Goal: Task Accomplishment & Management: Complete application form

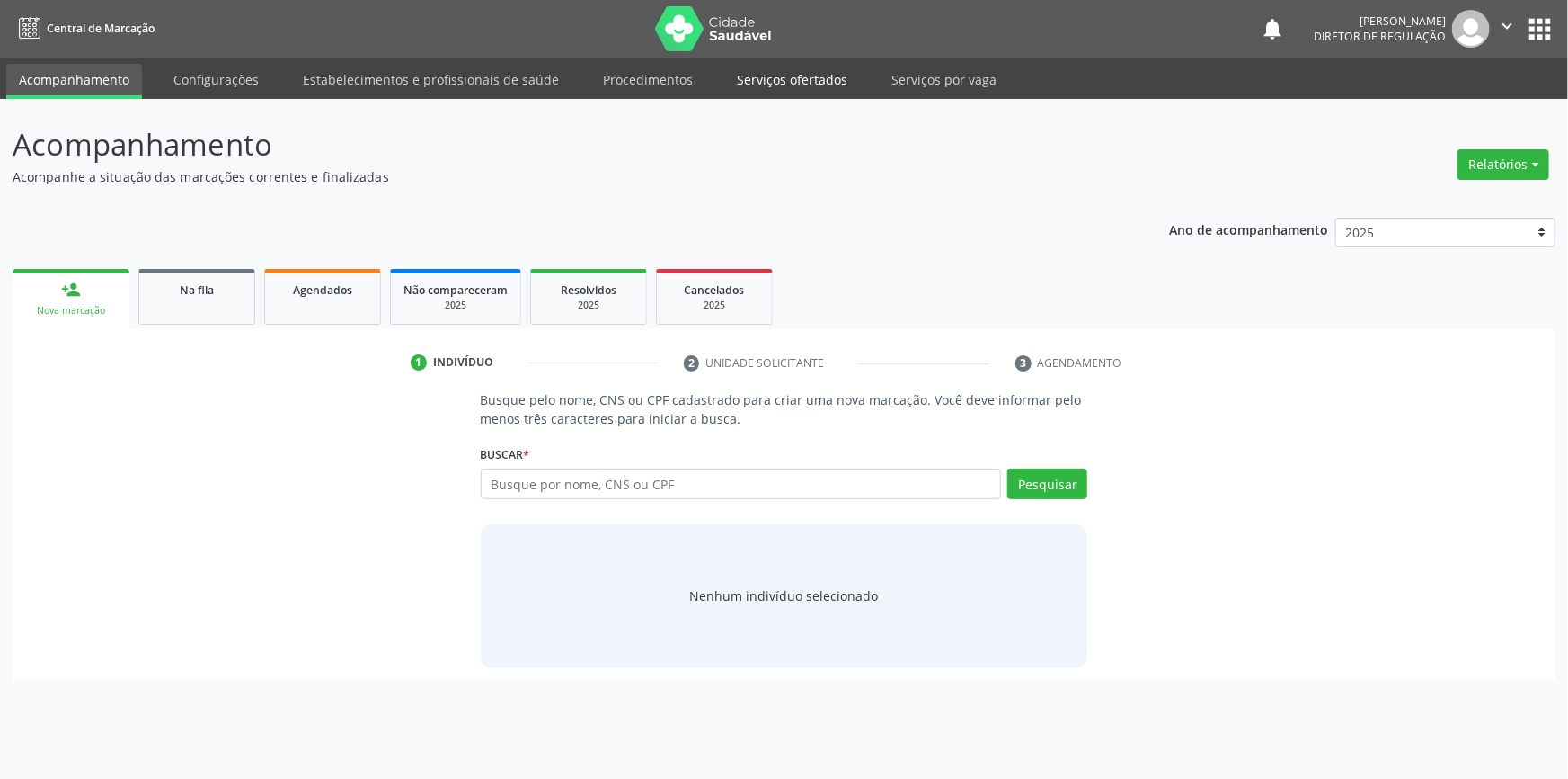
click at [822, 86] on link "Serviços ofertados" at bounding box center [792, 79] width 135 height 31
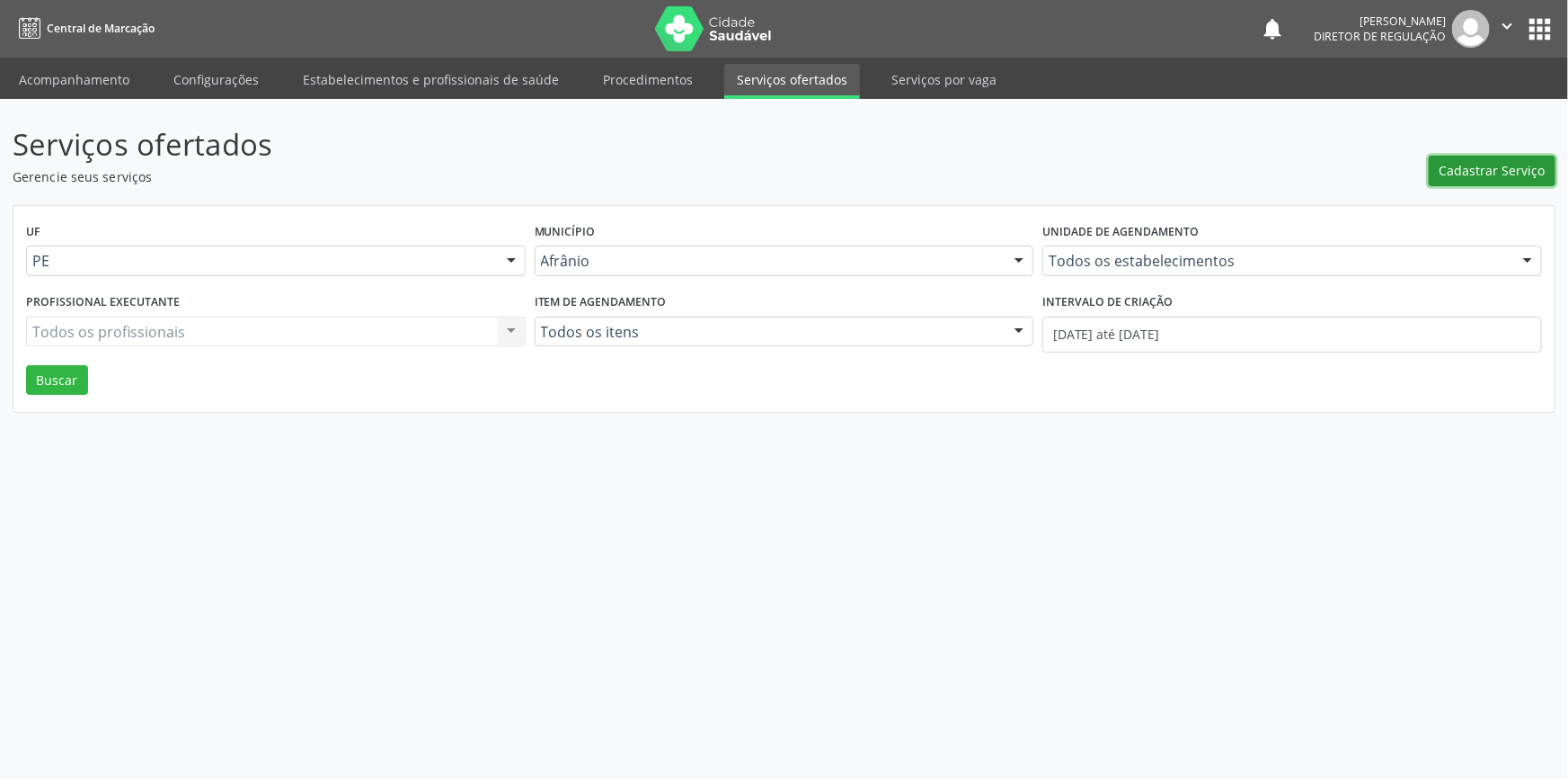
click at [1504, 167] on span "Cadastrar Serviço" at bounding box center [1492, 170] width 106 height 19
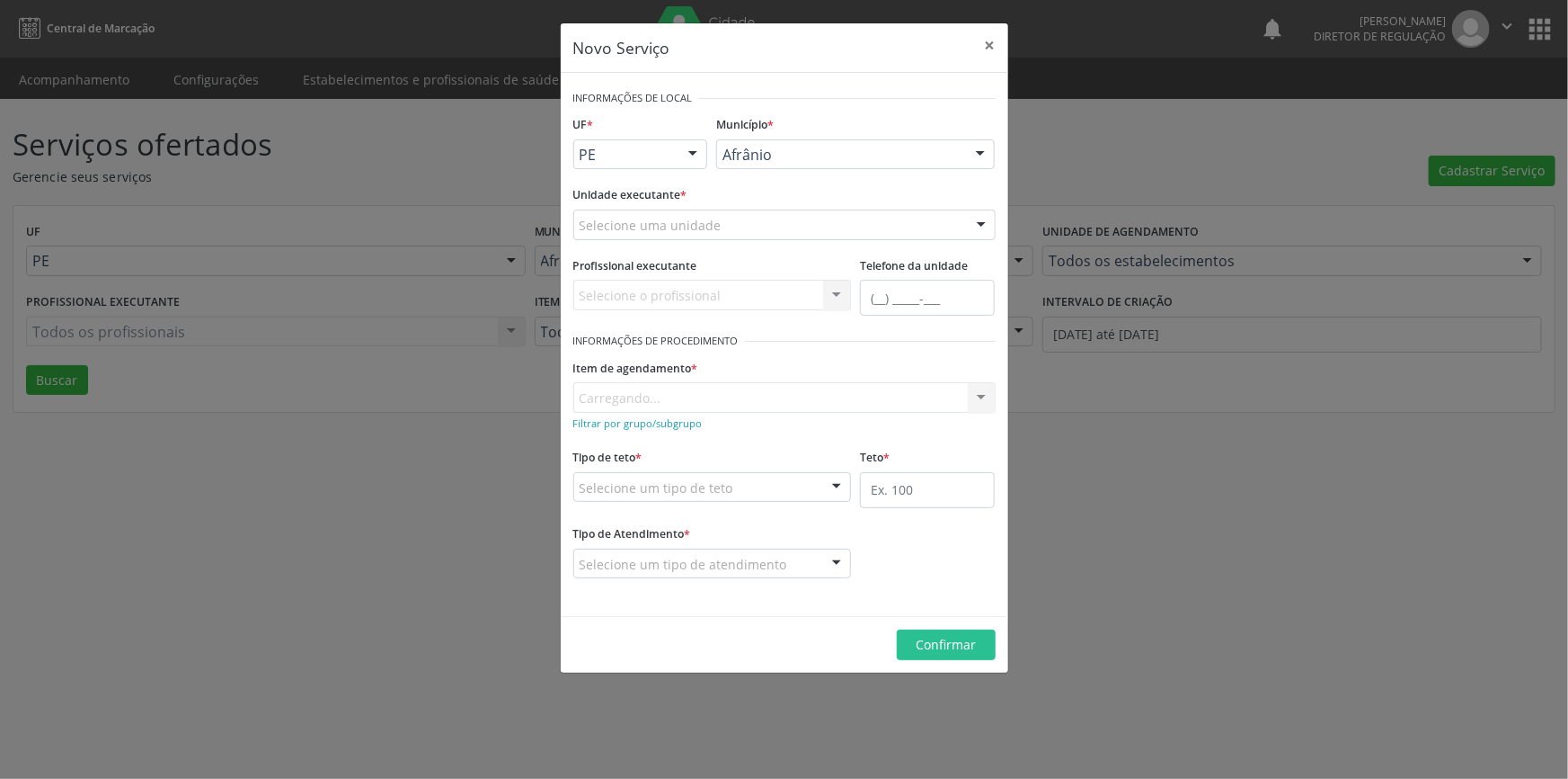
click at [824, 233] on div "Selecione uma unidade" at bounding box center [784, 225] width 423 height 30
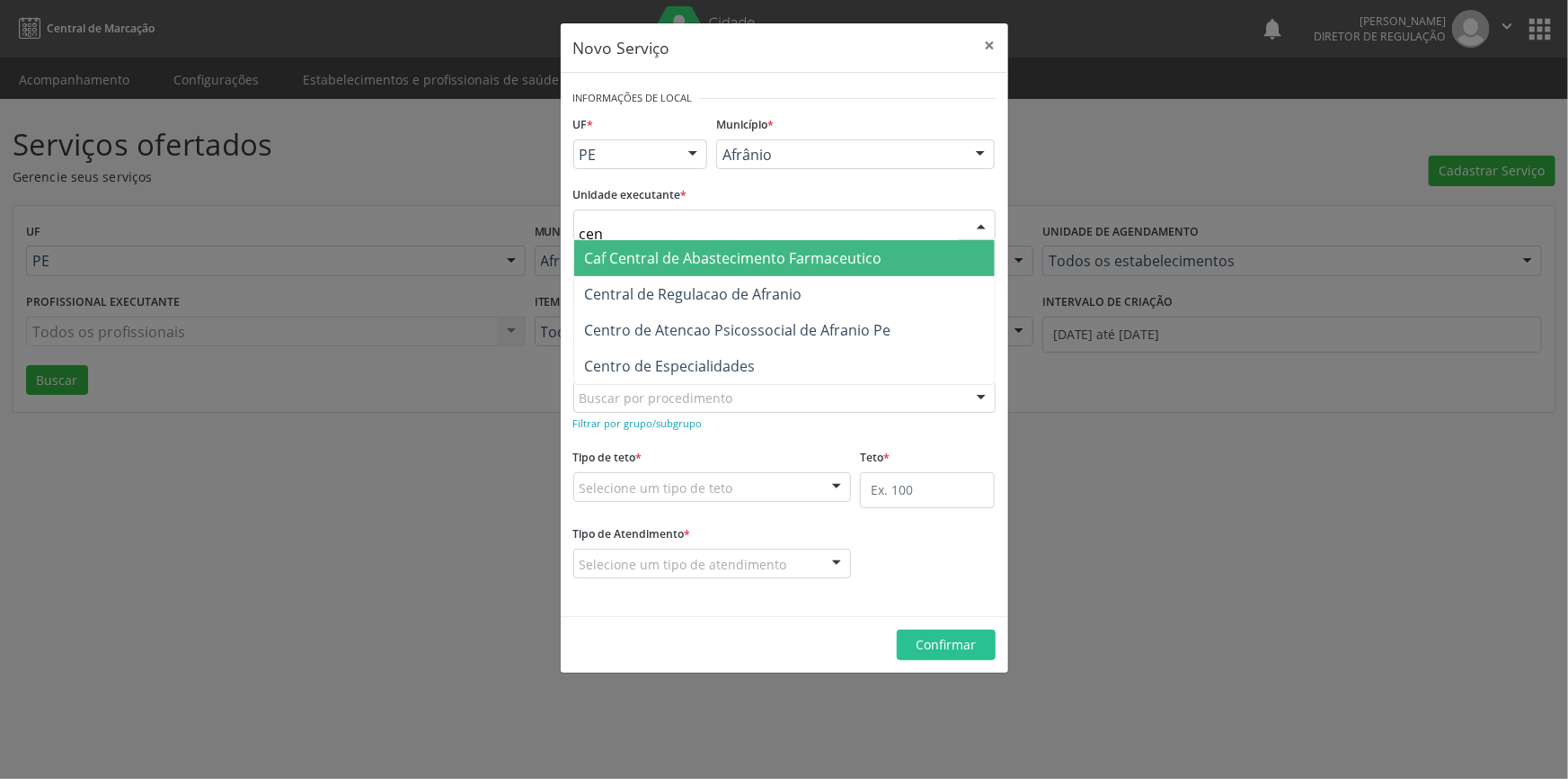
type input "cent"
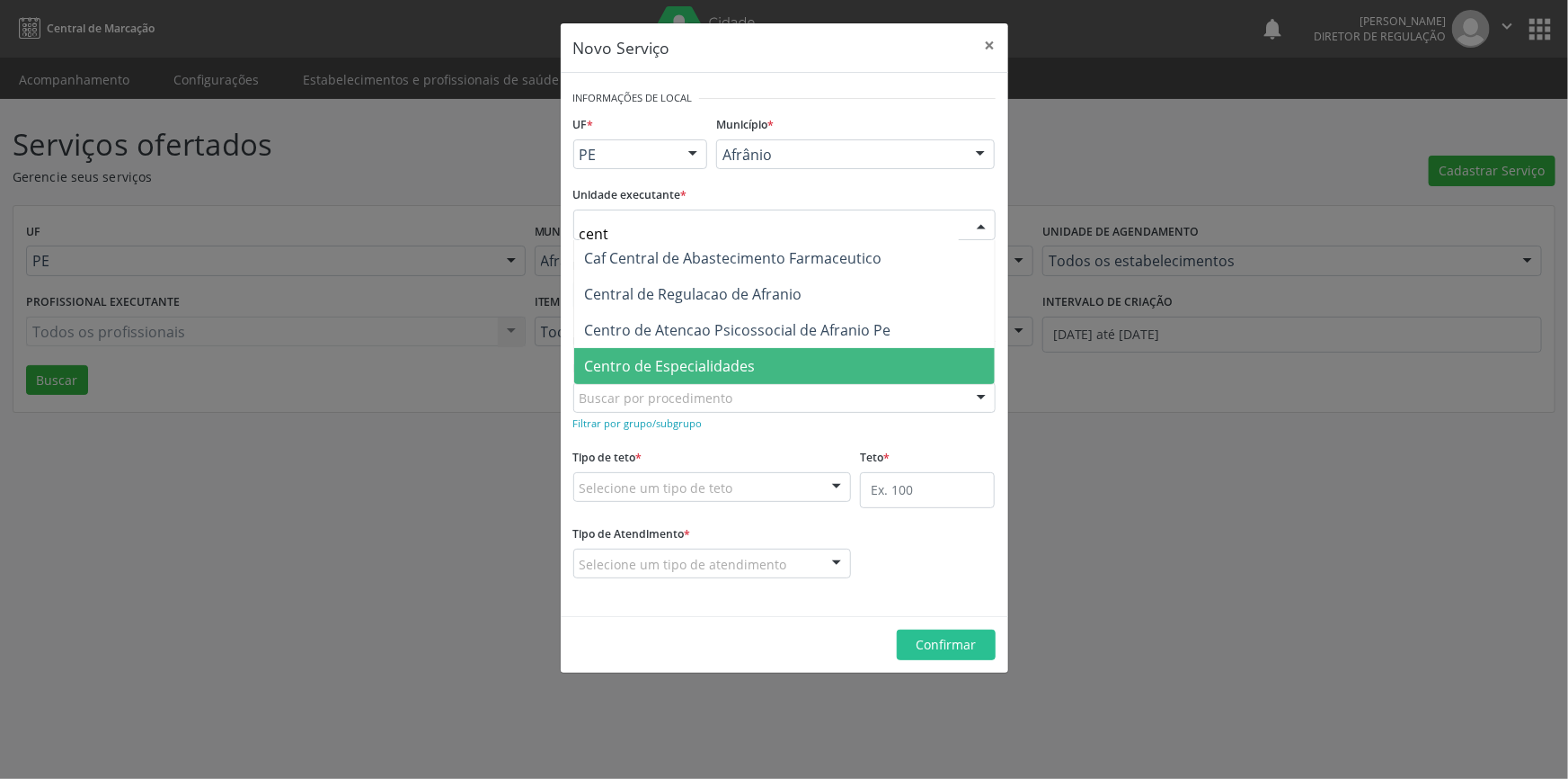
click at [739, 356] on span "Centro de Especialidades" at bounding box center [671, 366] width 171 height 20
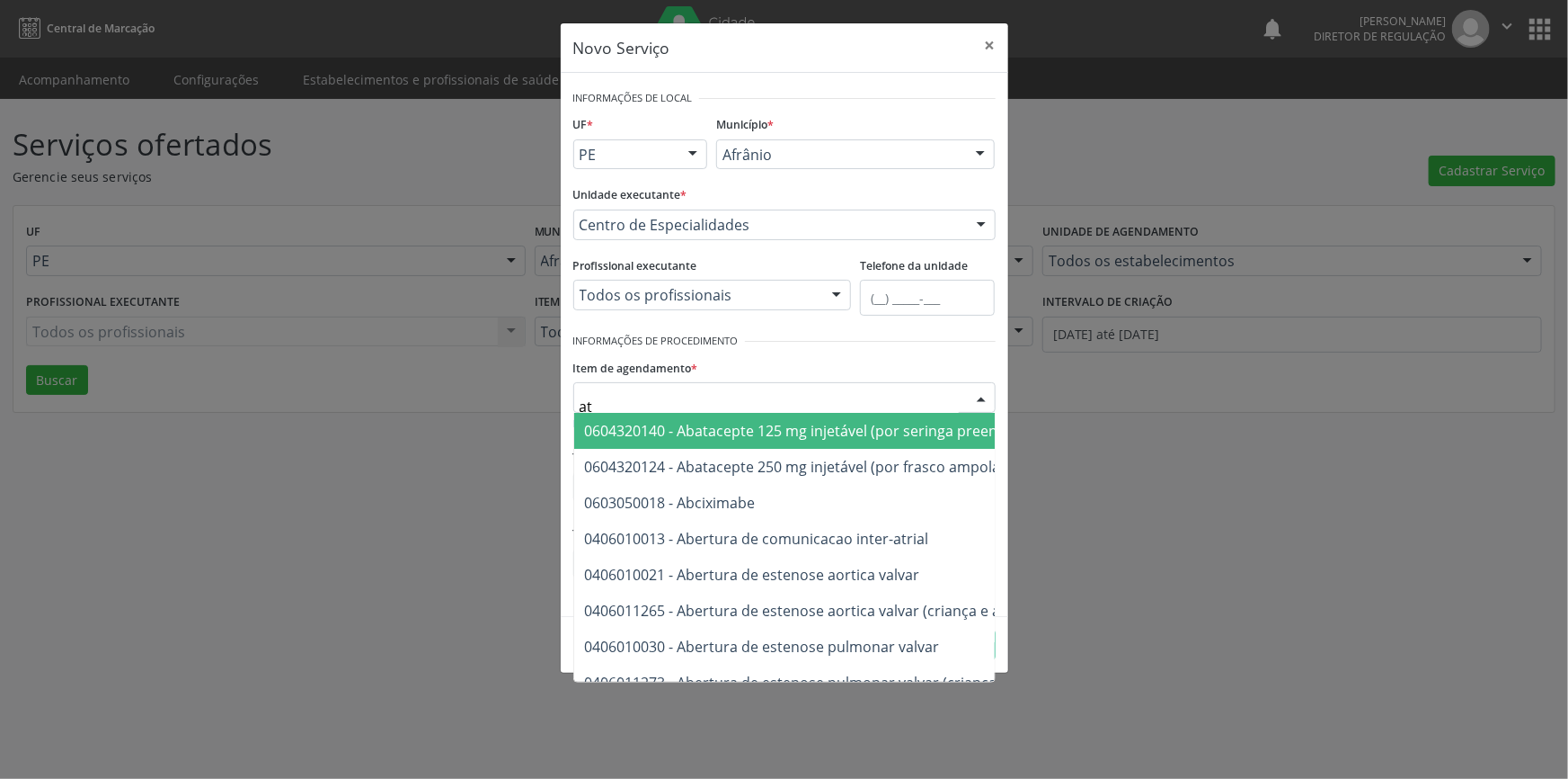
type input "a"
type input "fisio"
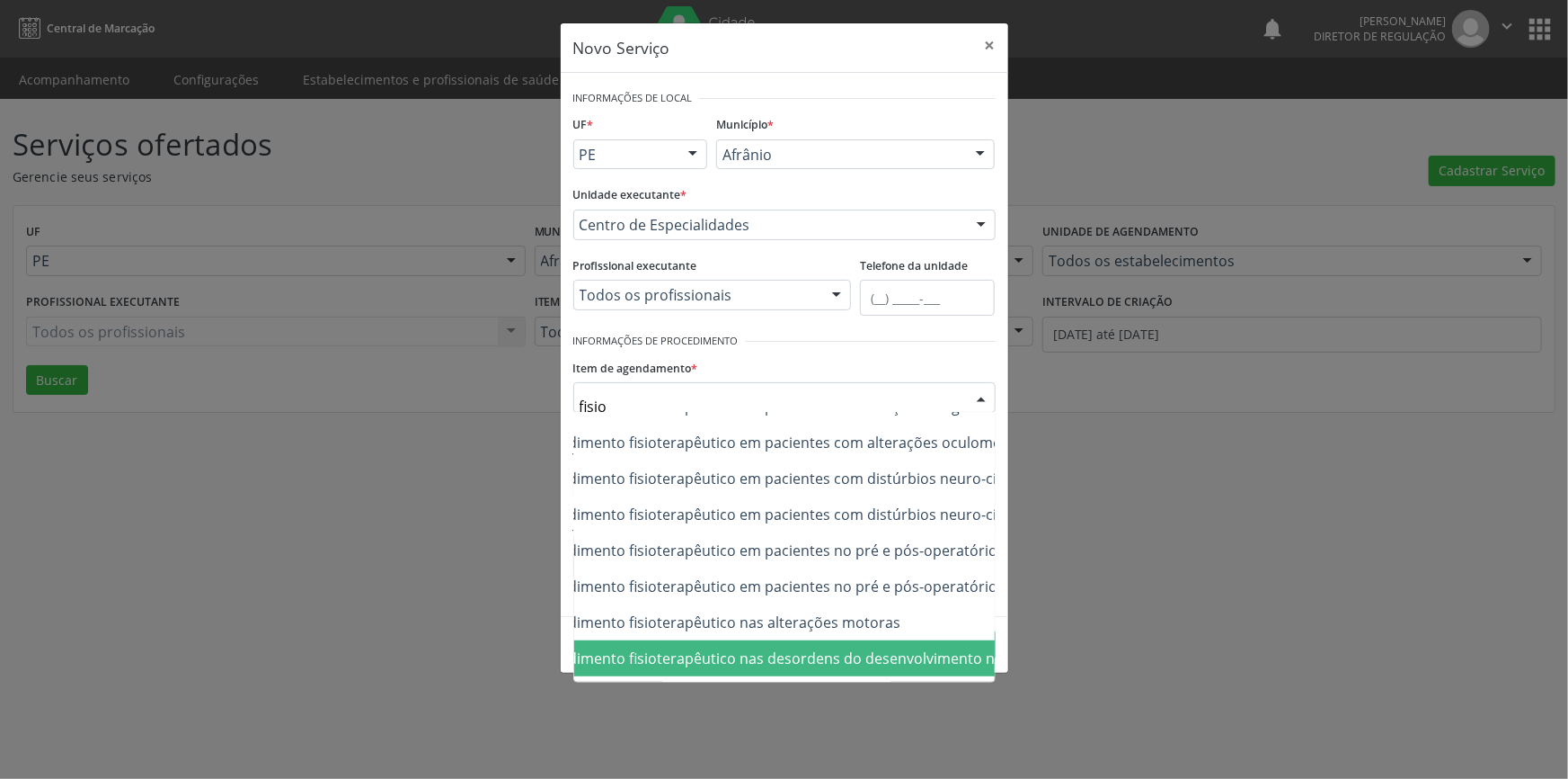
scroll to position [564, 149]
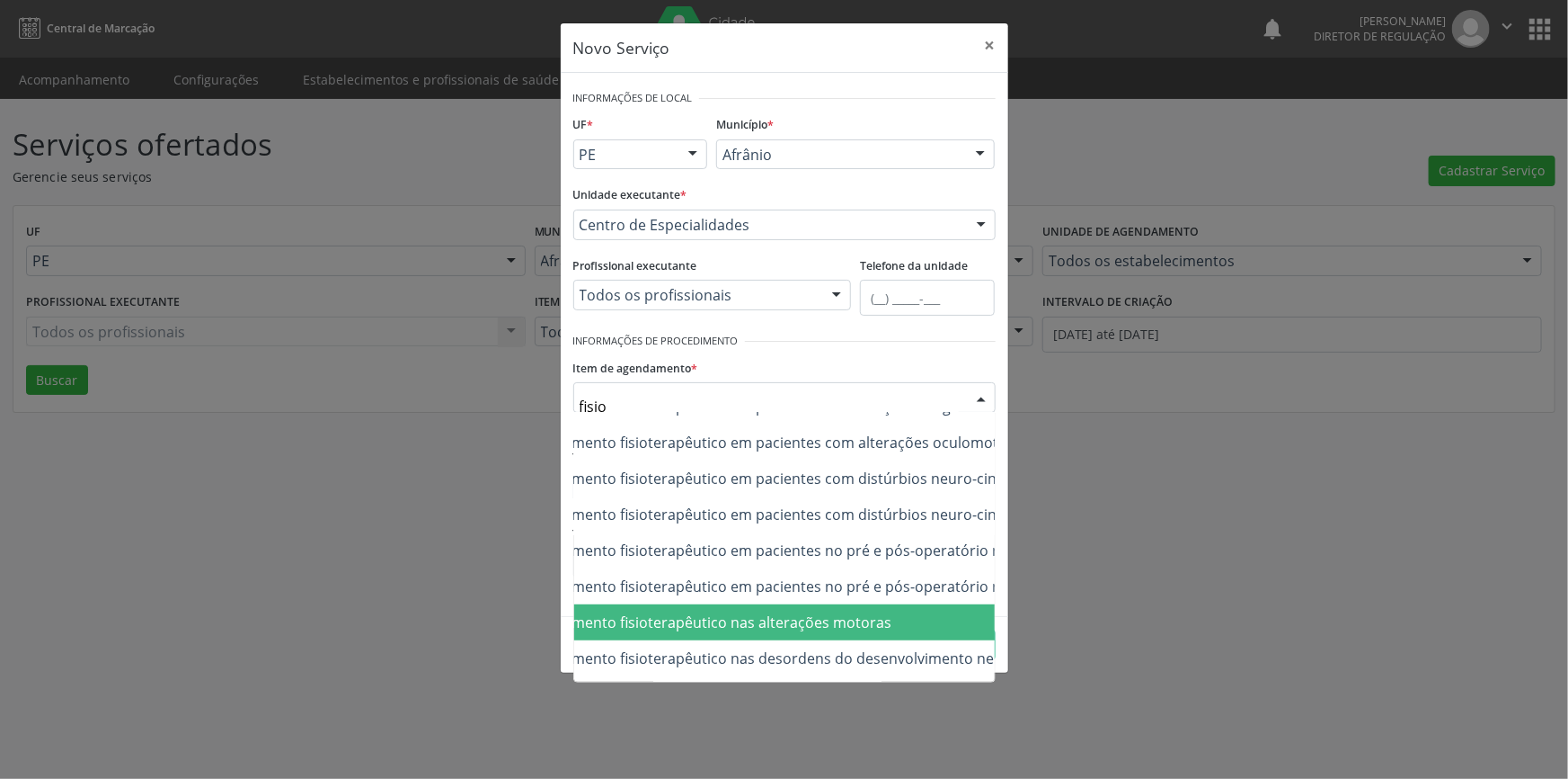
click at [784, 629] on span "0302050027 - Atendimento fisioterapêutico nas alterações motoras" at bounding box center [664, 622] width 457 height 20
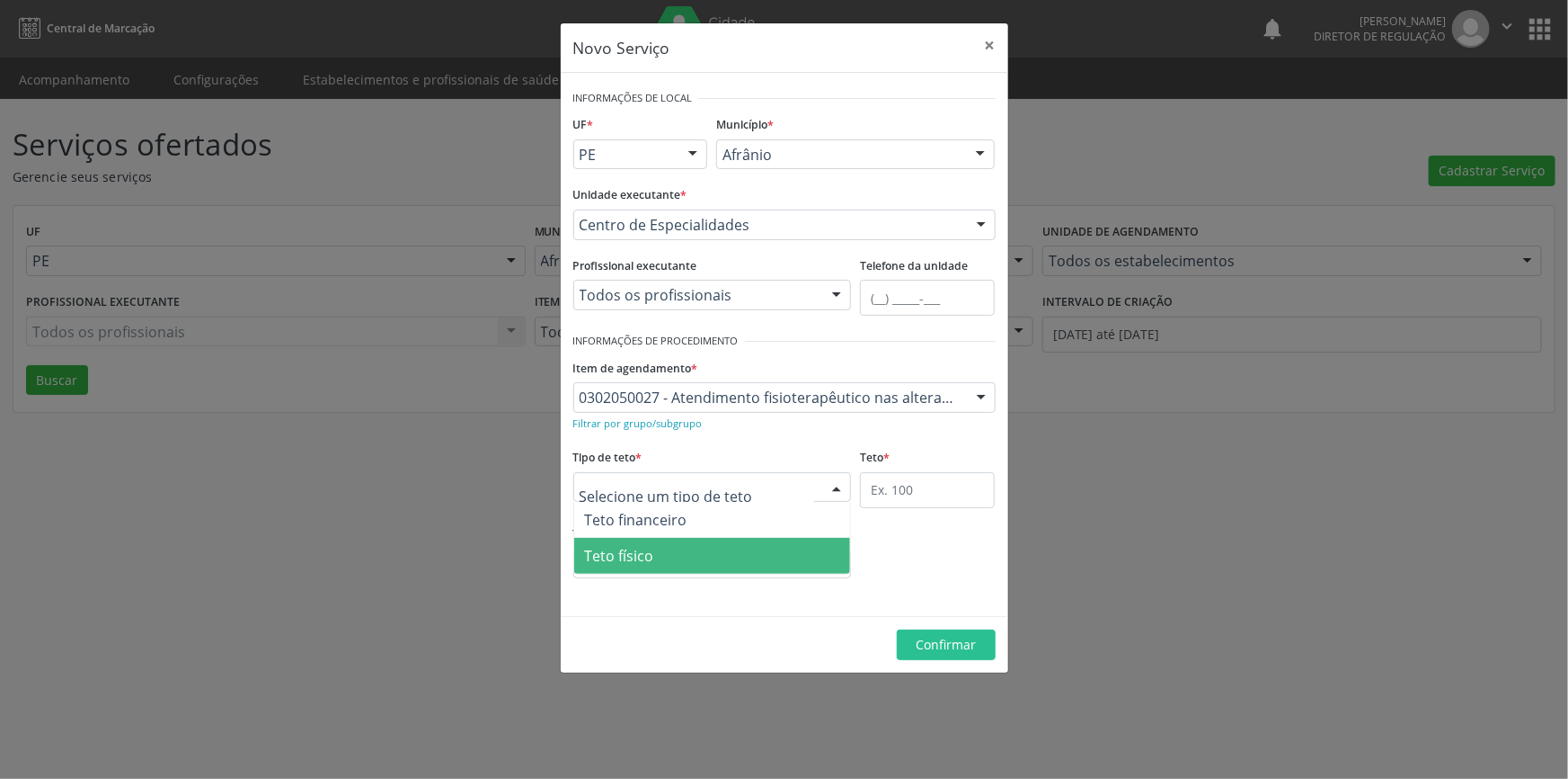
click at [671, 557] on span "Teto físico" at bounding box center [713, 555] width 277 height 36
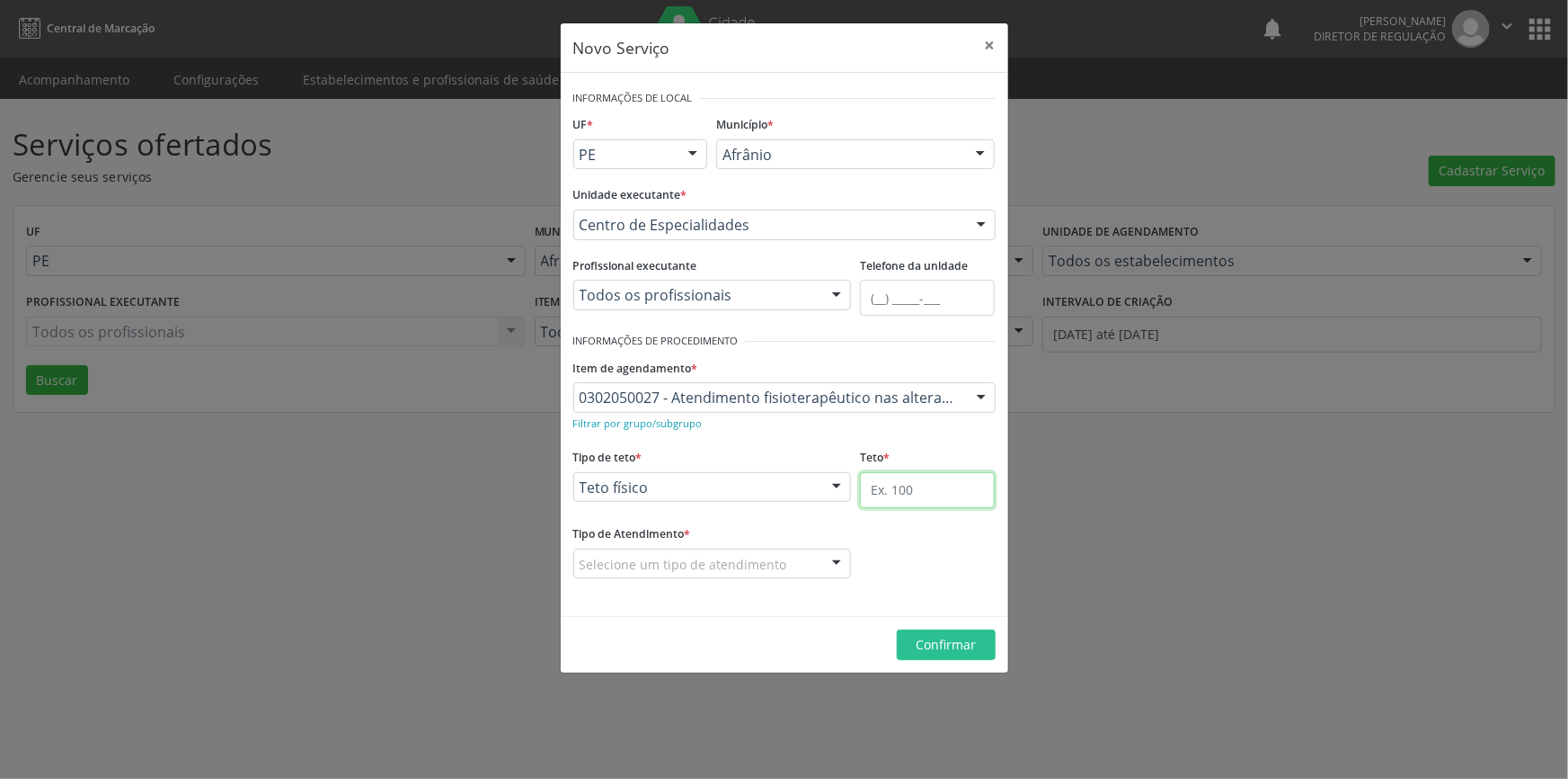
click at [921, 477] on input "text" at bounding box center [927, 490] width 134 height 36
type input "1"
click at [769, 549] on div "Selecione um tipo de atendimento" at bounding box center [713, 563] width 278 height 30
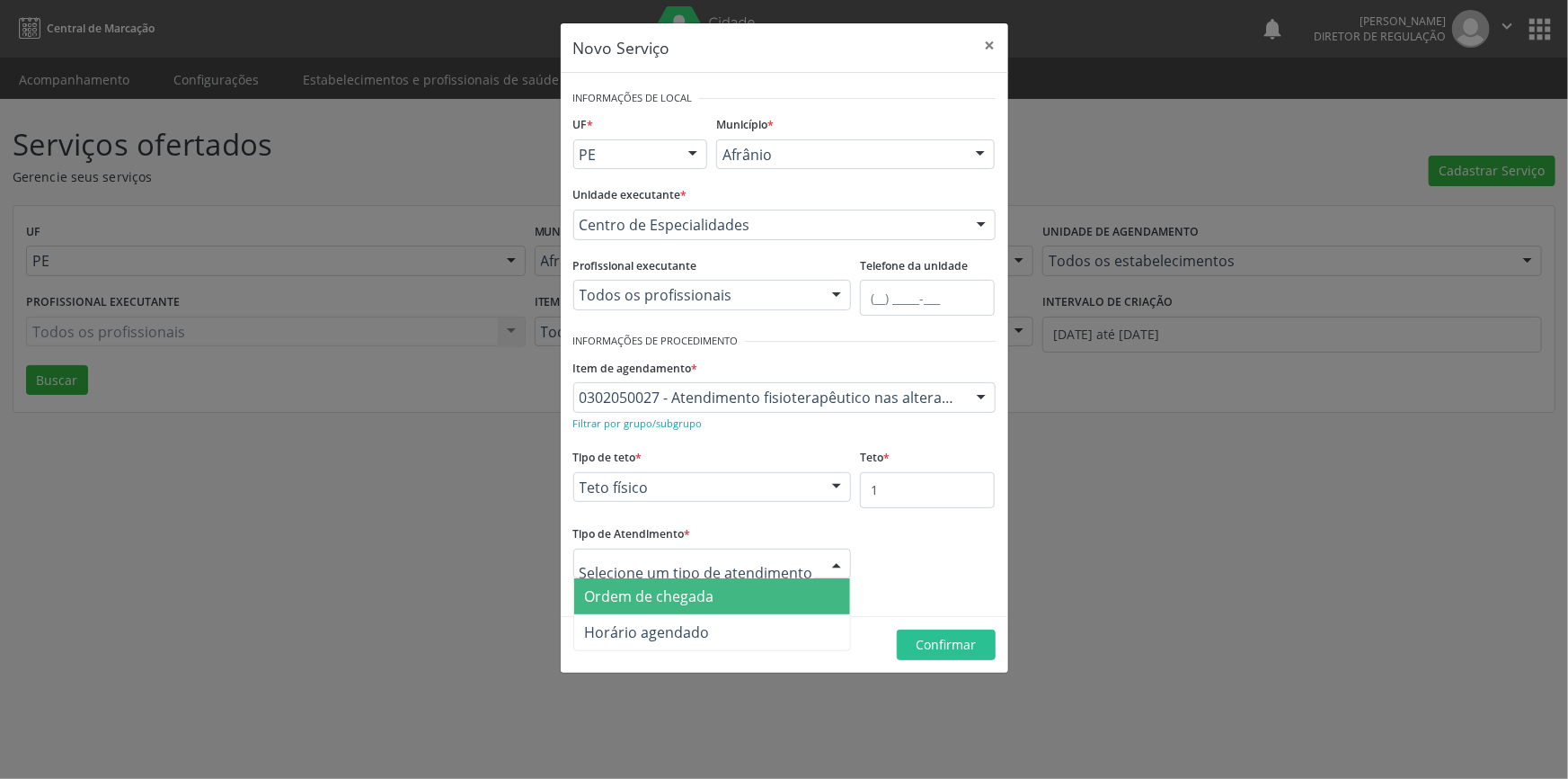
click at [693, 592] on span "Ordem de chegada" at bounding box center [650, 596] width 129 height 20
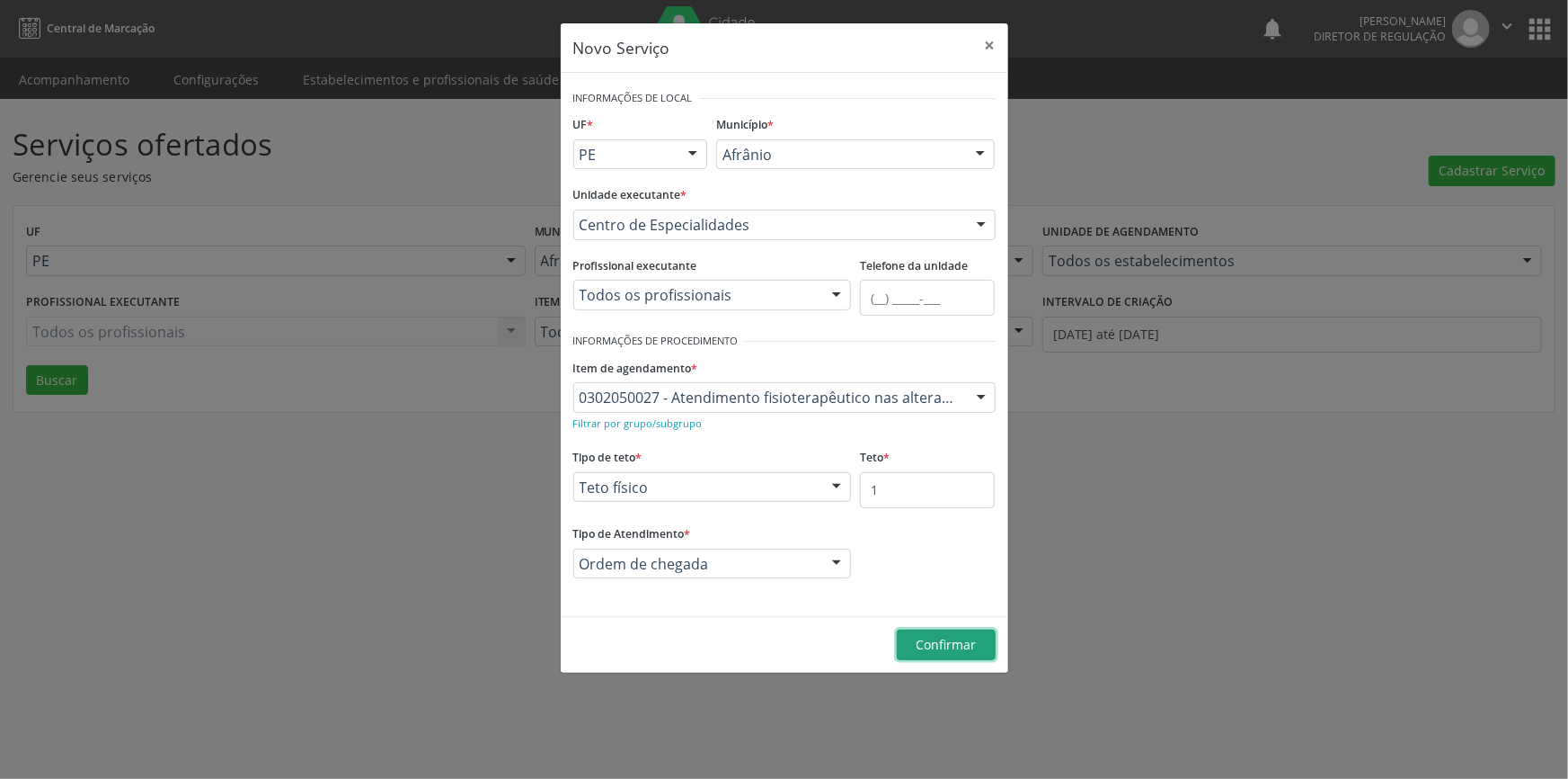
click at [962, 644] on span "Confirmar" at bounding box center [945, 644] width 60 height 17
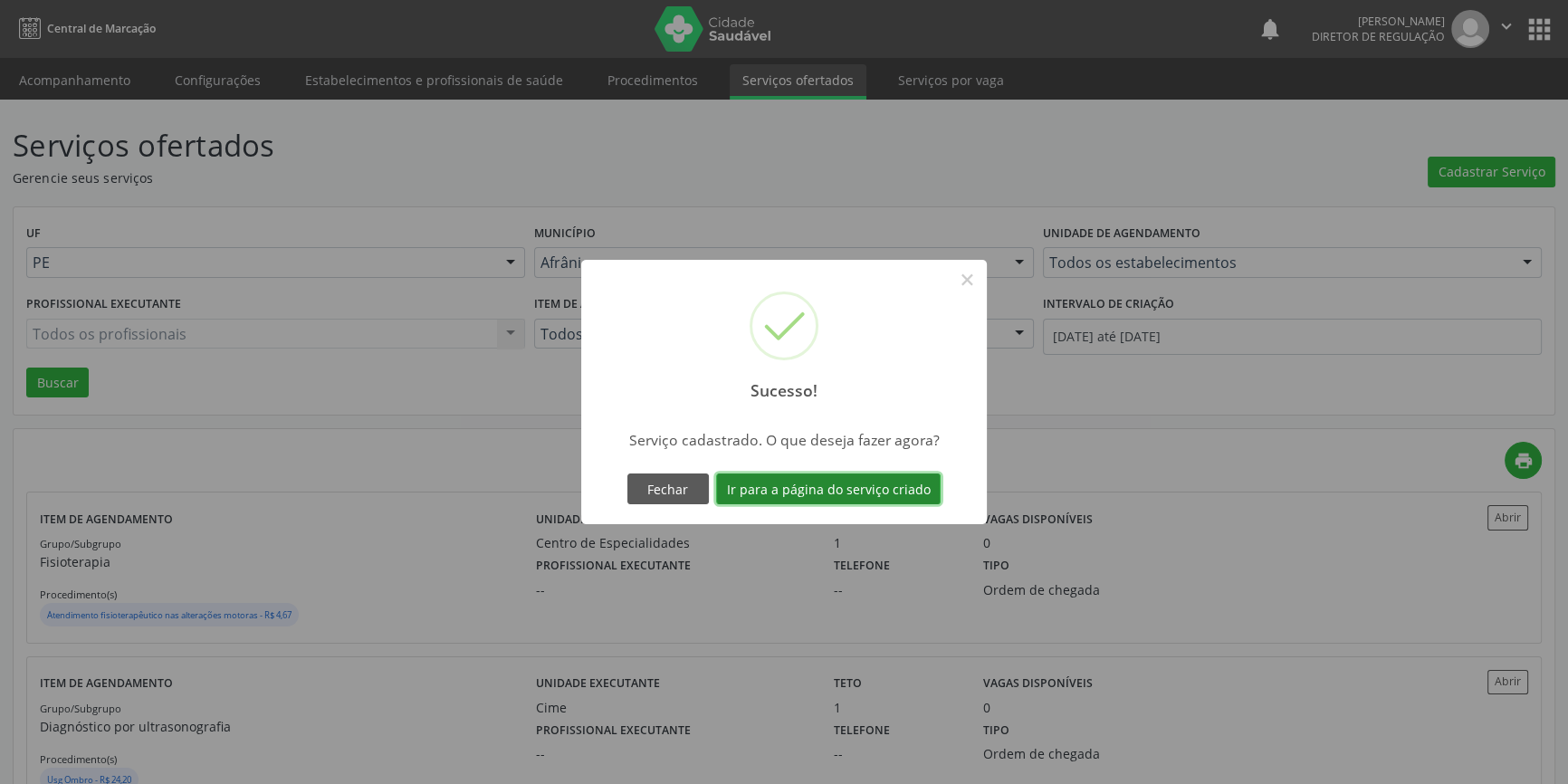
click at [908, 493] on button "Ir para a página do serviço criado" at bounding box center [828, 488] width 224 height 31
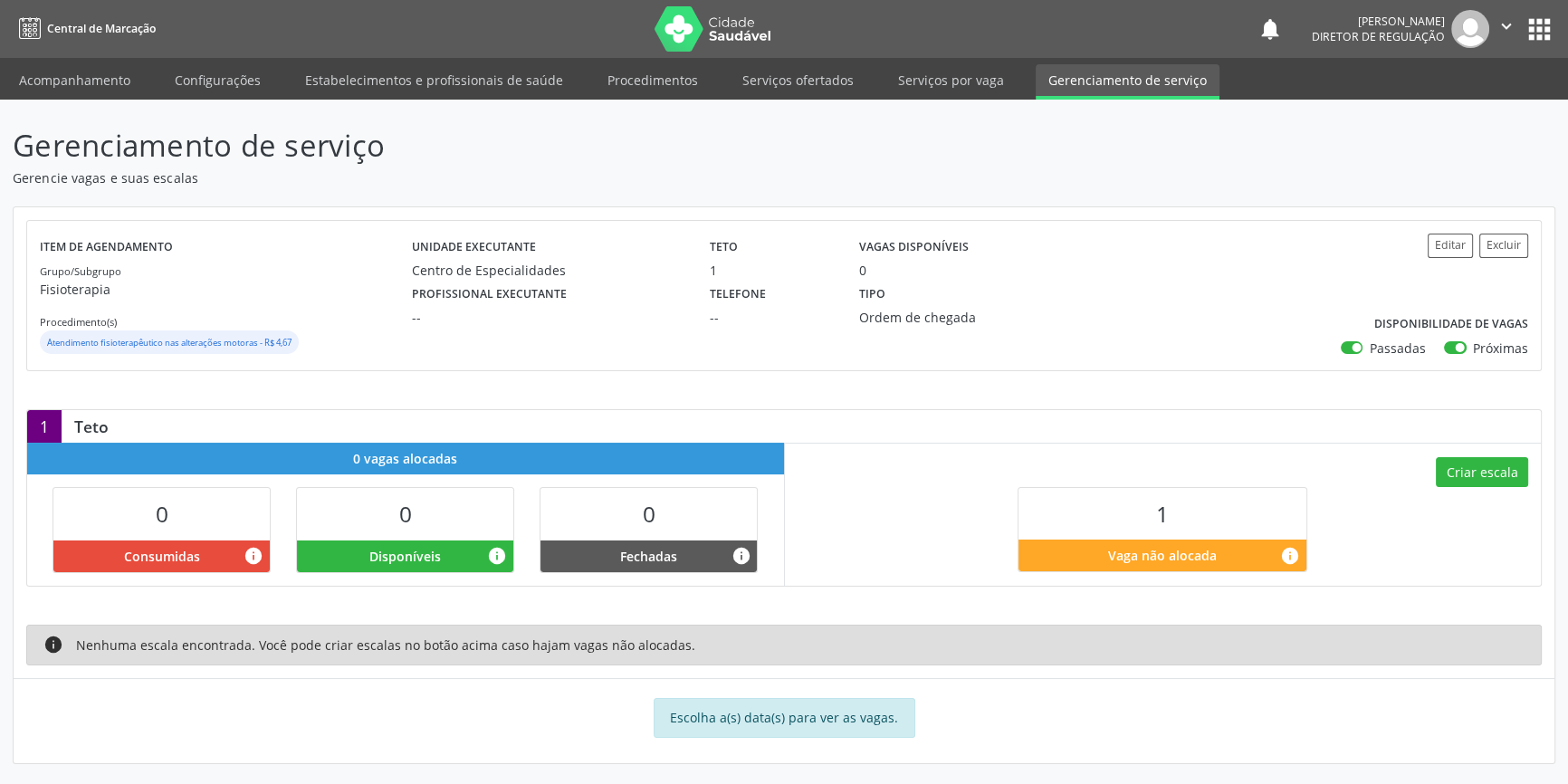
click at [1482, 488] on div "Criar escala 1 Vaga não alocada info" at bounding box center [1163, 513] width 757 height 142
click at [1474, 461] on button "Criar escala" at bounding box center [1481, 472] width 92 height 31
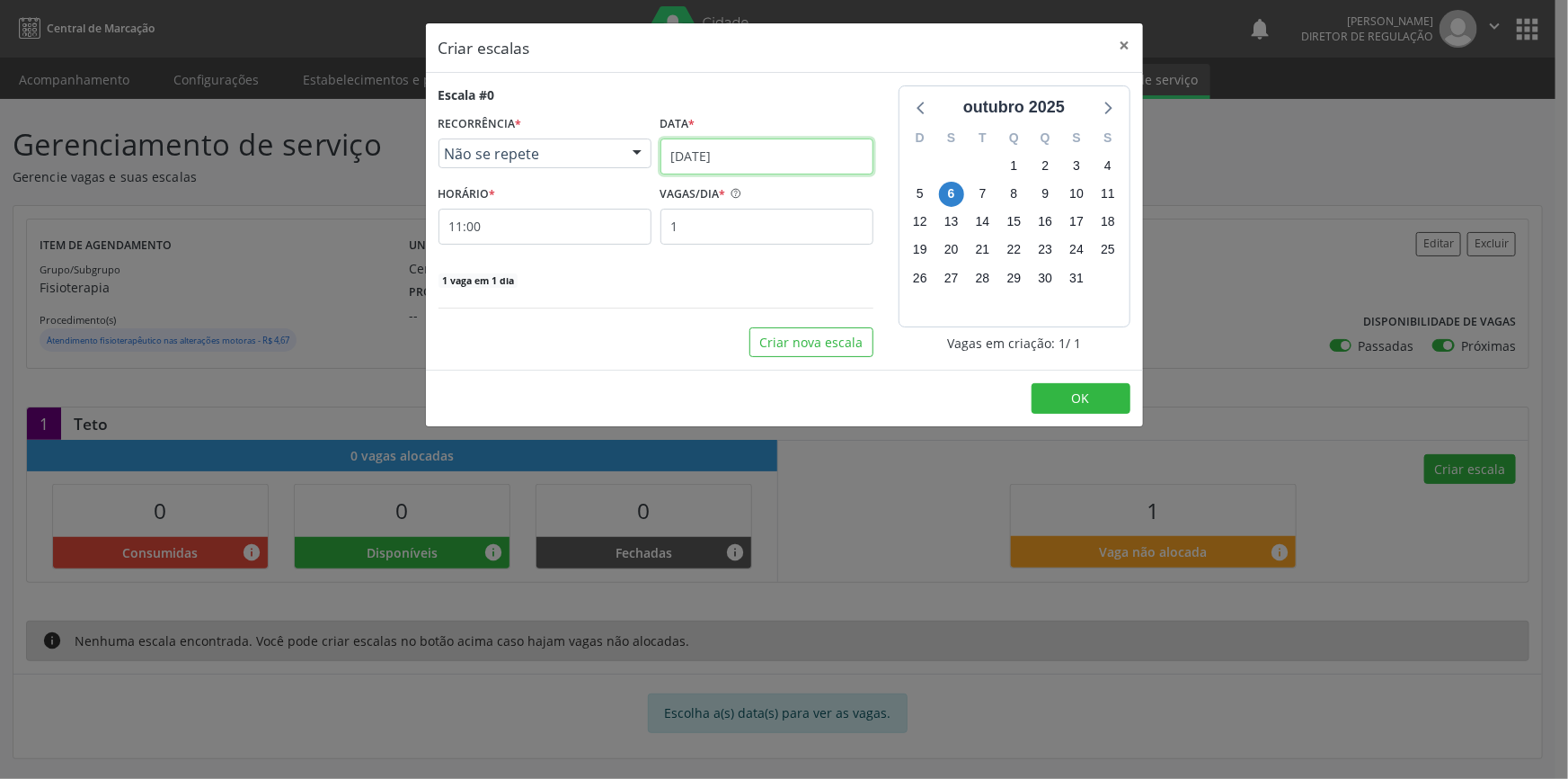
click at [727, 171] on body "Central de Marcação notifications Maria Aparecida Rodrigues da Silva Diretor de…" at bounding box center [784, 390] width 1568 height 779
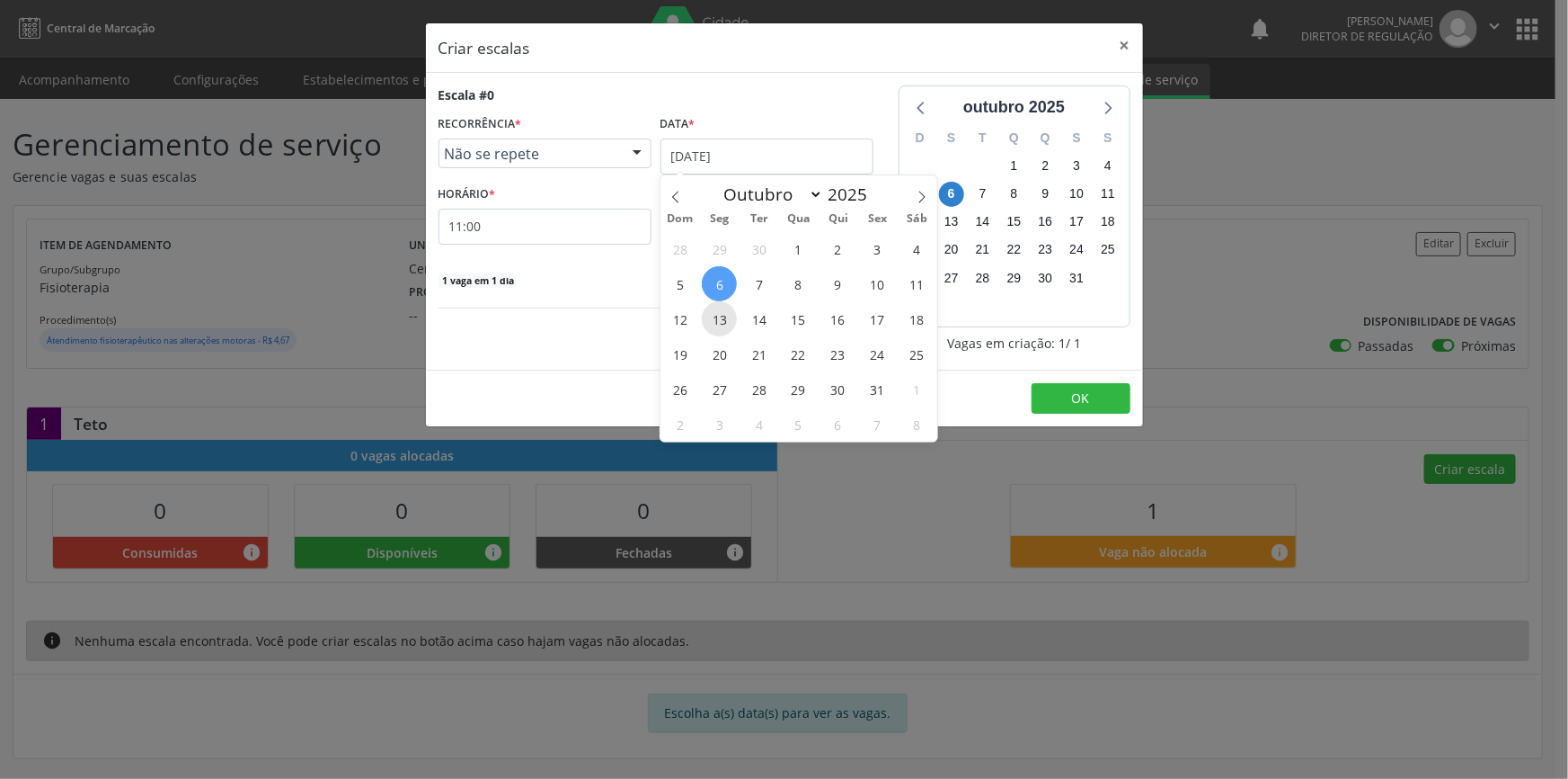
click at [720, 324] on span "13" at bounding box center [720, 319] width 35 height 35
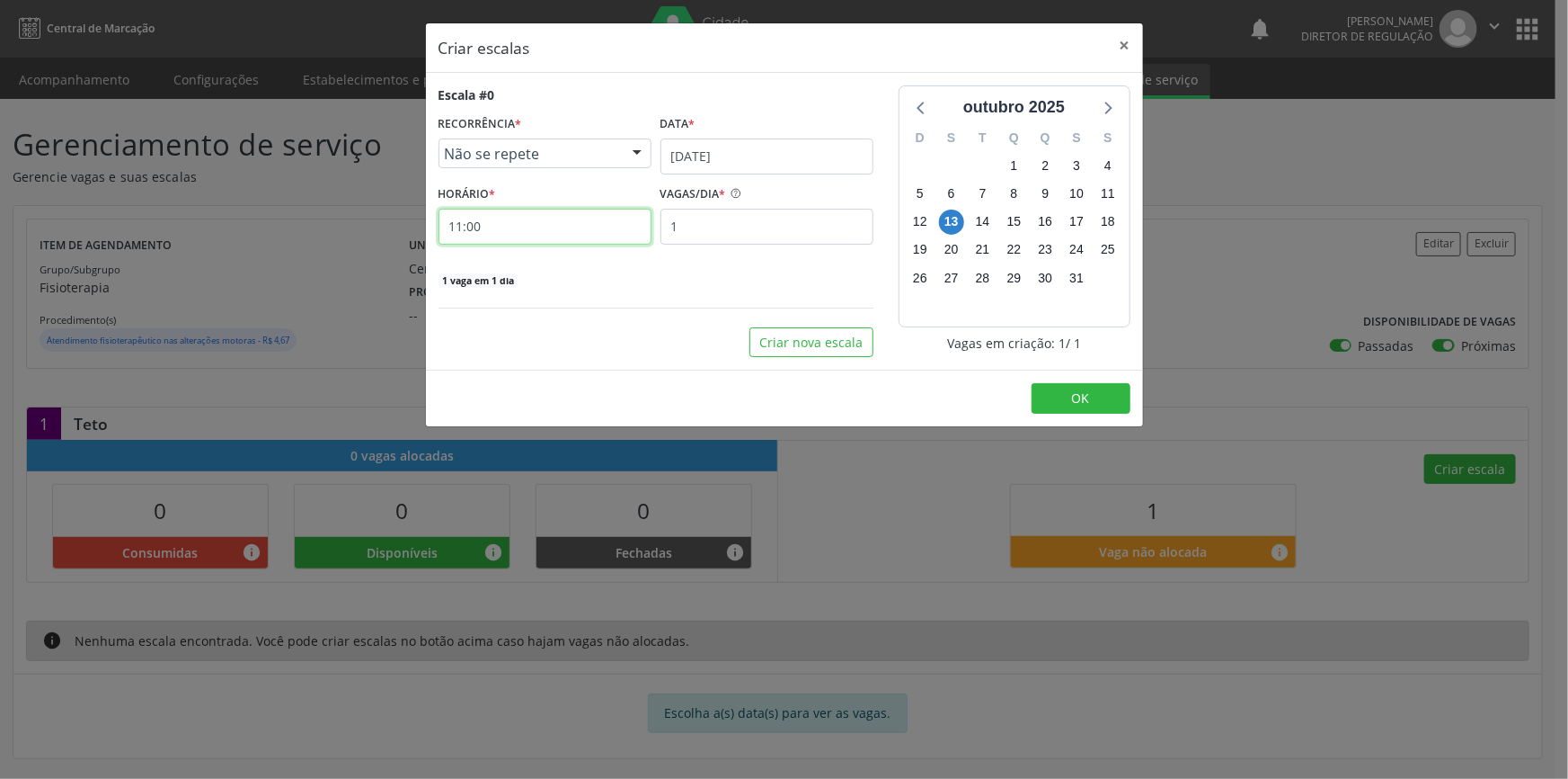
click at [534, 224] on input "11:00" at bounding box center [544, 227] width 213 height 36
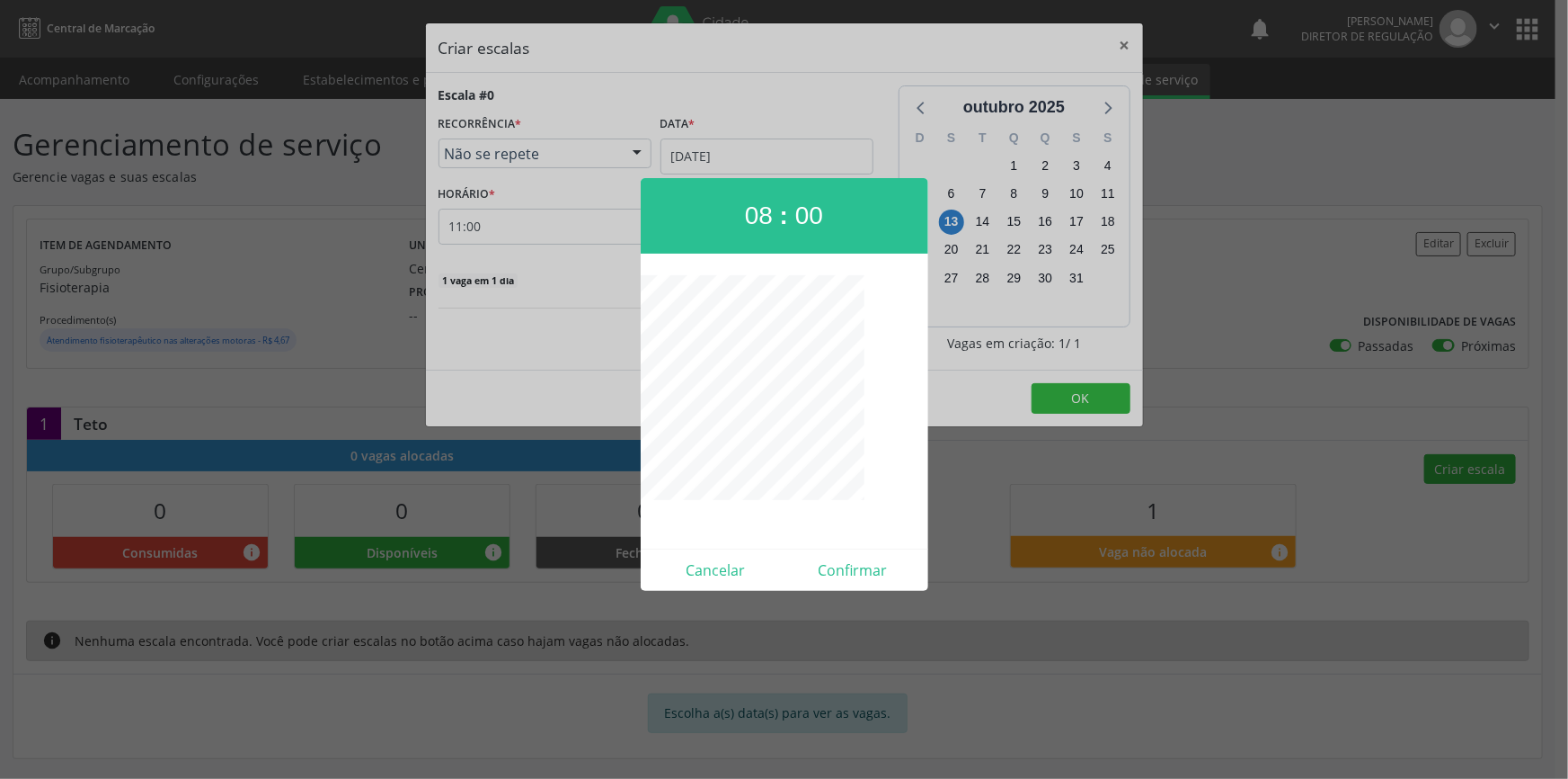
click at [768, 273] on div "08 : 00 Cancelar Confirmar" at bounding box center [784, 384] width 287 height 413
click at [863, 573] on button "Confirmar" at bounding box center [853, 569] width 137 height 28
type input "08:00"
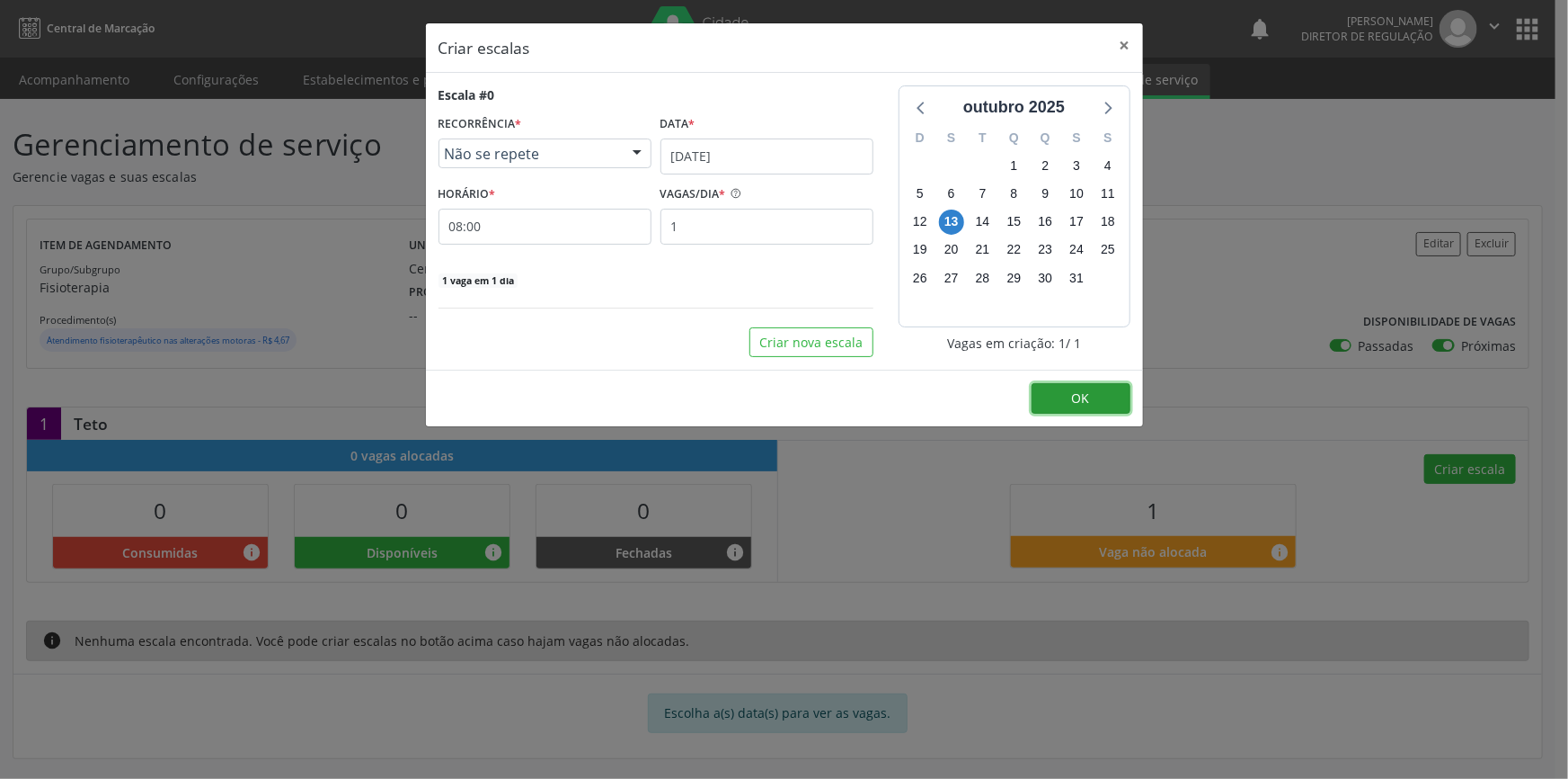
click at [1058, 396] on button "OK" at bounding box center [1081, 397] width 99 height 30
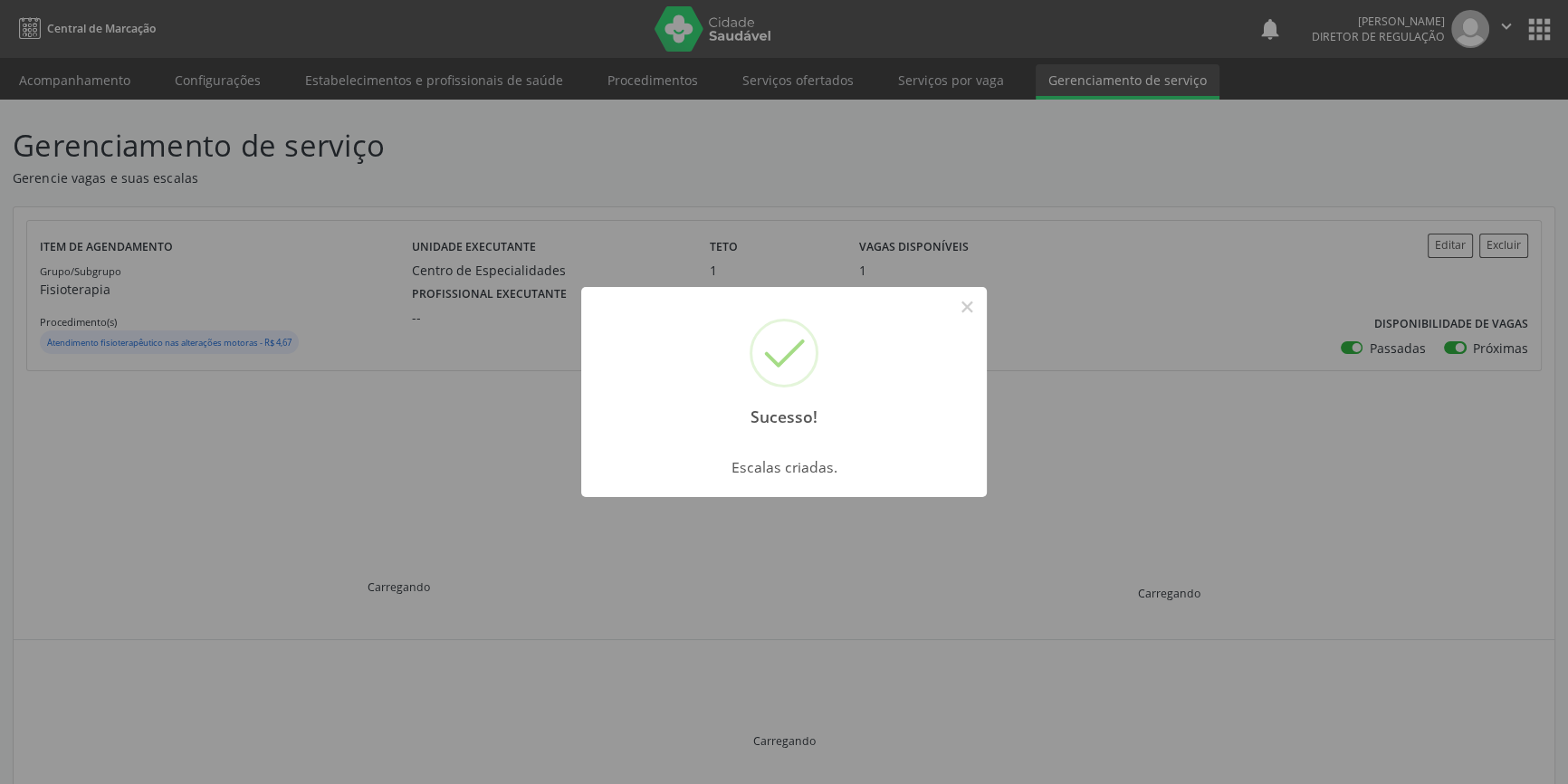
click at [958, 233] on div "Sucesso! × Escalas criadas. OK Cancel" at bounding box center [784, 392] width 1568 height 784
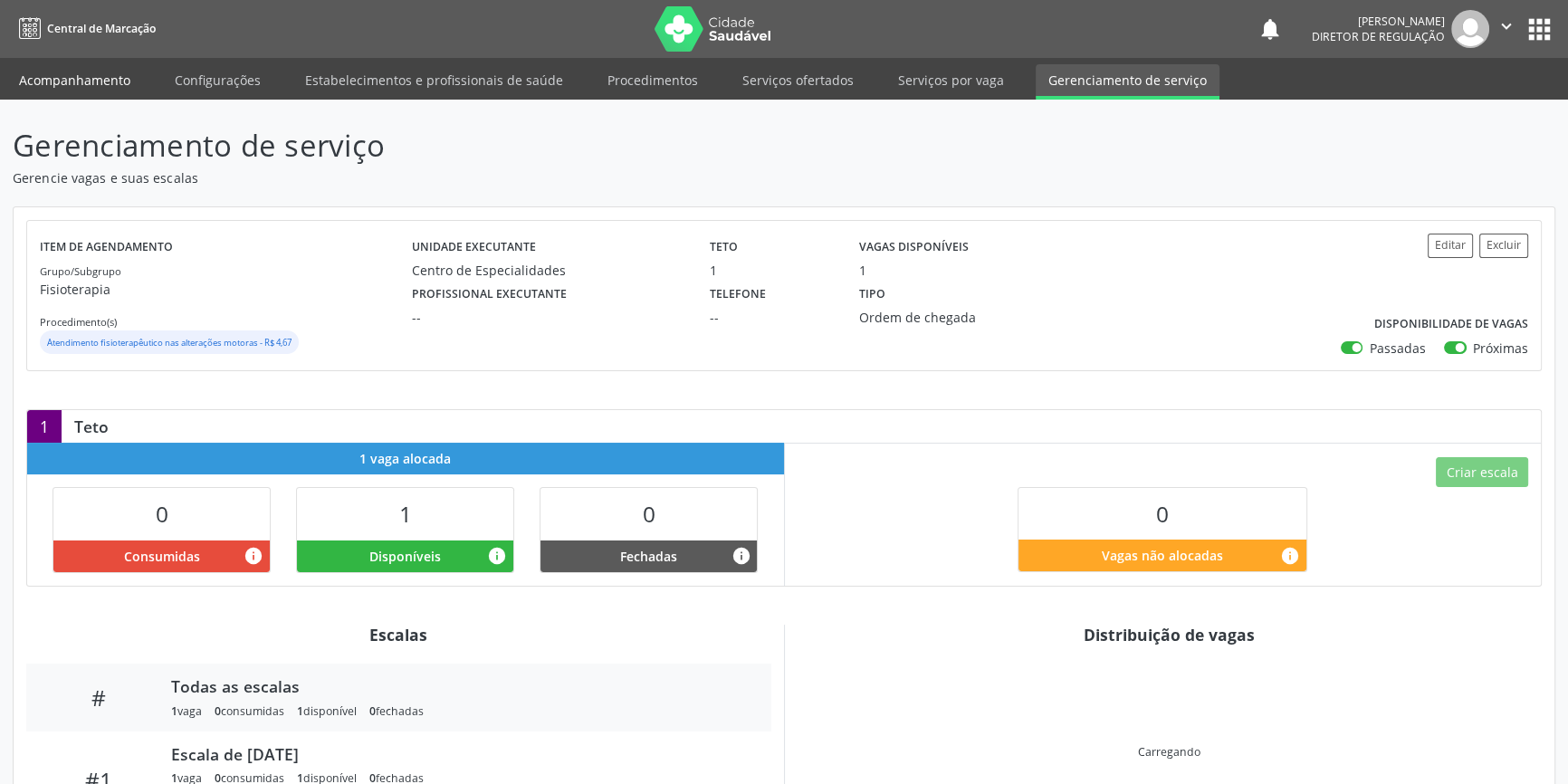
click at [92, 83] on link "Acompanhamento" at bounding box center [74, 80] width 136 height 32
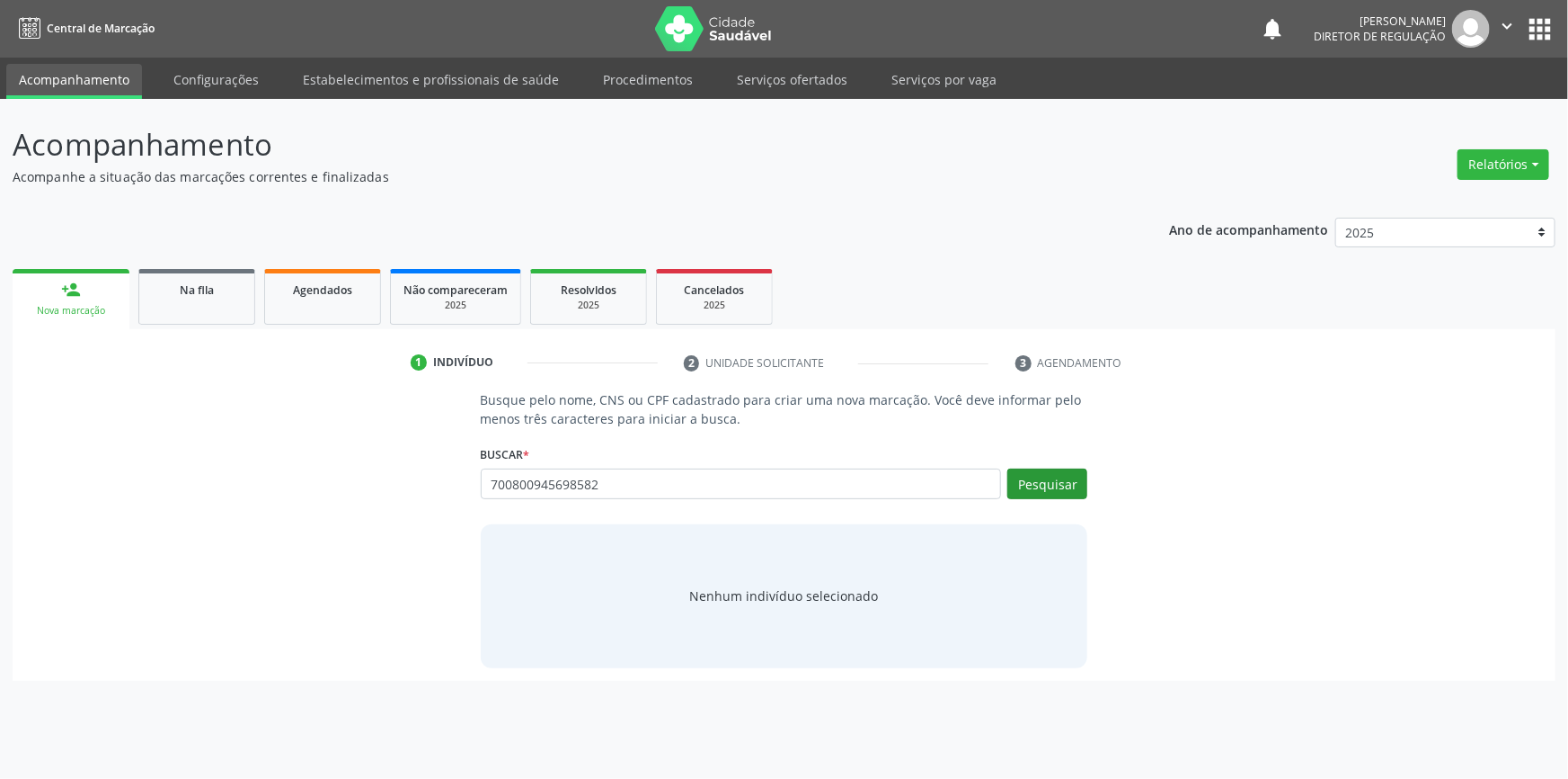
type input "700800945698582"
click at [1037, 488] on button "Pesquisar" at bounding box center [1047, 483] width 80 height 30
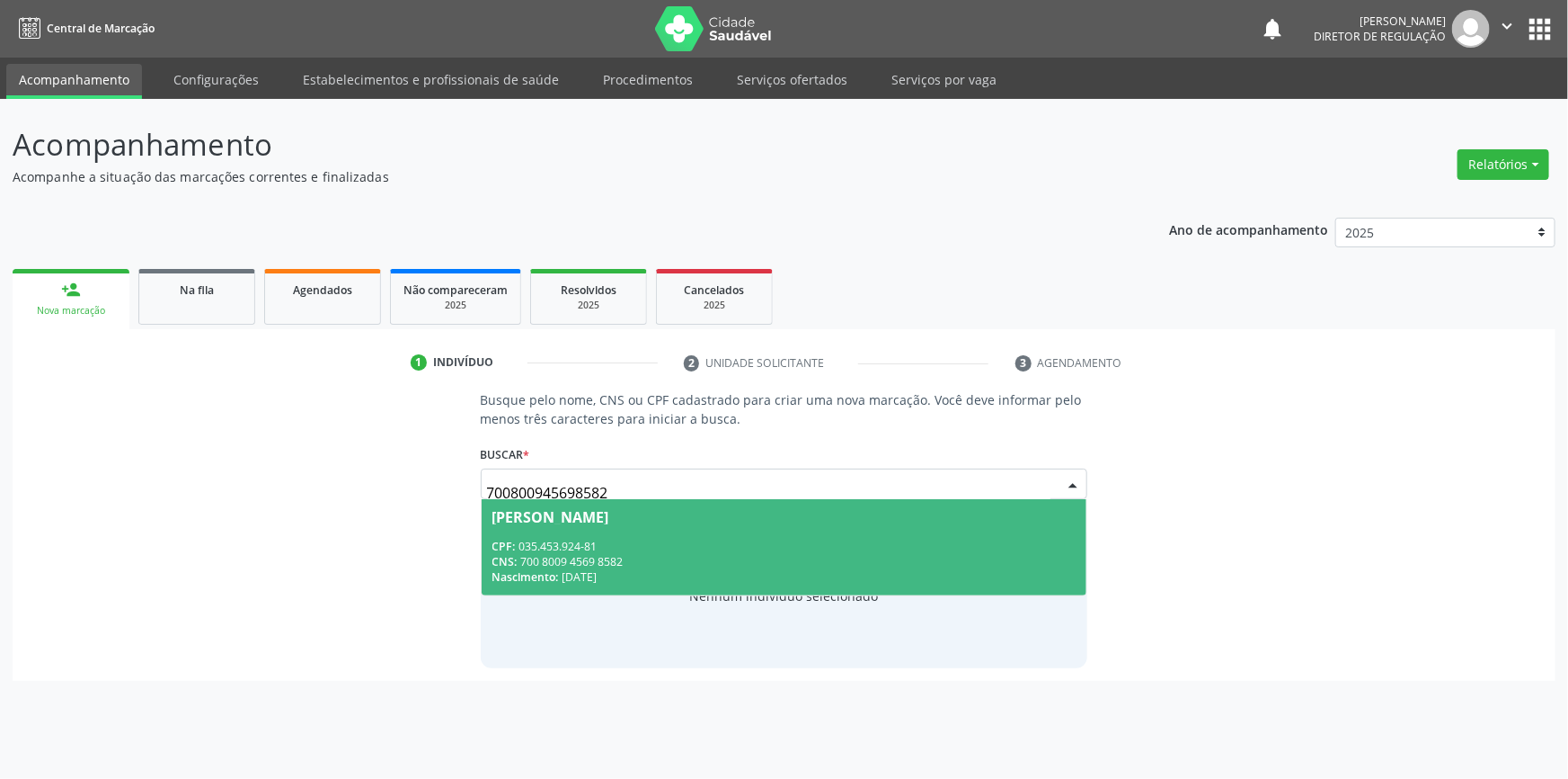
click at [693, 532] on span "[PERSON_NAME] CPF: 035.453.924-81 CNS: 700 8009 4569 8582 Nascimento: 21[DATE]" at bounding box center [784, 547] width 606 height 96
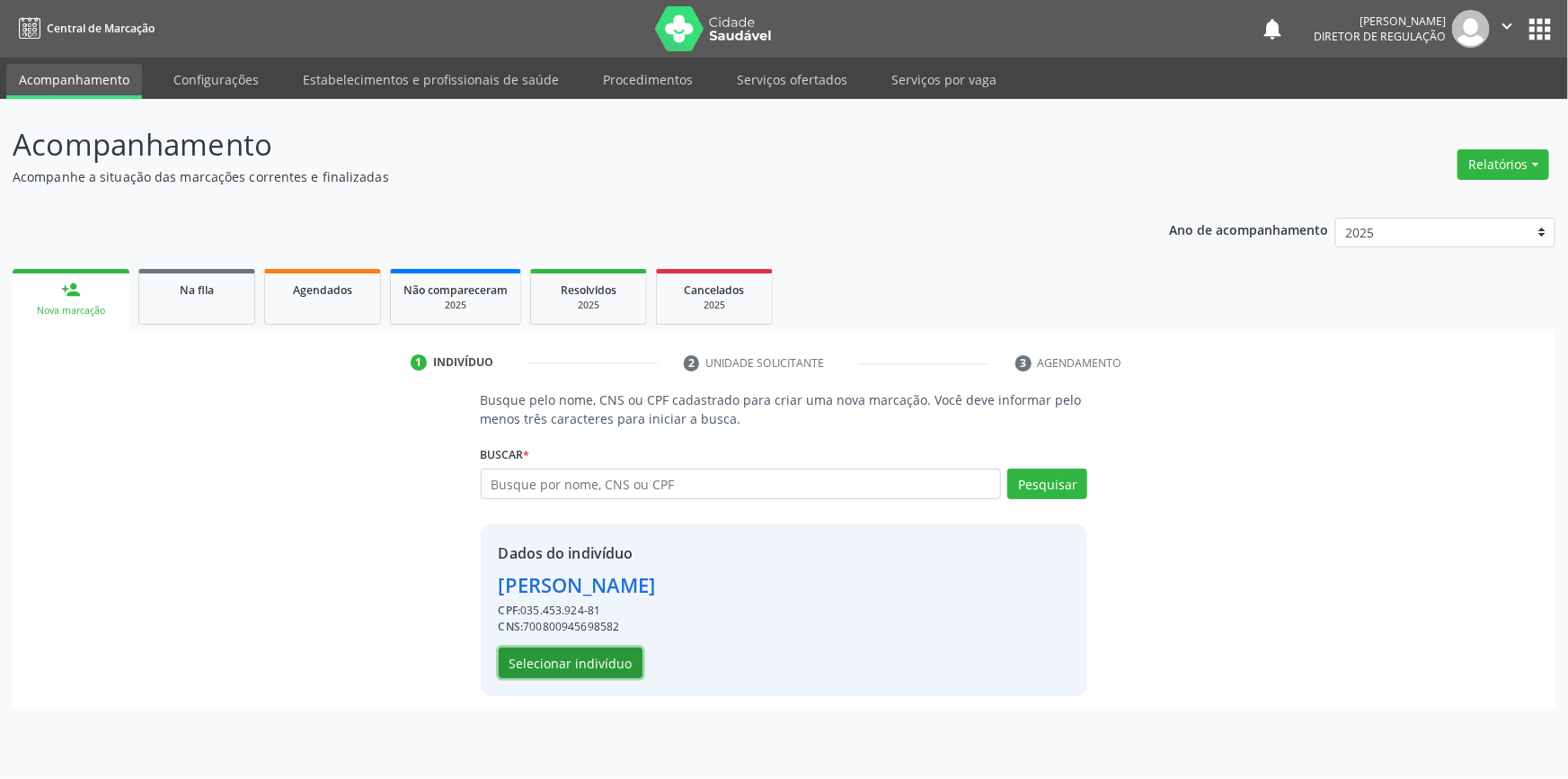
click at [568, 661] on button "Selecionar indivíduo" at bounding box center [571, 662] width 144 height 30
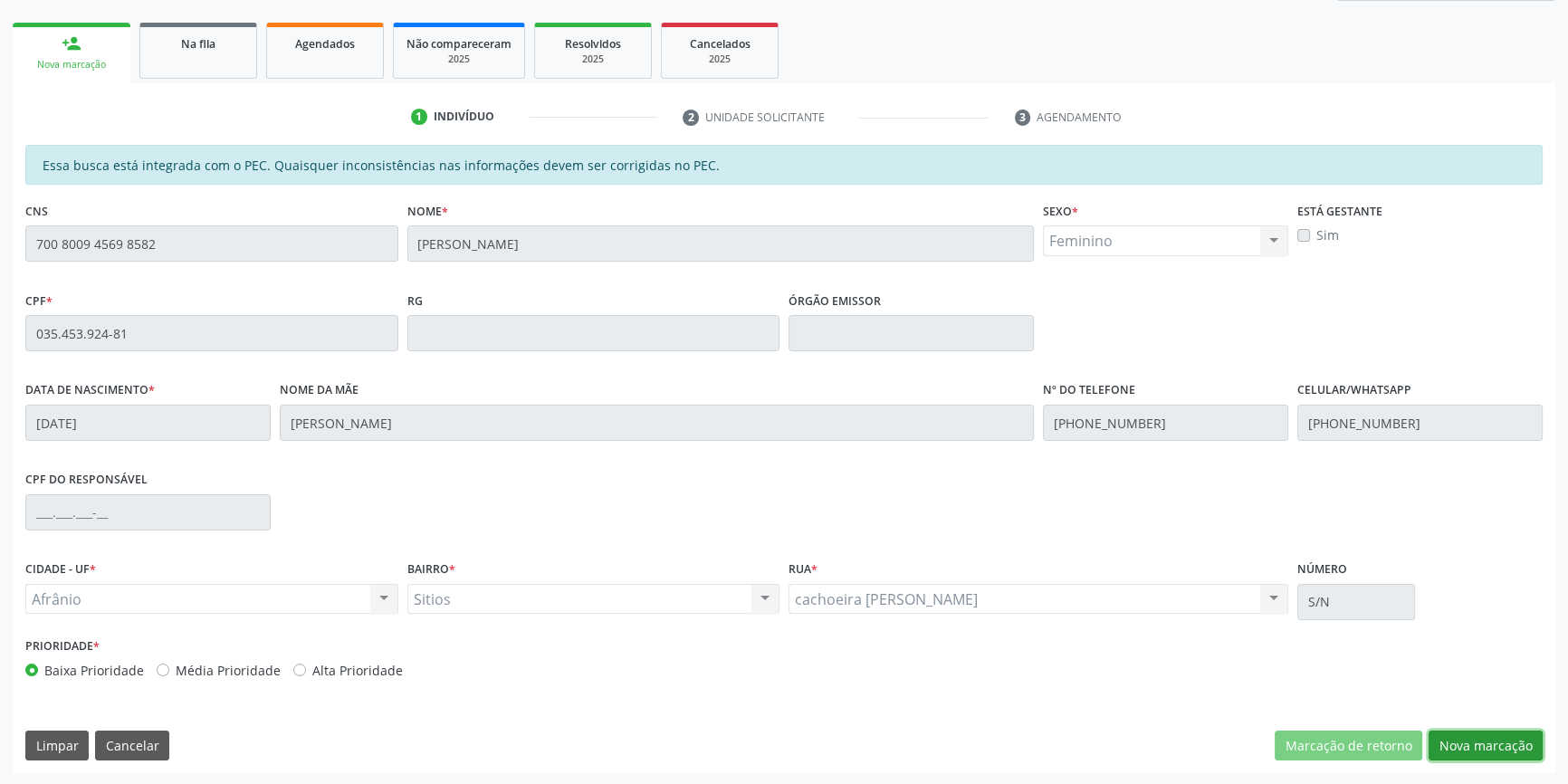
click at [1457, 738] on button "Nova marcação" at bounding box center [1485, 745] width 114 height 31
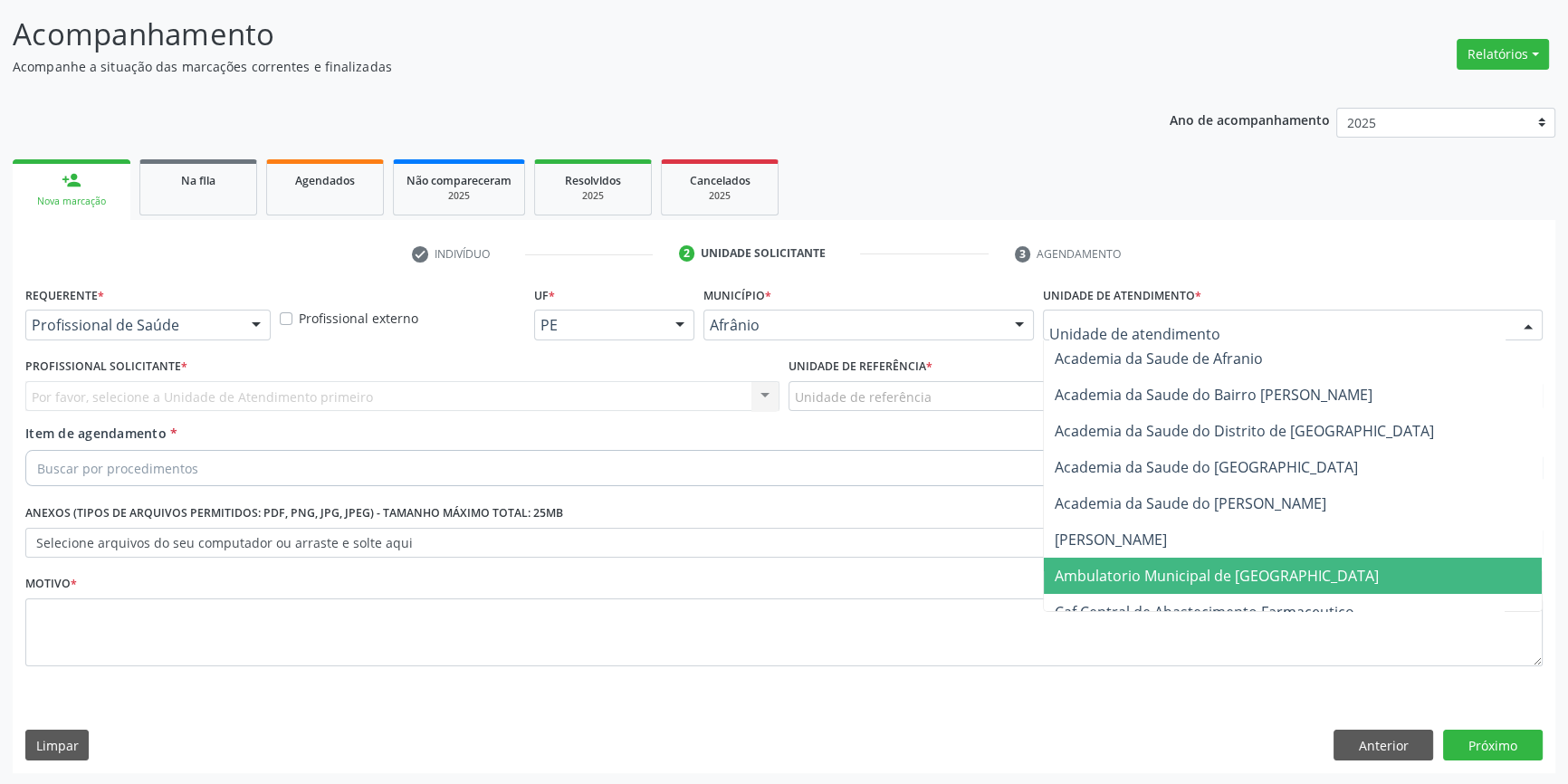
drag, startPoint x: 1140, startPoint y: 557, endPoint x: 1039, endPoint y: 480, distance: 127.0
click at [1139, 557] on span "Ambulatorio Municipal de [GEOGRAPHIC_DATA]" at bounding box center [1293, 575] width 498 height 37
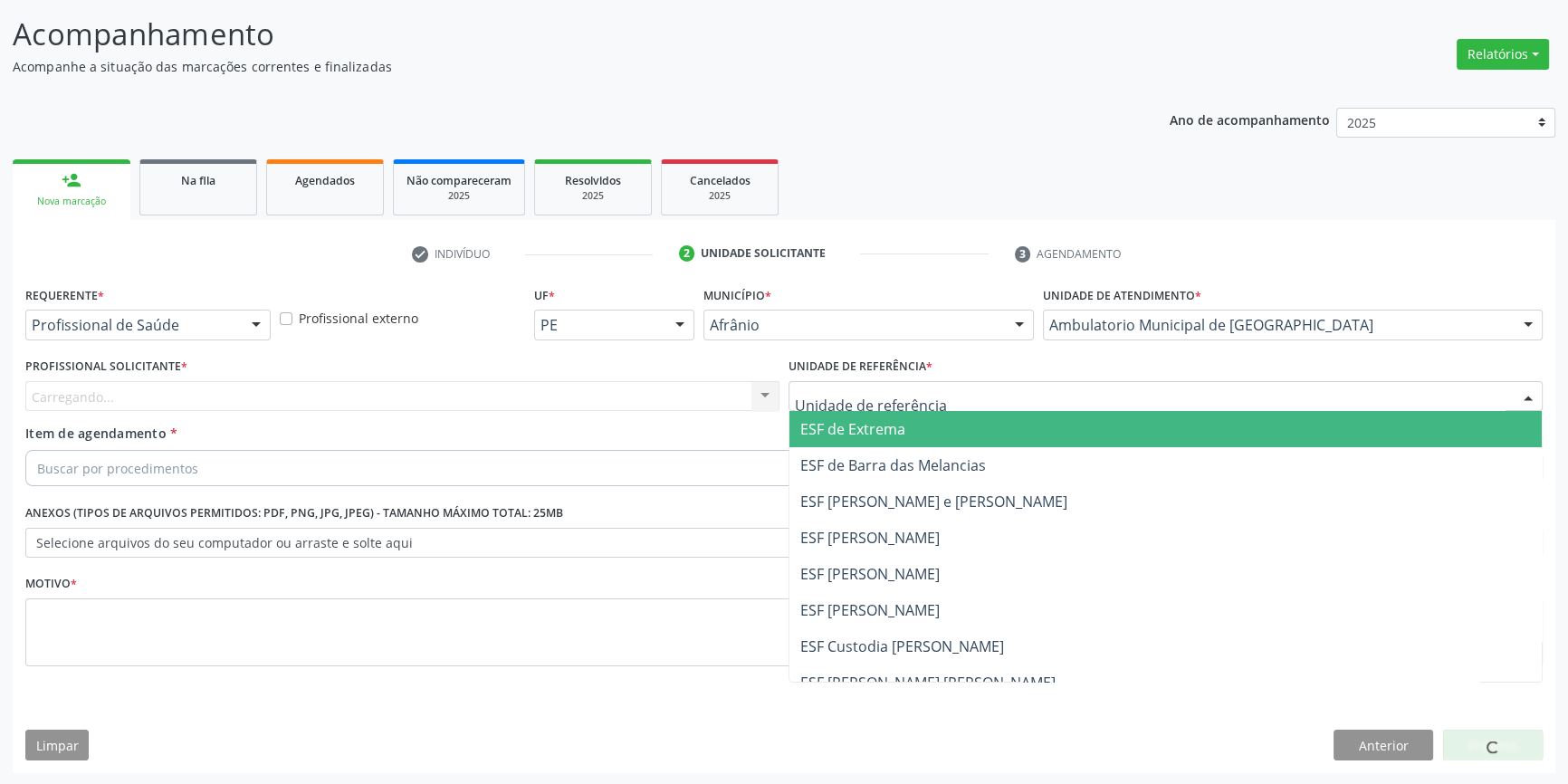
click at [912, 383] on div at bounding box center [1165, 396] width 754 height 31
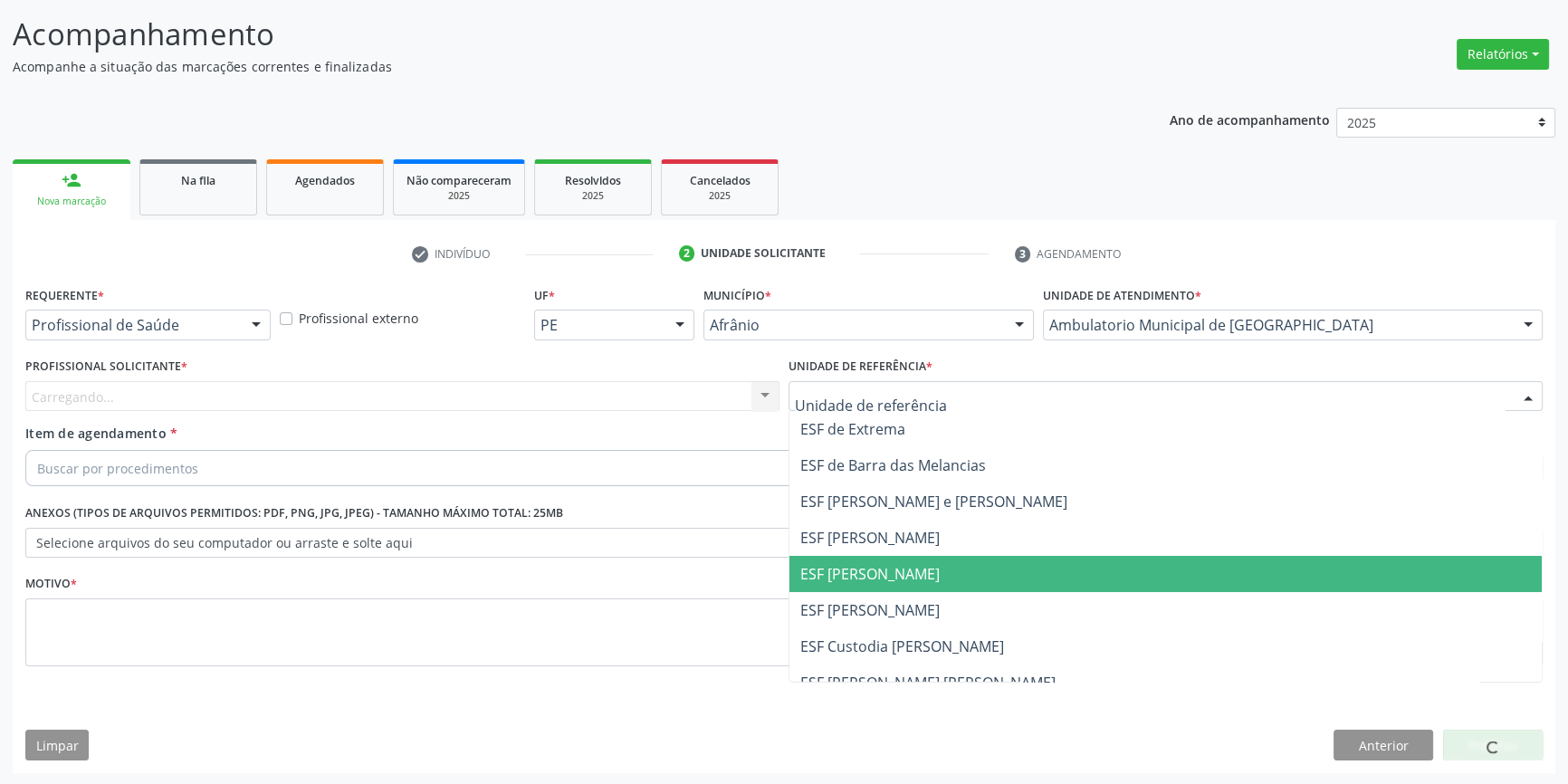
click at [887, 564] on span "ESF [PERSON_NAME]" at bounding box center [869, 574] width 139 height 20
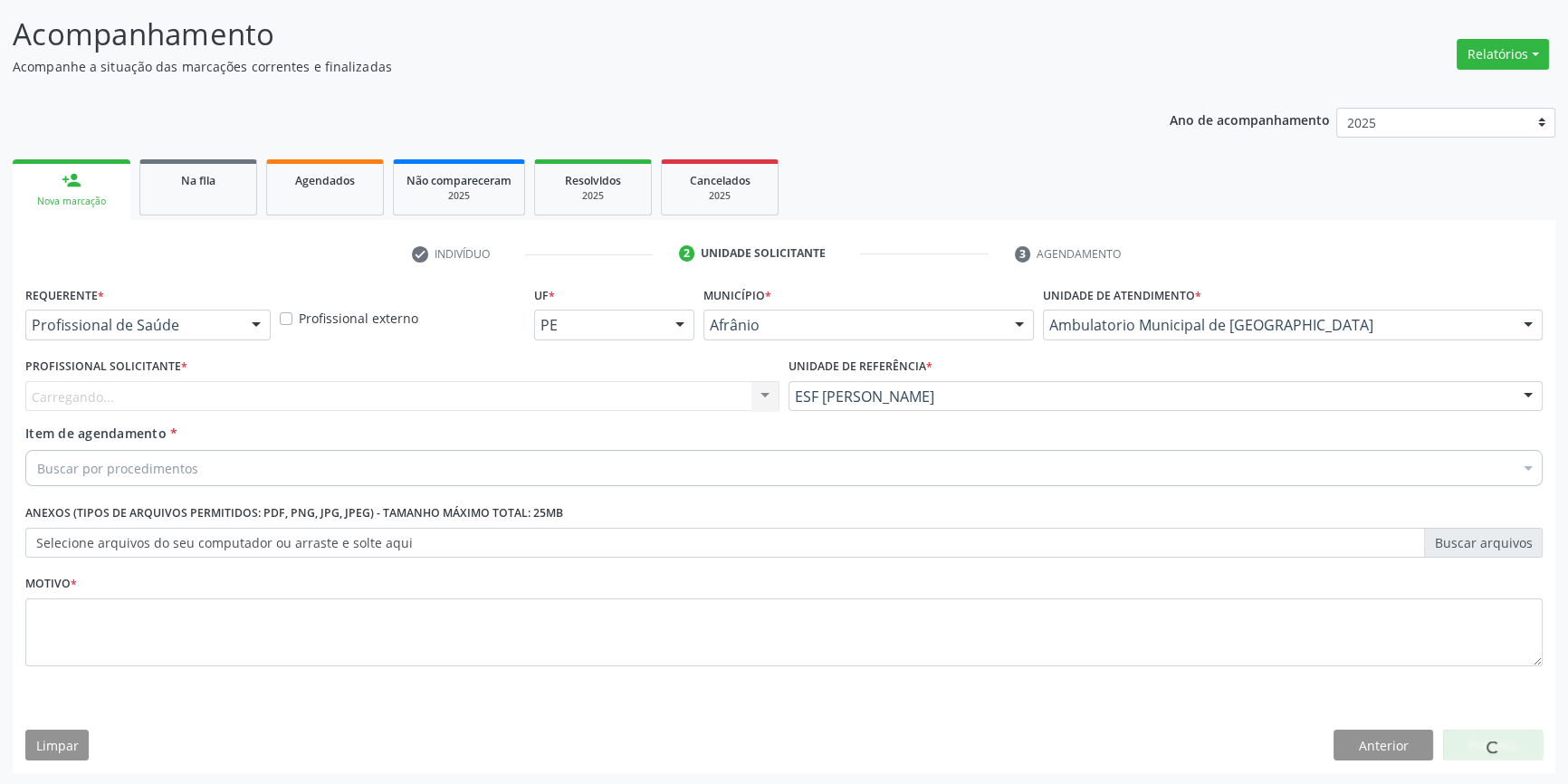
click at [578, 407] on div "Carregando... Nenhum resultado encontrado para: " " Não há nenhuma opção para s…" at bounding box center [402, 396] width 754 height 31
click at [572, 406] on div "Carregando... Nenhum resultado encontrado para: " " Não há nenhuma opção para s…" at bounding box center [402, 396] width 754 height 31
click at [555, 392] on div "Carregando... Nenhum resultado encontrado para: " " Não há nenhuma opção para s…" at bounding box center [402, 396] width 754 height 31
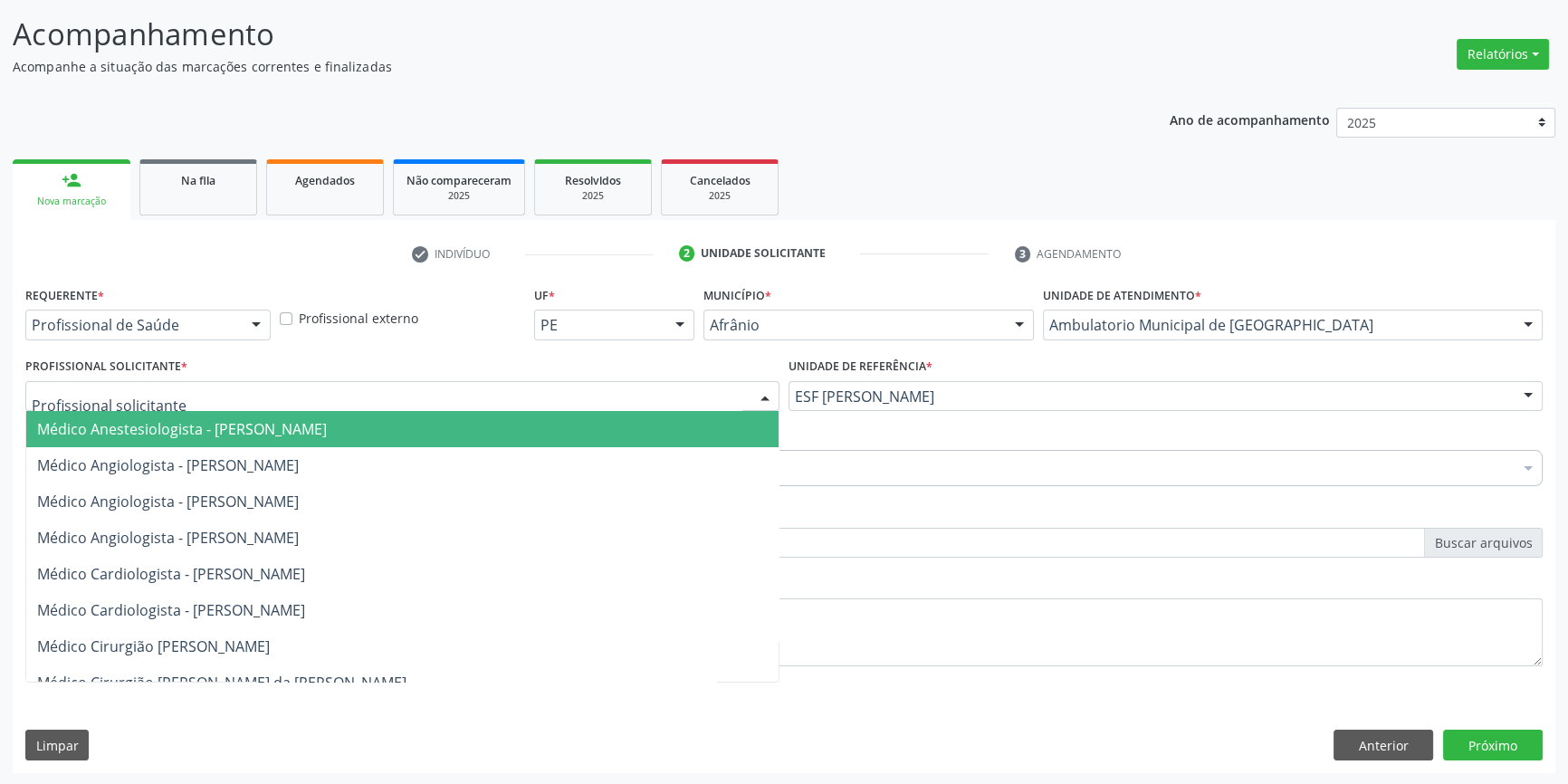
click at [555, 392] on div at bounding box center [402, 396] width 754 height 31
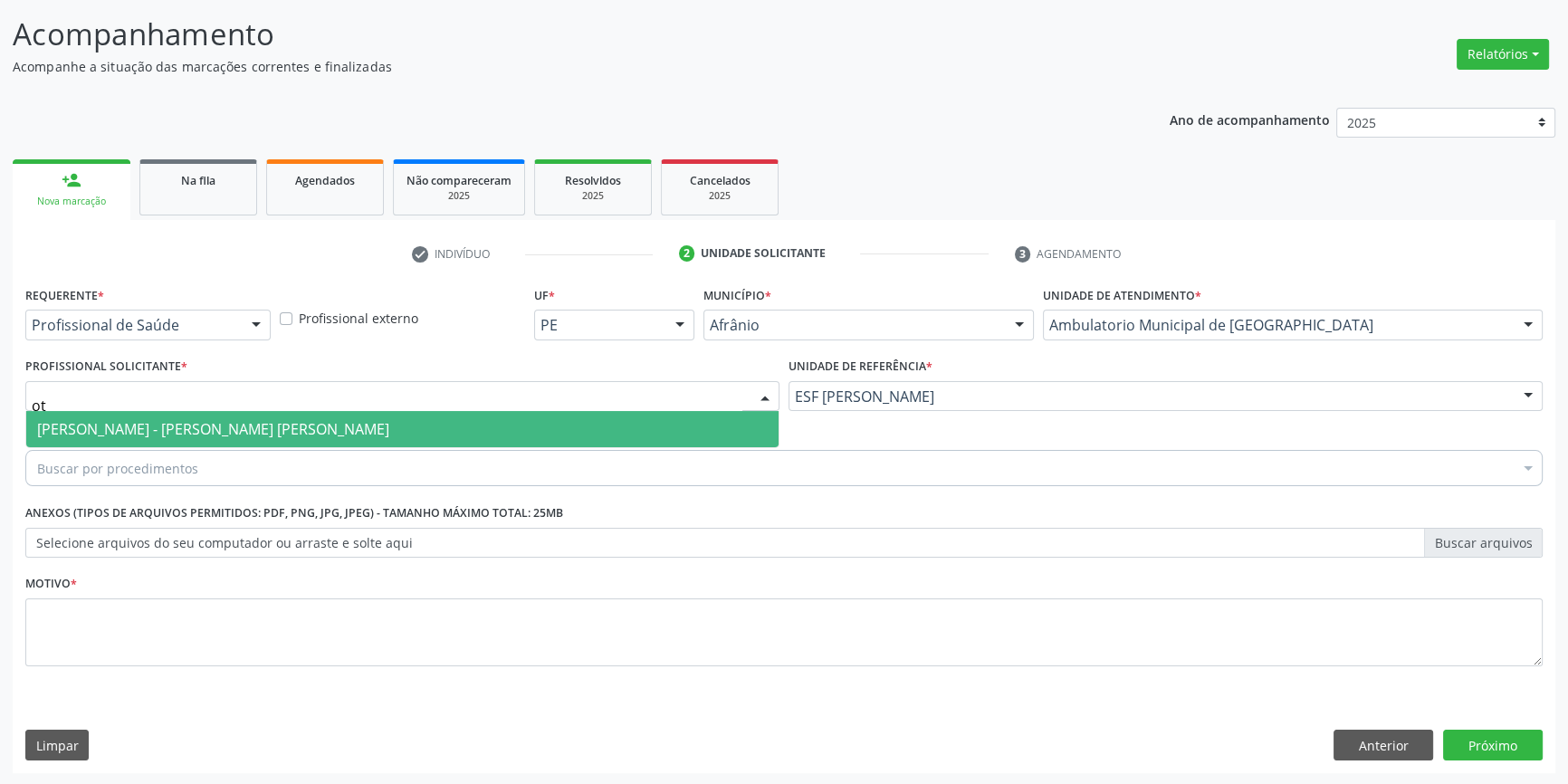
type input "oto"
click at [389, 430] on span "[PERSON_NAME] - [PERSON_NAME] [PERSON_NAME]" at bounding box center [213, 429] width 352 height 20
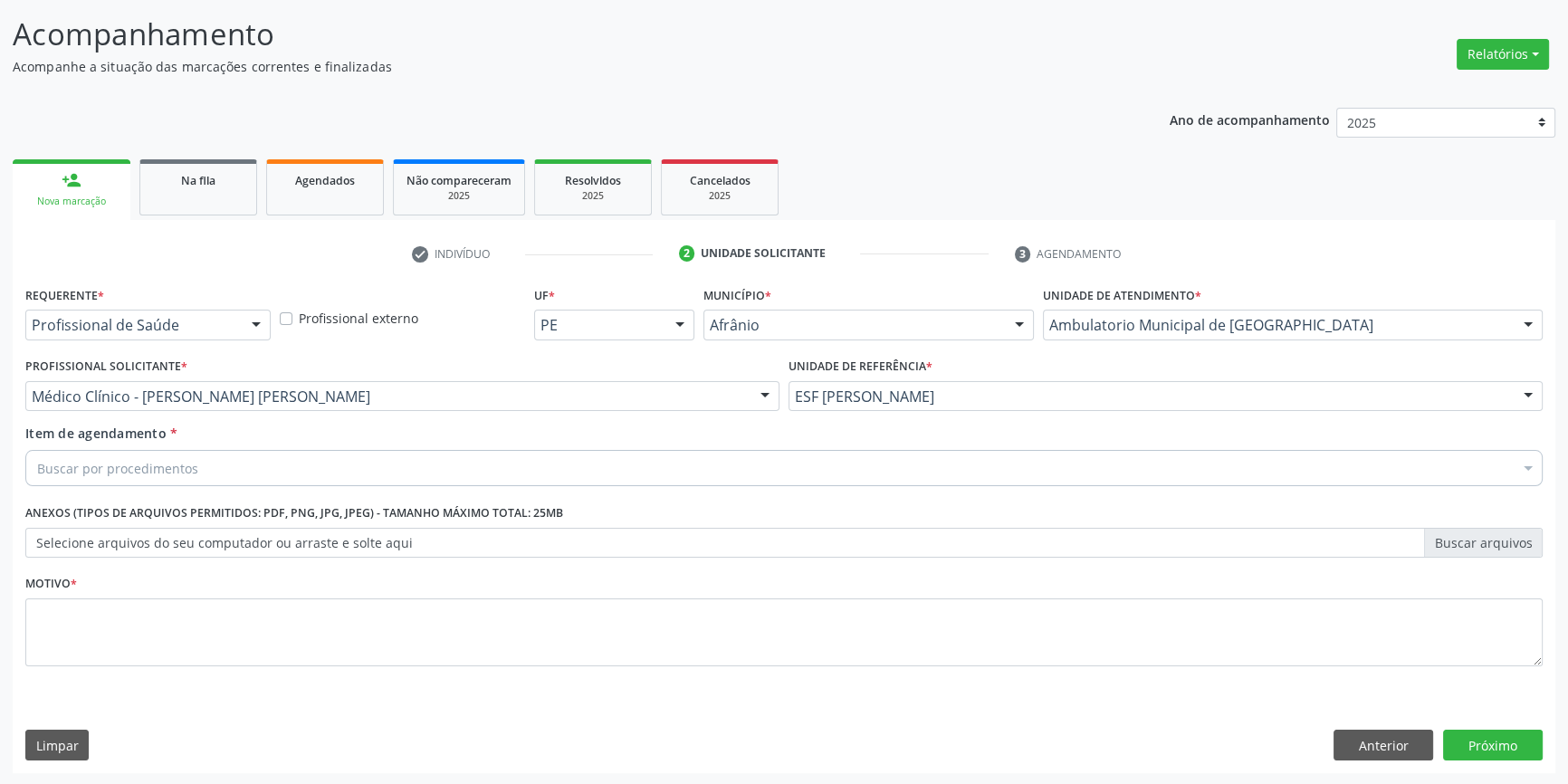
click at [280, 471] on div "Buscar por procedimentos" at bounding box center [784, 467] width 1518 height 37
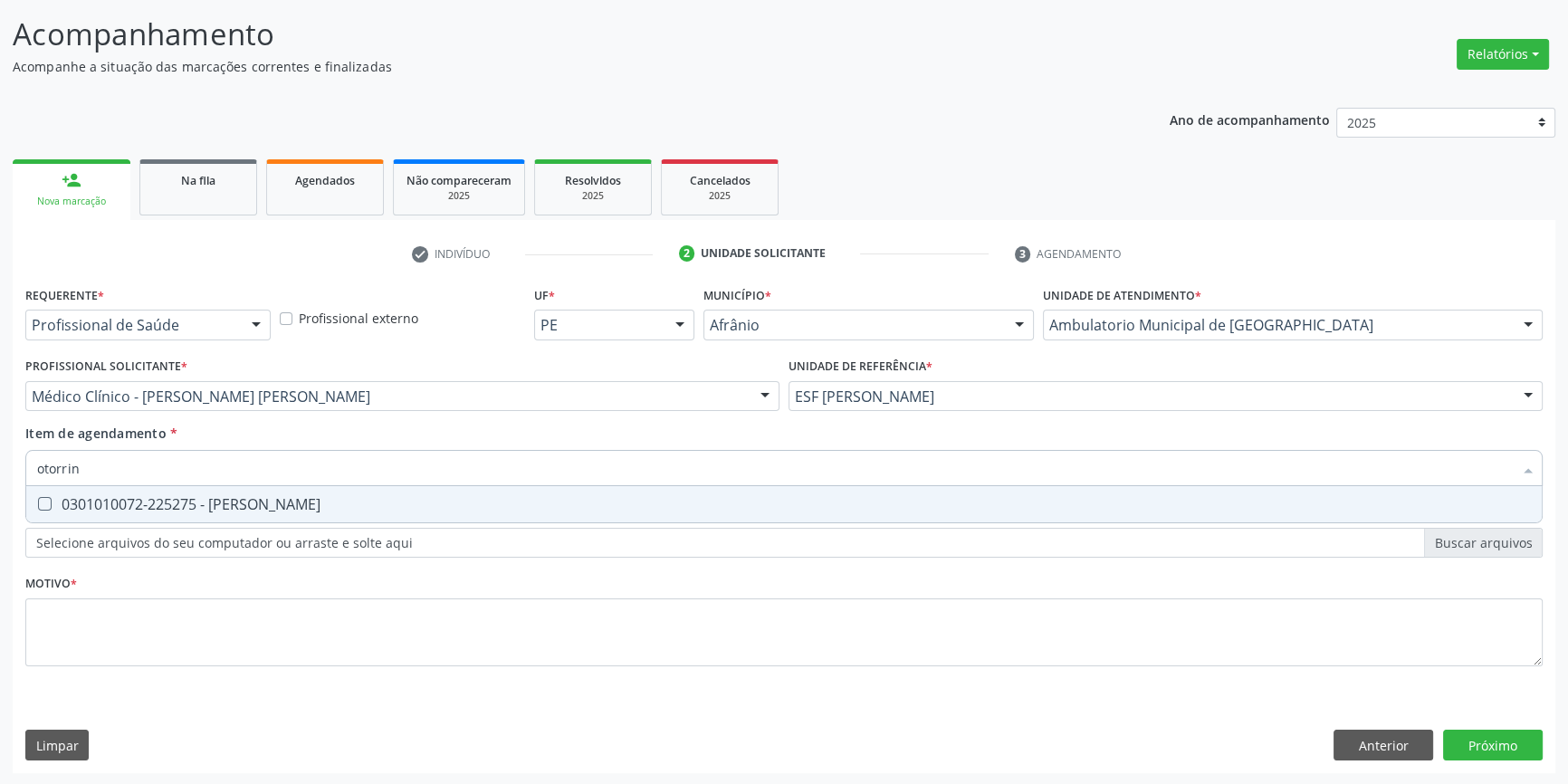
type input "otorrino"
click at [269, 505] on div "0301010072-225275 - Médico Otorrinolaringologista" at bounding box center [784, 504] width 1494 height 15
checkbox Otorrinolaringologista "true"
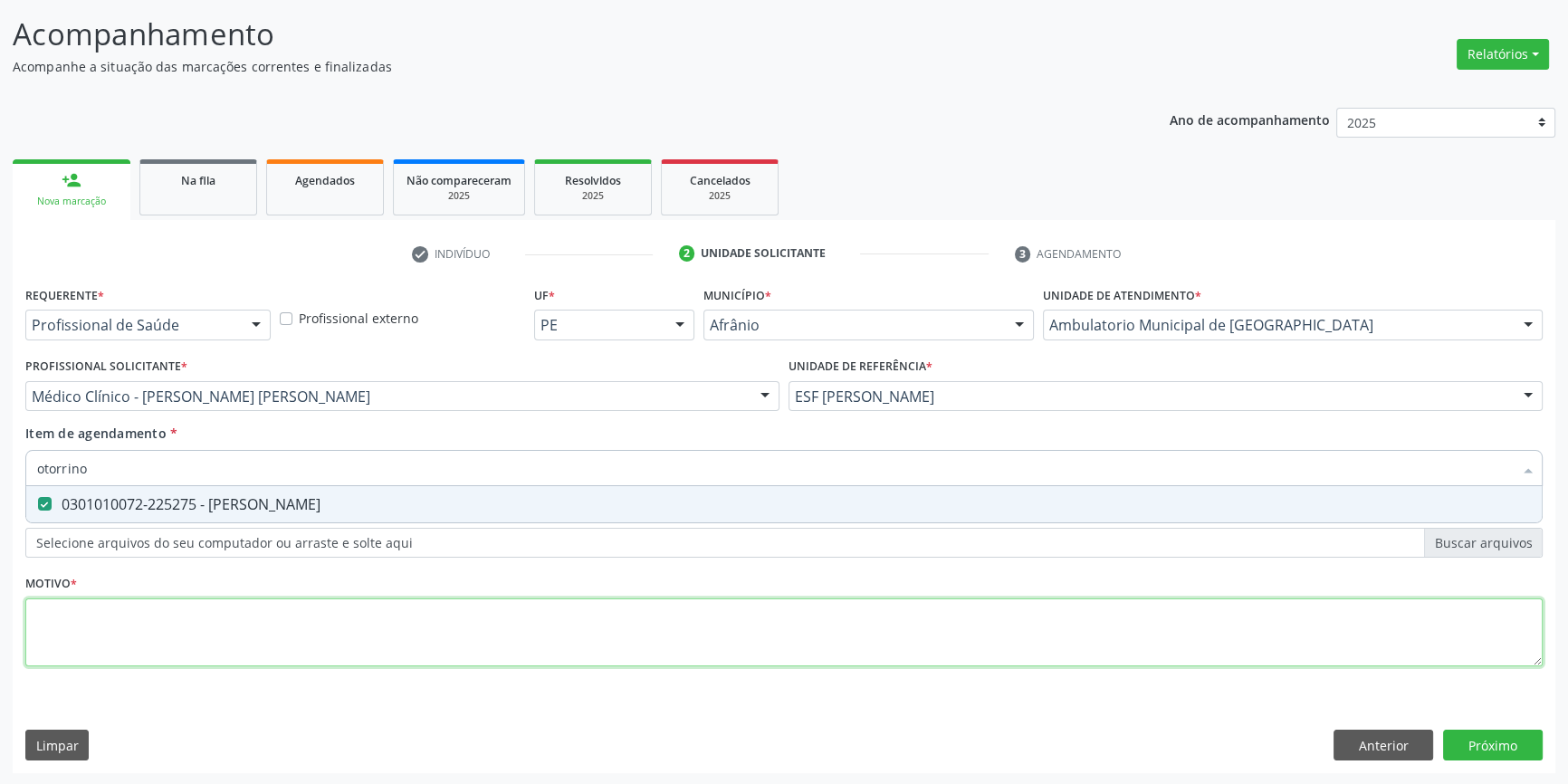
click at [214, 621] on div "Requerente * Profissional de Saúde Profissional de Saúde Paciente Nenhum result…" at bounding box center [784, 486] width 1518 height 410
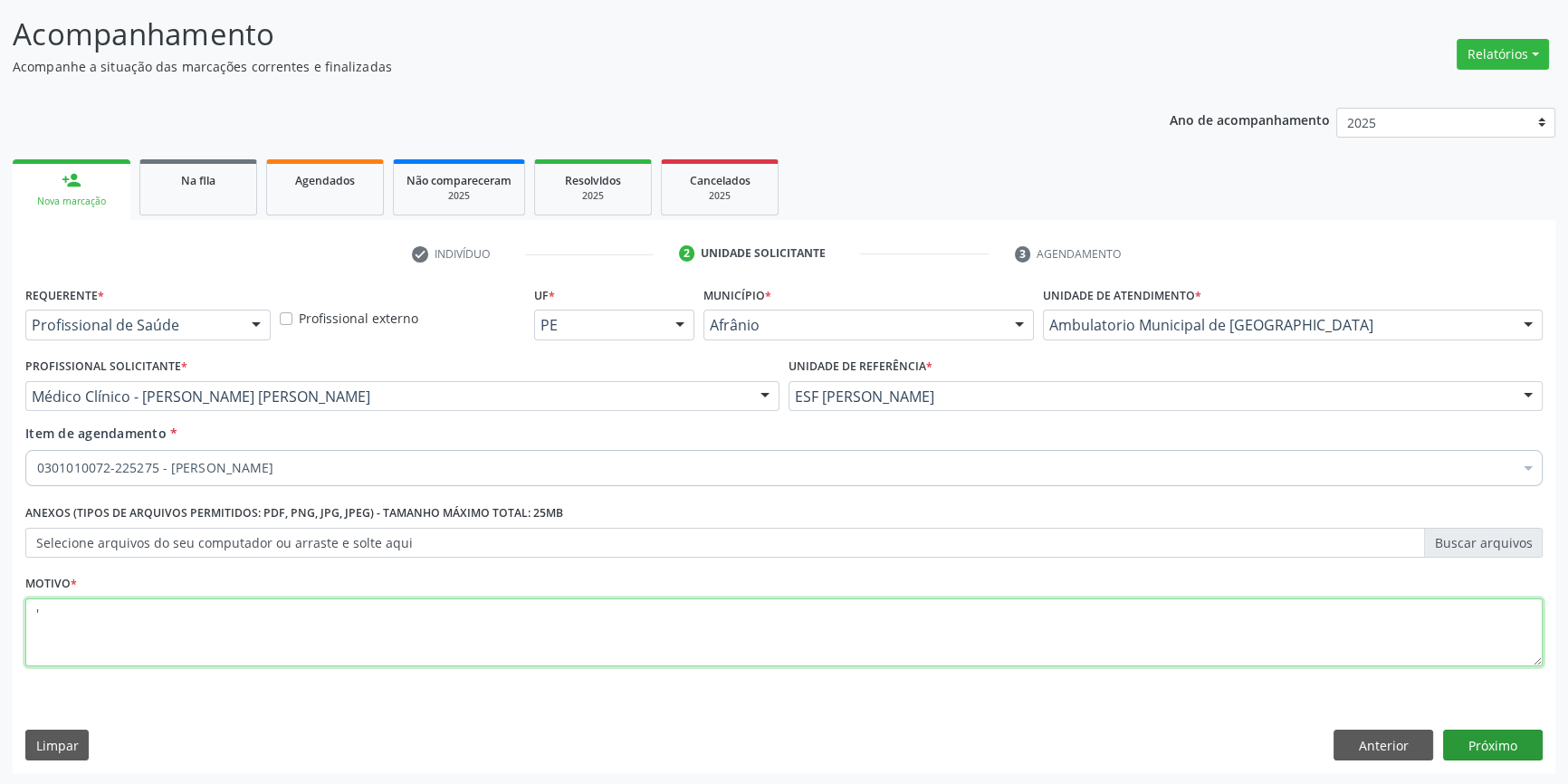
type textarea "'"
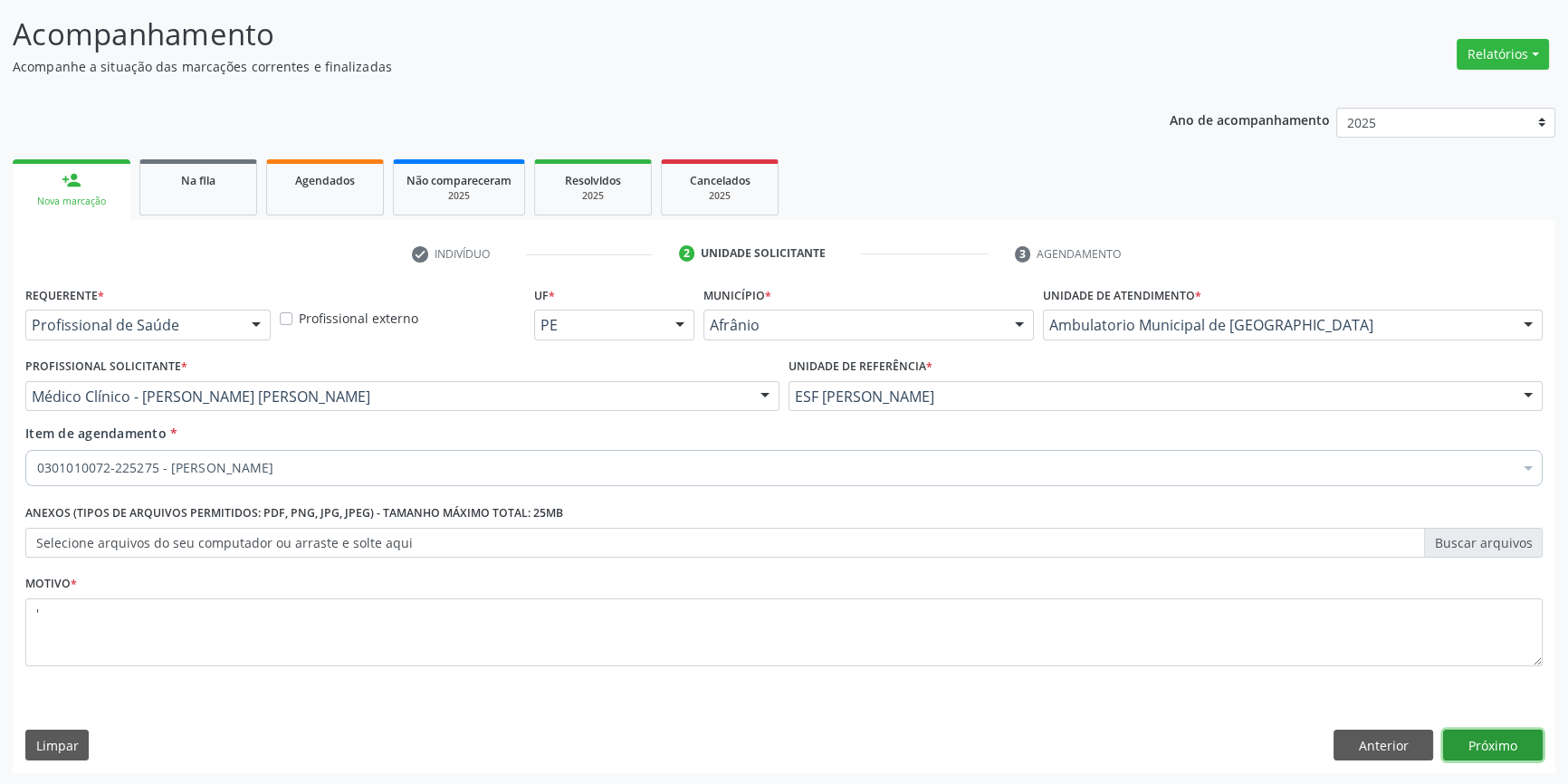
click at [1535, 745] on button "Próximo" at bounding box center [1493, 745] width 100 height 31
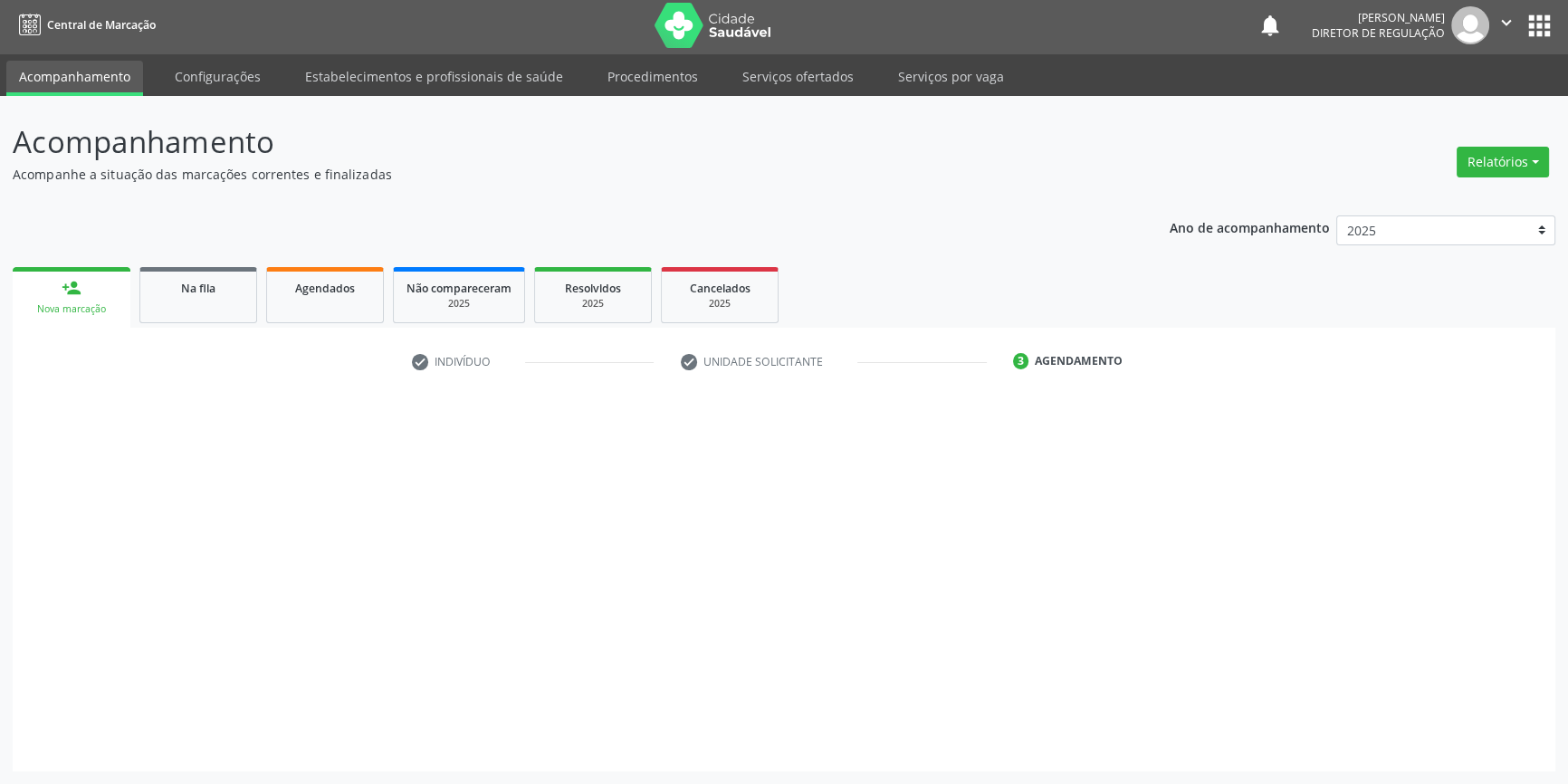
scroll to position [2, 0]
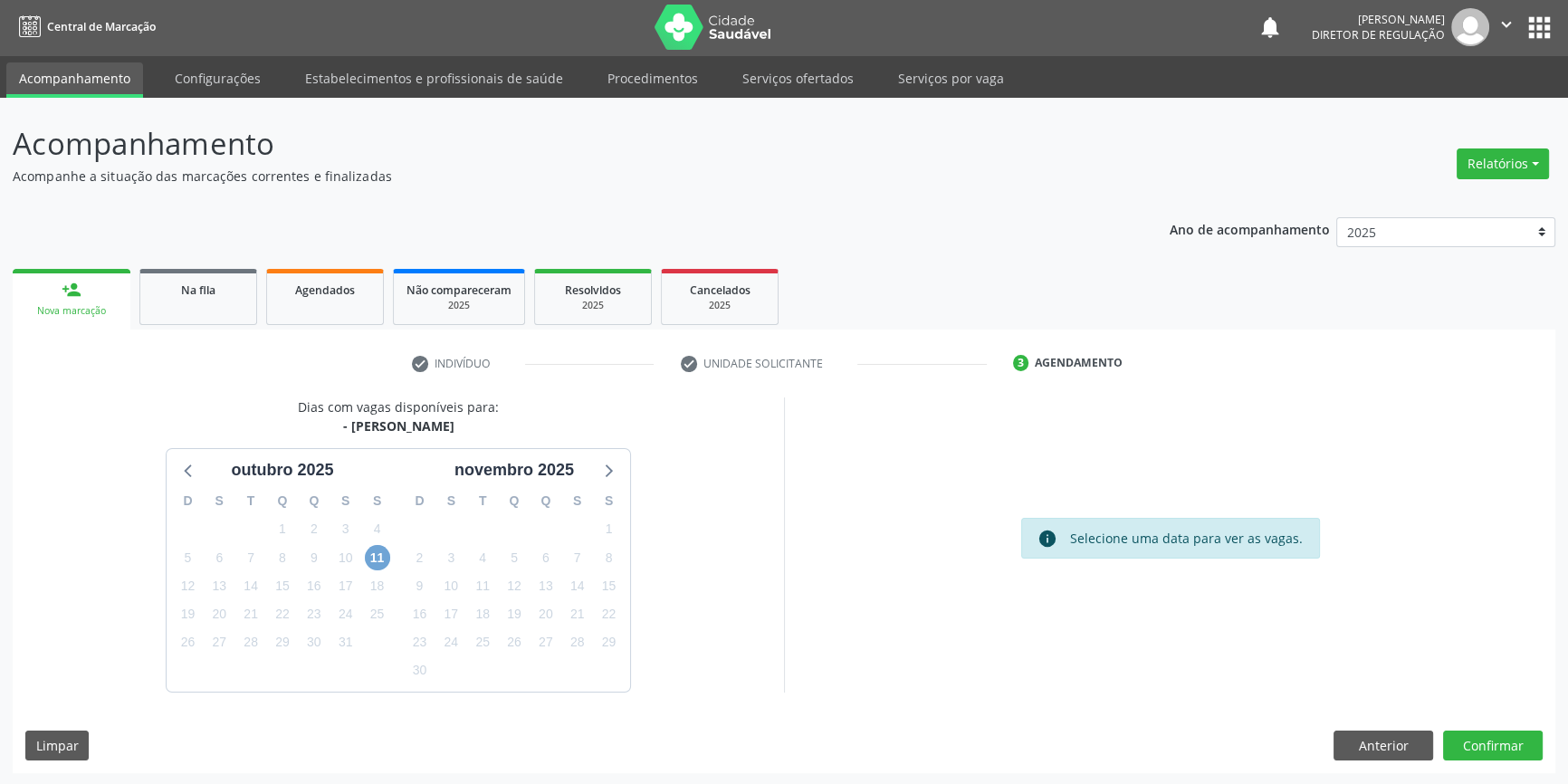
click at [384, 562] on span "11" at bounding box center [377, 558] width 26 height 26
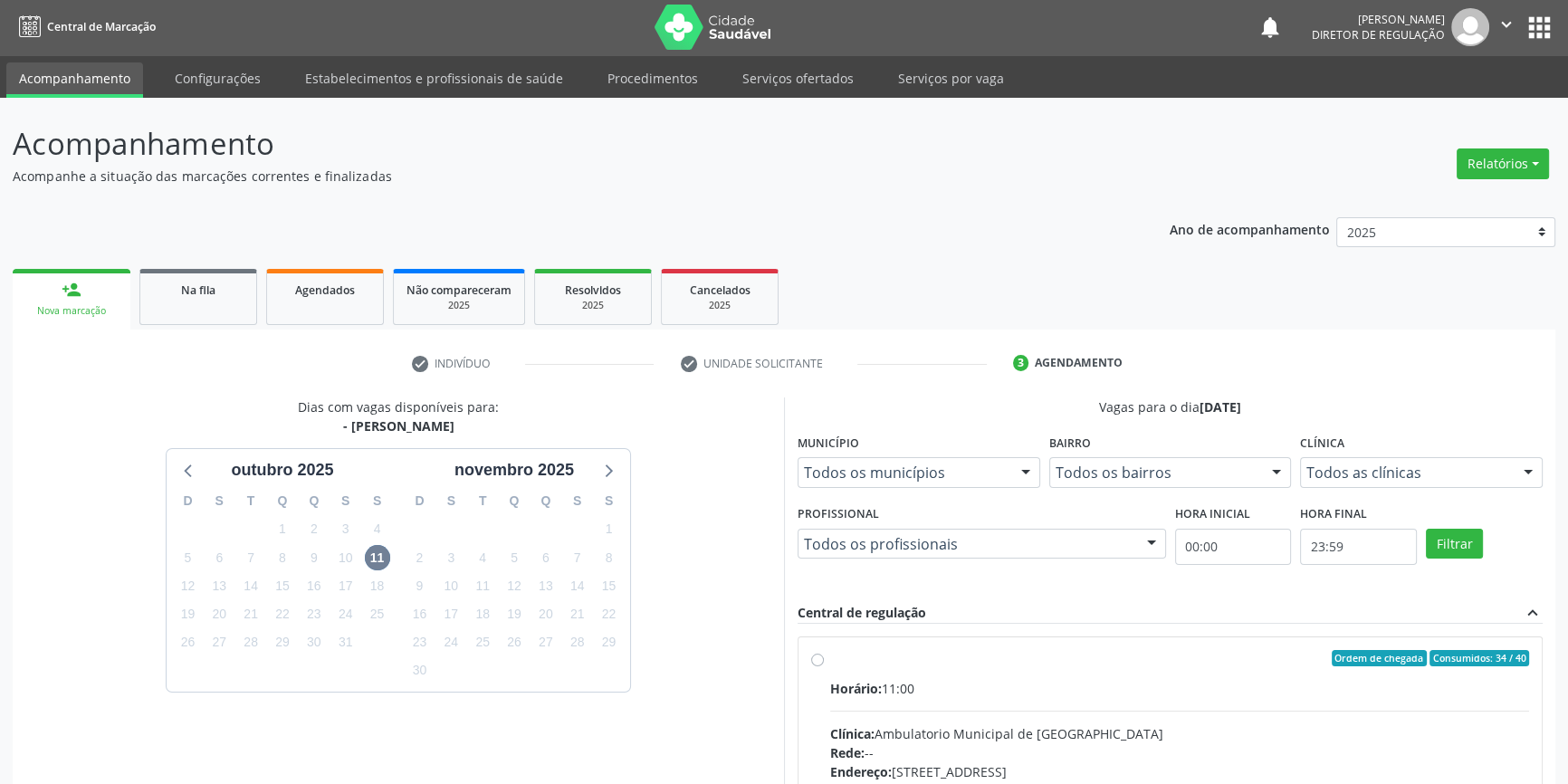
click at [884, 666] on label "Ordem de chegada Consumidos: 34 / 40 Horário: 11:00 Clínica: Ambulatorio Munici…" at bounding box center [1179, 788] width 699 height 277
click at [824, 666] on input "Ordem de chegada Consumidos: 34 / 40 Horário: 11:00 Clínica: Ambulatorio Munici…" at bounding box center [817, 658] width 13 height 16
radio input "true"
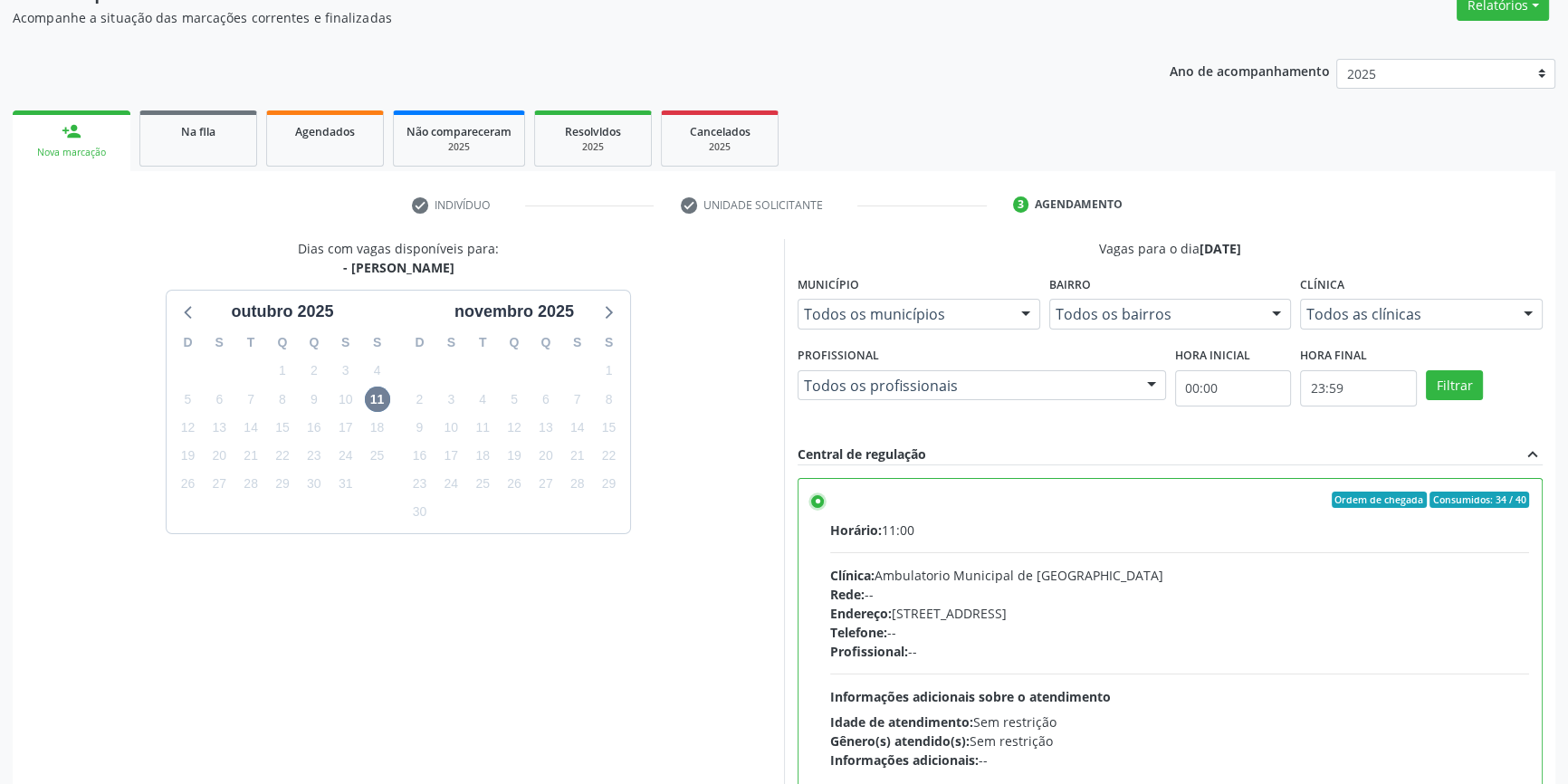
scroll to position [296, 0]
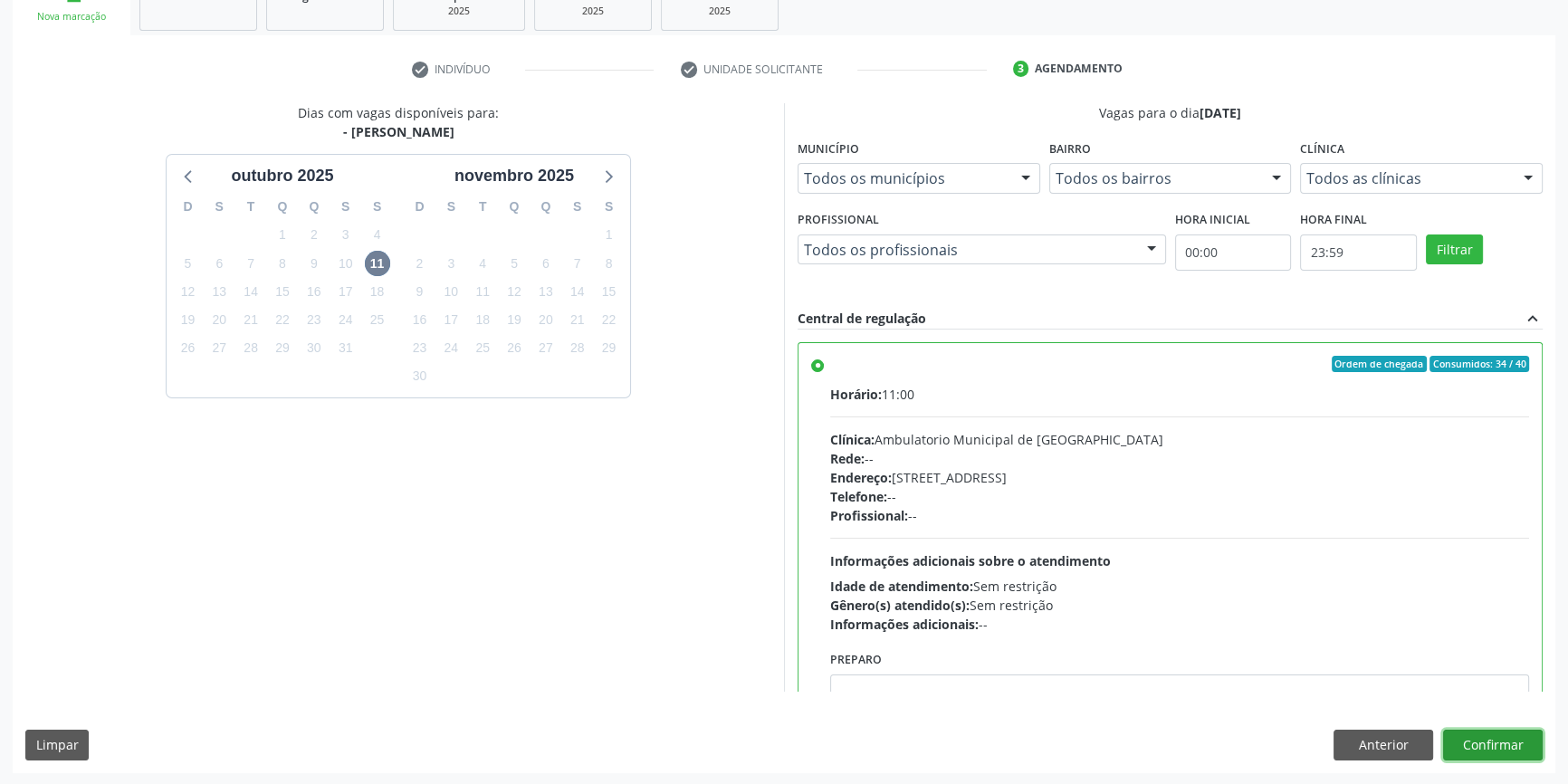
click at [1480, 741] on button "Confirmar" at bounding box center [1493, 745] width 100 height 31
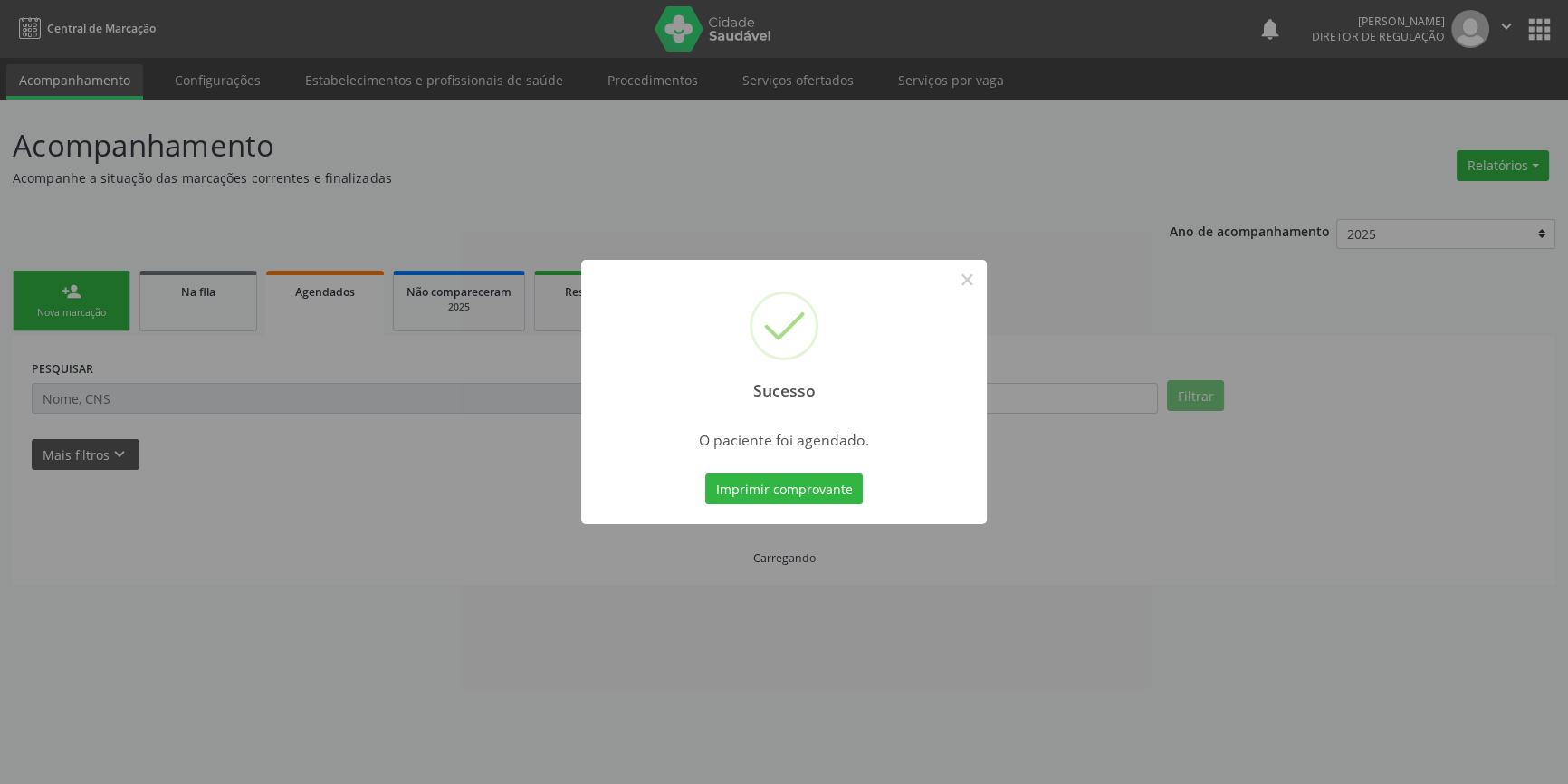
scroll to position [0, 0]
click at [830, 487] on button "Imprimir comprovante" at bounding box center [789, 488] width 157 height 31
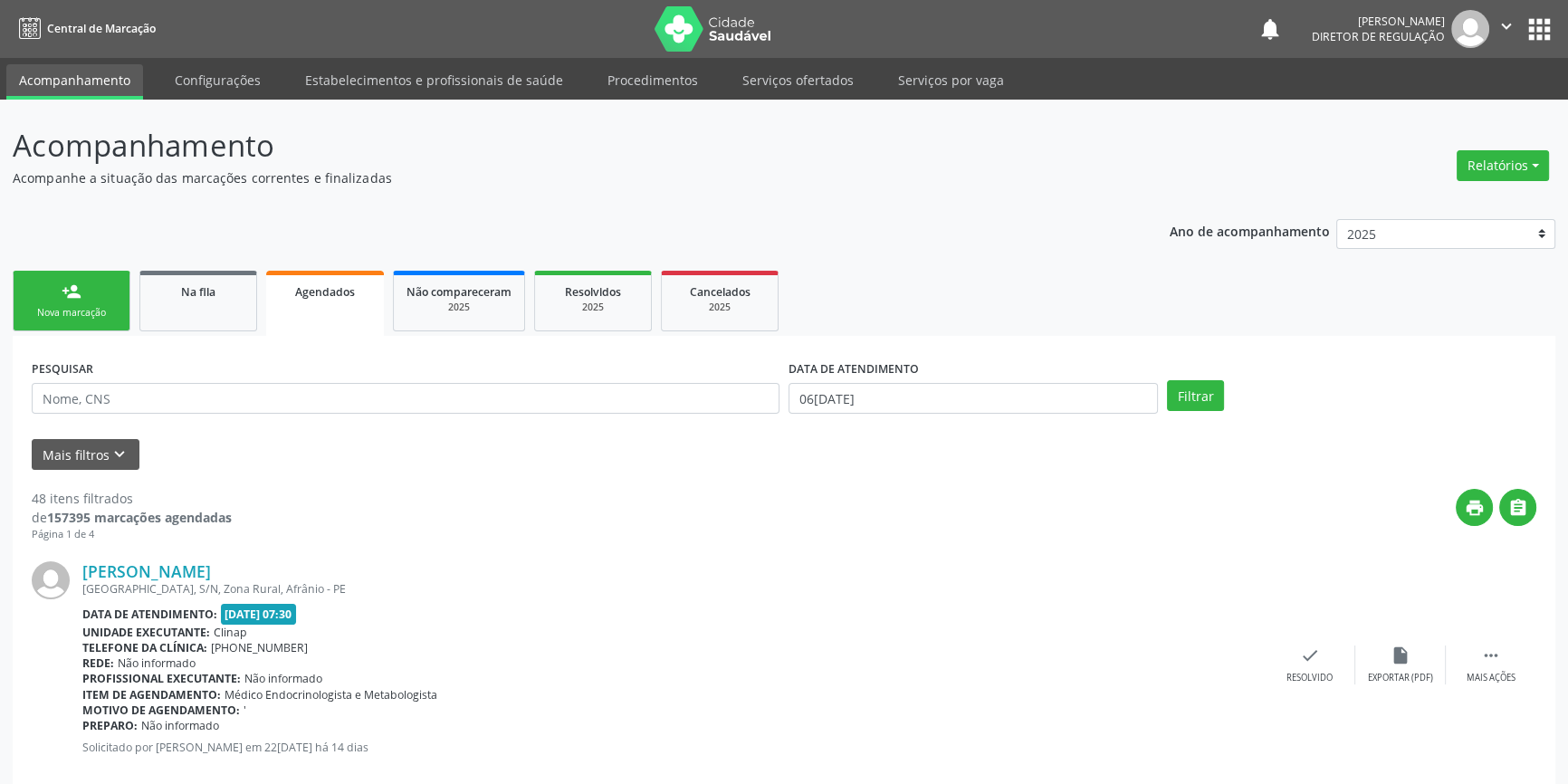
click at [91, 334] on ul "person_add Nova marcação Na fila Agendados Não compareceram 2025 Resolvidos 202…" at bounding box center [784, 300] width 1542 height 70
click at [89, 325] on link "person_add Nova marcação" at bounding box center [71, 300] width 118 height 60
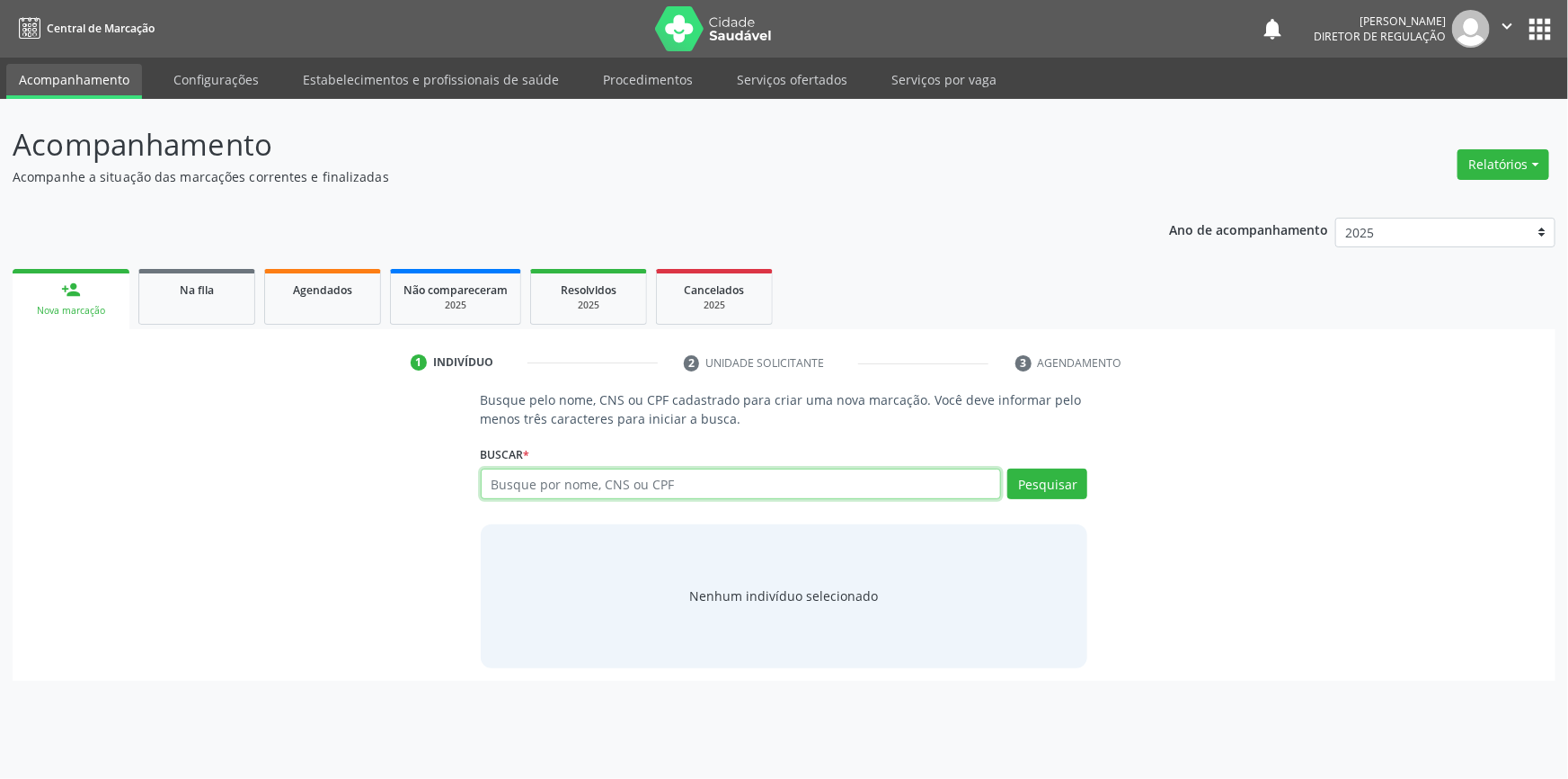
click at [632, 491] on input "text" at bounding box center [740, 483] width 521 height 30
paste input "709001868180814"
type input "709001868180814"
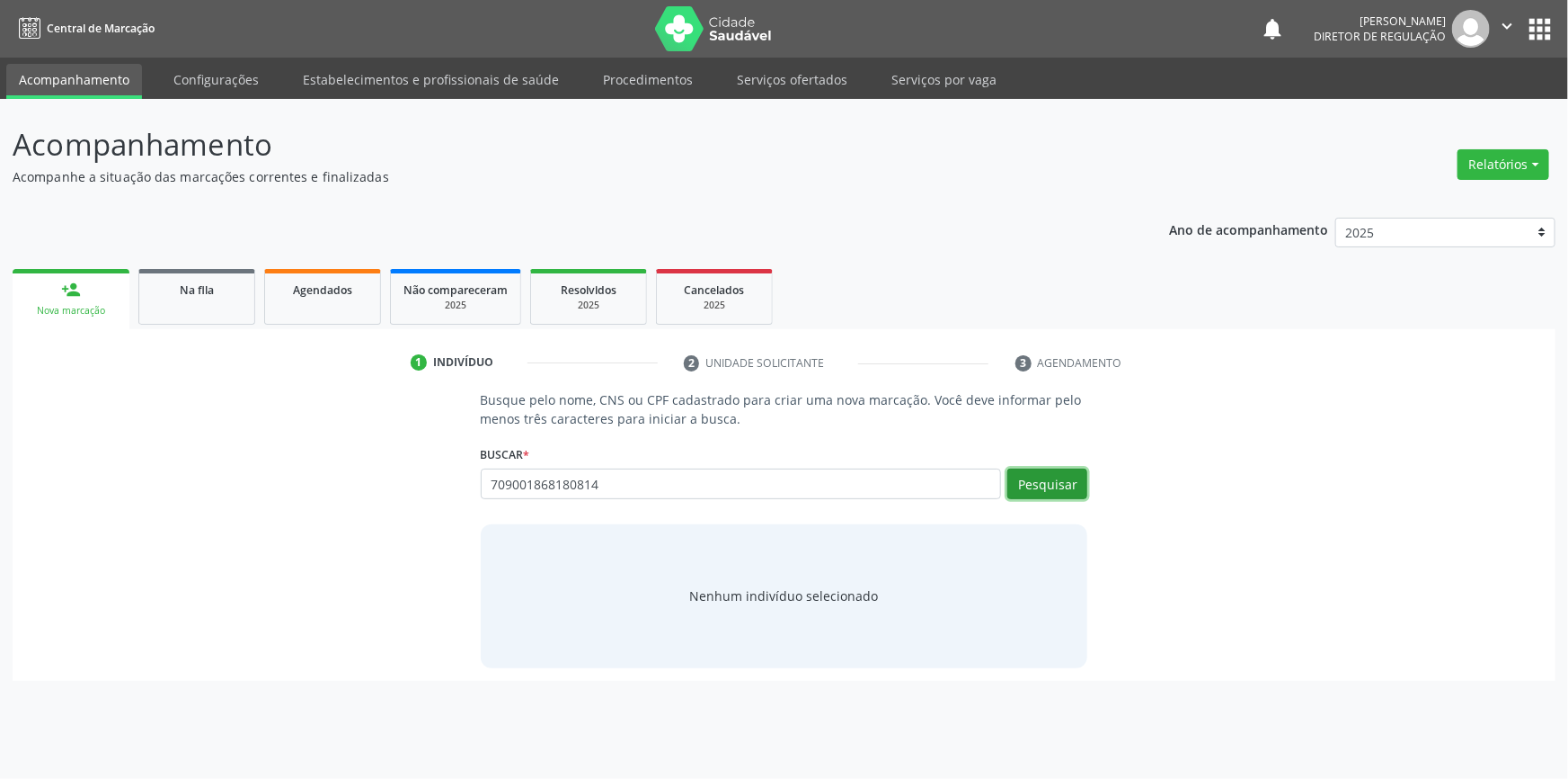
click at [1068, 487] on button "Pesquisar" at bounding box center [1047, 483] width 80 height 30
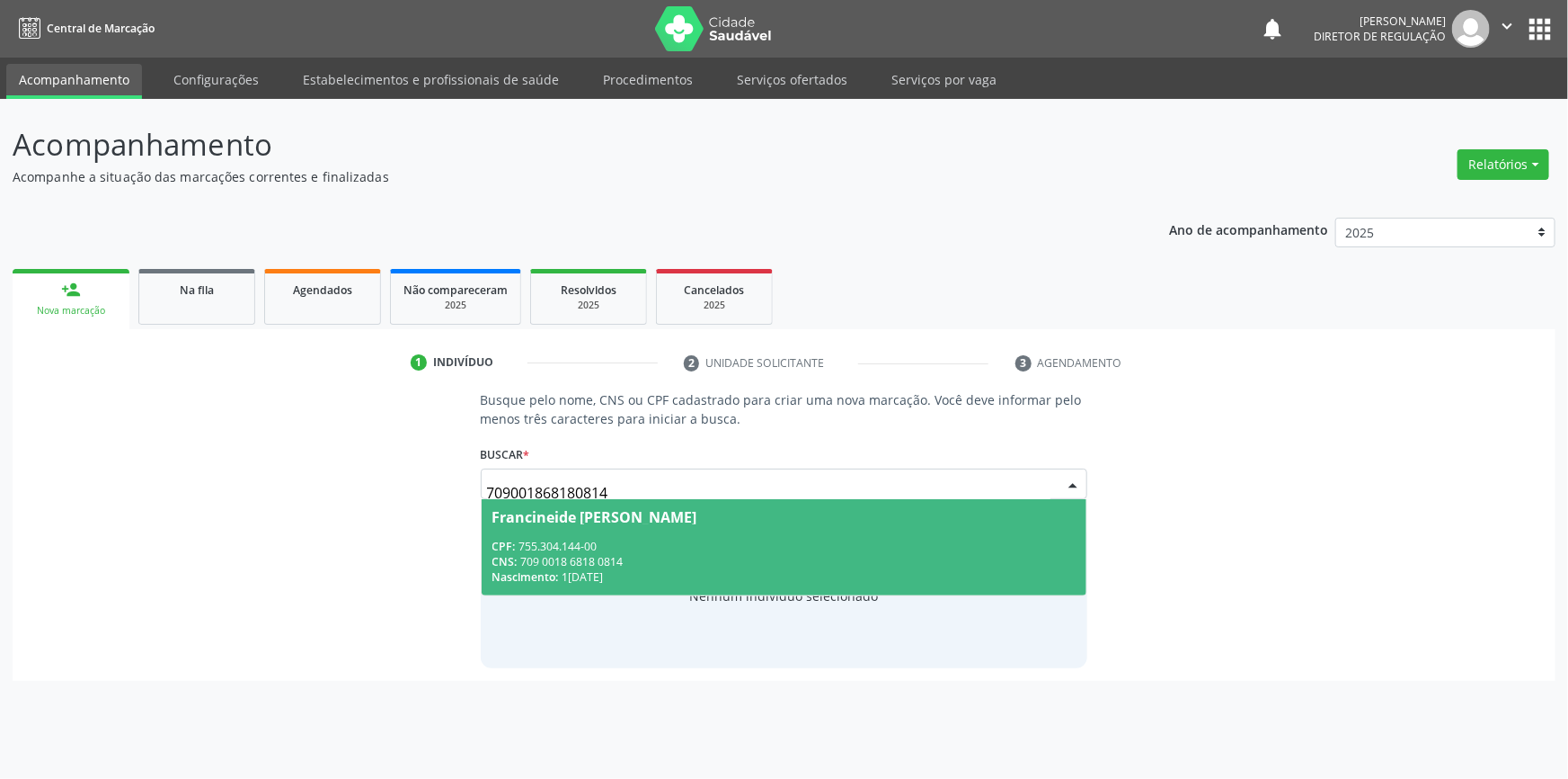
click at [673, 534] on span "Francineide Maria Nunes Rodrigues CPF: 755.304.144-00 CNS: 709 0018 6818 0814 N…" at bounding box center [784, 547] width 606 height 96
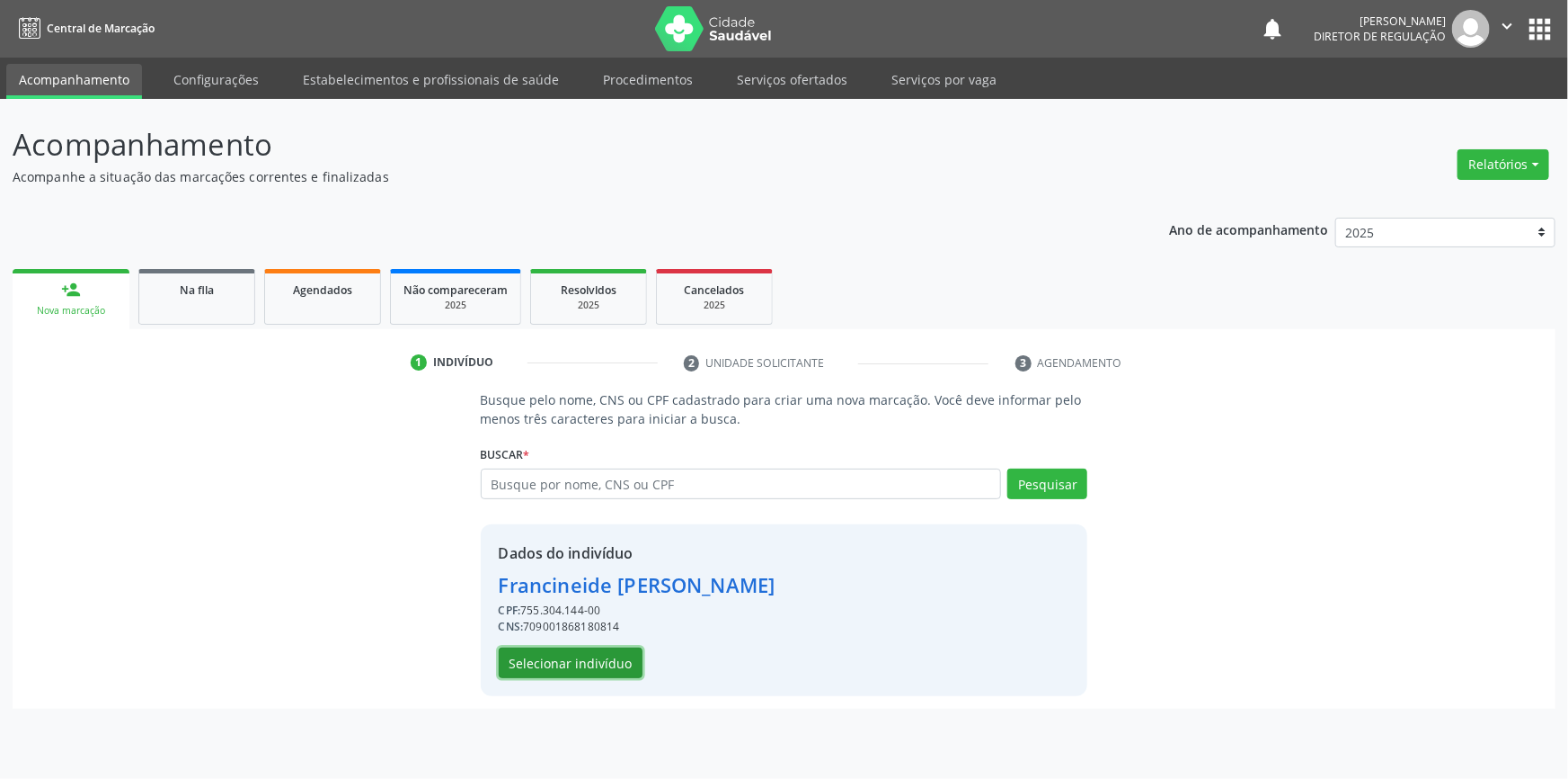
click at [570, 668] on button "Selecionar indivíduo" at bounding box center [571, 662] width 144 height 30
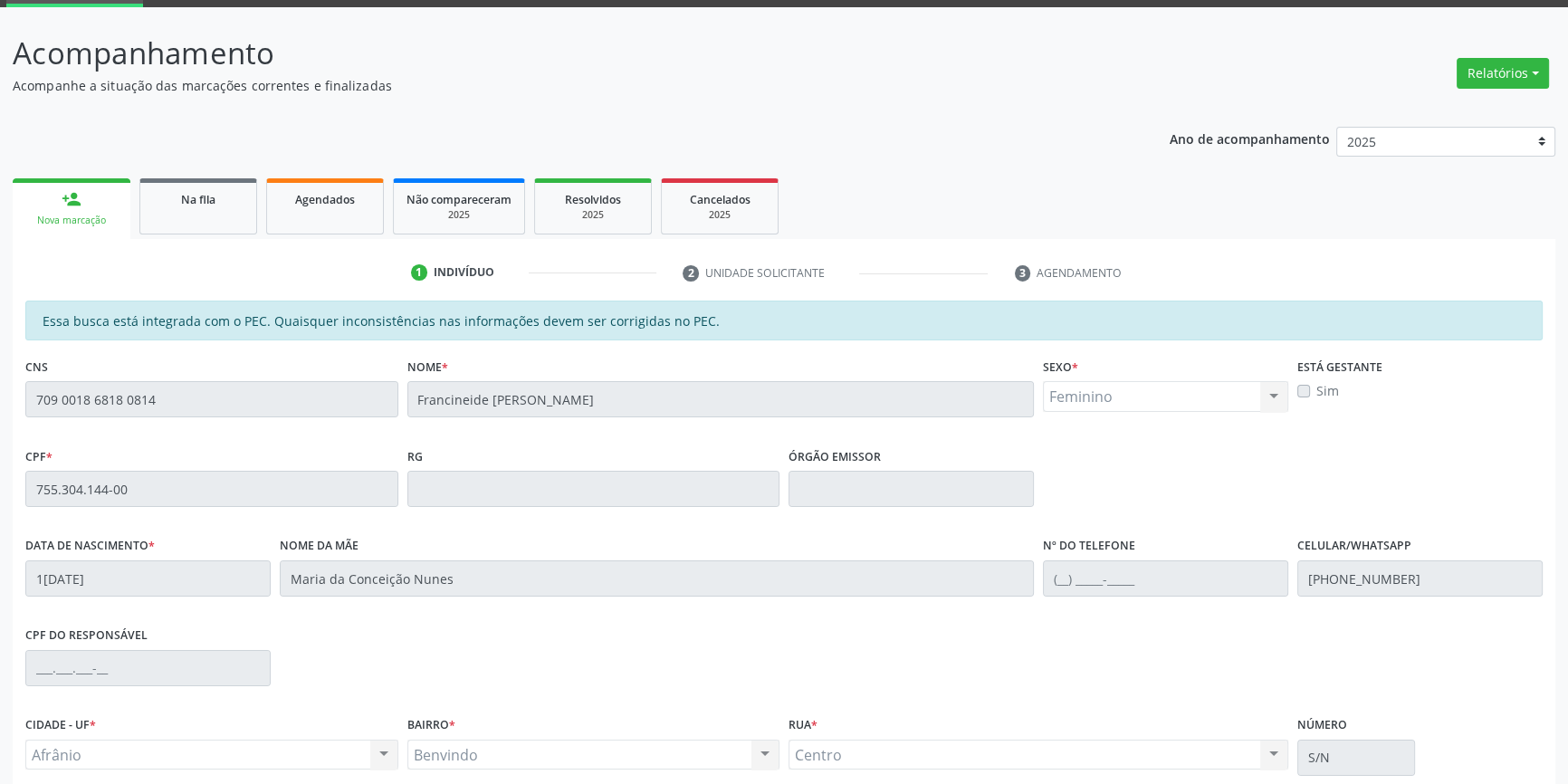
scroll to position [248, 0]
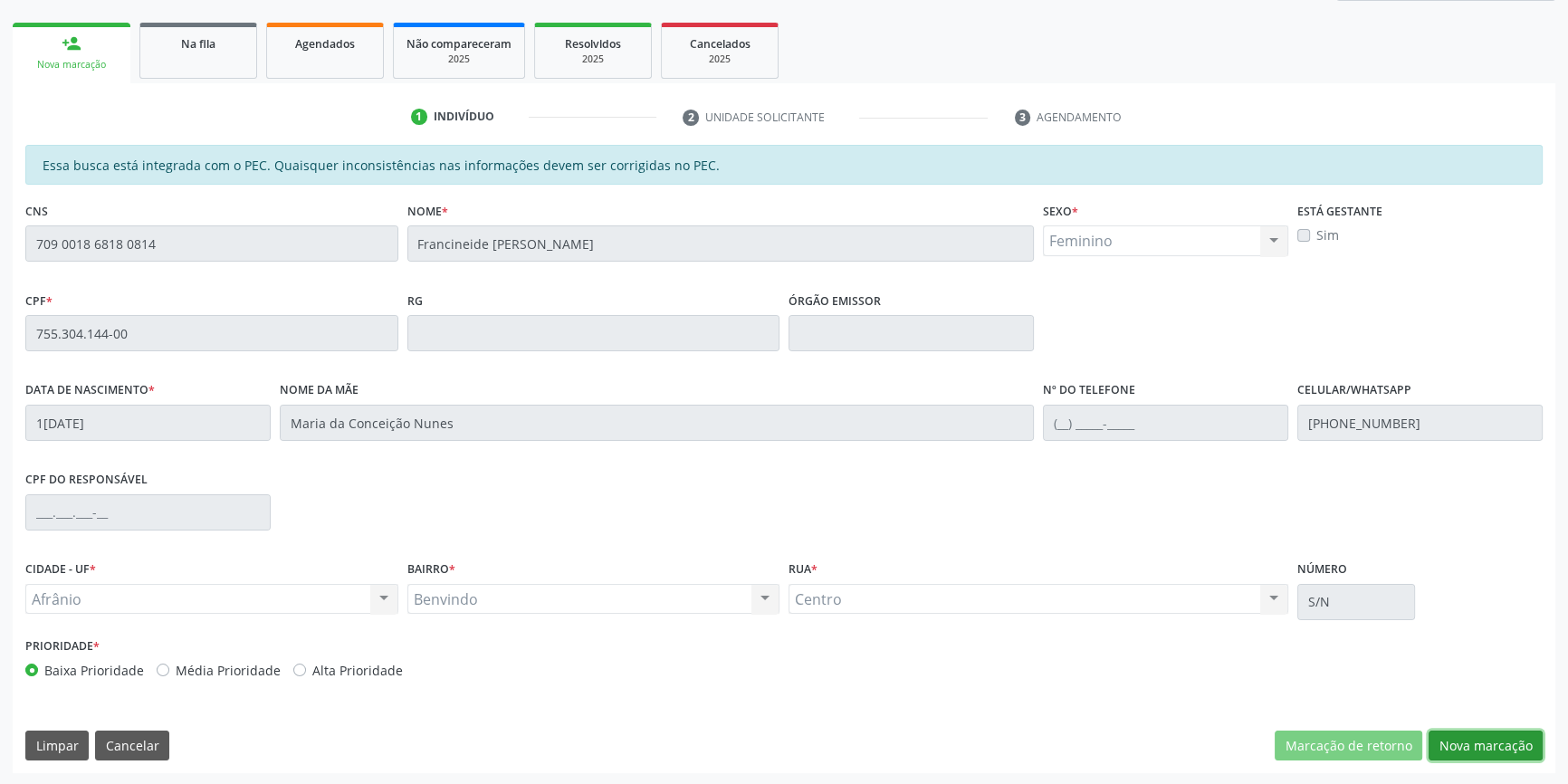
click at [1448, 742] on button "Nova marcação" at bounding box center [1485, 745] width 114 height 31
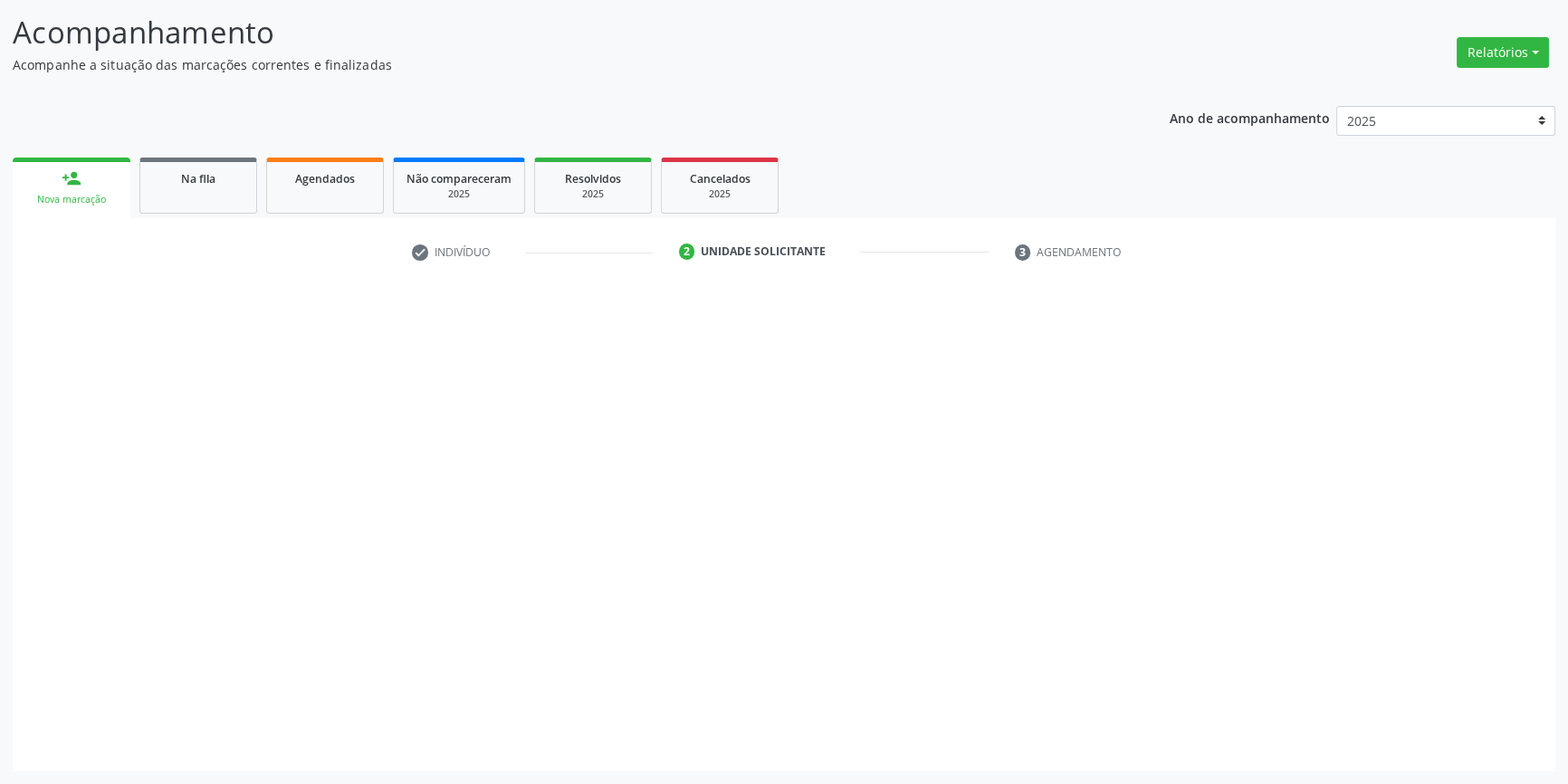
scroll to position [112, 0]
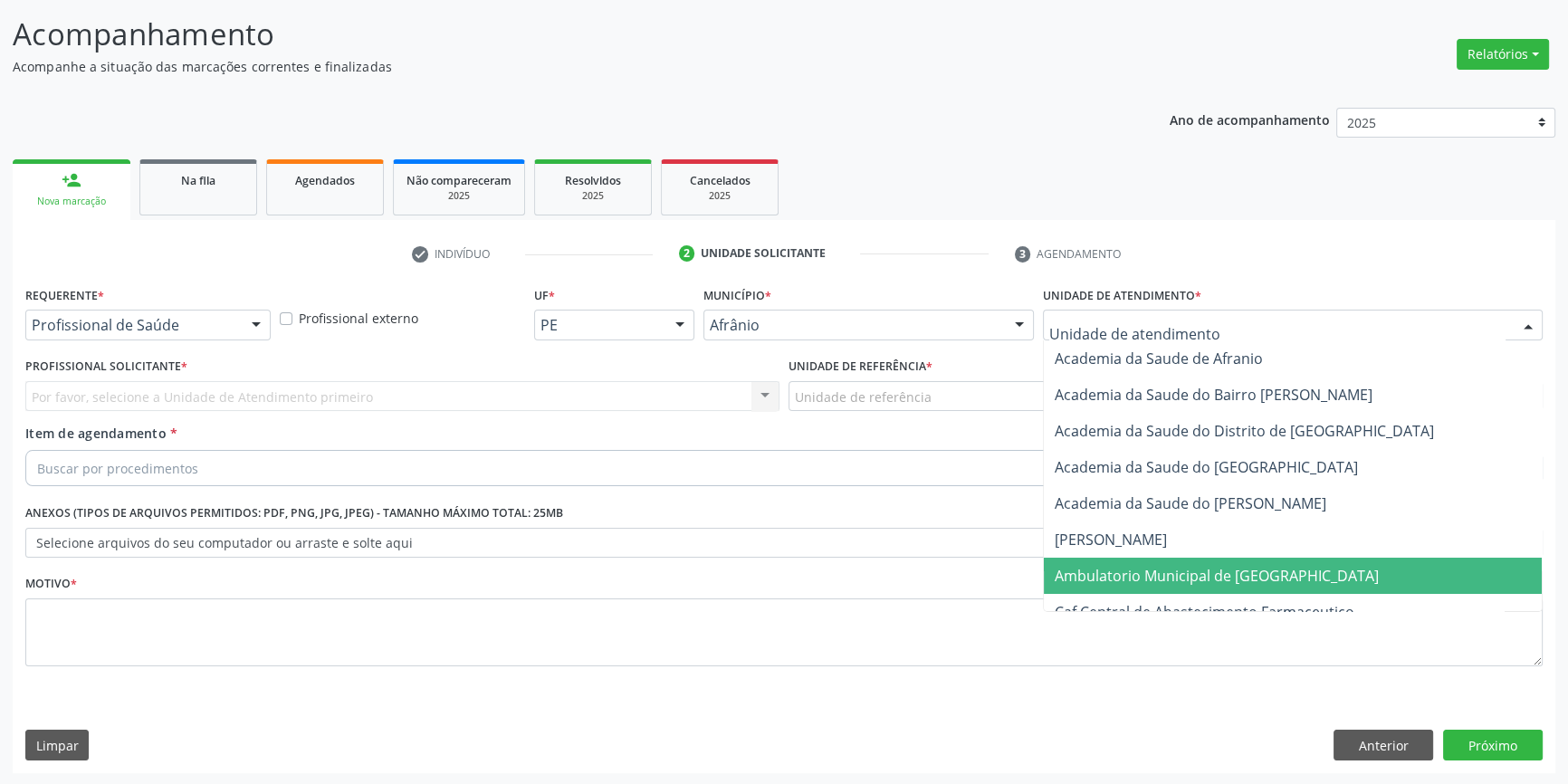
click at [1132, 570] on span "Ambulatorio Municipal de [GEOGRAPHIC_DATA]" at bounding box center [1217, 576] width 324 height 20
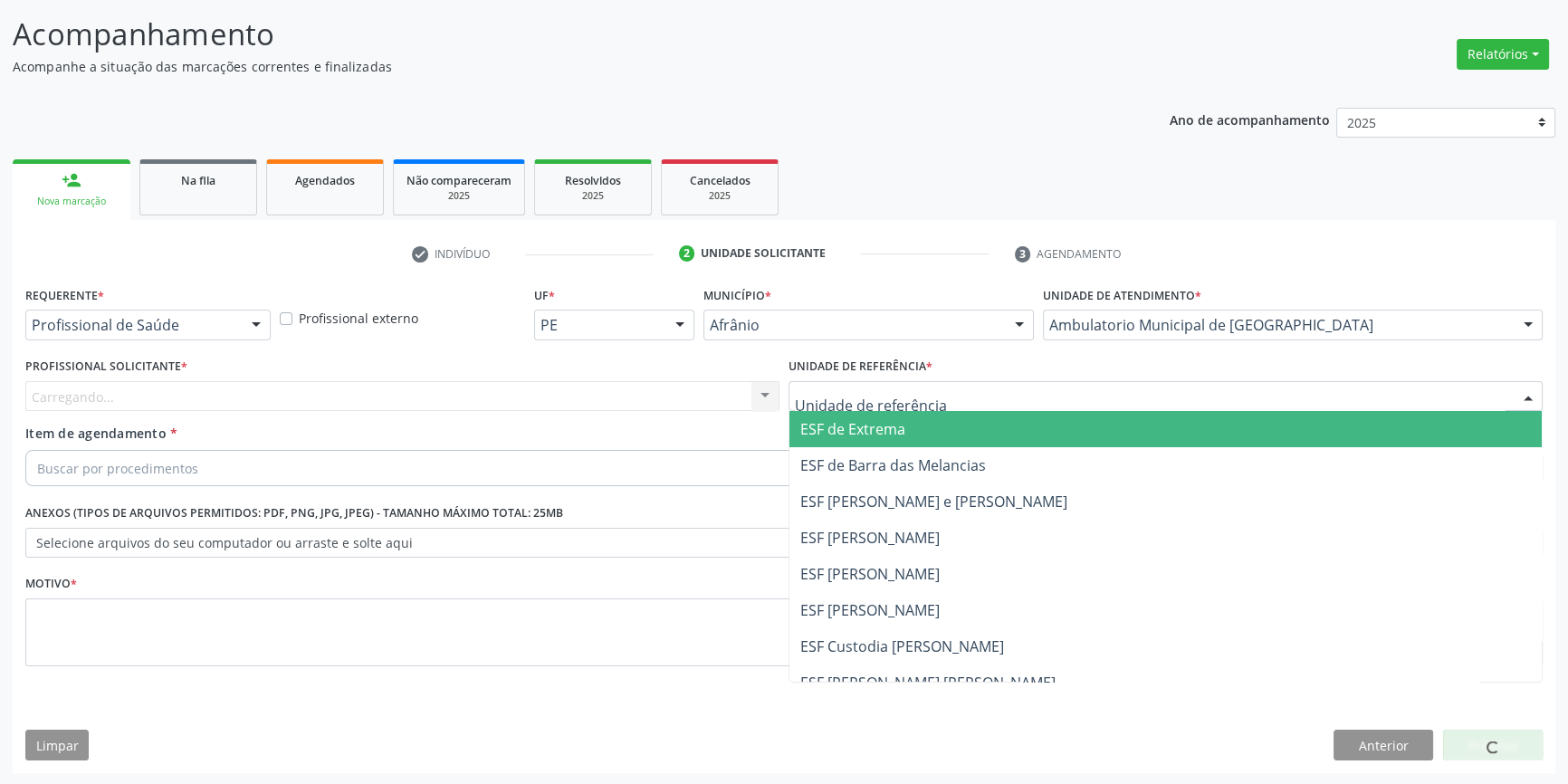
click at [882, 407] on div at bounding box center [1165, 396] width 754 height 31
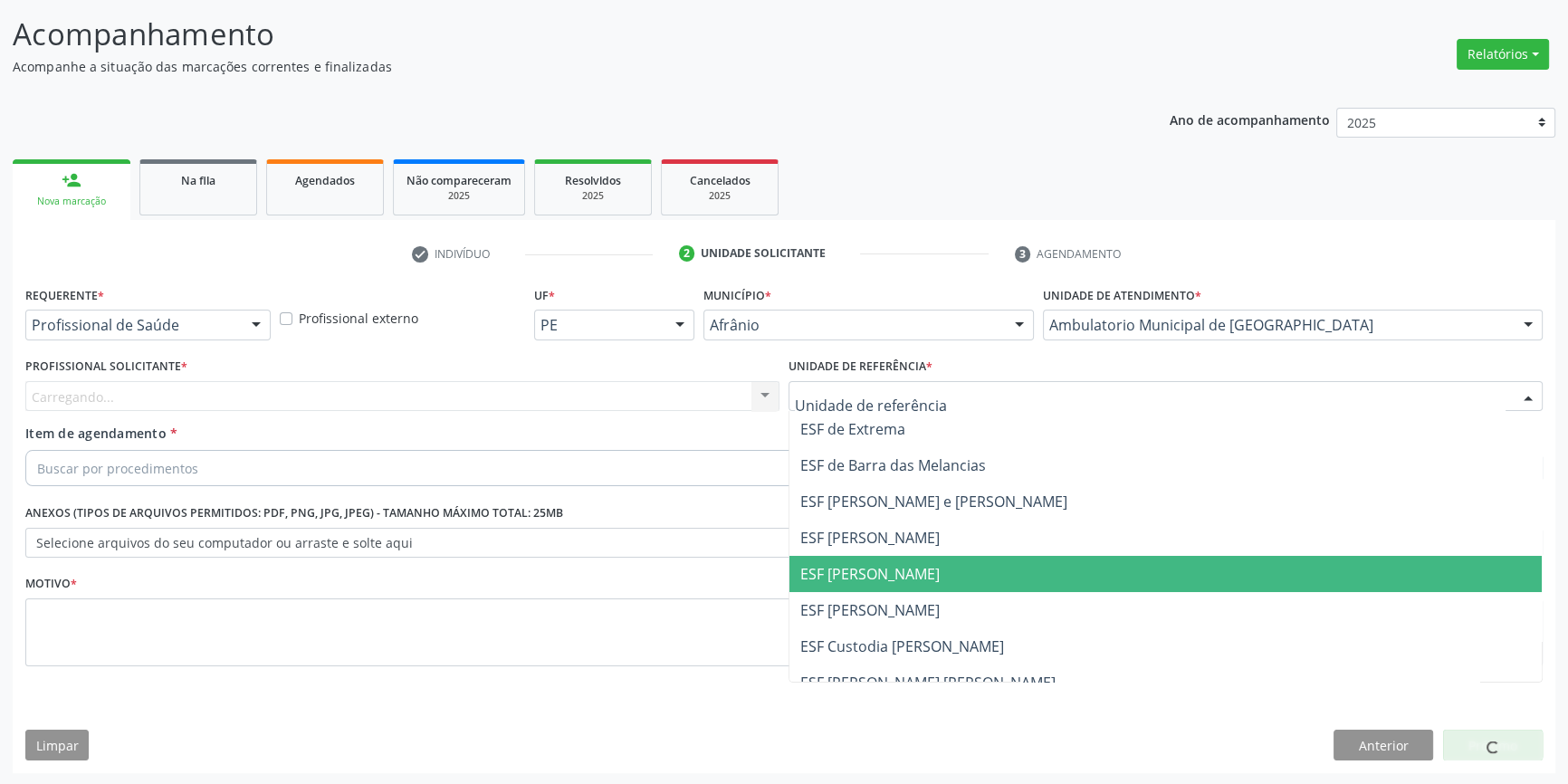
click at [849, 569] on span "ESF [PERSON_NAME]" at bounding box center [869, 574] width 139 height 20
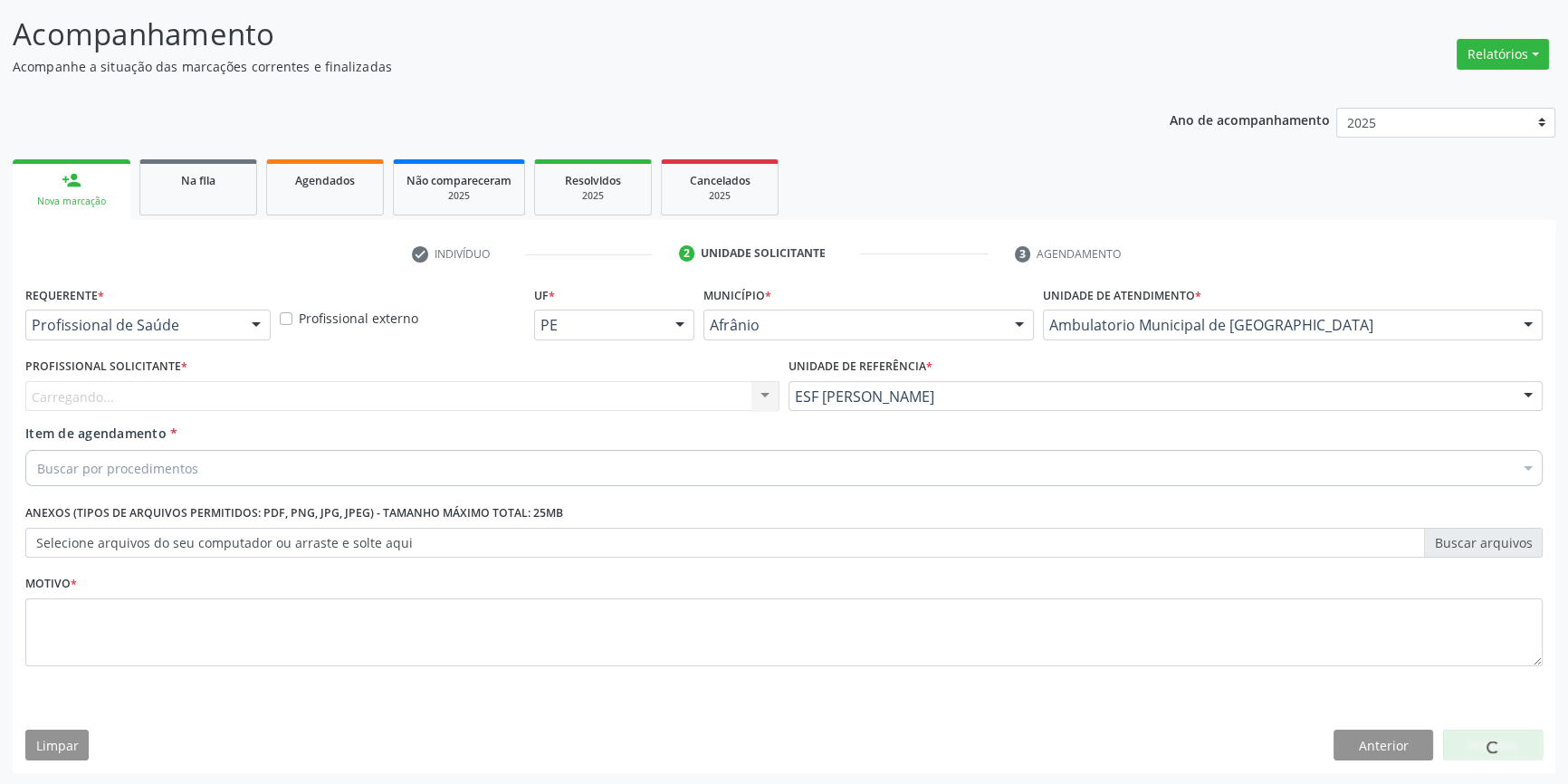
click at [592, 381] on div "Carregando... Nenhum resultado encontrado para: " " Não há nenhuma opção para s…" at bounding box center [402, 396] width 754 height 31
click at [575, 385] on div "Carregando..." at bounding box center [402, 396] width 754 height 31
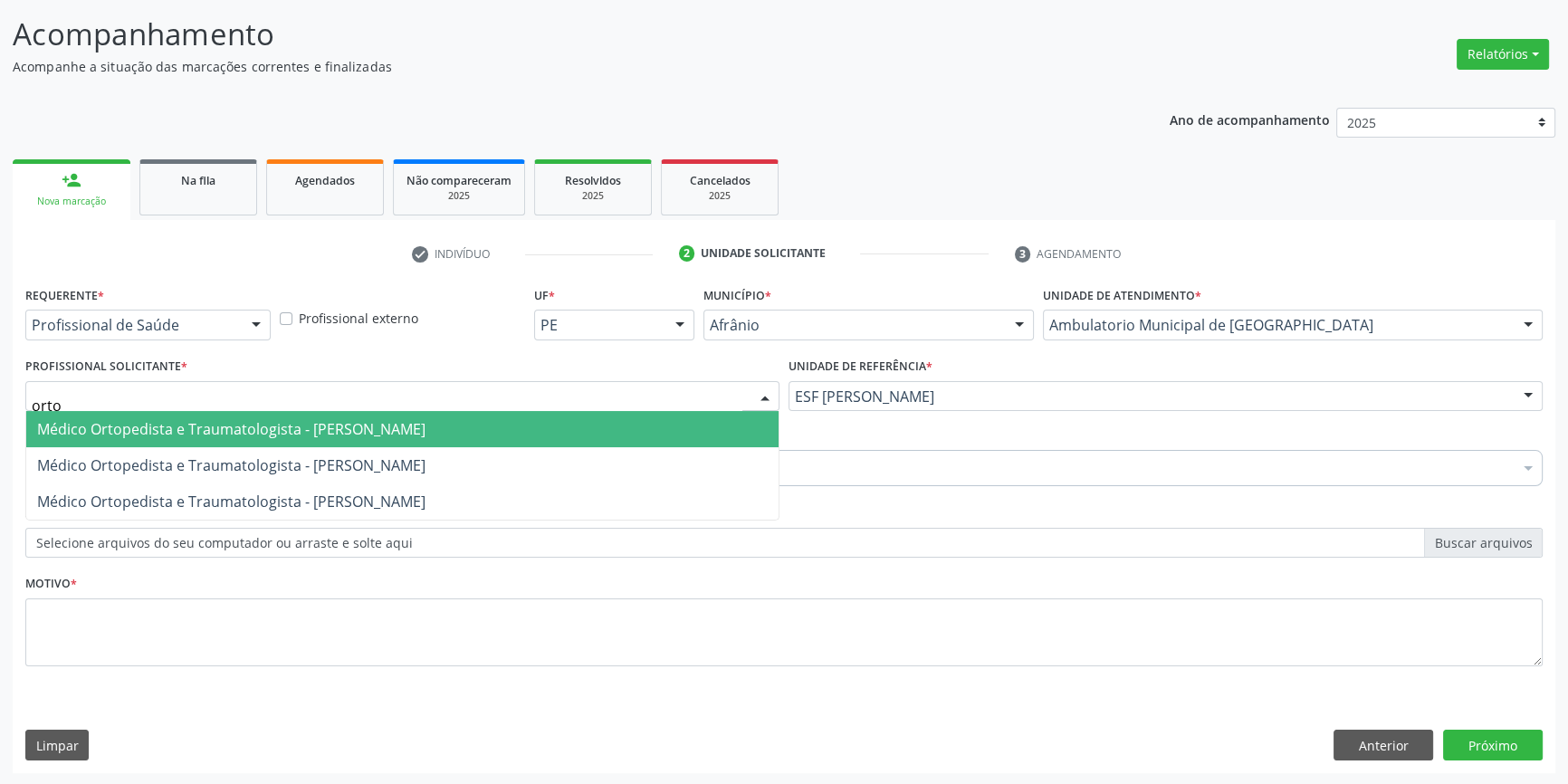
type input "ort"
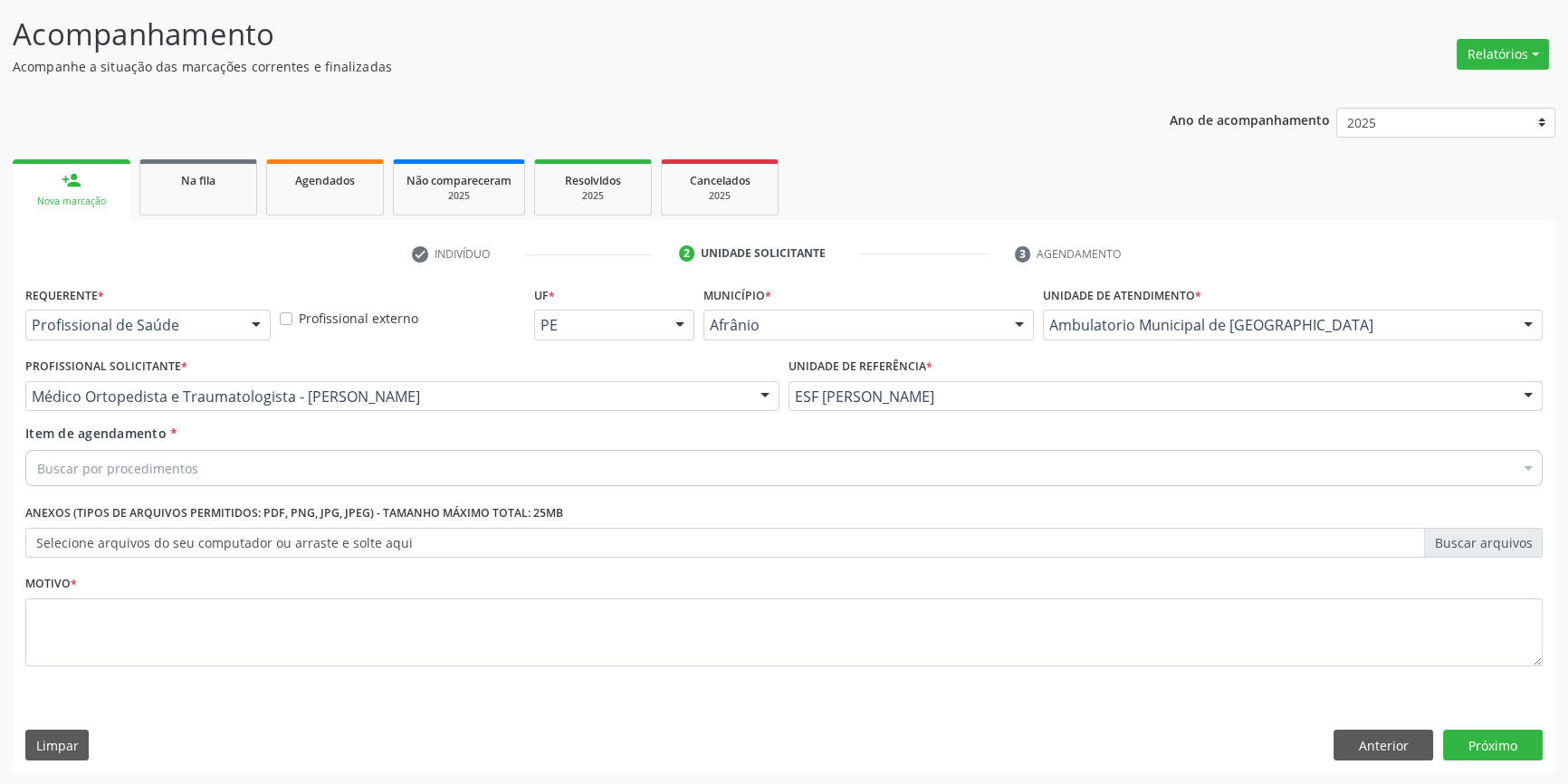
click at [452, 462] on div "Buscar por procedimentos" at bounding box center [784, 467] width 1518 height 37
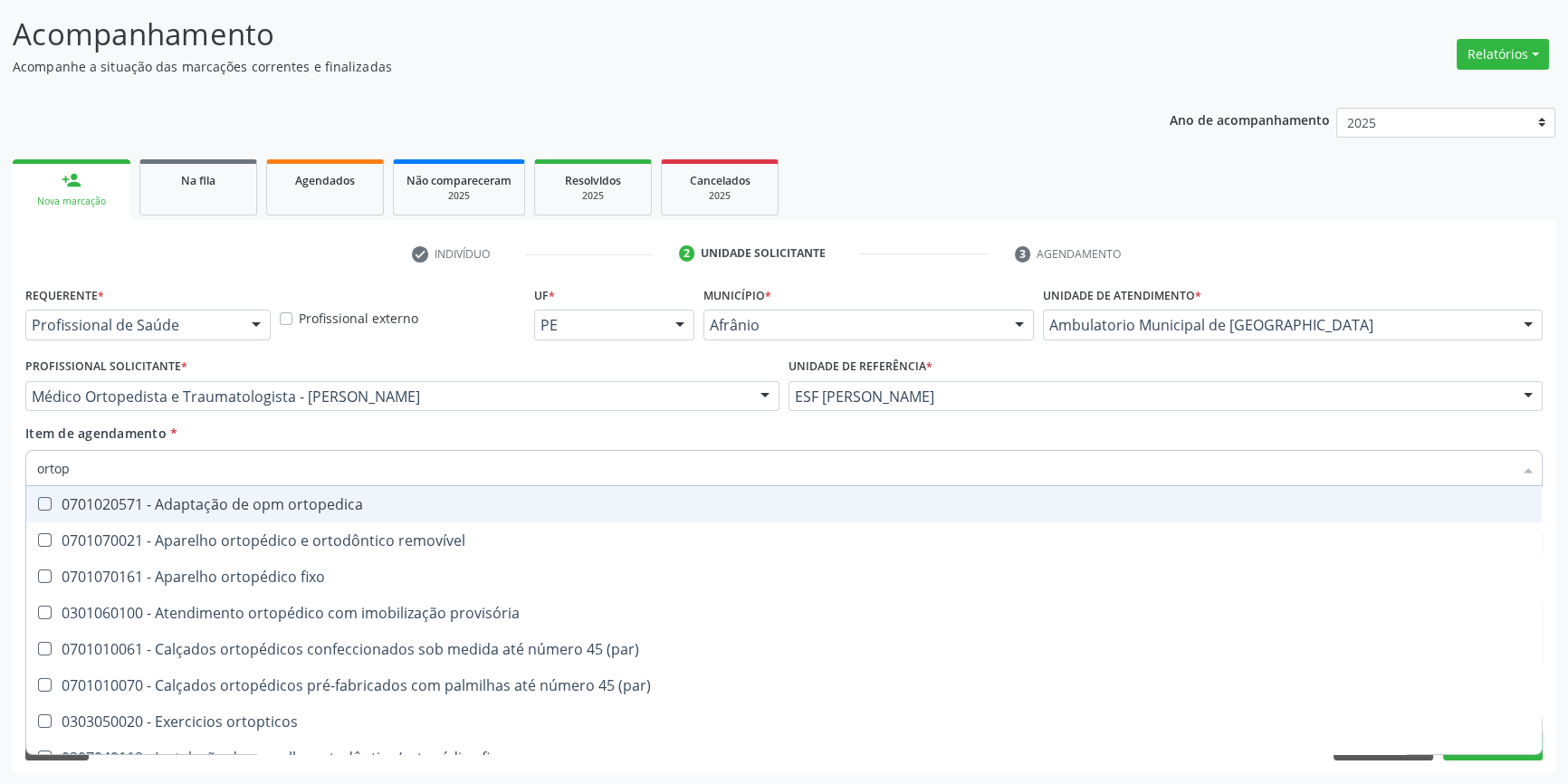
type input "ortope"
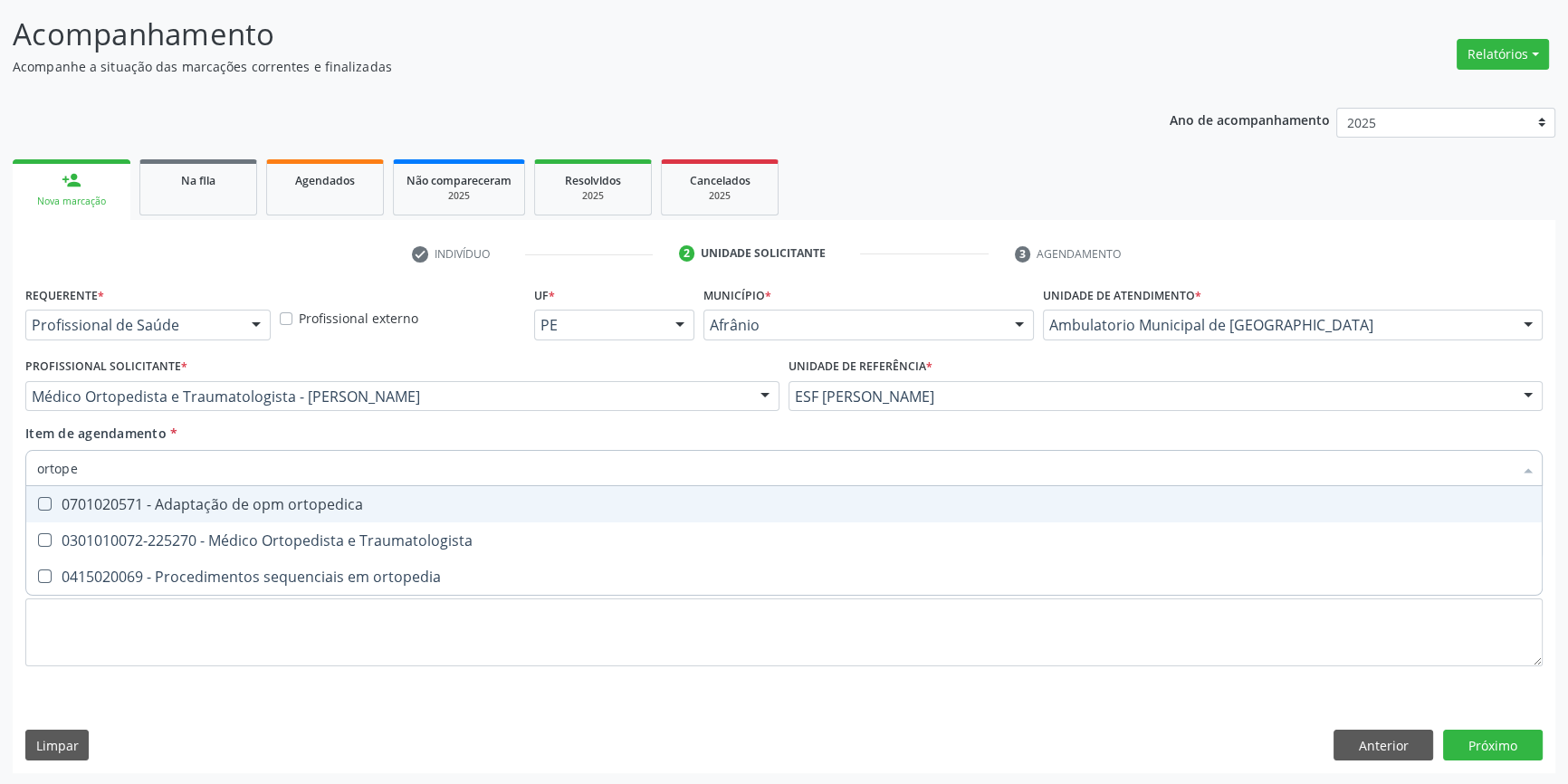
click at [437, 524] on span "0301010072-225270 - Médico Ortopedista e Traumatologista" at bounding box center [784, 540] width 1516 height 37
checkbox Traumatologista "true"
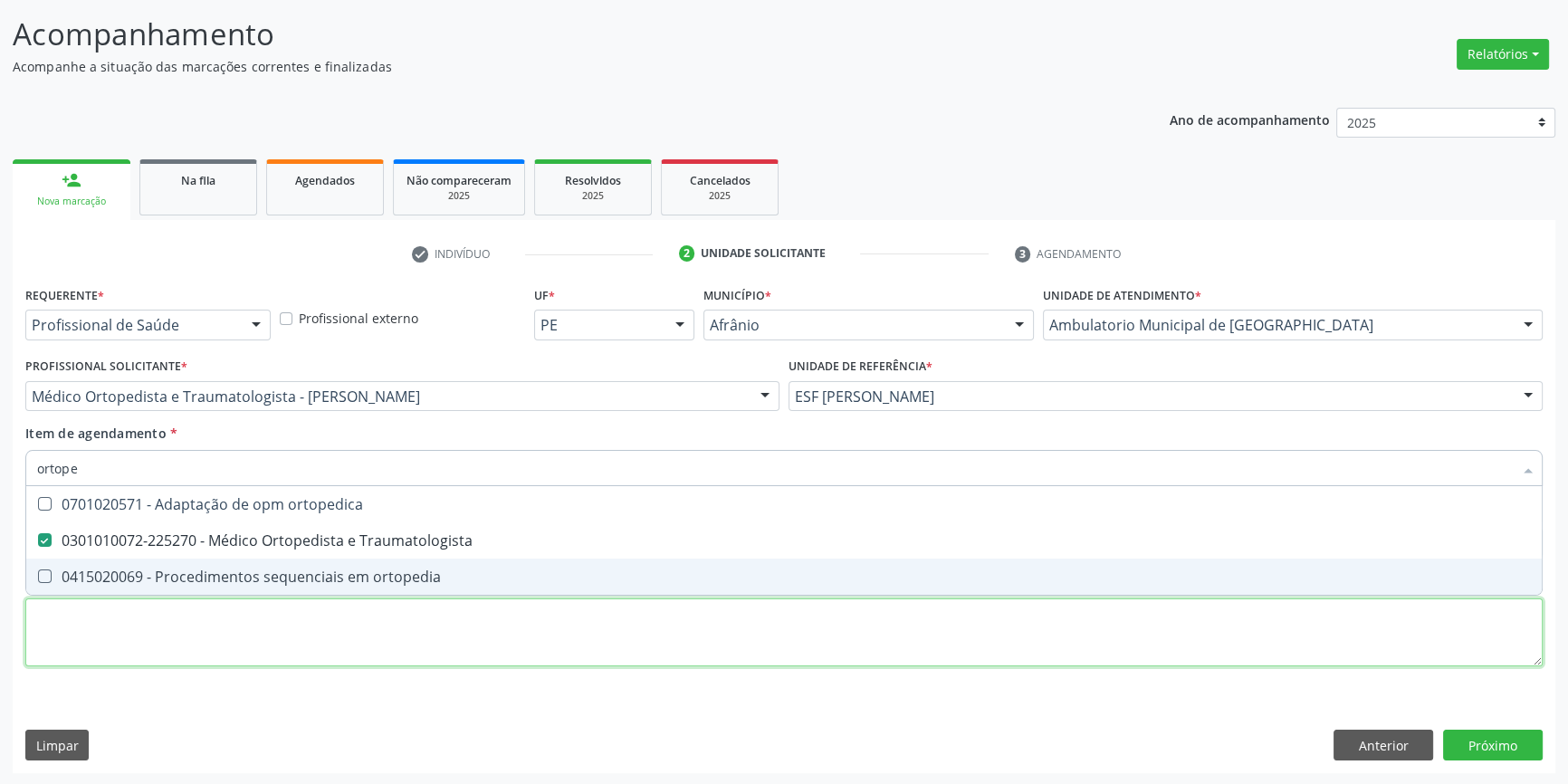
click at [329, 627] on div "Requerente * Profissional de Saúde Profissional de Saúde Paciente Nenhum result…" at bounding box center [784, 486] width 1518 height 410
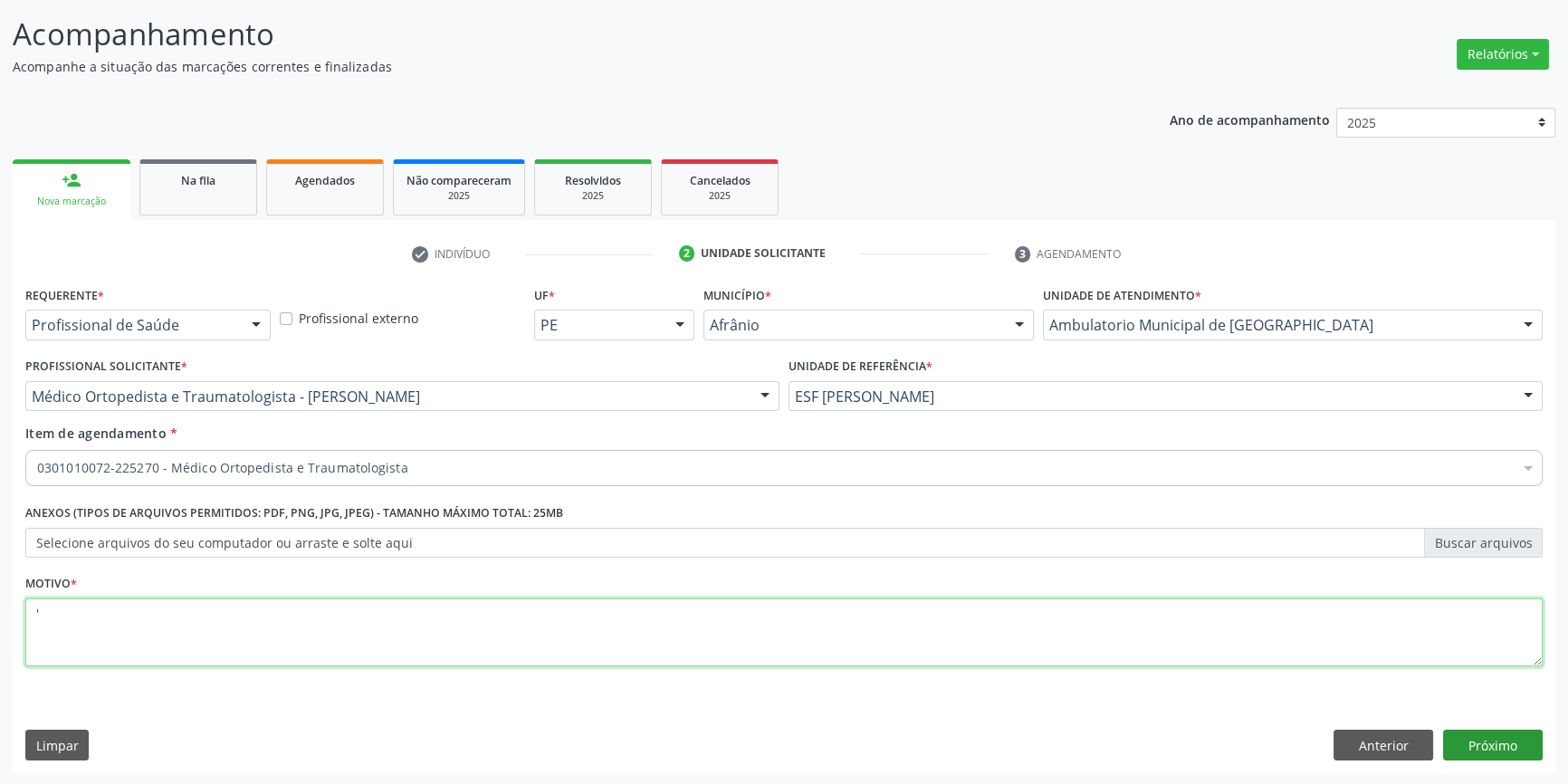
type textarea "'"
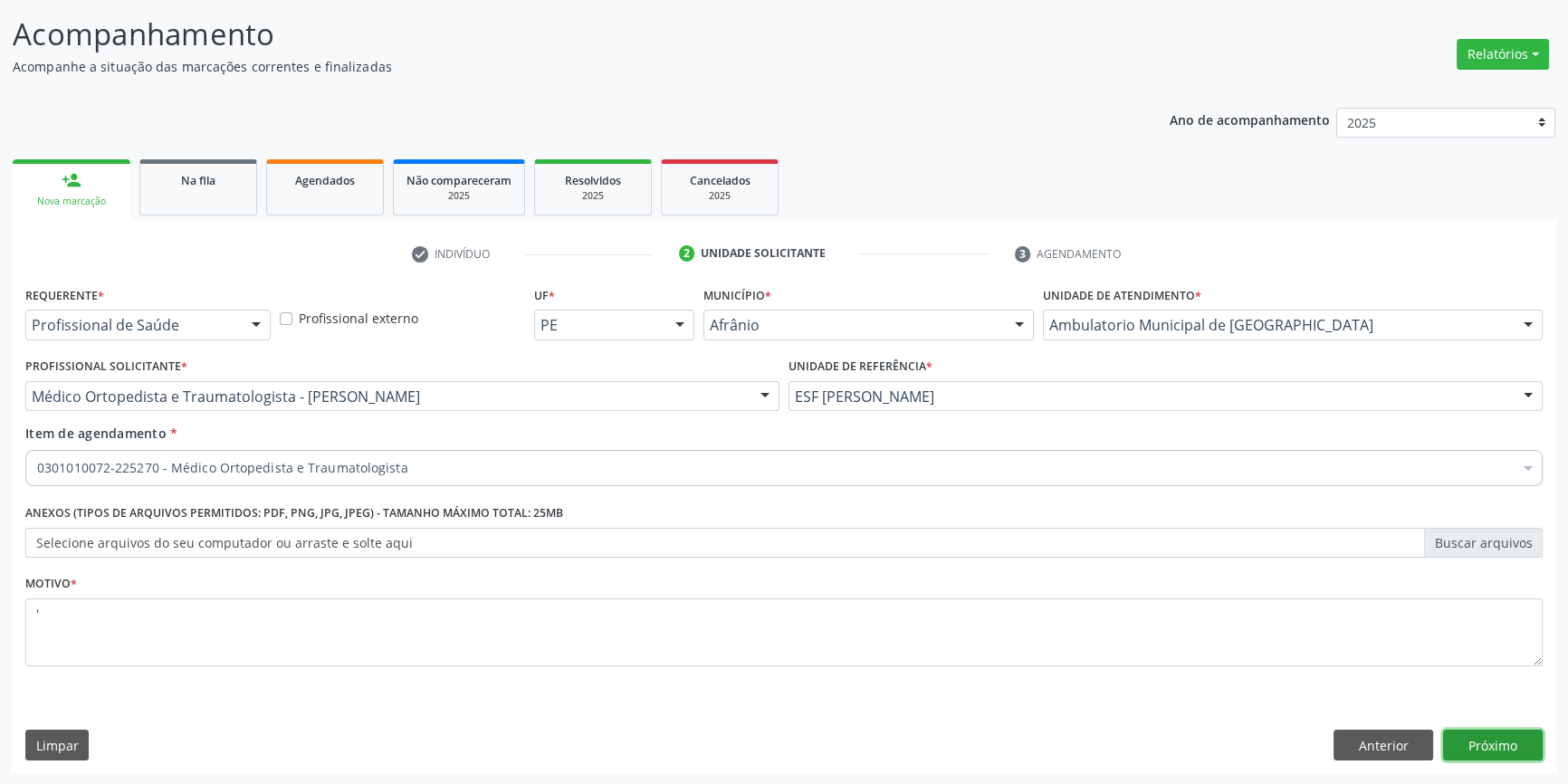
click at [1479, 741] on button "Próximo" at bounding box center [1493, 745] width 100 height 31
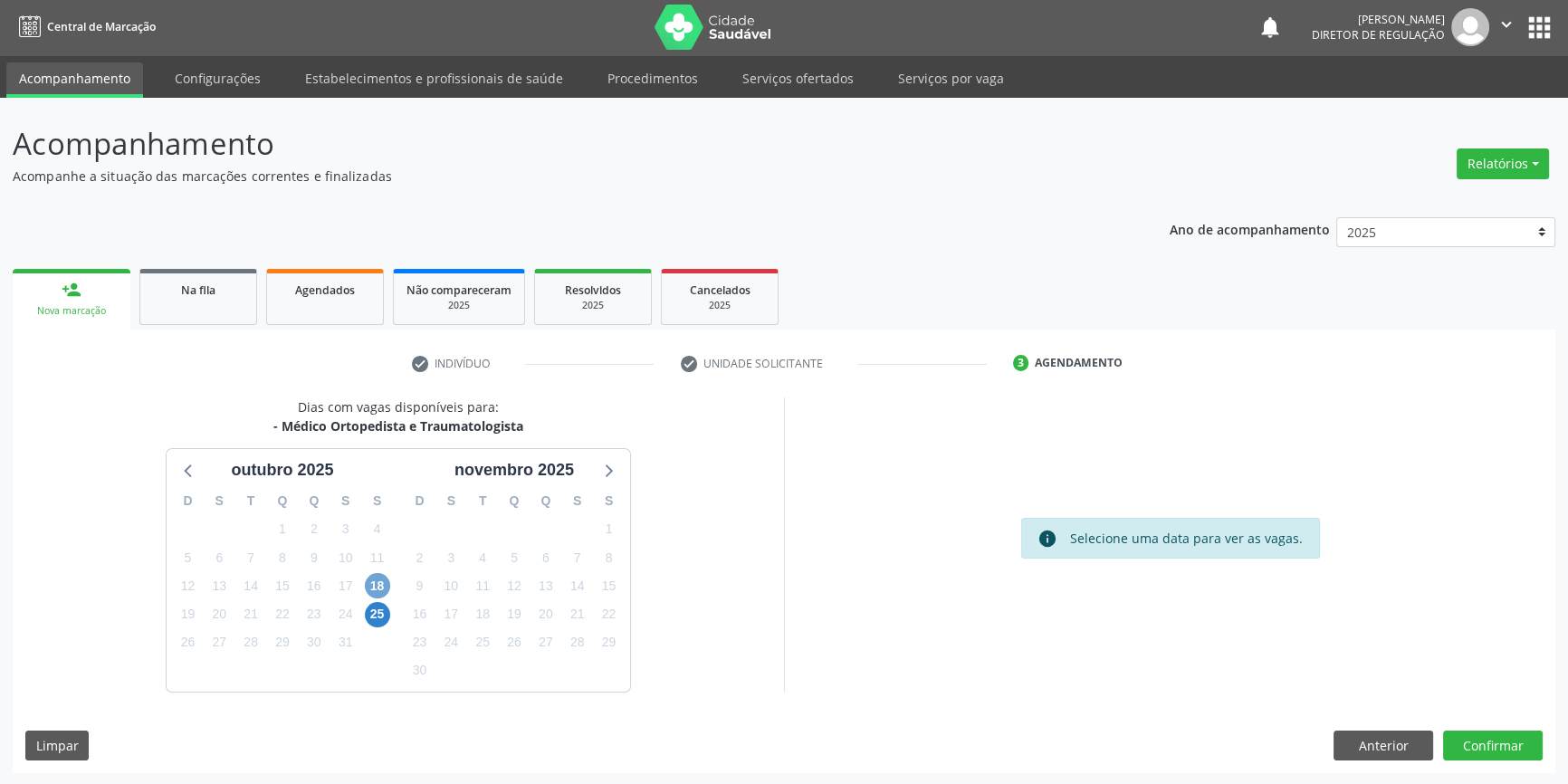
click at [374, 579] on span "18" at bounding box center [377, 586] width 26 height 26
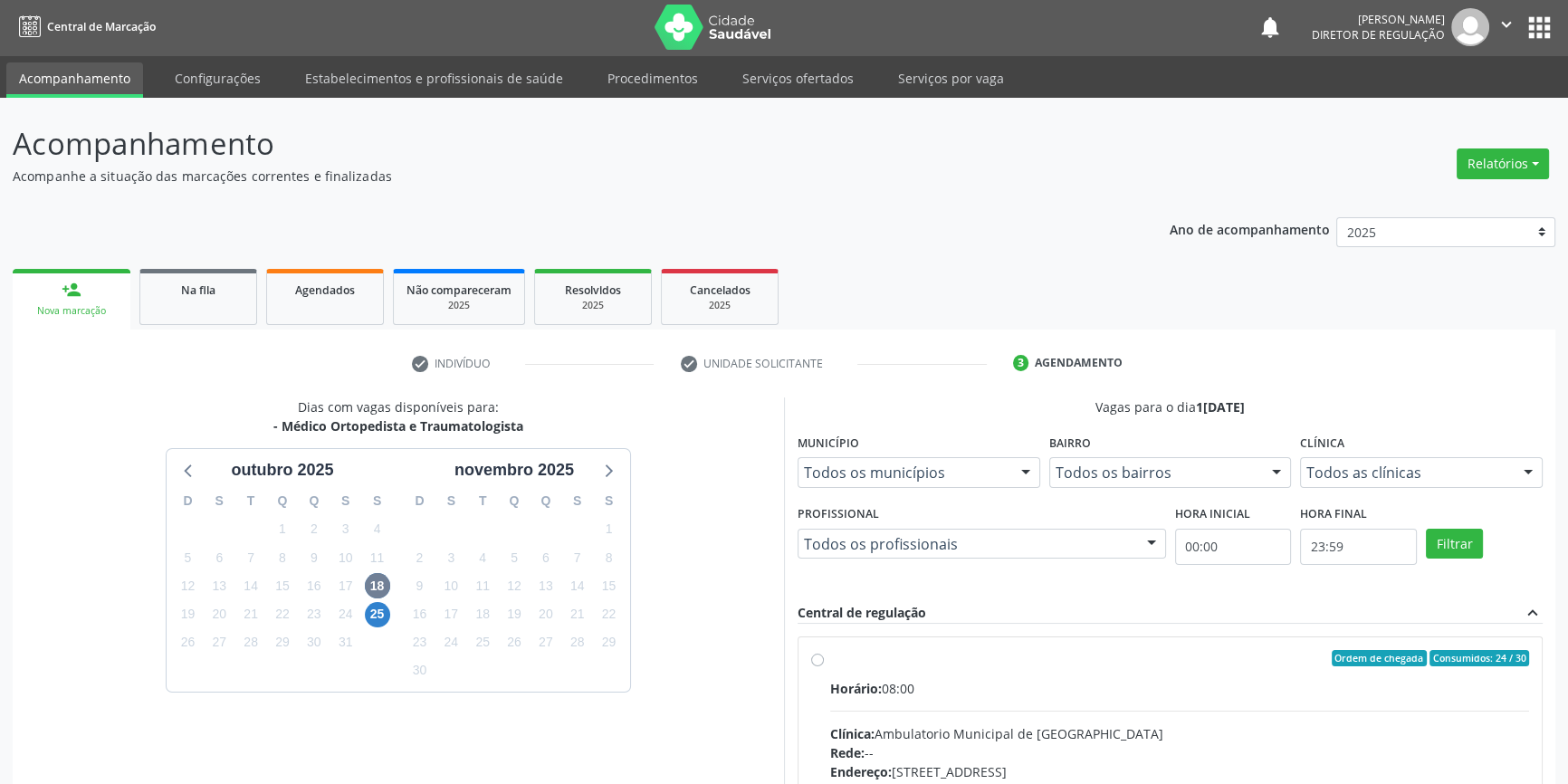
click at [807, 657] on div "Ordem de chegada Consumidos: 24 / 30 Horário: 08:00 Clínica: Ambulatorio Munici…" at bounding box center [1170, 788] width 743 height 303
radio input "true"
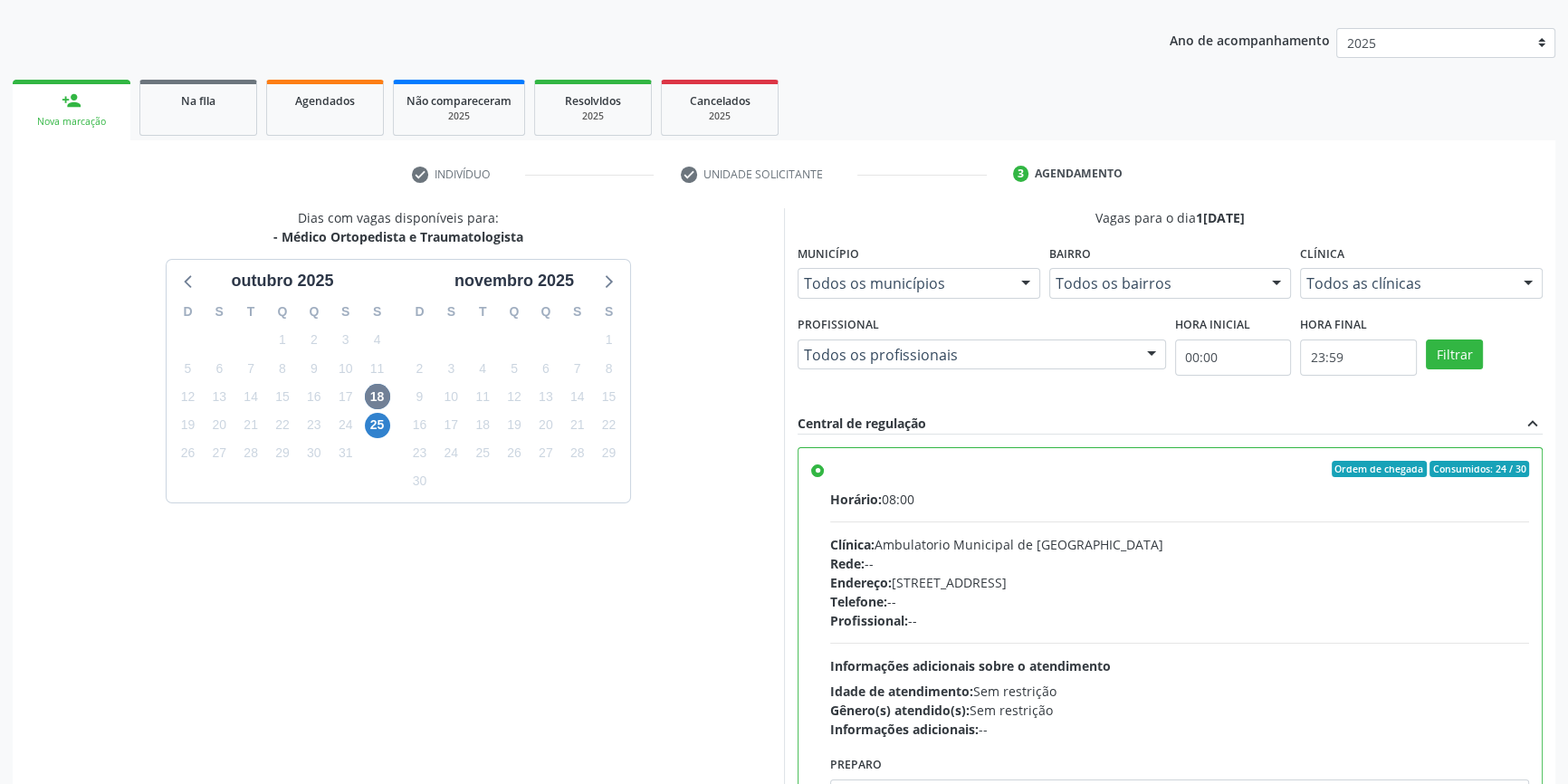
scroll to position [296, 0]
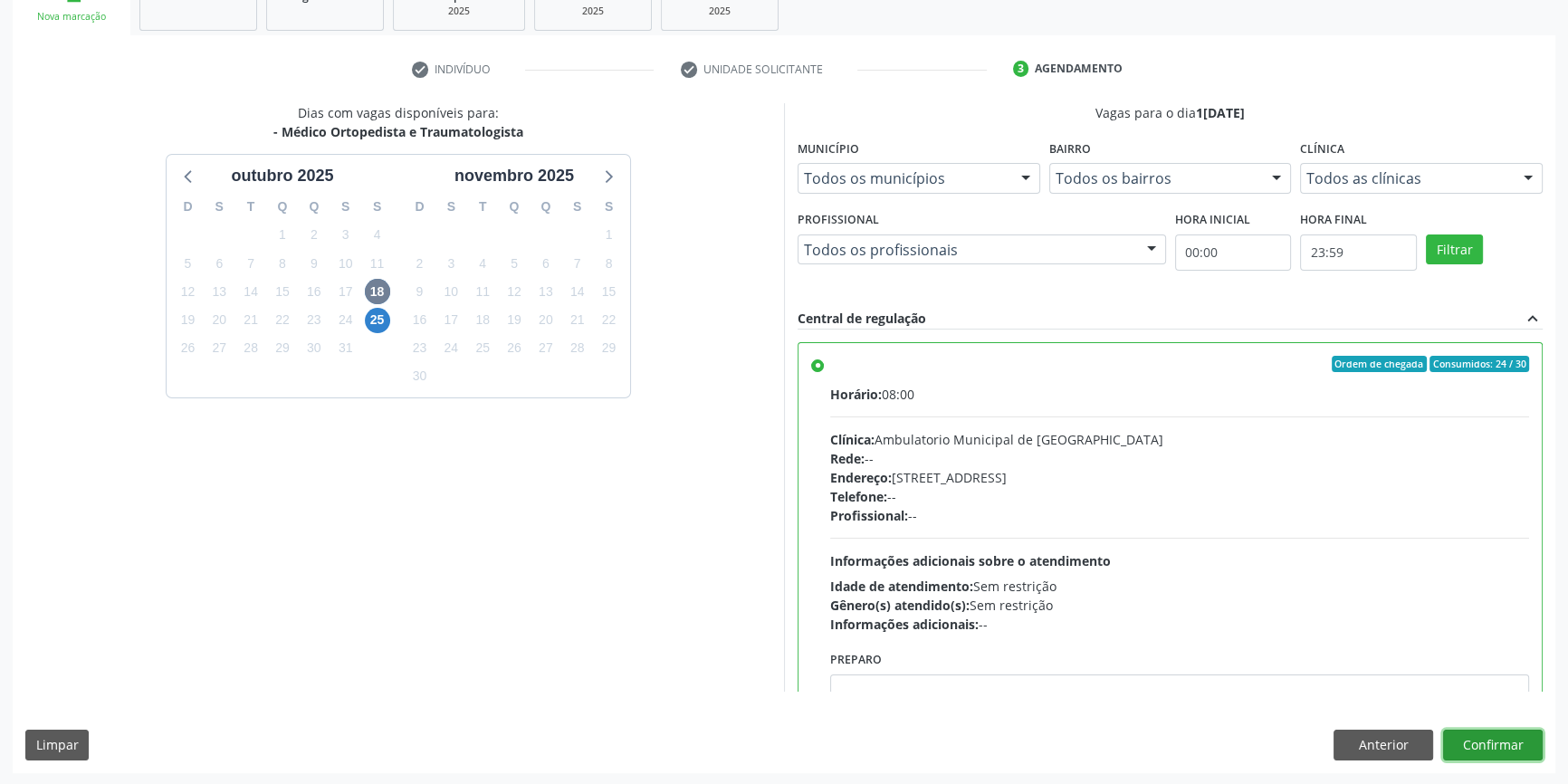
click at [1473, 746] on button "Confirmar" at bounding box center [1493, 745] width 100 height 31
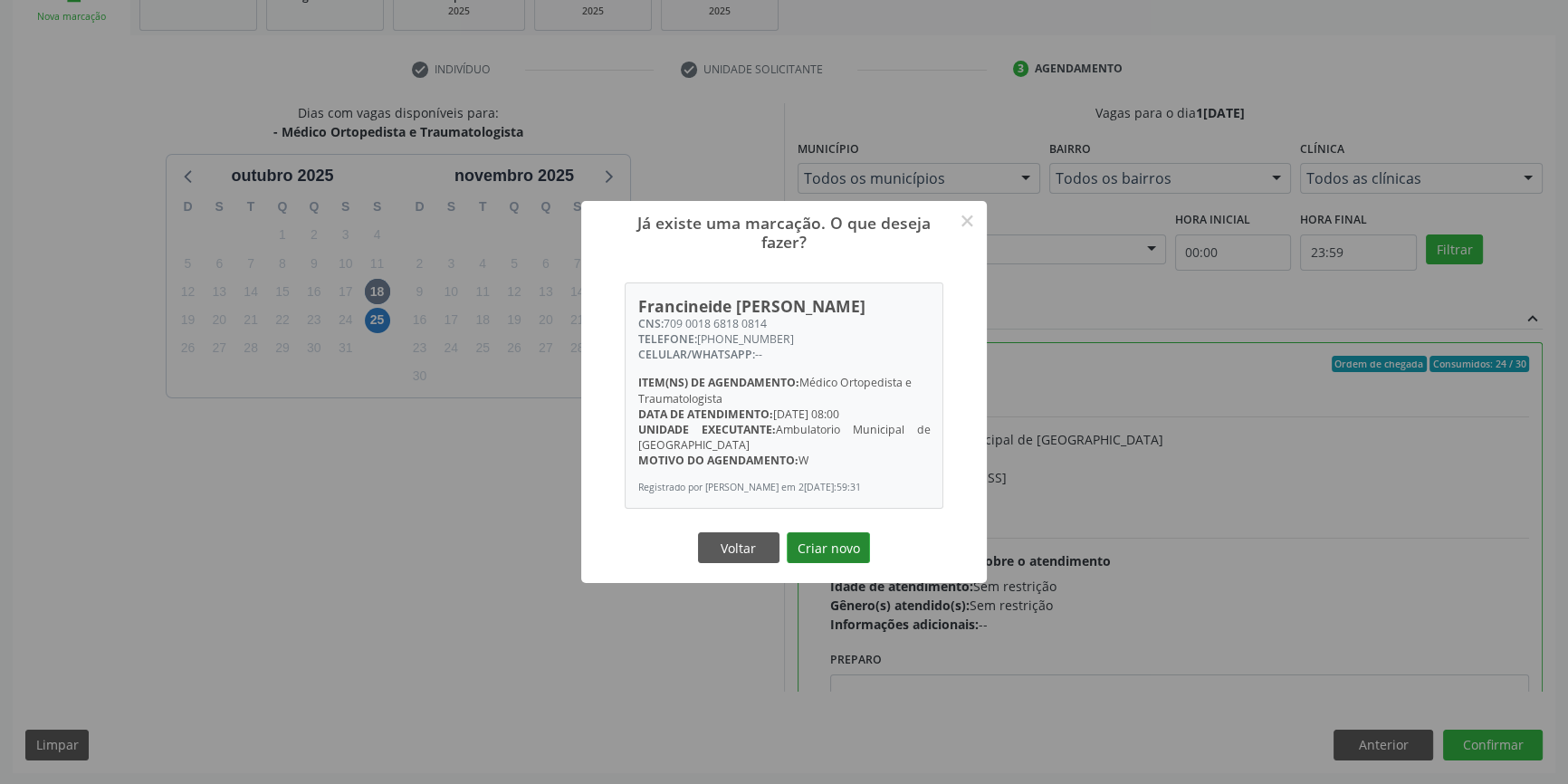
click at [842, 556] on button "Criar novo" at bounding box center [828, 547] width 83 height 31
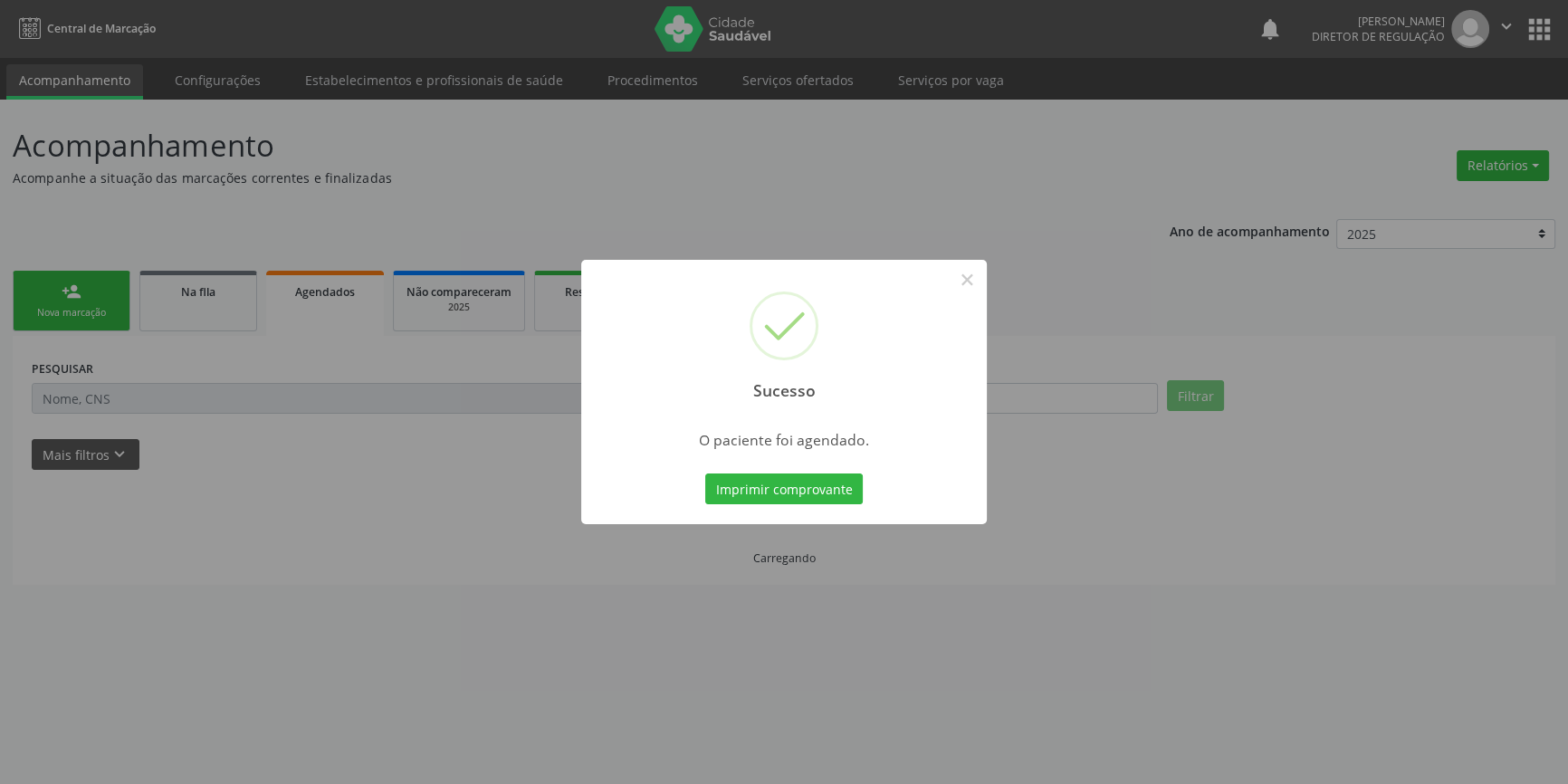
scroll to position [0, 0]
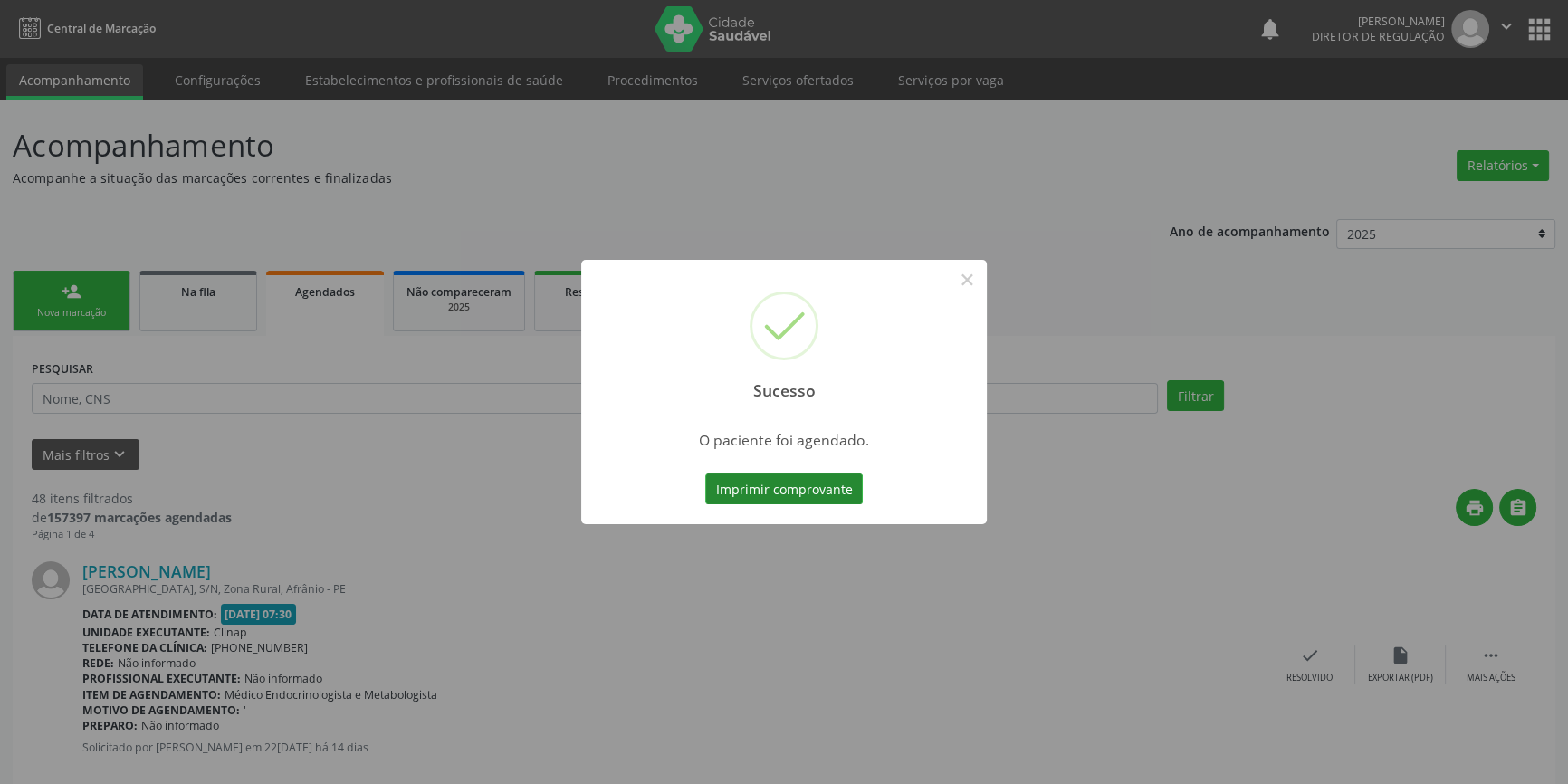
click at [836, 491] on button "Imprimir comprovante" at bounding box center [784, 488] width 157 height 31
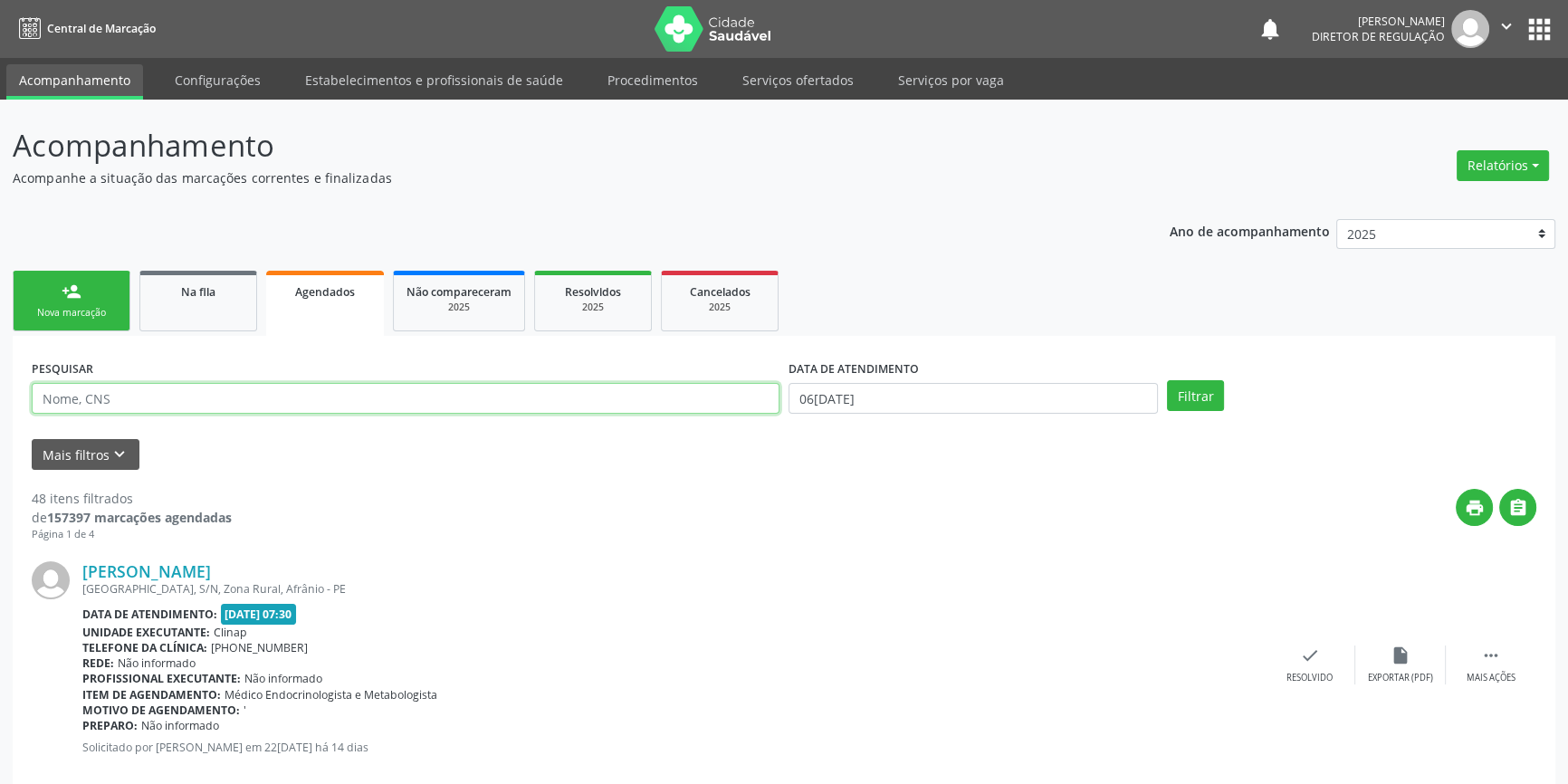
drag, startPoint x: 191, startPoint y: 388, endPoint x: 182, endPoint y: 393, distance: 10.3
click at [189, 391] on input "text" at bounding box center [405, 398] width 748 height 31
paste input "036.586.494-37"
type input "036.586.494-37"
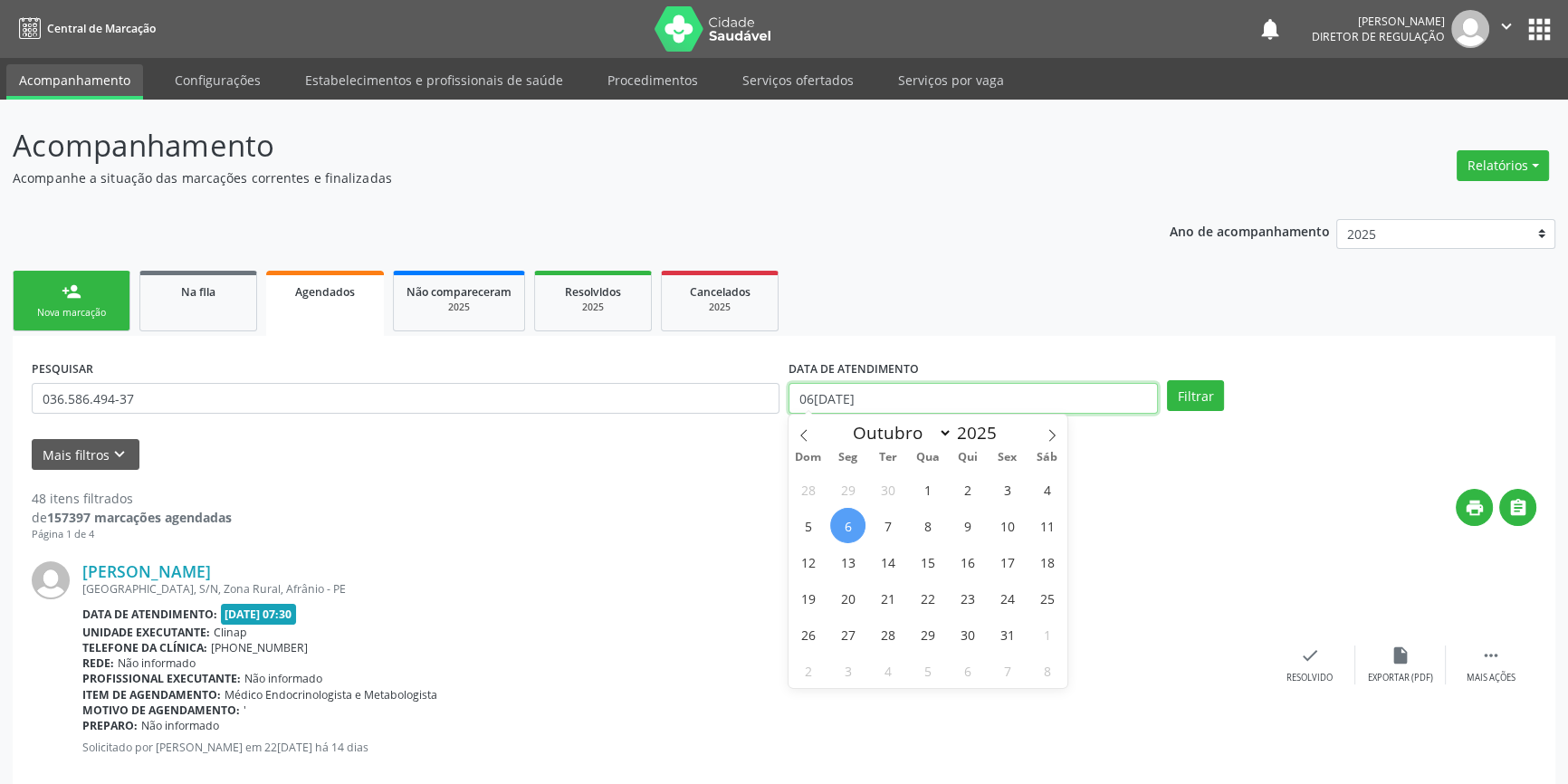
click at [895, 402] on input "[DATE]" at bounding box center [973, 398] width 370 height 31
click at [932, 488] on span "1" at bounding box center [928, 489] width 36 height 36
type input "01[DATE]"
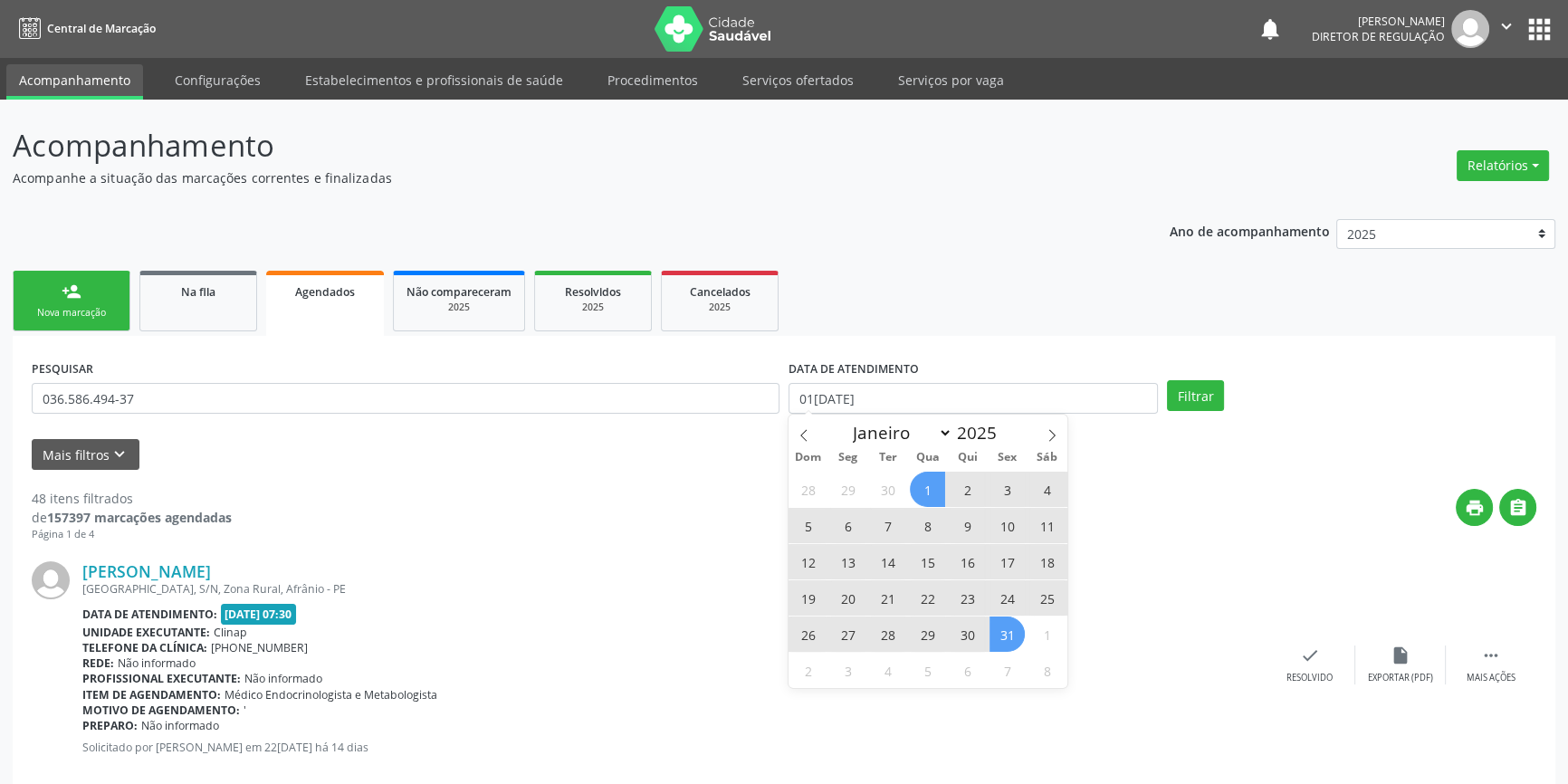
click at [1005, 651] on span "31" at bounding box center [1008, 634] width 36 height 36
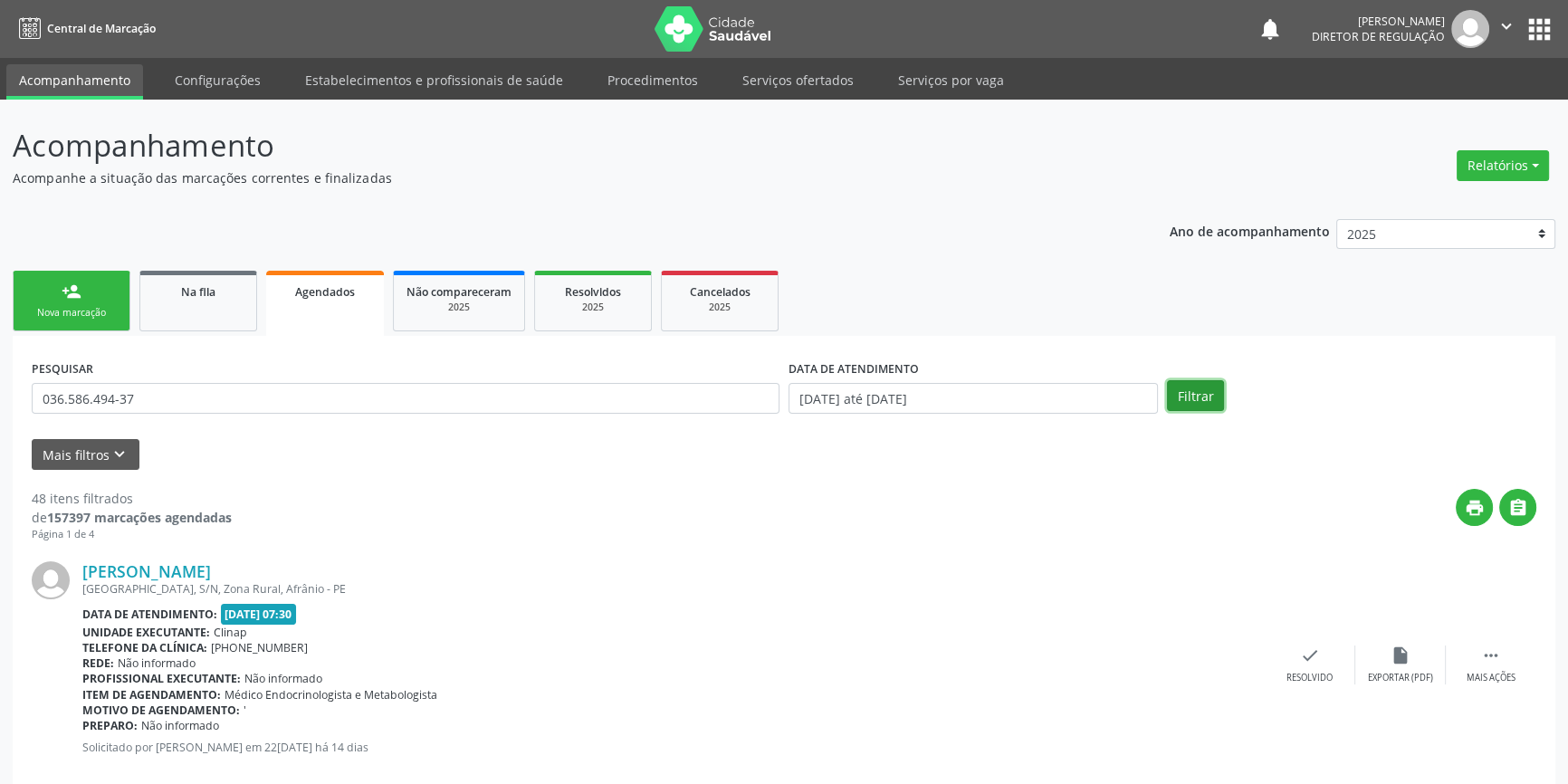
click at [1186, 402] on button "Filtrar" at bounding box center [1196, 395] width 57 height 31
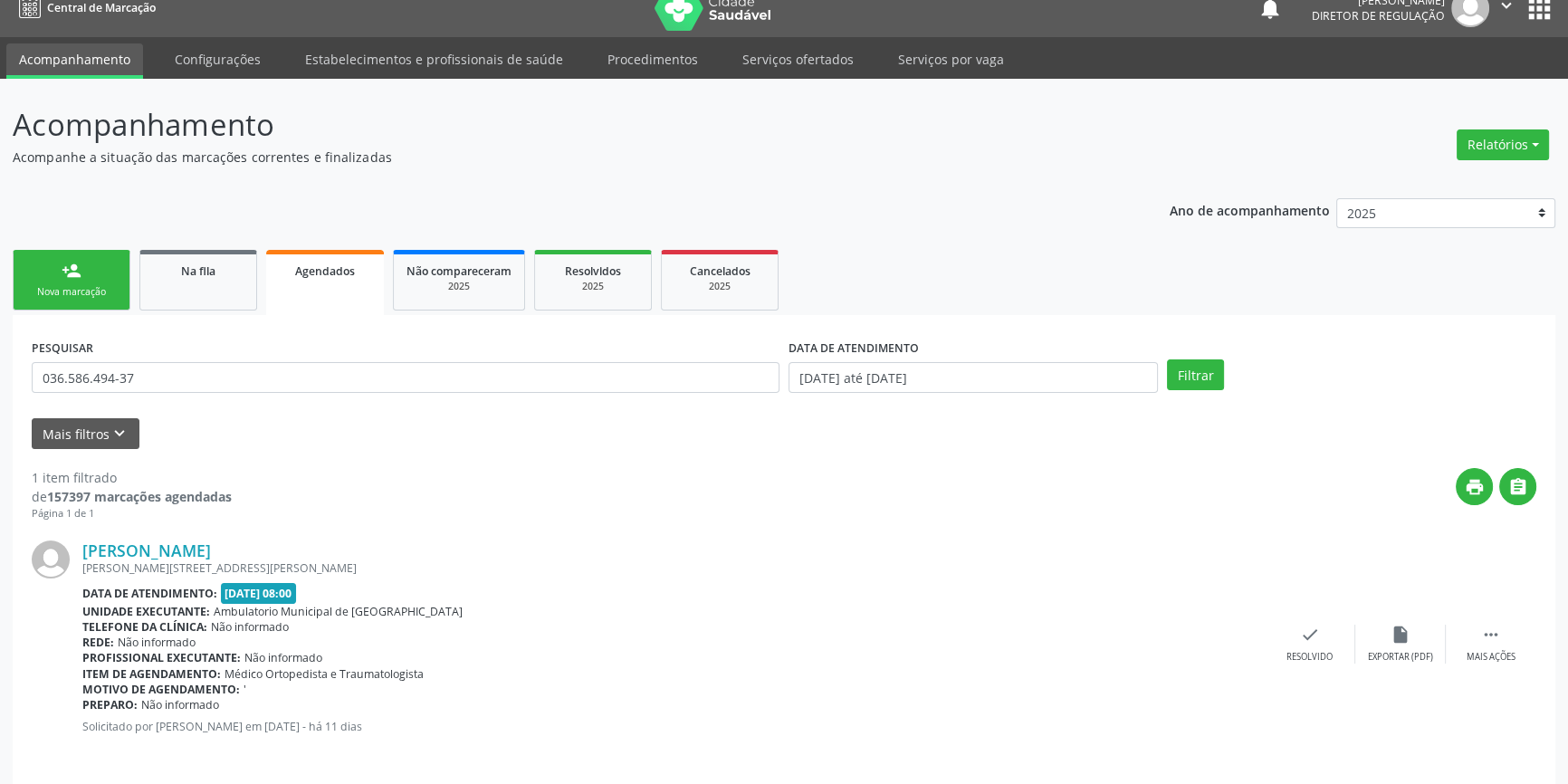
scroll to position [33, 0]
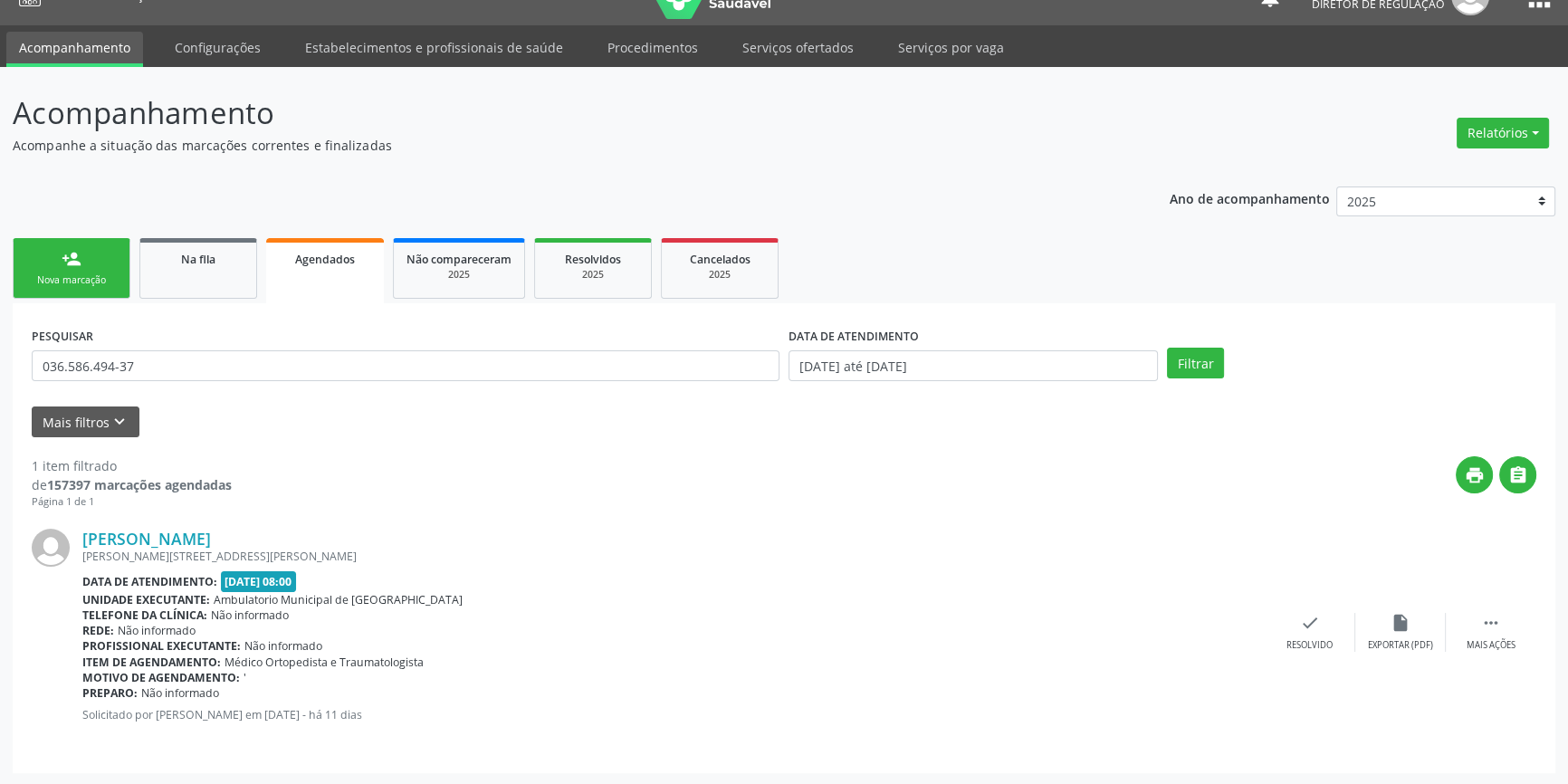
click at [106, 271] on link "person_add Nova marcação" at bounding box center [71, 268] width 118 height 60
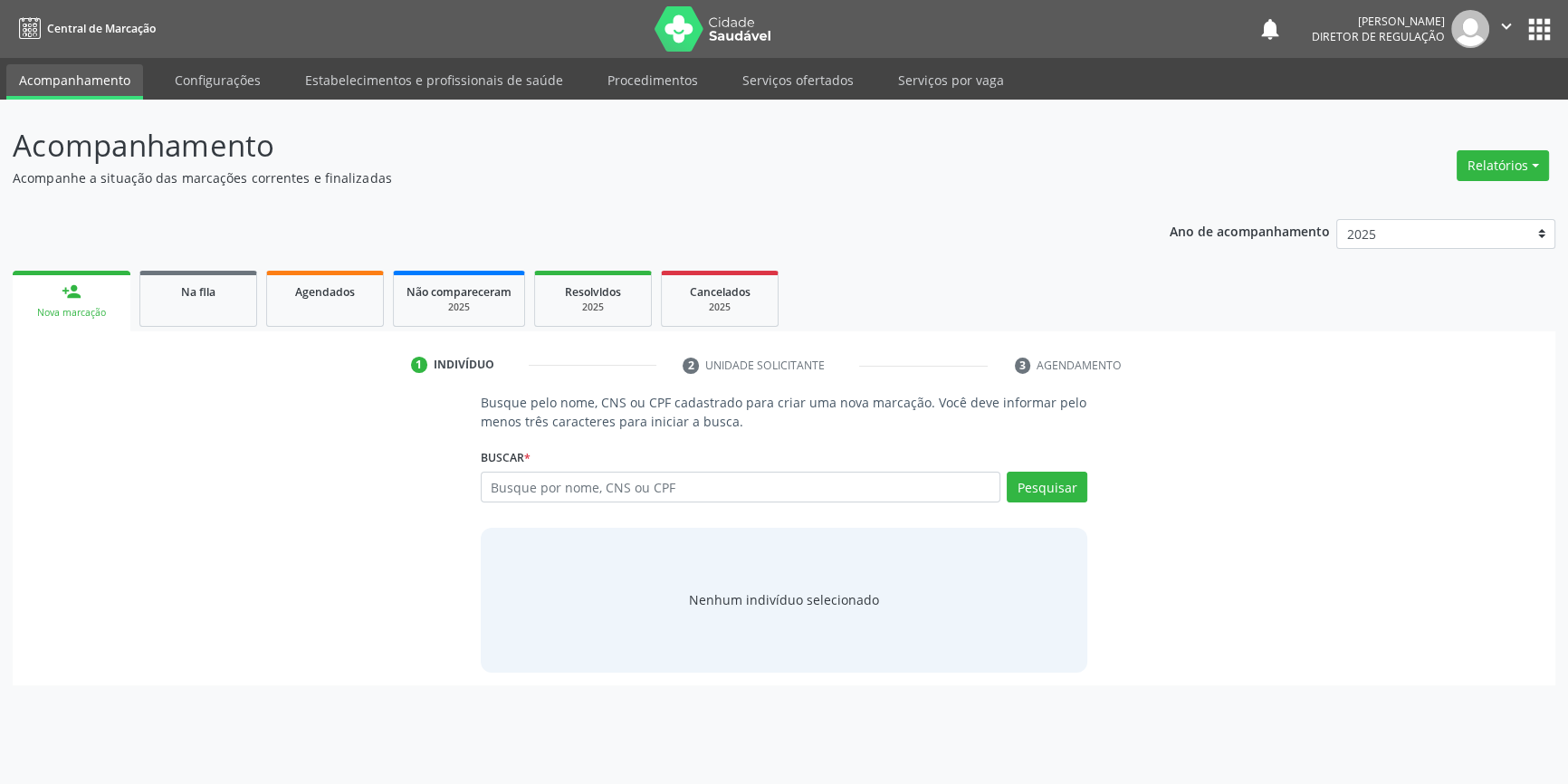
scroll to position [0, 0]
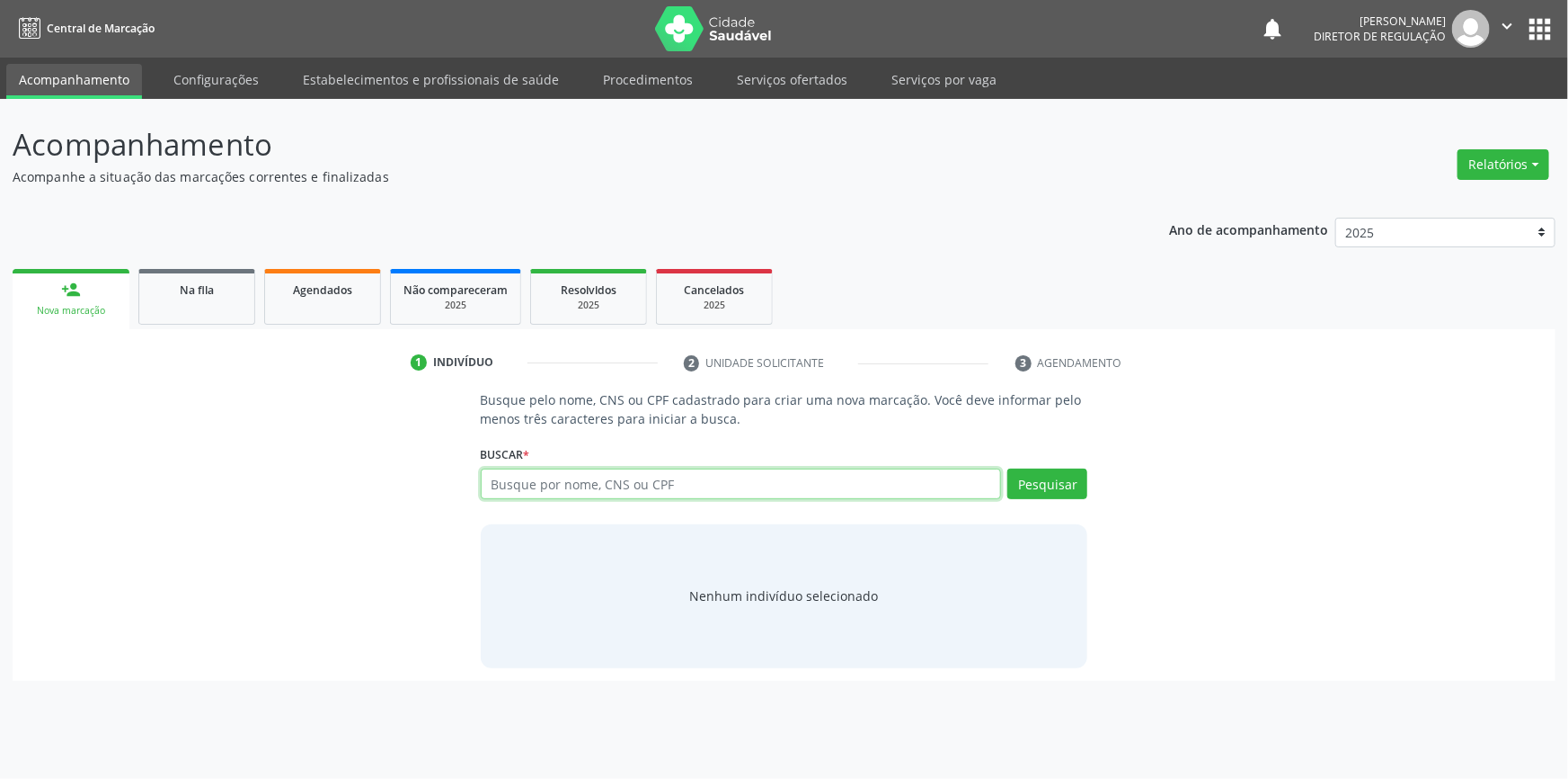
click at [547, 485] on input "text" at bounding box center [740, 483] width 521 height 30
paste input "036.586.494-37"
type input "036.586.494-37"
drag, startPoint x: 878, startPoint y: 478, endPoint x: 241, endPoint y: 464, distance: 637.2
click at [242, 464] on div "Busque pelo nome, CNS ou CPF cadastrado para criar uma nova marcação. Você deve…" at bounding box center [784, 529] width 1518 height 277
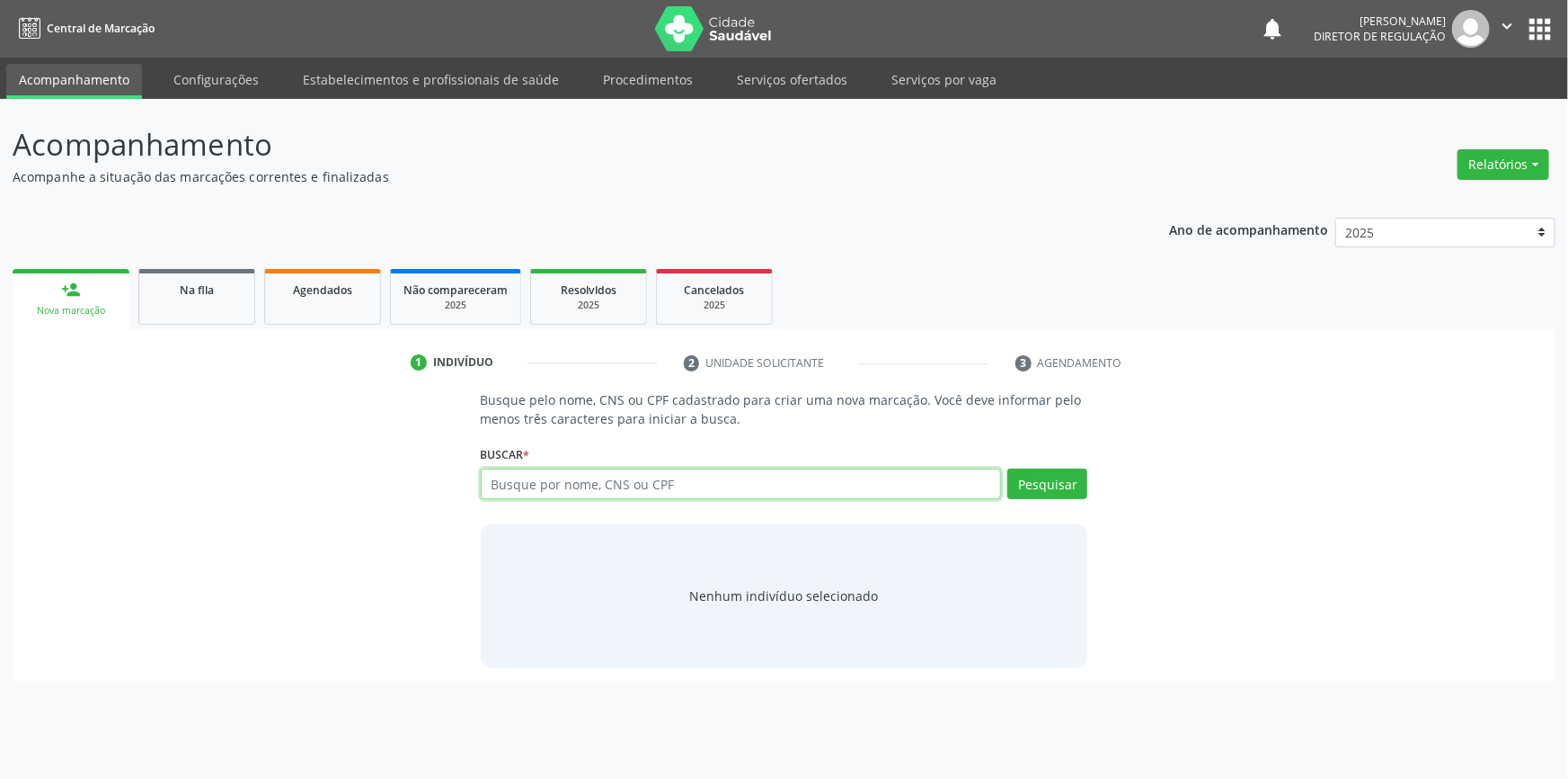
paste input "706 7055 0160 2110"
type input "706 7055 0160 2110"
click at [185, 286] on span "Na fila" at bounding box center [196, 290] width 34 height 16
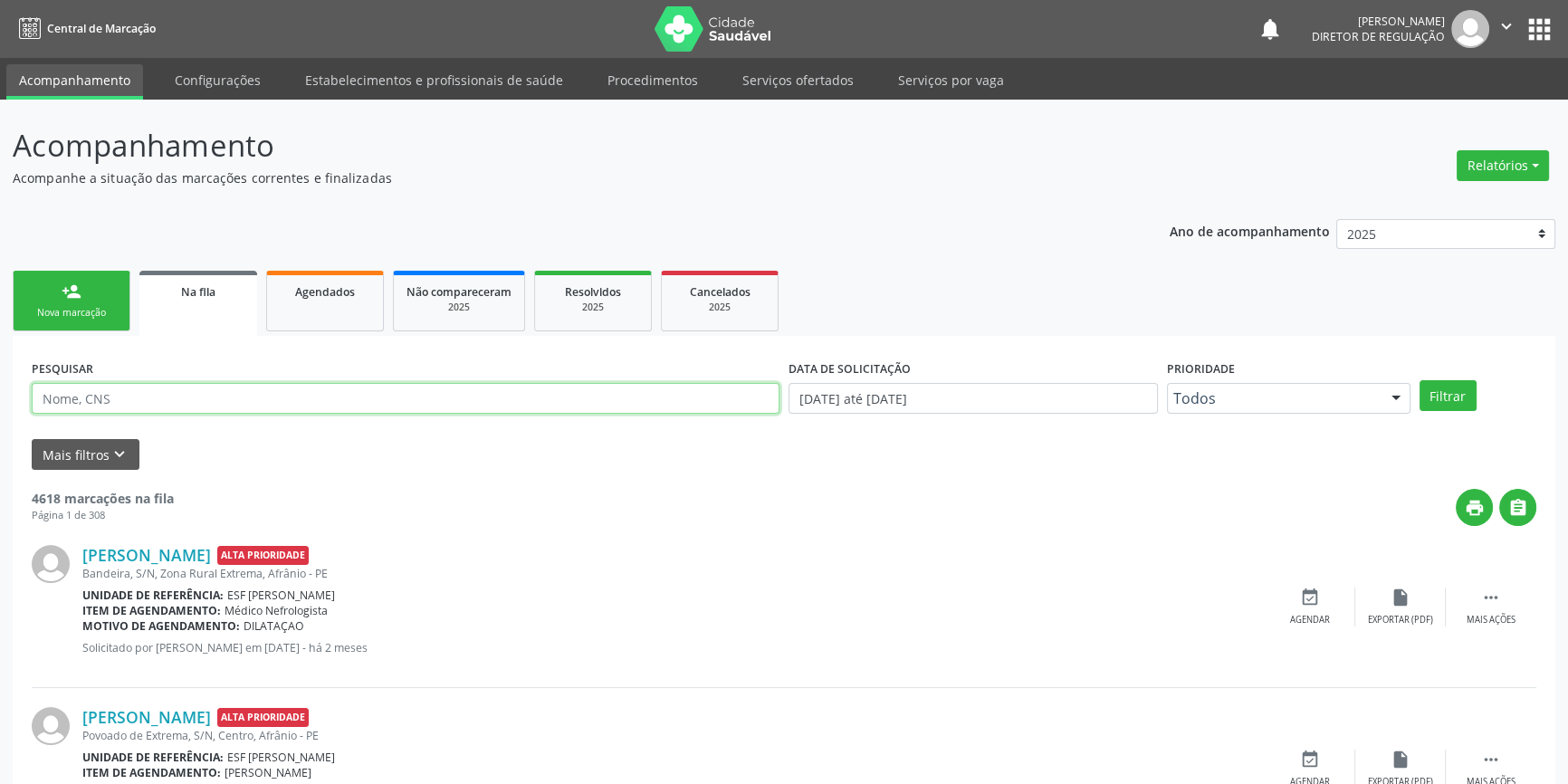
click at [341, 388] on input "text" at bounding box center [405, 398] width 748 height 31
paste input "706 7055 0160 2110"
type input "706 7055 0160 2110"
click at [1463, 394] on button "Filtrar" at bounding box center [1448, 395] width 57 height 31
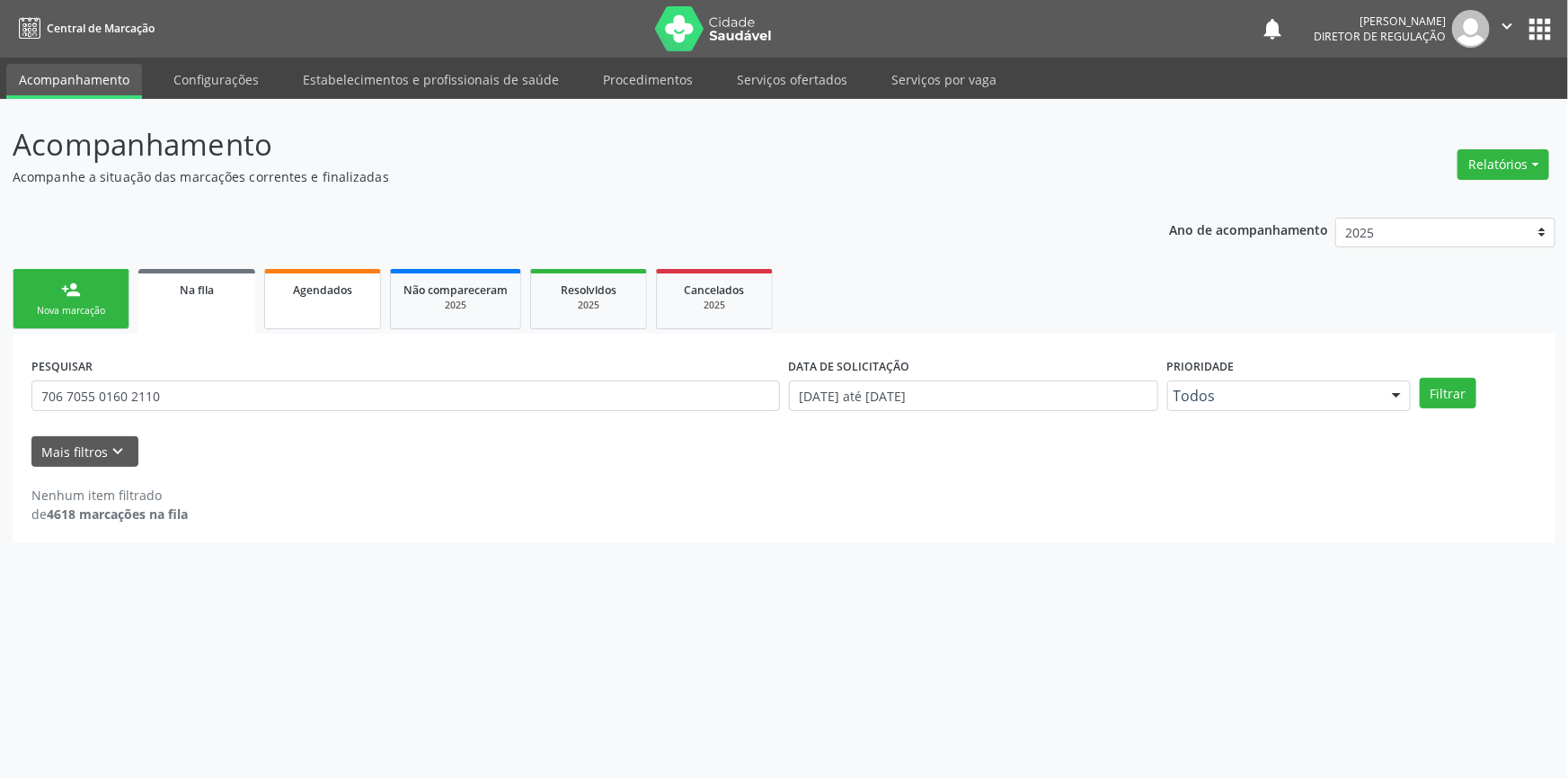
click at [346, 308] on link "Agendados" at bounding box center [322, 298] width 117 height 60
select select "9"
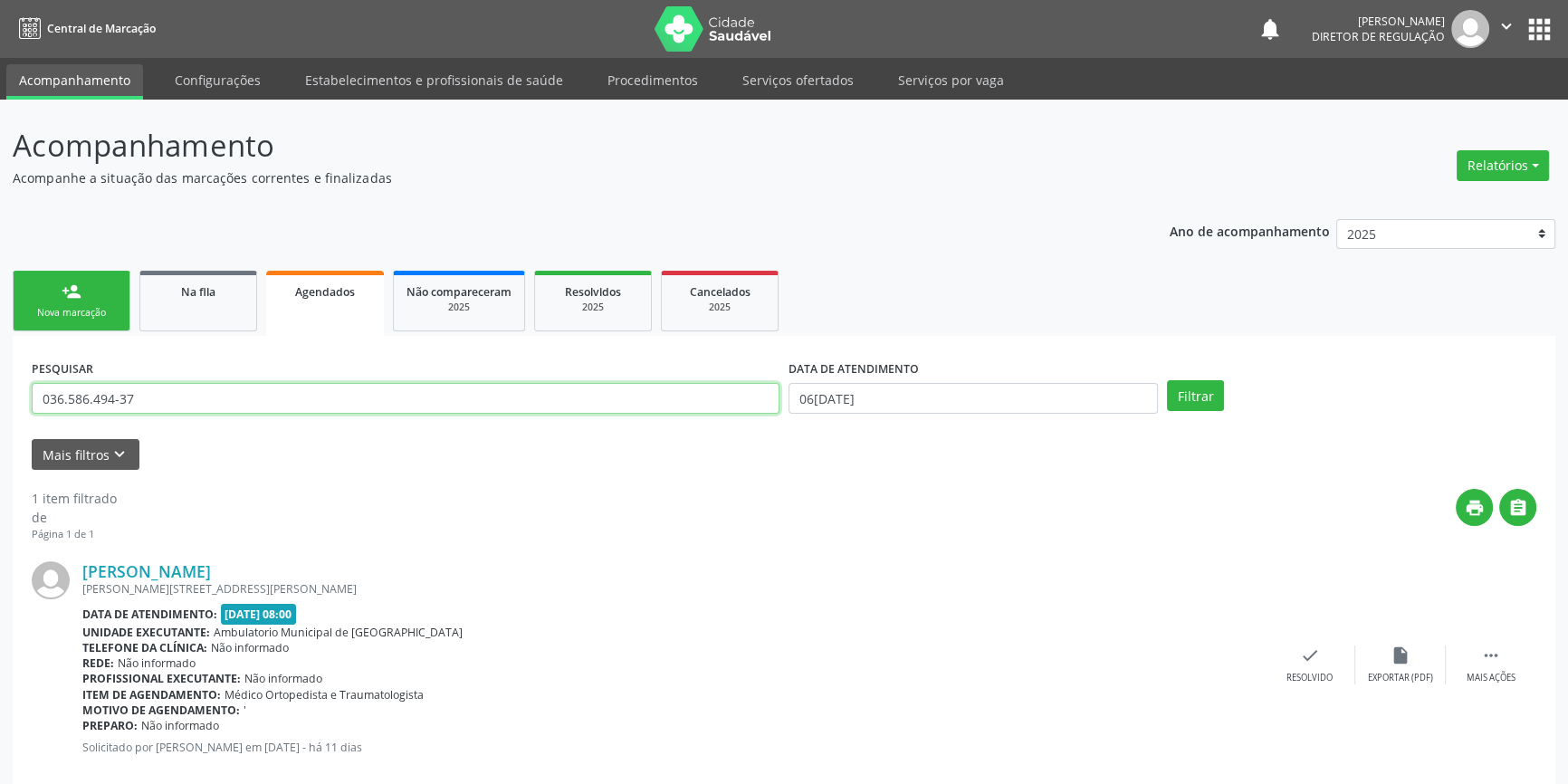
click at [245, 404] on input "036.586.494-37" at bounding box center [405, 398] width 748 height 31
drag, startPoint x: 349, startPoint y: 310, endPoint x: 184, endPoint y: 396, distance: 186.1
click at [0, 396] on div "Acompanhamento Acompanhe a situação das marcações correntes e finalizadas Relat…" at bounding box center [784, 459] width 1568 height 719
paste input "706 7055 0160 2110"
type input "706 7055 0160 2110"
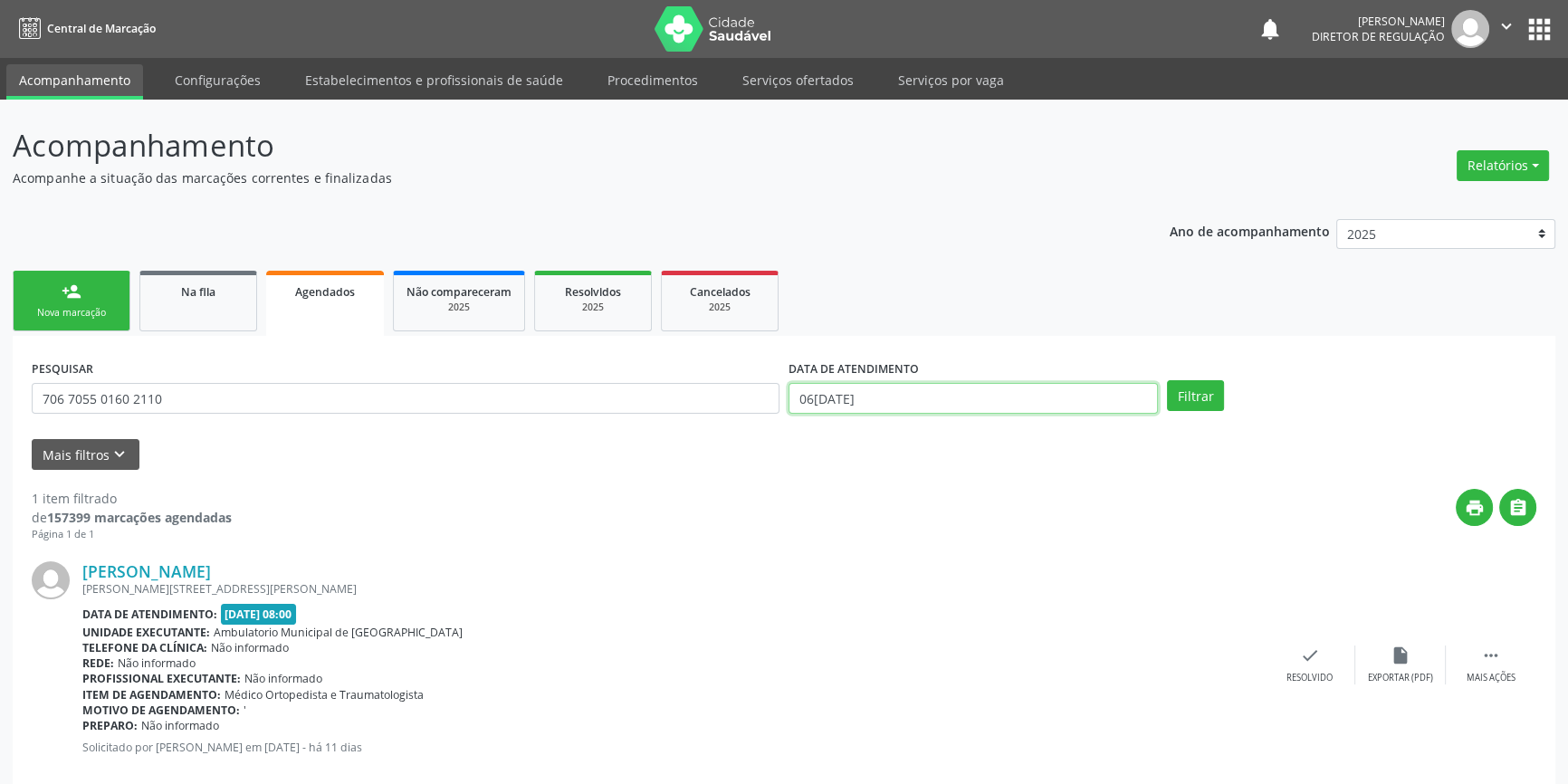
click at [859, 385] on input "[DATE]" at bounding box center [973, 398] width 370 height 31
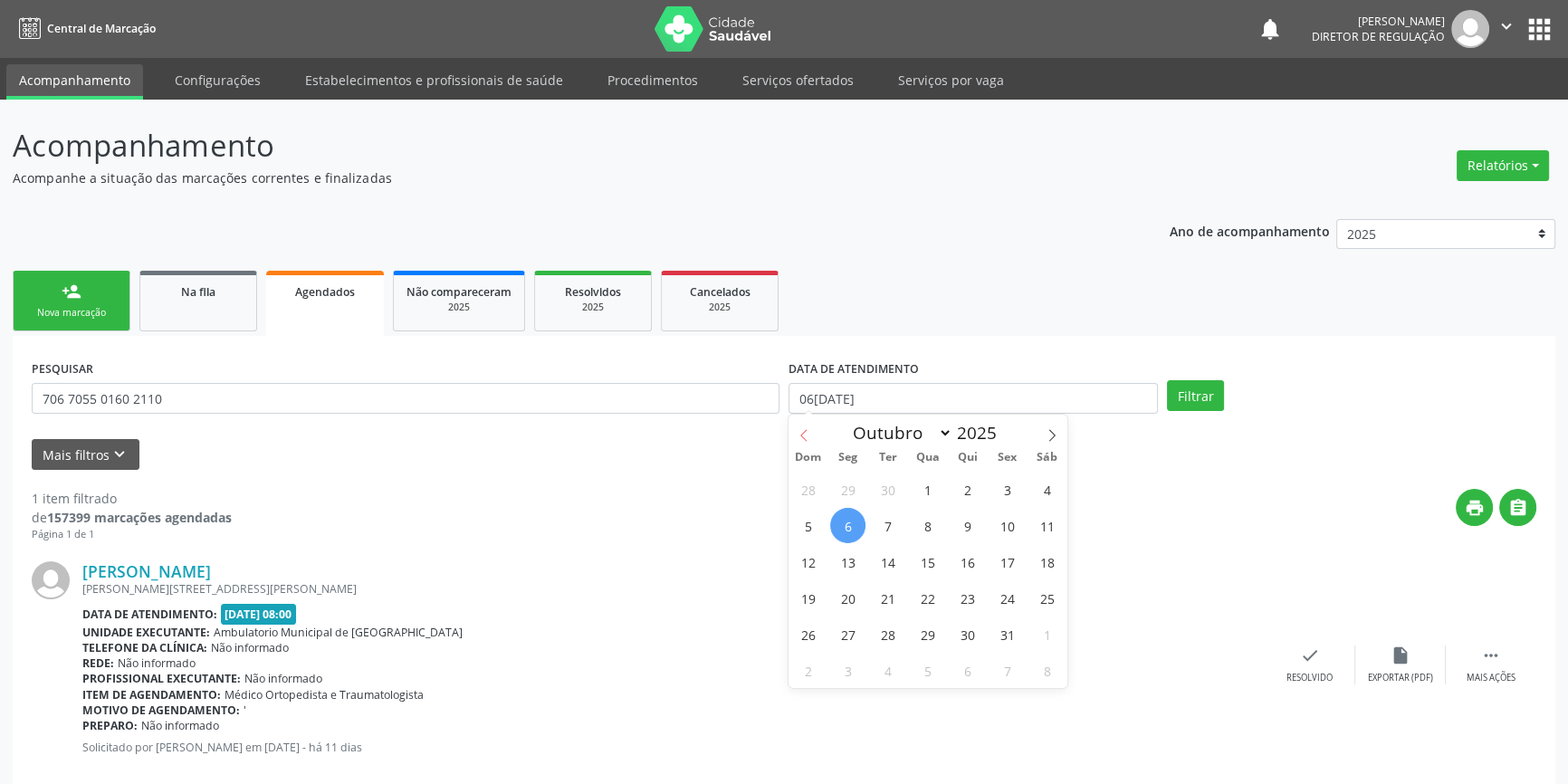
click at [804, 429] on icon at bounding box center [803, 434] width 13 height 13
select select "8"
click at [847, 502] on span "1" at bounding box center [848, 489] width 36 height 36
type input "01/09/2025"
click at [1049, 446] on div "Dom Seg Ter Qua Qui Sex Sáb" at bounding box center [928, 458] width 279 height 26
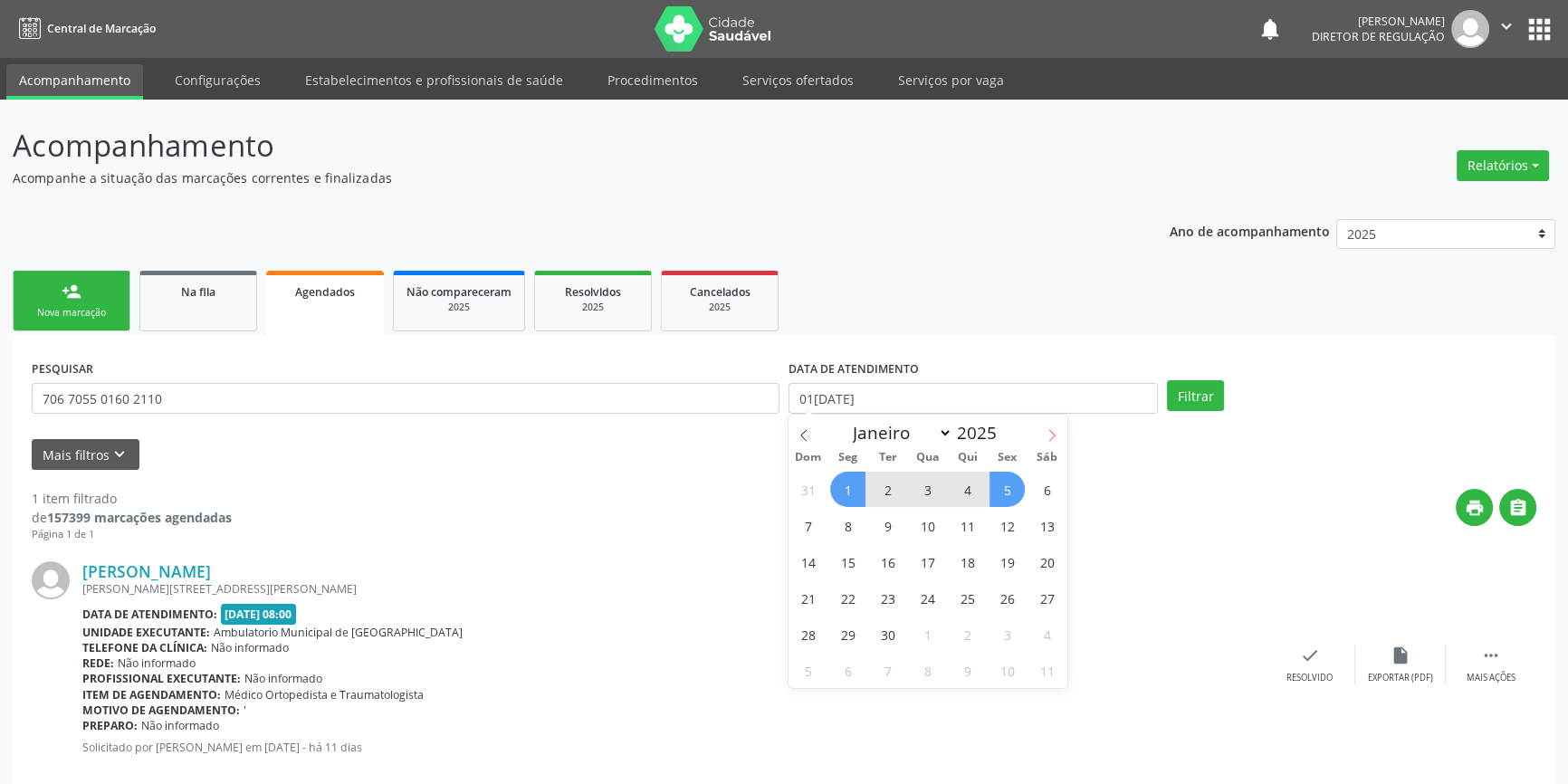
click at [1049, 443] on span at bounding box center [1051, 430] width 31 height 31
select select "9"
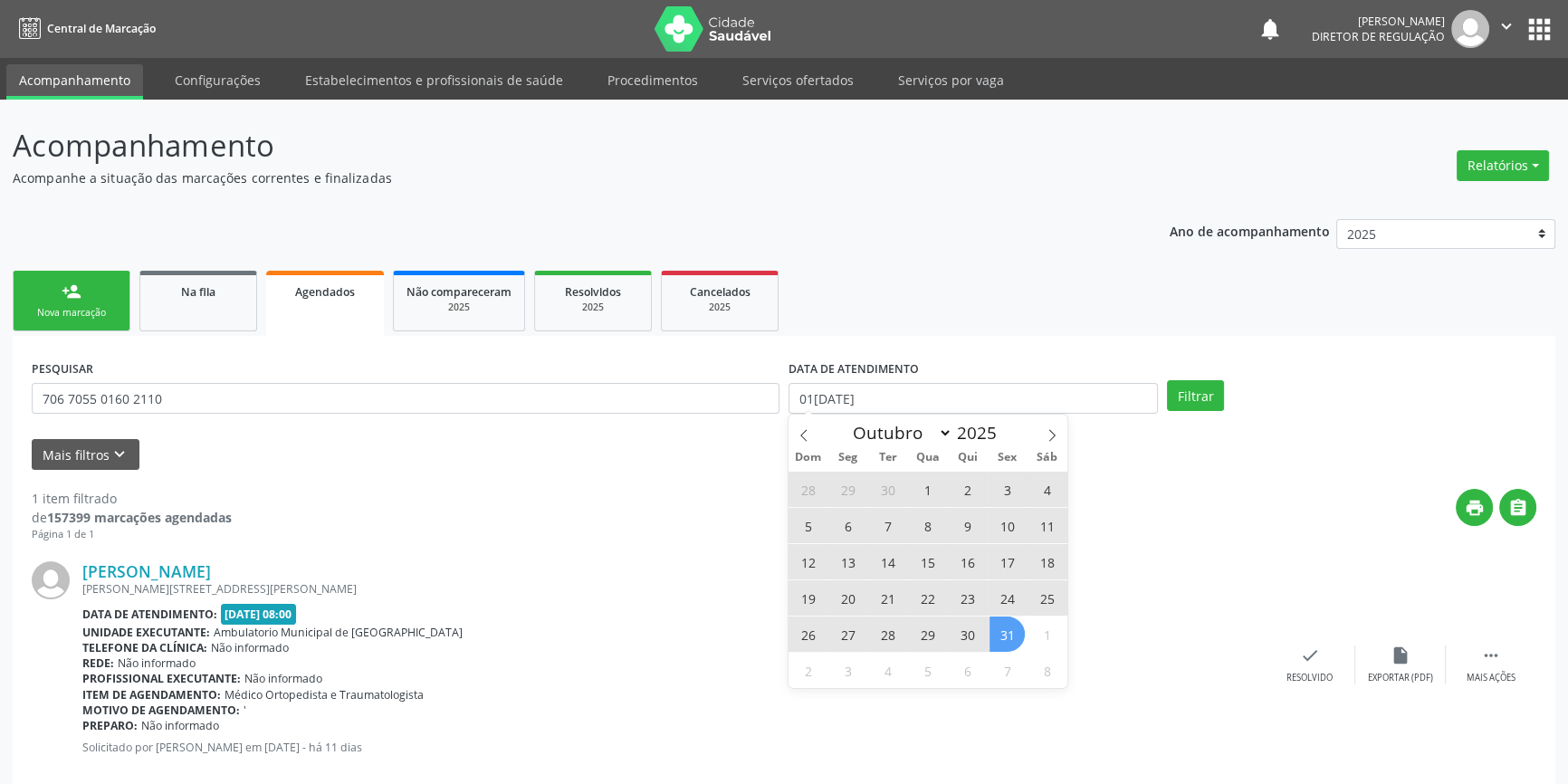
click at [1005, 634] on span "31" at bounding box center [1008, 634] width 36 height 36
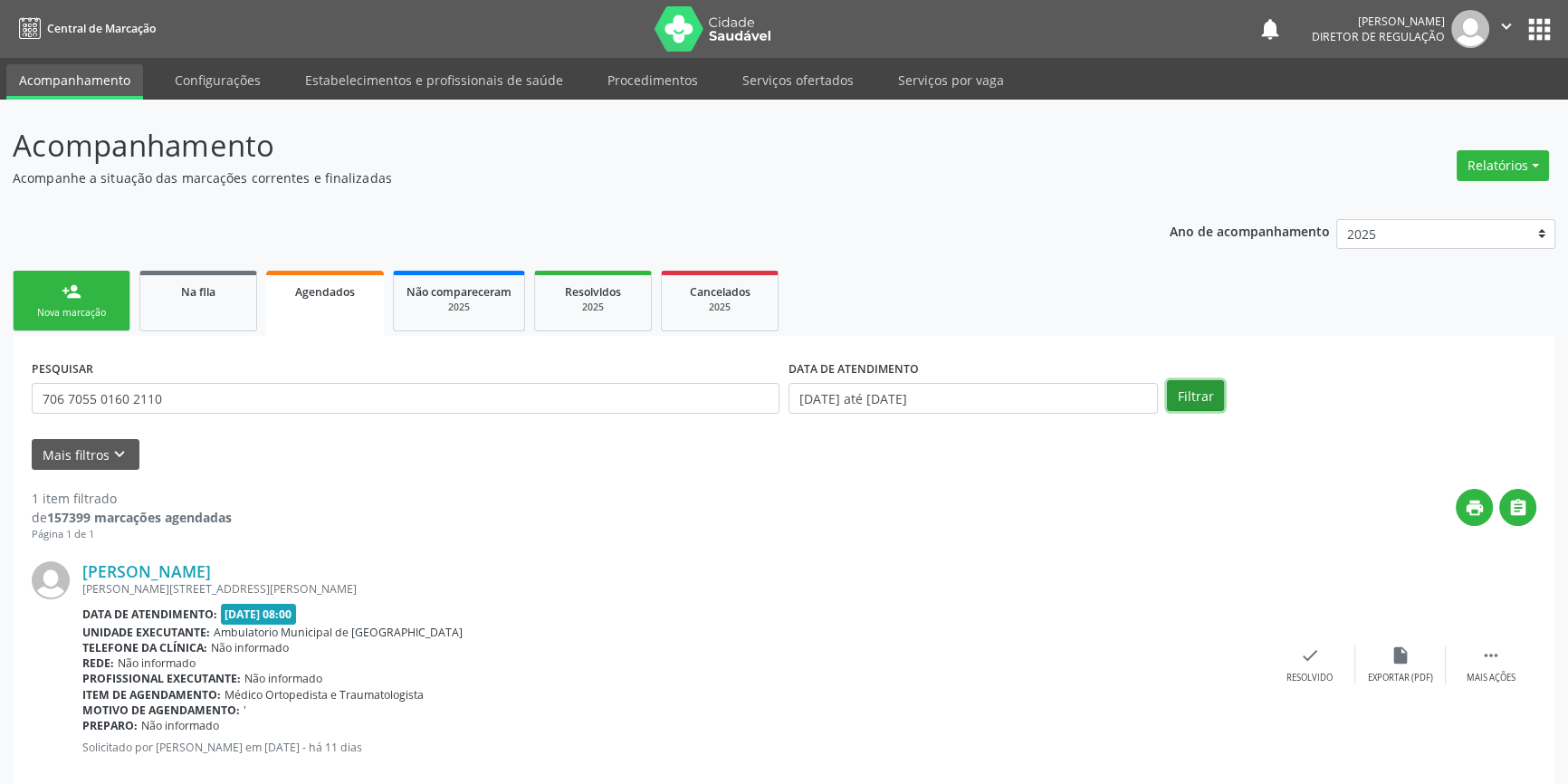
click at [1204, 402] on button "Filtrar" at bounding box center [1196, 395] width 57 height 31
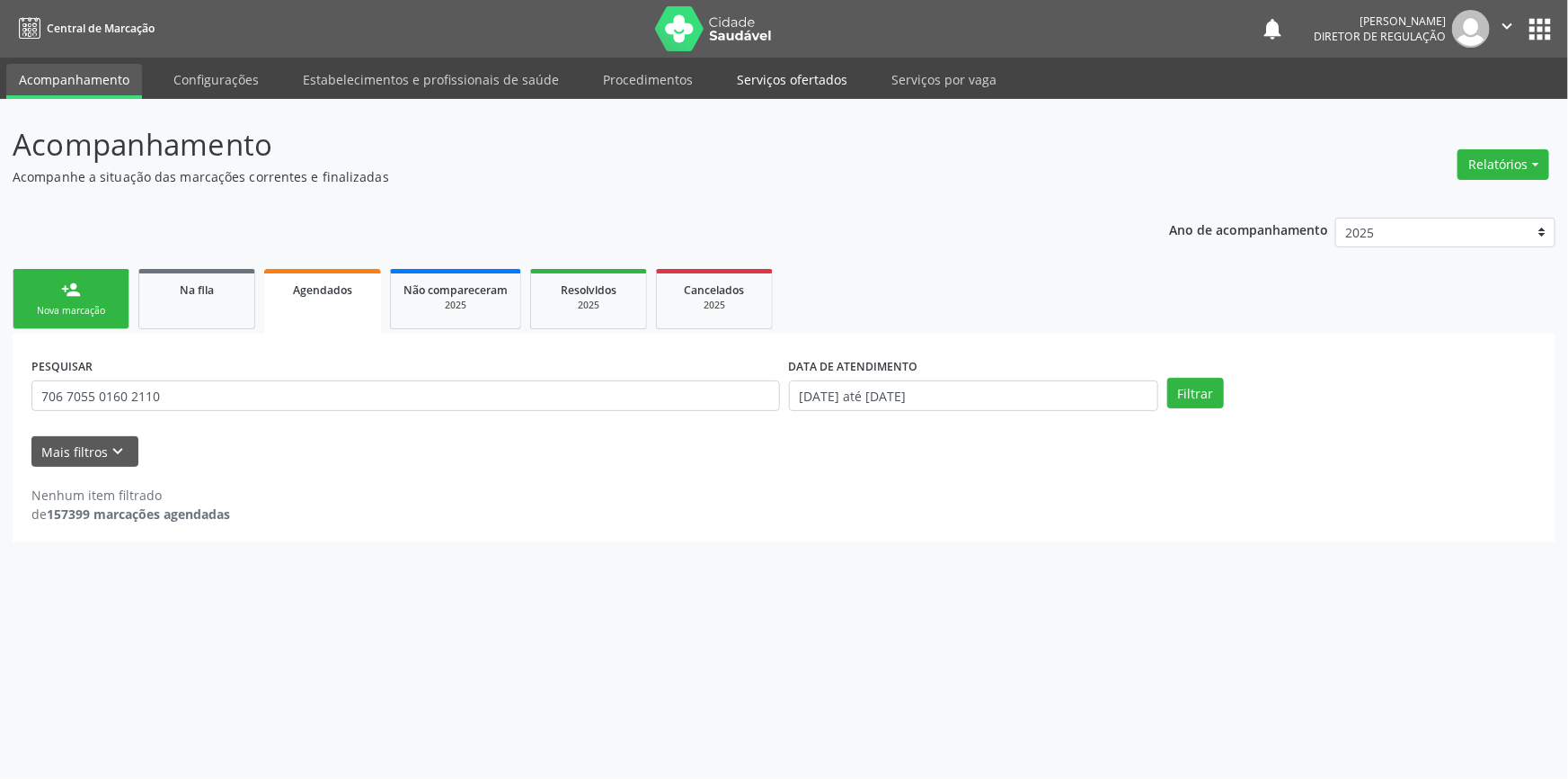
click at [775, 89] on link "Serviços ofertados" at bounding box center [792, 79] width 135 height 31
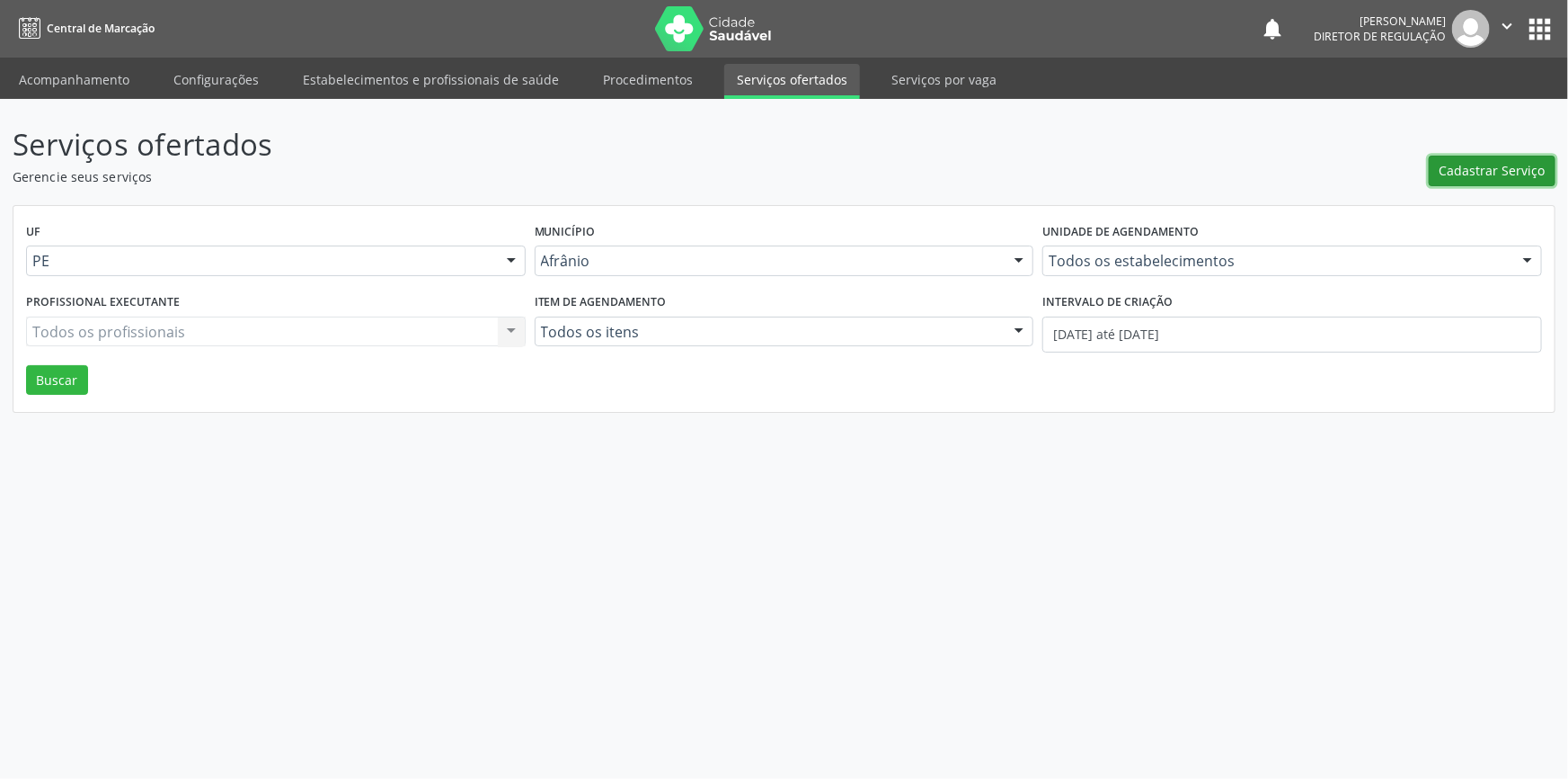
click at [1516, 173] on span "Cadastrar Serviço" at bounding box center [1492, 170] width 106 height 19
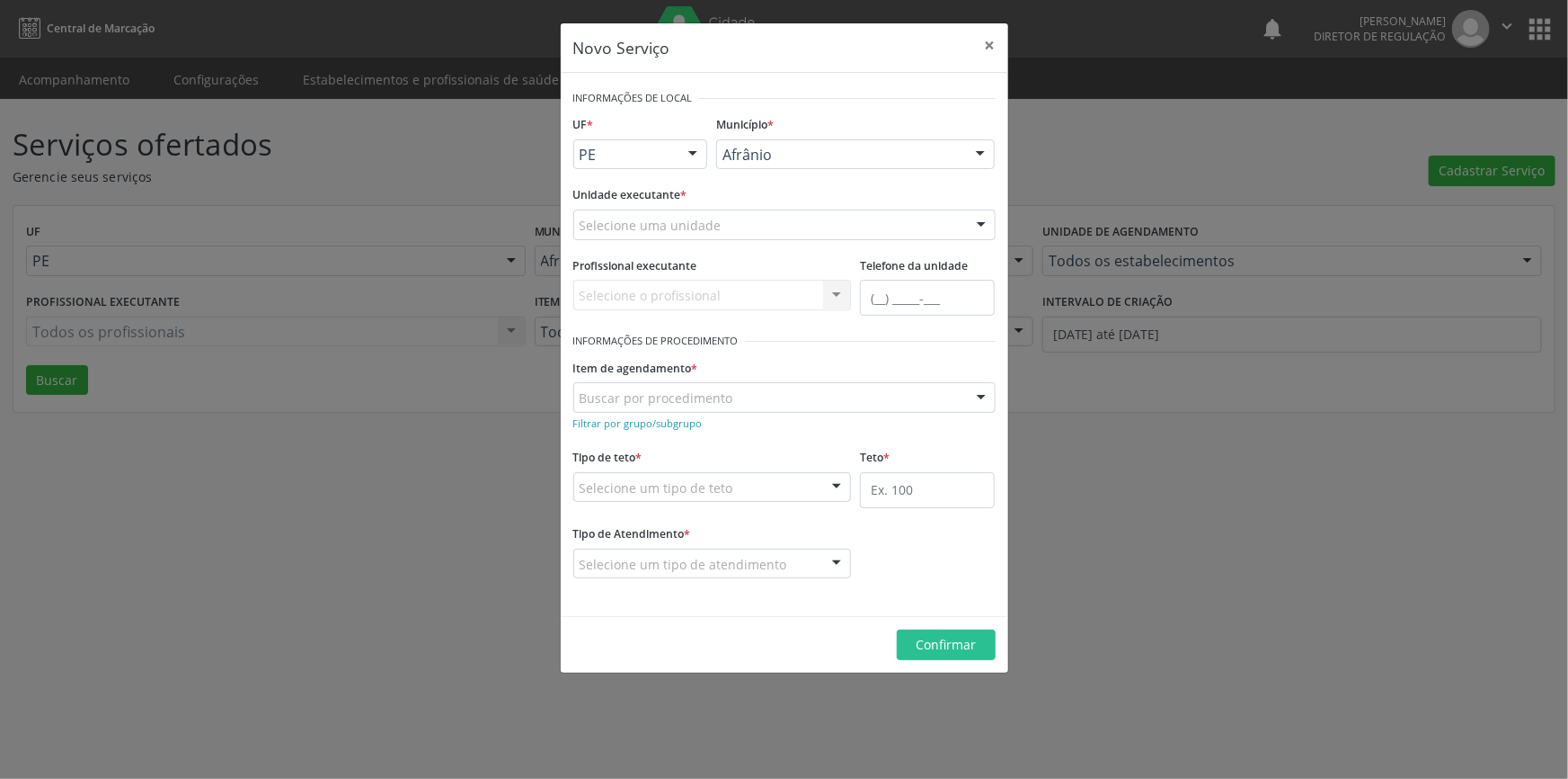
click at [756, 222] on div "Selecione uma unidade" at bounding box center [784, 225] width 423 height 30
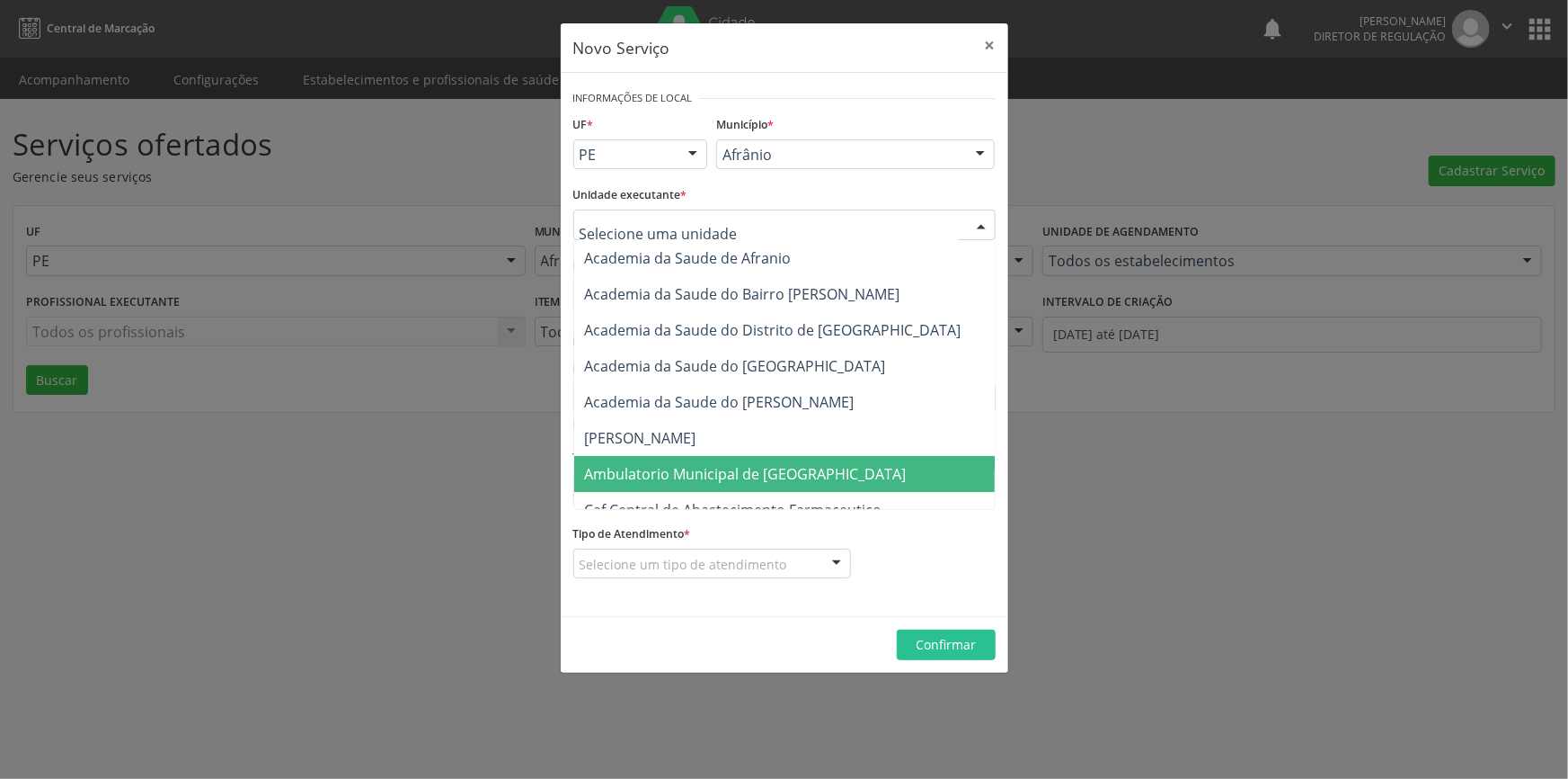
click at [729, 456] on span "Ambulatorio Municipal de [GEOGRAPHIC_DATA]" at bounding box center [793, 474] width 438 height 36
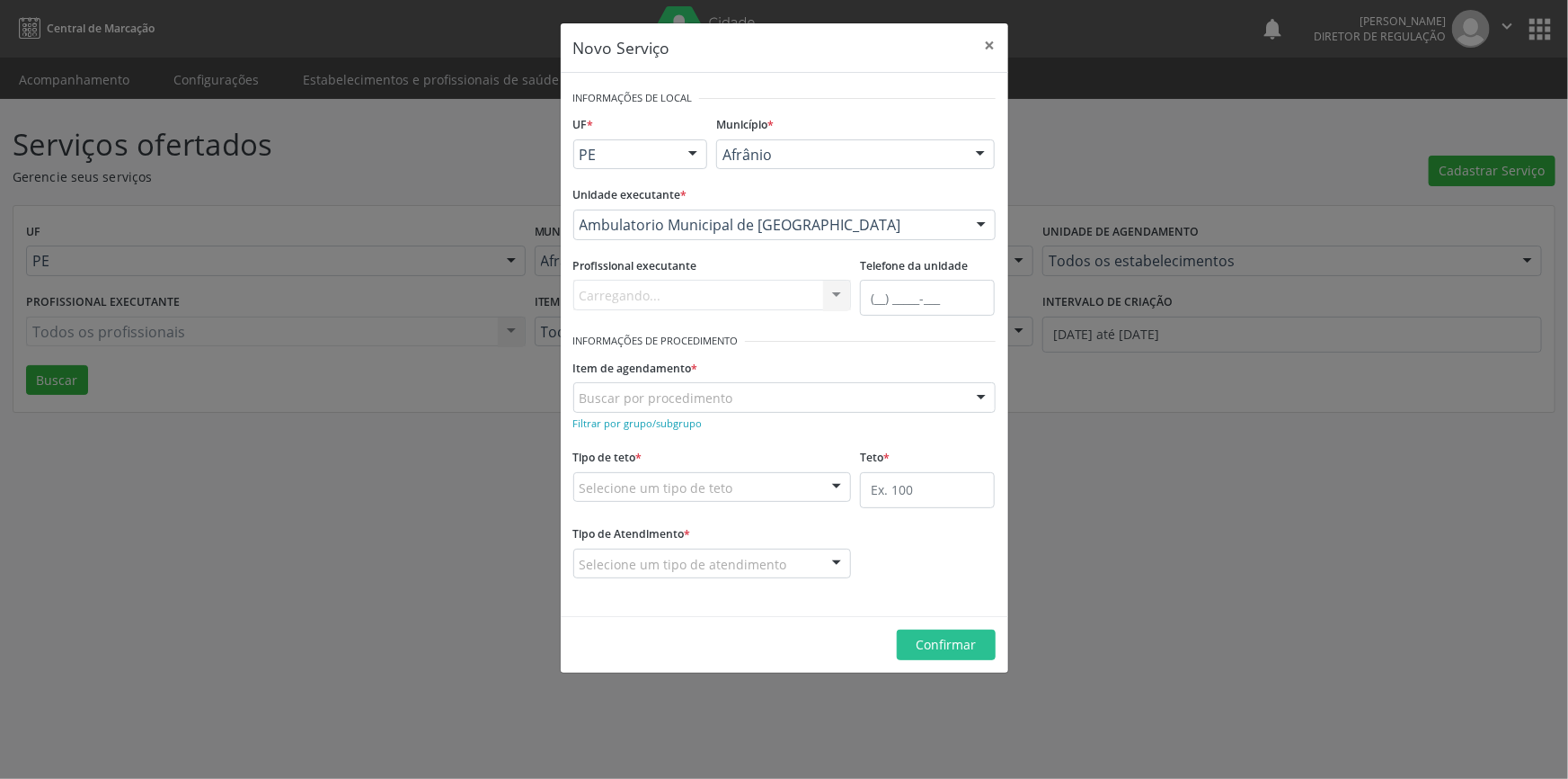
click at [724, 369] on div "Item de agendamento * Buscar por procedimento 0604320140 - Abatacepte 125 mg in…" at bounding box center [784, 383] width 423 height 58
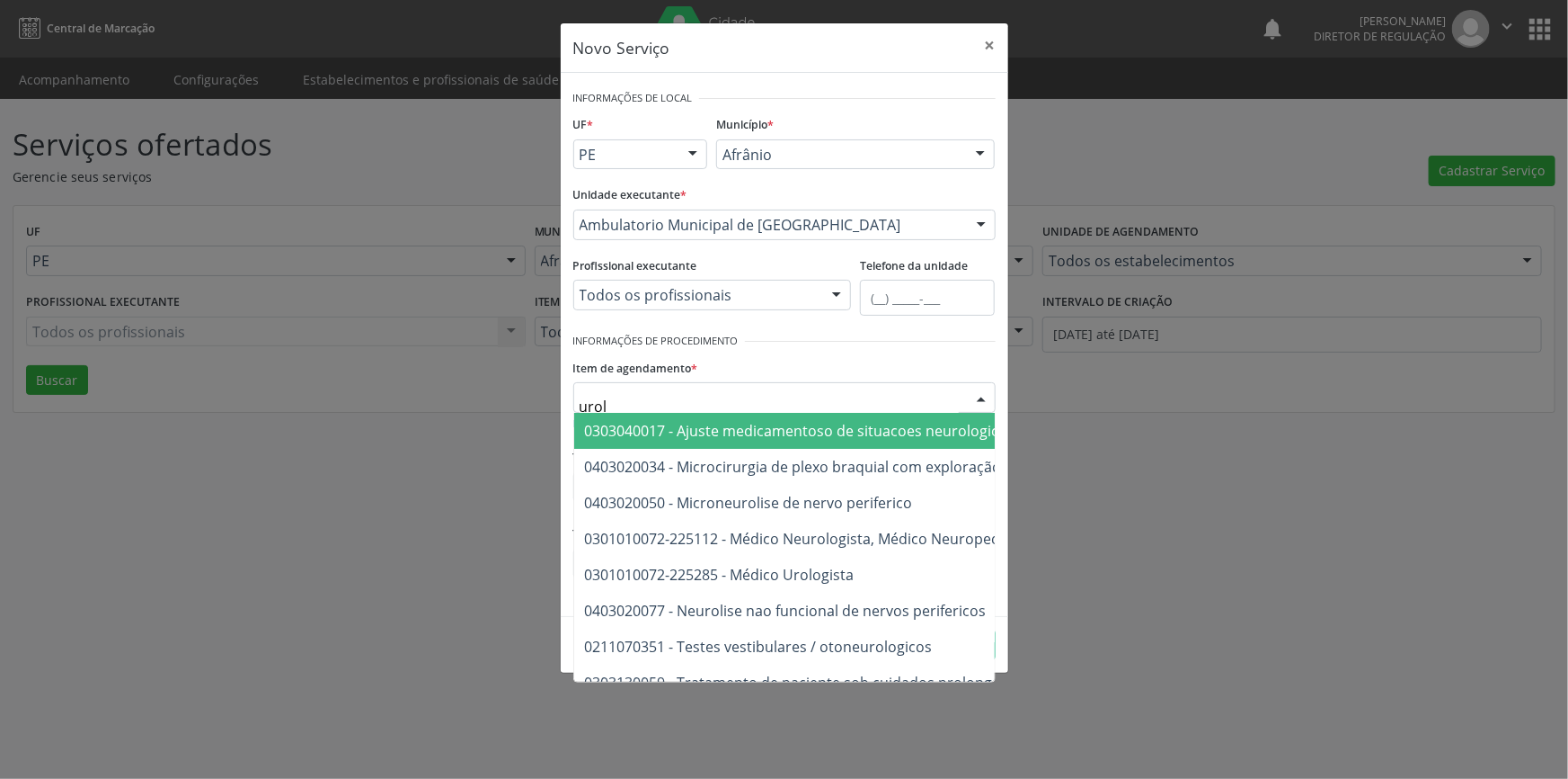
type input "urolo"
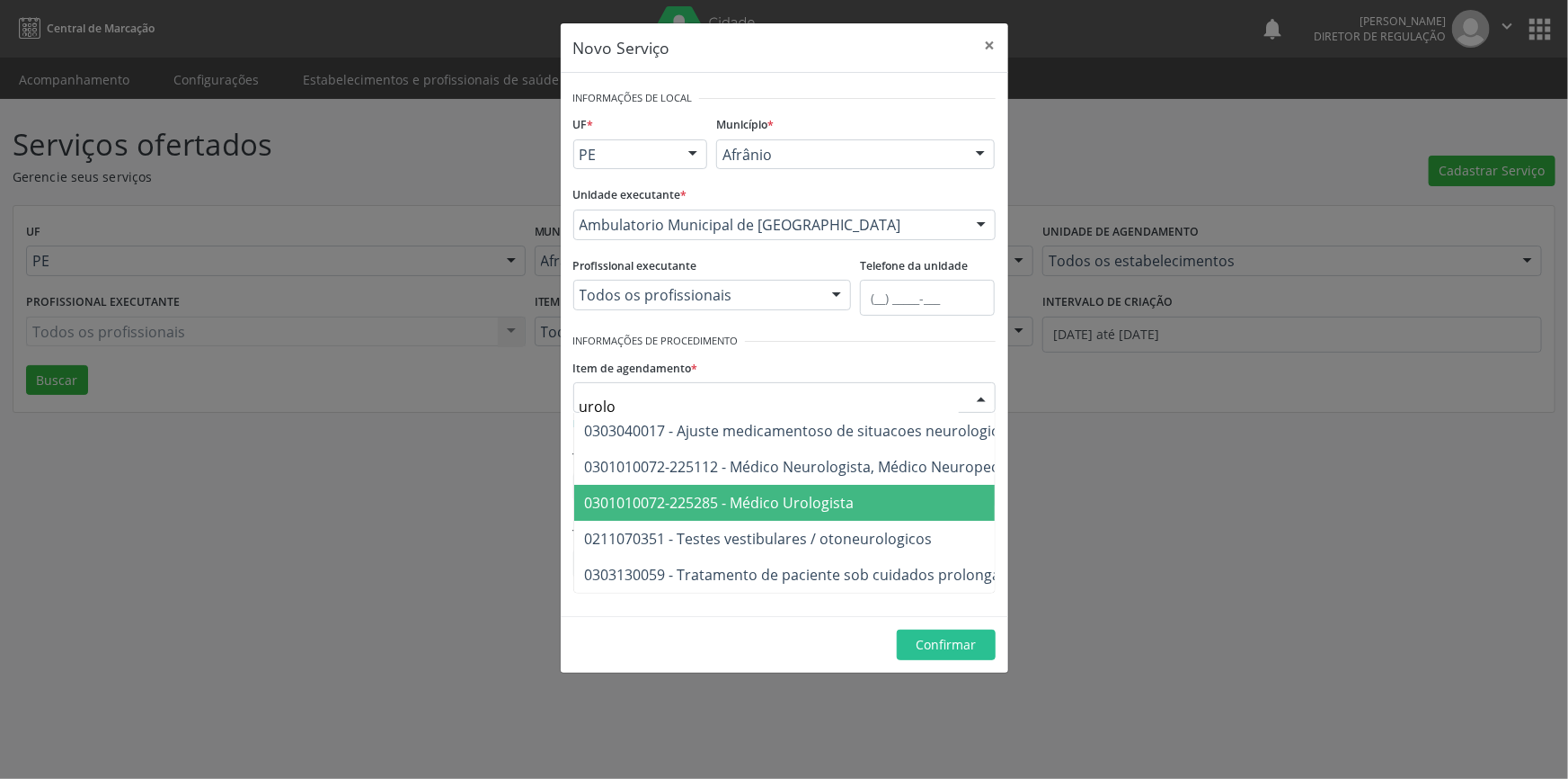
click at [779, 502] on span "0301010072-225285 - Médico Urologista" at bounding box center [720, 502] width 270 height 20
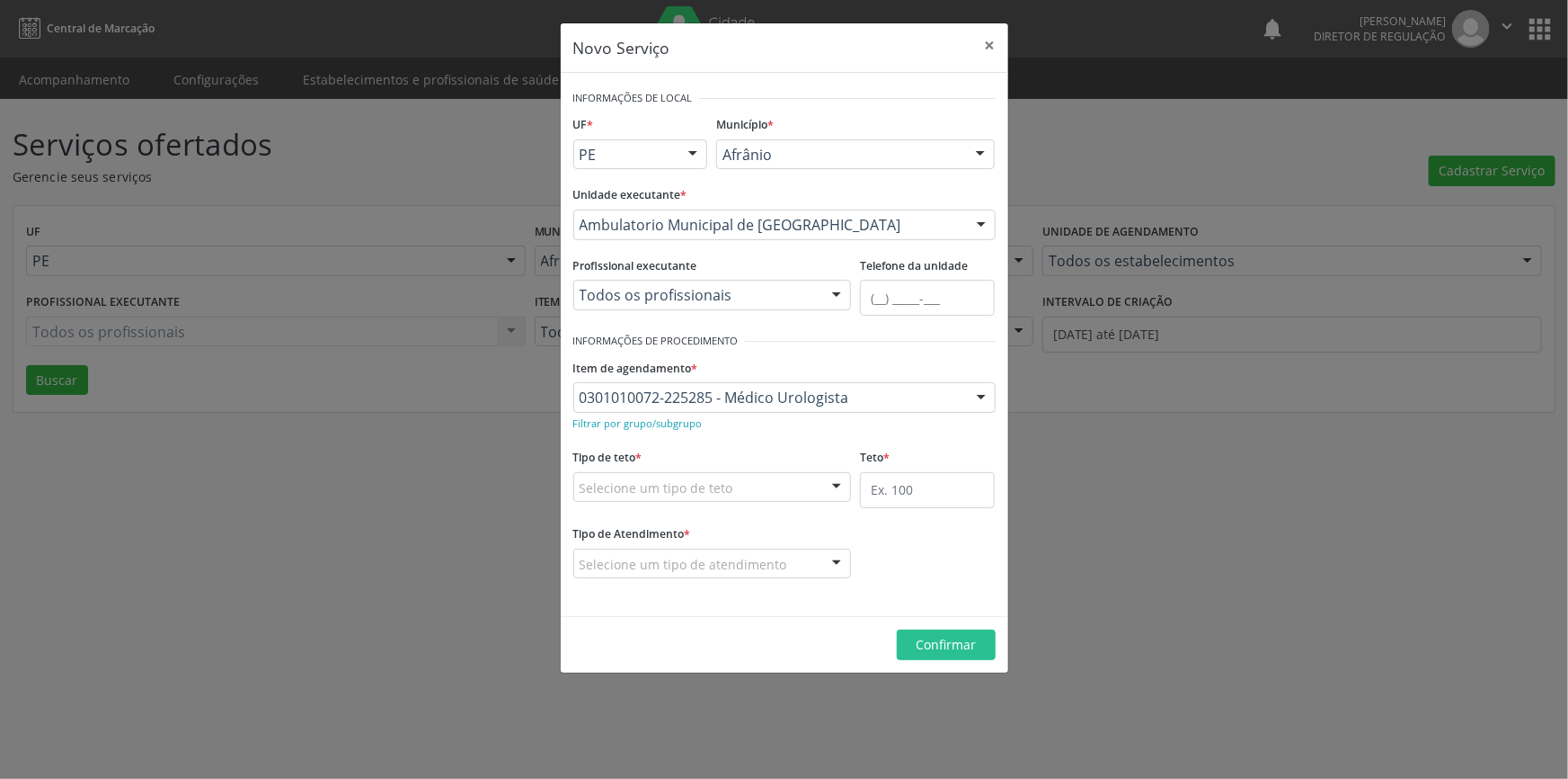
click at [756, 493] on div "Selecione um tipo de teto" at bounding box center [713, 487] width 278 height 30
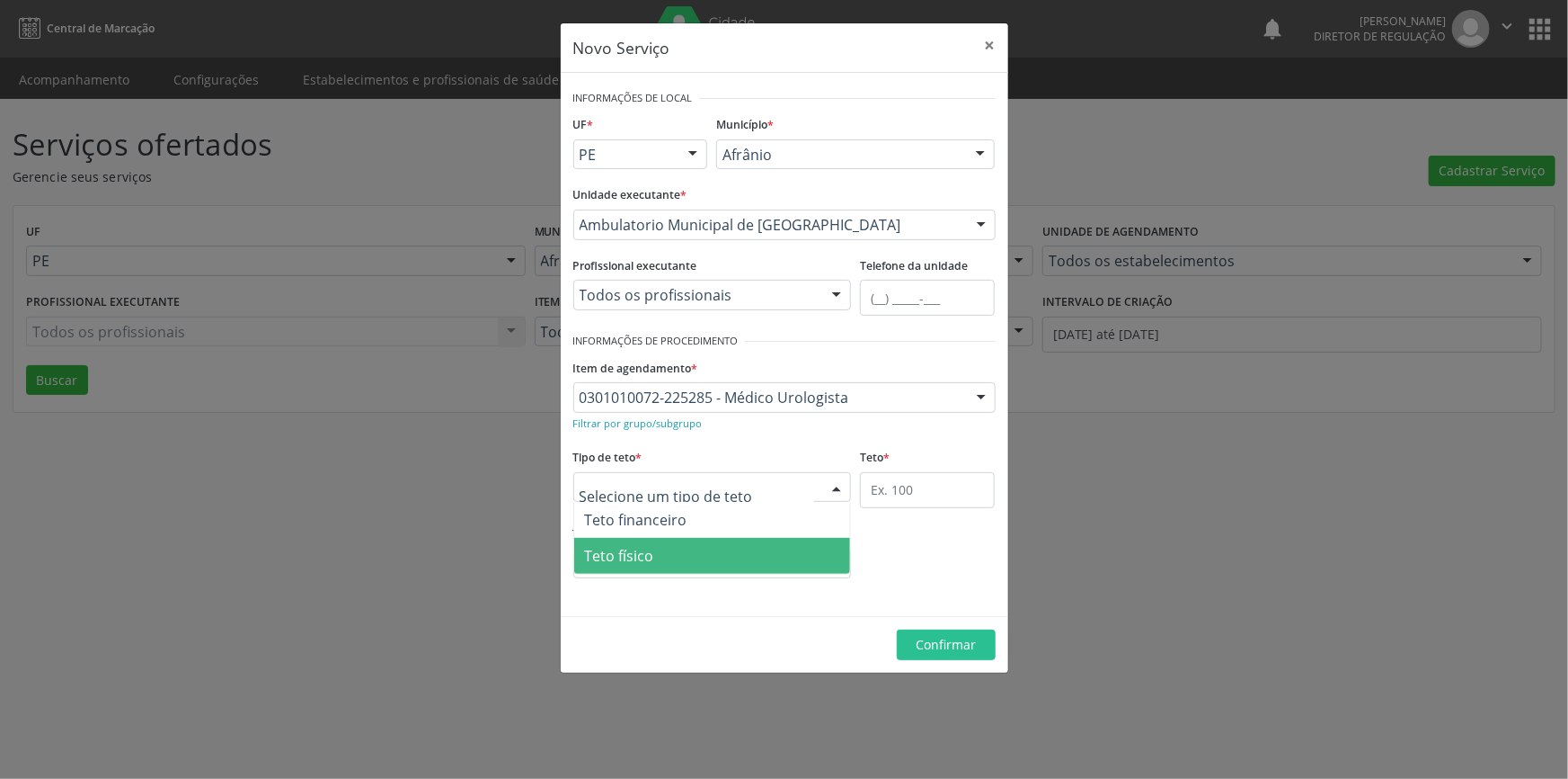
click at [693, 541] on span "Teto físico" at bounding box center [713, 555] width 277 height 36
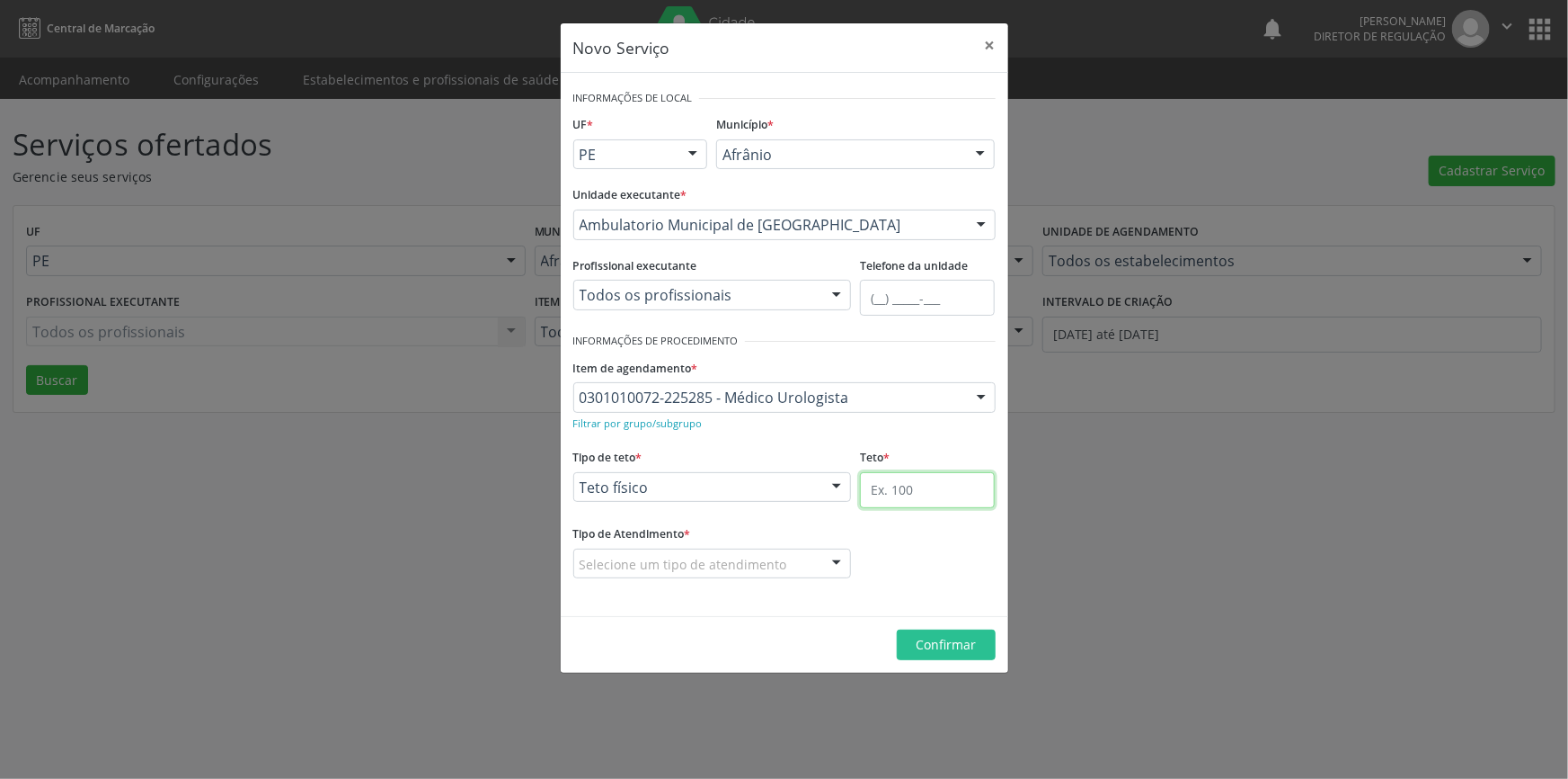
click at [879, 493] on input "text" at bounding box center [927, 490] width 134 height 36
type input "6"
drag, startPoint x: 823, startPoint y: 541, endPoint x: 808, endPoint y: 559, distance: 23.4
click at [816, 545] on div "Tipo de Atendimento * Selecione um tipo de atendimento Ordem de chegada Horário…" at bounding box center [713, 549] width 278 height 58
drag, startPoint x: 806, startPoint y: 560, endPoint x: 799, endPoint y: 567, distance: 9.9
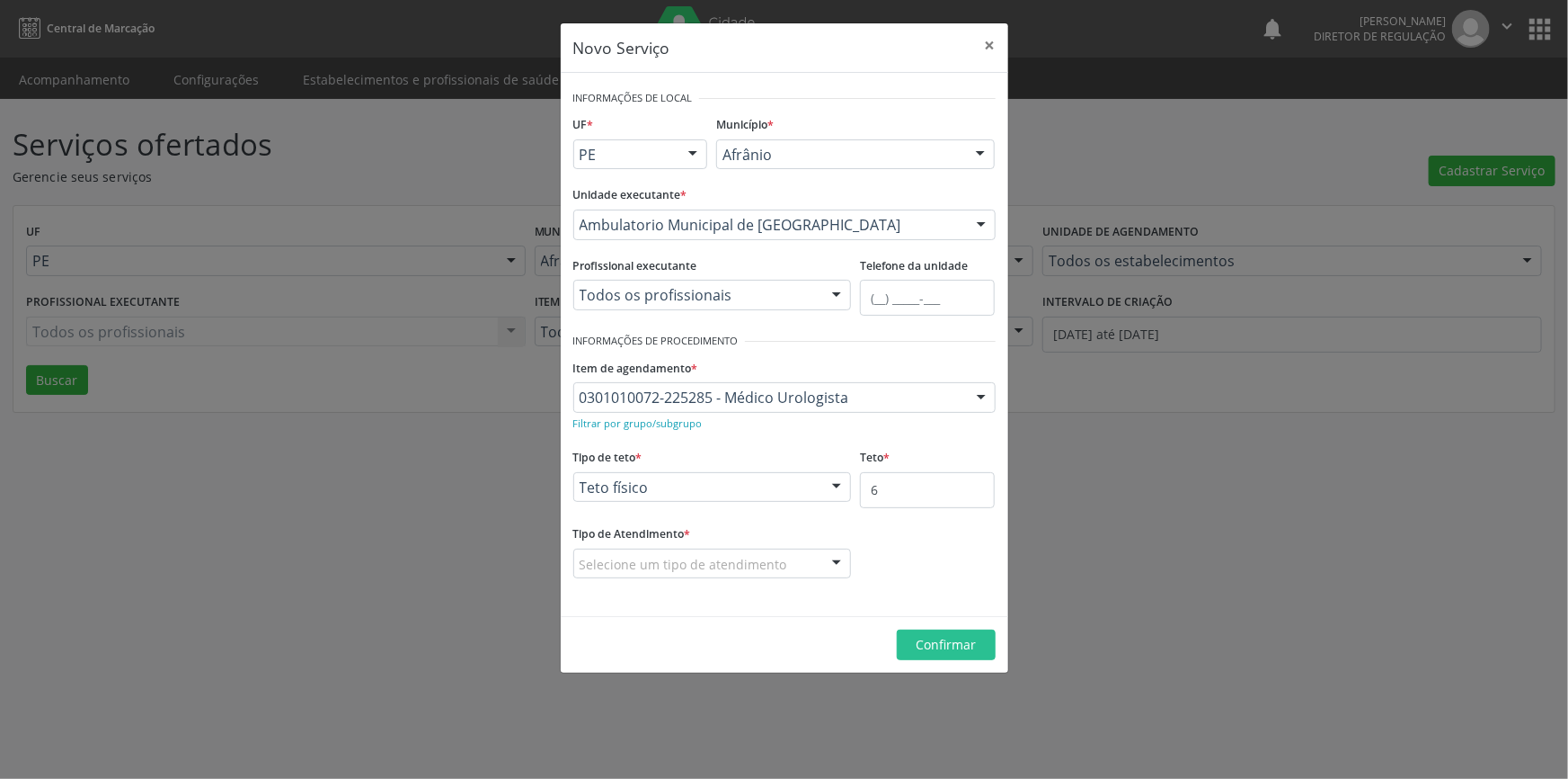
click at [803, 562] on div "Selecione um tipo de atendimento" at bounding box center [713, 563] width 278 height 30
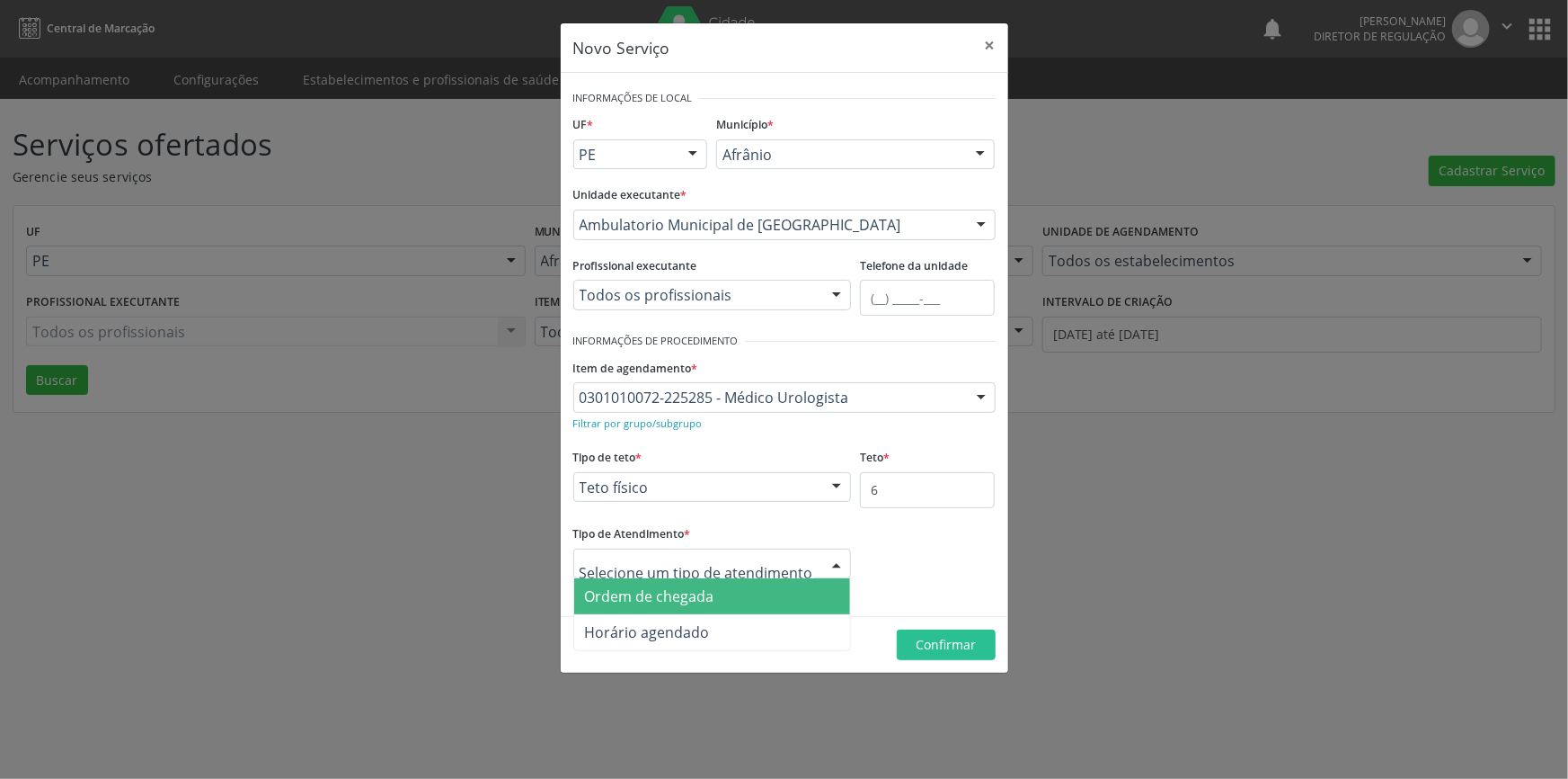
click at [740, 600] on span "Ordem de chegada" at bounding box center [713, 596] width 277 height 36
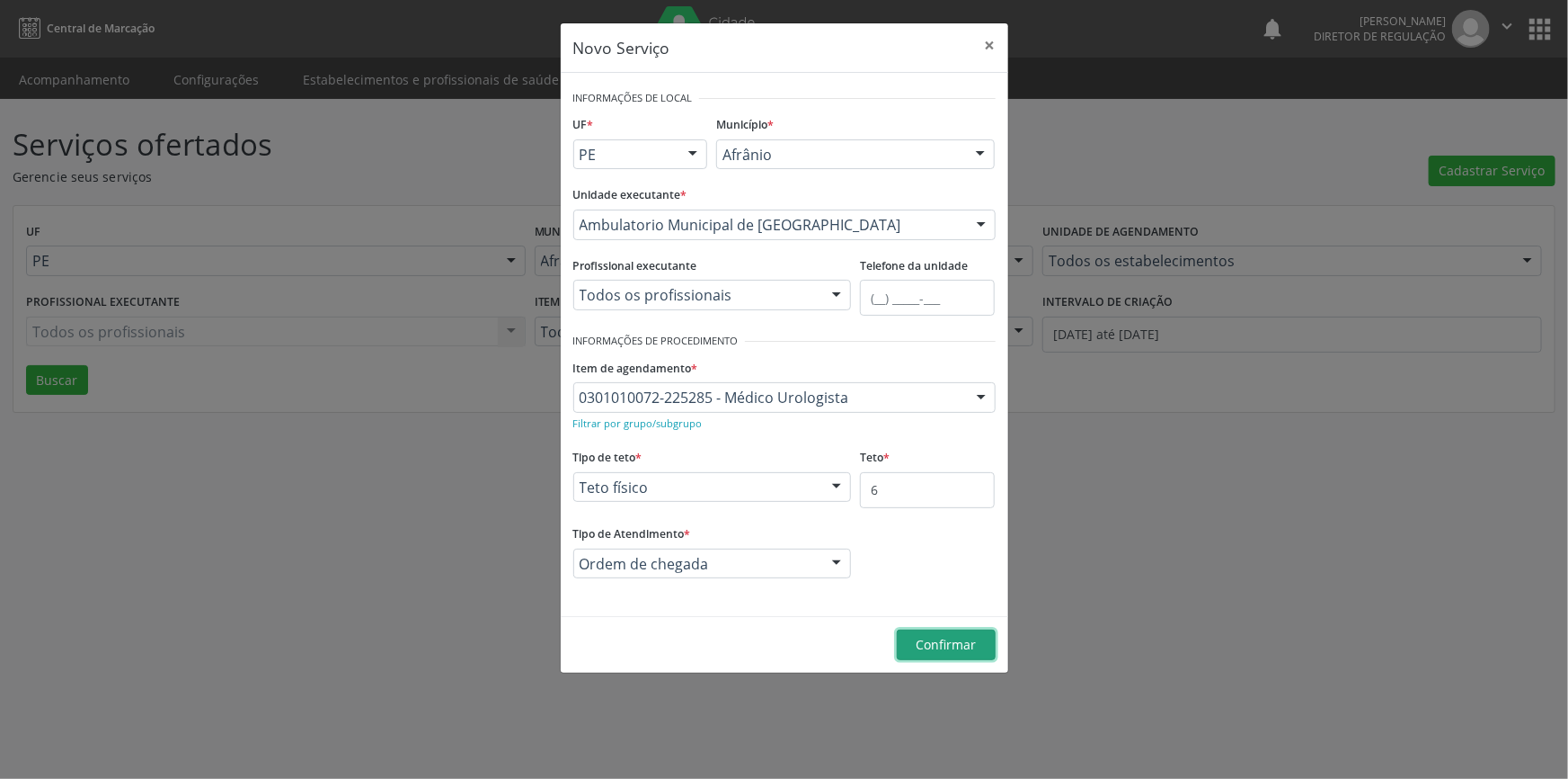
click at [919, 646] on span "Confirmar" at bounding box center [945, 644] width 60 height 17
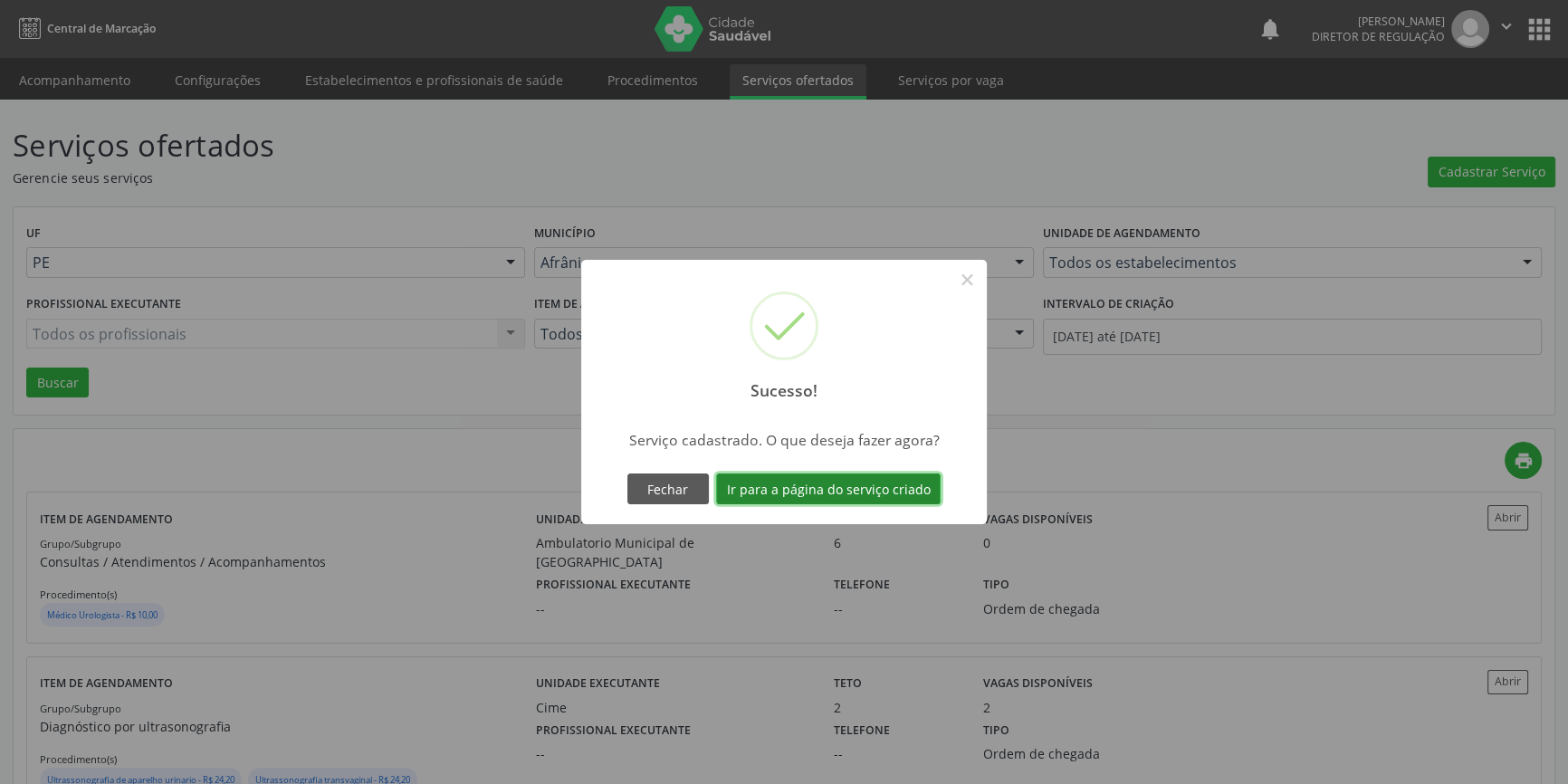
click at [787, 493] on button "Ir para a página do serviço criado" at bounding box center [828, 488] width 224 height 31
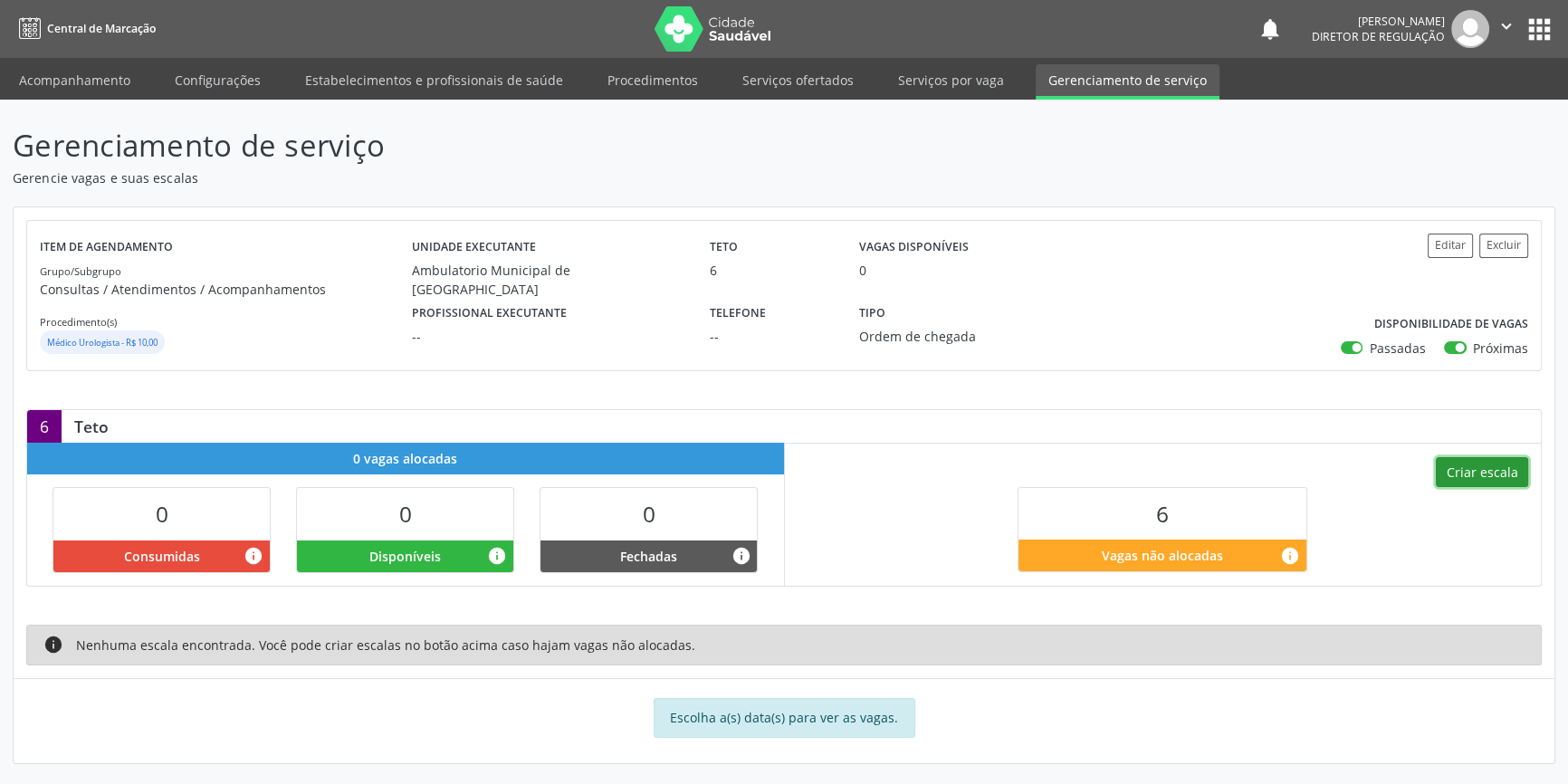
click at [1489, 484] on button "Criar escala" at bounding box center [1481, 472] width 92 height 31
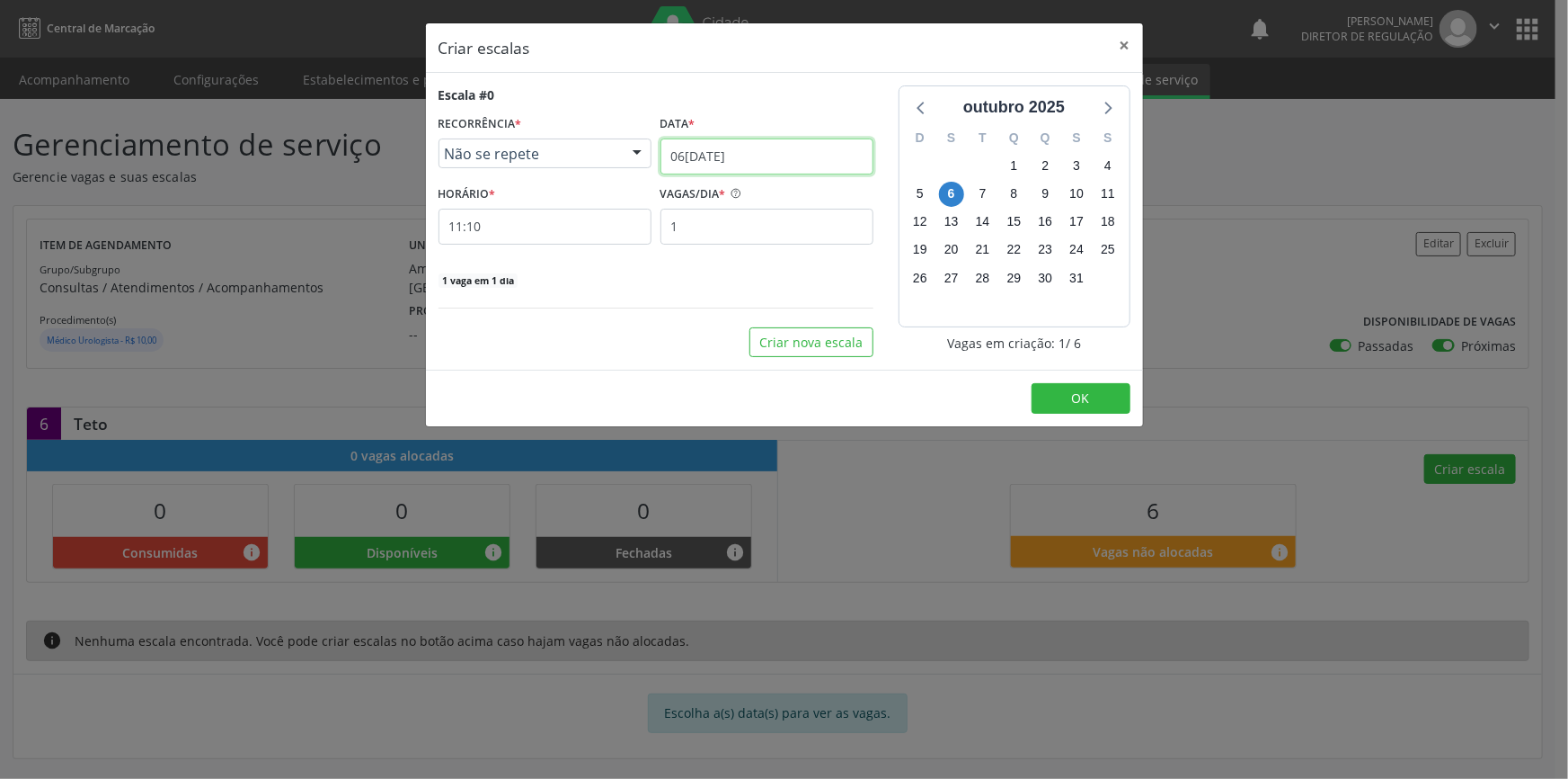
click at [775, 160] on input "[DATE]" at bounding box center [767, 156] width 213 height 36
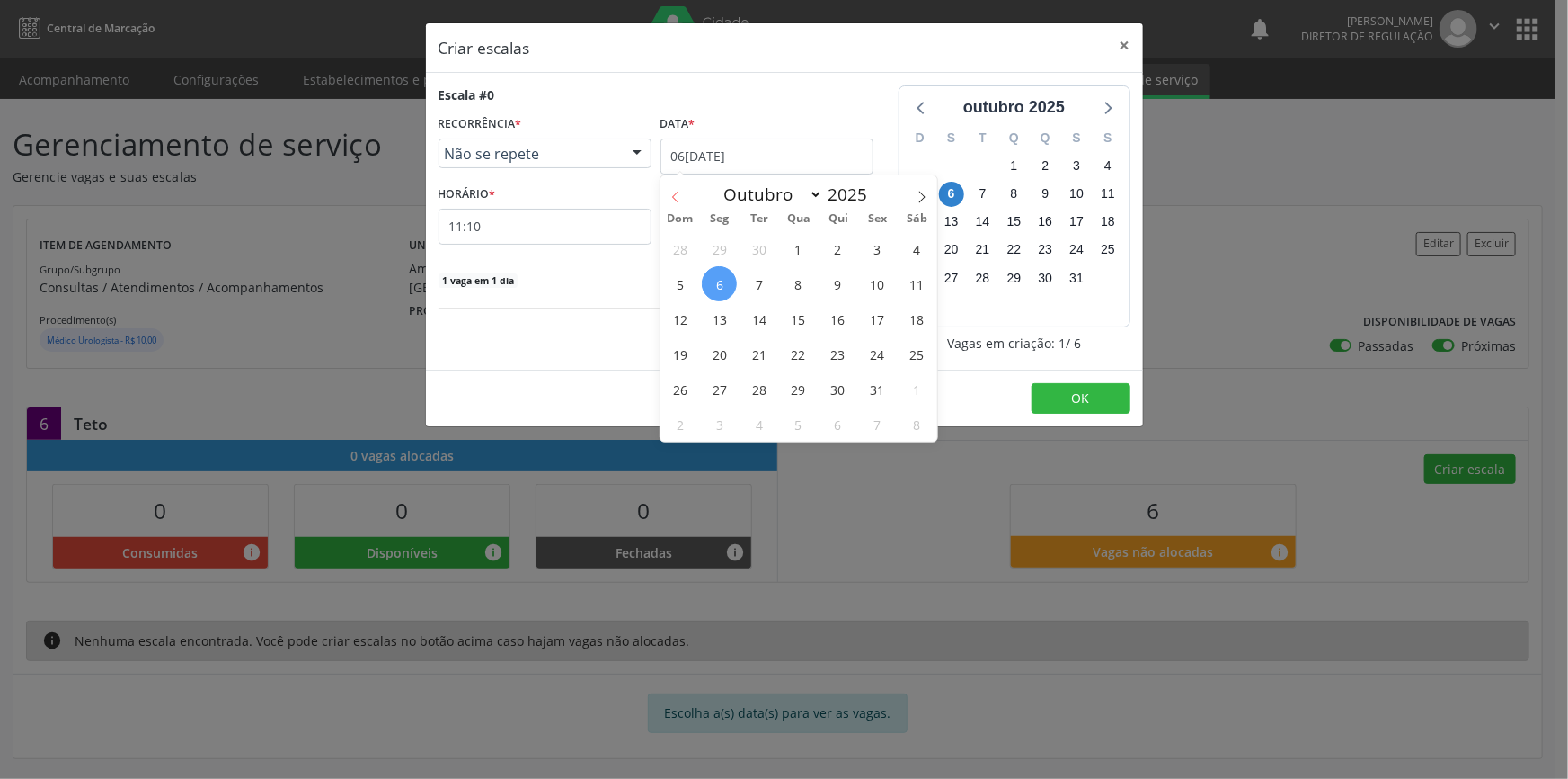
click at [672, 192] on icon at bounding box center [676, 196] width 13 height 13
select select "8"
click at [908, 309] on span "20" at bounding box center [917, 319] width 35 height 35
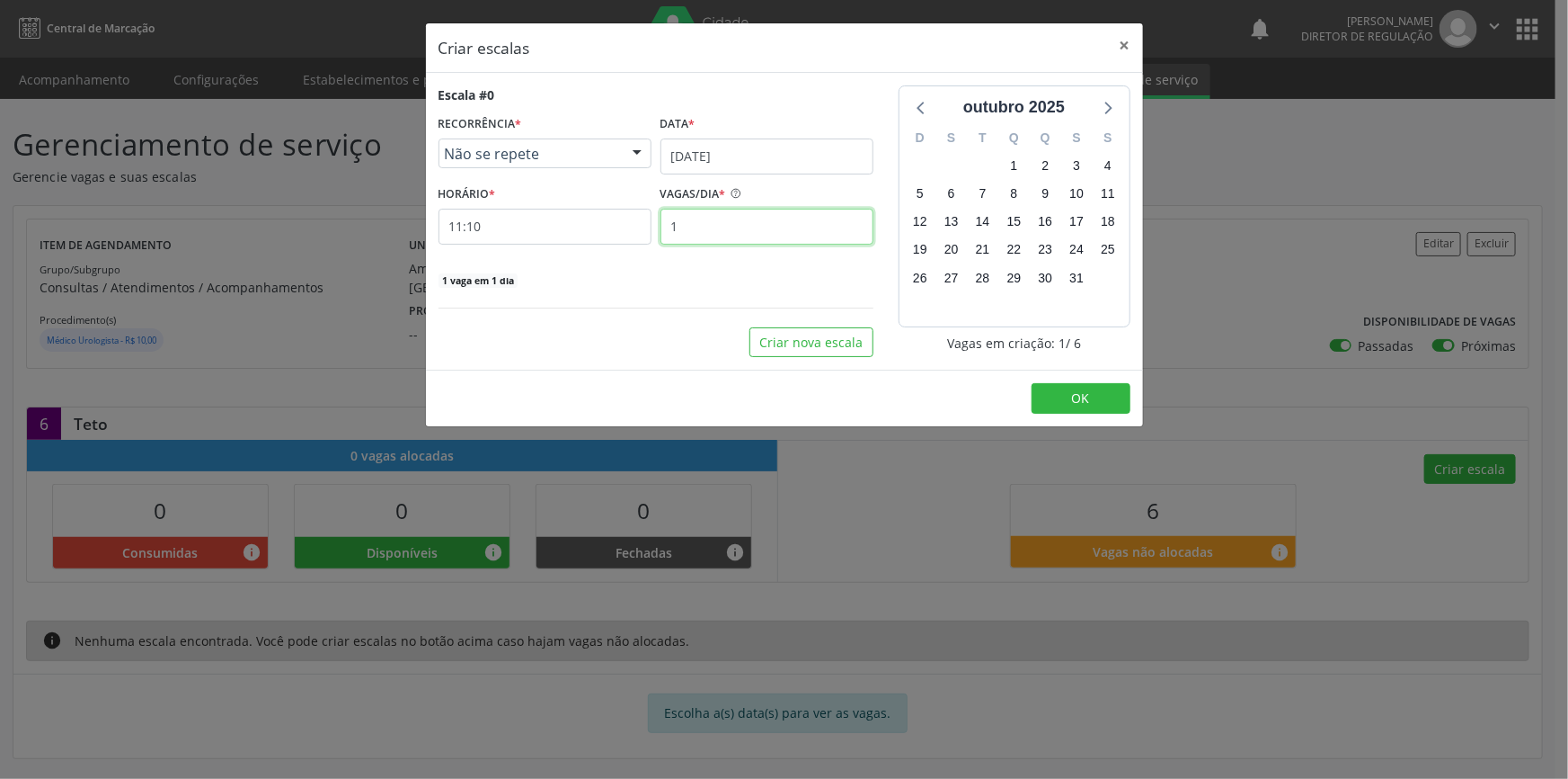
drag, startPoint x: 728, startPoint y: 239, endPoint x: 600, endPoint y: 230, distance: 128.3
click at [621, 234] on div "HORÁRIO * 11:10 VAGAS/DIA * 1" at bounding box center [656, 212] width 444 height 64
type input "6"
drag, startPoint x: 606, startPoint y: 224, endPoint x: 476, endPoint y: 235, distance: 130.5
click at [476, 235] on input "11:10" at bounding box center [544, 227] width 213 height 36
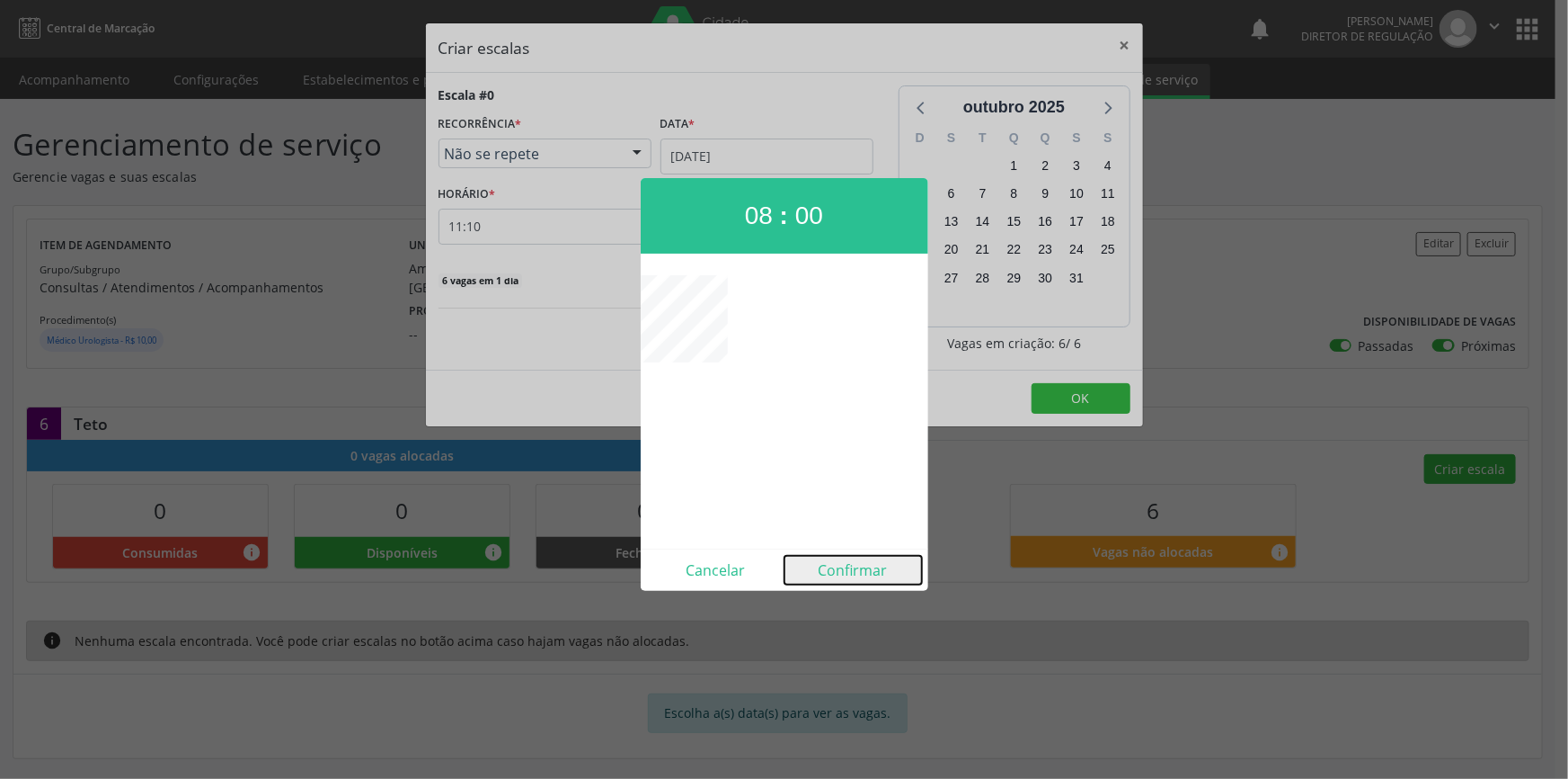
click at [848, 566] on button "Confirmar" at bounding box center [853, 569] width 137 height 28
type input "08:00"
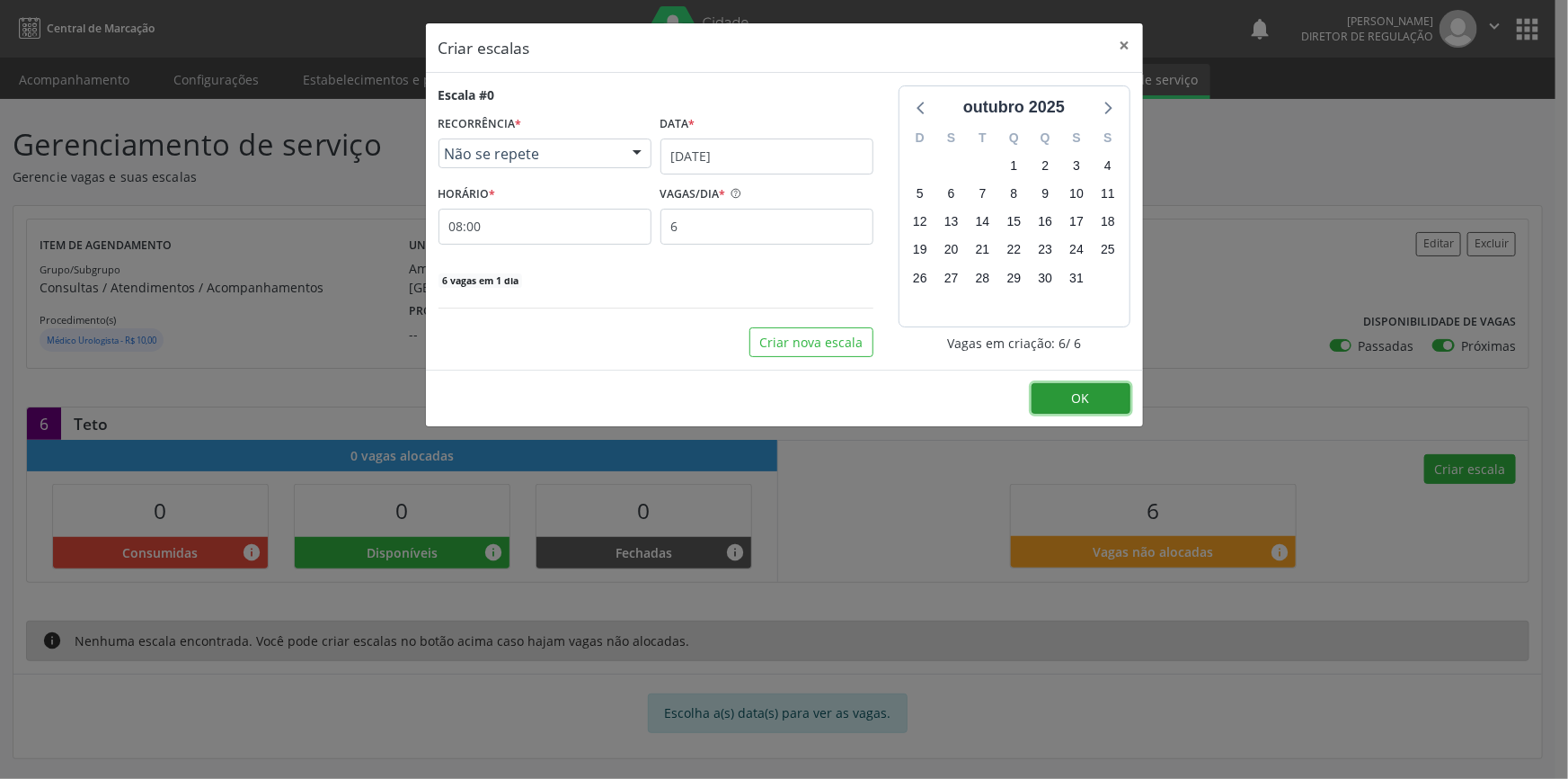
click at [1060, 399] on button "OK" at bounding box center [1081, 397] width 99 height 30
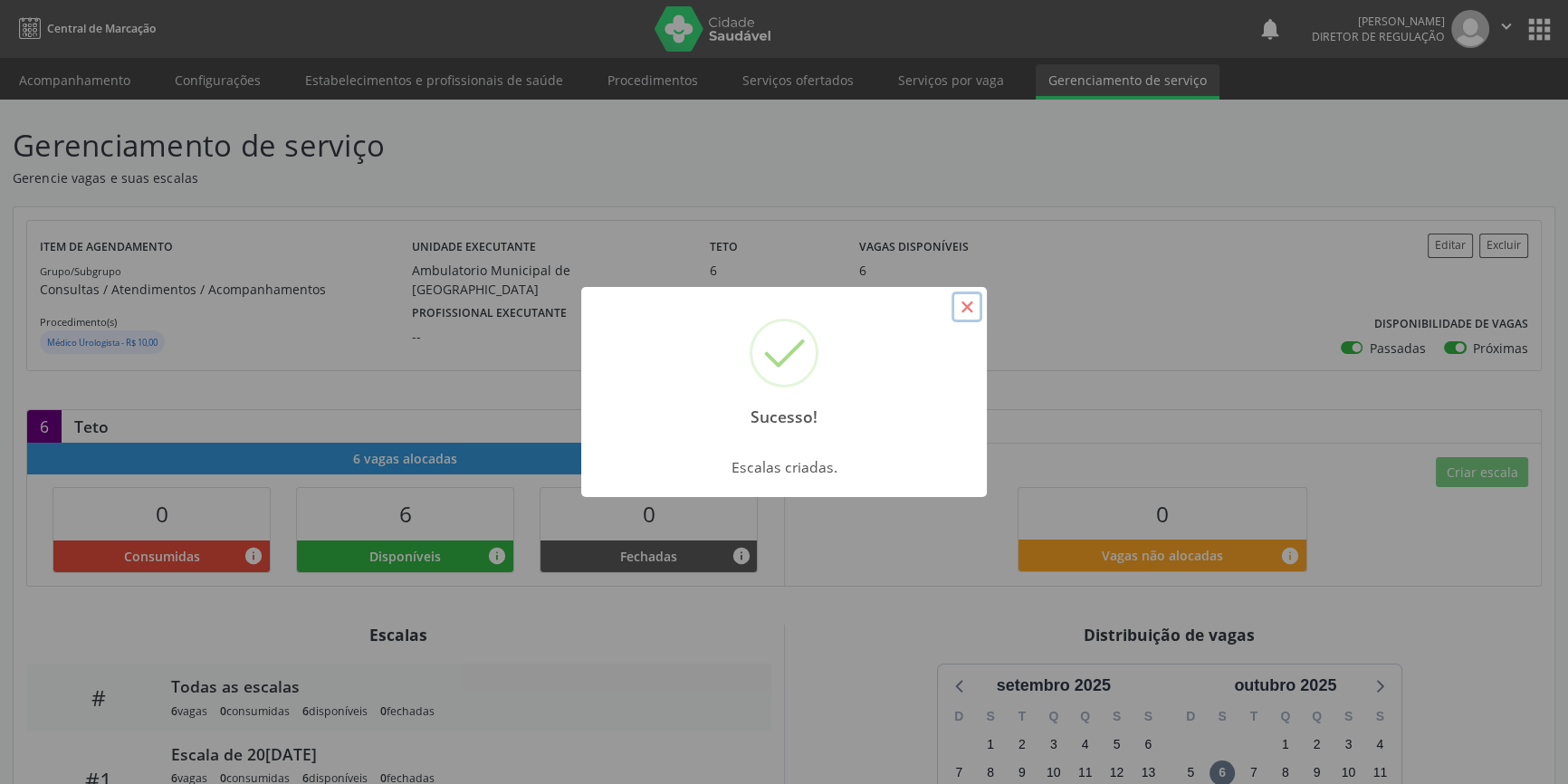
click at [965, 309] on button "×" at bounding box center [966, 306] width 31 height 31
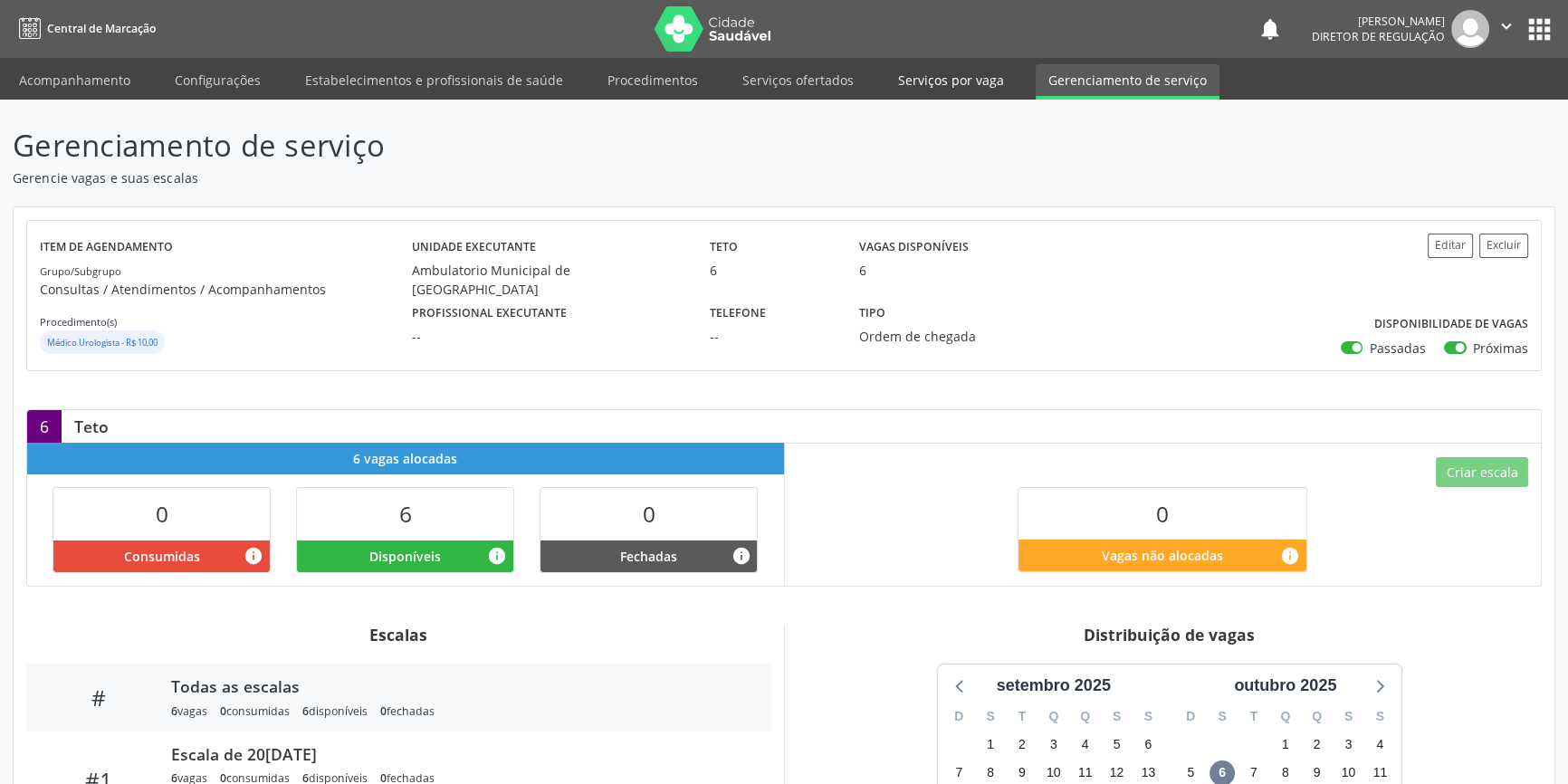
click at [912, 82] on link "Serviços por vaga" at bounding box center [950, 80] width 131 height 32
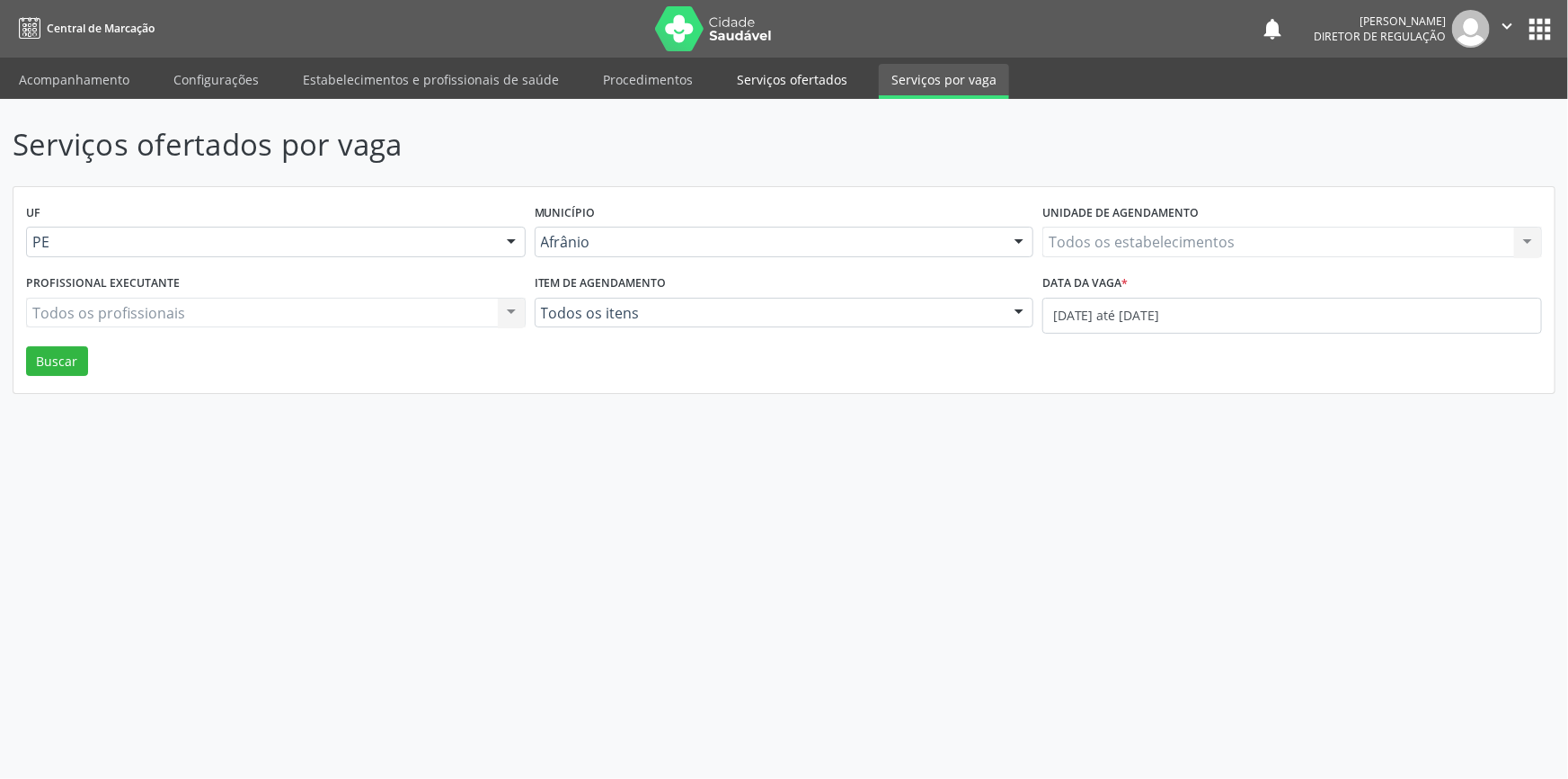
click at [797, 82] on link "Serviços ofertados" at bounding box center [792, 79] width 135 height 31
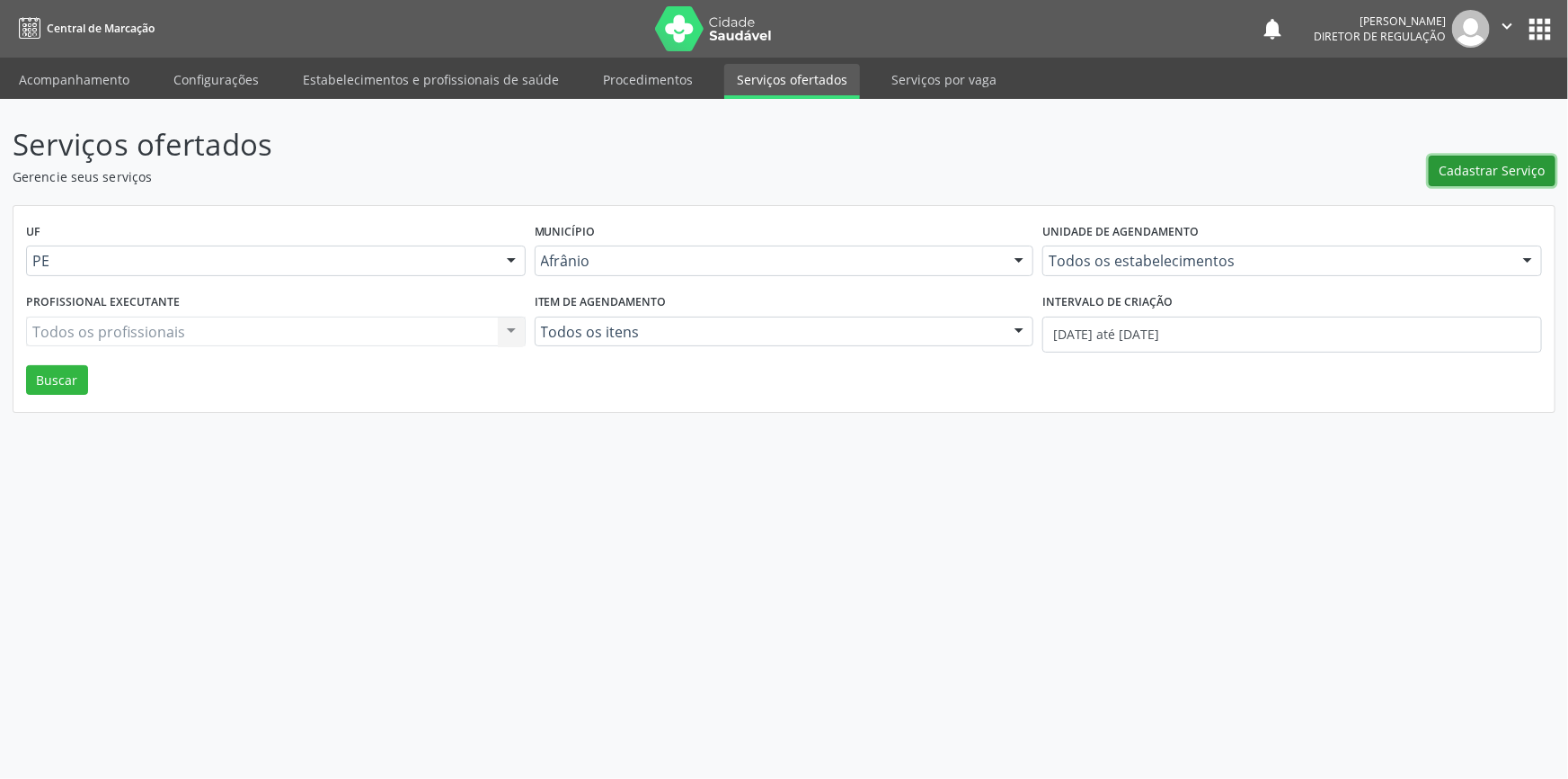
click at [1468, 167] on span "Cadastrar Serviço" at bounding box center [1492, 170] width 106 height 19
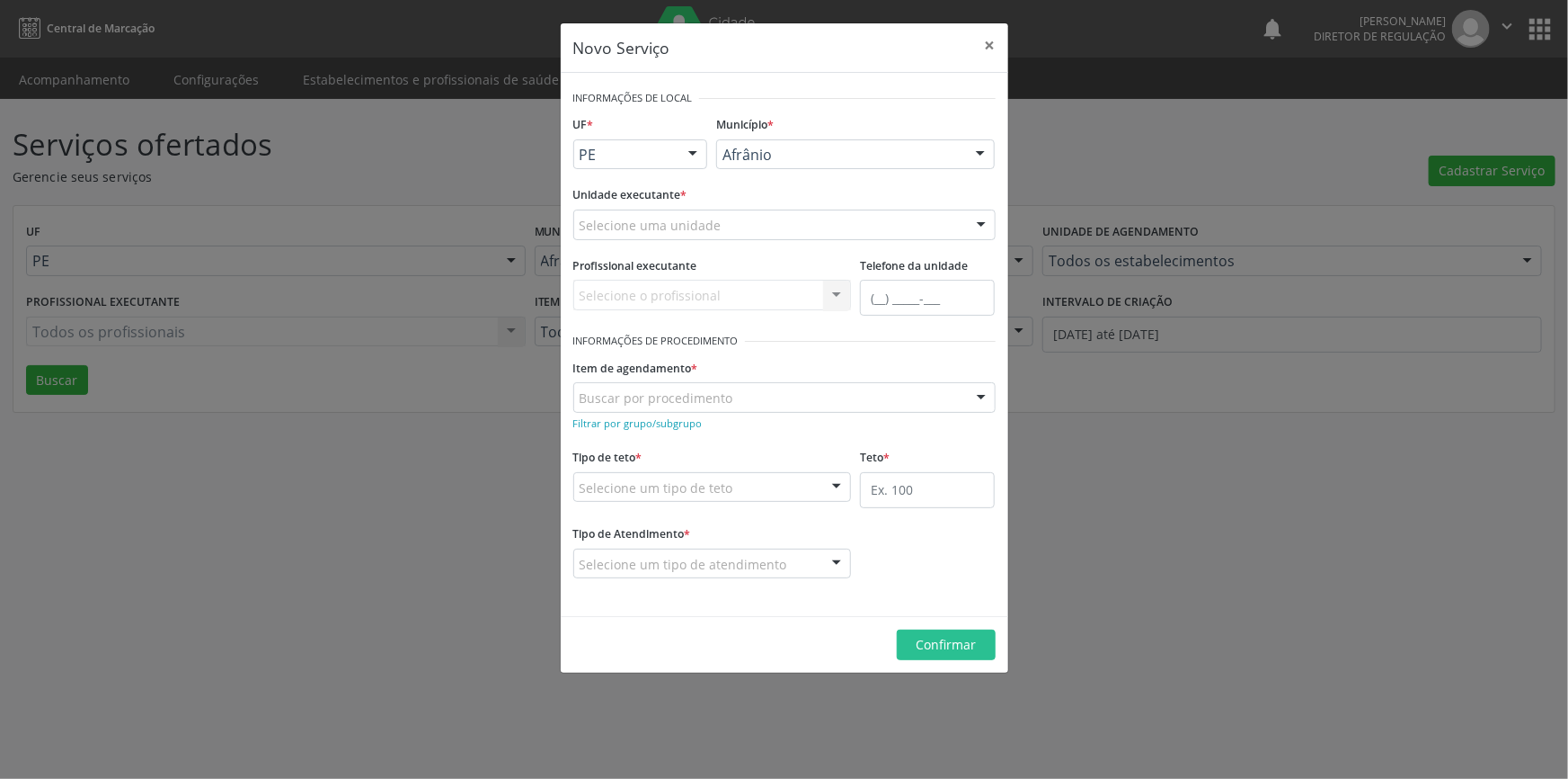
click at [733, 232] on div "Selecione uma unidade" at bounding box center [784, 225] width 423 height 30
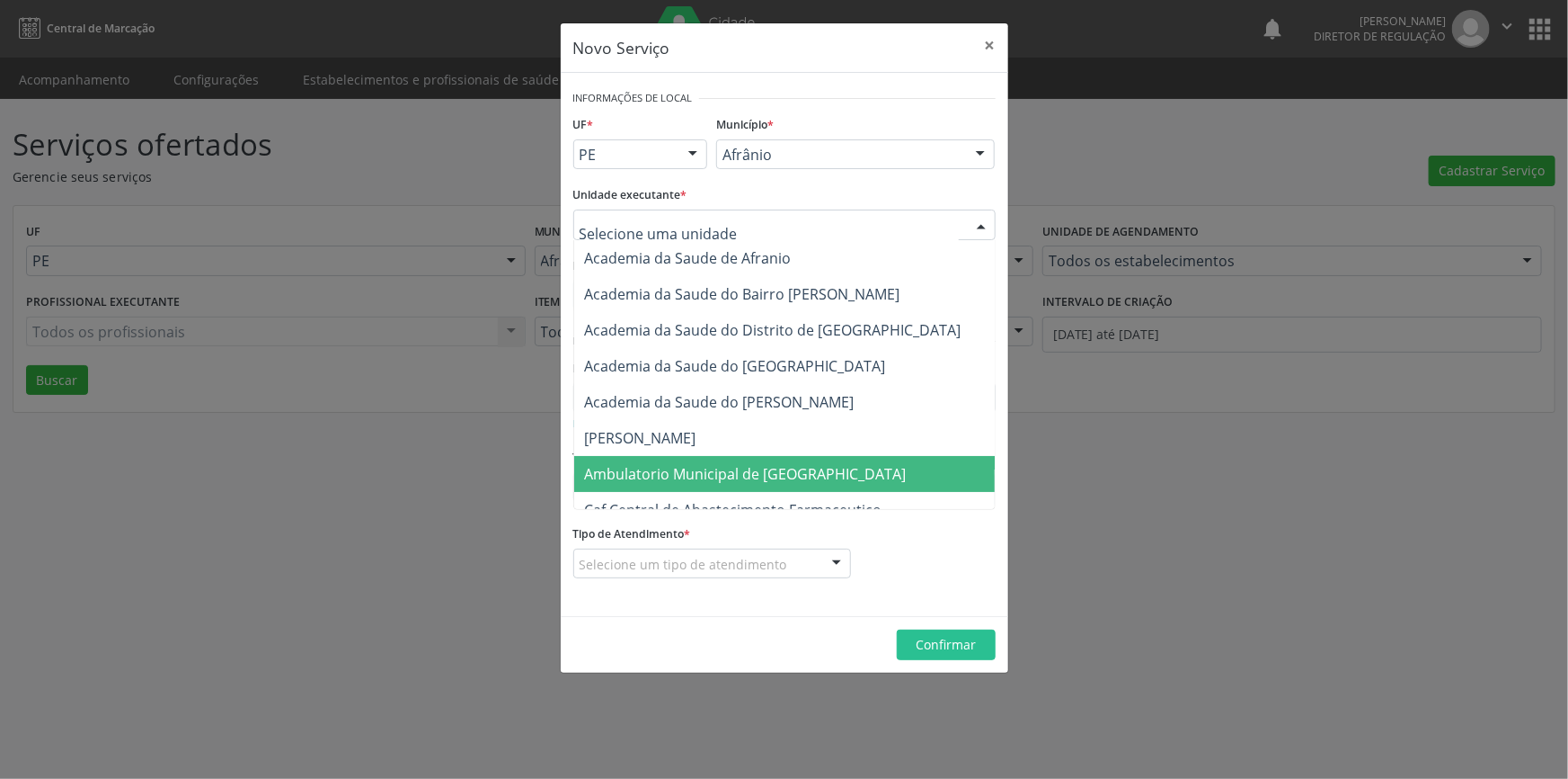
click at [726, 457] on span "Ambulatorio Municipal de [GEOGRAPHIC_DATA]" at bounding box center [793, 474] width 438 height 36
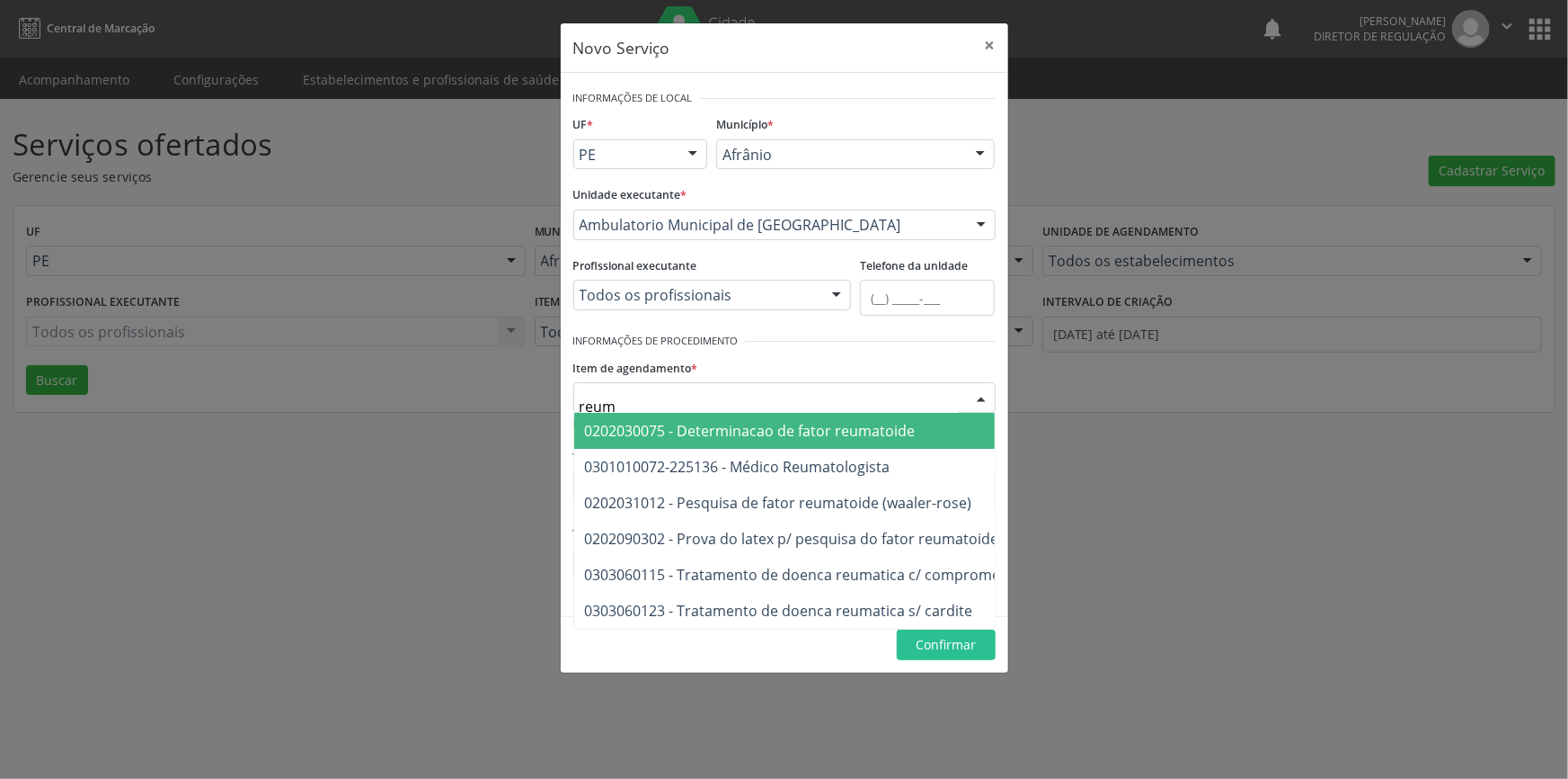
type input "reuma"
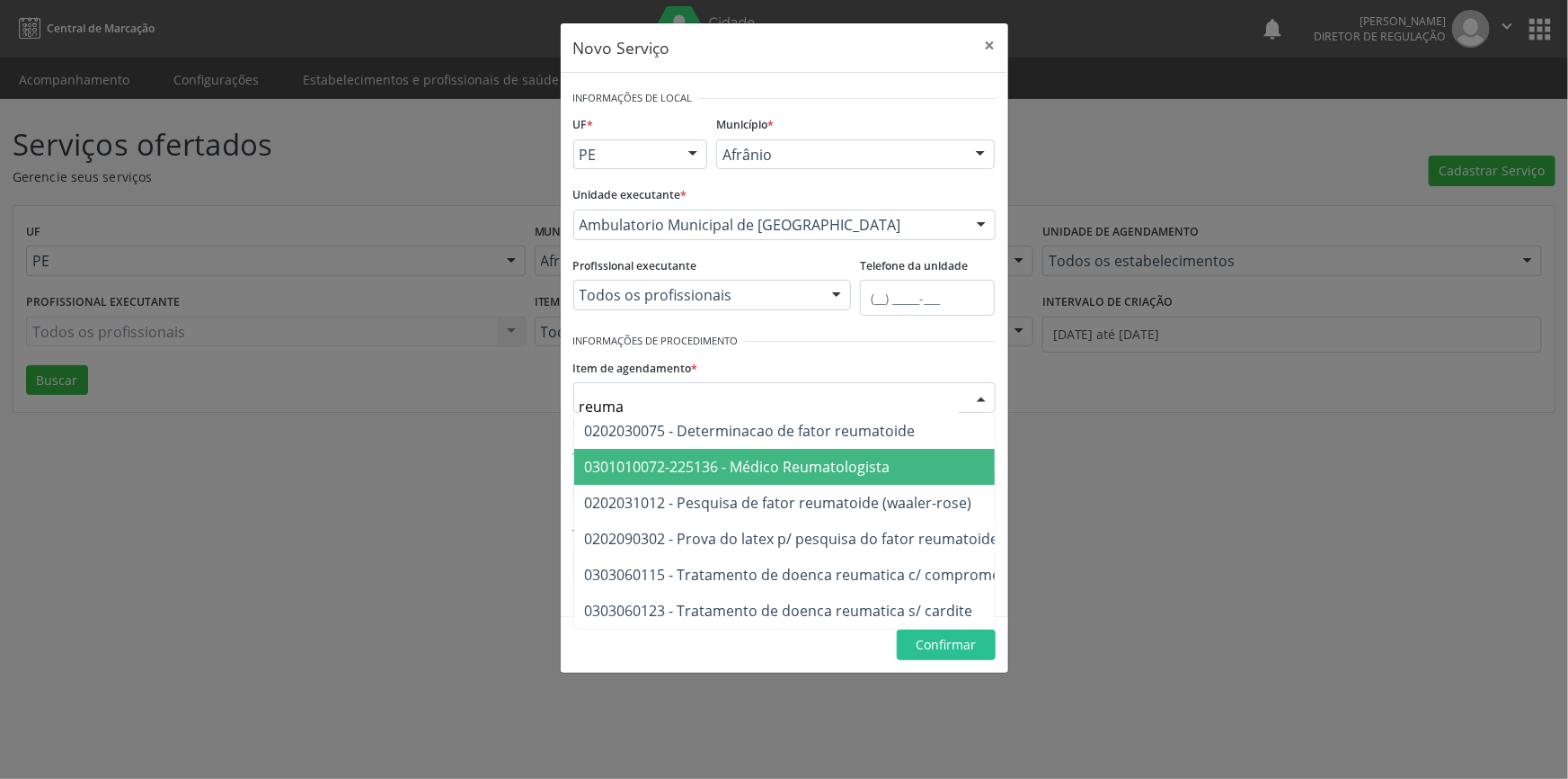
click at [733, 448] on span "0301010072-225136 - Médico Reumatologista" at bounding box center [851, 466] width 553 height 36
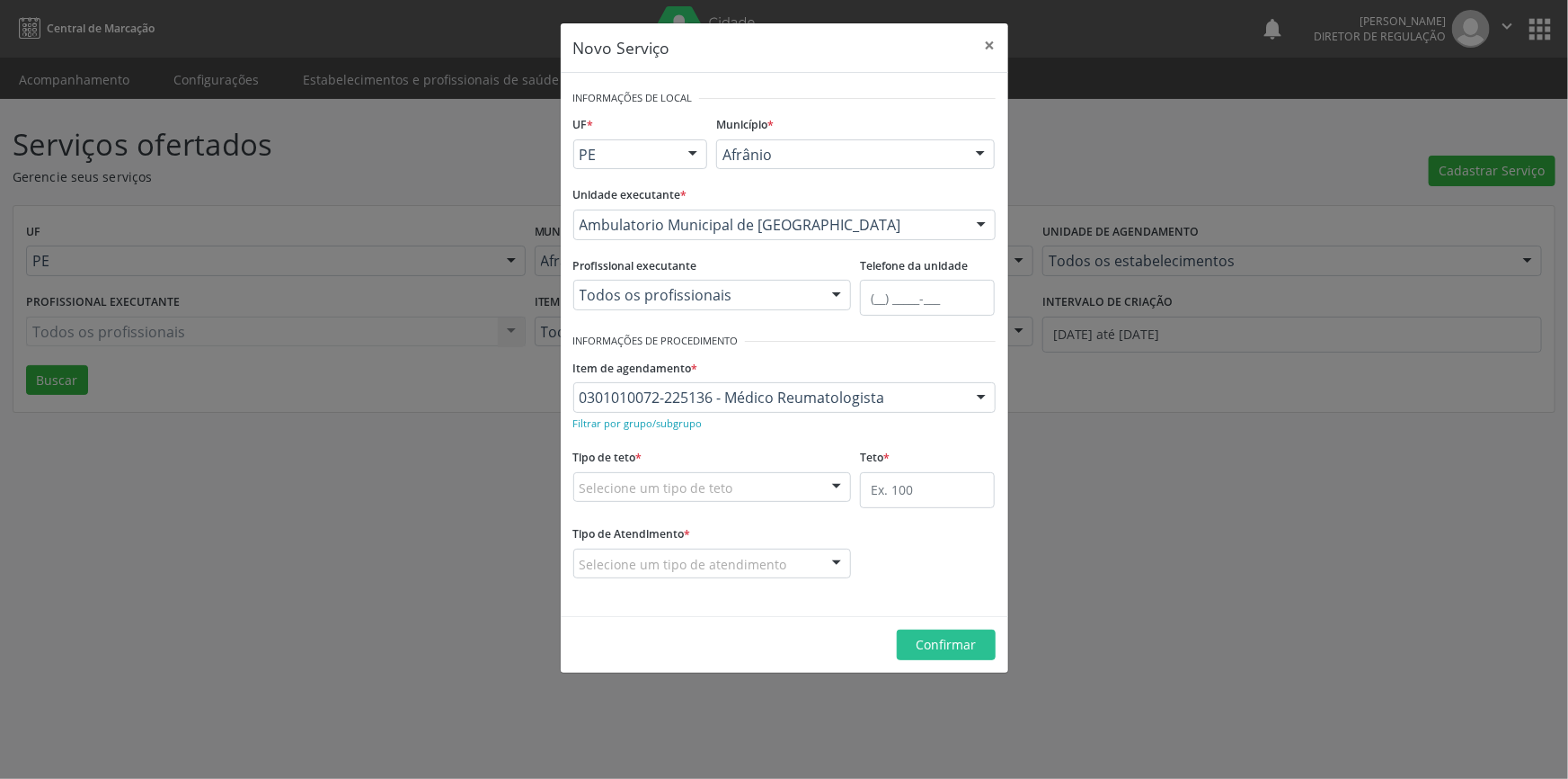
click at [744, 476] on div "Selecione um tipo de teto" at bounding box center [713, 487] width 278 height 30
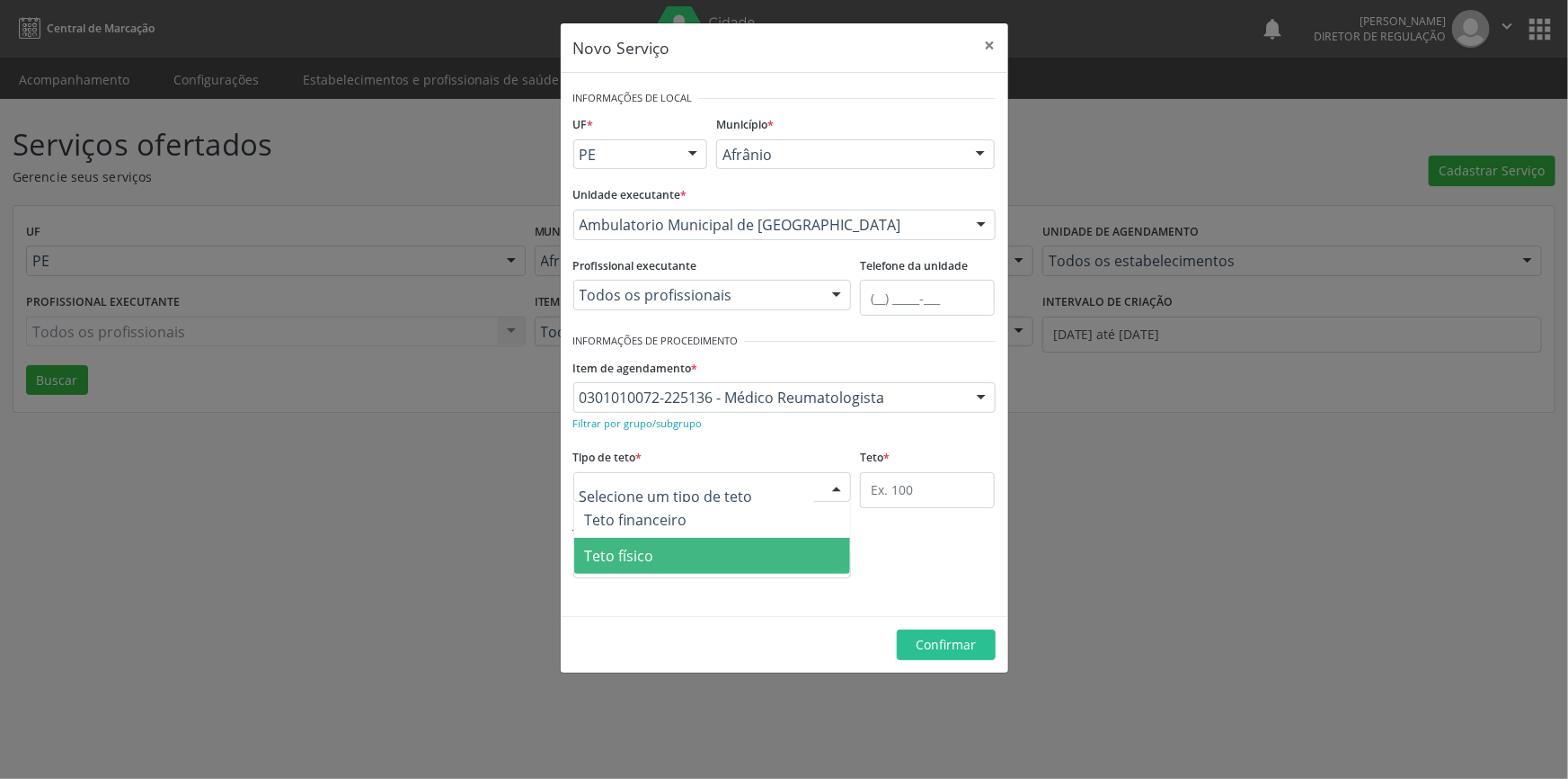
click at [646, 547] on span "Teto físico" at bounding box center [620, 555] width 70 height 20
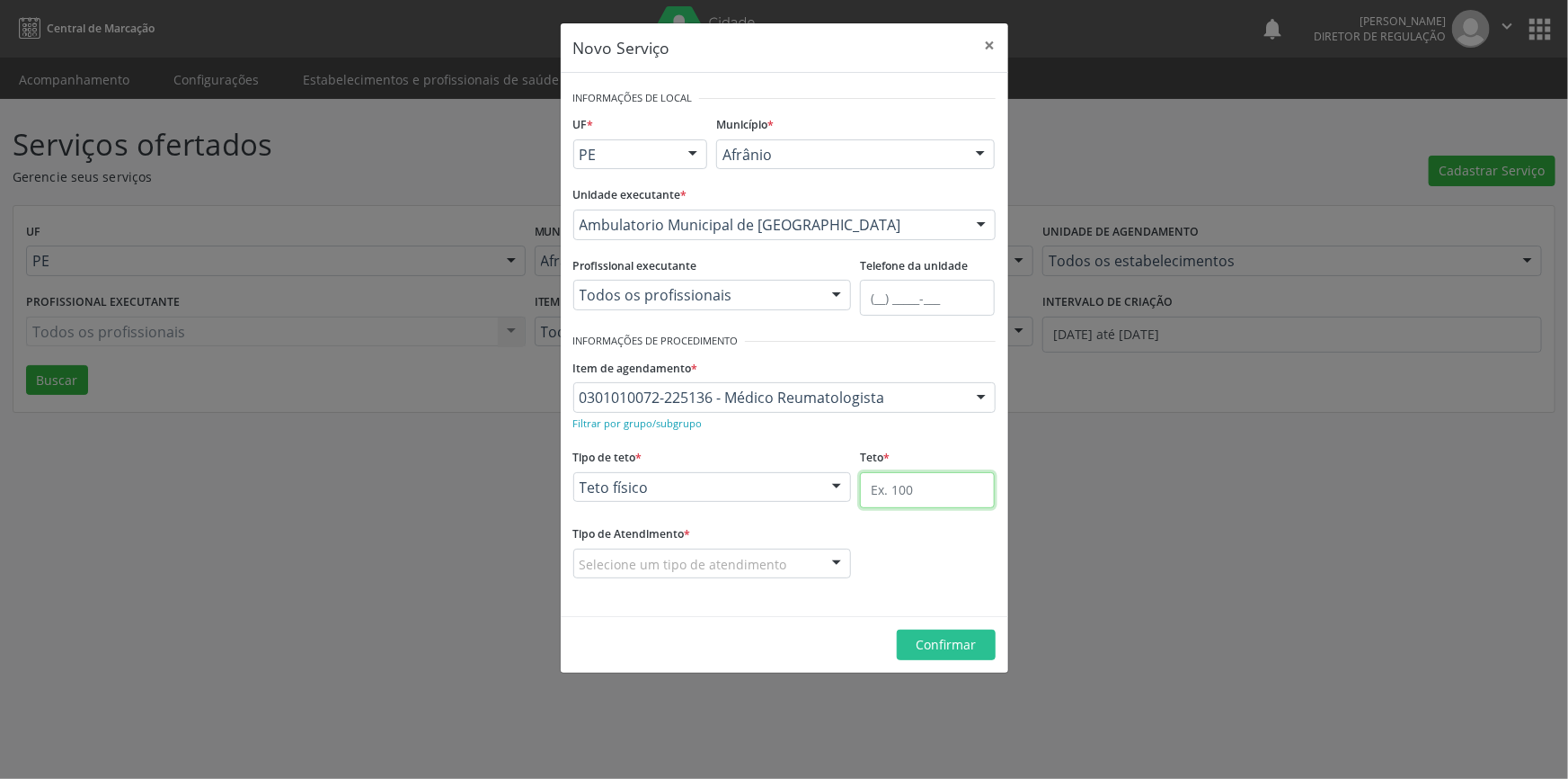
click at [944, 482] on input "text" at bounding box center [927, 490] width 134 height 36
type input "11"
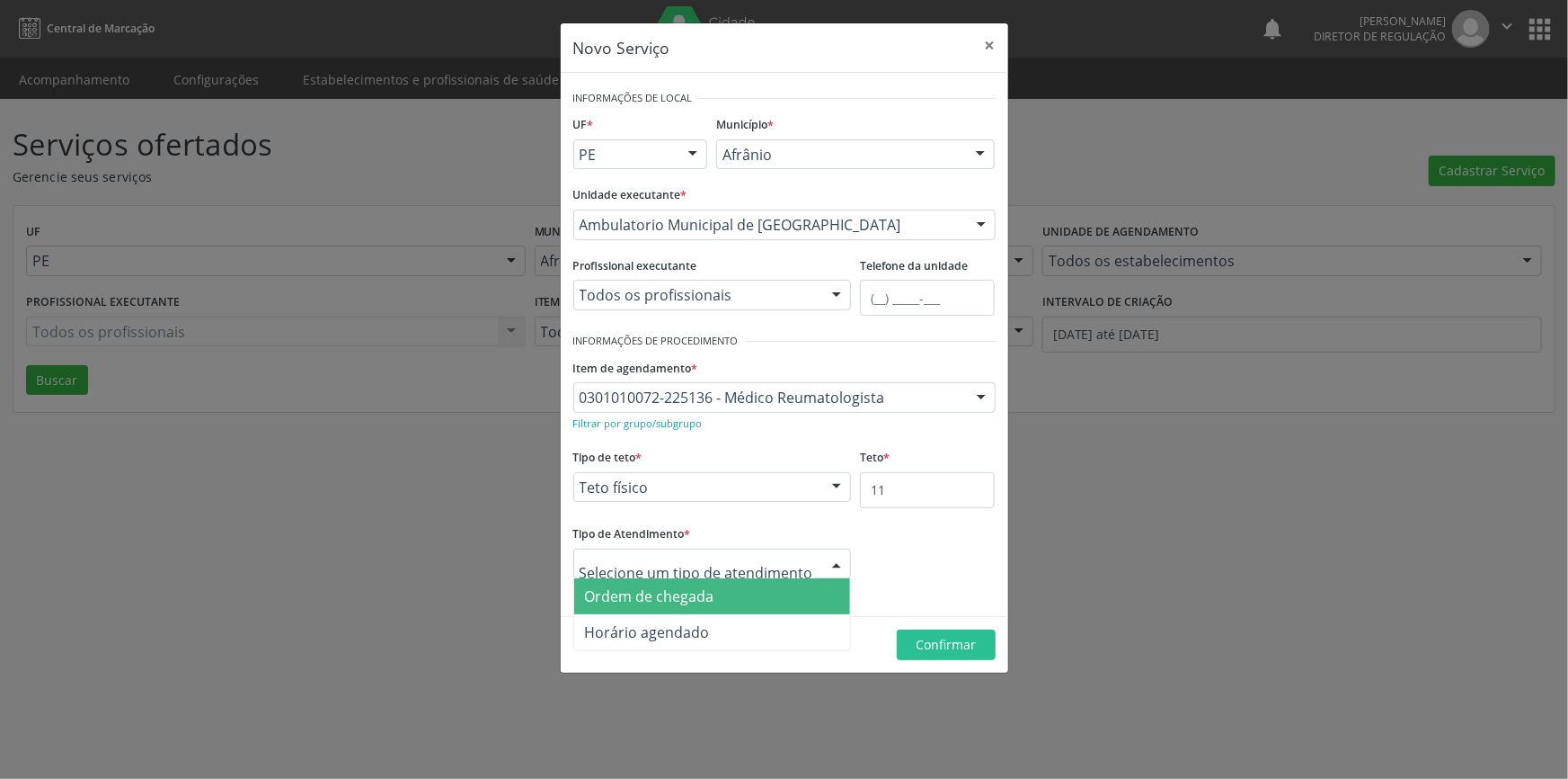
click at [730, 589] on span "Ordem de chegada" at bounding box center [713, 596] width 277 height 36
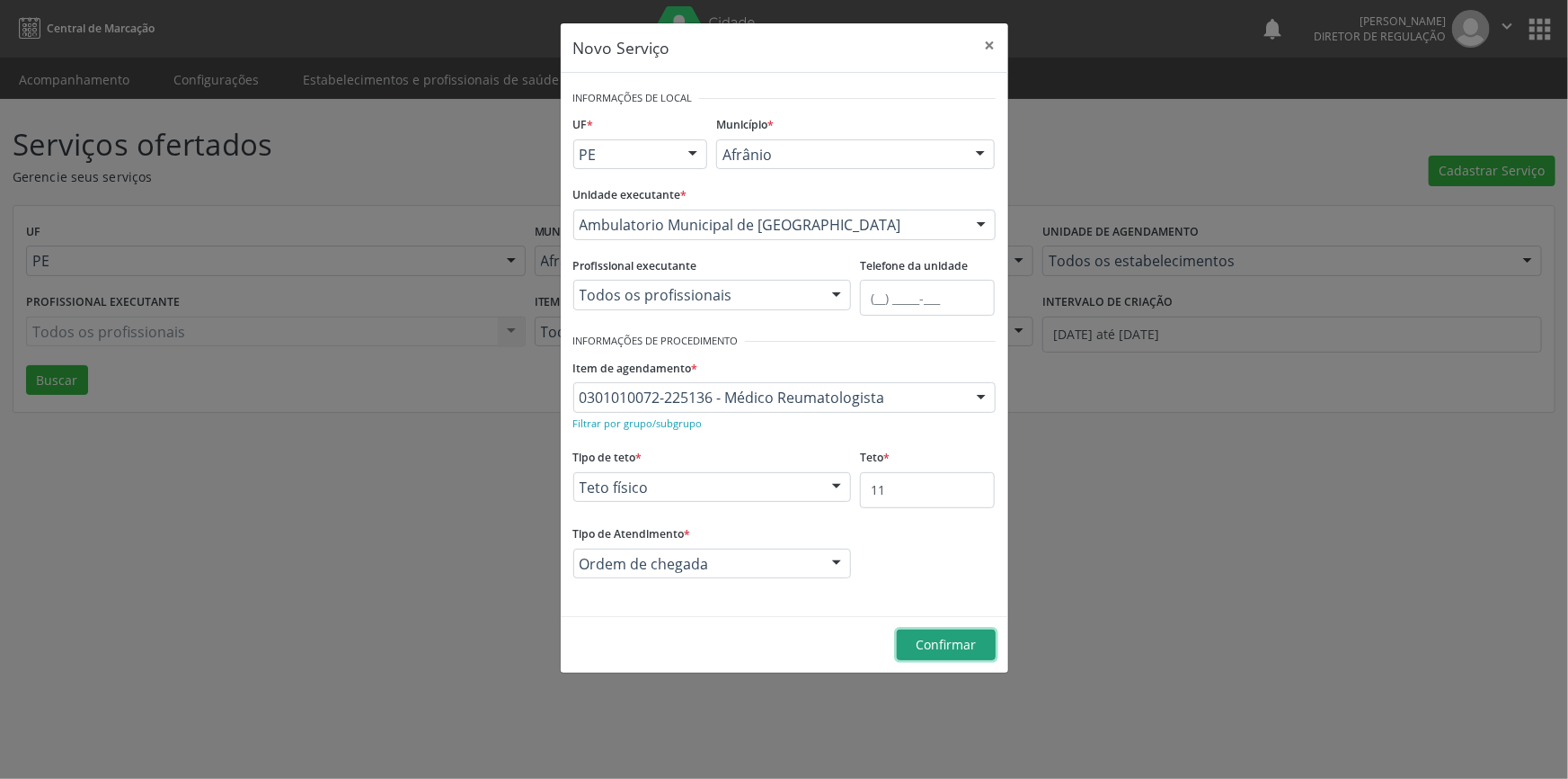
click at [968, 644] on span "Confirmar" at bounding box center [945, 644] width 60 height 17
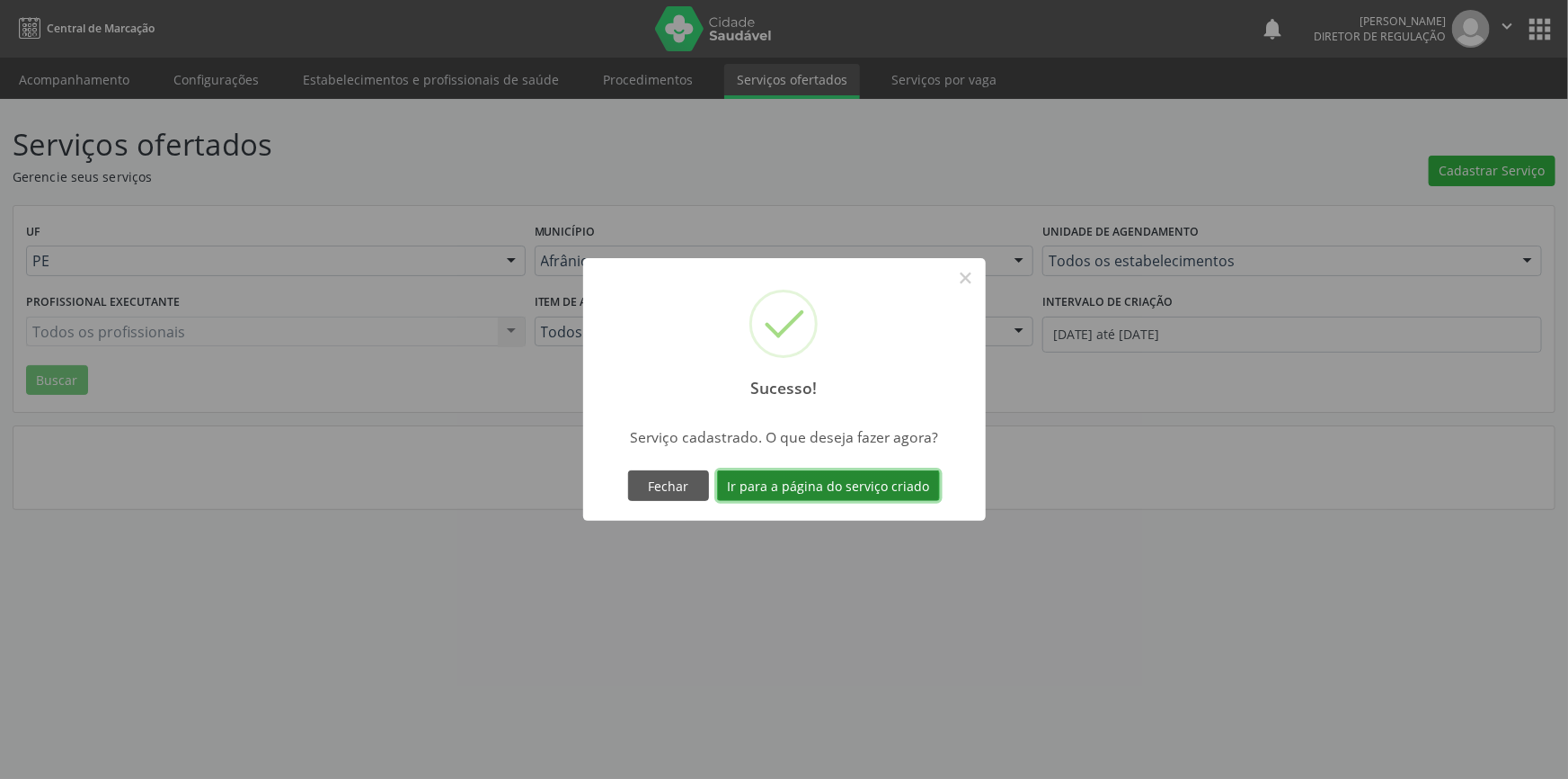
click at [859, 481] on button "Ir para a página do serviço criado" at bounding box center [828, 485] width 223 height 30
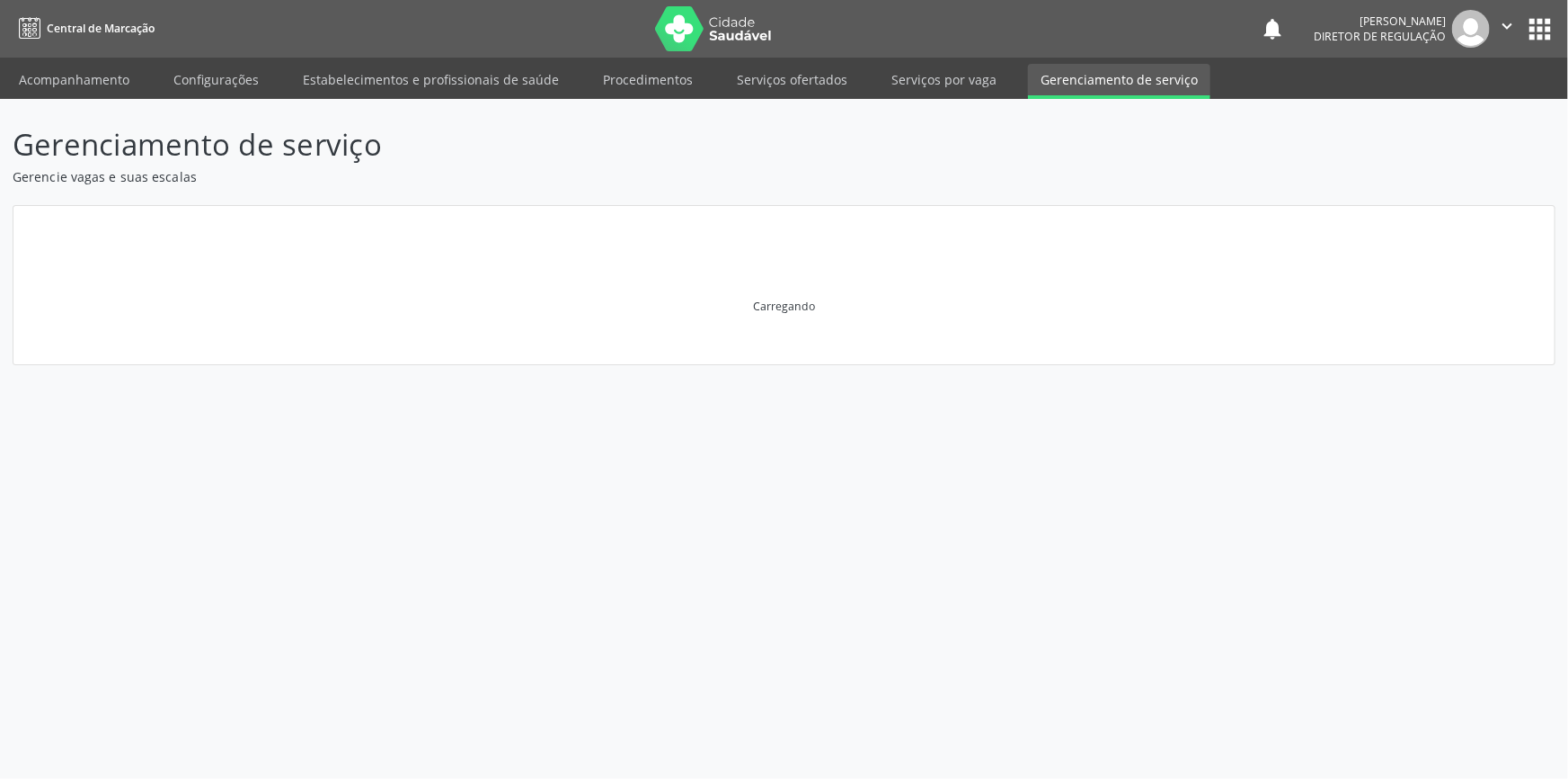
click at [859, 481] on div "Gerenciamento de serviço Gerencie vagas e suas escalas Carregando" at bounding box center [784, 439] width 1568 height 680
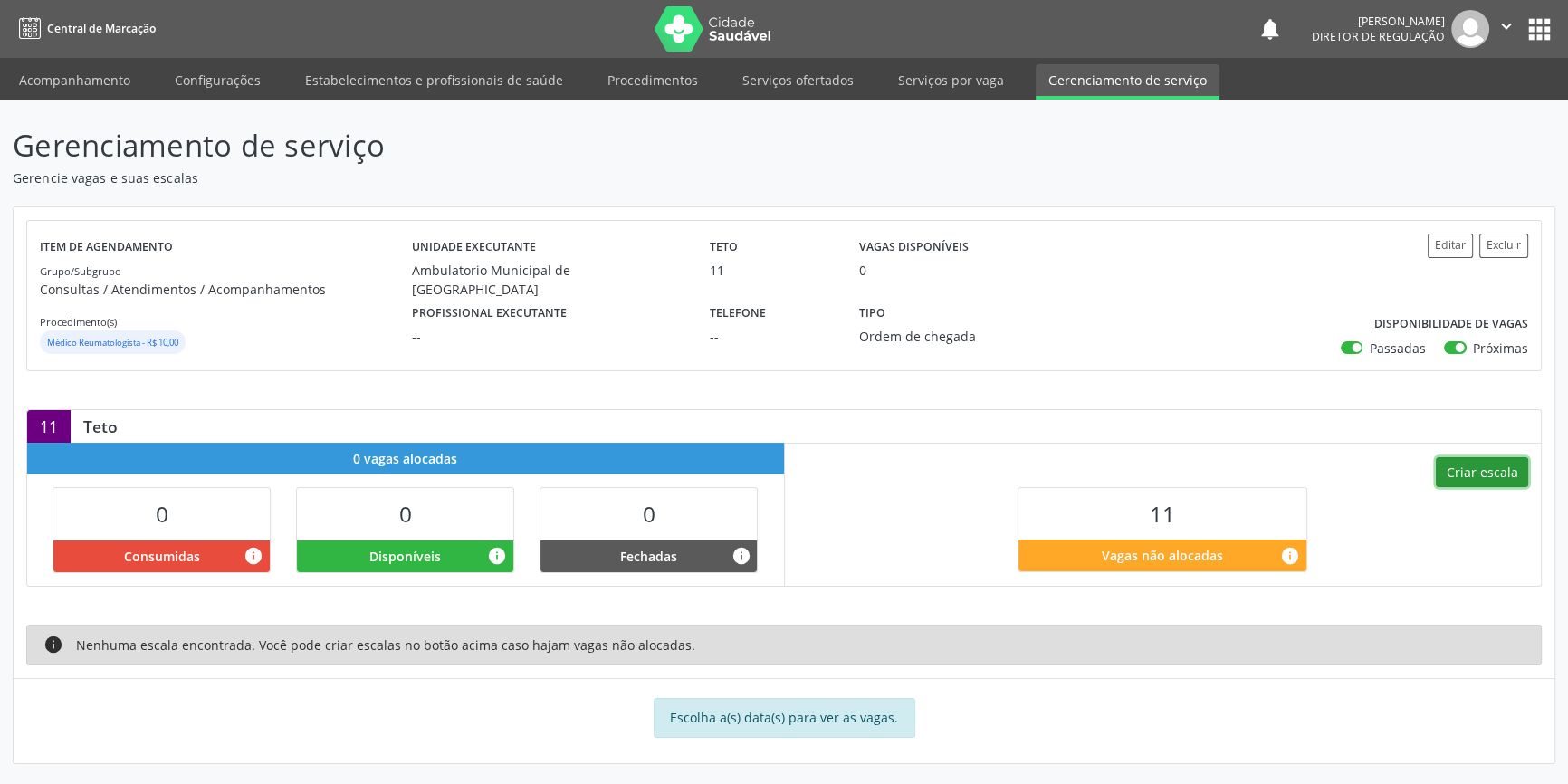
click at [1490, 465] on button "Criar escala" at bounding box center [1481, 472] width 92 height 31
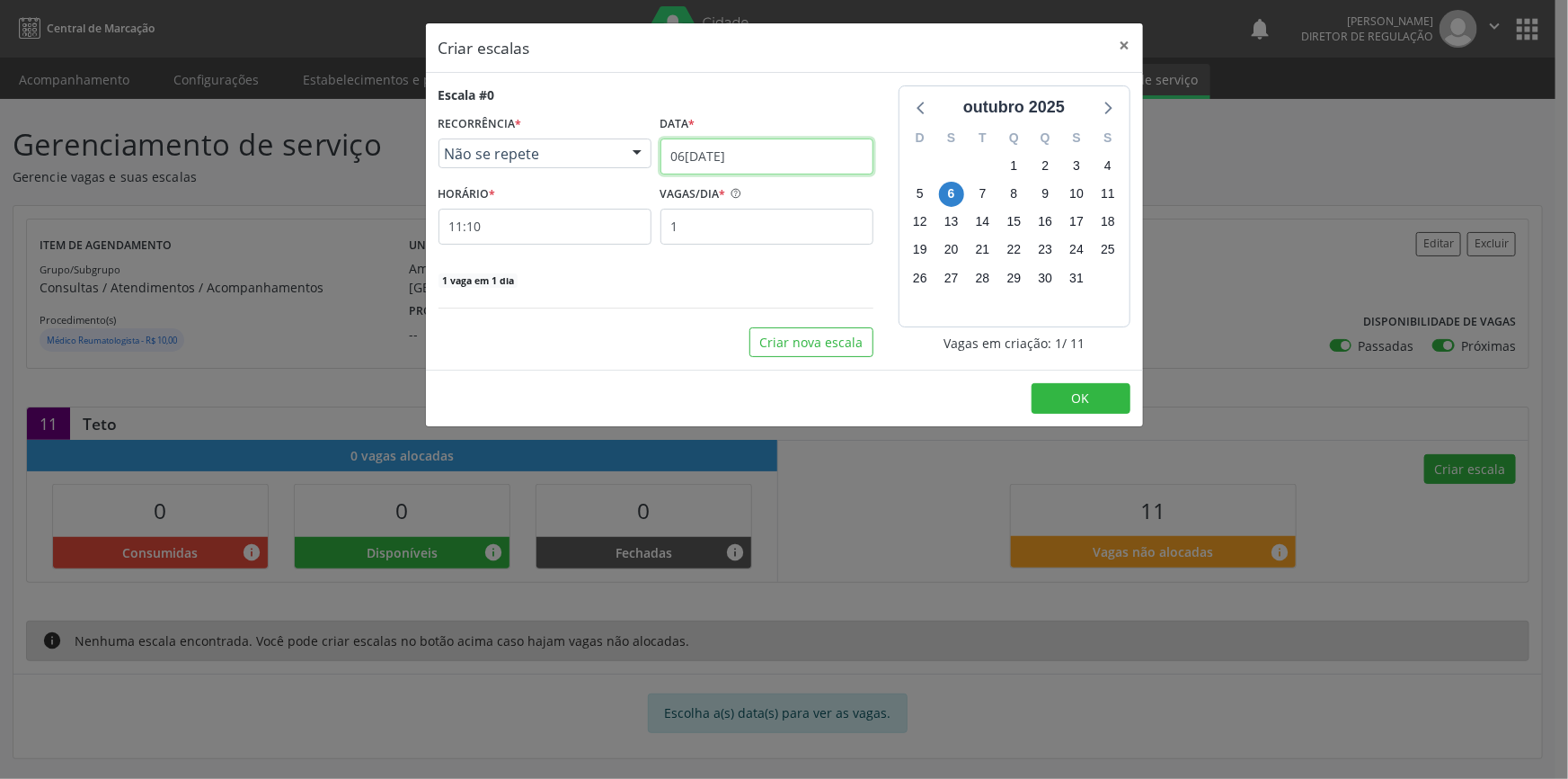
click at [778, 153] on input "[DATE]" at bounding box center [767, 156] width 213 height 36
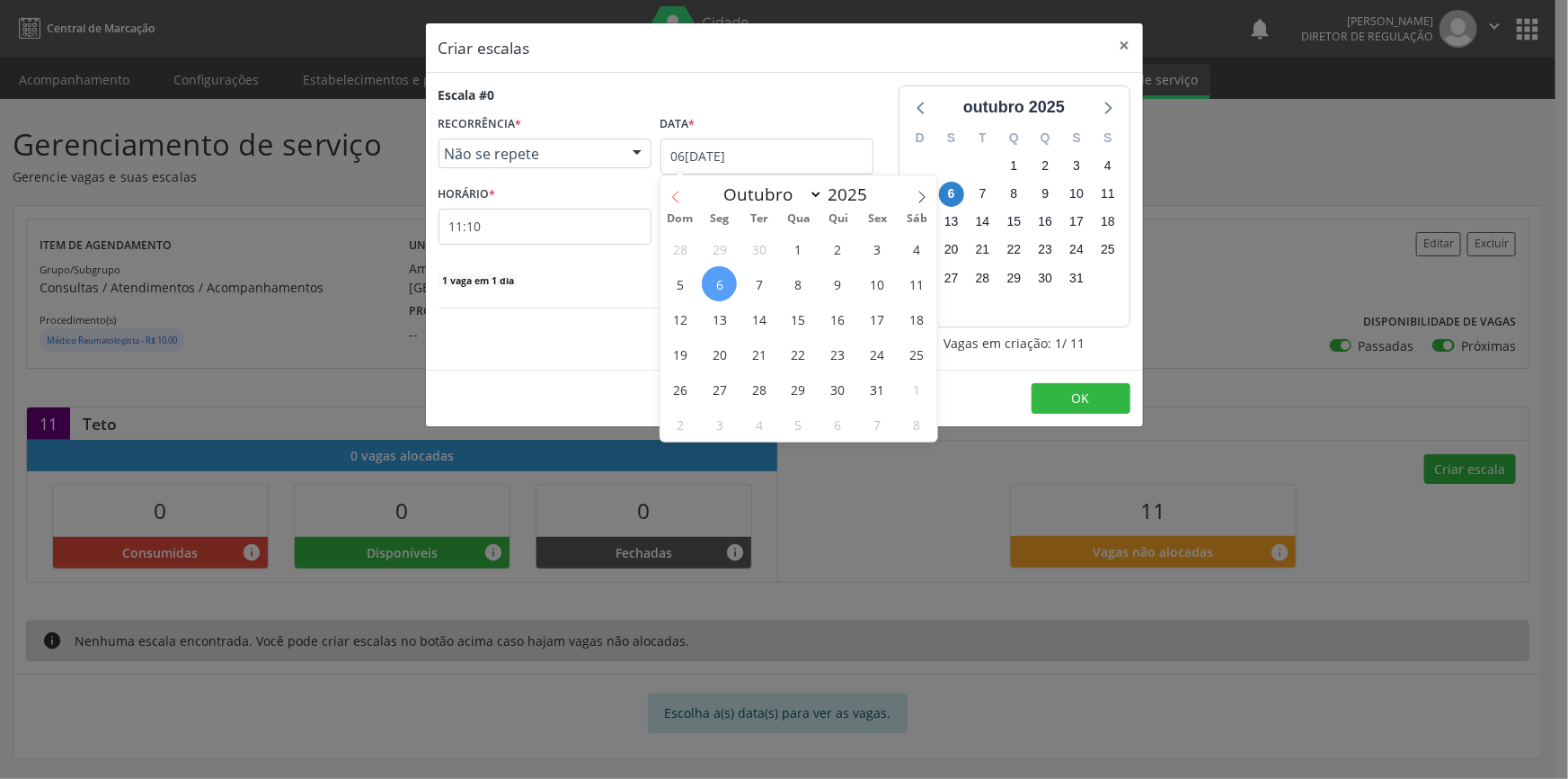
click at [679, 193] on icon at bounding box center [676, 196] width 13 height 13
select select "8"
click at [765, 152] on input "[DATE]" at bounding box center [767, 156] width 213 height 36
click at [931, 357] on span "27" at bounding box center [917, 354] width 35 height 35
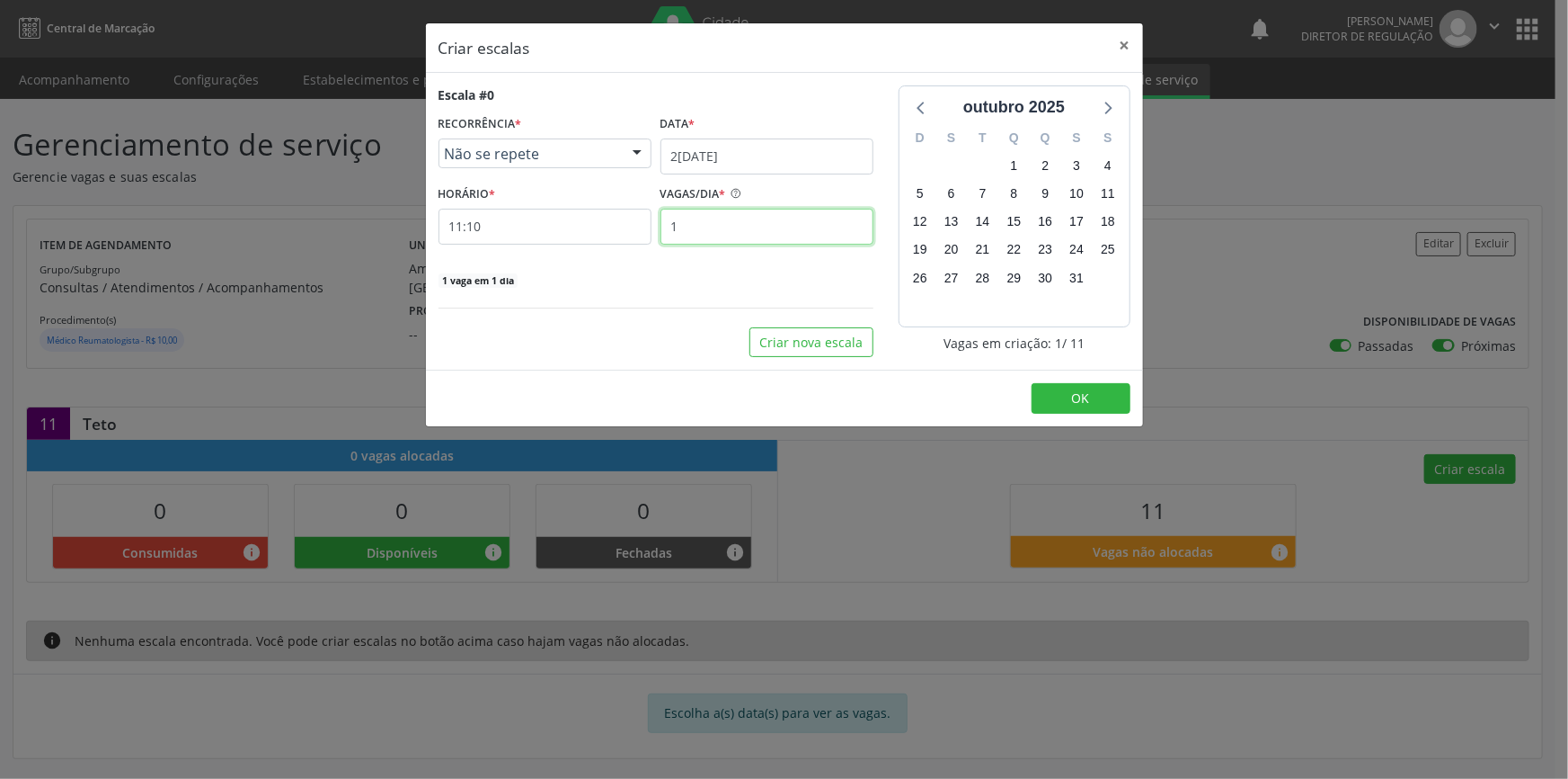
click at [713, 232] on input "1" at bounding box center [767, 227] width 213 height 36
type input "11"
click at [1092, 379] on footer "OK" at bounding box center [784, 398] width 717 height 57
click at [1087, 392] on span "OK" at bounding box center [1081, 397] width 18 height 17
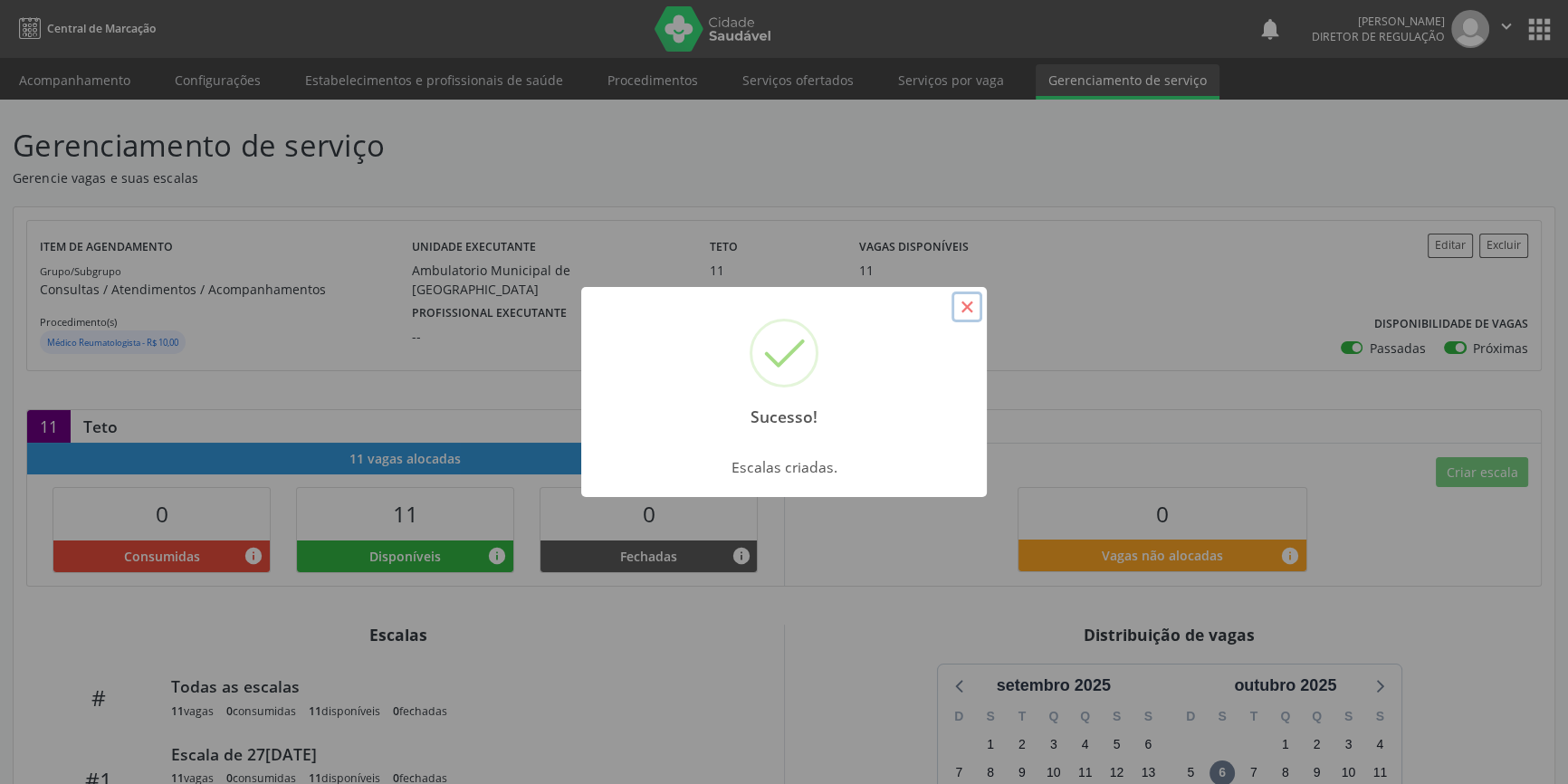
click at [969, 303] on button "×" at bounding box center [966, 306] width 31 height 31
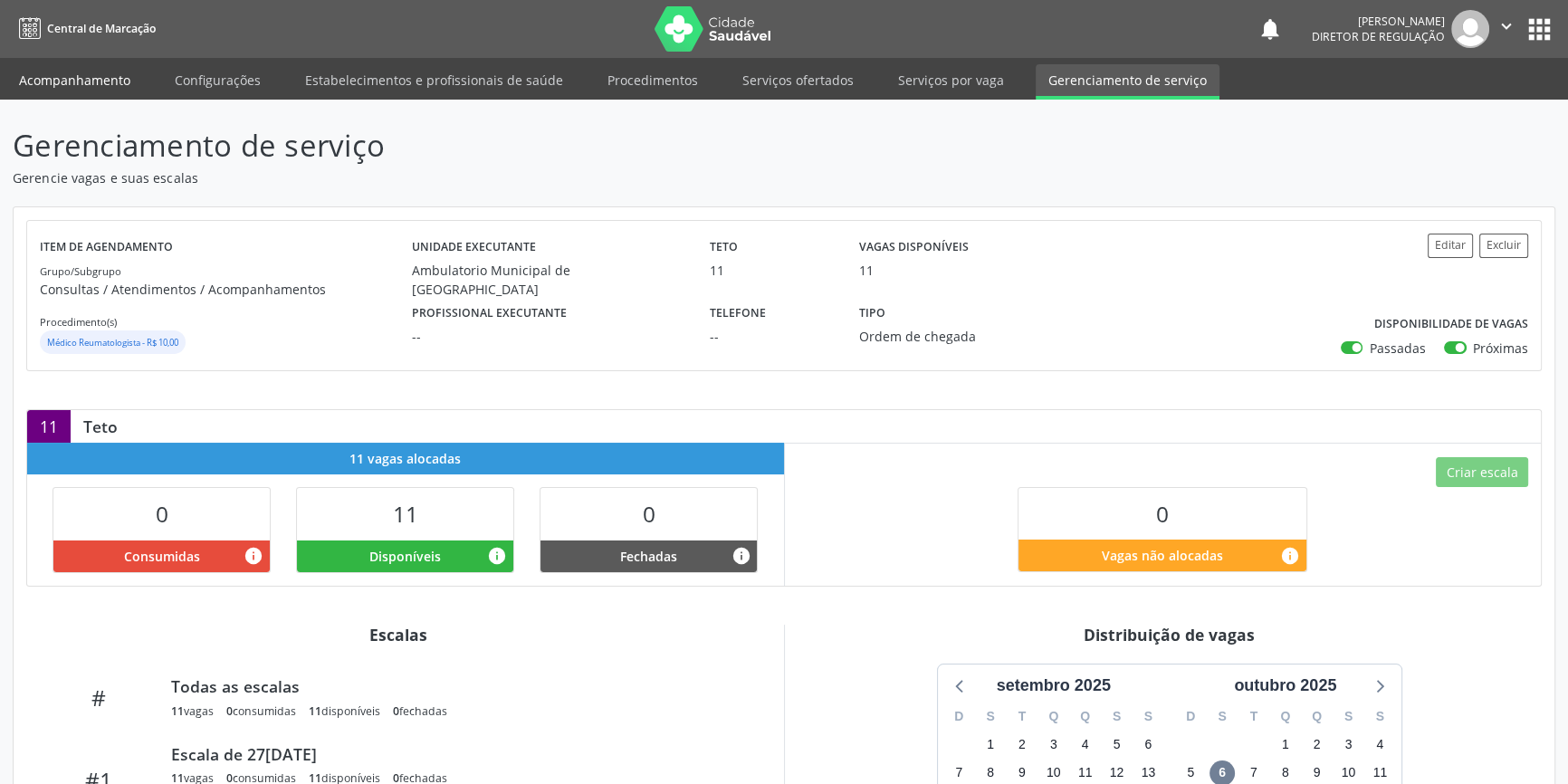
click at [97, 79] on link "Acompanhamento" at bounding box center [74, 80] width 136 height 32
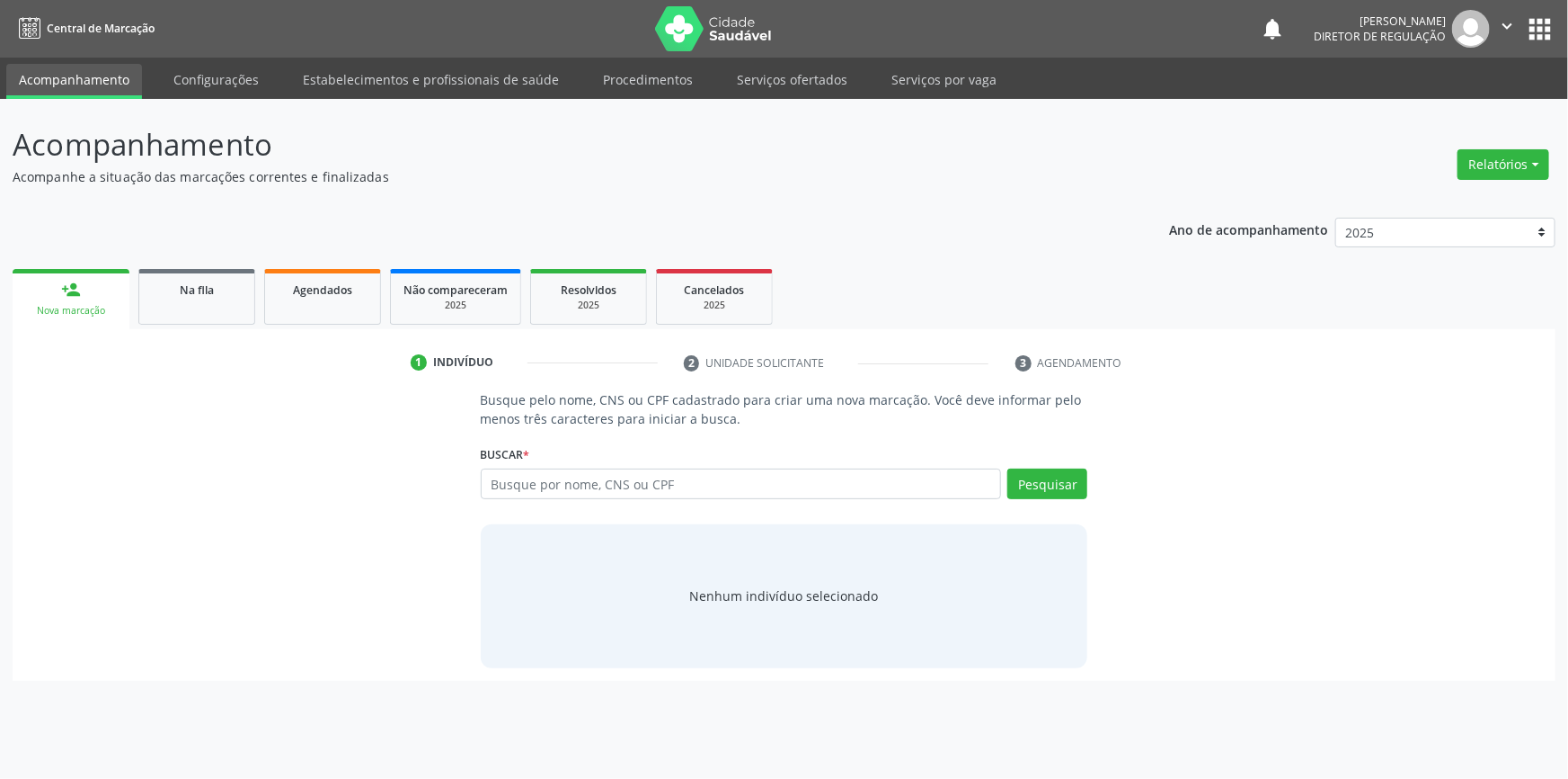
click at [547, 461] on div "Buscar * Busque por nome, CNS ou CPF Nenhum resultado encontrado para: " " Digi…" at bounding box center [784, 475] width 607 height 70
click at [534, 481] on input "text" at bounding box center [740, 483] width 521 height 30
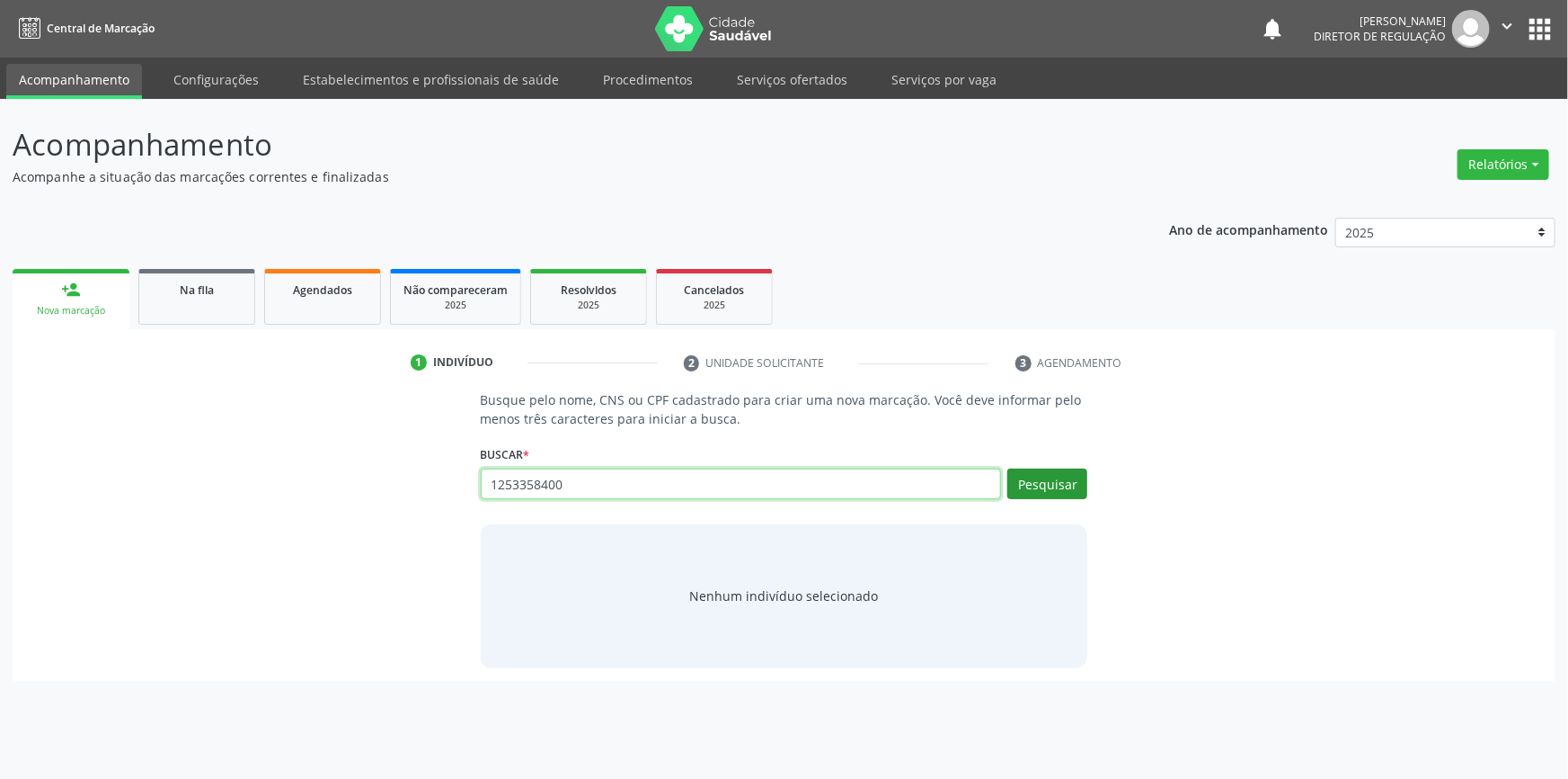
type input "1253358400"
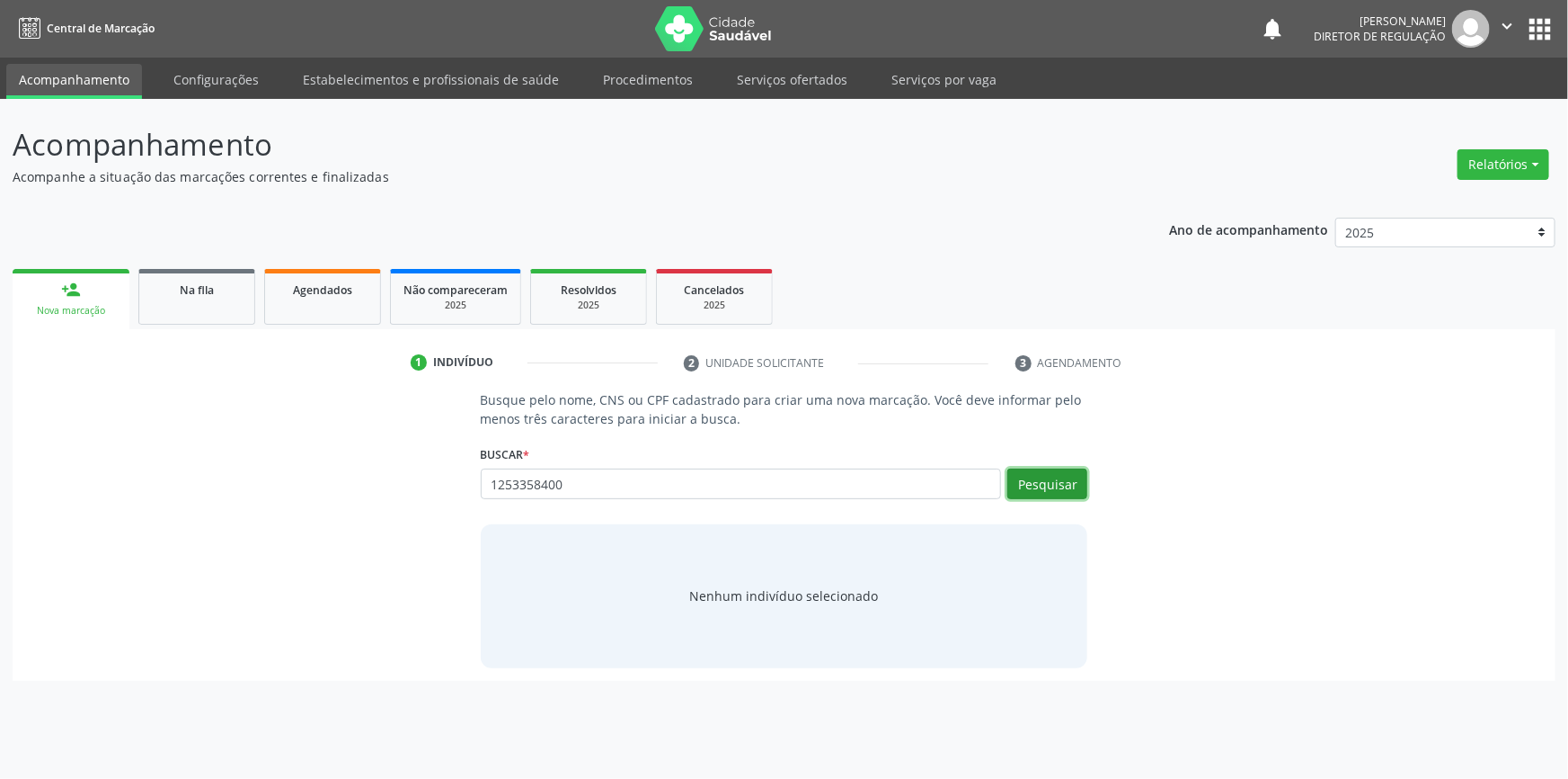
click at [1044, 494] on button "Pesquisar" at bounding box center [1047, 483] width 80 height 30
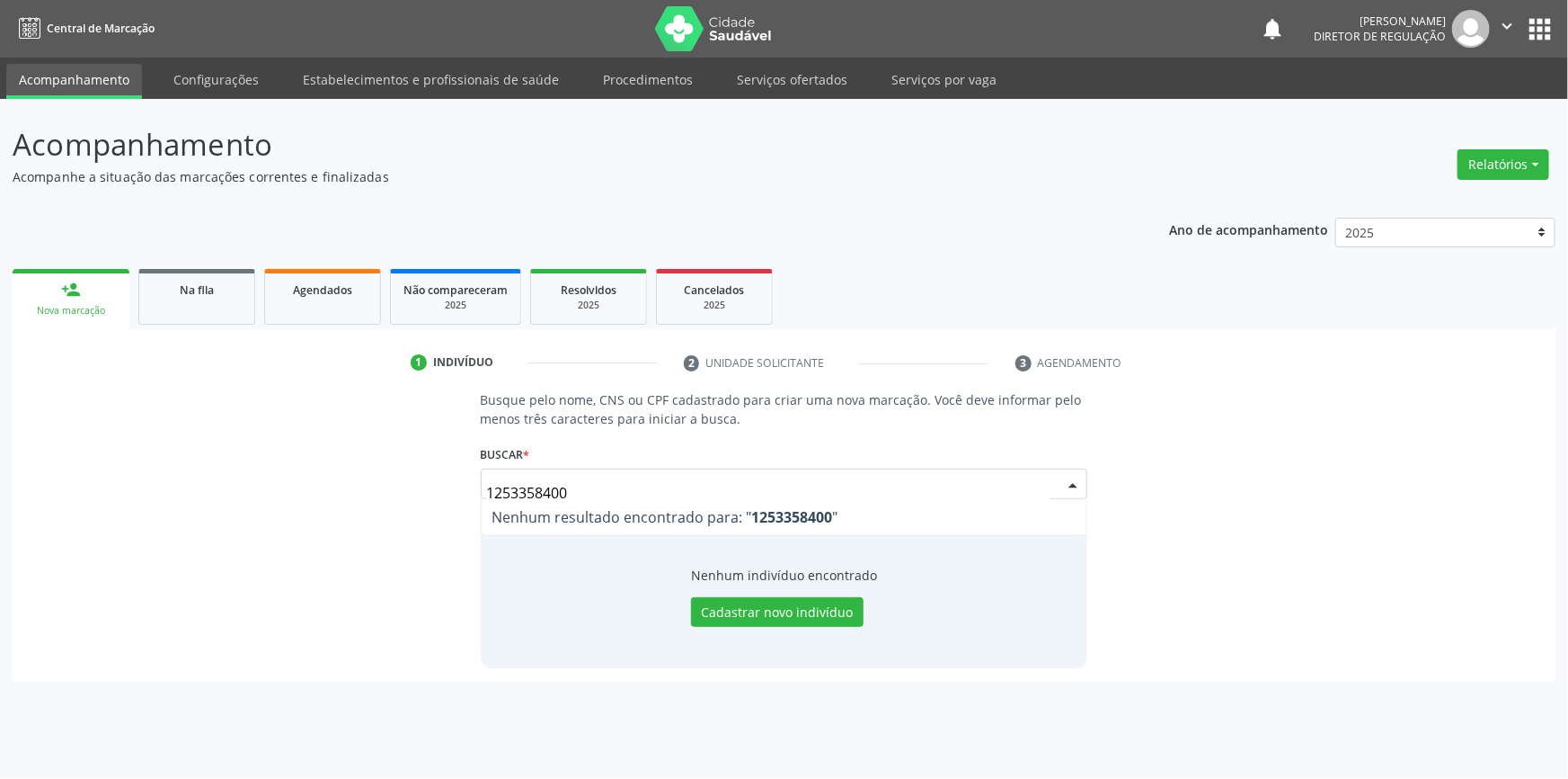
drag, startPoint x: 620, startPoint y: 484, endPoint x: 0, endPoint y: 485, distance: 620.0
click at [0, 485] on div "Acompanhamento Acompanhe a situação das marcações correntes e finalizadas Relat…" at bounding box center [784, 439] width 1568 height 680
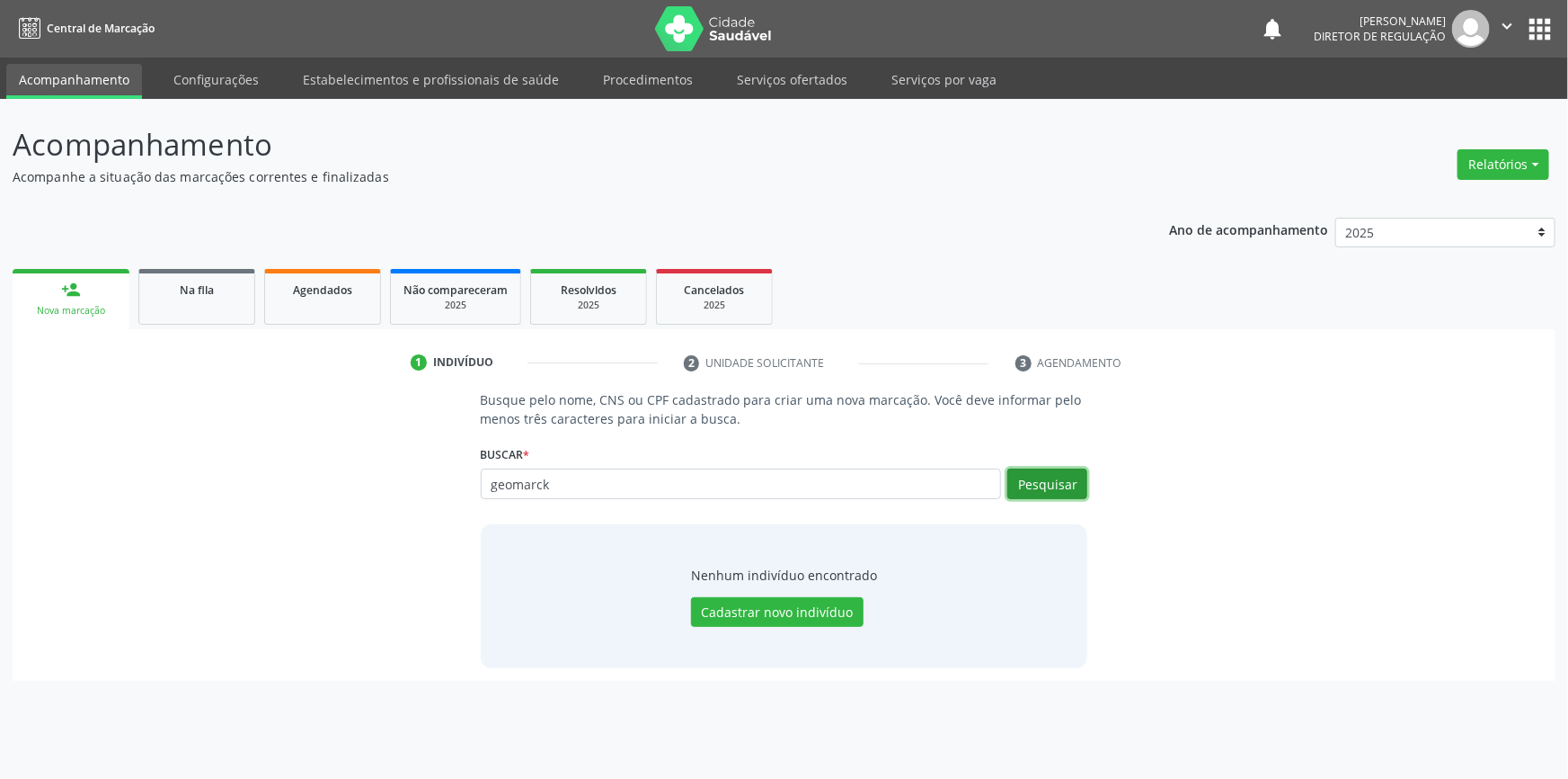
click at [1047, 474] on button "Pesquisar" at bounding box center [1047, 483] width 80 height 30
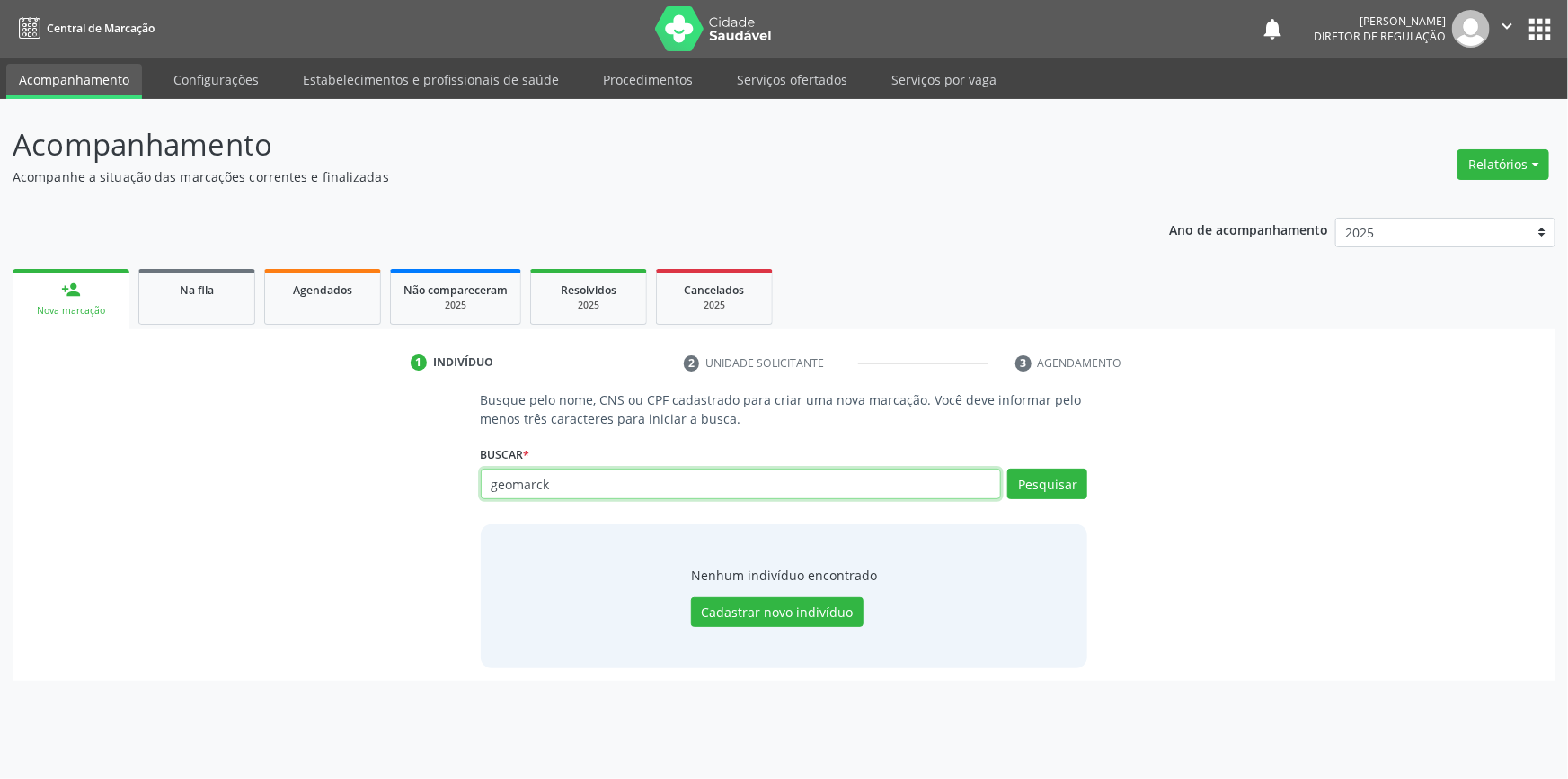
drag, startPoint x: 586, startPoint y: 487, endPoint x: 382, endPoint y: 494, distance: 204.1
click at [387, 492] on div "Busque pelo nome, CNS ou CPF cadastrado para criar uma nova marcação. Você deve…" at bounding box center [784, 529] width 1518 height 277
type input "700505325945653"
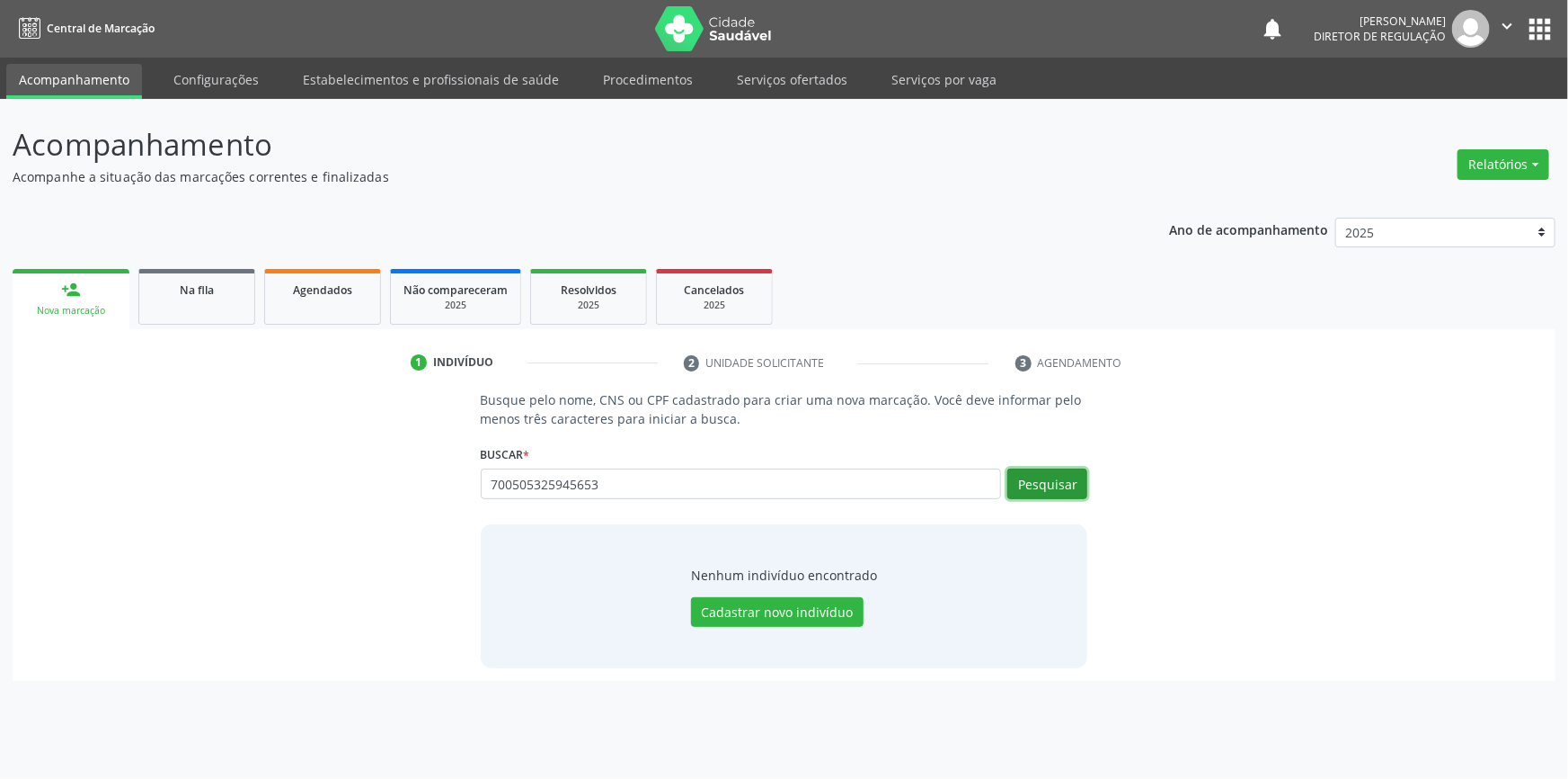
click at [1065, 476] on button "Pesquisar" at bounding box center [1047, 483] width 80 height 30
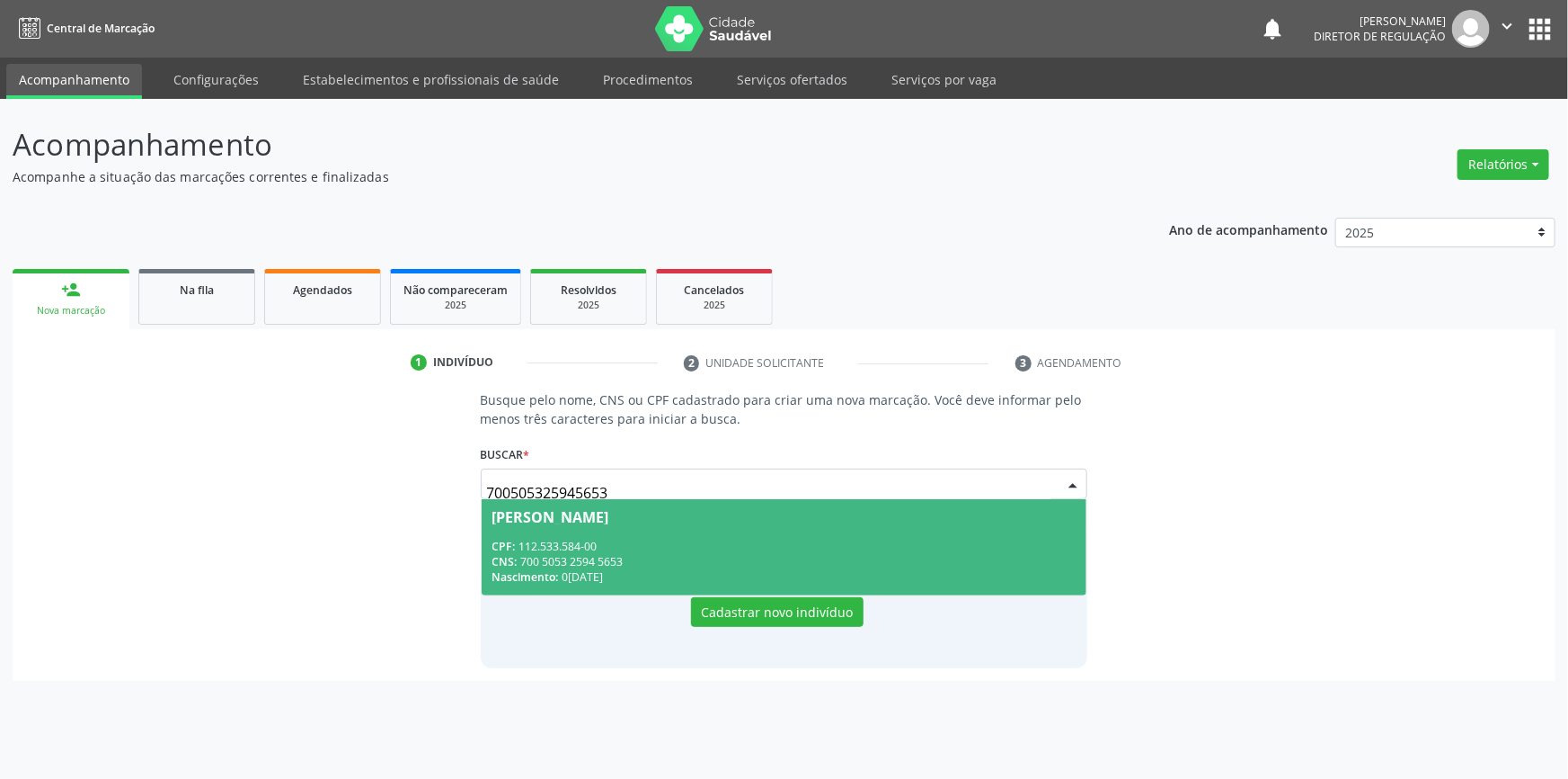
click at [702, 514] on div "Geomarck Santos Brito" at bounding box center [784, 517] width 584 height 15
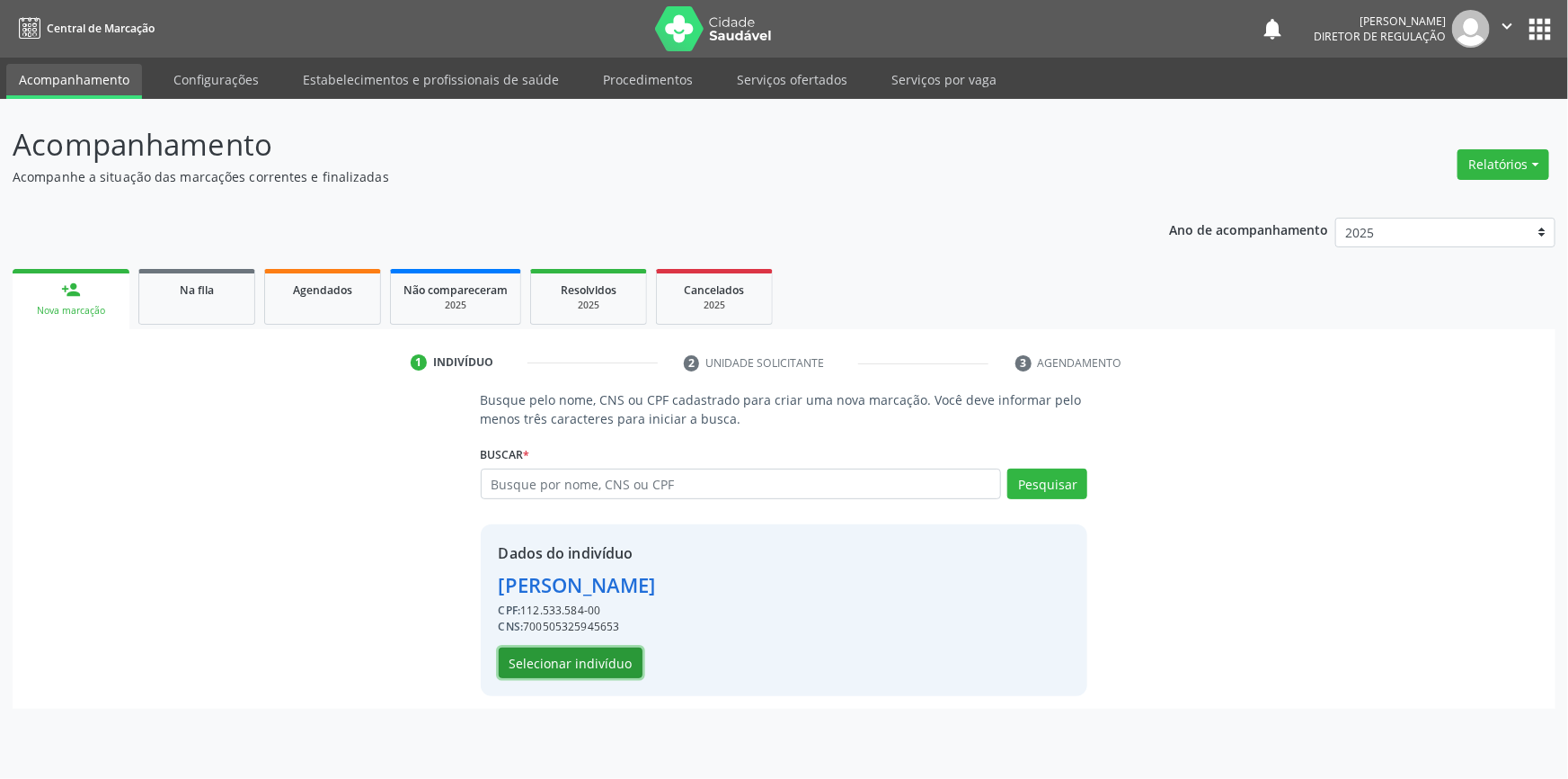
click at [574, 674] on button "Selecionar indivíduo" at bounding box center [571, 662] width 144 height 30
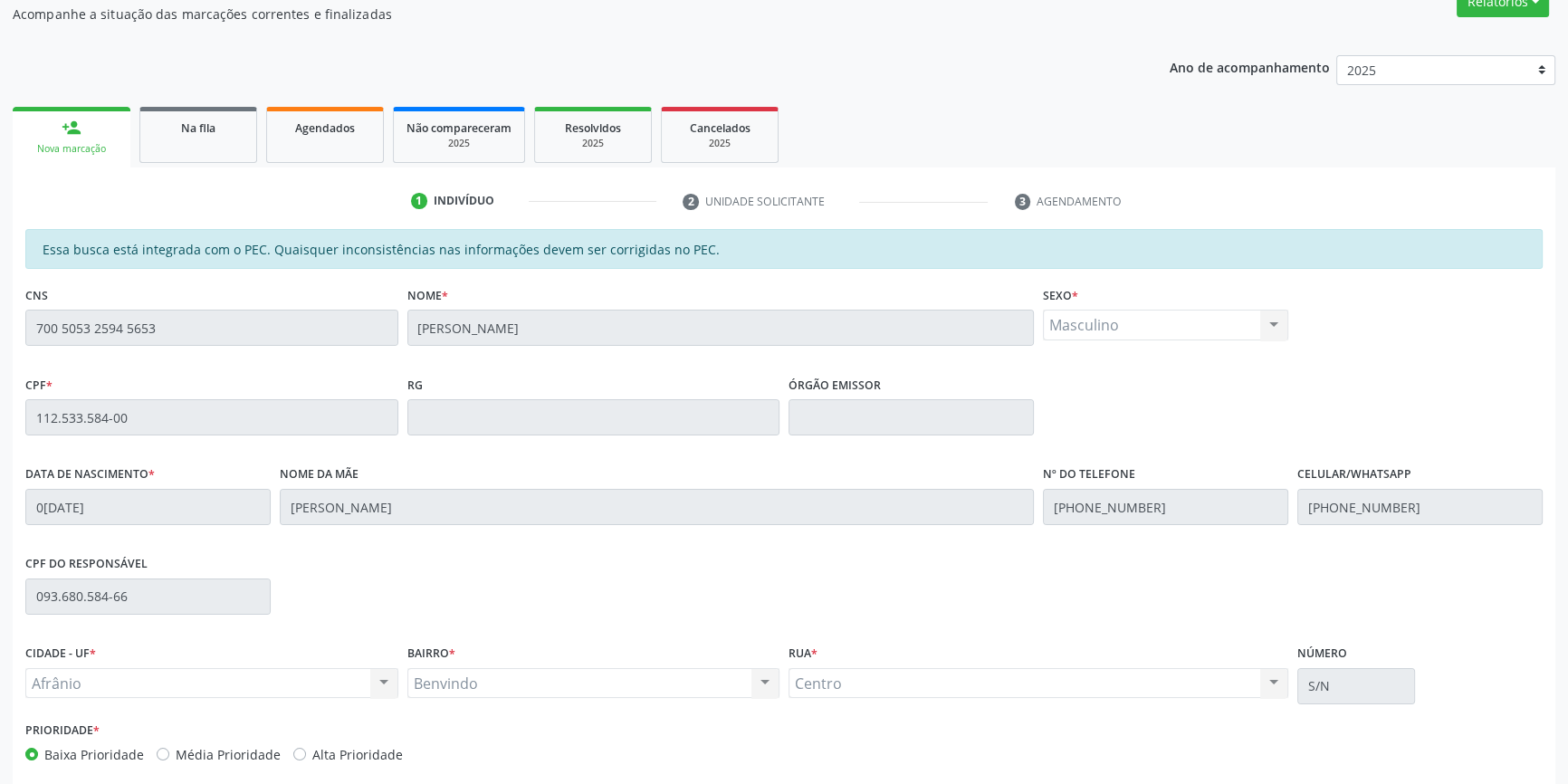
click at [579, 664] on div "BAIRRO * Benvindo Benvindo Nenhum resultado encontrado para: " " Não há nenhuma…" at bounding box center [594, 668] width 373 height 58
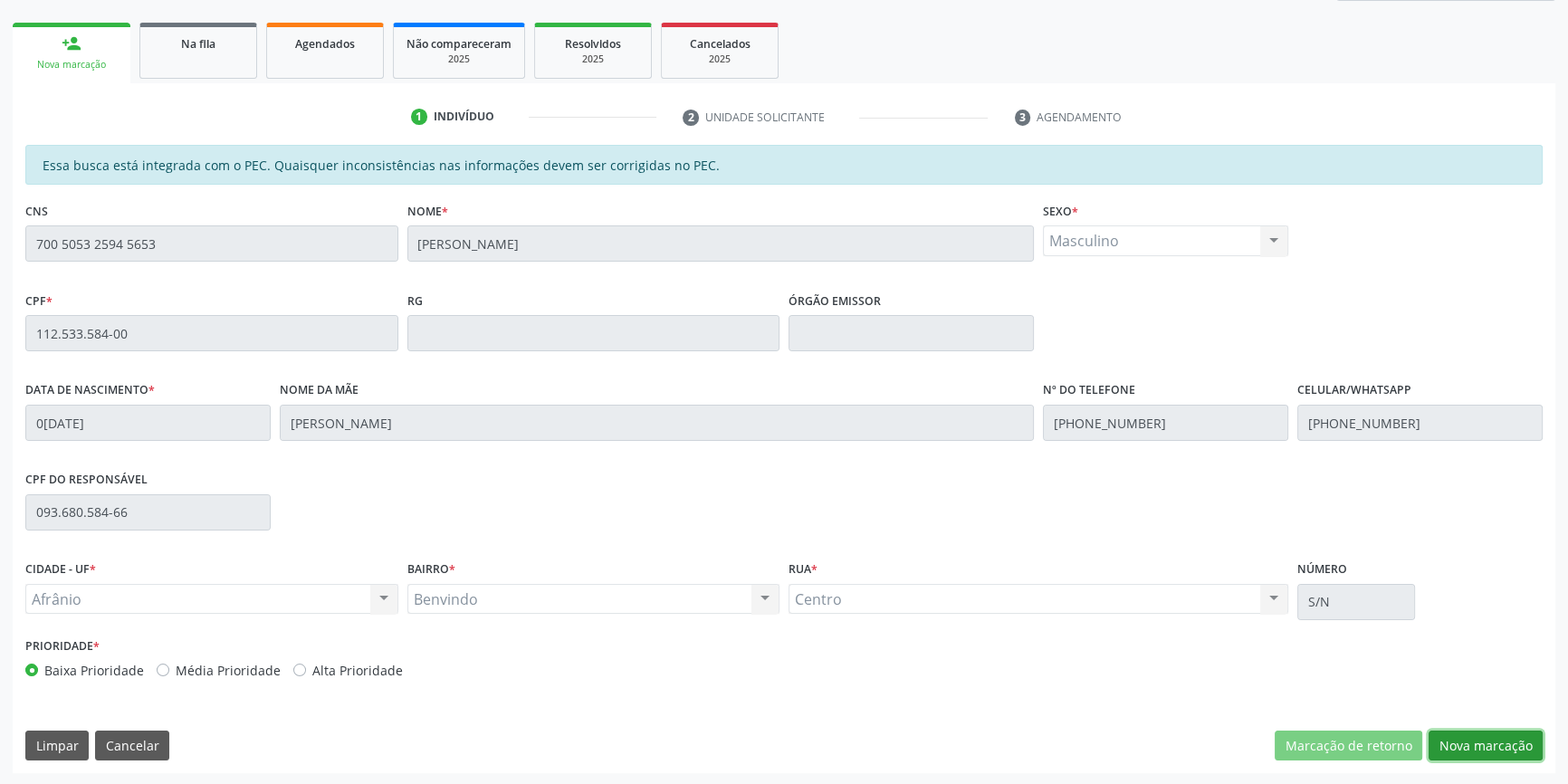
click at [1476, 750] on button "Nova marcação" at bounding box center [1485, 745] width 114 height 31
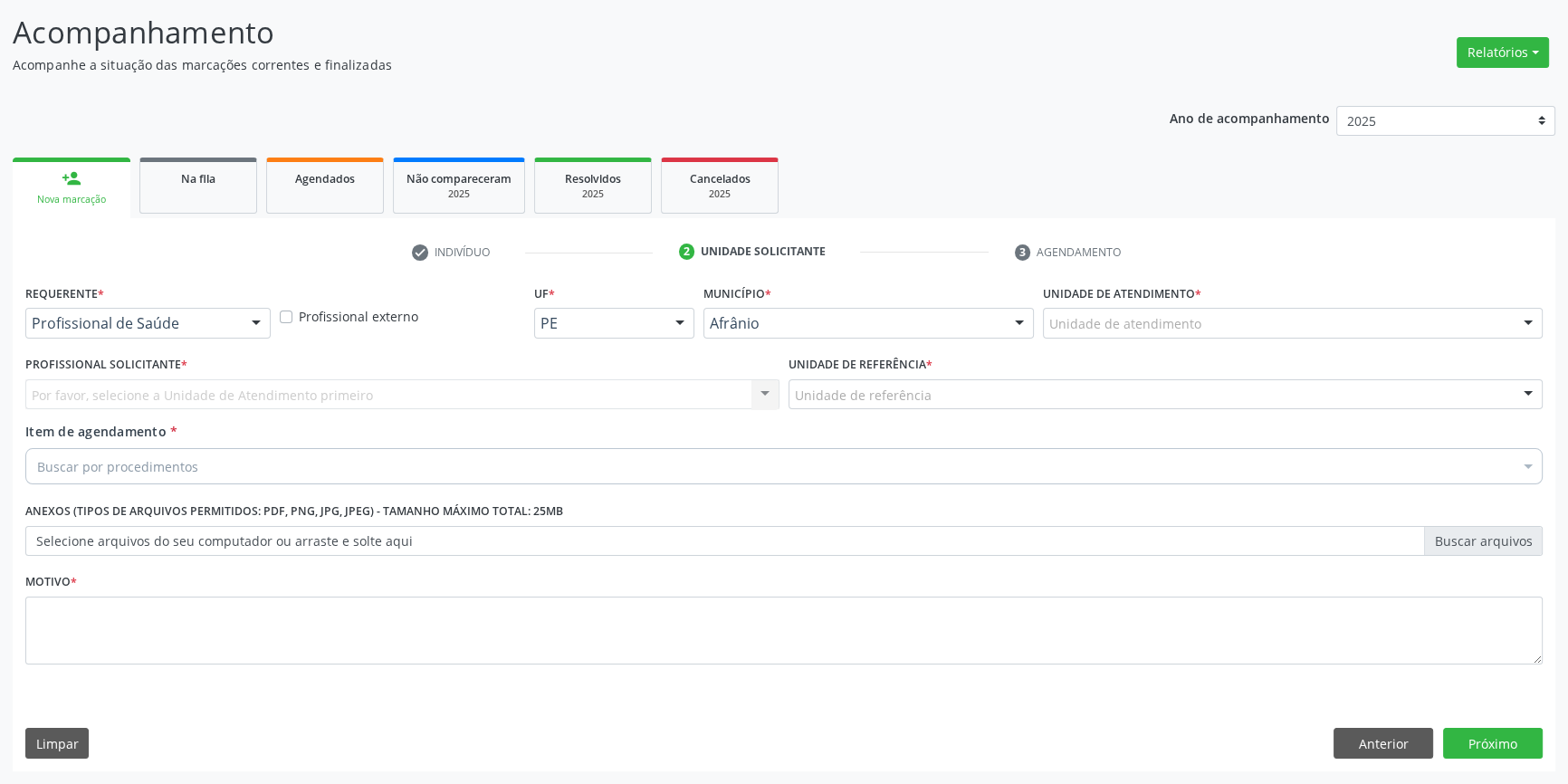
scroll to position [112, 0]
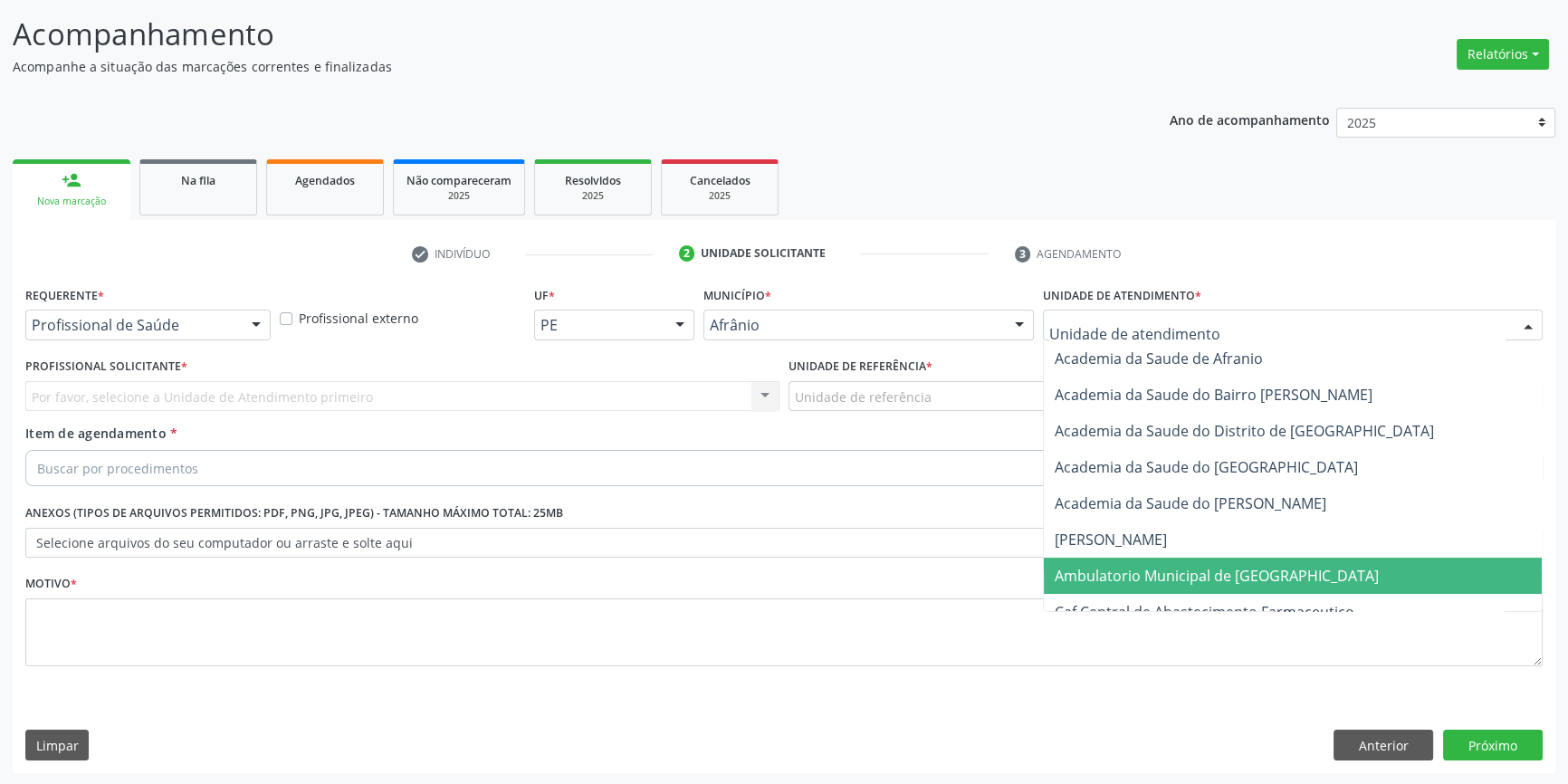
drag, startPoint x: 1149, startPoint y: 570, endPoint x: 965, endPoint y: 480, distance: 204.8
click at [1142, 570] on span "Ambulatorio Municipal de [GEOGRAPHIC_DATA]" at bounding box center [1217, 576] width 324 height 20
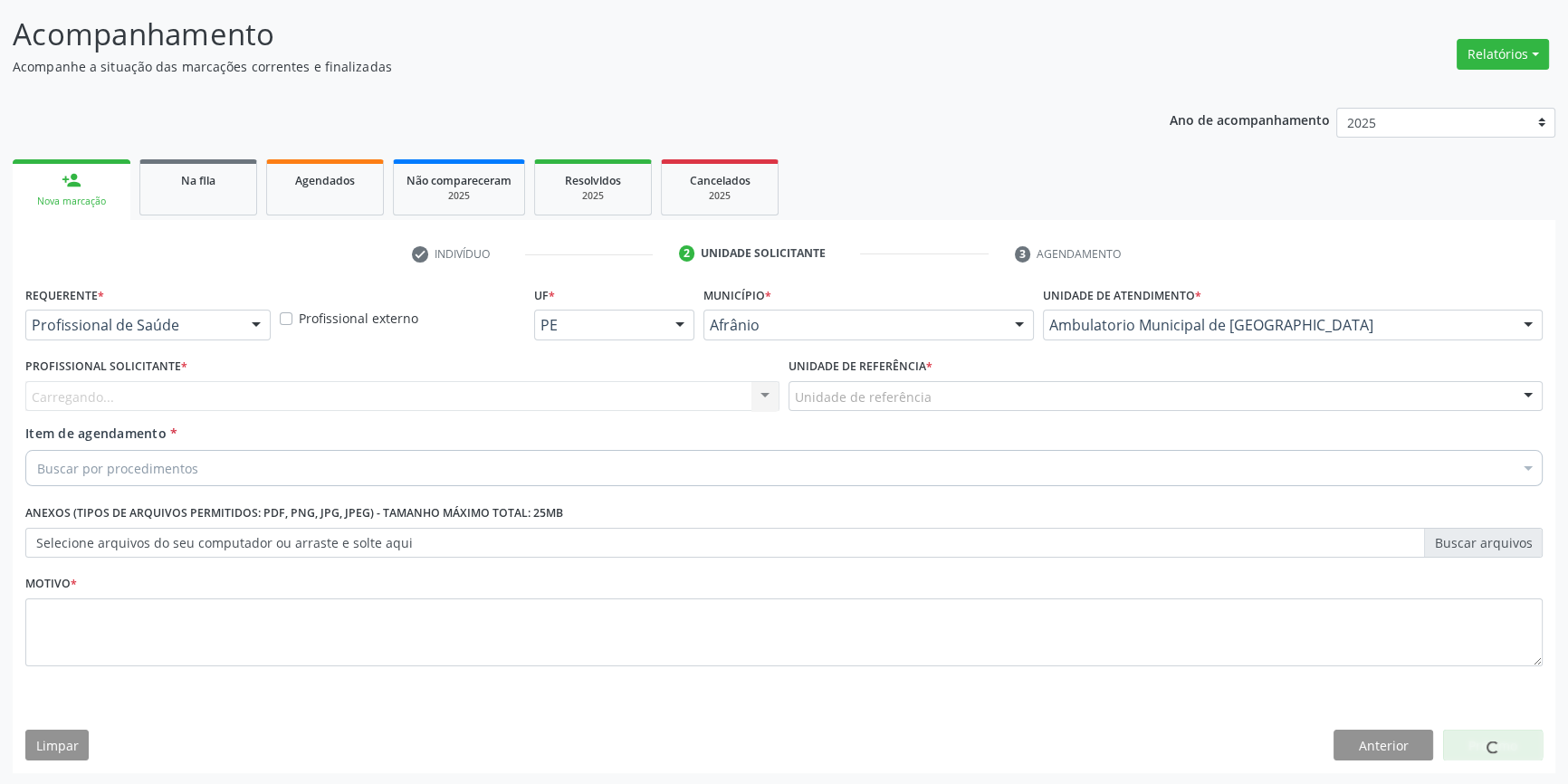
click at [909, 383] on div "Unidade de referência" at bounding box center [1165, 396] width 754 height 31
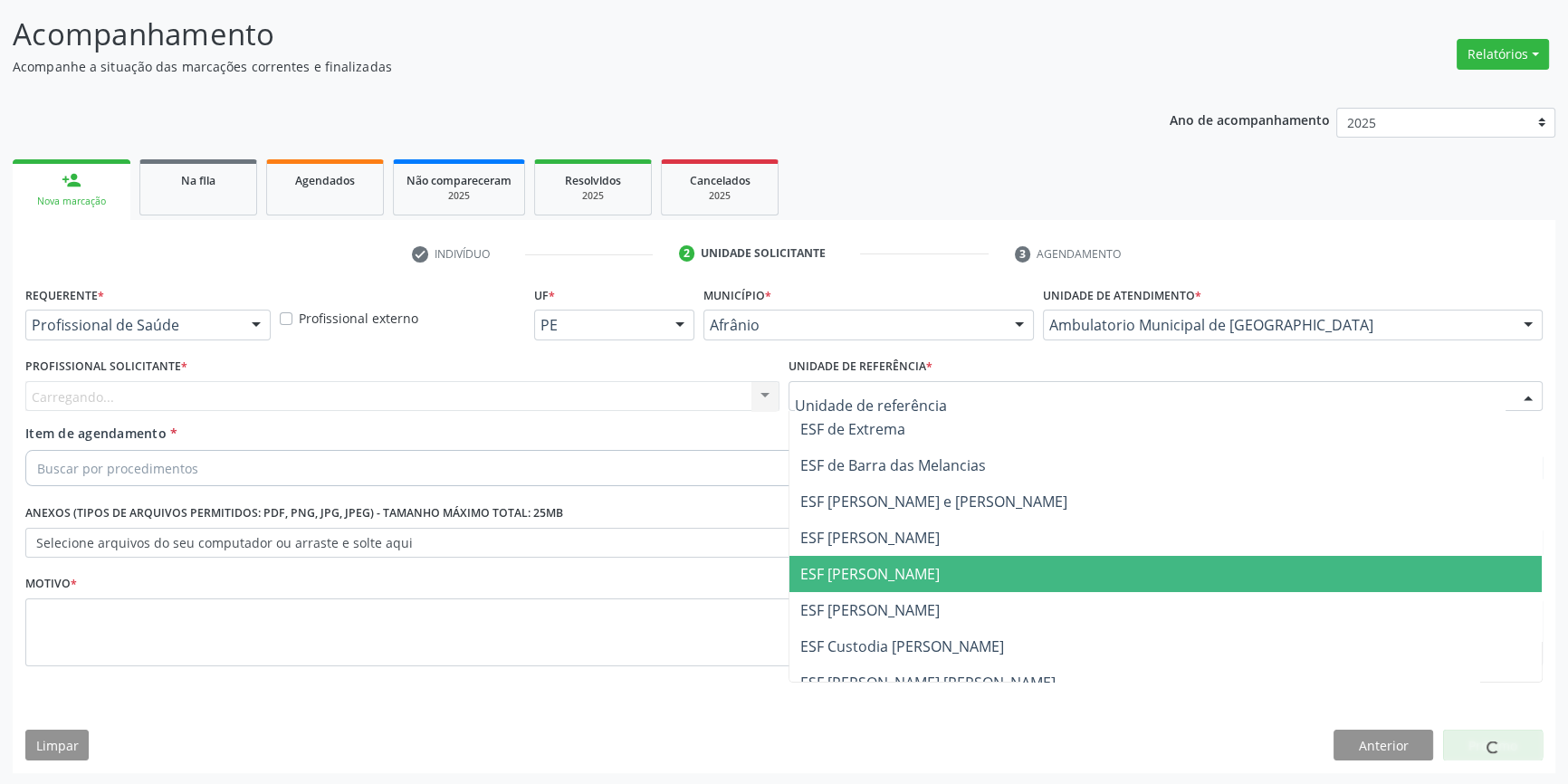
click at [818, 581] on span "ESF [PERSON_NAME]" at bounding box center [869, 574] width 139 height 20
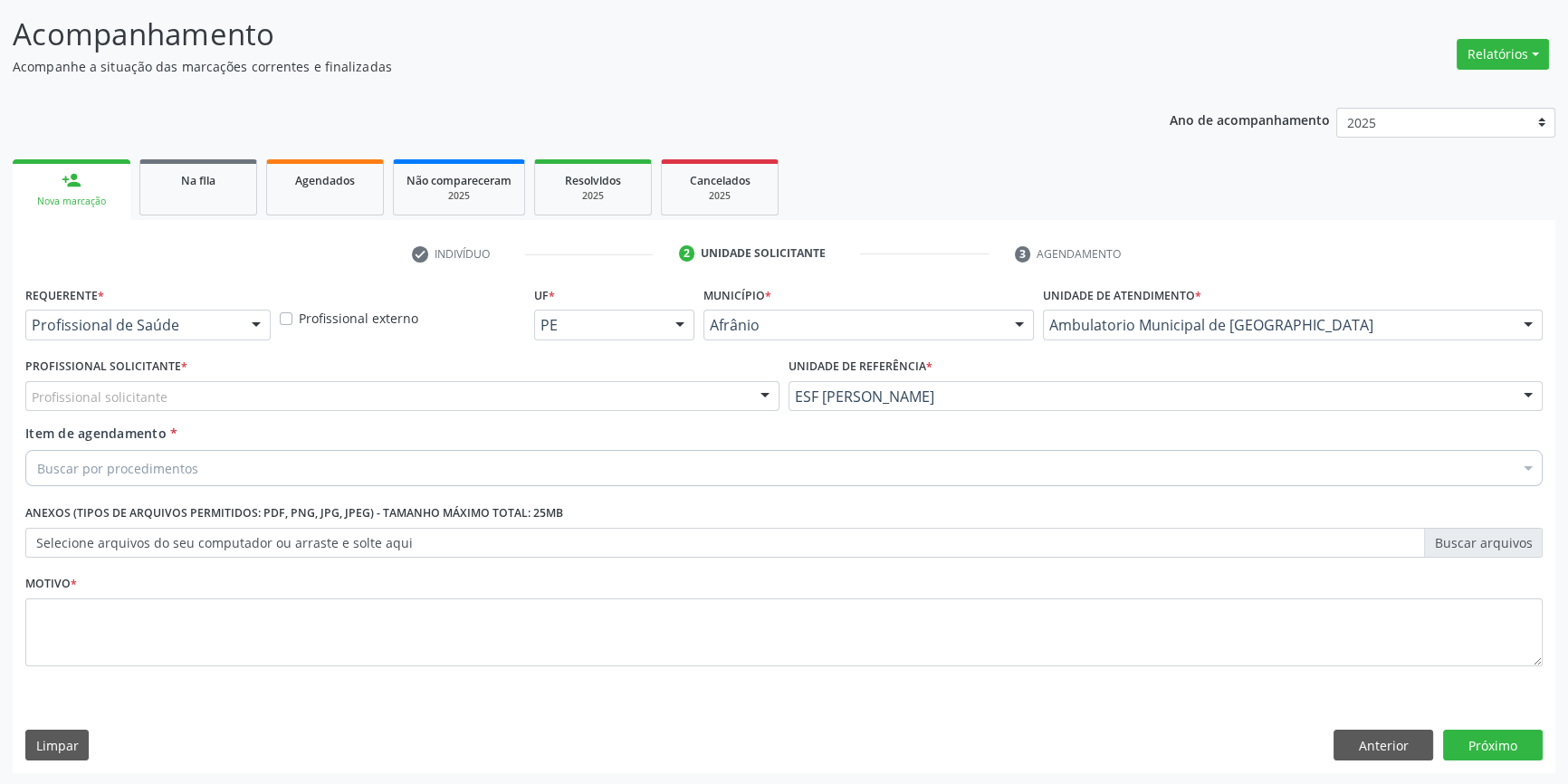
click at [535, 377] on div "Profissional Solicitante * Profissional solicitante Médico Anestesiologista - J…" at bounding box center [402, 381] width 754 height 58
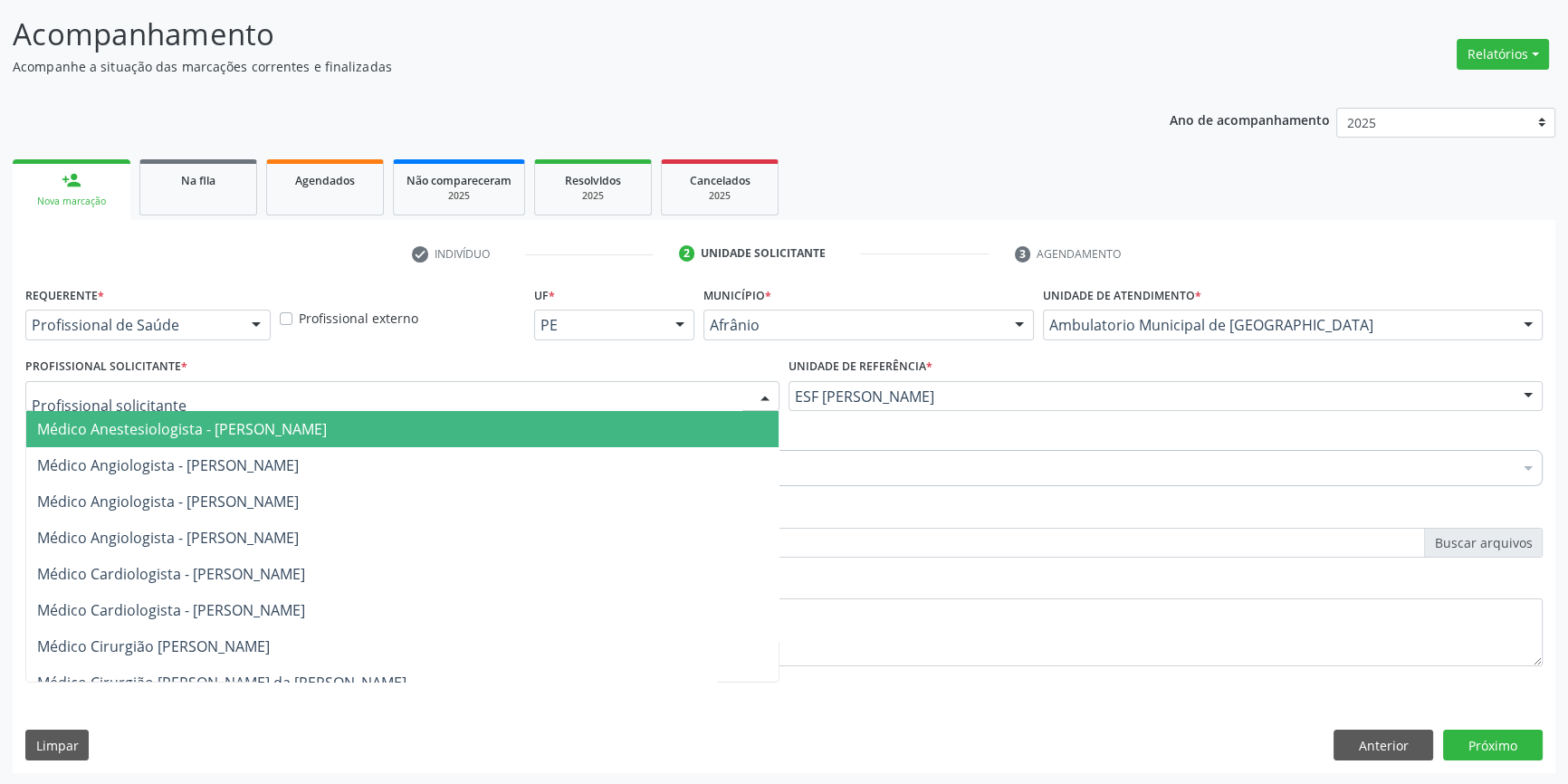
click at [535, 384] on div at bounding box center [402, 396] width 754 height 31
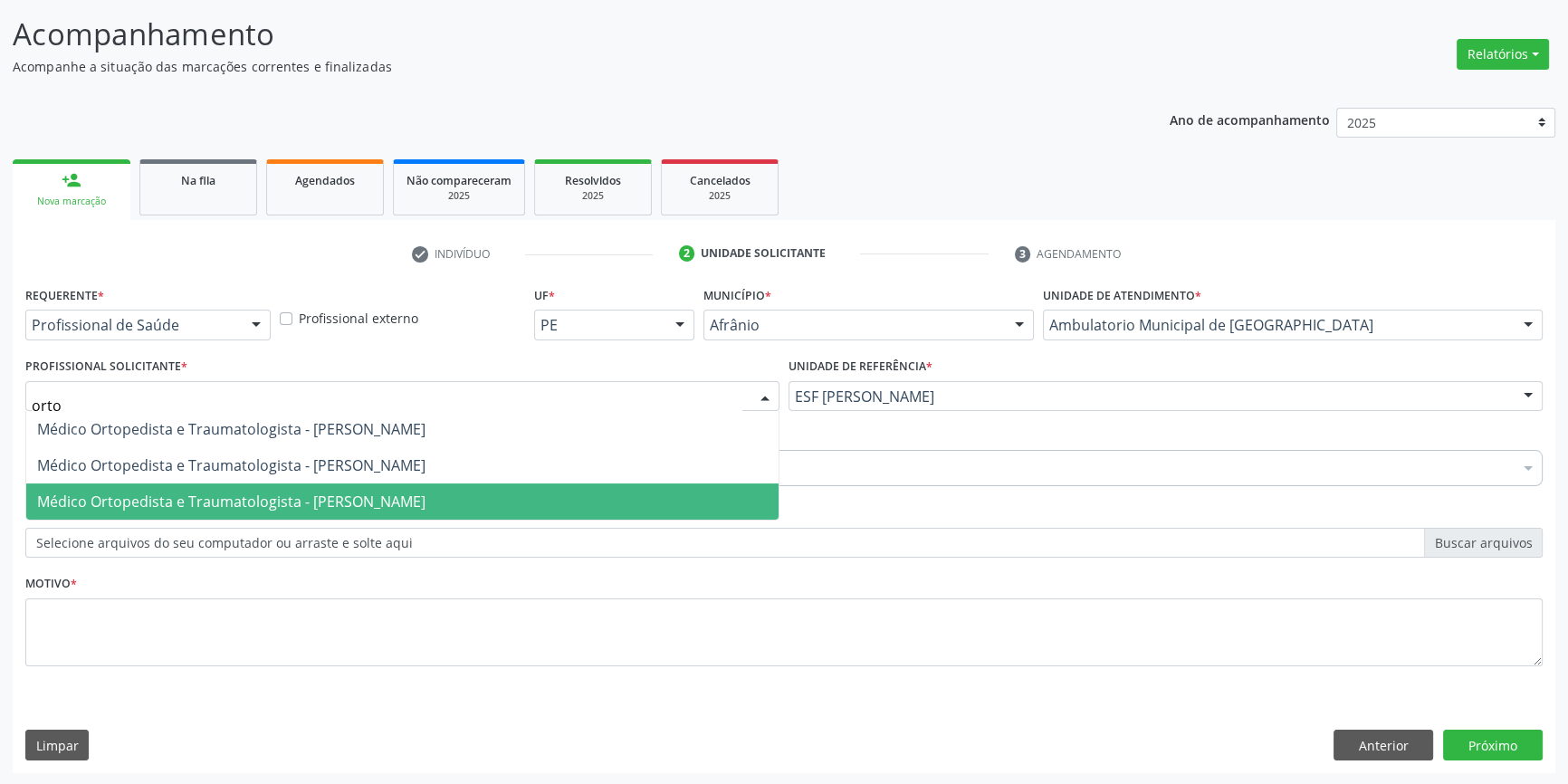
type input "ortop"
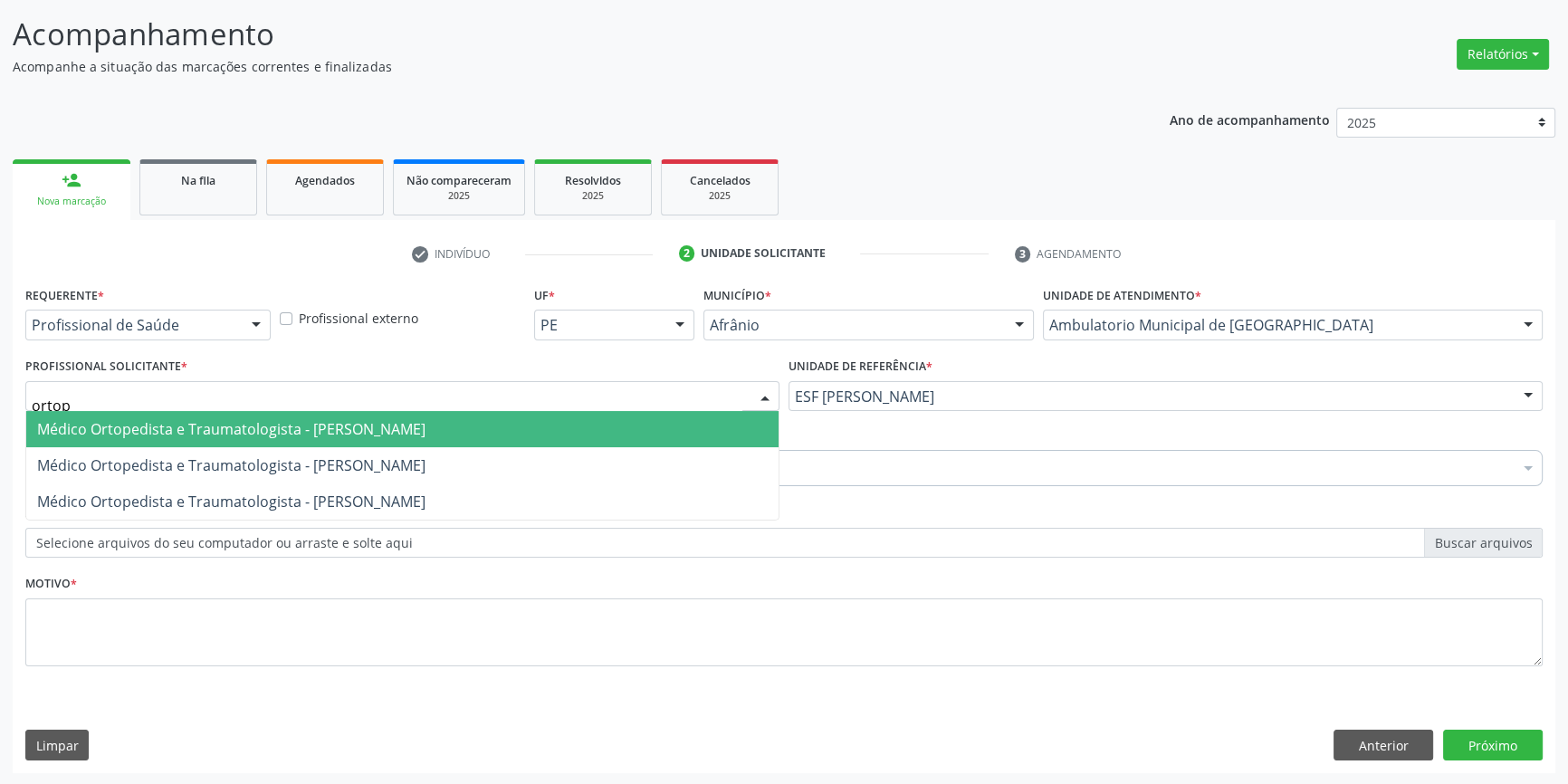
click at [363, 428] on span "Médico Ortopedista e Traumatologista - [PERSON_NAME]" at bounding box center [231, 429] width 388 height 20
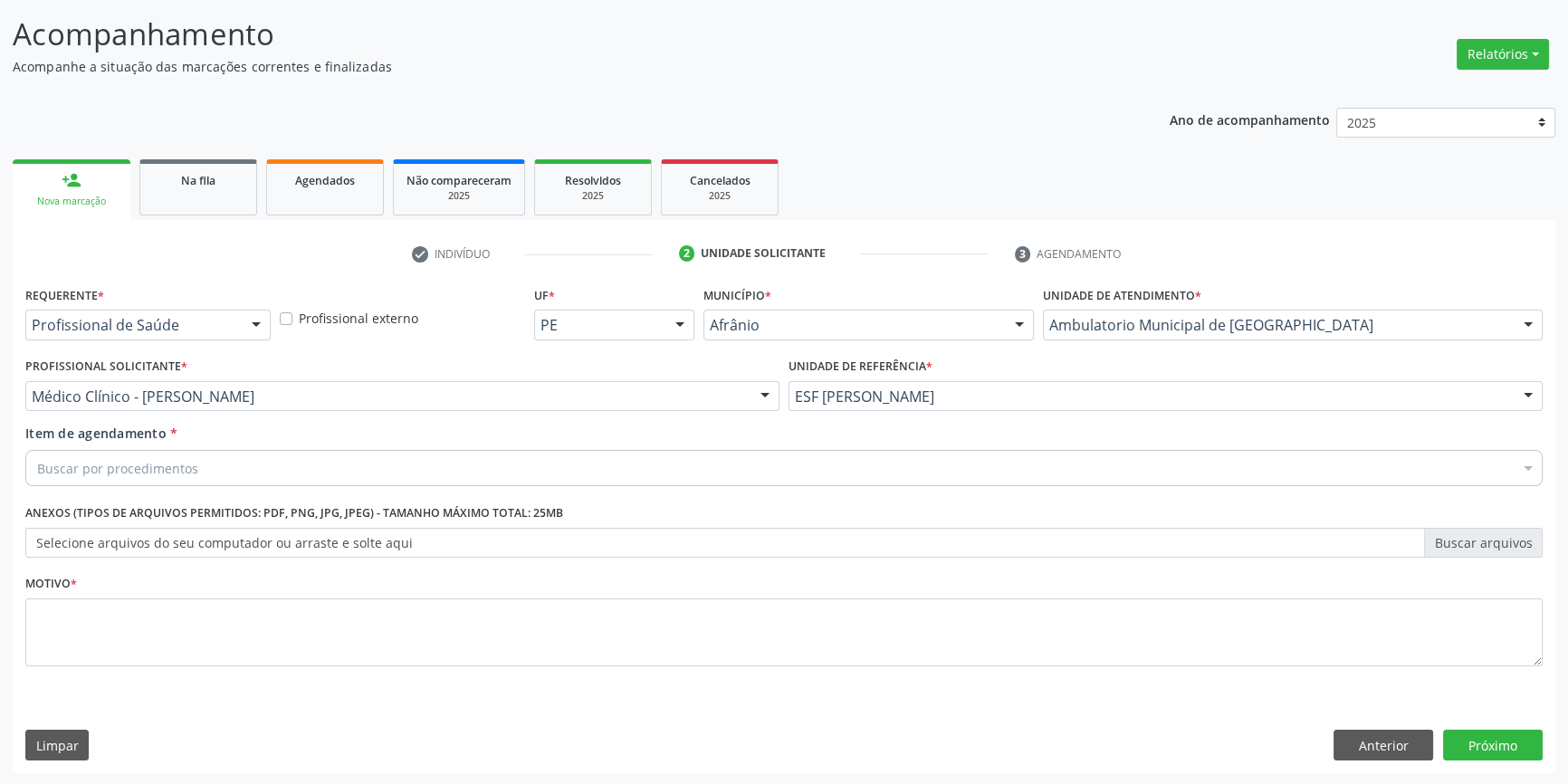
click at [330, 500] on label "Anexos (Tipos de arquivos permitidos: PDF, PNG, JPG, JPEG) - Tamanho máximo tot…" at bounding box center [294, 513] width 537 height 28
click at [320, 480] on div "Buscar por procedimentos" at bounding box center [784, 467] width 1518 height 37
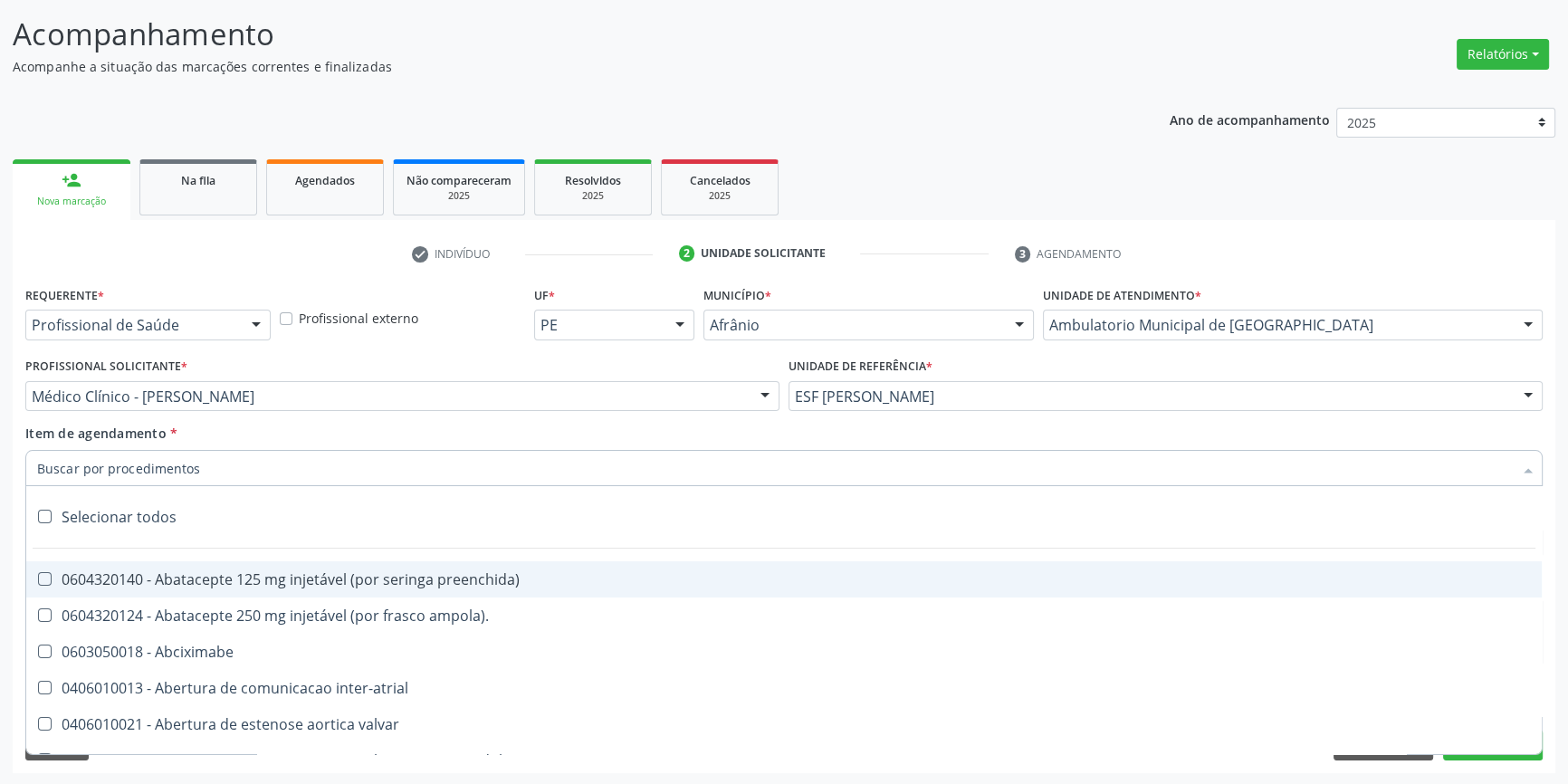
click at [319, 475] on input "Item de agendamento *" at bounding box center [776, 467] width 1476 height 37
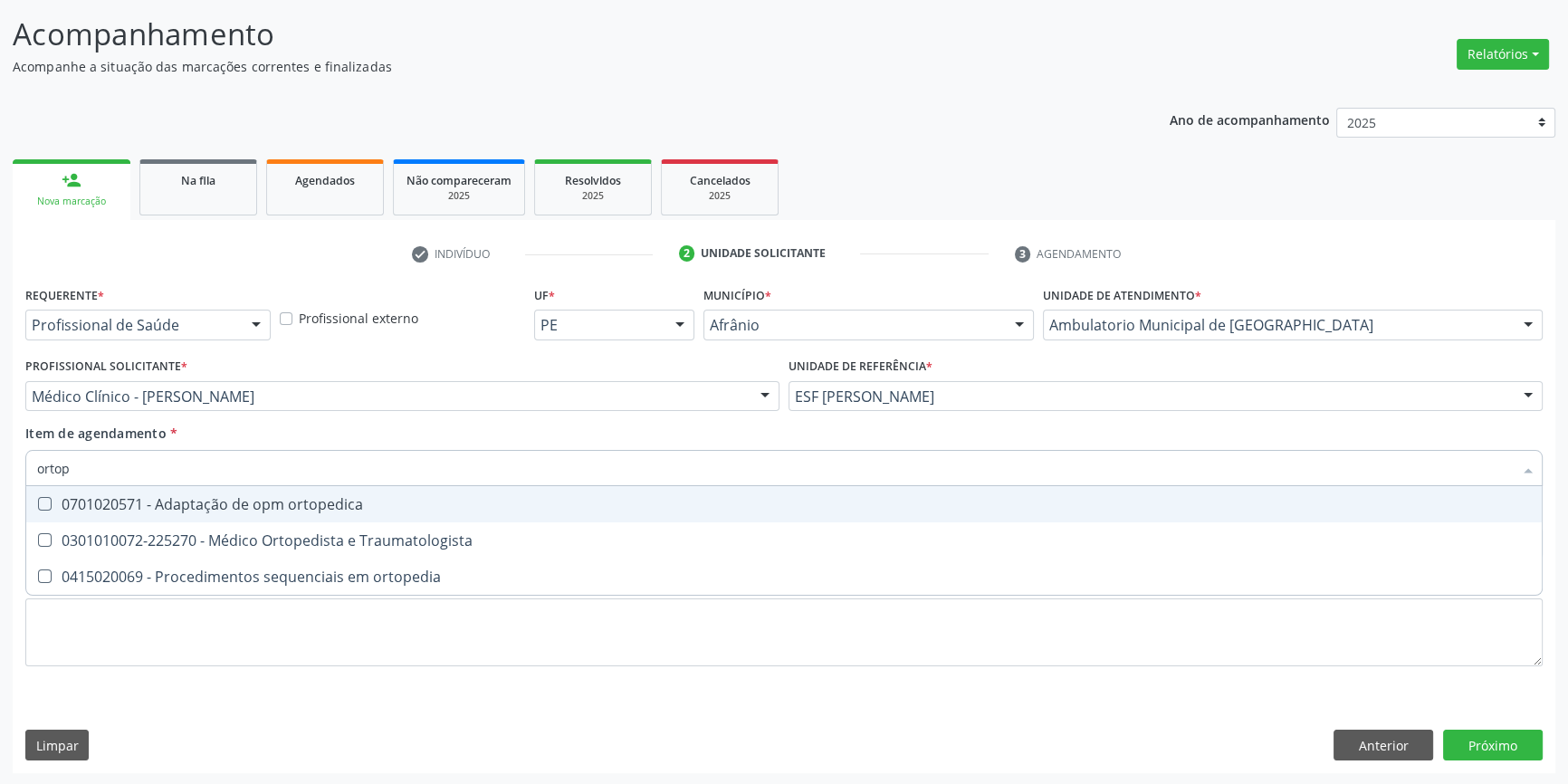
type input "ortope"
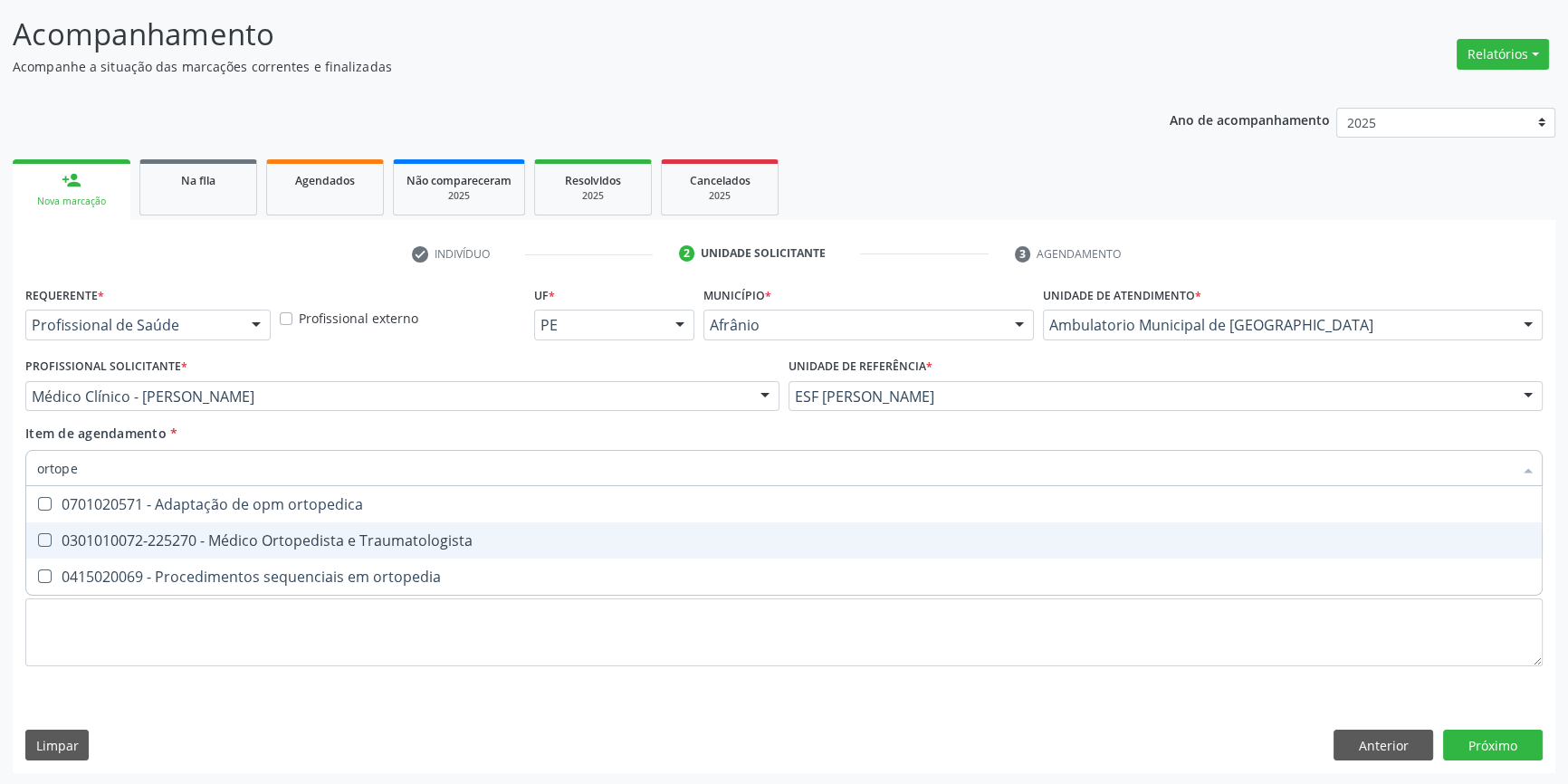
click at [344, 538] on div "0301010072-225270 - Médico Ortopedista e Traumatologista" at bounding box center [784, 540] width 1494 height 15
checkbox Traumatologista "true"
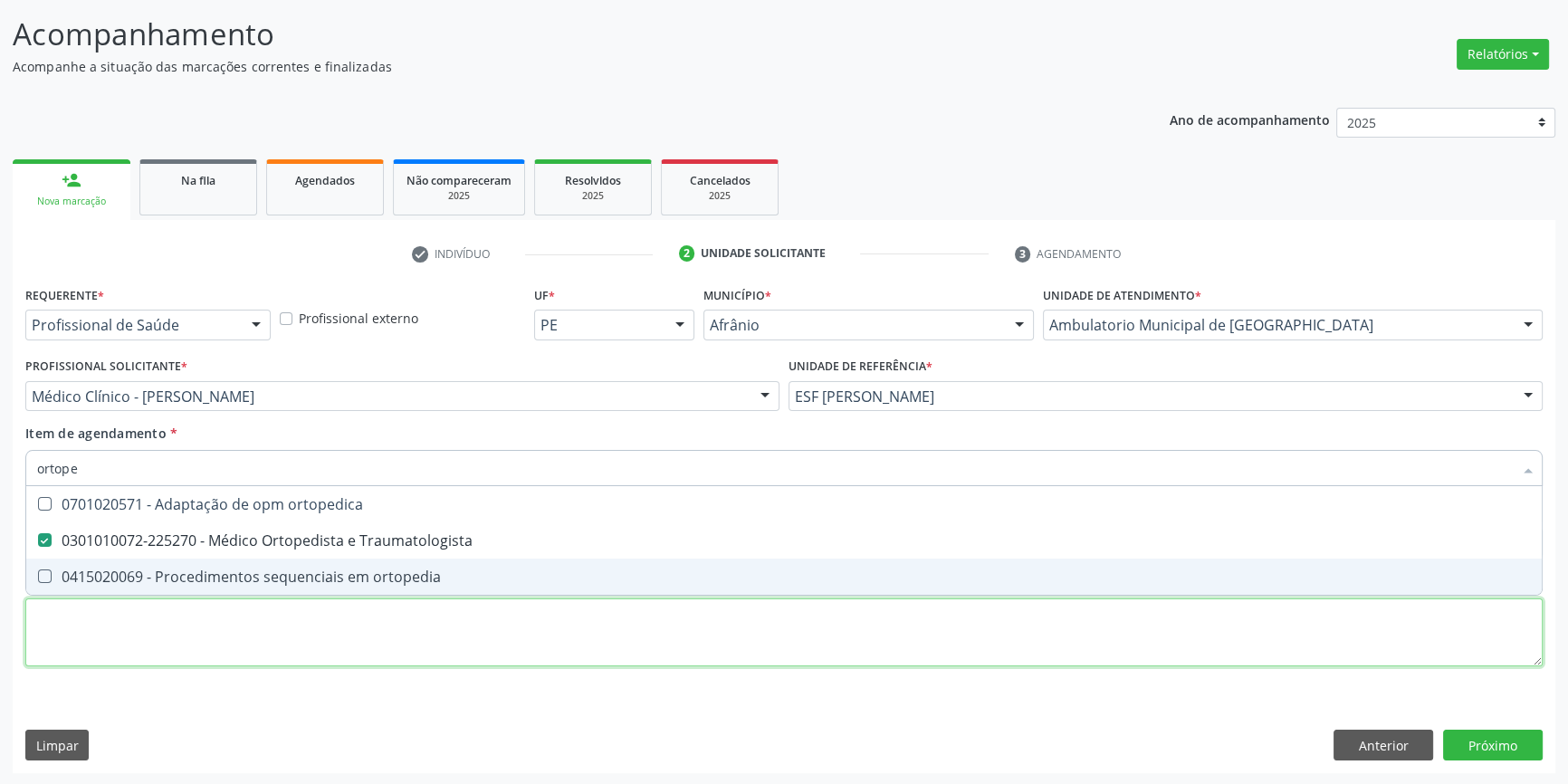
click at [292, 634] on div "Requerente * Profissional de Saúde Profissional de Saúde Paciente Nenhum result…" at bounding box center [784, 486] width 1518 height 410
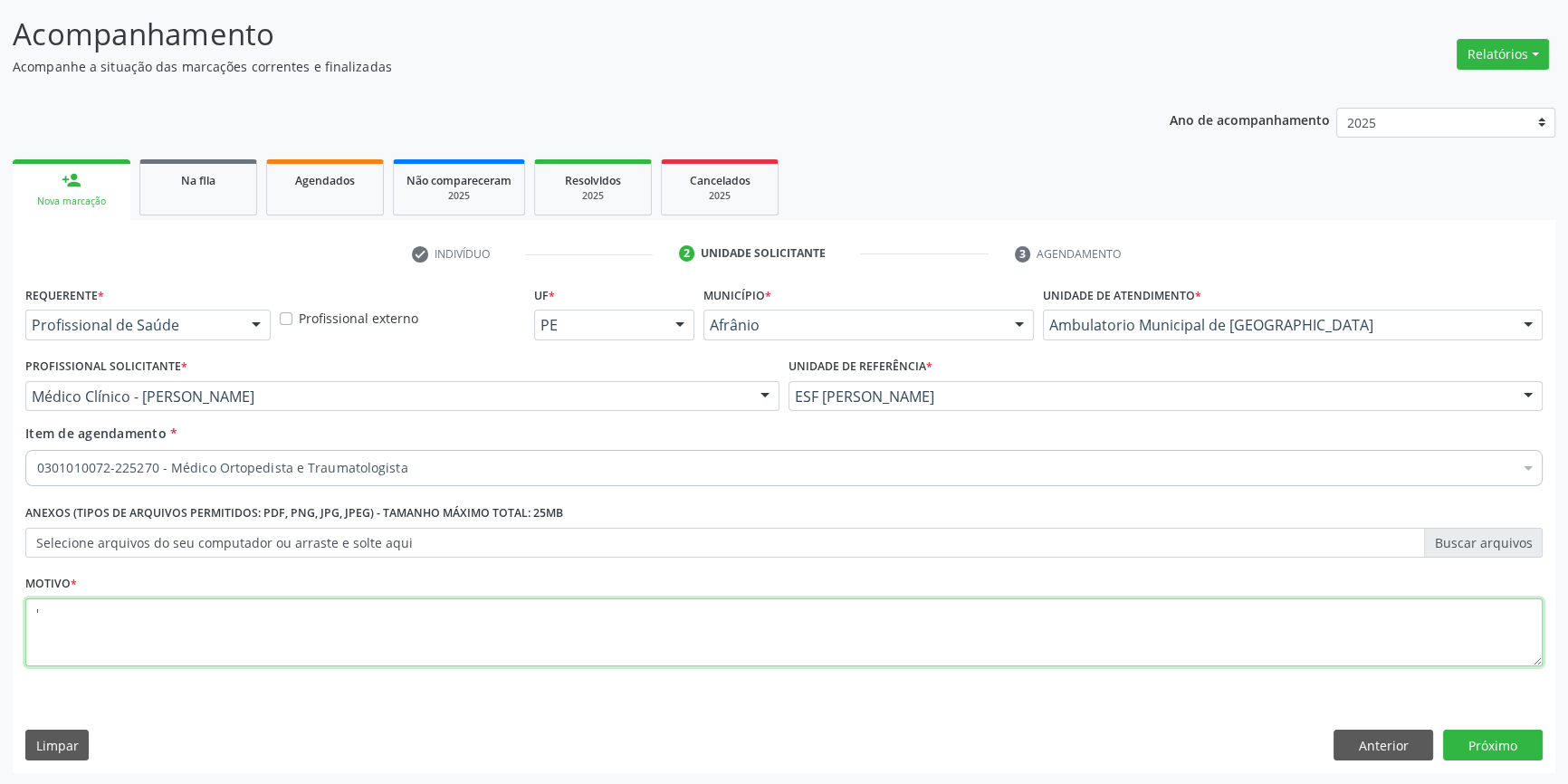
type textarea "'"
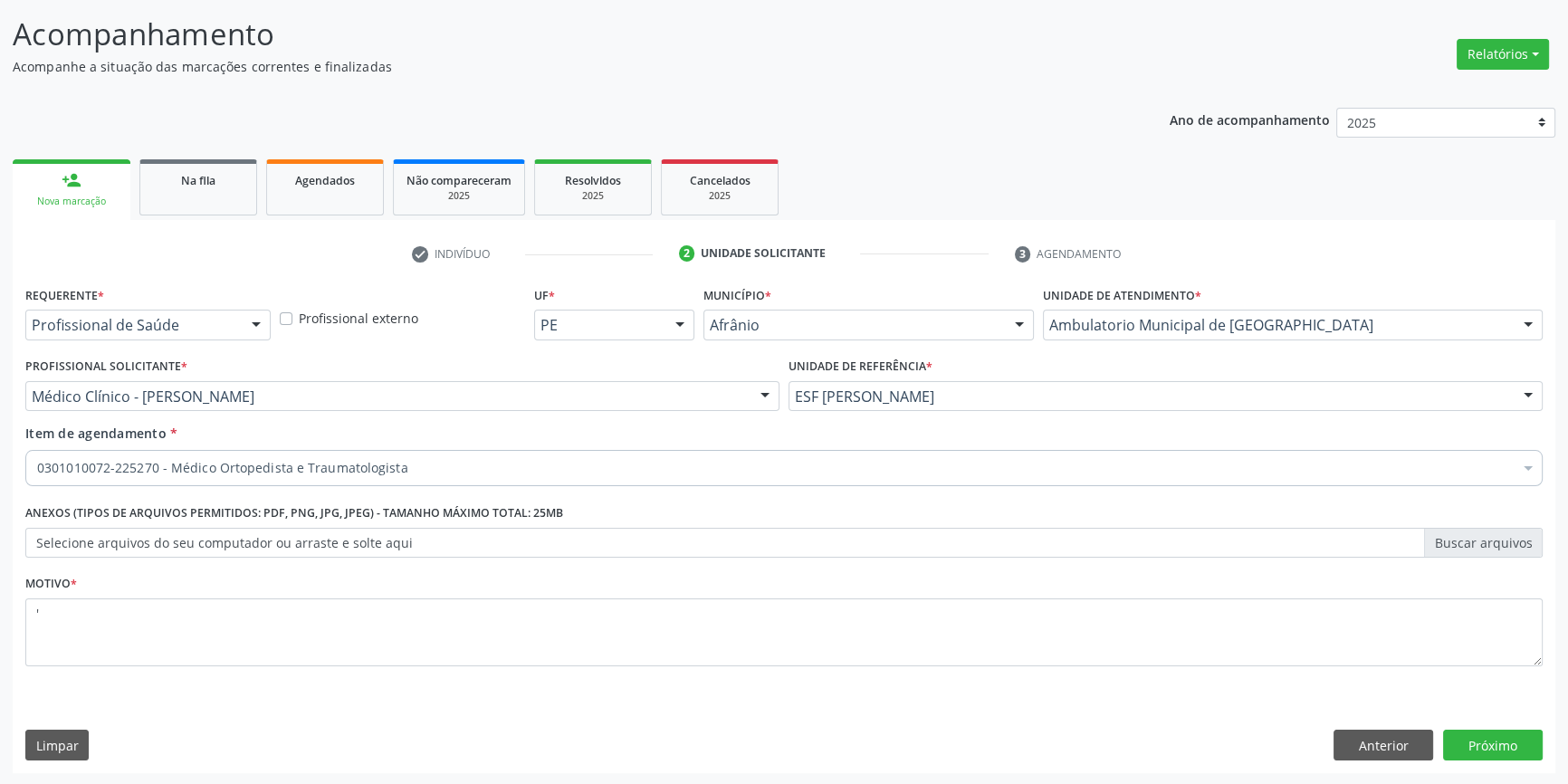
click at [1442, 737] on div "Anterior Próximo" at bounding box center [1439, 745] width 209 height 31
click at [1518, 757] on button "Próximo" at bounding box center [1493, 745] width 100 height 31
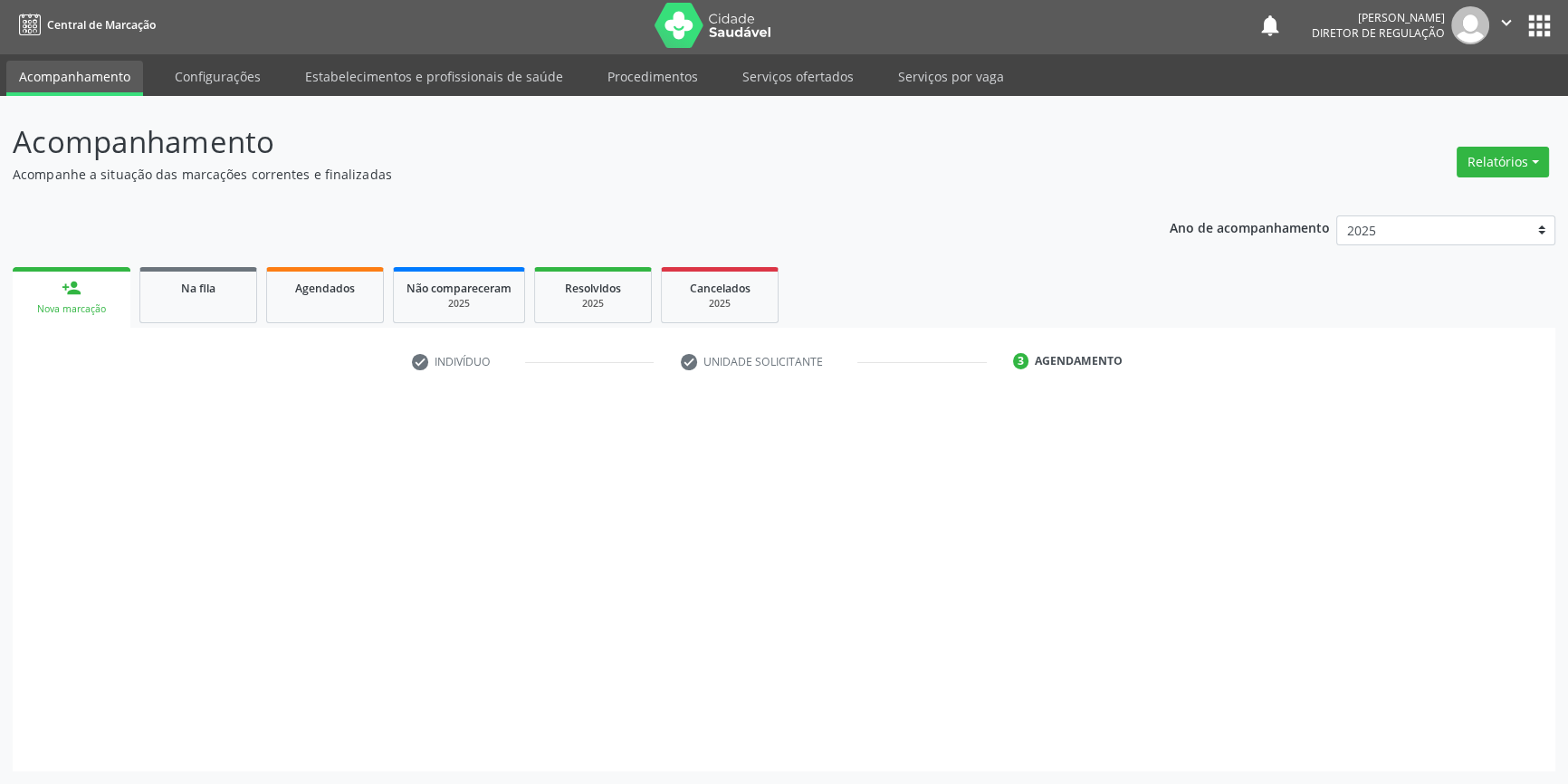
scroll to position [2, 0]
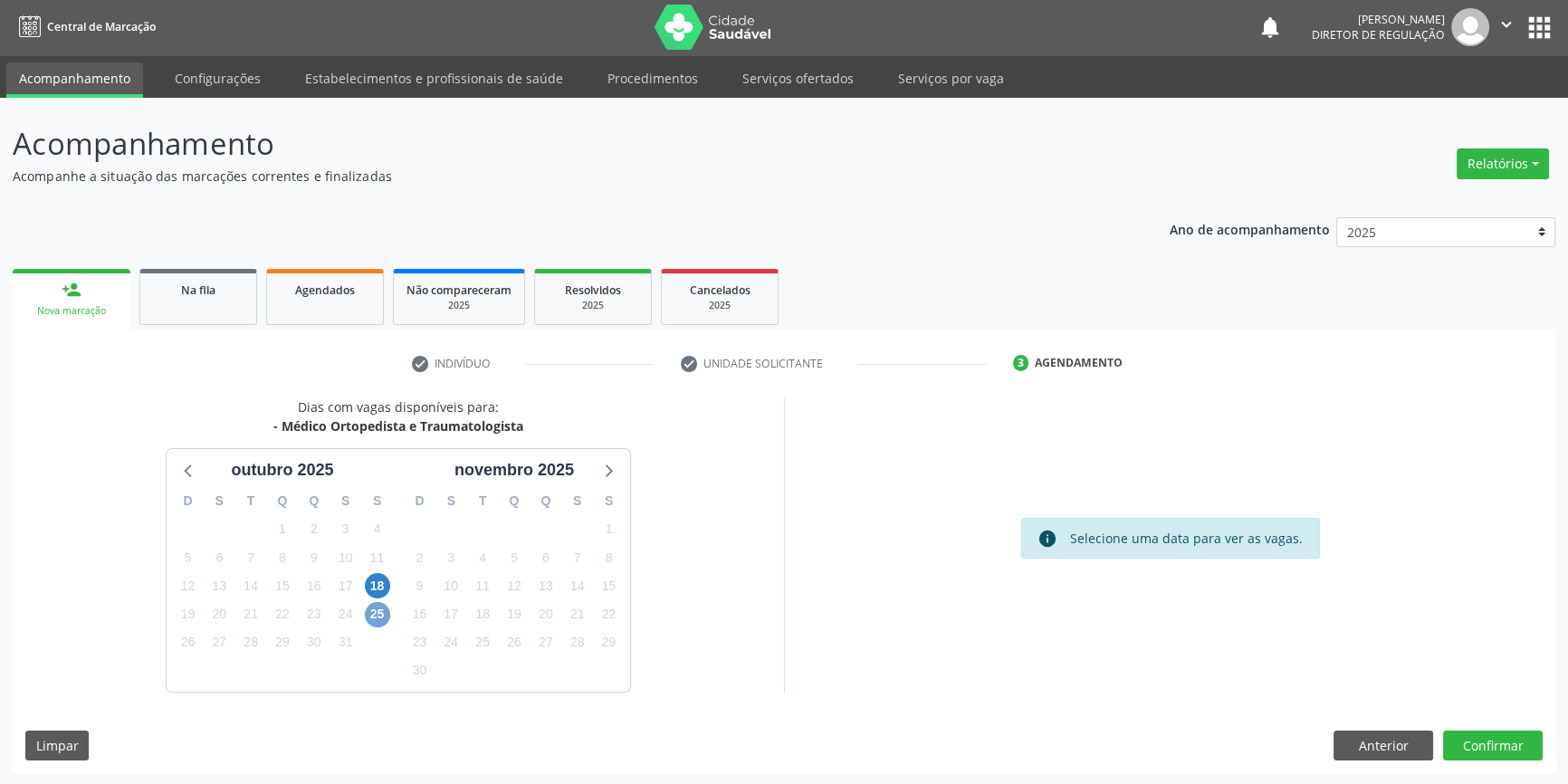
click at [380, 609] on span "25" at bounding box center [377, 614] width 26 height 26
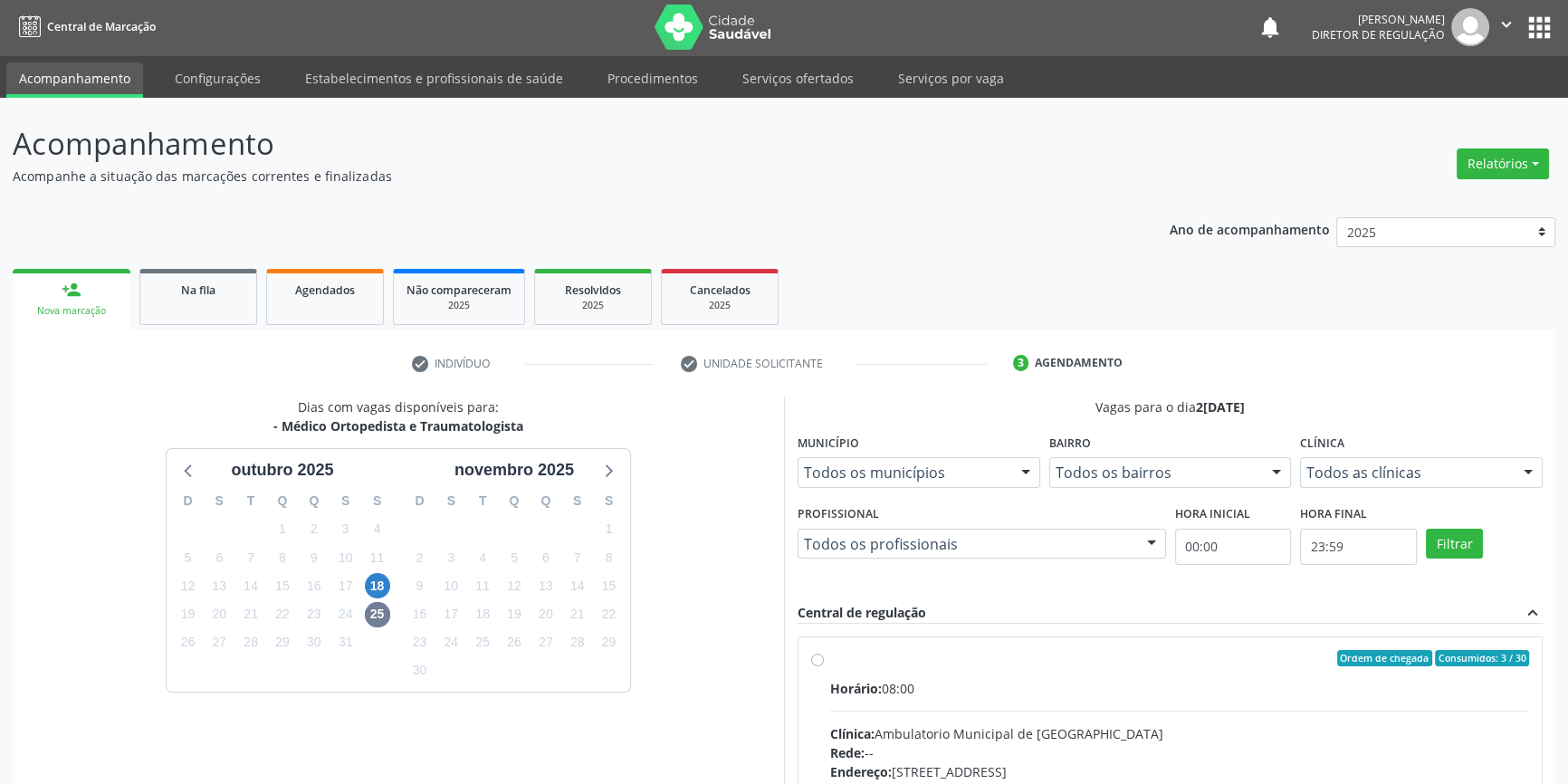
click at [917, 682] on div "Horário: 08:00" at bounding box center [1179, 687] width 699 height 19
click at [824, 666] on input "Ordem de chegada Consumidos: 3 / 30 Horário: 08:00 Clínica: Ambulatorio Municip…" at bounding box center [817, 658] width 13 height 16
radio input "true"
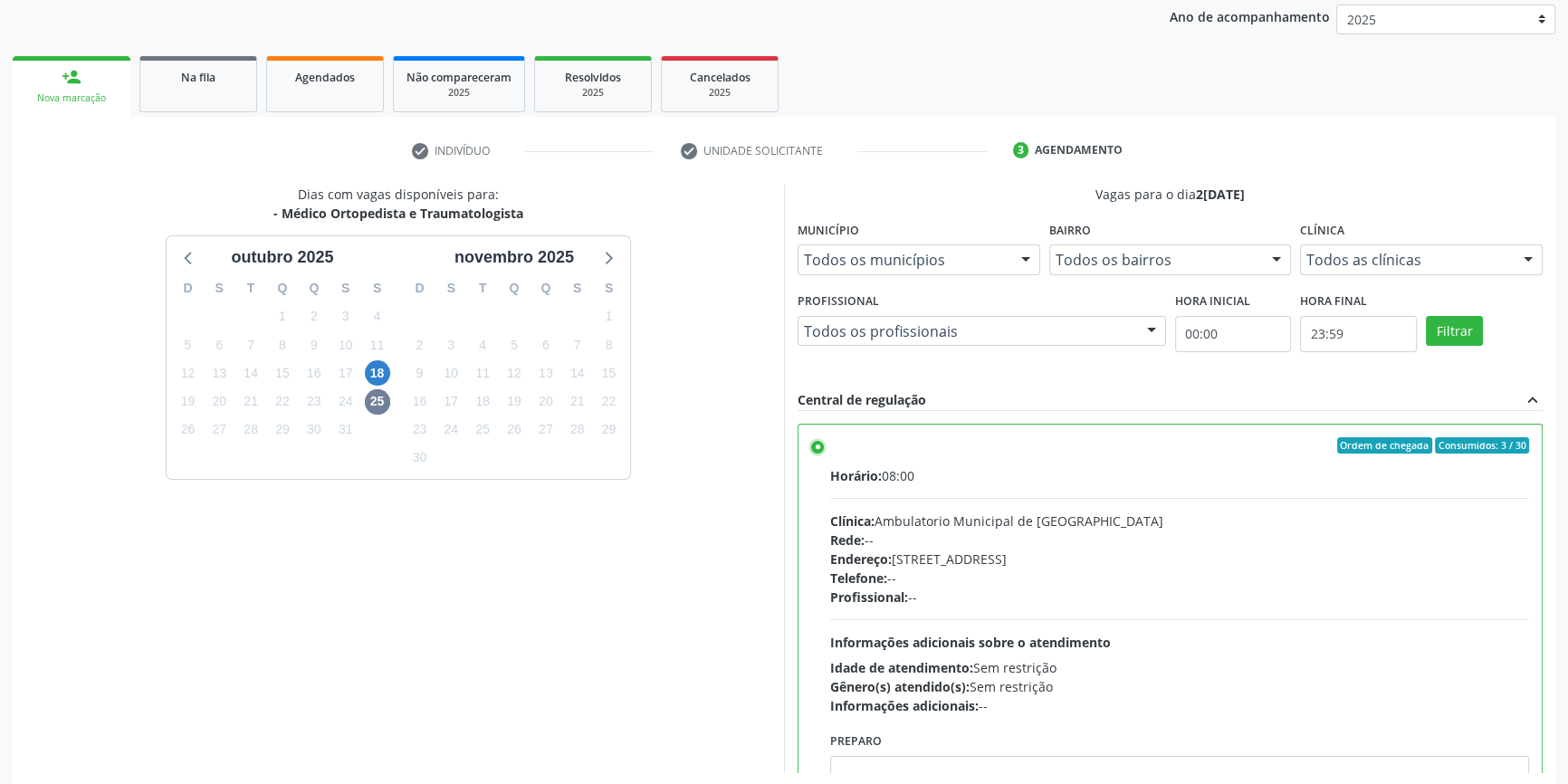
scroll to position [296, 0]
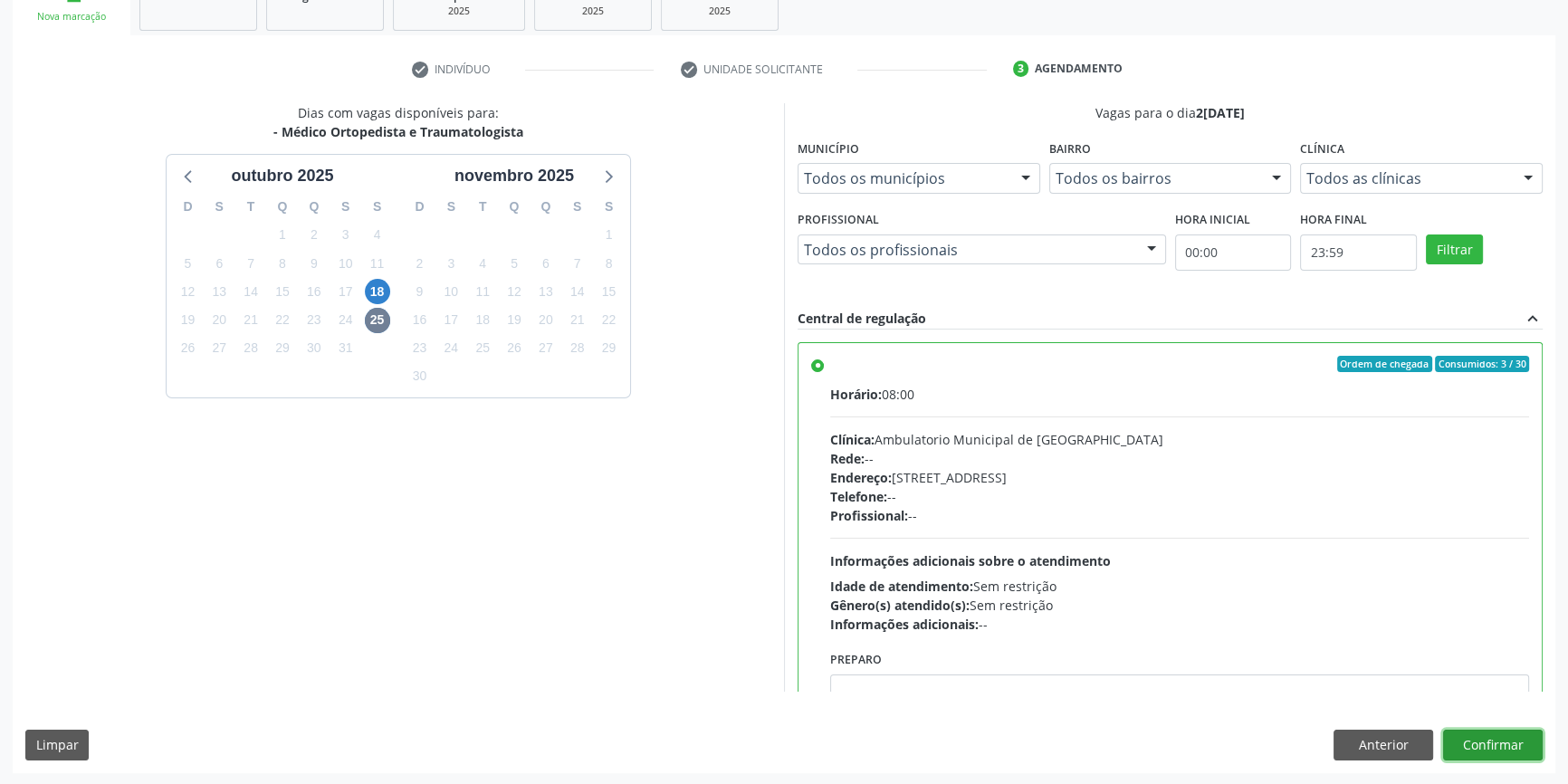
click at [1477, 751] on button "Confirmar" at bounding box center [1493, 745] width 100 height 31
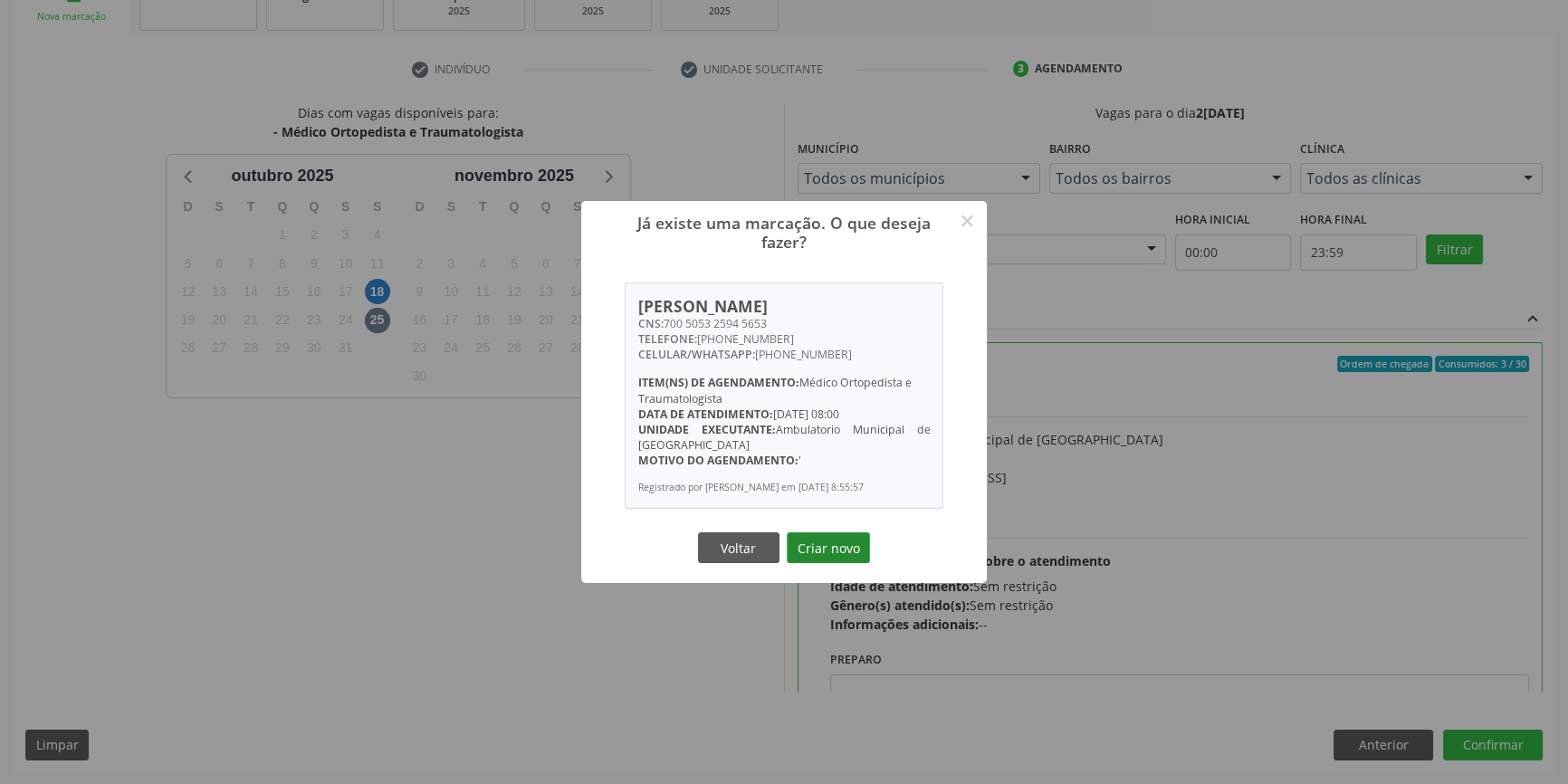
click at [849, 559] on button "Criar novo" at bounding box center [828, 547] width 83 height 31
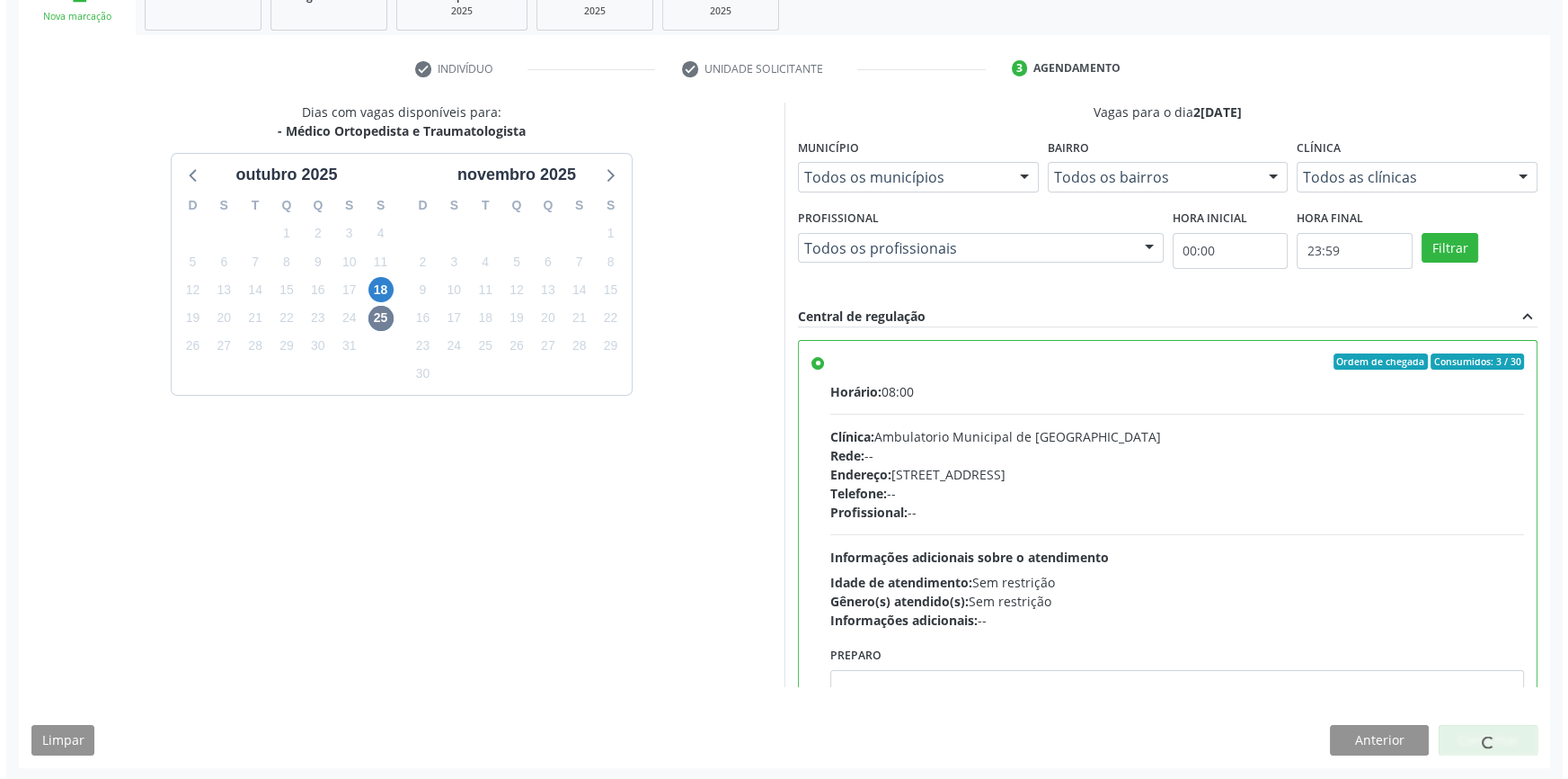
scroll to position [0, 0]
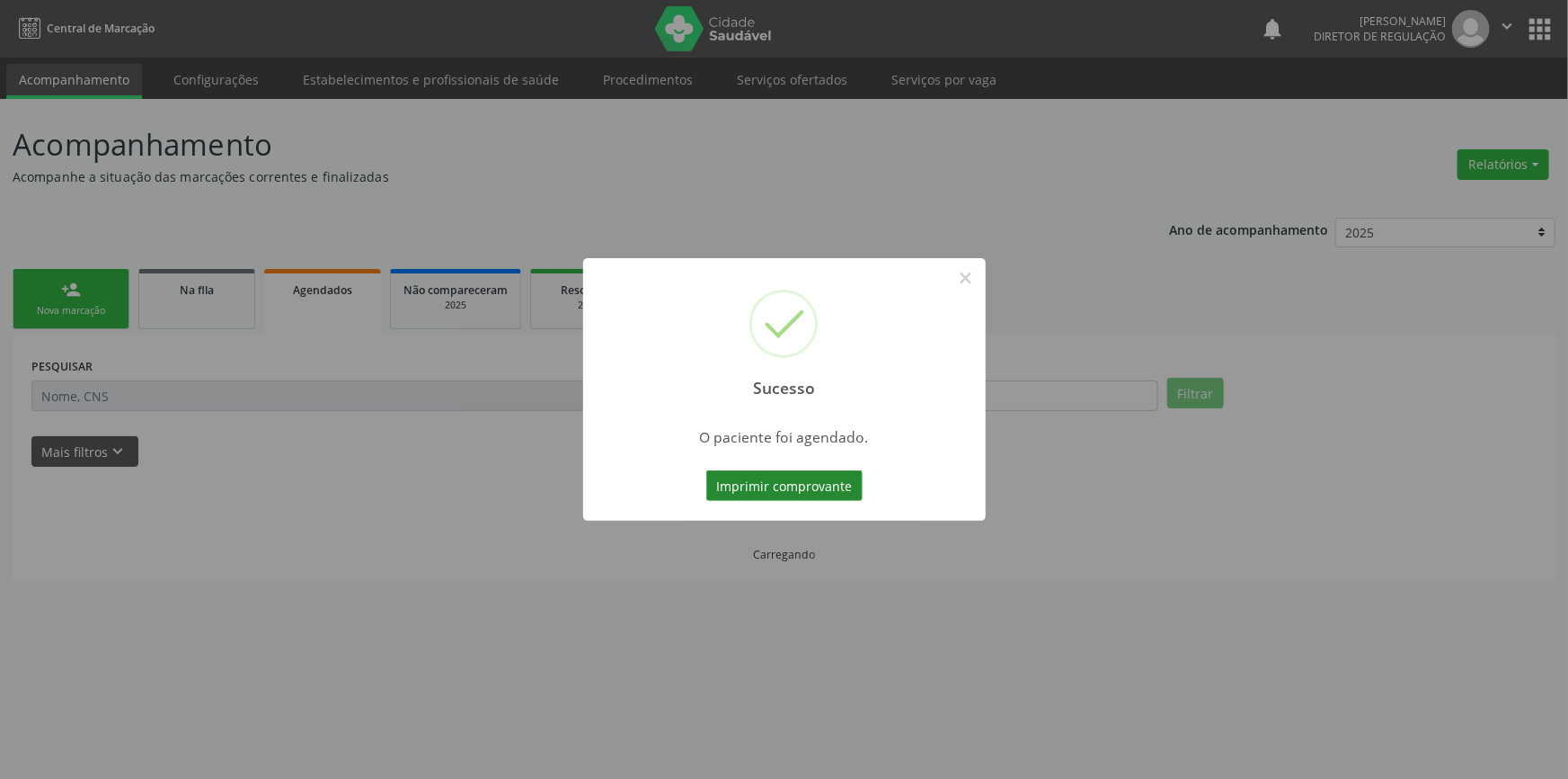
click at [822, 486] on button "Imprimir comprovante" at bounding box center [784, 485] width 156 height 30
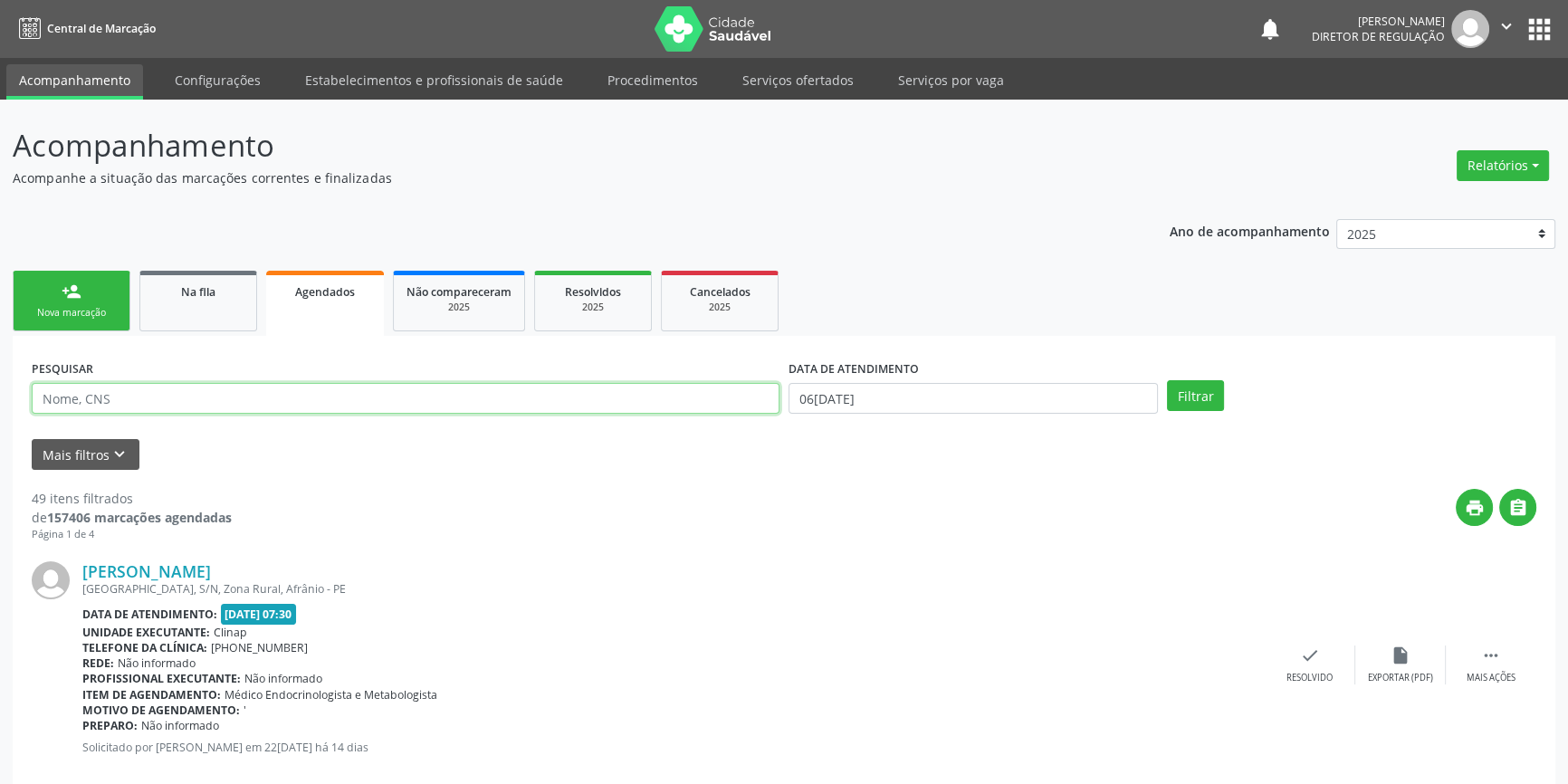
click at [124, 394] on input "text" at bounding box center [405, 398] width 748 height 31
click at [772, 95] on link "Serviços ofertados" at bounding box center [798, 80] width 136 height 32
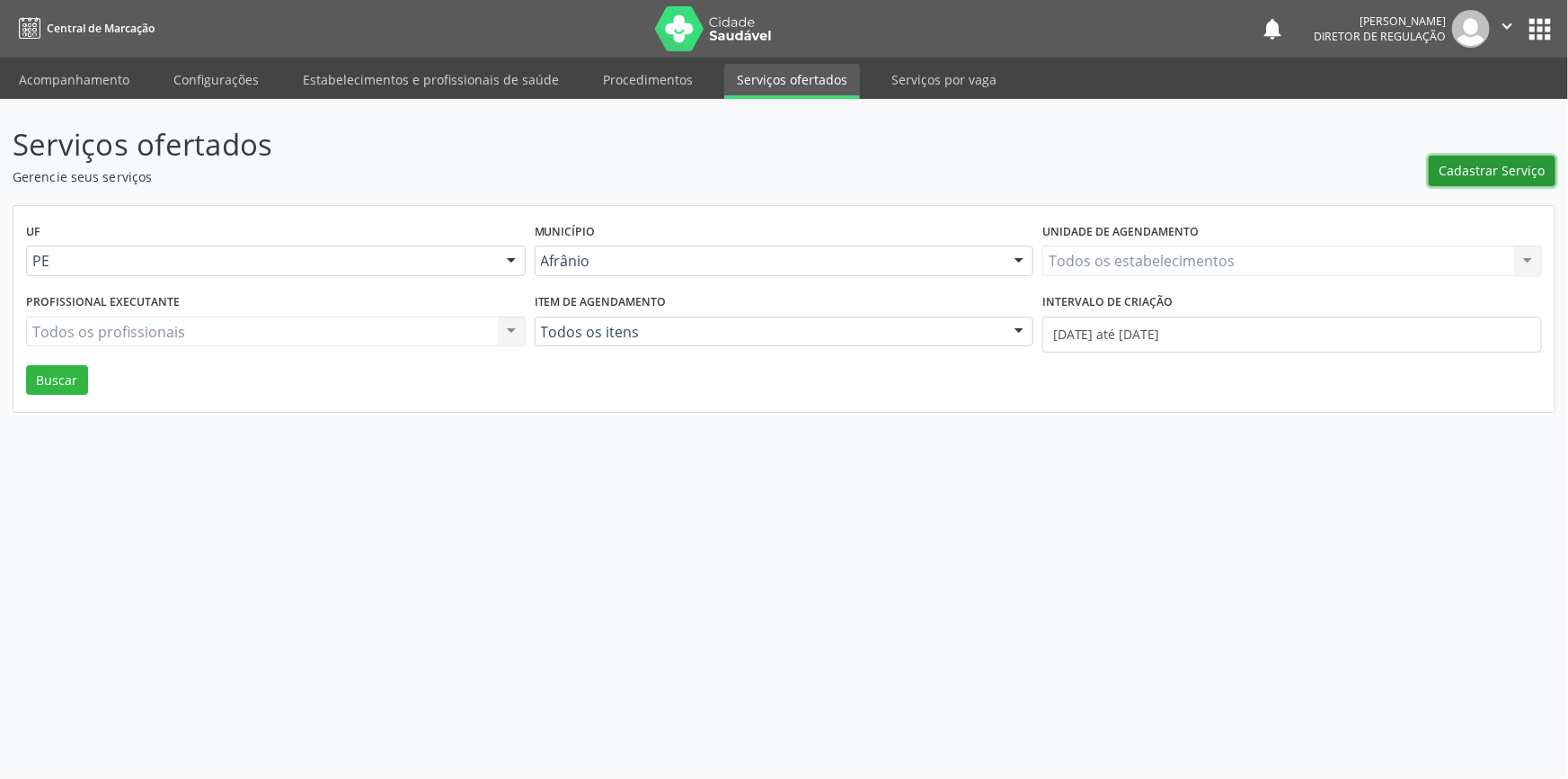
click at [1461, 184] on button "Cadastrar Serviço" at bounding box center [1492, 171] width 126 height 30
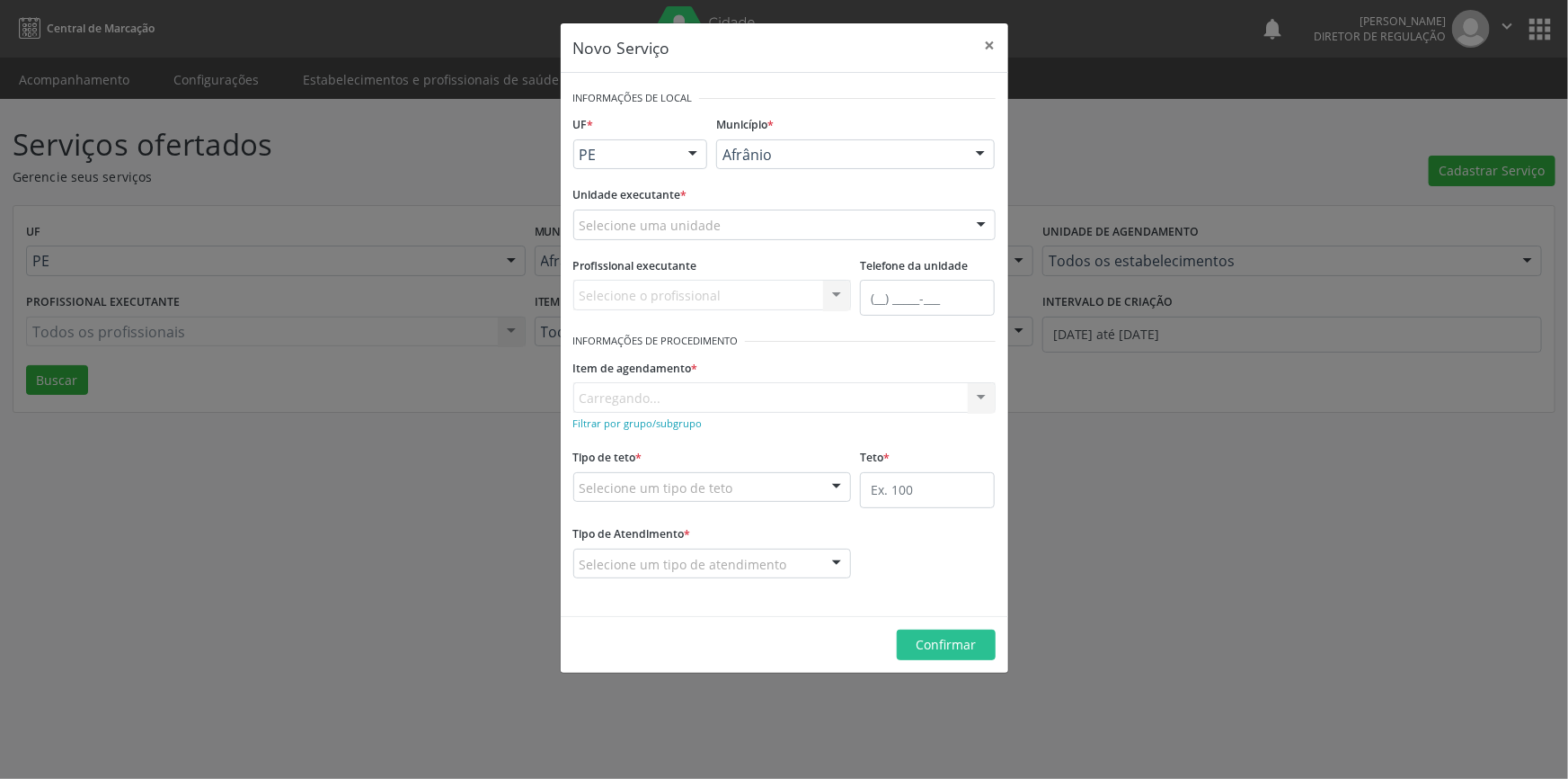
click at [792, 219] on div "Selecione uma unidade" at bounding box center [784, 225] width 423 height 30
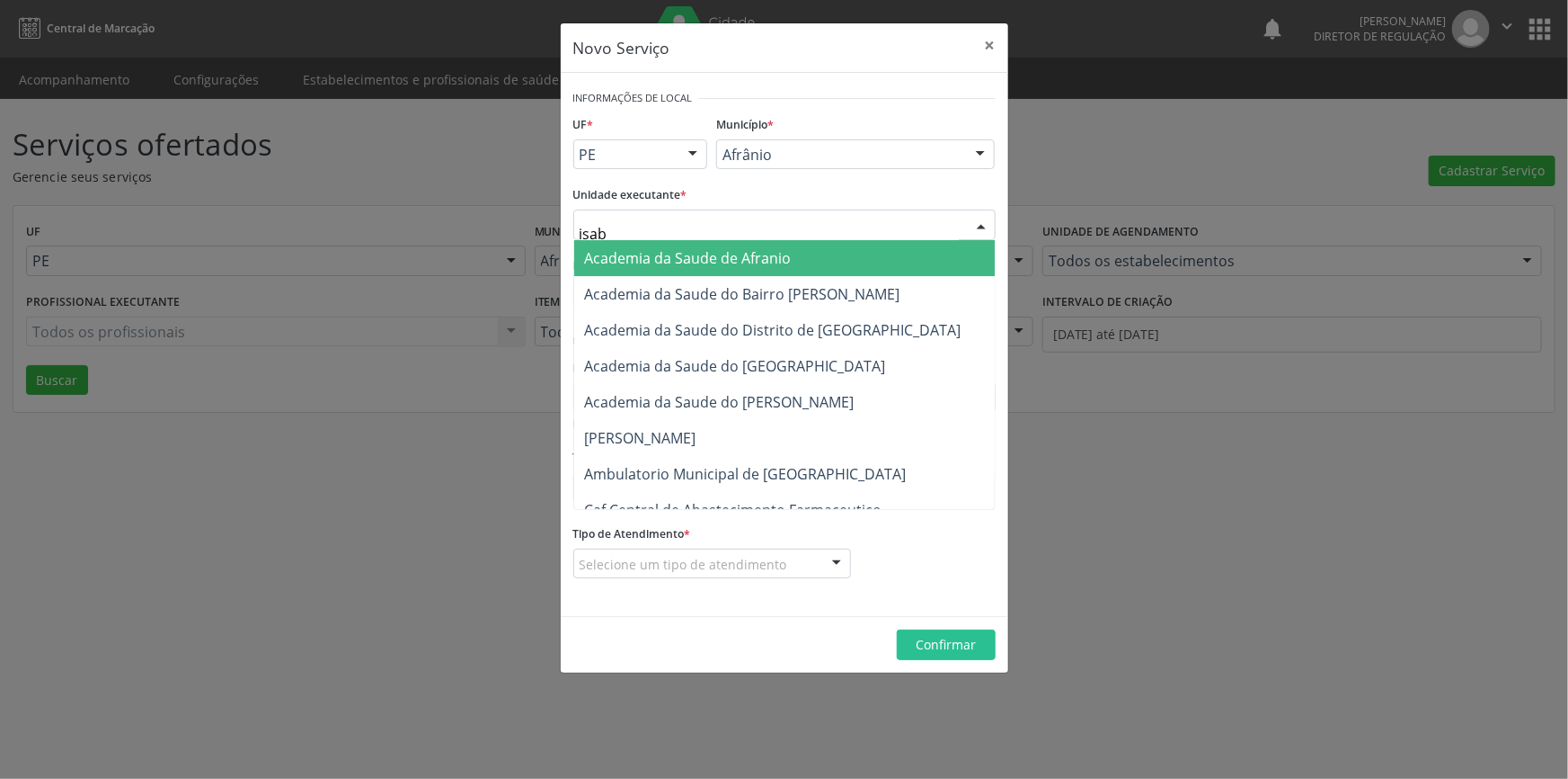
type input "isabe"
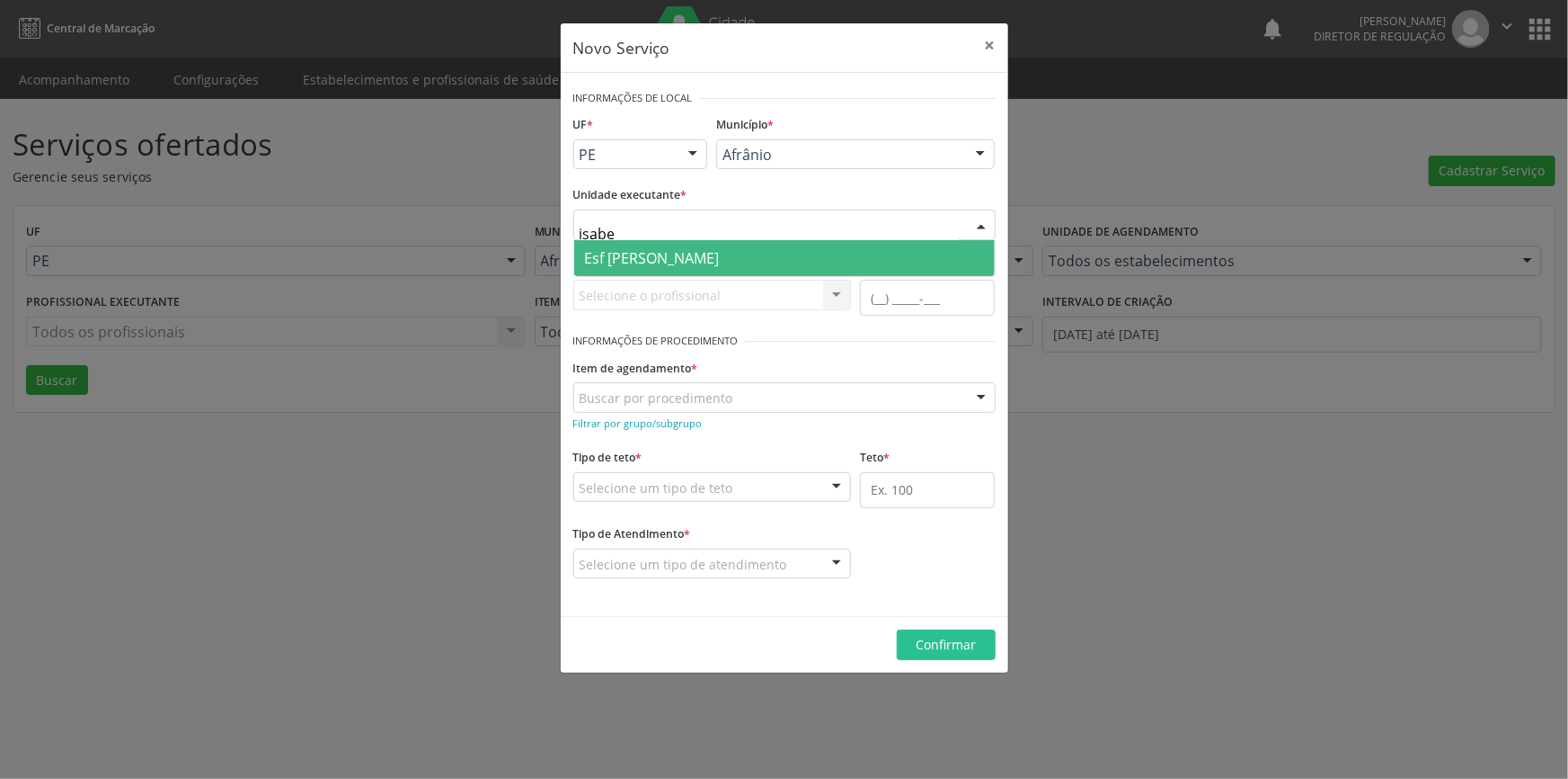
click at [779, 262] on span "Esf [PERSON_NAME]" at bounding box center [784, 258] width 421 height 36
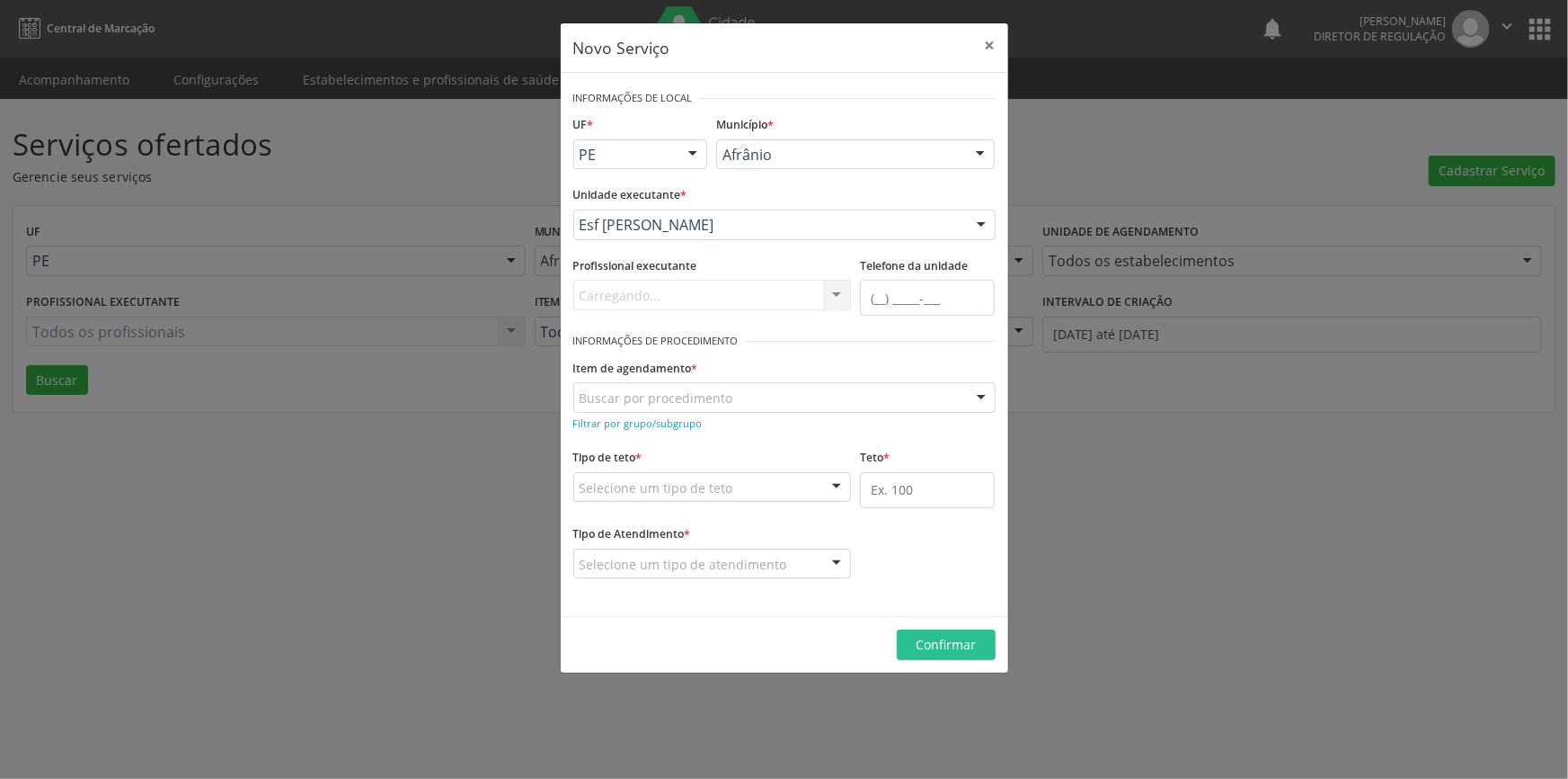
click at [733, 406] on div "Buscar por procedimento" at bounding box center [784, 396] width 423 height 30
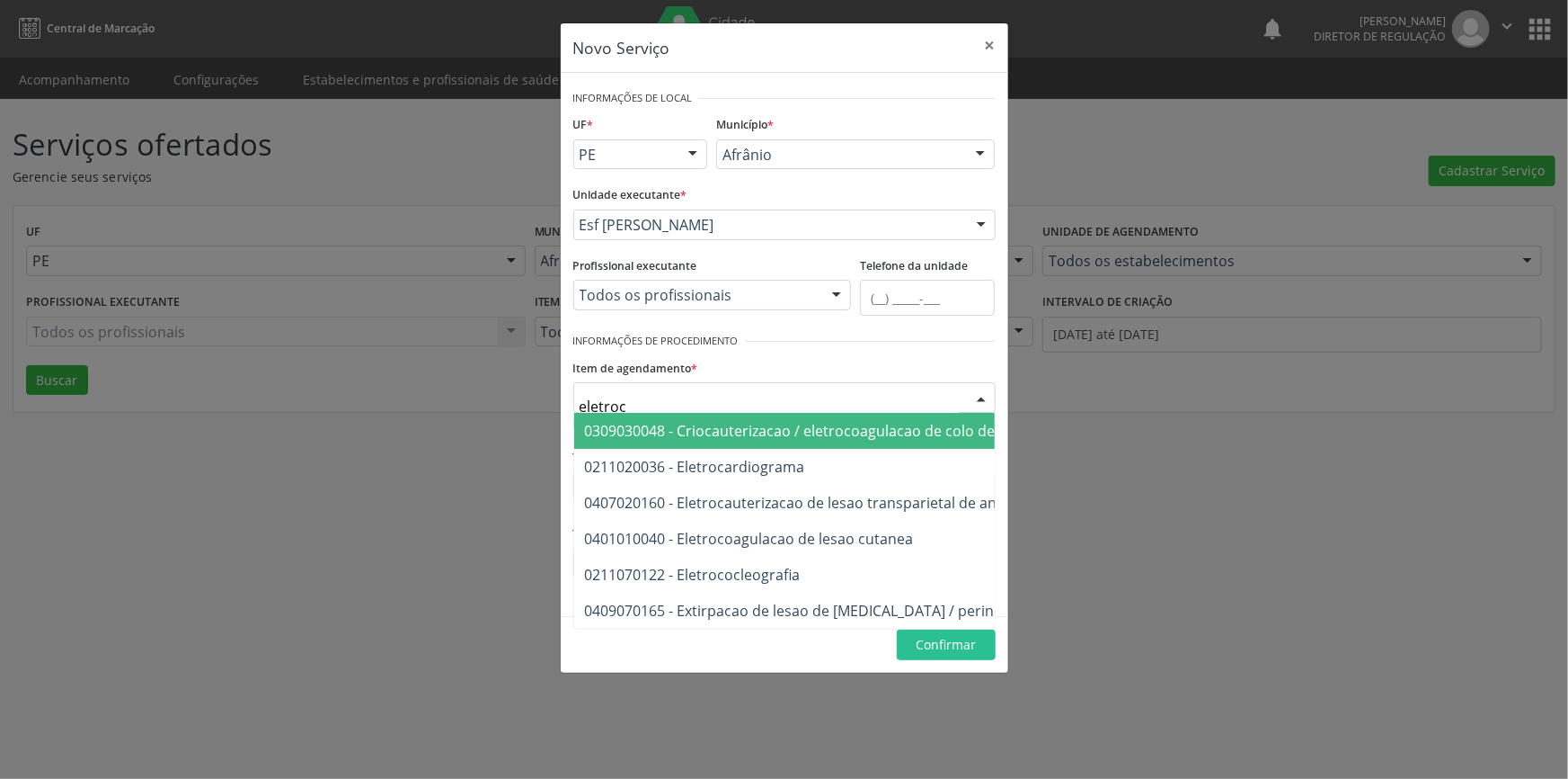
type input "eletroca"
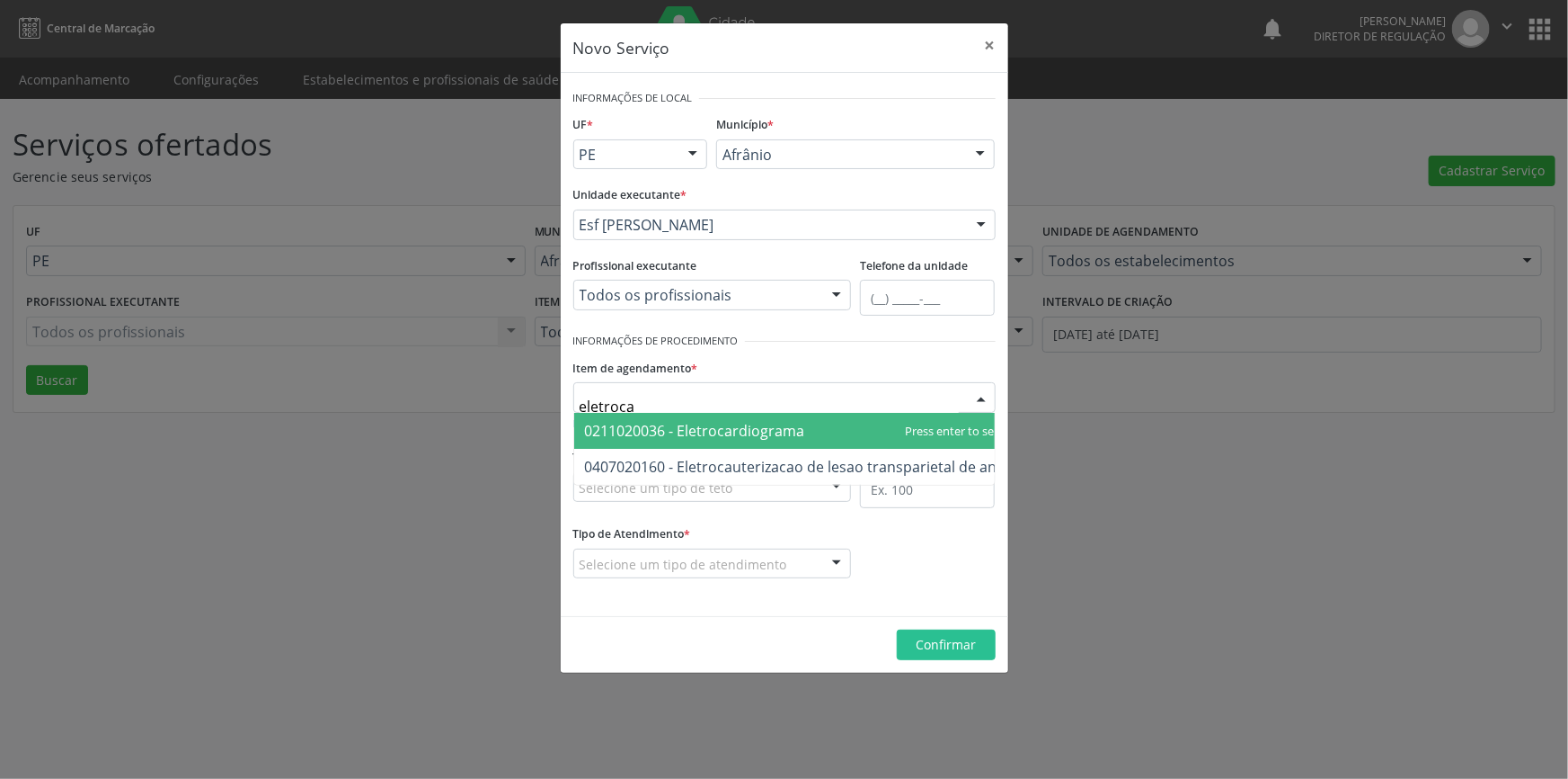
click at [780, 442] on span "0211020036 - Eletrocardiograma" at bounding box center [799, 431] width 450 height 36
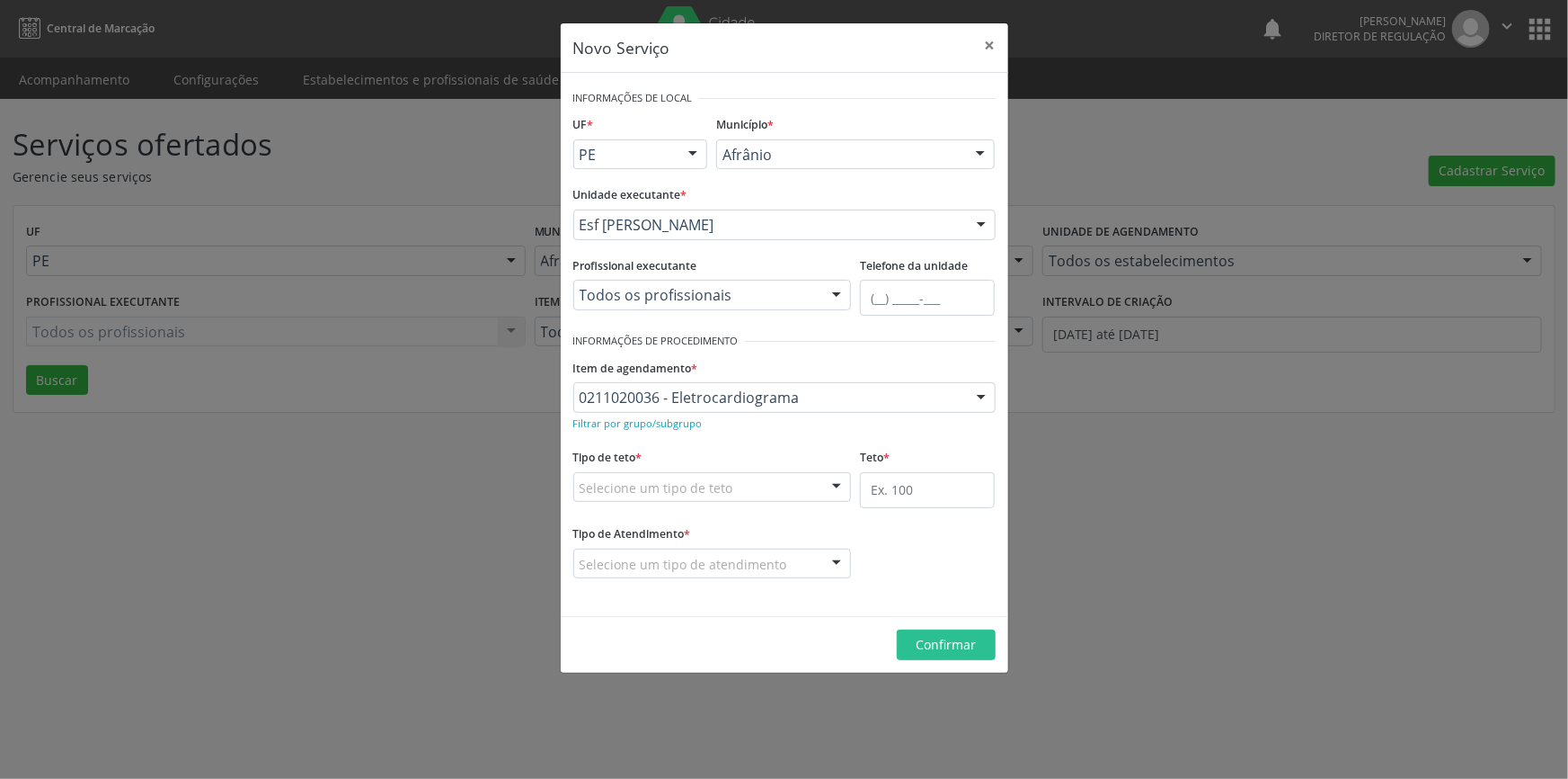
click at [760, 477] on div "Selecione um tipo de teto" at bounding box center [713, 487] width 278 height 30
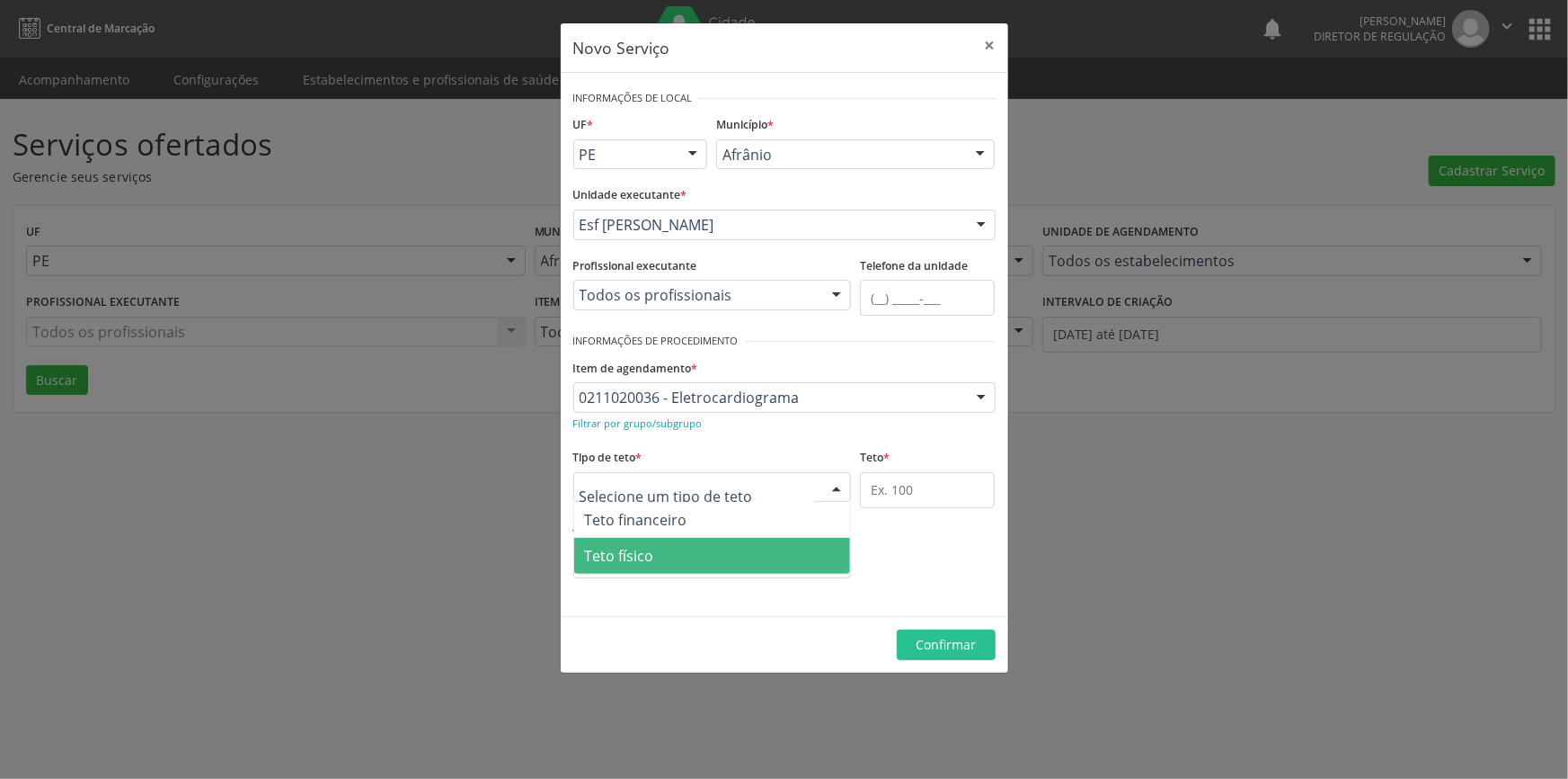
click at [681, 538] on span "Teto físico" at bounding box center [713, 555] width 277 height 36
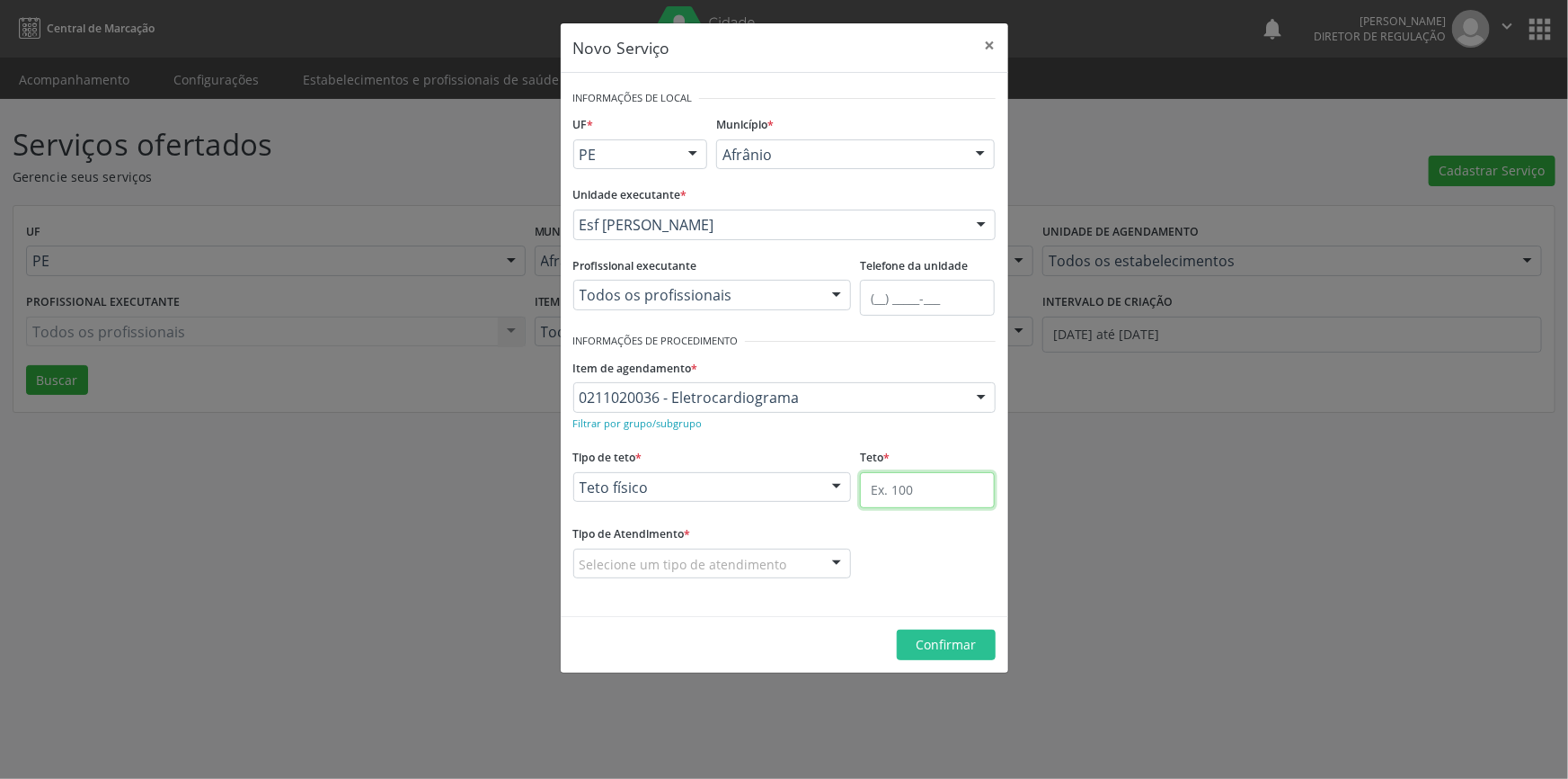
click at [891, 489] on input "text" at bounding box center [927, 490] width 134 height 36
type input "1"
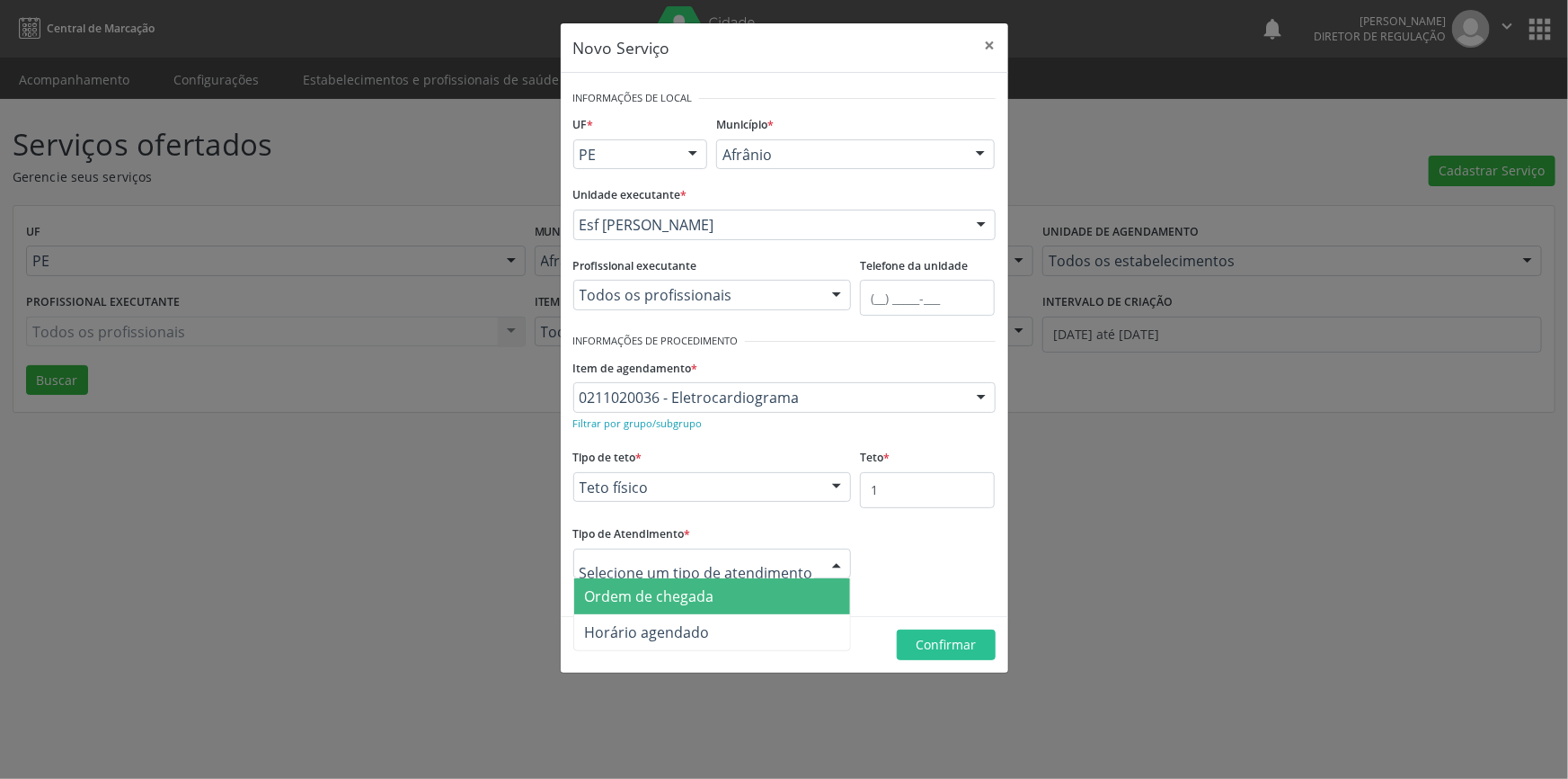
click at [692, 592] on span "Ordem de chegada" at bounding box center [650, 596] width 129 height 20
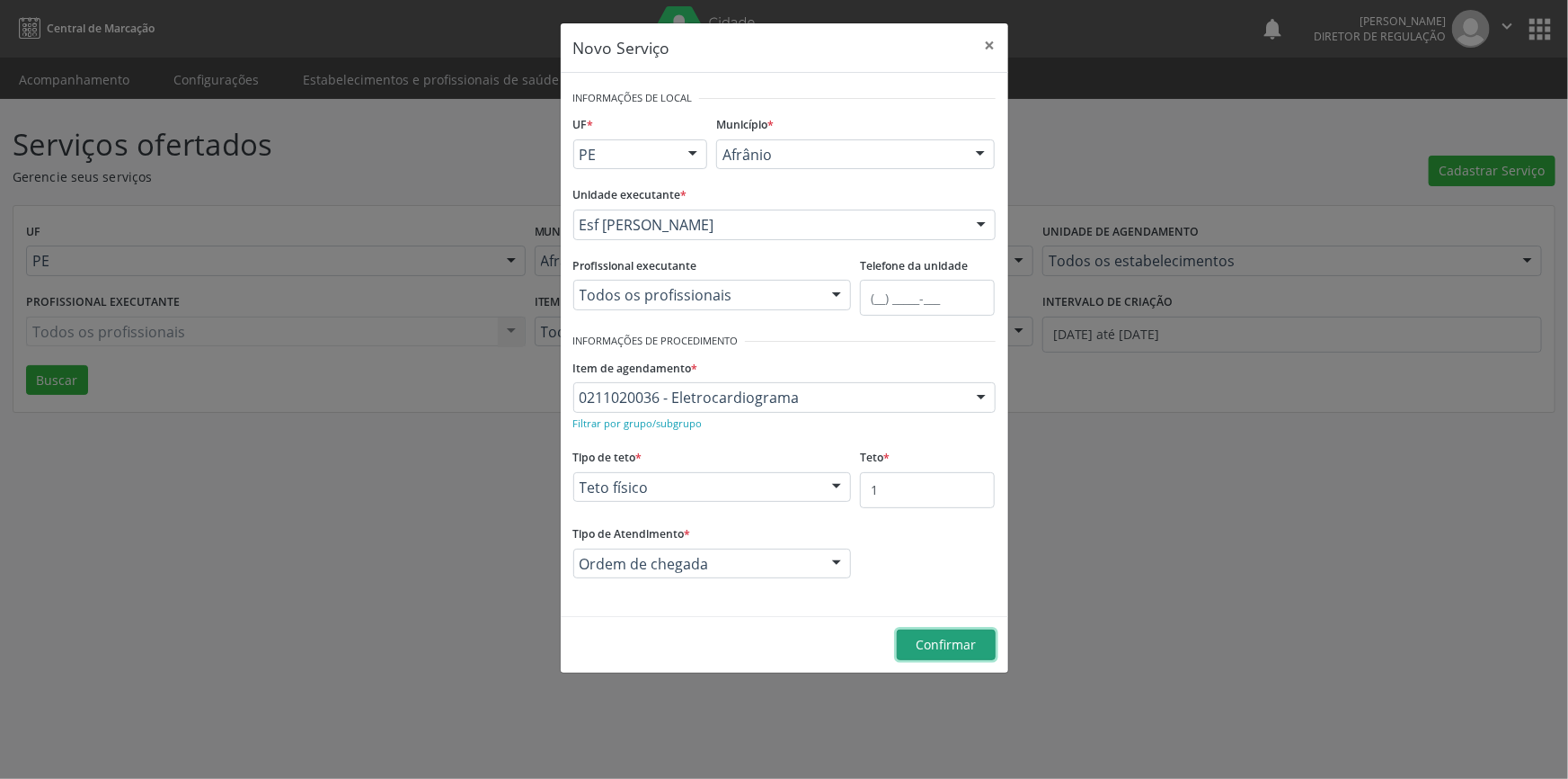
click at [928, 646] on span "Confirmar" at bounding box center [945, 644] width 60 height 17
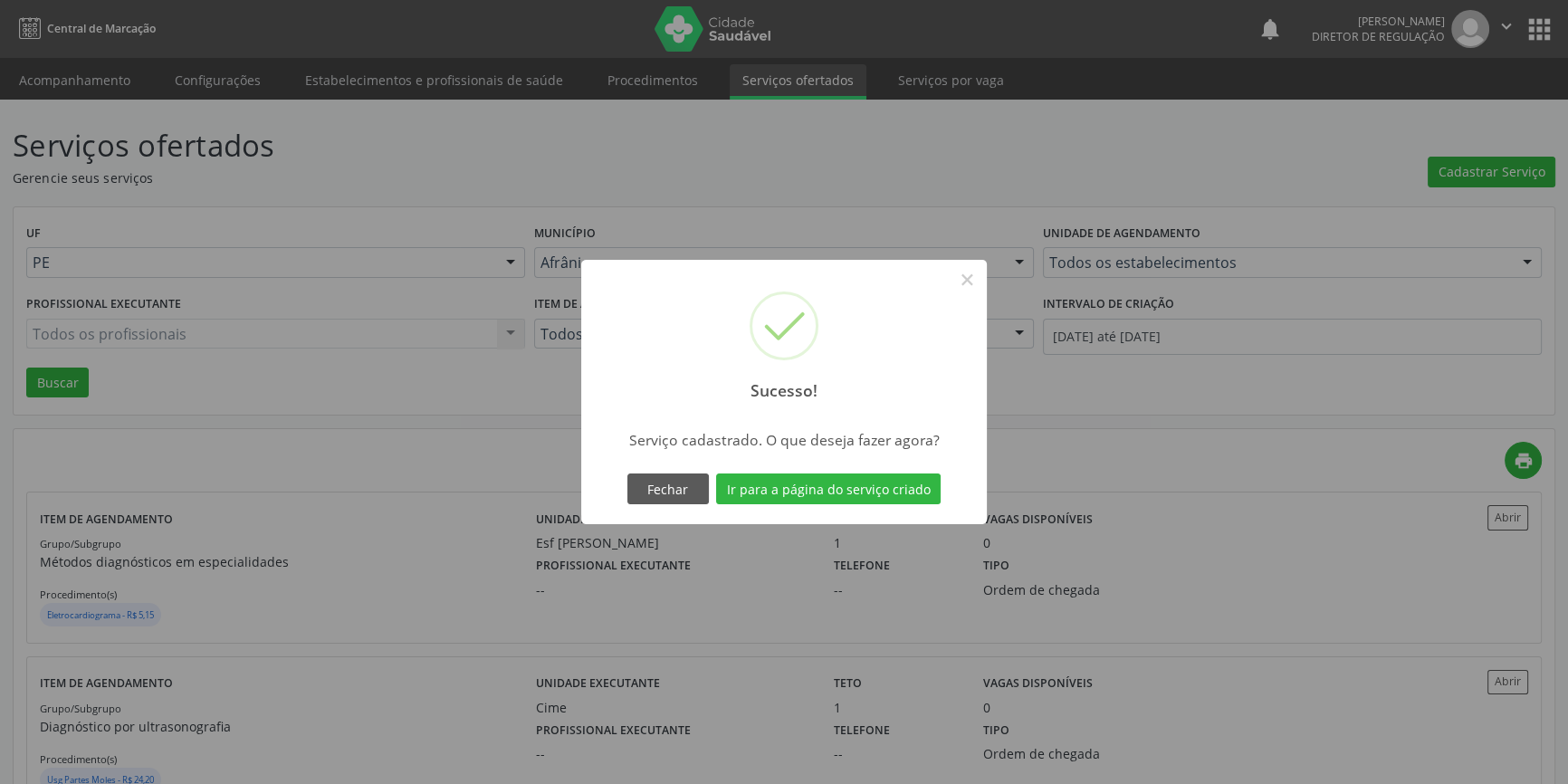
click at [873, 510] on div "Sucesso! × Serviço cadastrado. O que deseja fazer agora? Fechar Ir para a págin…" at bounding box center [784, 392] width 406 height 265
click at [872, 504] on div "Fechar Ir para a página do serviço criado" at bounding box center [784, 489] width 322 height 38
click at [881, 492] on button "Ir para a página do serviço criado" at bounding box center [828, 488] width 224 height 31
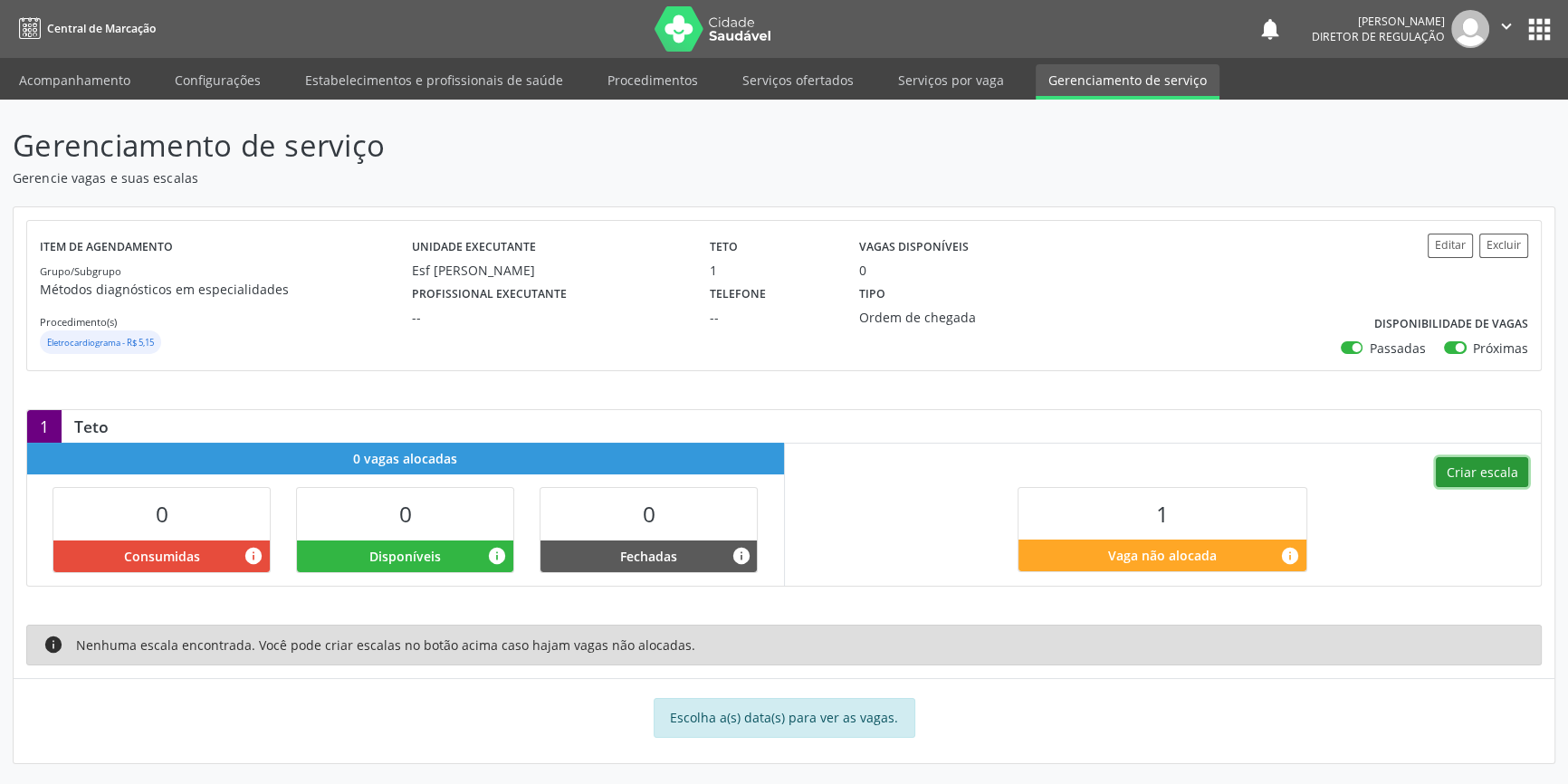
click at [1449, 468] on button "Criar escala" at bounding box center [1481, 472] width 92 height 31
select select "9"
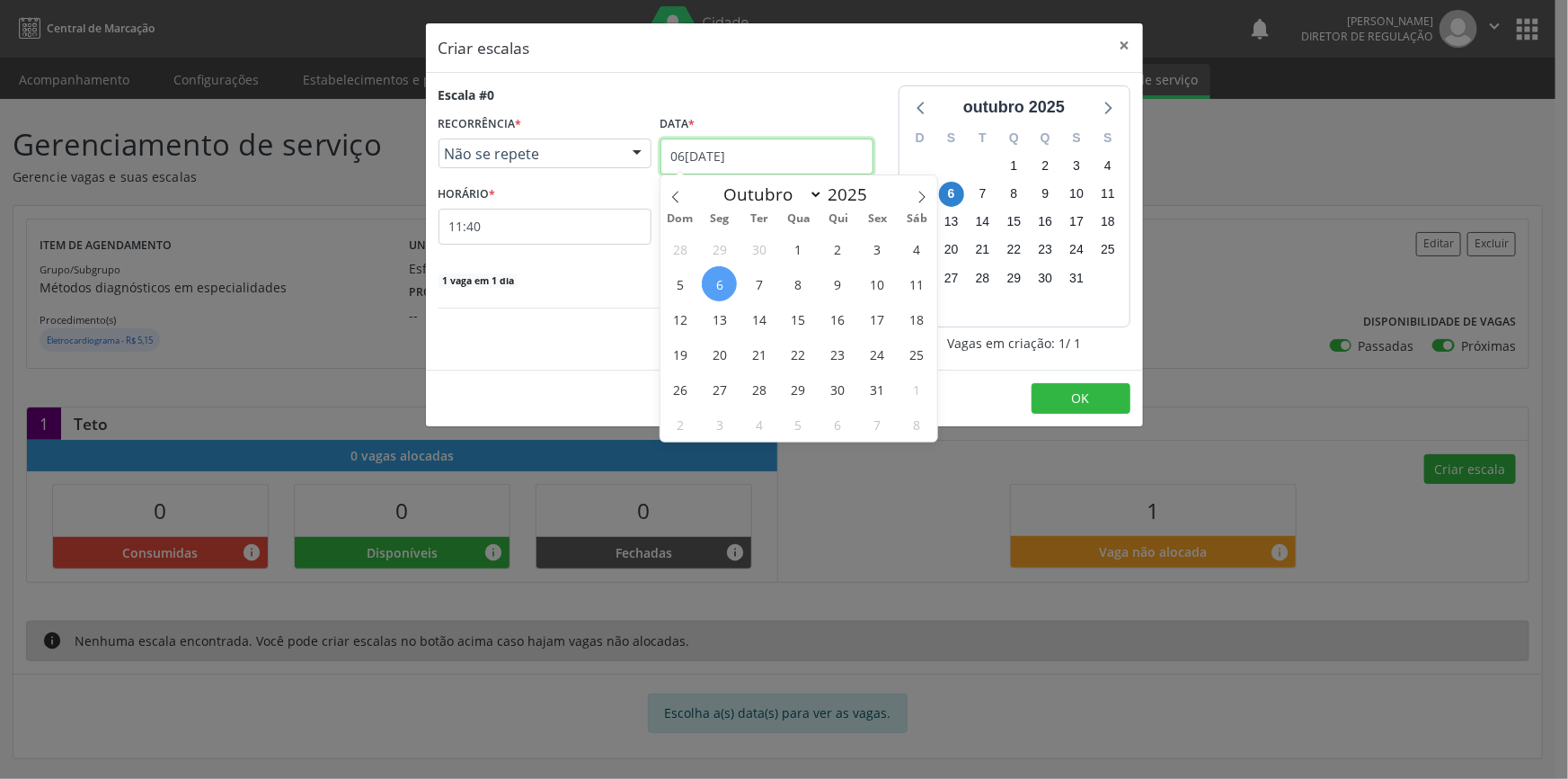
click at [736, 167] on input "[DATE]" at bounding box center [767, 156] width 213 height 36
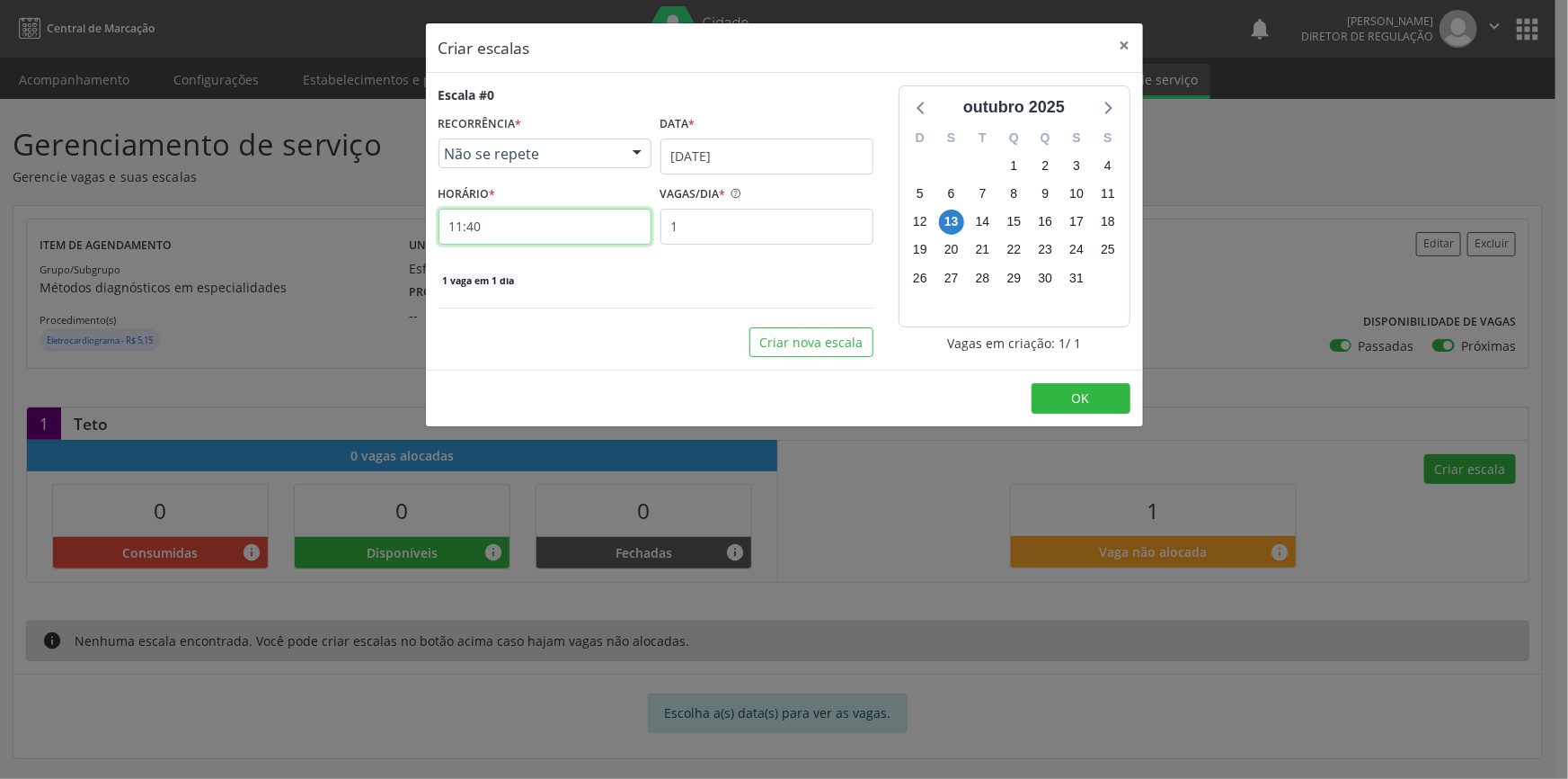
click at [572, 232] on input "11:40" at bounding box center [544, 227] width 213 height 36
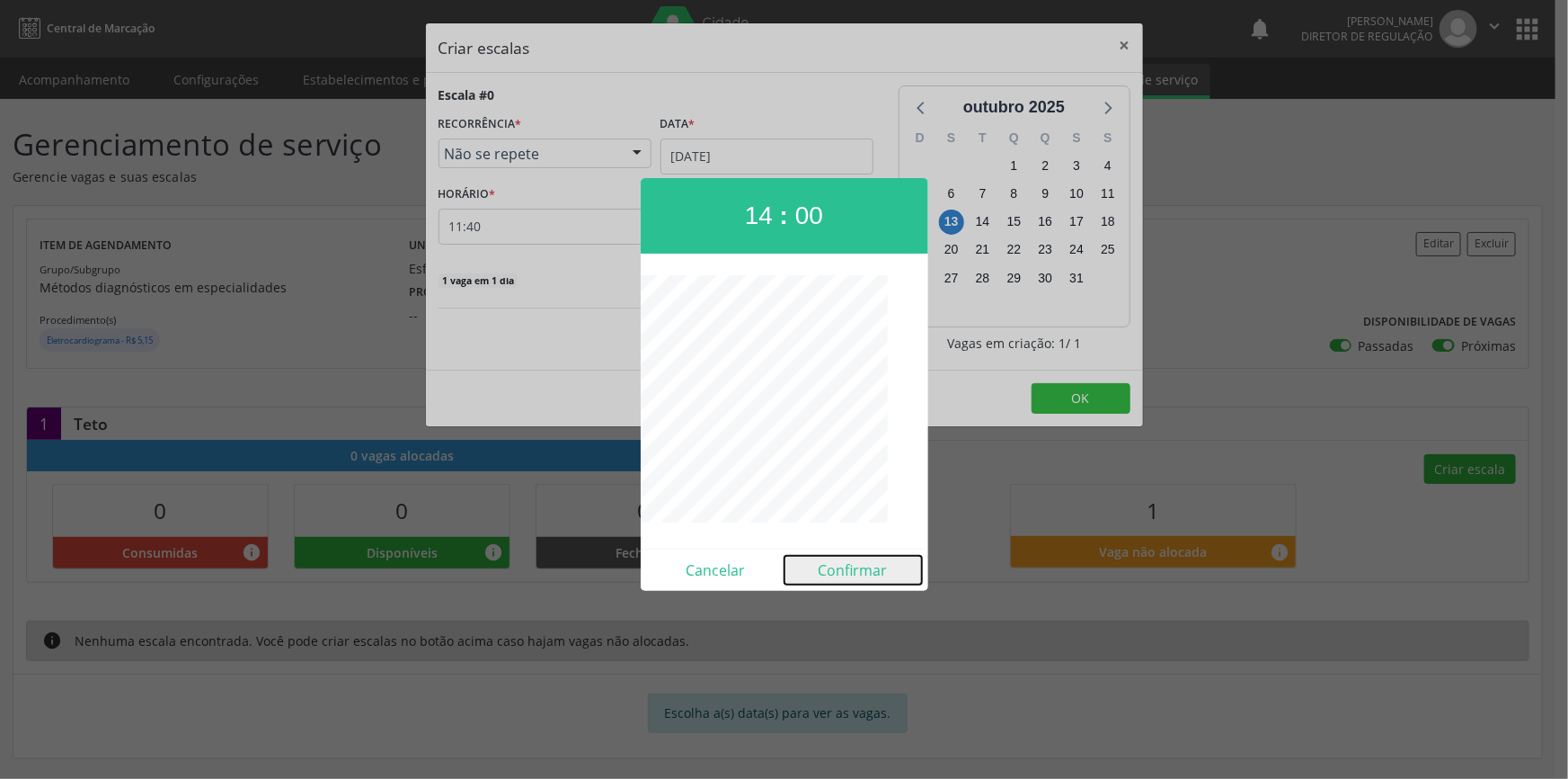
click at [856, 565] on button "Confirmar" at bounding box center [853, 569] width 137 height 28
type input "14:00"
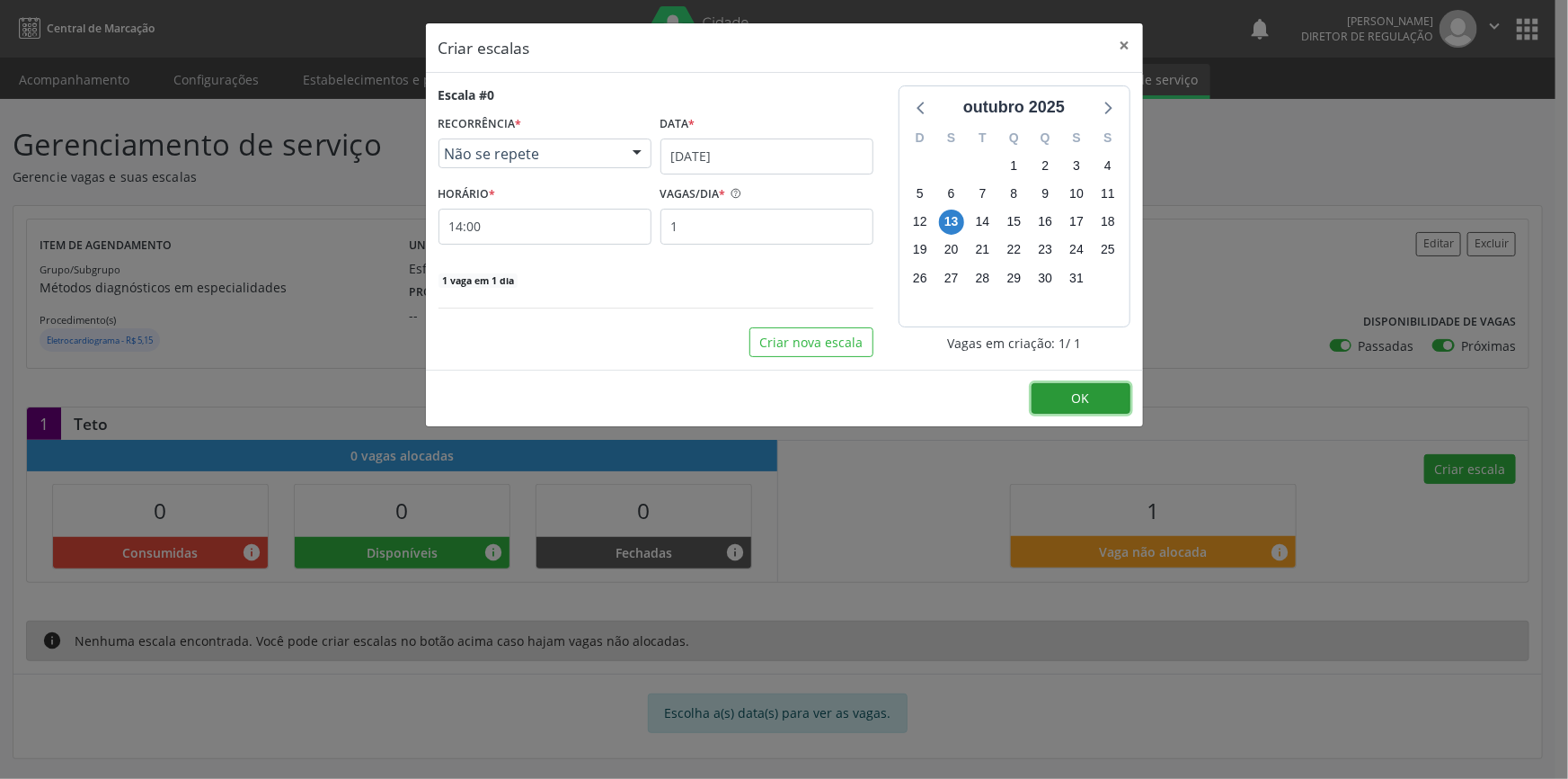
click at [1090, 386] on button "OK" at bounding box center [1081, 397] width 99 height 30
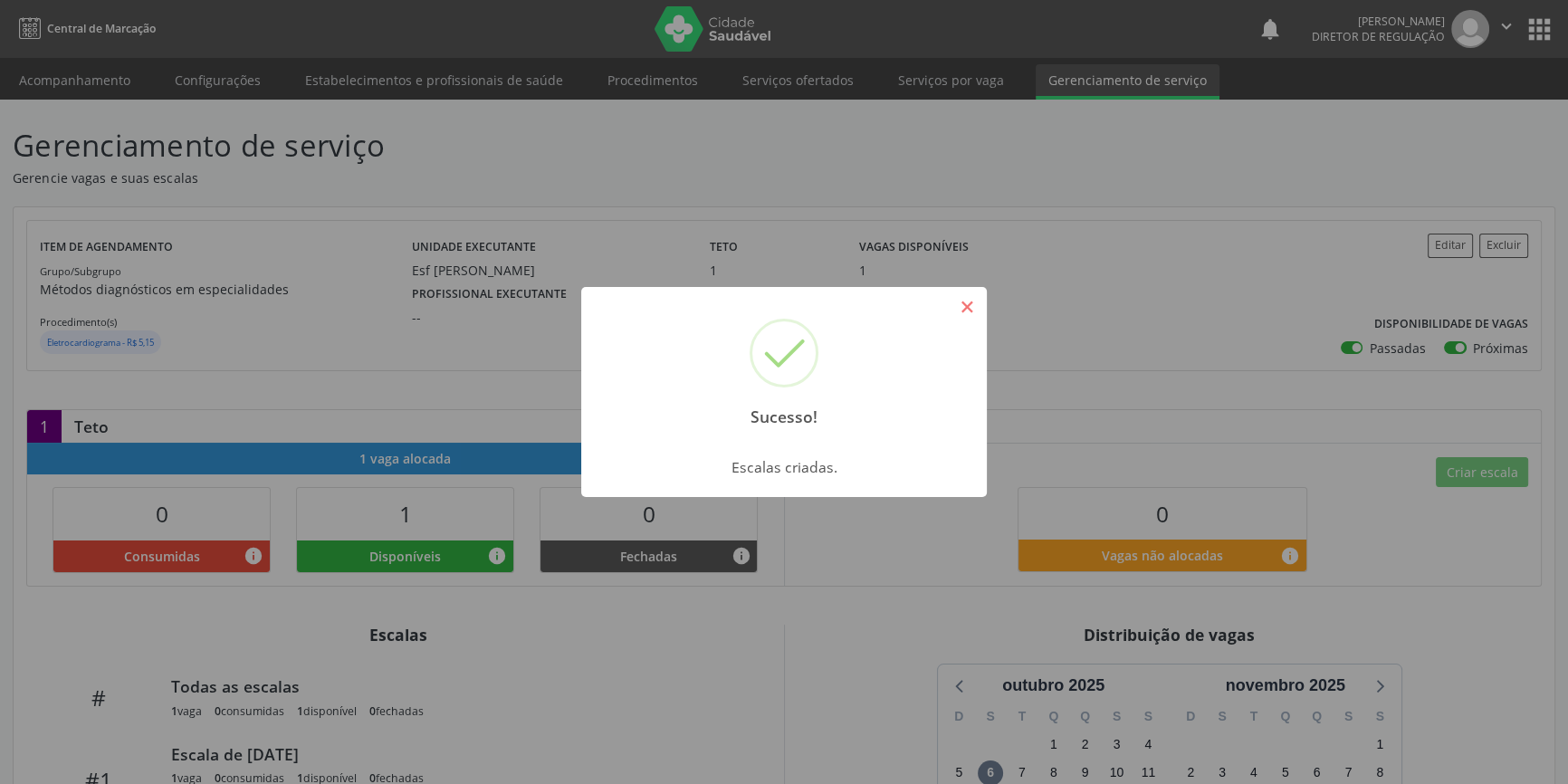
click at [976, 320] on button "×" at bounding box center [966, 306] width 31 height 31
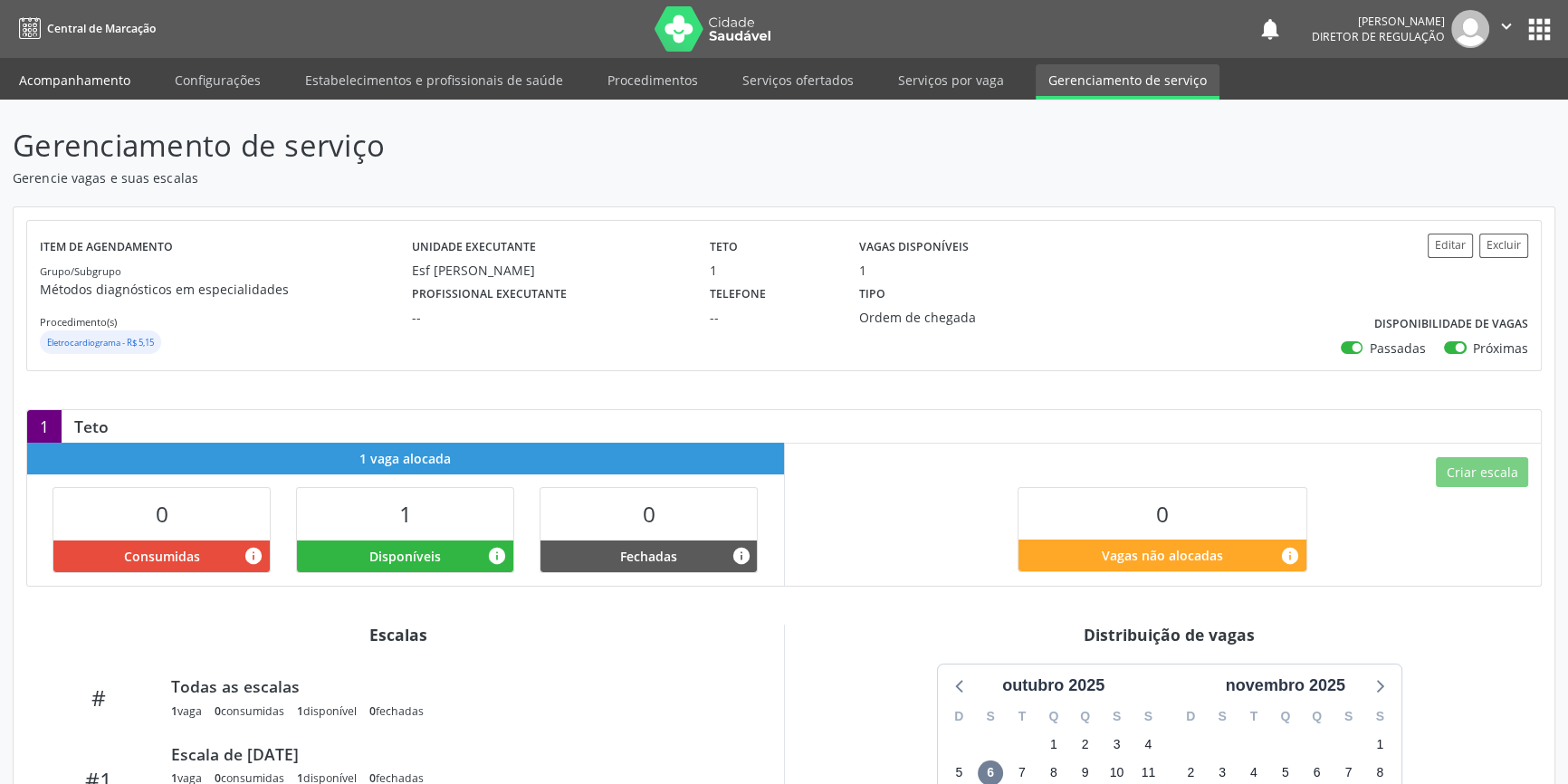
click at [42, 65] on link "Acompanhamento" at bounding box center [74, 80] width 136 height 32
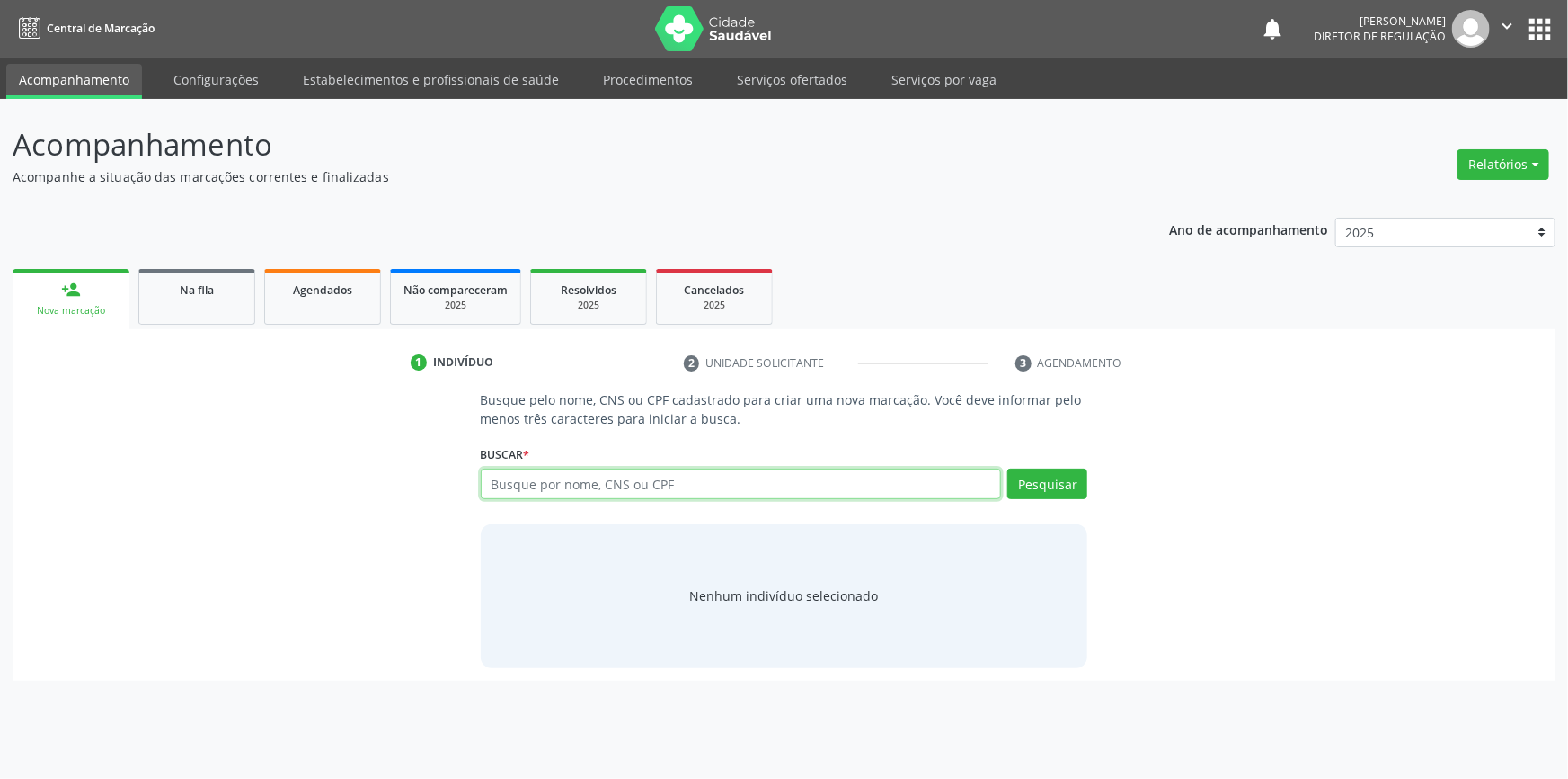
click at [521, 484] on input "text" at bounding box center [740, 483] width 521 height 30
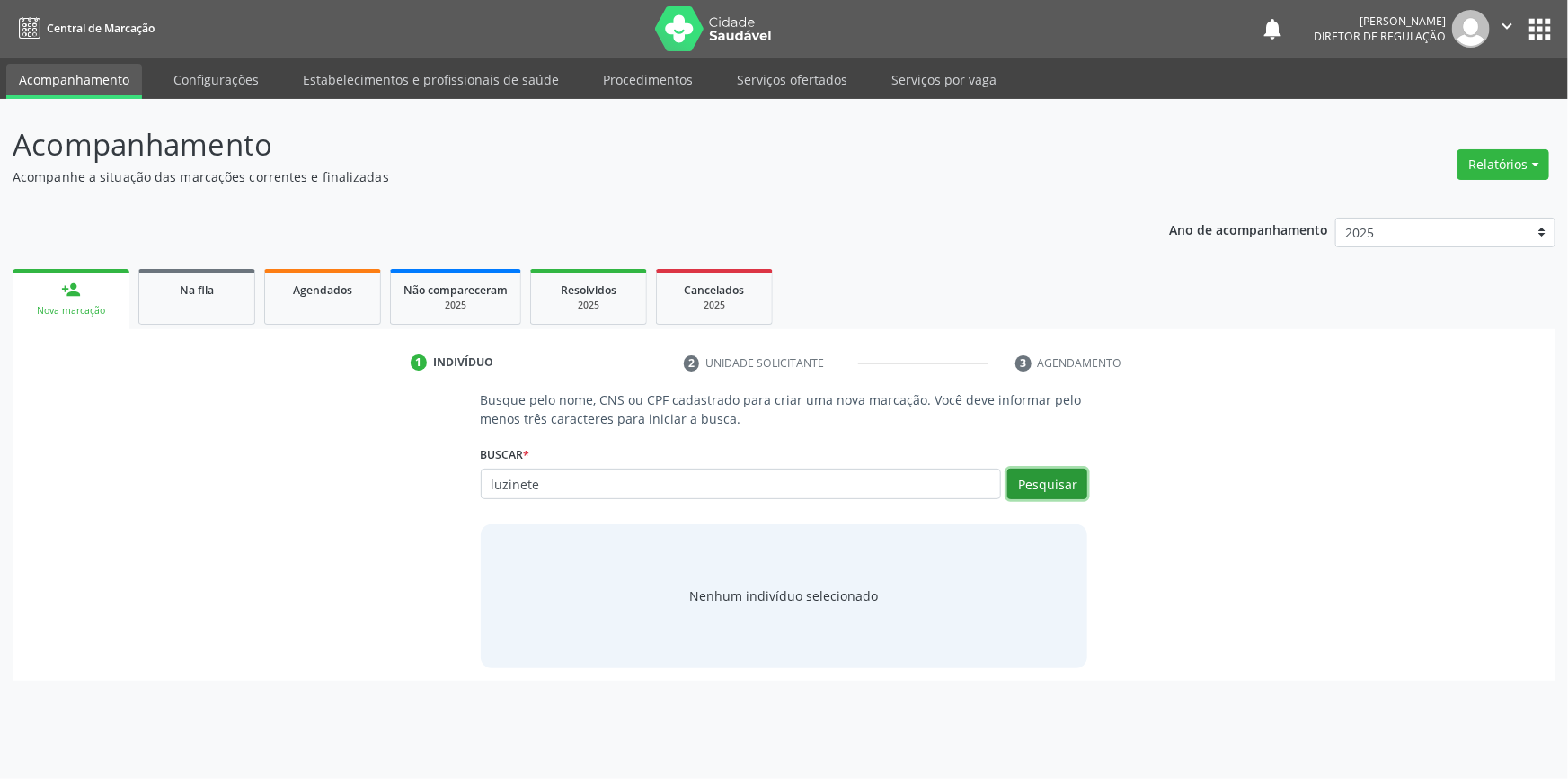
click at [1018, 481] on button "Pesquisar" at bounding box center [1047, 483] width 80 height 30
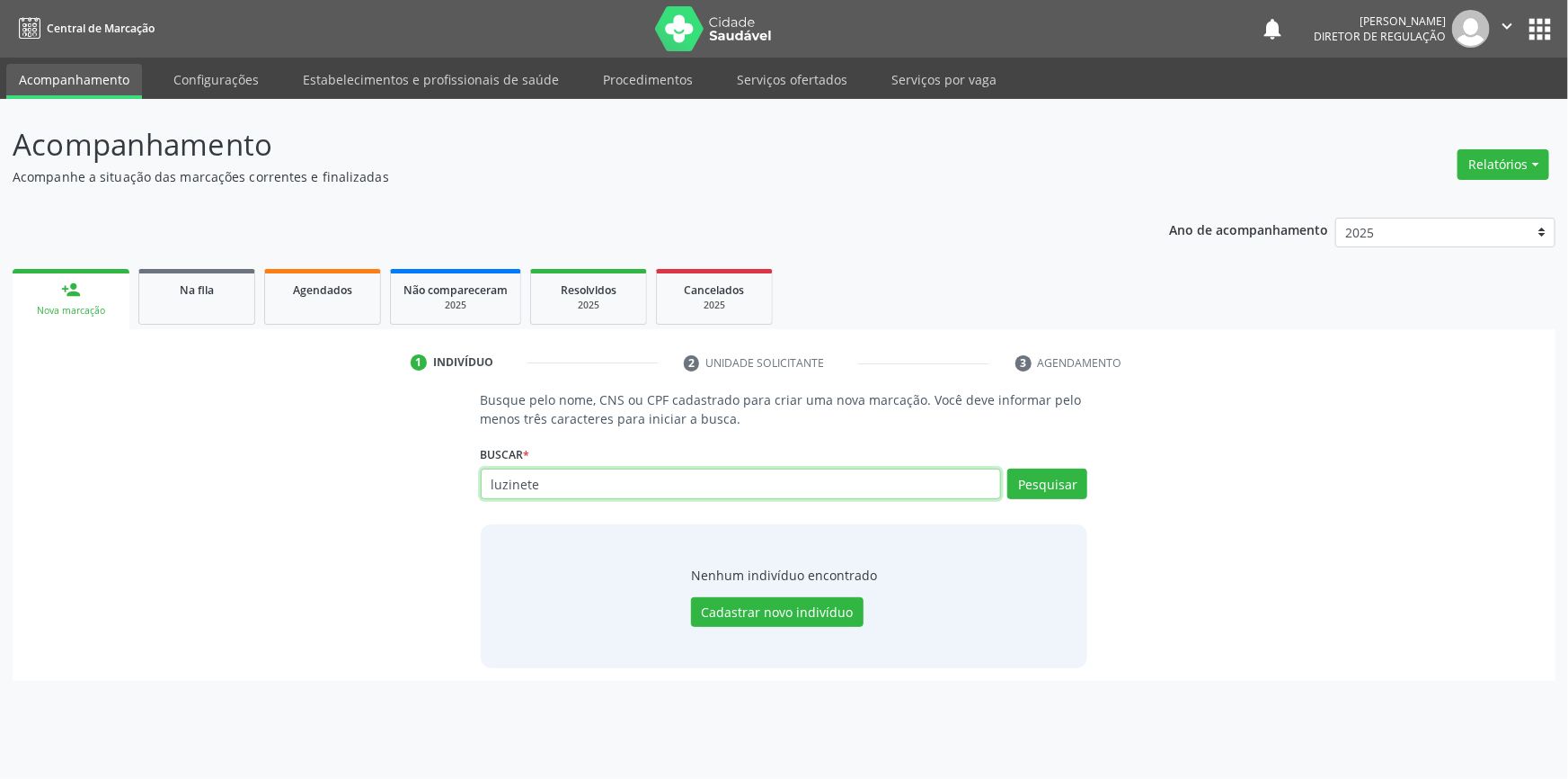
drag, startPoint x: 818, startPoint y: 474, endPoint x: 345, endPoint y: 394, distance: 479.7
click at [14, 464] on div "Busque pelo nome, CNS ou CPF cadastrado para criar uma nova marcação. Você deve…" at bounding box center [784, 535] width 1543 height 289
type input "76336999491"
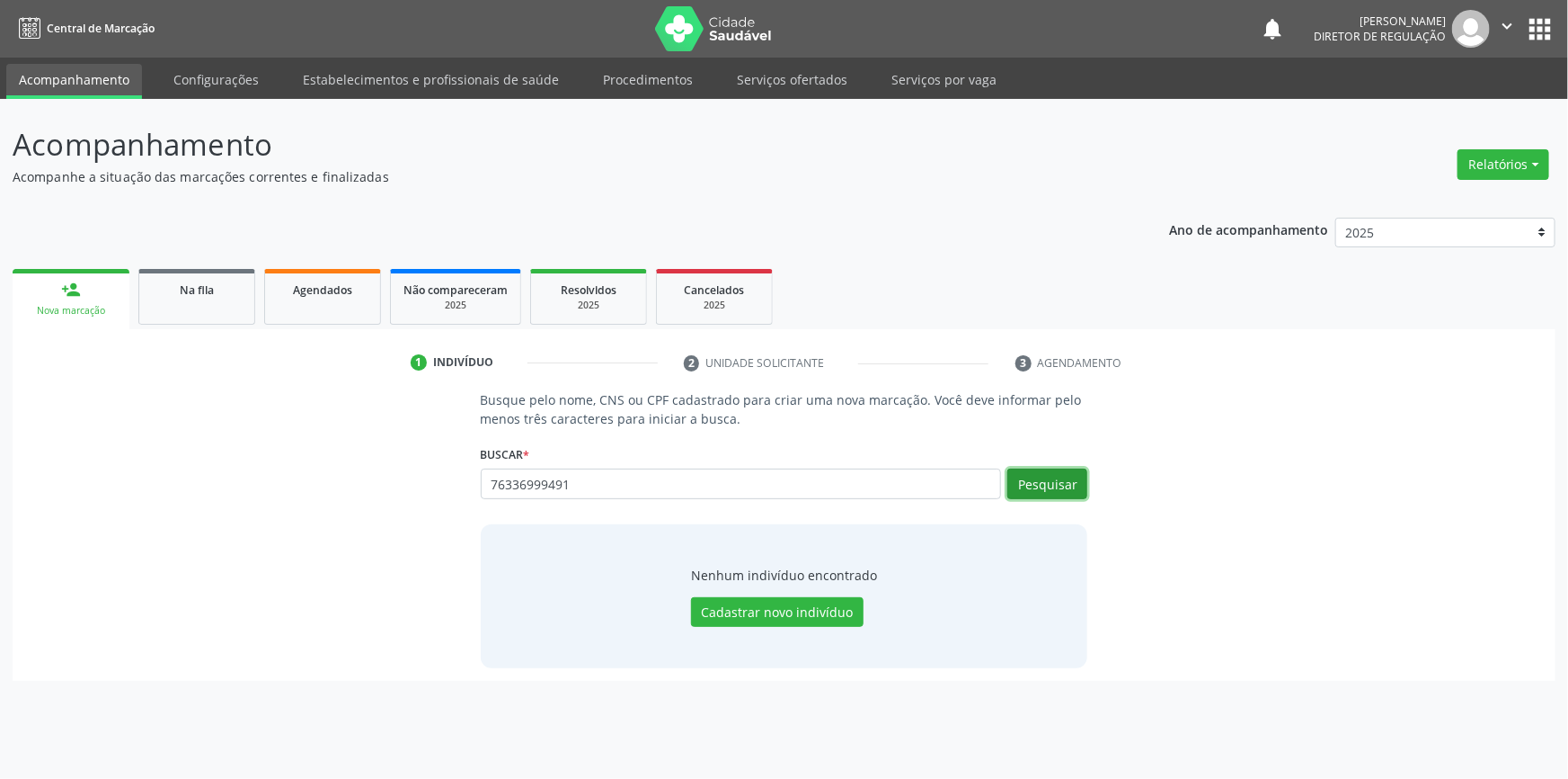
click at [1068, 494] on button "Pesquisar" at bounding box center [1047, 483] width 80 height 30
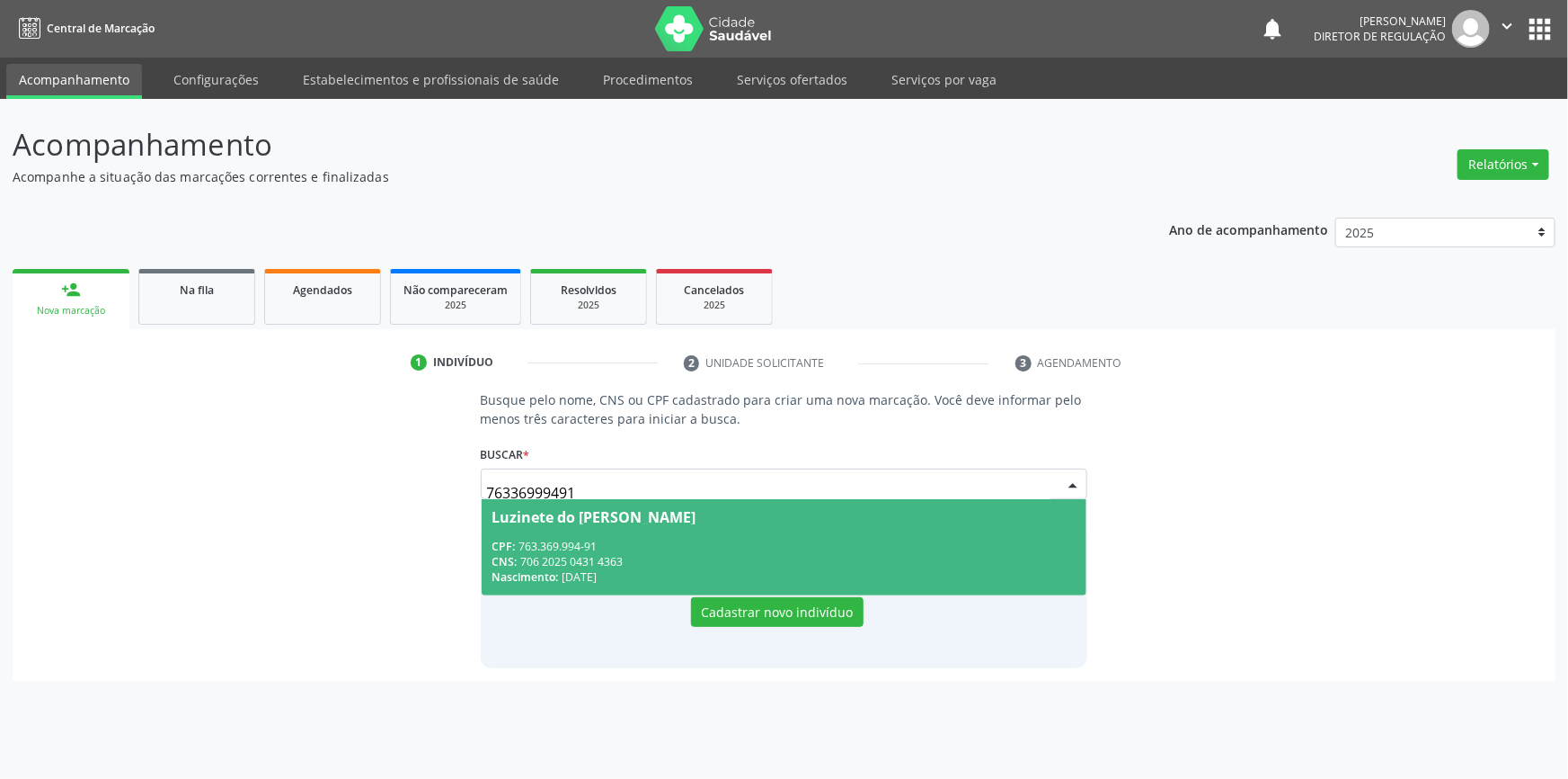
click at [575, 526] on span "Luzinete do Carmo Santana CPF: 763.369.994-91 CNS: 706 2025 0431 4363 Nasciment…" at bounding box center [784, 547] width 606 height 96
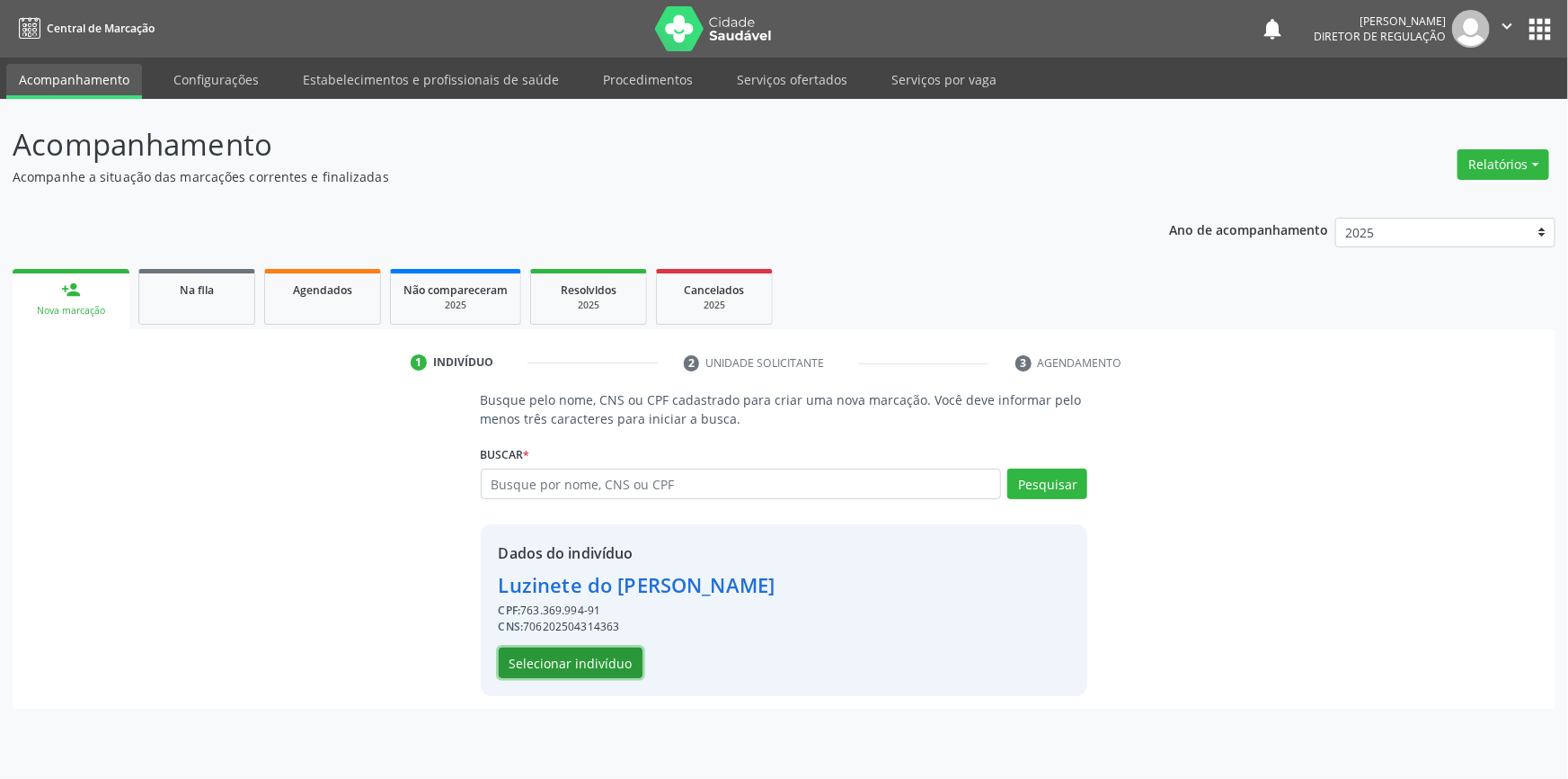
click at [587, 656] on button "Selecionar indivíduo" at bounding box center [571, 662] width 144 height 30
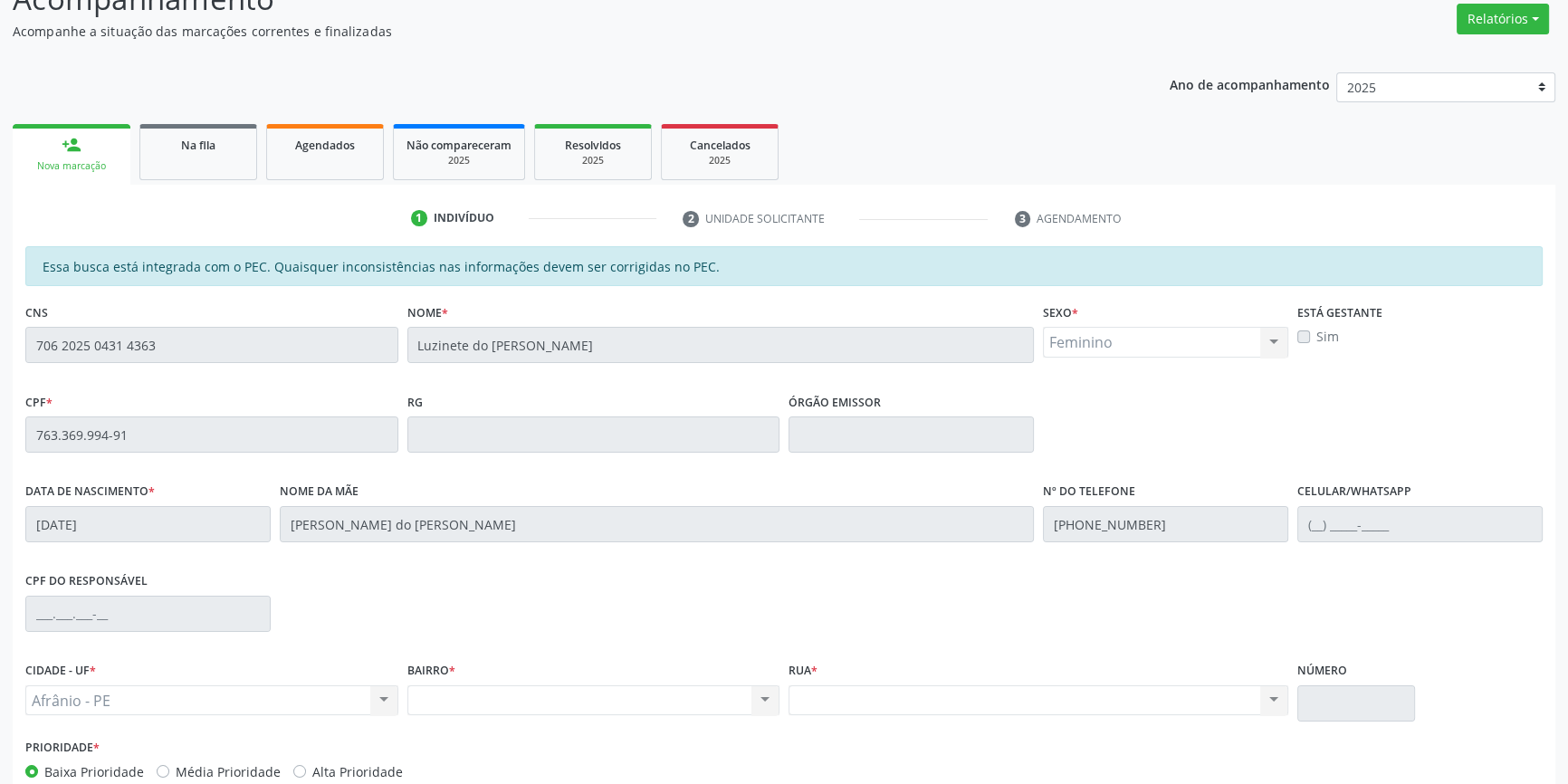
scroll to position [248, 0]
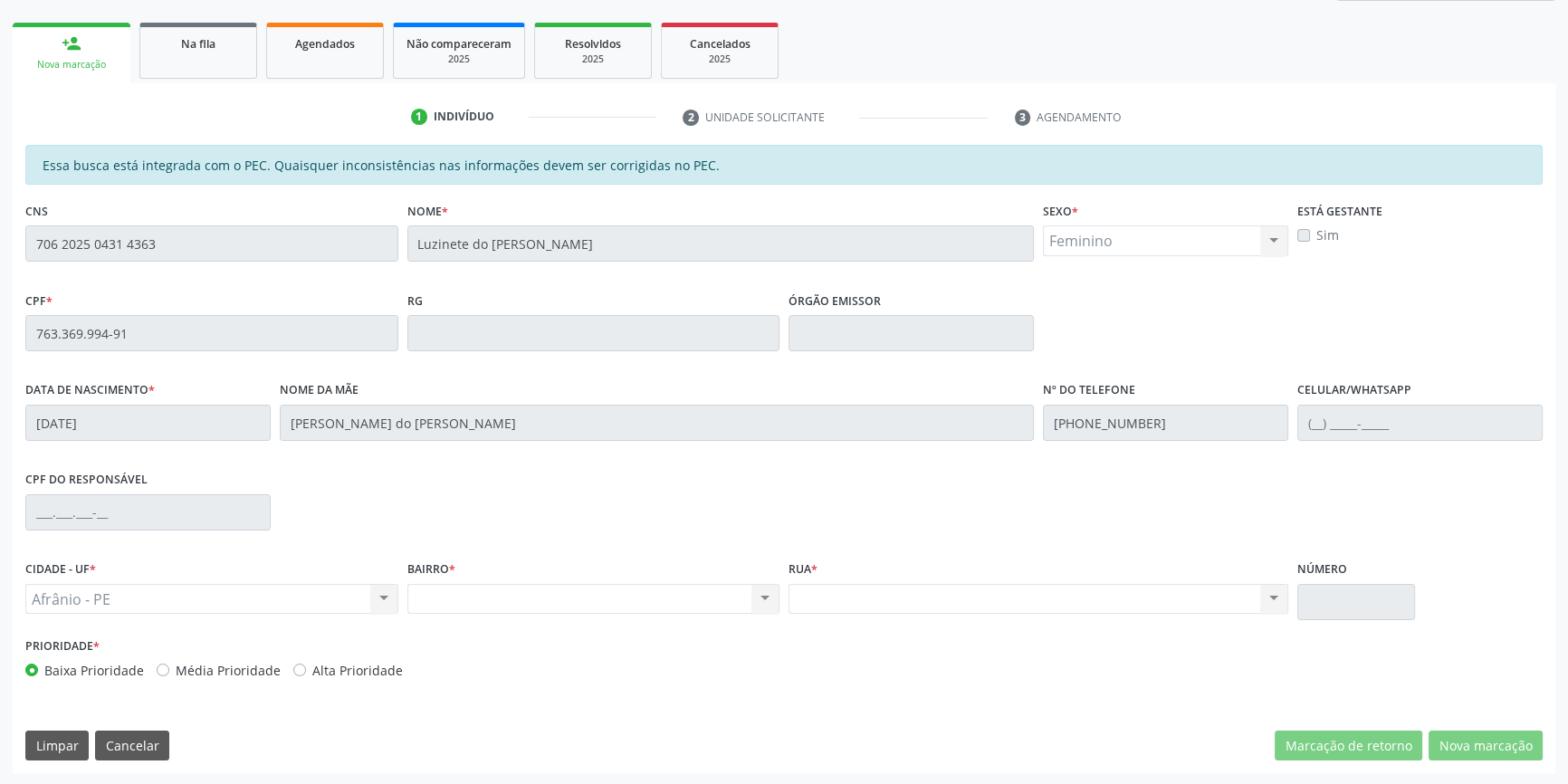
click at [0, 191] on div "Acompanhamento Acompanhe a situação das marcações correntes e finalizadas Relat…" at bounding box center [784, 319] width 1568 height 934
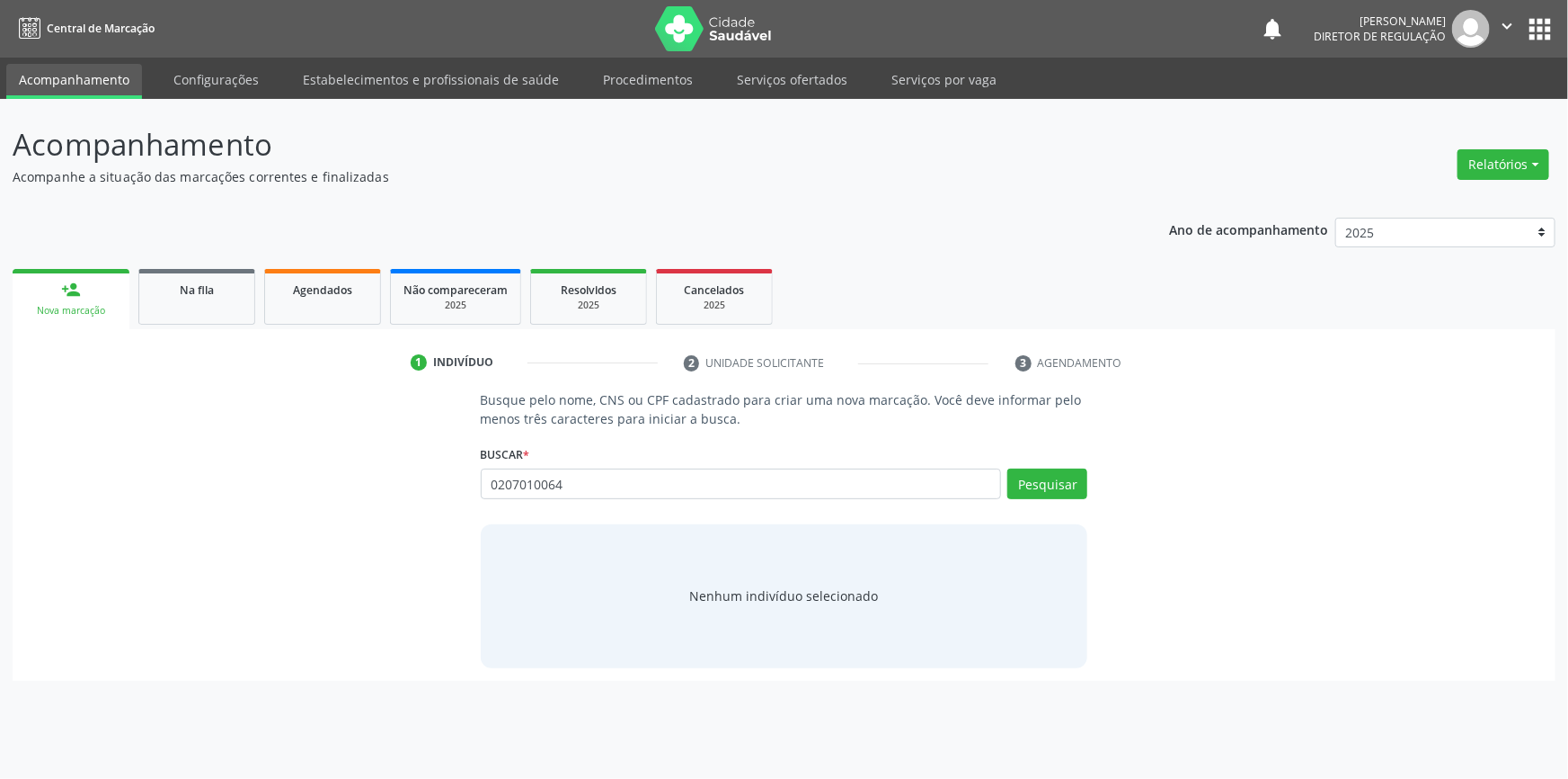
click at [274, 448] on div "Busque pelo nome, CNS ou CPF cadastrado para criar uma nova marcação. Você deve…" at bounding box center [784, 529] width 1518 height 277
drag, startPoint x: 596, startPoint y: 493, endPoint x: 258, endPoint y: 488, distance: 338.0
click at [249, 490] on div "Busque pelo nome, CNS ou CPF cadastrado para criar uma nova marcação. Você deve…" at bounding box center [784, 529] width 1518 height 277
paste input "763.369.994-91"
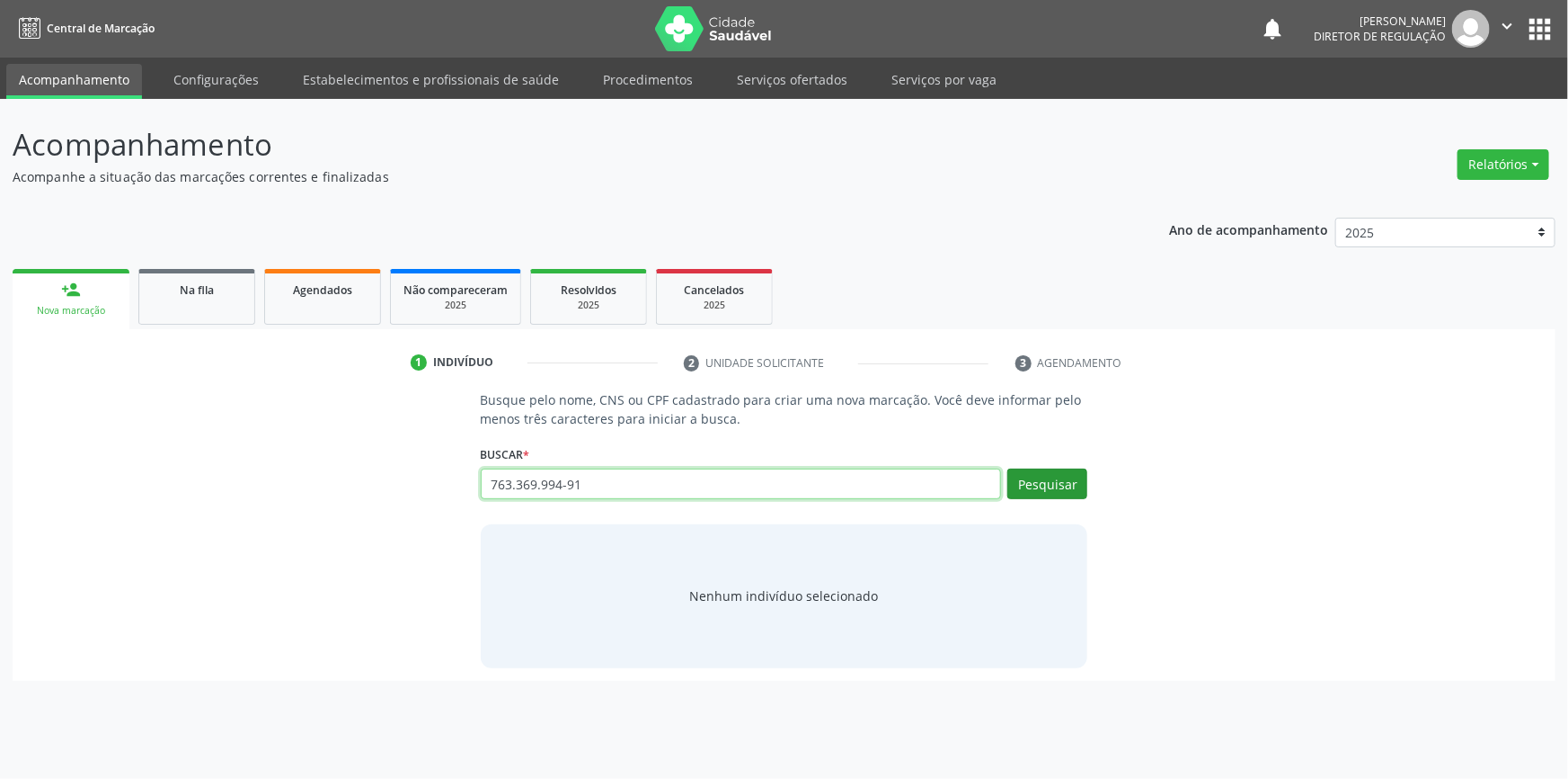
type input "763.369.994-91"
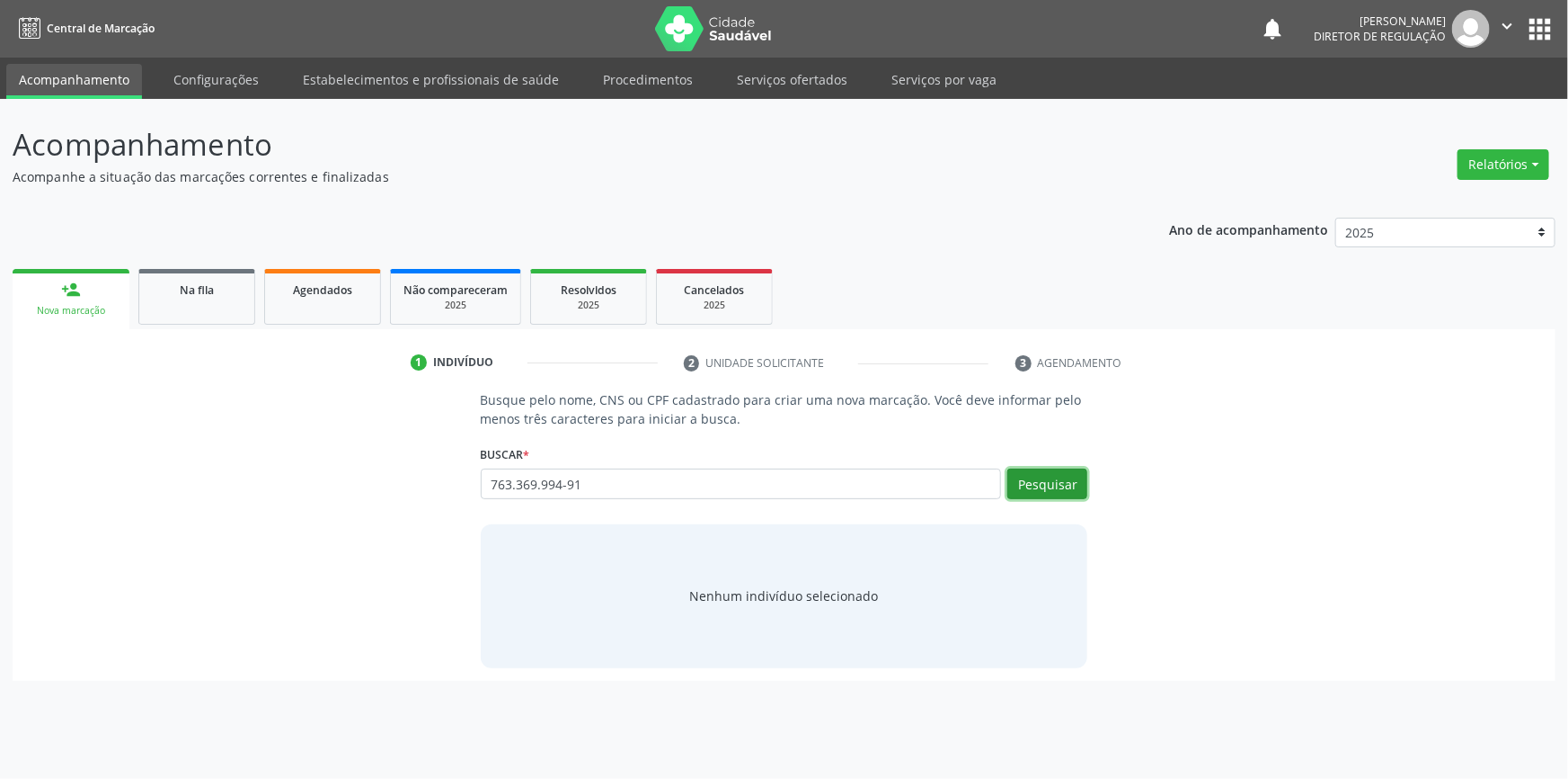
click at [1025, 481] on button "Pesquisar" at bounding box center [1047, 483] width 80 height 30
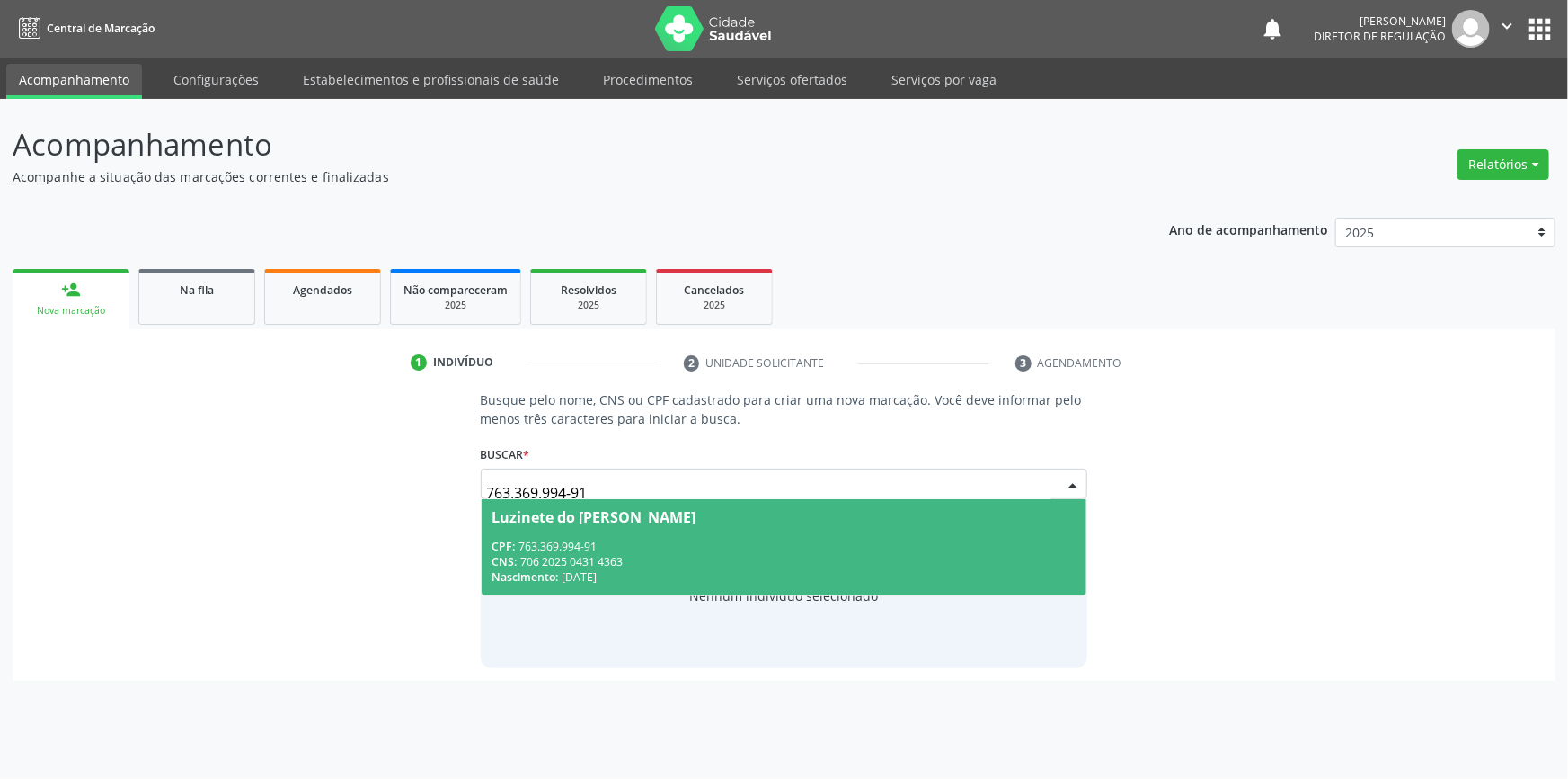
click at [719, 539] on div "CPF: 763.369.994-91" at bounding box center [784, 546] width 584 height 16
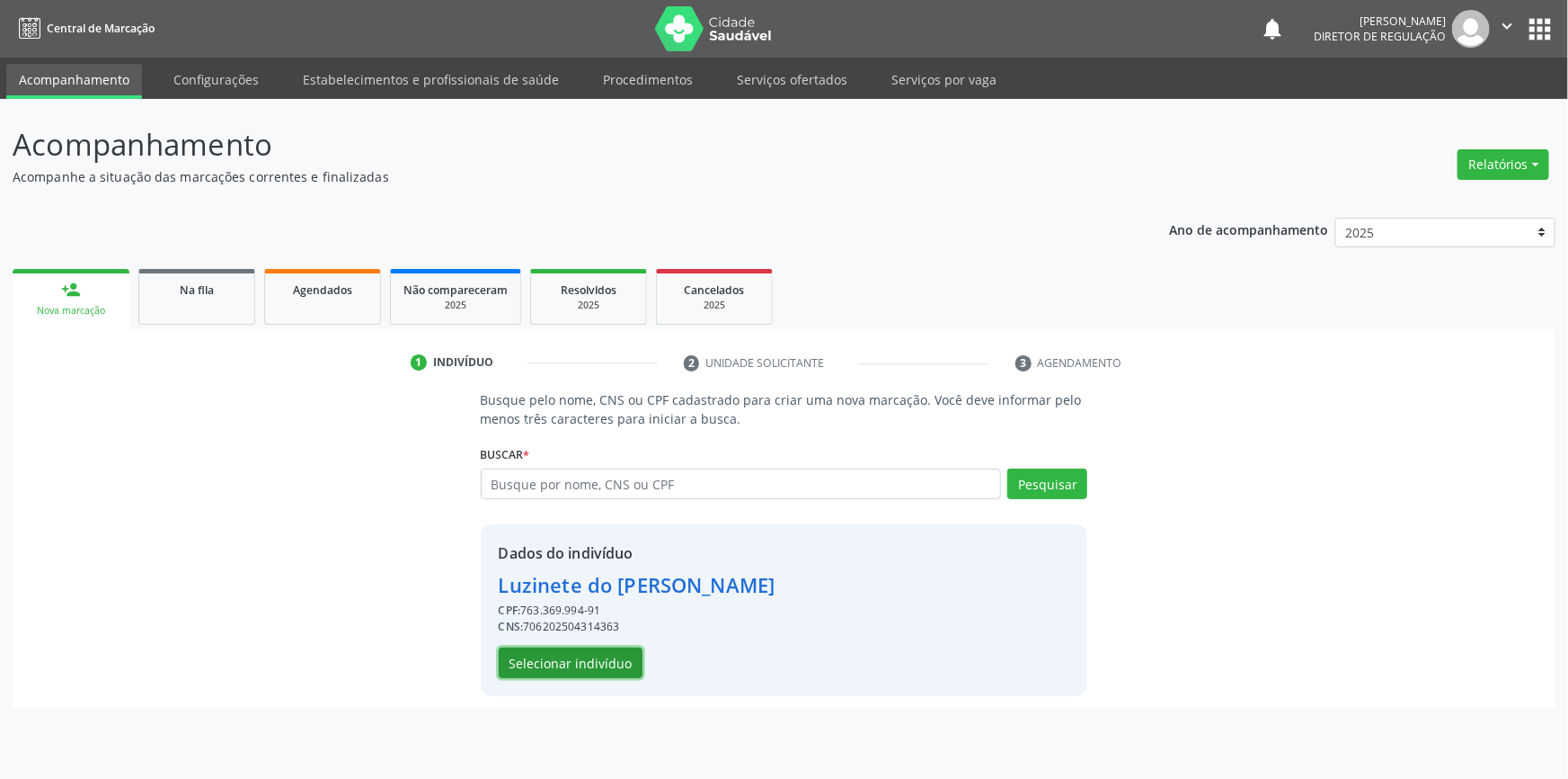
click at [595, 657] on button "Selecionar indivíduo" at bounding box center [571, 662] width 144 height 30
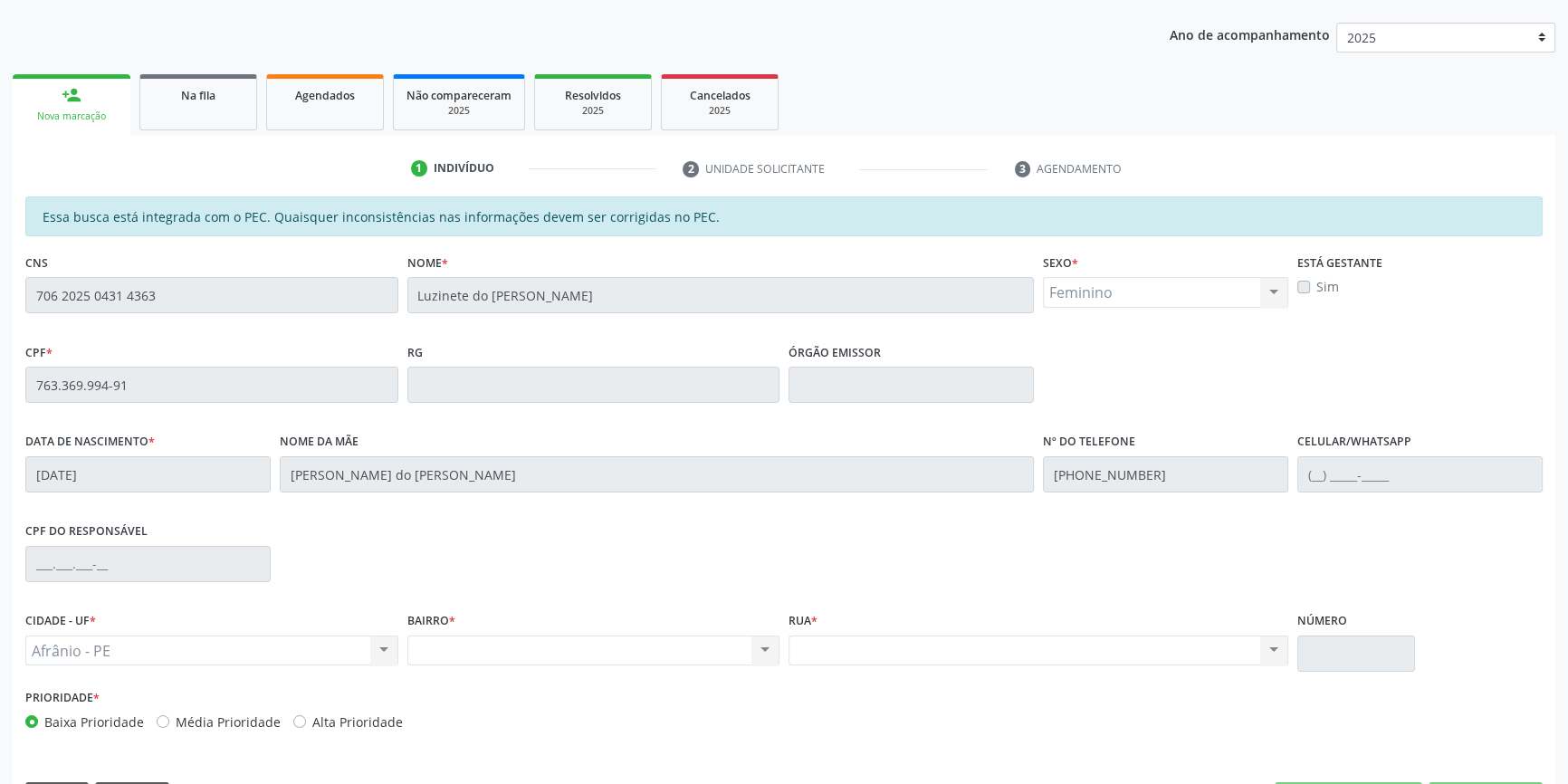
scroll to position [248, 0]
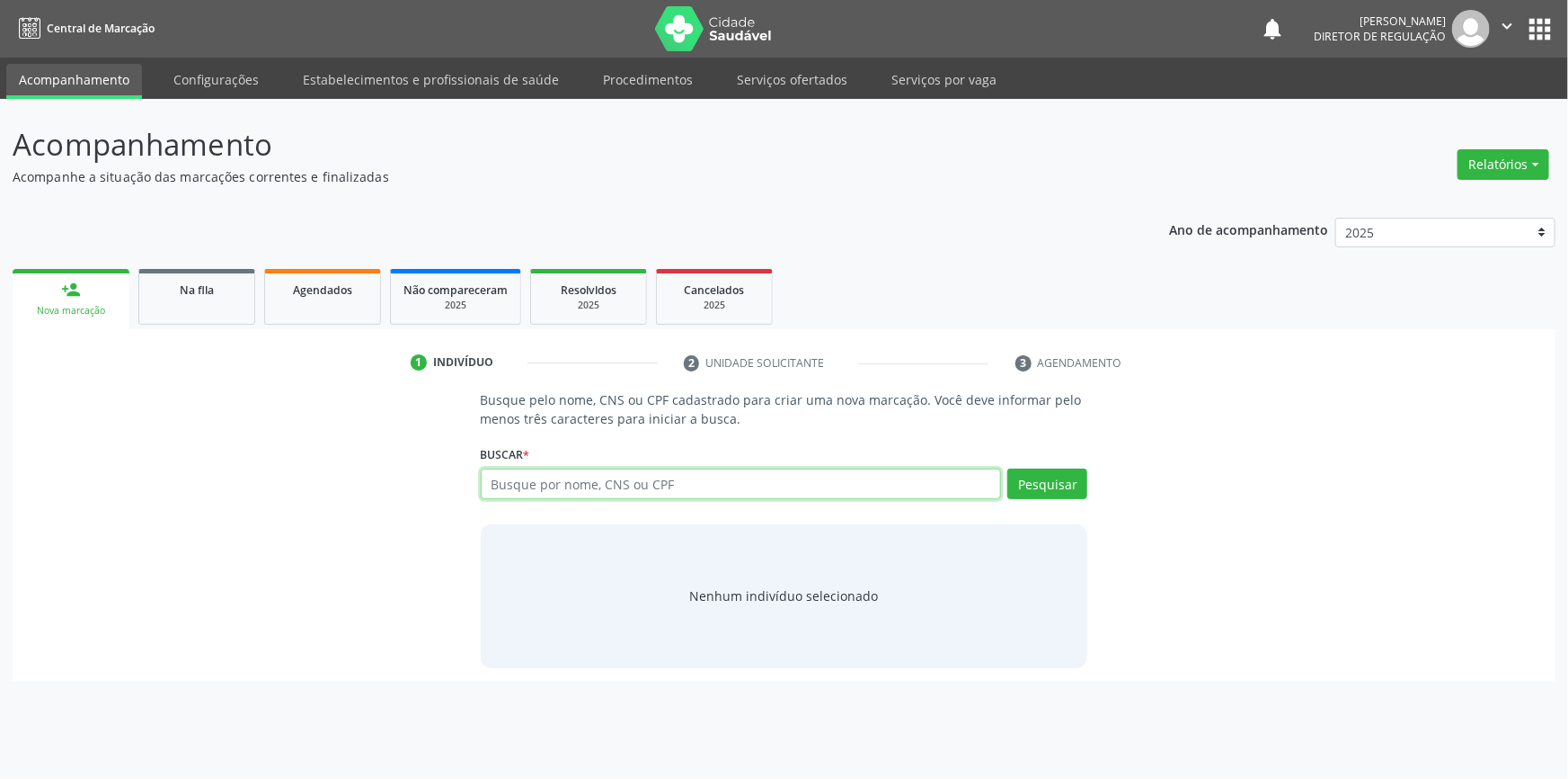
paste input "763.369.994-91"
type input "763.369.994-91"
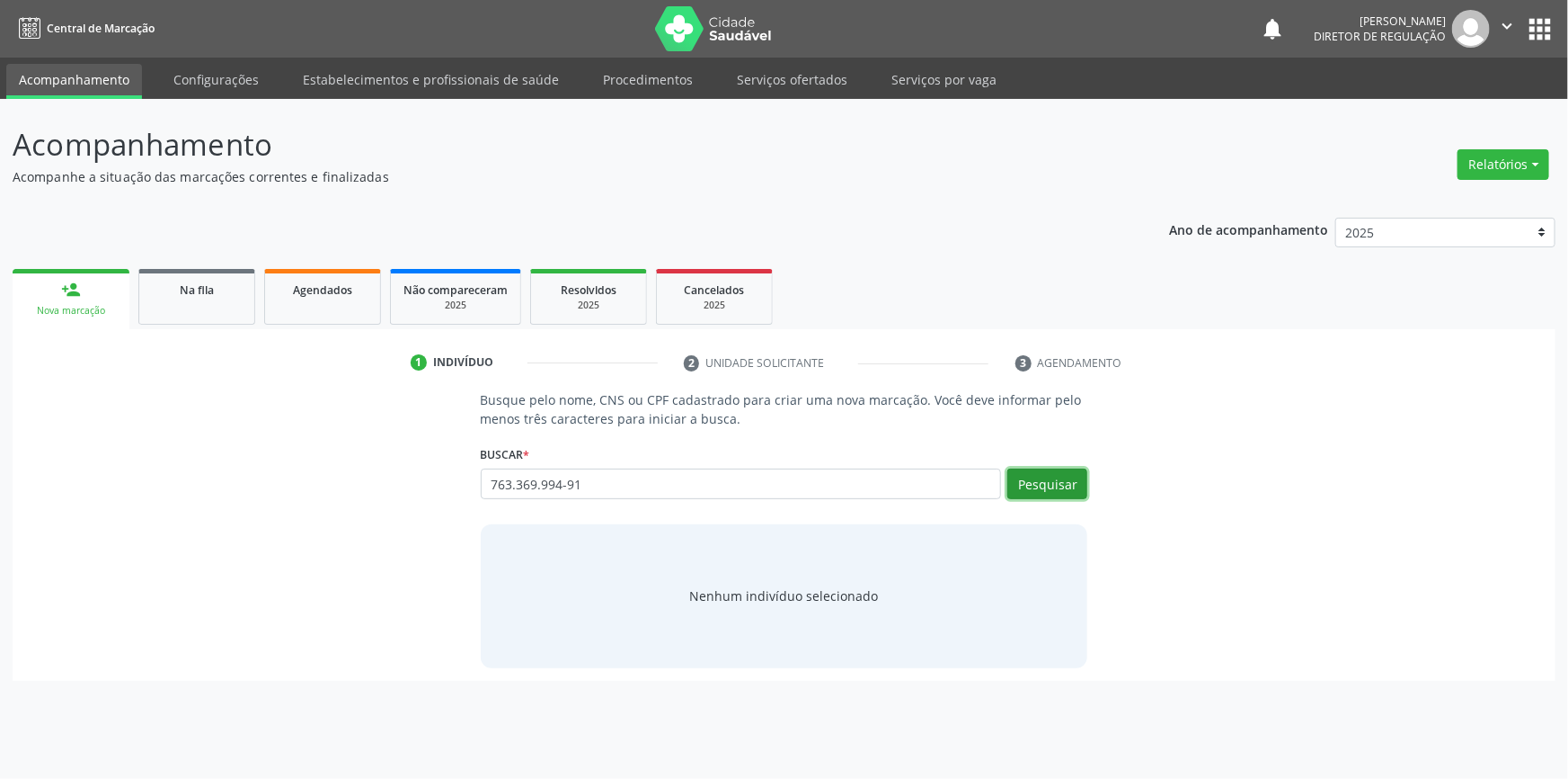
click at [1037, 481] on button "Pesquisar" at bounding box center [1047, 483] width 80 height 30
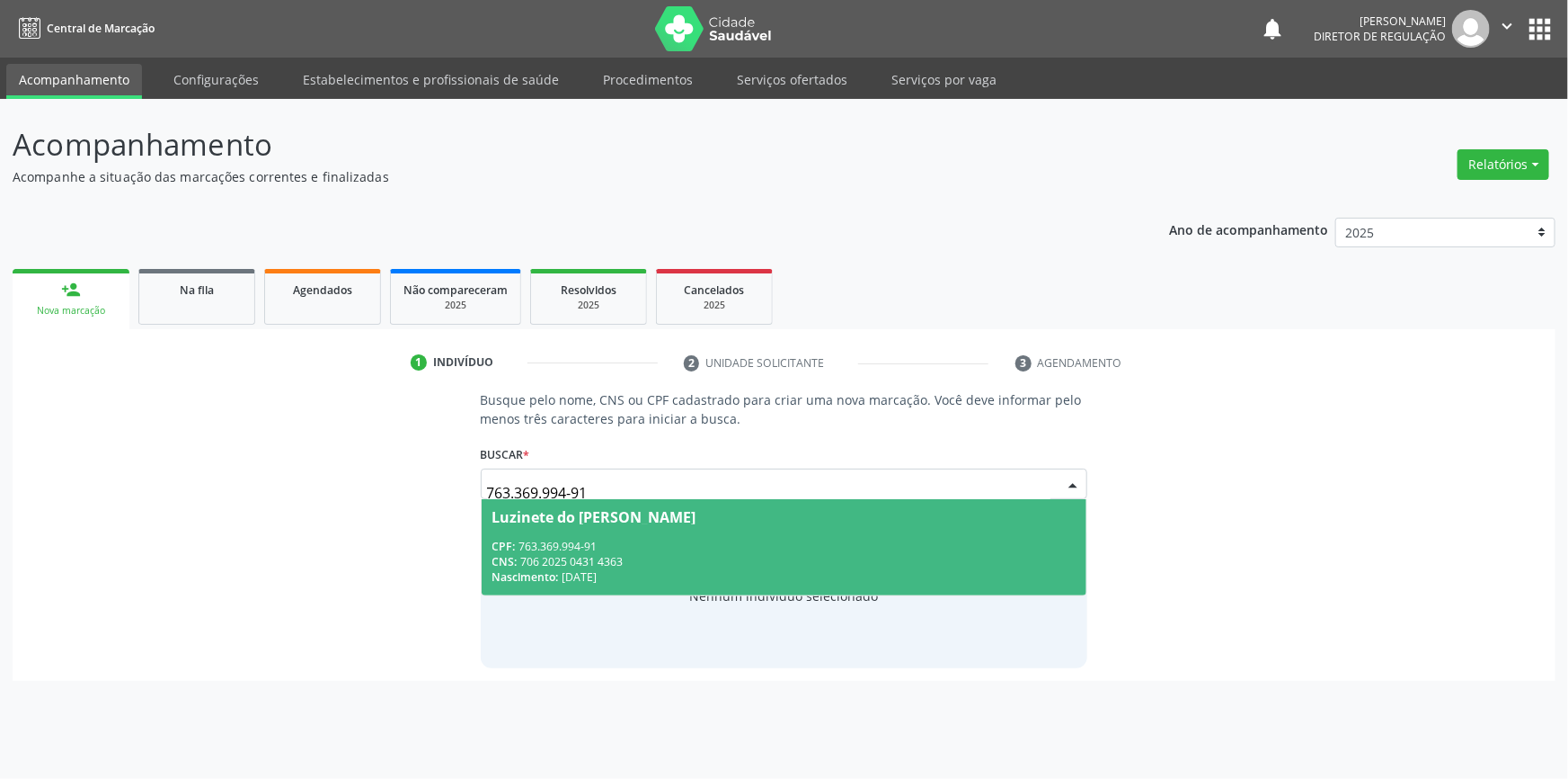
click at [777, 557] on div "CNS: 706 2025 0431 4363" at bounding box center [784, 561] width 584 height 16
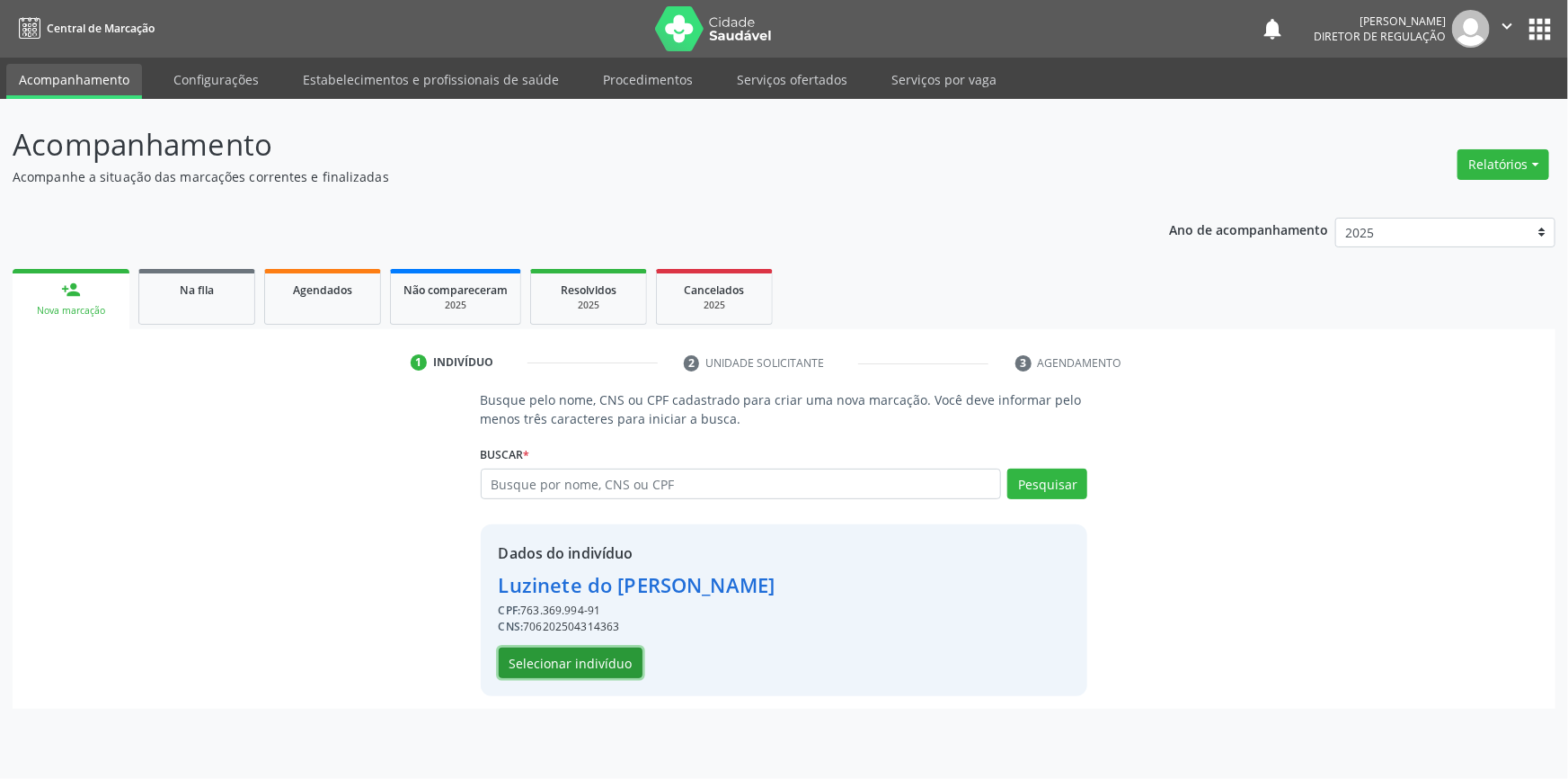
click at [568, 659] on button "Selecionar indivíduo" at bounding box center [571, 662] width 144 height 30
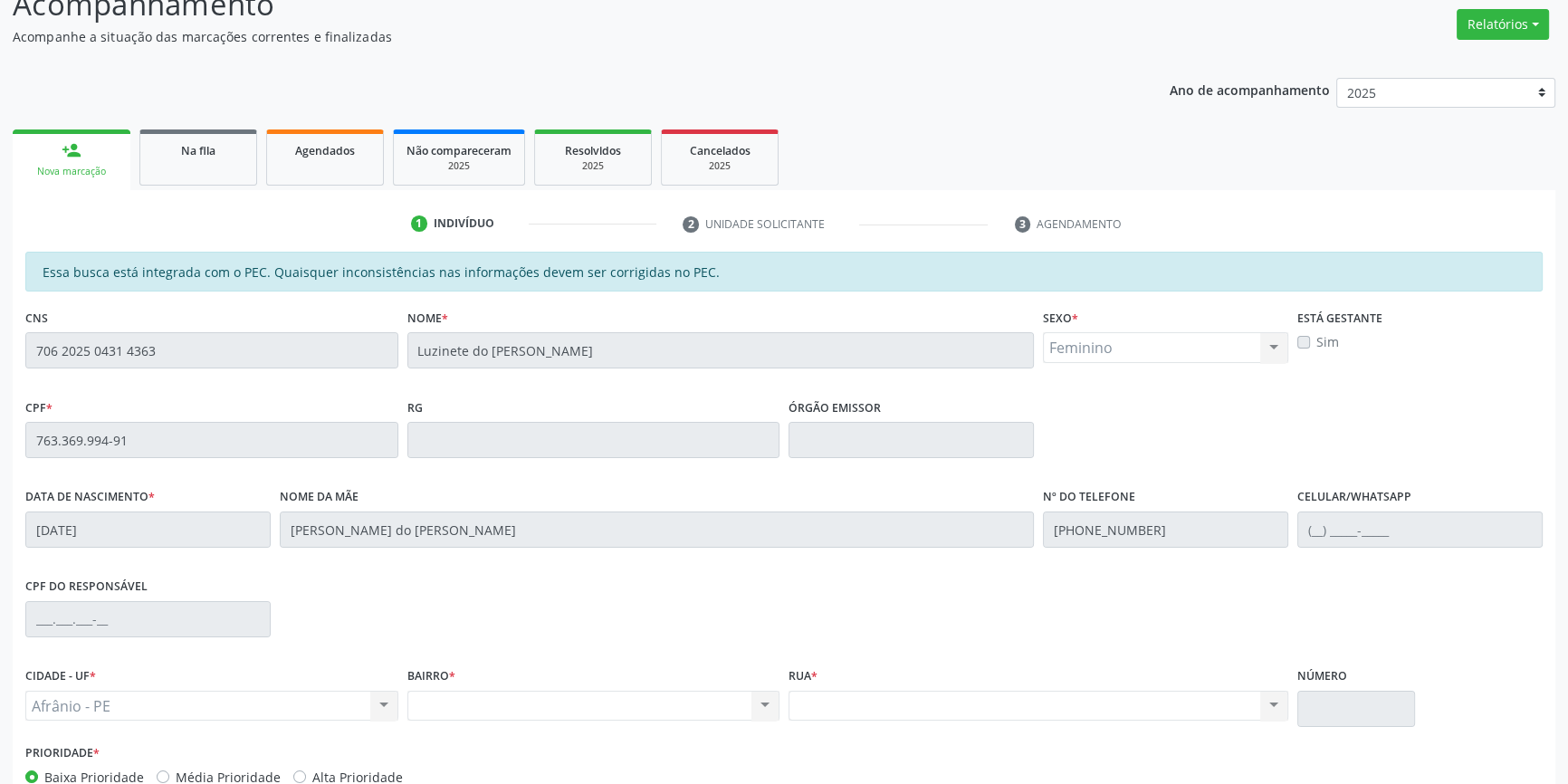
scroll to position [248, 0]
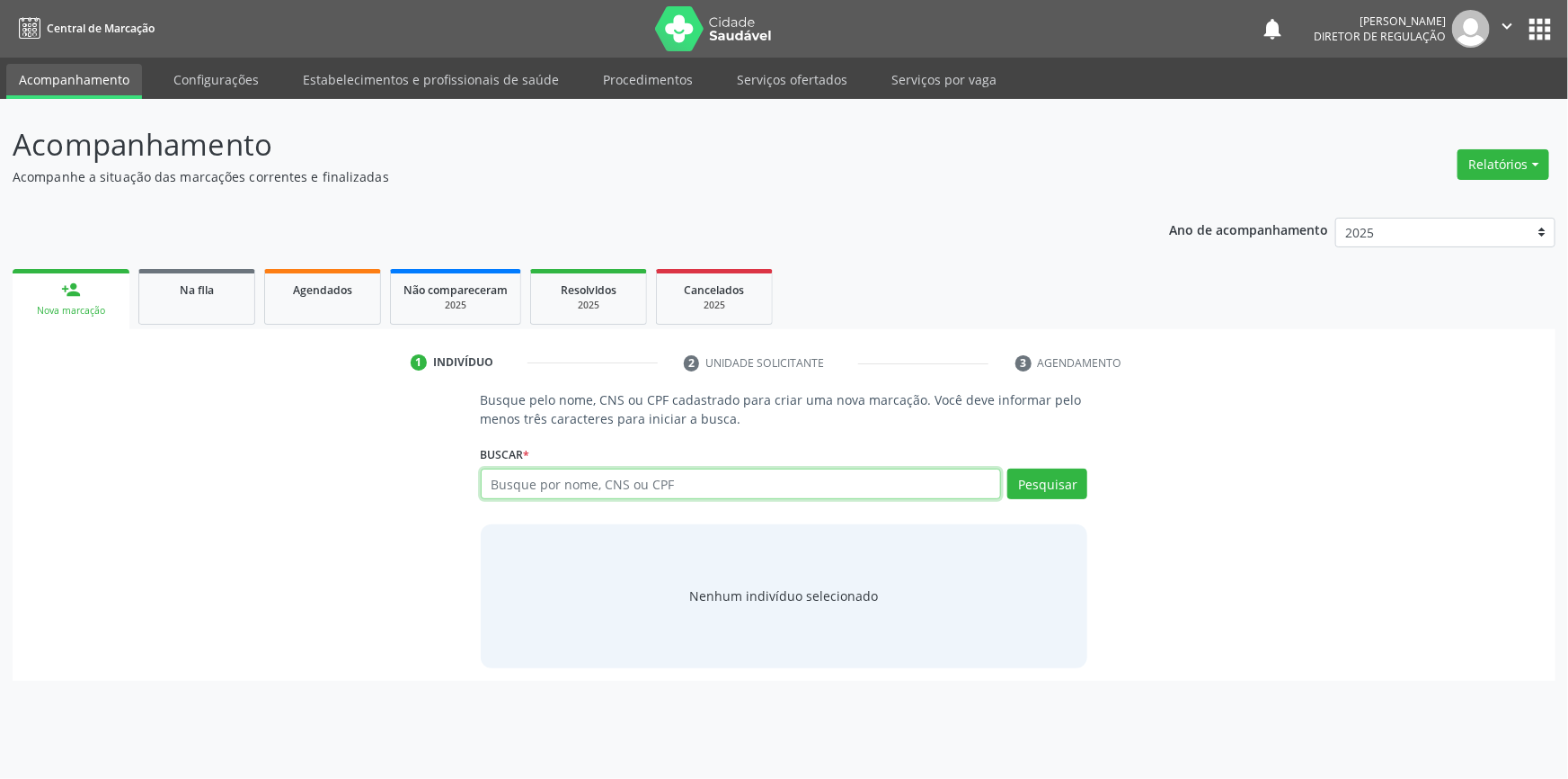
paste input "706202504314363"
type input "706202504314363"
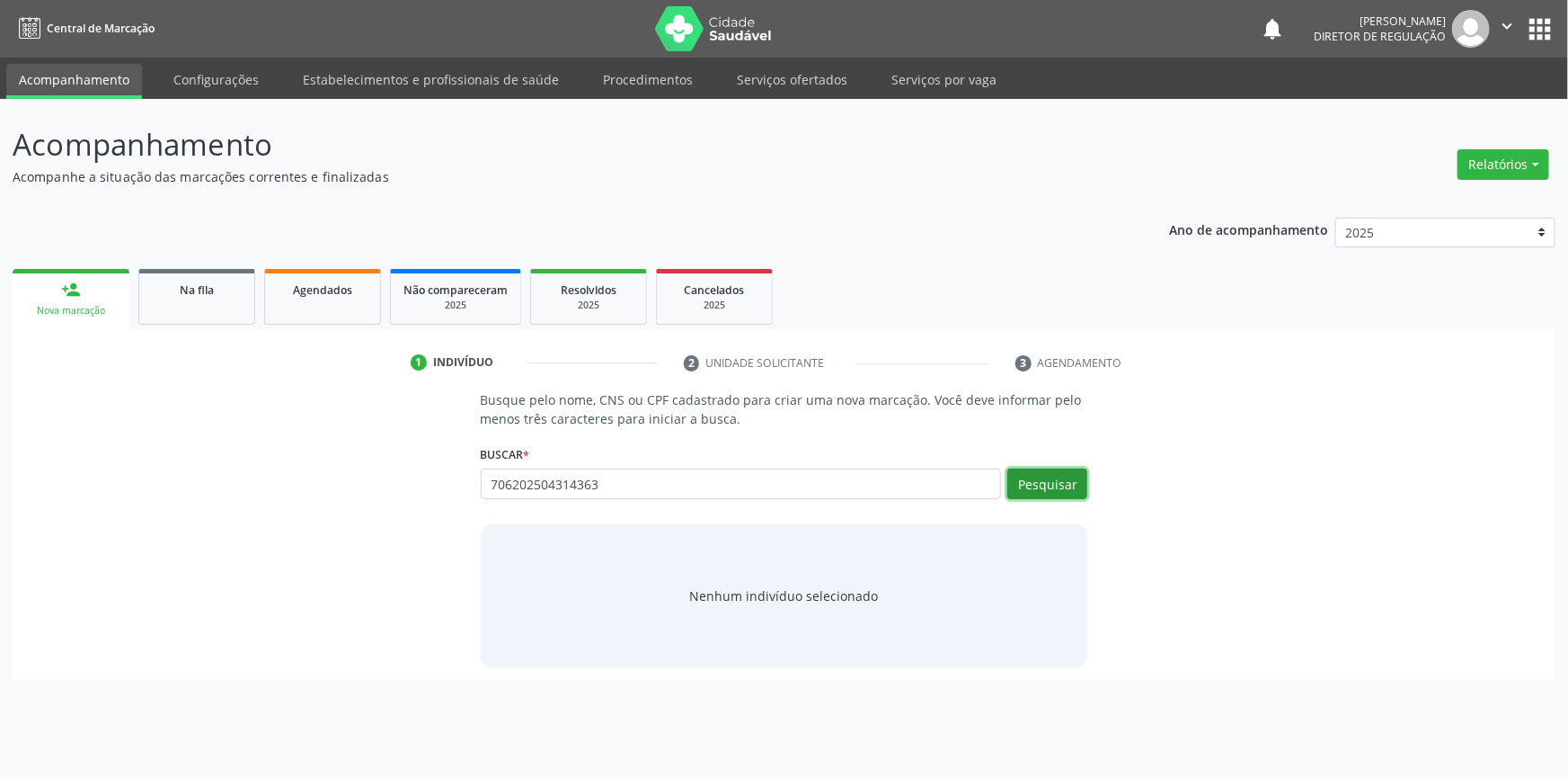
click at [1068, 487] on button "Pesquisar" at bounding box center [1047, 483] width 80 height 30
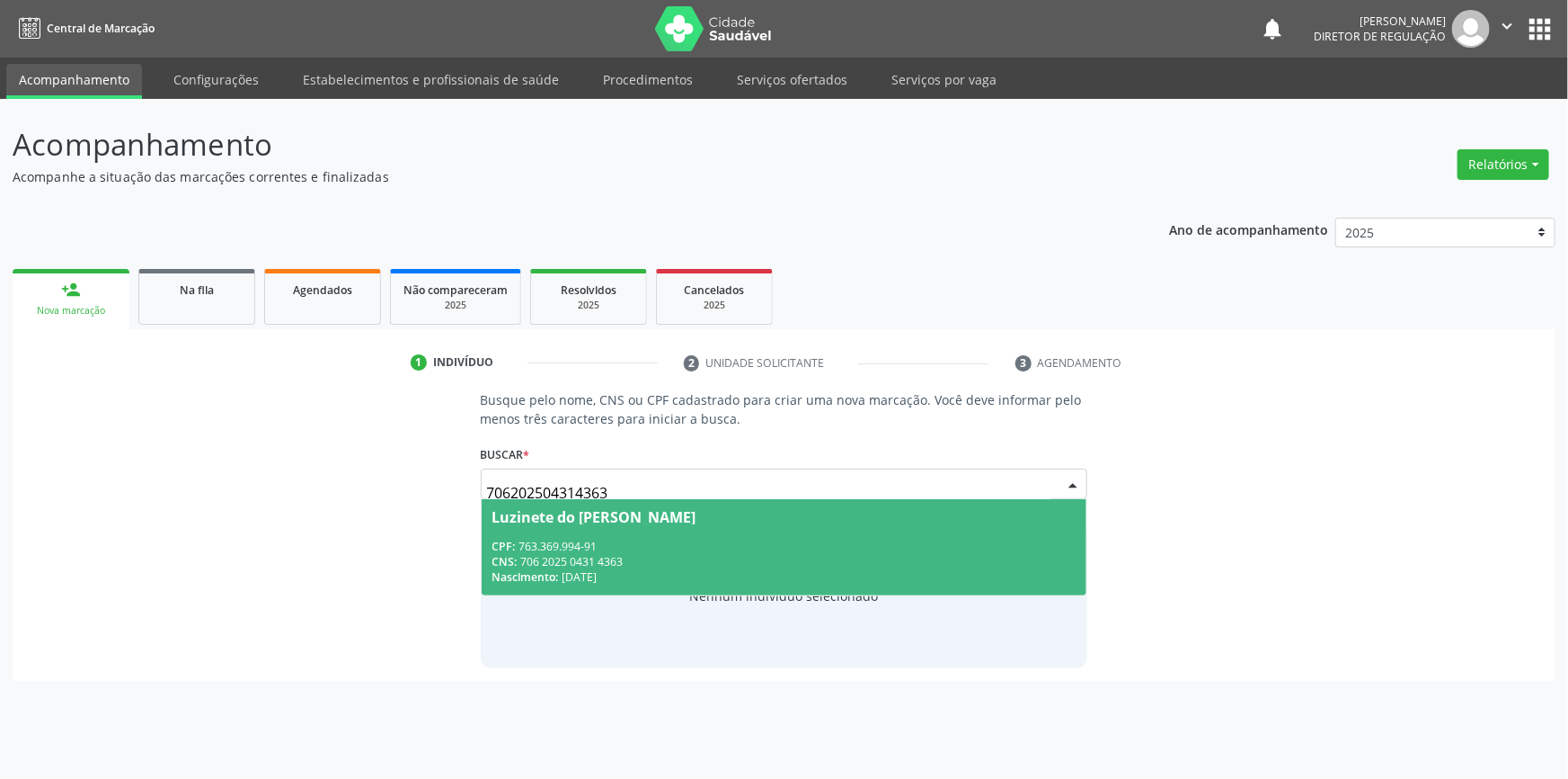
click at [629, 550] on div "CPF: 763.369.994-91" at bounding box center [784, 546] width 584 height 16
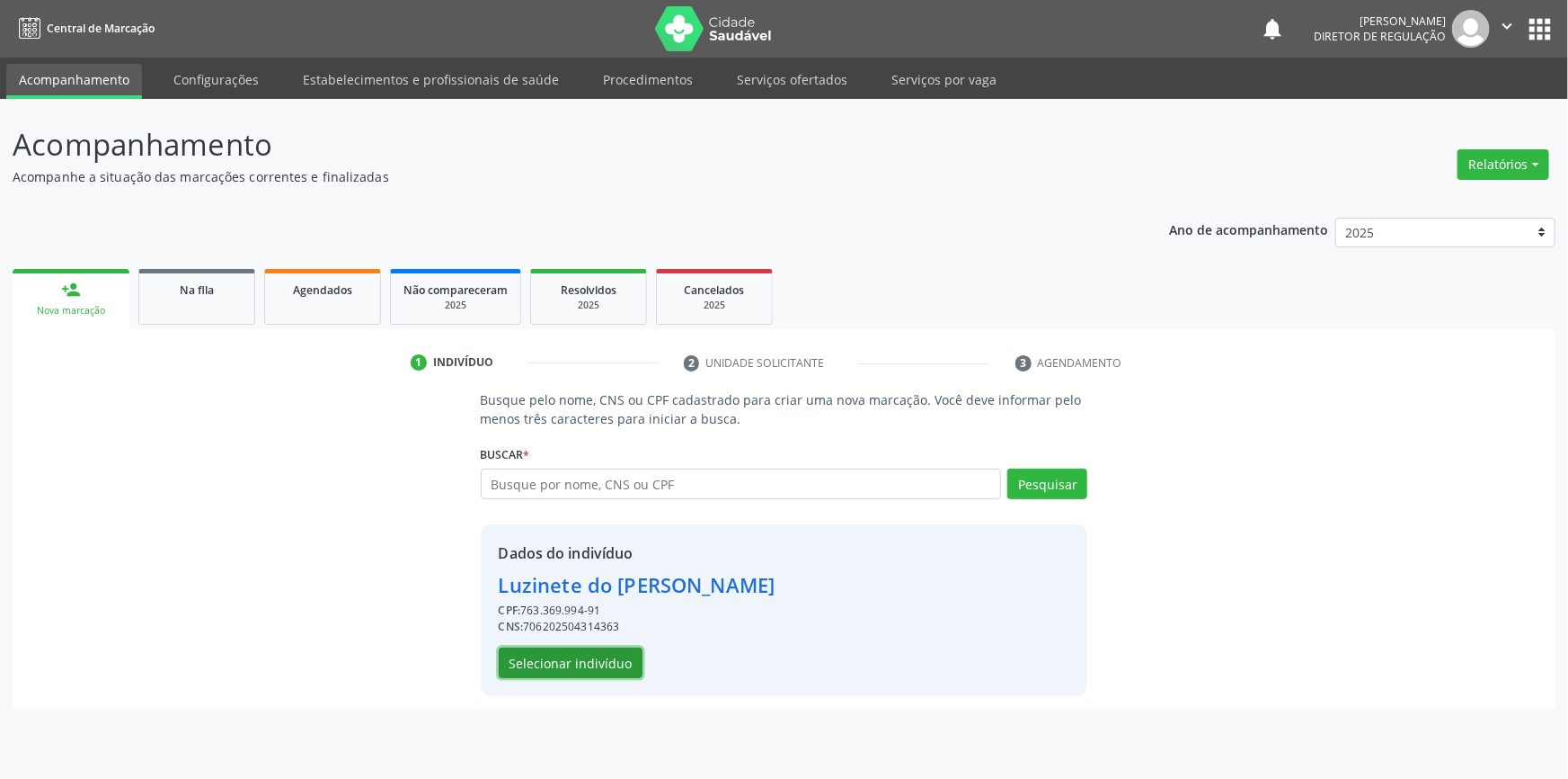
click at [599, 661] on button "Selecionar indivíduo" at bounding box center [571, 662] width 144 height 30
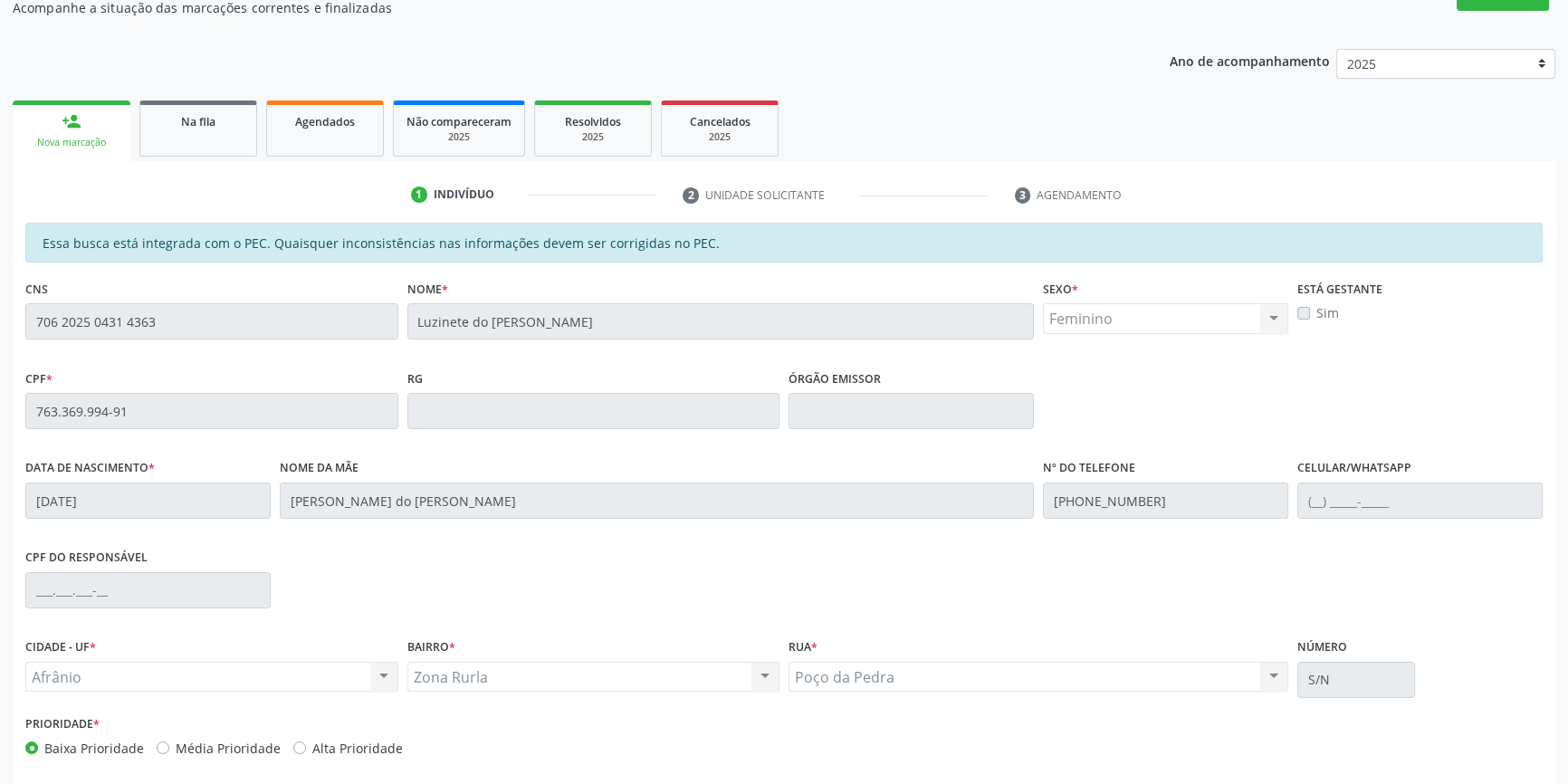
scroll to position [248, 0]
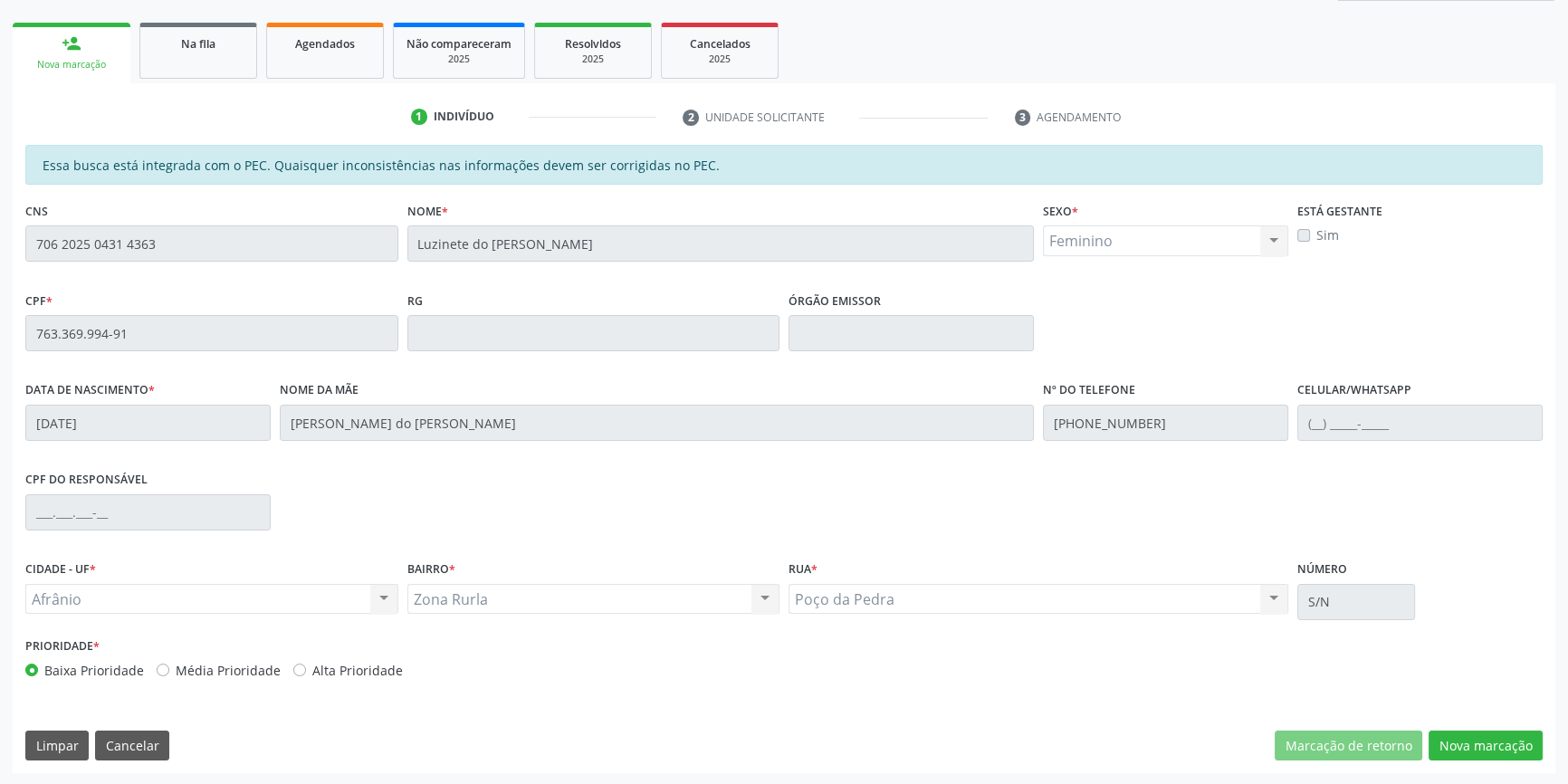
click at [1500, 724] on div "Essa busca está integrada com o PEC. Quaisquer inconsistências nas informações …" at bounding box center [784, 459] width 1542 height 628
click at [1495, 734] on button "Nova marcação" at bounding box center [1485, 745] width 114 height 31
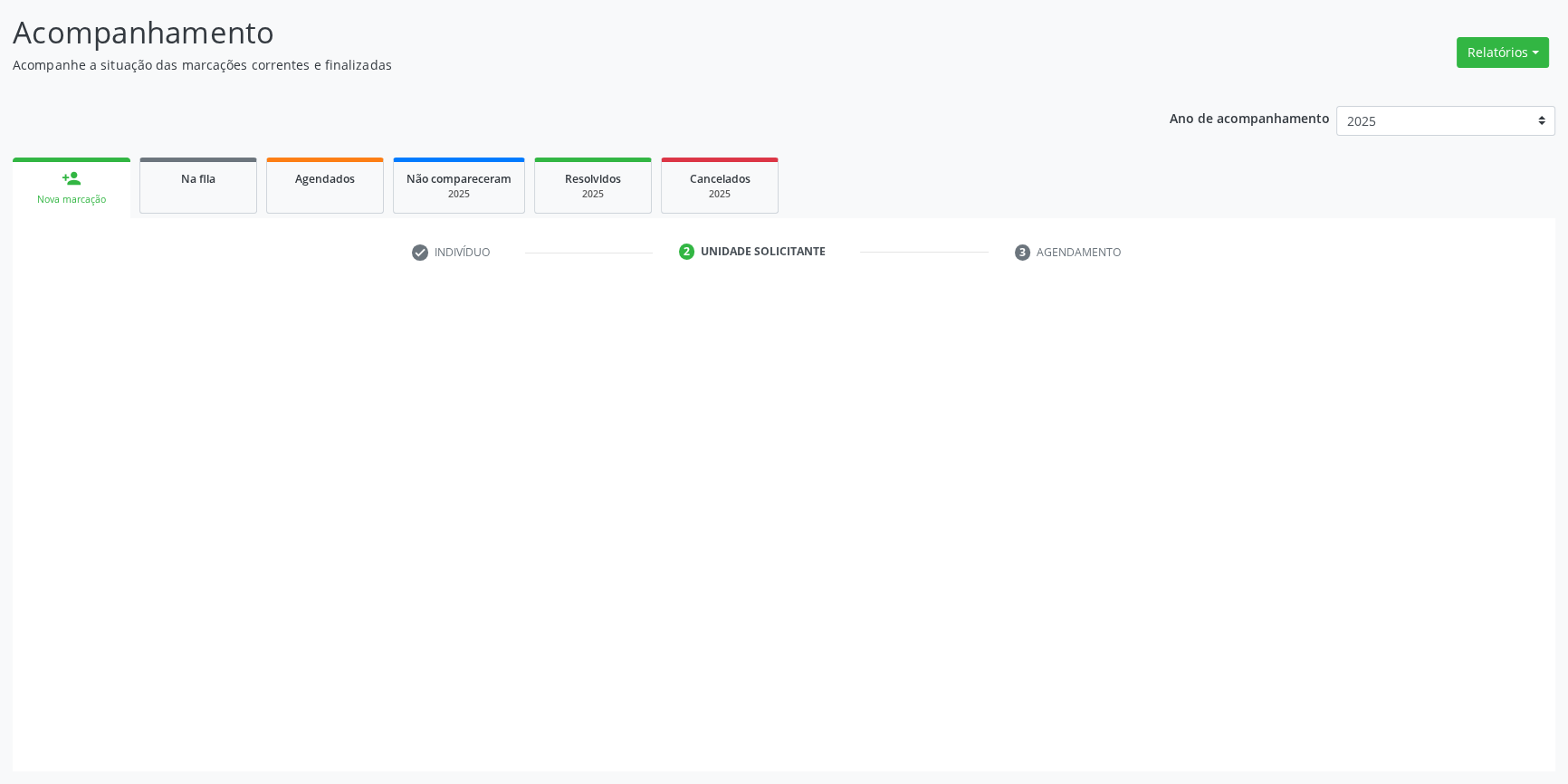
scroll to position [112, 0]
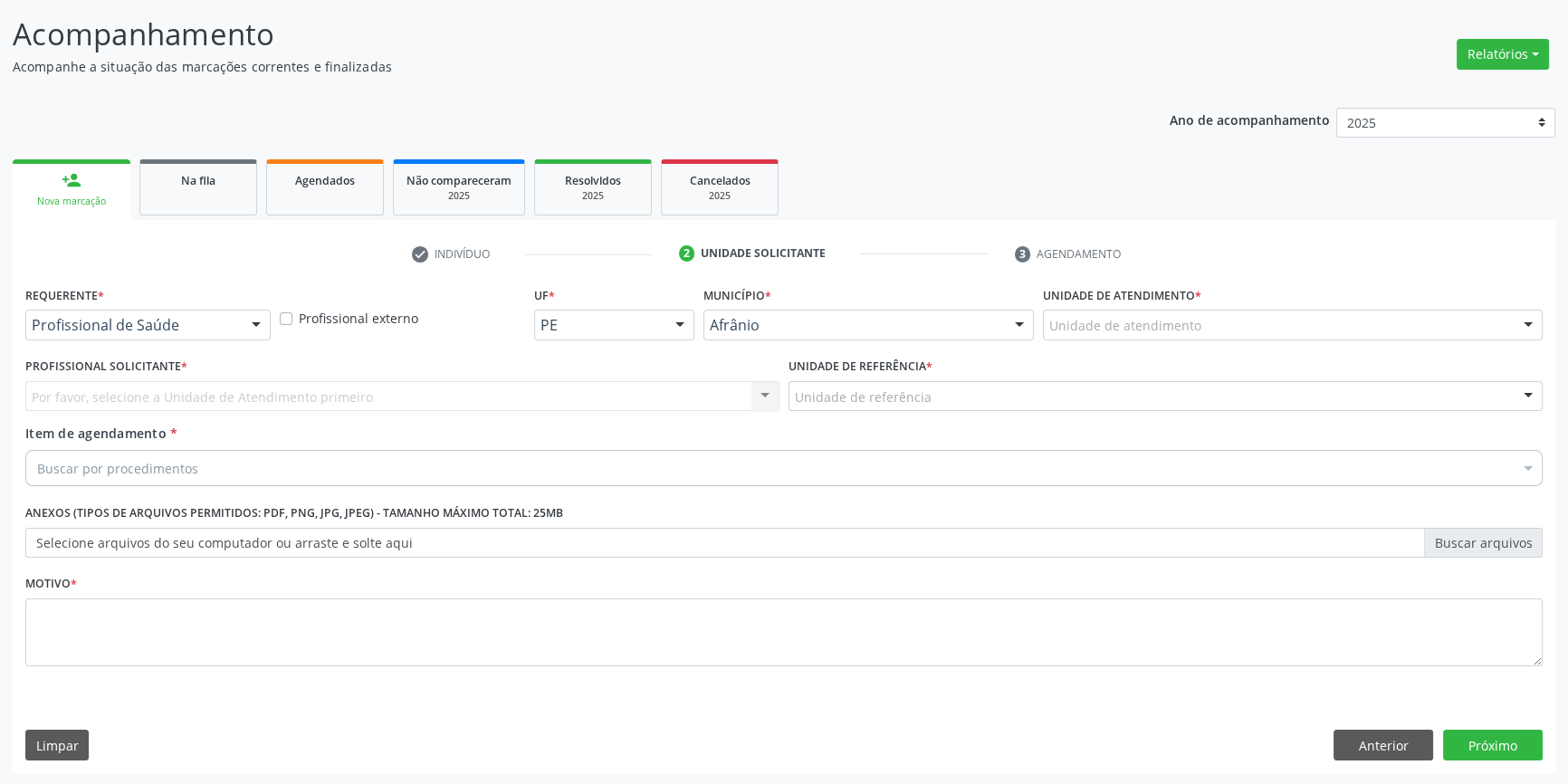
click at [1200, 320] on div "Unidade de atendimento" at bounding box center [1293, 324] width 500 height 31
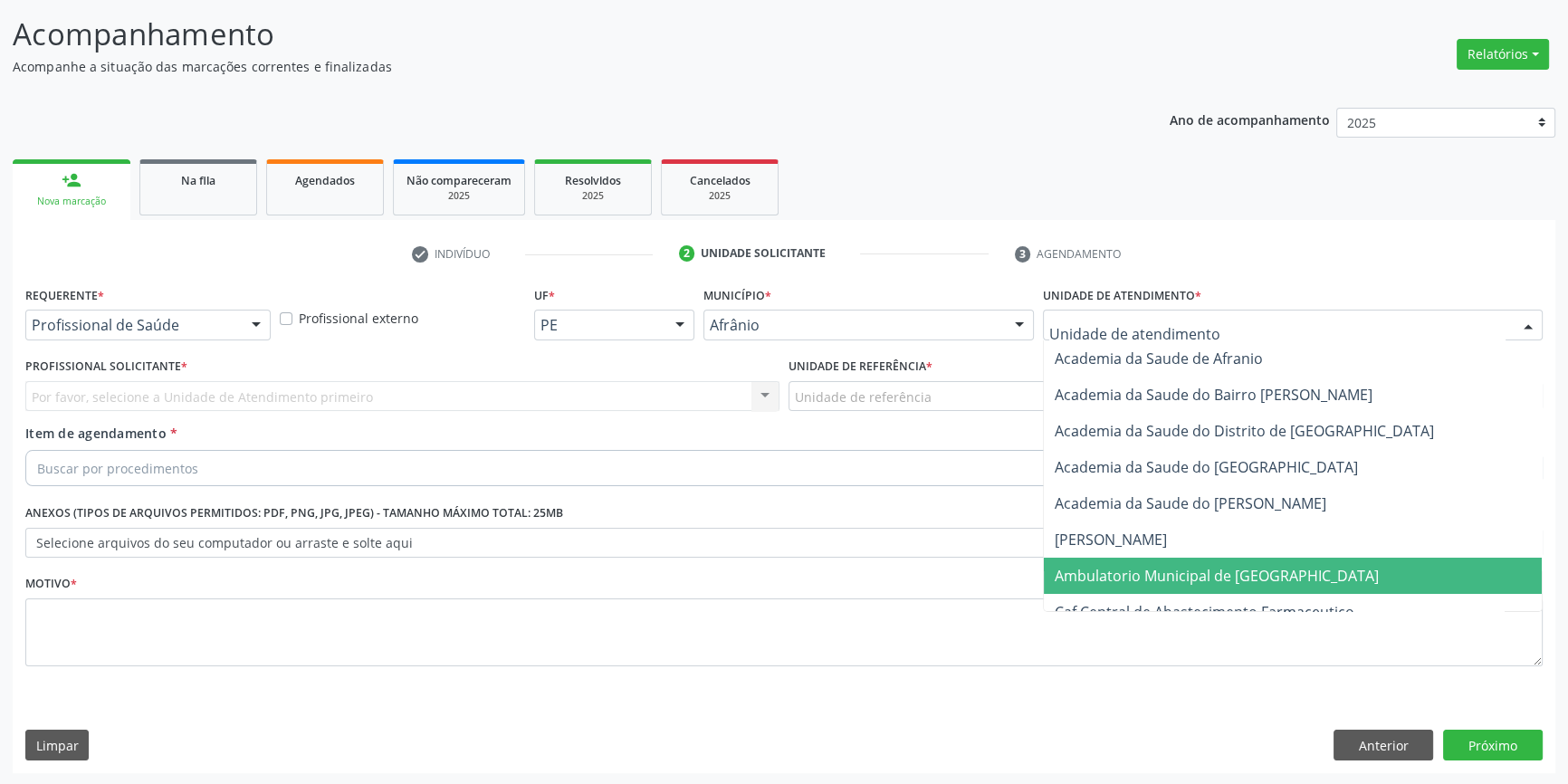
click at [1150, 580] on span "Ambulatorio Municipal de [GEOGRAPHIC_DATA]" at bounding box center [1217, 576] width 324 height 20
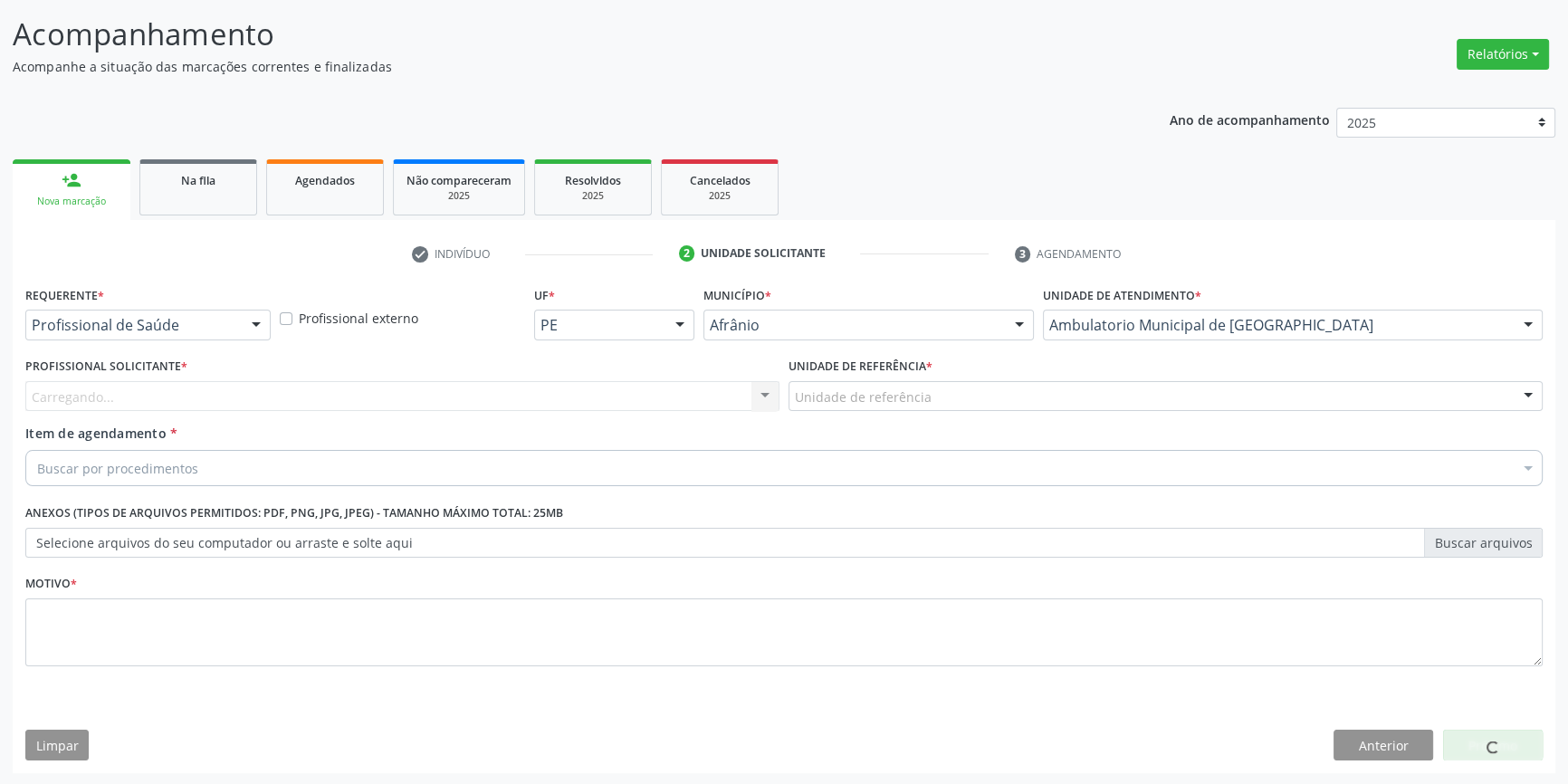
click at [973, 409] on div "Unidade de referência ESF de Extrema ESF de Barra das Melancias ESF Jose e Mari…" at bounding box center [1165, 396] width 754 height 31
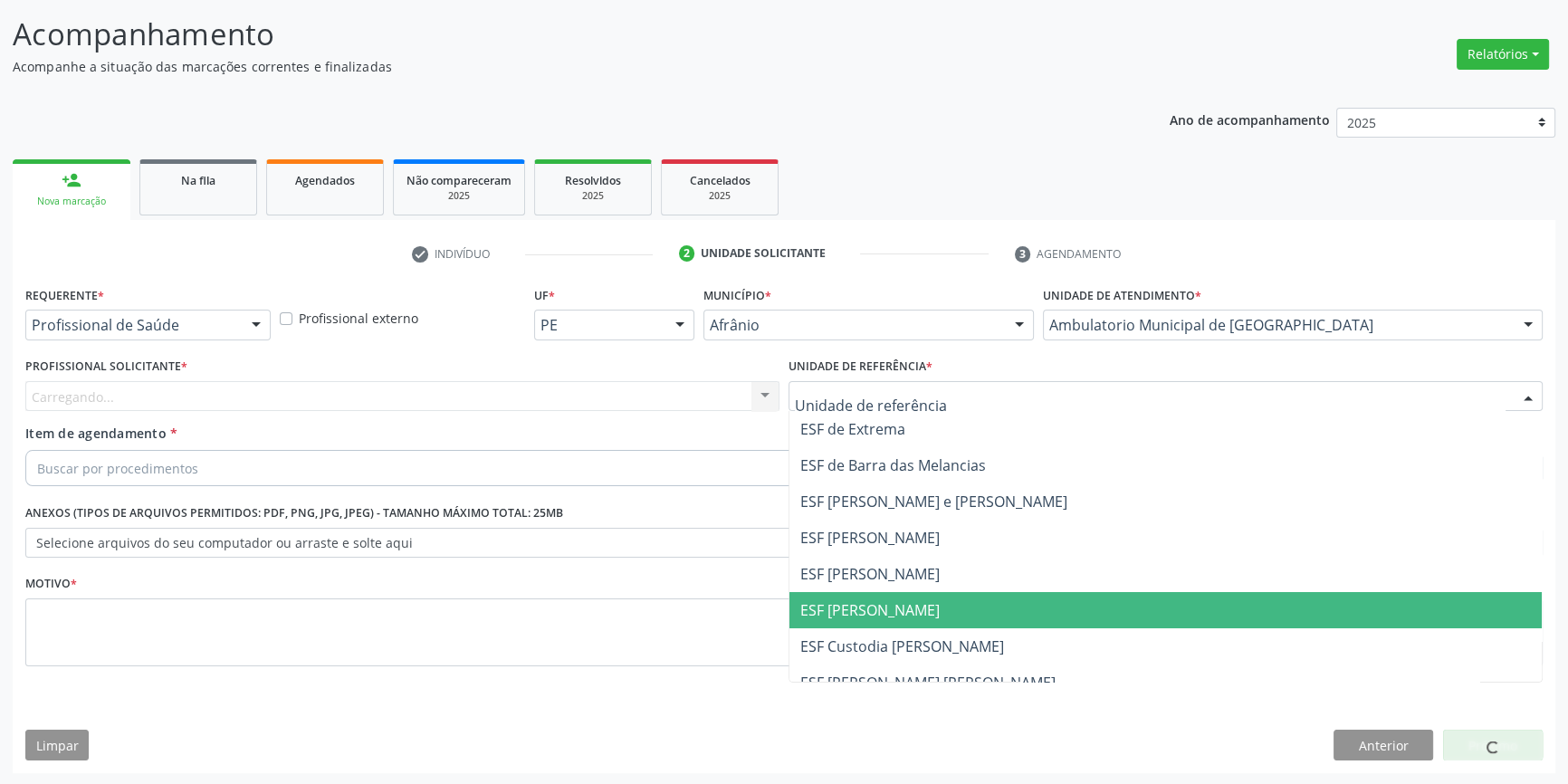
click at [901, 600] on span "ESF [PERSON_NAME]" at bounding box center [869, 610] width 139 height 20
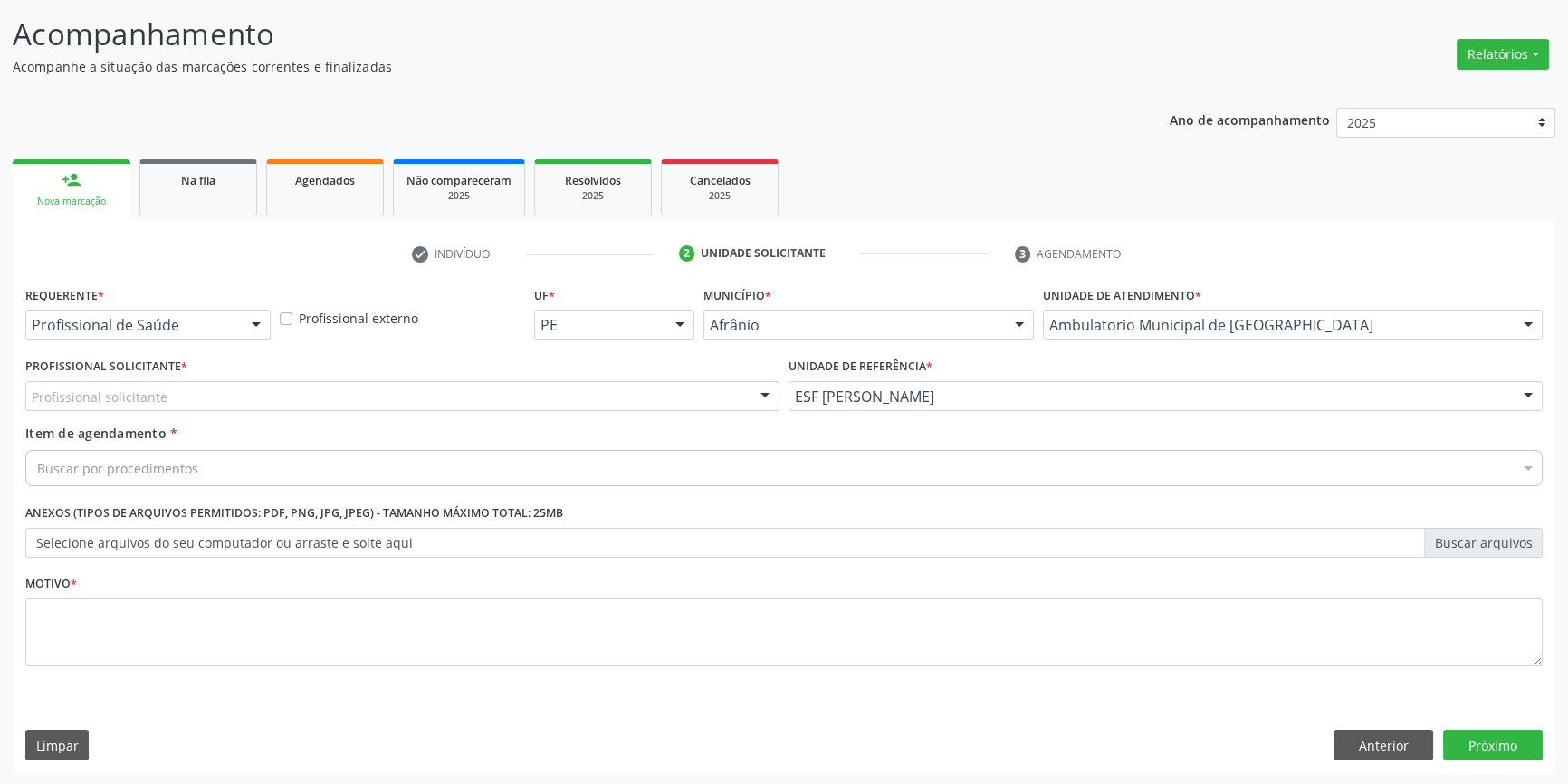
click at [607, 406] on div "Profissional solicitante" at bounding box center [402, 396] width 754 height 31
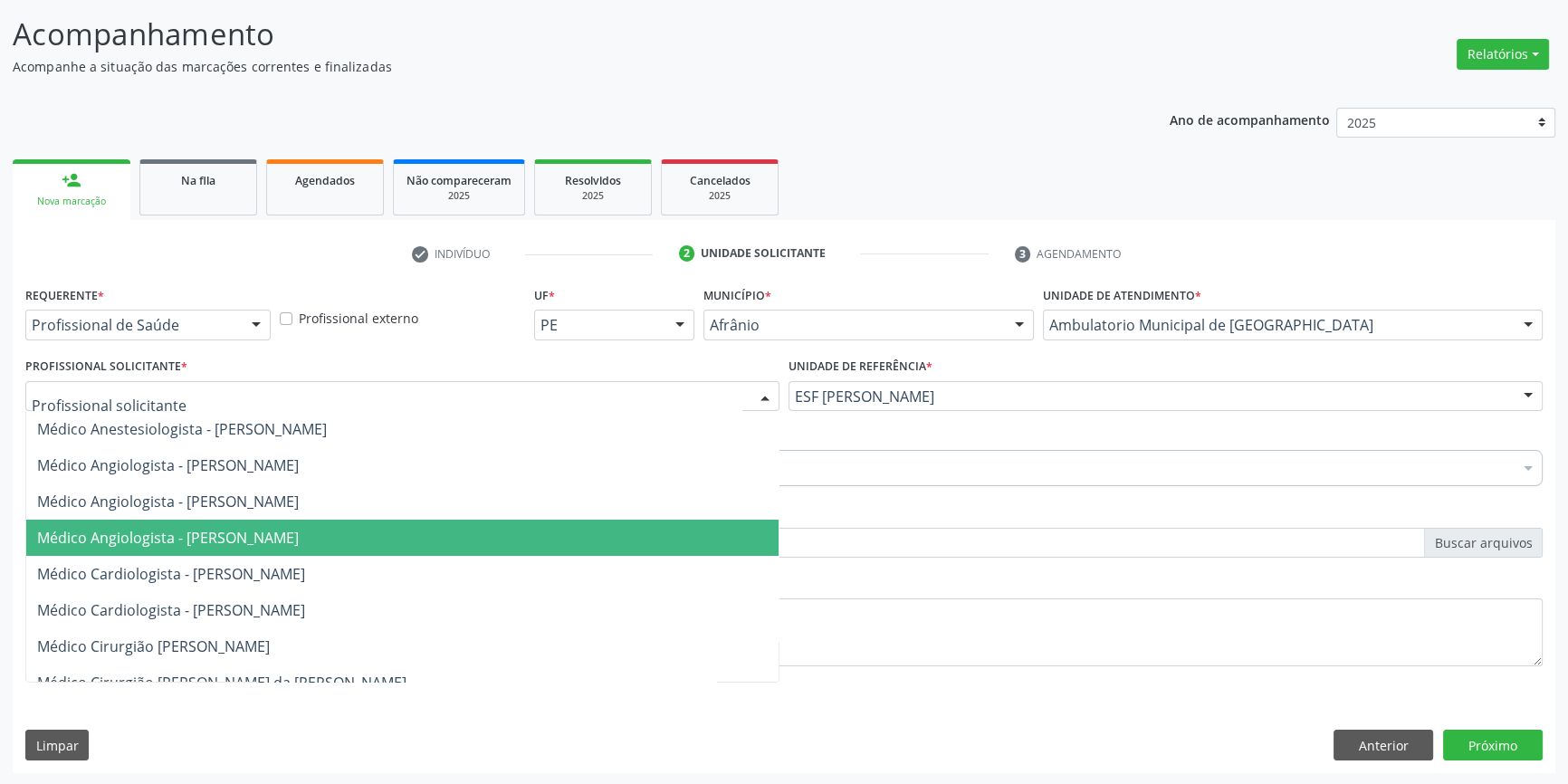
click at [298, 535] on span "Médico Angiologista - Suyenne Gomes de Araujo Freire" at bounding box center [168, 537] width 262 height 20
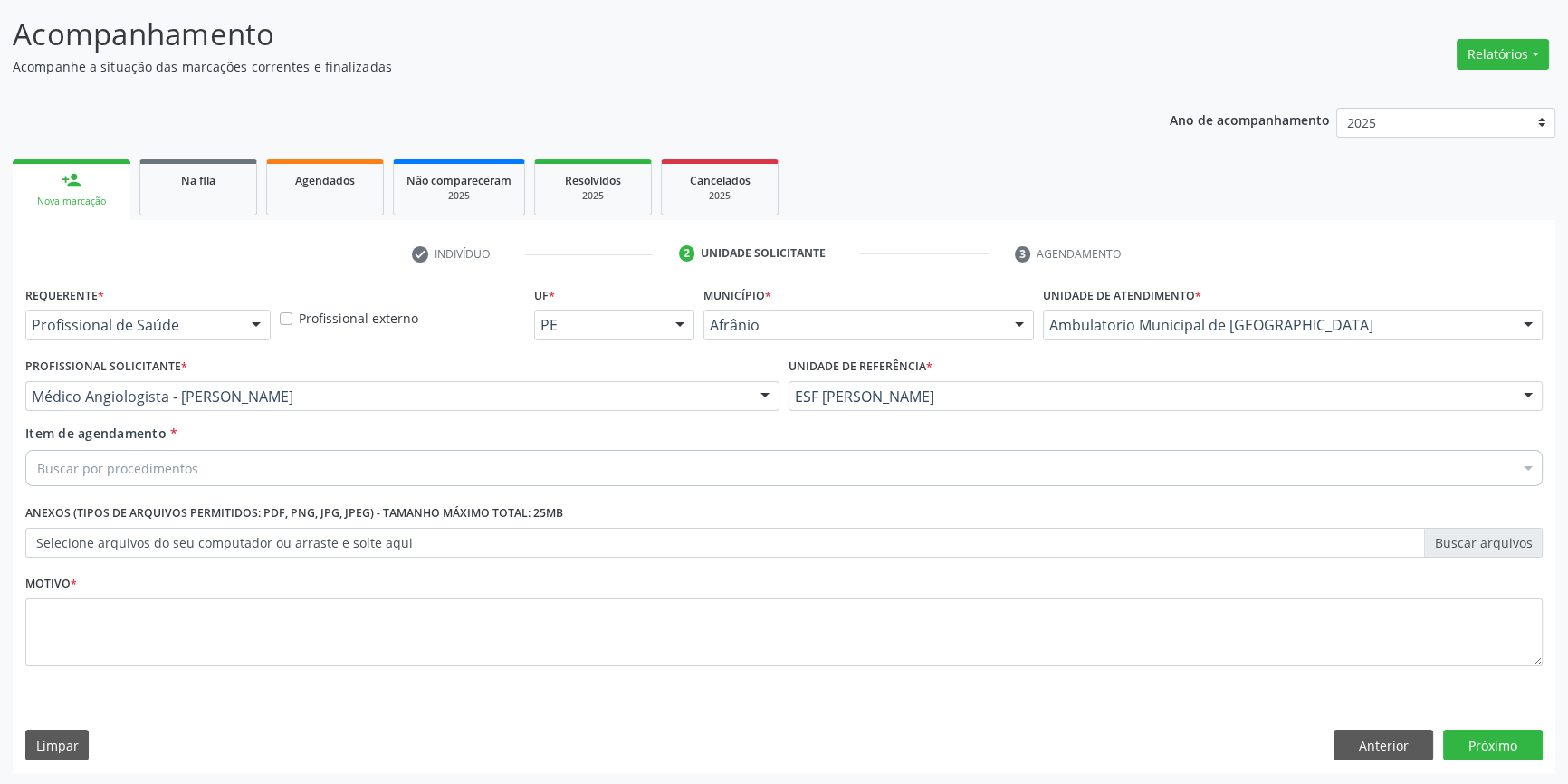
click at [253, 465] on div "Buscar por procedimentos" at bounding box center [784, 467] width 1518 height 37
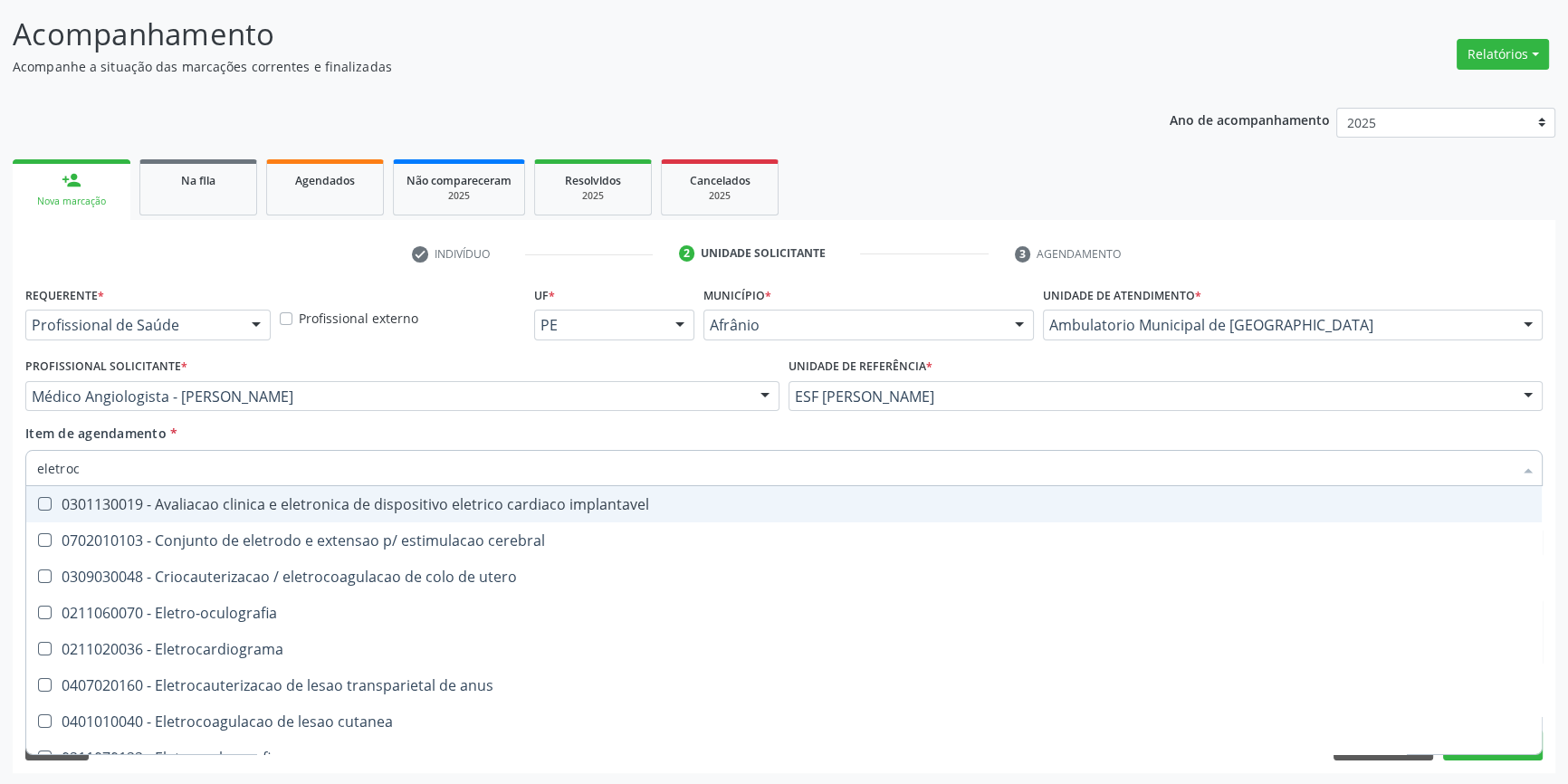
type input "eletroca"
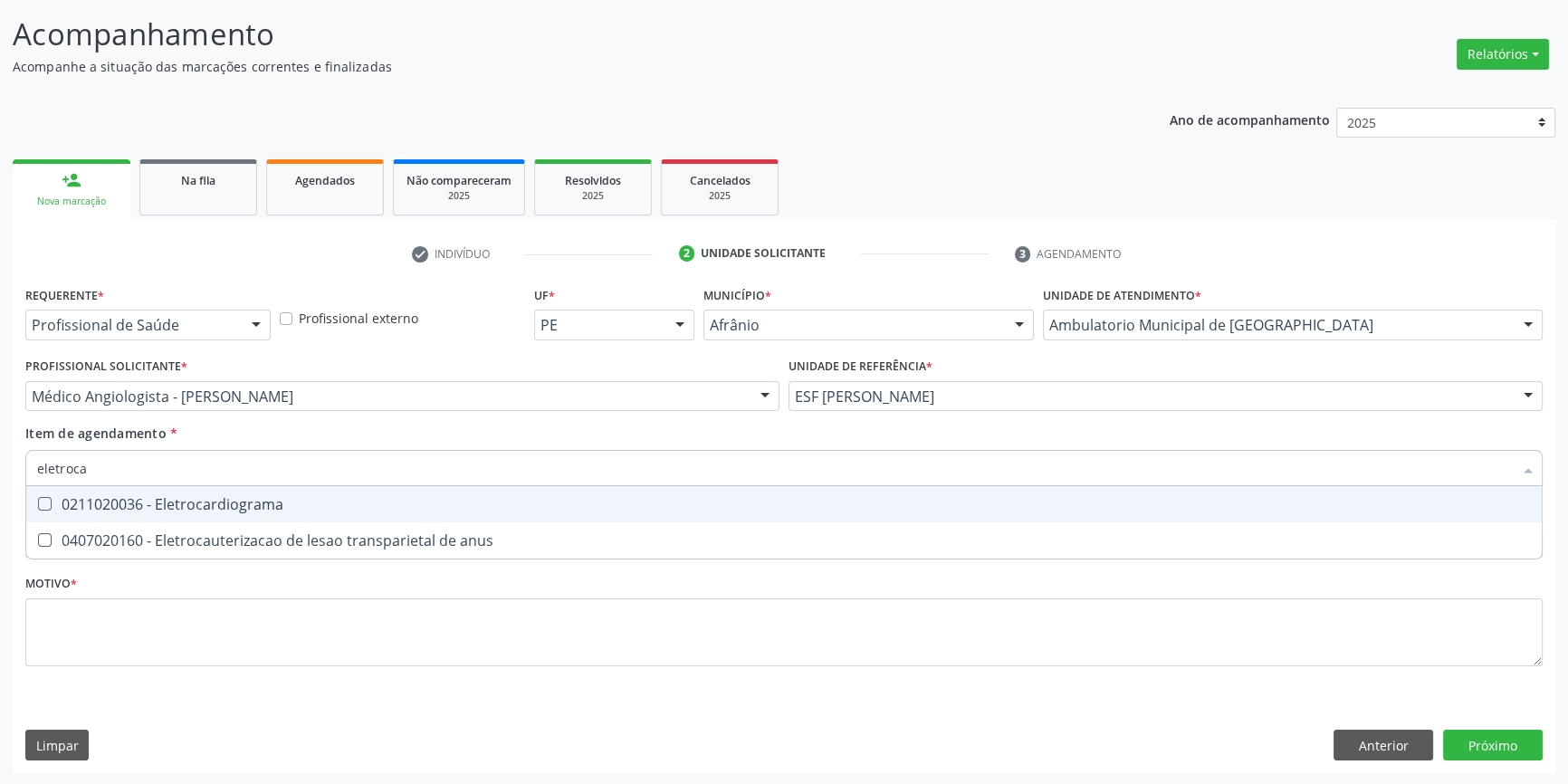
click at [244, 497] on div "0211020036 - Eletrocardiograma" at bounding box center [784, 504] width 1494 height 15
checkbox Eletrocardiograma "true"
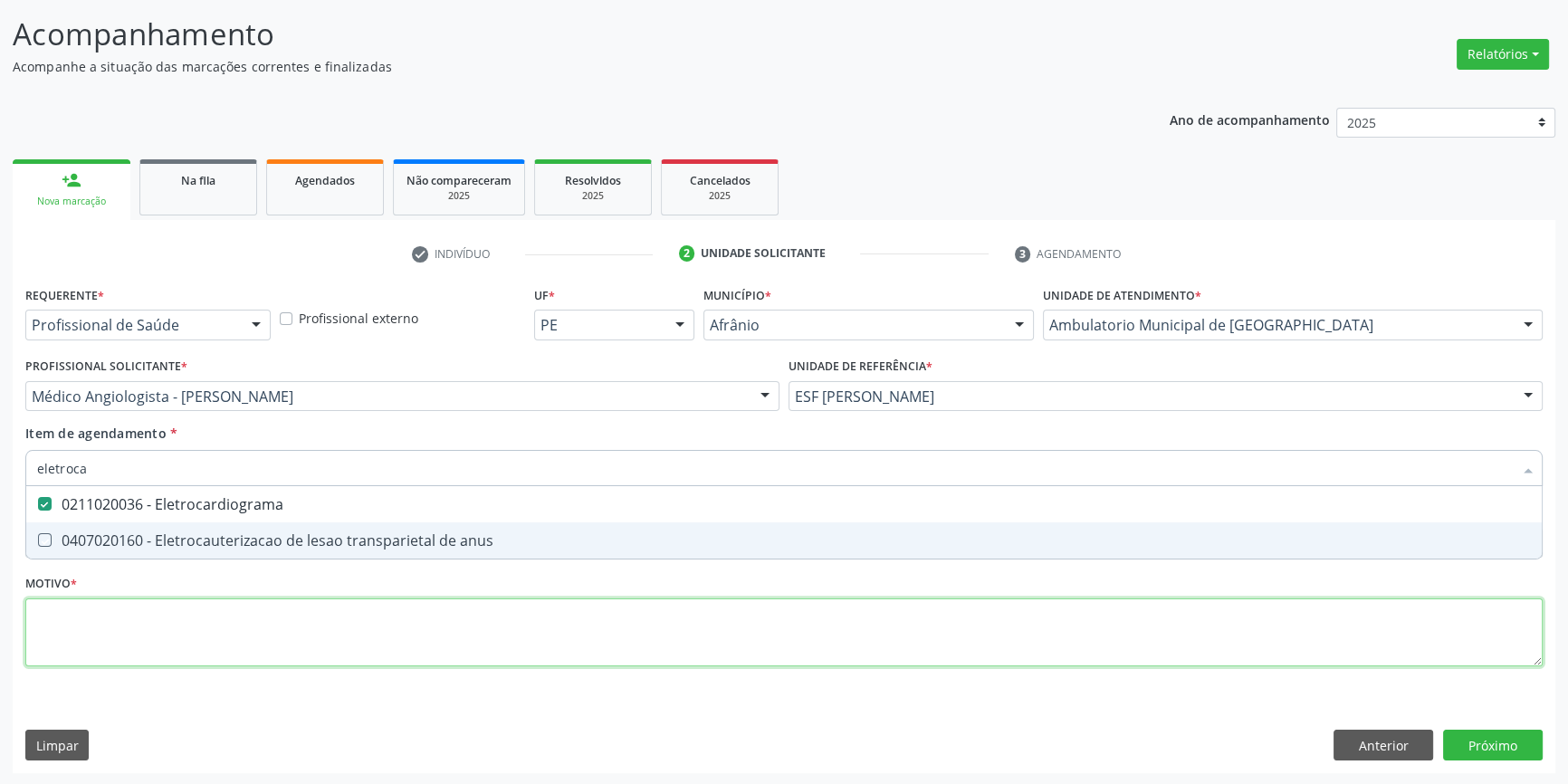
click at [193, 633] on div "Requerente * Profissional de Saúde Profissional de Saúde Paciente Nenhum result…" at bounding box center [784, 486] width 1518 height 410
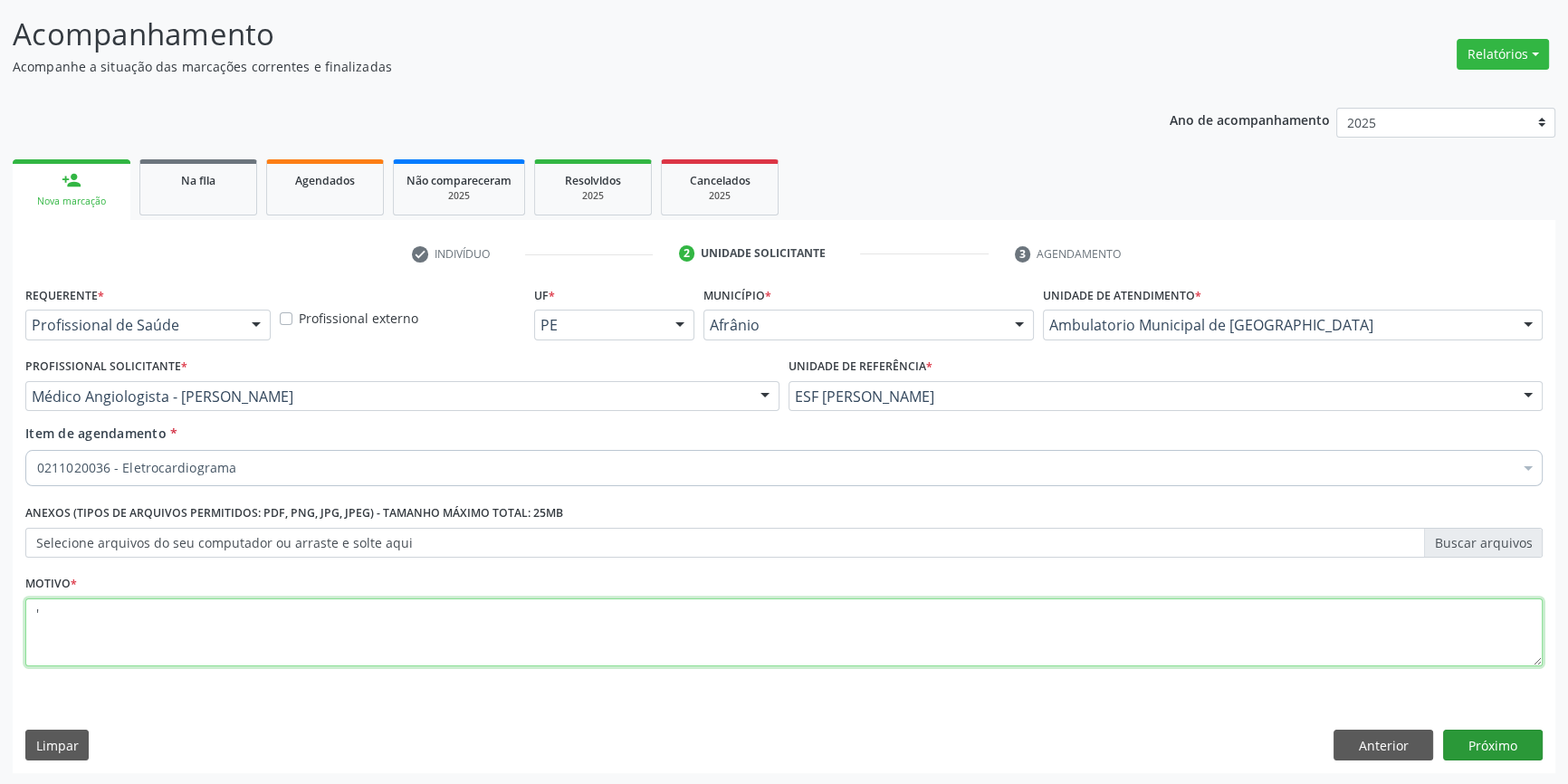
type textarea "'"
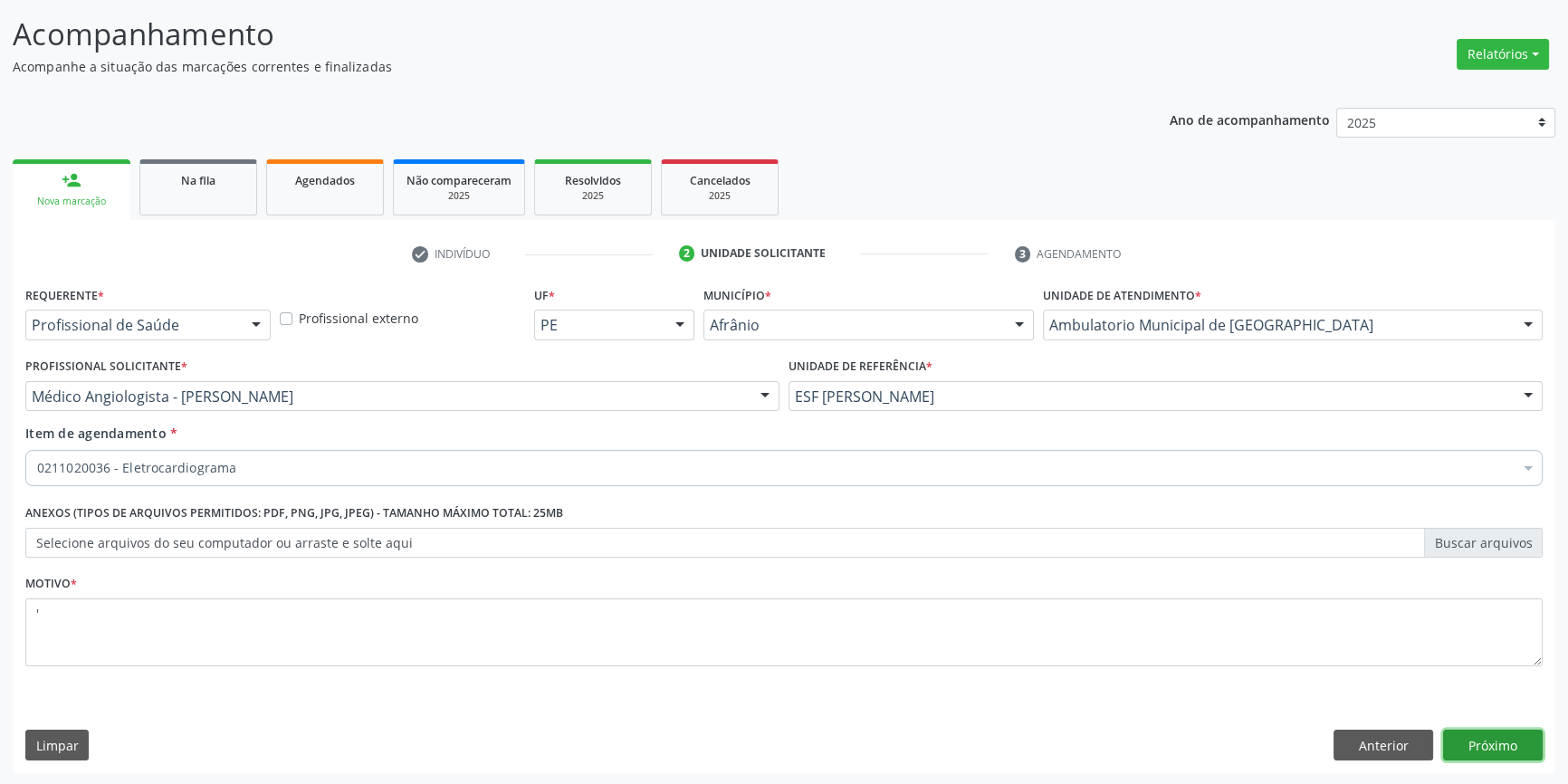
click at [1474, 748] on button "Próximo" at bounding box center [1493, 745] width 100 height 31
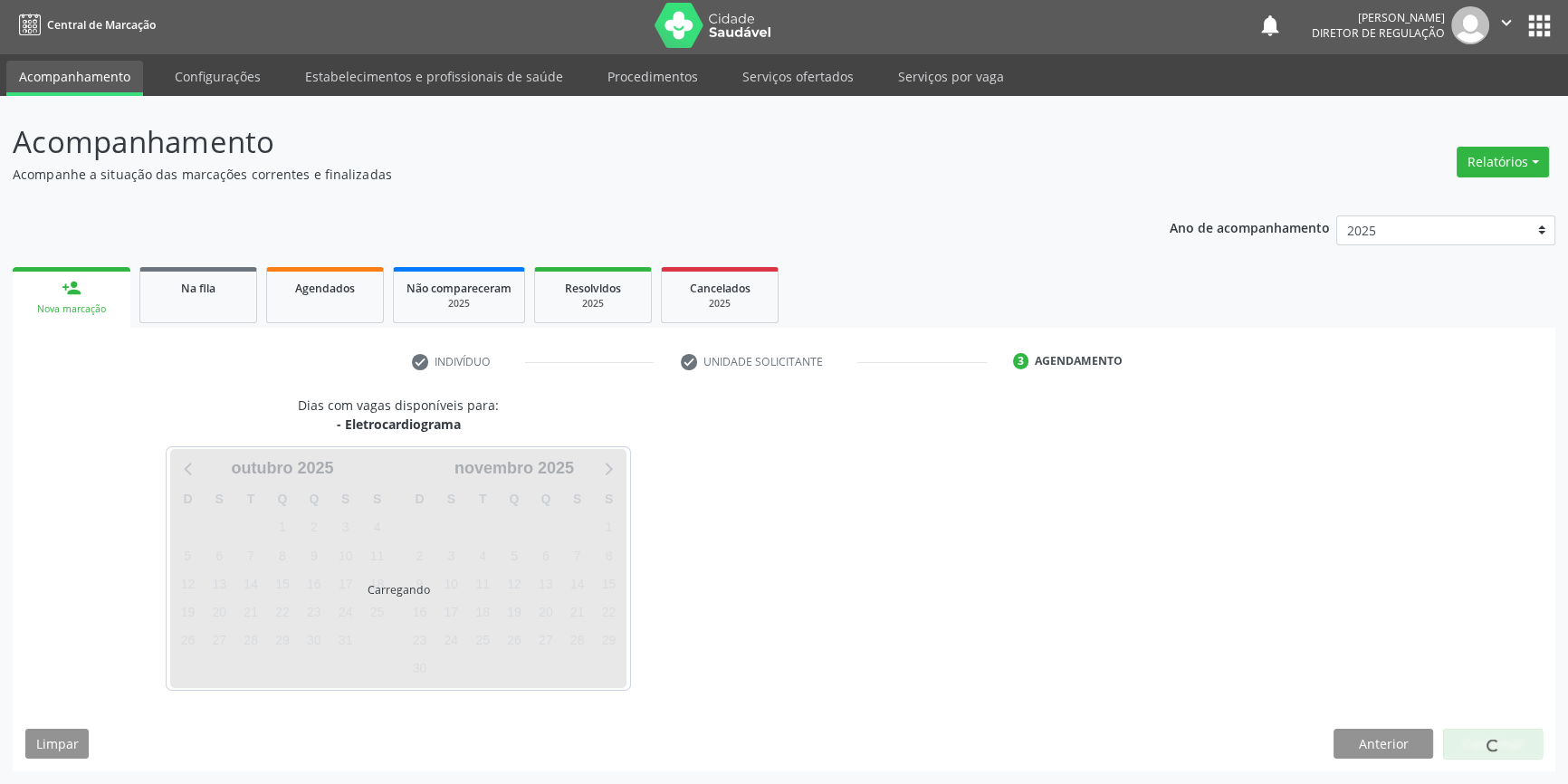
scroll to position [2, 0]
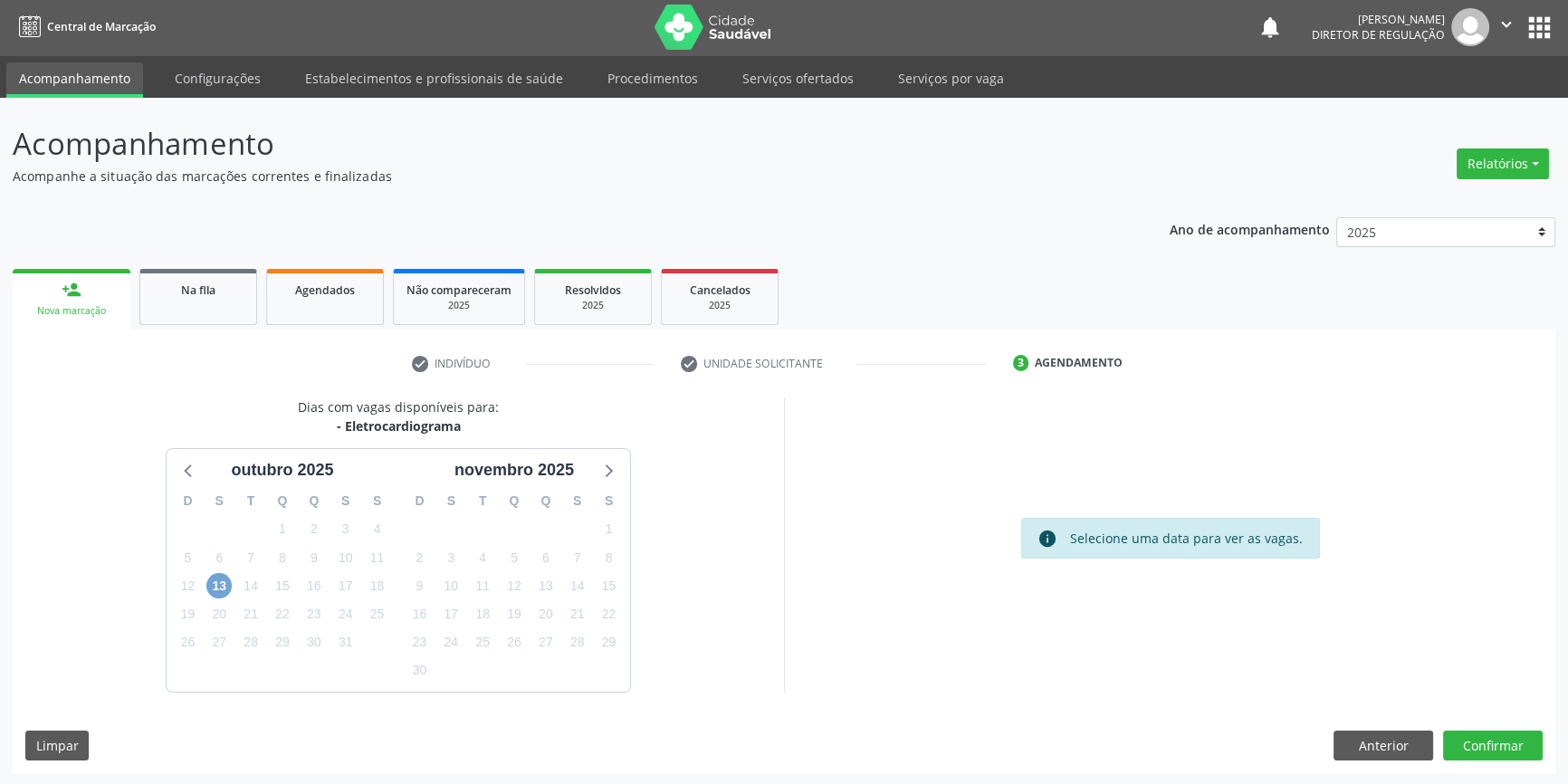
click at [222, 587] on span "13" at bounding box center [219, 586] width 26 height 26
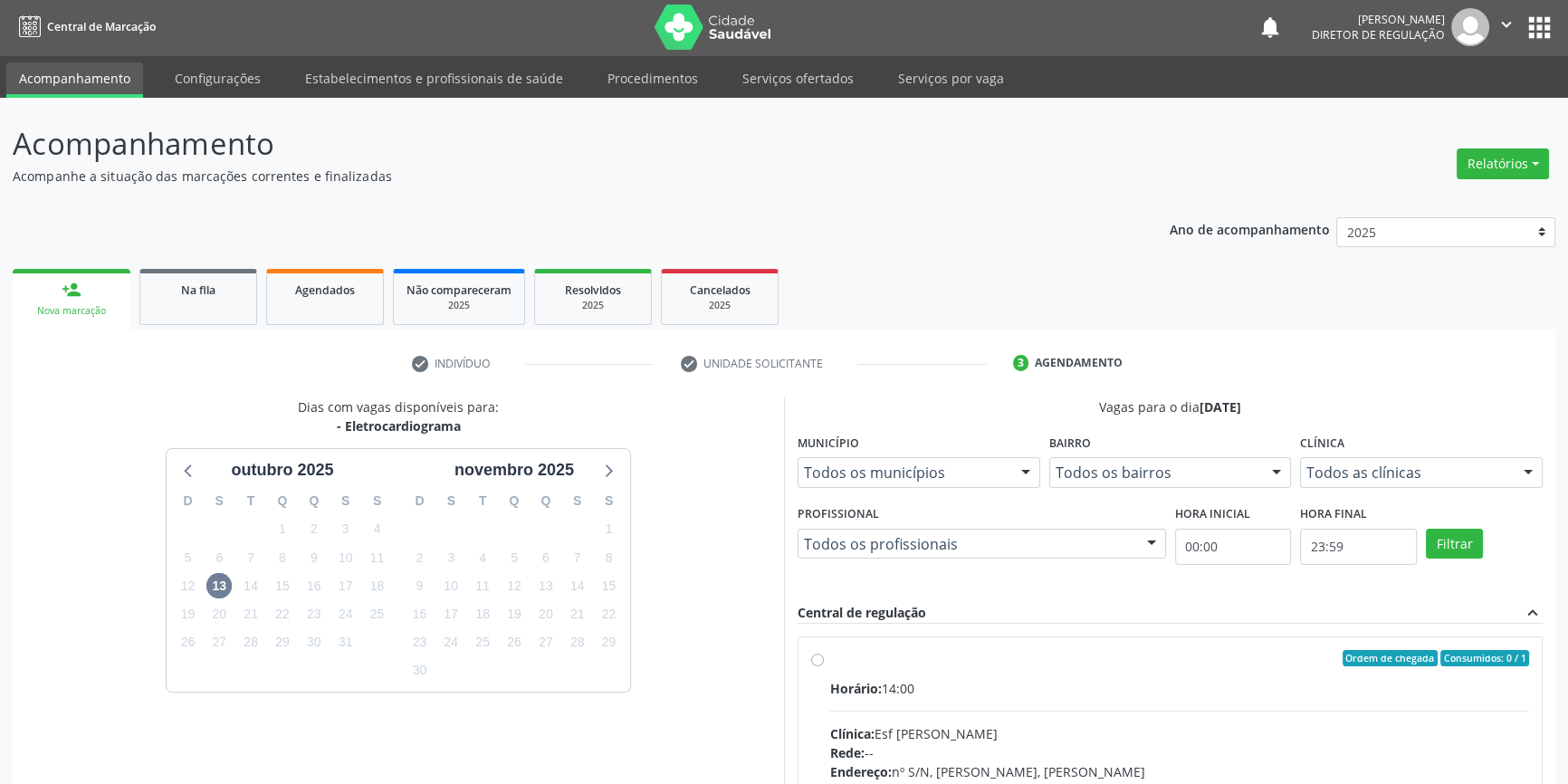
click at [824, 666] on input "Ordem de chegada Consumidos: 0 / 1 Horário: 14:00 Clínica: Esf Isabel Gomes Red…" at bounding box center [817, 658] width 13 height 16
radio input "true"
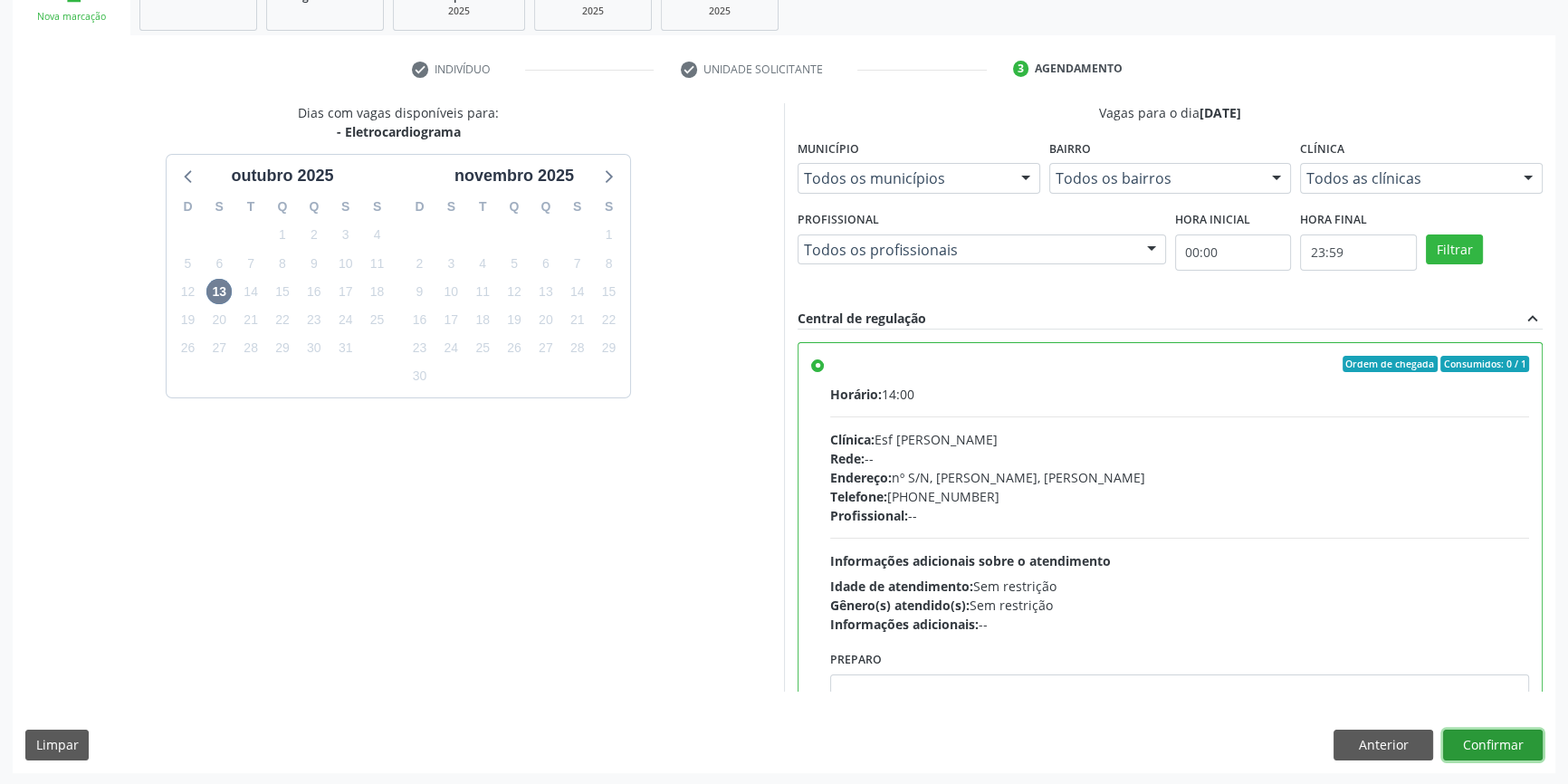
click at [1477, 730] on button "Confirmar" at bounding box center [1493, 745] width 100 height 31
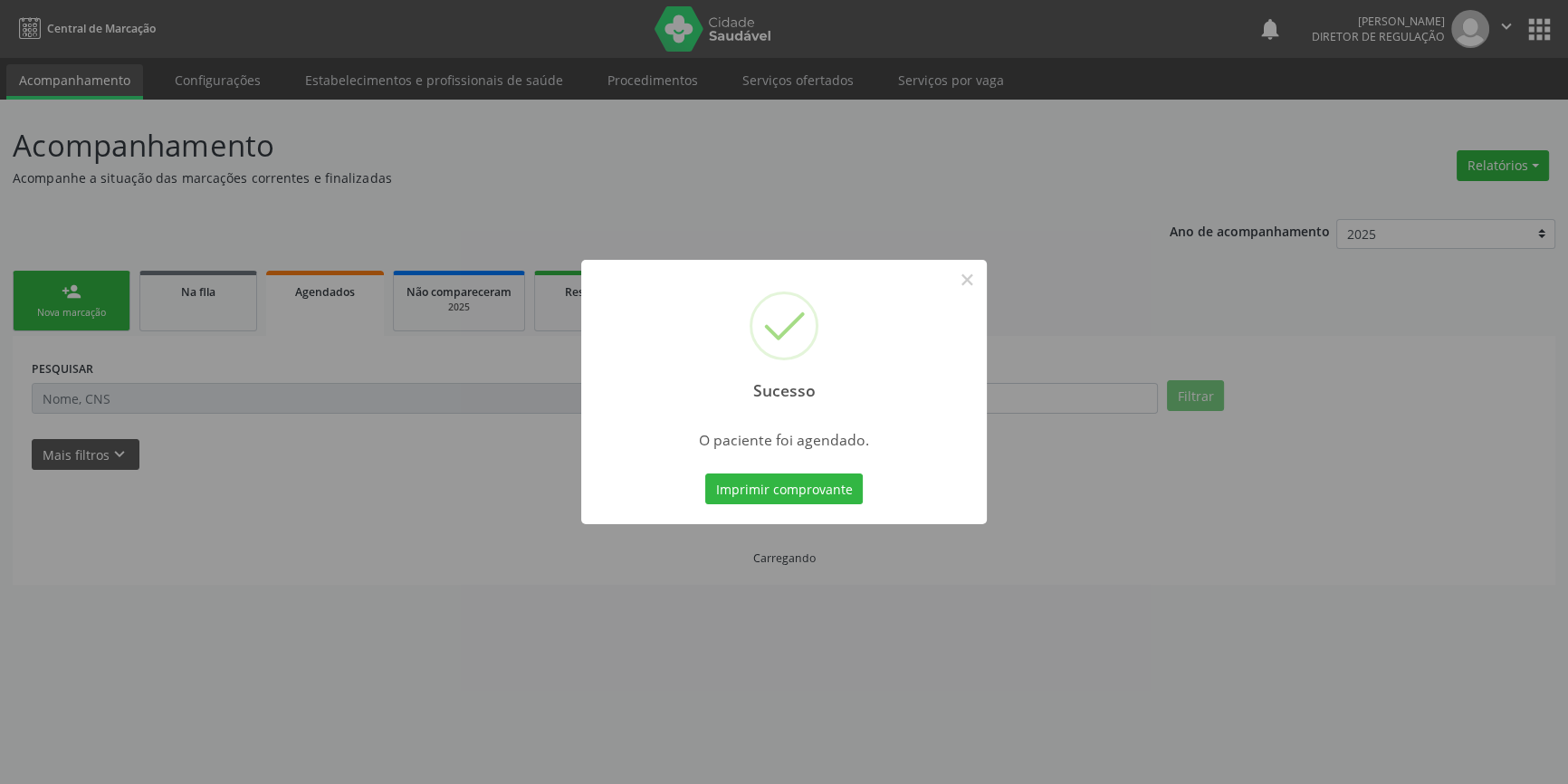
scroll to position [0, 0]
click at [824, 478] on button "Imprimir comprovante" at bounding box center [789, 488] width 157 height 31
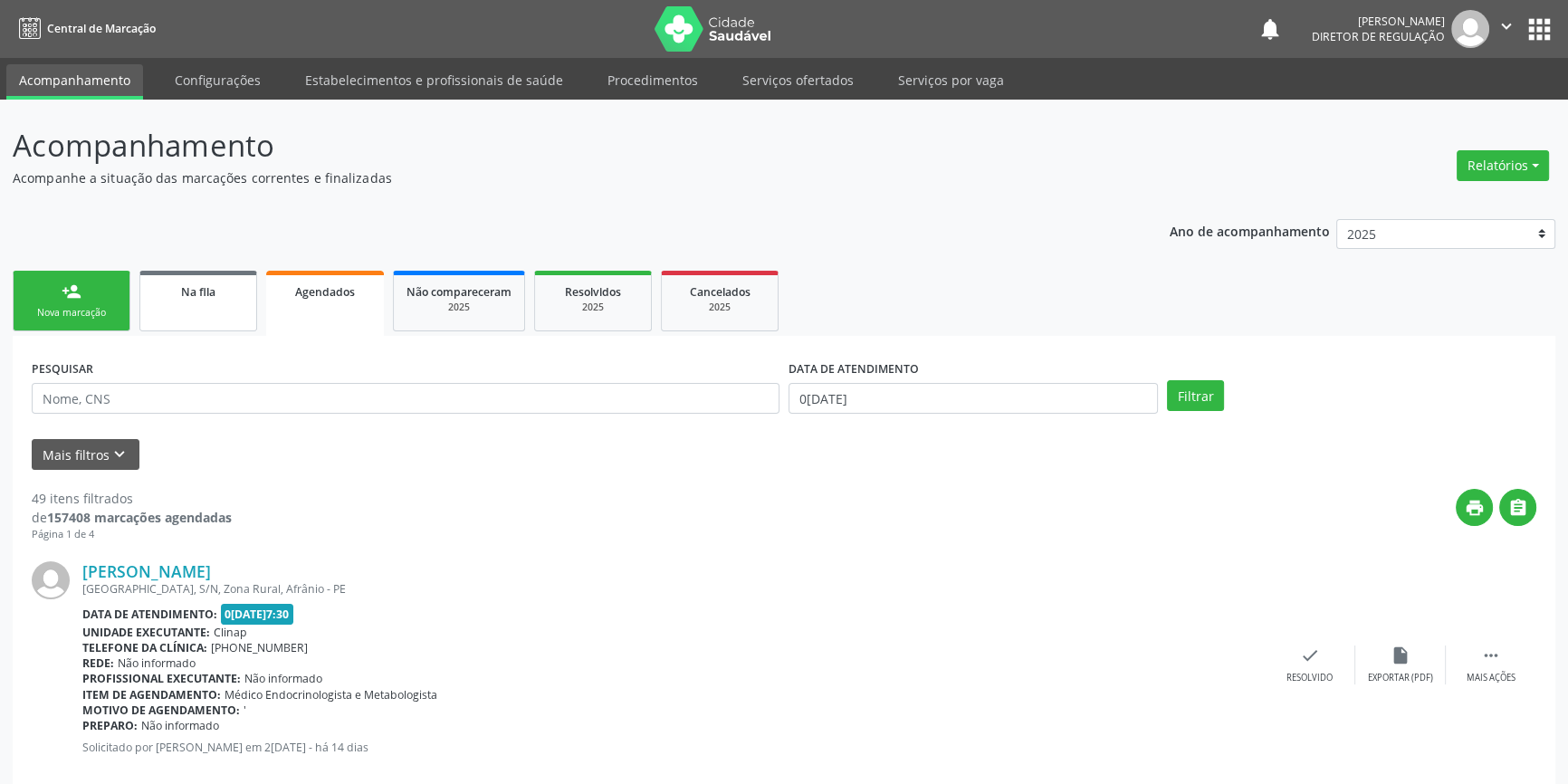
click at [206, 285] on span "Na fila" at bounding box center [198, 292] width 35 height 16
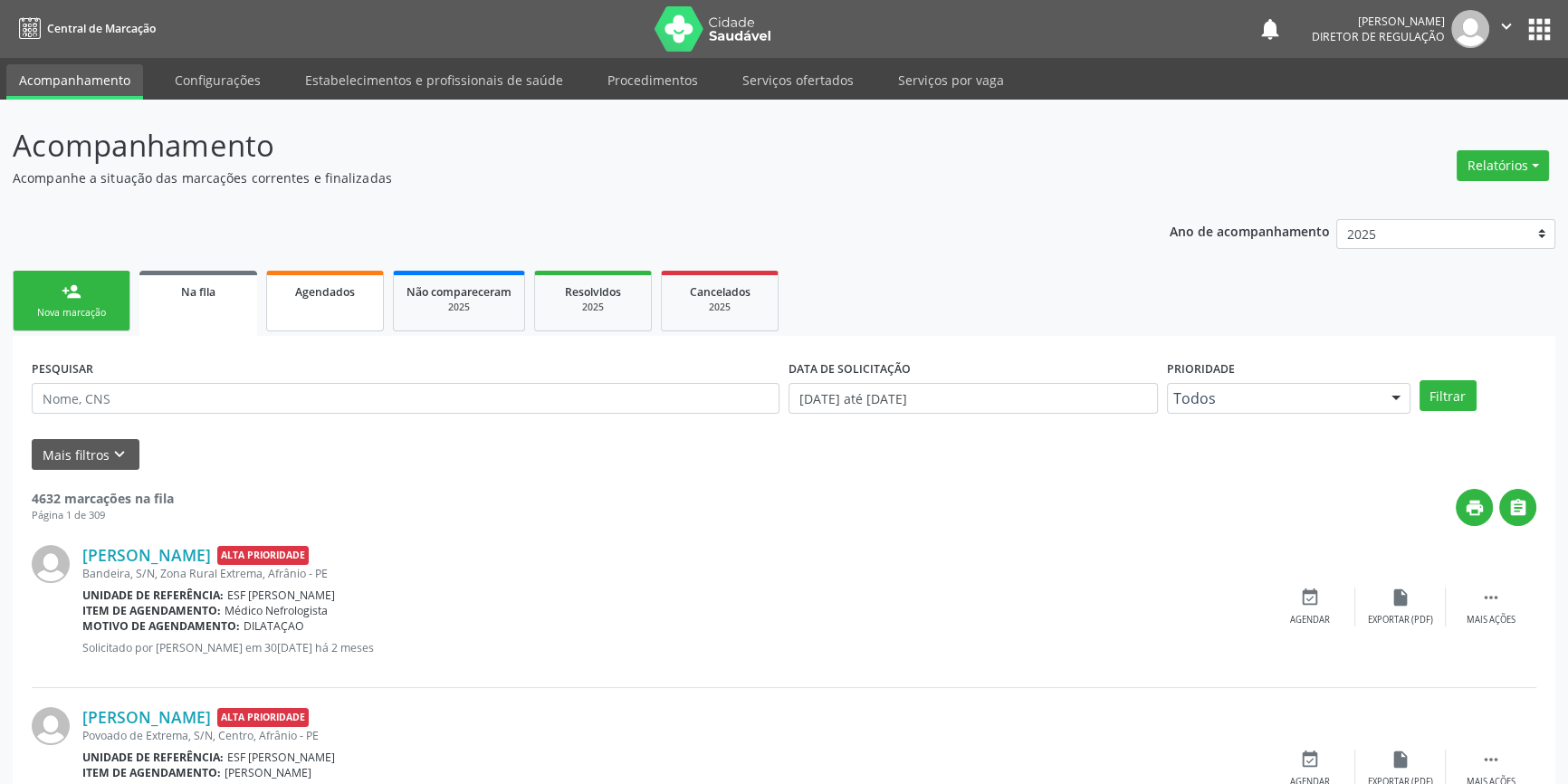
click at [310, 303] on link "Agendados" at bounding box center [324, 300] width 118 height 60
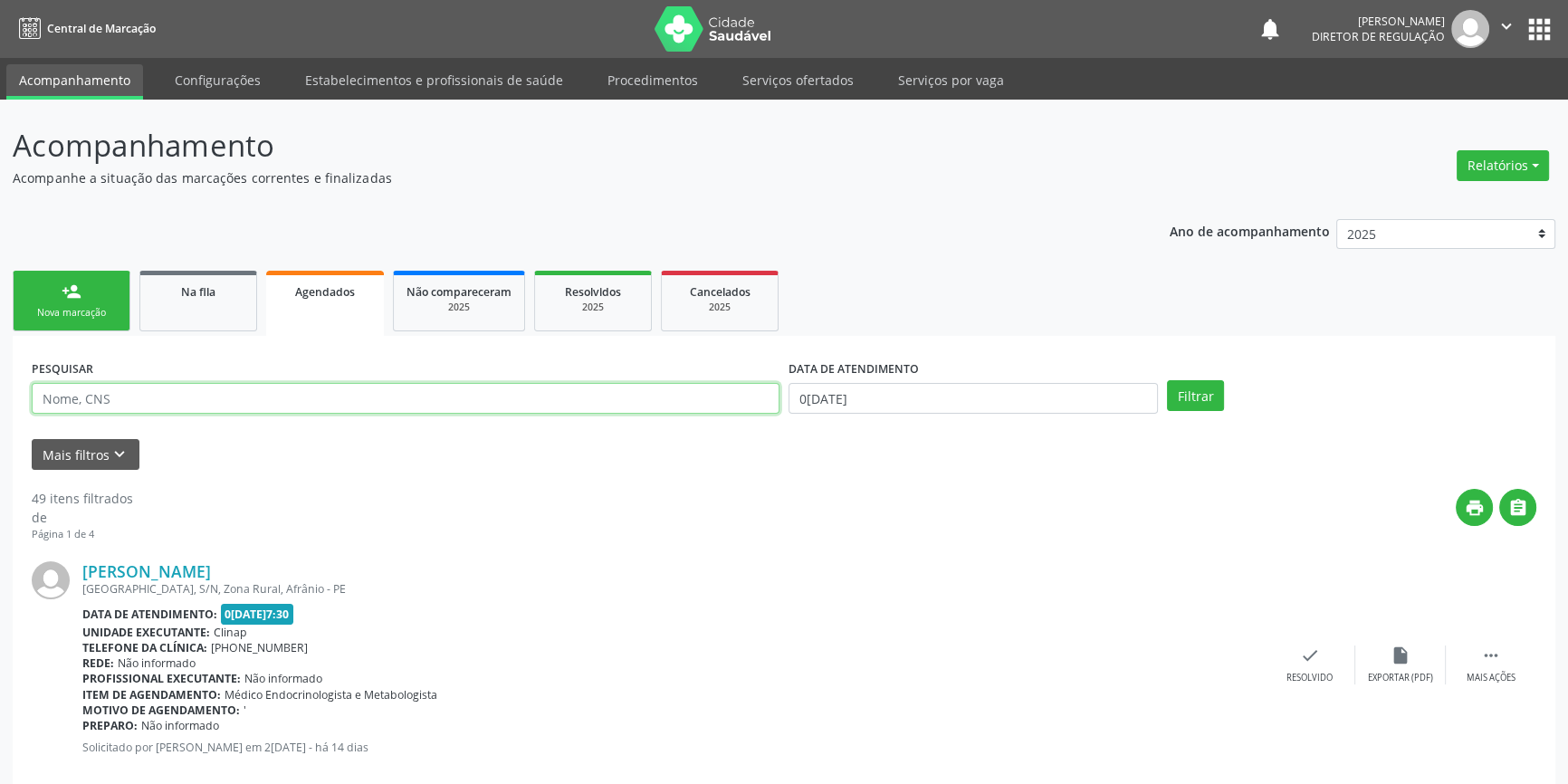
click at [223, 385] on input "text" at bounding box center [405, 398] width 748 height 31
type input "706202504314363"
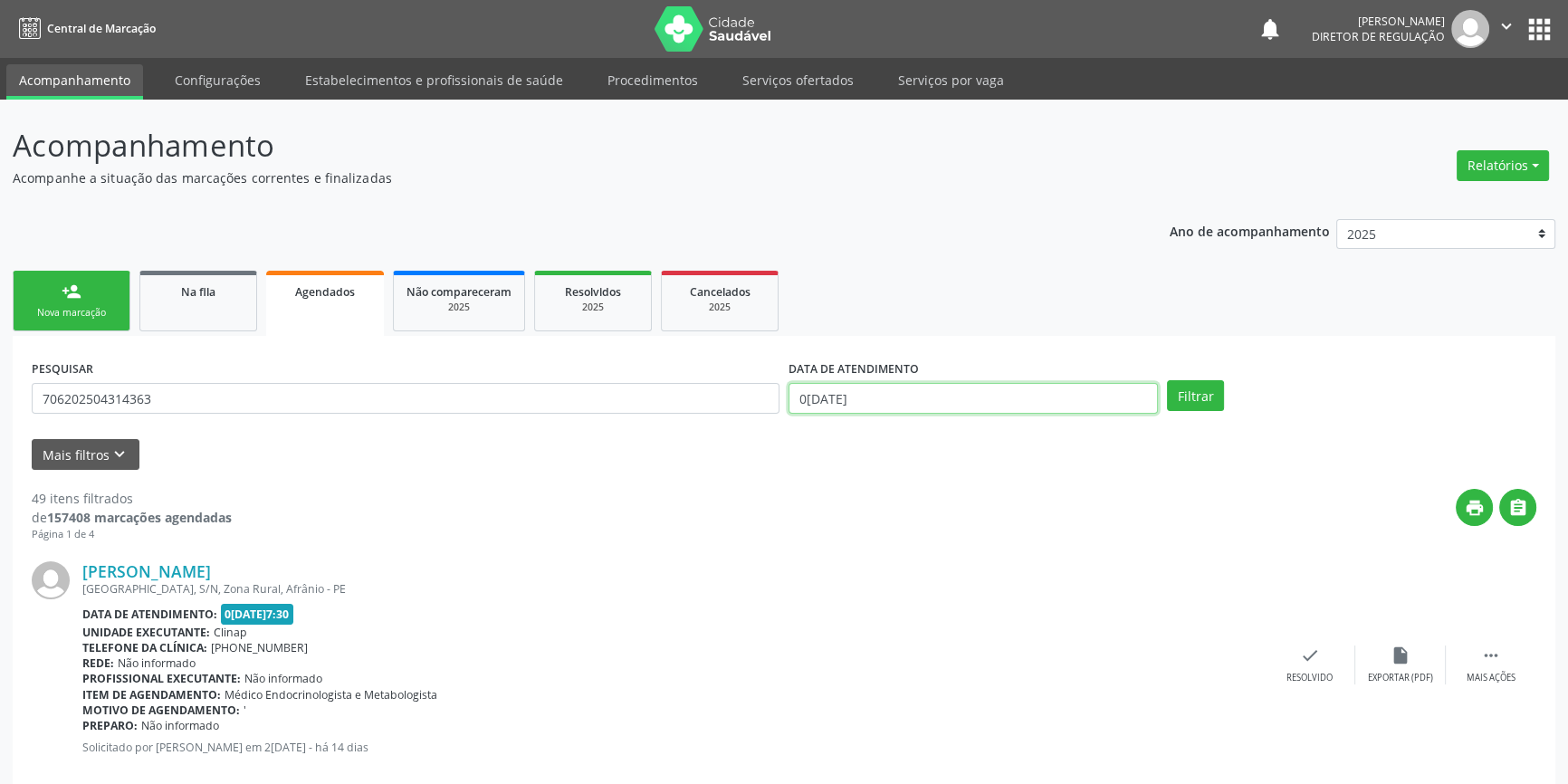
click at [917, 403] on body "Central de Marcação notifications Maria Aparecida Rodrigues da Silva Diretor de…" at bounding box center [784, 392] width 1568 height 784
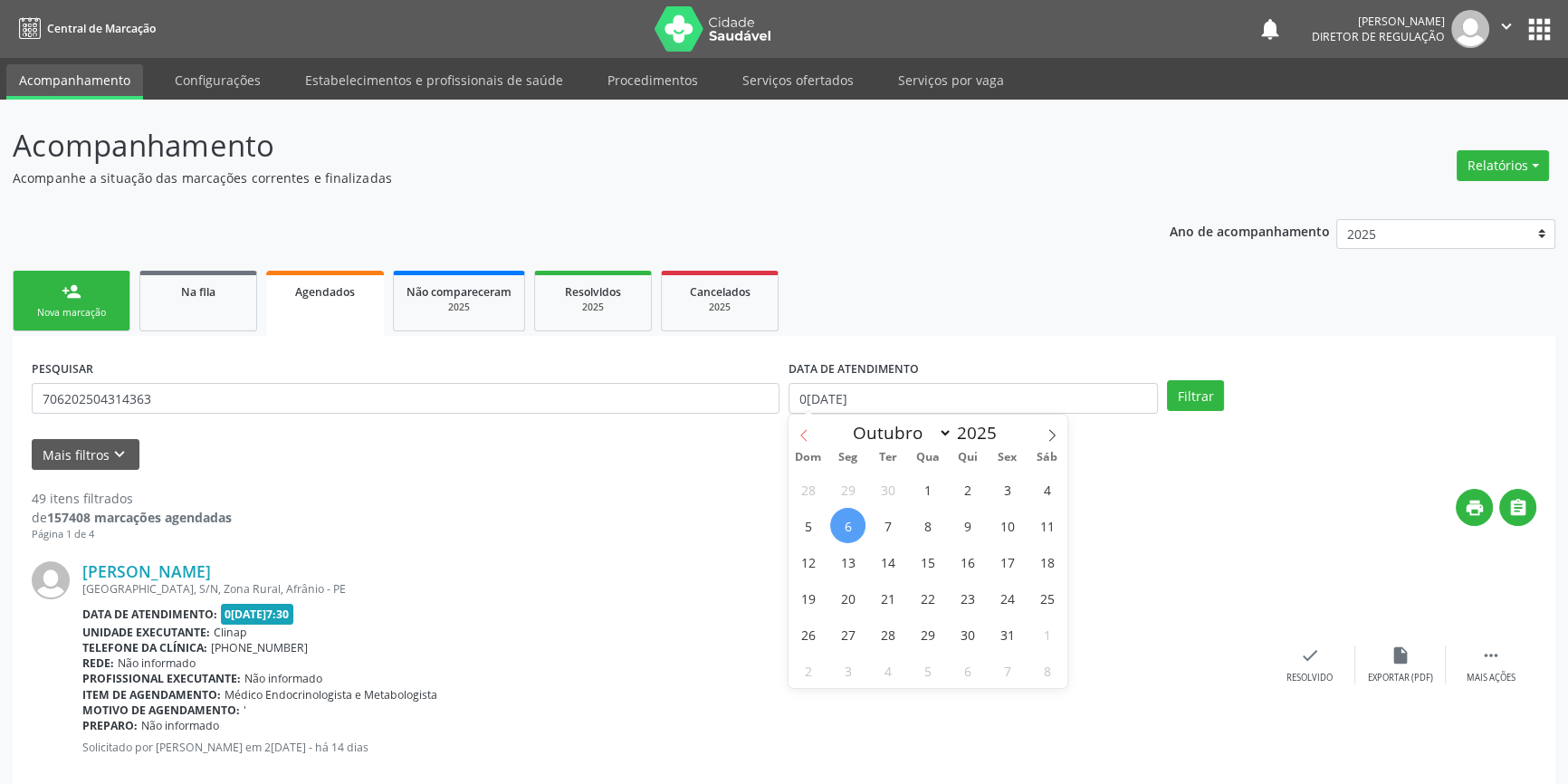
click at [811, 435] on span at bounding box center [803, 430] width 31 height 31
click at [808, 431] on icon at bounding box center [803, 434] width 13 height 13
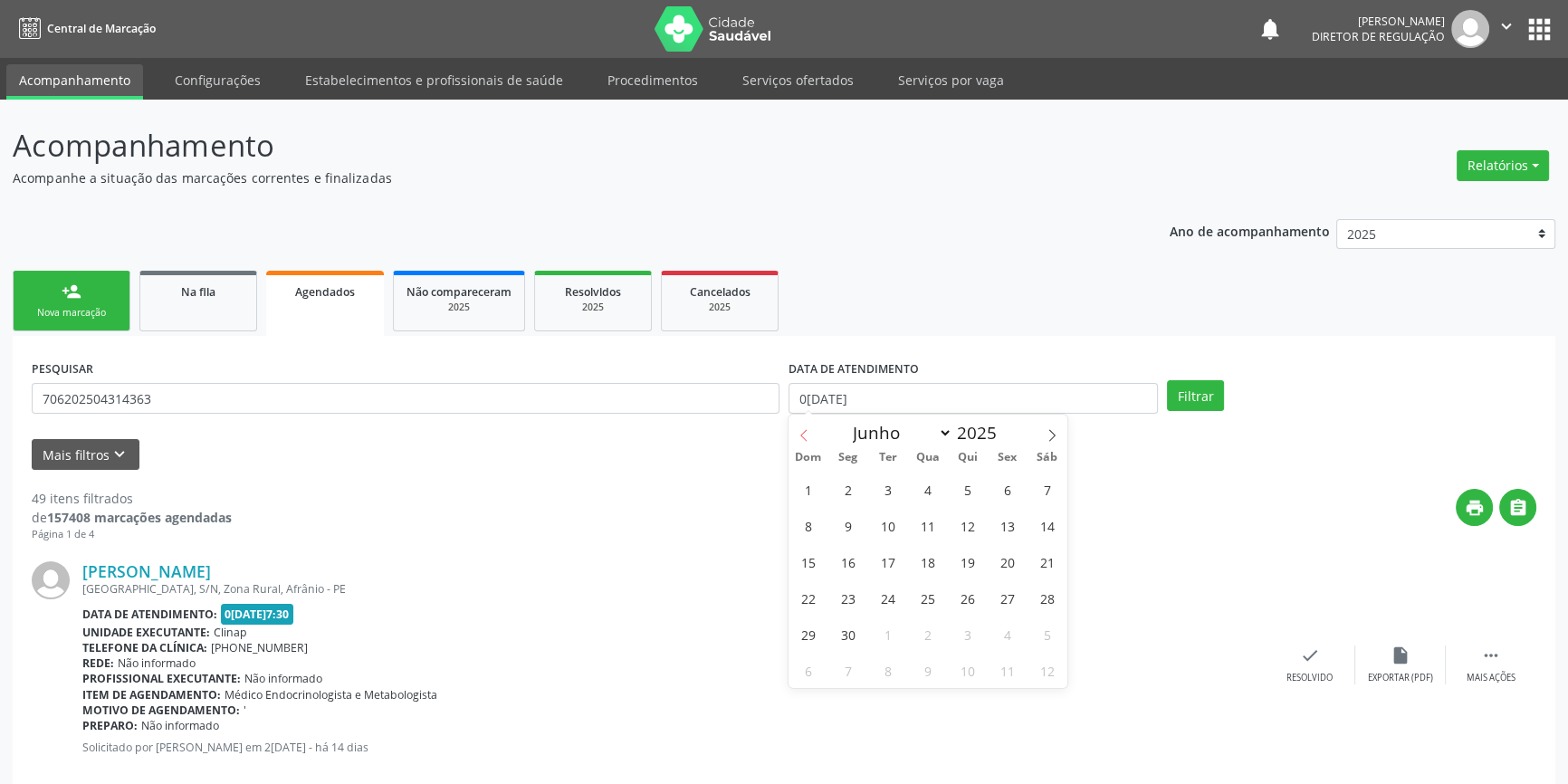
select select "4"
click at [975, 489] on span "1" at bounding box center [967, 489] width 36 height 36
type input "01/05/2025"
click at [1052, 433] on icon at bounding box center [1051, 434] width 13 height 13
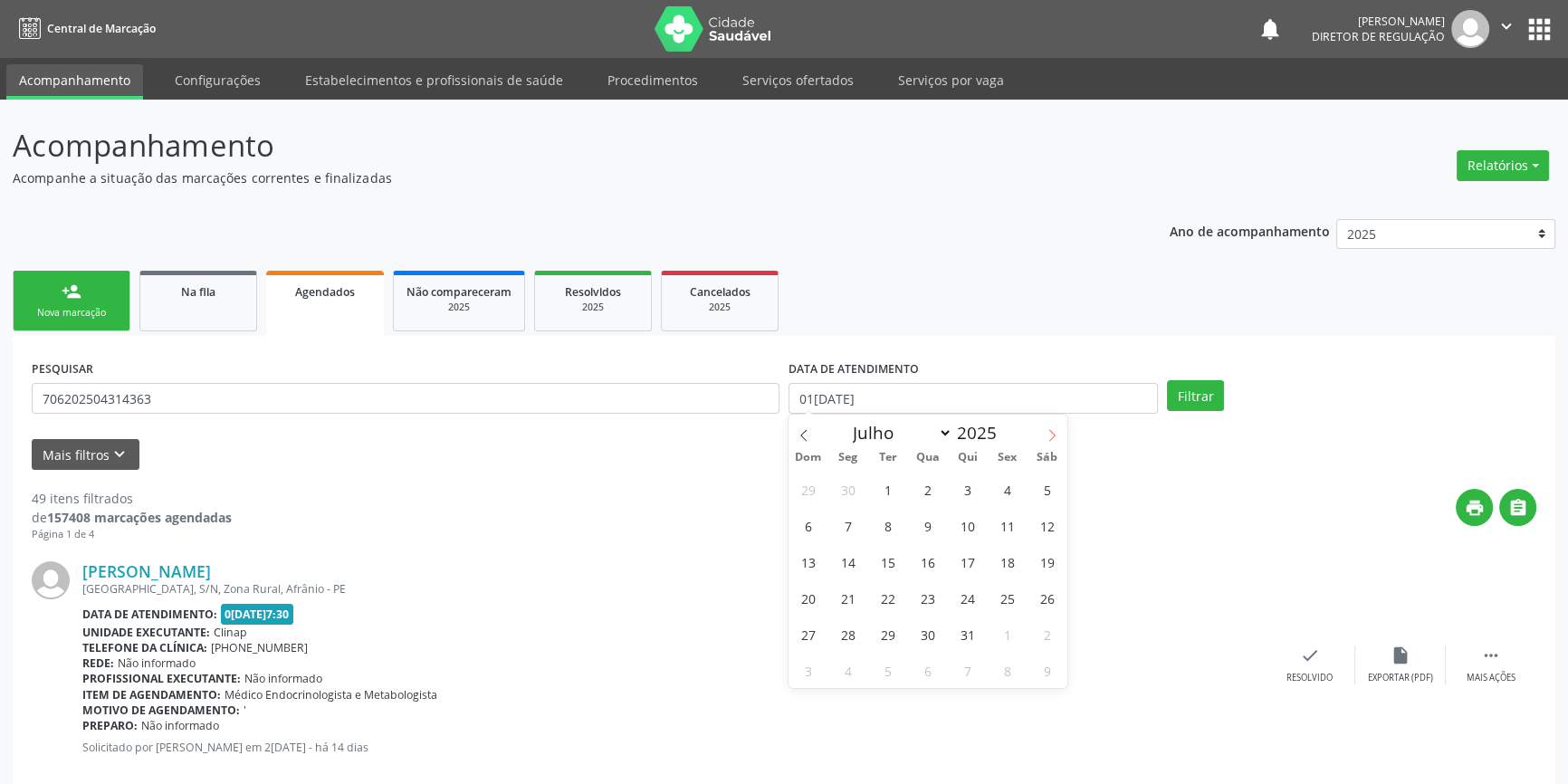
click at [1052, 433] on icon at bounding box center [1051, 434] width 13 height 13
click at [1050, 433] on icon at bounding box center [1051, 434] width 13 height 13
select select "9"
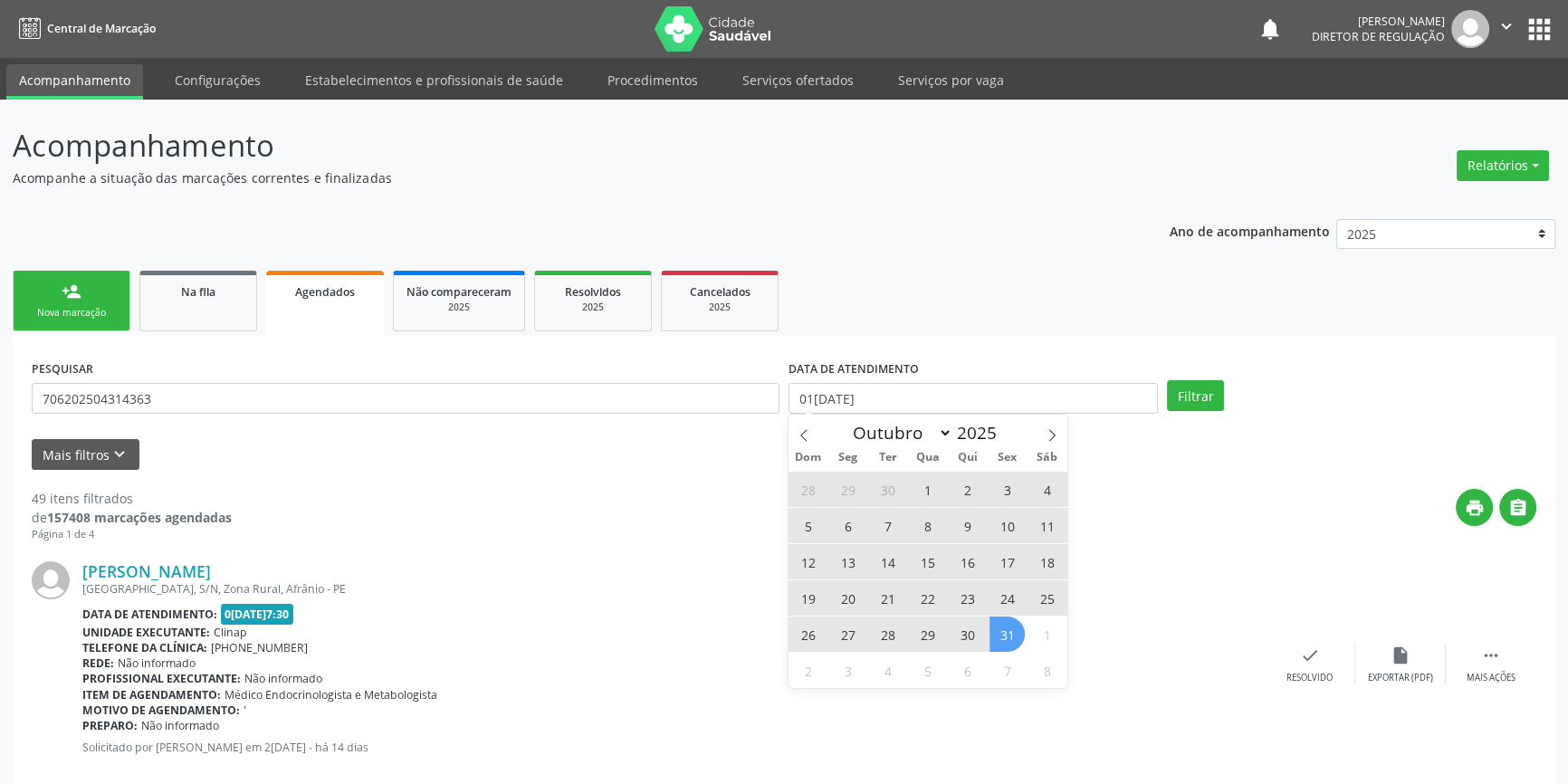
click at [1001, 627] on span "31" at bounding box center [1008, 634] width 36 height 36
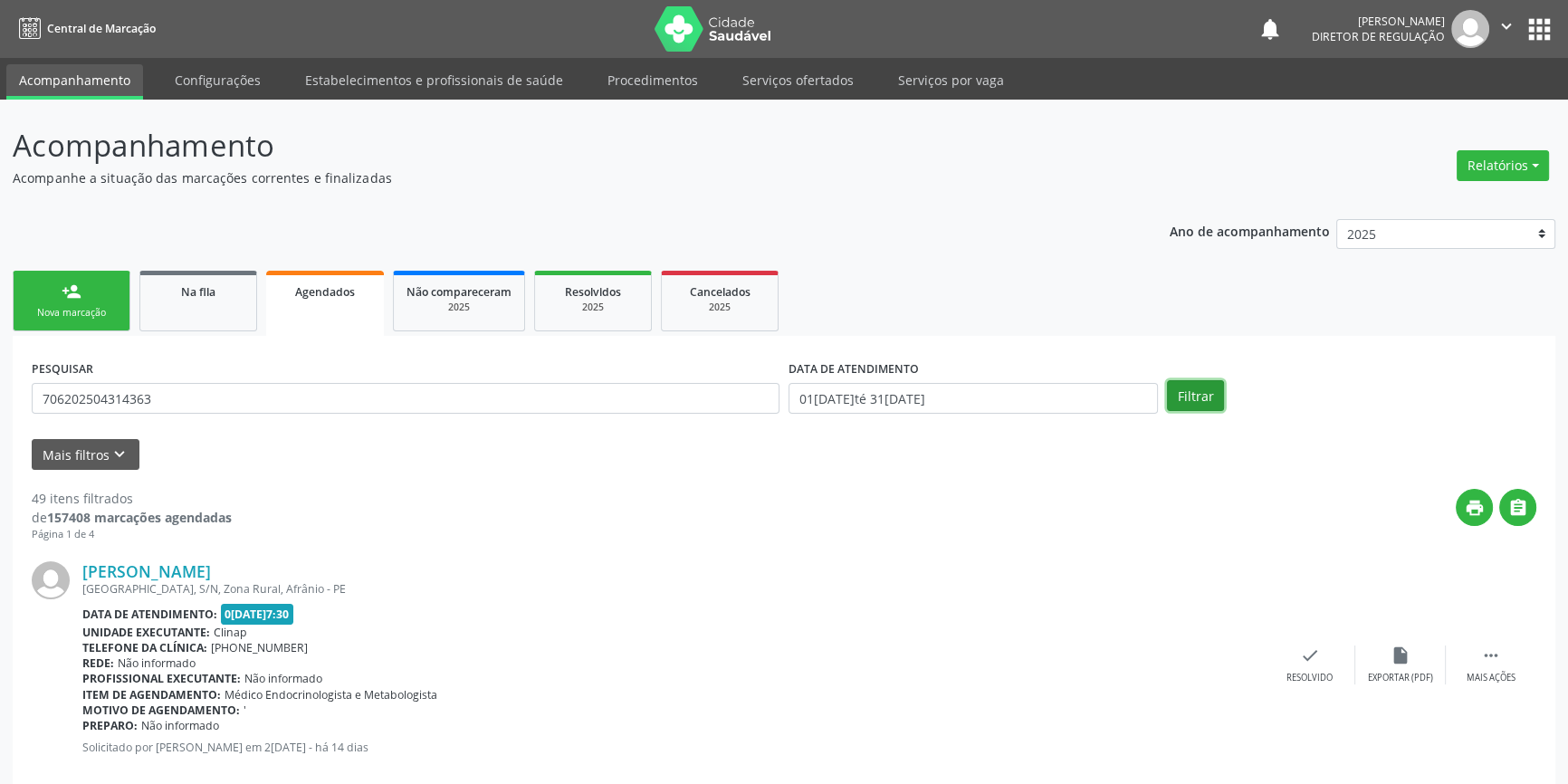
click at [1191, 385] on button "Filtrar" at bounding box center [1196, 395] width 57 height 31
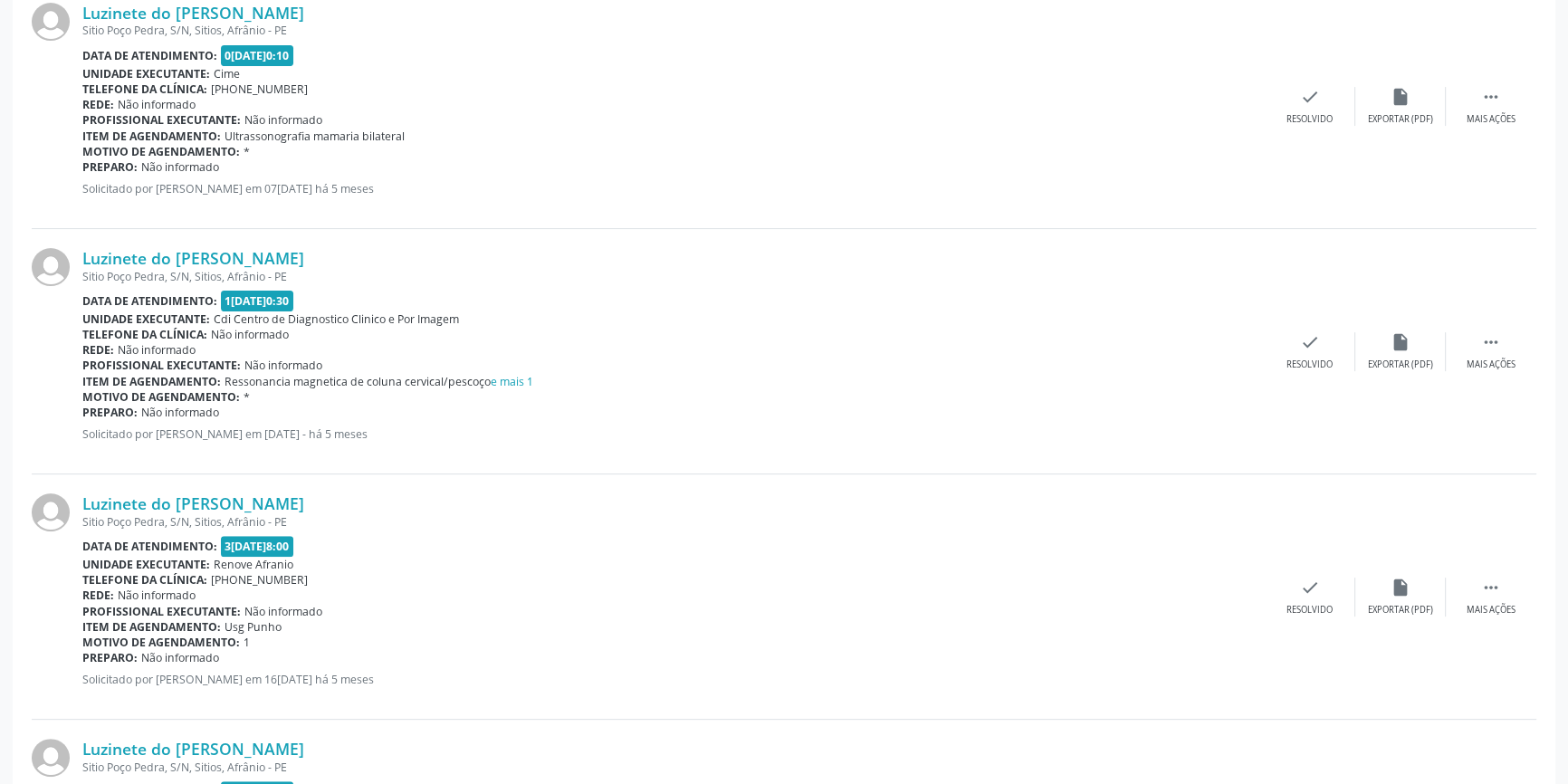
scroll to position [576, 0]
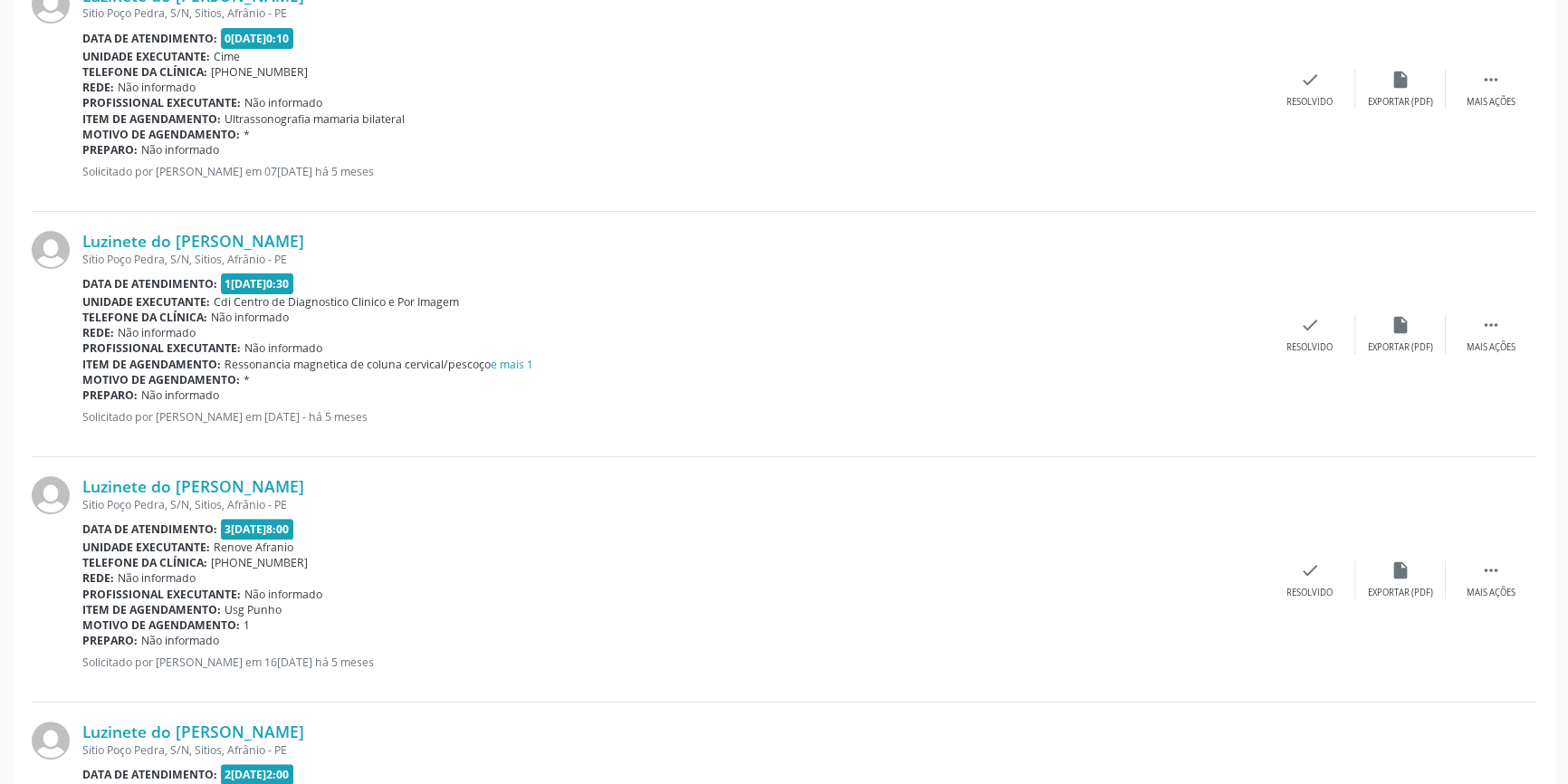
click at [507, 370] on div "Ressonancia magnetica de coluna cervical/pescoço e mais 1" at bounding box center [378, 364] width 308 height 16
click at [516, 362] on link "e mais 1" at bounding box center [512, 364] width 42 height 16
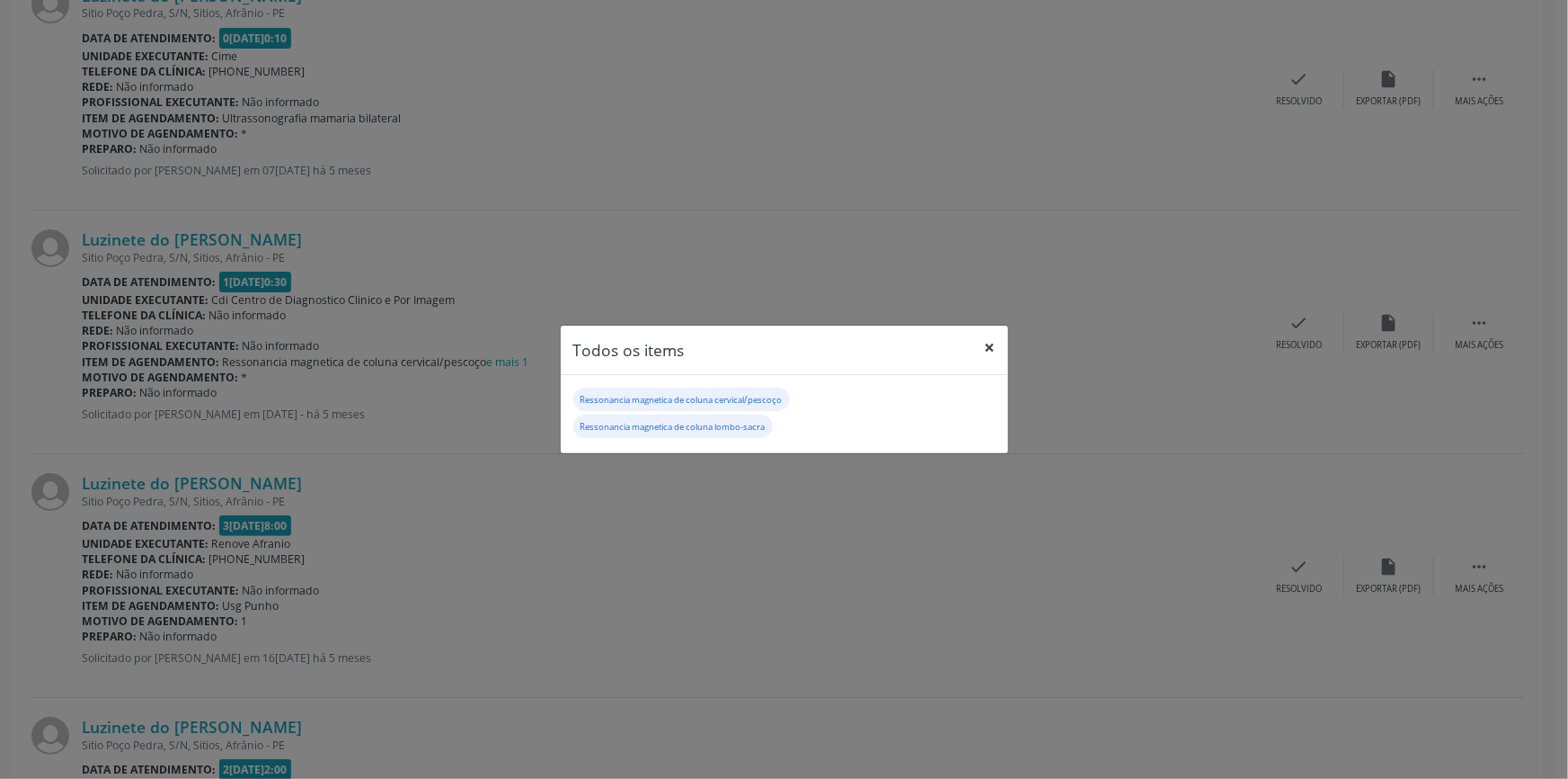
click at [983, 350] on button "×" at bounding box center [990, 347] width 36 height 44
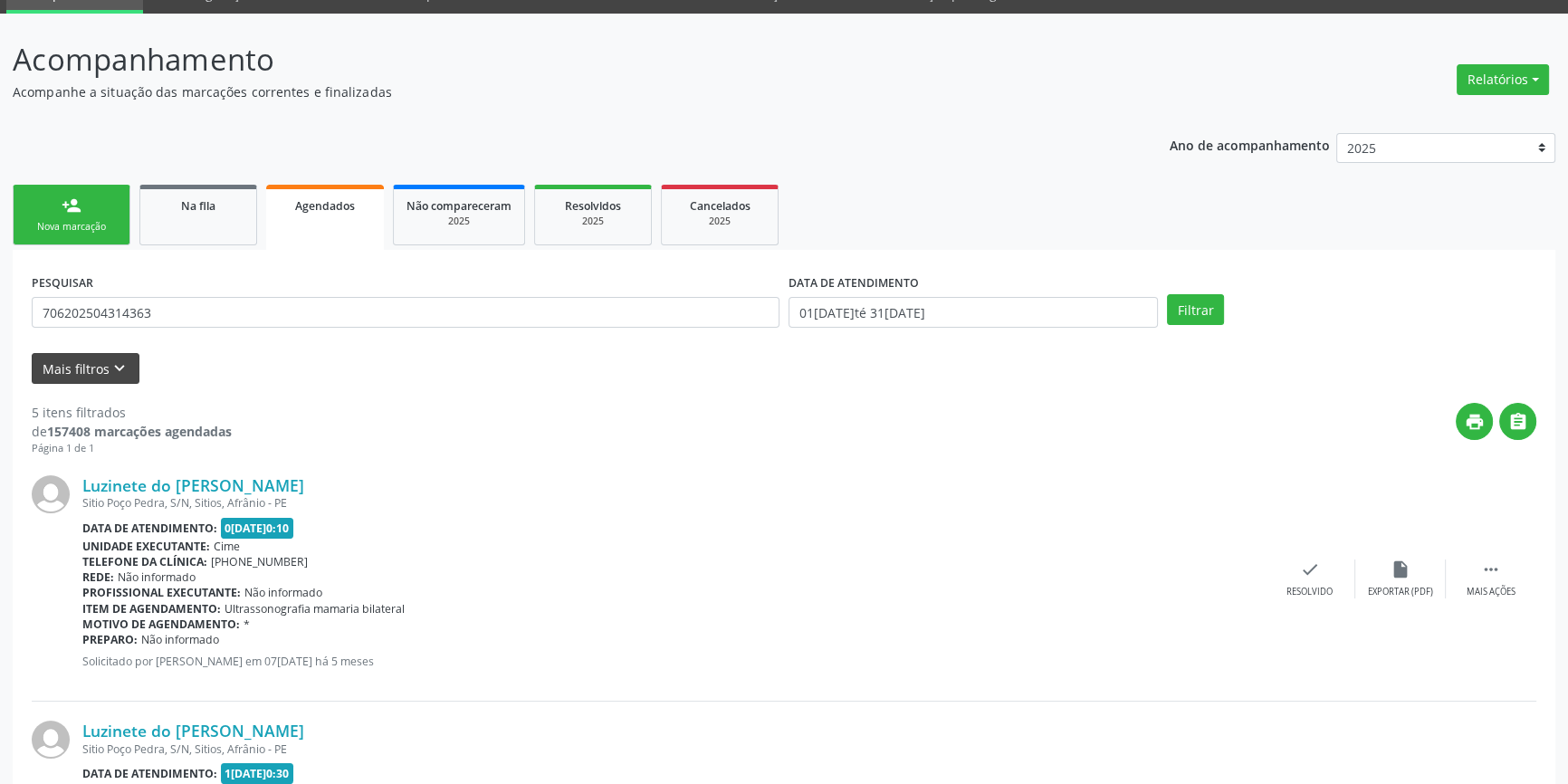
scroll to position [0, 0]
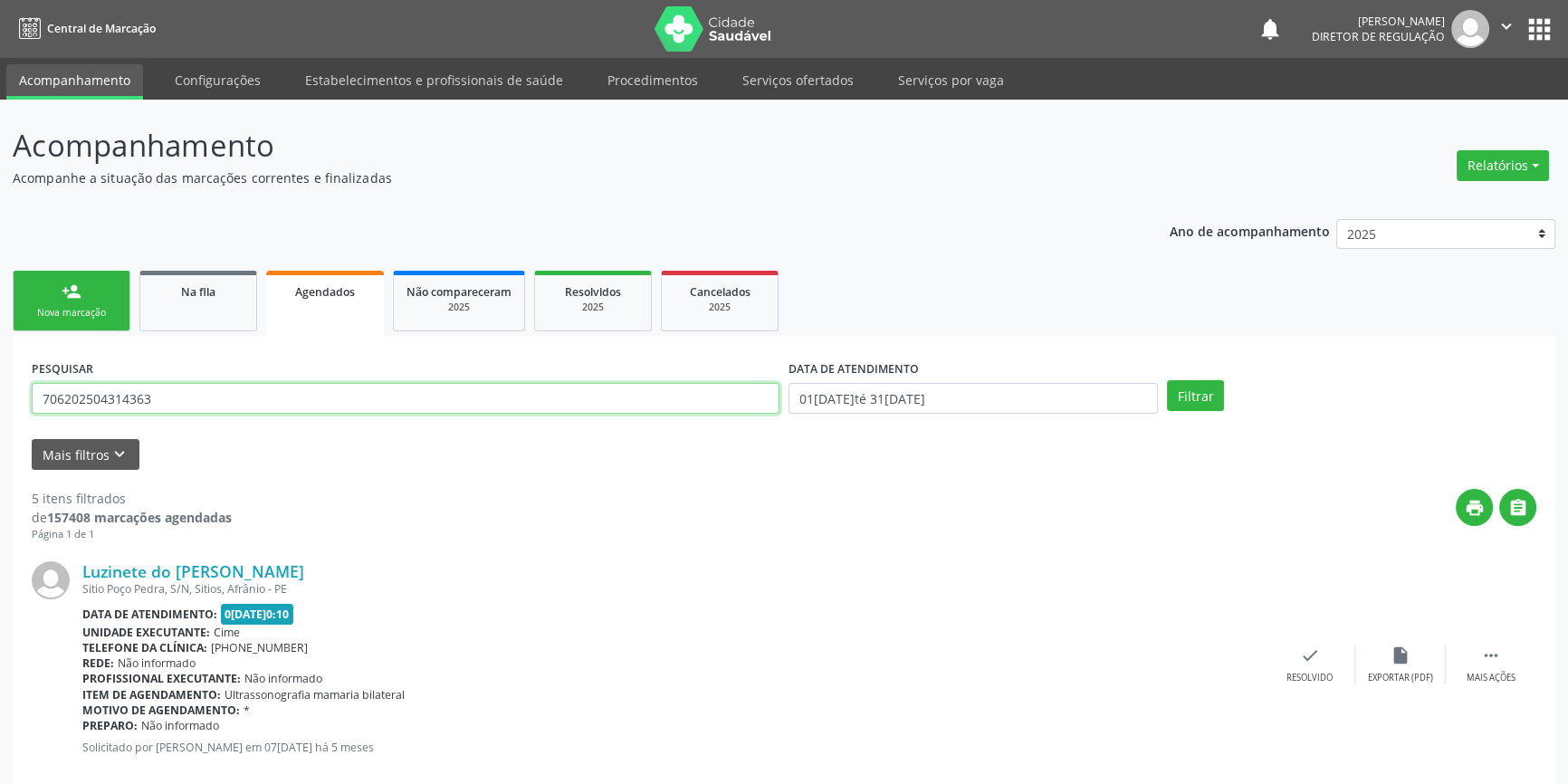
drag, startPoint x: 196, startPoint y: 394, endPoint x: 0, endPoint y: 389, distance: 196.1
type input "700505325945653"
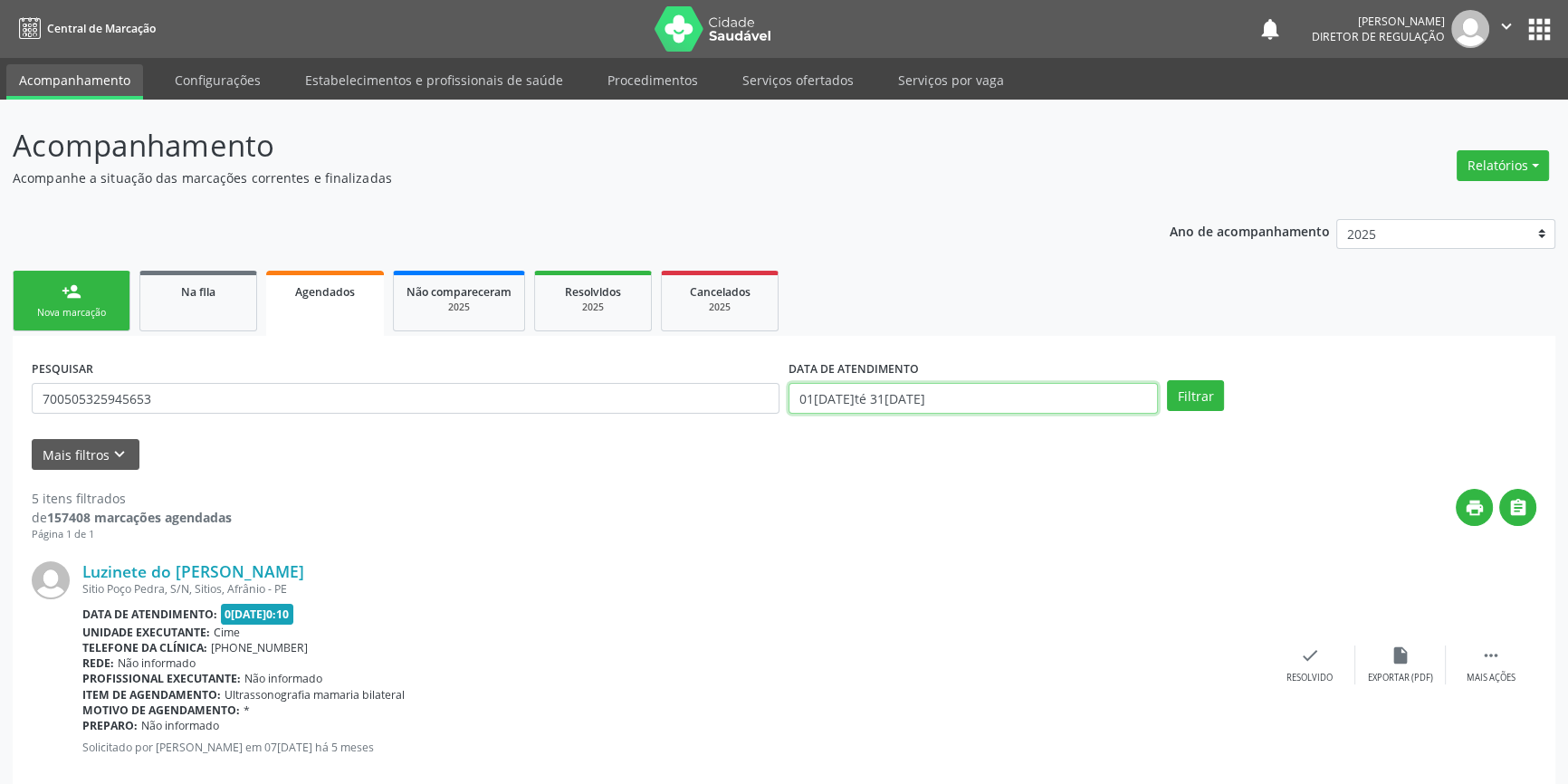
click at [922, 408] on body "Central de Marcação notifications Maria Aparecida Rodrigues da Silva Diretor de…" at bounding box center [784, 392] width 1568 height 784
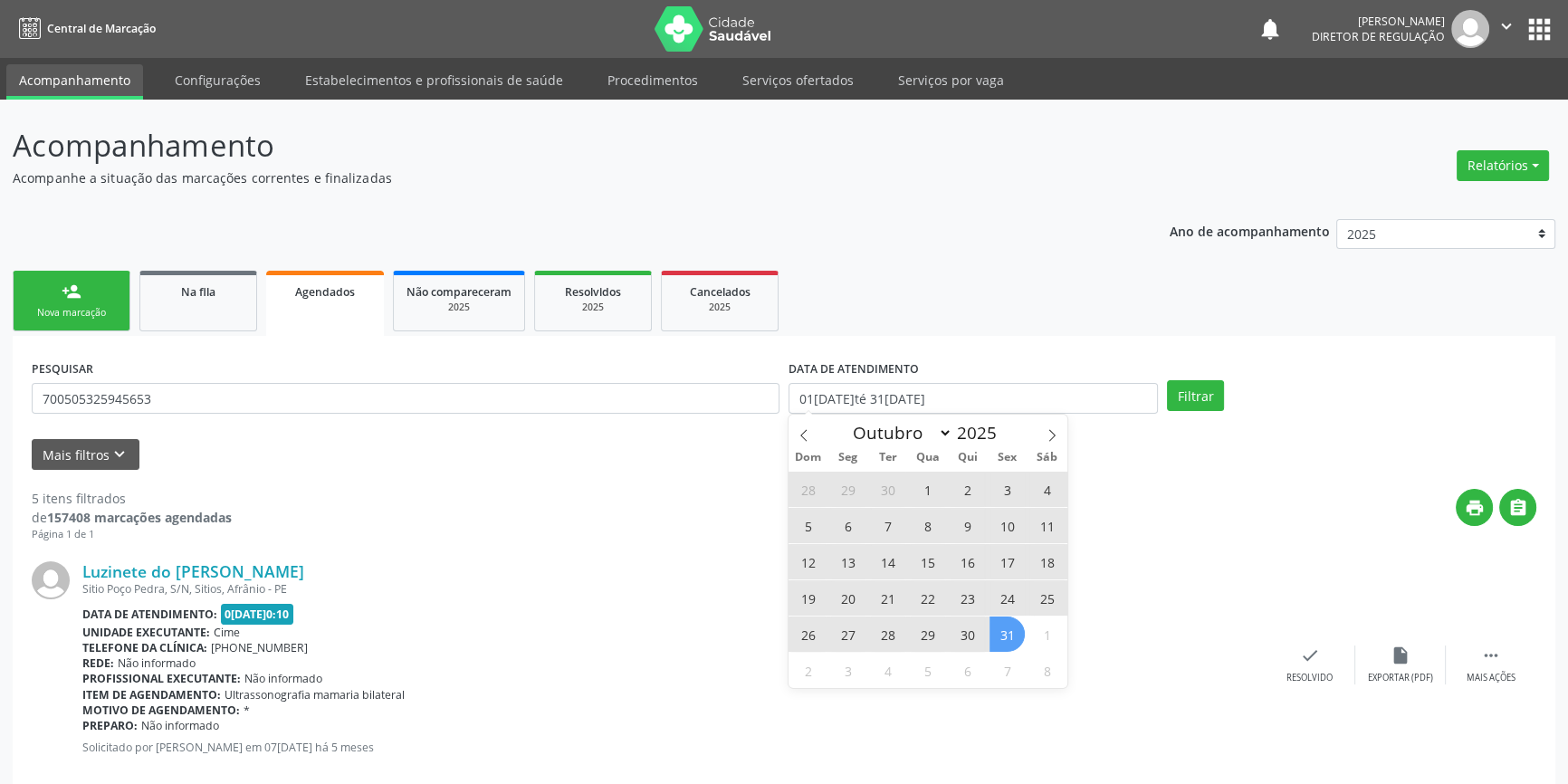
click at [1039, 551] on span "18" at bounding box center [1047, 562] width 36 height 36
type input "18/10/2025"
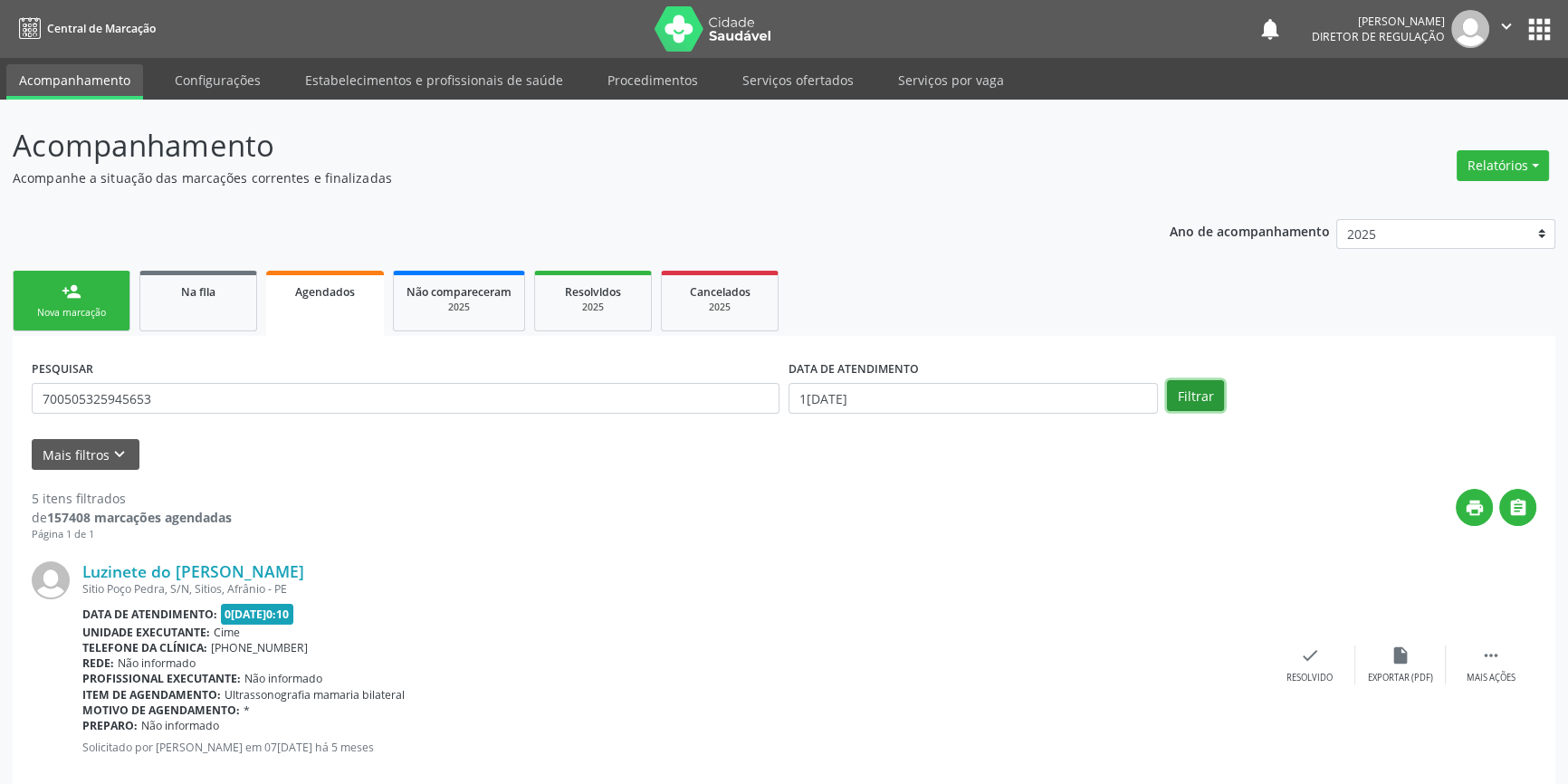
click at [1198, 396] on button "Filtrar" at bounding box center [1196, 395] width 57 height 31
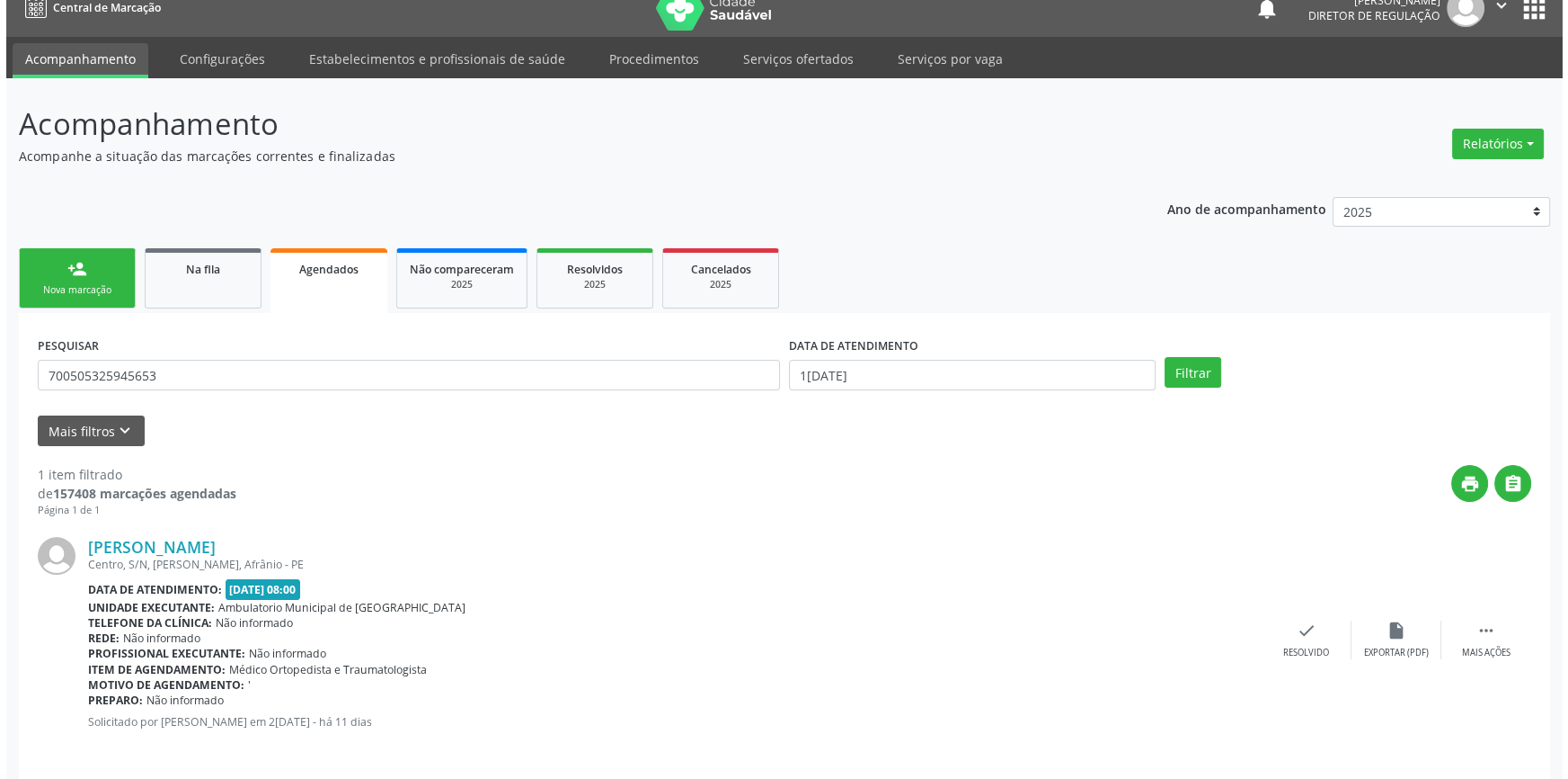
scroll to position [32, 0]
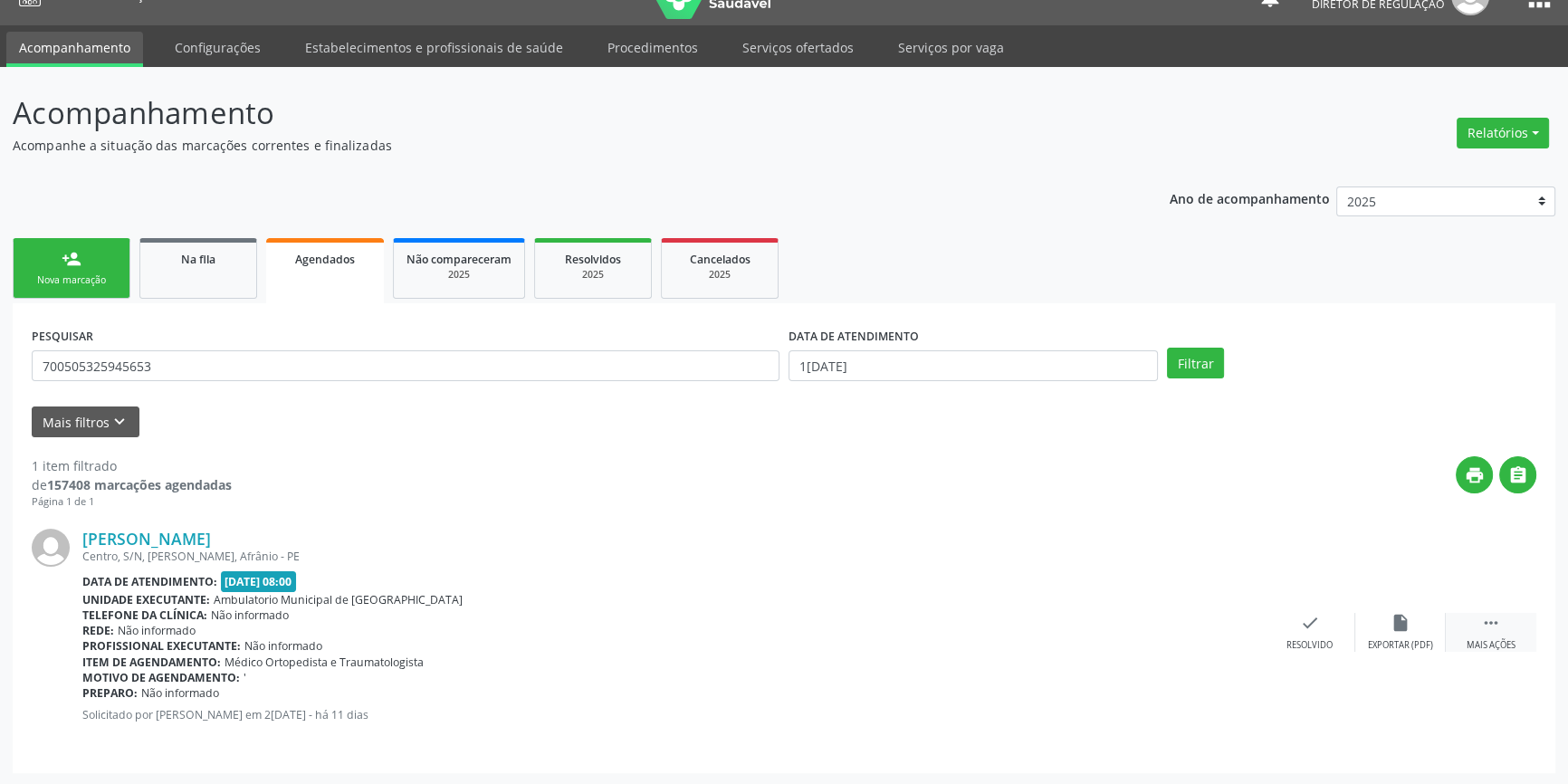
click at [1519, 625] on div " Mais ações" at bounding box center [1491, 631] width 91 height 39
click at [1222, 626] on icon "cancel" at bounding box center [1219, 622] width 20 height 20
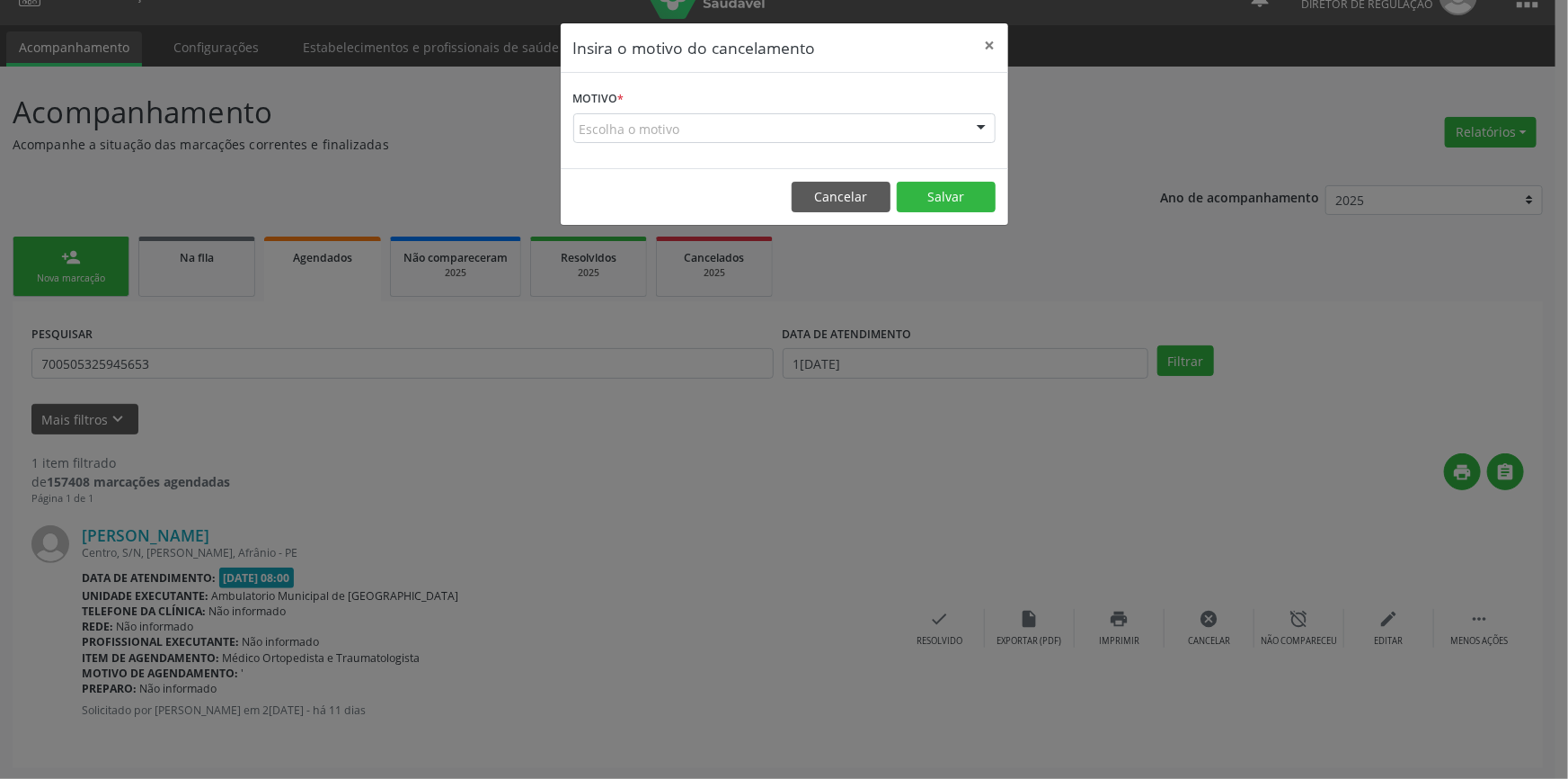
click at [774, 121] on div "Escolha o motivo" at bounding box center [784, 128] width 423 height 30
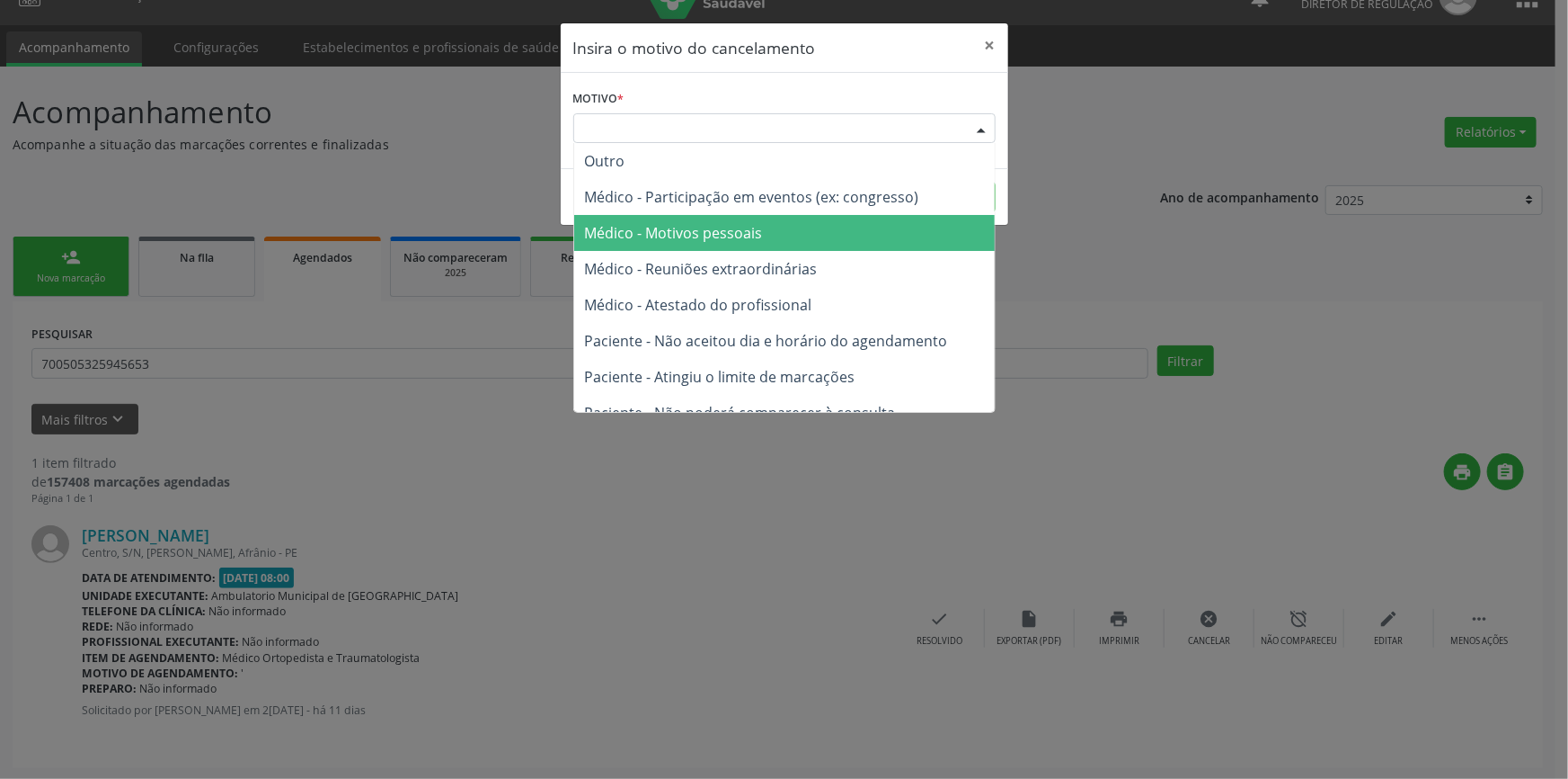
click at [728, 216] on span "Médico - Motivos pessoais" at bounding box center [784, 233] width 421 height 36
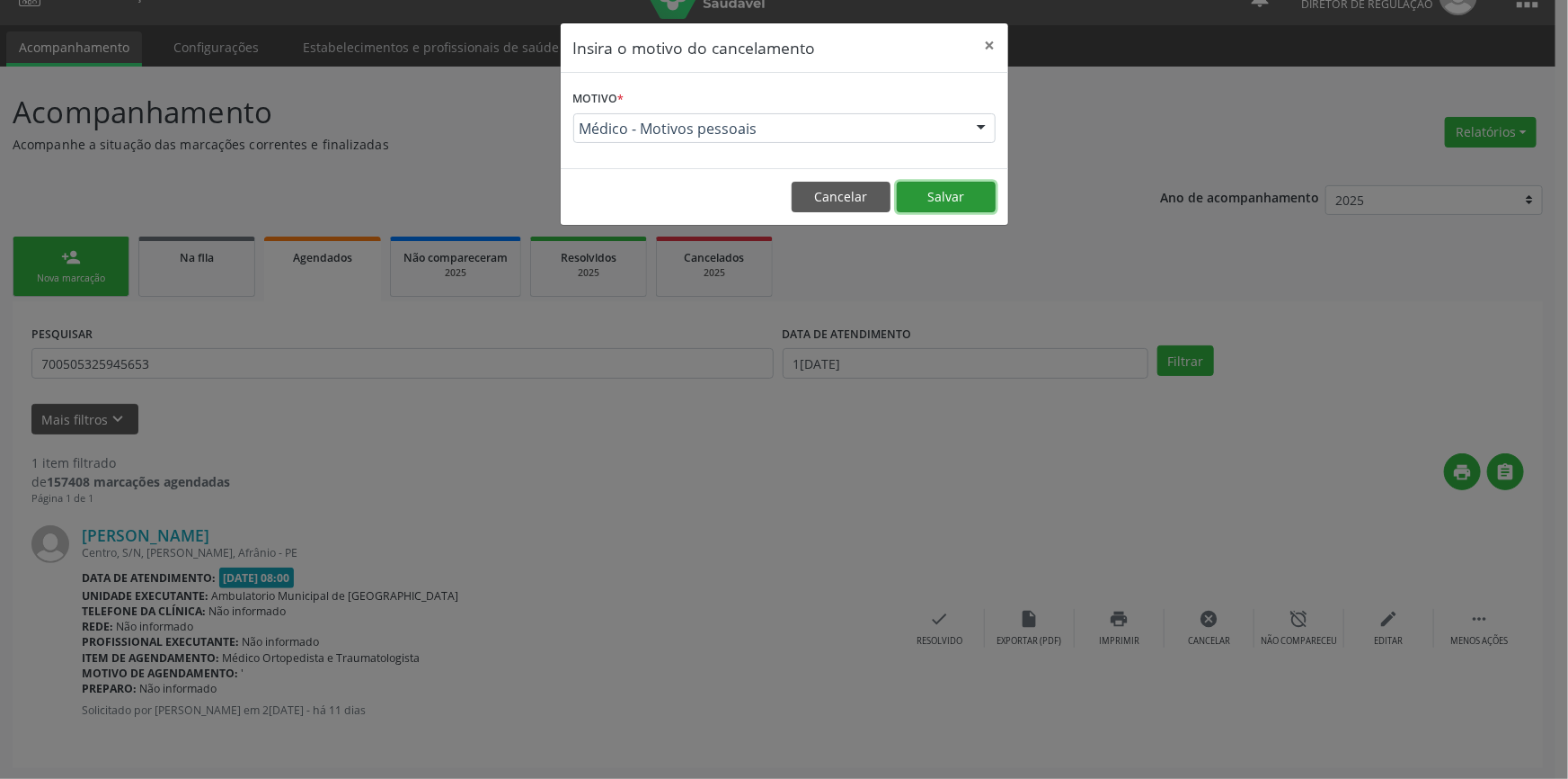
click at [931, 209] on button "Salvar" at bounding box center [946, 196] width 99 height 30
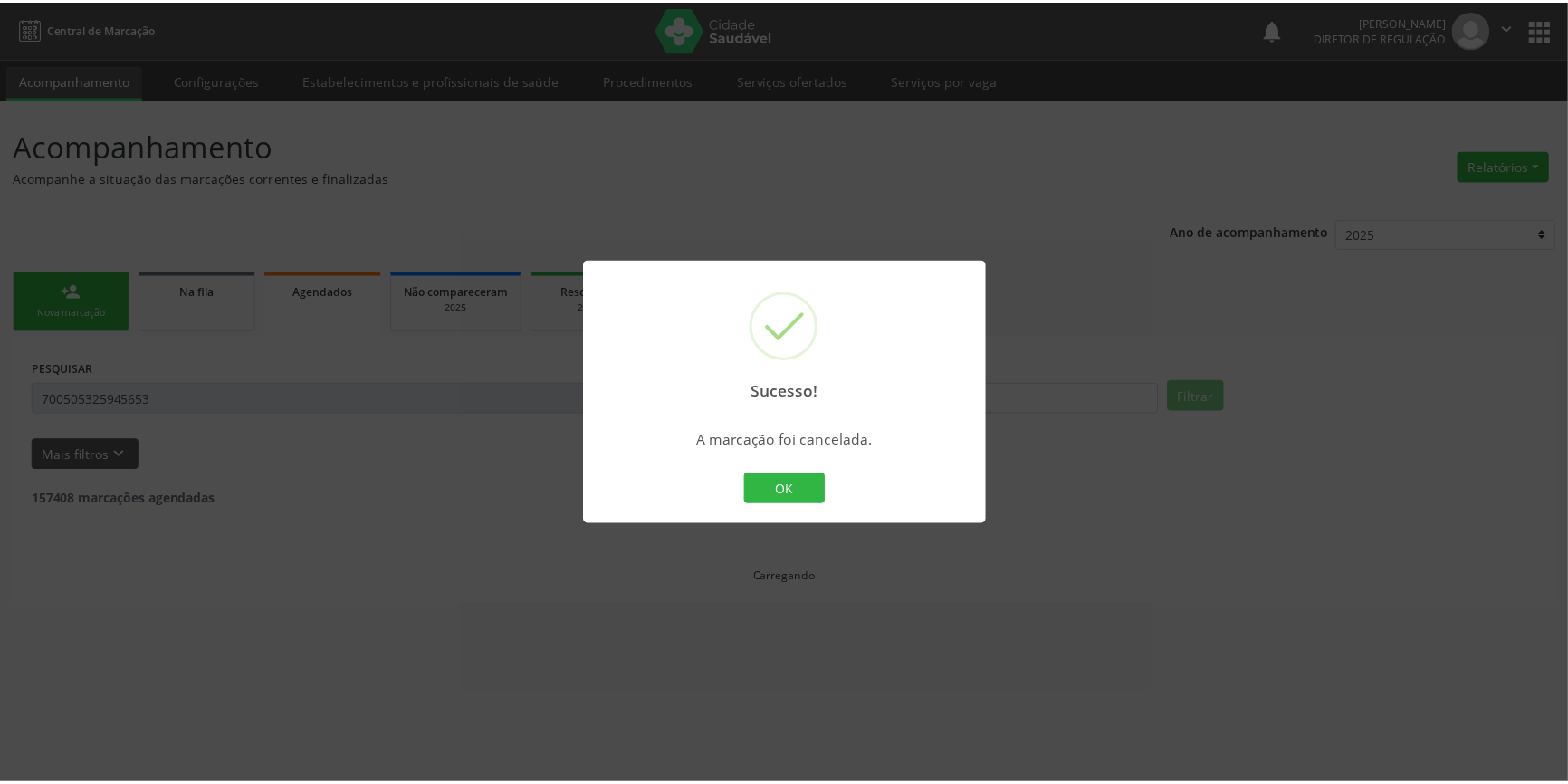
scroll to position [0, 0]
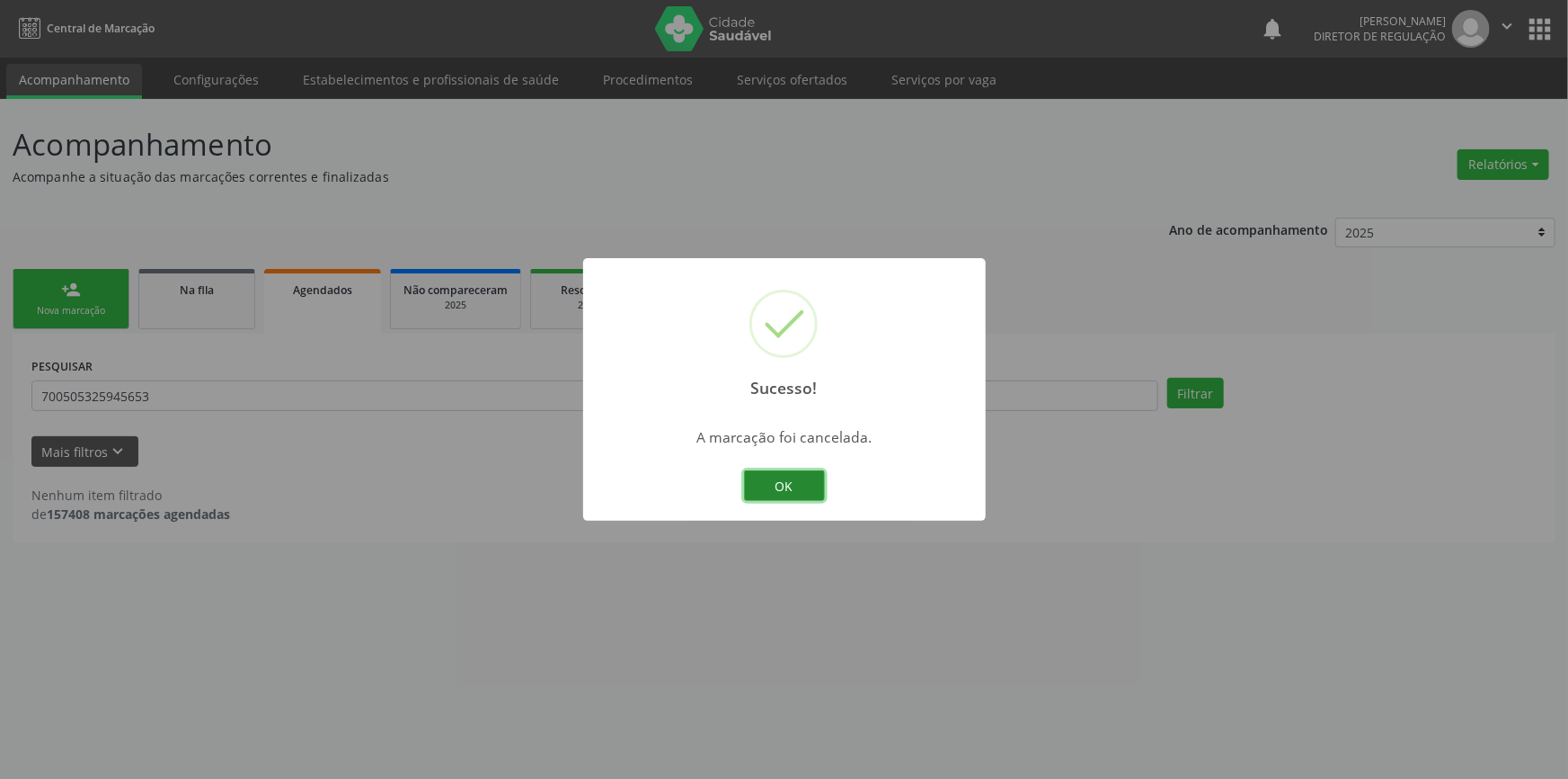
click at [783, 486] on button "OK" at bounding box center [784, 485] width 80 height 30
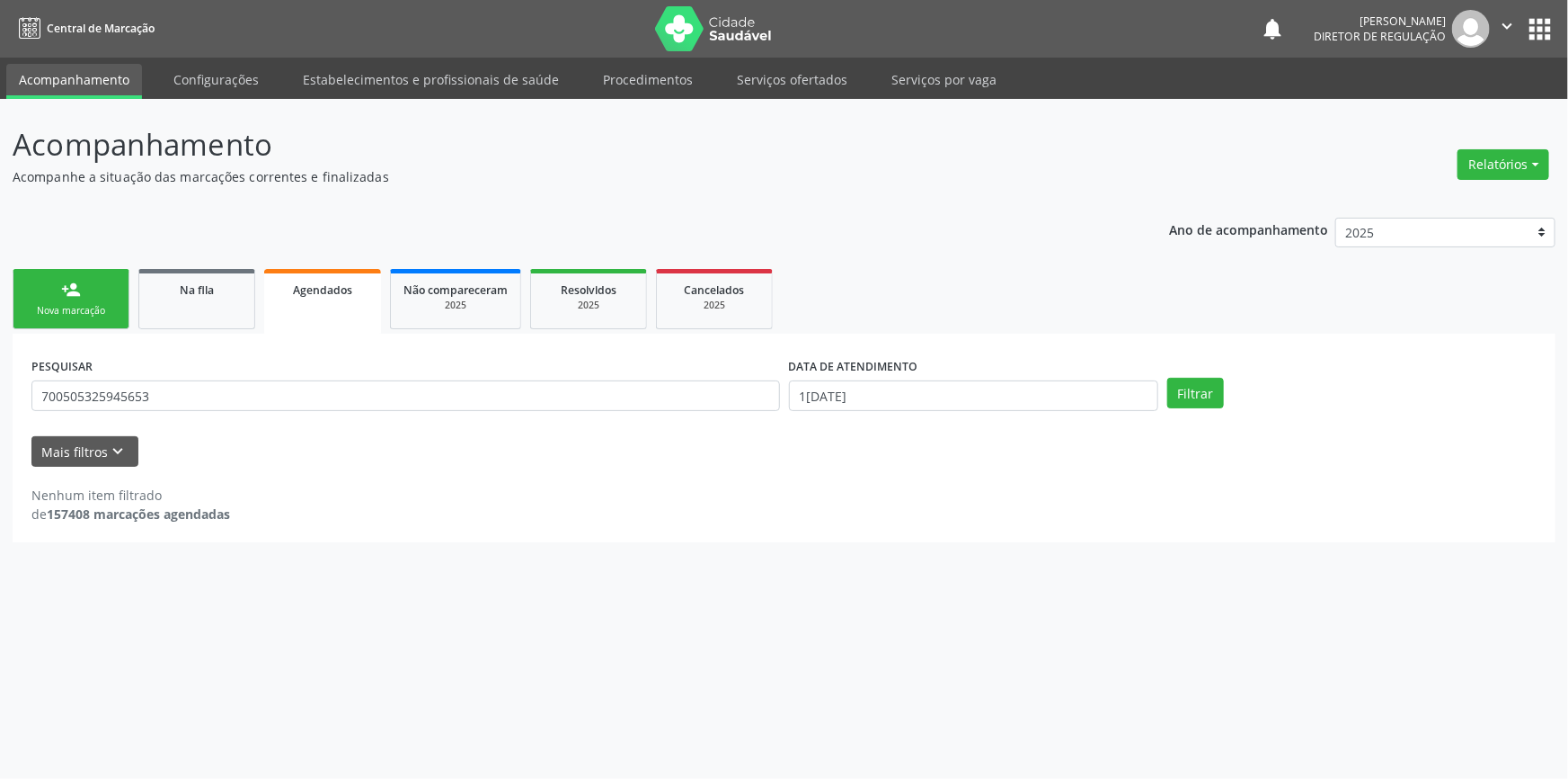
click at [68, 295] on div "person_add" at bounding box center [71, 289] width 20 height 20
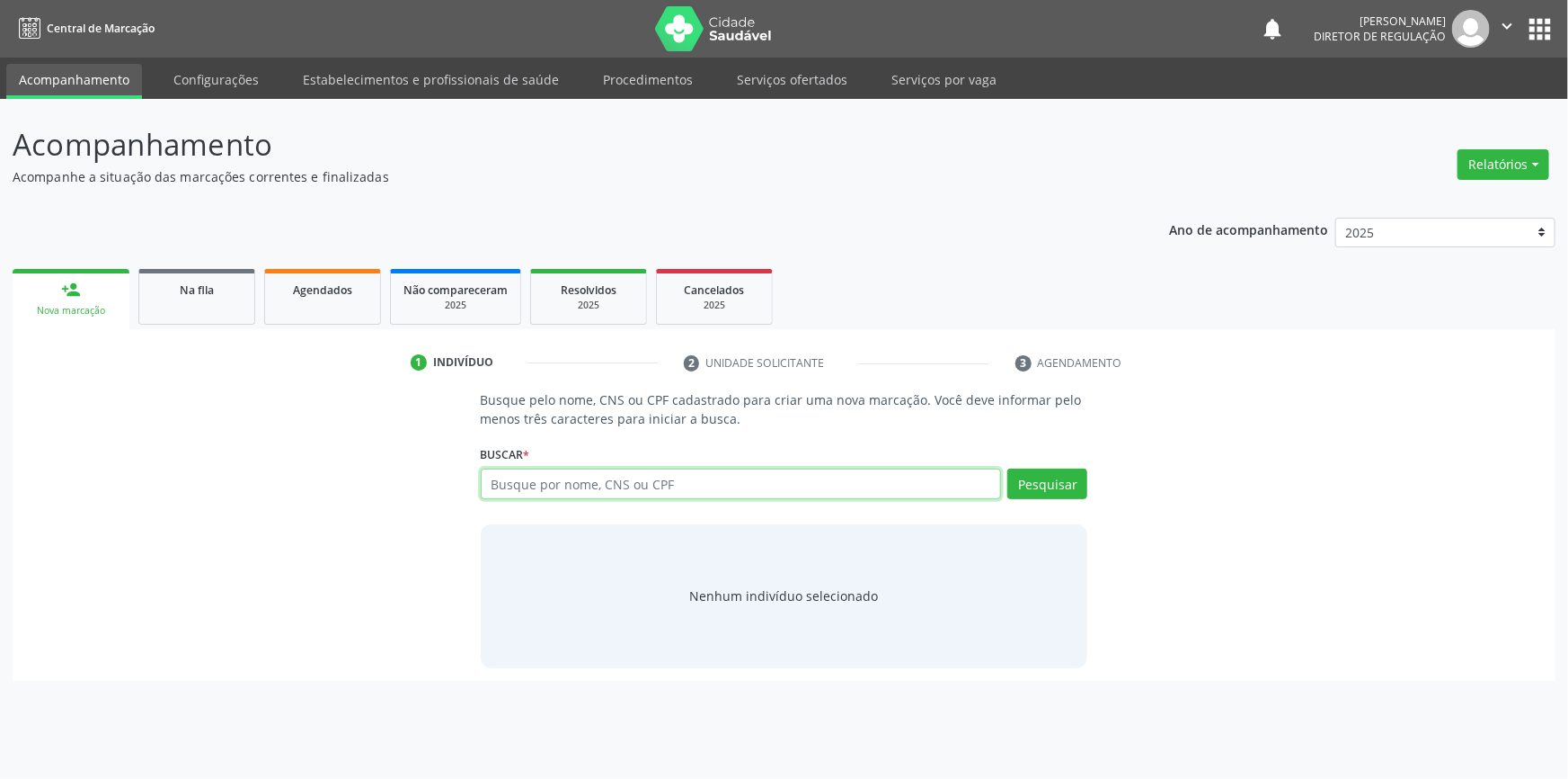
click at [503, 489] on input "text" at bounding box center [740, 483] width 521 height 30
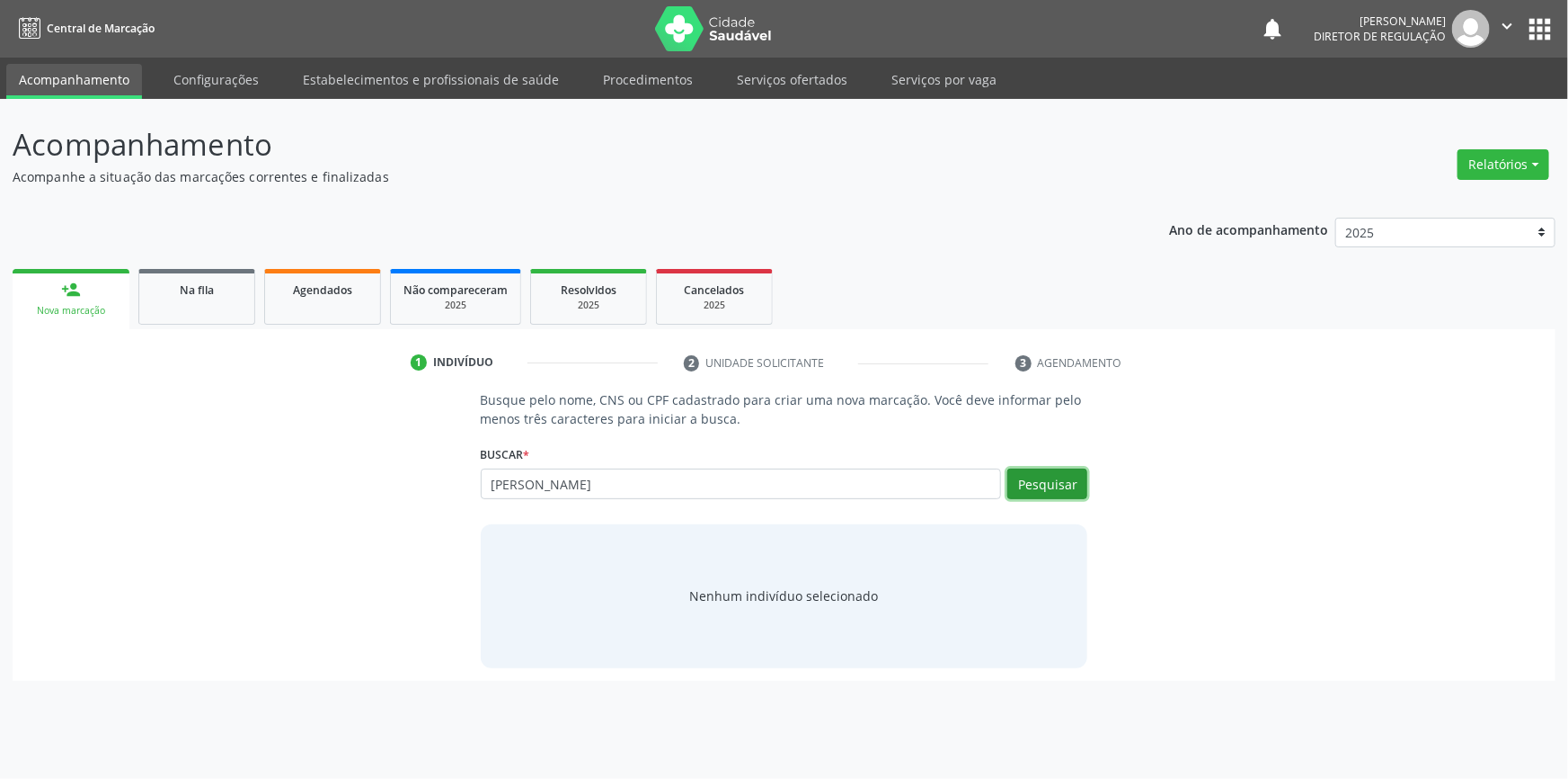
click at [1050, 472] on button "Pesquisar" at bounding box center [1047, 483] width 80 height 30
click at [1023, 486] on button "Pesquisar" at bounding box center [1047, 483] width 80 height 30
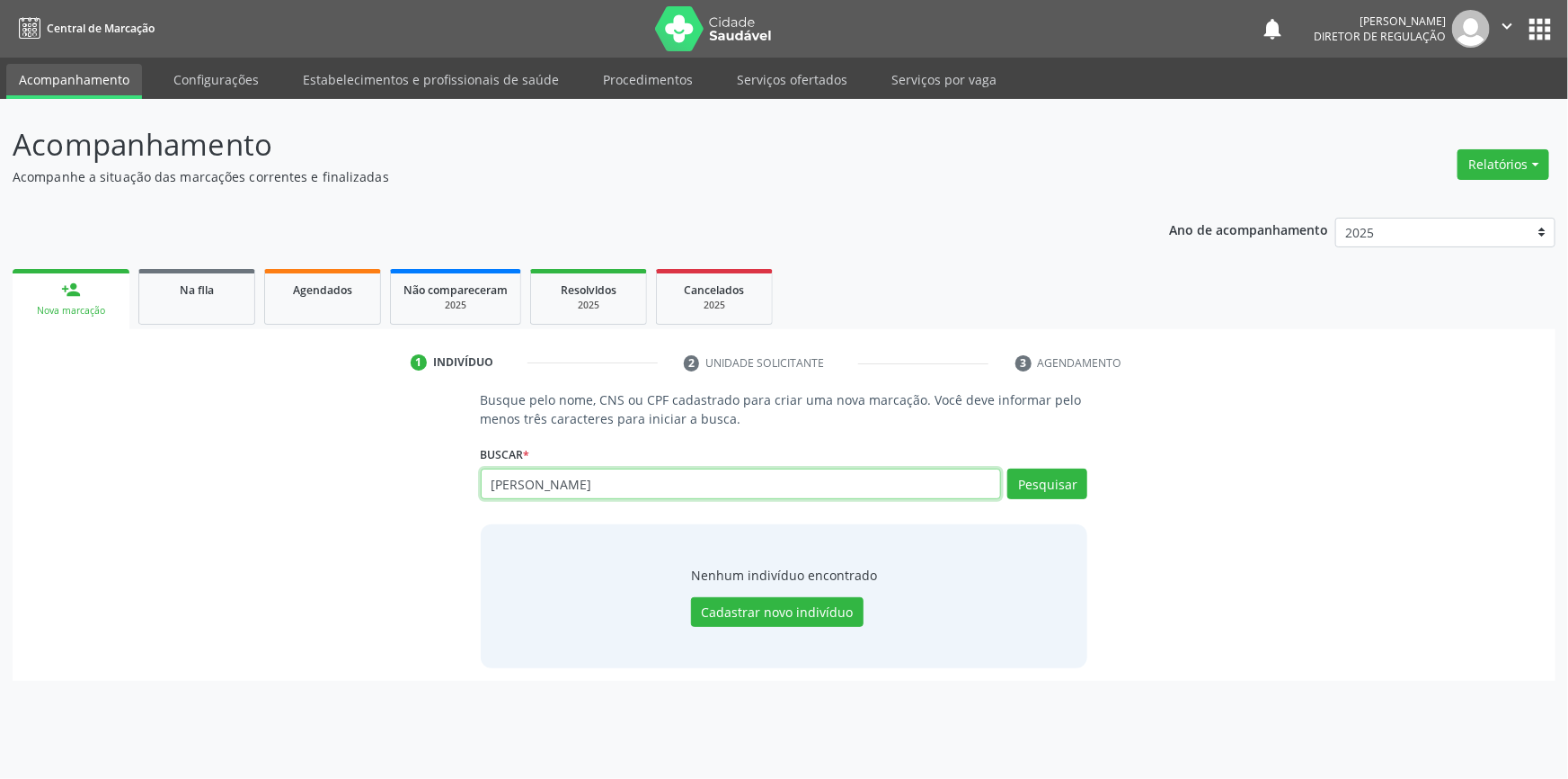
click at [579, 479] on input "diana de macedo sousa" at bounding box center [740, 483] width 521 height 30
drag, startPoint x: 682, startPoint y: 478, endPoint x: 219, endPoint y: 477, distance: 463.0
click at [219, 477] on div "Busque pelo nome, CNS ou CPF cadastrado para criar uma nova marcação. Você deve…" at bounding box center [784, 529] width 1518 height 277
paste input "702805656310861"
type input "702805656310861"
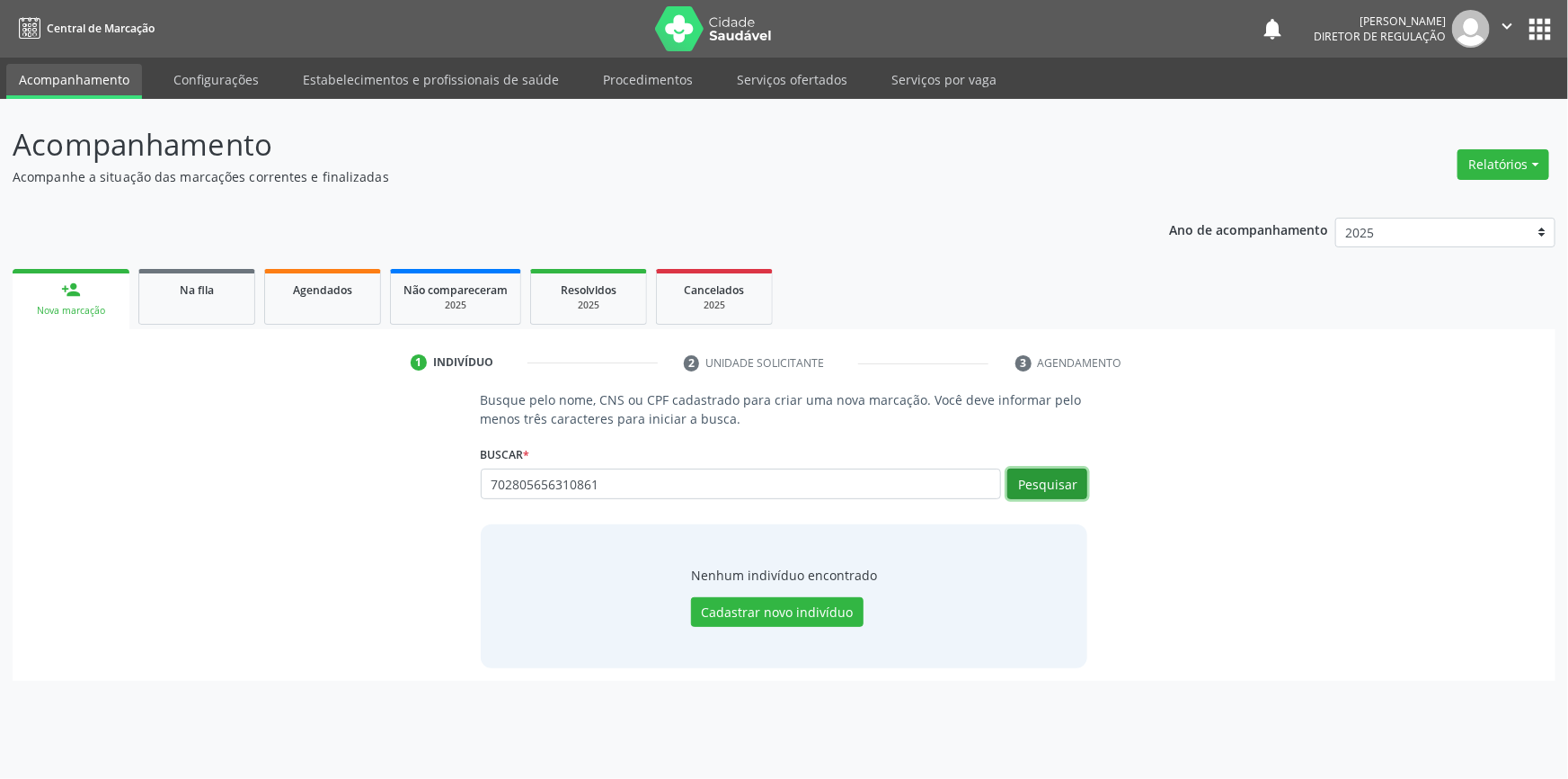
click at [1069, 489] on button "Pesquisar" at bounding box center [1047, 483] width 80 height 30
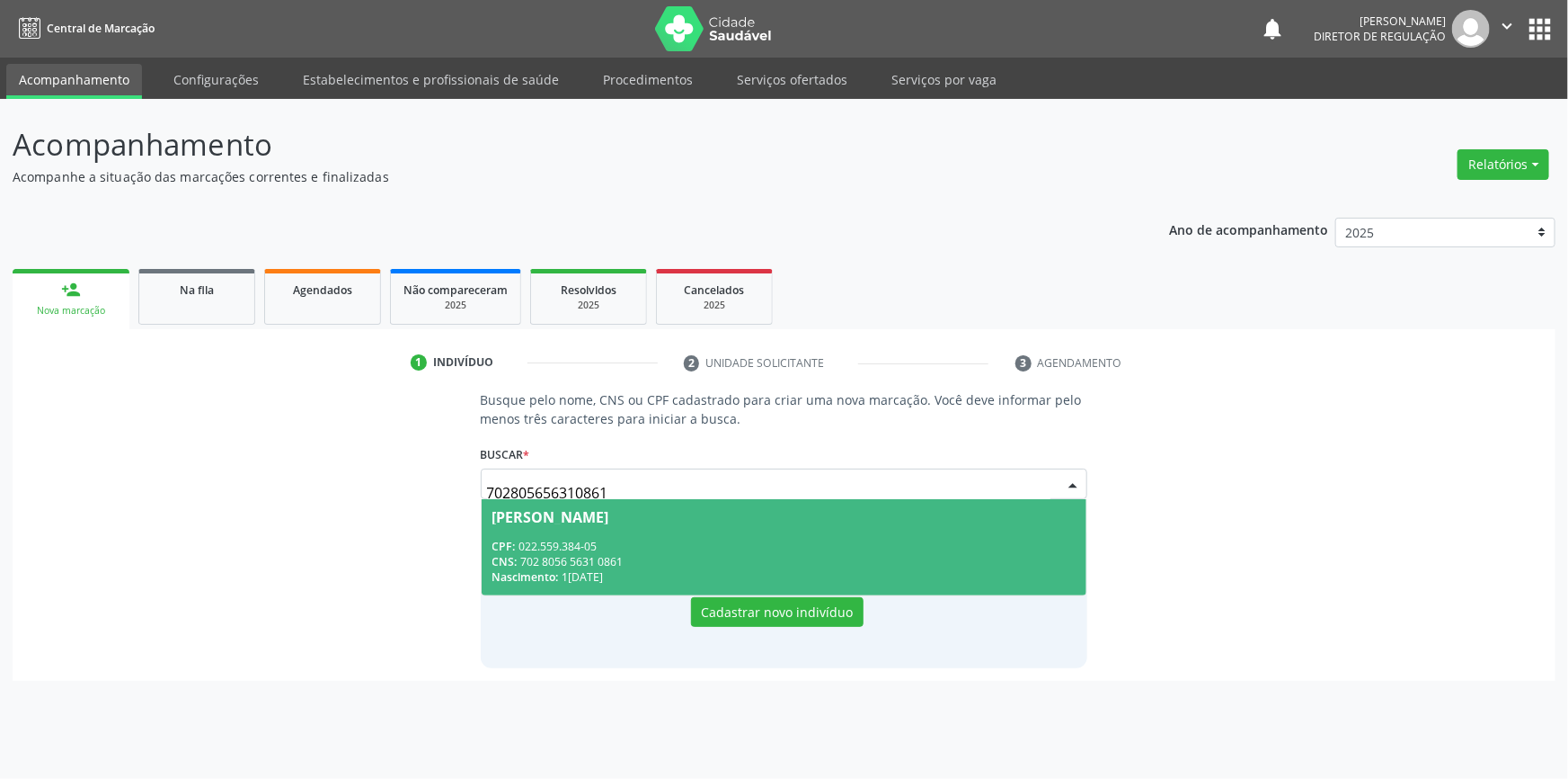
click at [607, 562] on div "CNS: 702 8056 5631 0861" at bounding box center [784, 561] width 584 height 16
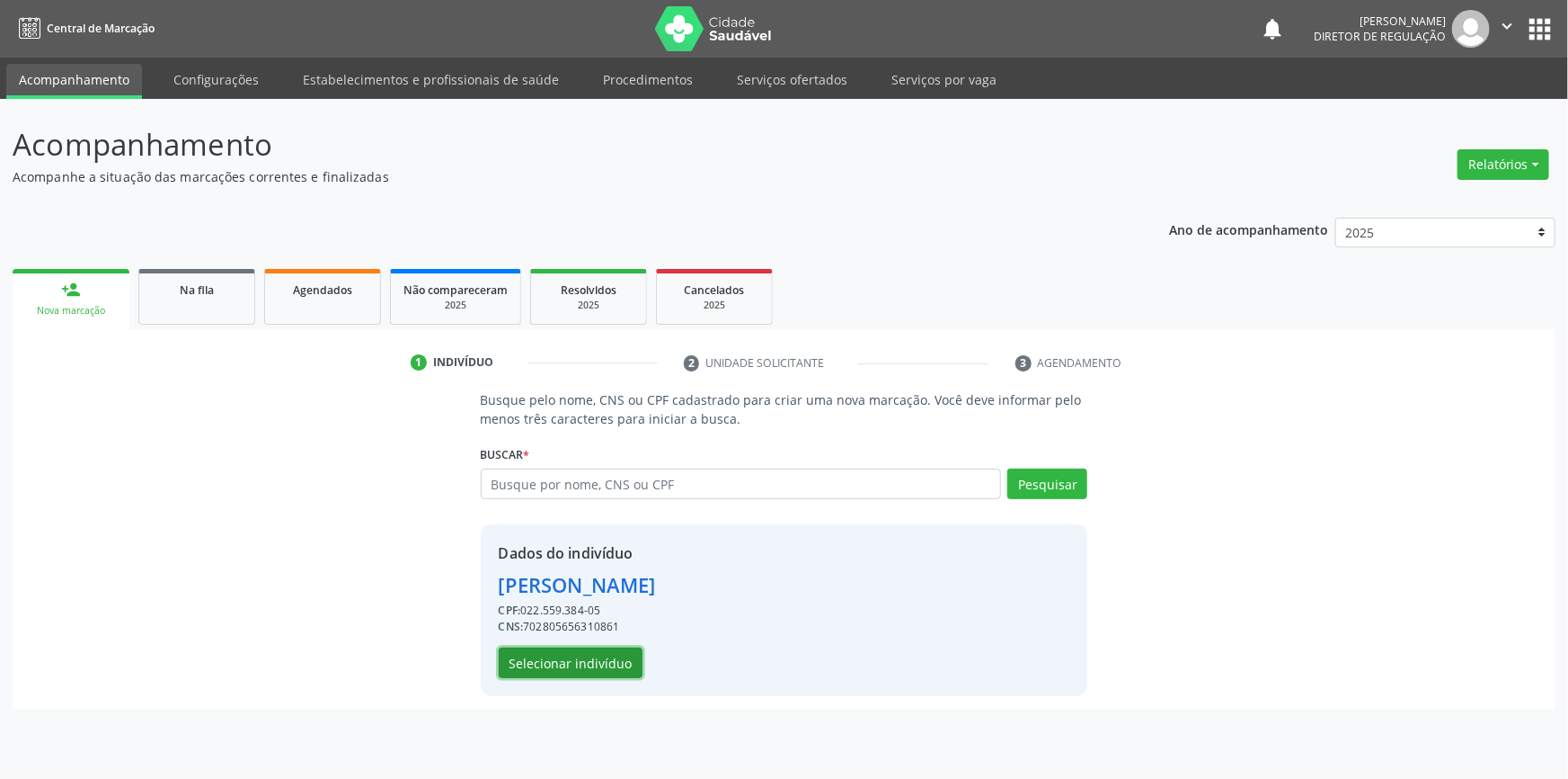
click at [598, 660] on button "Selecionar indivíduo" at bounding box center [571, 662] width 144 height 30
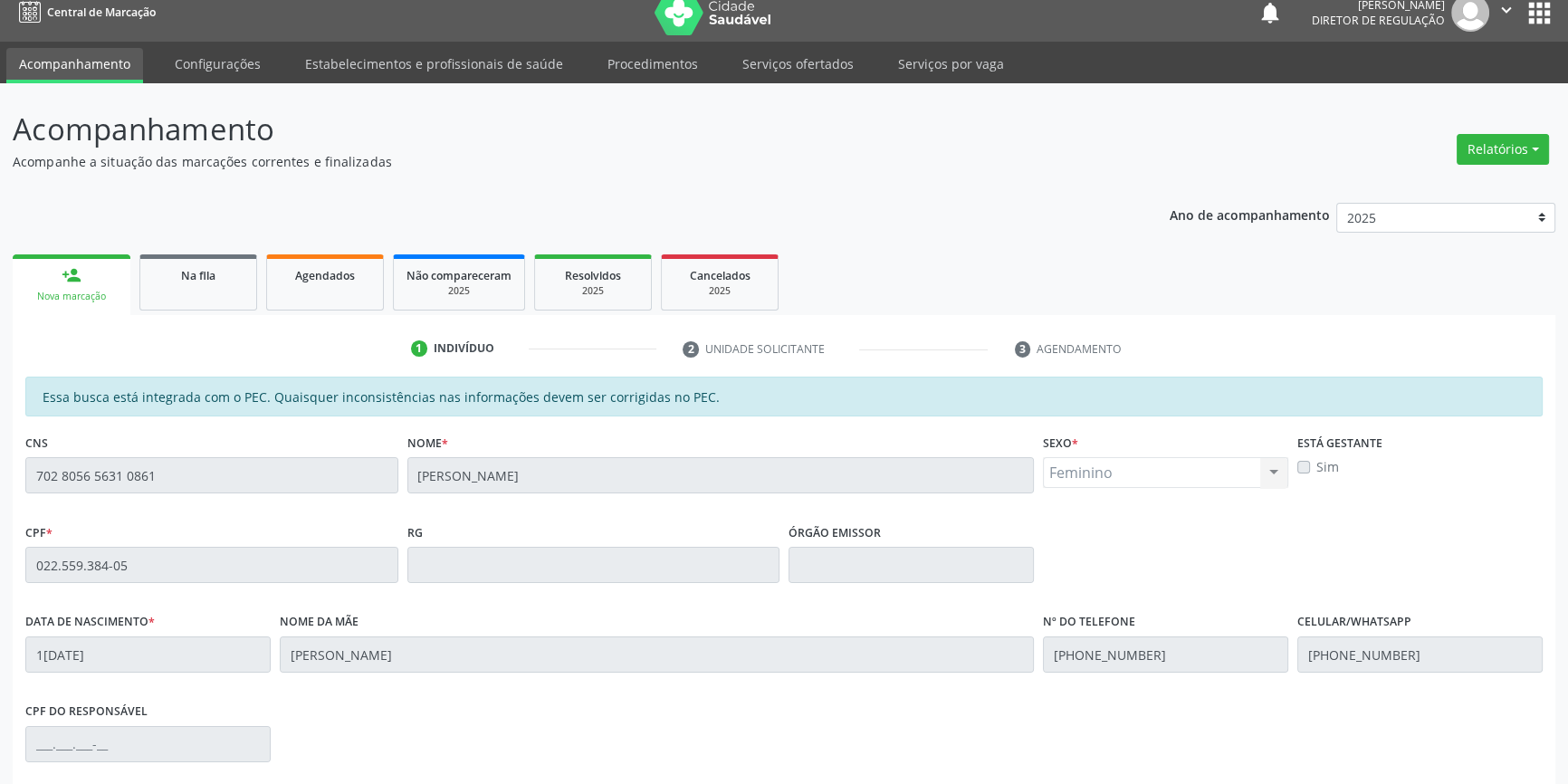
scroll to position [248, 0]
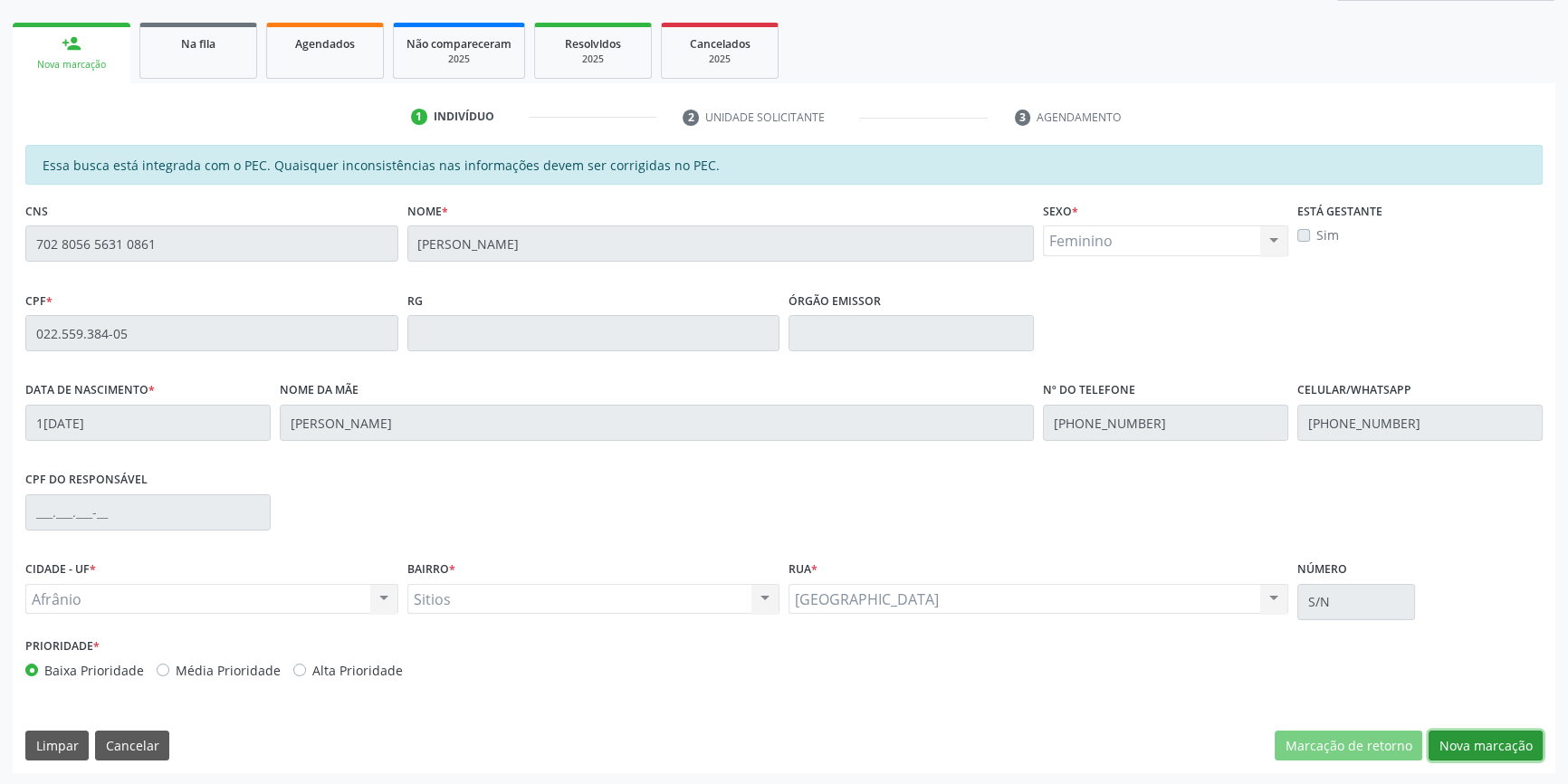
click at [1495, 738] on button "Nova marcação" at bounding box center [1485, 745] width 114 height 31
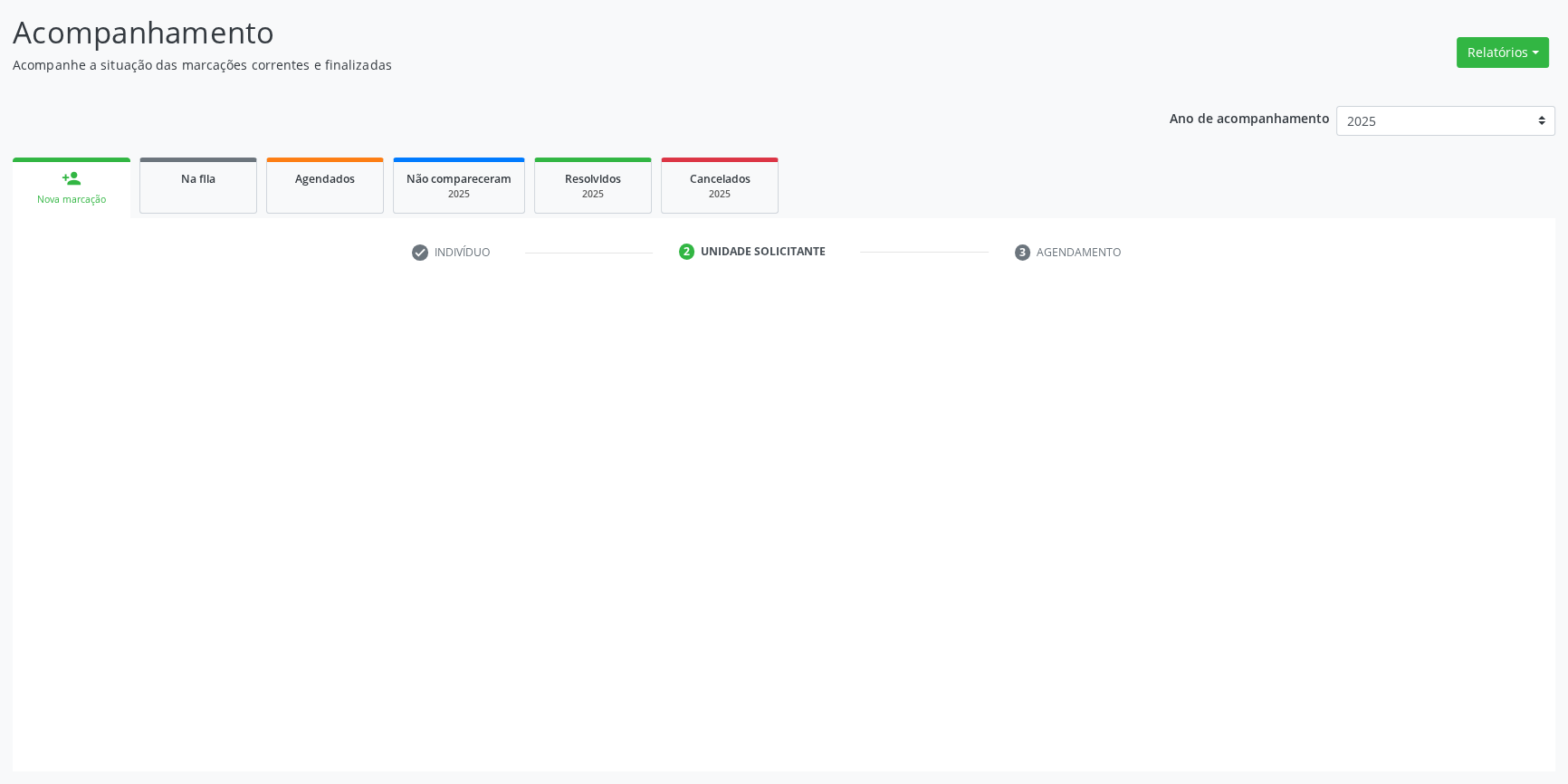
scroll to position [112, 0]
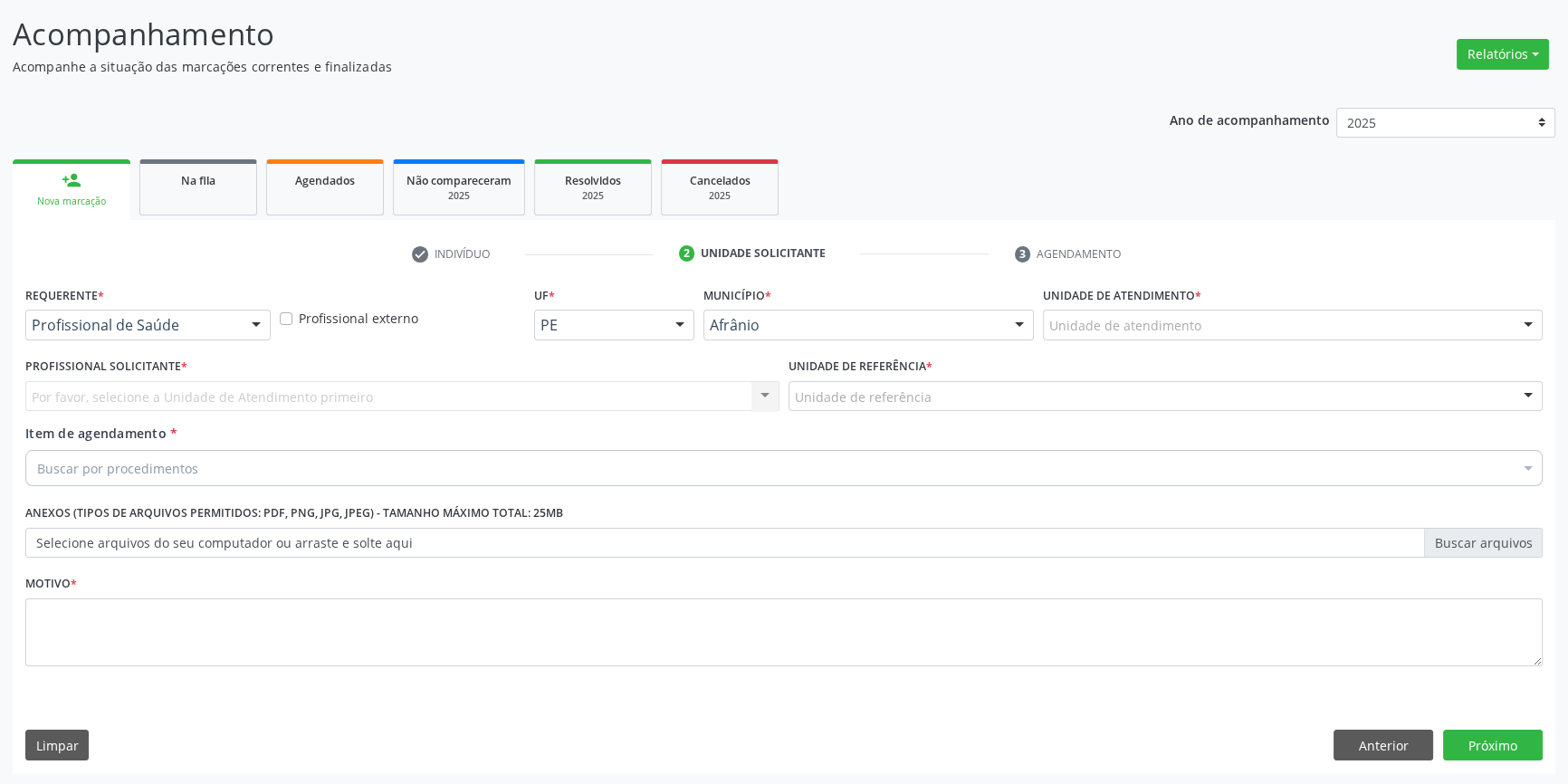
click at [1127, 341] on div "Unidade de atendimento * Unidade de atendimento Academia da Saude de Afranio Ac…" at bounding box center [1292, 316] width 509 height 70
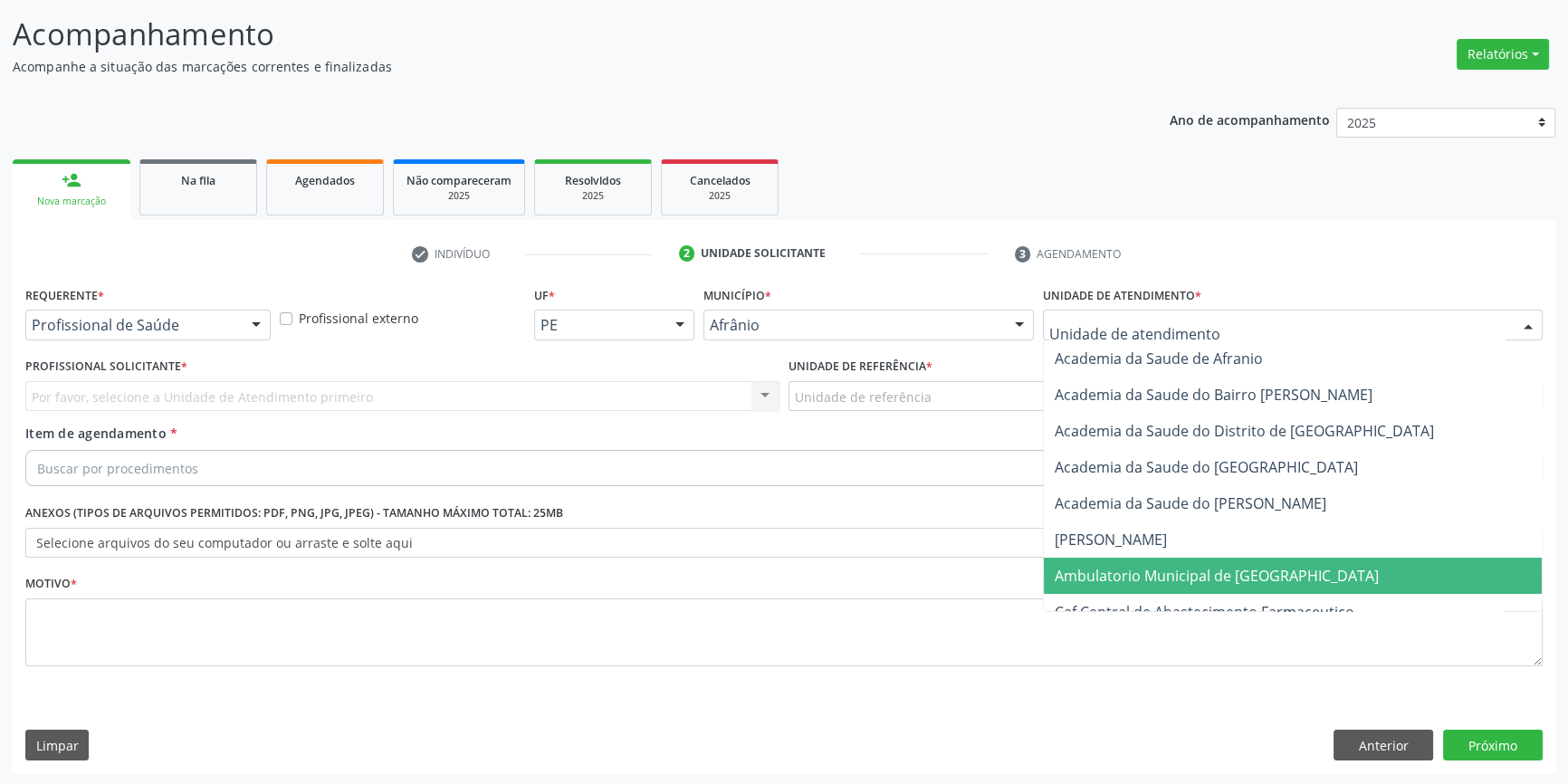
click at [1124, 560] on span "Ambulatorio Municipal de [GEOGRAPHIC_DATA]" at bounding box center [1293, 575] width 498 height 37
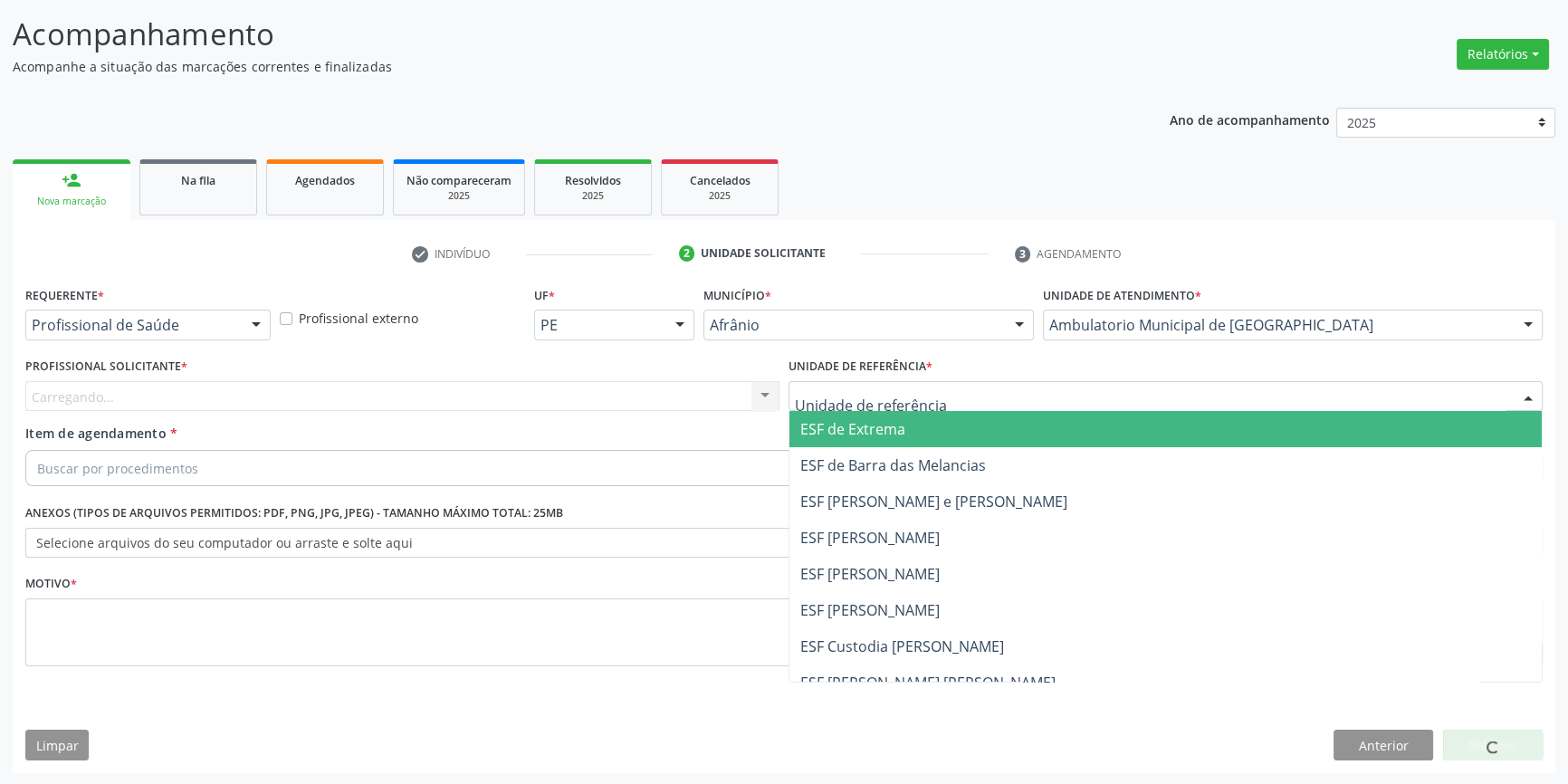
click at [979, 395] on div at bounding box center [1165, 396] width 754 height 31
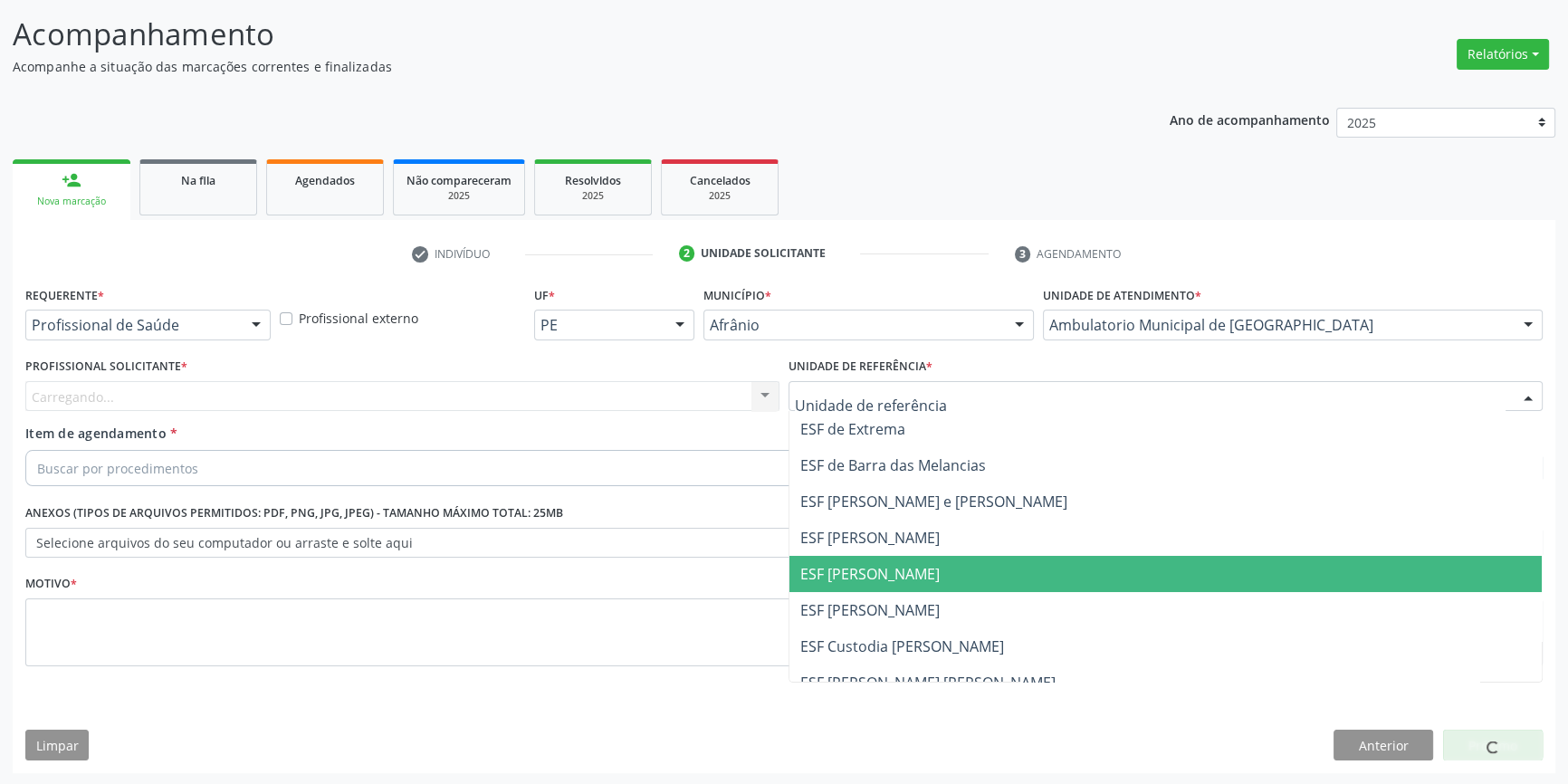
click at [891, 564] on span "ESF [PERSON_NAME]" at bounding box center [869, 574] width 139 height 20
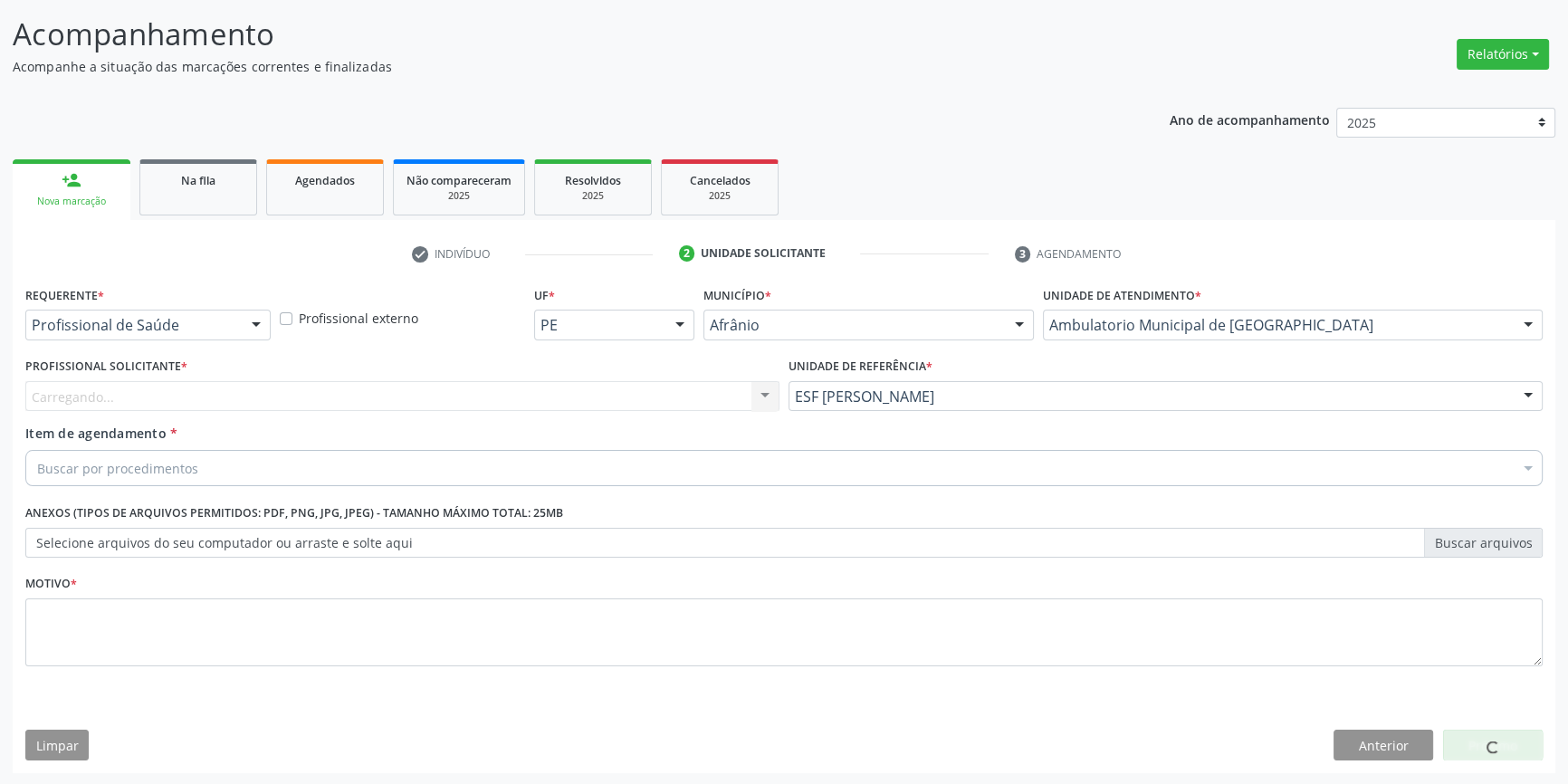
click at [495, 396] on div "Carregando... Nenhum resultado encontrado para: " " Não há nenhuma opção para s…" at bounding box center [402, 396] width 754 height 31
click at [495, 396] on div "Profissional solicitante" at bounding box center [402, 396] width 754 height 31
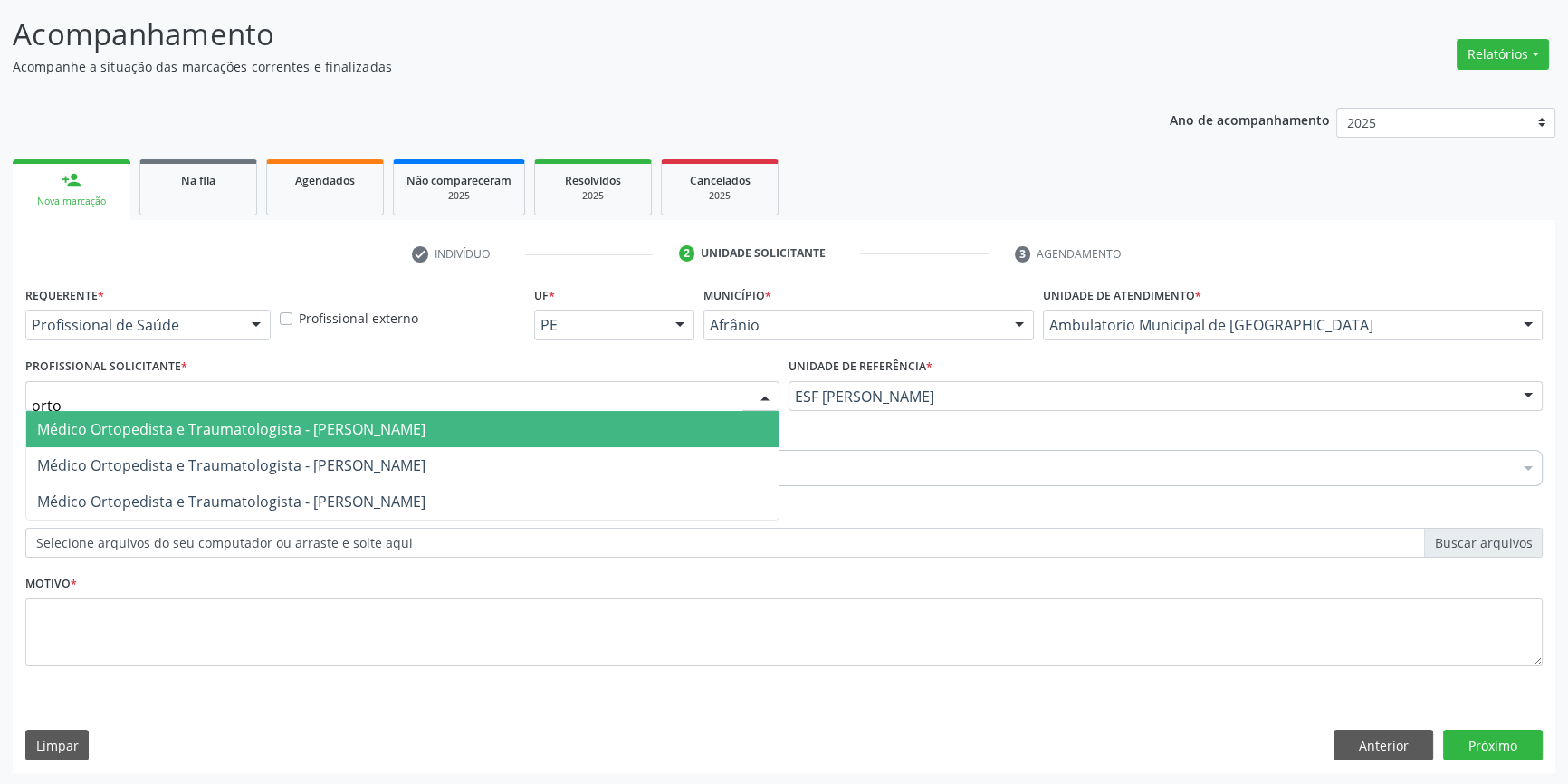
type input "ortop"
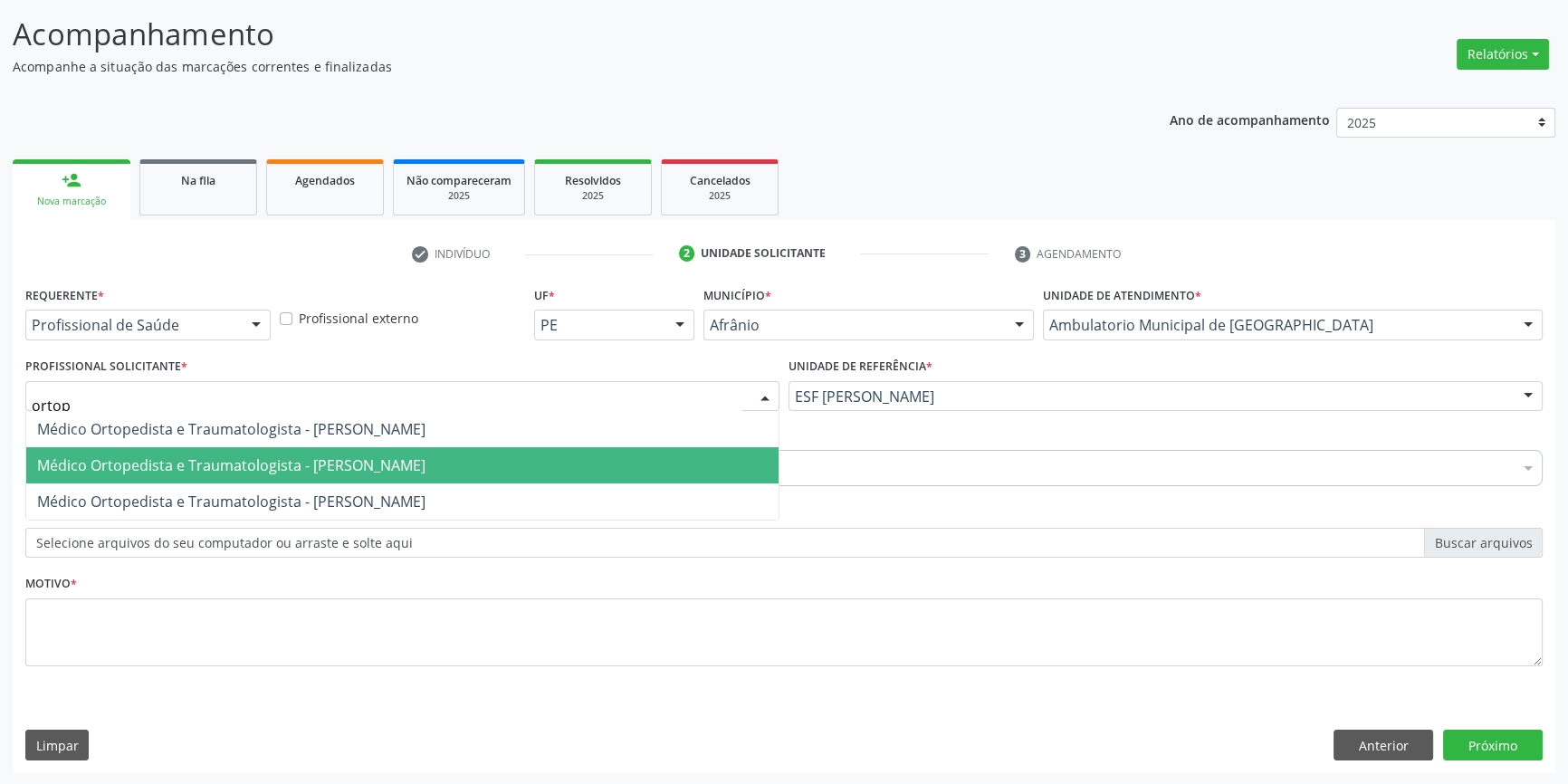
click at [450, 451] on span "Médico Ortopedista e Traumatologista - [PERSON_NAME]" at bounding box center [402, 465] width 752 height 37
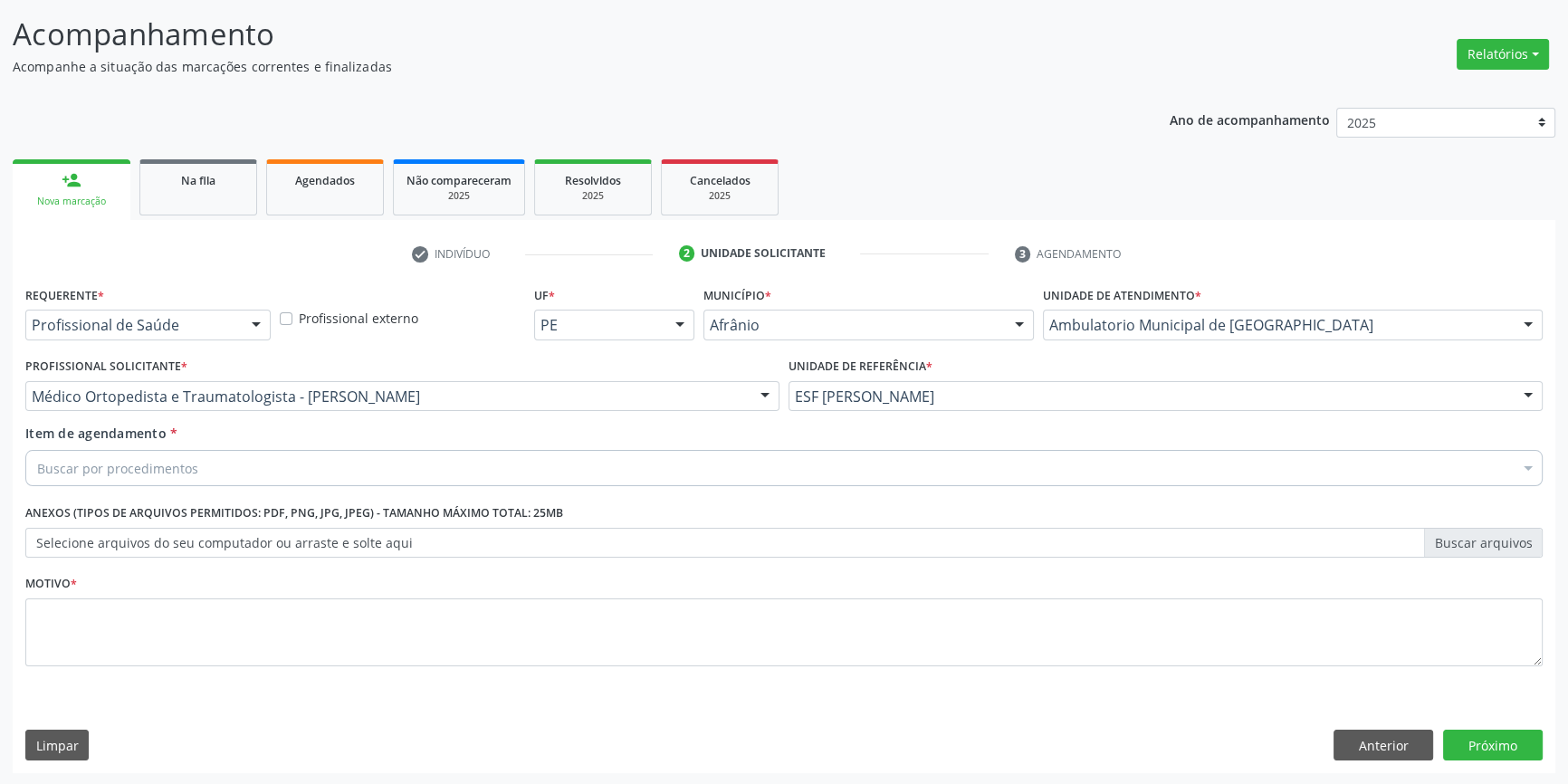
click at [375, 457] on div "Buscar por procedimentos" at bounding box center [784, 467] width 1518 height 37
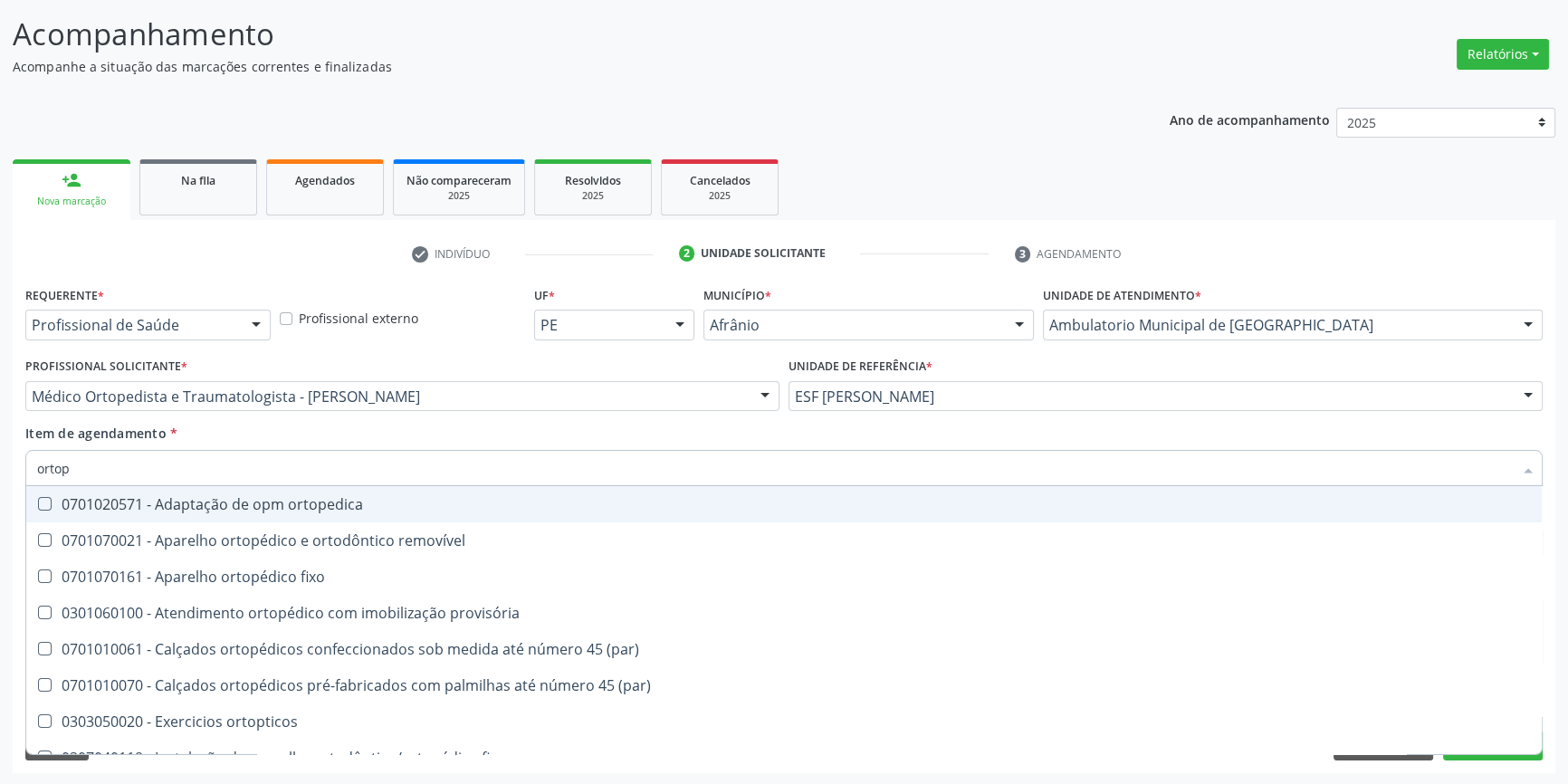
type input "ortope"
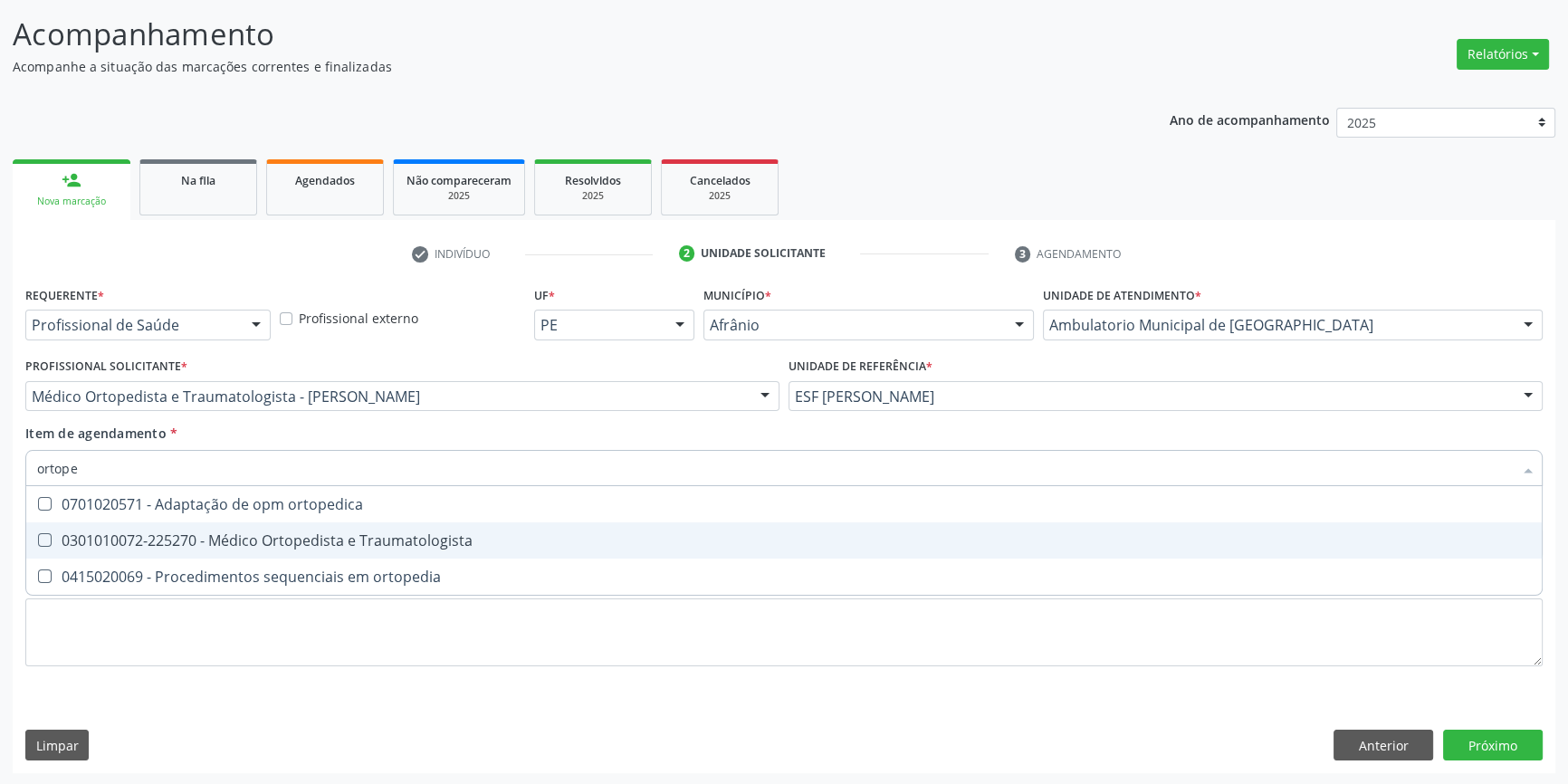
click at [354, 524] on span "0301010072-225270 - Médico Ortopedista e Traumatologista" at bounding box center [784, 540] width 1516 height 37
checkbox Traumatologista "true"
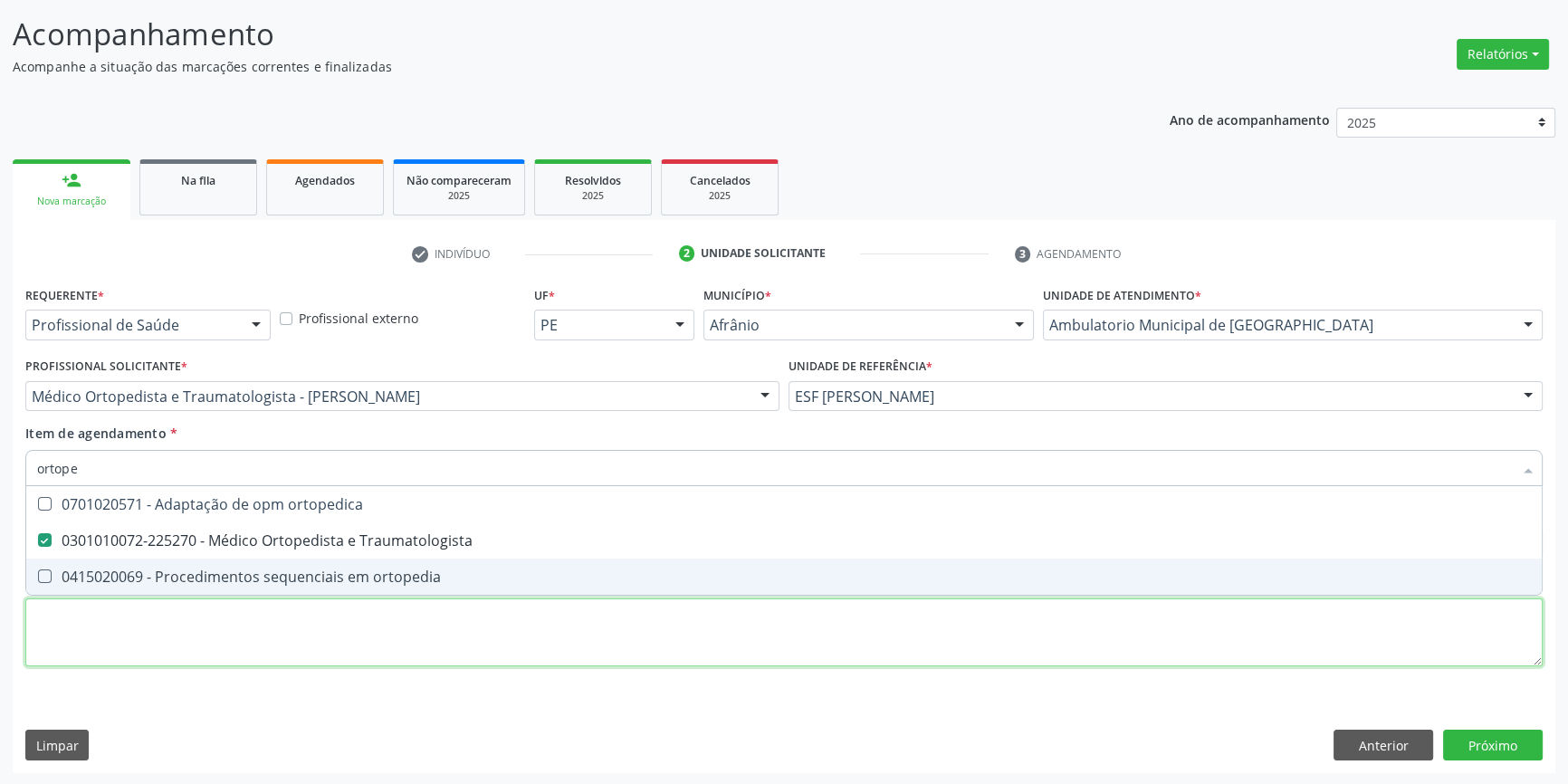
click at [235, 660] on div "Requerente * Profissional de Saúde Profissional de Saúde Paciente Nenhum result…" at bounding box center [784, 486] width 1518 height 410
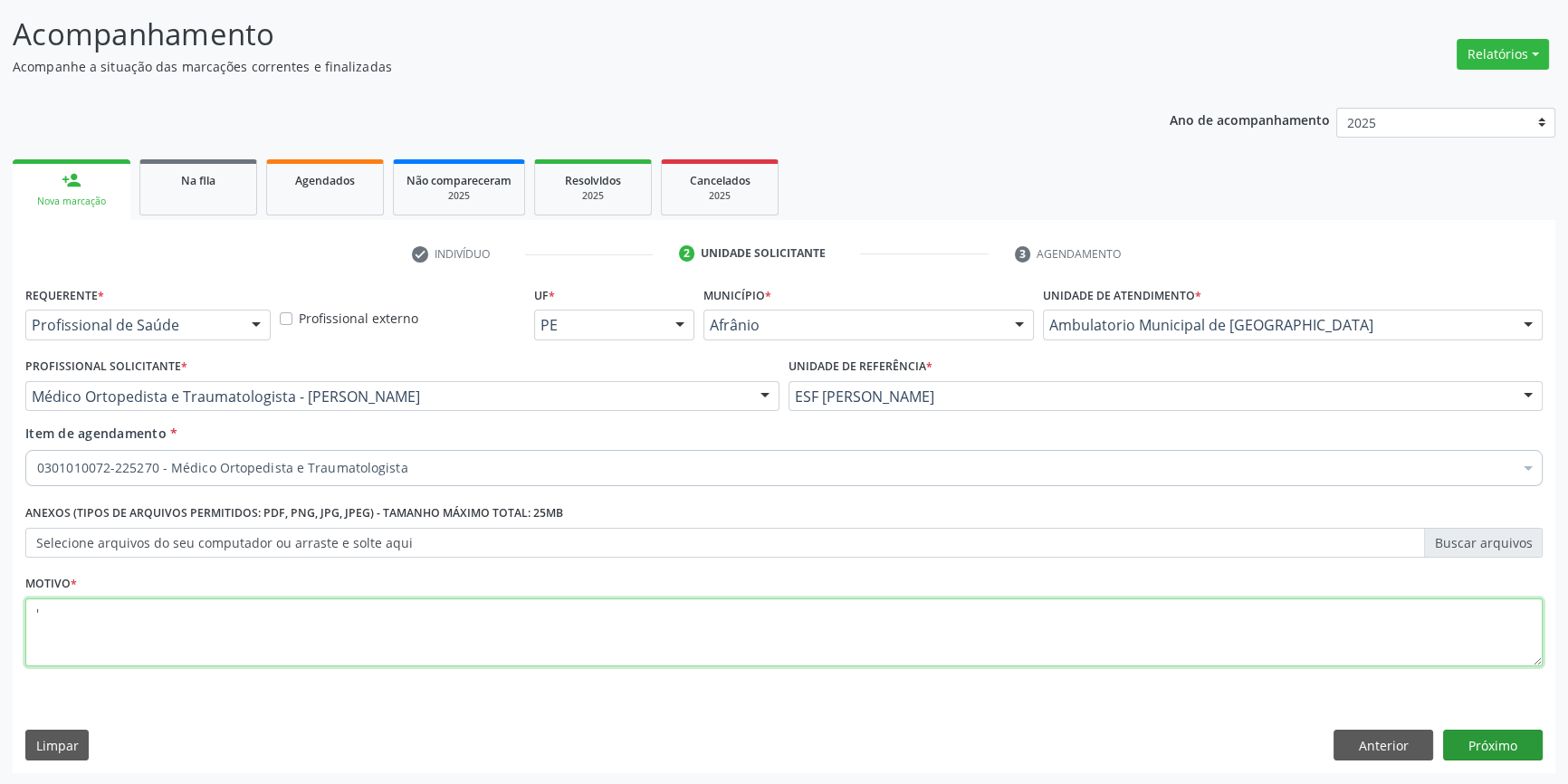
type textarea "'"
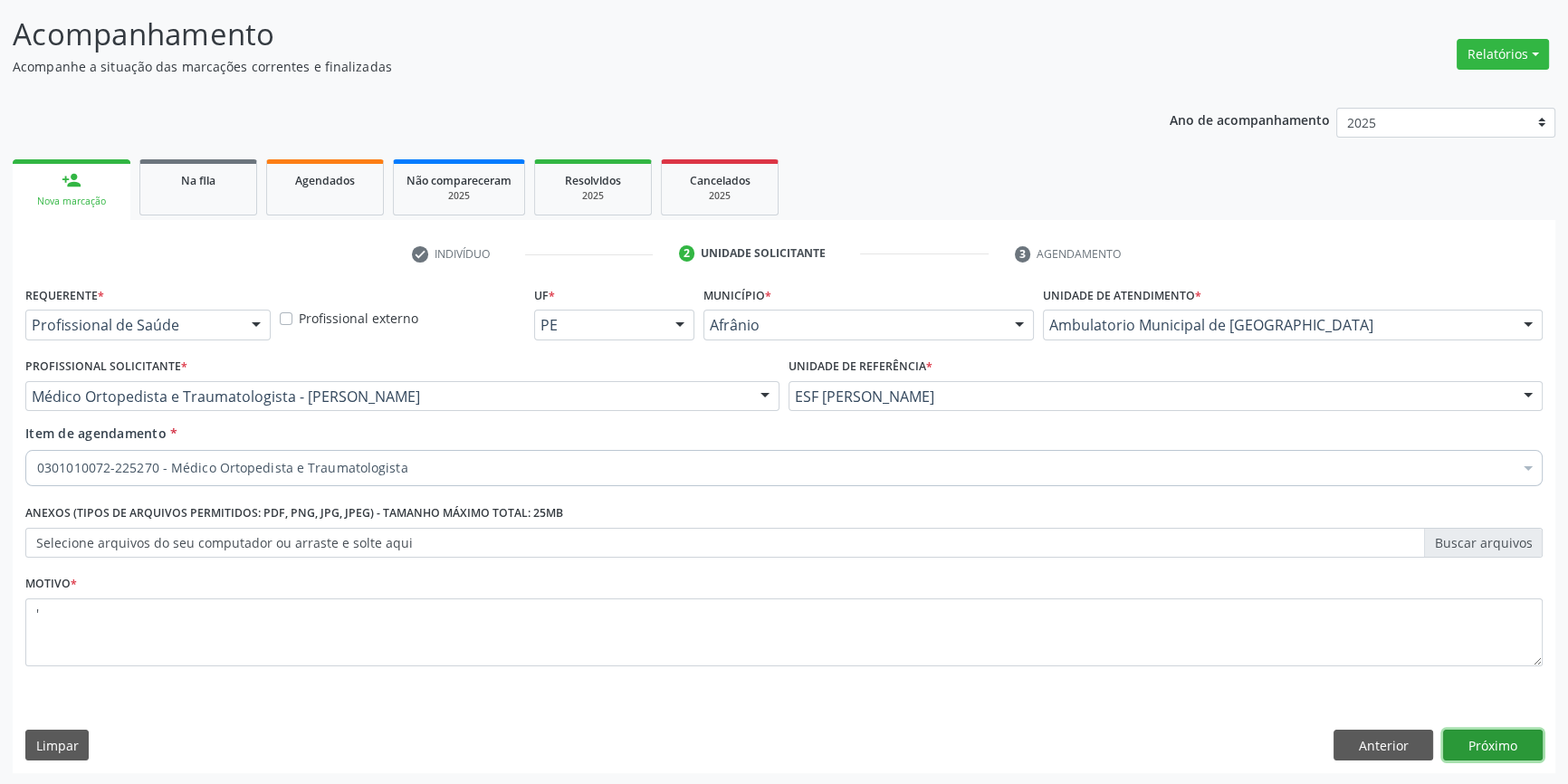
click at [1494, 741] on button "Próximo" at bounding box center [1493, 745] width 100 height 31
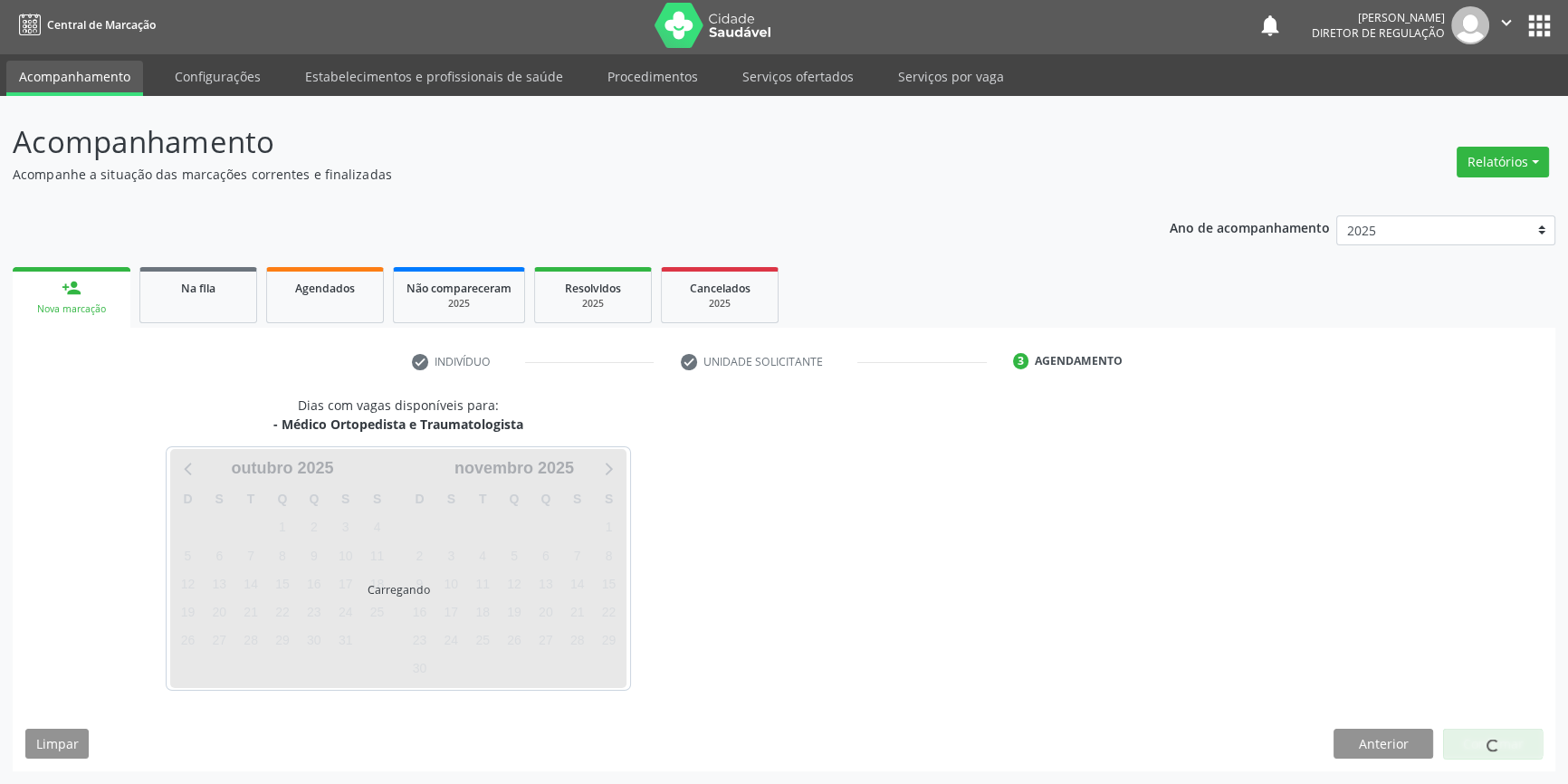
scroll to position [2, 0]
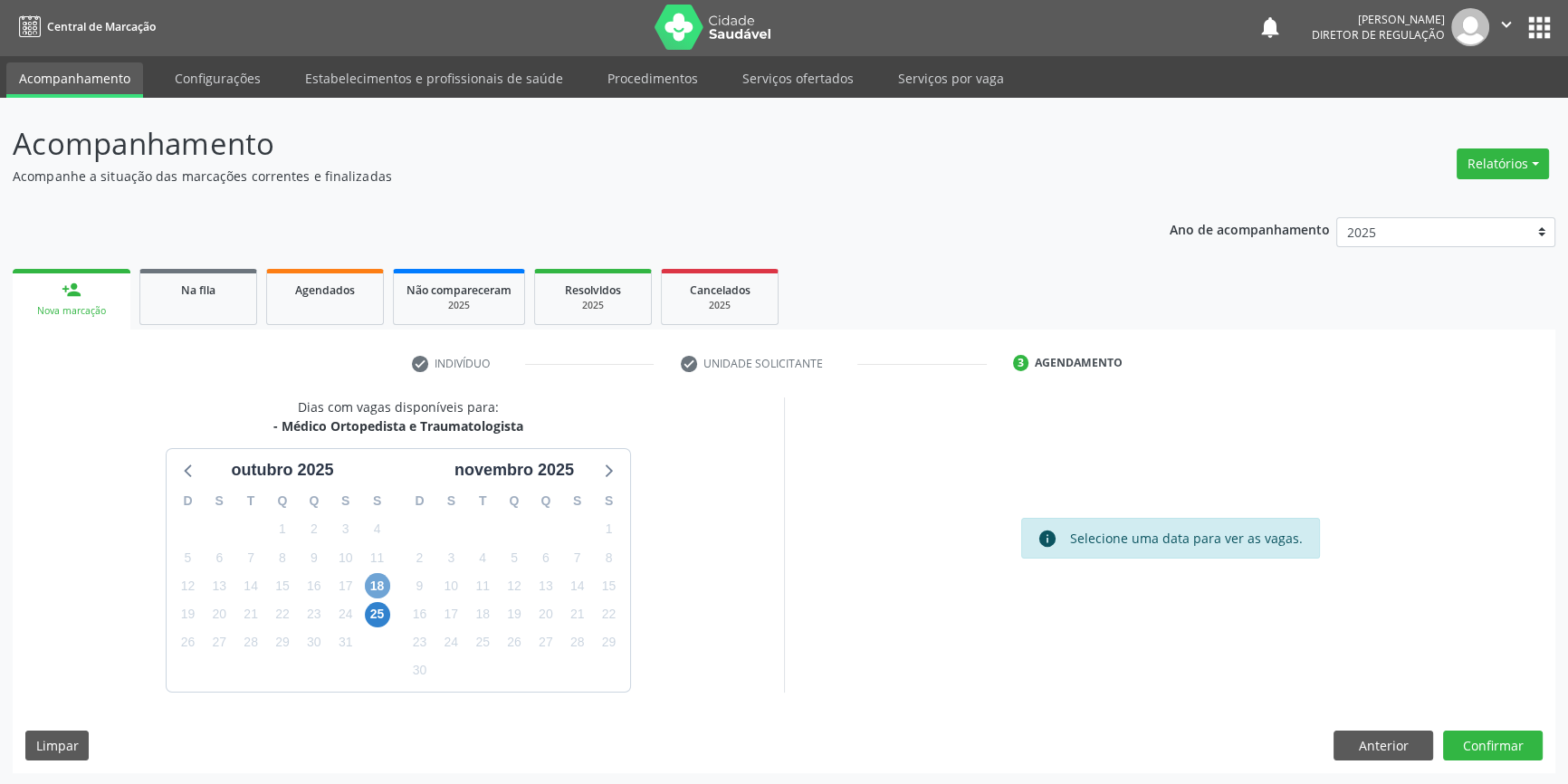
click at [383, 588] on span "18" at bounding box center [377, 586] width 26 height 26
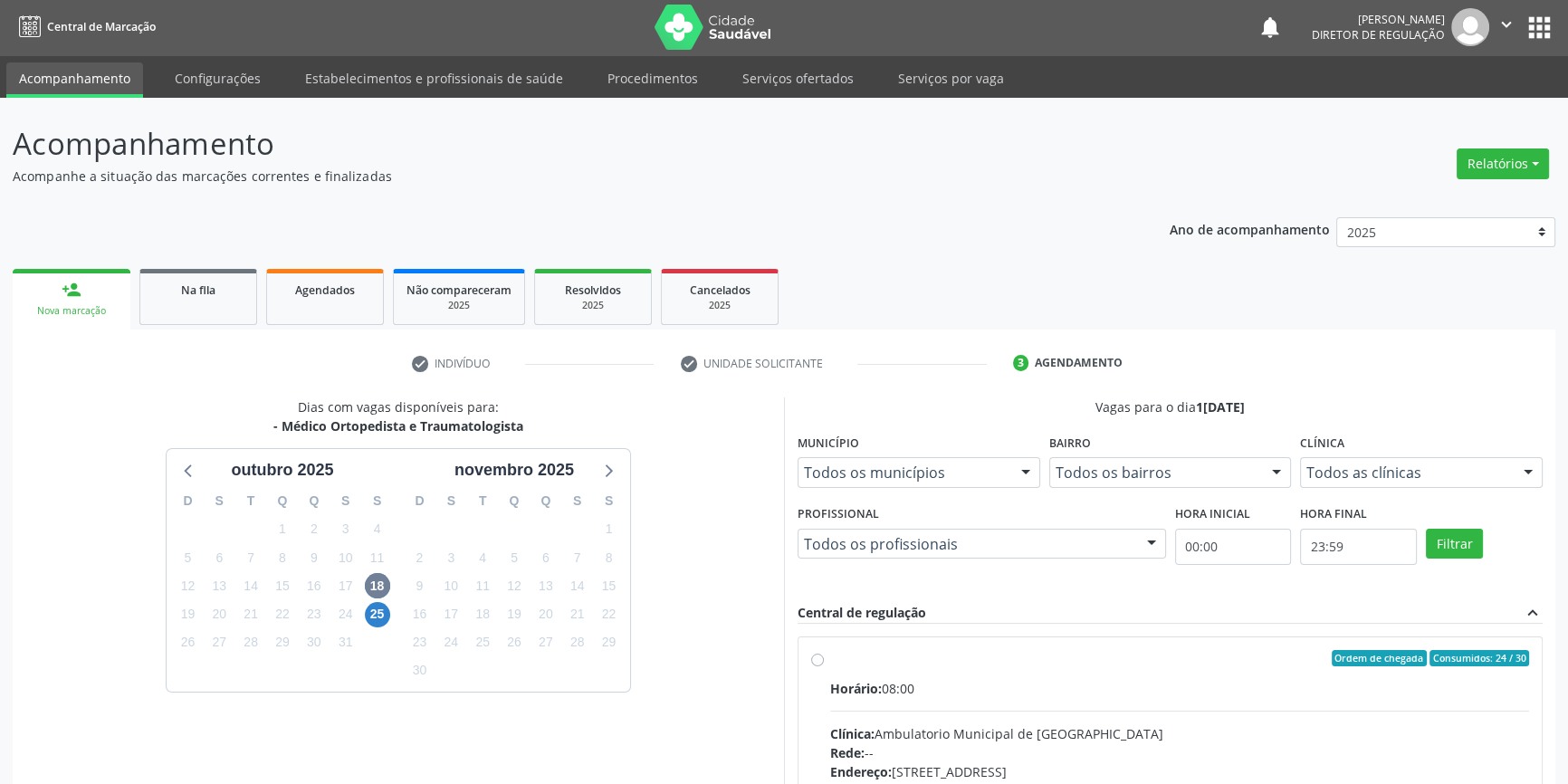
click at [866, 670] on label "Ordem de chegada Consumidos: 24 / 30 Horário: 08:00 Clínica: Ambulatorio Munici…" at bounding box center [1179, 788] width 699 height 277
click at [824, 666] on input "Ordem de chegada Consumidos: 24 / 30 Horário: 08:00 Clínica: Ambulatorio Munici…" at bounding box center [817, 658] width 13 height 16
radio input "true"
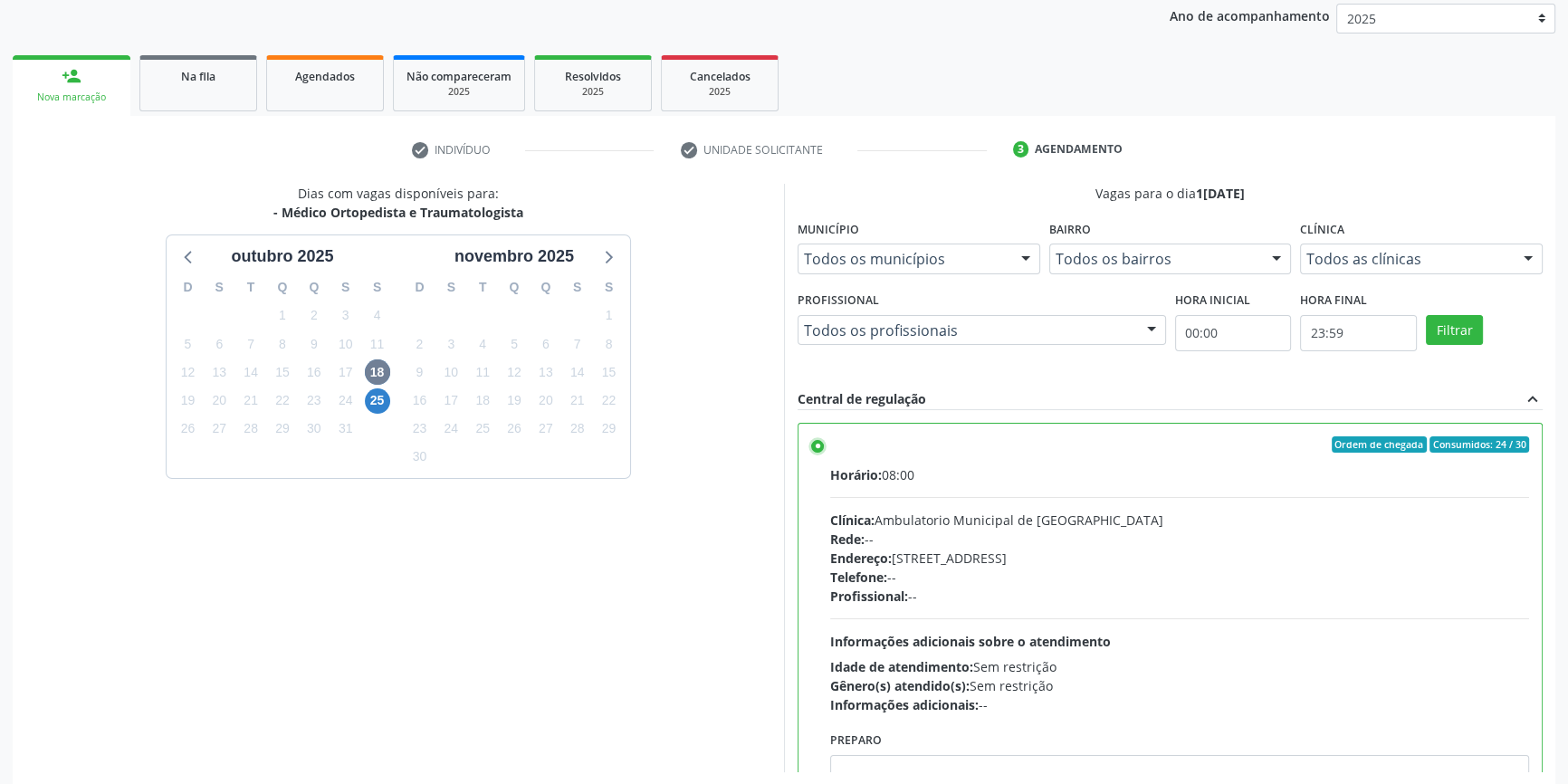
scroll to position [296, 0]
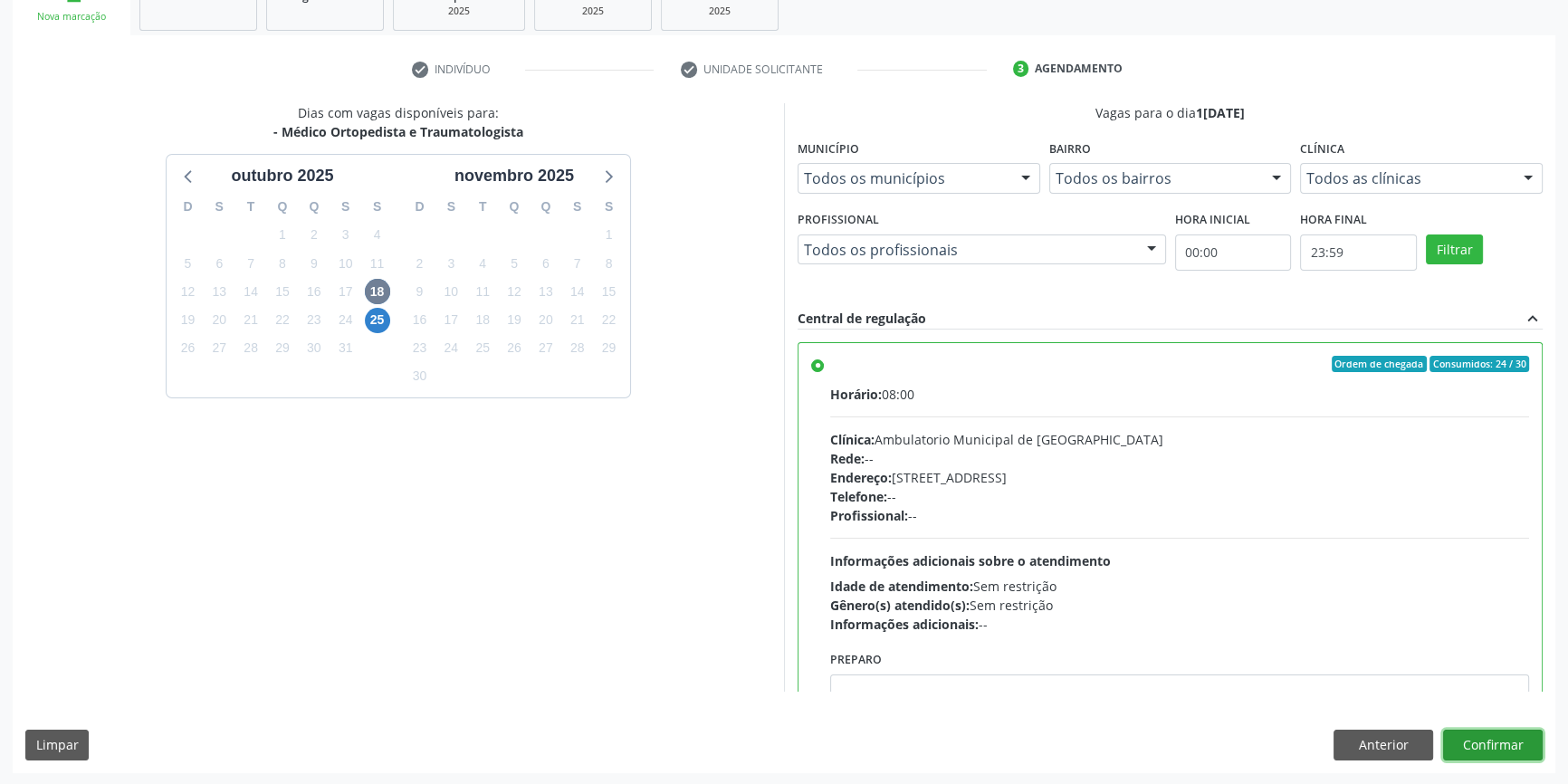
click at [1491, 741] on button "Confirmar" at bounding box center [1493, 745] width 100 height 31
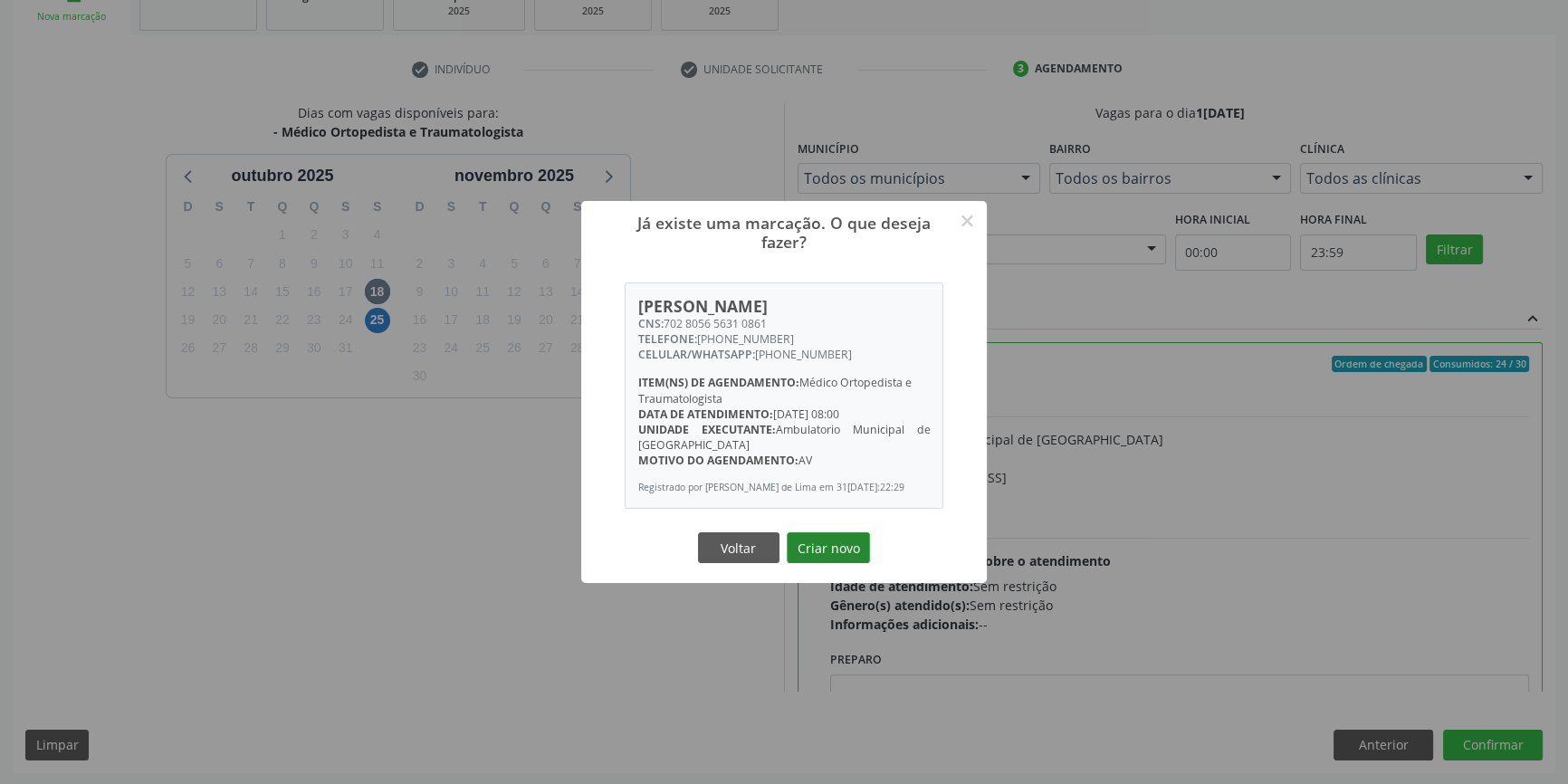
click at [820, 545] on button "Criar novo" at bounding box center [828, 547] width 83 height 31
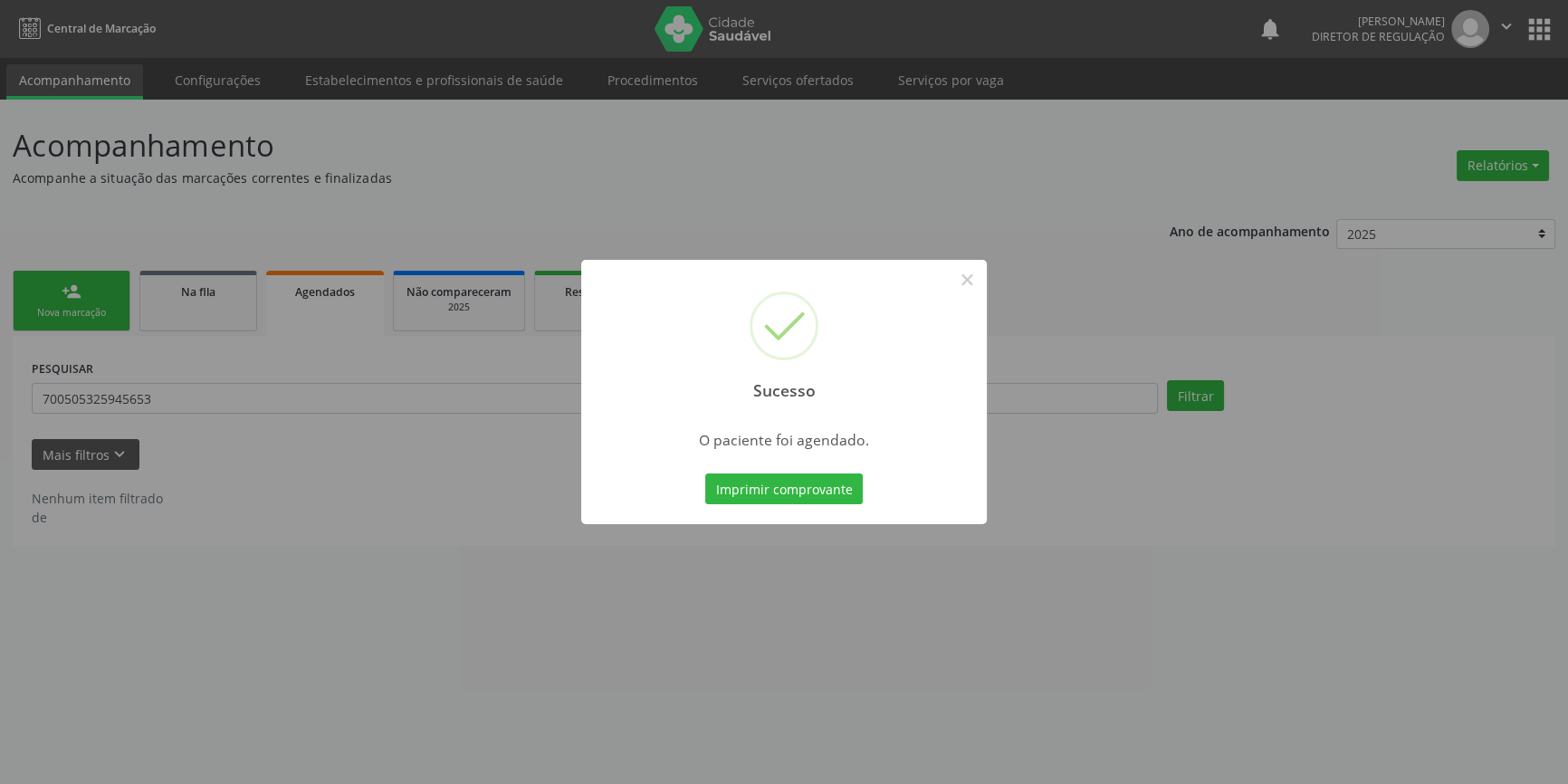
scroll to position [0, 0]
click at [849, 494] on button "Imprimir comprovante" at bounding box center [789, 488] width 157 height 31
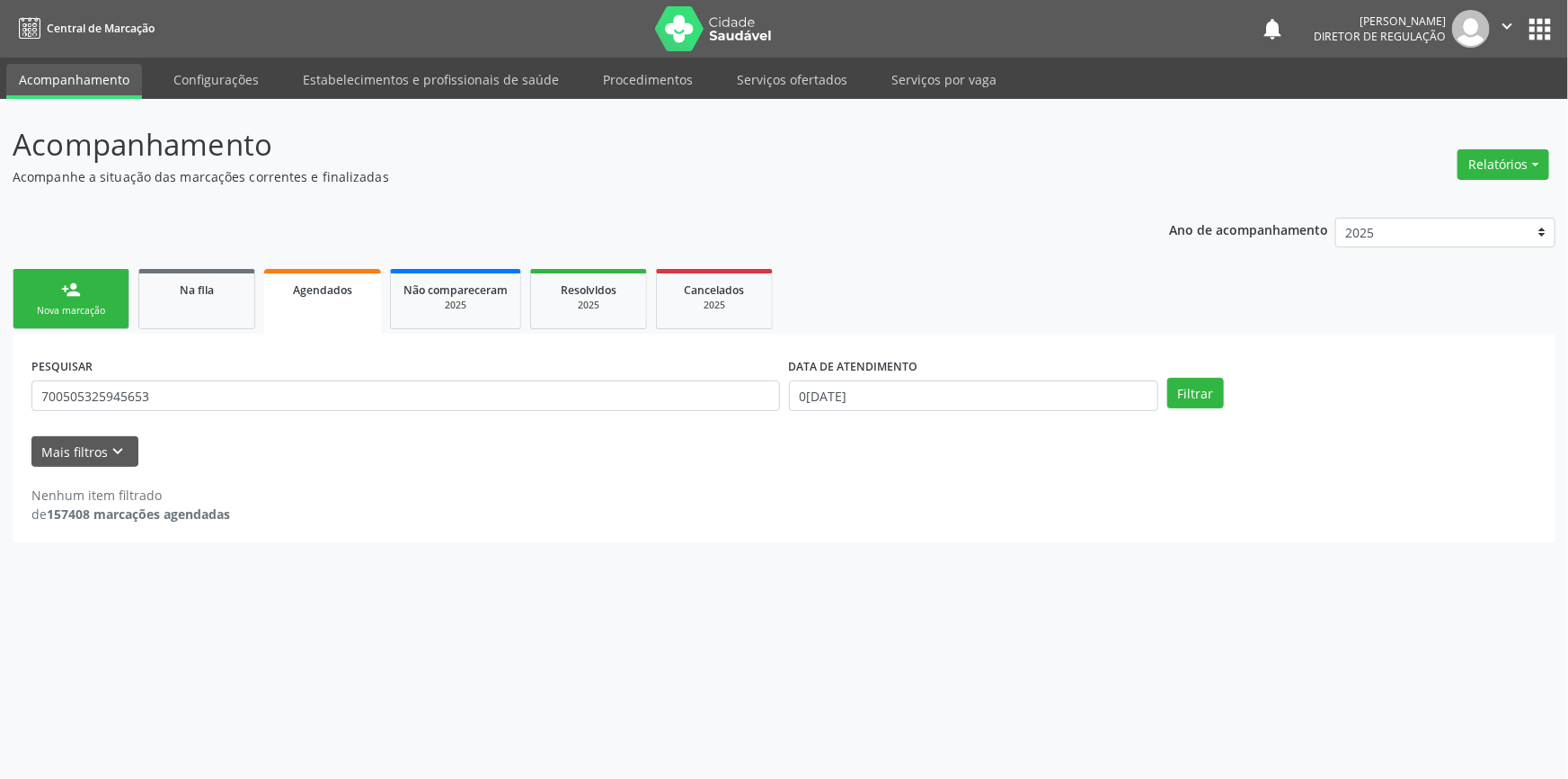
click at [81, 321] on link "person_add Nova marcação" at bounding box center [71, 298] width 117 height 60
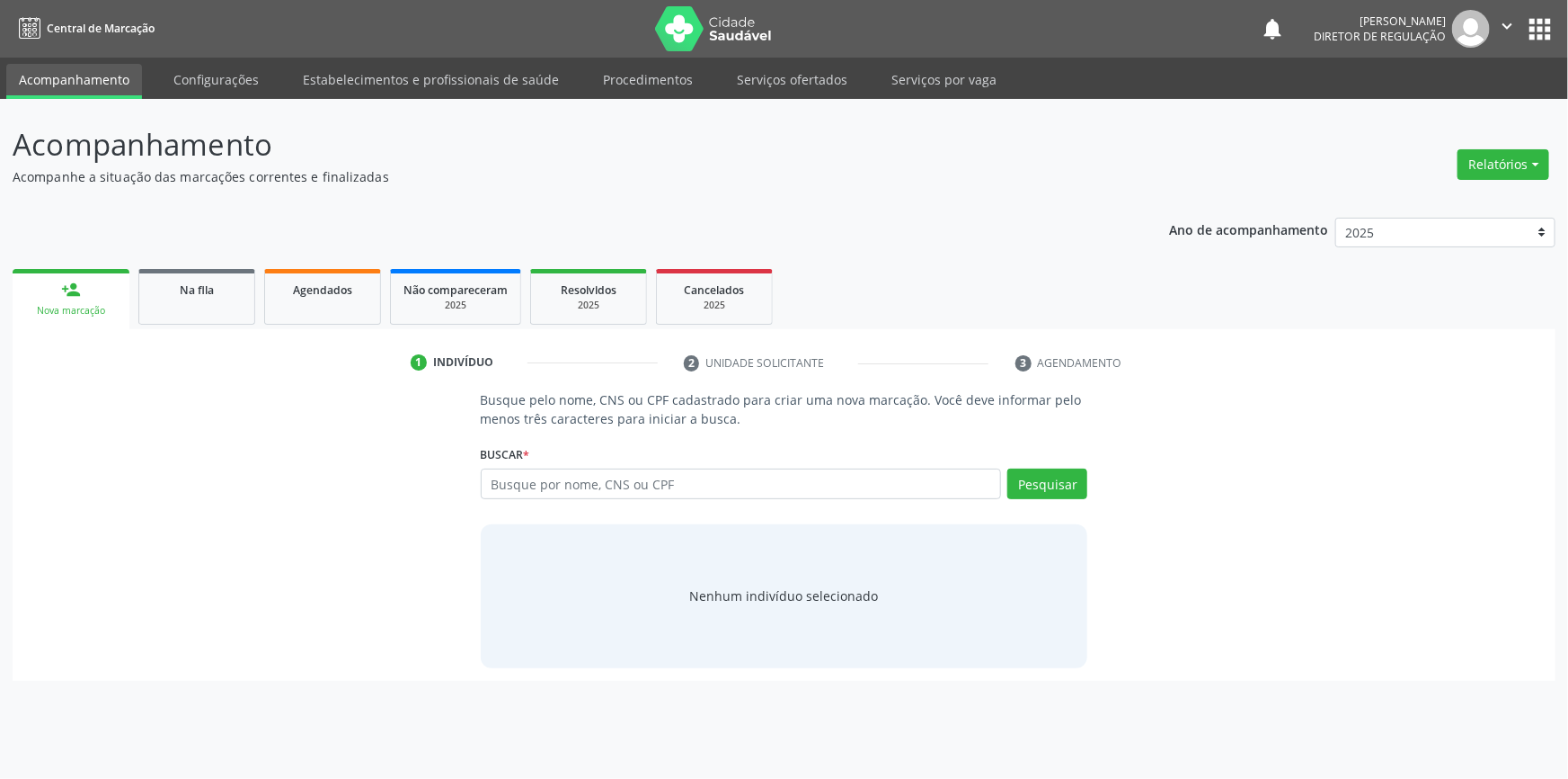
click at [749, 99] on div "Acompanhamento Acompanhe a situação das marcações correntes e finalizadas Relat…" at bounding box center [784, 439] width 1568 height 680
click at [772, 87] on link "Serviços ofertados" at bounding box center [792, 79] width 135 height 31
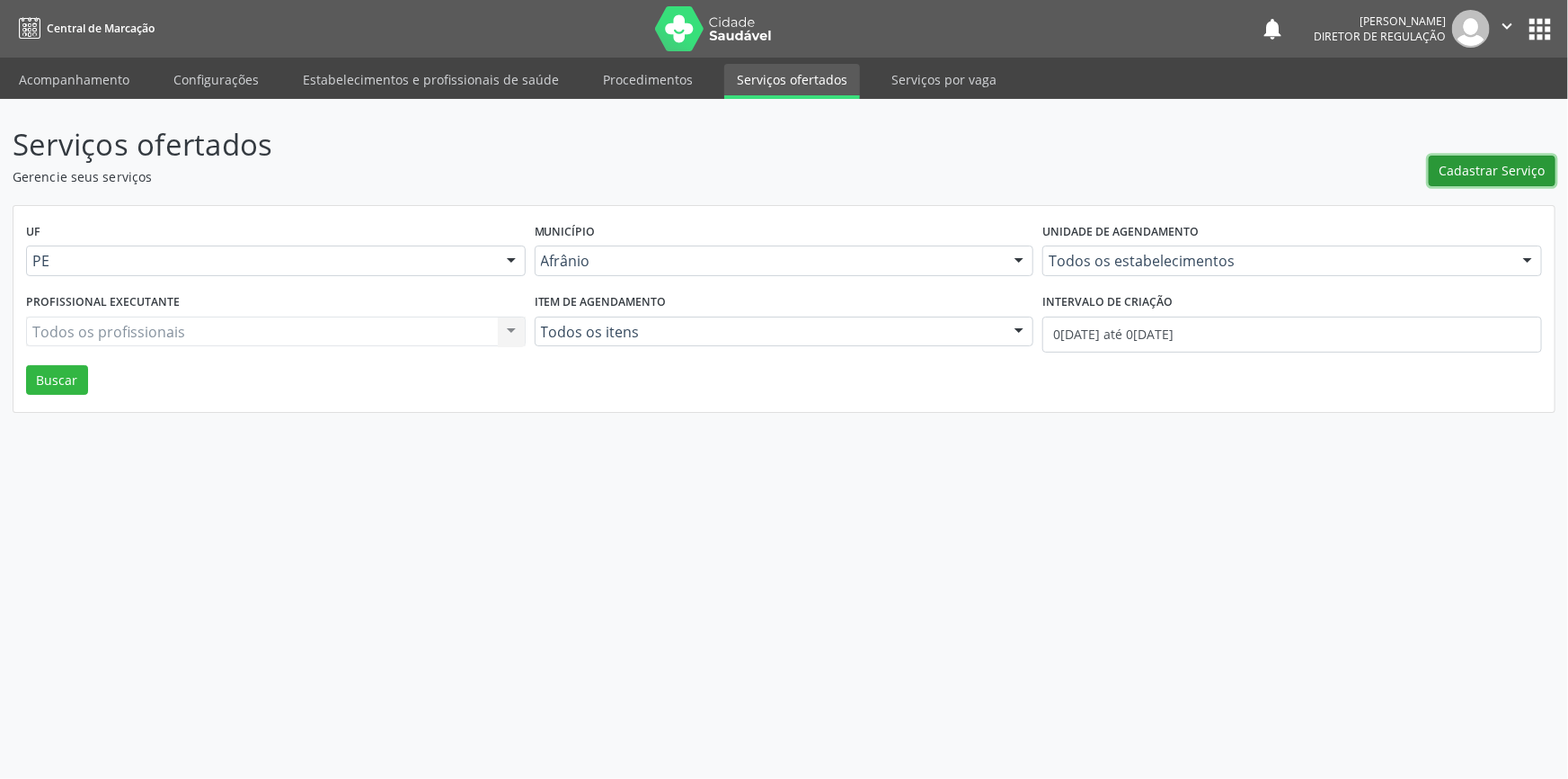
click at [1477, 167] on span "Cadastrar Serviço" at bounding box center [1492, 170] width 106 height 19
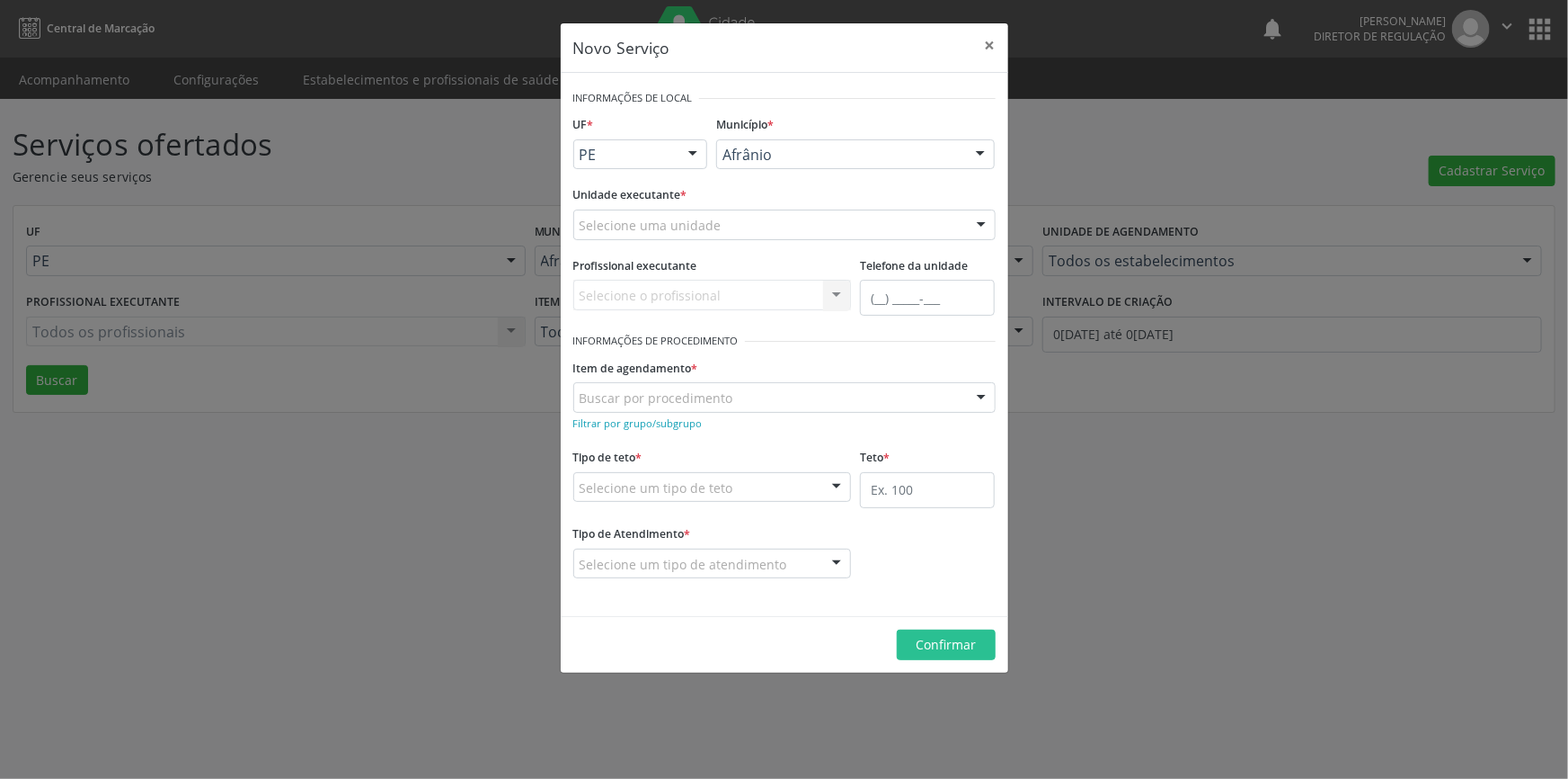
click at [772, 224] on div "Selecione uma unidade" at bounding box center [784, 225] width 423 height 30
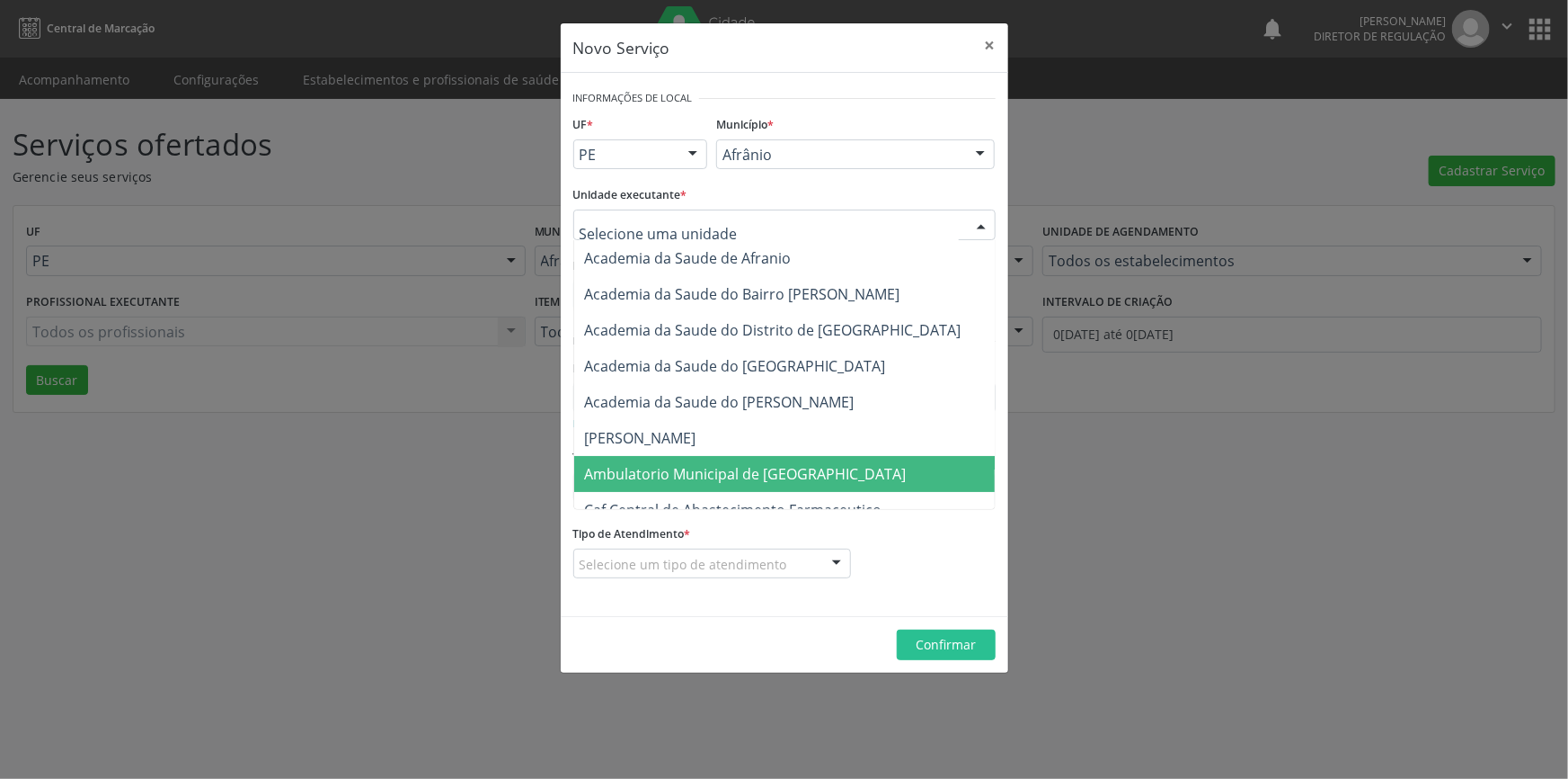
click at [743, 468] on span "Ambulatorio Municipal de [GEOGRAPHIC_DATA]" at bounding box center [746, 474] width 322 height 20
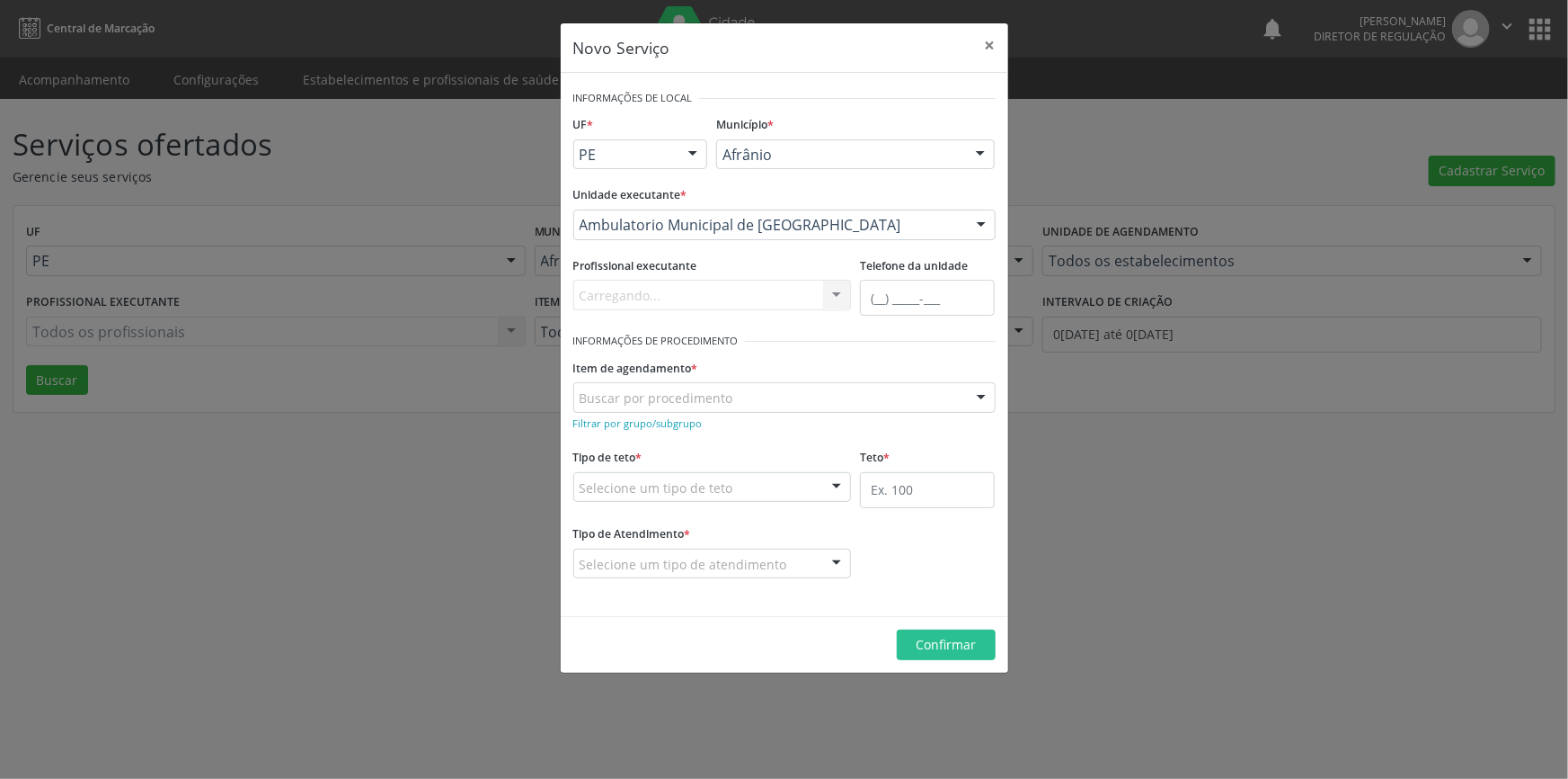
click at [686, 406] on div "Buscar por procedimento" at bounding box center [784, 396] width 423 height 30
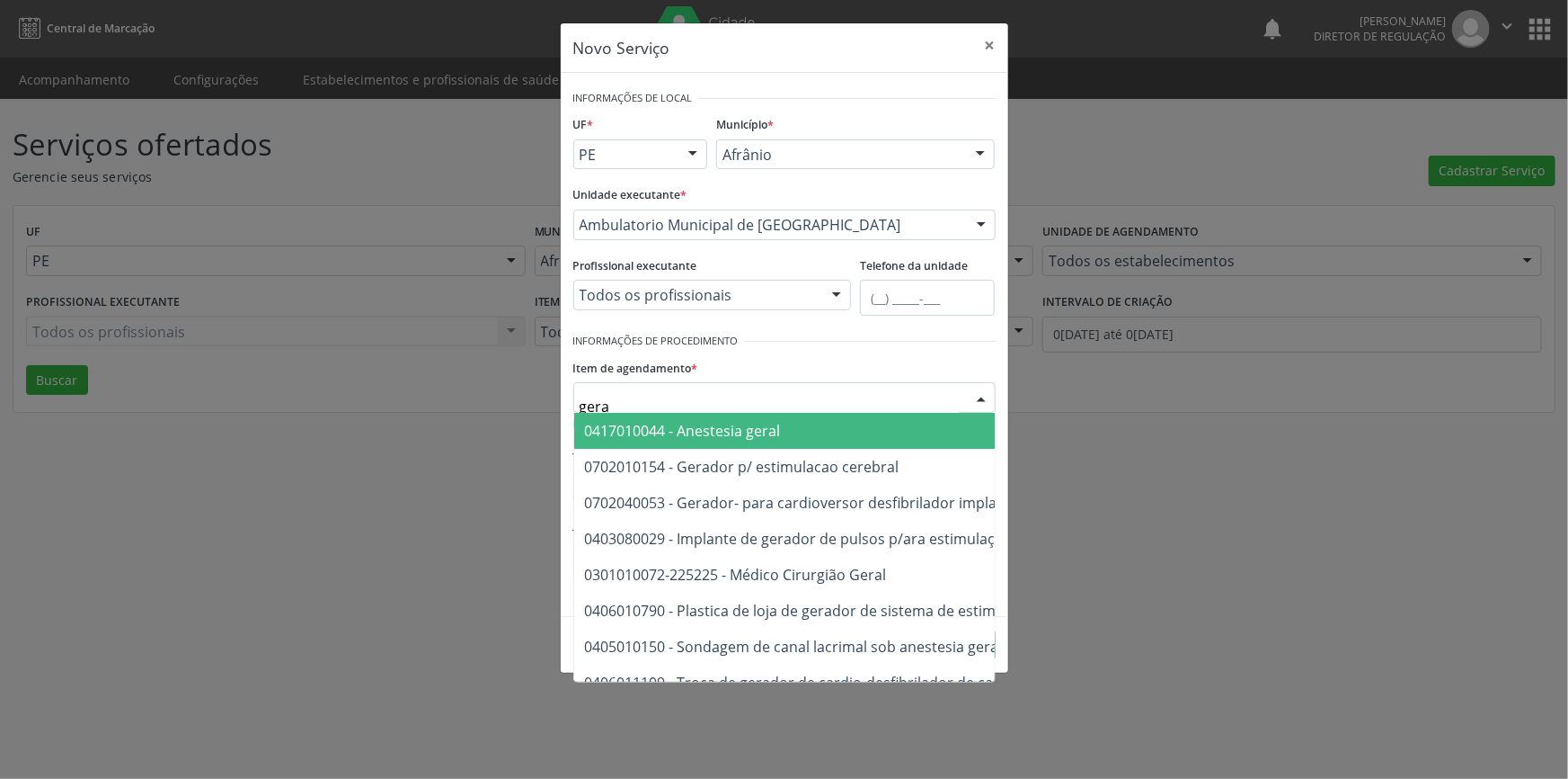
type input "geral"
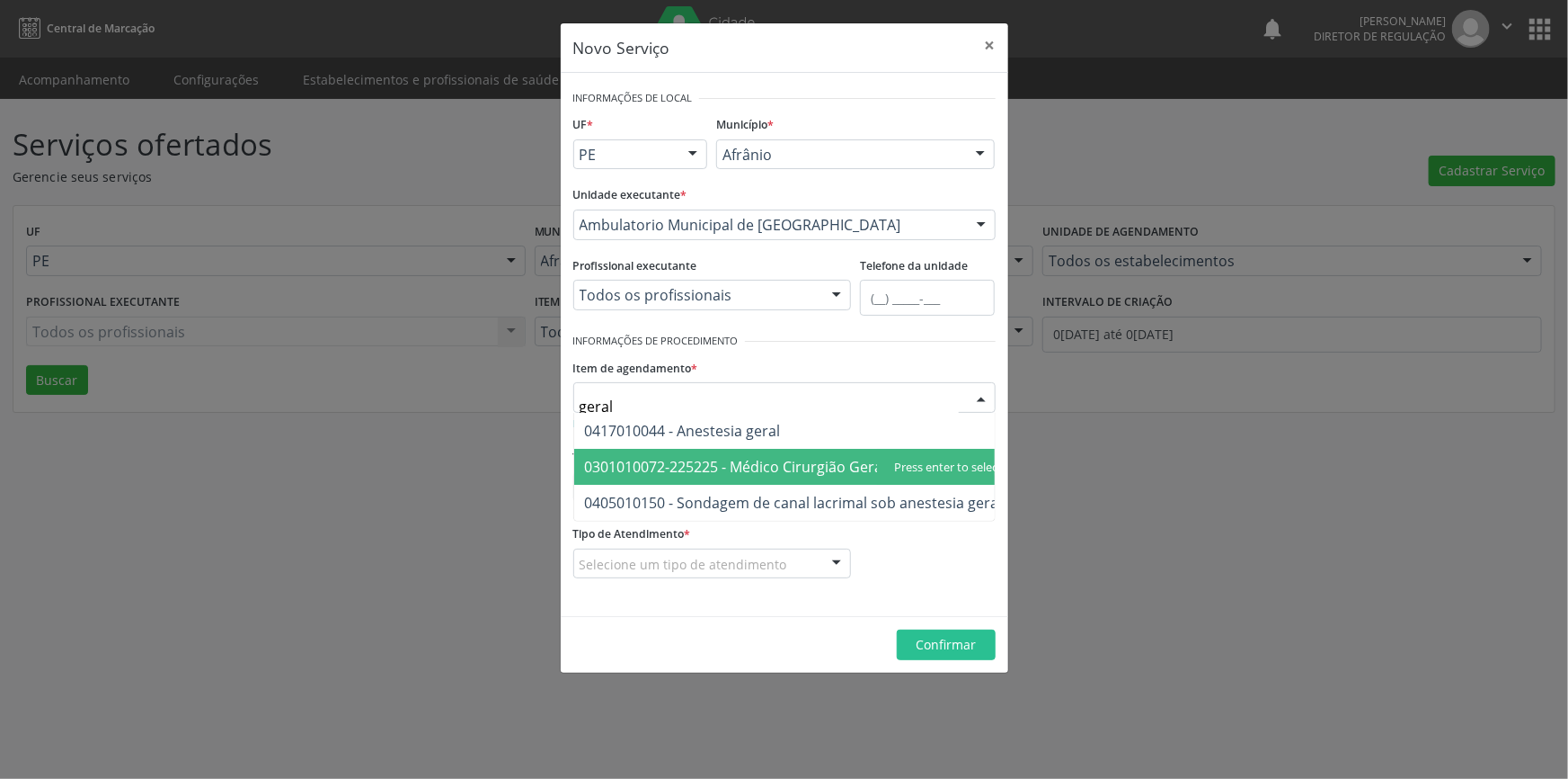
click at [770, 452] on span "0301010072-225225 - Médico Cirurgião Geral" at bounding box center [794, 466] width 439 height 36
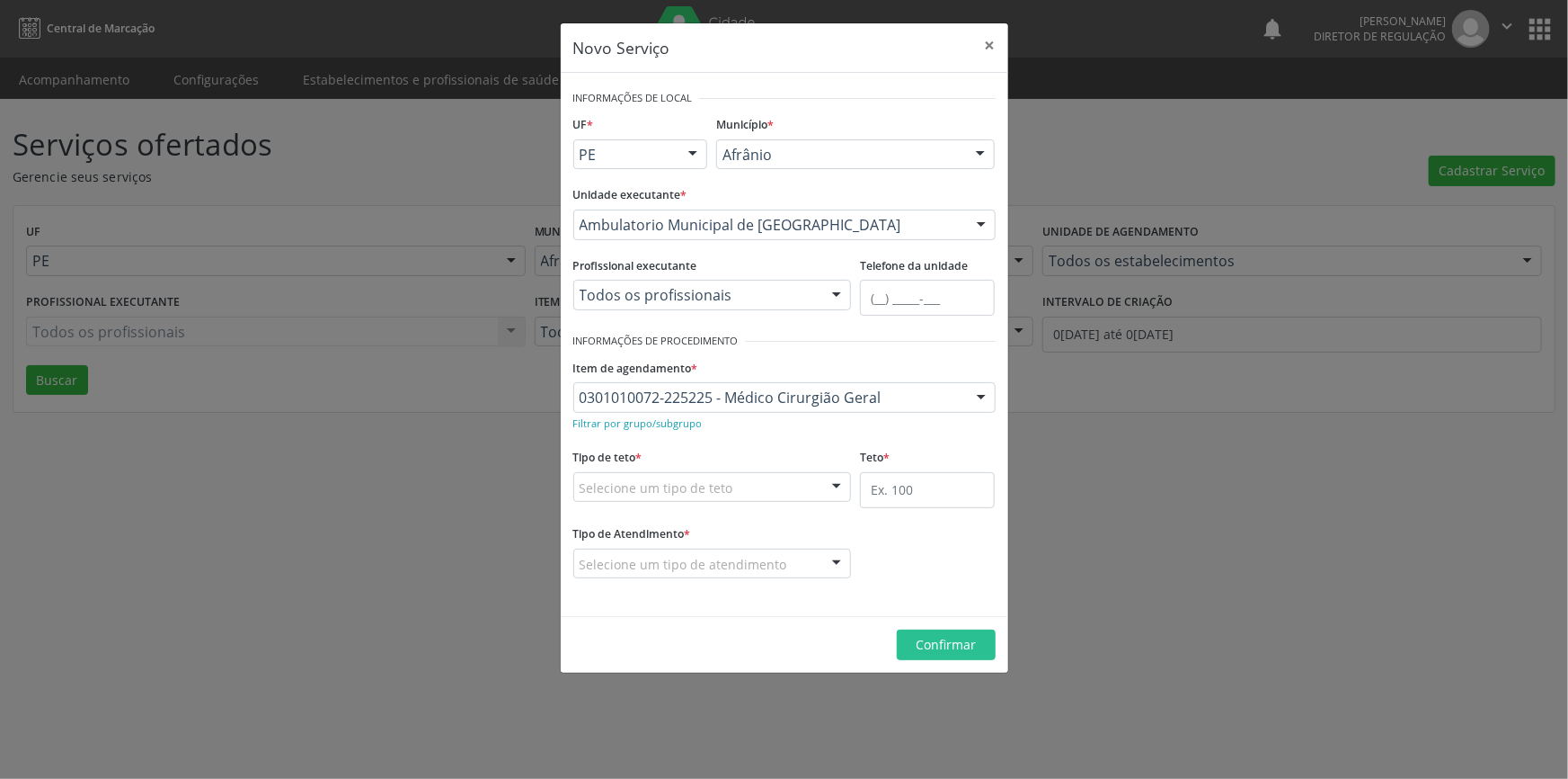
click at [747, 477] on div "Selecione um tipo de teto" at bounding box center [713, 487] width 278 height 30
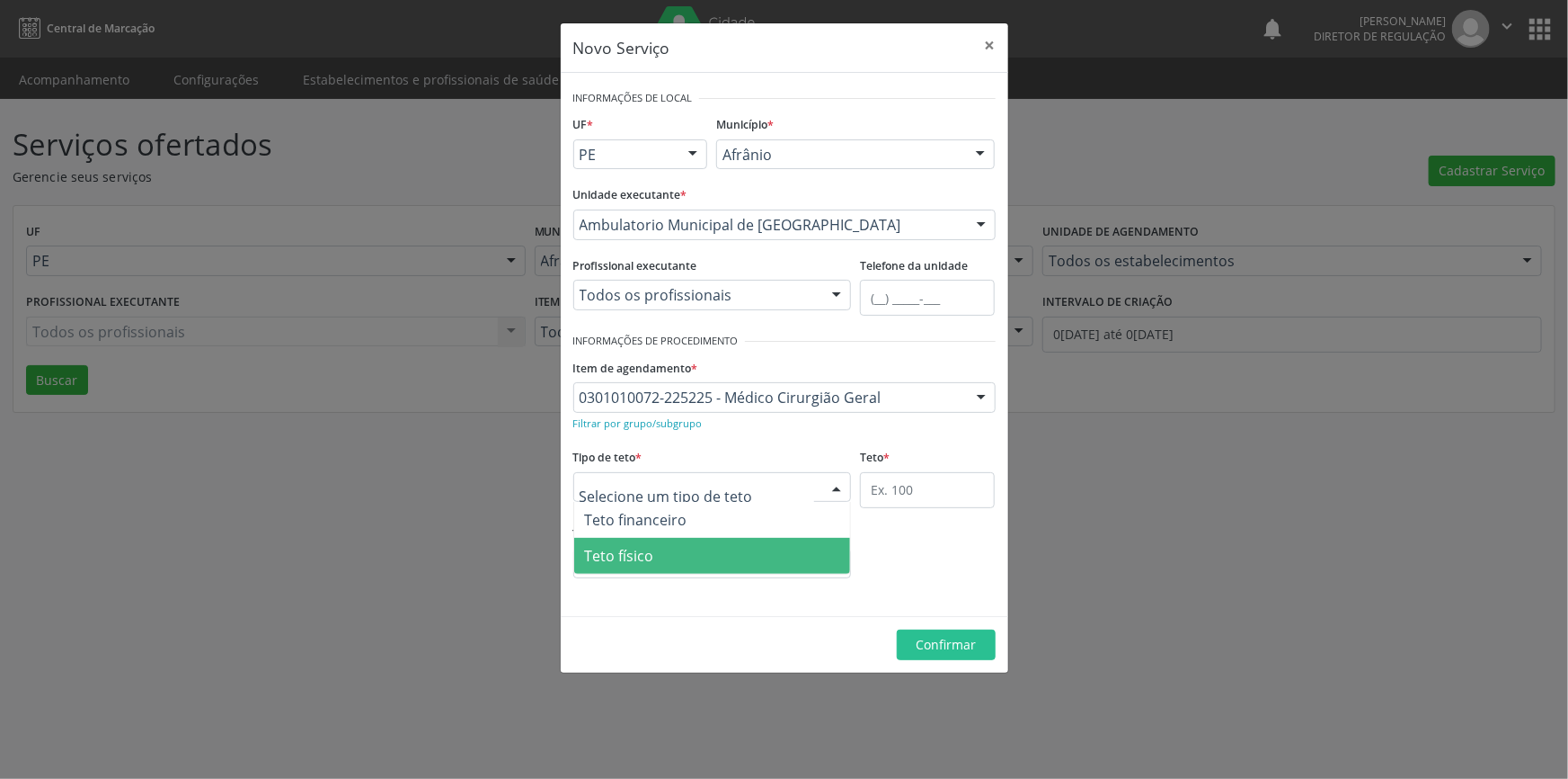
click at [684, 542] on span "Teto físico" at bounding box center [713, 555] width 277 height 36
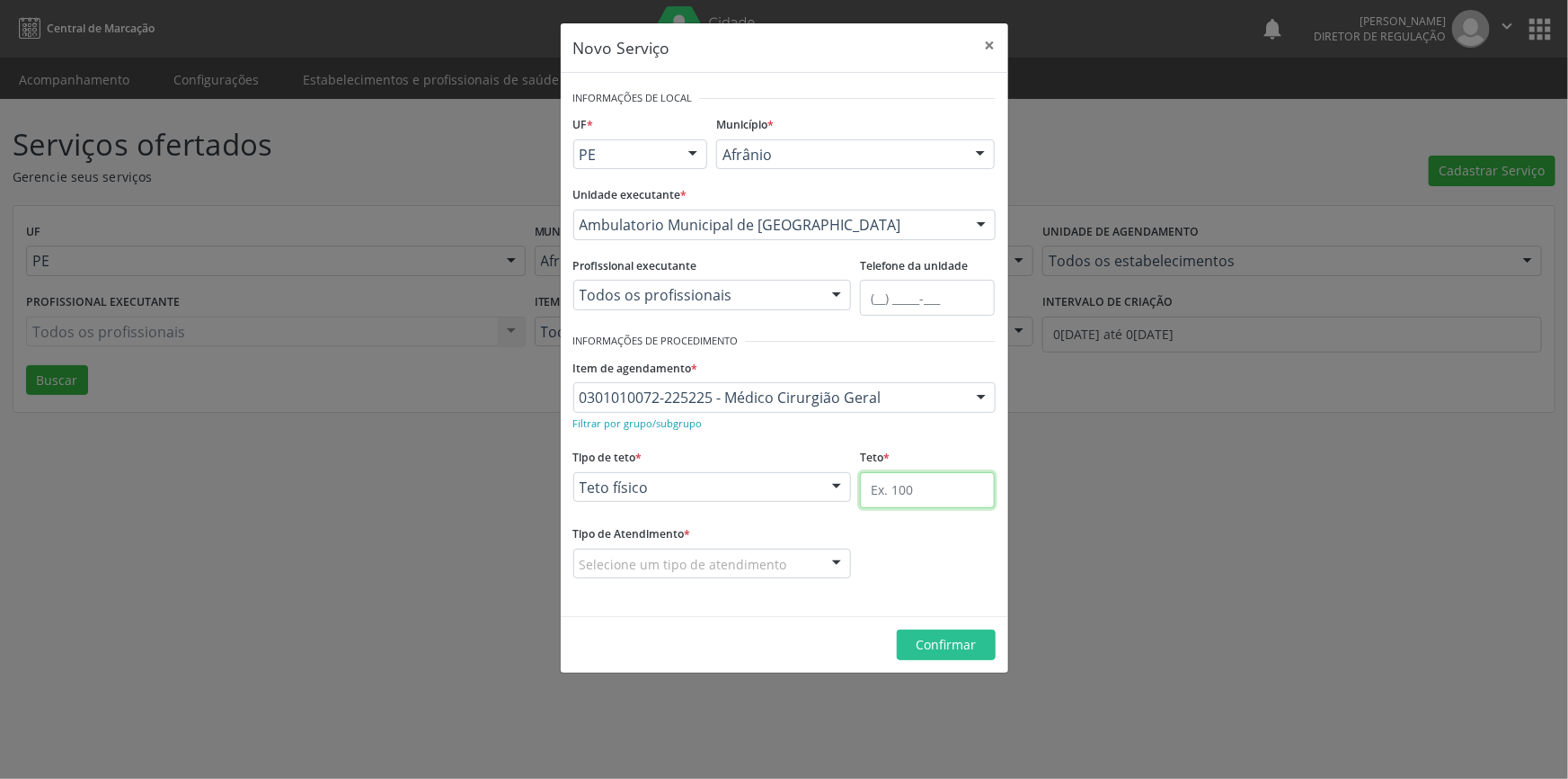
click at [909, 487] on input "text" at bounding box center [927, 490] width 134 height 36
type input "7"
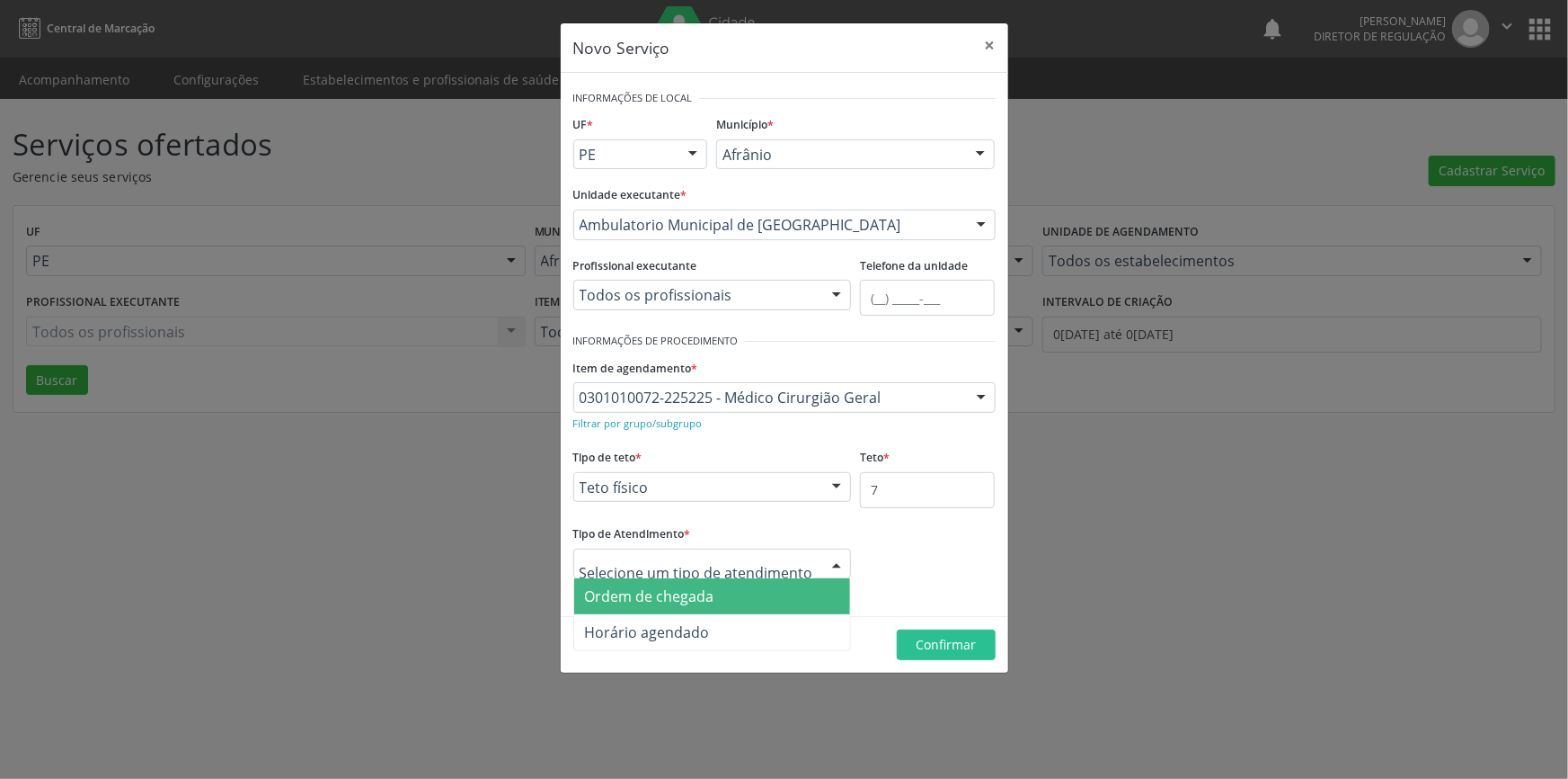
click at [757, 574] on div at bounding box center [713, 563] width 278 height 30
click at [738, 594] on span "Ordem de chegada" at bounding box center [713, 596] width 277 height 36
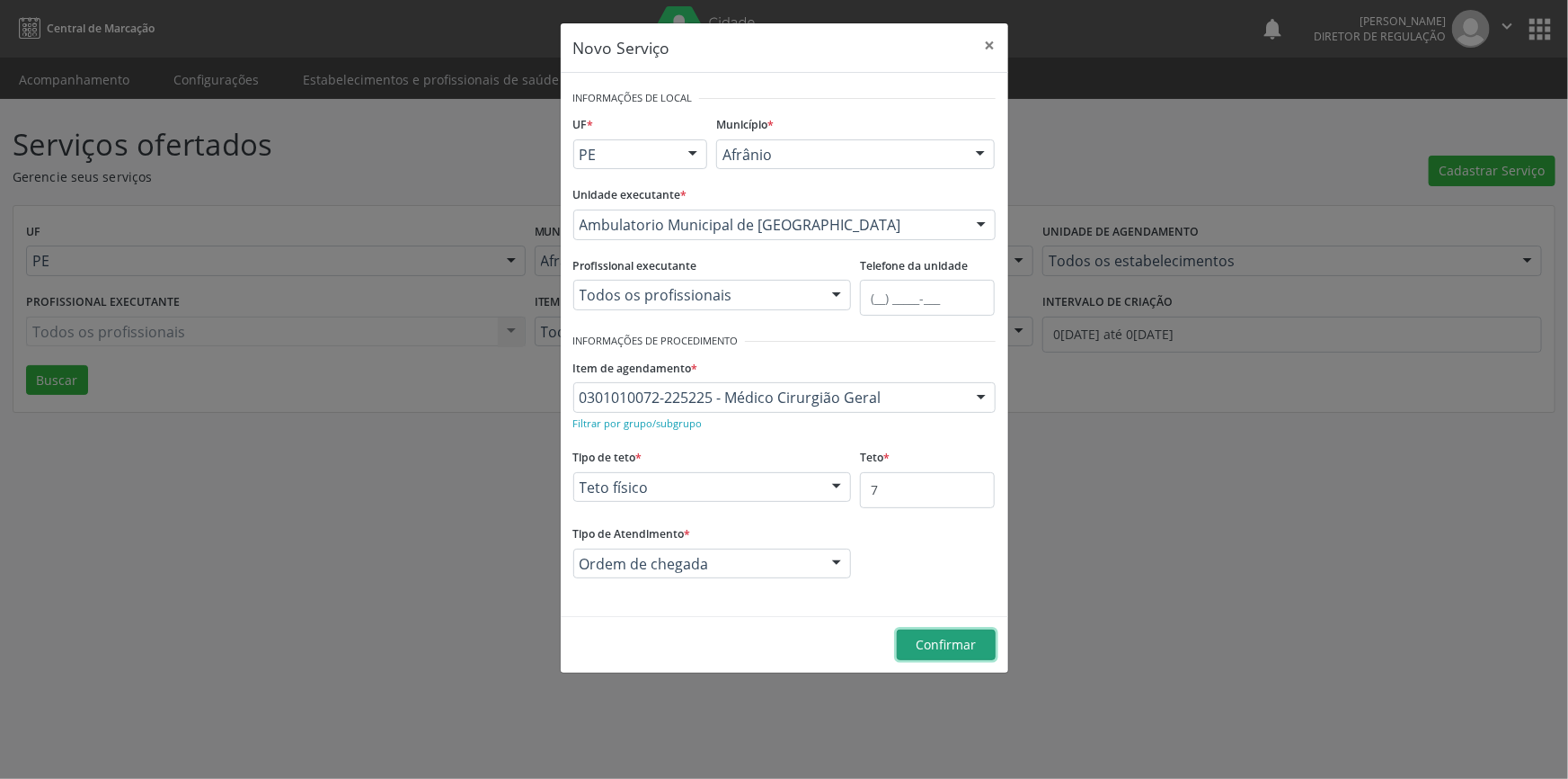
click at [914, 636] on button "Confirmar" at bounding box center [946, 644] width 99 height 30
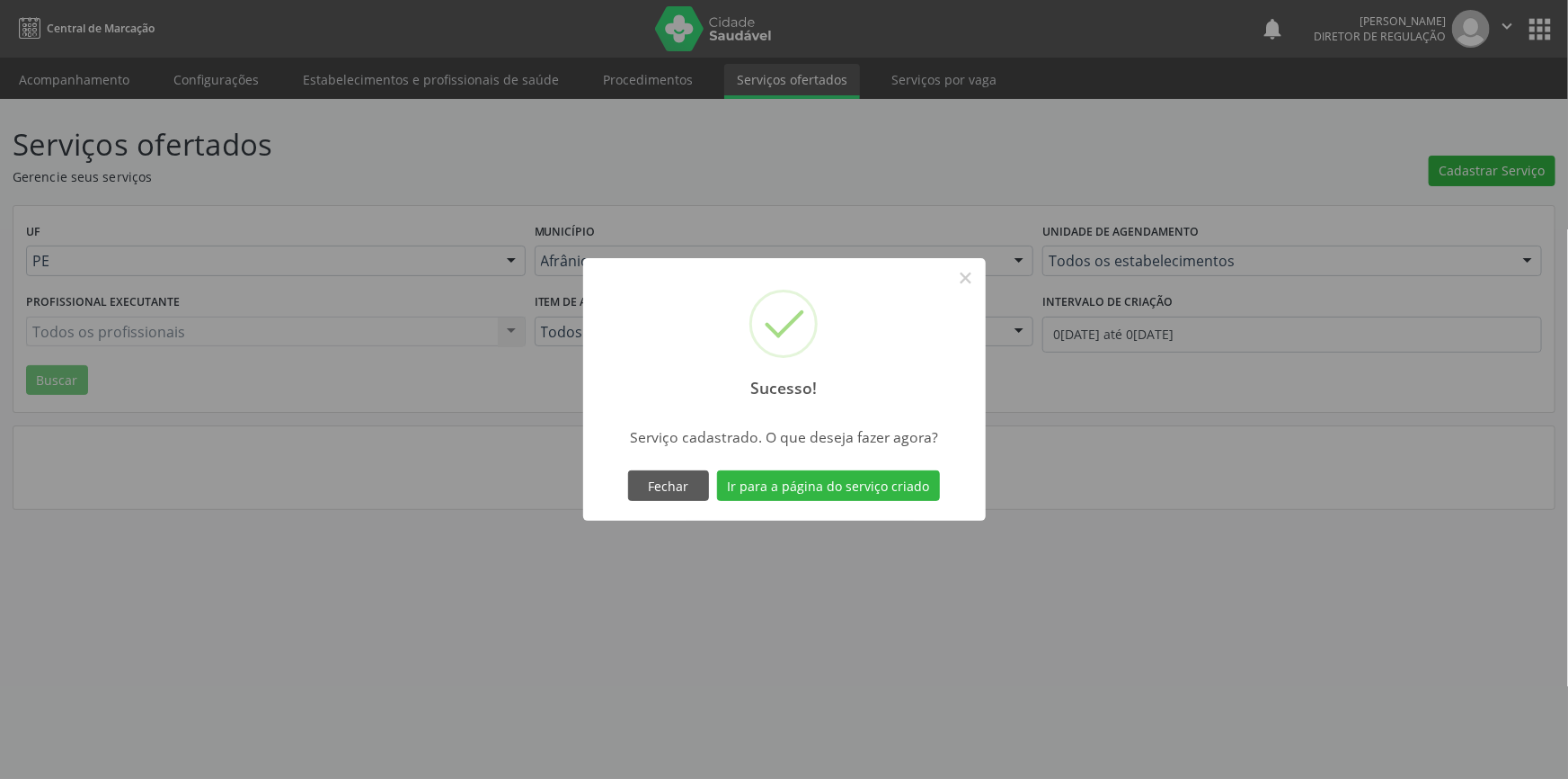
click at [871, 503] on div "Fechar Ir para a página do serviço criado" at bounding box center [784, 486] width 320 height 37
click at [879, 484] on button "Ir para a página do serviço criado" at bounding box center [828, 485] width 223 height 30
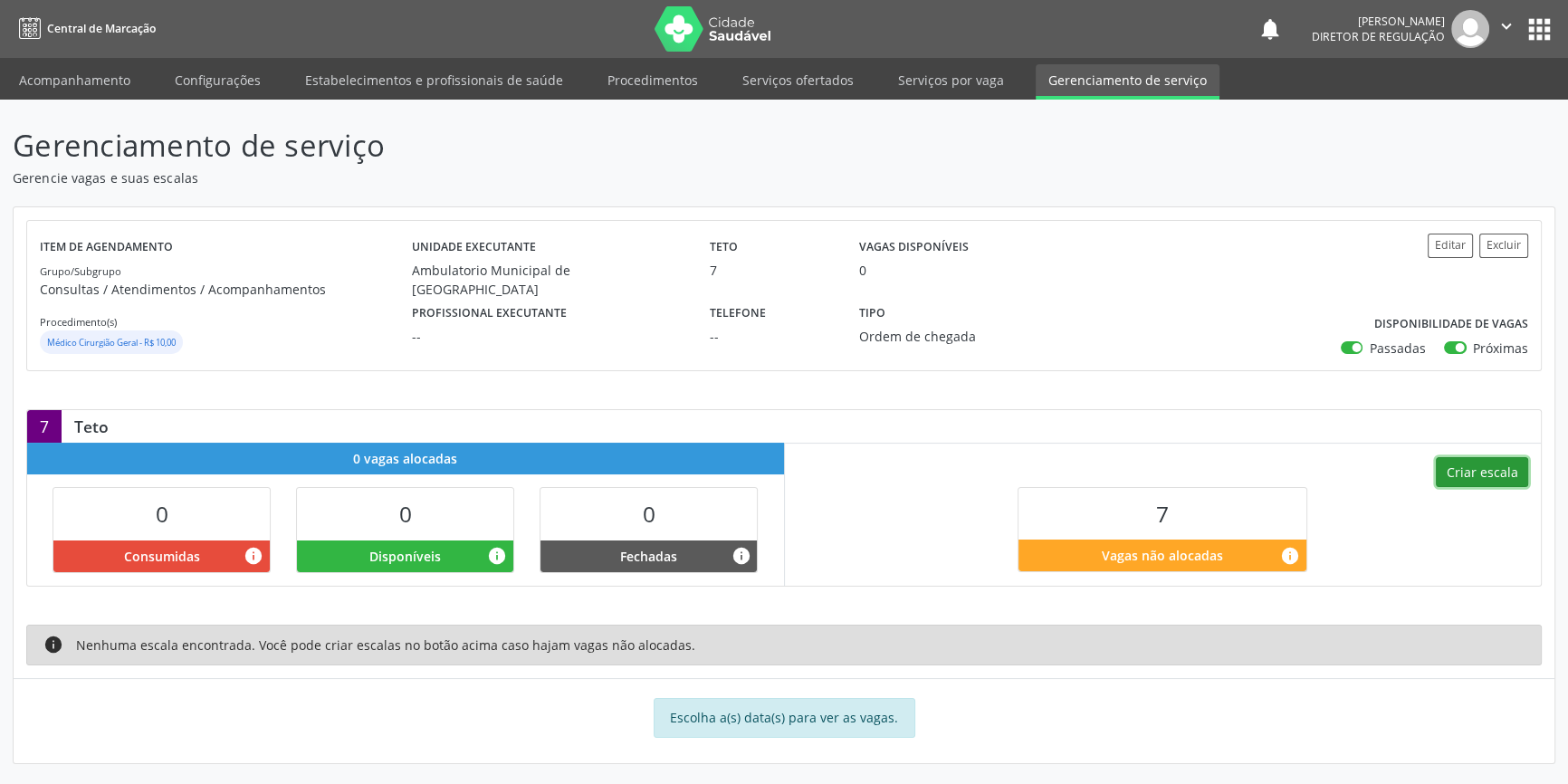
click at [1477, 467] on button "Criar escala" at bounding box center [1481, 472] width 92 height 31
select select "9"
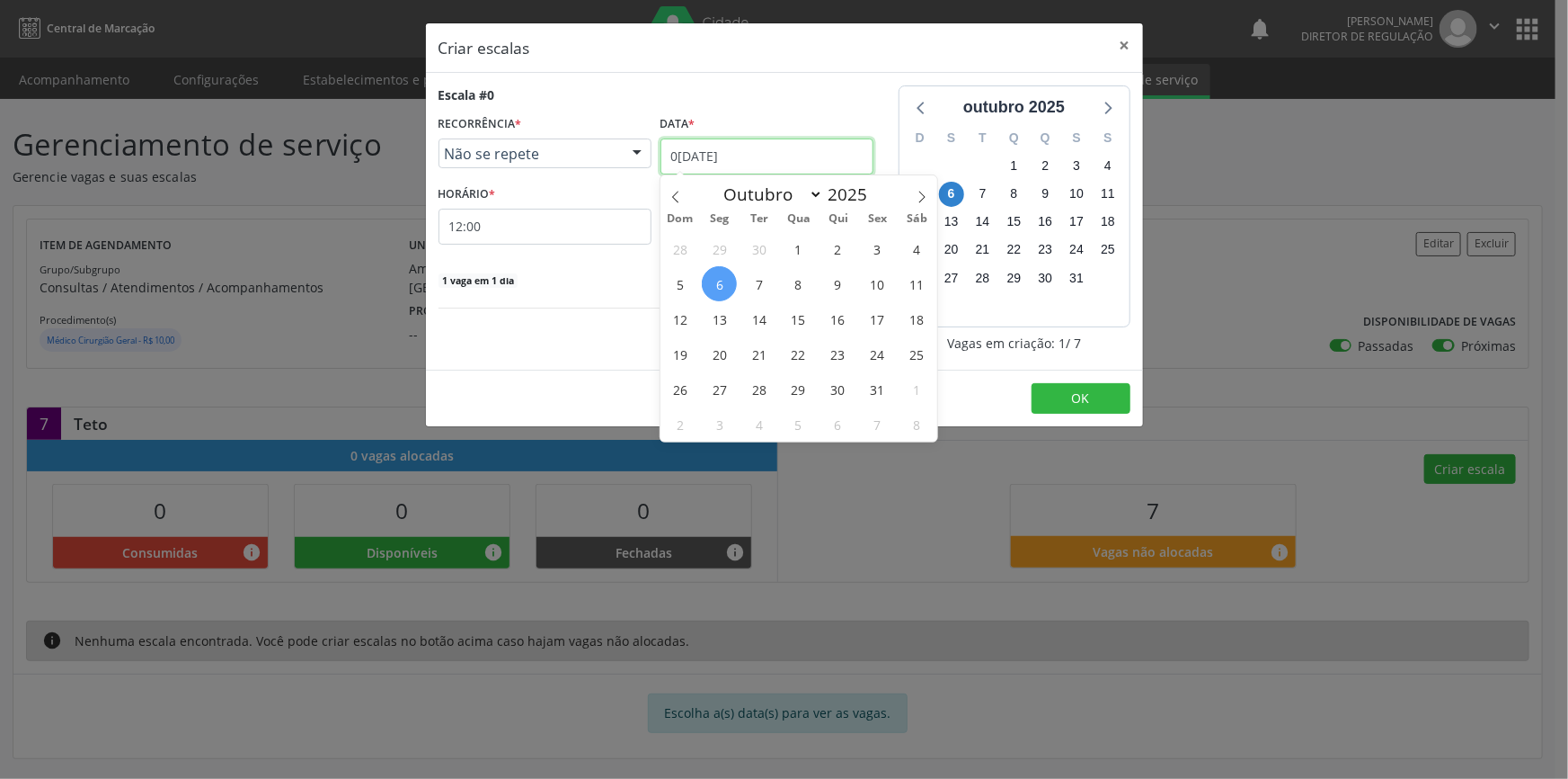
click at [787, 154] on input "[DATE]" at bounding box center [767, 156] width 213 height 36
click at [766, 283] on span "7" at bounding box center [759, 284] width 35 height 35
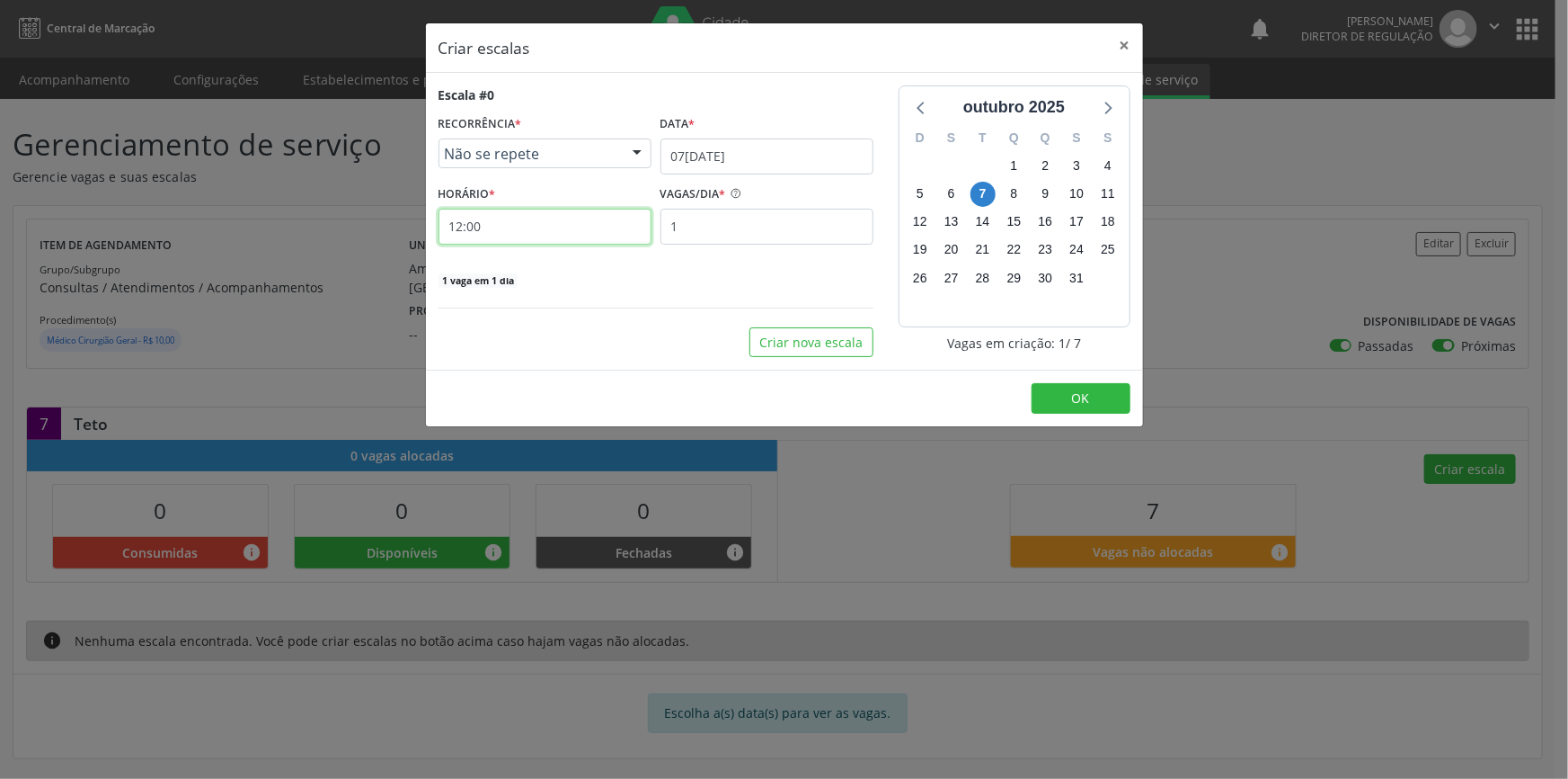
click at [556, 210] on input "12:00" at bounding box center [544, 227] width 213 height 36
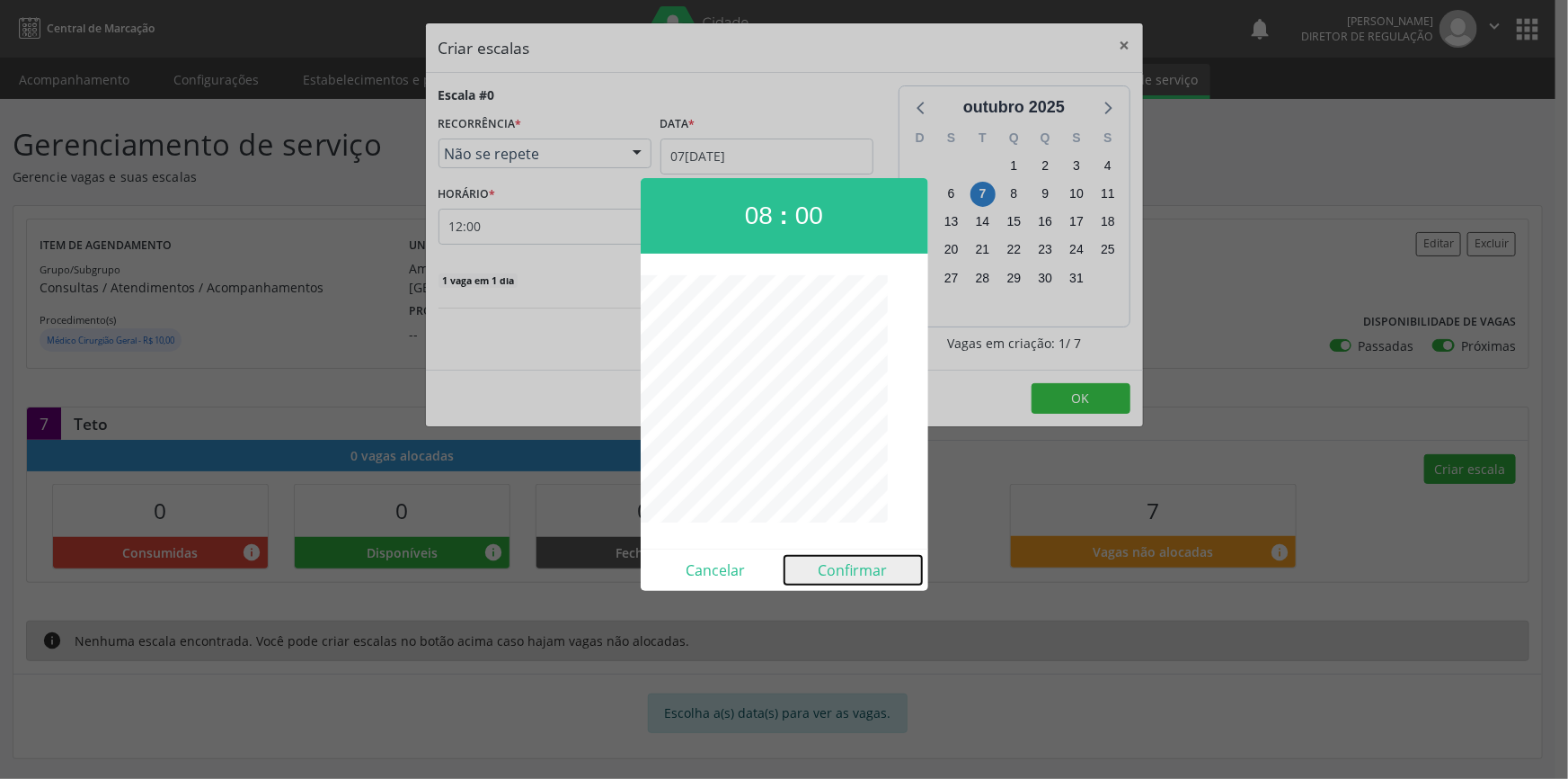
click at [853, 560] on button "Confirmar" at bounding box center [853, 569] width 137 height 28
type input "08:00"
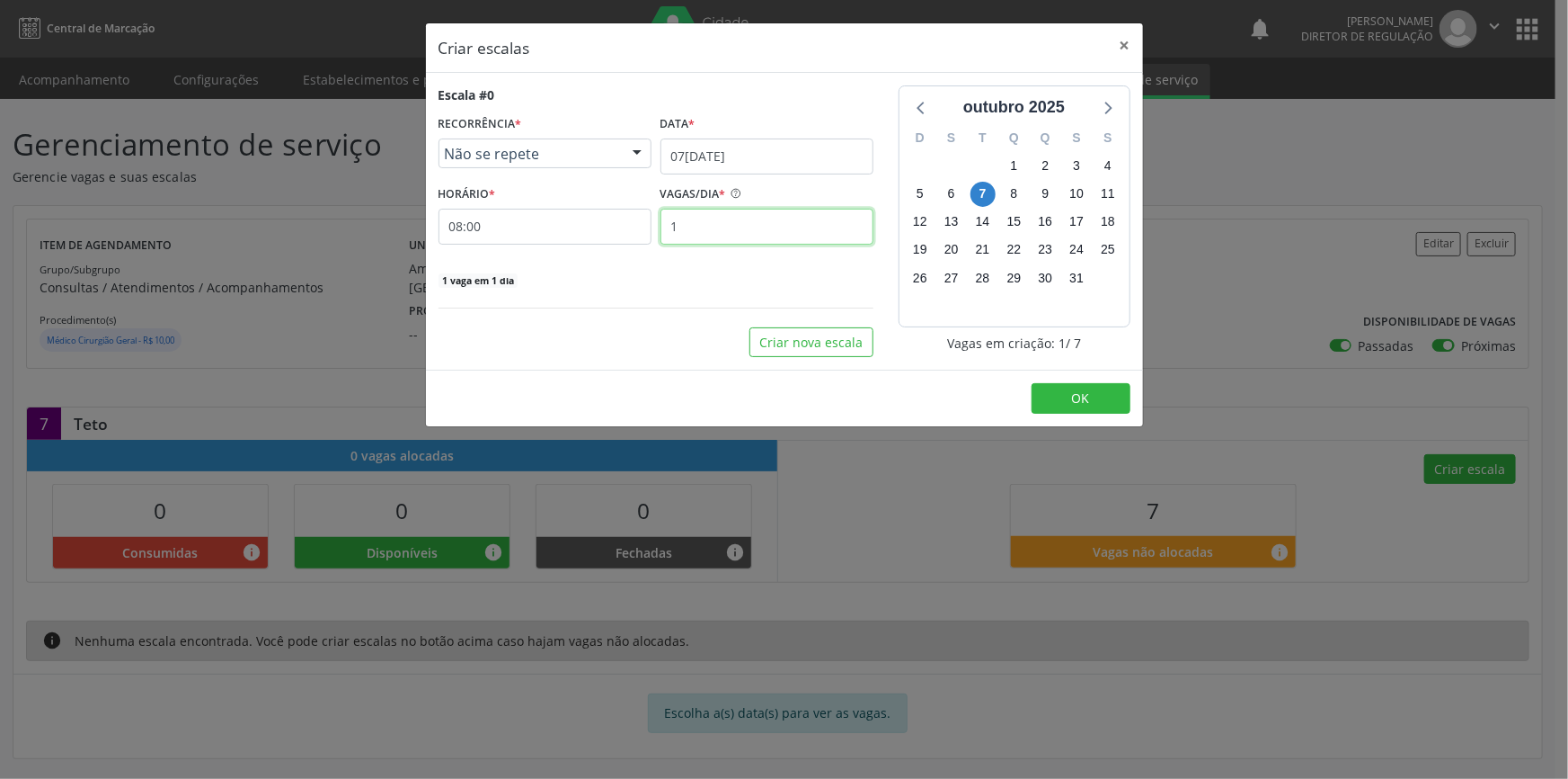
drag, startPoint x: 740, startPoint y: 231, endPoint x: 625, endPoint y: 229, distance: 115.0
click at [626, 229] on div "HORÁRIO * 08:00 VAGAS/DIA * 1" at bounding box center [656, 212] width 444 height 64
type input "7"
click at [1112, 394] on button "OK" at bounding box center [1081, 397] width 99 height 30
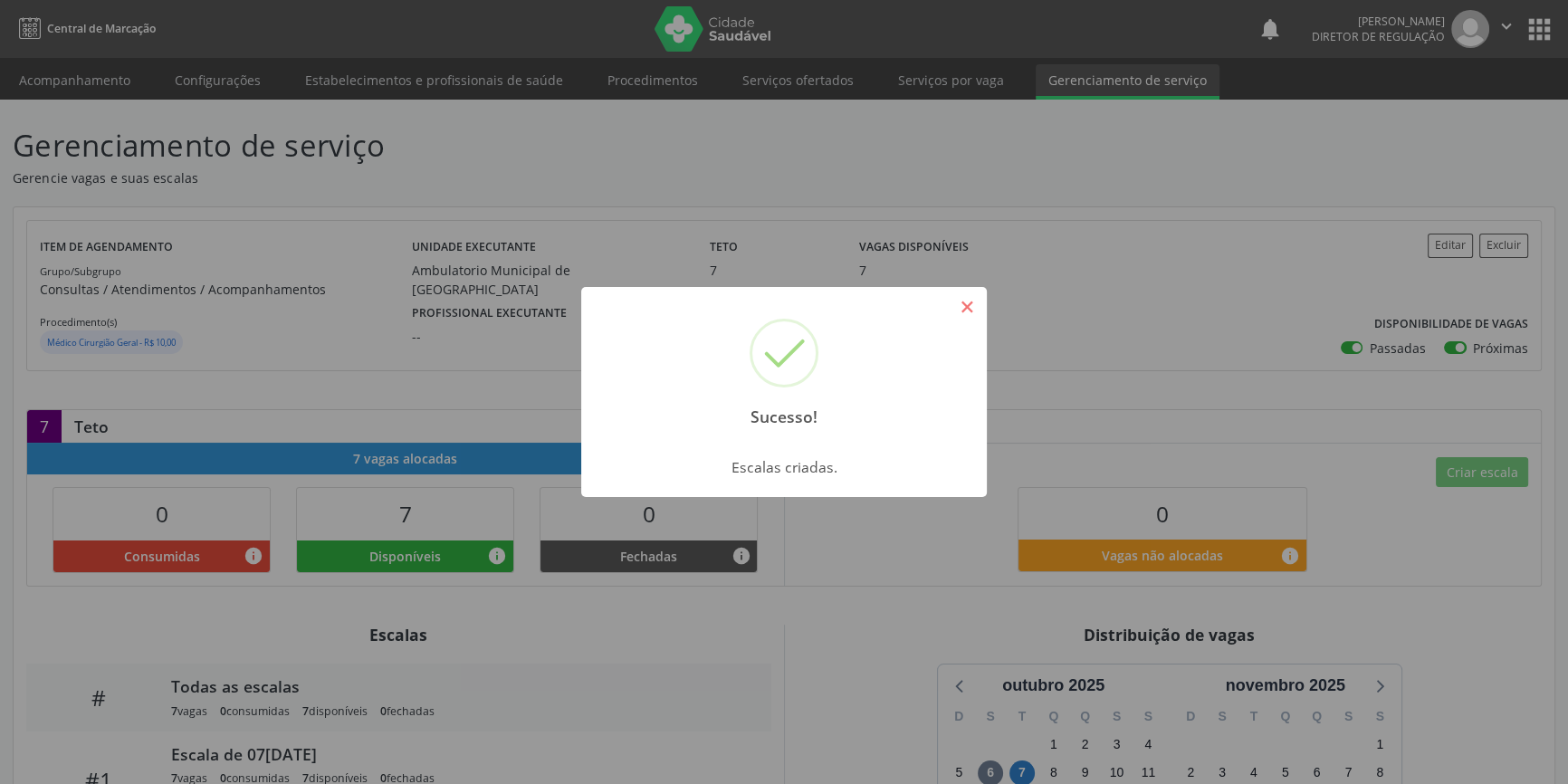
click at [978, 306] on button "×" at bounding box center [966, 306] width 31 height 31
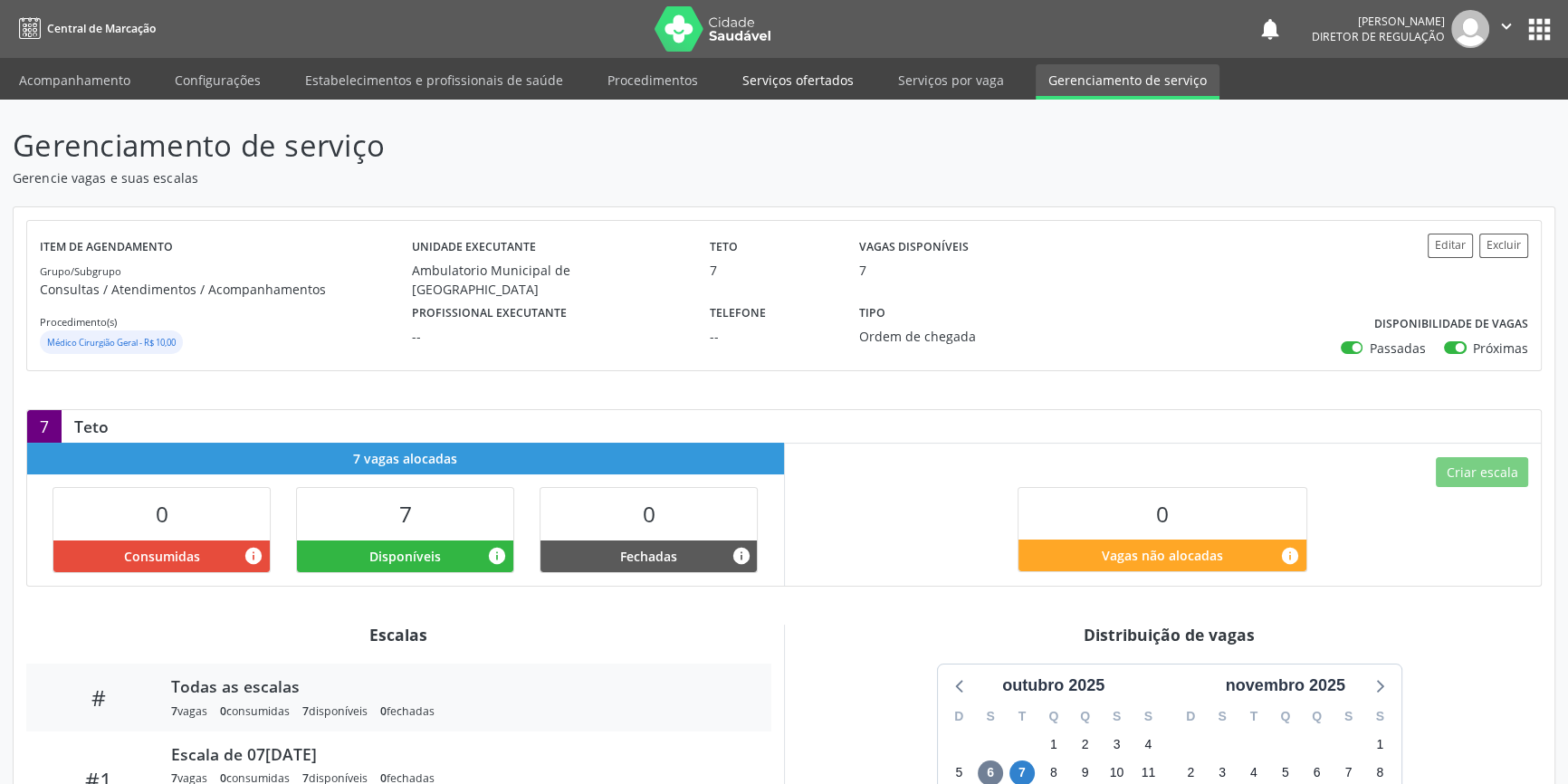
click at [808, 72] on link "Serviços ofertados" at bounding box center [798, 80] width 136 height 32
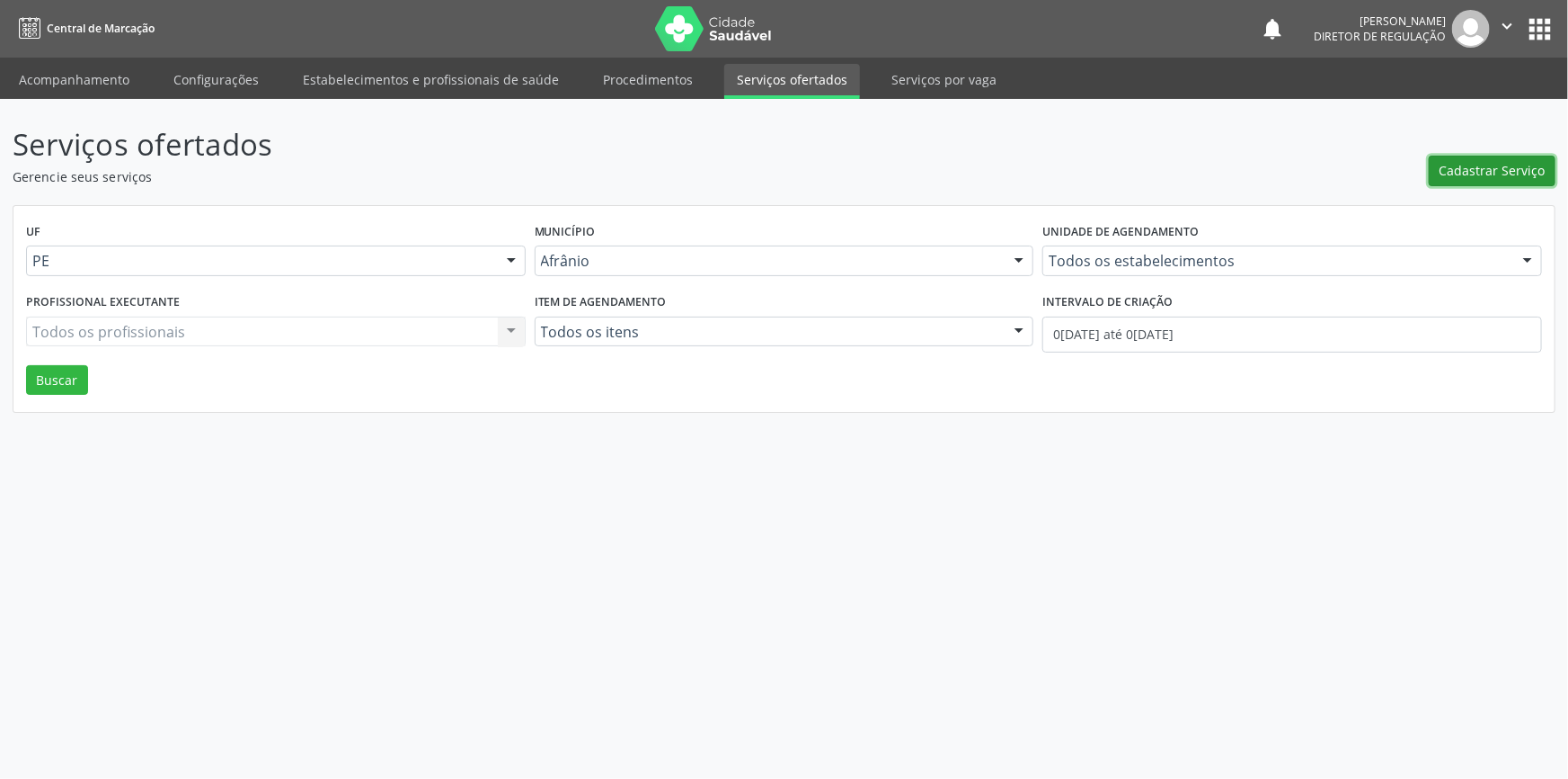
click at [1470, 161] on span "Cadastrar Serviço" at bounding box center [1492, 170] width 106 height 19
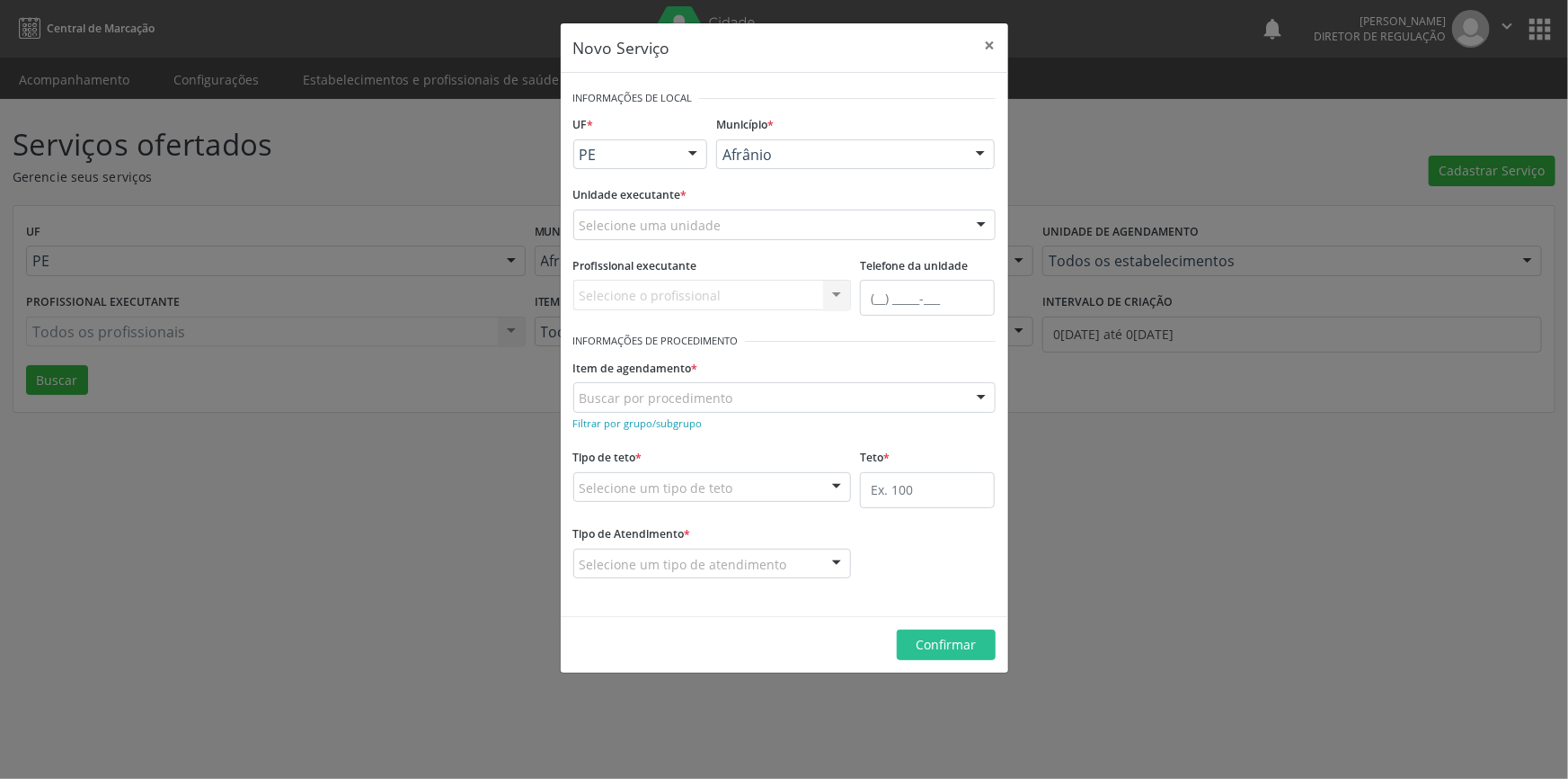
click at [774, 231] on div "Selecione uma unidade" at bounding box center [784, 225] width 423 height 30
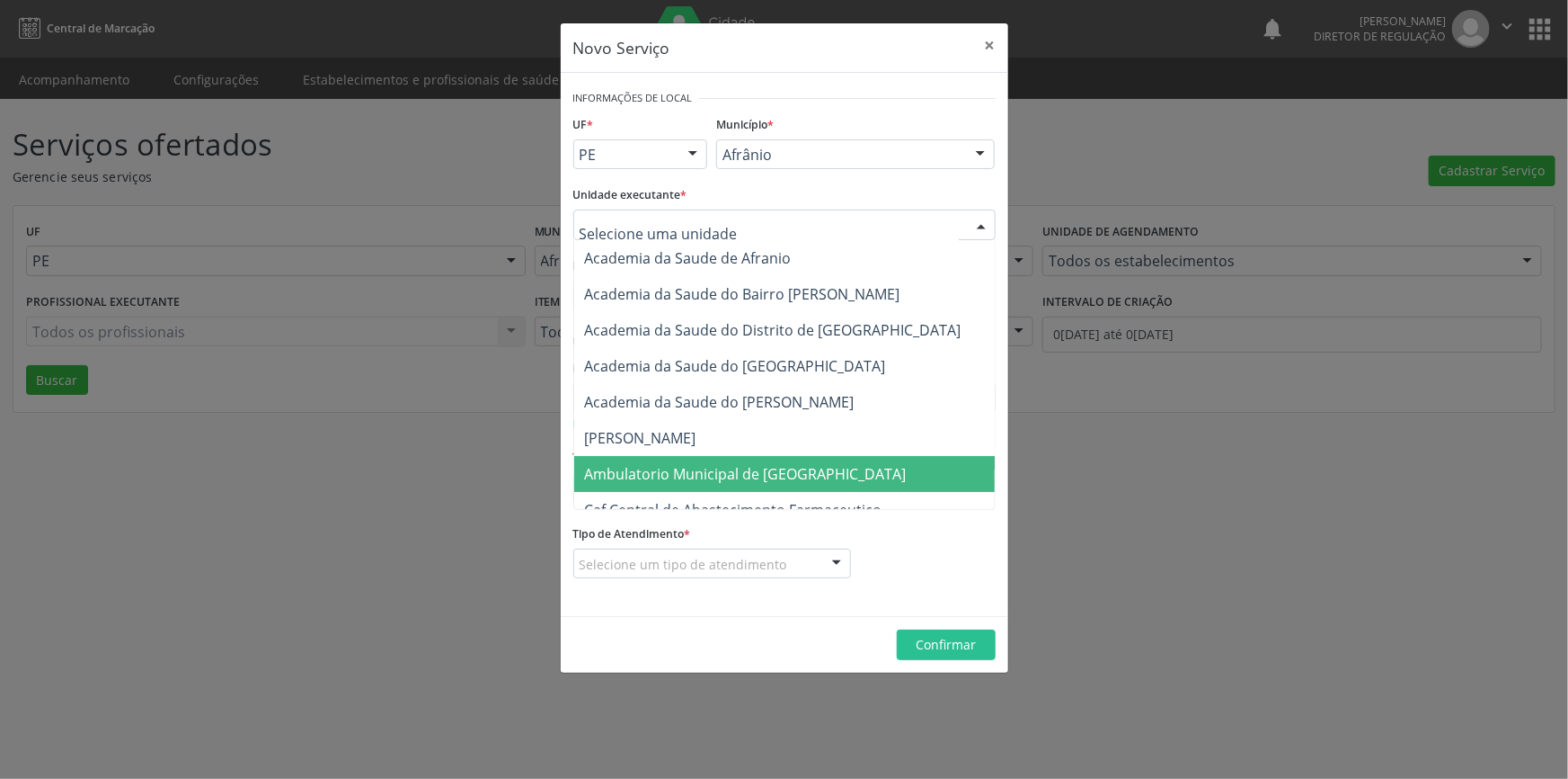
click at [734, 477] on span "Ambulatorio Municipal de [GEOGRAPHIC_DATA]" at bounding box center [746, 474] width 322 height 20
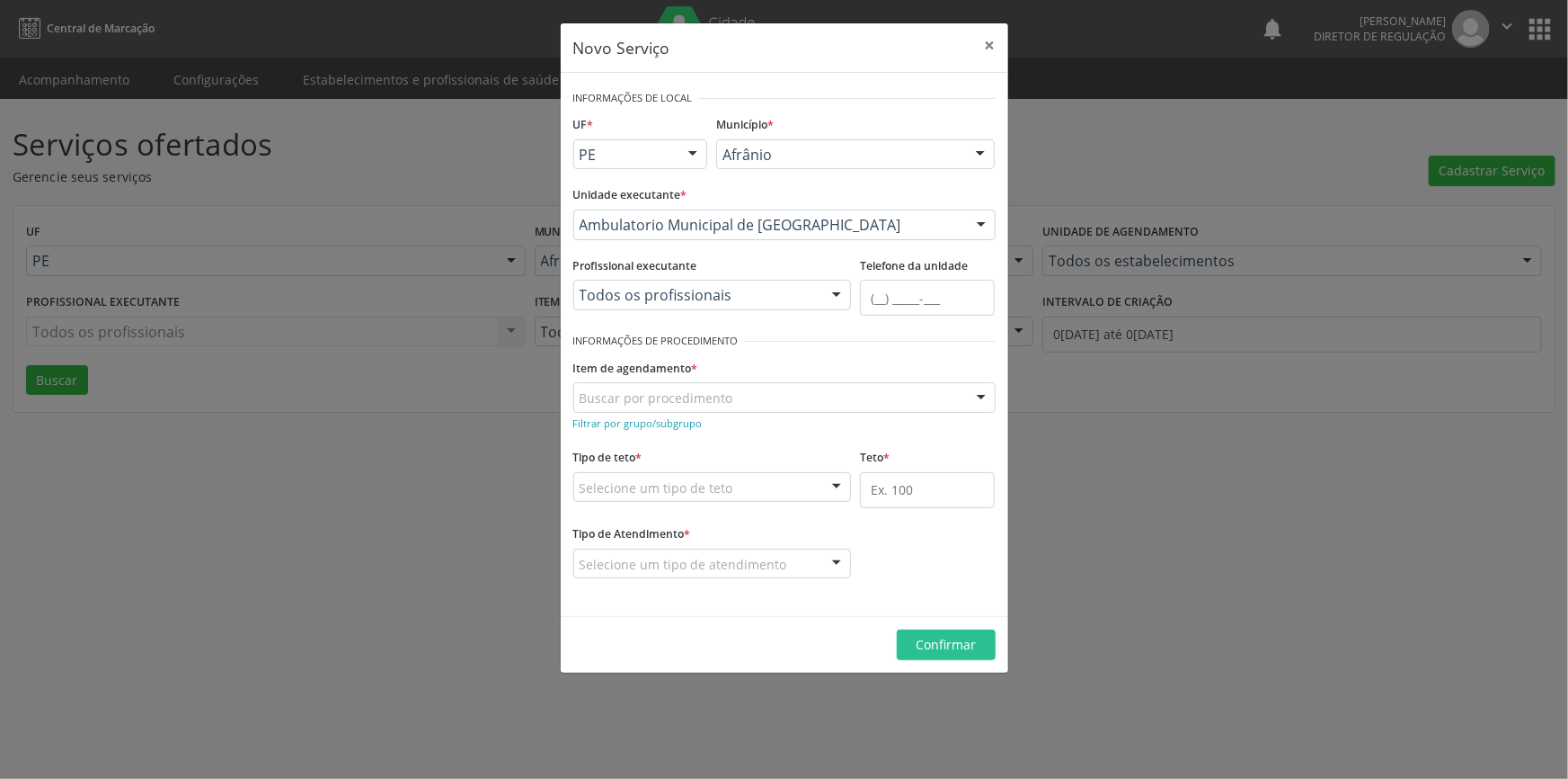
click at [728, 408] on div "Buscar por procedimento" at bounding box center [784, 396] width 423 height 30
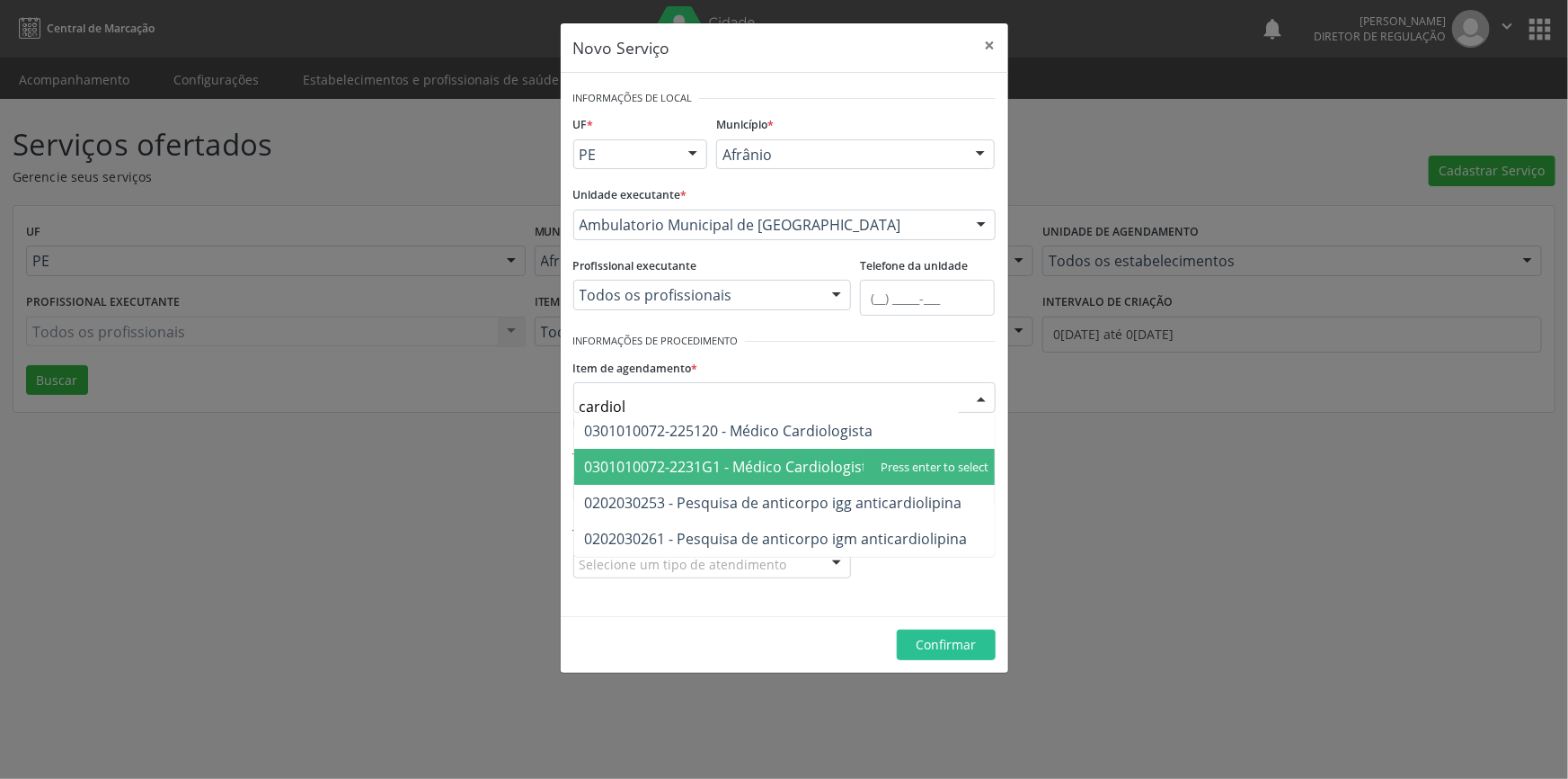
type input "cardiolo"
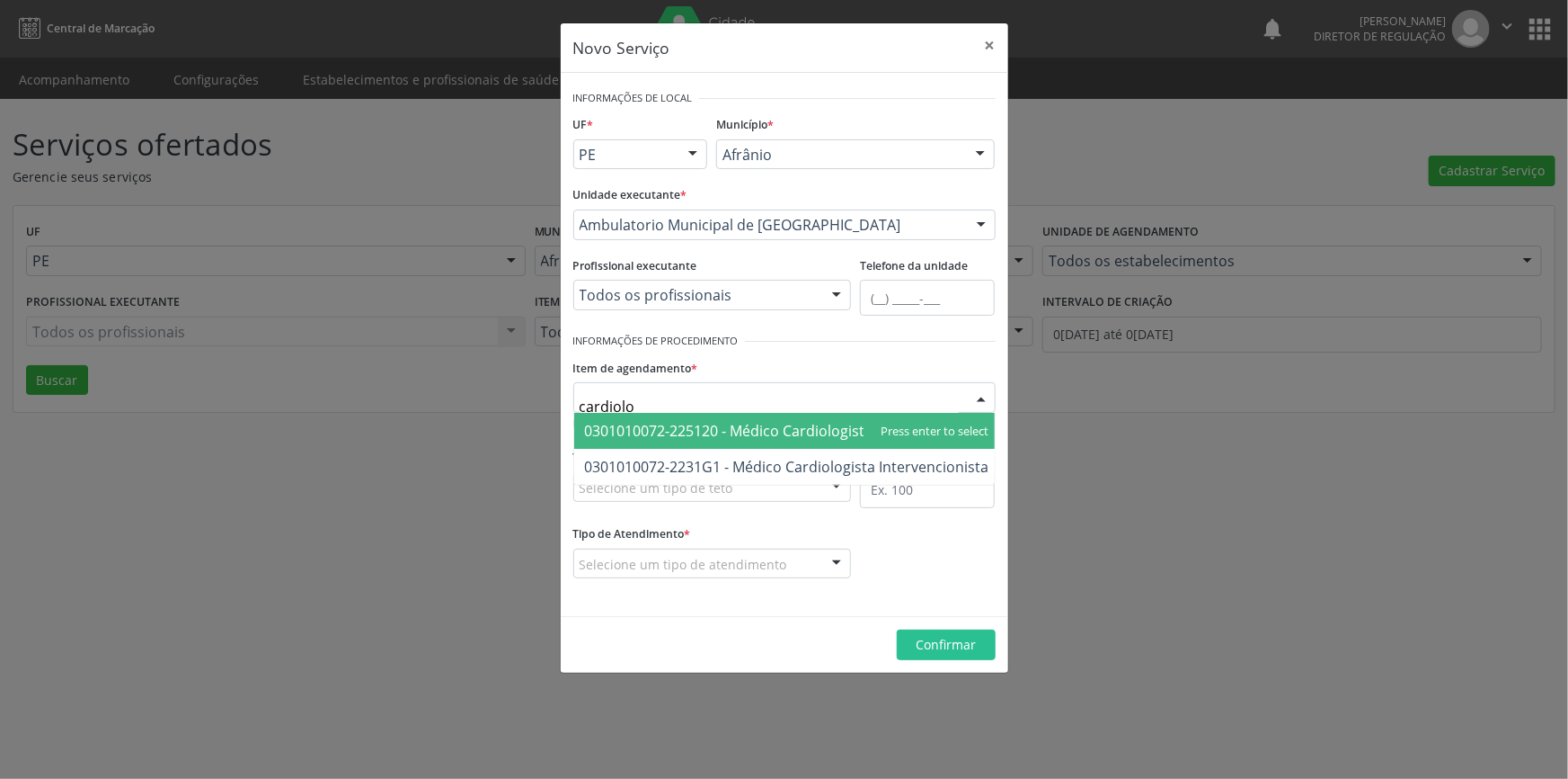
click at [788, 435] on span "0301010072-225120 - Médico Cardiologista" at bounding box center [730, 431] width 288 height 20
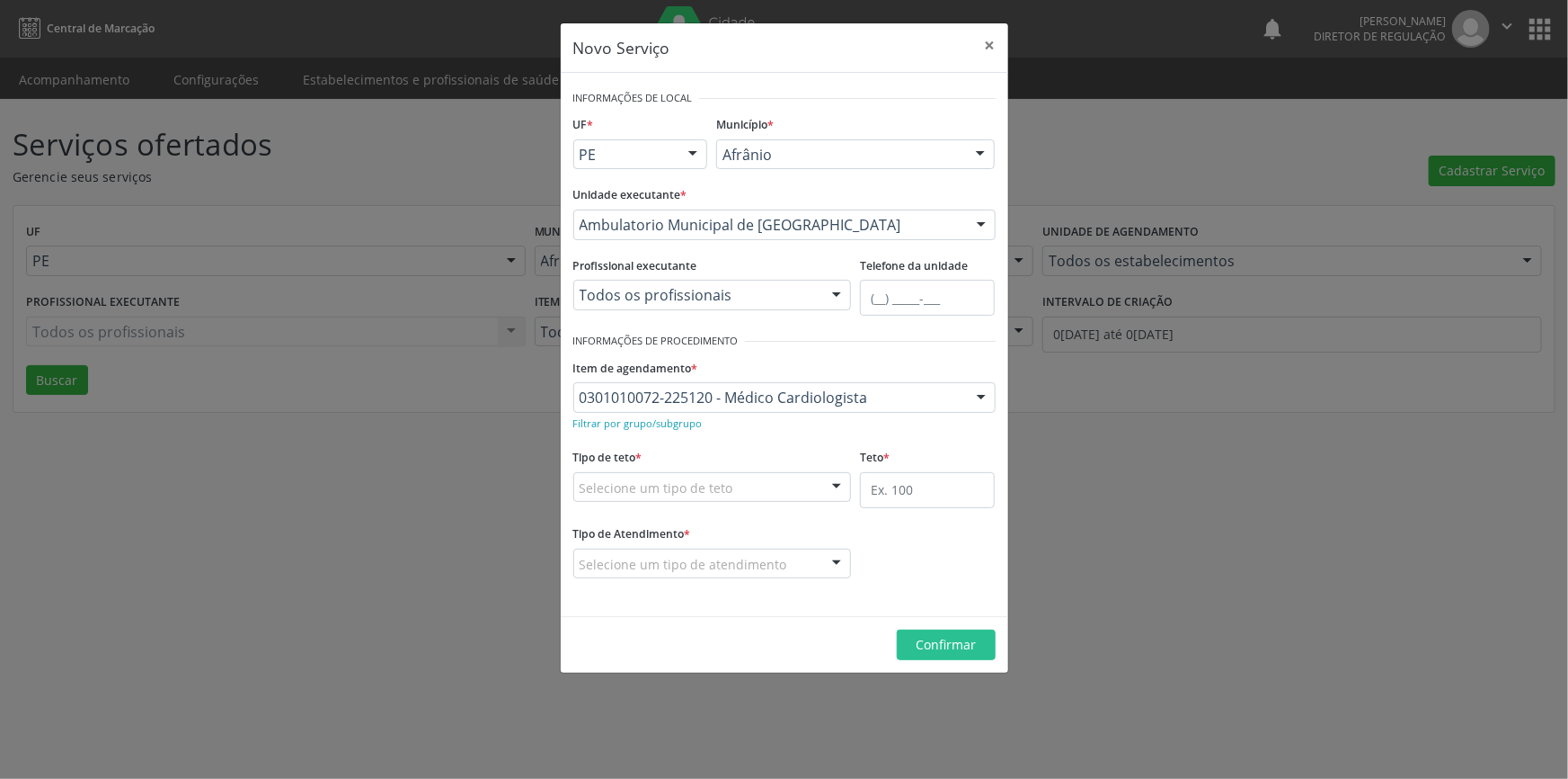
click at [755, 490] on div "Selecione um tipo de teto" at bounding box center [713, 487] width 278 height 30
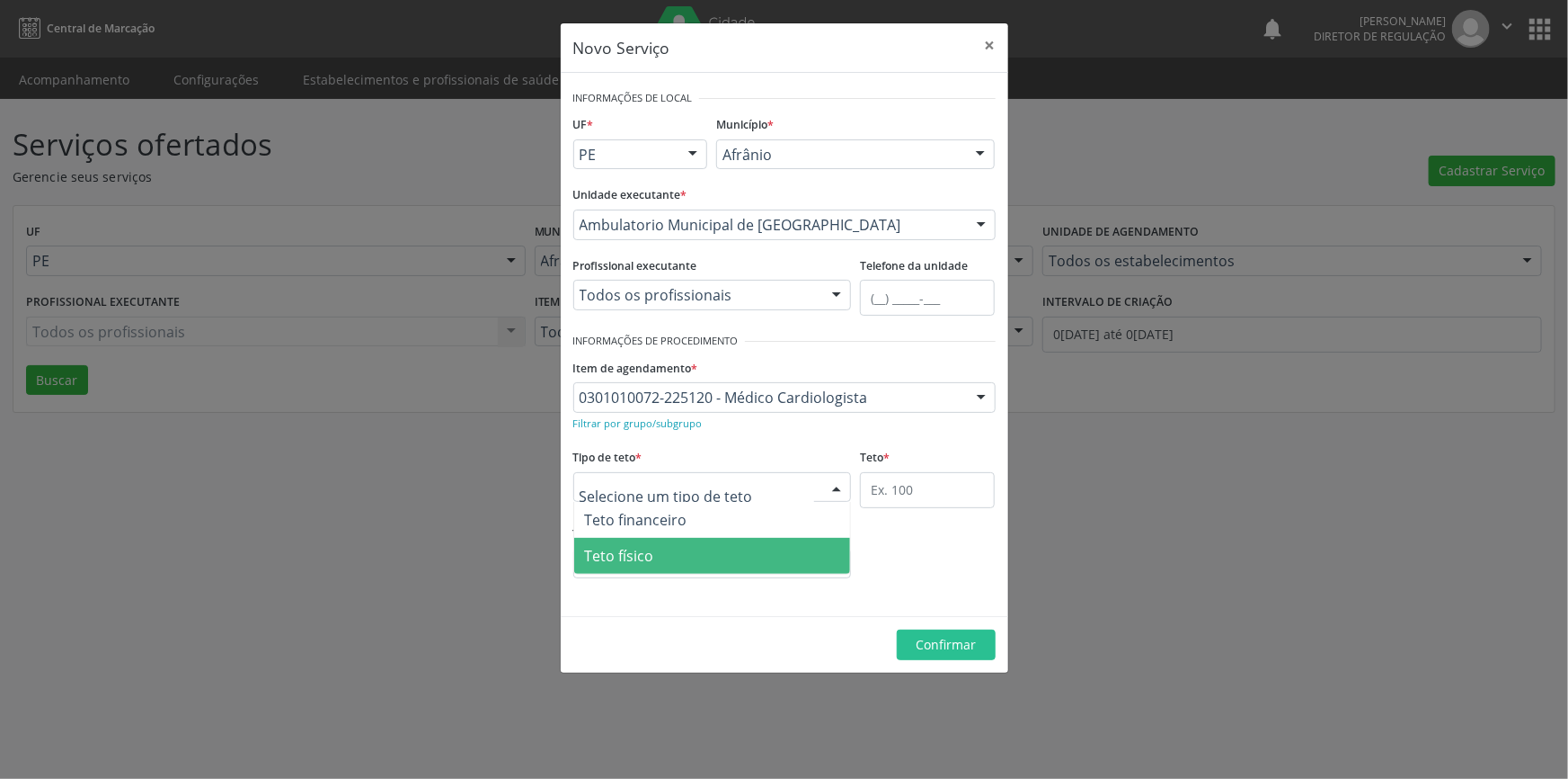
click at [704, 542] on span "Teto físico" at bounding box center [713, 555] width 277 height 36
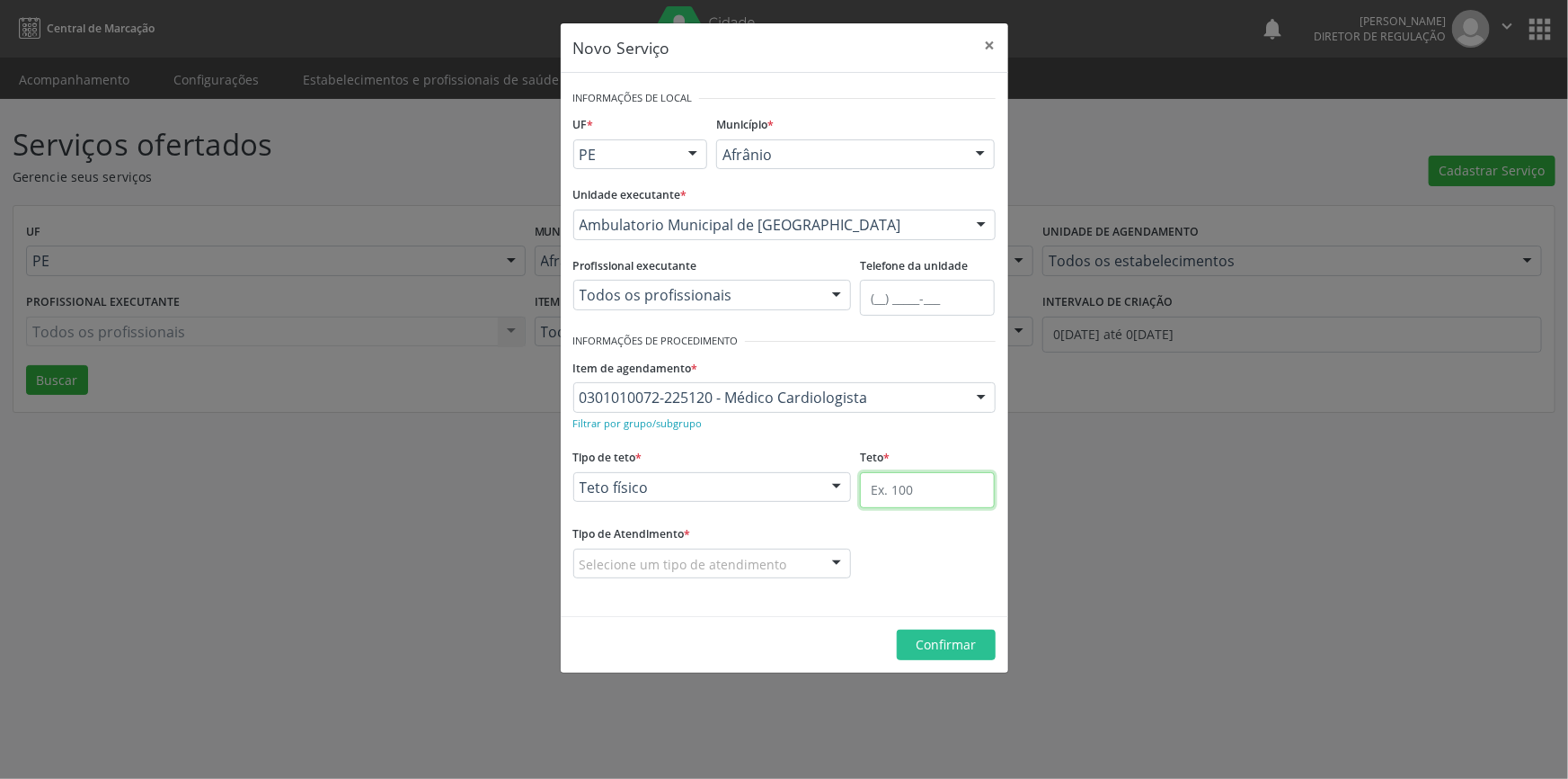
click at [924, 474] on input "text" at bounding box center [927, 490] width 134 height 36
type input "6"
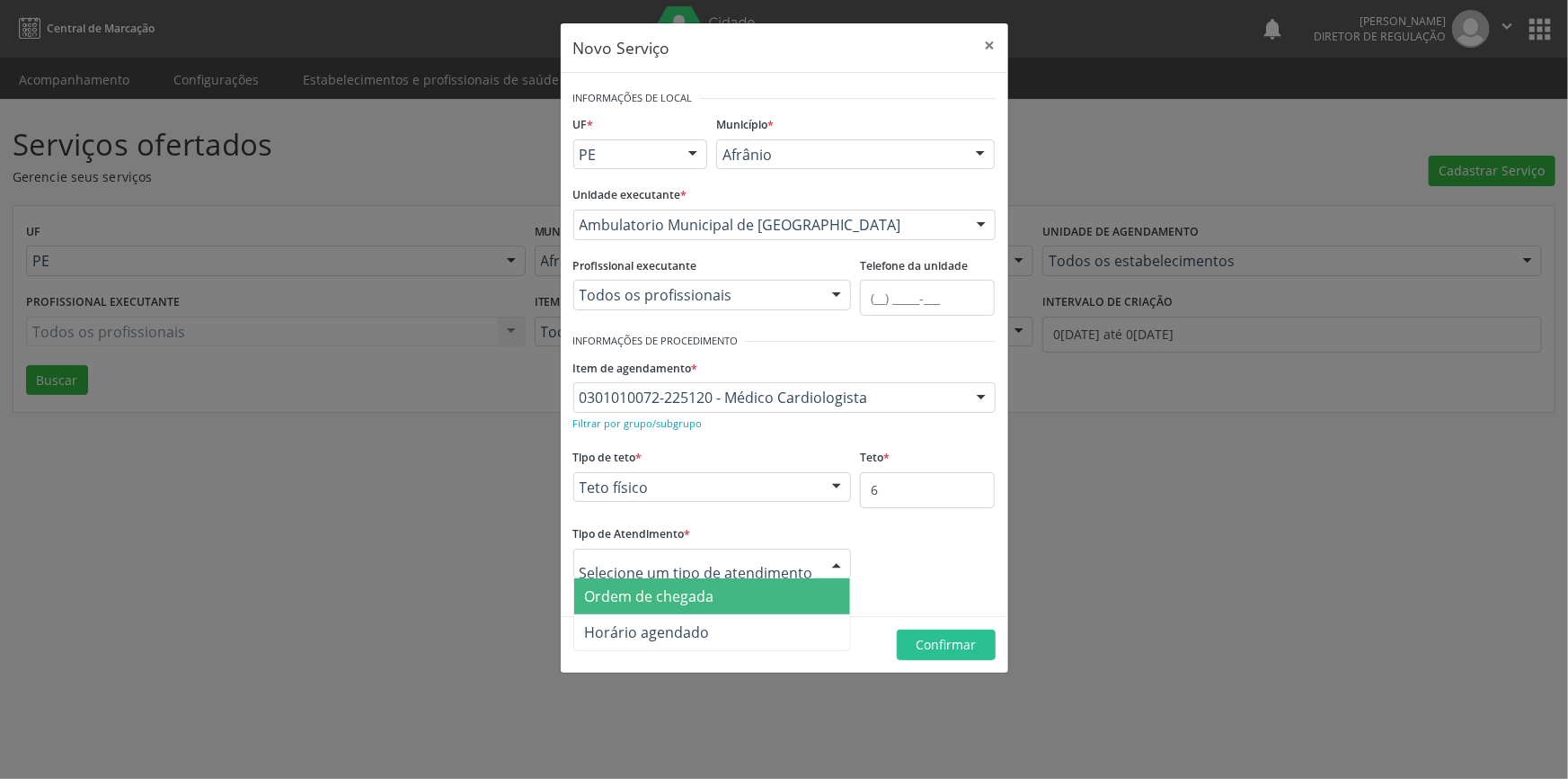
click at [717, 587] on span "Ordem de chegada" at bounding box center [713, 596] width 277 height 36
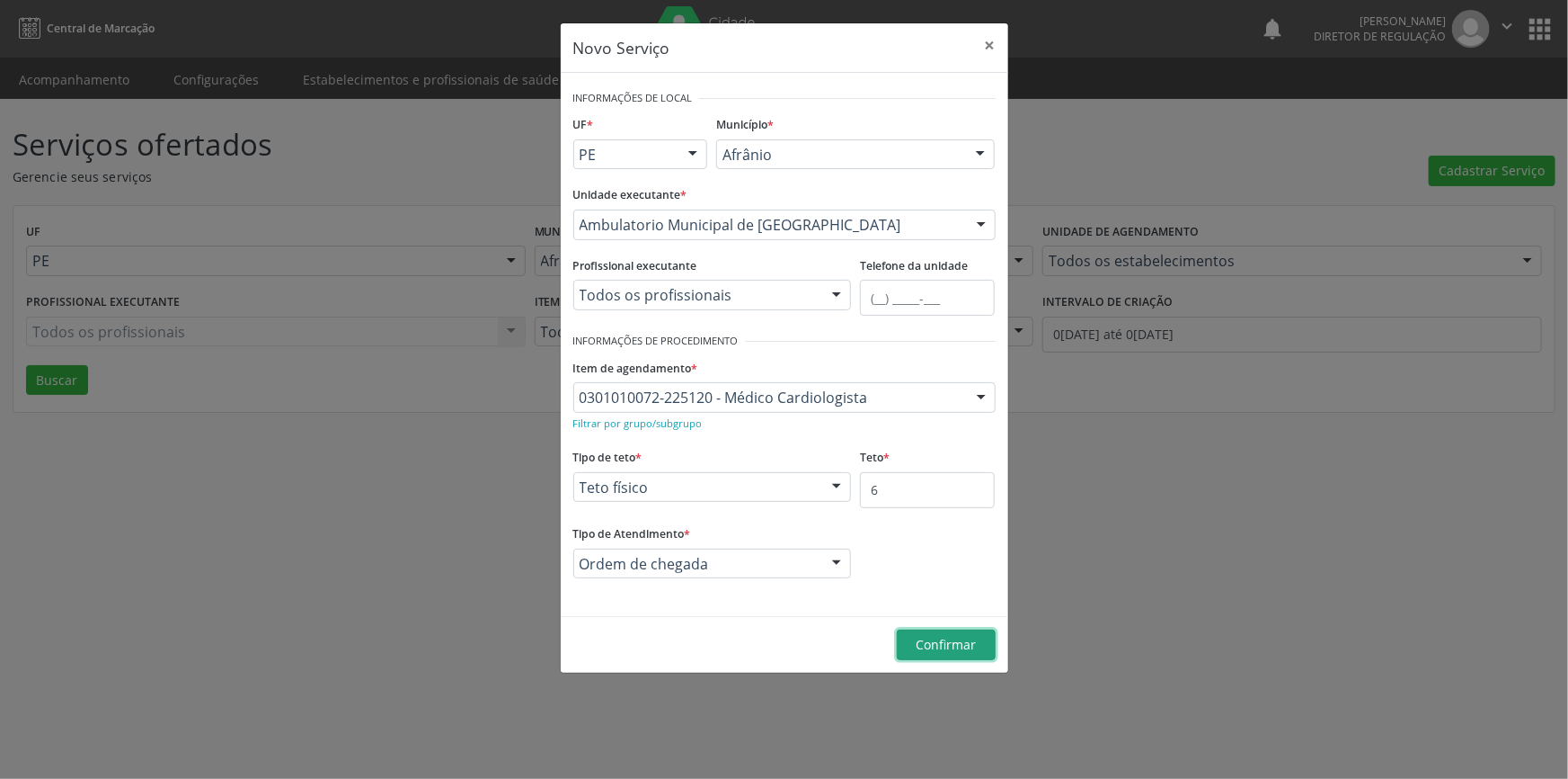
click at [957, 639] on span "Confirmar" at bounding box center [945, 644] width 60 height 17
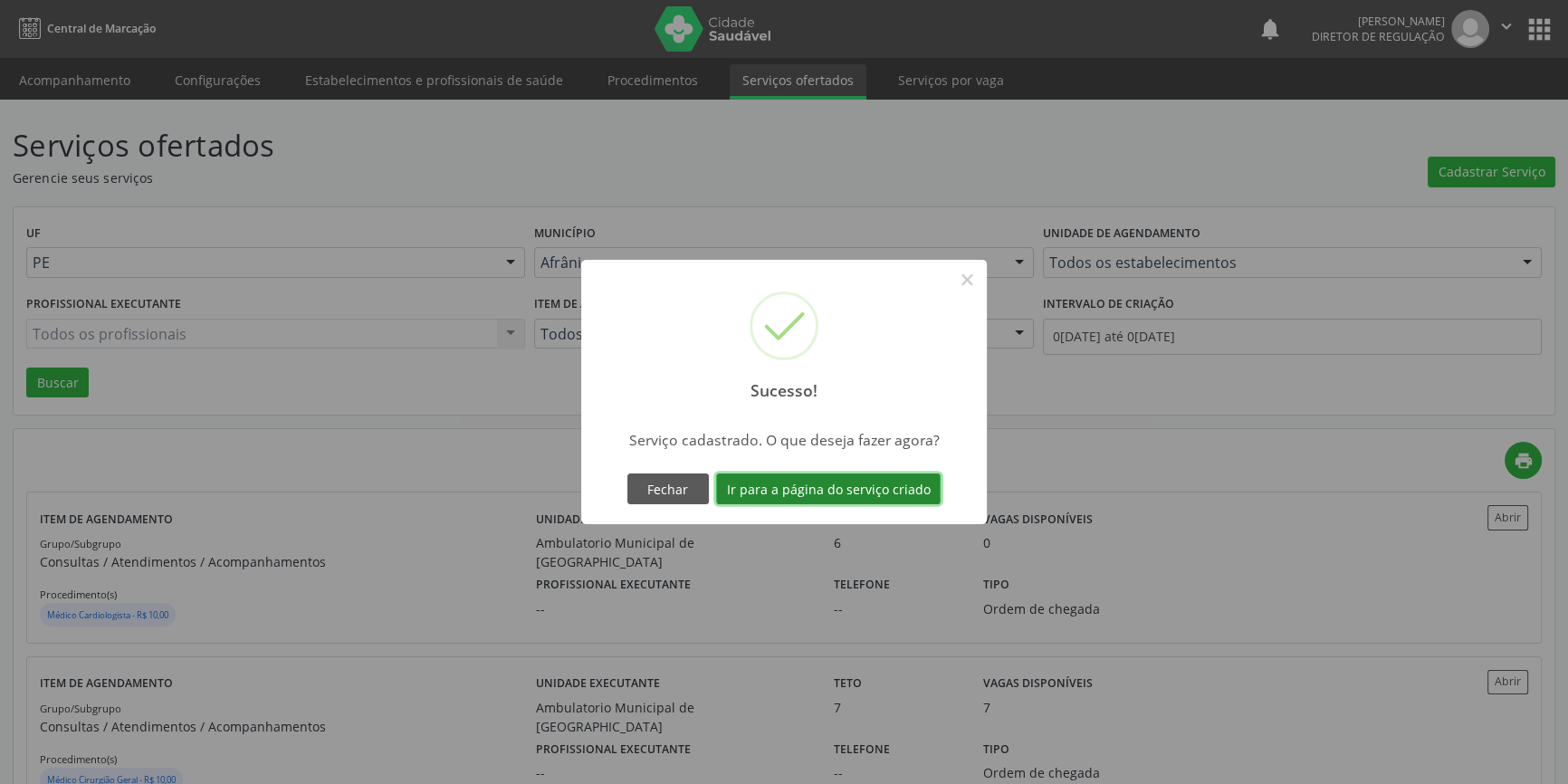
click at [841, 482] on button "Ir para a página do serviço criado" at bounding box center [828, 488] width 224 height 31
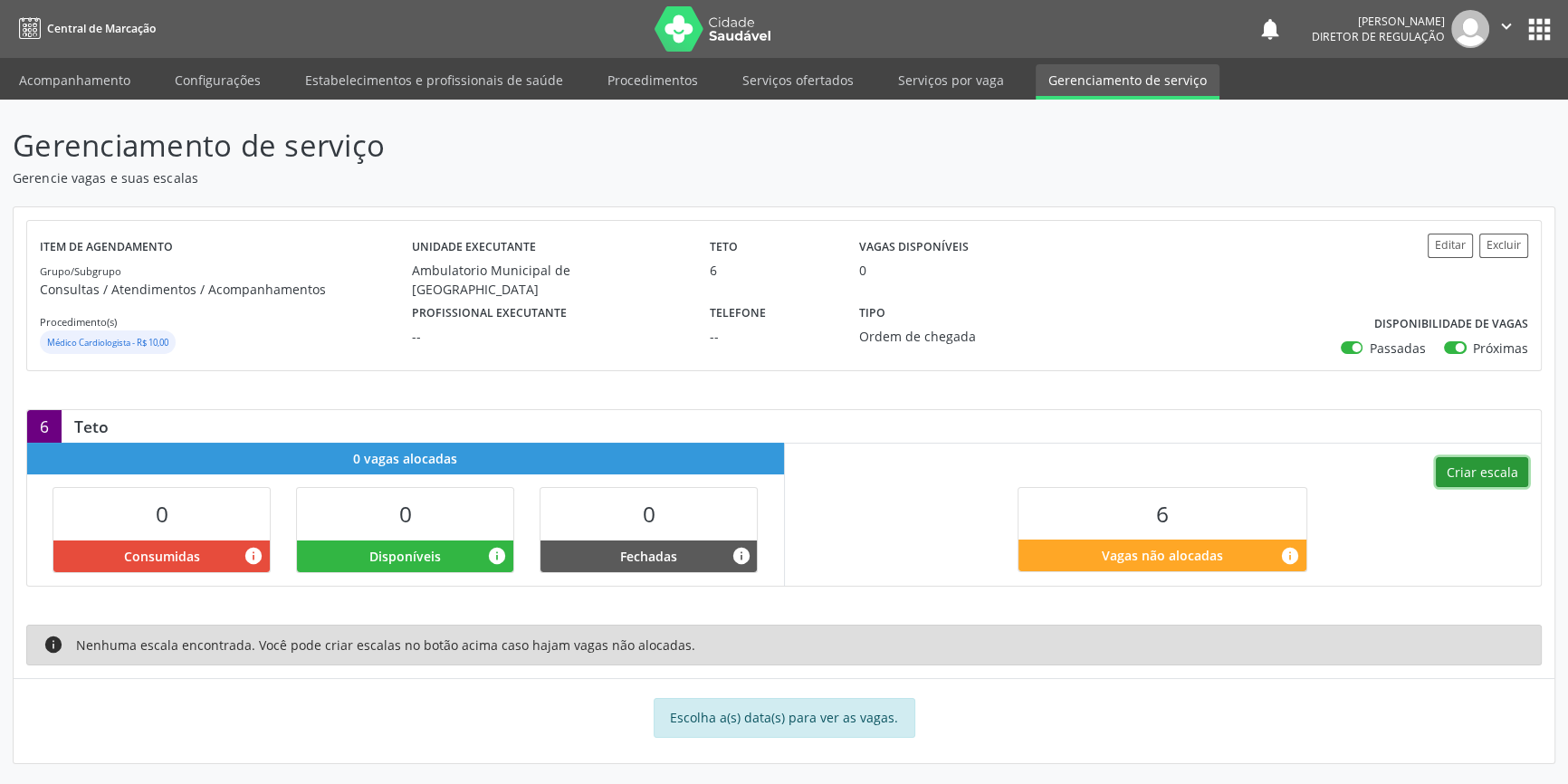
click at [1499, 472] on button "Criar escala" at bounding box center [1481, 472] width 92 height 31
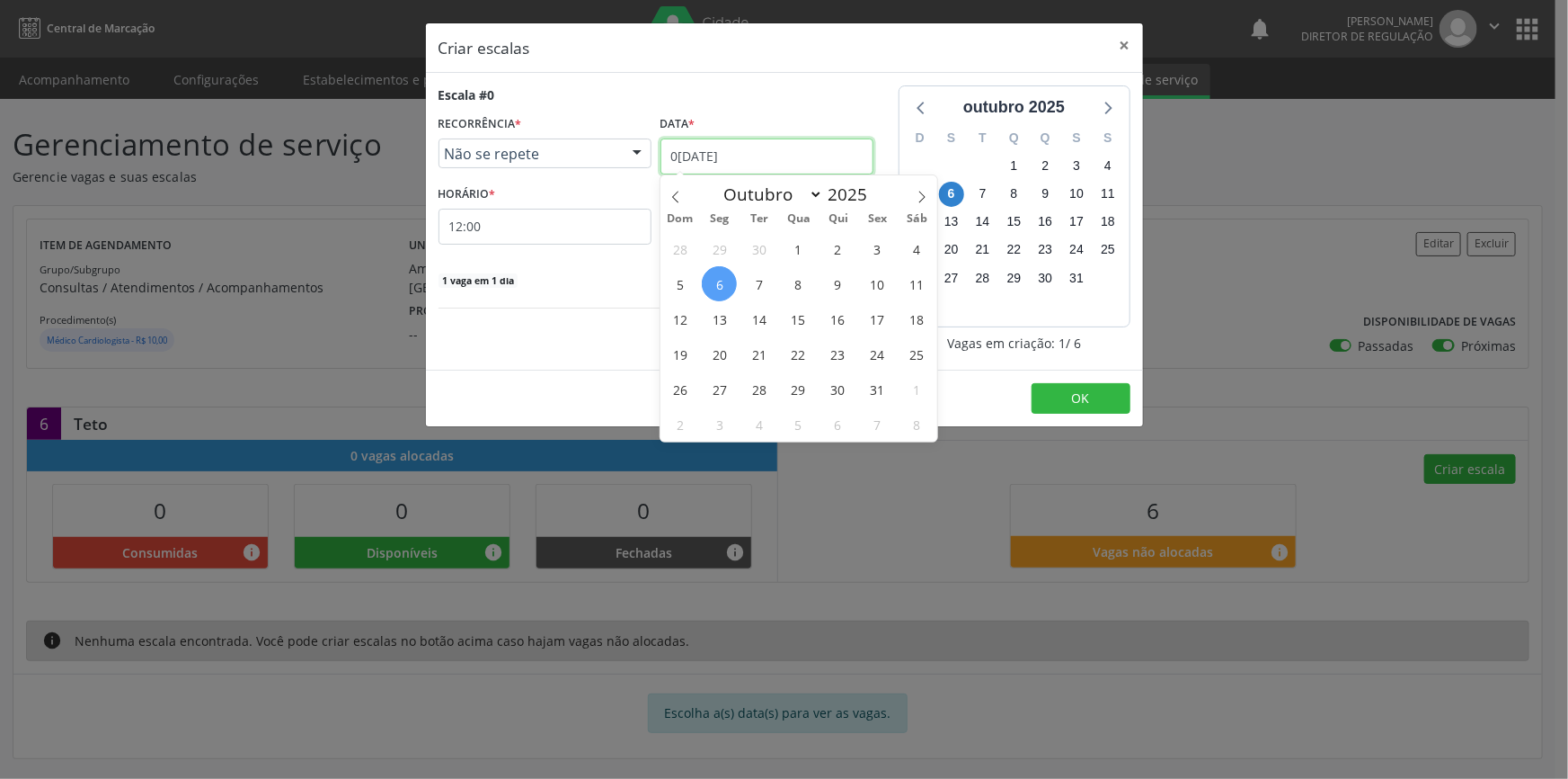
click at [767, 140] on input "[DATE]" at bounding box center [767, 156] width 213 height 36
click at [851, 244] on span "2" at bounding box center [838, 249] width 35 height 35
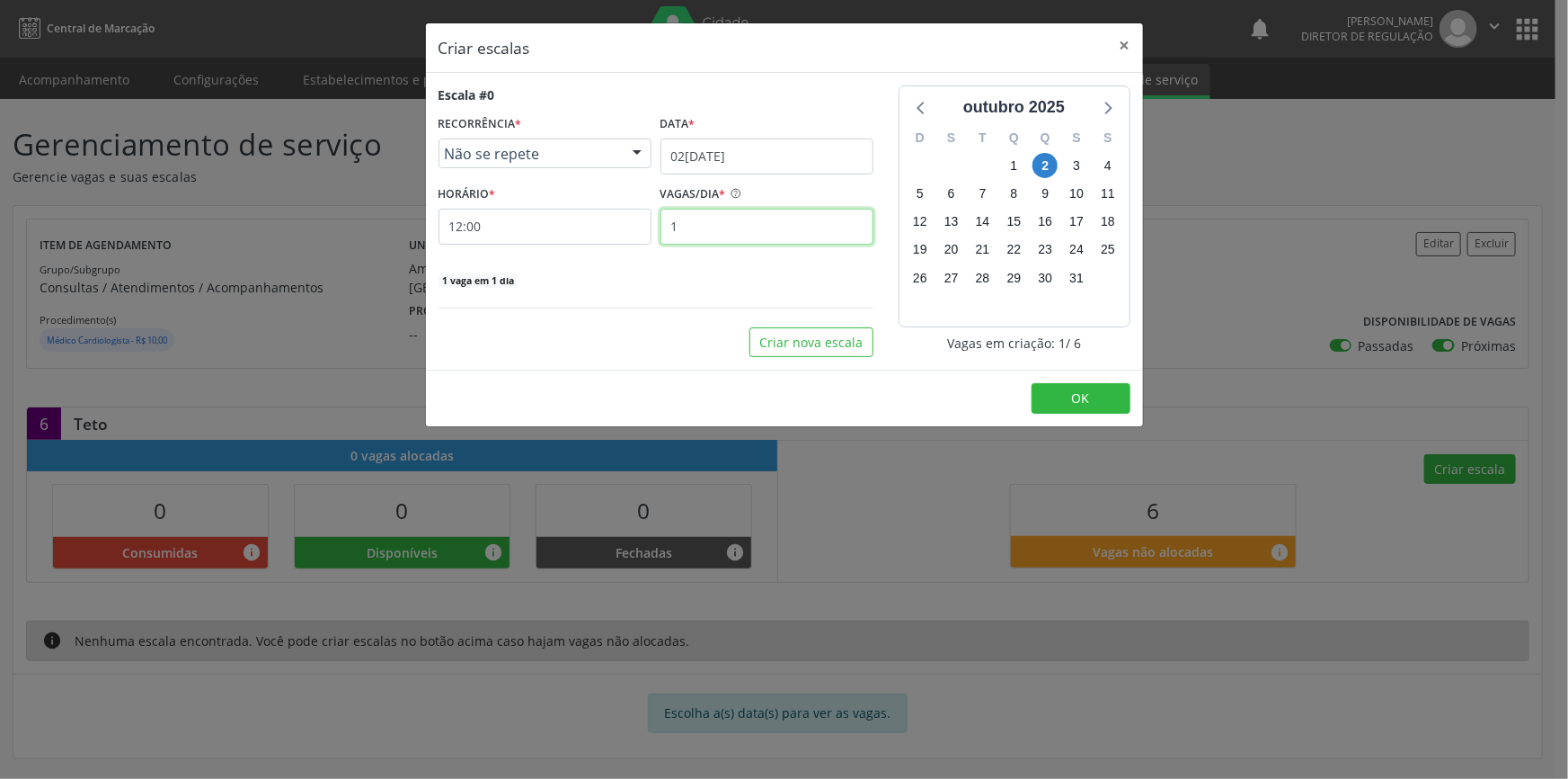
drag, startPoint x: 767, startPoint y: 224, endPoint x: 754, endPoint y: 231, distance: 14.8
click at [754, 231] on input "1" at bounding box center [767, 227] width 213 height 36
click at [547, 228] on div "HORÁRIO * 12:00 VAGAS/DIA * 1" at bounding box center [656, 212] width 444 height 64
type input "6"
click at [541, 227] on input "12:00" at bounding box center [544, 227] width 213 height 36
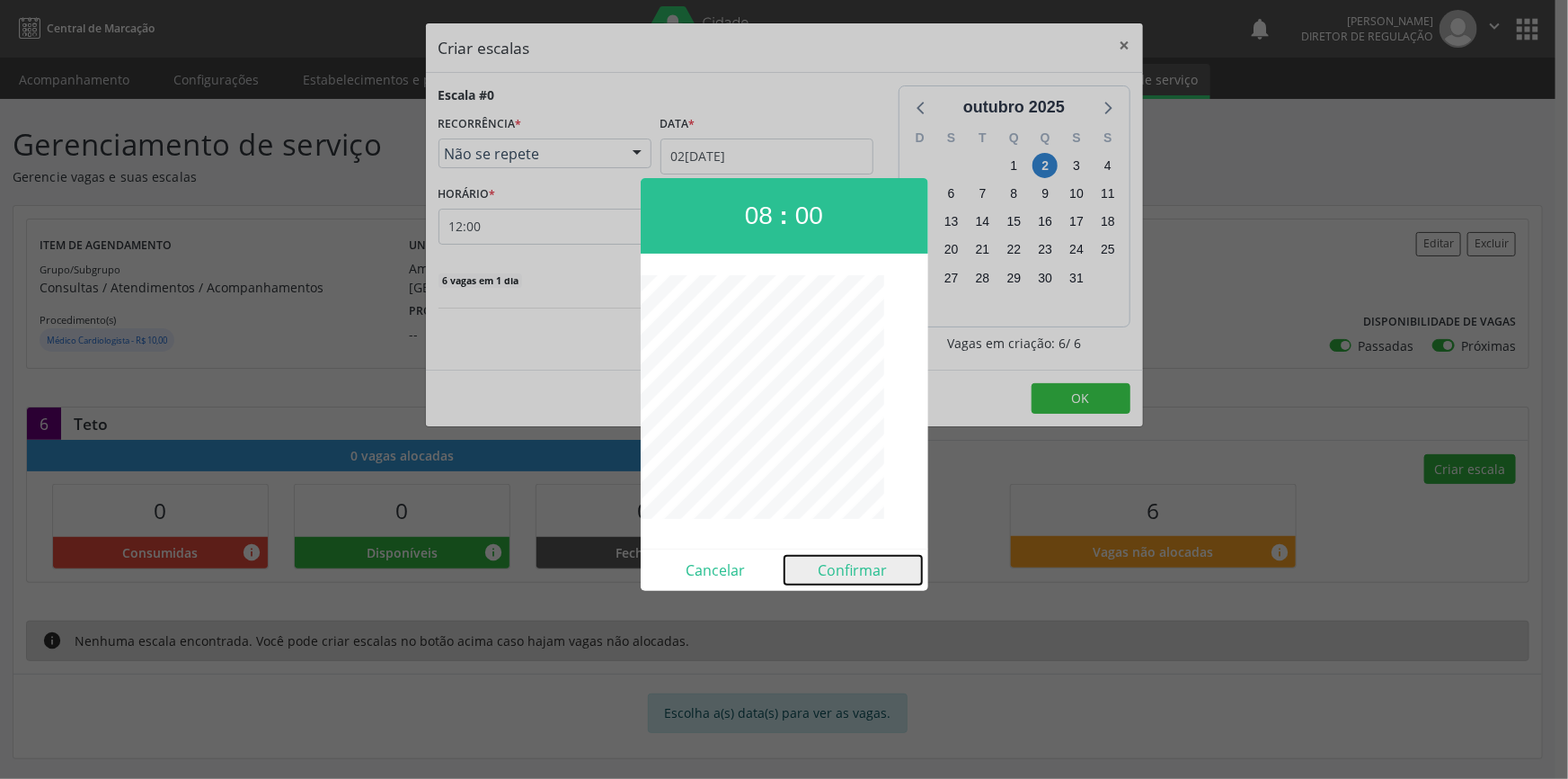
click at [865, 580] on button "Confirmar" at bounding box center [853, 569] width 137 height 28
type input "08:00"
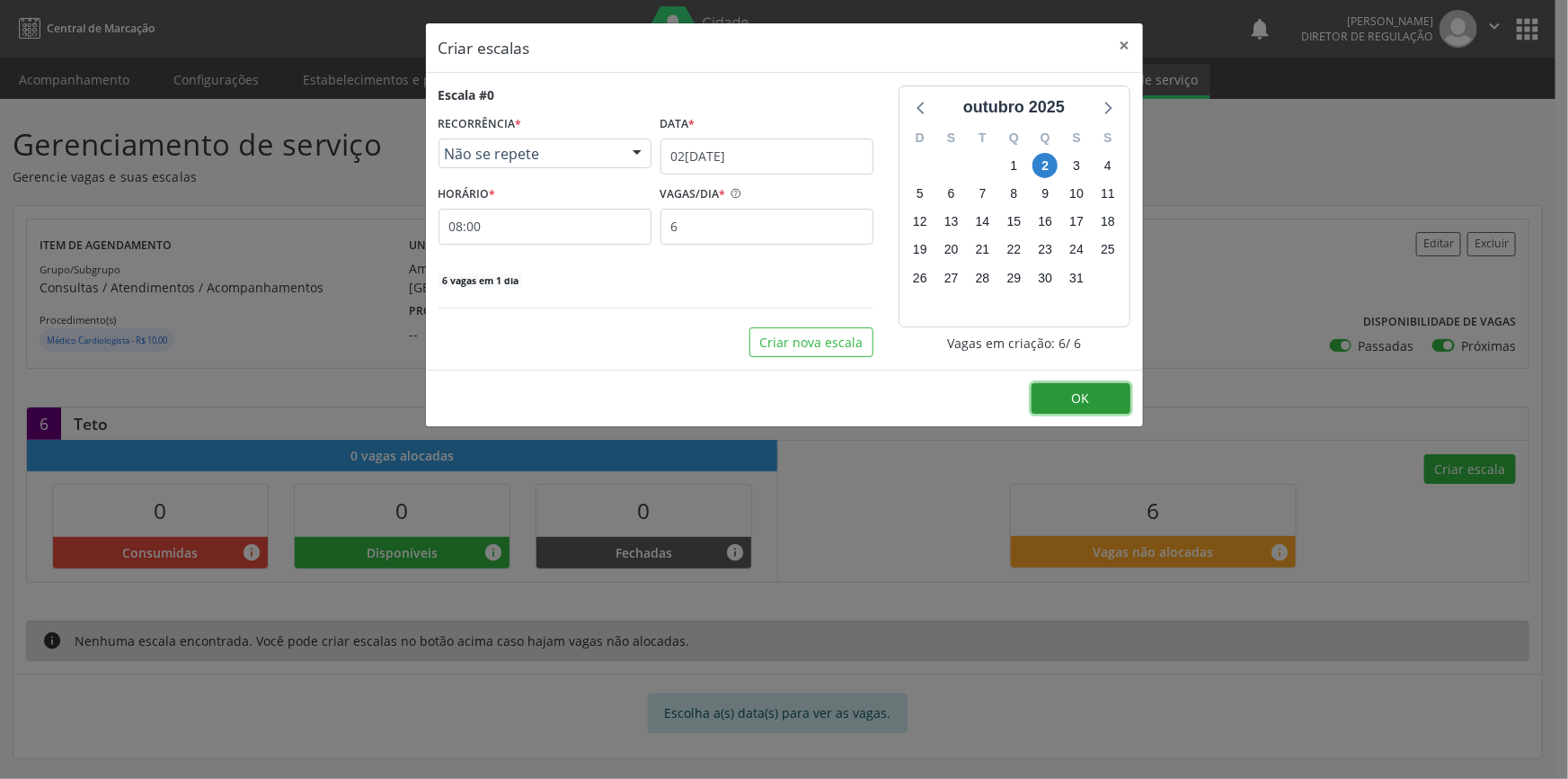
click at [1065, 395] on button "OK" at bounding box center [1081, 397] width 99 height 30
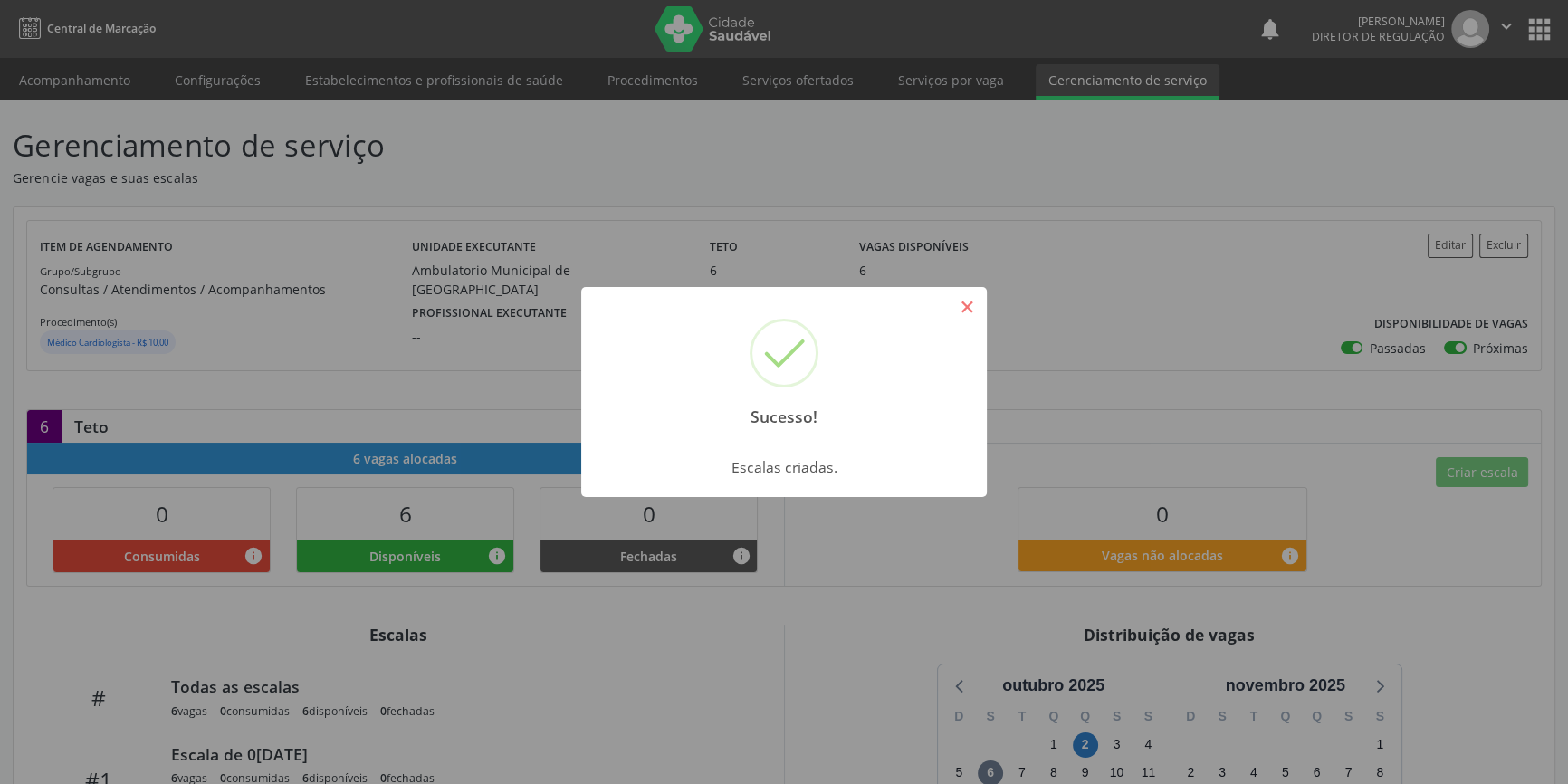
click at [965, 303] on button "×" at bounding box center [966, 306] width 31 height 31
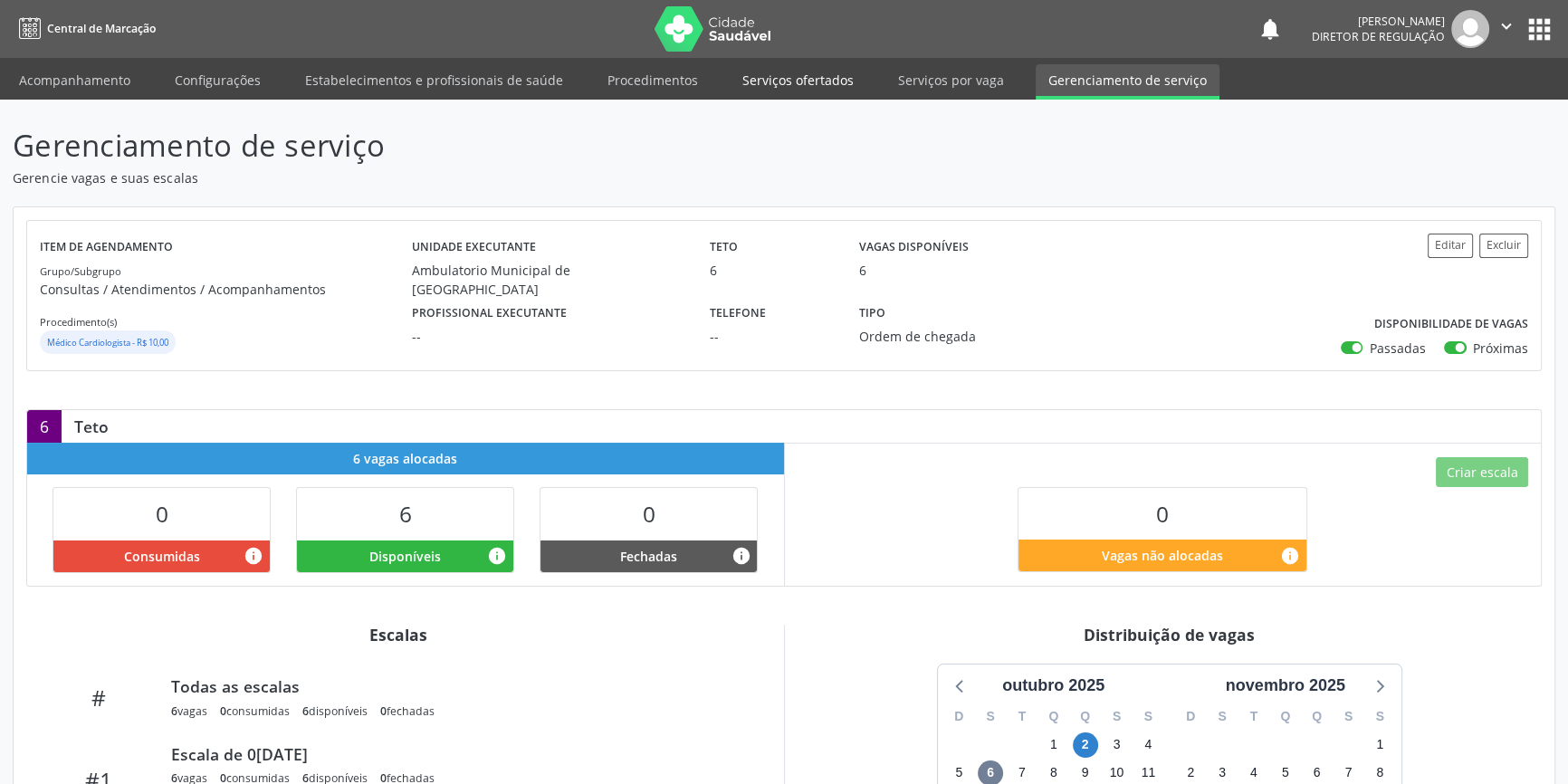
click at [784, 82] on link "Serviços ofertados" at bounding box center [798, 80] width 136 height 32
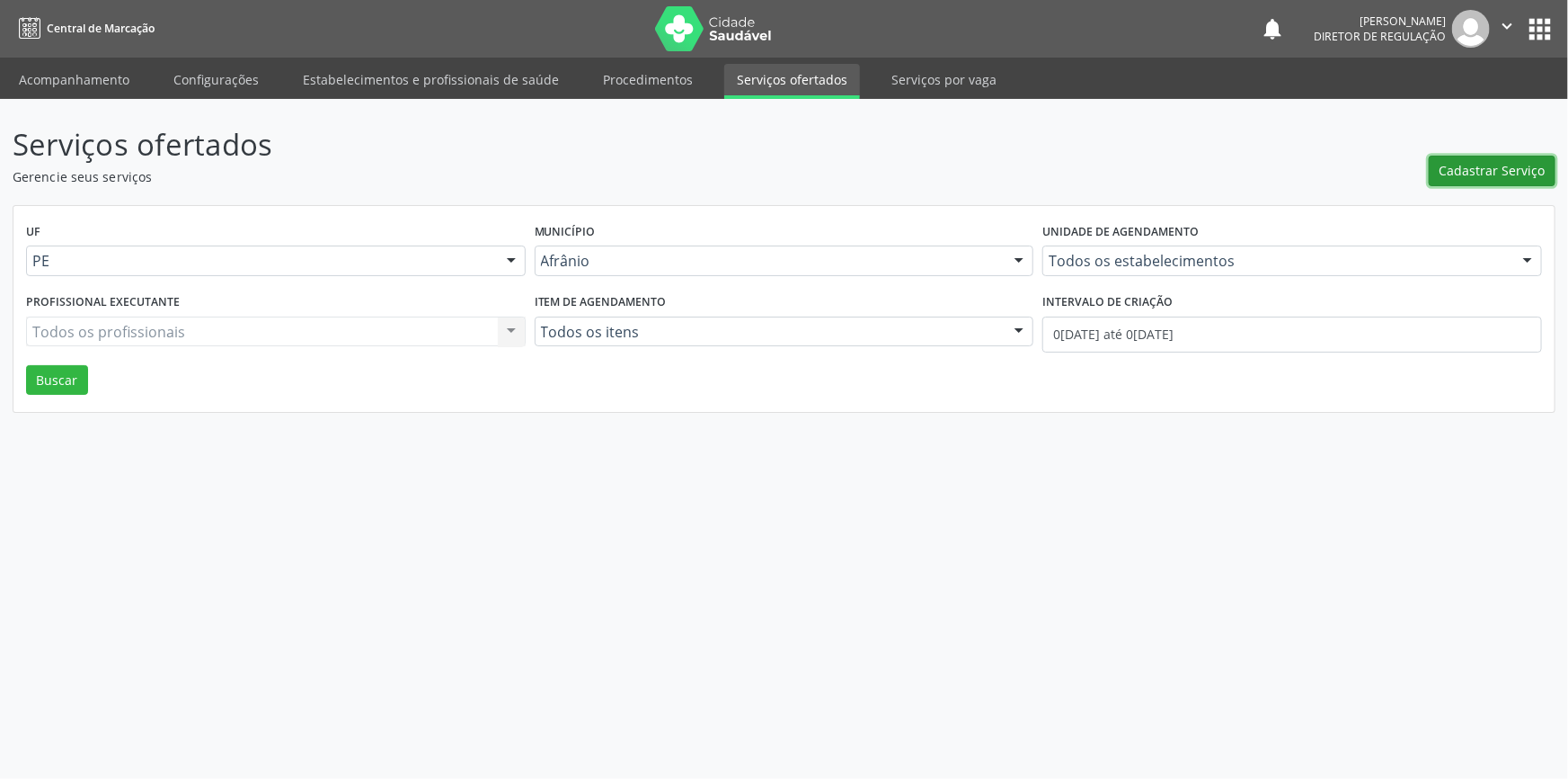
click at [1484, 176] on span "Cadastrar Serviço" at bounding box center [1492, 170] width 106 height 19
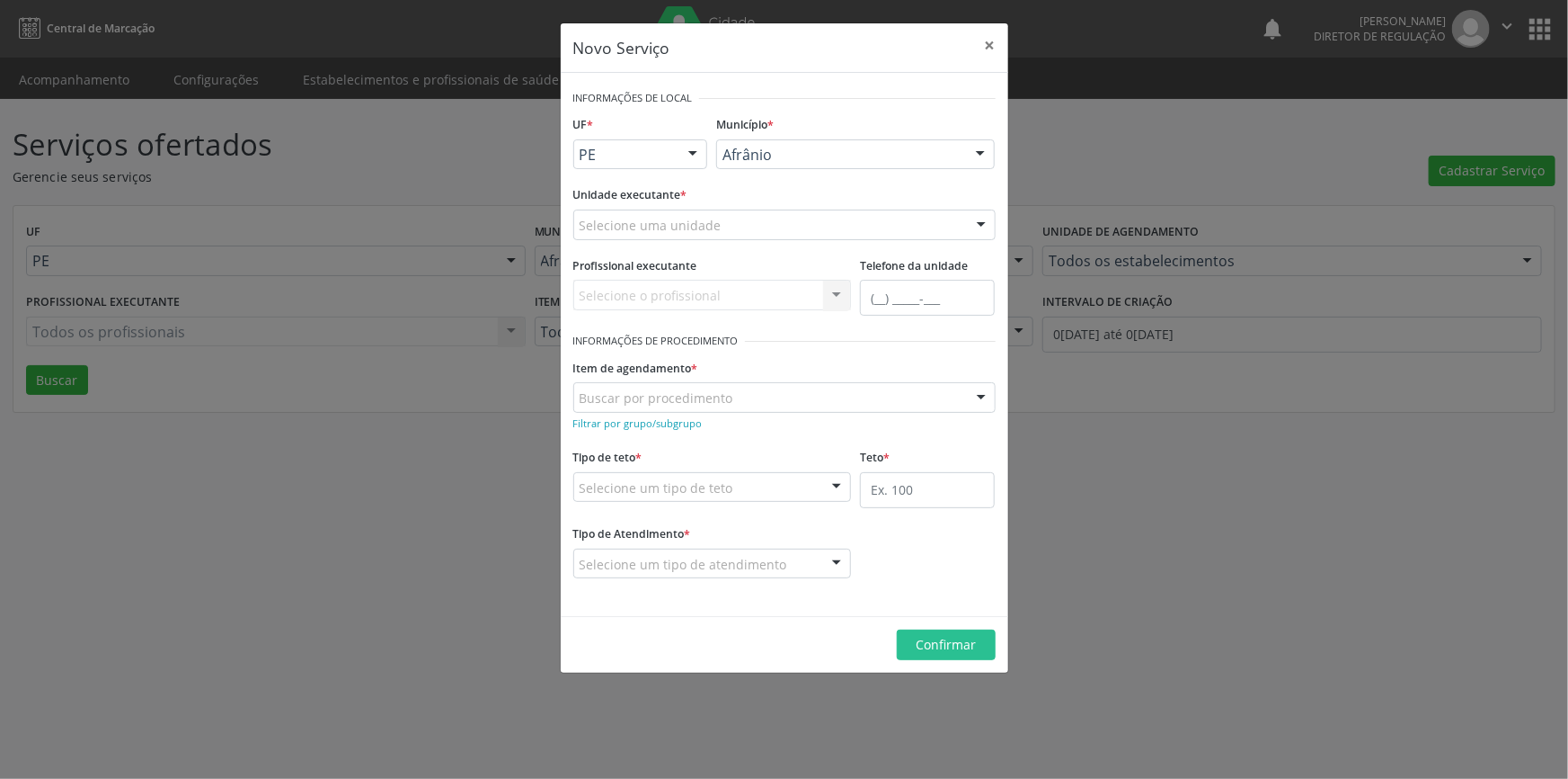
drag, startPoint x: 685, startPoint y: 221, endPoint x: 706, endPoint y: 255, distance: 40.0
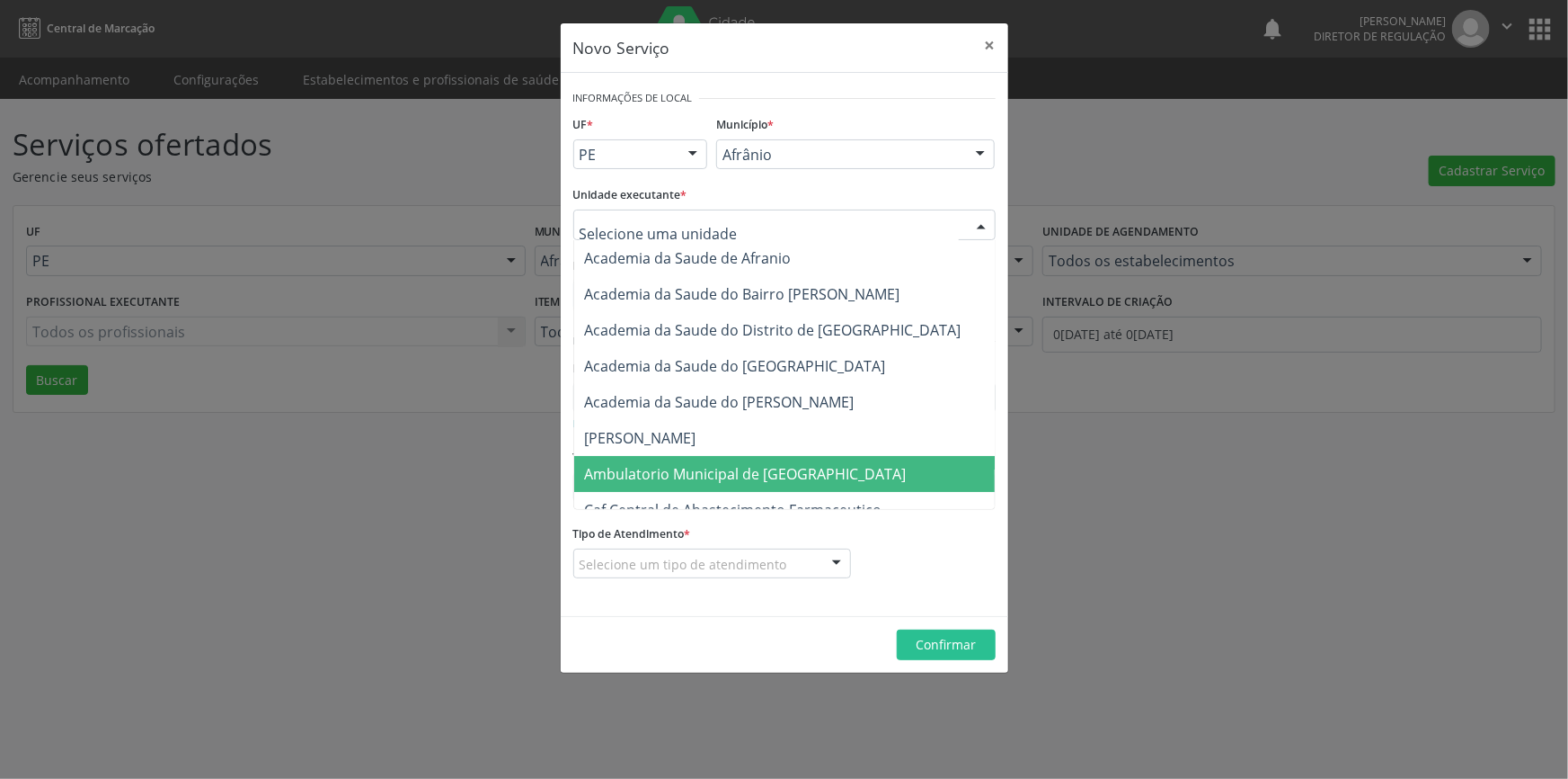
click at [701, 474] on span "Ambulatorio Municipal de [GEOGRAPHIC_DATA]" at bounding box center [746, 474] width 322 height 20
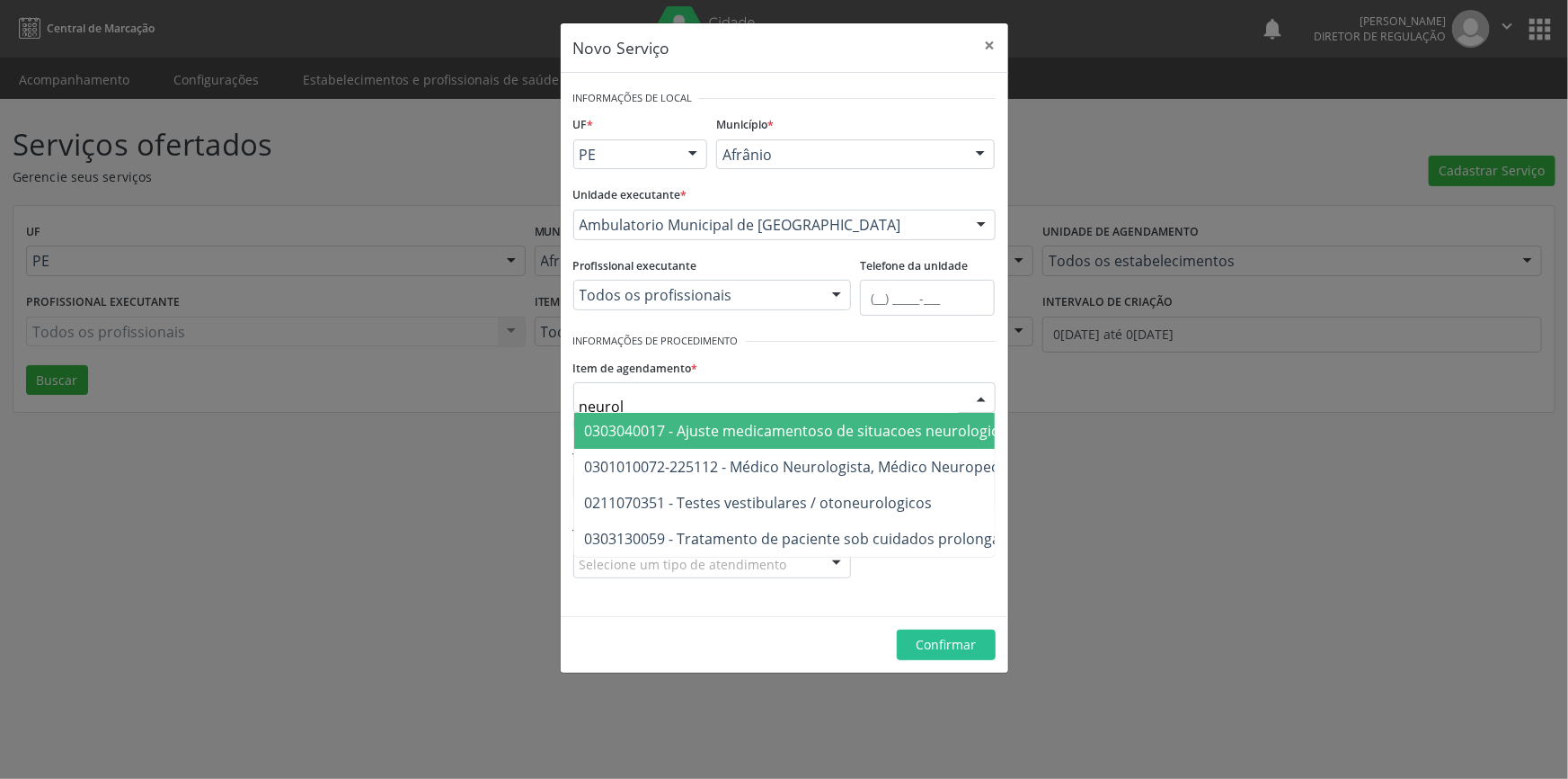
type input "neurolo"
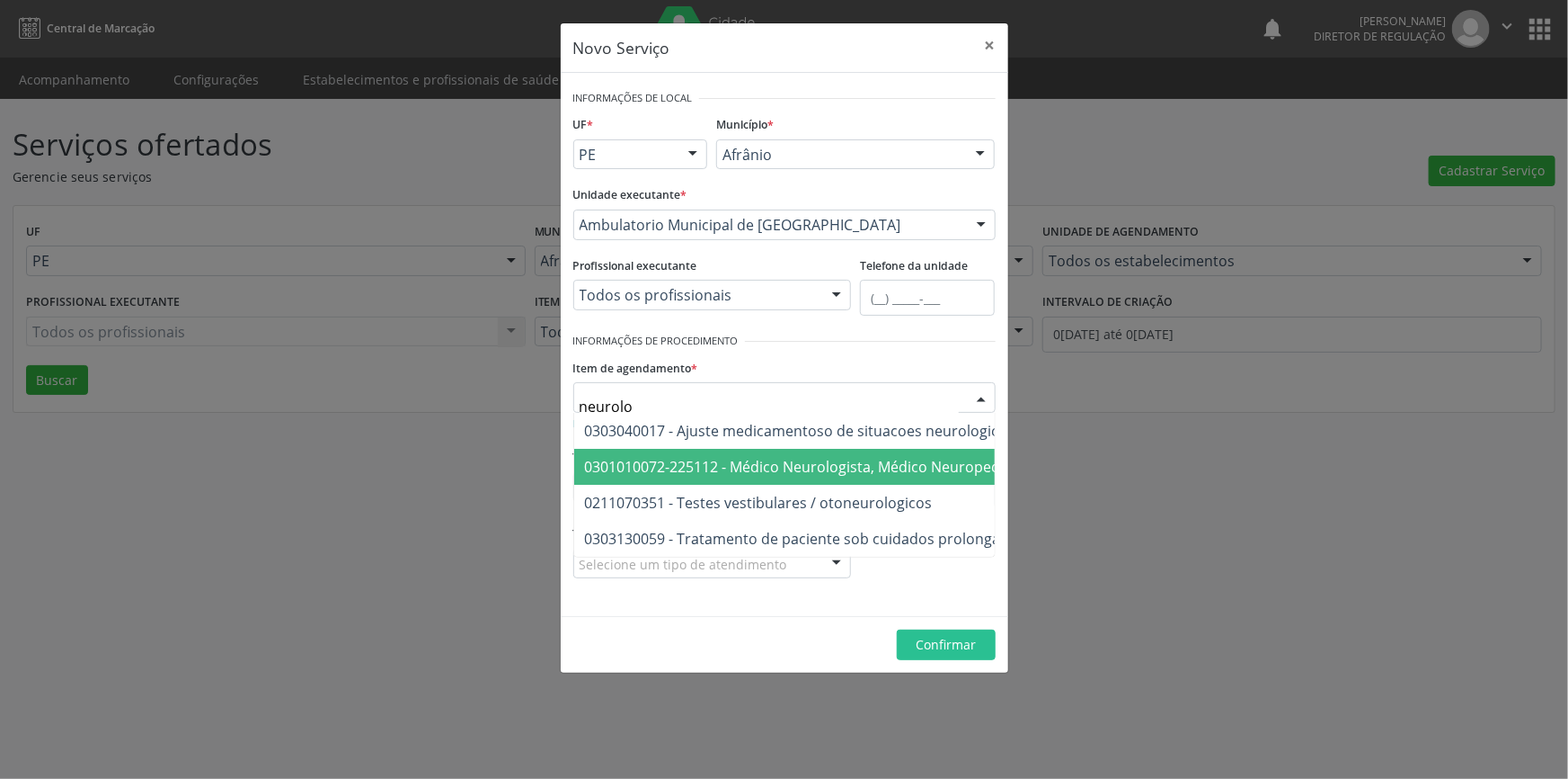
click at [887, 465] on span "0301010072-225112 - Médico Neurologista, Médico Neuropediatra" at bounding box center [809, 467] width 447 height 20
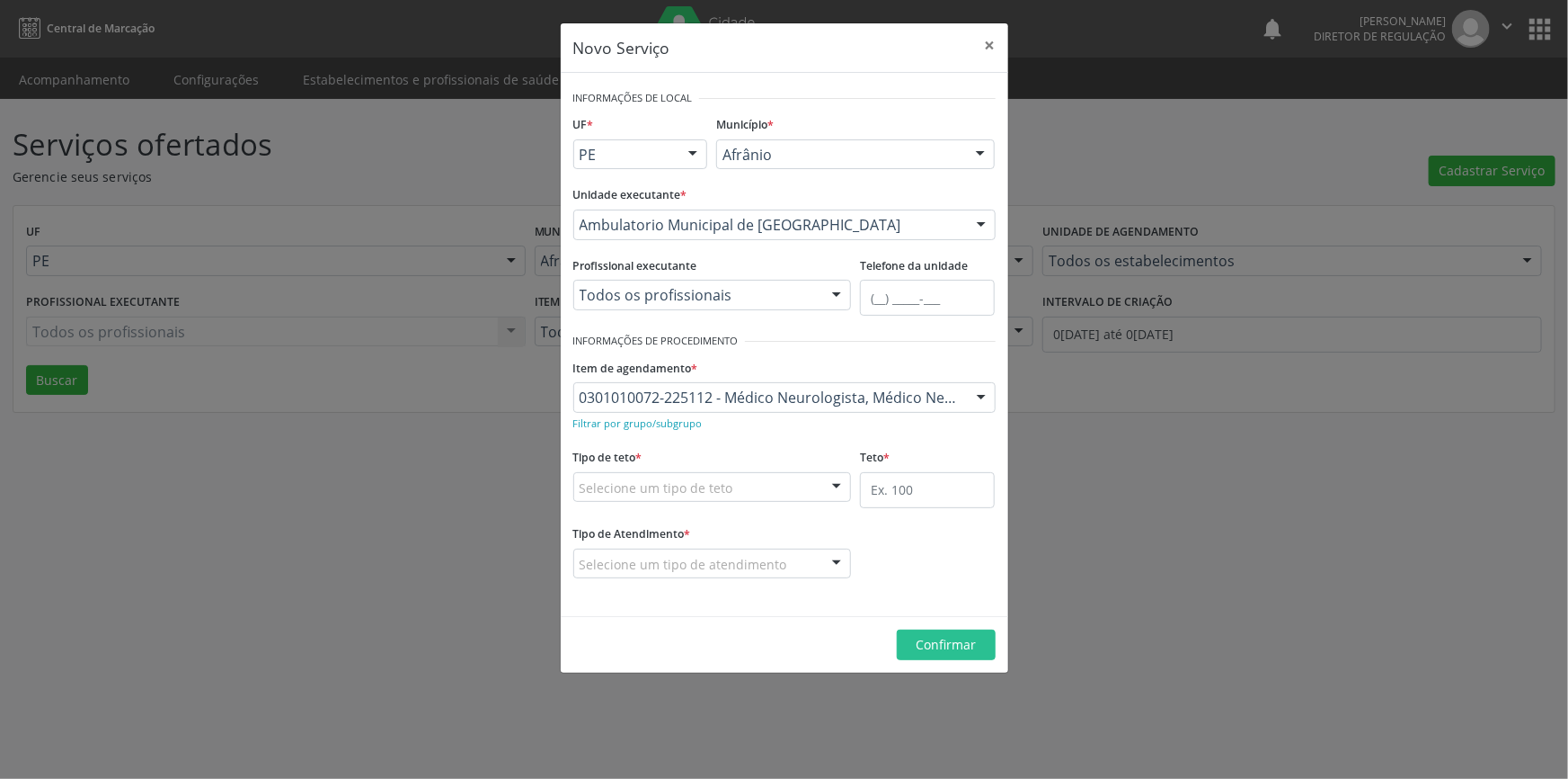
click at [765, 493] on div "Selecione um tipo de teto" at bounding box center [713, 487] width 278 height 30
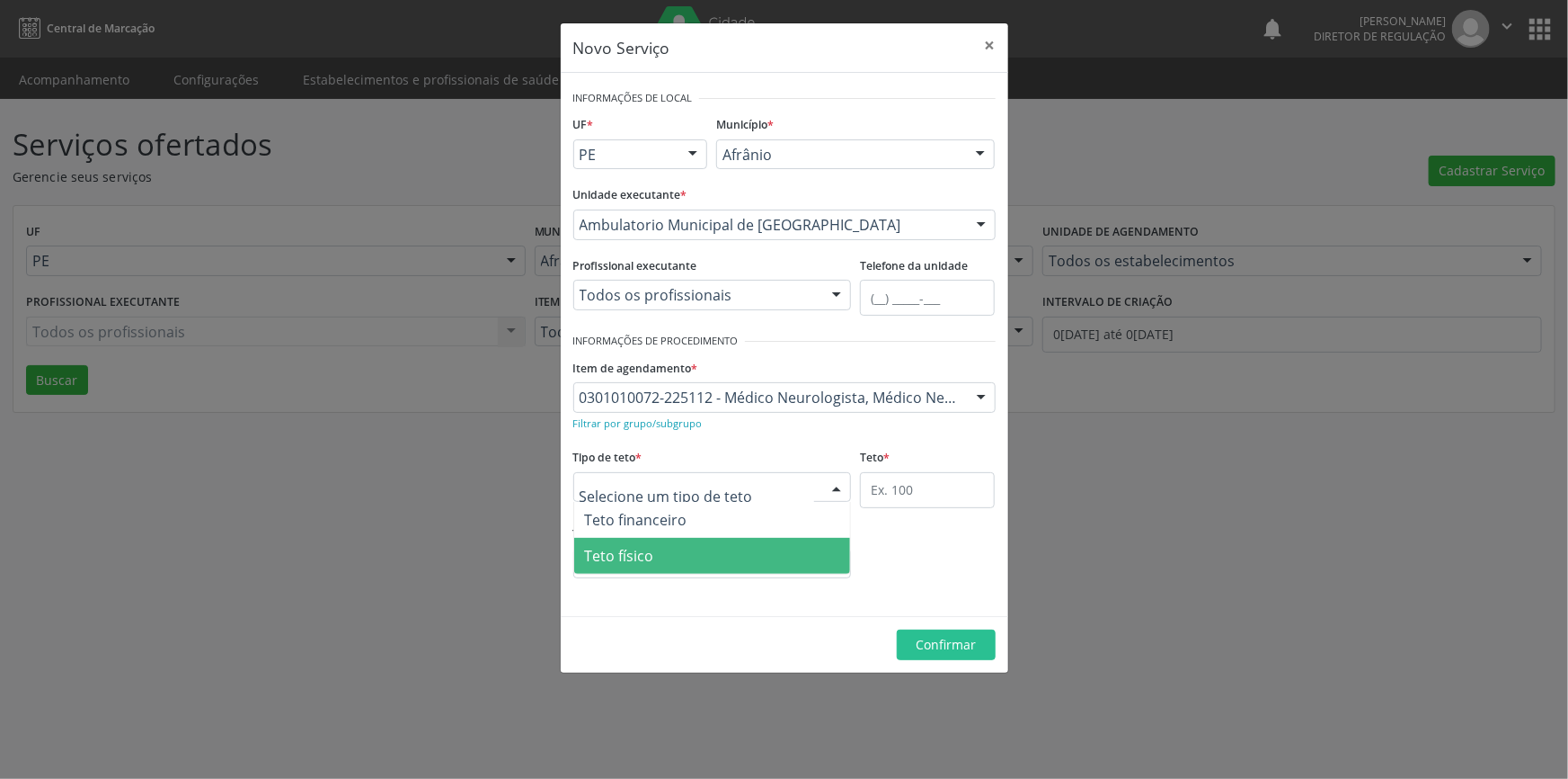
click at [659, 545] on span "Teto físico" at bounding box center [713, 555] width 277 height 36
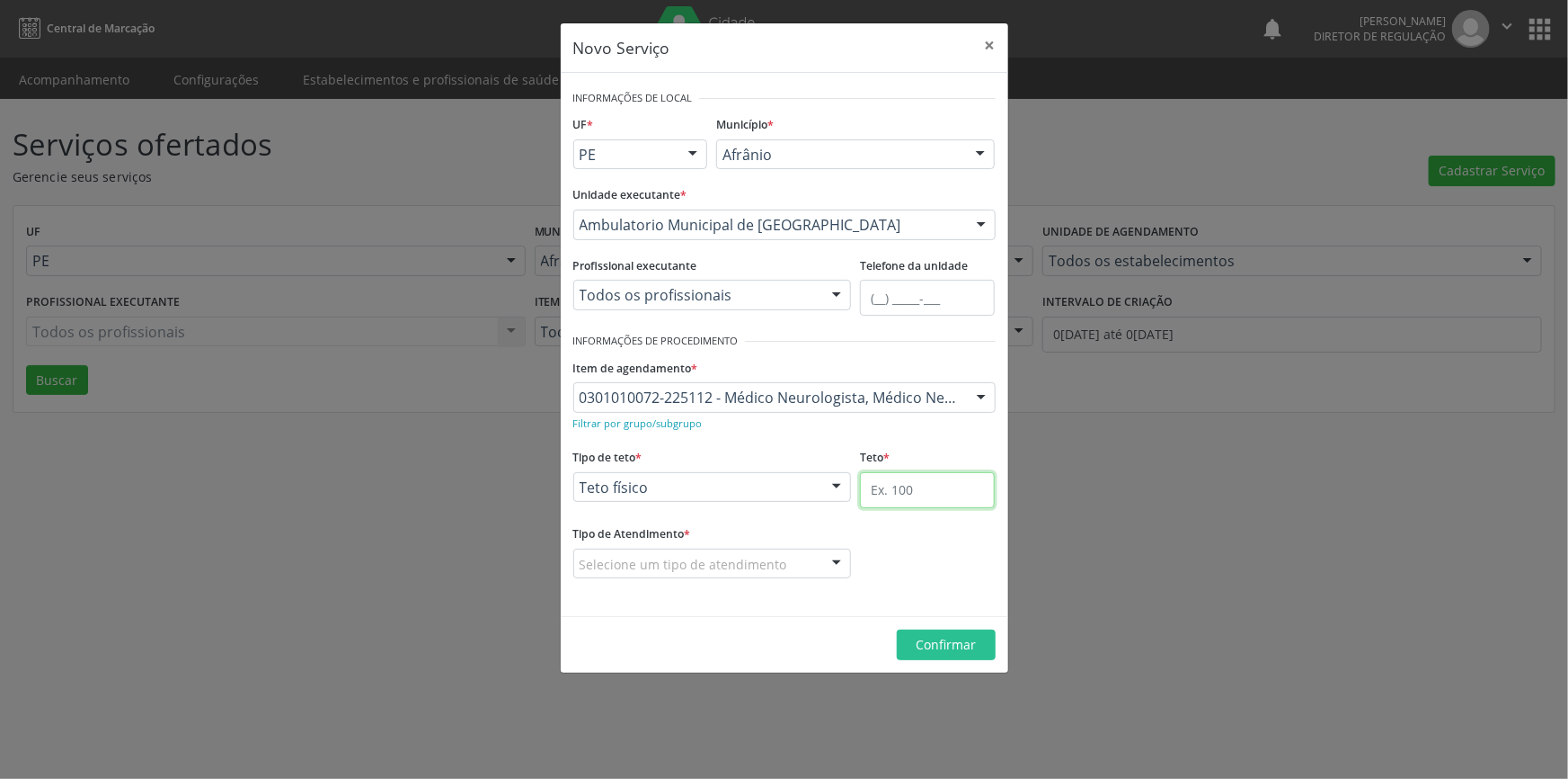
click at [888, 498] on input "text" at bounding box center [927, 490] width 134 height 36
type input "4"
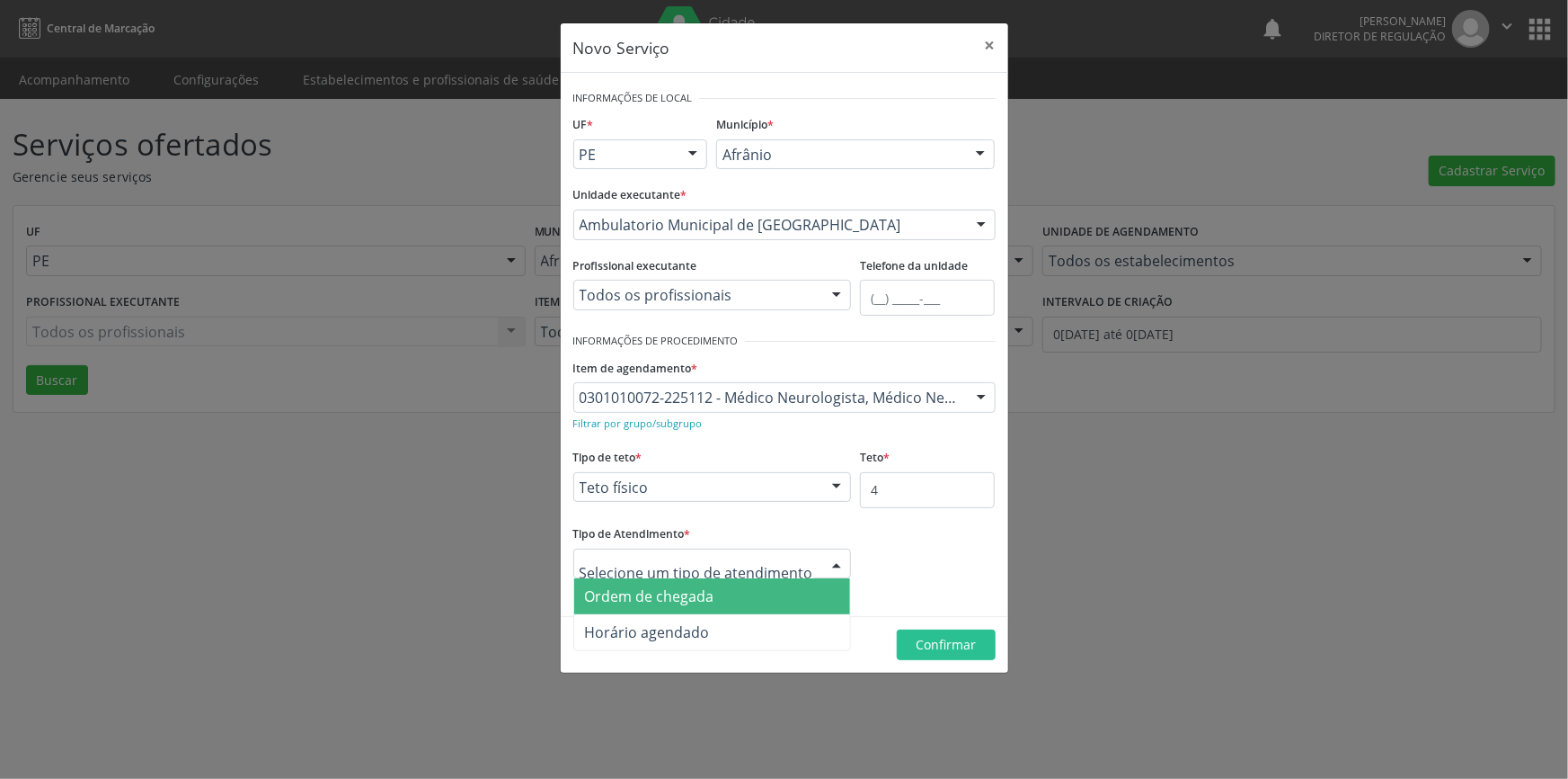
click at [672, 587] on span "Ordem de chegada" at bounding box center [650, 596] width 129 height 20
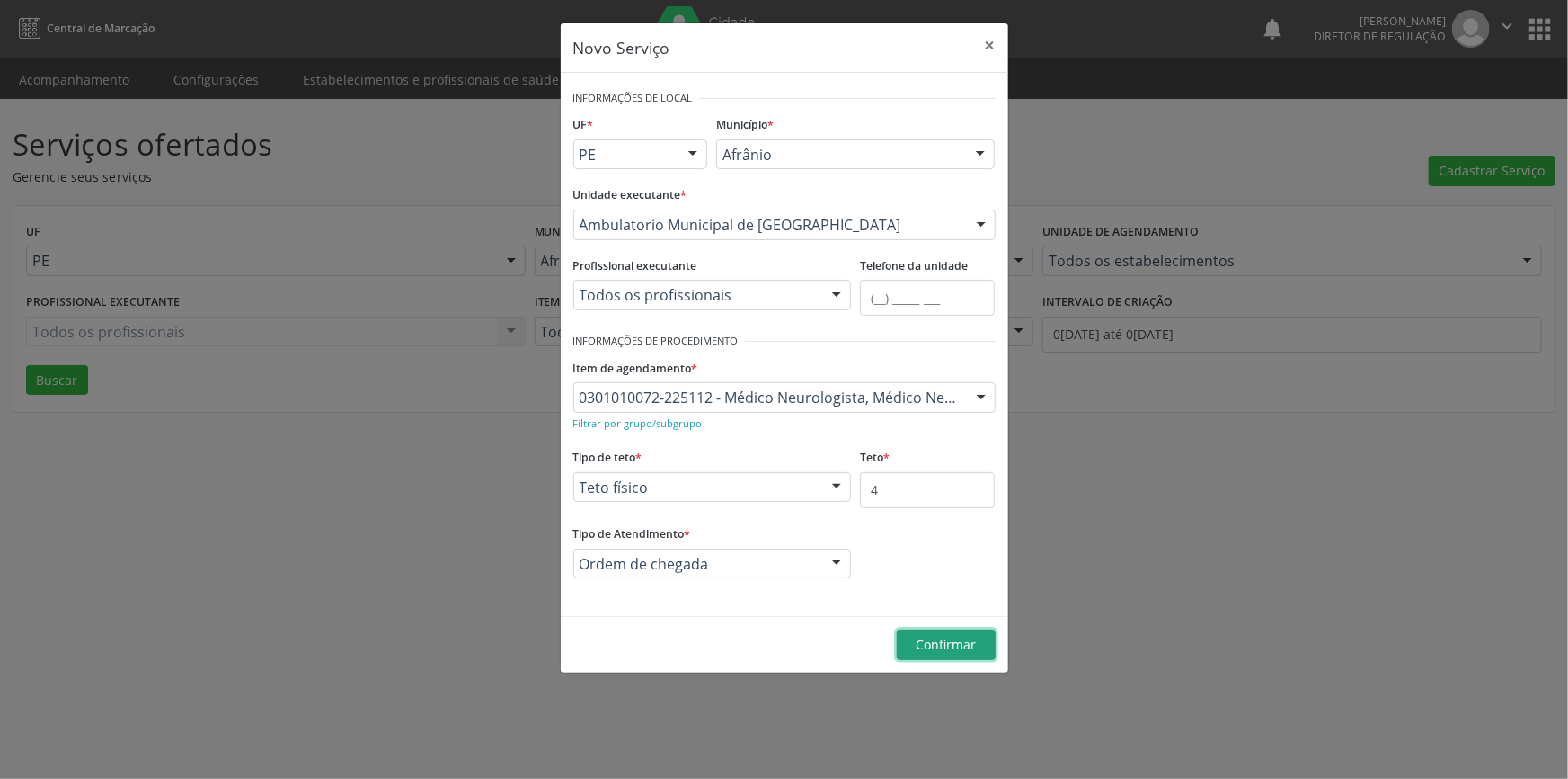
click at [921, 644] on span "Confirmar" at bounding box center [945, 644] width 60 height 17
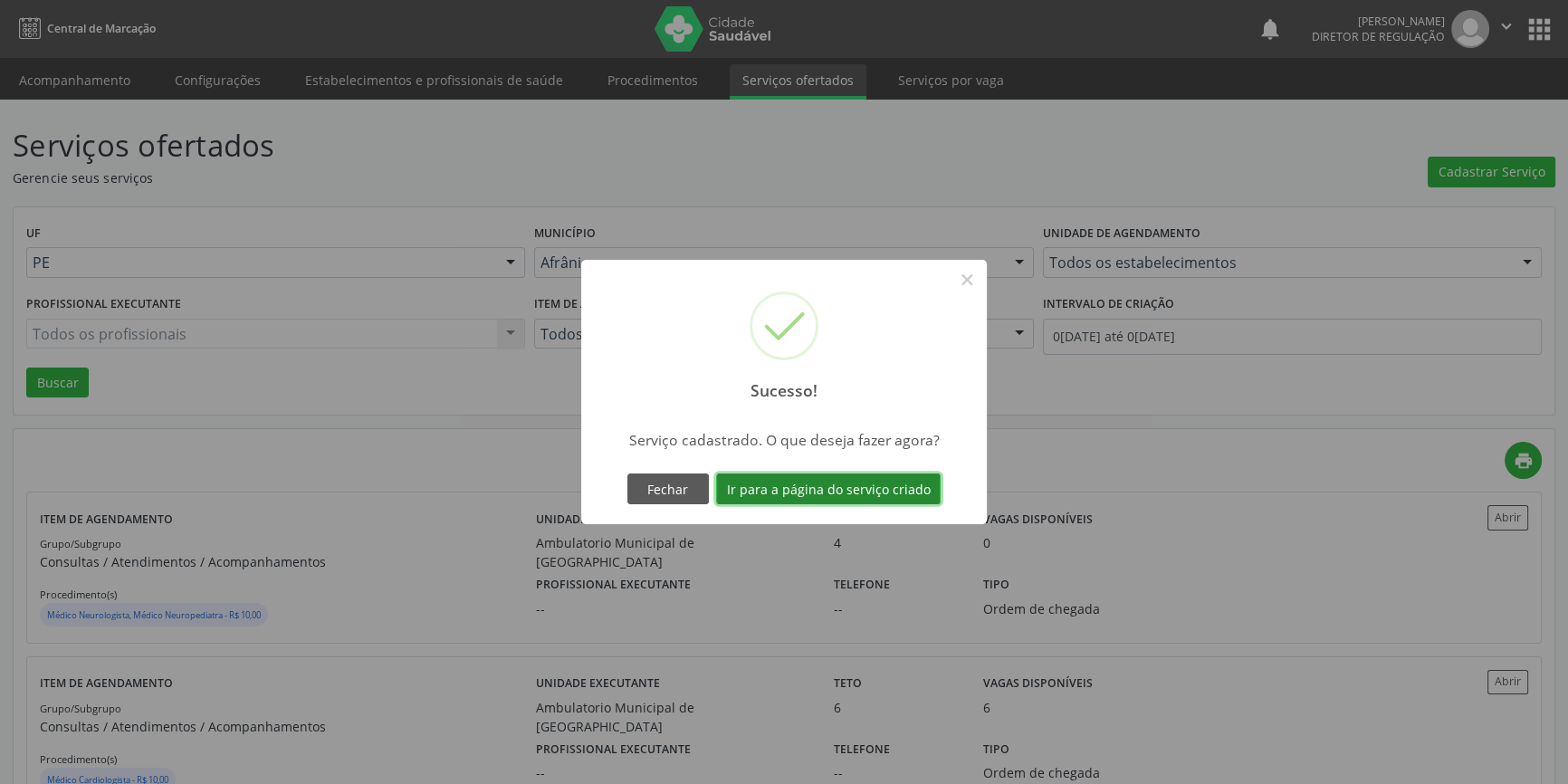
click at [897, 489] on button "Ir para a página do serviço criado" at bounding box center [828, 488] width 224 height 31
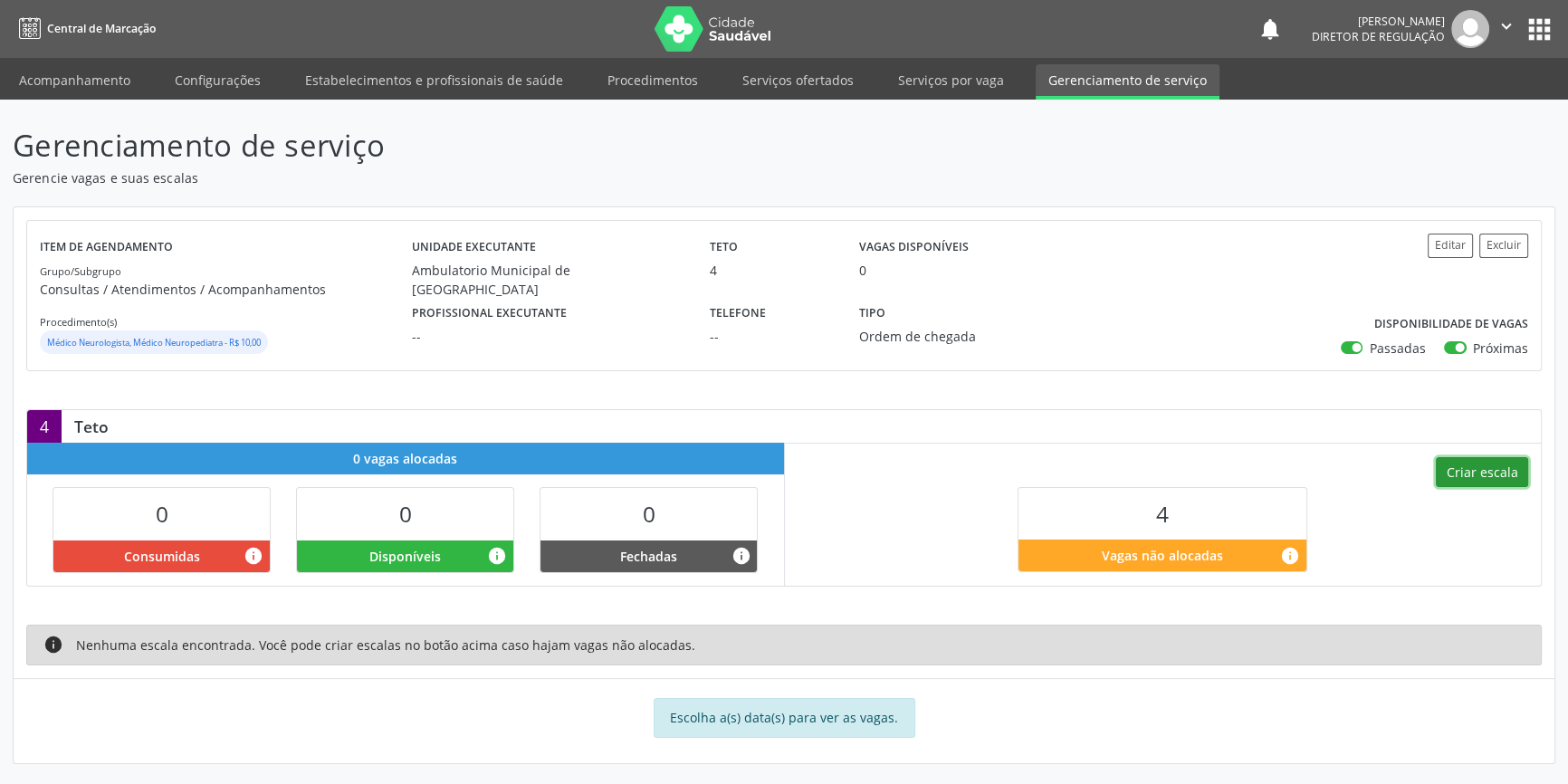
click at [1456, 471] on button "Criar escala" at bounding box center [1481, 472] width 92 height 31
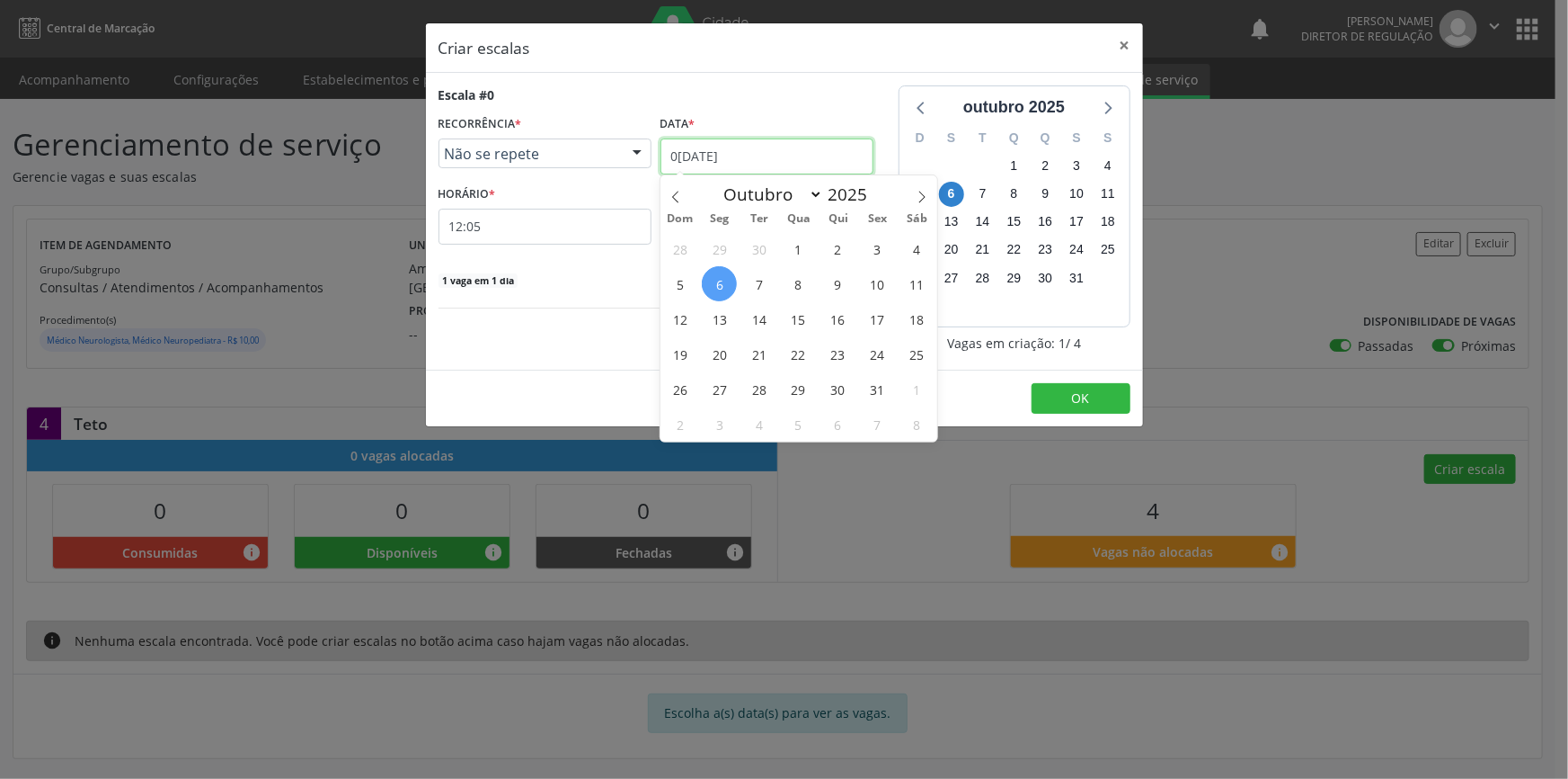
click at [733, 156] on input "[DATE]" at bounding box center [767, 156] width 213 height 36
click at [904, 244] on span "4" at bounding box center [917, 249] width 35 height 35
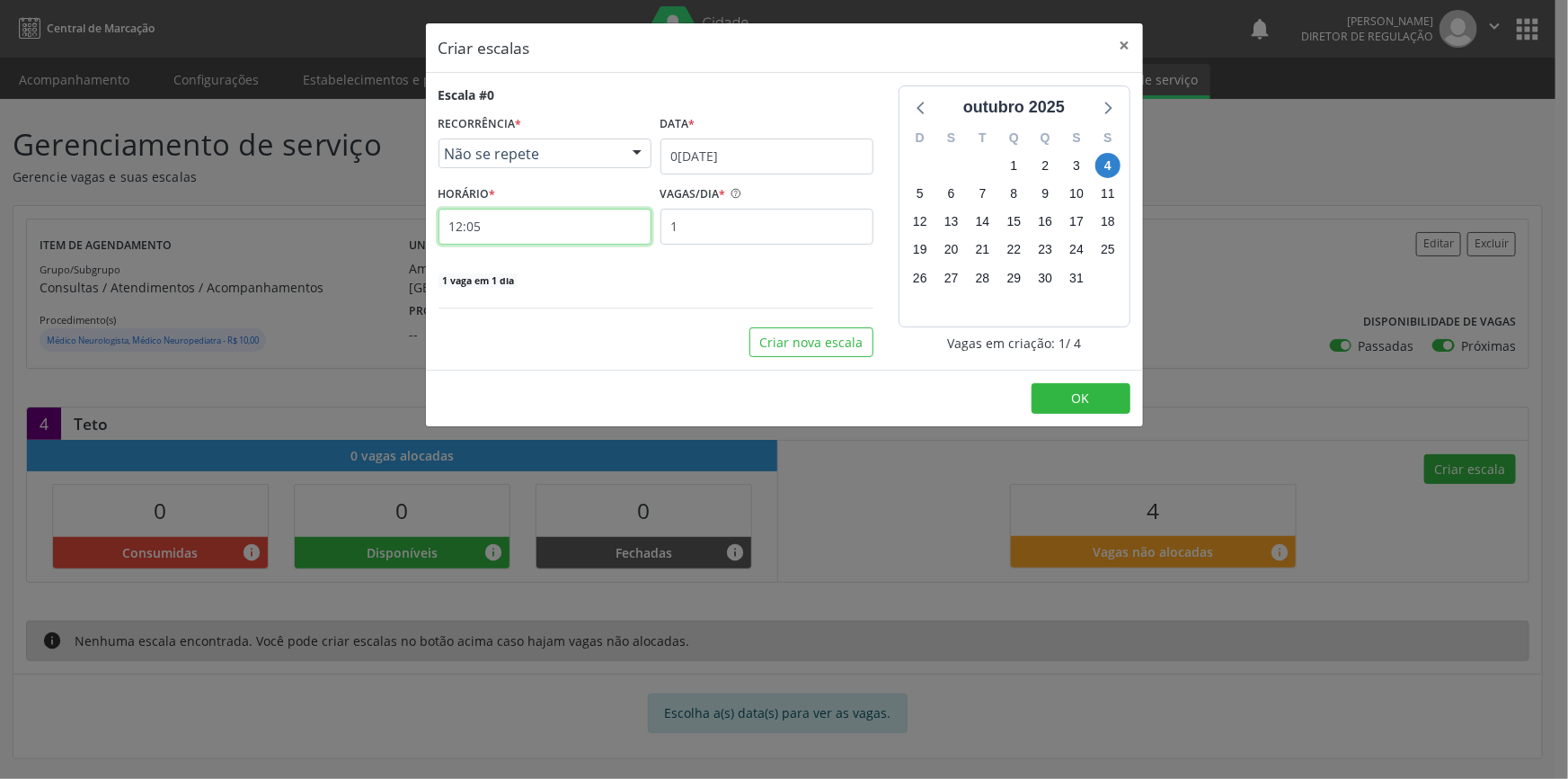
click at [505, 229] on input "12:05" at bounding box center [544, 227] width 213 height 36
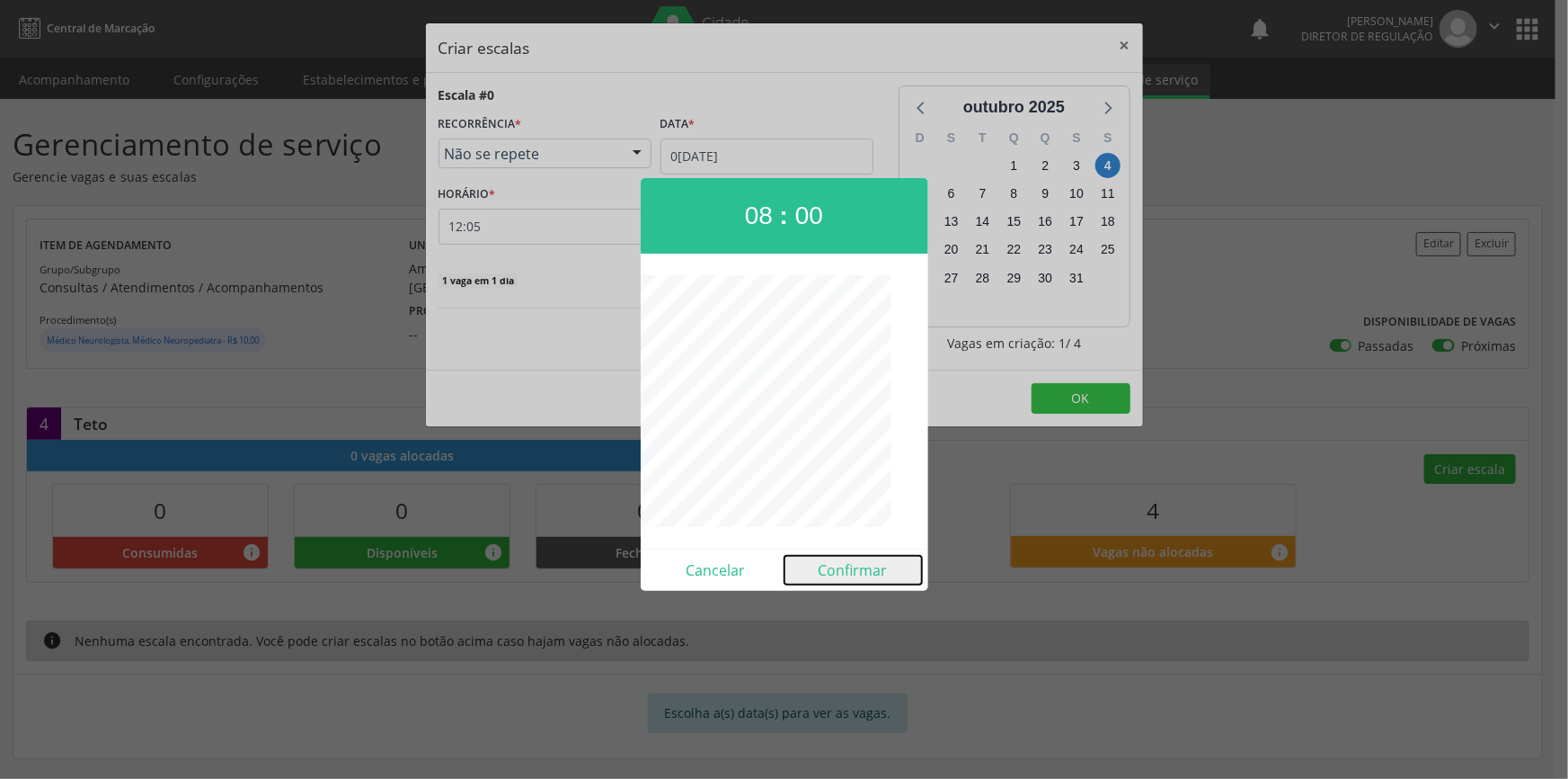
click at [850, 574] on button "Confirmar" at bounding box center [853, 569] width 137 height 28
type input "08:00"
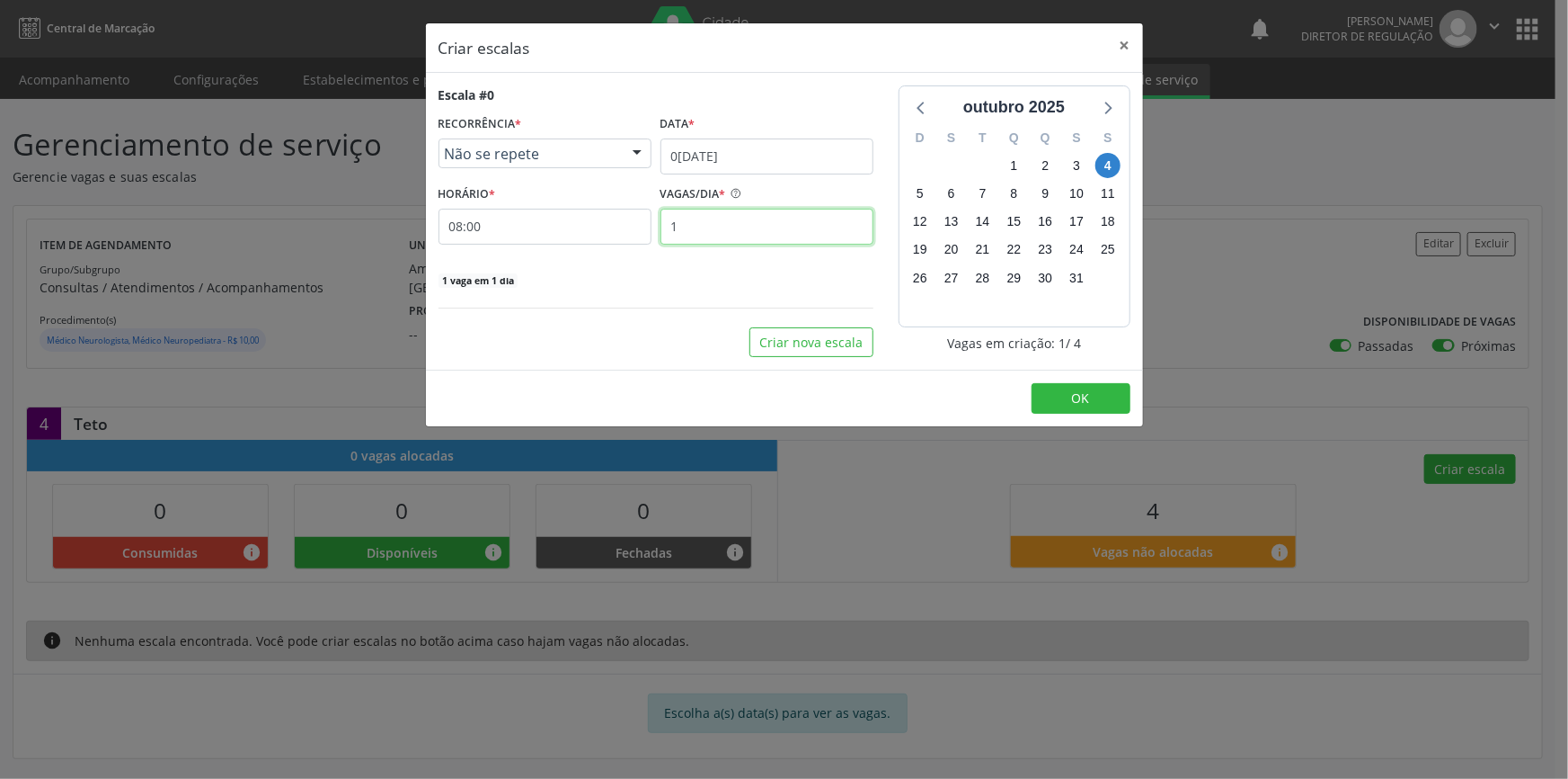
drag, startPoint x: 716, startPoint y: 229, endPoint x: 452, endPoint y: 198, distance: 265.8
click at [488, 211] on div "HORÁRIO * 08:00 VAGAS/DIA * 1" at bounding box center [656, 212] width 444 height 64
type input "4"
click at [1063, 397] on button "OK" at bounding box center [1081, 397] width 99 height 30
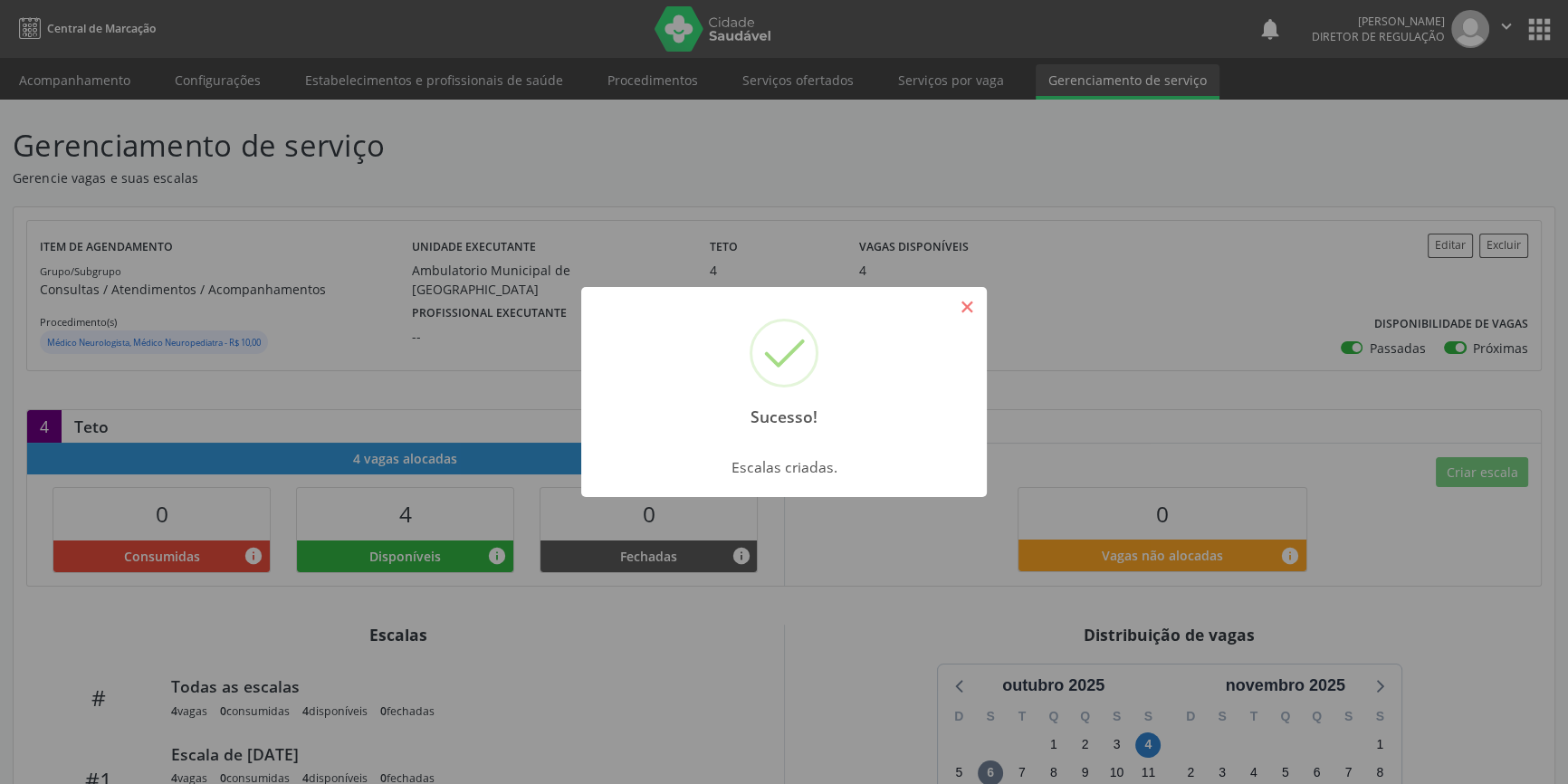
click at [969, 304] on button "×" at bounding box center [966, 306] width 31 height 31
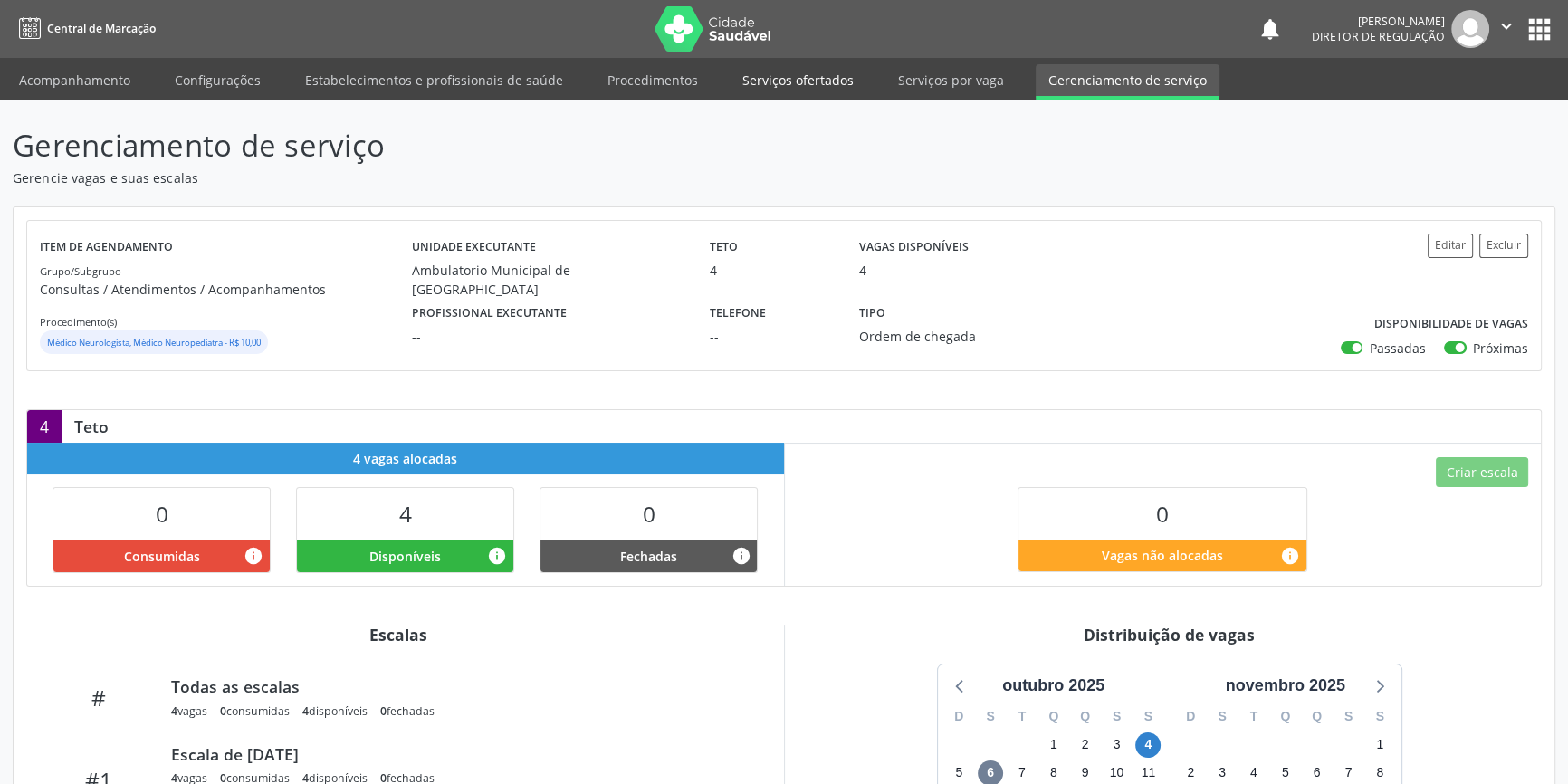
click at [825, 82] on link "Serviços ofertados" at bounding box center [798, 80] width 136 height 32
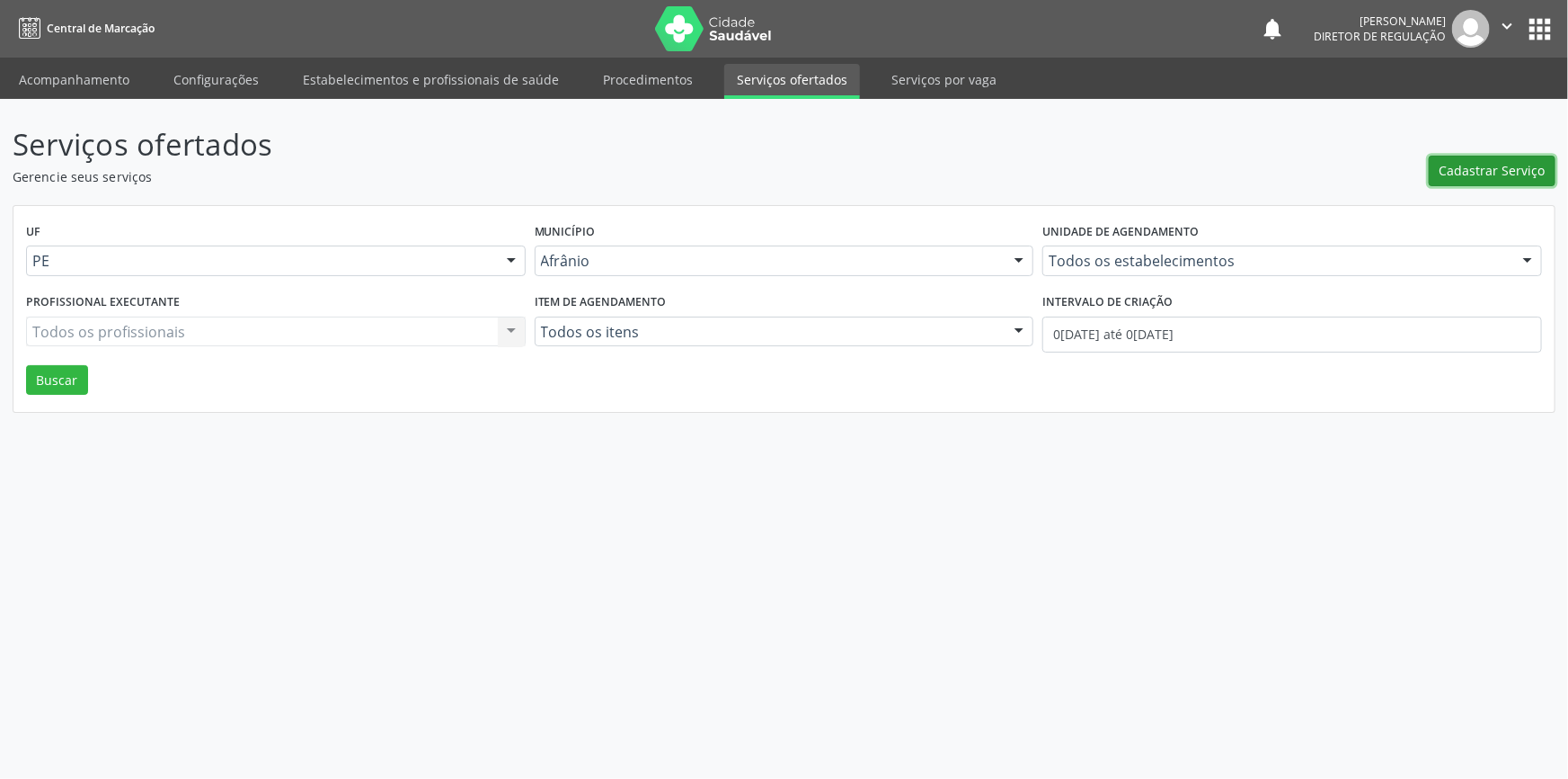
click at [1456, 183] on button "Cadastrar Serviço" at bounding box center [1492, 171] width 126 height 30
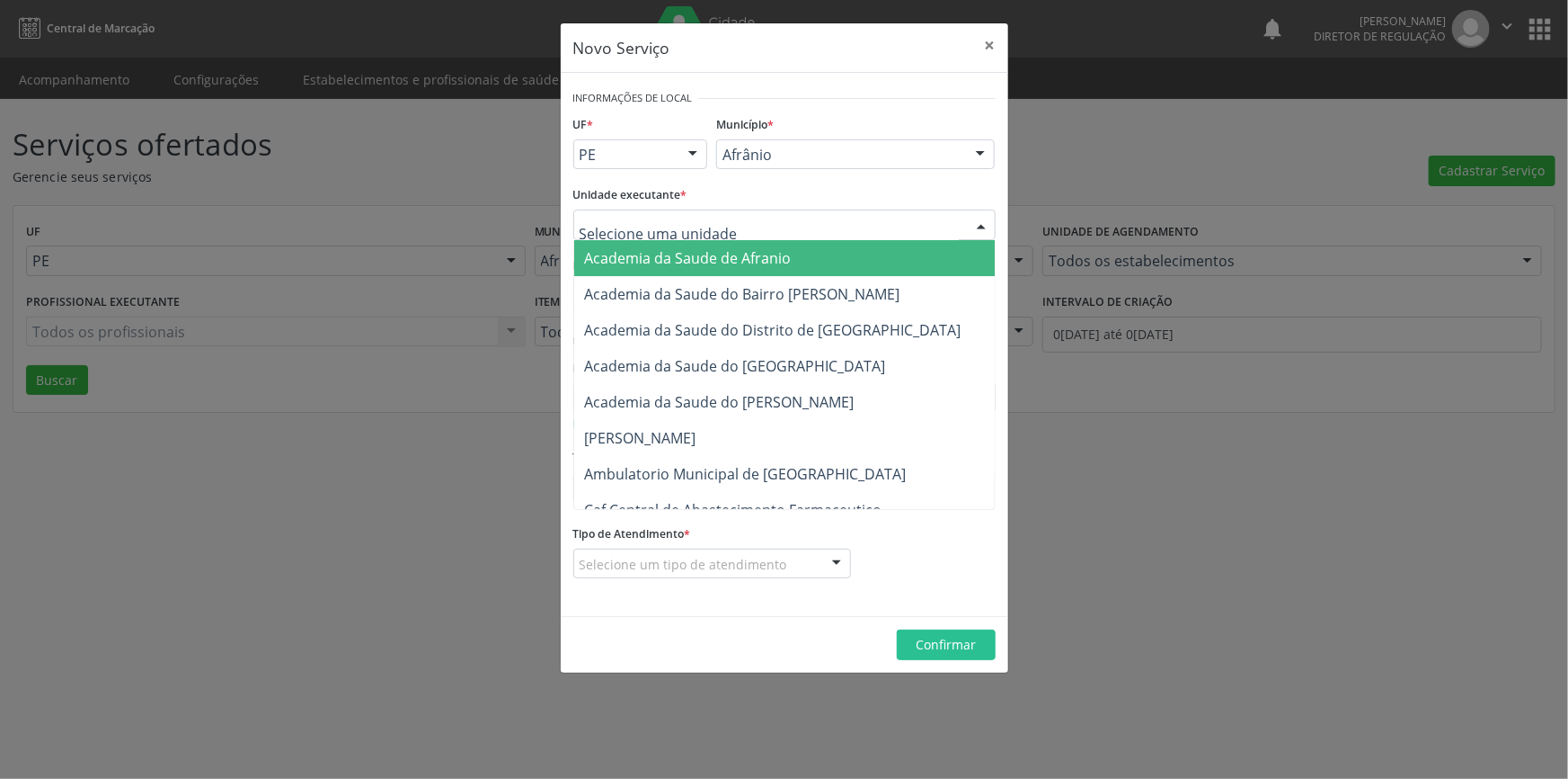
click at [787, 211] on div at bounding box center [784, 225] width 423 height 30
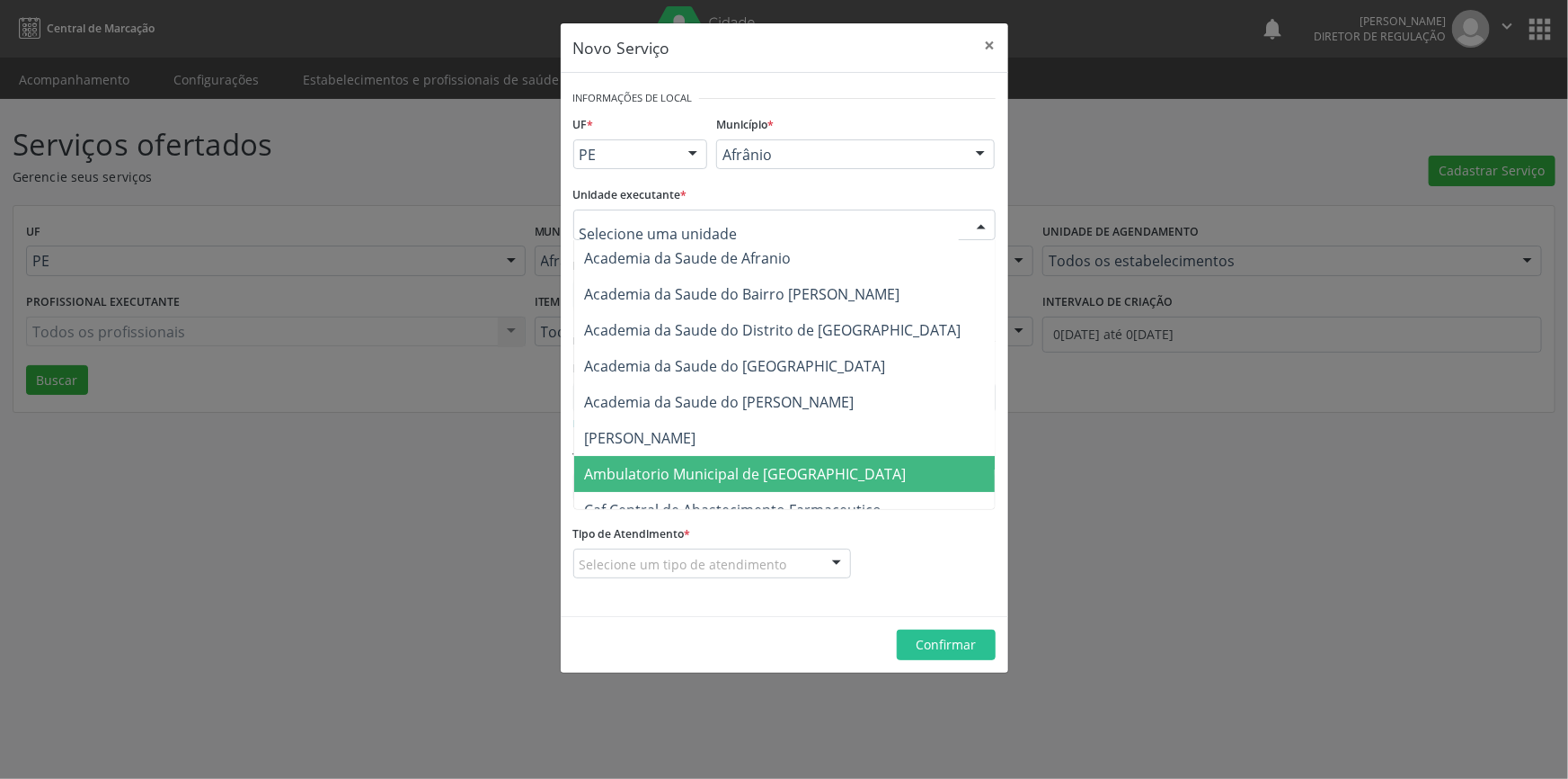
click at [753, 456] on span "Ambulatorio Municipal de [GEOGRAPHIC_DATA]" at bounding box center [793, 474] width 438 height 36
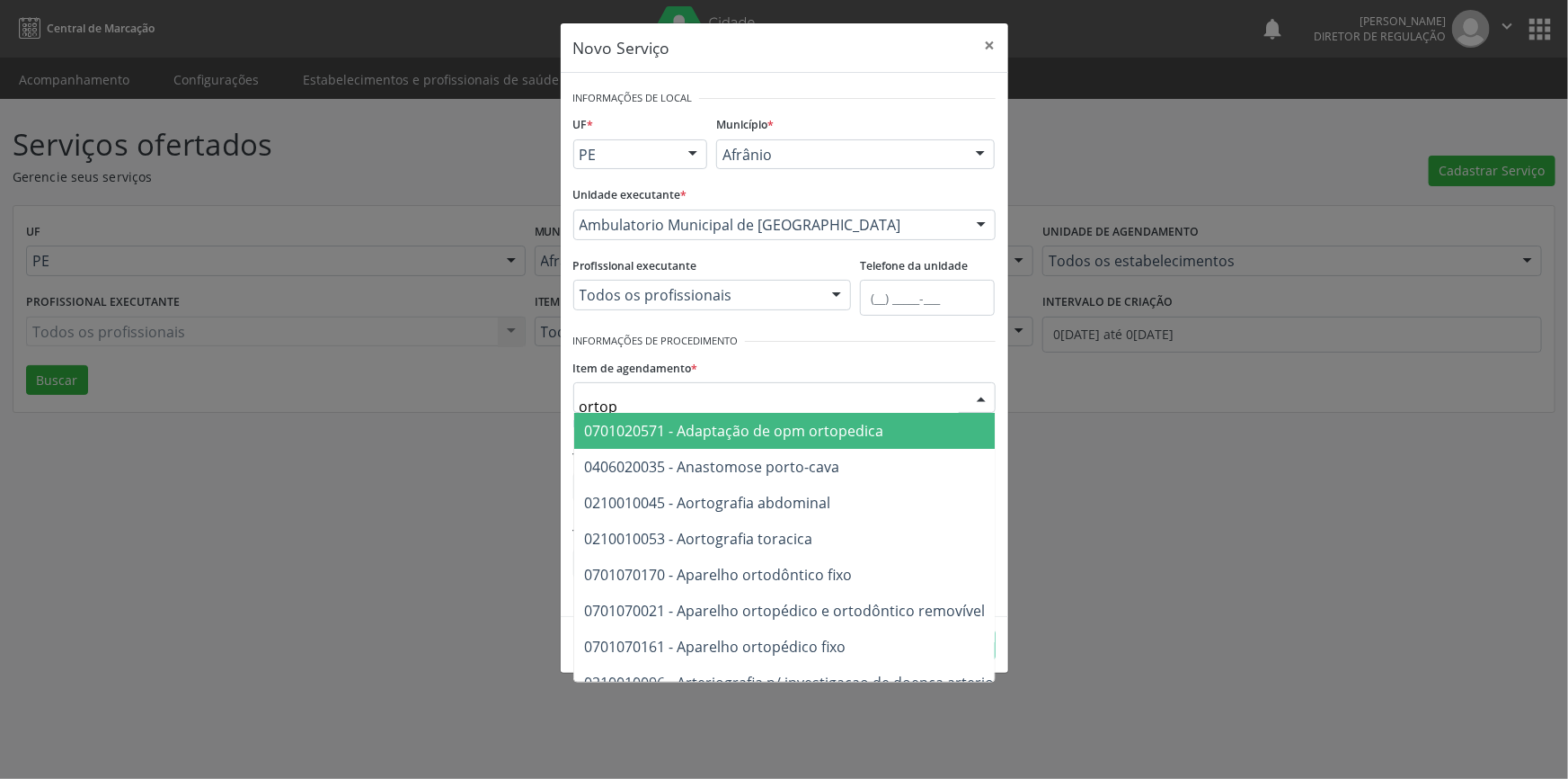
type input "ortope"
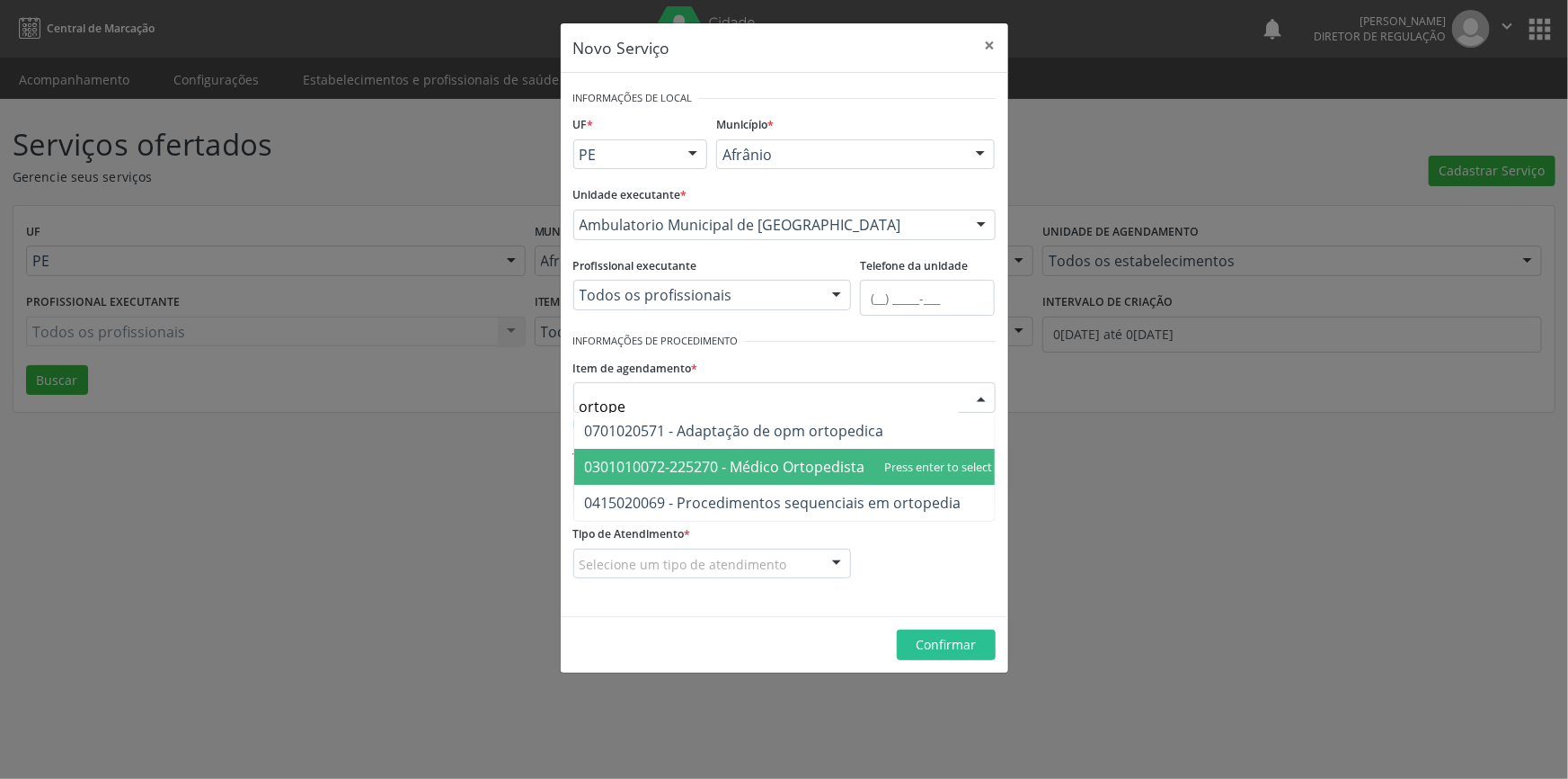
click at [781, 451] on span "0301010072-225270 - Médico Ortopedista e Traumatologista" at bounding box center [789, 466] width 430 height 36
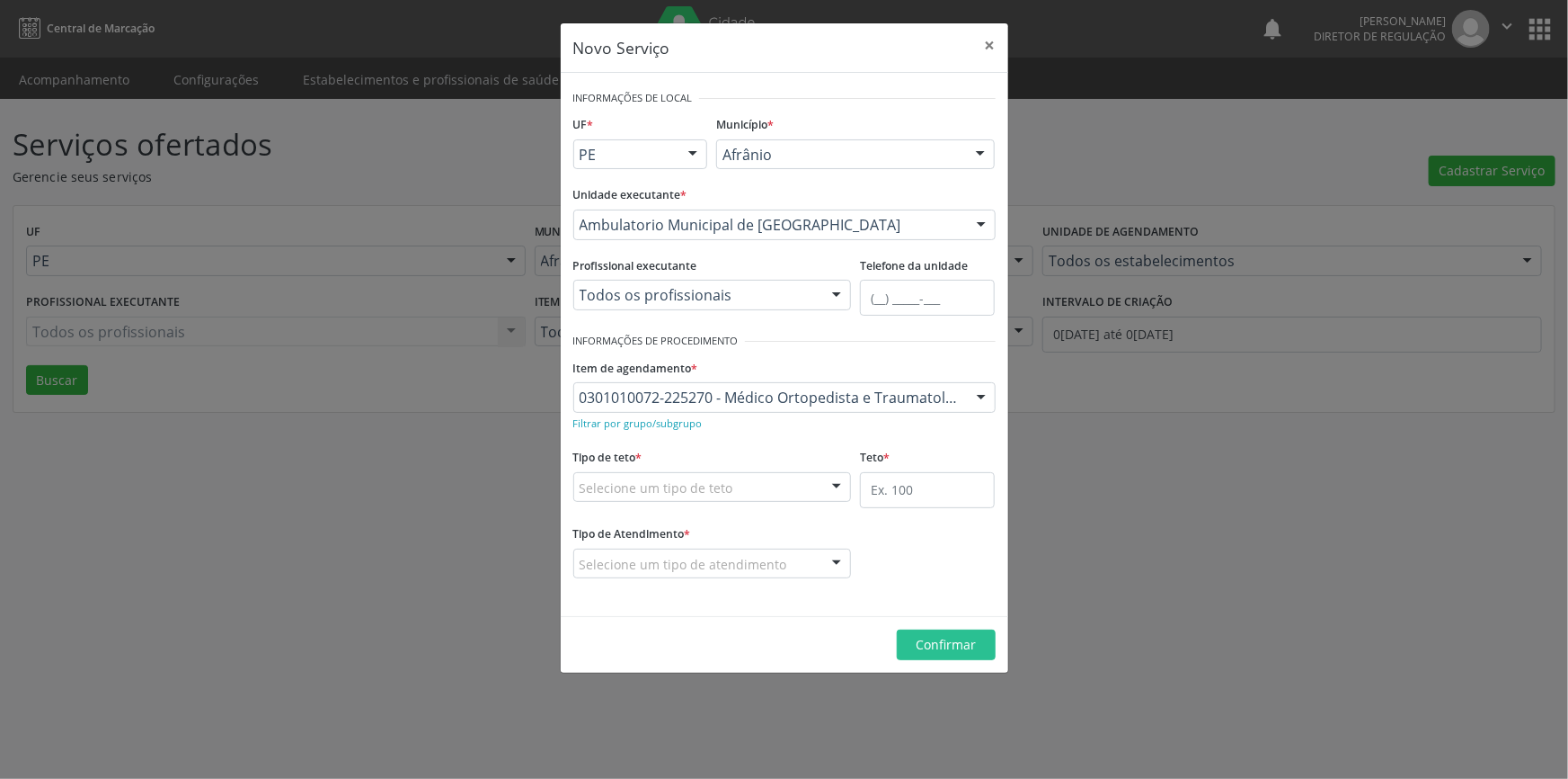
click at [767, 486] on div "Selecione um tipo de teto" at bounding box center [713, 487] width 278 height 30
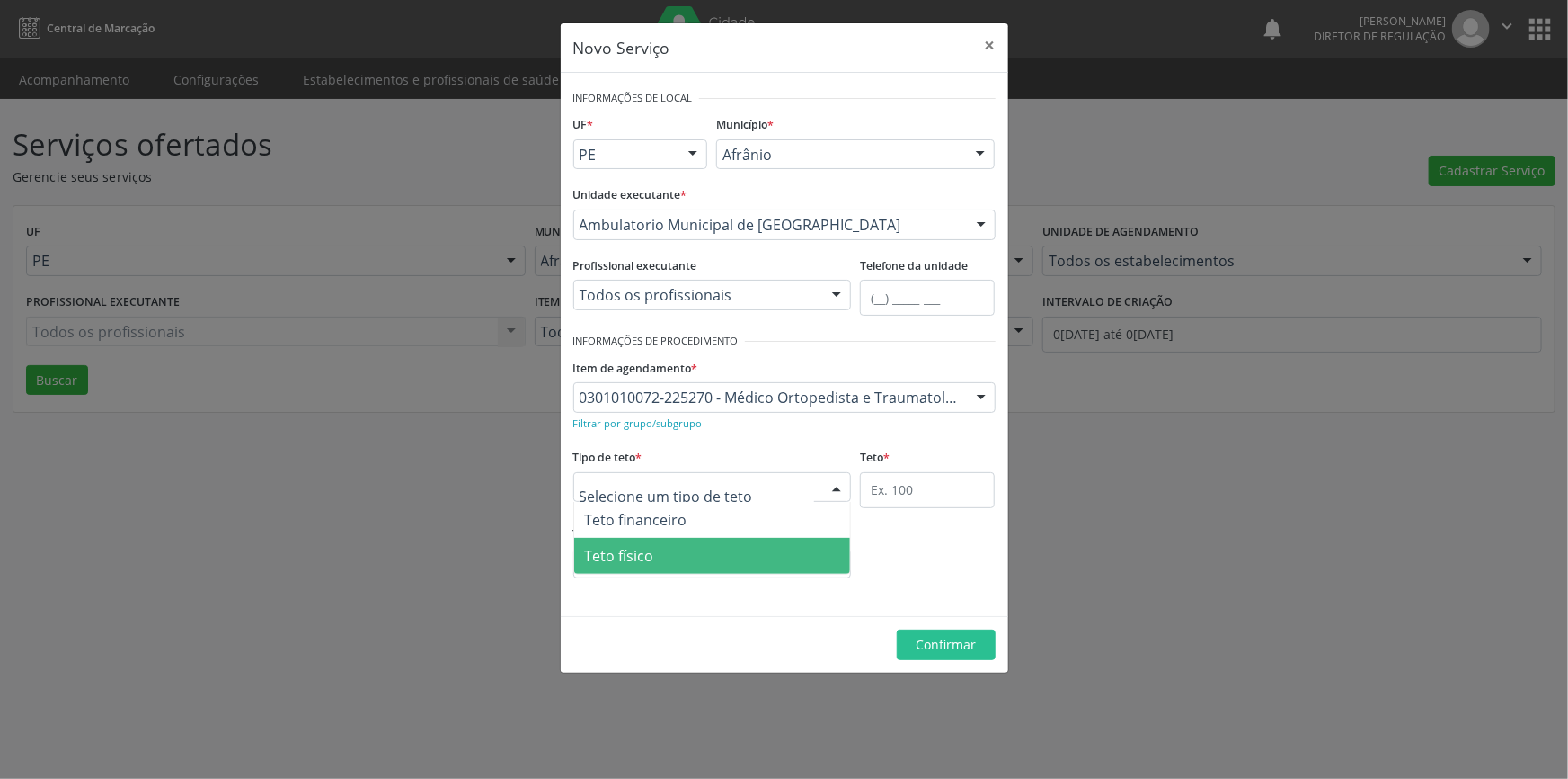
click at [719, 542] on span "Teto físico" at bounding box center [713, 555] width 277 height 36
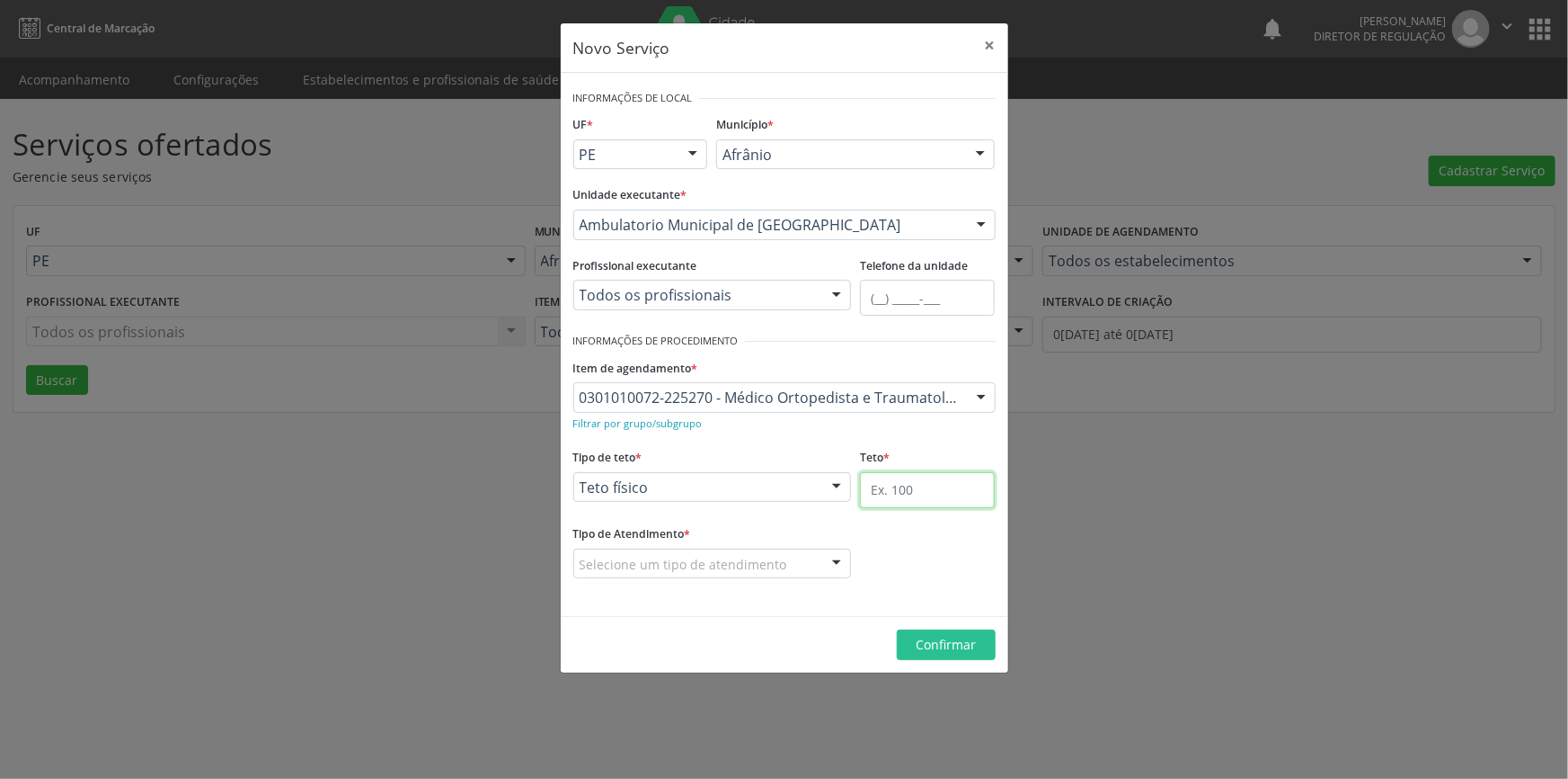
click at [901, 486] on input "text" at bounding box center [927, 490] width 134 height 36
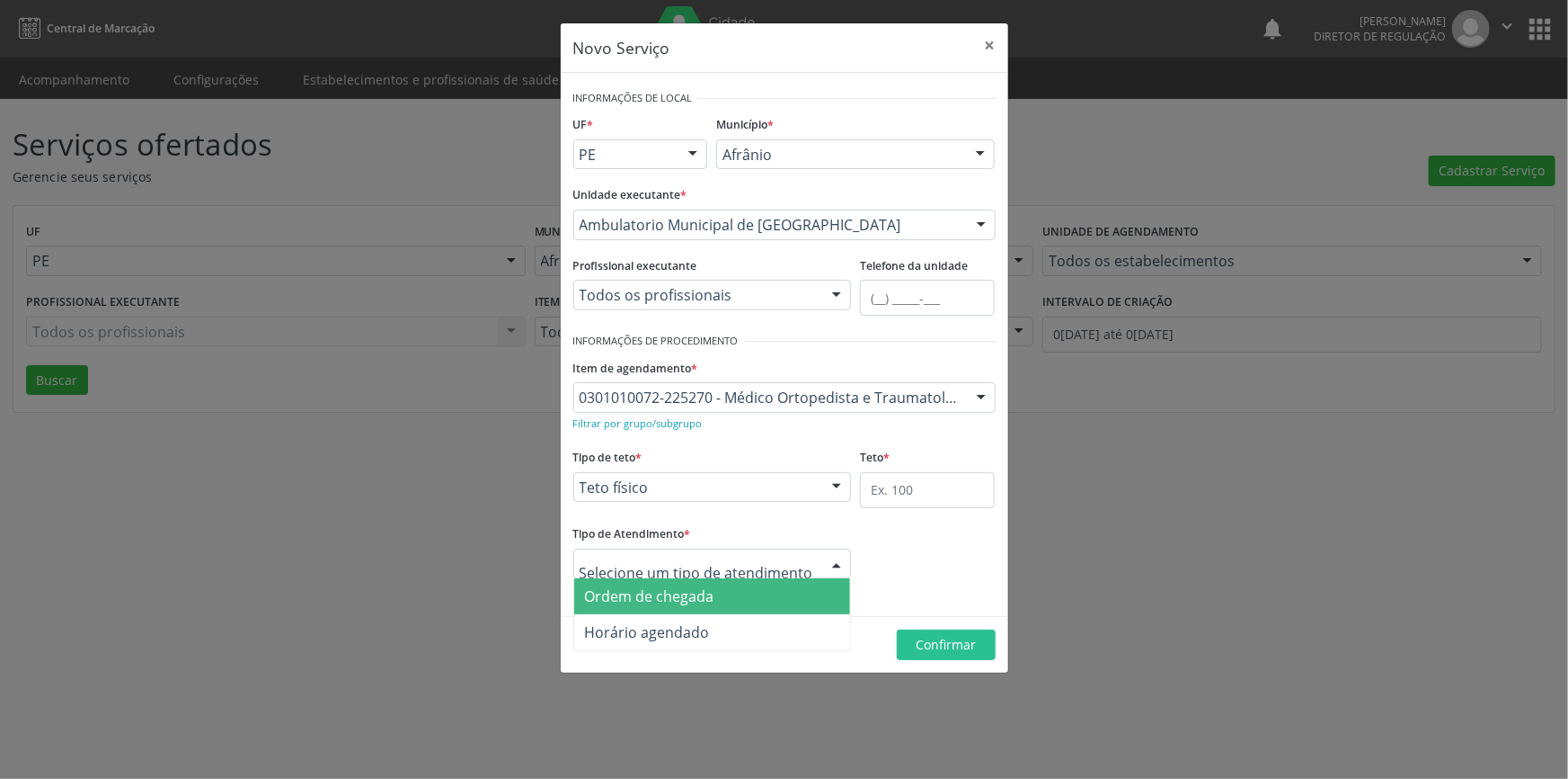
click at [683, 597] on span "Ordem de chegada" at bounding box center [650, 596] width 129 height 20
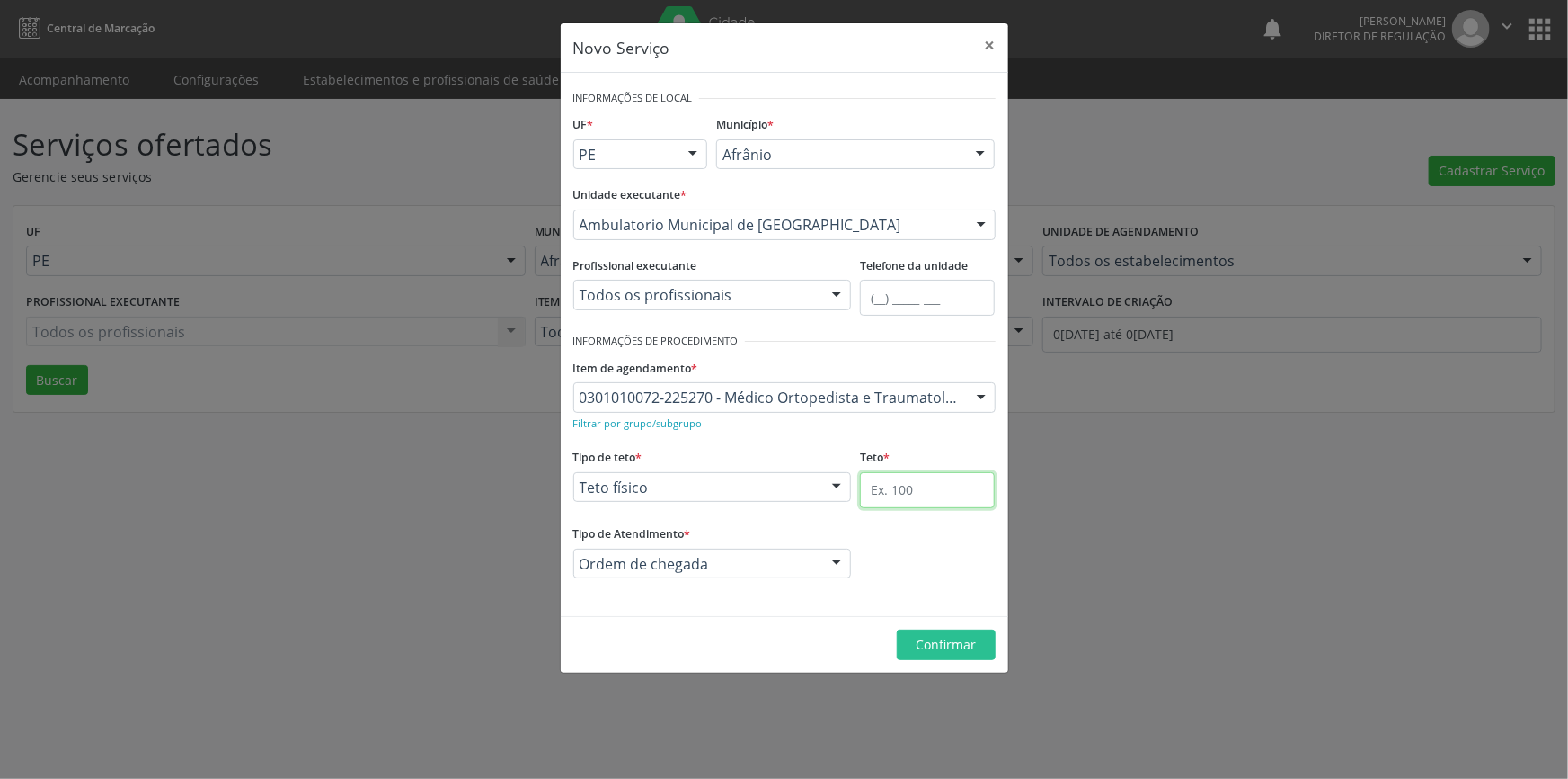
click at [925, 501] on input "text" at bounding box center [927, 490] width 134 height 36
type input "4"
click at [951, 638] on span "Confirmar" at bounding box center [945, 644] width 60 height 17
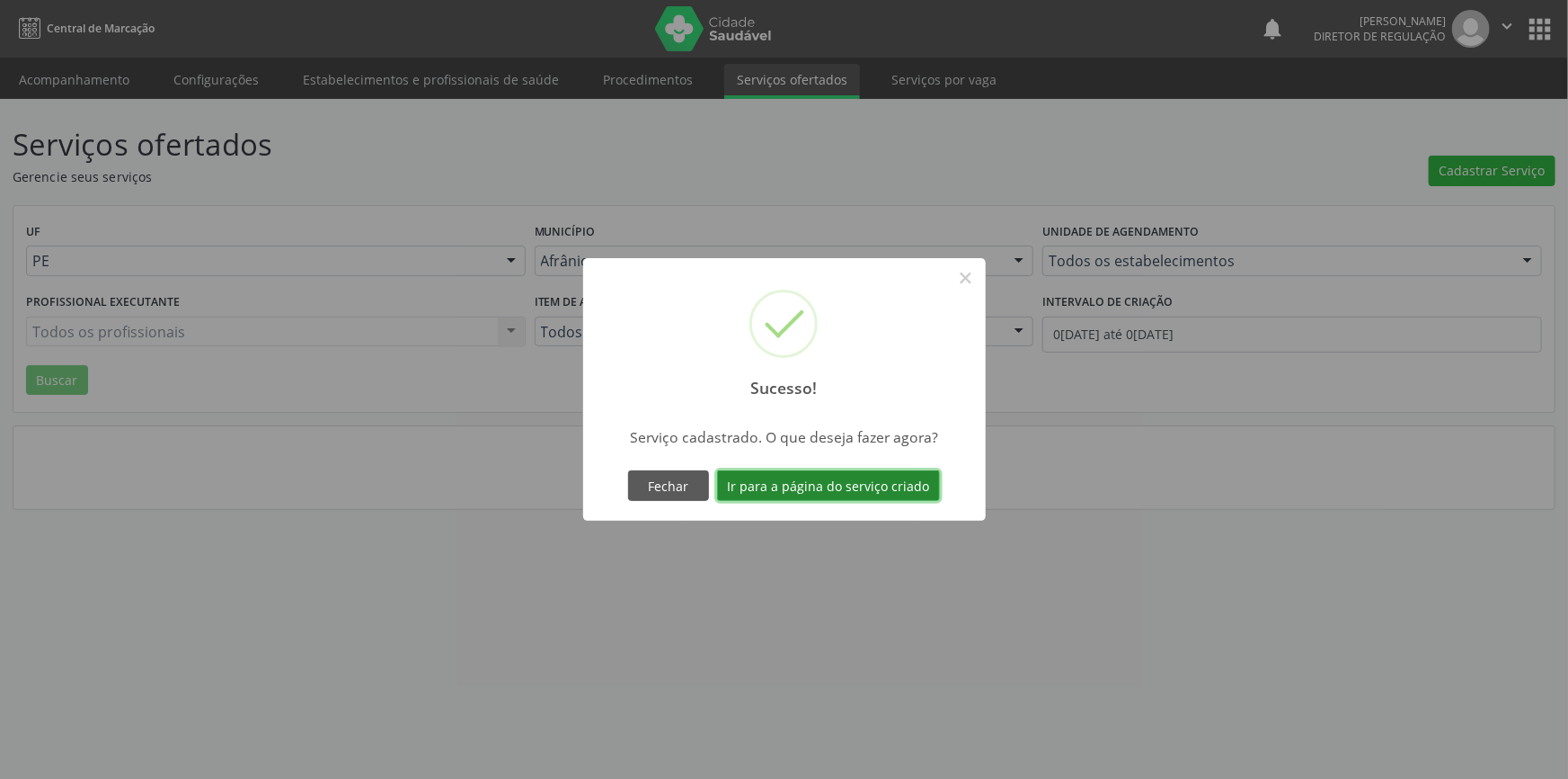
click at [886, 483] on button "Ir para a página do serviço criado" at bounding box center [828, 485] width 223 height 30
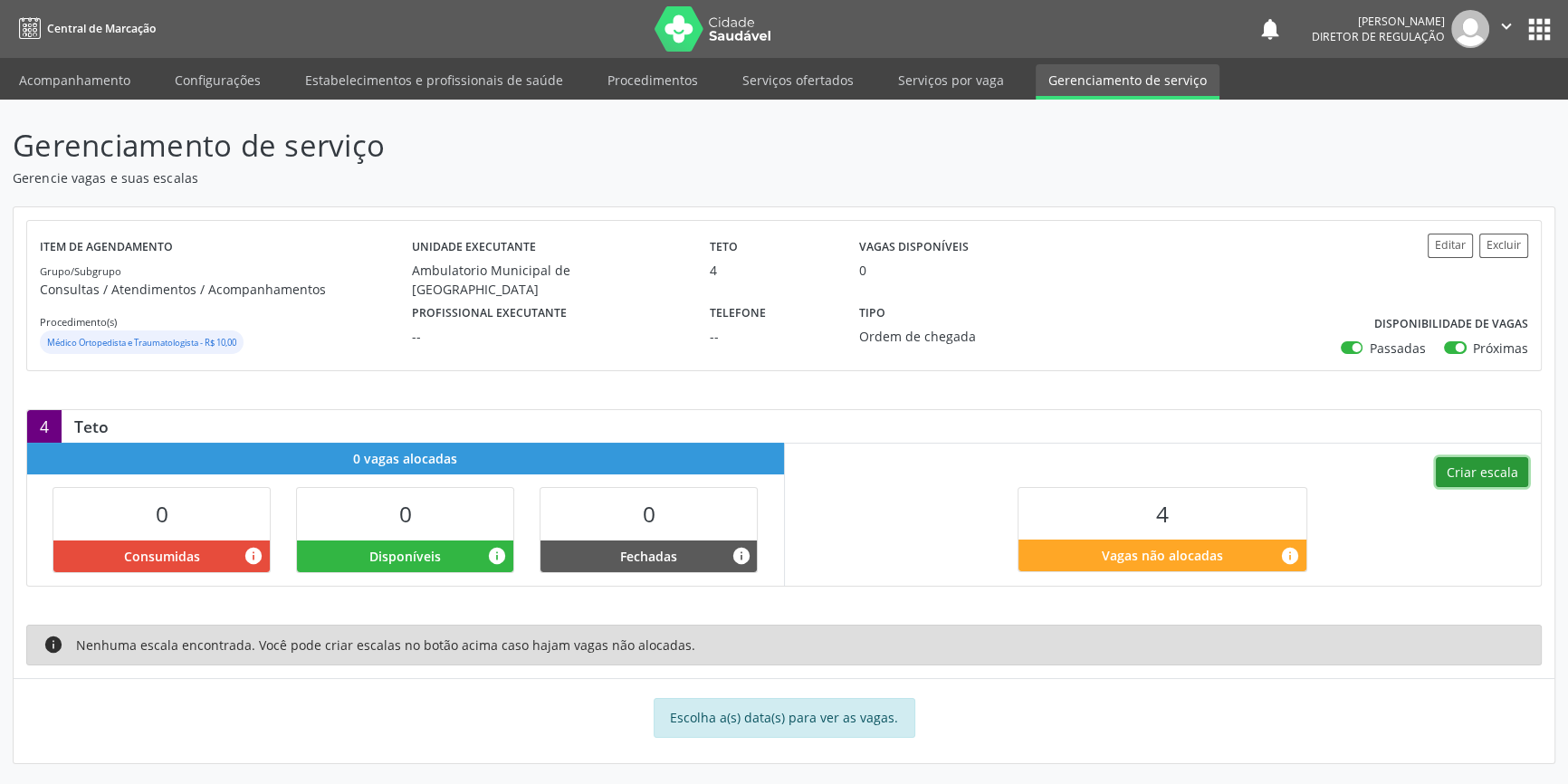
click at [1478, 480] on button "Criar escala" at bounding box center [1481, 472] width 92 height 31
select select "9"
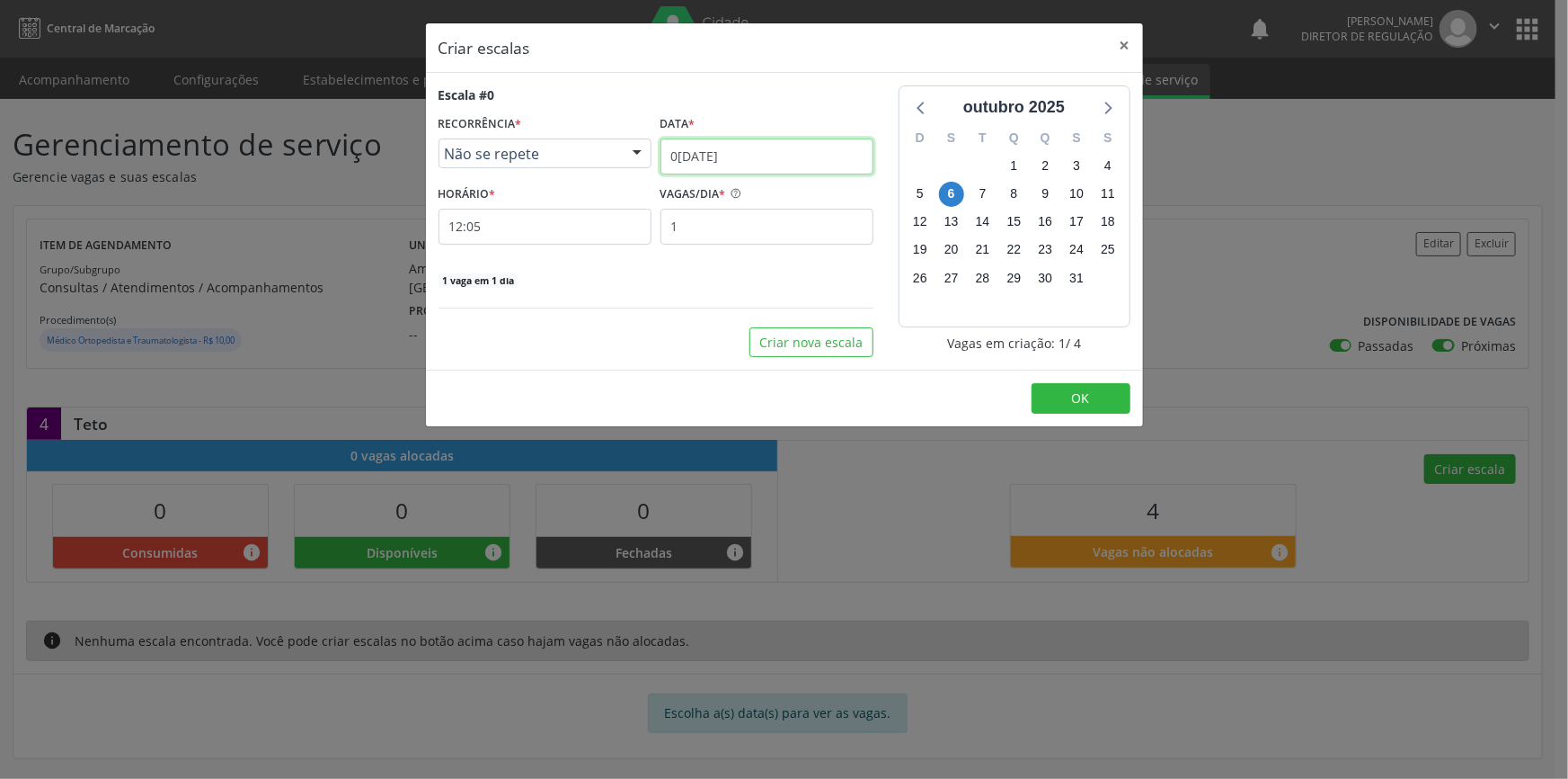
click at [833, 171] on body "Central de Marcação notifications Maria Aparecida Rodrigues da Silva Diretor de…" at bounding box center [784, 390] width 1568 height 779
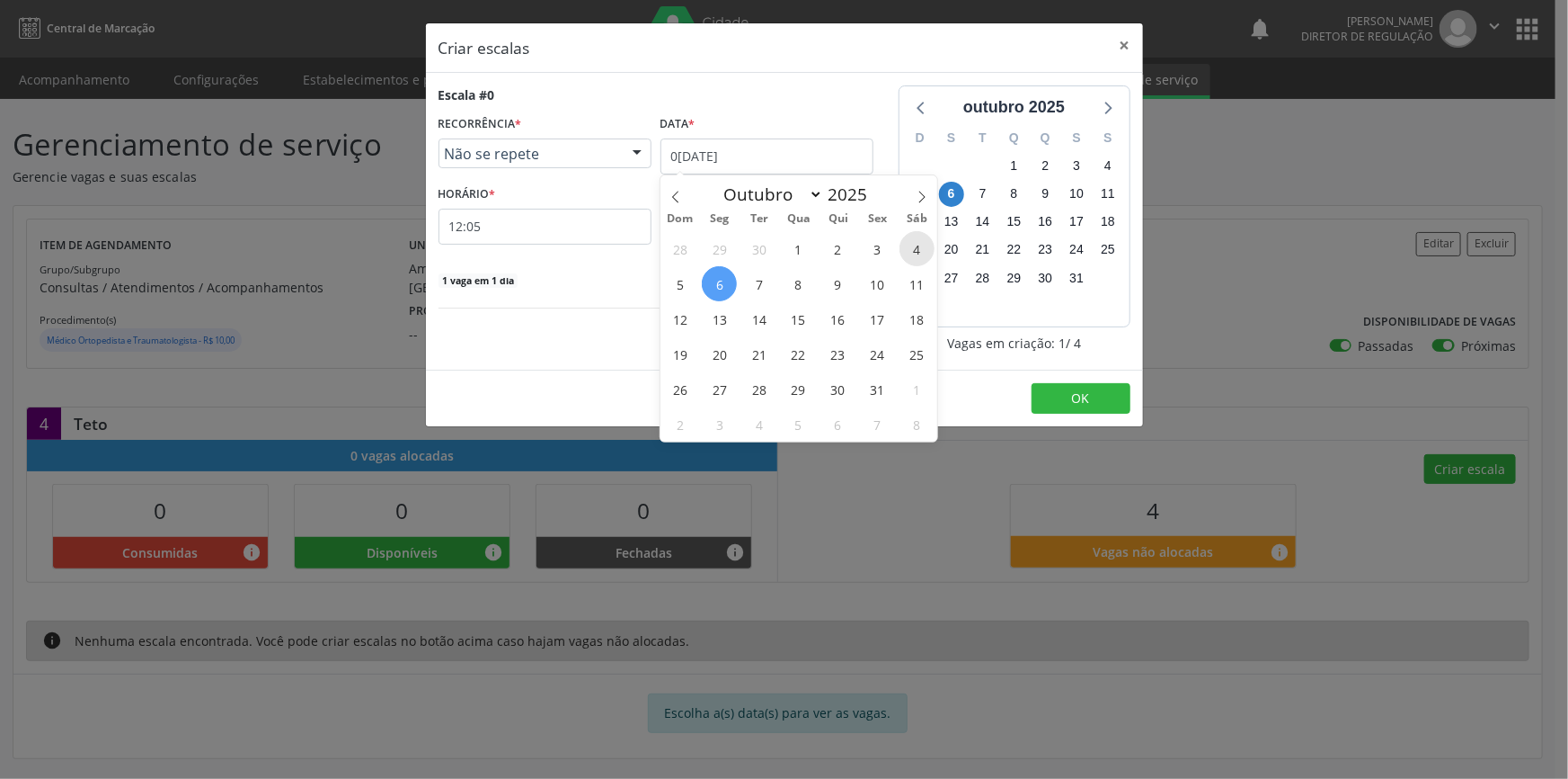
click at [914, 240] on span "4" at bounding box center [917, 249] width 35 height 35
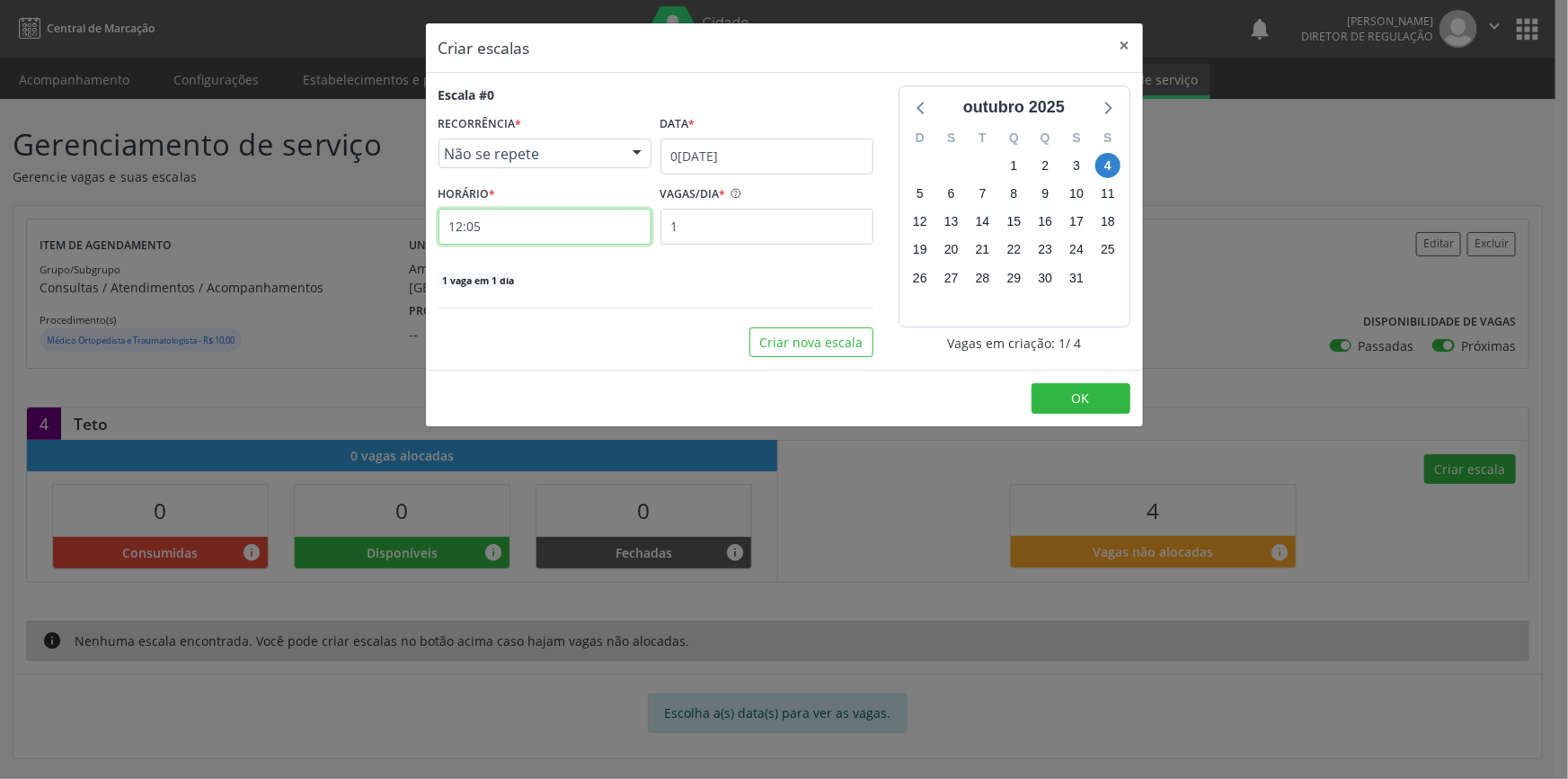
click at [580, 236] on input "12:05" at bounding box center [544, 227] width 213 height 36
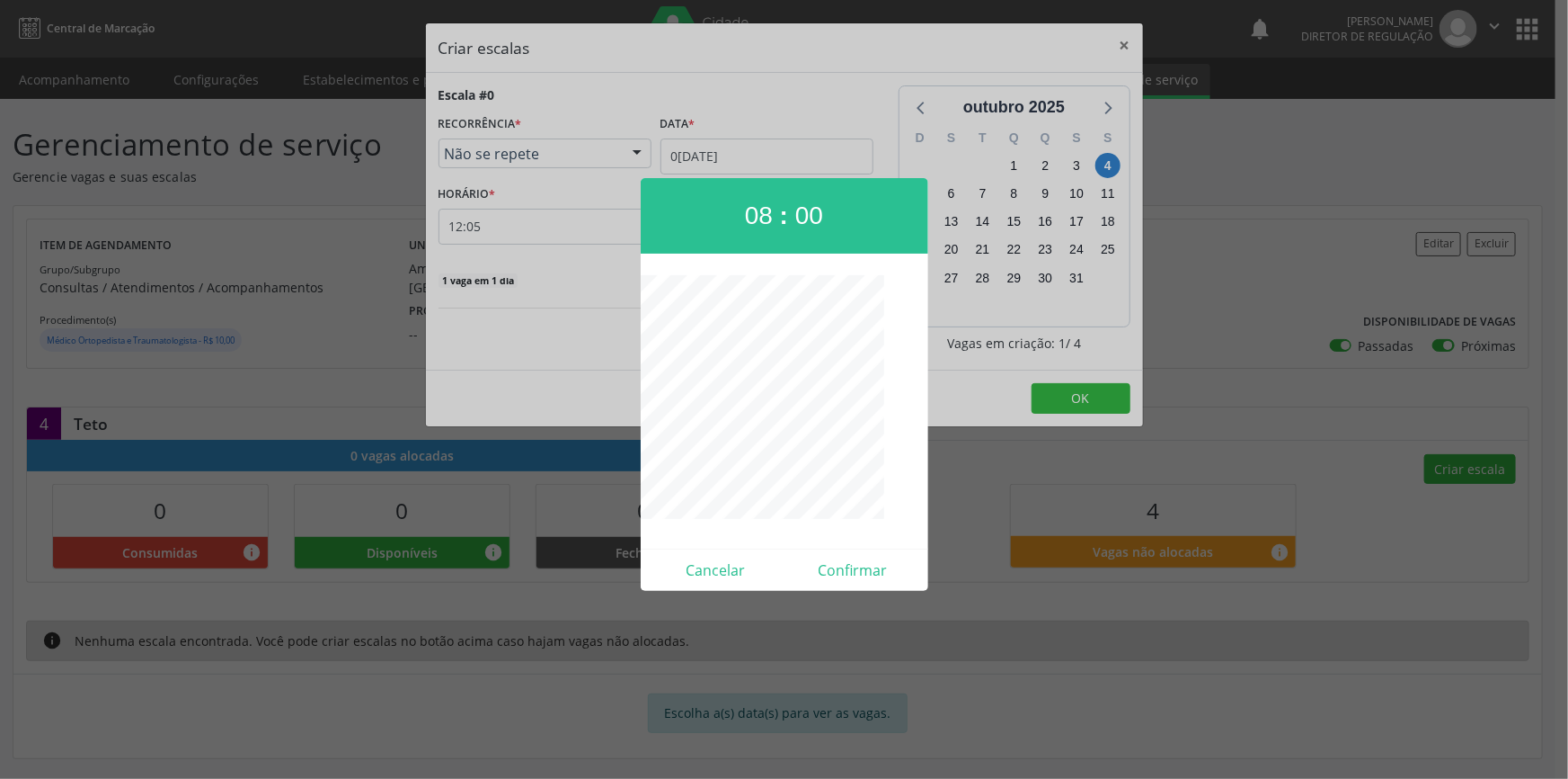
click at [623, 309] on div at bounding box center [784, 390] width 1568 height 779
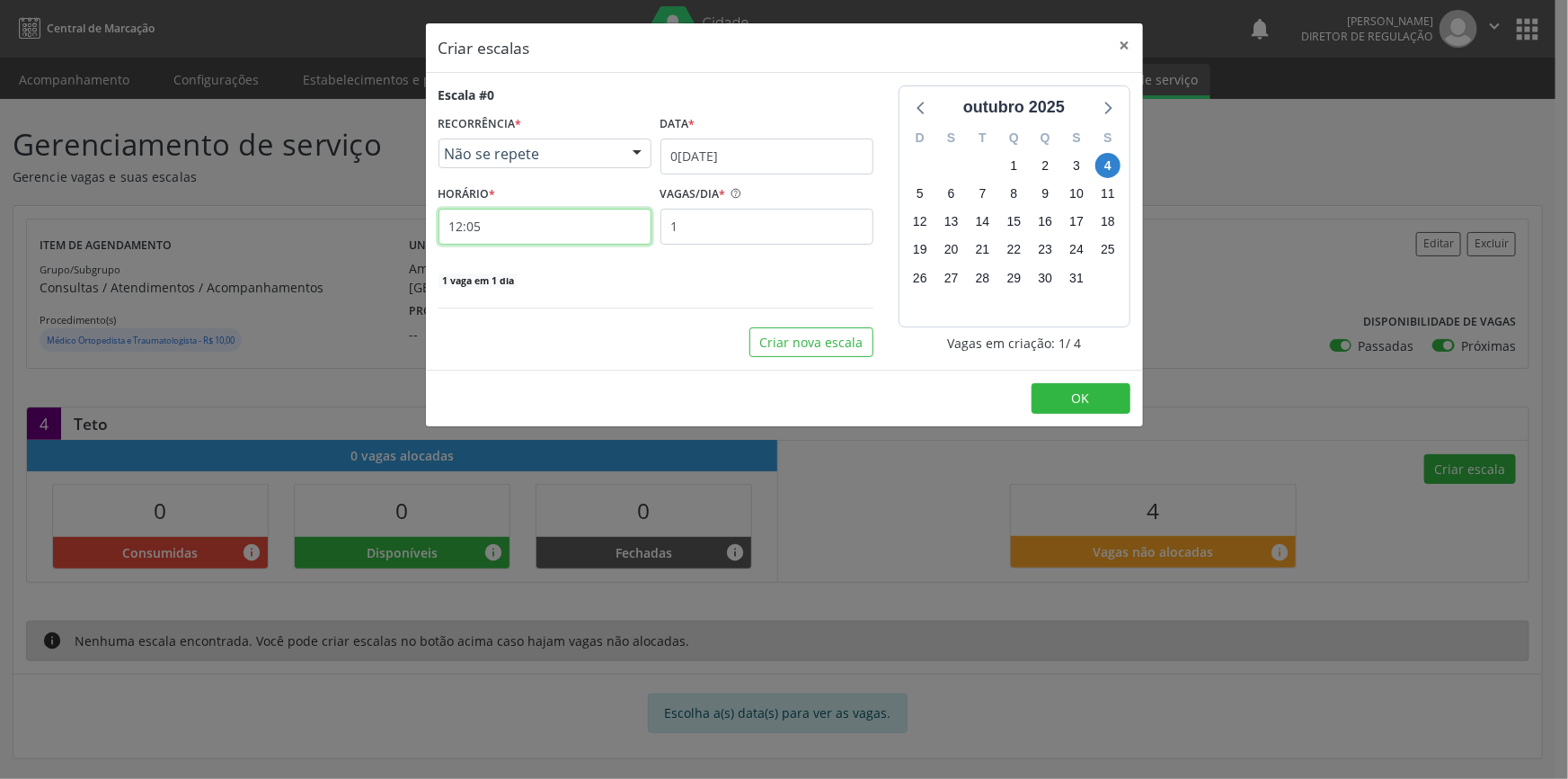
click at [524, 234] on input "12:05" at bounding box center [544, 227] width 213 height 36
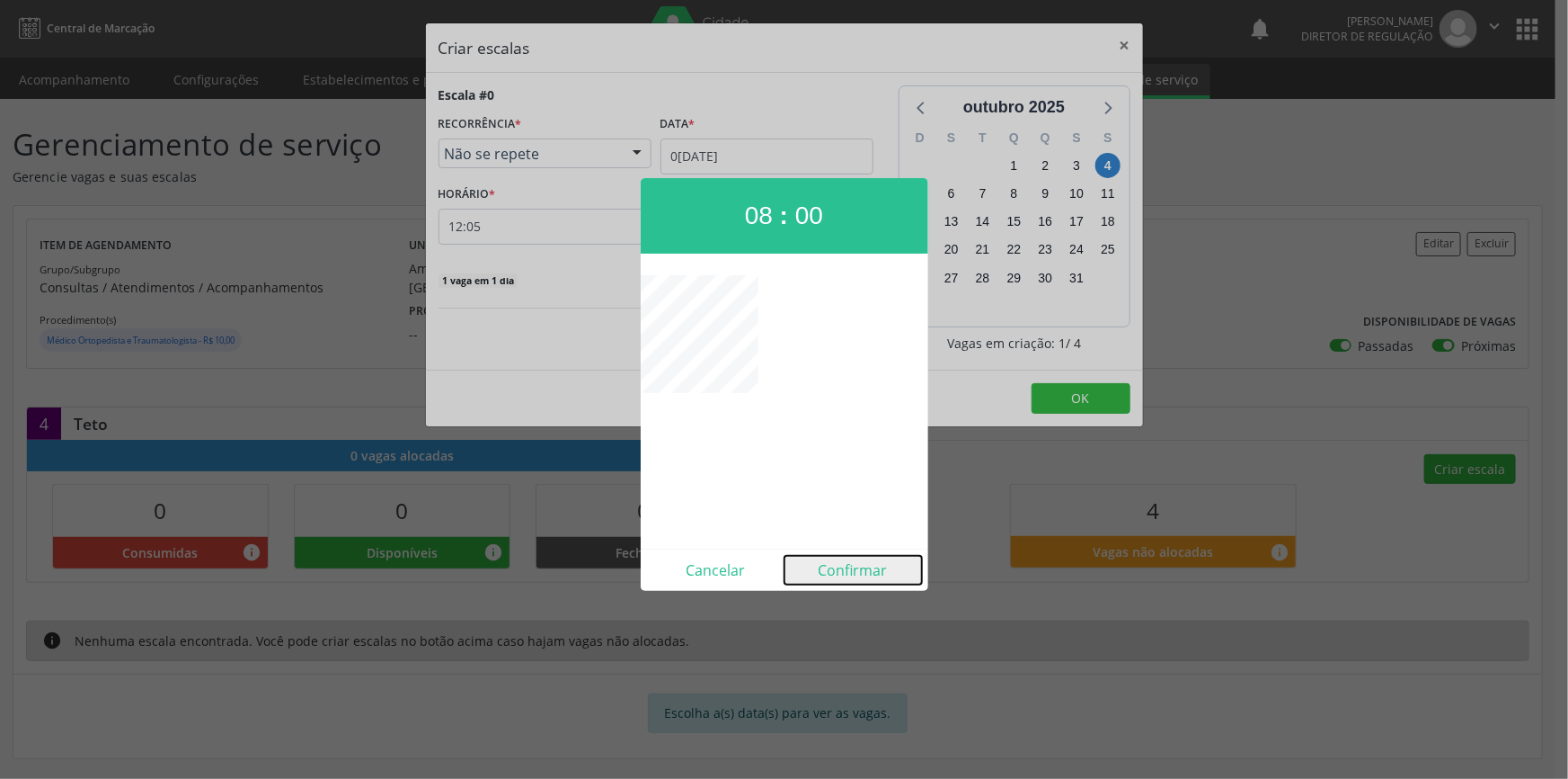
click at [843, 584] on button "Confirmar" at bounding box center [853, 569] width 137 height 28
type input "08:00"
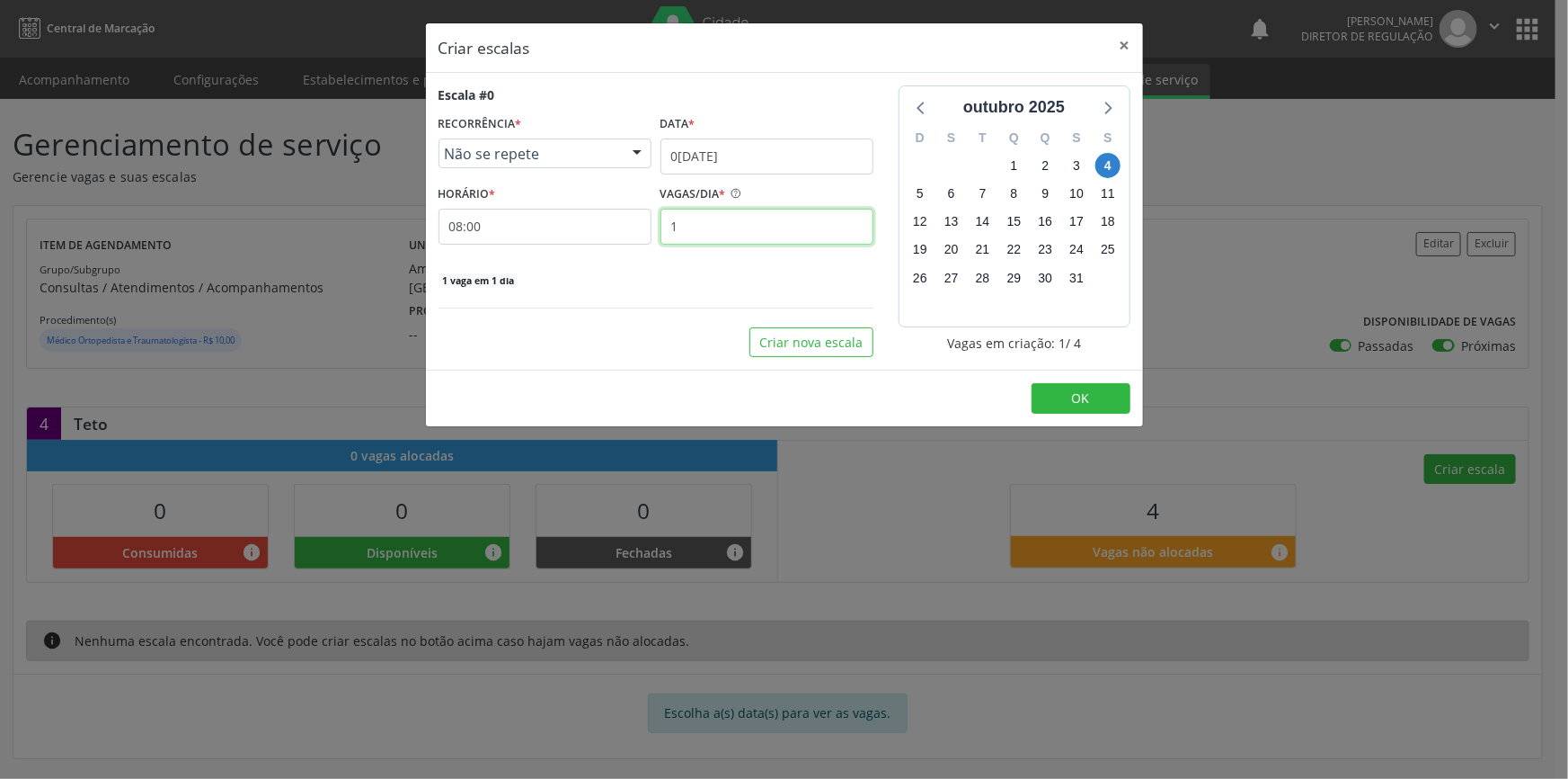
drag, startPoint x: 722, startPoint y: 232, endPoint x: 602, endPoint y: 218, distance: 120.8
click at [610, 219] on div "HORÁRIO * 08:00 VAGAS/DIA * 1" at bounding box center [656, 212] width 444 height 64
type input "4"
click at [1087, 395] on span "OK" at bounding box center [1081, 397] width 18 height 17
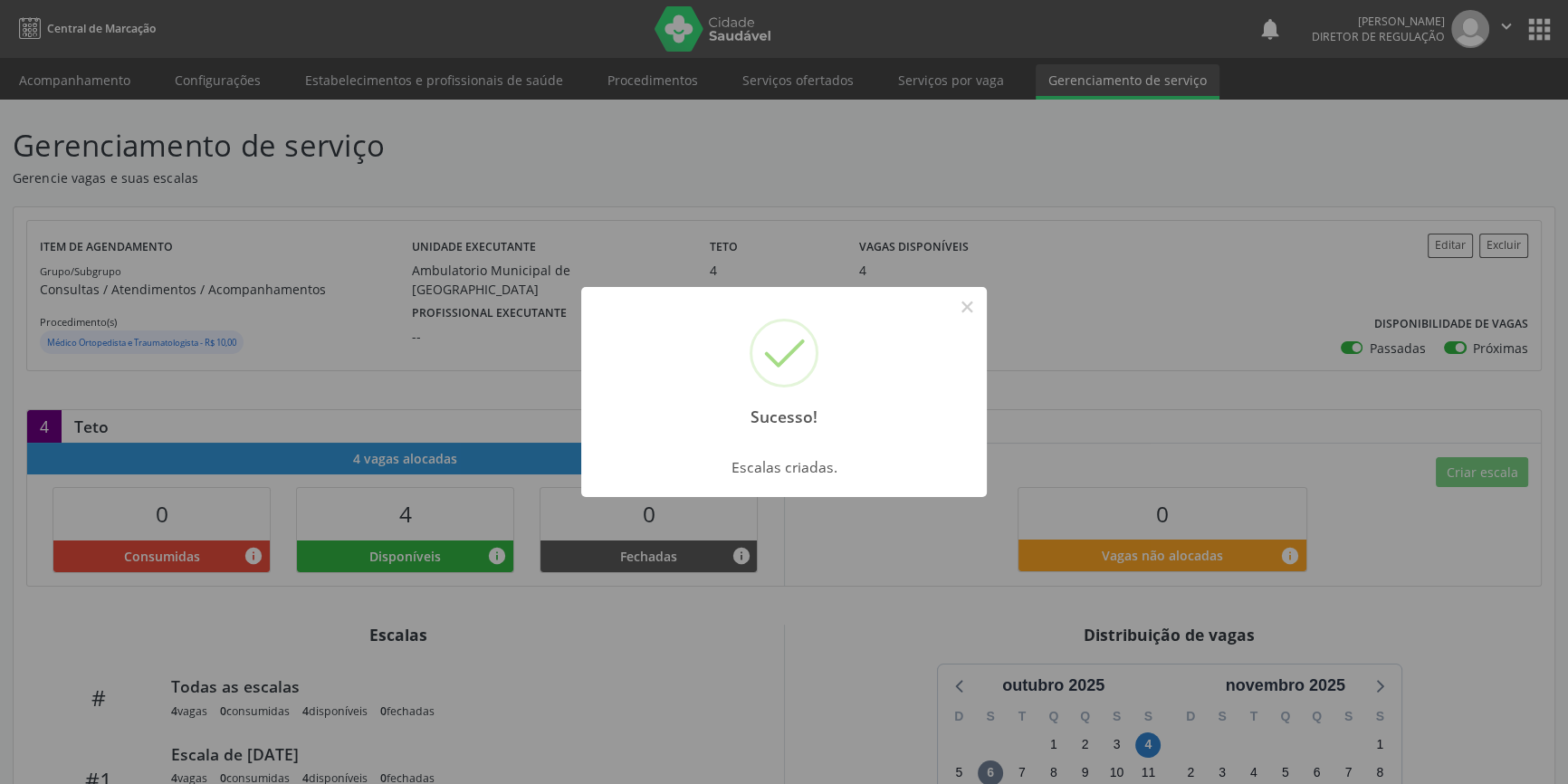
click at [1104, 246] on div "Sucesso! × Escalas criadas. OK Cancel" at bounding box center [784, 392] width 1568 height 784
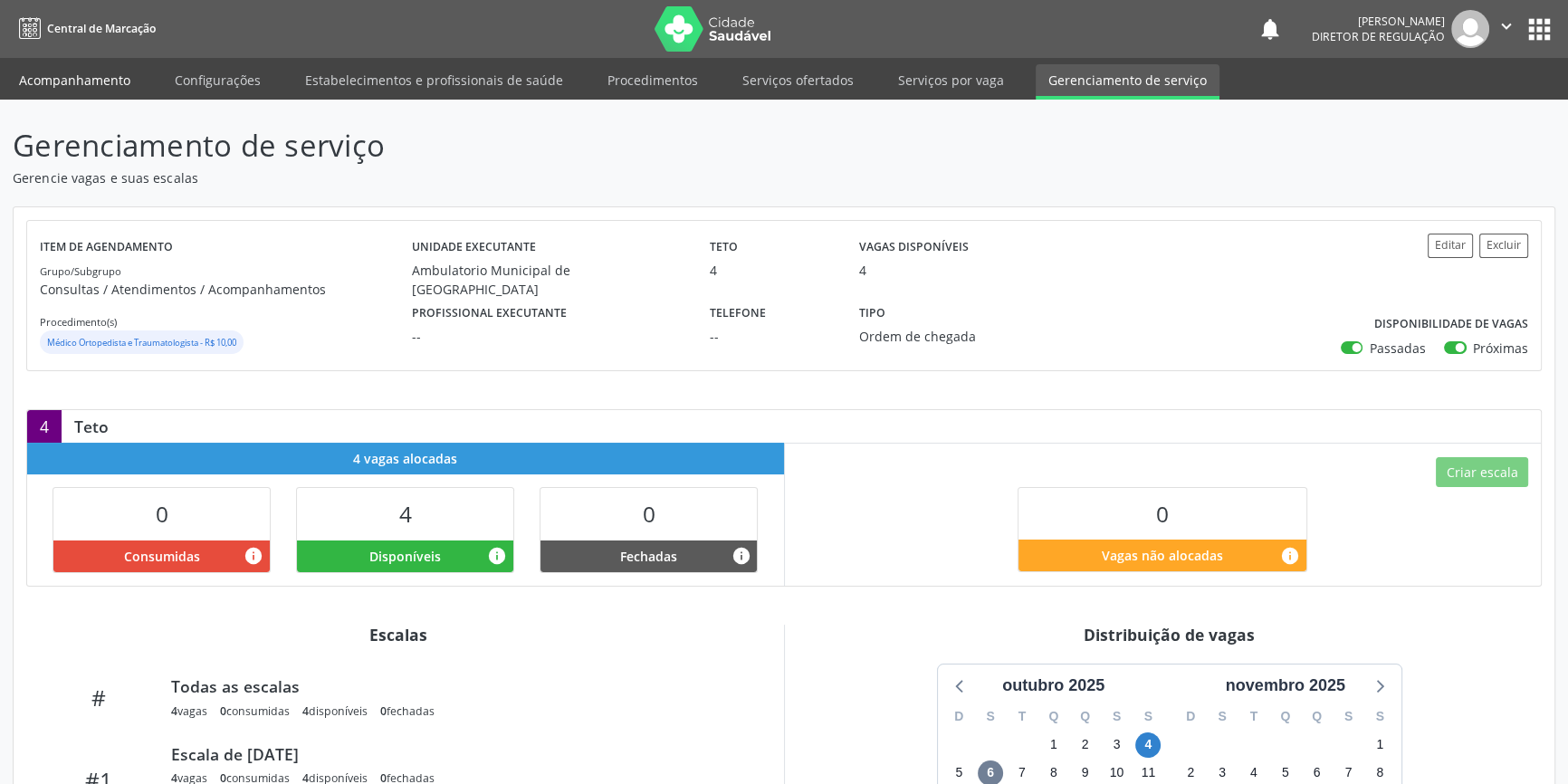
click at [137, 81] on link "Acompanhamento" at bounding box center [74, 80] width 136 height 32
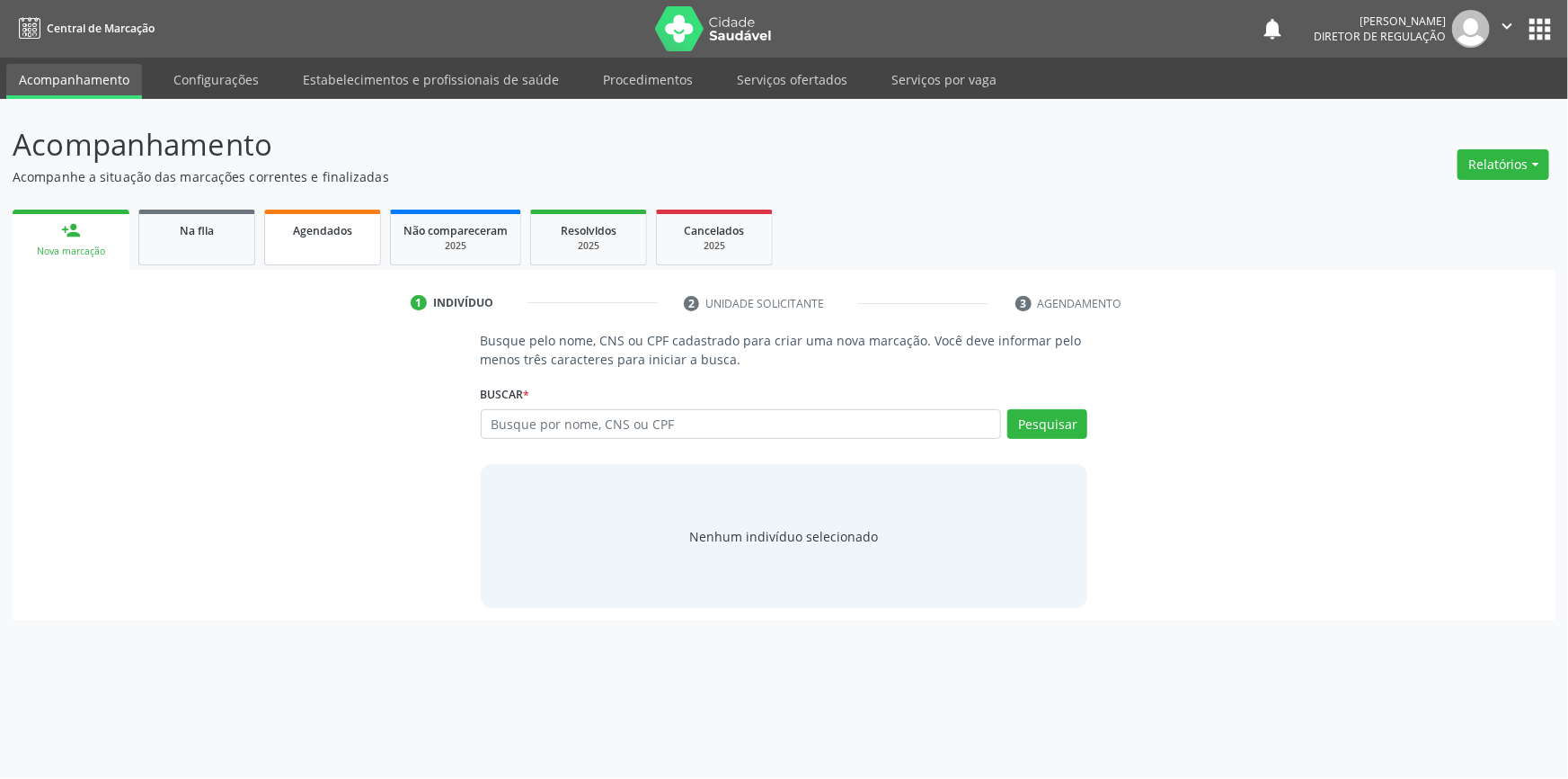
click at [331, 265] on link "Agendados" at bounding box center [322, 237] width 117 height 56
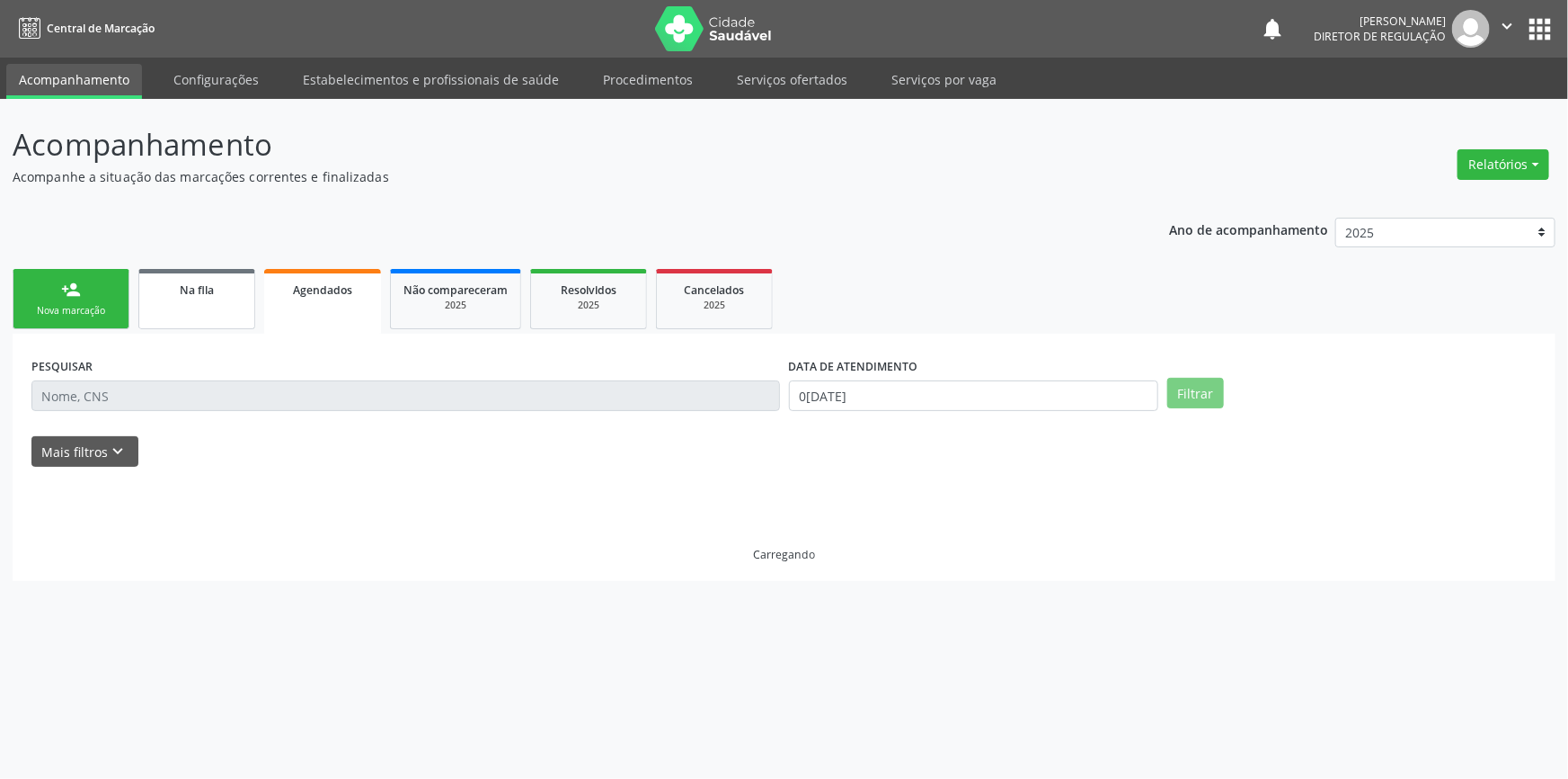
click at [213, 297] on link "Na fila" at bounding box center [196, 298] width 117 height 60
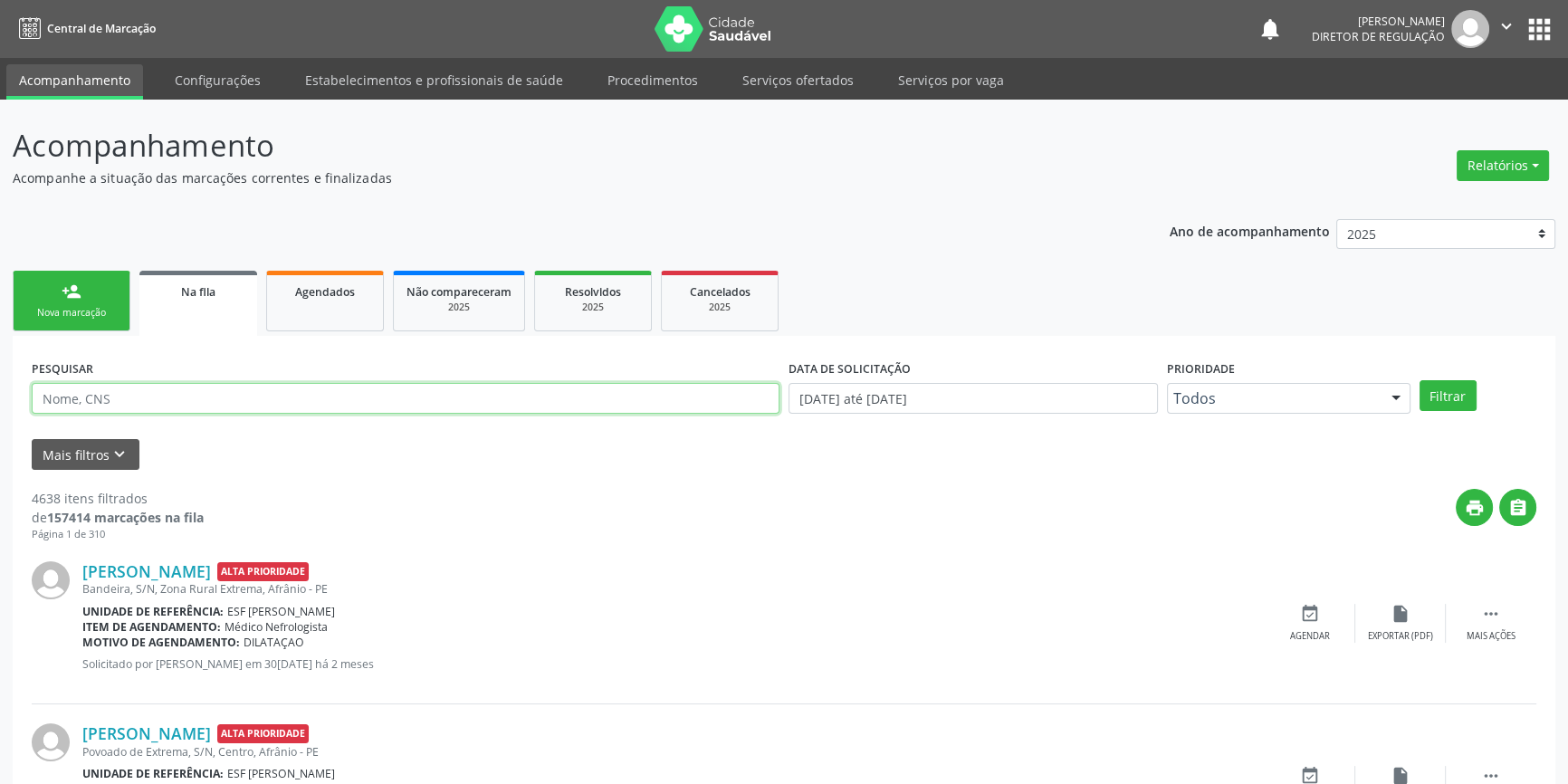
click at [168, 388] on input "text" at bounding box center [405, 398] width 748 height 31
click at [1467, 389] on button "Filtrar" at bounding box center [1448, 395] width 57 height 31
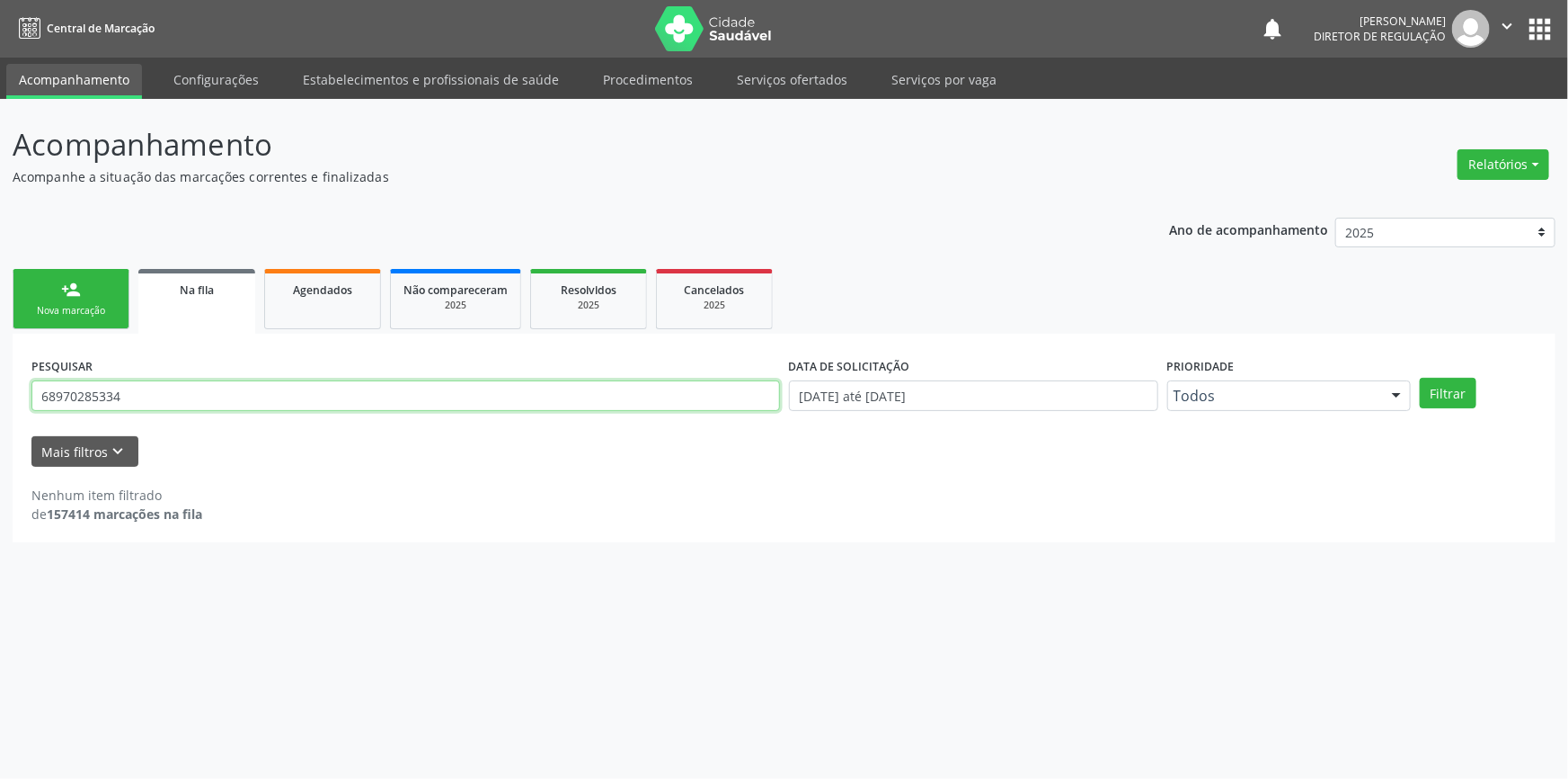
drag, startPoint x: 278, startPoint y: 385, endPoint x: 0, endPoint y: 388, distance: 278.0
click at [0, 388] on div "Acompanhamento Acompanhe a situação das marcações correntes e finalizadas Relat…" at bounding box center [784, 439] width 1568 height 680
paste input "706300708855076"
type input "706300708855076"
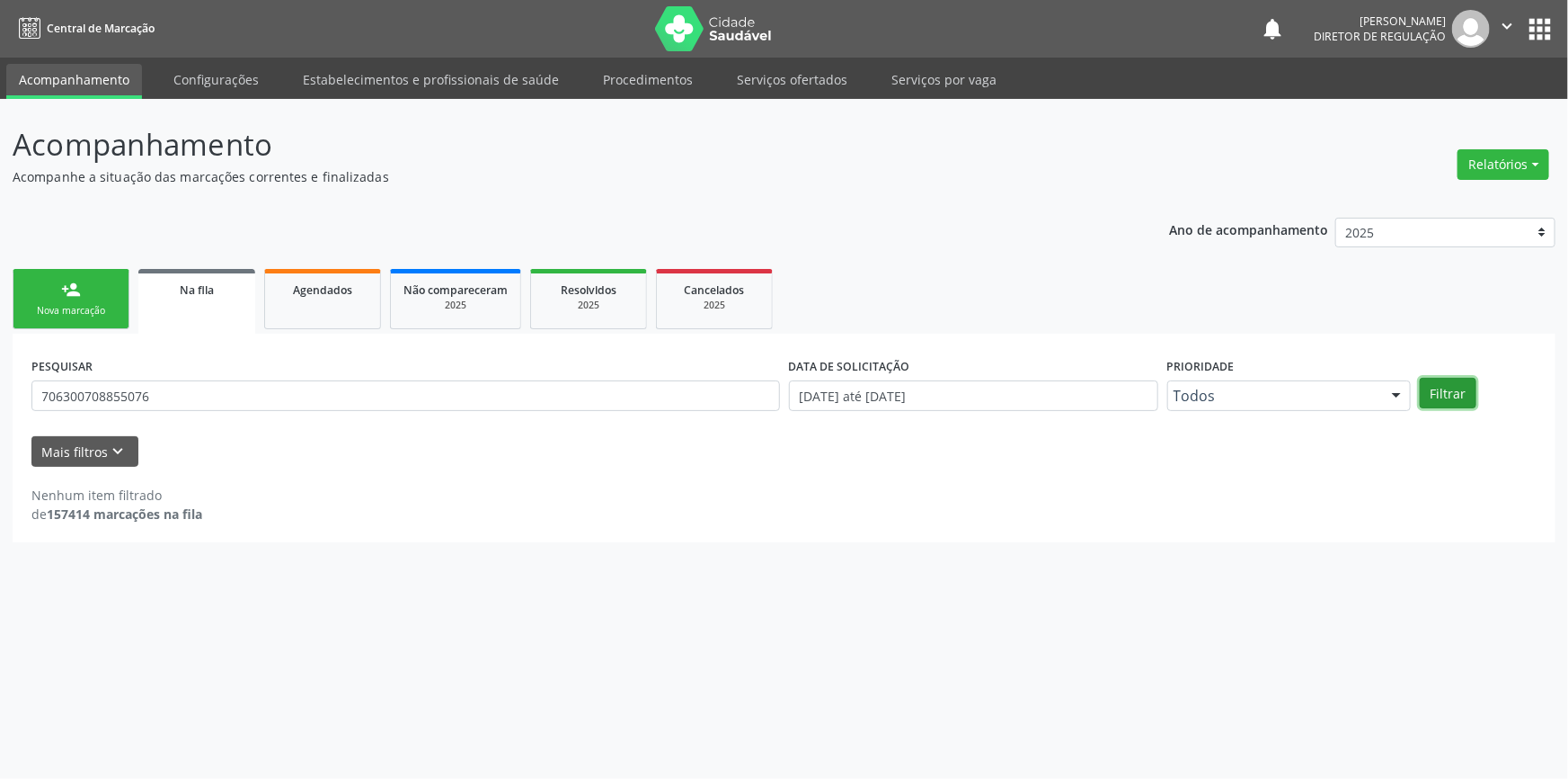
click at [1424, 392] on button "Filtrar" at bounding box center [1448, 392] width 57 height 30
click at [92, 306] on div "Nova marcação" at bounding box center [72, 311] width 90 height 14
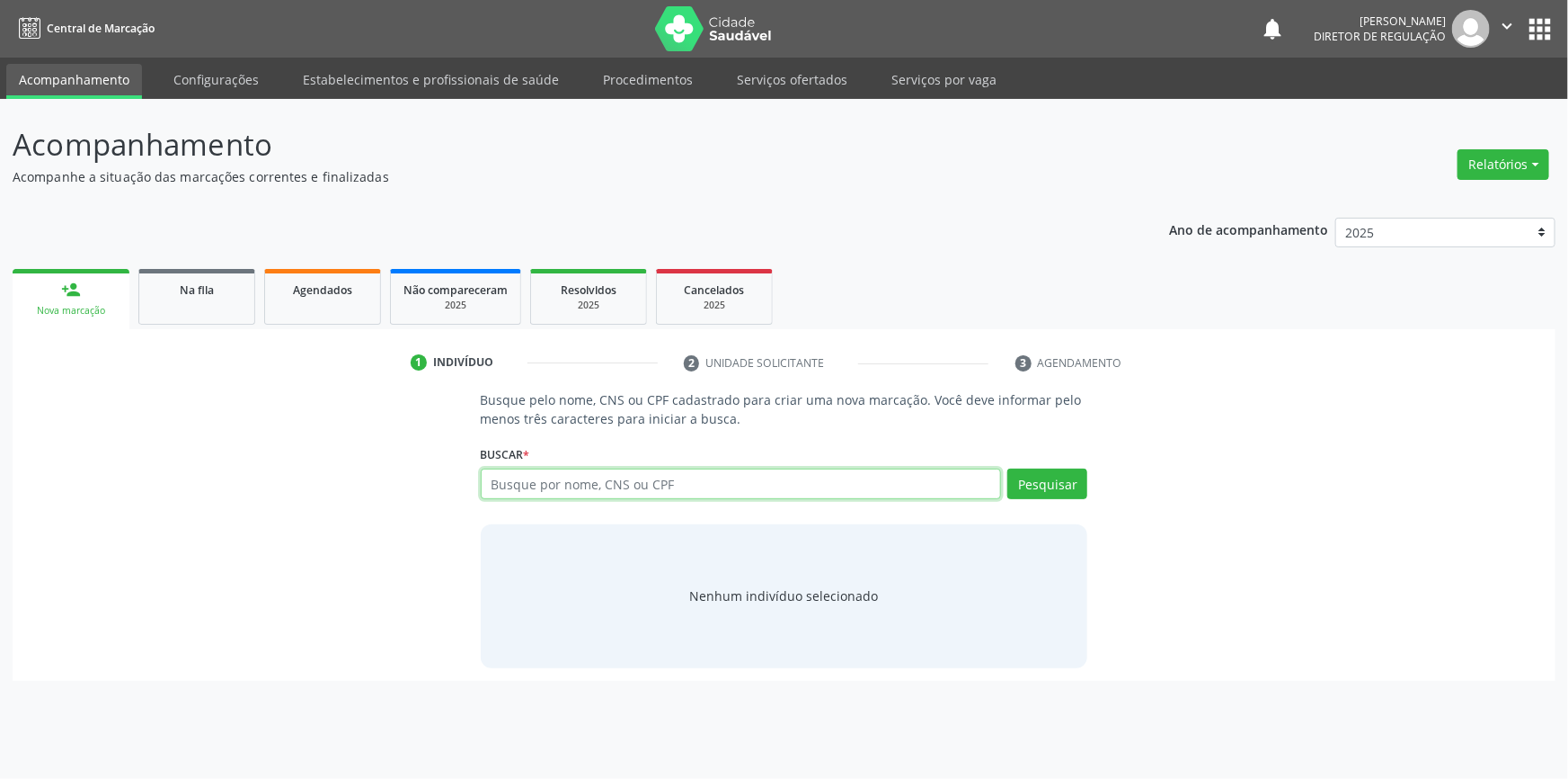
click at [706, 486] on input "text" at bounding box center [740, 483] width 521 height 30
type input "706300708855076"
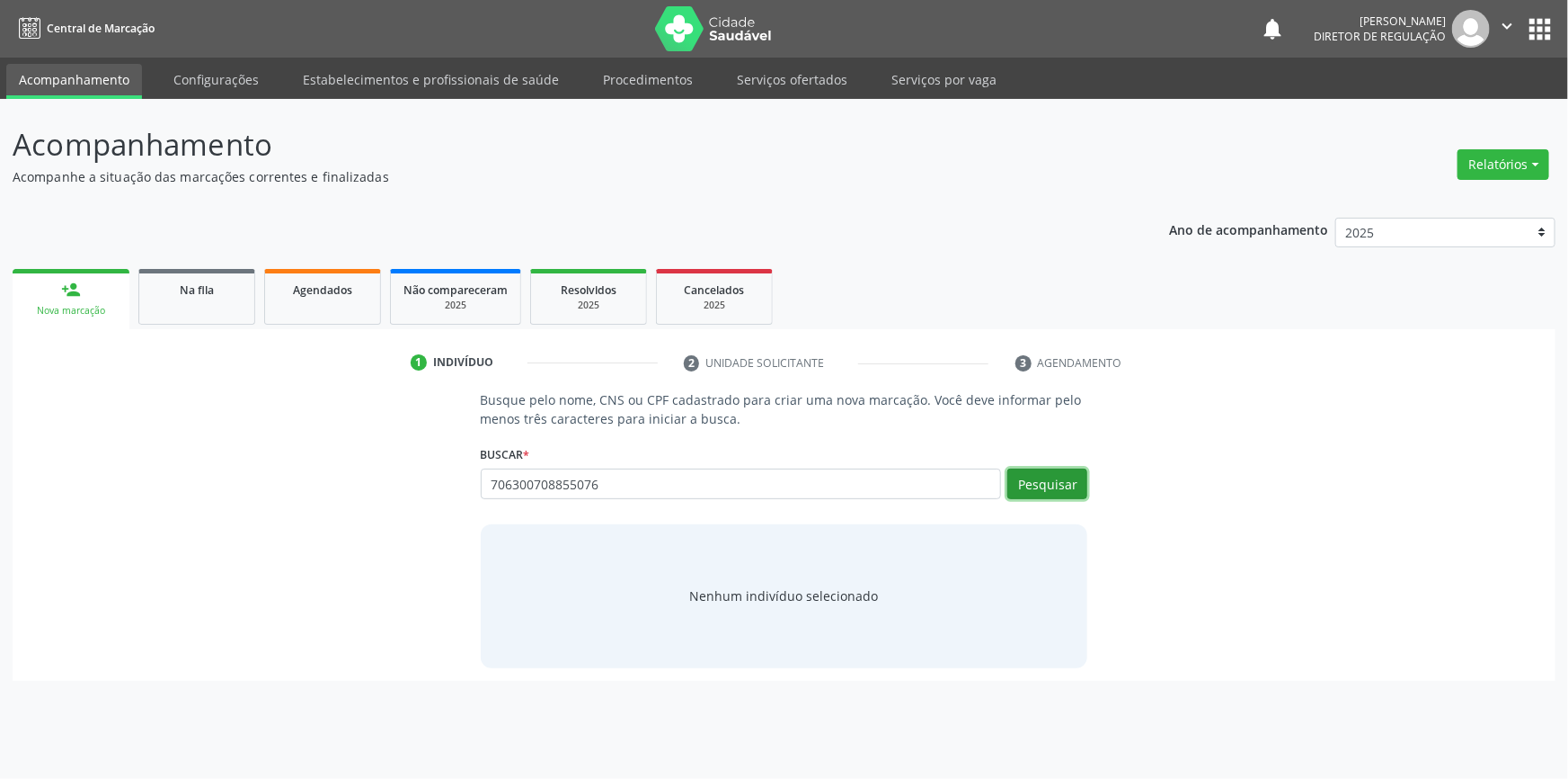
click at [1056, 484] on button "Pesquisar" at bounding box center [1047, 483] width 80 height 30
type input "706300708855076"
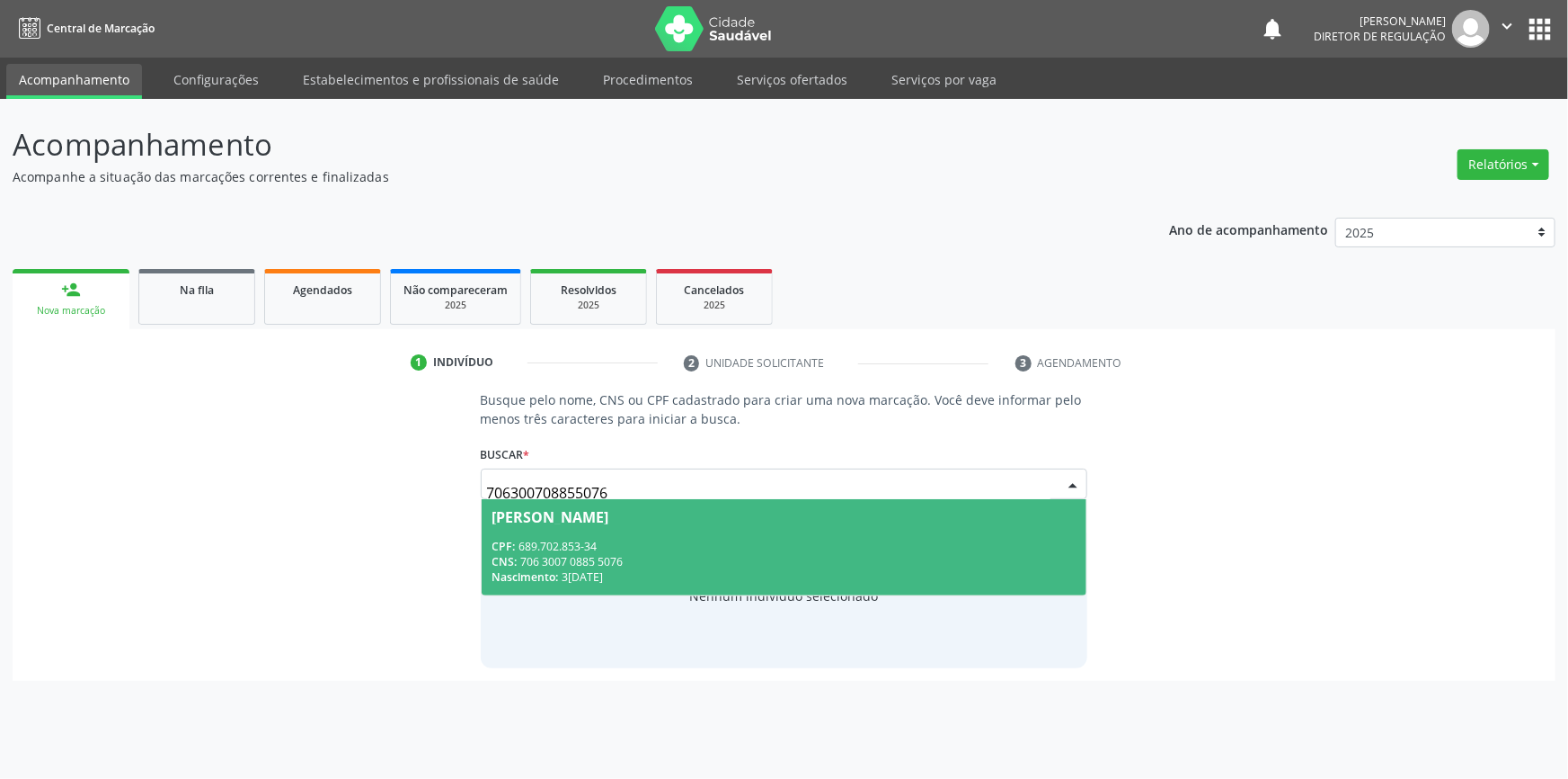
click at [609, 513] on div "[PERSON_NAME]" at bounding box center [550, 517] width 117 height 15
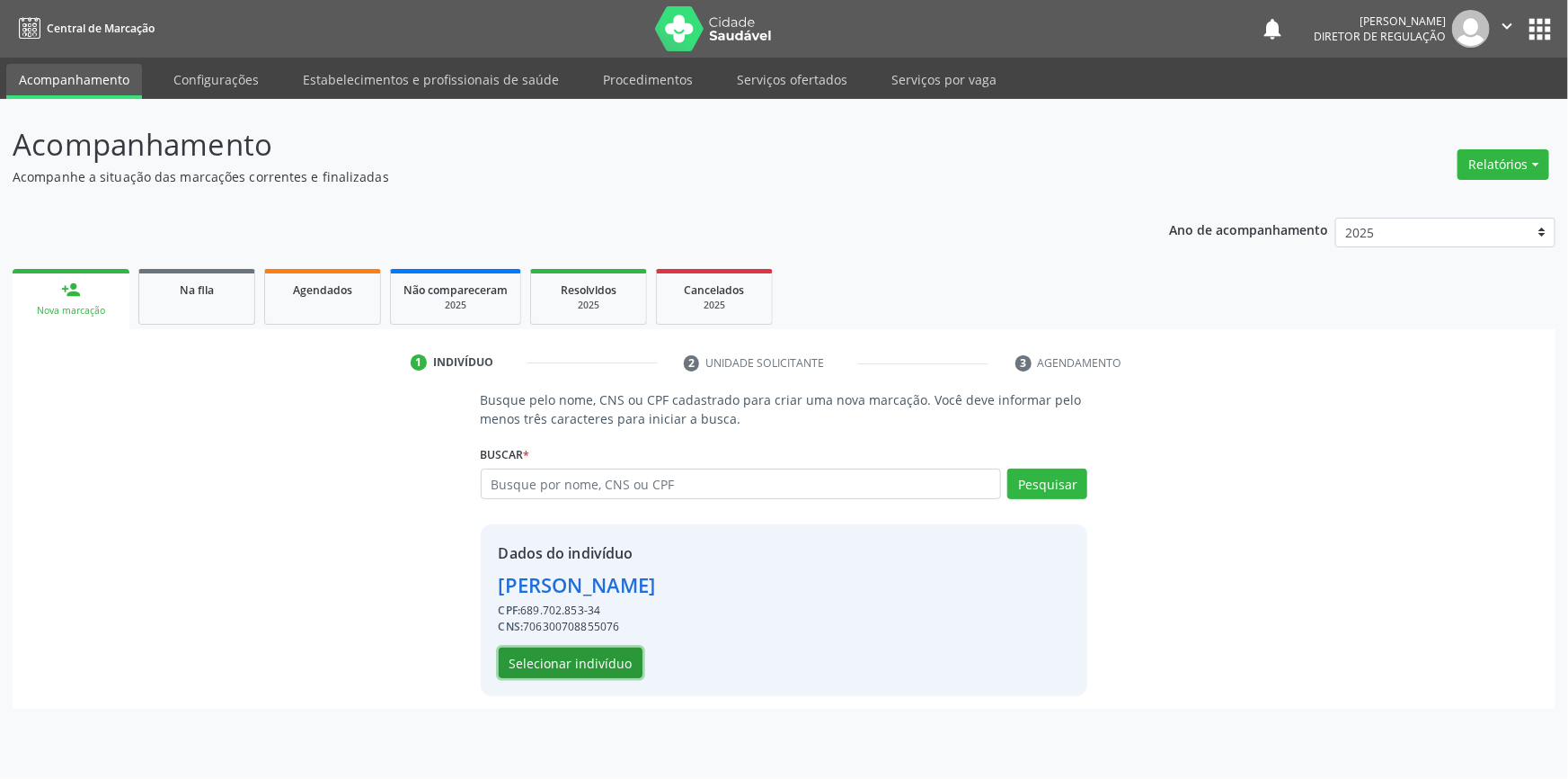
click at [566, 662] on button "Selecionar indivíduo" at bounding box center [571, 662] width 144 height 30
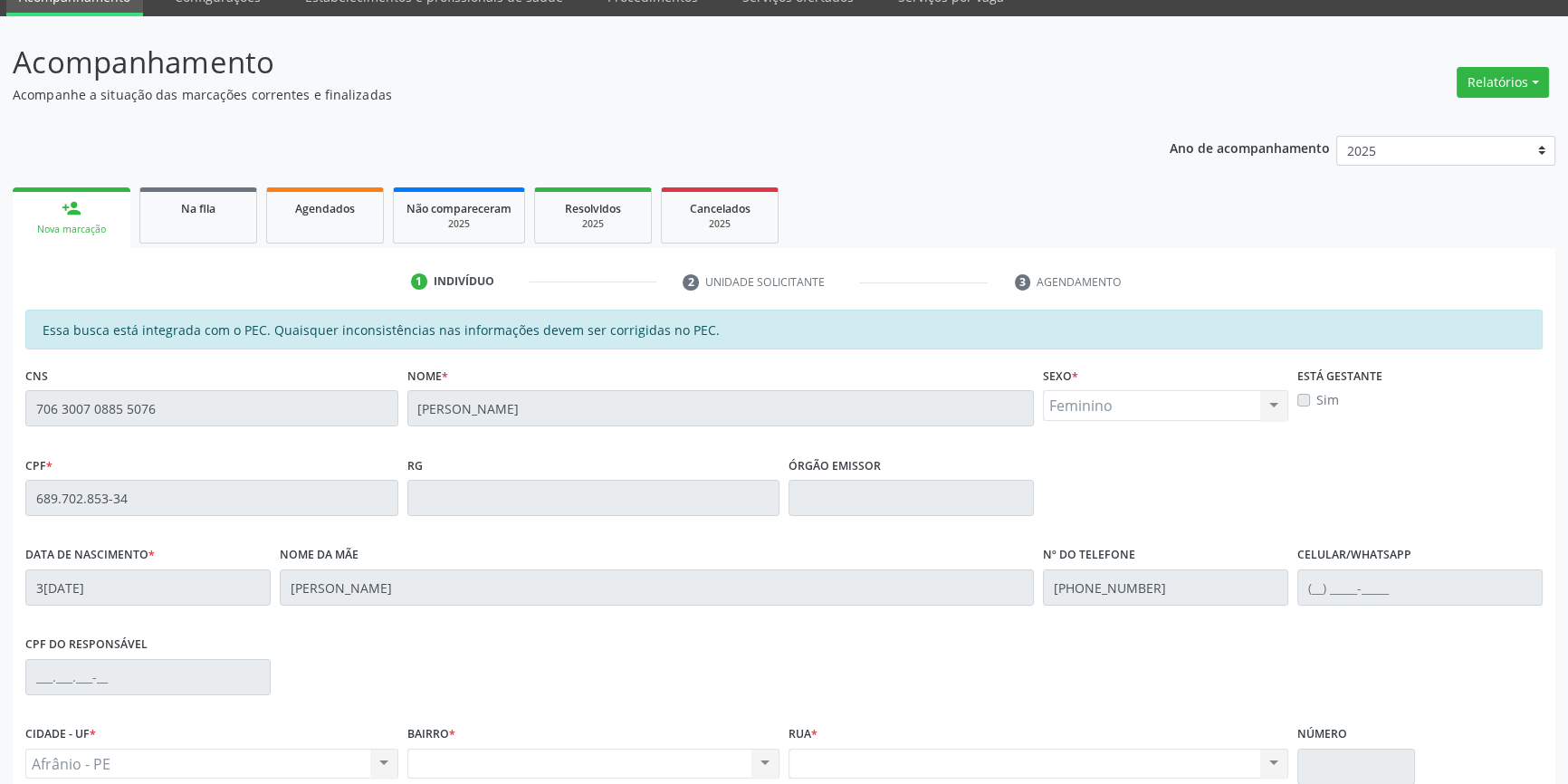
scroll to position [248, 0]
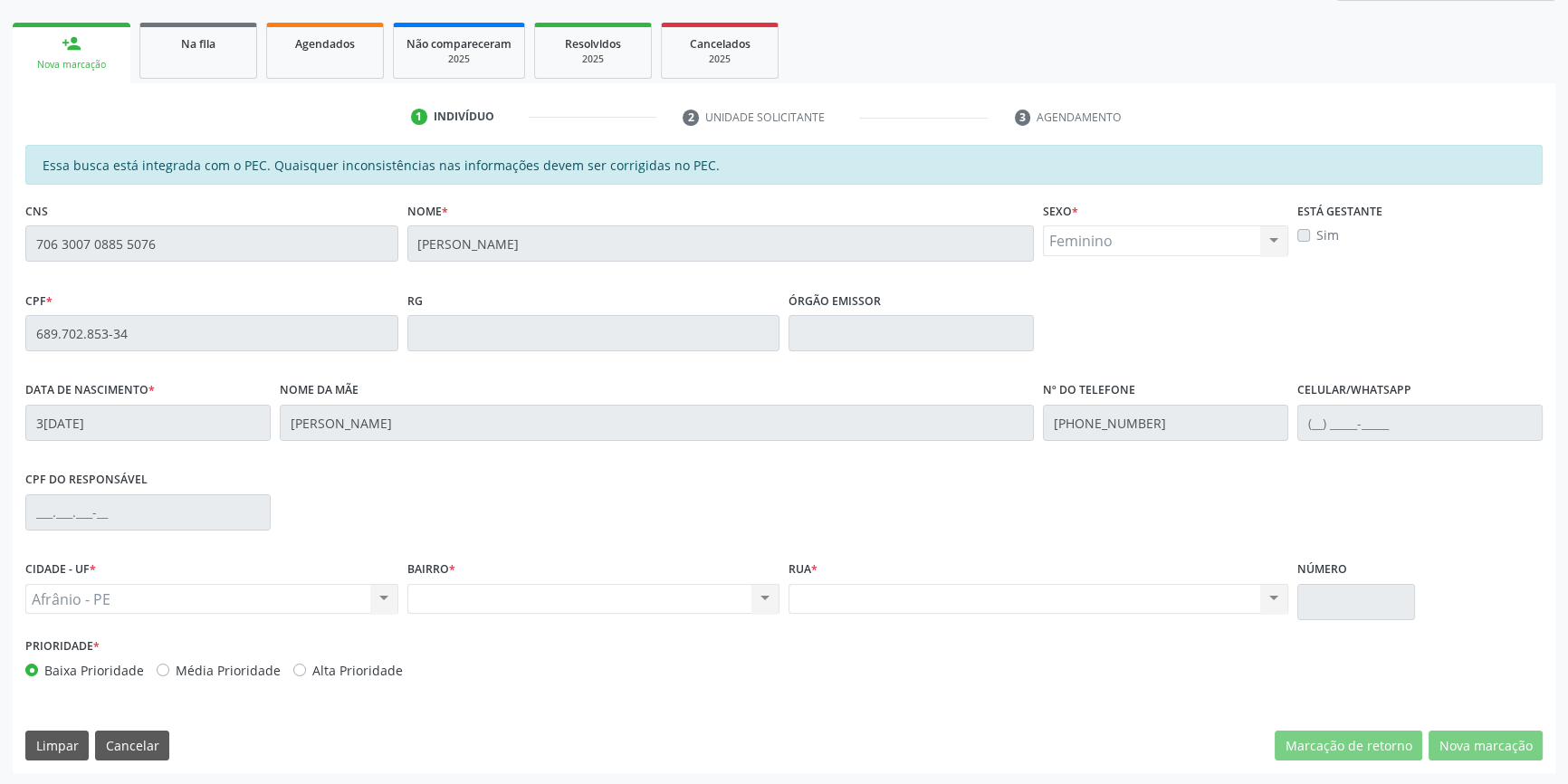
click at [0, 250] on div "Acompanhamento Acompanhe a situação das marcações correntes e finalizadas Relat…" at bounding box center [784, 319] width 1568 height 934
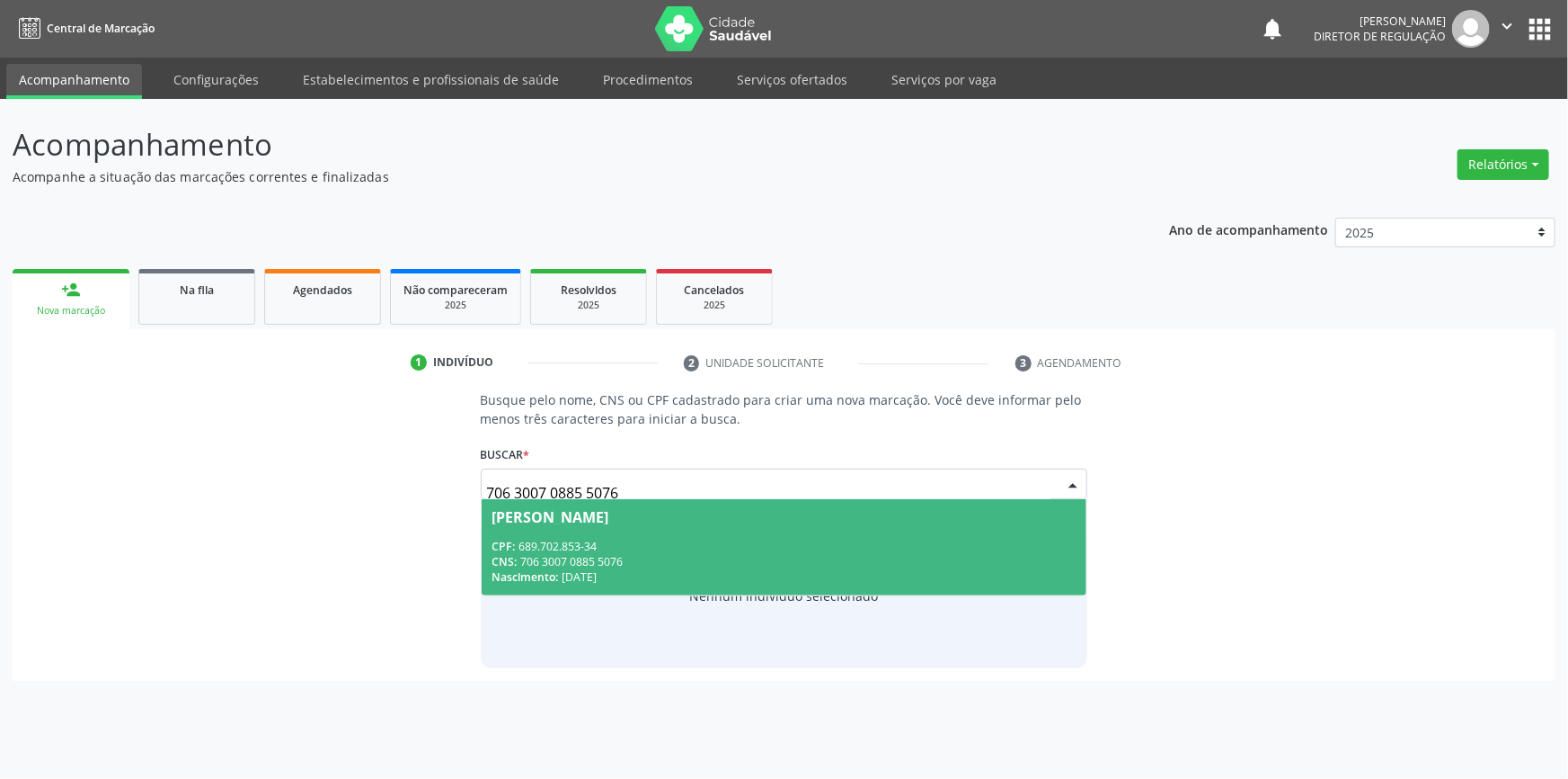
click at [808, 545] on div "CPF: 689.702.853-34" at bounding box center [784, 546] width 584 height 16
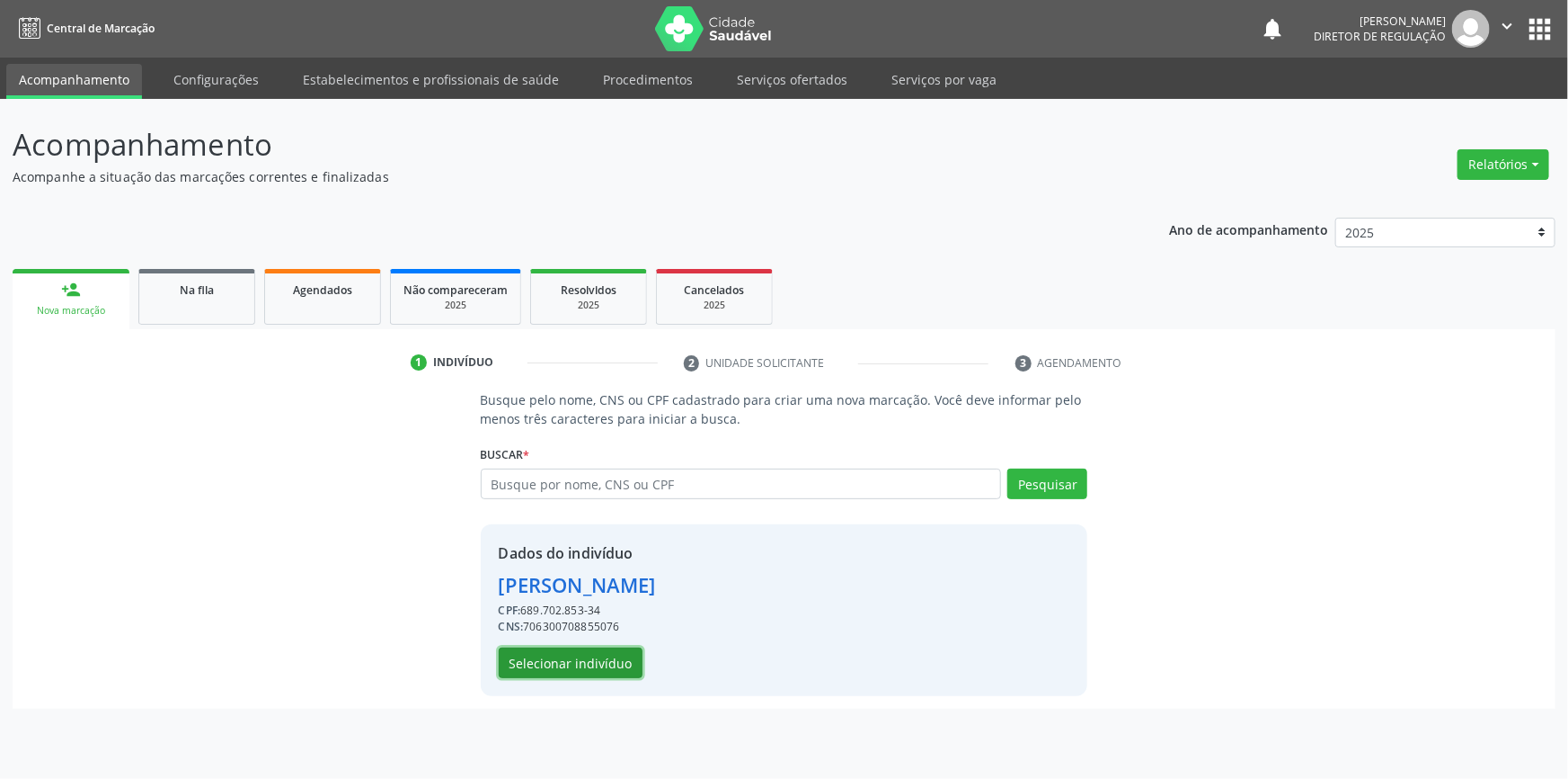
click at [579, 660] on button "Selecionar indivíduo" at bounding box center [571, 662] width 144 height 30
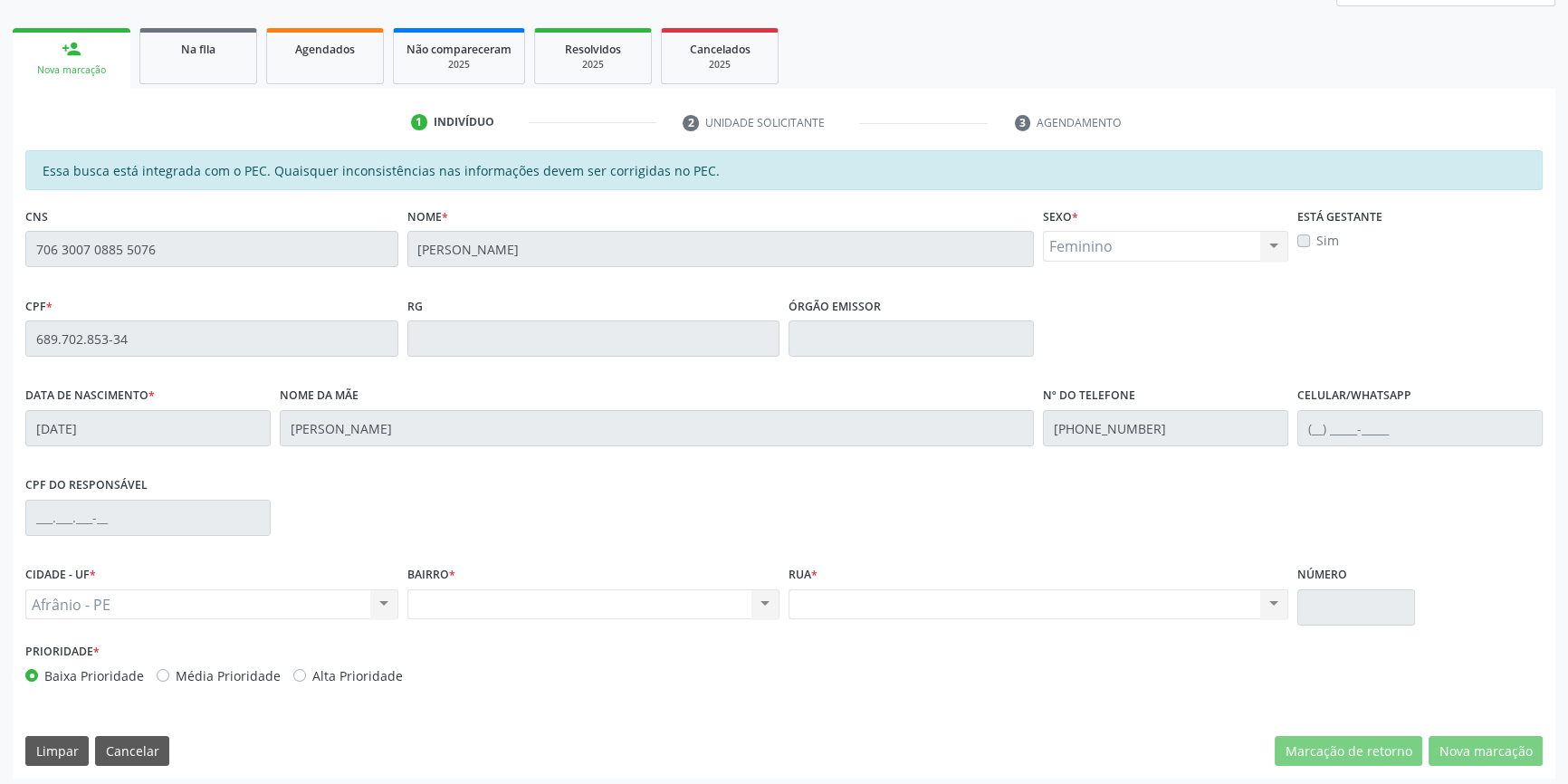
scroll to position [248, 0]
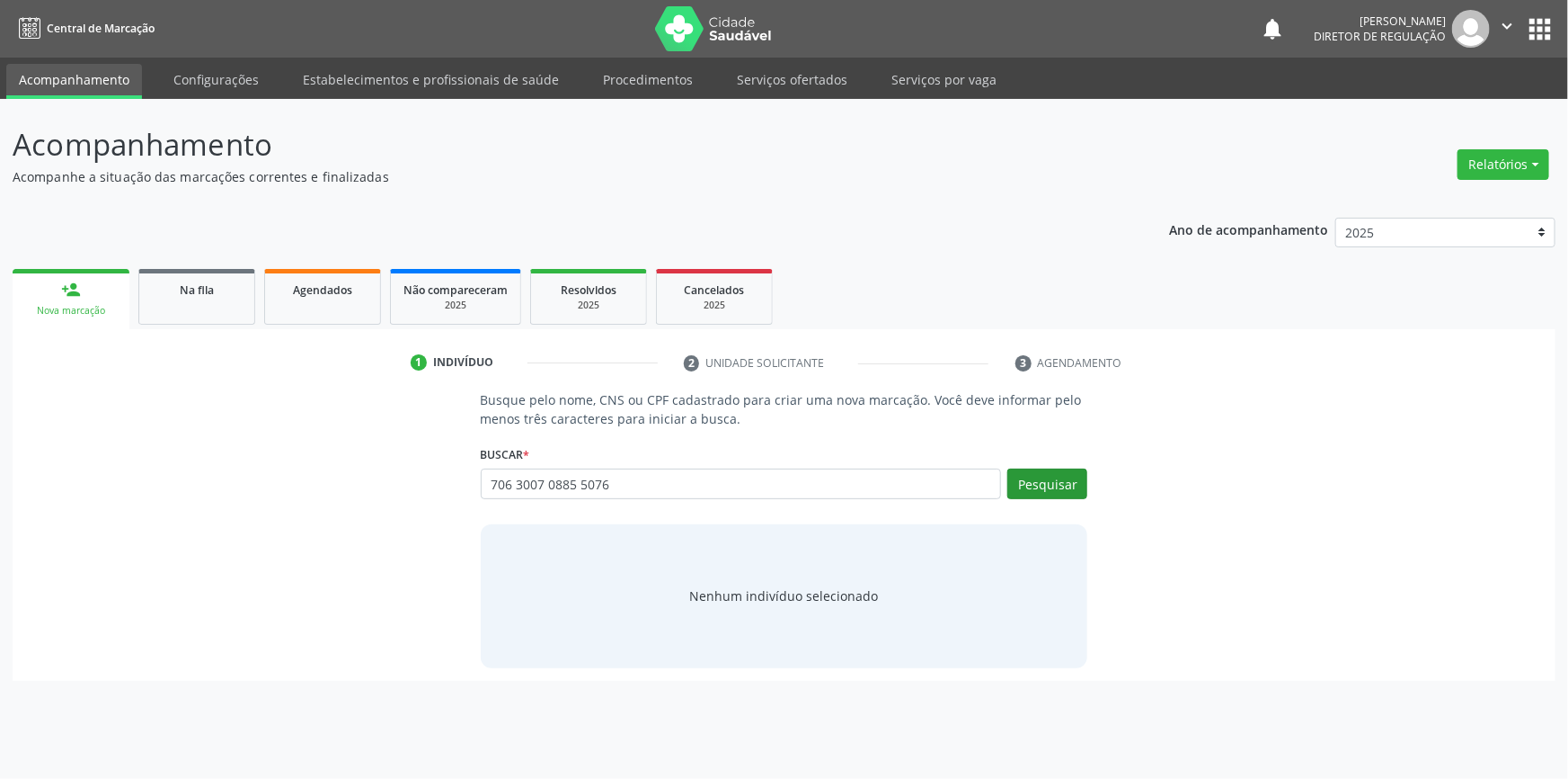
type input "706 3007 0885 5076"
click at [1011, 473] on button "Pesquisar" at bounding box center [1047, 483] width 80 height 30
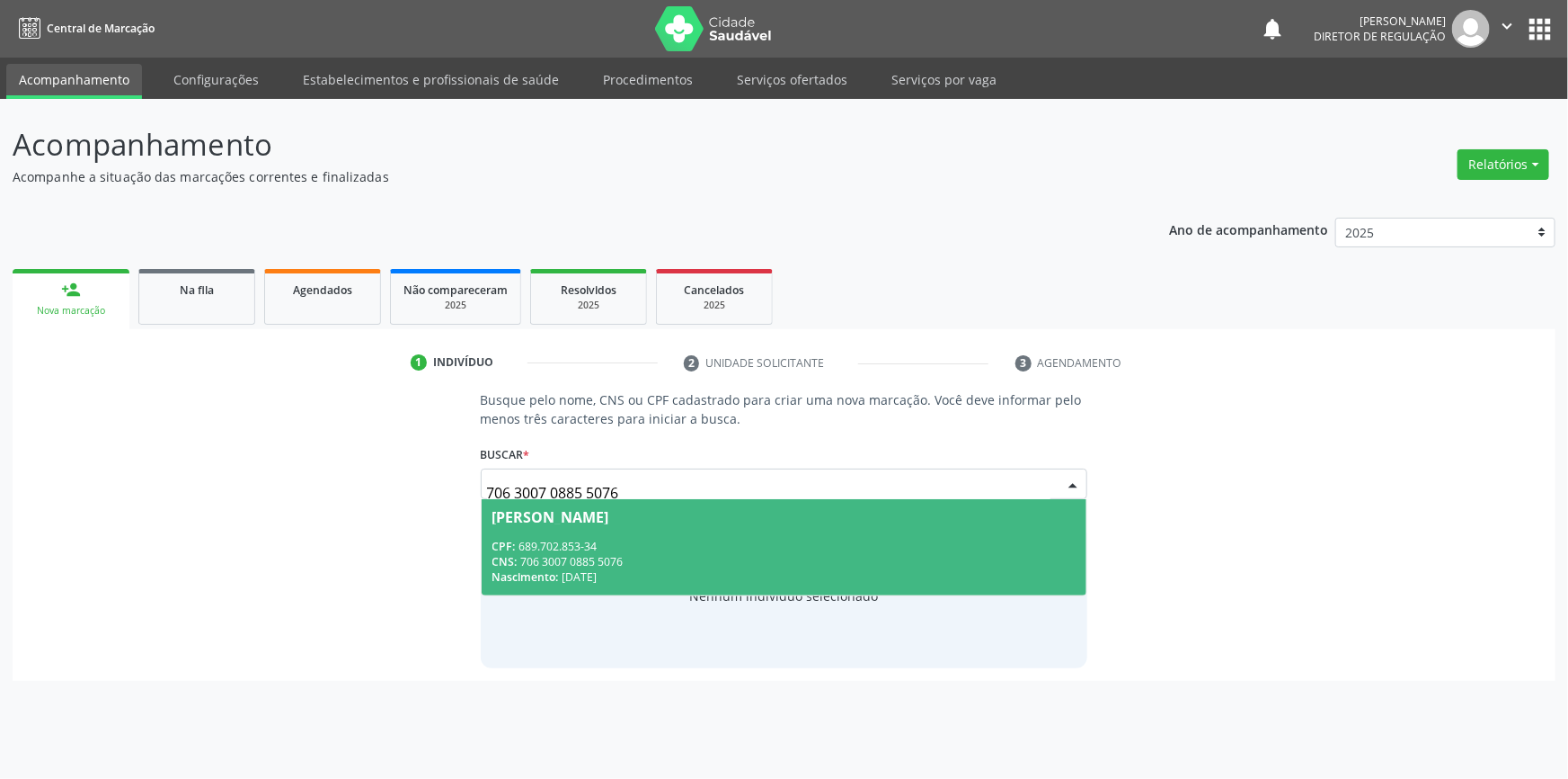
click at [799, 557] on div "CNS: 706 3007 0885 5076" at bounding box center [784, 561] width 584 height 16
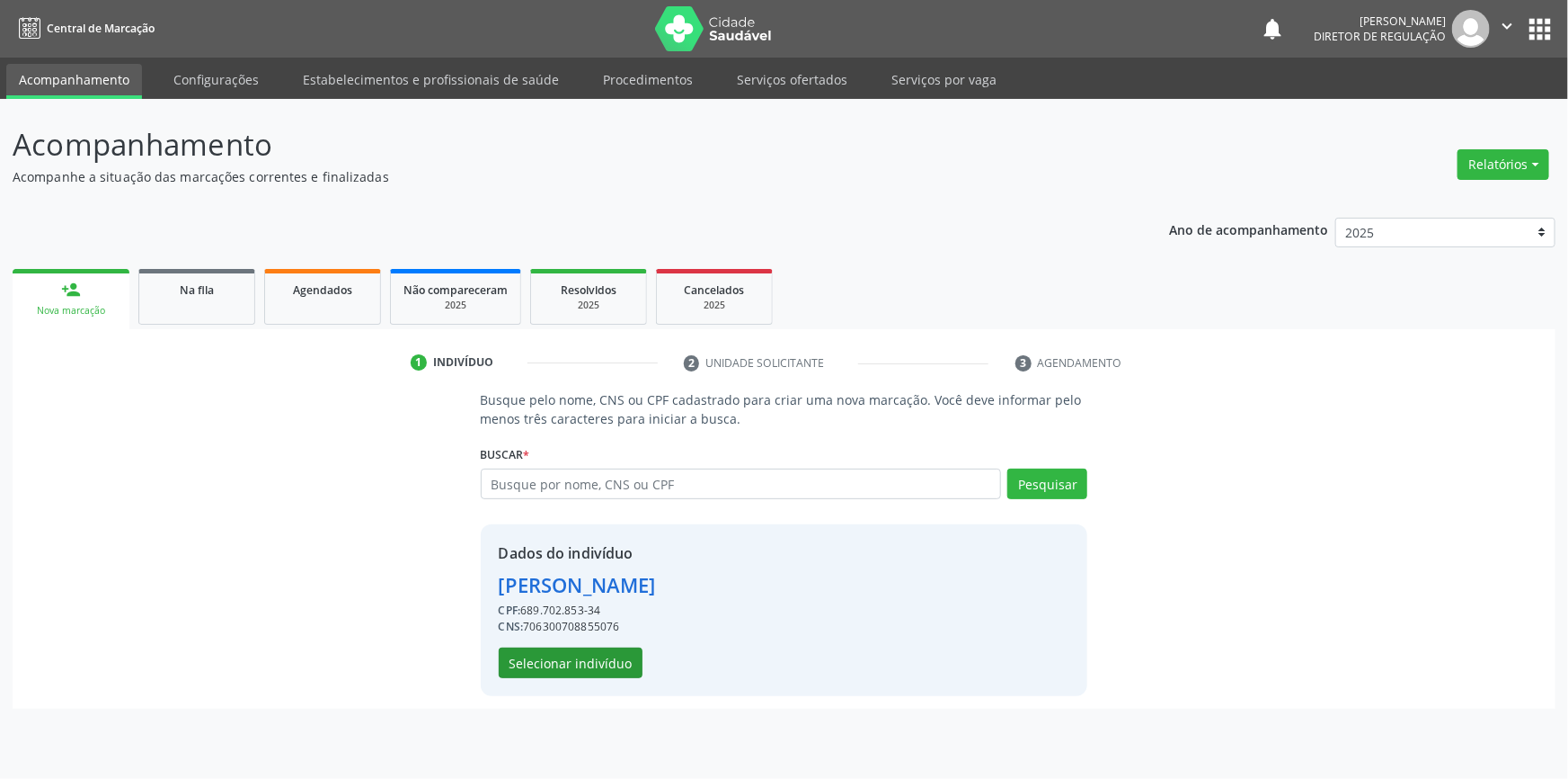
click at [553, 642] on div "Dados do indivíduo Luzimar Marques da Silva CPF: 689.702.853-34 CNS: 7063007088…" at bounding box center [578, 610] width 157 height 135
click at [555, 653] on button "Selecionar indivíduo" at bounding box center [571, 662] width 144 height 30
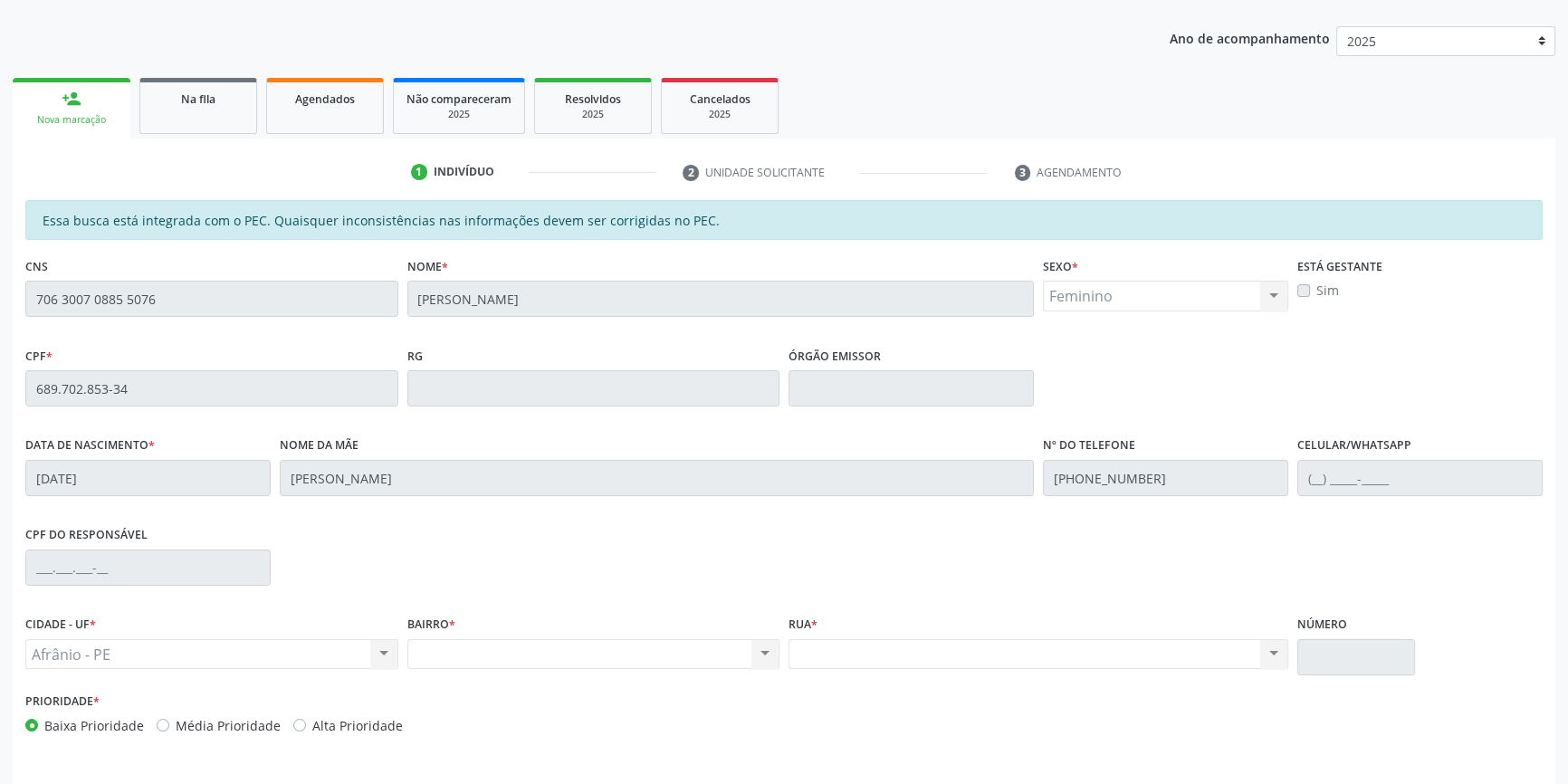
scroll to position [164, 0]
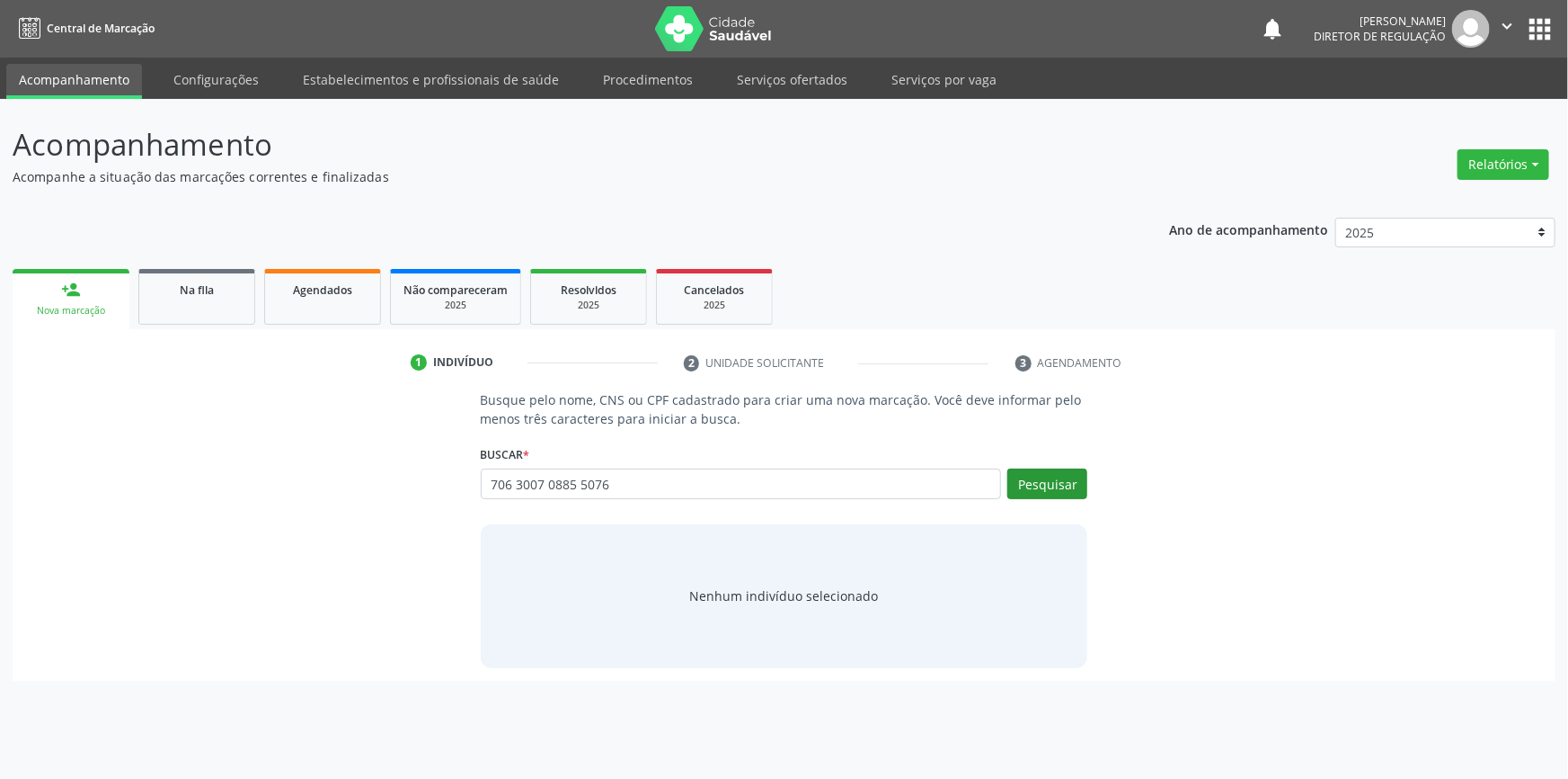
type input "706 3007 0885 5076"
click at [1020, 470] on button "Pesquisar" at bounding box center [1047, 483] width 80 height 30
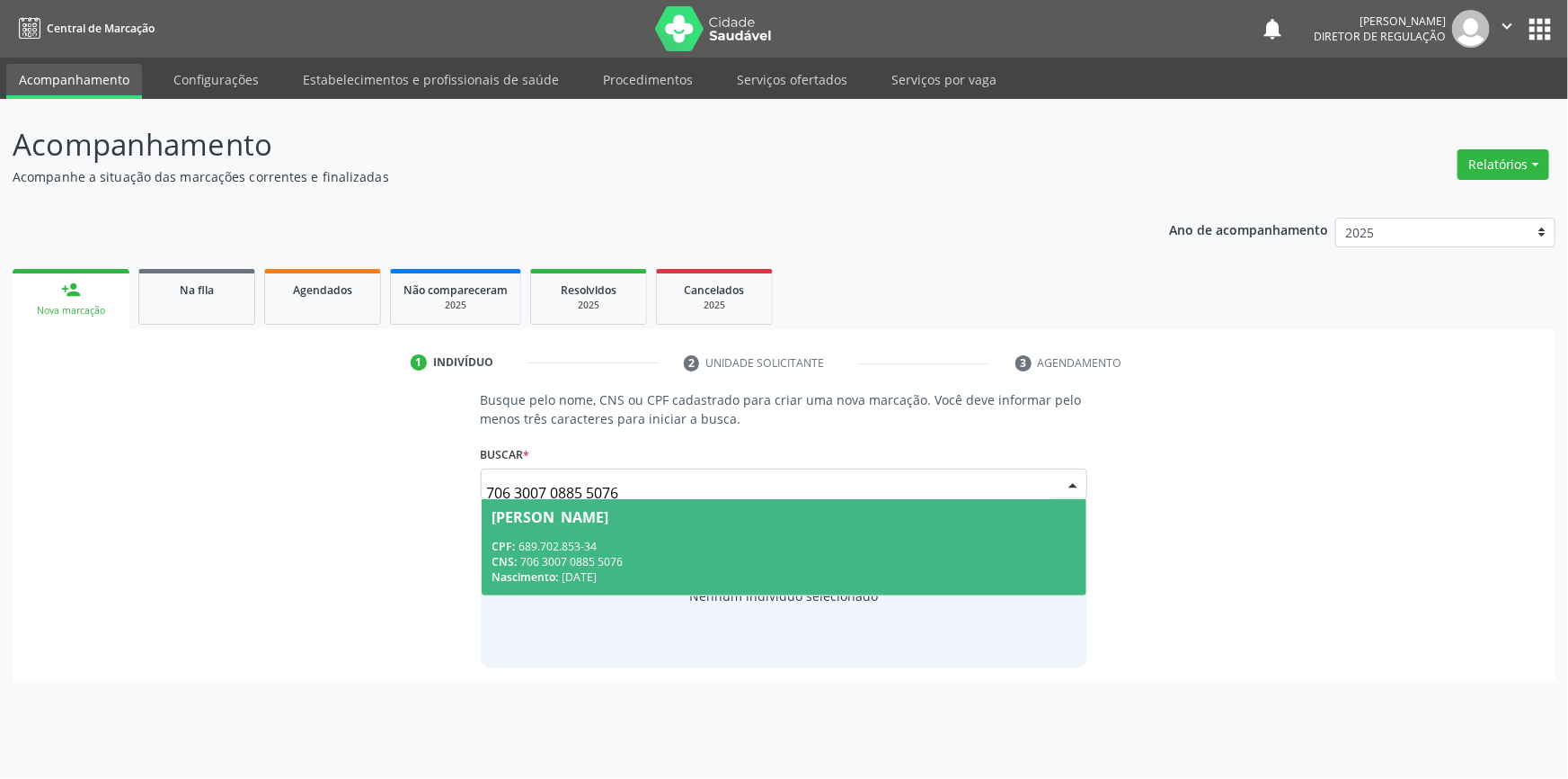
click at [715, 577] on div "Nascimento: 30/11/1969" at bounding box center [784, 577] width 584 height 16
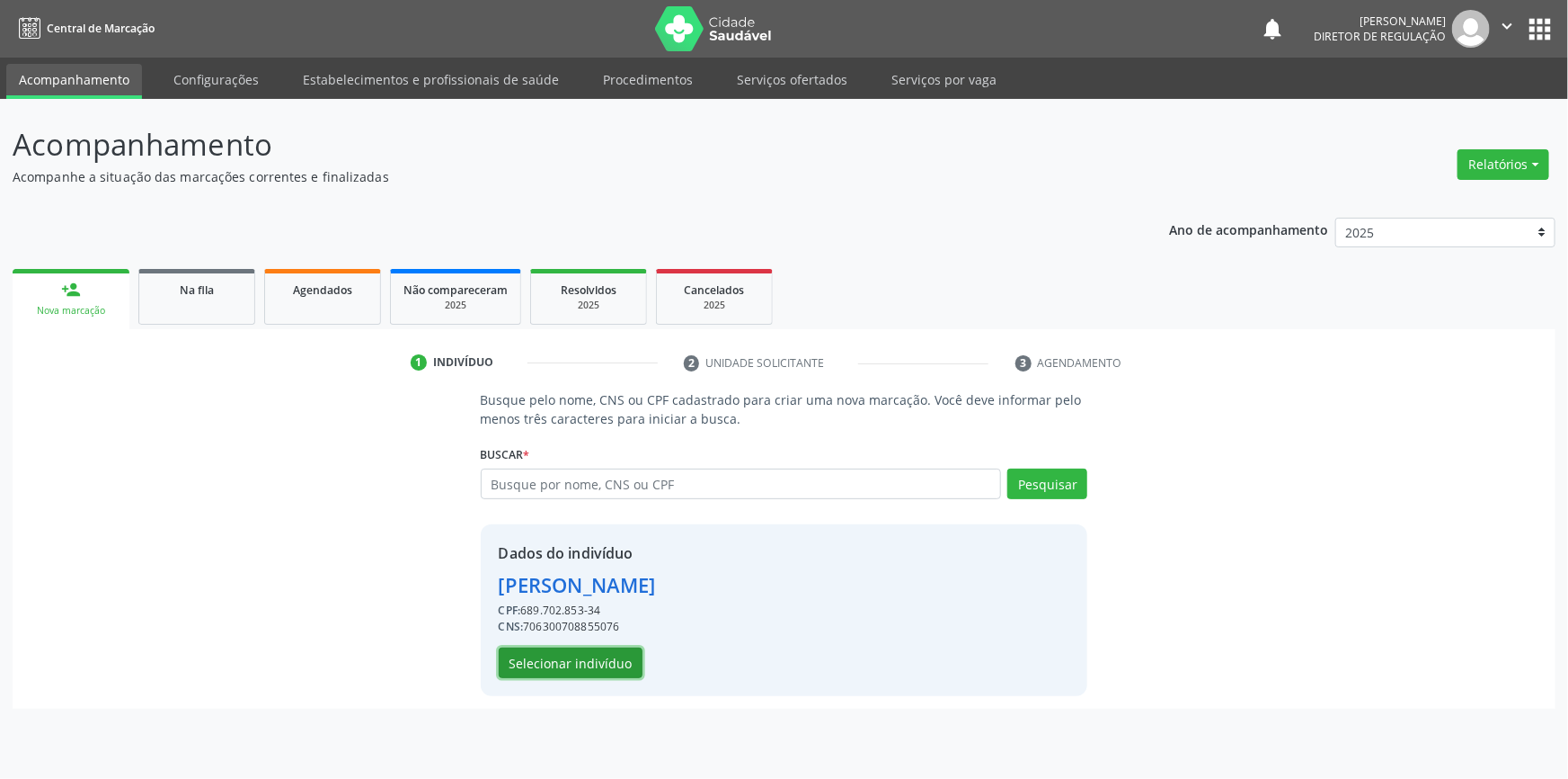
click at [613, 650] on button "Selecionar indivíduo" at bounding box center [571, 662] width 144 height 30
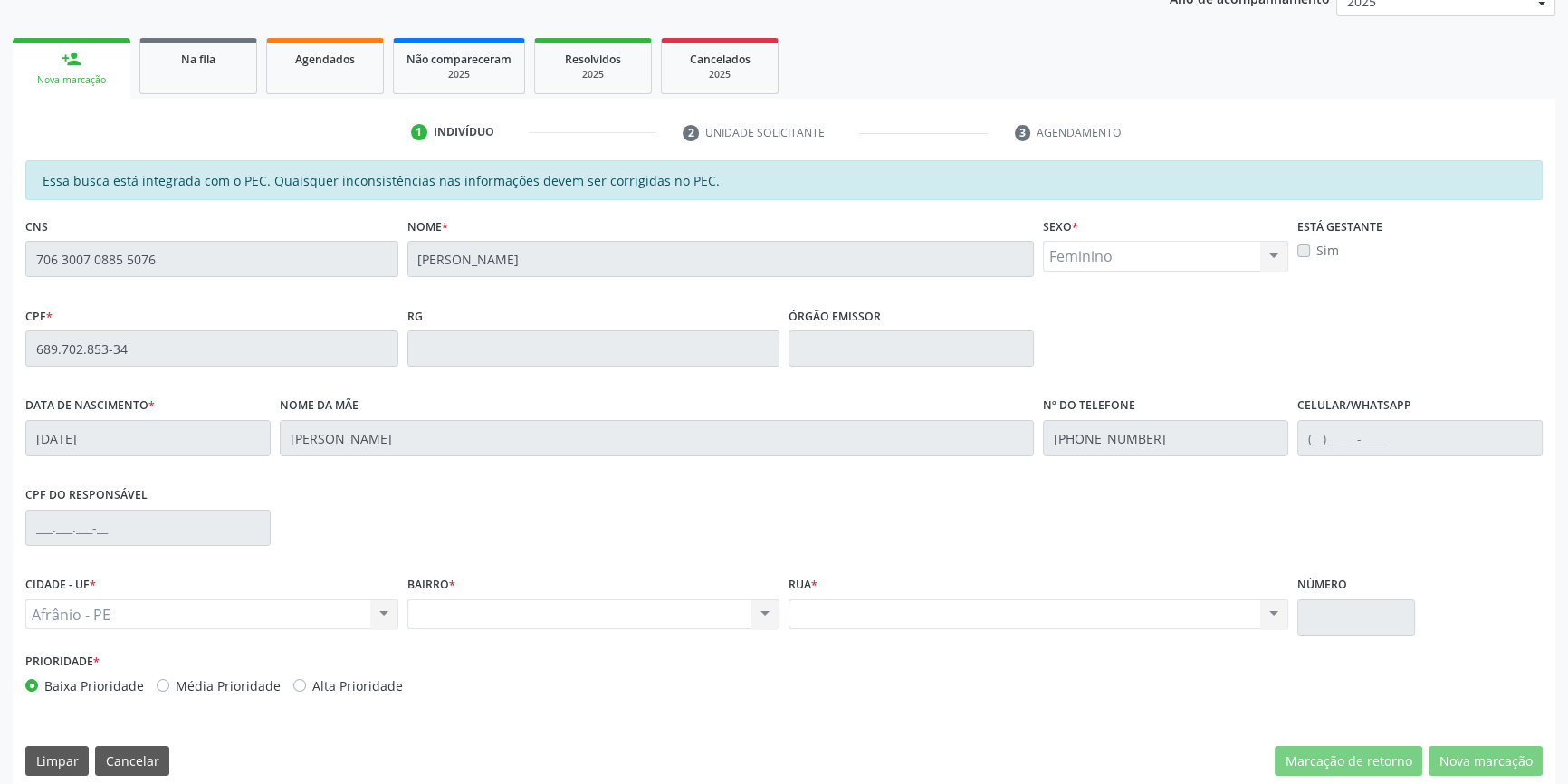
scroll to position [248, 0]
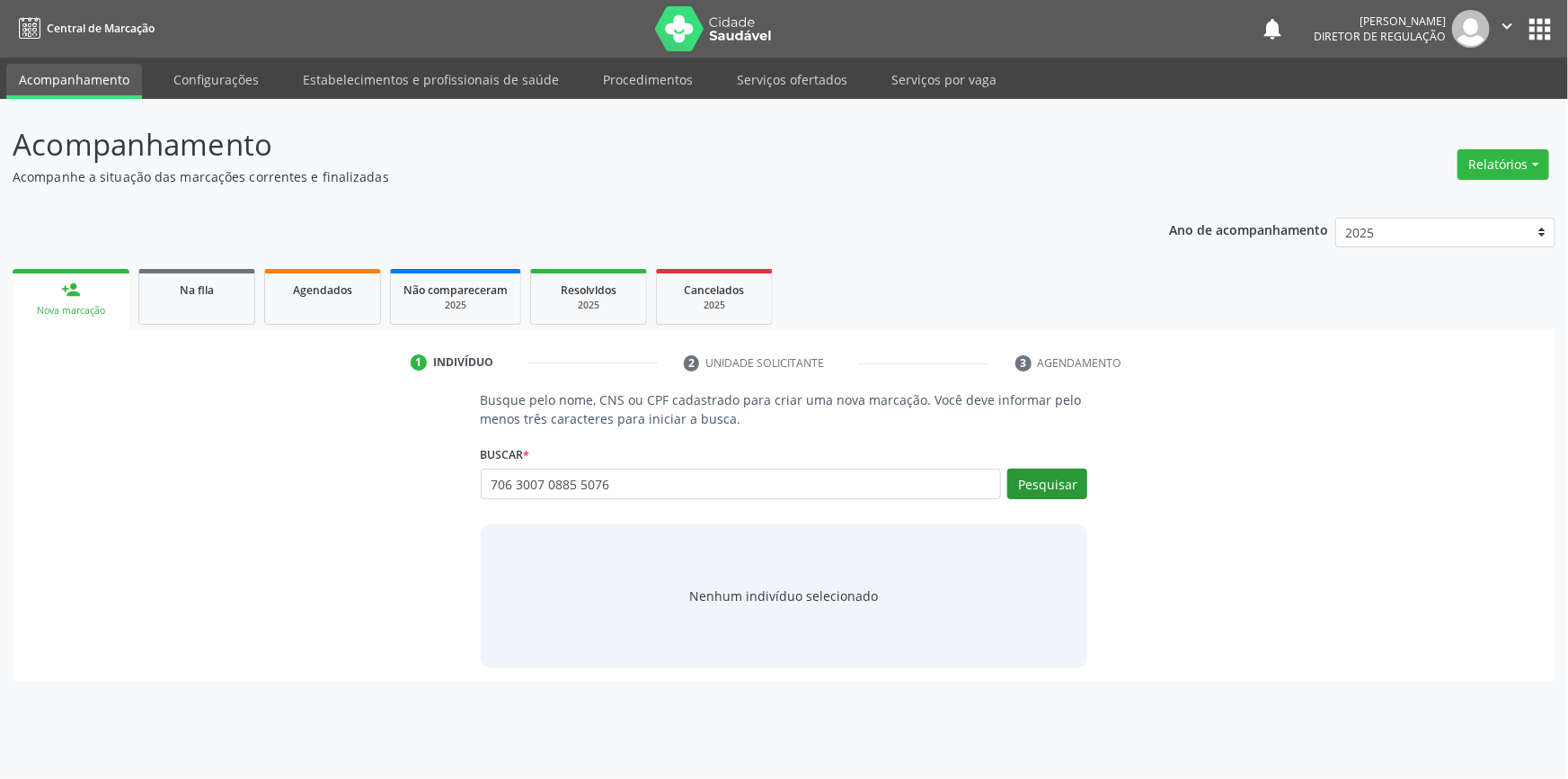
type input "706 3007 0885 5076"
click at [1037, 478] on button "Pesquisar" at bounding box center [1047, 483] width 80 height 30
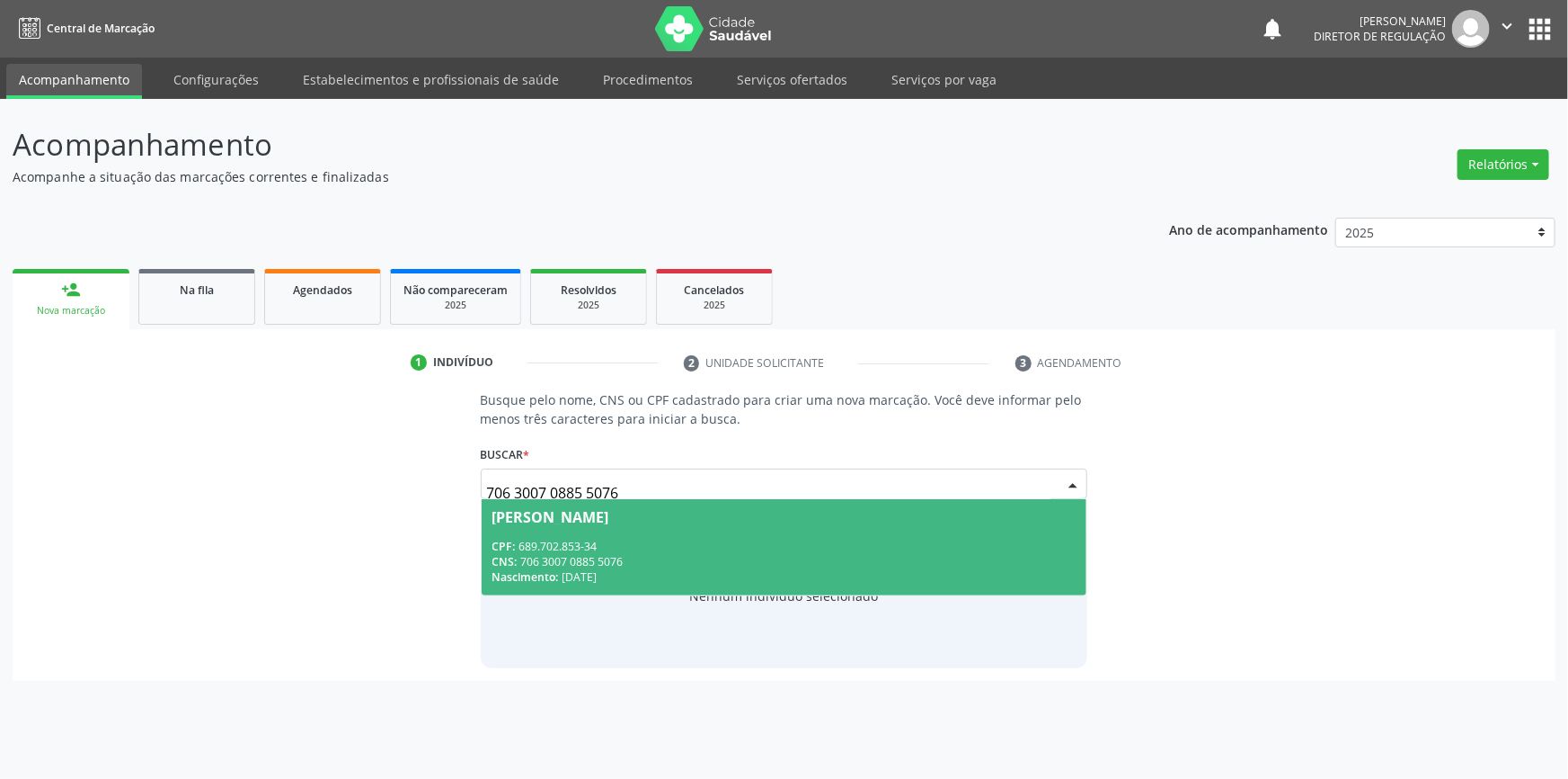
click at [649, 533] on span "[PERSON_NAME] CPF: 689.702.853-34 CNS: 706 3007 0885 5076 Nascimento: [DATE]" at bounding box center [784, 547] width 606 height 96
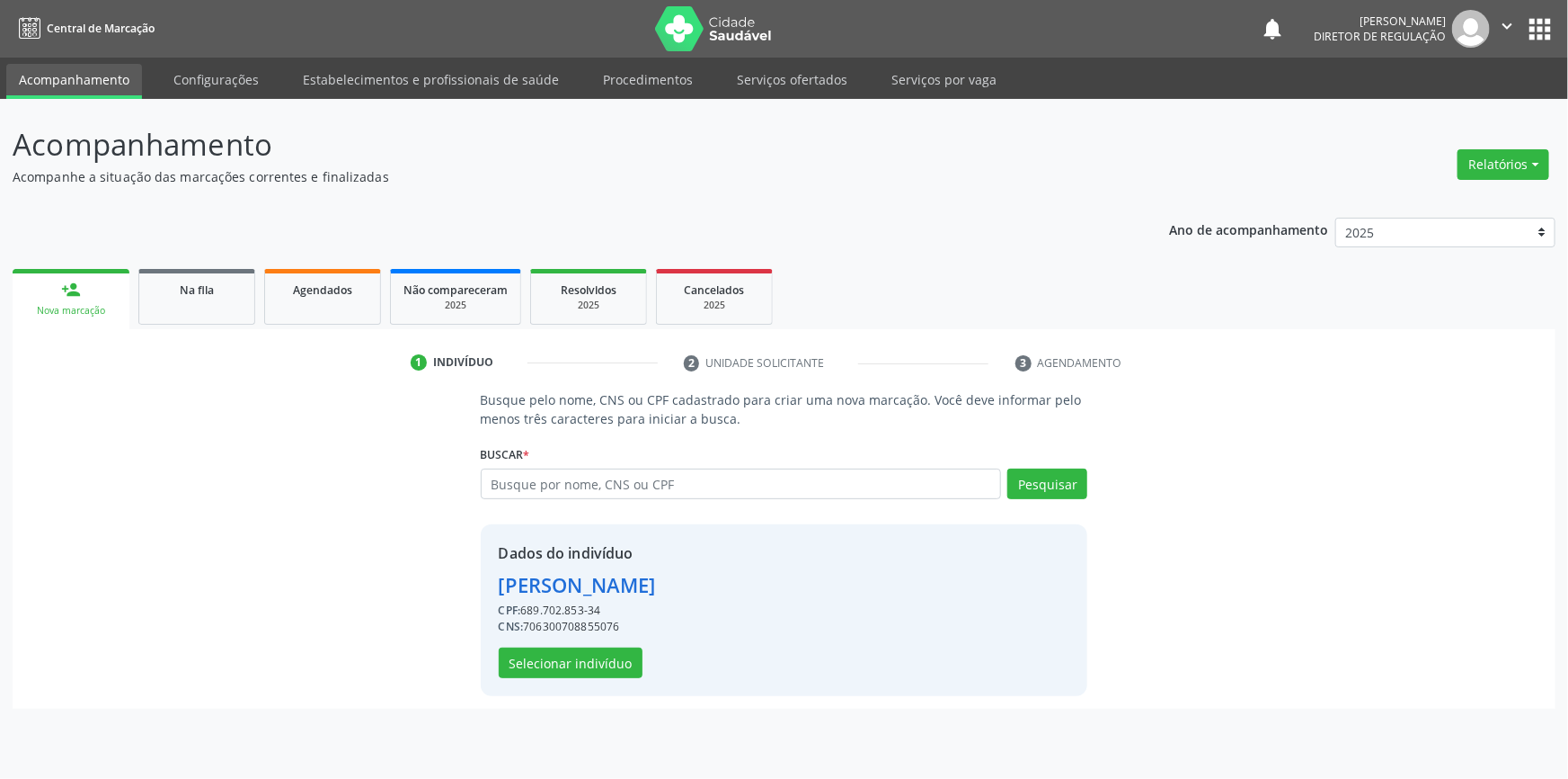
click at [597, 638] on div "Dados do indivíduo [PERSON_NAME] CPF: 689.702.853-34 CNS: 706300708855076 Selec…" at bounding box center [578, 610] width 157 height 135
click at [601, 660] on button "Selecionar indivíduo" at bounding box center [571, 662] width 144 height 30
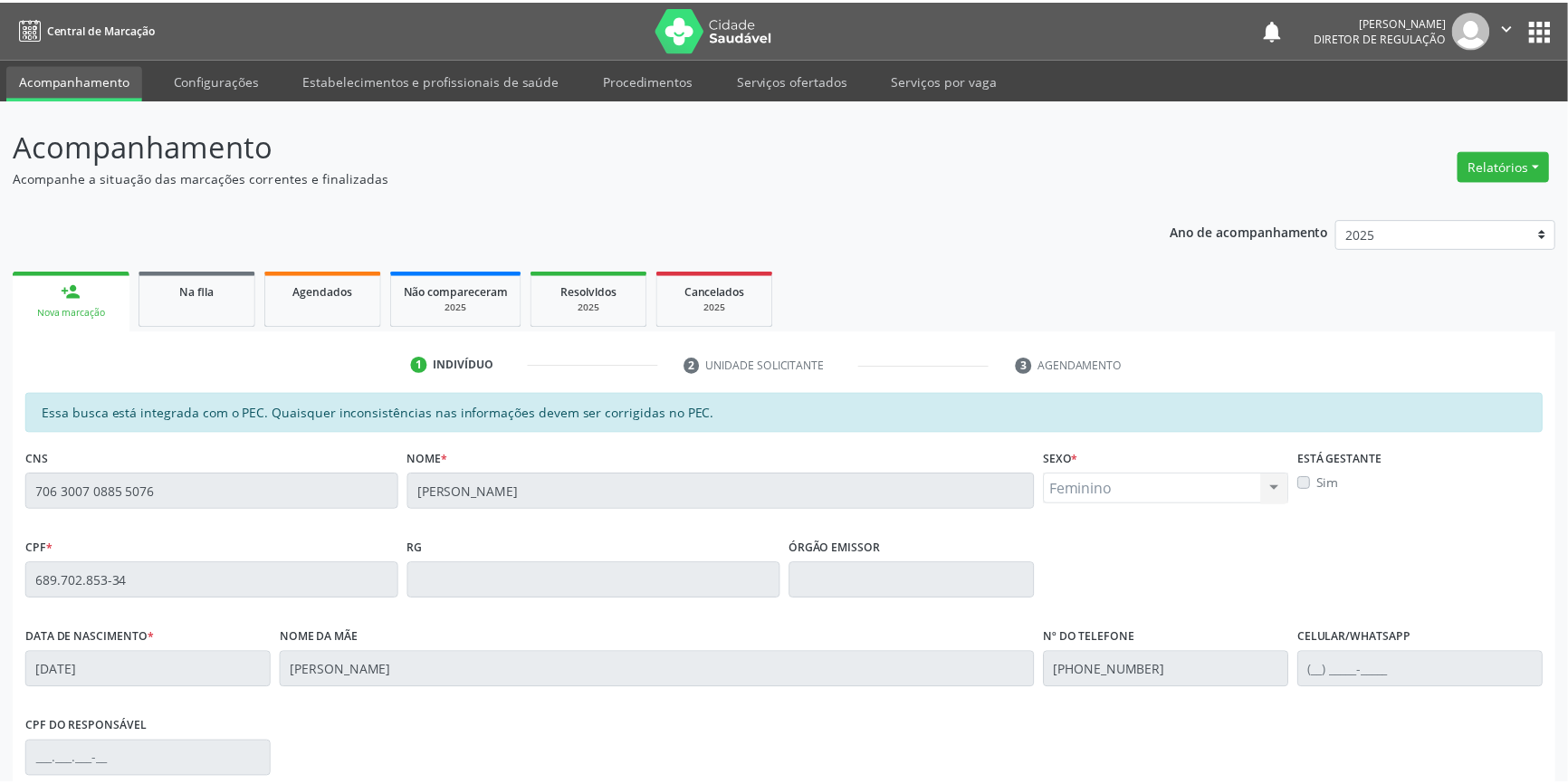
scroll to position [248, 0]
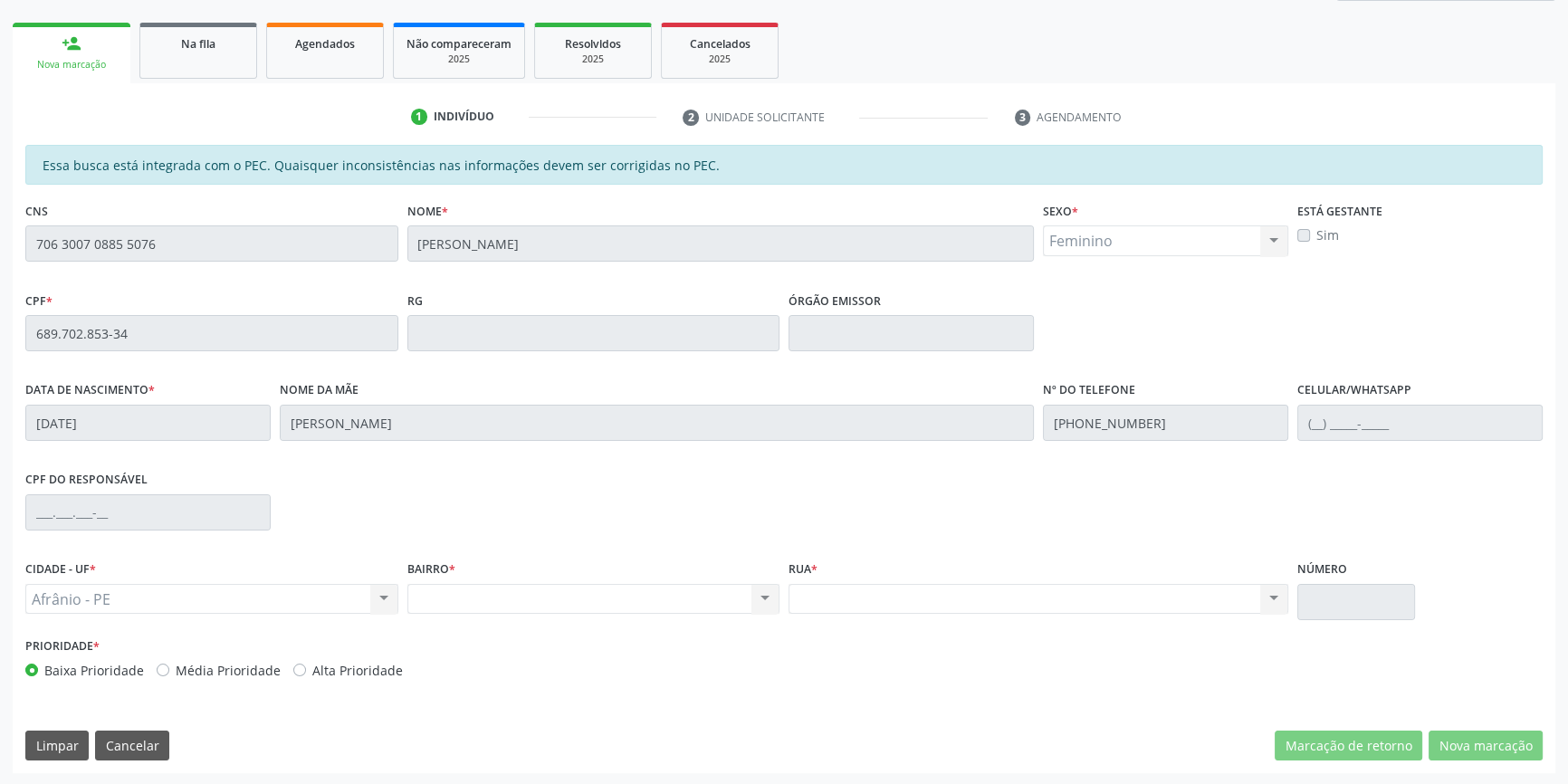
click at [0, 221] on div "Acompanhamento Acompanhe a situação das marcações correntes e finalizadas Relat…" at bounding box center [784, 319] width 1568 height 934
click at [0, 272] on div "Acompanhamento Acompanhe a situação das marcações correntes e finalizadas Relat…" at bounding box center [784, 319] width 1568 height 934
click at [0, 293] on div "Acompanhamento Acompanhe a situação das marcações correntes e finalizadas Relat…" at bounding box center [784, 319] width 1568 height 934
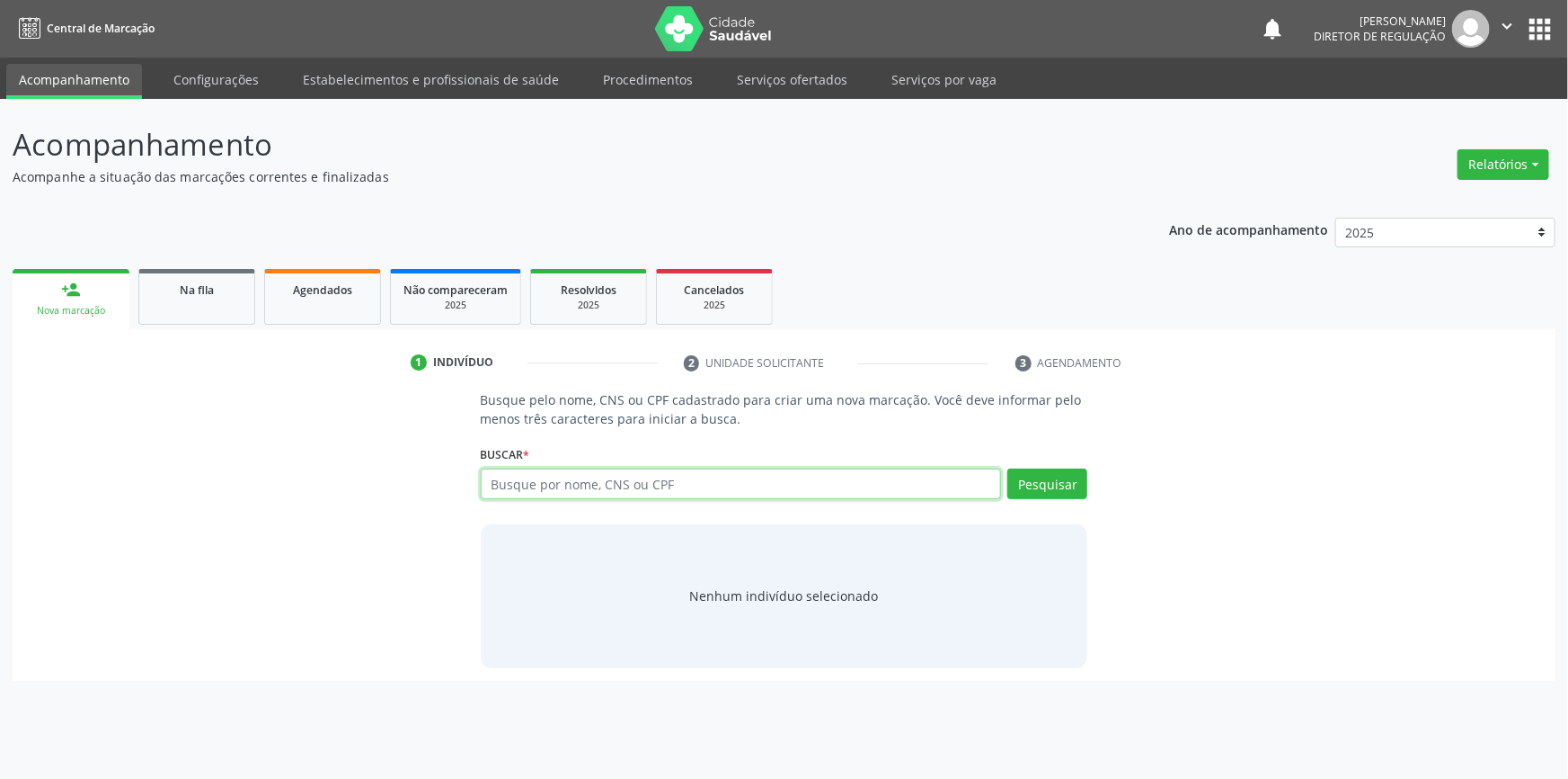
paste input "689.702.853-34"
type input "689.702.853-34"
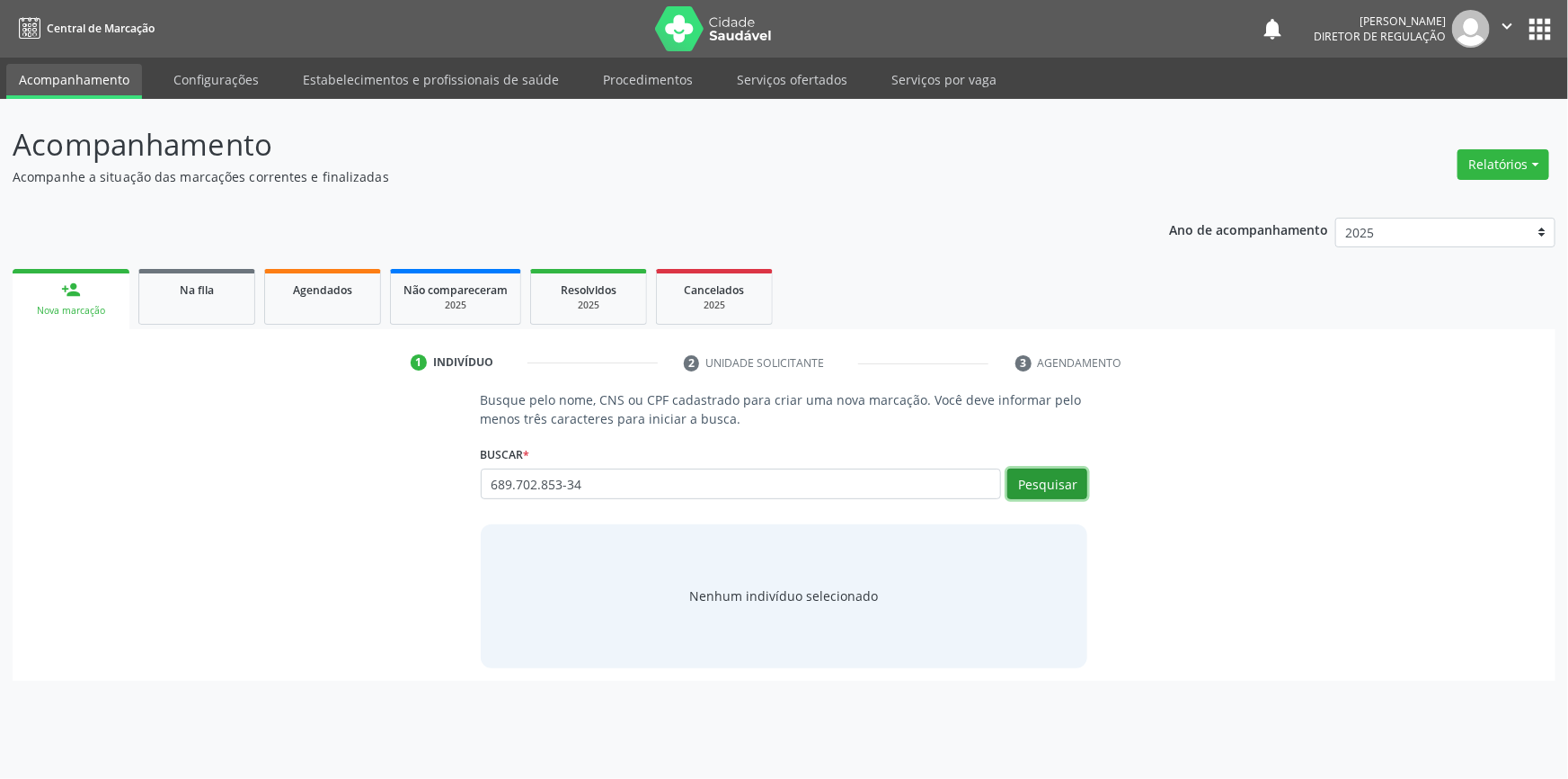
click at [1048, 487] on button "Pesquisar" at bounding box center [1047, 483] width 80 height 30
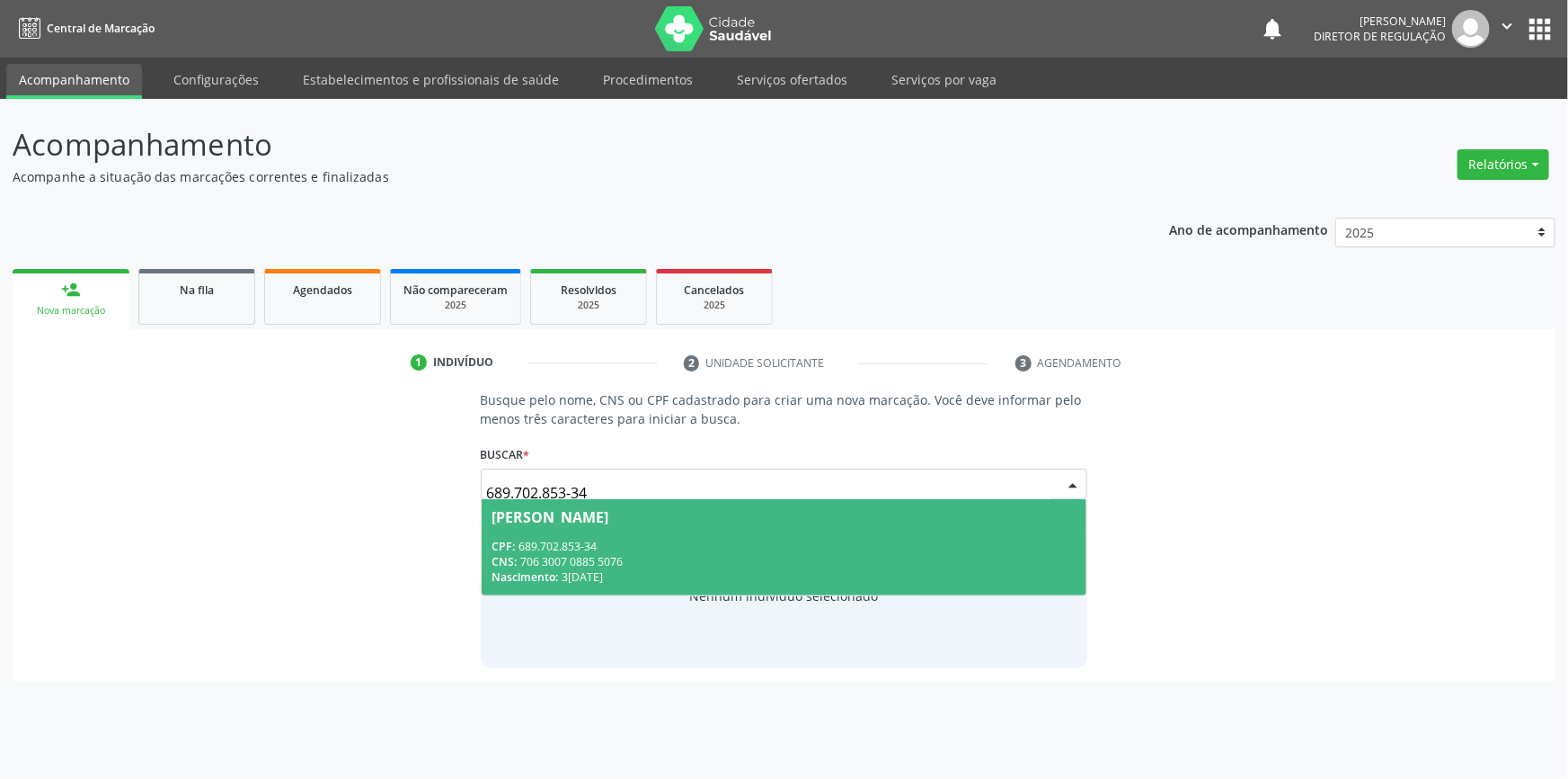
click at [768, 521] on div "[PERSON_NAME]" at bounding box center [784, 517] width 584 height 15
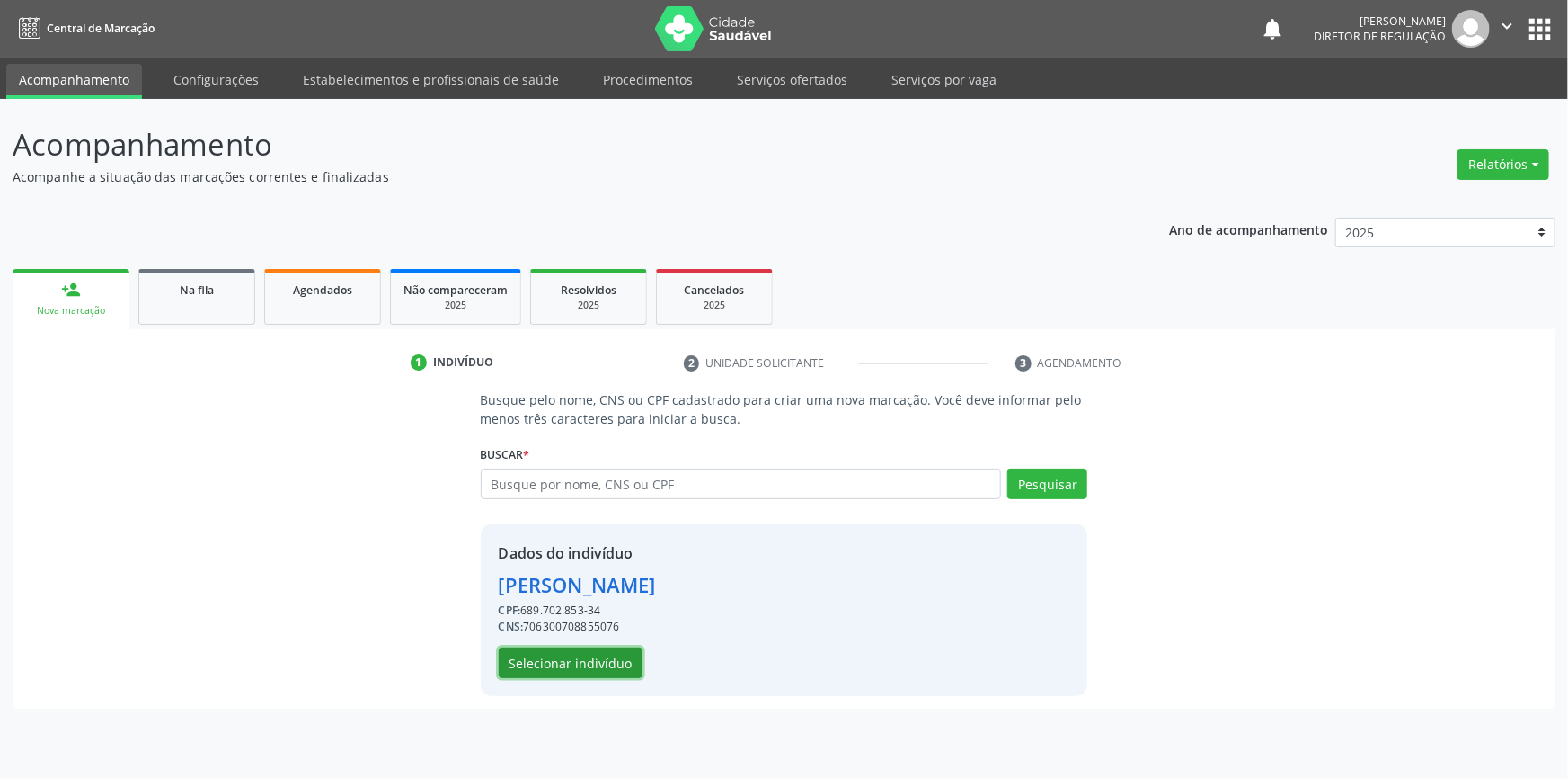
click at [595, 664] on button "Selecionar indivíduo" at bounding box center [571, 662] width 144 height 30
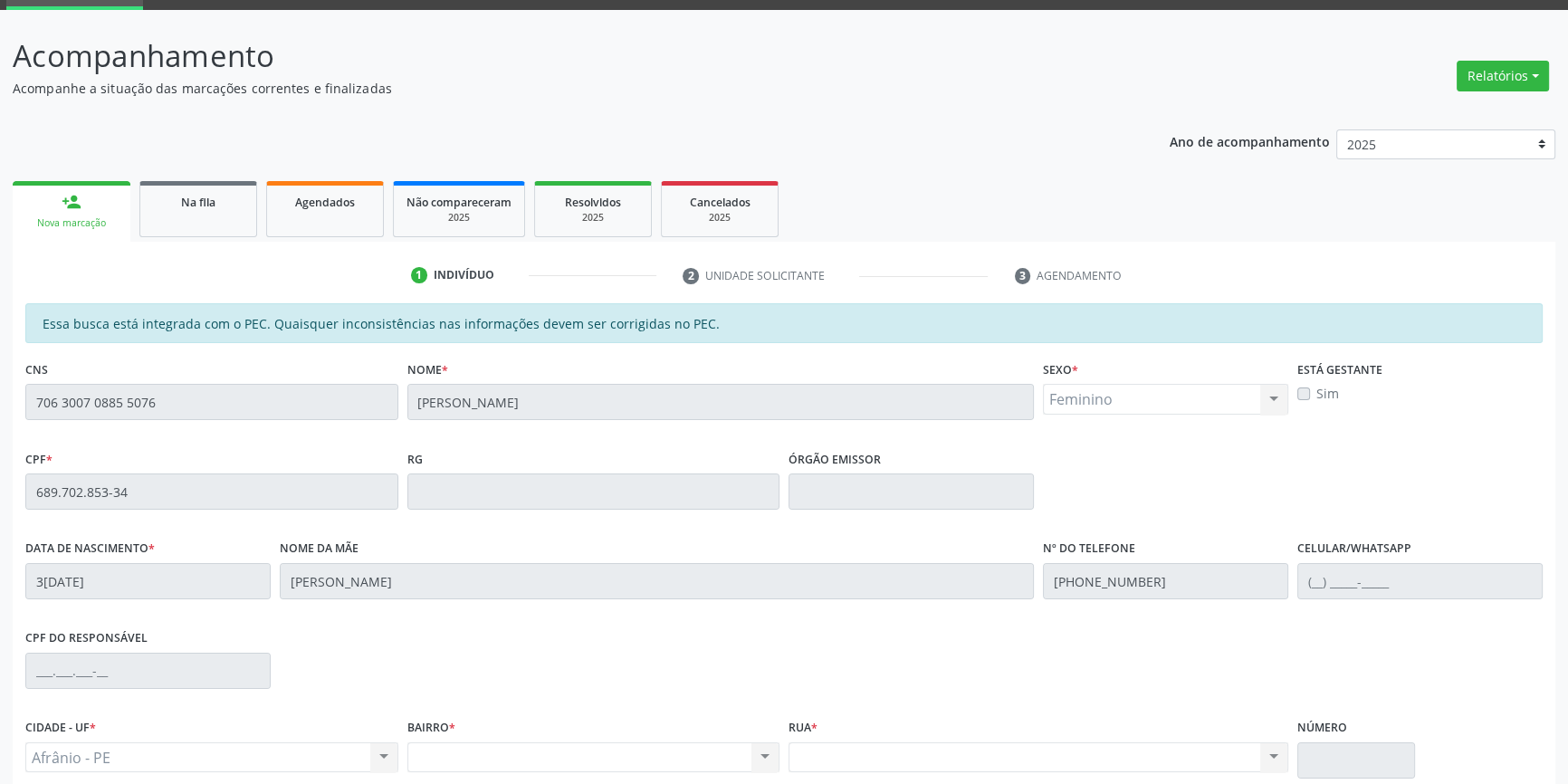
scroll to position [248, 0]
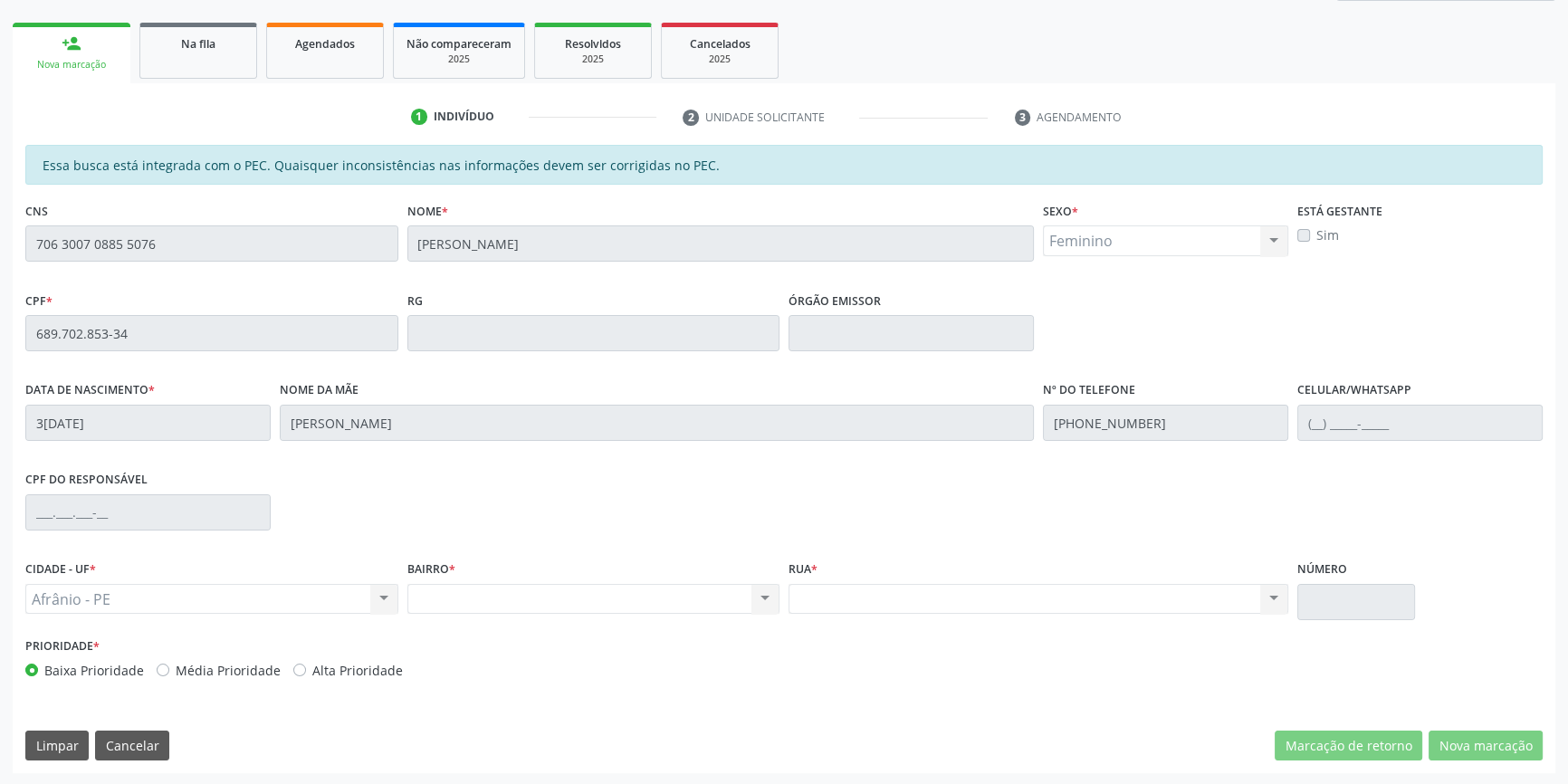
click at [0, 235] on div "Acompanhamento Acompanhe a situação das marcações correntes e finalizadas Relat…" at bounding box center [784, 319] width 1568 height 934
click at [213, 38] on span "Na fila" at bounding box center [198, 44] width 35 height 16
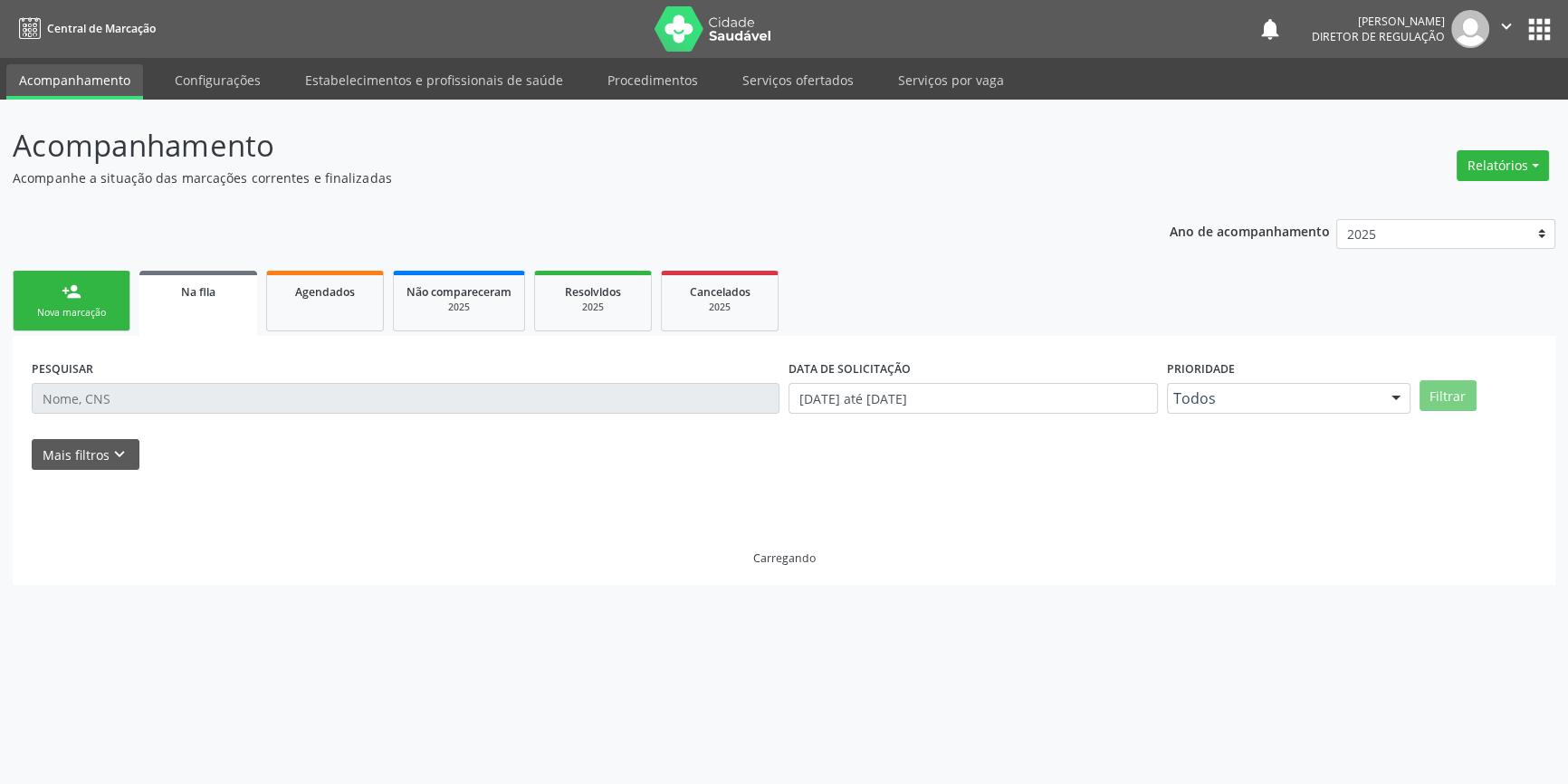
scroll to position [0, 0]
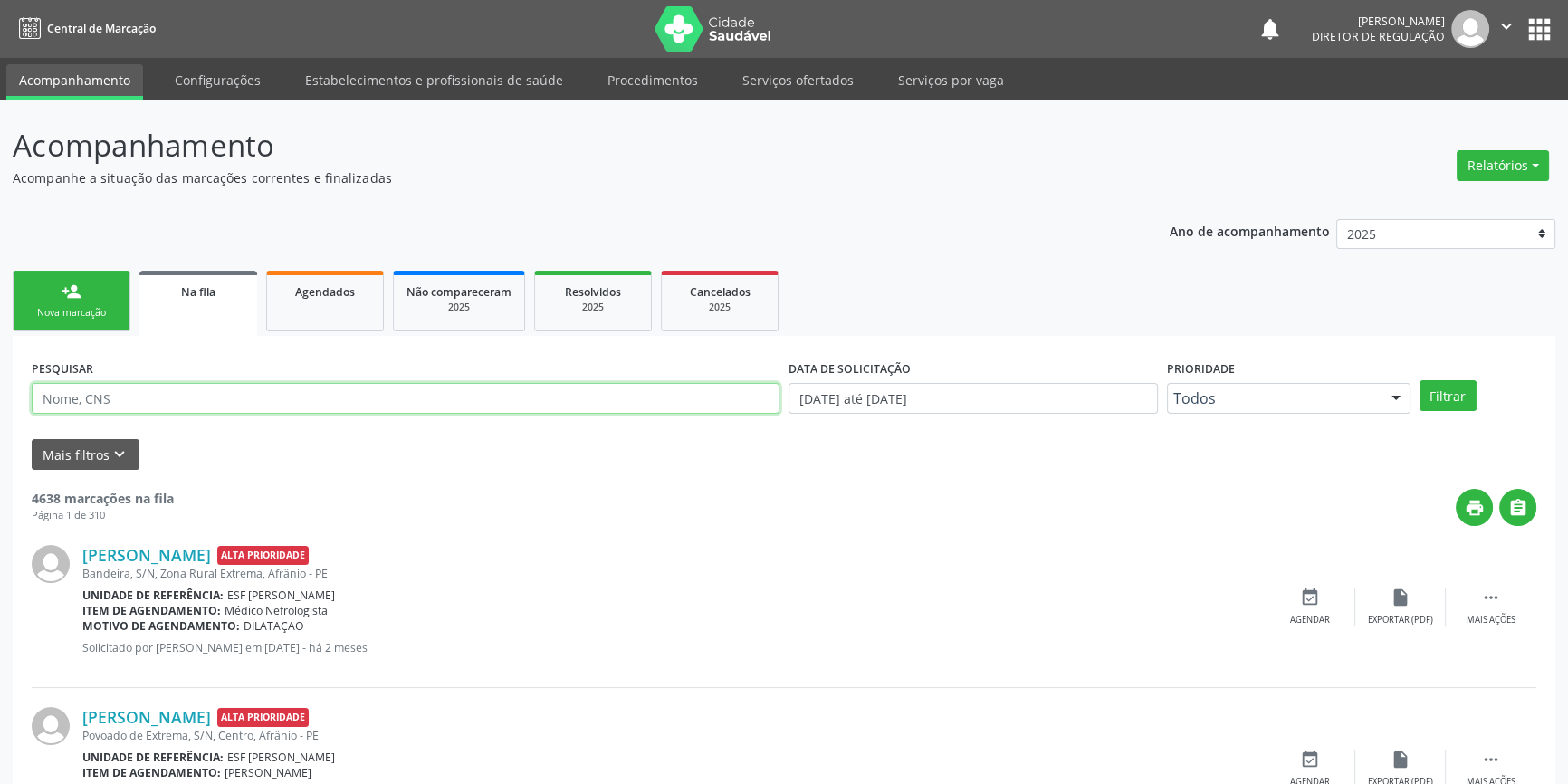
click at [333, 390] on input "text" at bounding box center [405, 398] width 748 height 31
paste input "700009261183101"
type input "700009261183101"
click at [1439, 392] on button "Filtrar" at bounding box center [1448, 395] width 57 height 31
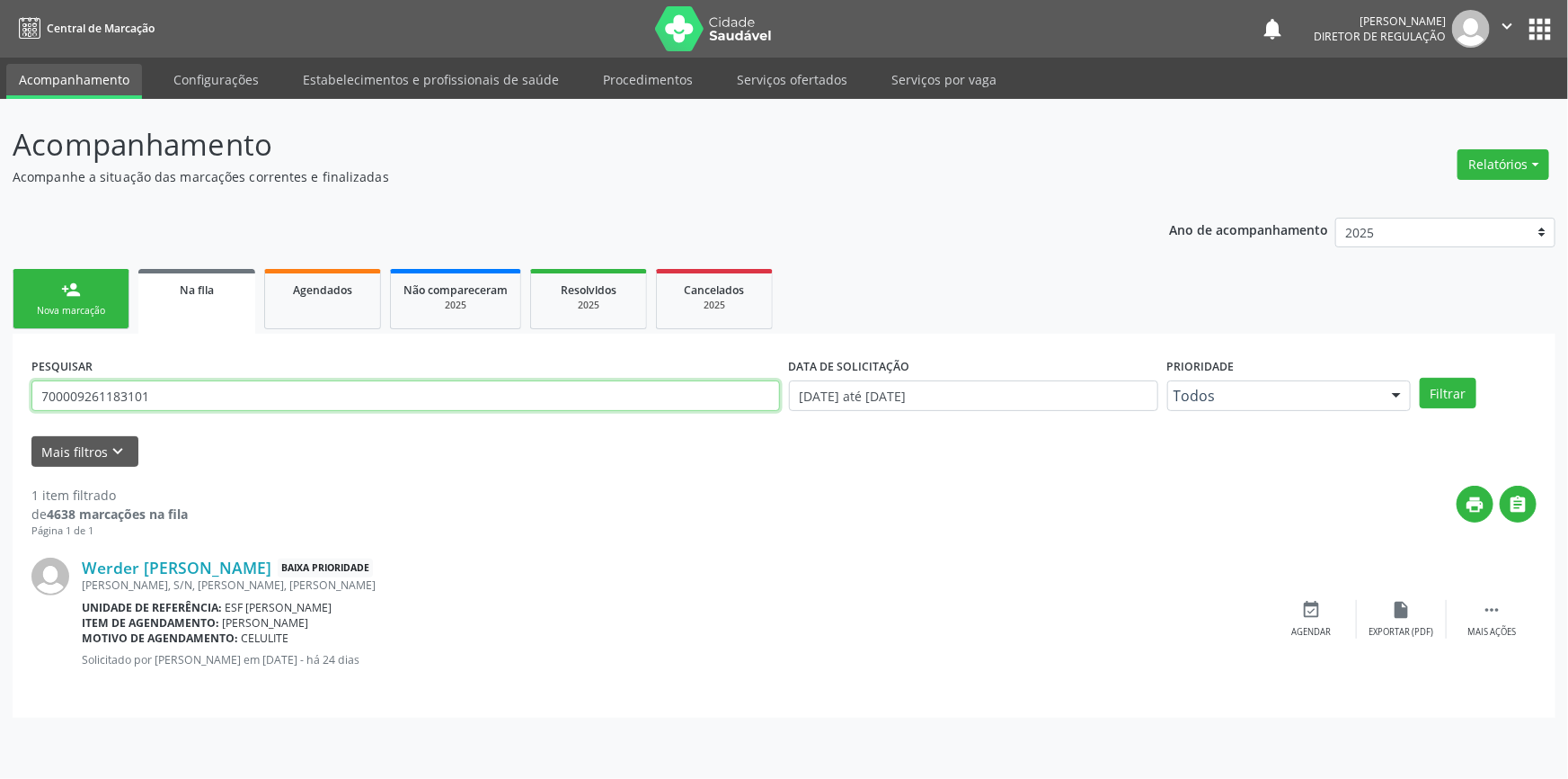
drag, startPoint x: 135, startPoint y: 402, endPoint x: 0, endPoint y: 403, distance: 135.0
click at [0, 403] on div "Acompanhamento Acompanhe a situação das marcações correntes e finalizadas Relat…" at bounding box center [784, 439] width 1568 height 680
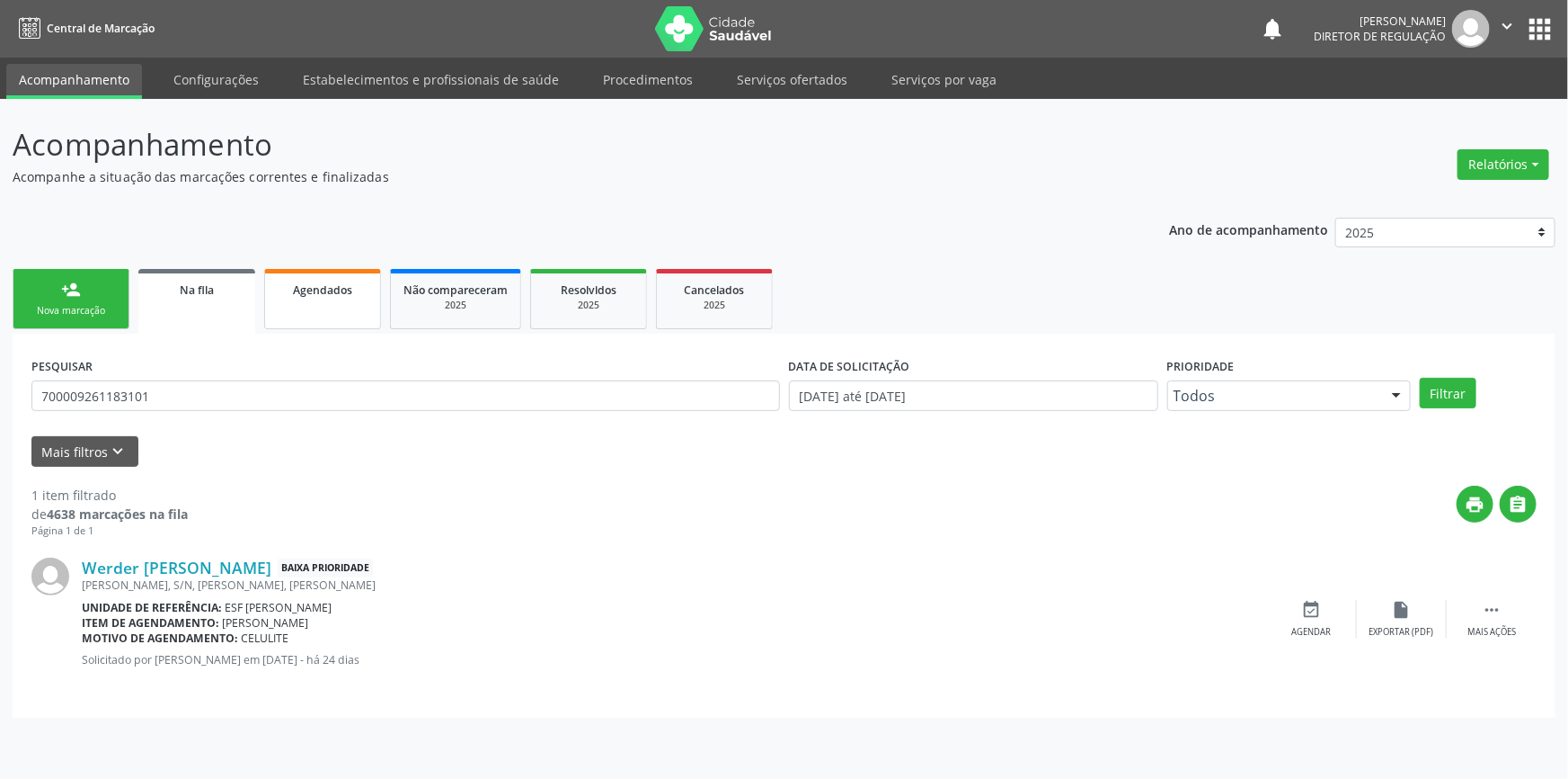
click at [323, 287] on span "Agendados" at bounding box center [323, 290] width 59 height 16
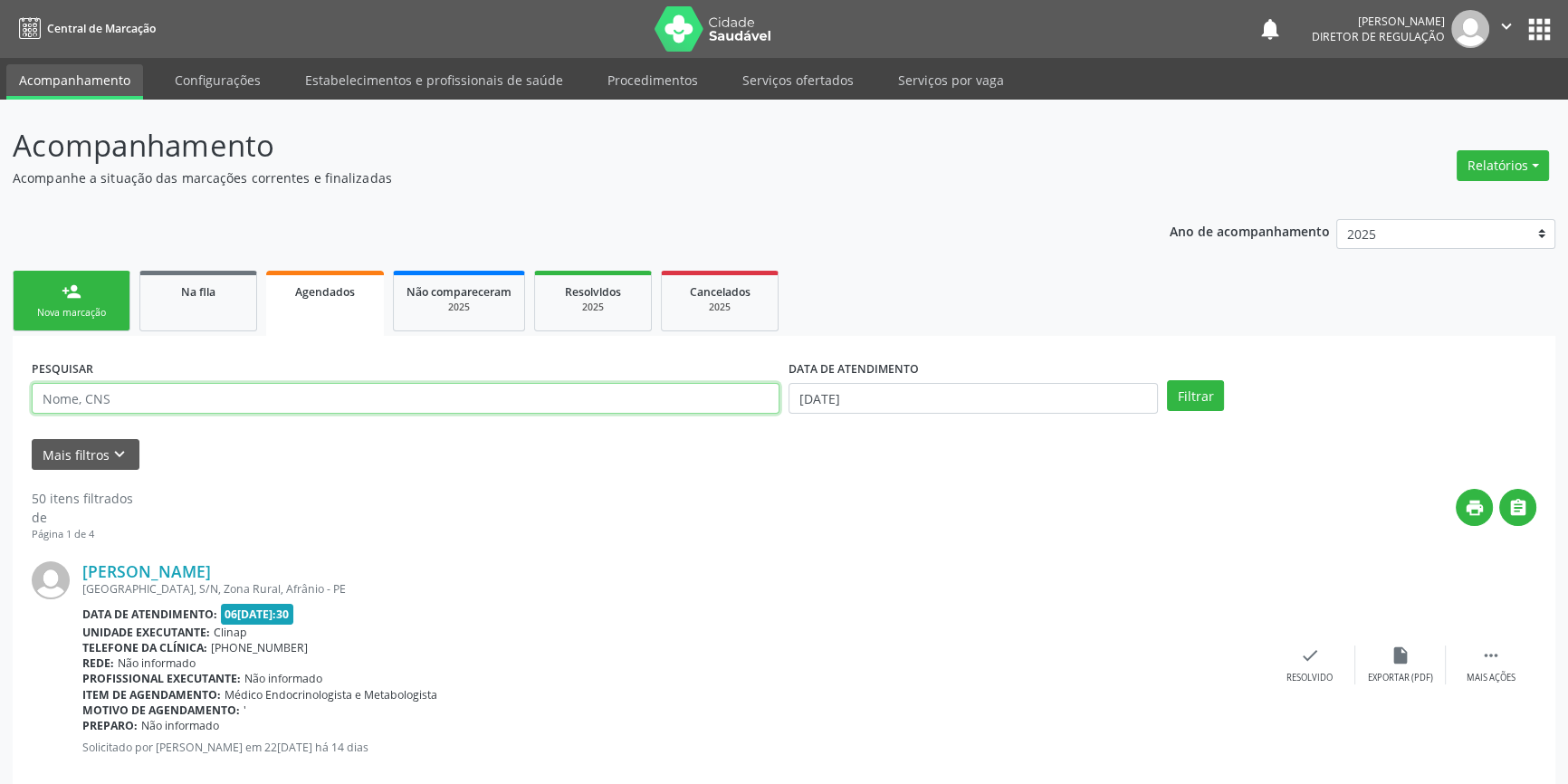
click at [135, 394] on input "text" at bounding box center [405, 398] width 748 height 31
paste input "700009261183101"
type input "700009261183101"
click at [943, 387] on input "[DATE]" at bounding box center [973, 398] width 370 height 31
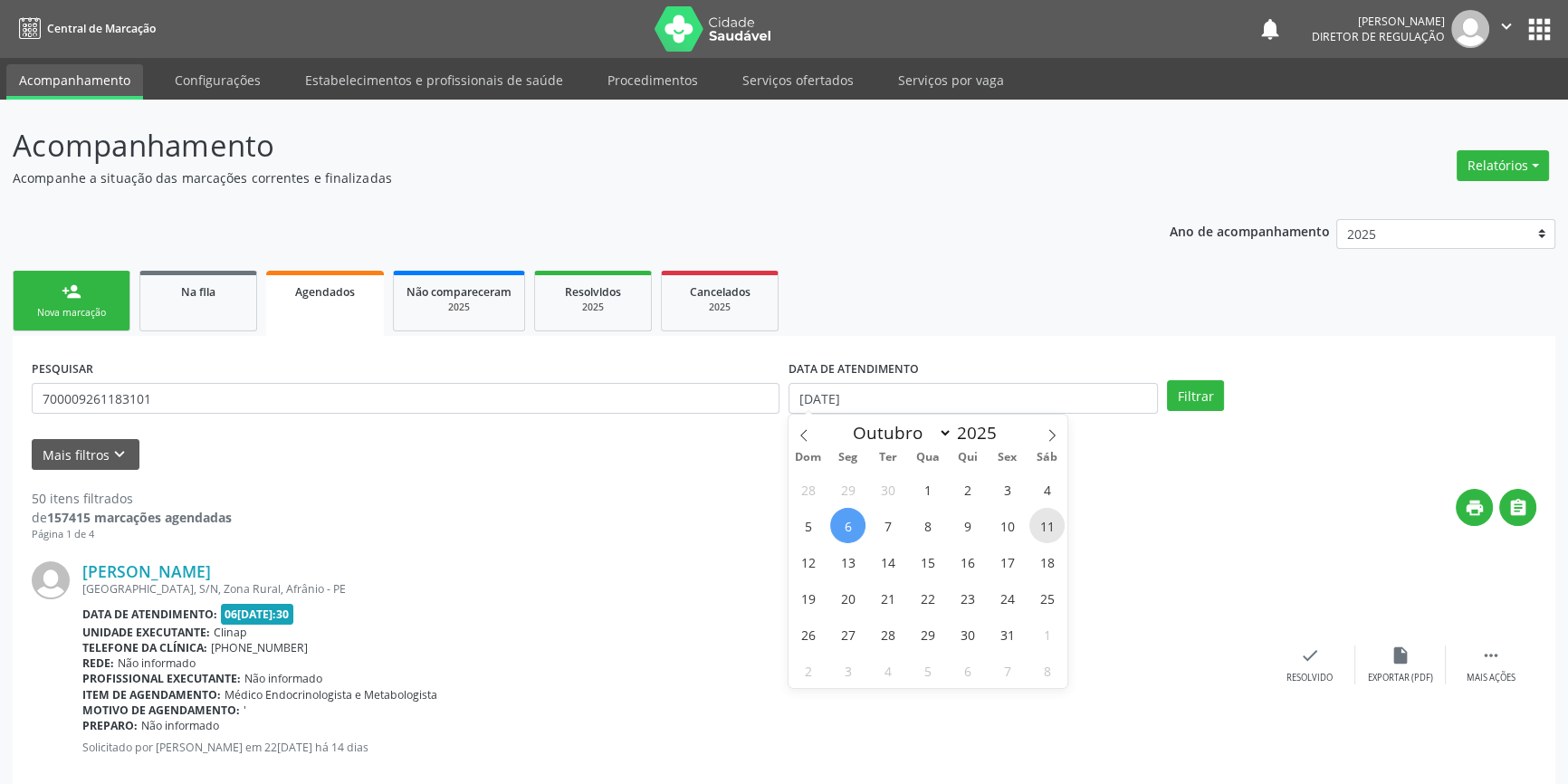
click at [1034, 534] on span "11" at bounding box center [1047, 525] width 36 height 36
type input "[DATE]"
click at [1034, 534] on span "11" at bounding box center [1047, 525] width 36 height 36
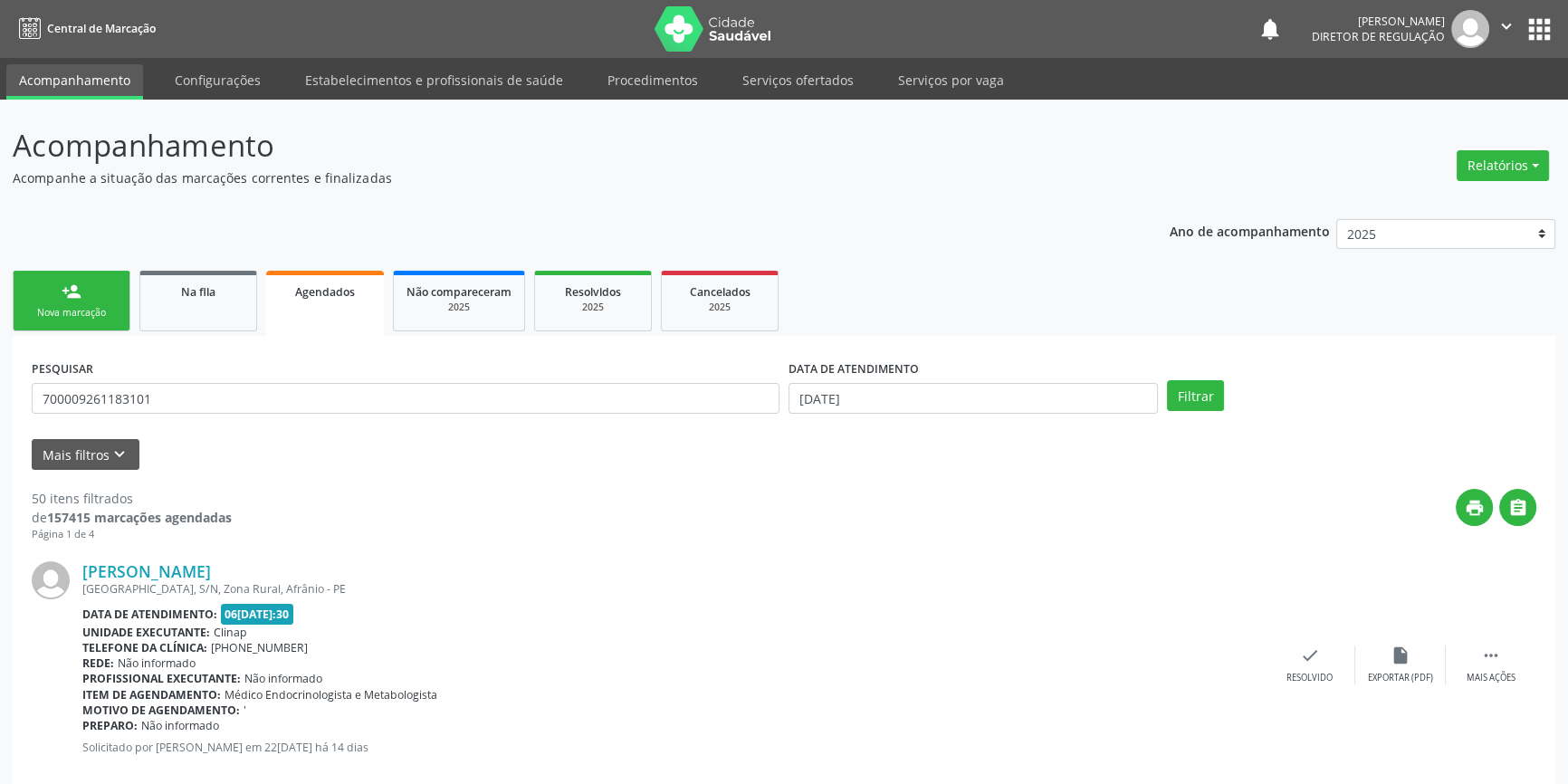
click at [1228, 386] on div "Filtrar" at bounding box center [1352, 395] width 378 height 31
drag, startPoint x: 214, startPoint y: 388, endPoint x: 59, endPoint y: 373, distance: 155.7
click at [59, 373] on div "PESQUISAR 700009261183101" at bounding box center [405, 389] width 757 height 70
click at [157, 405] on input "700009261183101" at bounding box center [405, 398] width 748 height 31
drag, startPoint x: 173, startPoint y: 400, endPoint x: 0, endPoint y: 384, distance: 173.7
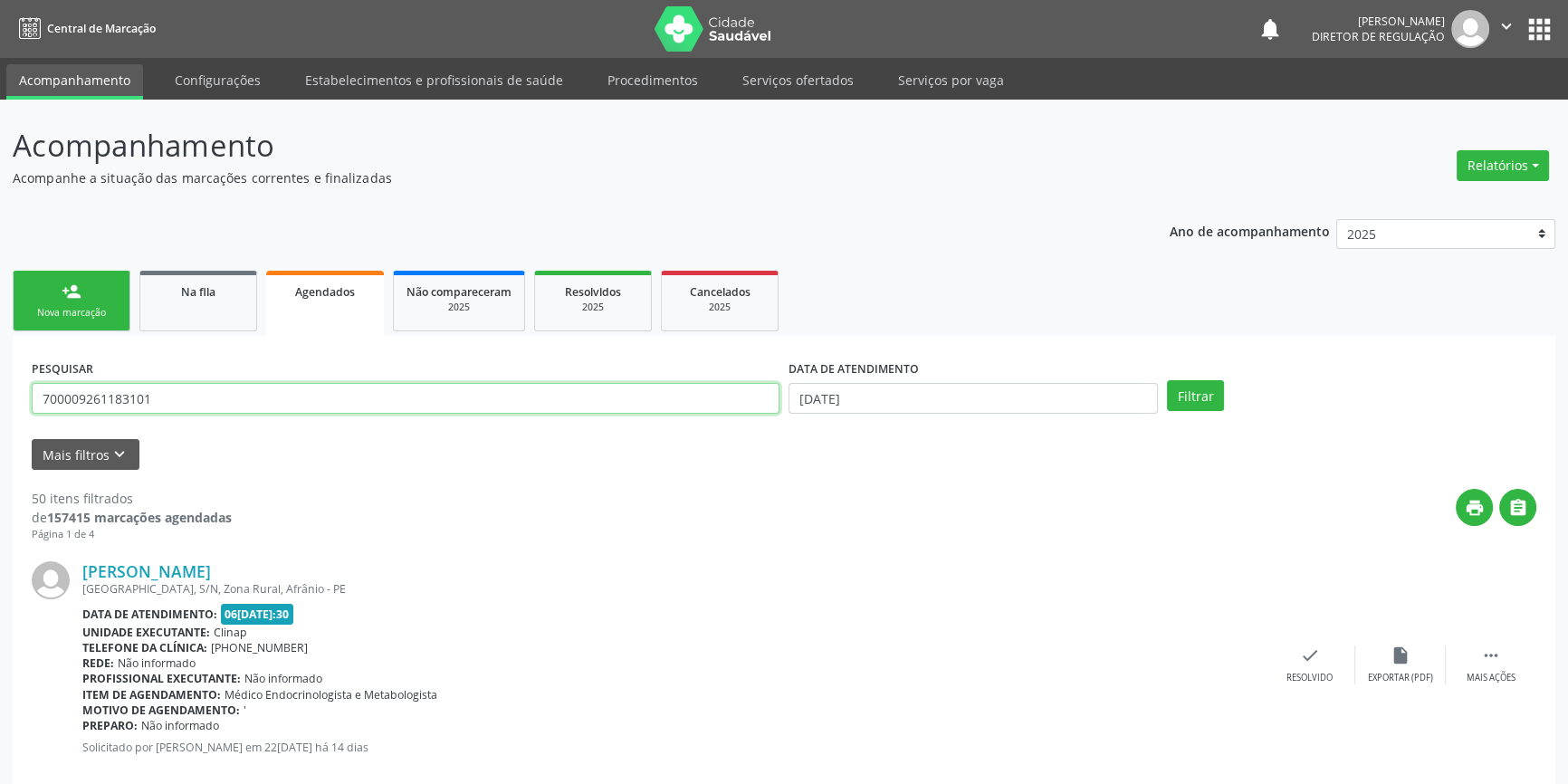
click at [1207, 390] on button "Filtrar" at bounding box center [1196, 395] width 57 height 31
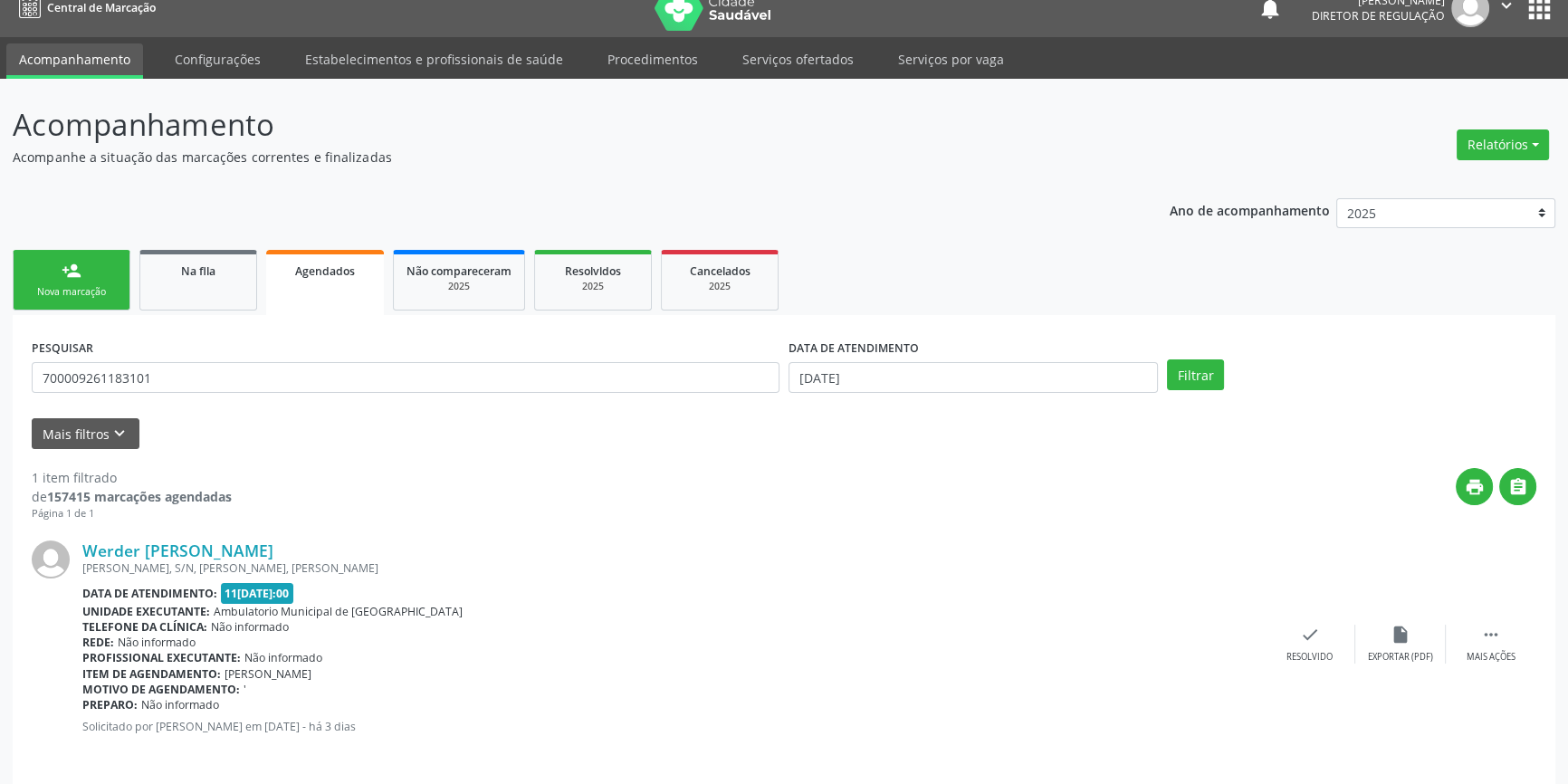
scroll to position [33, 0]
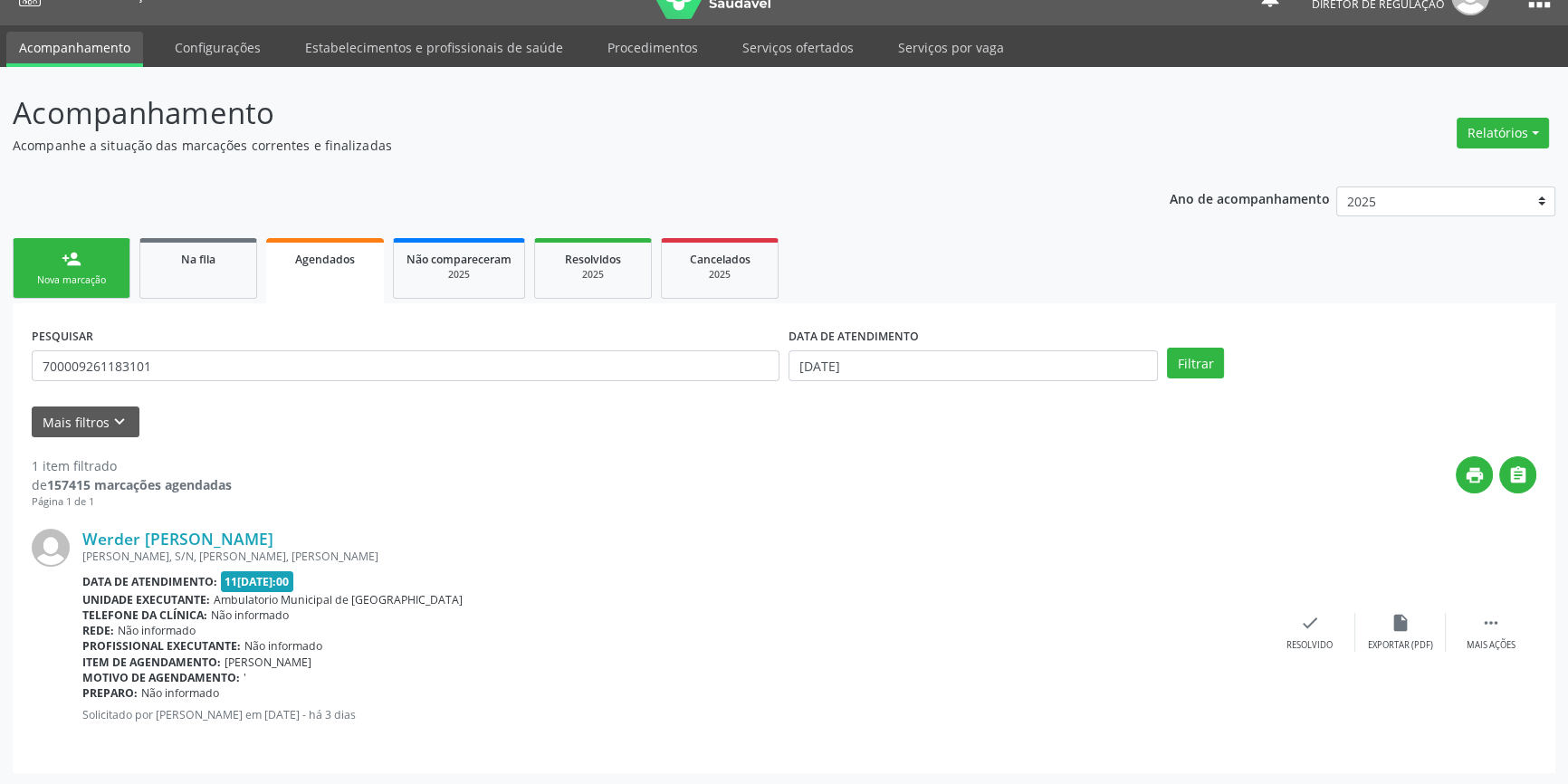
click at [1509, 608] on div "Werder [PERSON_NAME] [PERSON_NAME], S/N, [PERSON_NAME], [PERSON_NAME] Data de a…" at bounding box center [784, 631] width 1505 height 244
click at [1497, 626] on icon "" at bounding box center [1491, 622] width 20 height 20
click at [1148, 630] on div "print Imprimir" at bounding box center [1129, 631] width 91 height 39
click at [1500, 626] on icon "" at bounding box center [1491, 622] width 20 height 20
click at [1477, 621] on div " Mais ações" at bounding box center [1491, 631] width 91 height 39
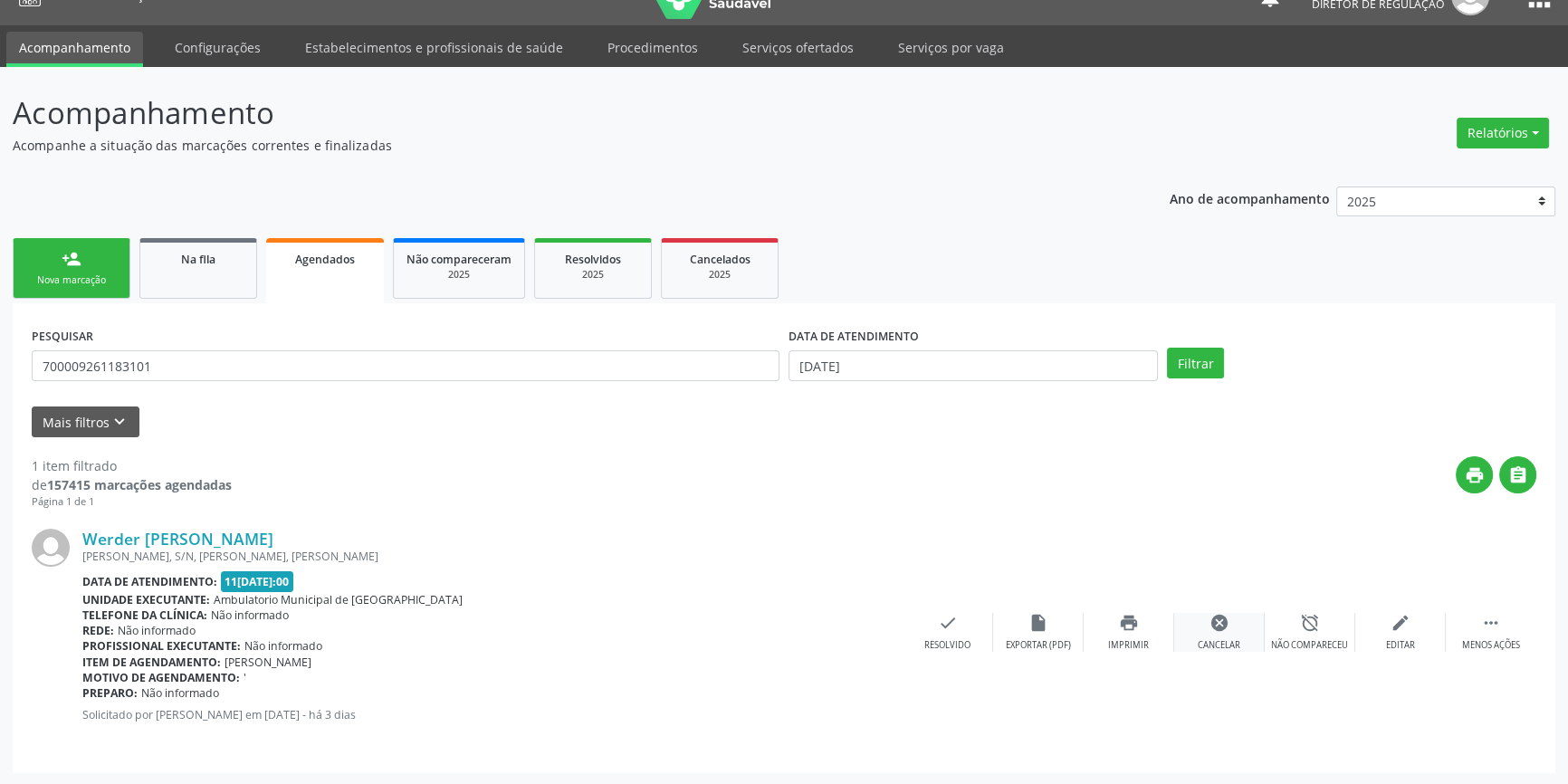
click at [1228, 623] on icon "cancel" at bounding box center [1219, 622] width 20 height 20
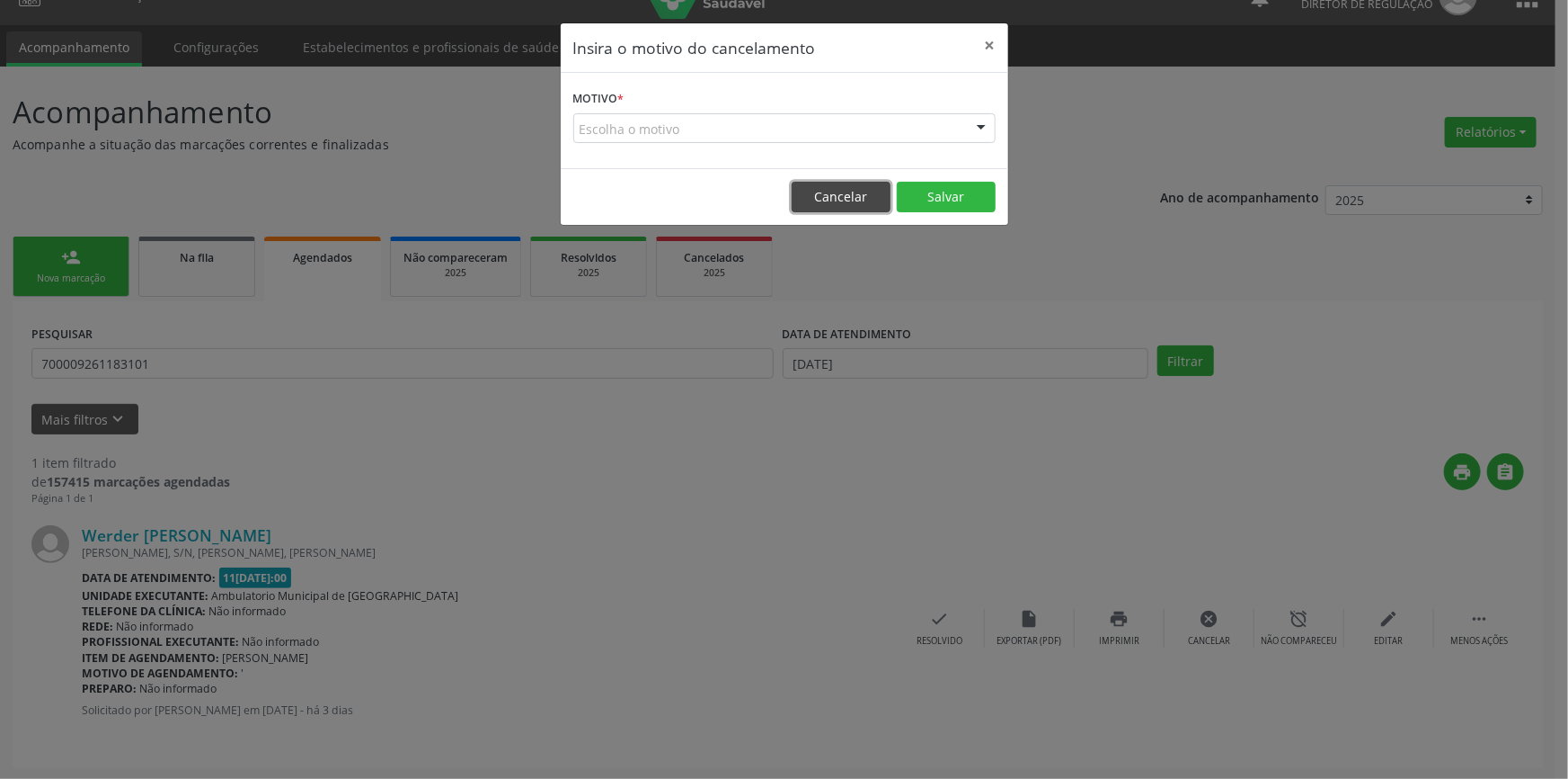
drag, startPoint x: 835, startPoint y: 201, endPoint x: 746, endPoint y: 234, distance: 94.9
click at [833, 201] on button "Cancelar" at bounding box center [840, 196] width 99 height 30
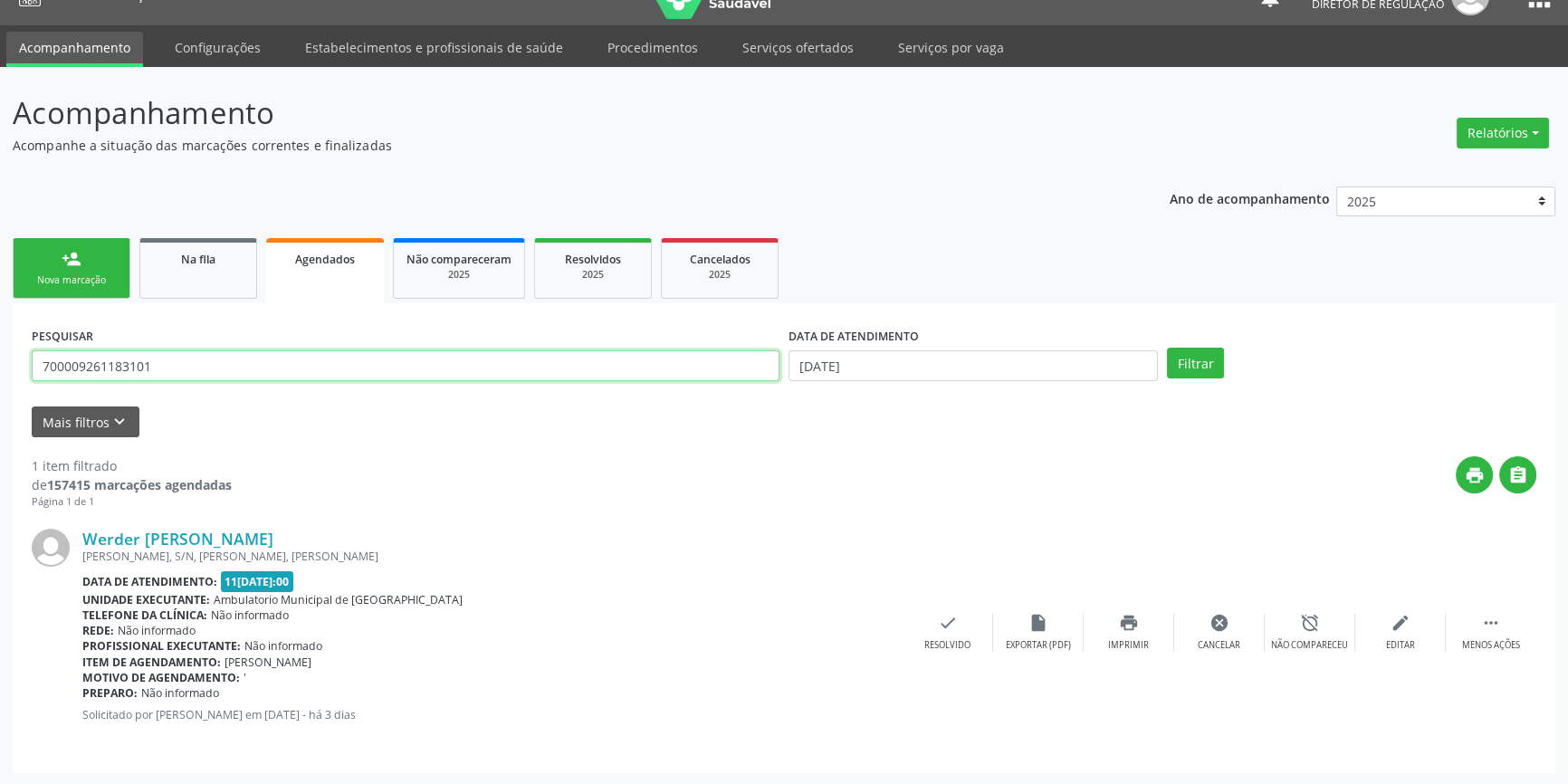
drag, startPoint x: 205, startPoint y: 351, endPoint x: 0, endPoint y: 354, distance: 205.0
click at [0, 358] on div "Acompanhamento Acompanhe a situação das marcações correntes e finalizadas Relat…" at bounding box center [784, 427] width 1568 height 719
click at [206, 266] on div "Na fila" at bounding box center [199, 258] width 91 height 19
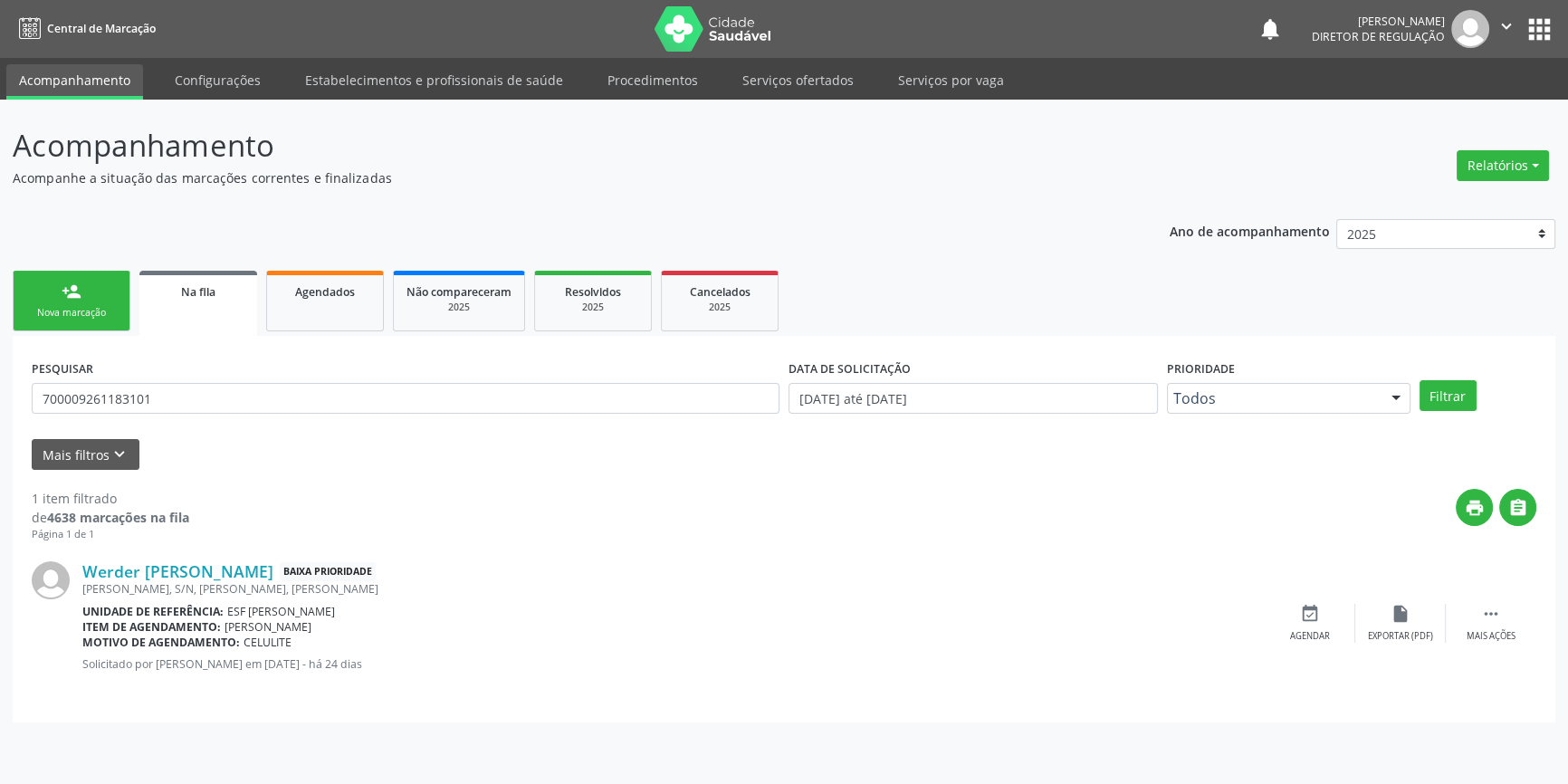
scroll to position [0, 0]
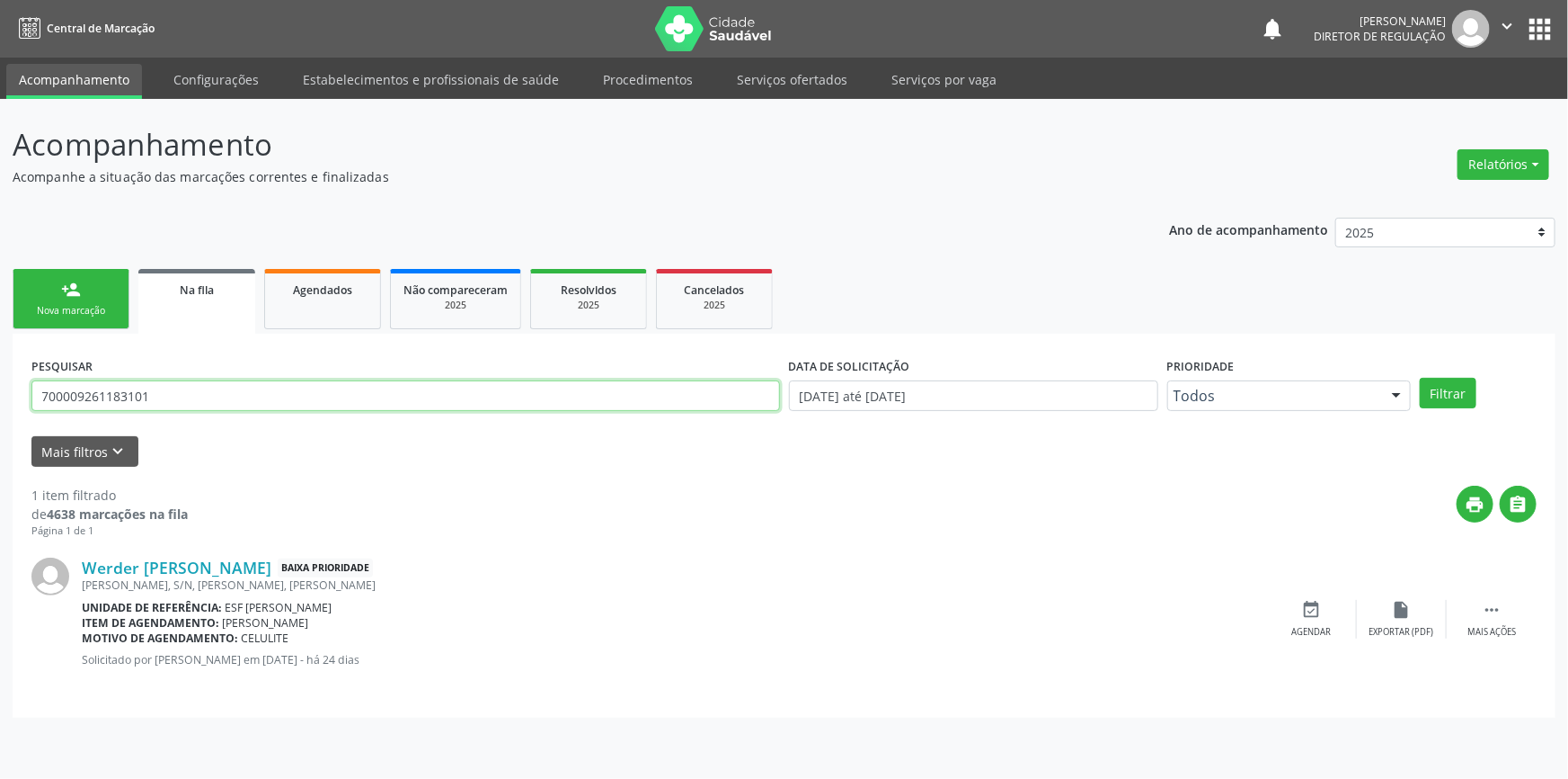
drag, startPoint x: 133, startPoint y: 397, endPoint x: 0, endPoint y: 394, distance: 133.0
click at [0, 394] on div "Acompanhamento Acompanhe a situação das marcações correntes e finalizadas Relat…" at bounding box center [784, 439] width 1568 height 680
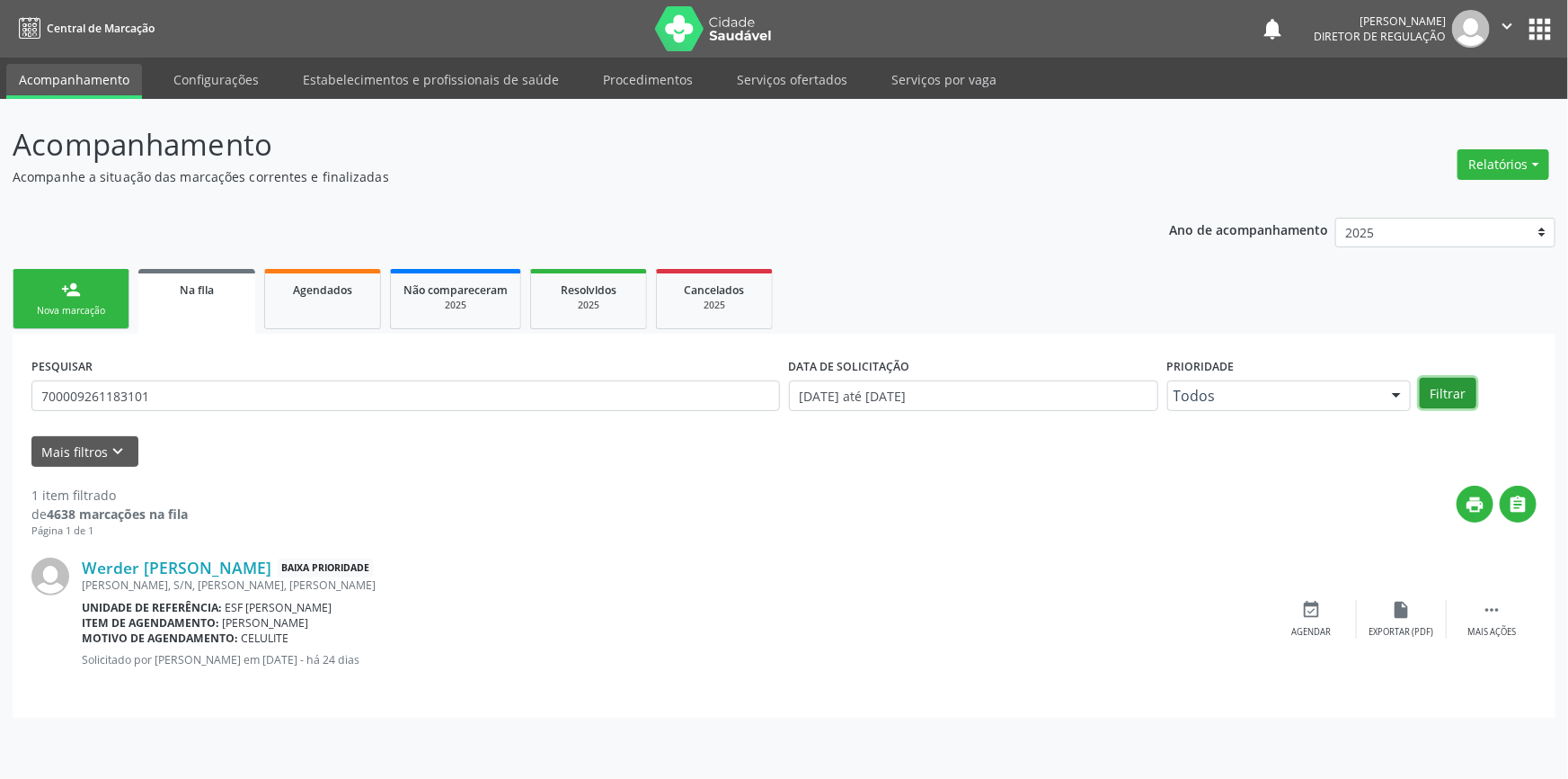
click at [1431, 389] on button "Filtrar" at bounding box center [1448, 392] width 57 height 30
drag, startPoint x: 1511, startPoint y: 620, endPoint x: 1506, endPoint y: 612, distance: 9.4
click at [1510, 612] on div " Mais ações" at bounding box center [1492, 618] width 90 height 38
click at [1330, 600] on div "cancel Cancelar" at bounding box center [1312, 618] width 90 height 38
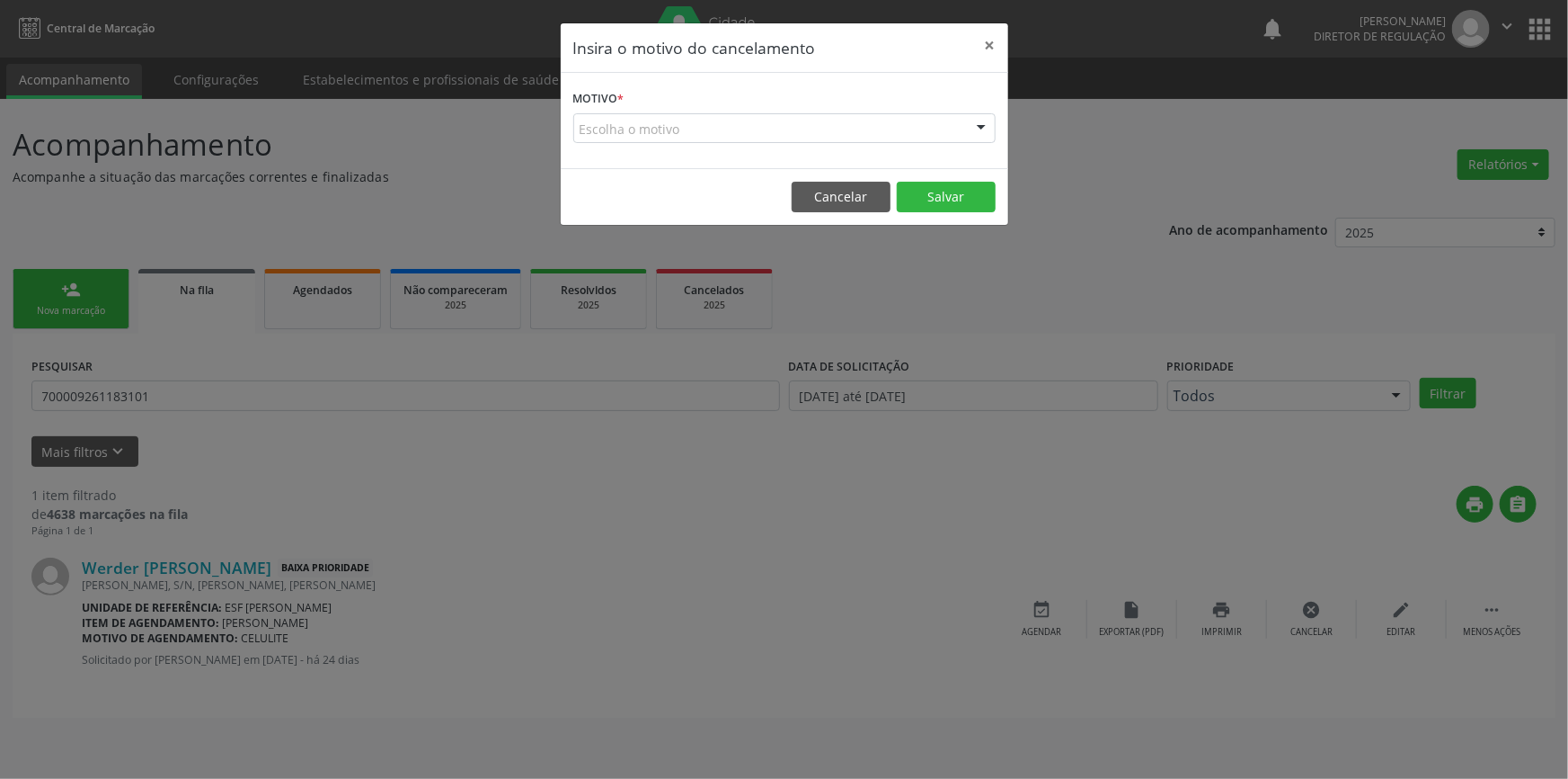
click at [914, 128] on div "Escolha o motivo" at bounding box center [784, 128] width 423 height 30
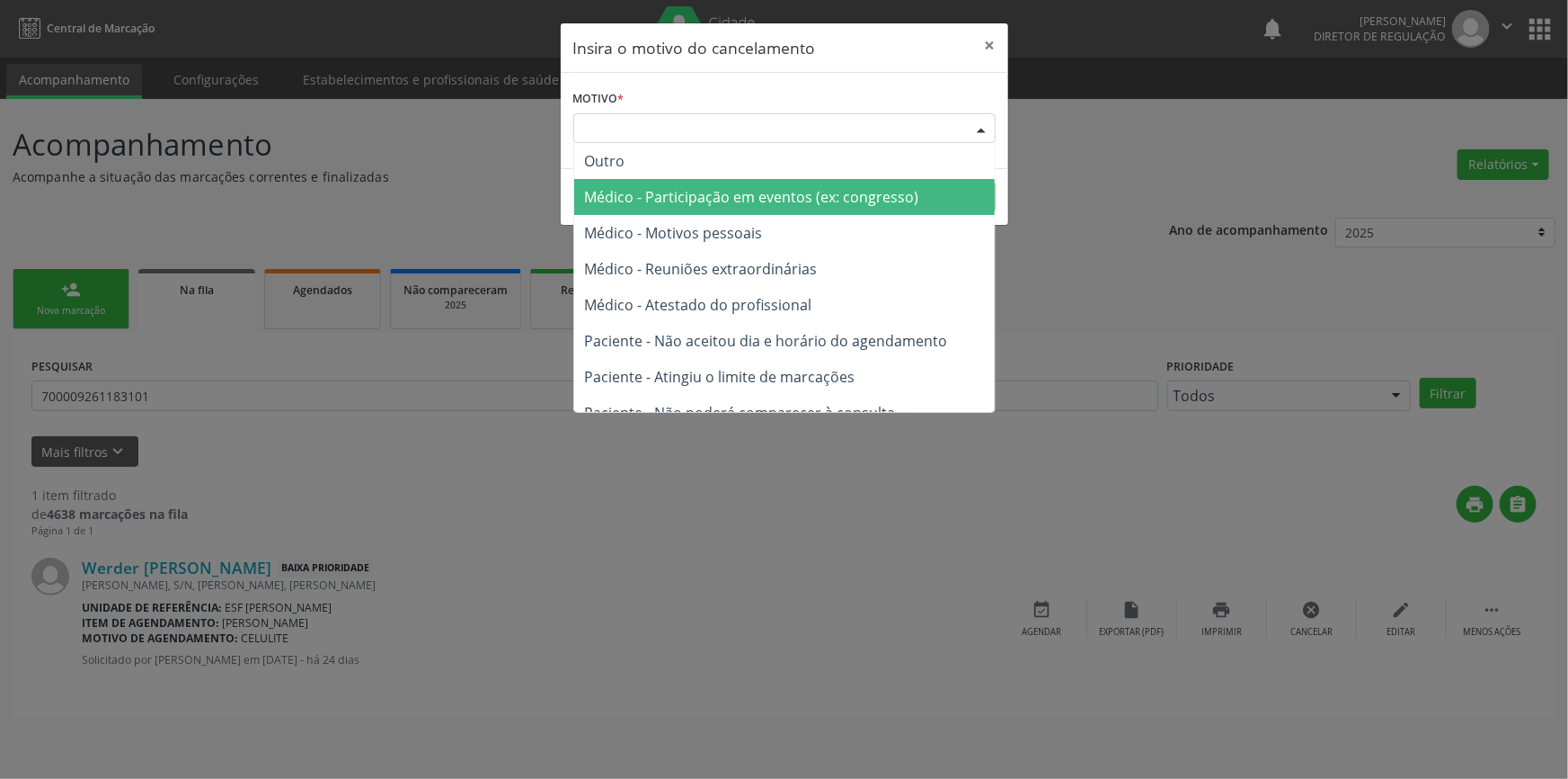
click at [714, 230] on span "Médico - Motivos pessoais" at bounding box center [674, 233] width 177 height 20
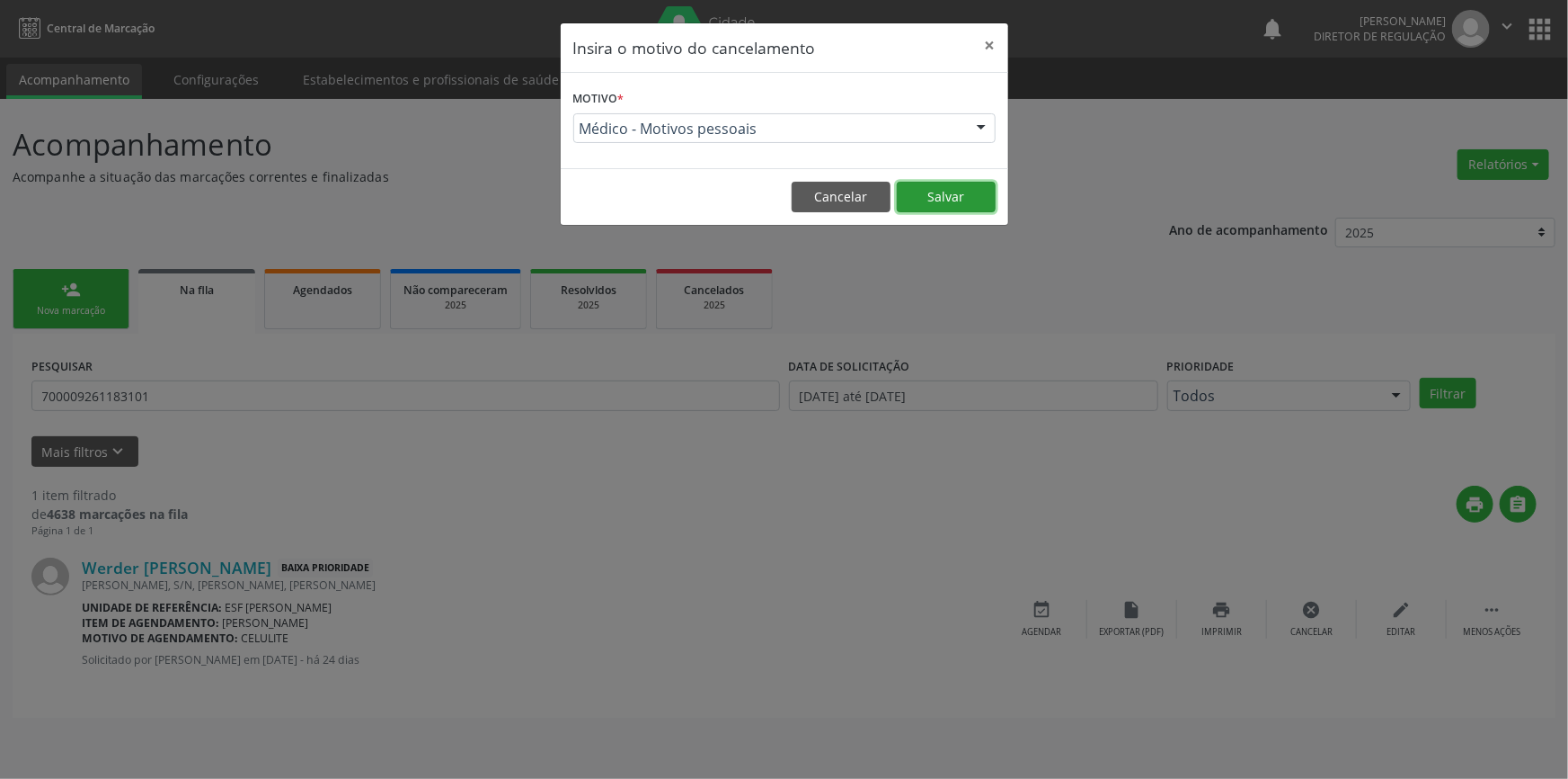
click at [944, 197] on button "Salvar" at bounding box center [946, 196] width 99 height 30
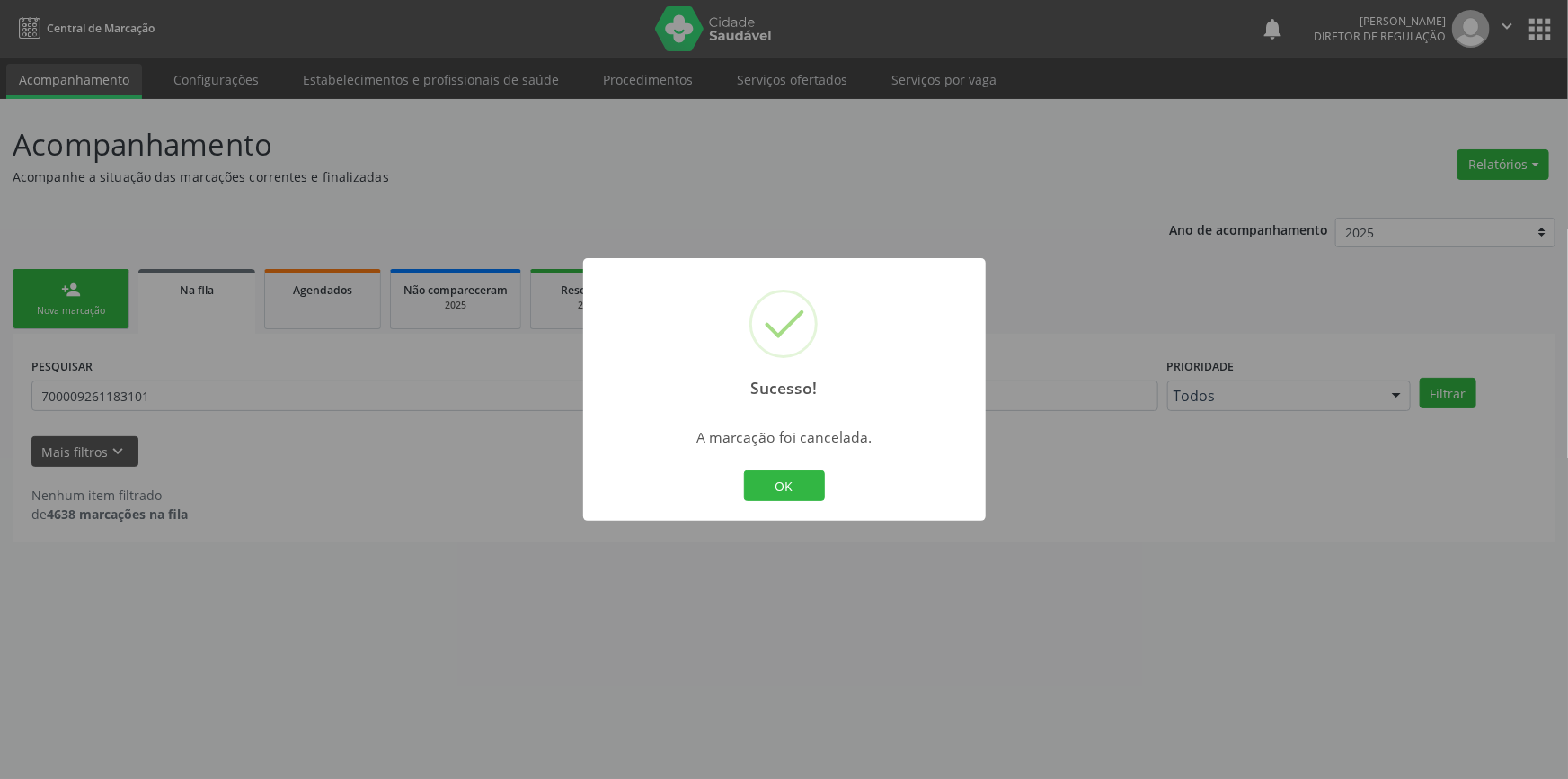
click at [726, 298] on div "Sucesso! ×" at bounding box center [784, 336] width 403 height 155
click at [793, 468] on div "OK Cancel" at bounding box center [784, 486] width 89 height 37
click at [774, 485] on button "OK" at bounding box center [784, 485] width 80 height 30
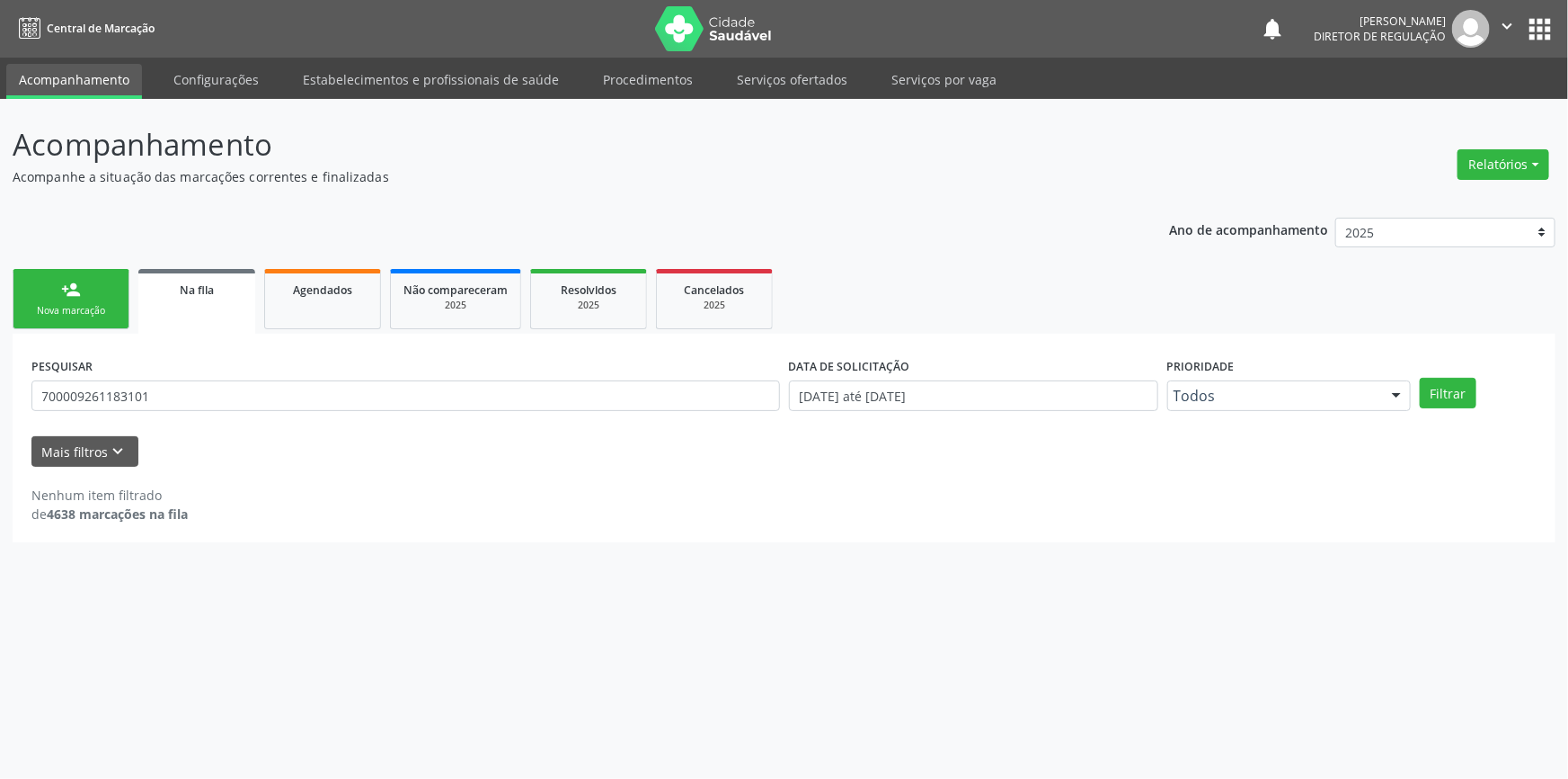
click at [100, 306] on div "Nova marcação" at bounding box center [72, 311] width 90 height 14
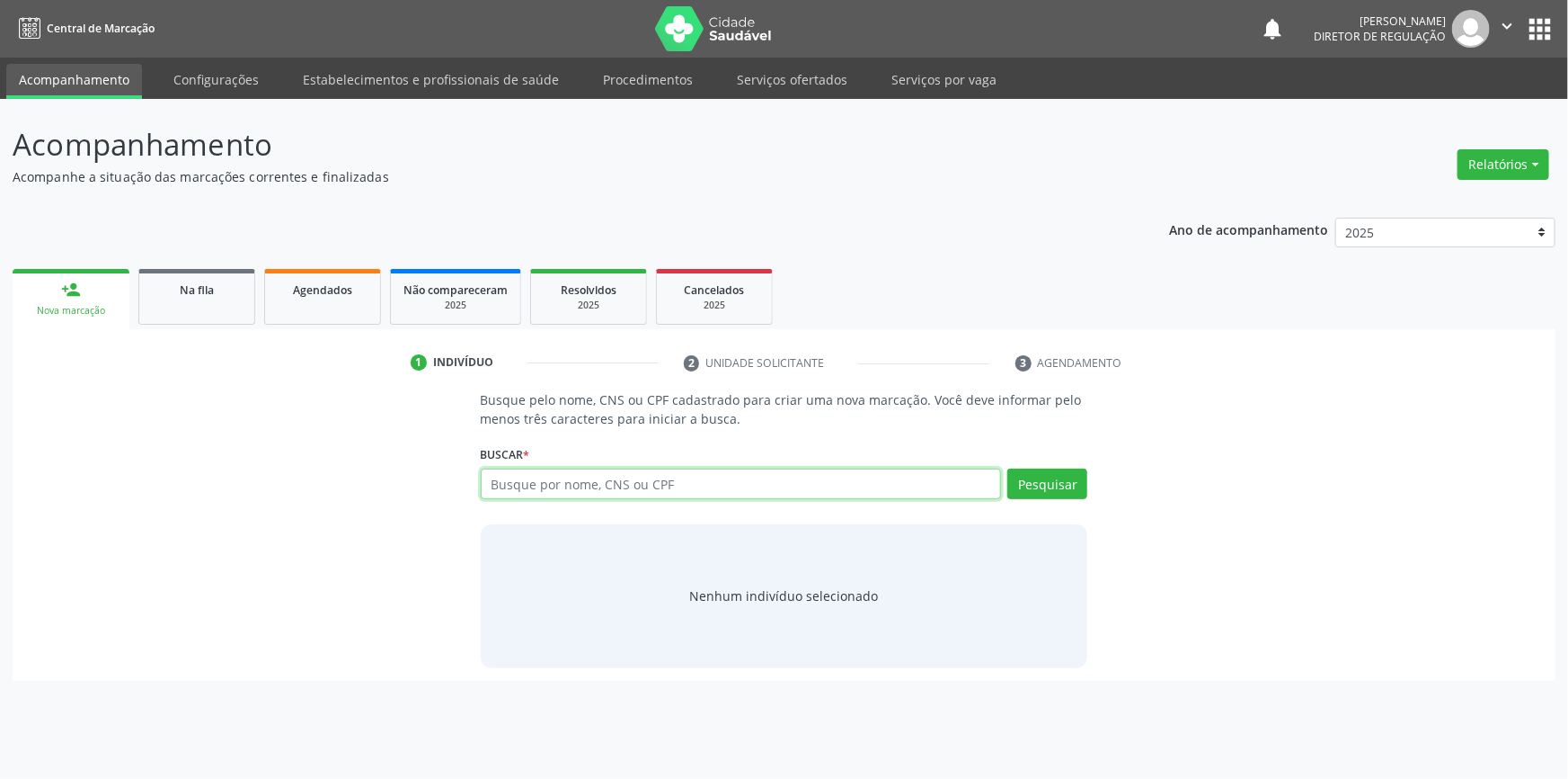
click at [531, 487] on input "text" at bounding box center [740, 483] width 521 height 30
type input "706300708855076"
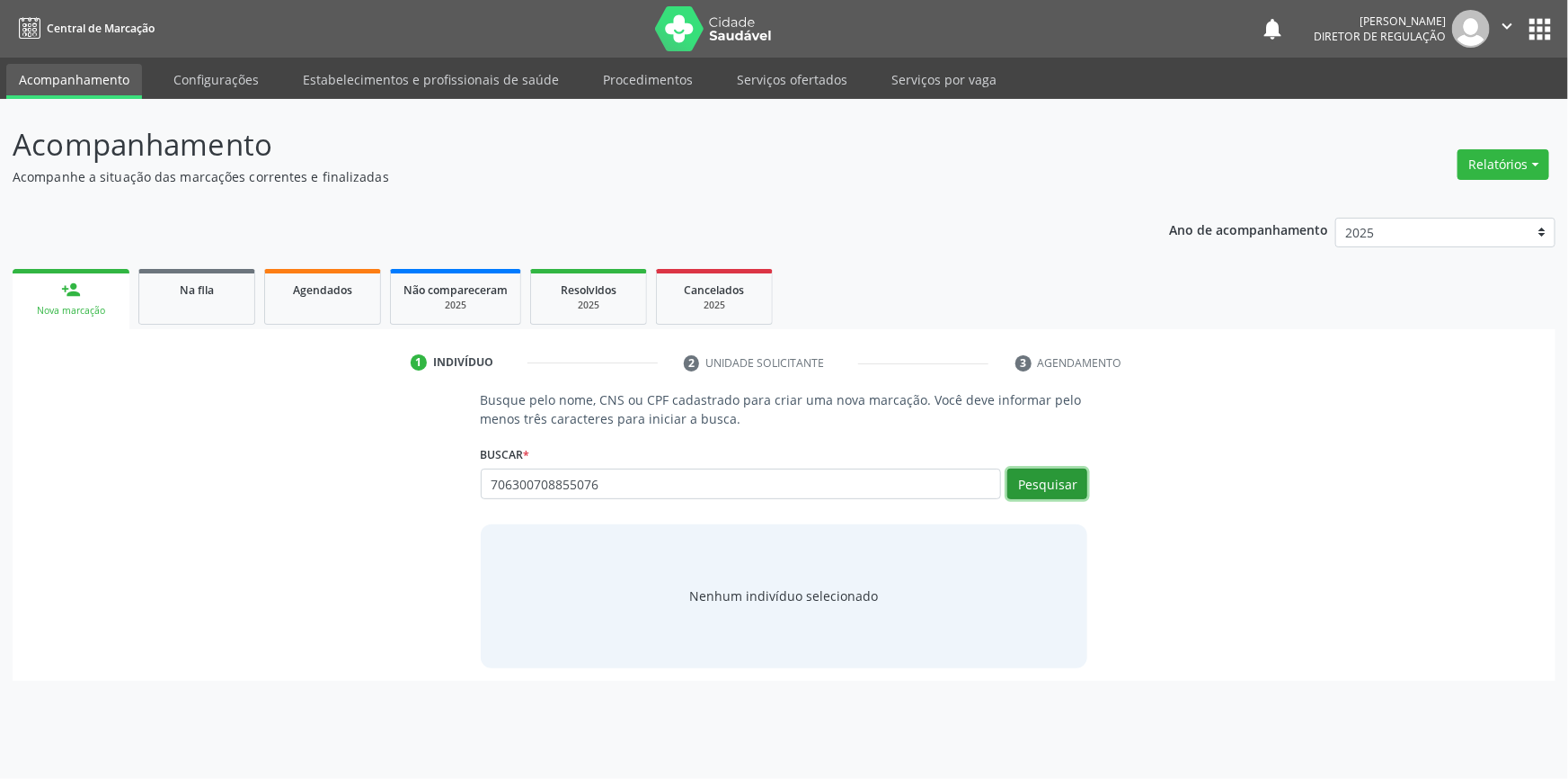
click at [1051, 487] on button "Pesquisar" at bounding box center [1047, 483] width 80 height 30
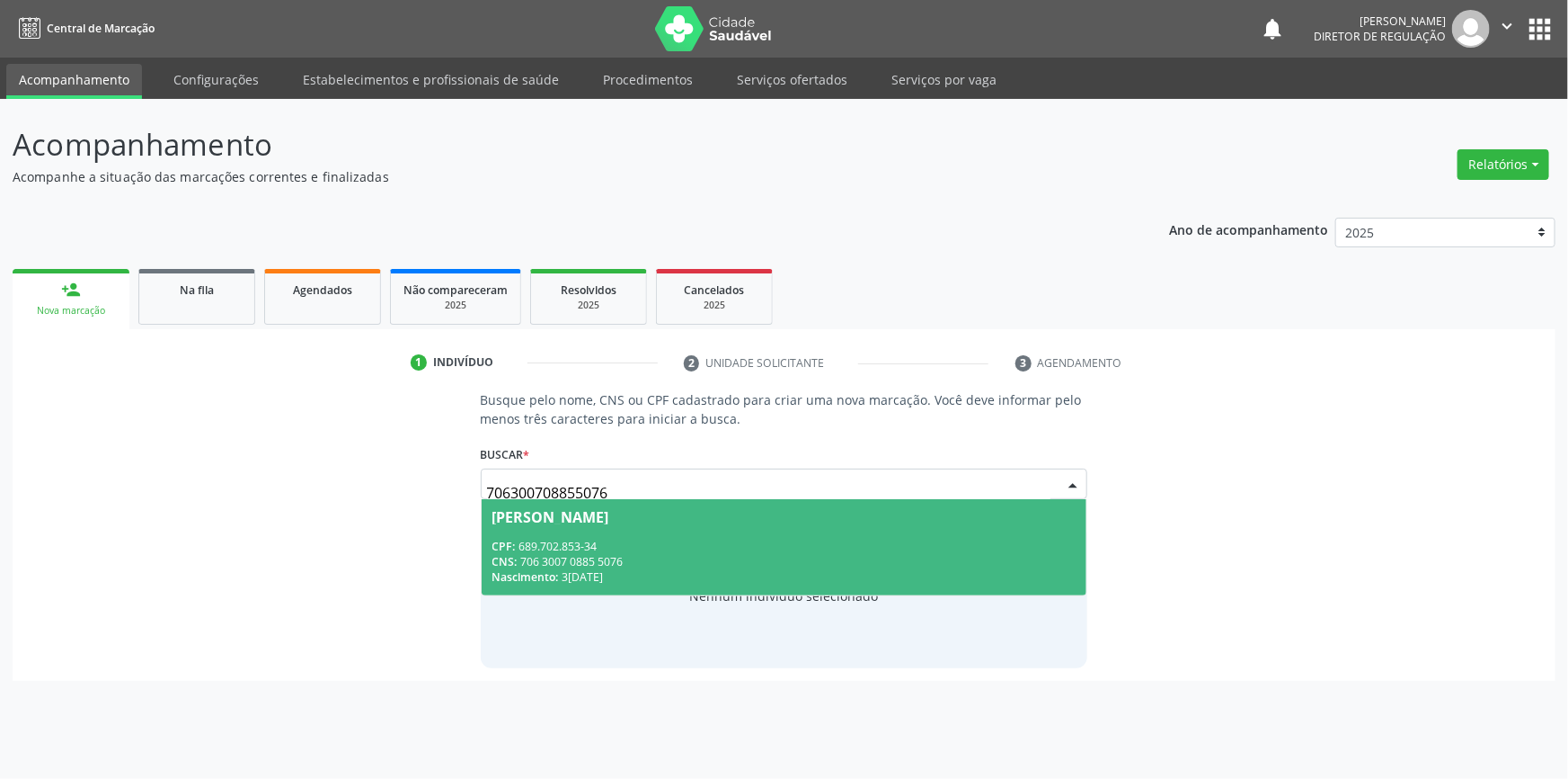
click at [686, 534] on span "[PERSON_NAME] CPF: 689.702.853-34 CNS: 706 3007 0885 5076 Nascimento: 30[DATE]" at bounding box center [784, 547] width 606 height 96
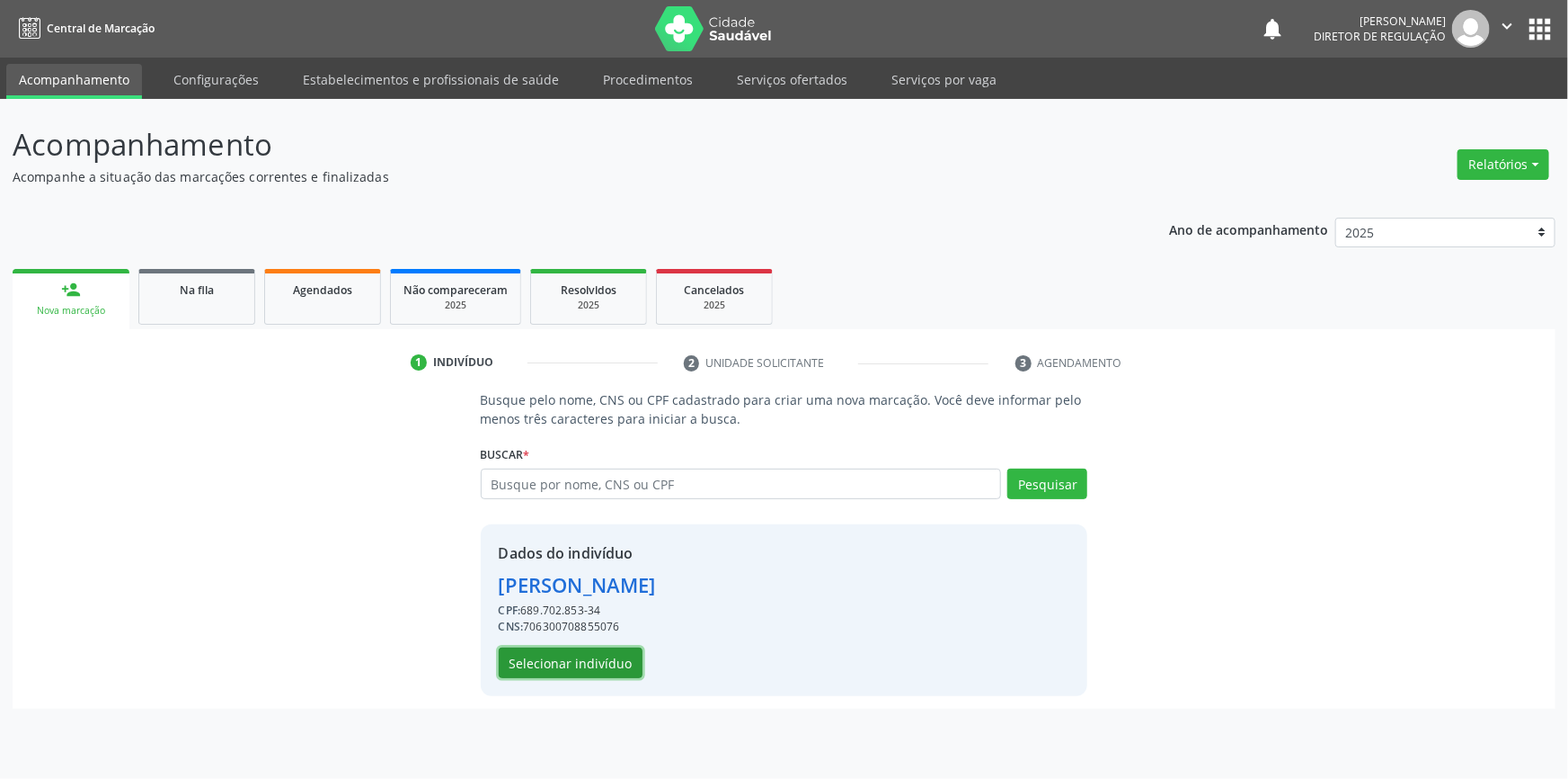
click at [616, 661] on button "Selecionar indivíduo" at bounding box center [571, 662] width 144 height 30
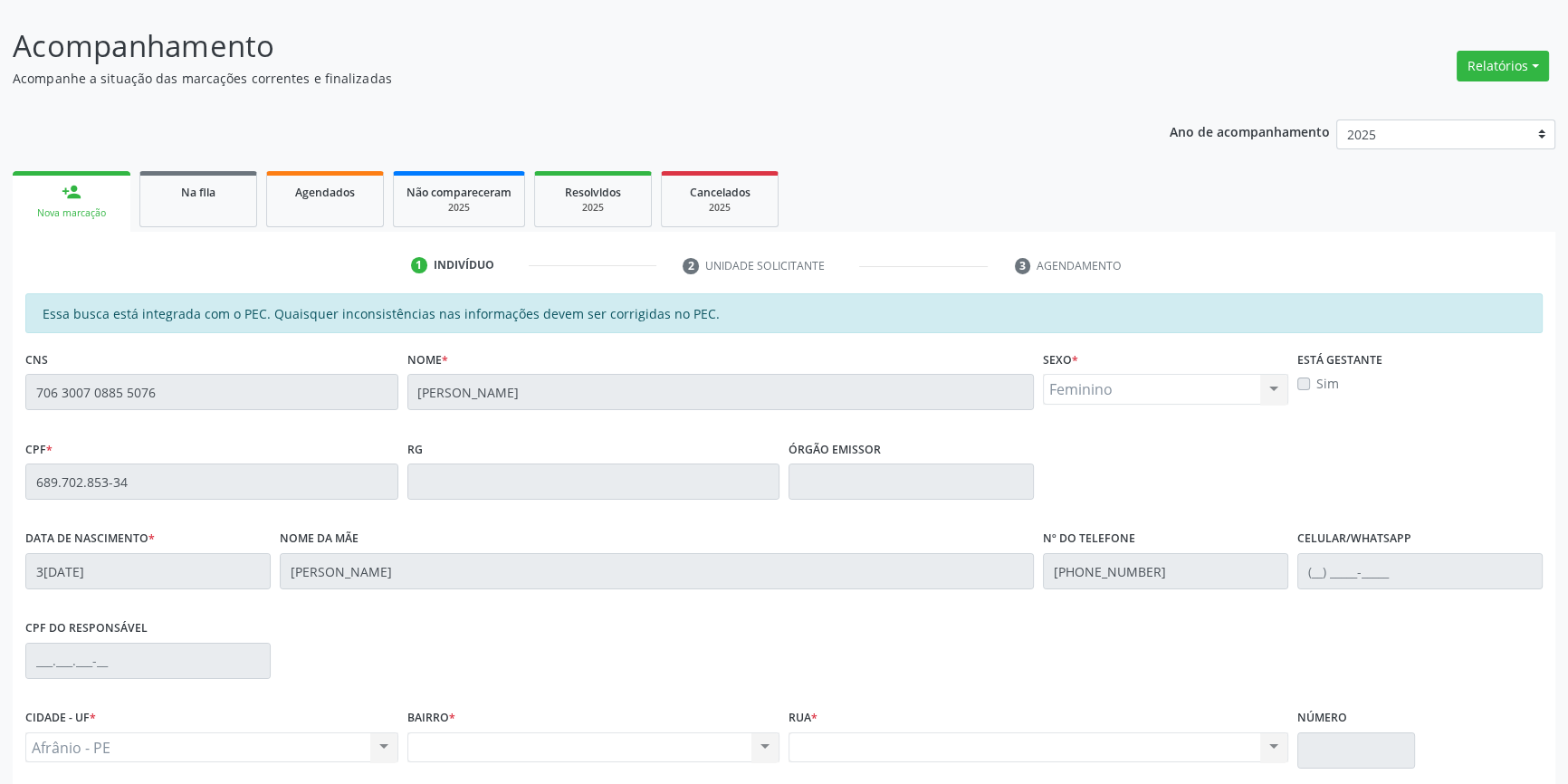
scroll to position [248, 0]
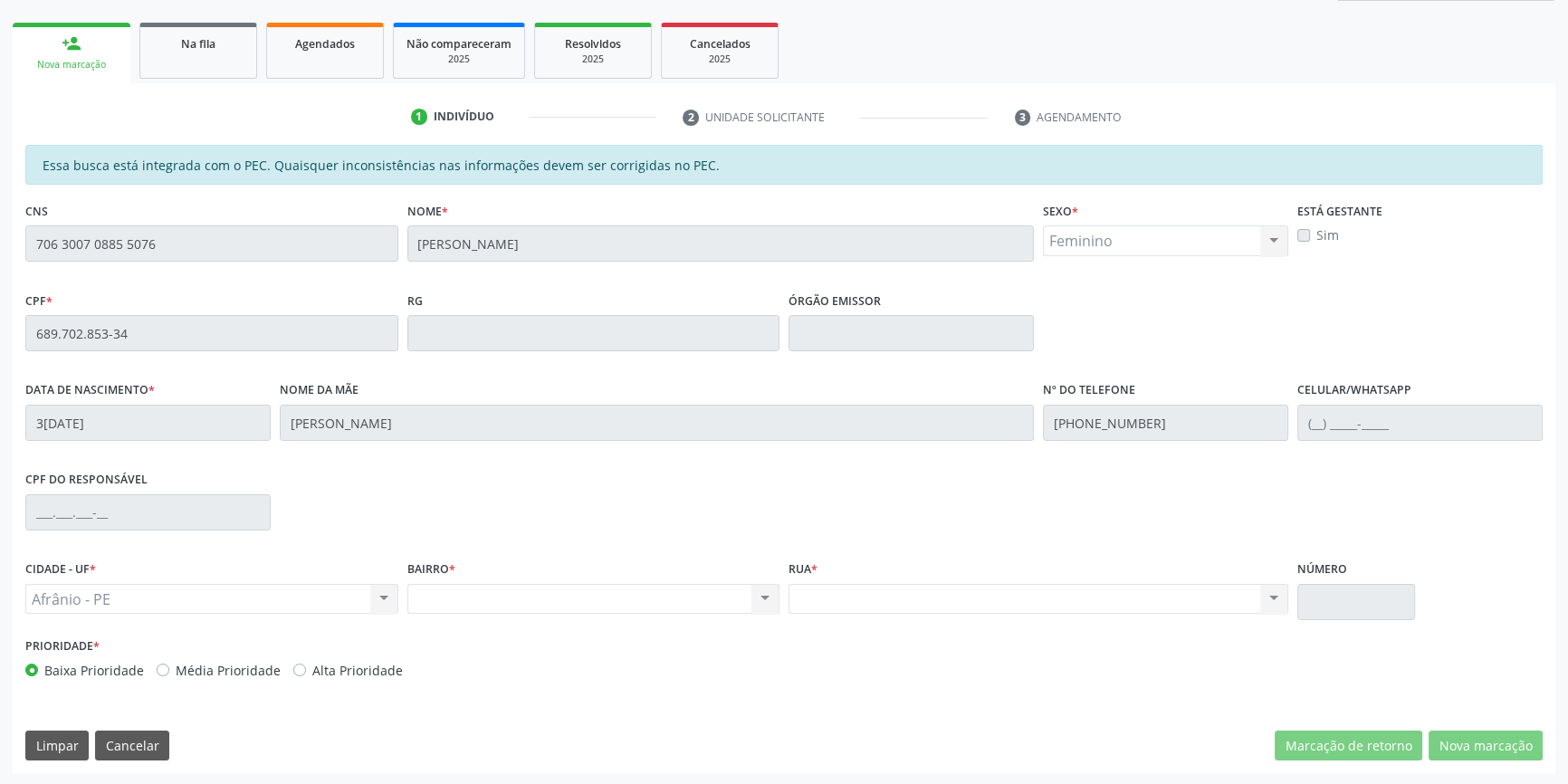
click at [0, 162] on div "Acompanhamento Acompanhe a situação das marcações correntes e finalizadas Relat…" at bounding box center [784, 319] width 1568 height 934
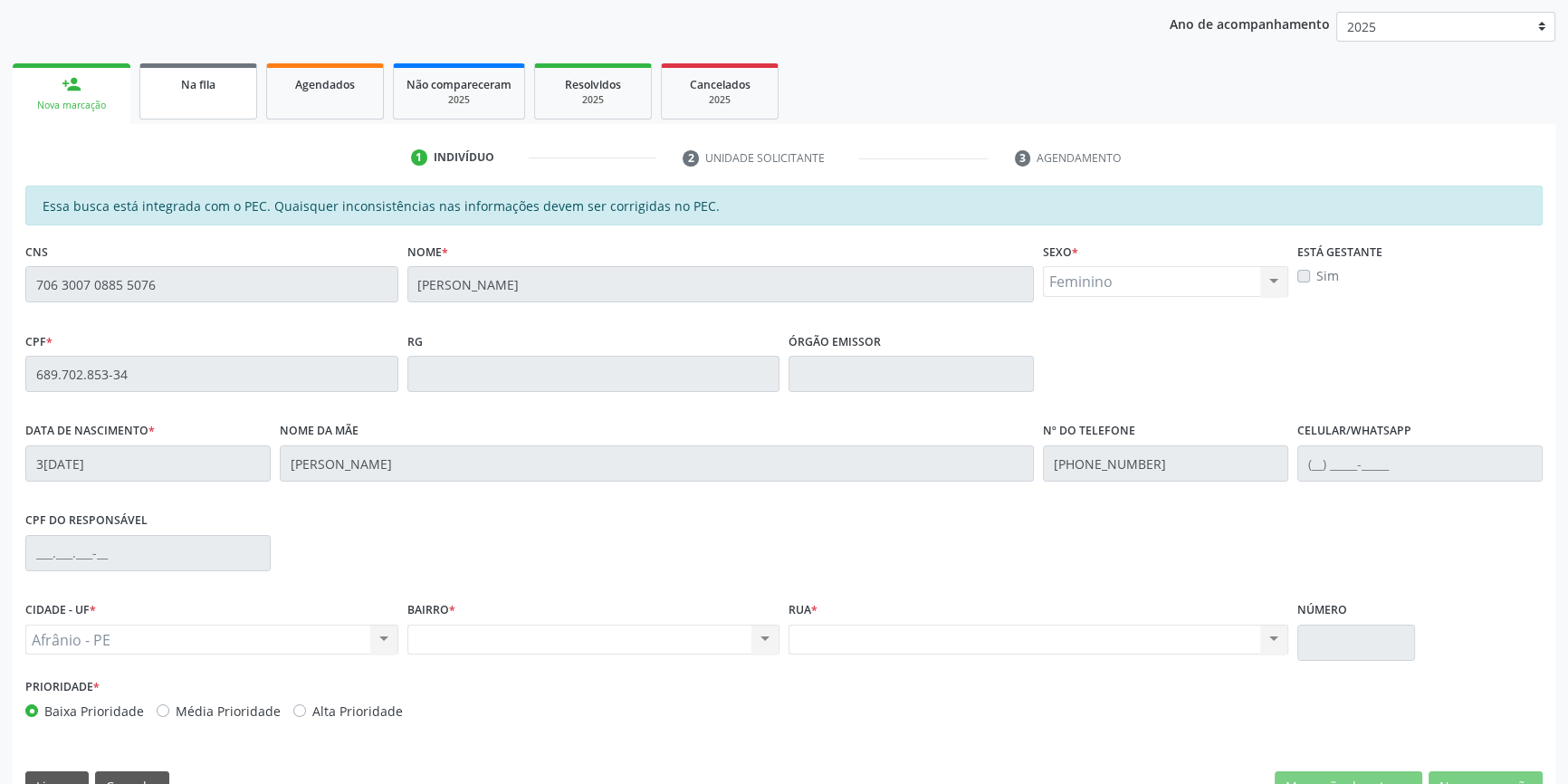
scroll to position [166, 0]
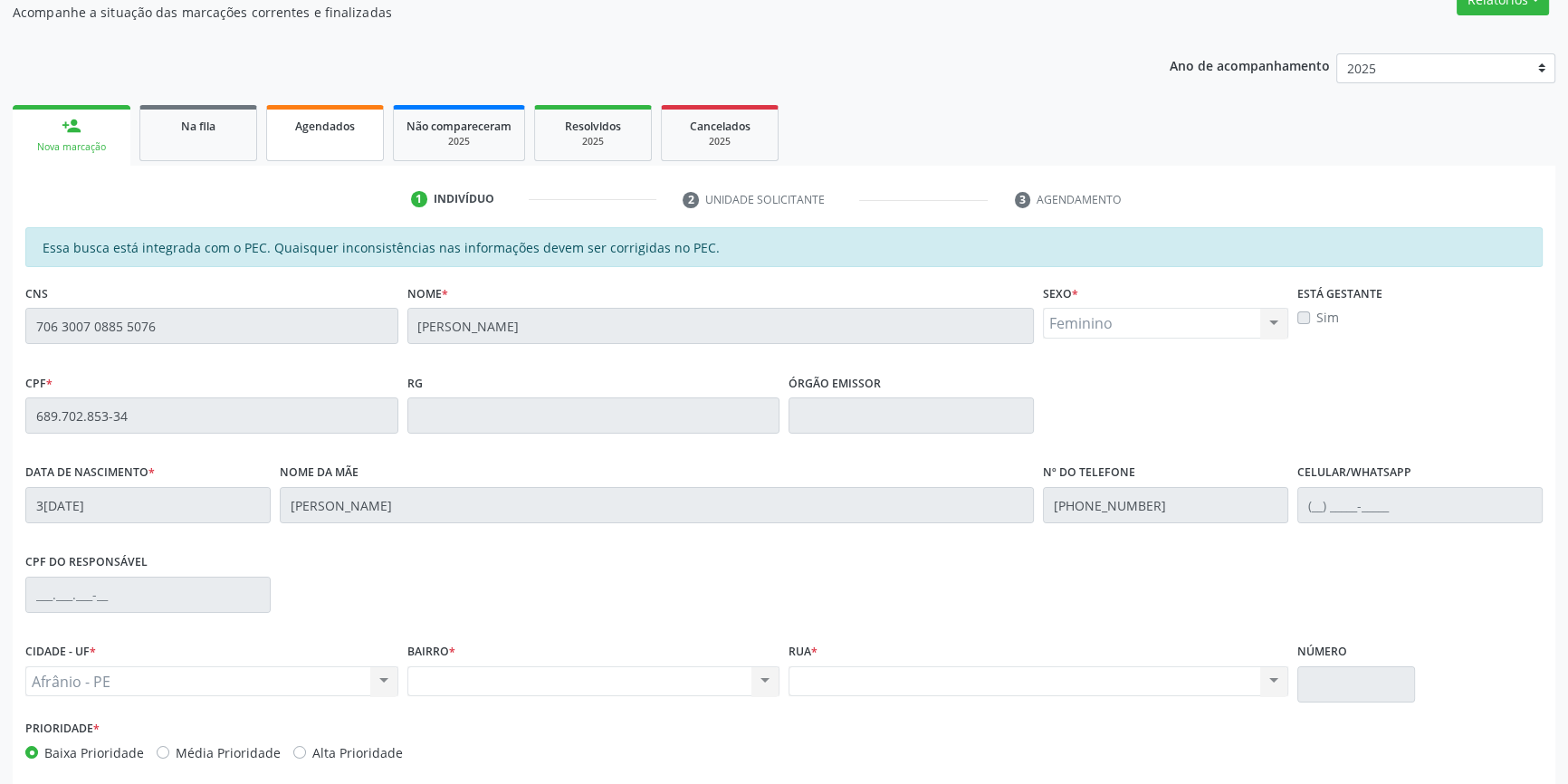
click at [324, 139] on link "Agendados" at bounding box center [324, 132] width 118 height 56
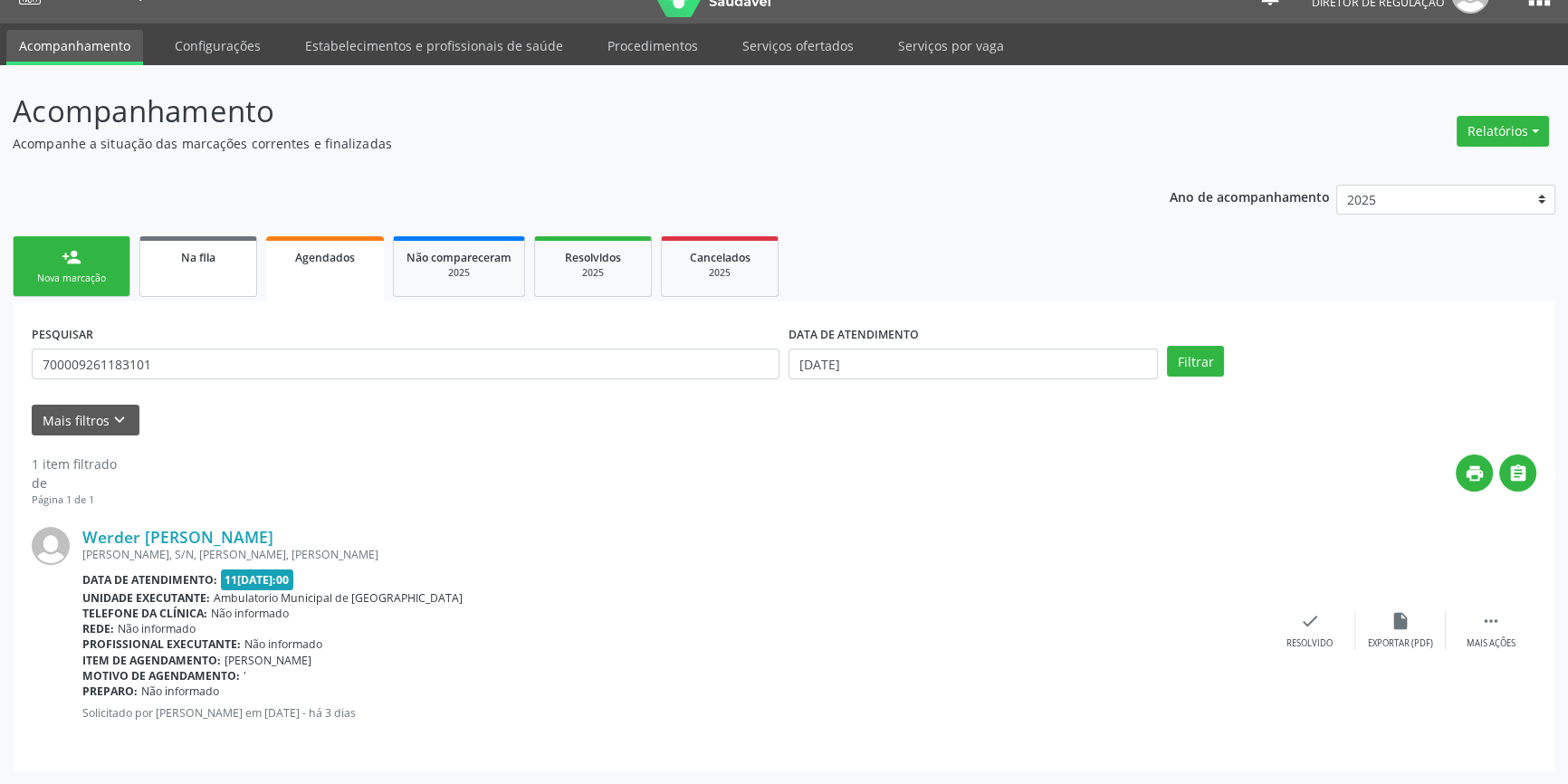
scroll to position [0, 0]
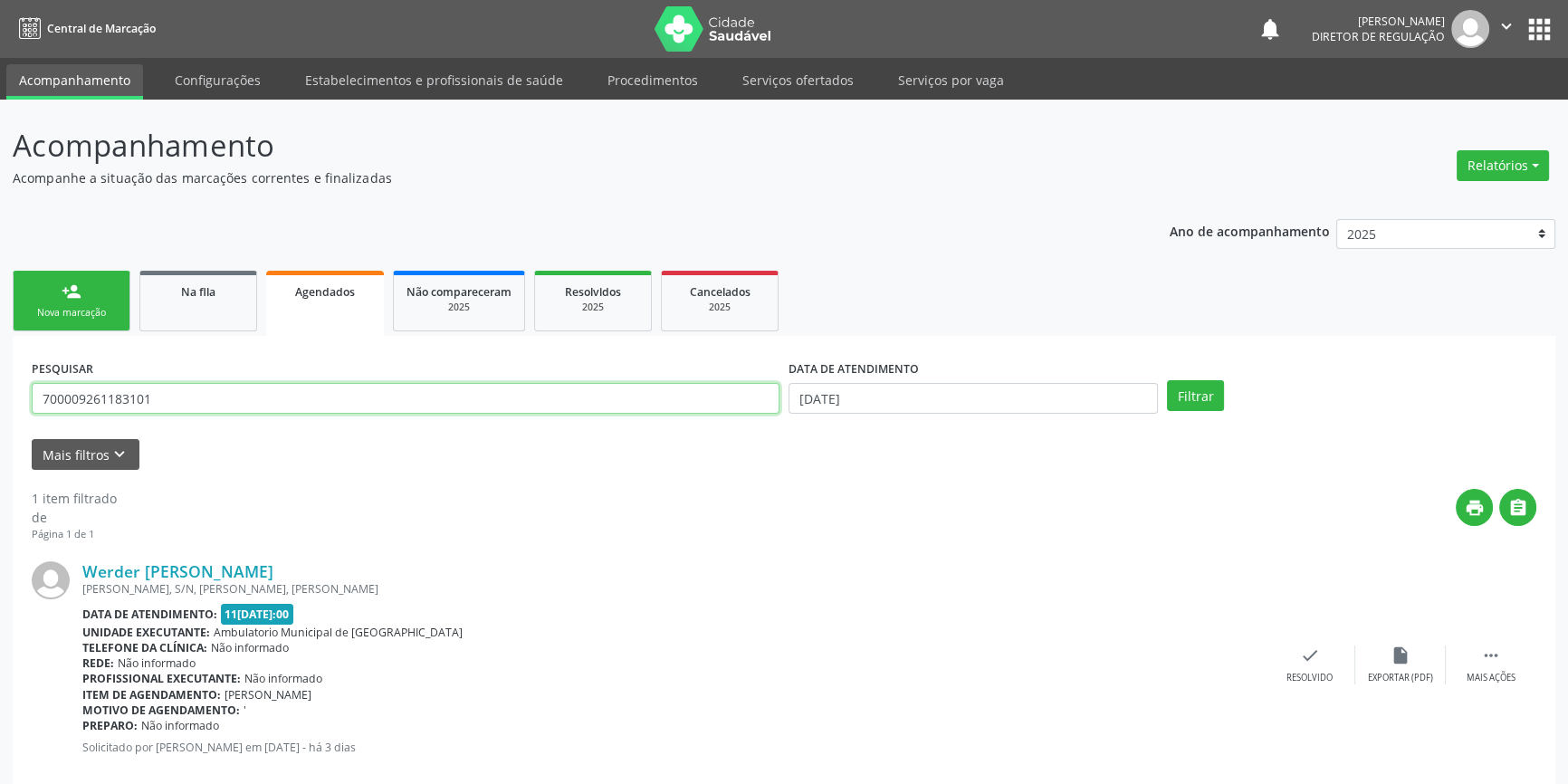
drag, startPoint x: 34, startPoint y: 395, endPoint x: 0, endPoint y: 371, distance: 41.6
click at [0, 385] on div "Acompanhamento Acompanhe a situação das marcações correntes e finalizadas Relat…" at bounding box center [784, 459] width 1568 height 719
type input "709001868180814"
click at [944, 384] on input "[DATE]" at bounding box center [973, 398] width 370 height 31
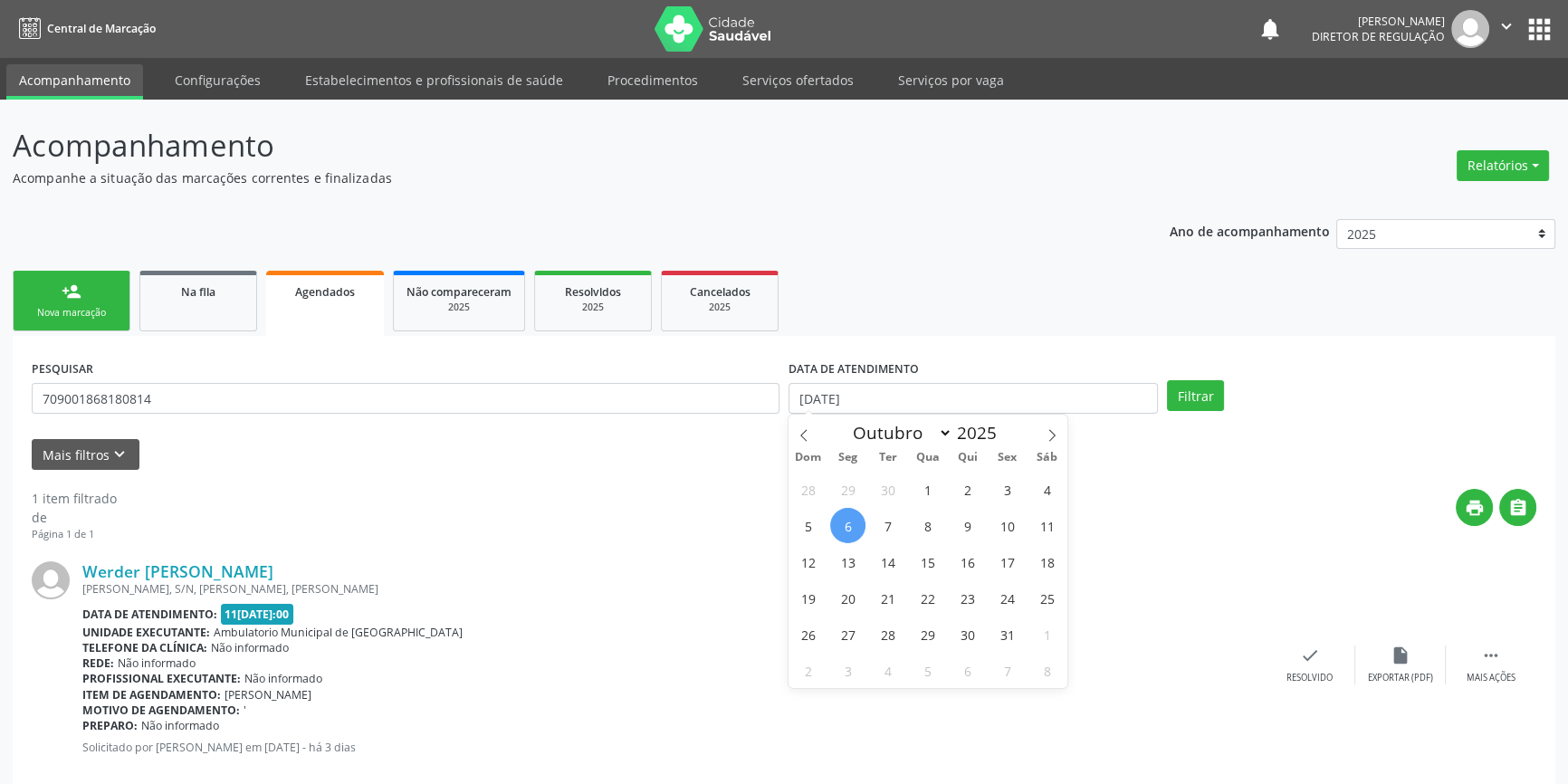
click at [858, 528] on span "6" at bounding box center [848, 525] width 36 height 36
type input "[DATE]"
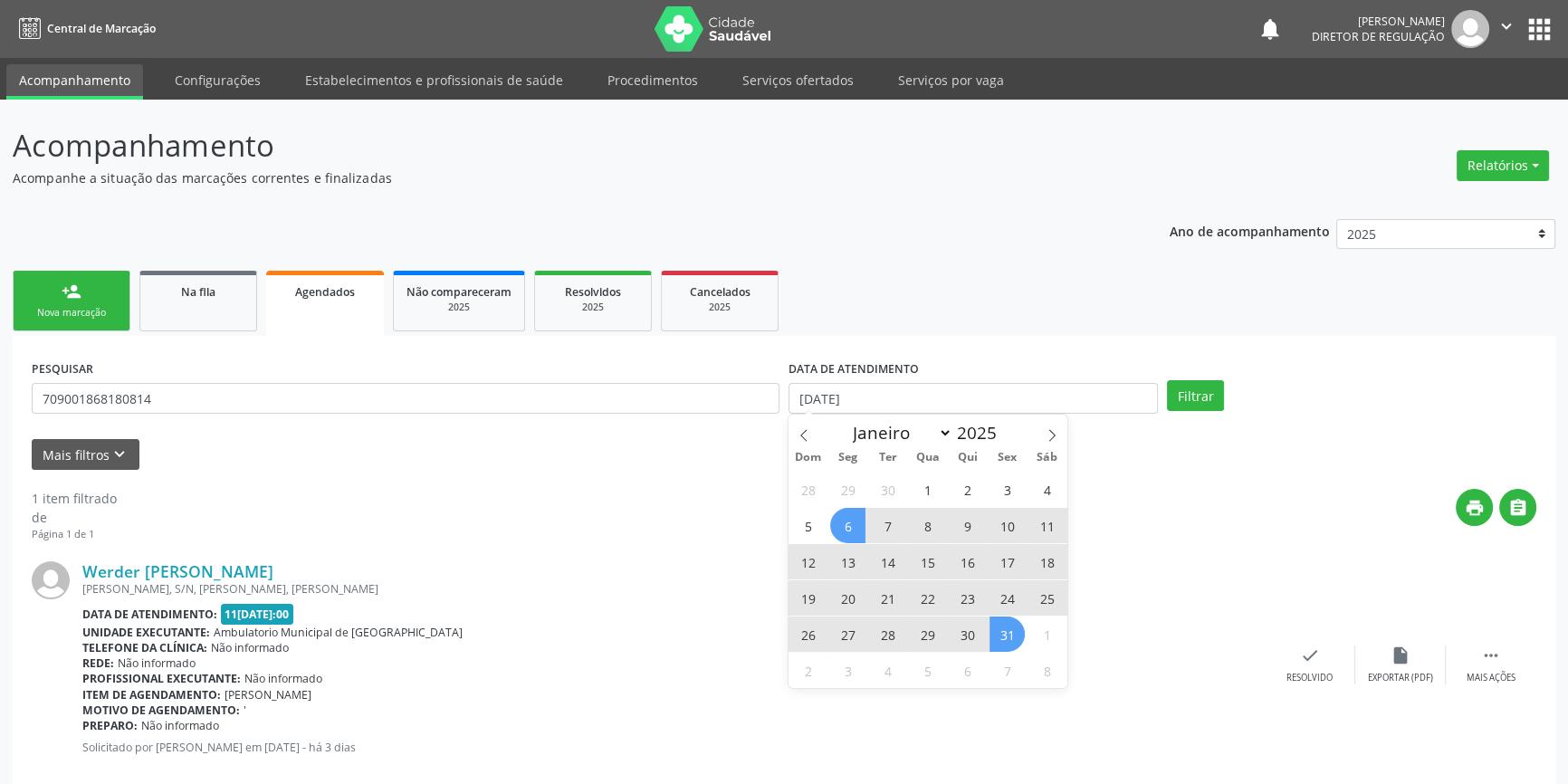
click at [1000, 621] on span "31" at bounding box center [1008, 634] width 36 height 36
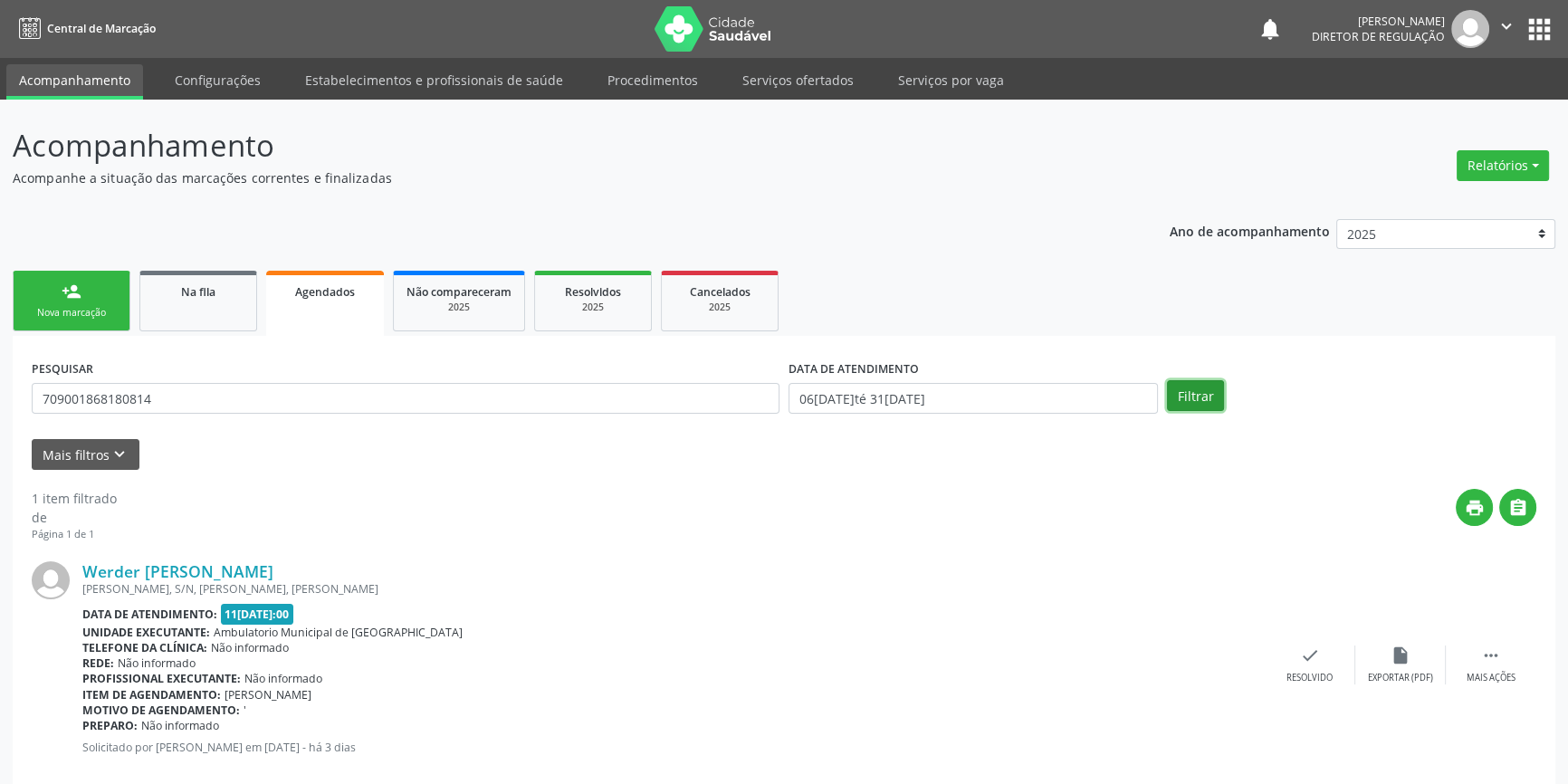
click at [1204, 380] on button "Filtrar" at bounding box center [1196, 395] width 57 height 31
click at [1469, 503] on icon "print" at bounding box center [1475, 508] width 20 height 20
click at [1513, 666] on div " Mais ações" at bounding box center [1491, 664] width 91 height 39
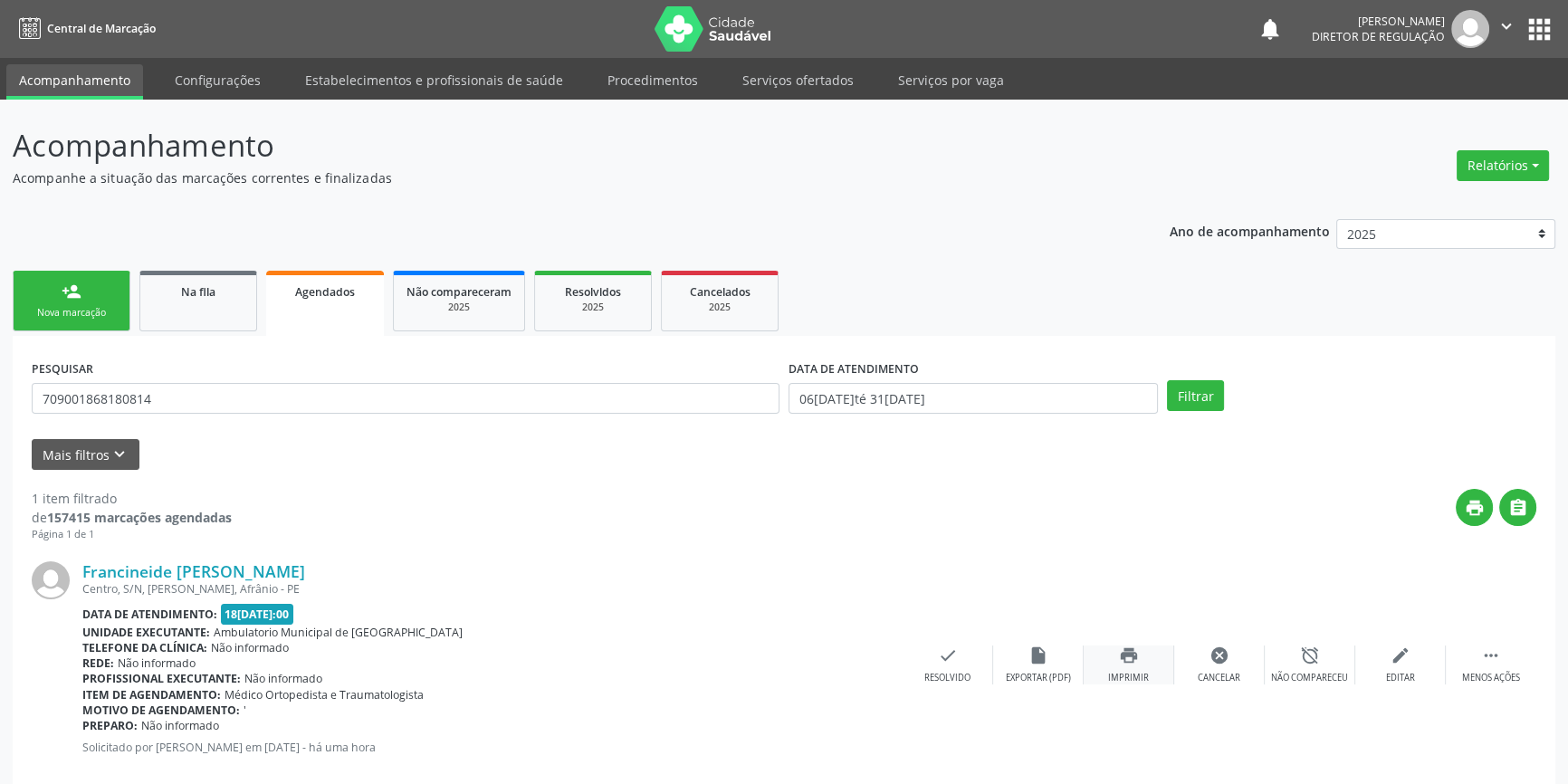
click at [1120, 654] on icon "print" at bounding box center [1129, 655] width 20 height 20
drag, startPoint x: 186, startPoint y: 400, endPoint x: 82, endPoint y: 411, distance: 104.6
click at [82, 411] on input "709001868180814" at bounding box center [405, 398] width 748 height 31
click at [1187, 398] on button "Filtrar" at bounding box center [1196, 395] width 57 height 31
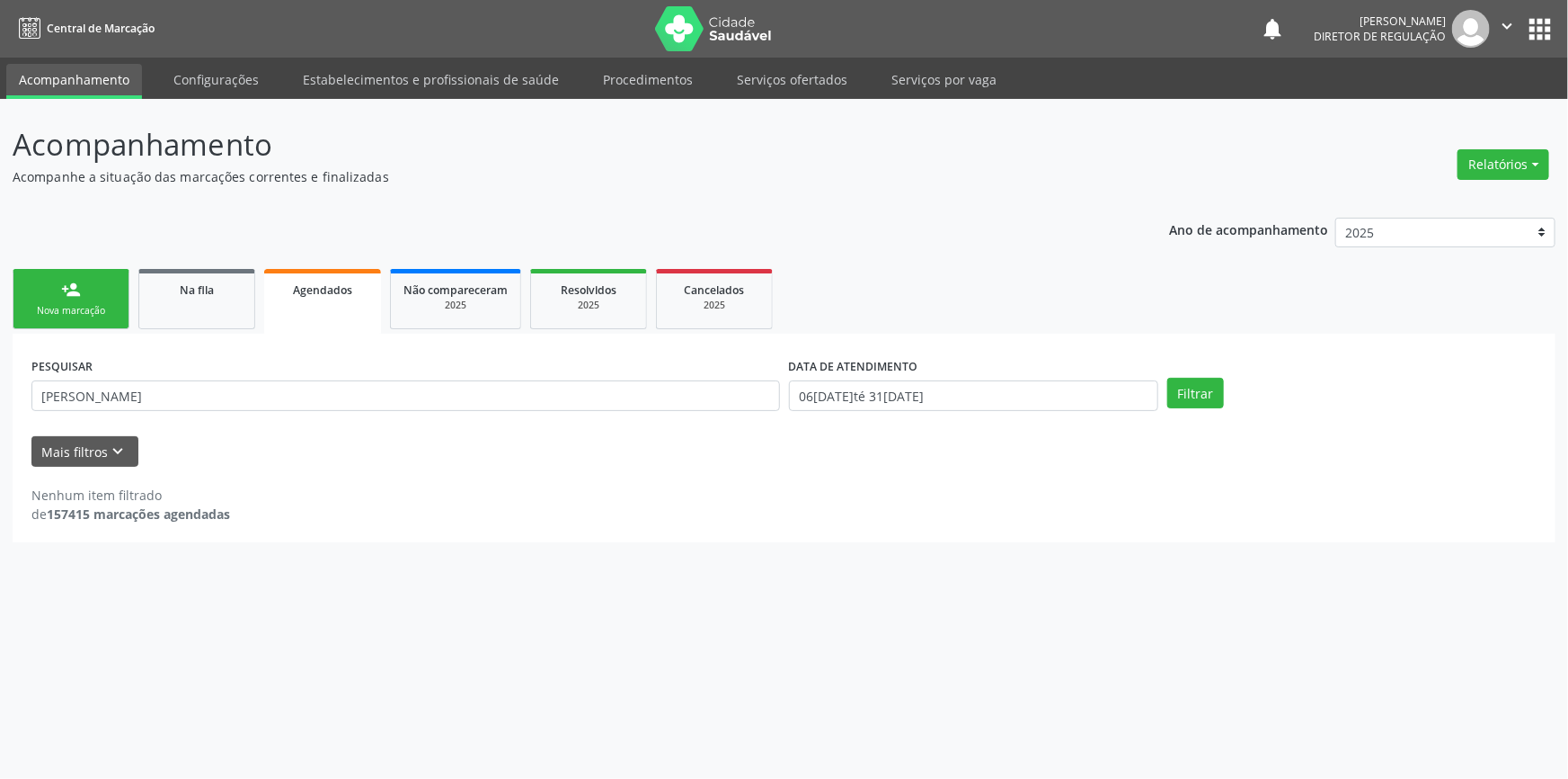
drag, startPoint x: 306, startPoint y: 410, endPoint x: 0, endPoint y: 405, distance: 306.0
click at [0, 405] on div "Acompanhamento Acompanhe a situação das marcações correntes e finalizadas Relat…" at bounding box center [784, 439] width 1568 height 680
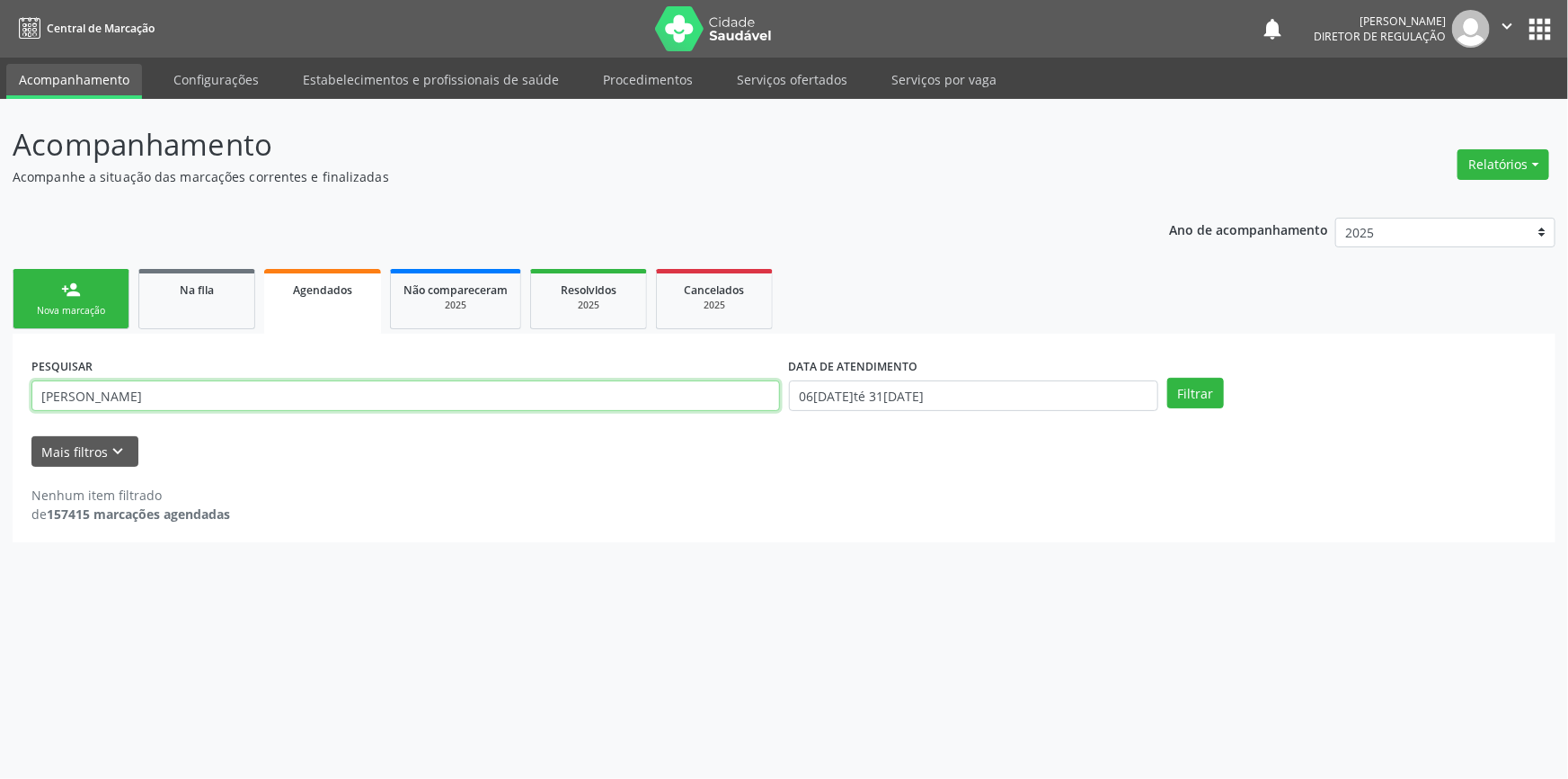
drag, startPoint x: 283, startPoint y: 398, endPoint x: 0, endPoint y: 383, distance: 283.4
click at [0, 383] on div "Acompanhamento Acompanhe a situação das marcações correntes e finalizadas Relat…" at bounding box center [784, 439] width 1568 height 680
type input "700005761698409"
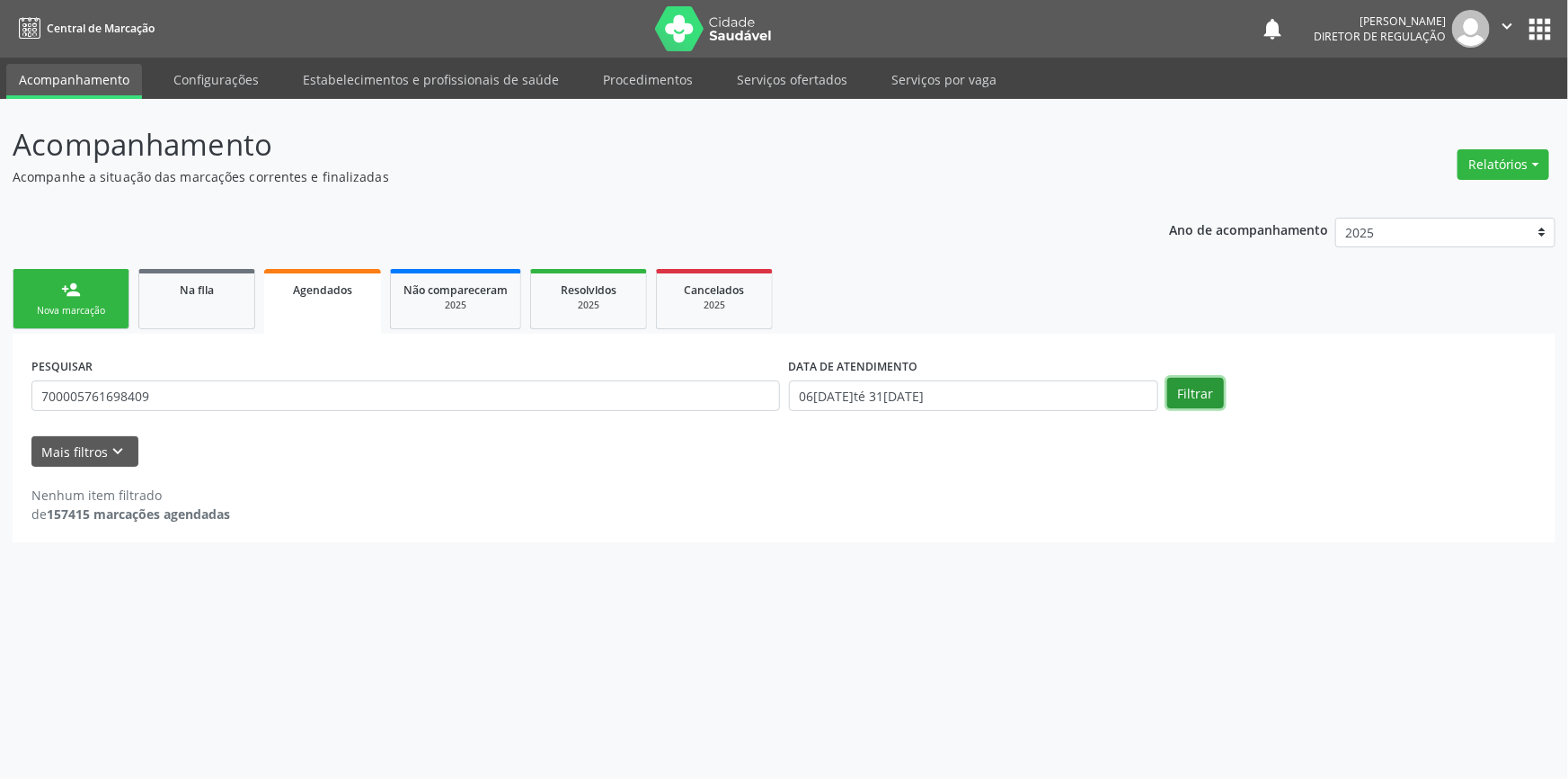
click at [1188, 394] on button "Filtrar" at bounding box center [1195, 392] width 57 height 30
click at [931, 371] on div "DATA DE ATENDIMENTO" at bounding box center [974, 366] width 370 height 27
click at [932, 386] on input "06[DATE]té 31[DATE]" at bounding box center [974, 395] width 370 height 30
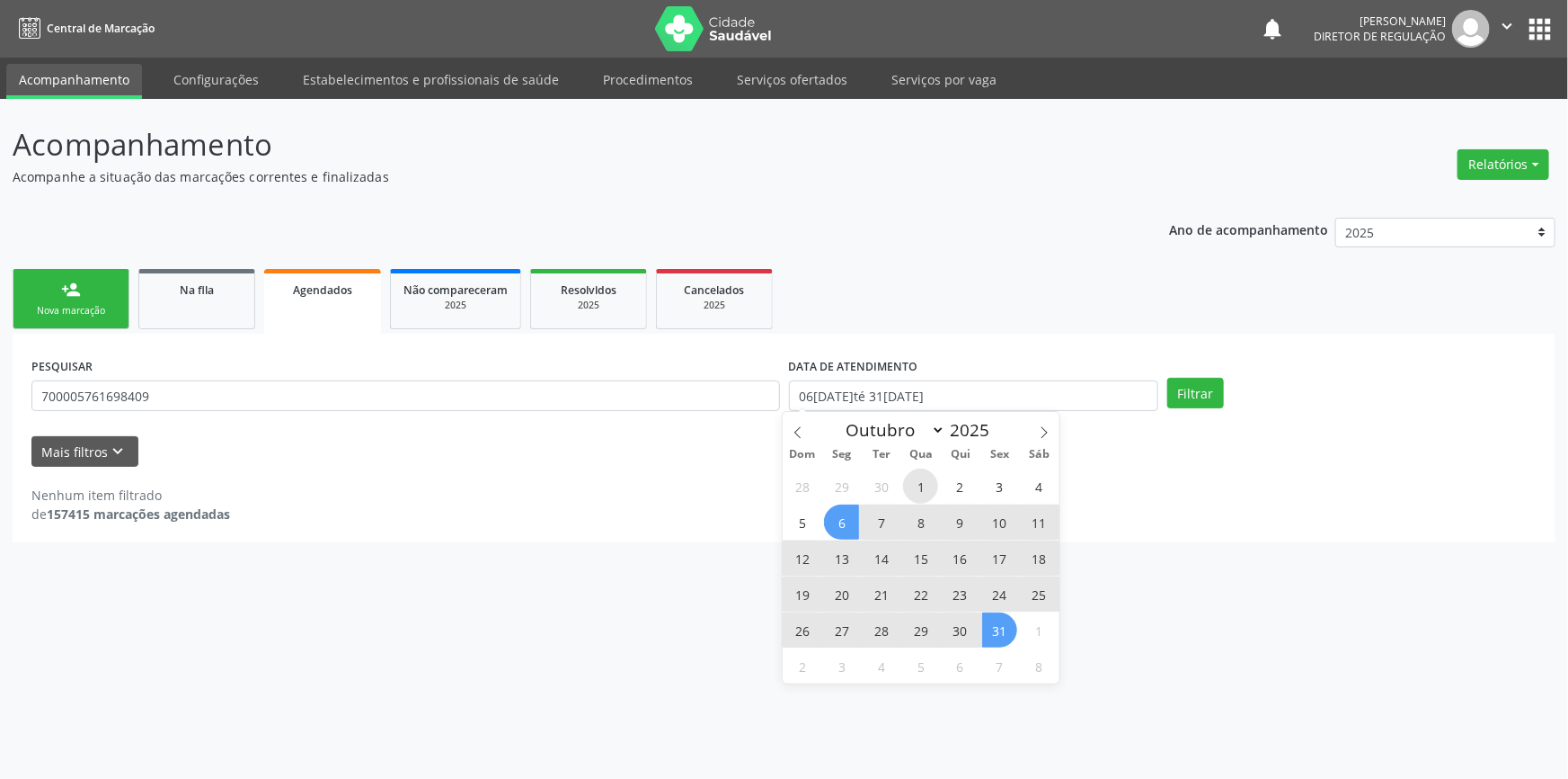
click at [930, 490] on span "1" at bounding box center [921, 486] width 35 height 35
type input "01[DATE]"
drag, startPoint x: 999, startPoint y: 639, endPoint x: 1021, endPoint y: 614, distance: 33.3
click at [1001, 639] on span "31" at bounding box center [1000, 630] width 35 height 35
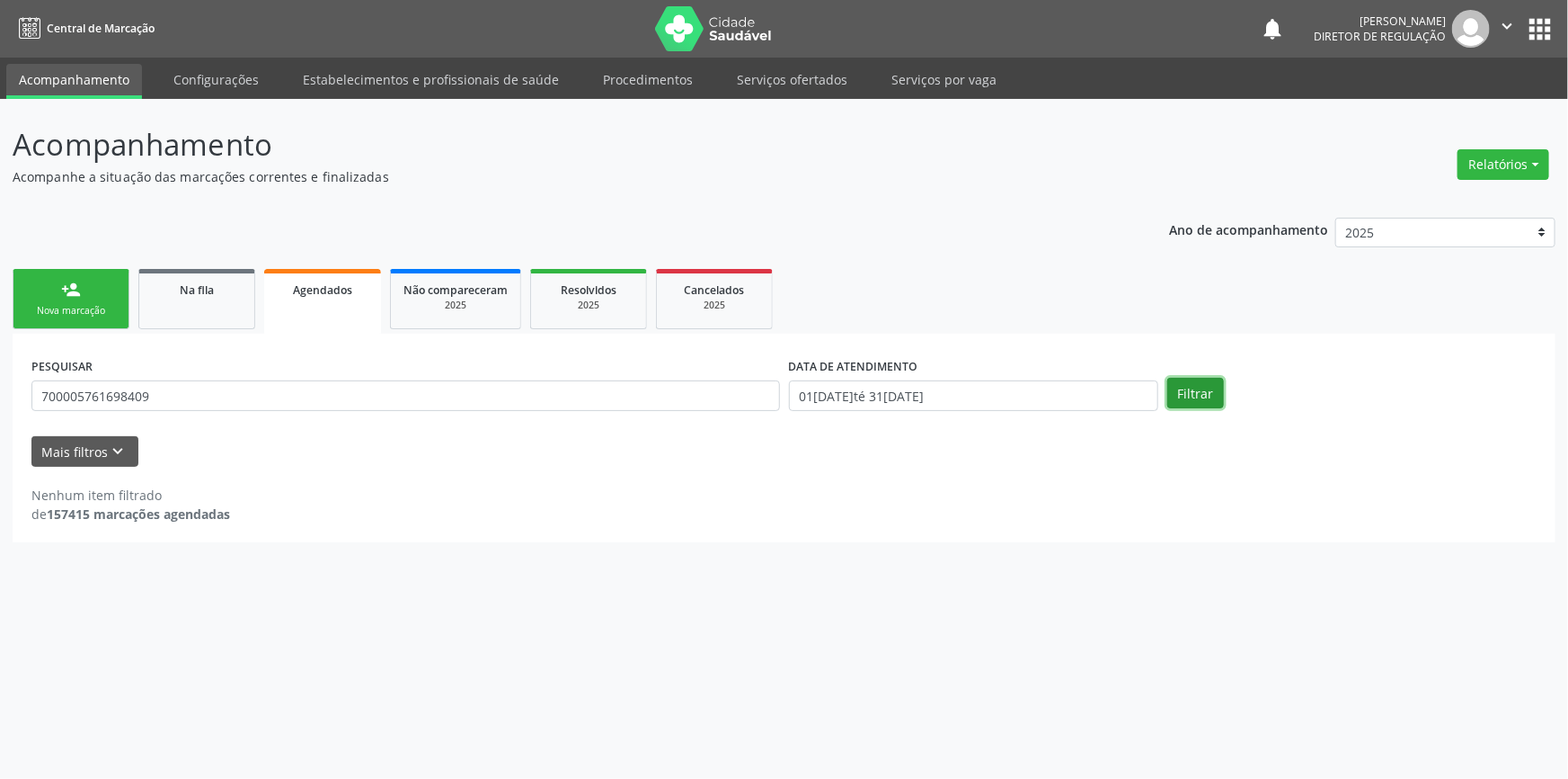
click at [1199, 386] on button "Filtrar" at bounding box center [1195, 392] width 57 height 30
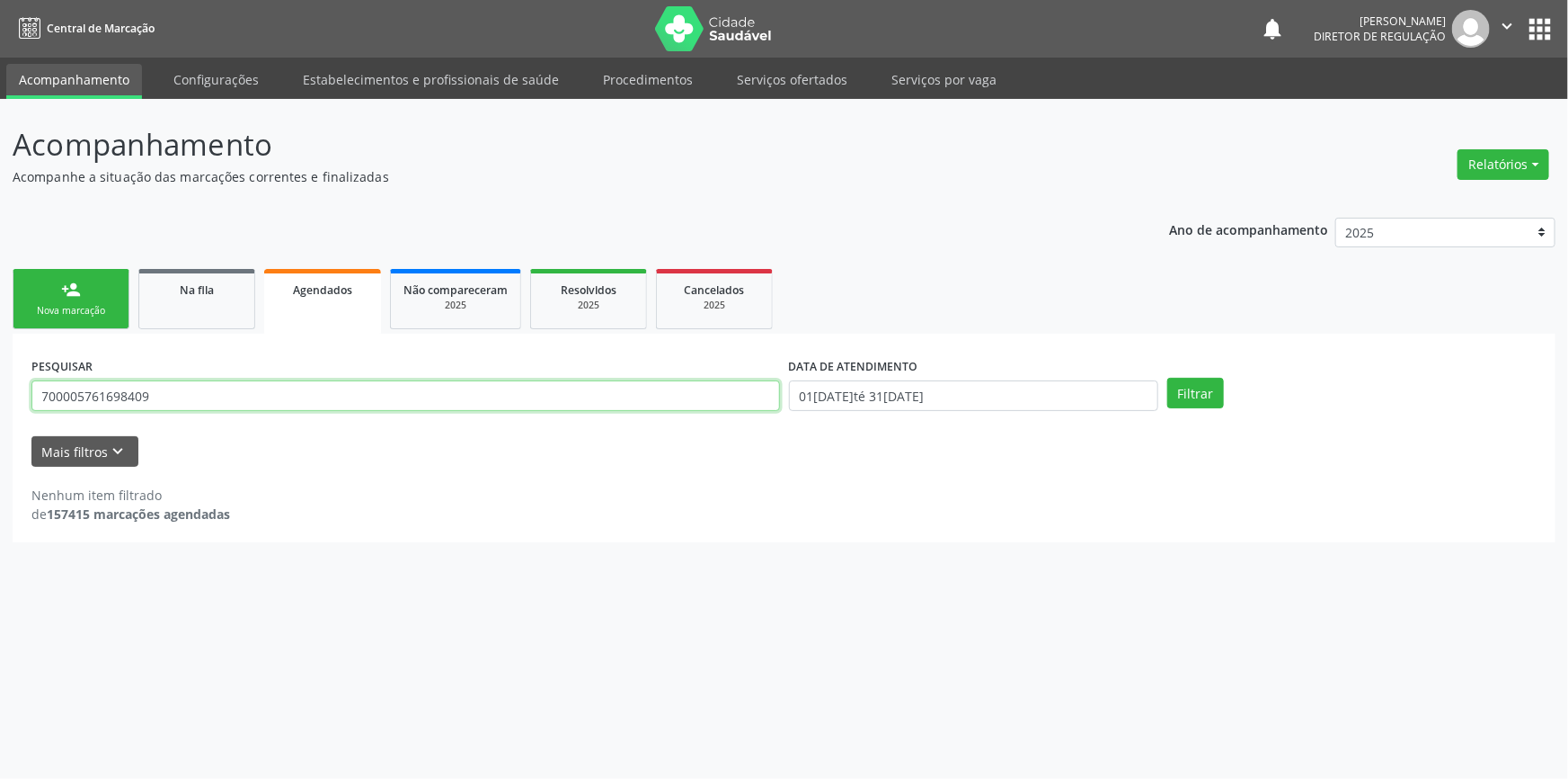
drag, startPoint x: 206, startPoint y: 405, endPoint x: 144, endPoint y: 349, distance: 83.5
click at [0, 380] on div "Acompanhamento Acompanhe a situação das marcações correntes e finalizadas Relat…" at bounding box center [784, 439] width 1568 height 680
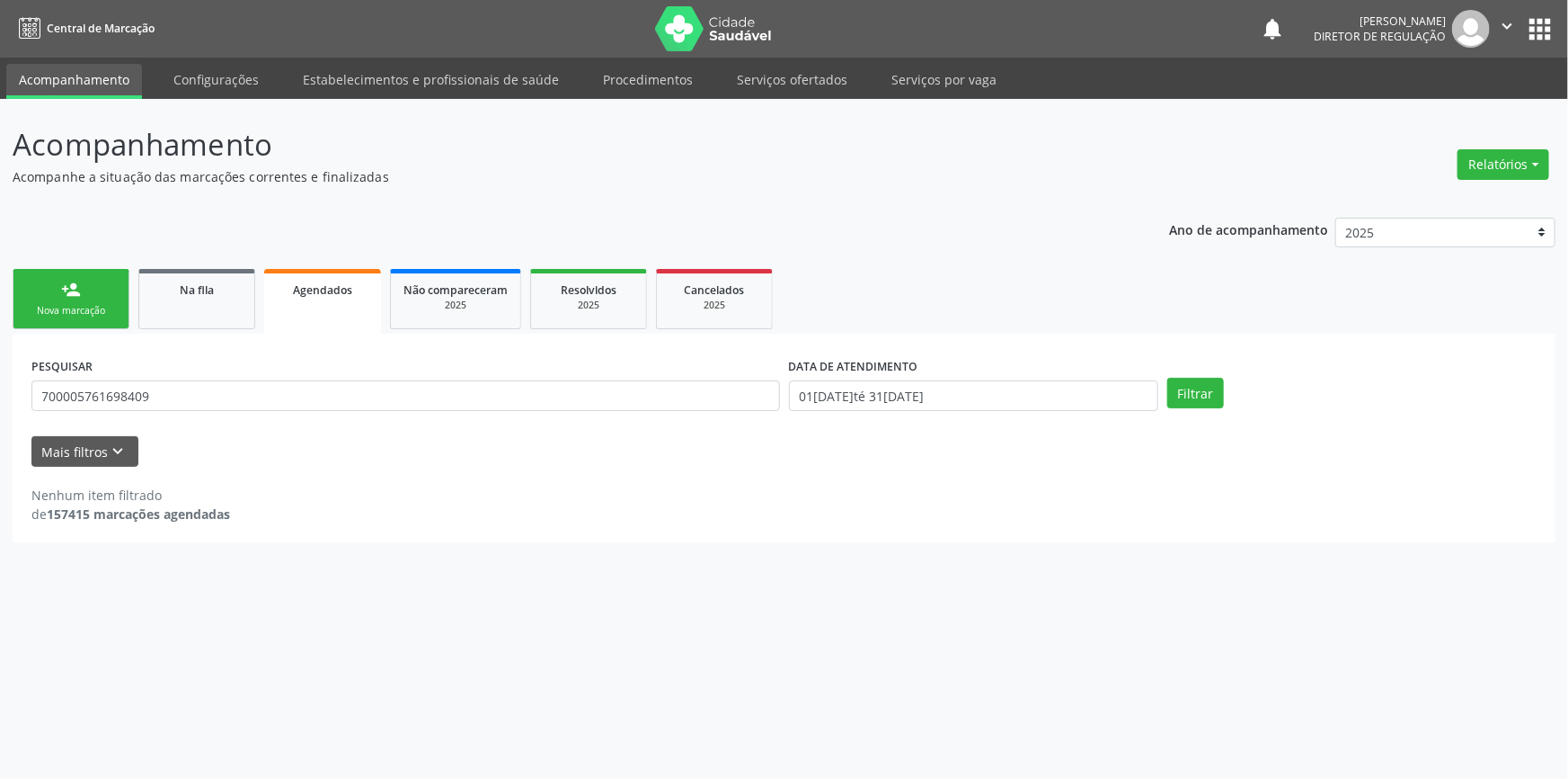
click at [1192, 418] on div "PESQUISAR 700005761698409 DATA DE ATENDIMENTO [DATE] até [DATE] Filtrar" at bounding box center [784, 387] width 1514 height 70
click at [1195, 408] on div "PESQUISAR 700005761698409 DATA DE ATENDIMENTO [DATE] até [DATE] Filtrar" at bounding box center [784, 387] width 1514 height 70
click at [1196, 403] on button "Filtrar" at bounding box center [1195, 392] width 57 height 30
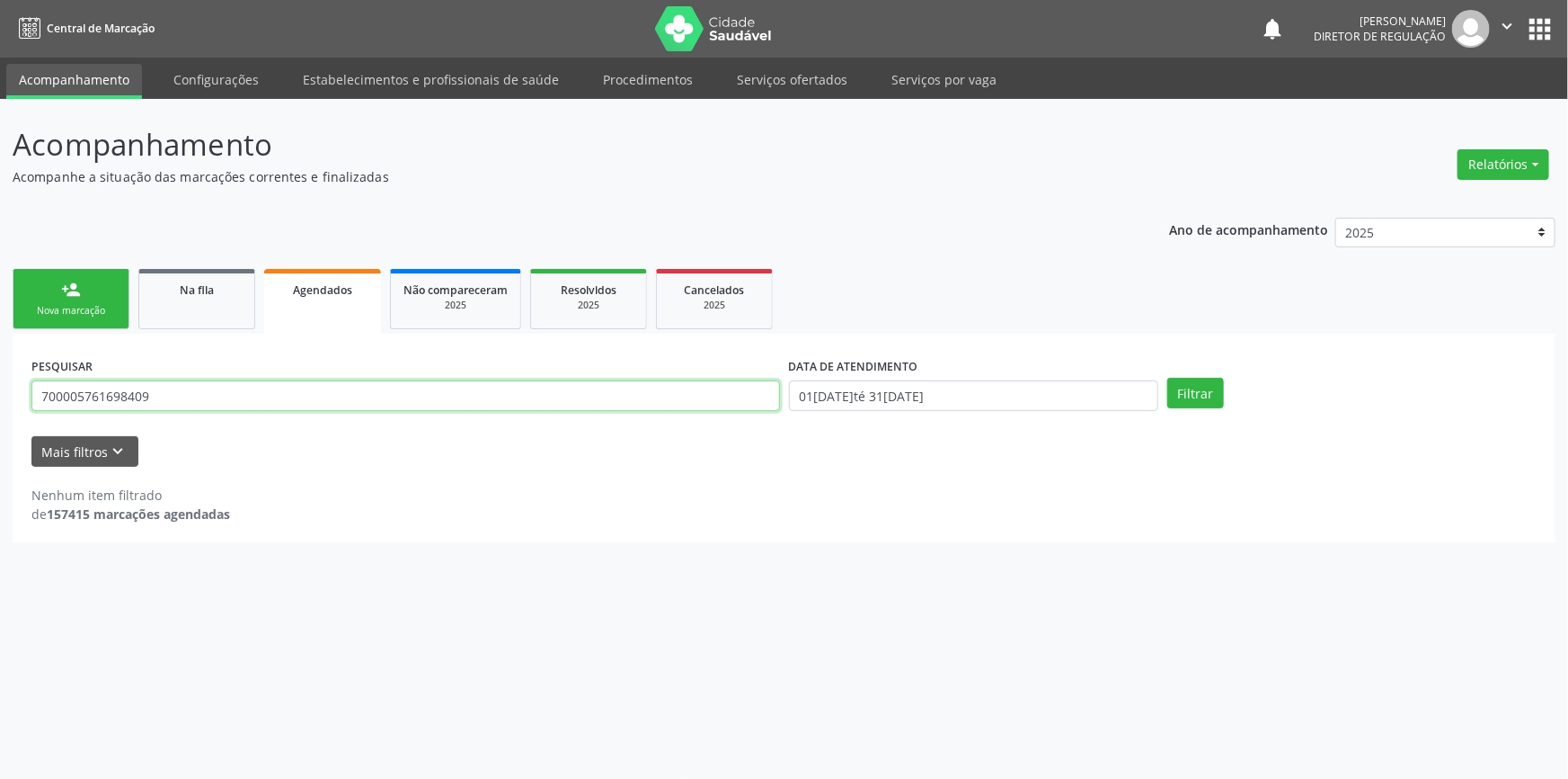
drag, startPoint x: 297, startPoint y: 393, endPoint x: 0, endPoint y: 310, distance: 308.4
click at [0, 310] on div "Acompanhamento Acompanhe a situação das marcações correntes e finalizadas Relat…" at bounding box center [784, 439] width 1568 height 680
paste input "089.828.994-72"
type input "089.828.994-72"
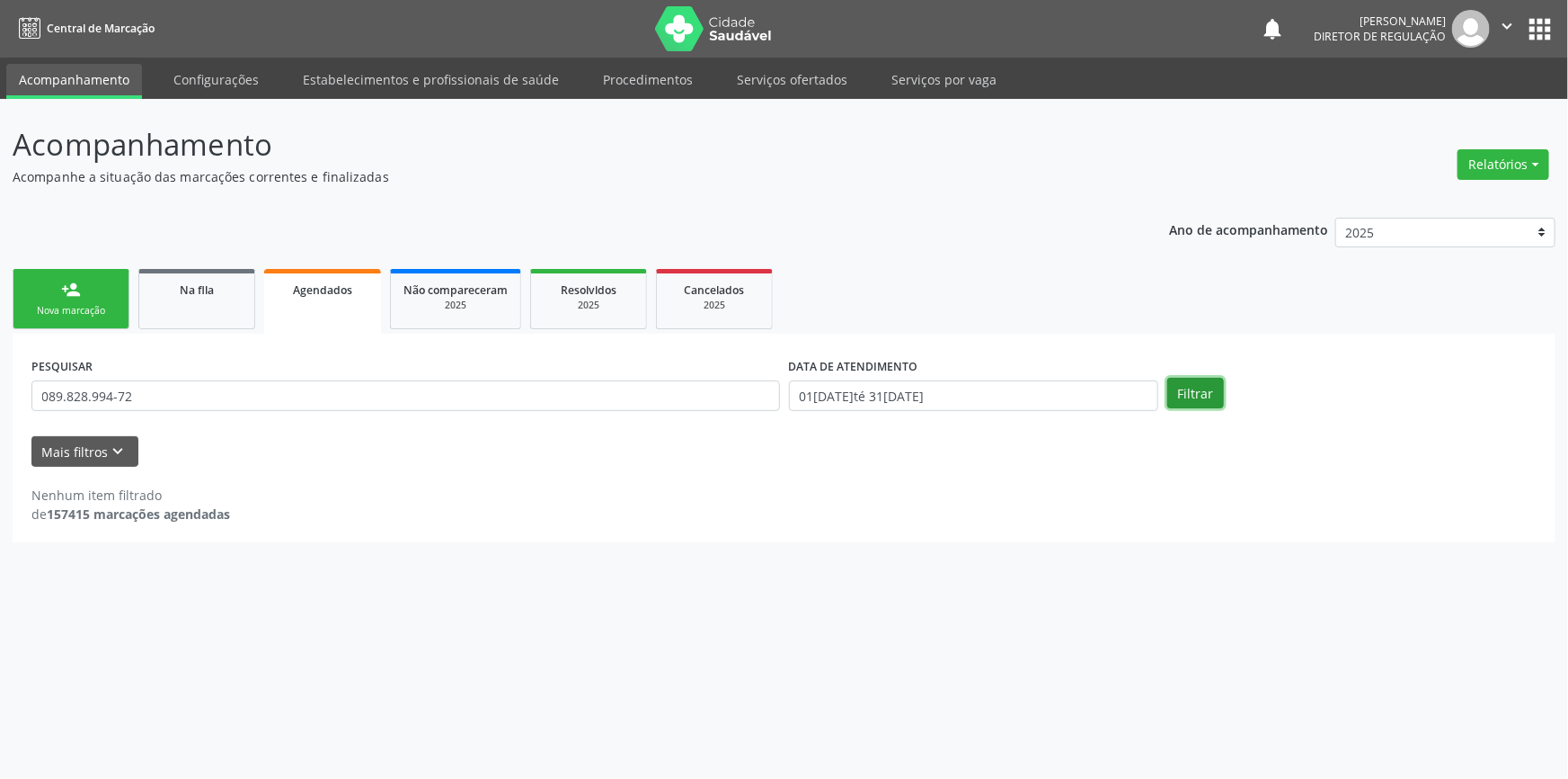
click at [1183, 405] on button "Filtrar" at bounding box center [1195, 392] width 57 height 30
click at [88, 291] on link "person_add Nova marcação" at bounding box center [71, 298] width 117 height 60
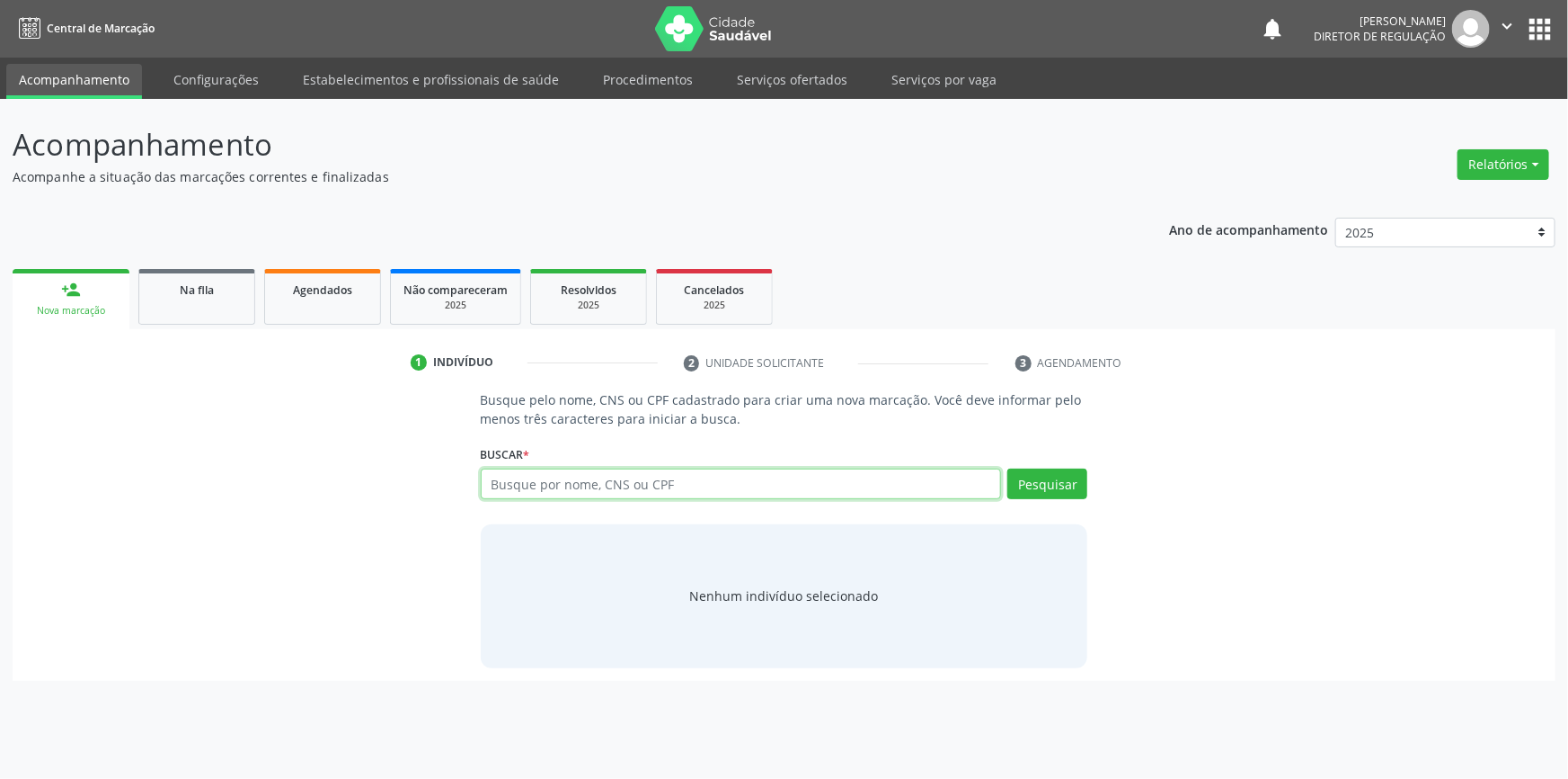
click at [580, 468] on input "text" at bounding box center [740, 483] width 521 height 30
paste input "089.828.994-72"
type input "089.828.994-72"
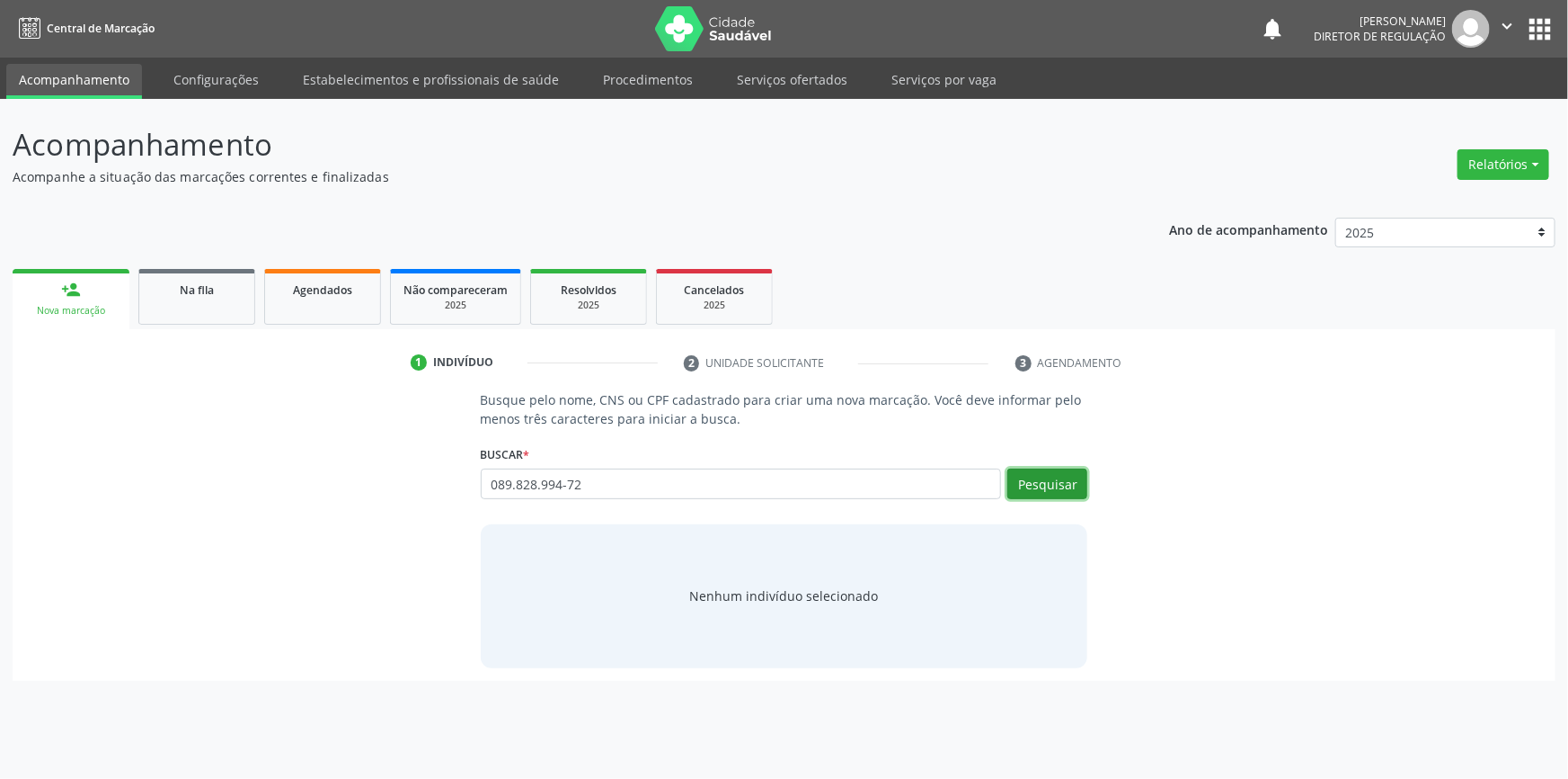
click at [1043, 477] on button "Pesquisar" at bounding box center [1047, 483] width 80 height 30
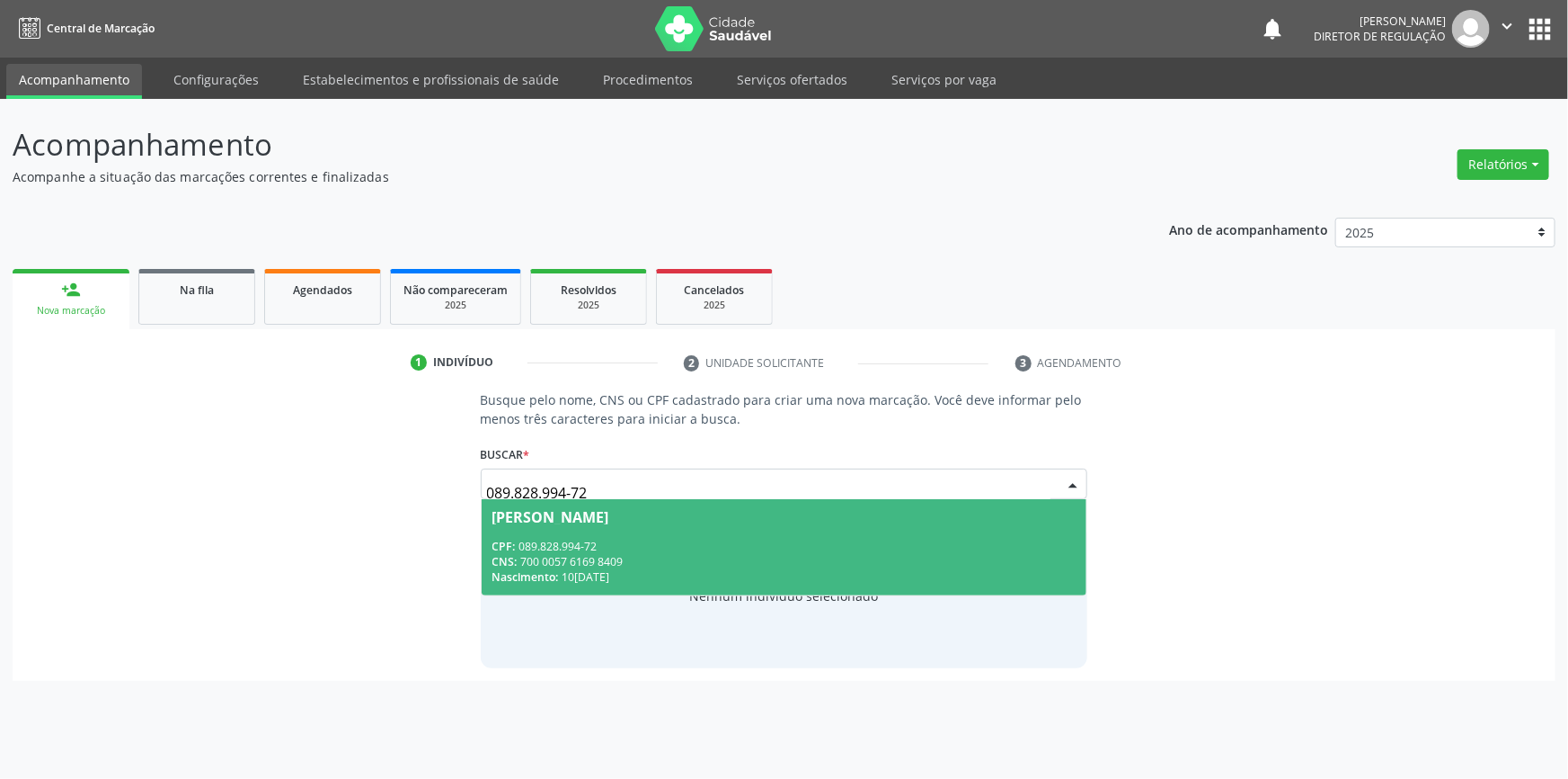
click at [611, 525] on span "[PERSON_NAME] CPF: 089.828.994-72 CNS: 700 0057 6169 8409 Nascimento: 10[DATE]" at bounding box center [784, 547] width 606 height 96
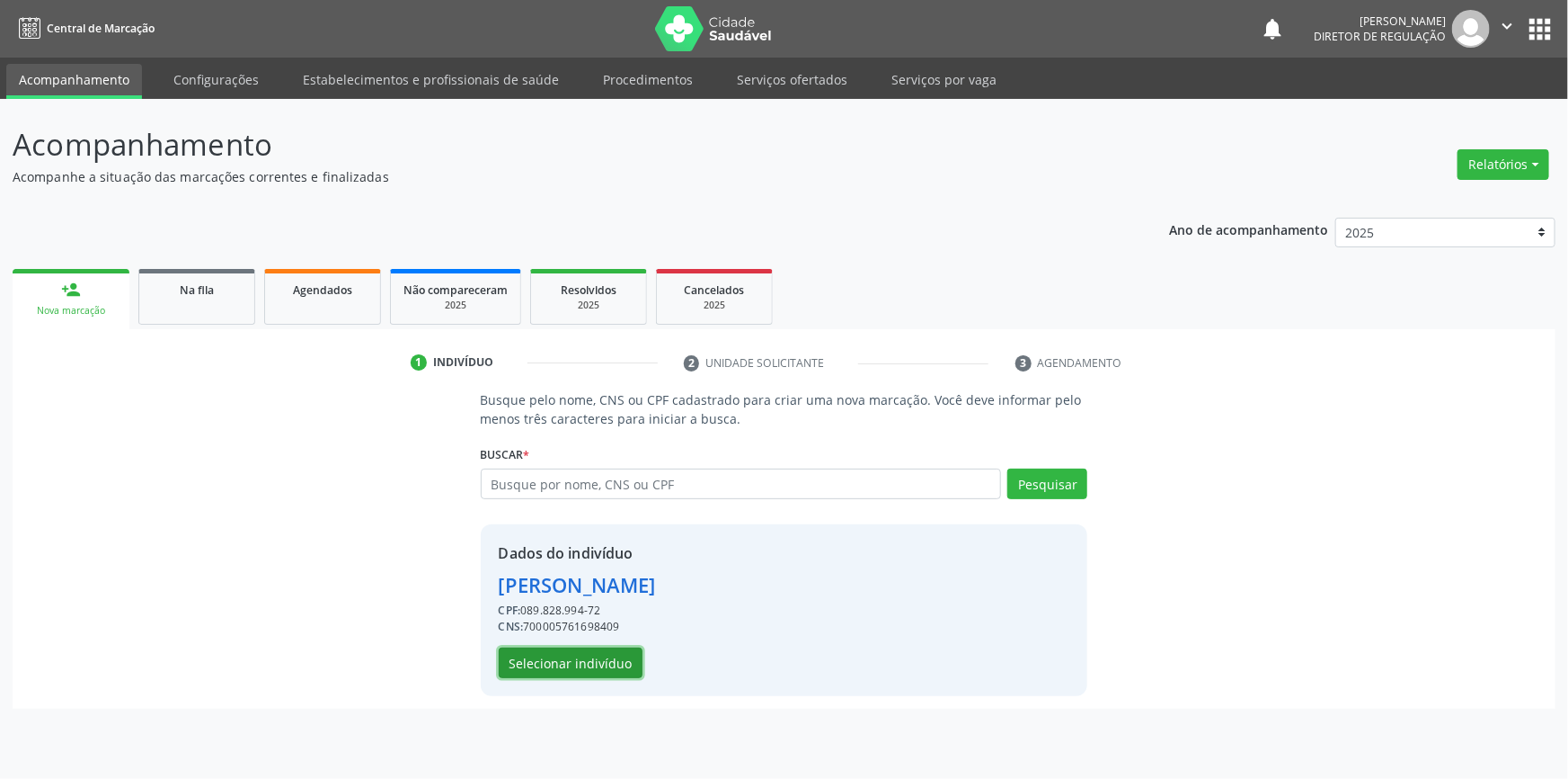
click at [590, 660] on button "Selecionar indivíduo" at bounding box center [571, 662] width 144 height 30
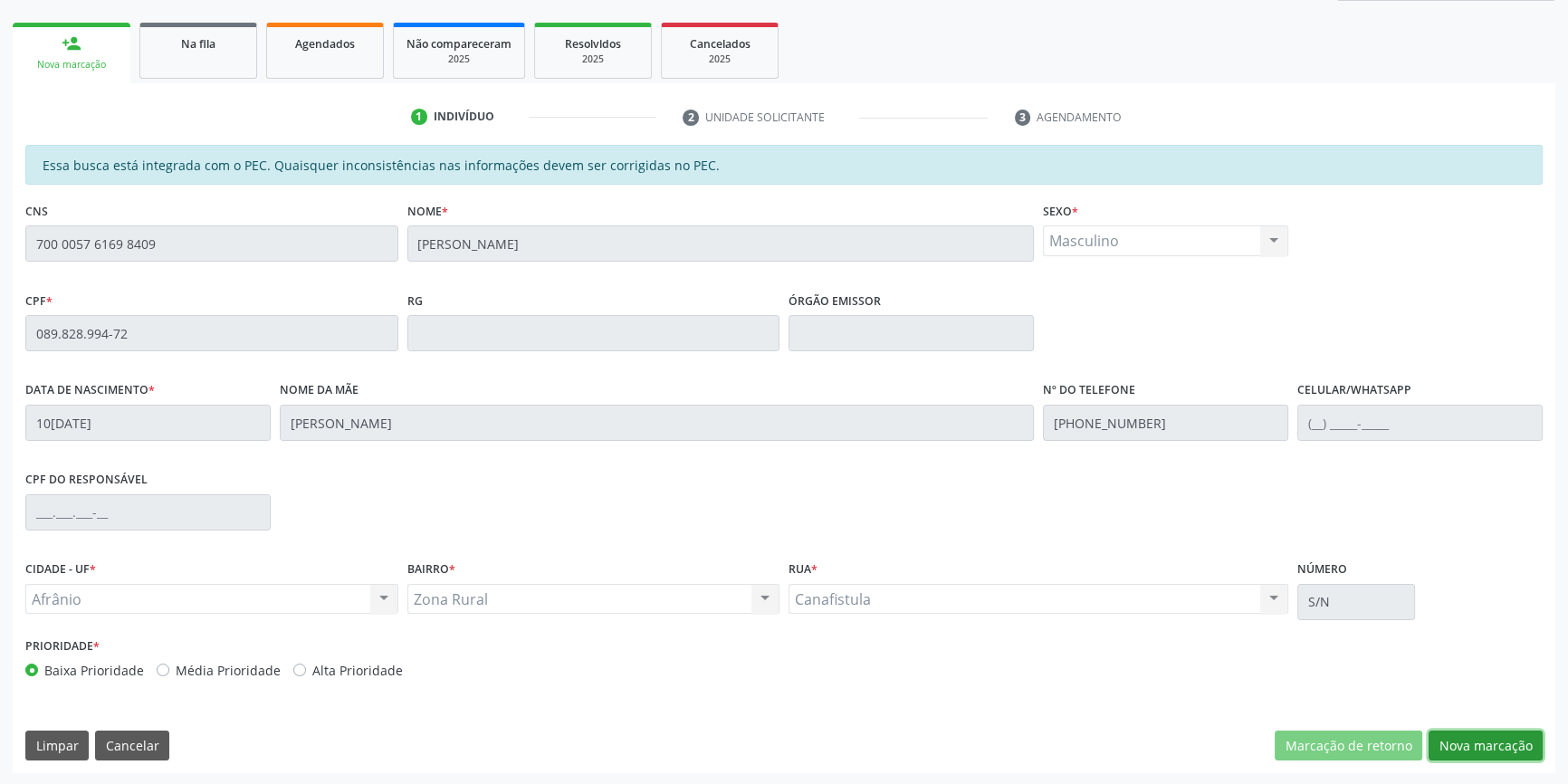
click at [1459, 745] on button "Nova marcação" at bounding box center [1485, 745] width 114 height 31
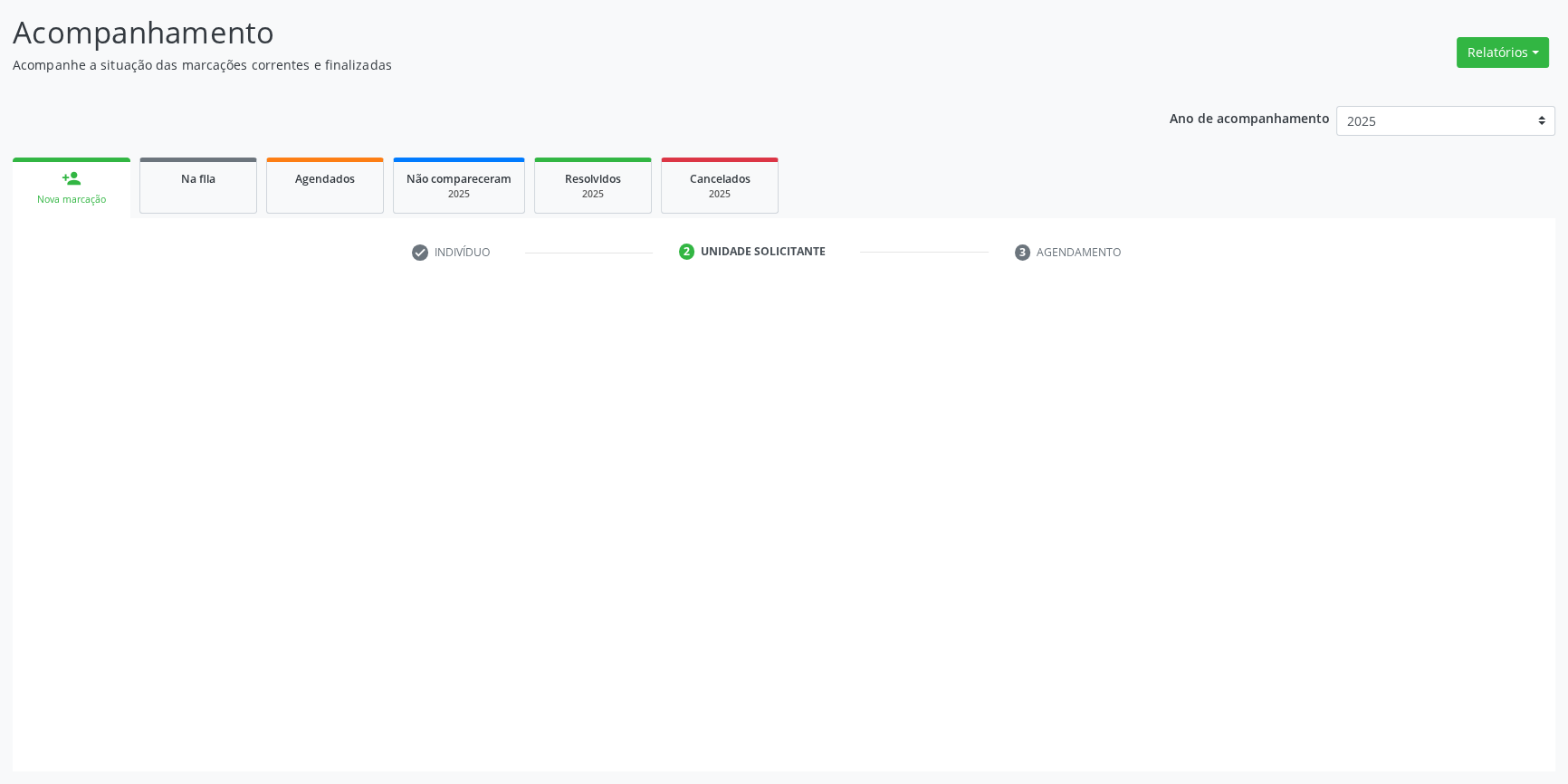
scroll to position [112, 0]
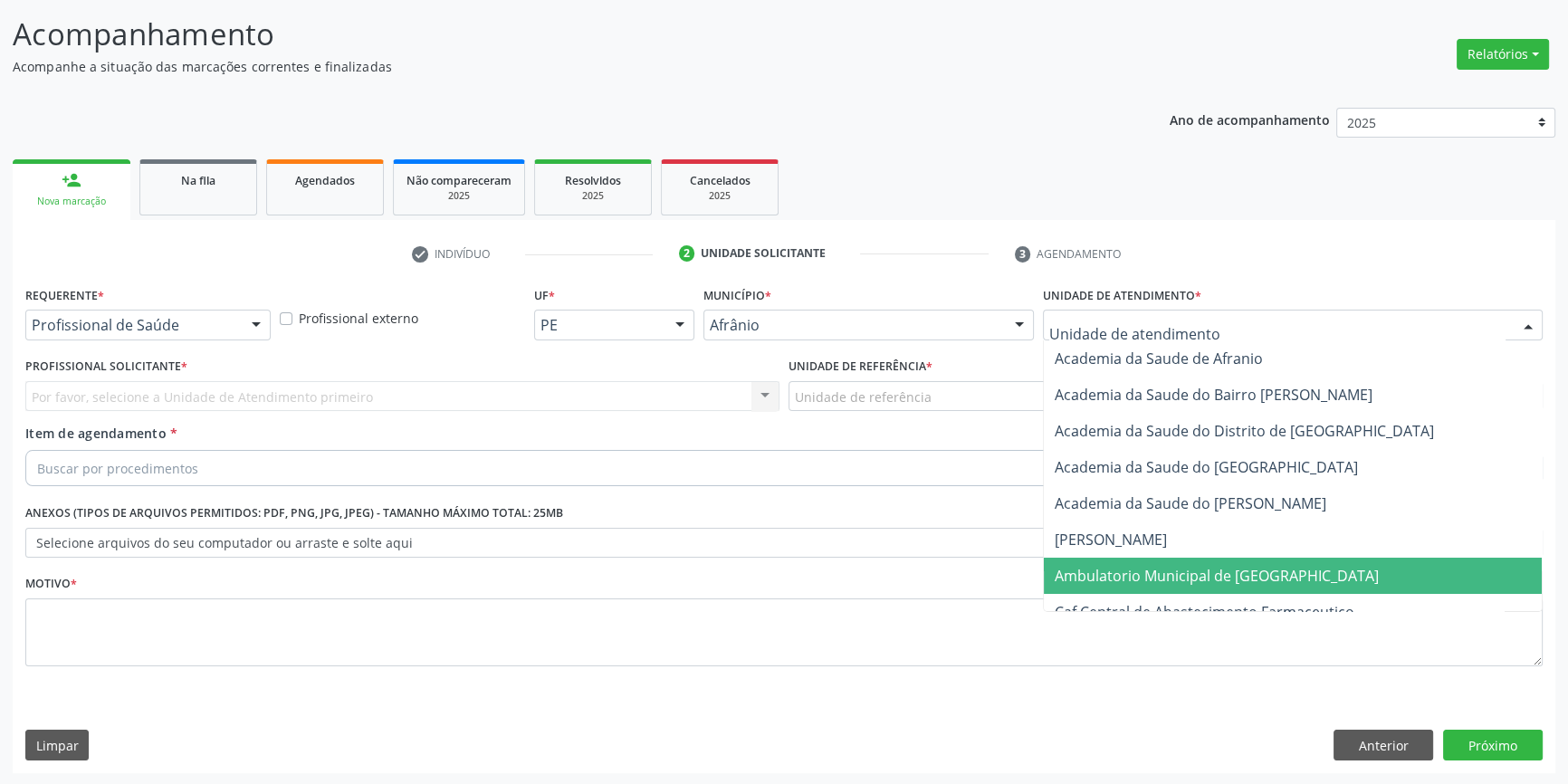
drag, startPoint x: 1145, startPoint y: 569, endPoint x: 975, endPoint y: 447, distance: 209.2
click at [1142, 570] on span "Ambulatorio Municipal de [GEOGRAPHIC_DATA]" at bounding box center [1217, 576] width 324 height 20
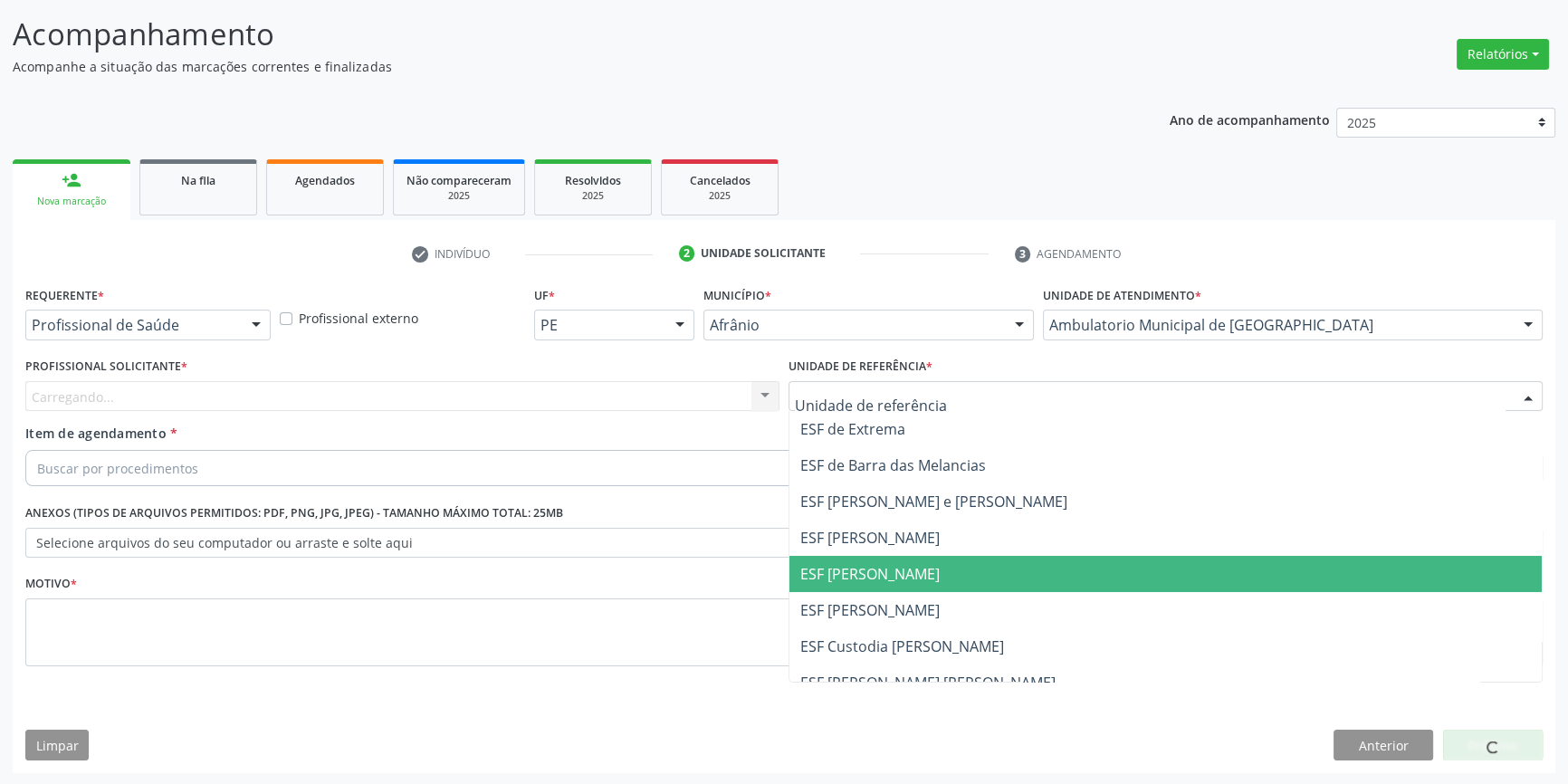
click at [914, 564] on span "ESF [PERSON_NAME]" at bounding box center [869, 574] width 139 height 20
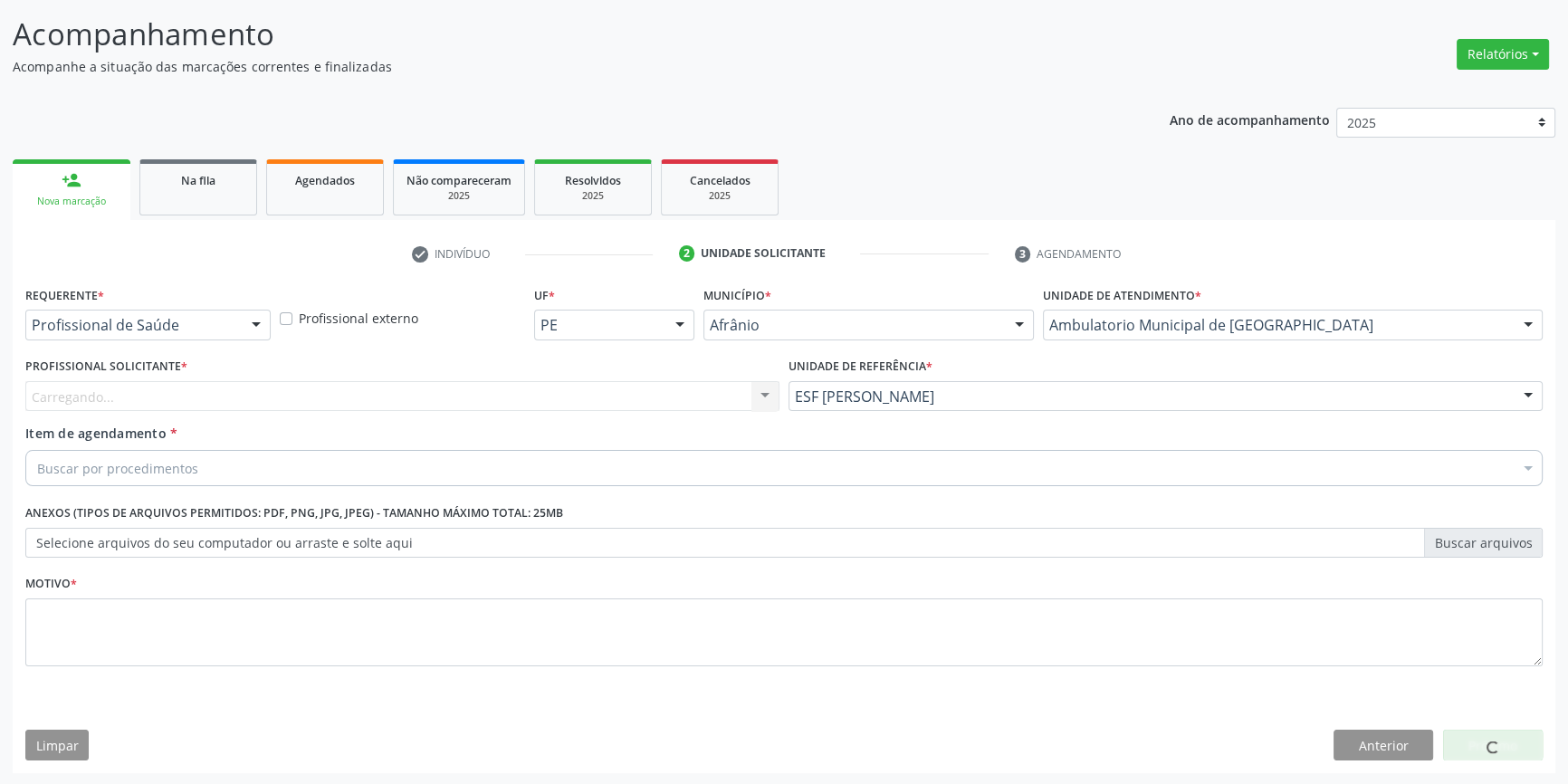
click at [435, 381] on div "Carregando... Nenhum resultado encontrado para: " " Não há nenhuma opção para s…" at bounding box center [402, 396] width 754 height 31
click at [434, 381] on div "Carregando... Nenhum resultado encontrado para: " " Não há nenhuma opção para s…" at bounding box center [402, 396] width 754 height 31
click at [329, 385] on div "Profissional solicitante" at bounding box center [402, 396] width 754 height 31
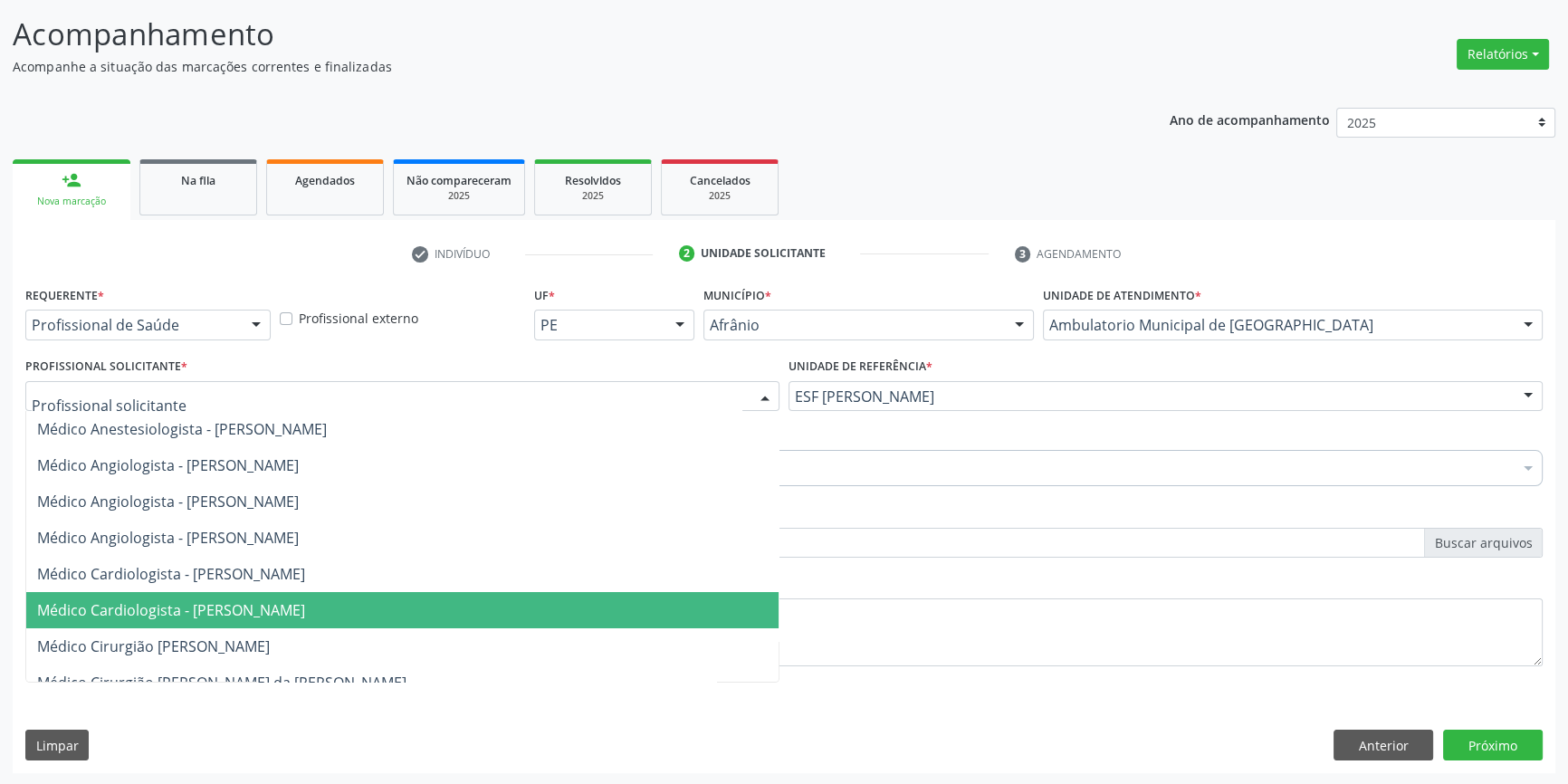
click at [267, 609] on span "Médico Cardiologista - [PERSON_NAME]" at bounding box center [171, 610] width 268 height 20
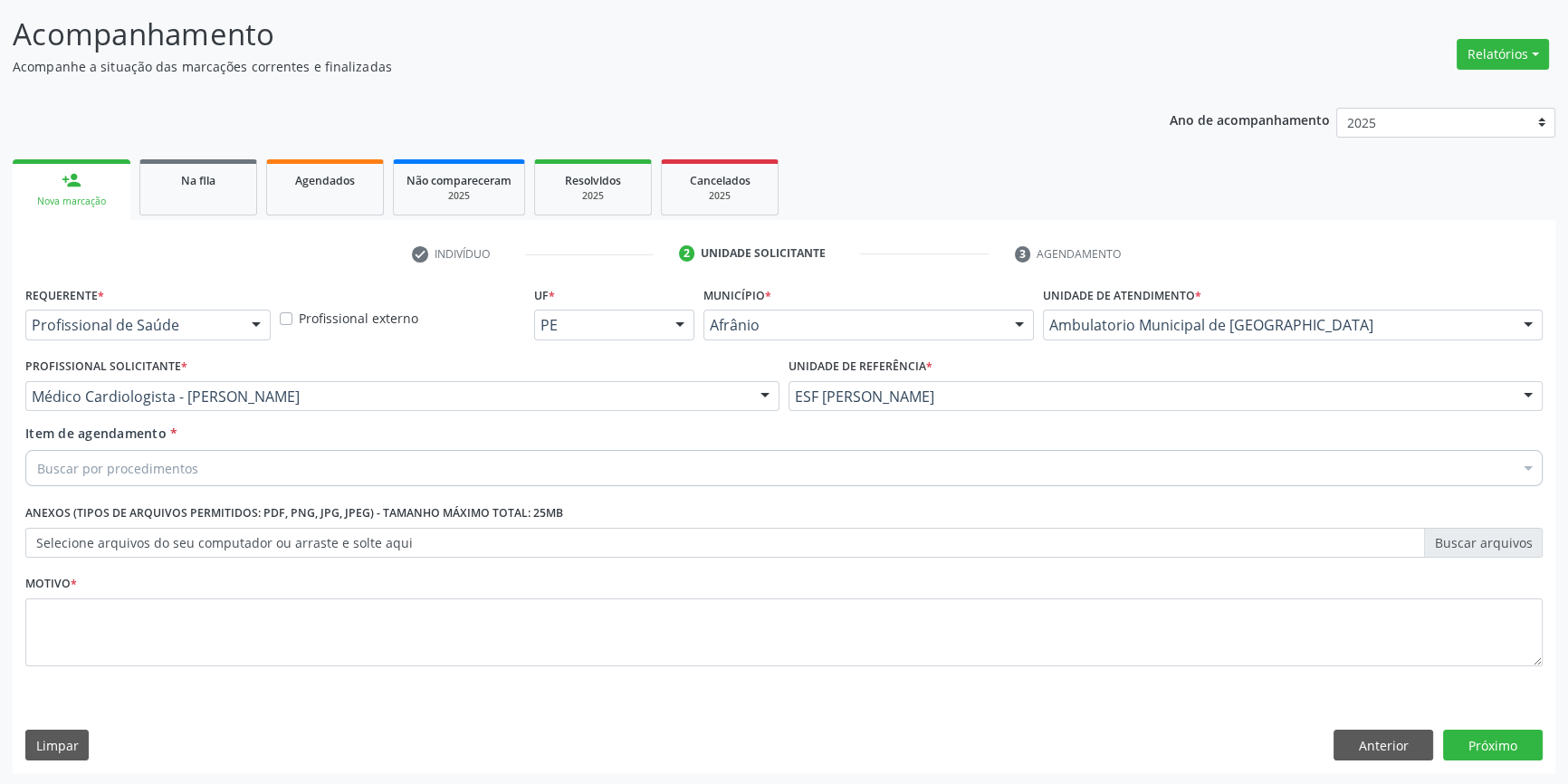
click at [254, 455] on div "Buscar por procedimentos" at bounding box center [784, 467] width 1518 height 37
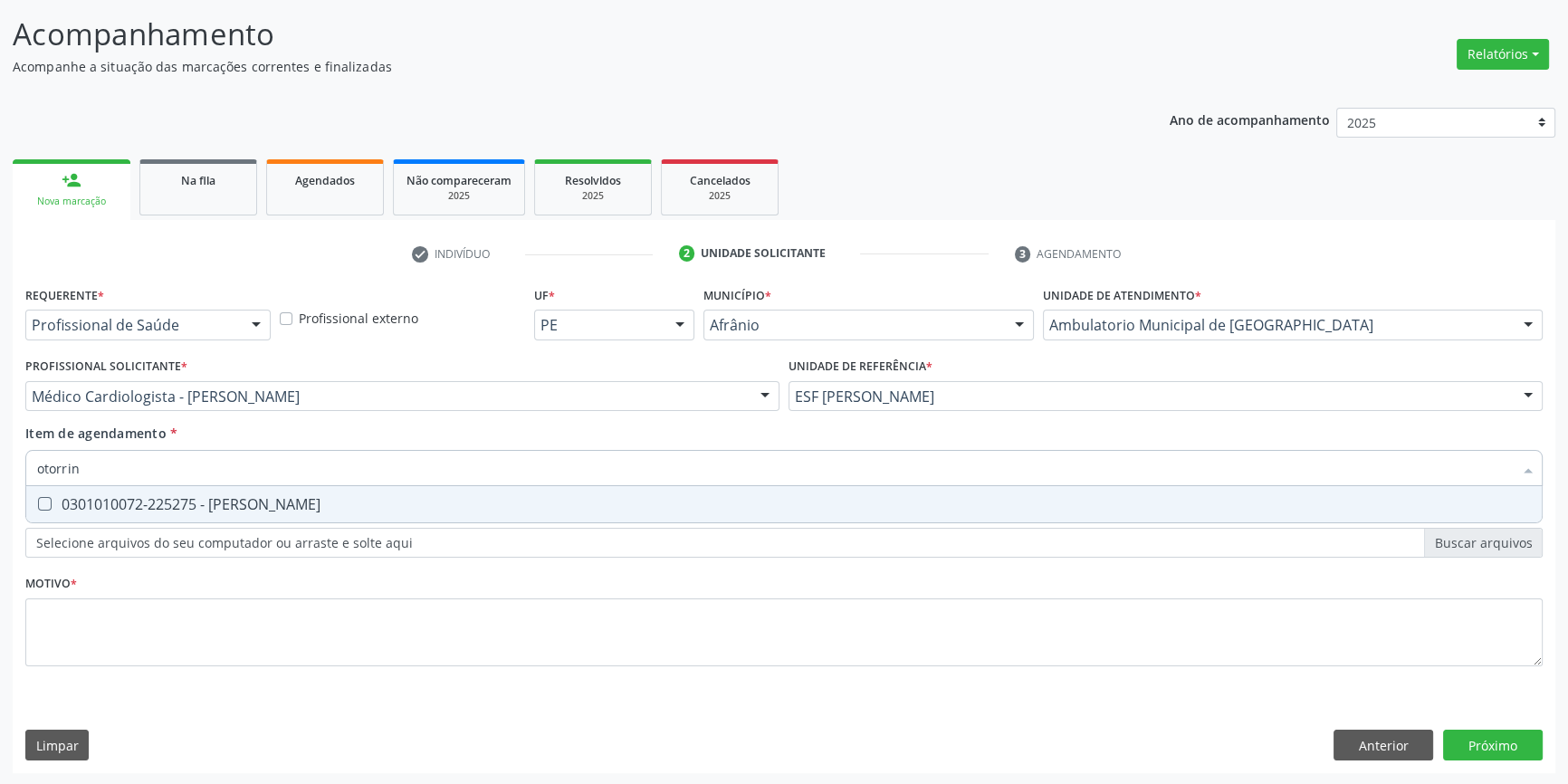
type input "otorrino"
click at [209, 503] on div "0301010072-225275 - [PERSON_NAME]" at bounding box center [784, 504] width 1494 height 15
checkbox Otorrinolaringologista "true"
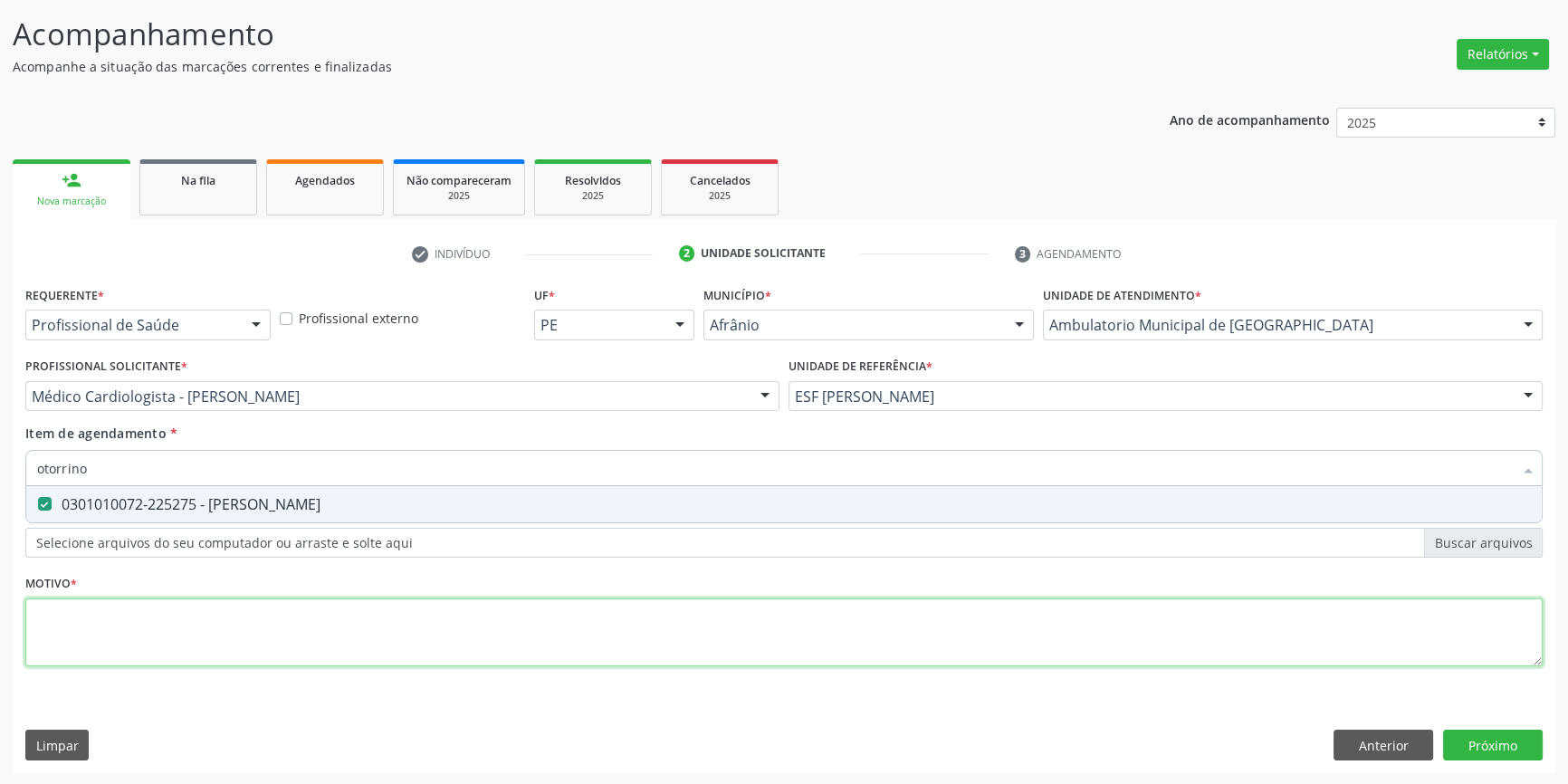
click at [161, 626] on div "Requerente * Profissional de Saúde Profissional de Saúde Paciente Nenhum result…" at bounding box center [784, 486] width 1518 height 410
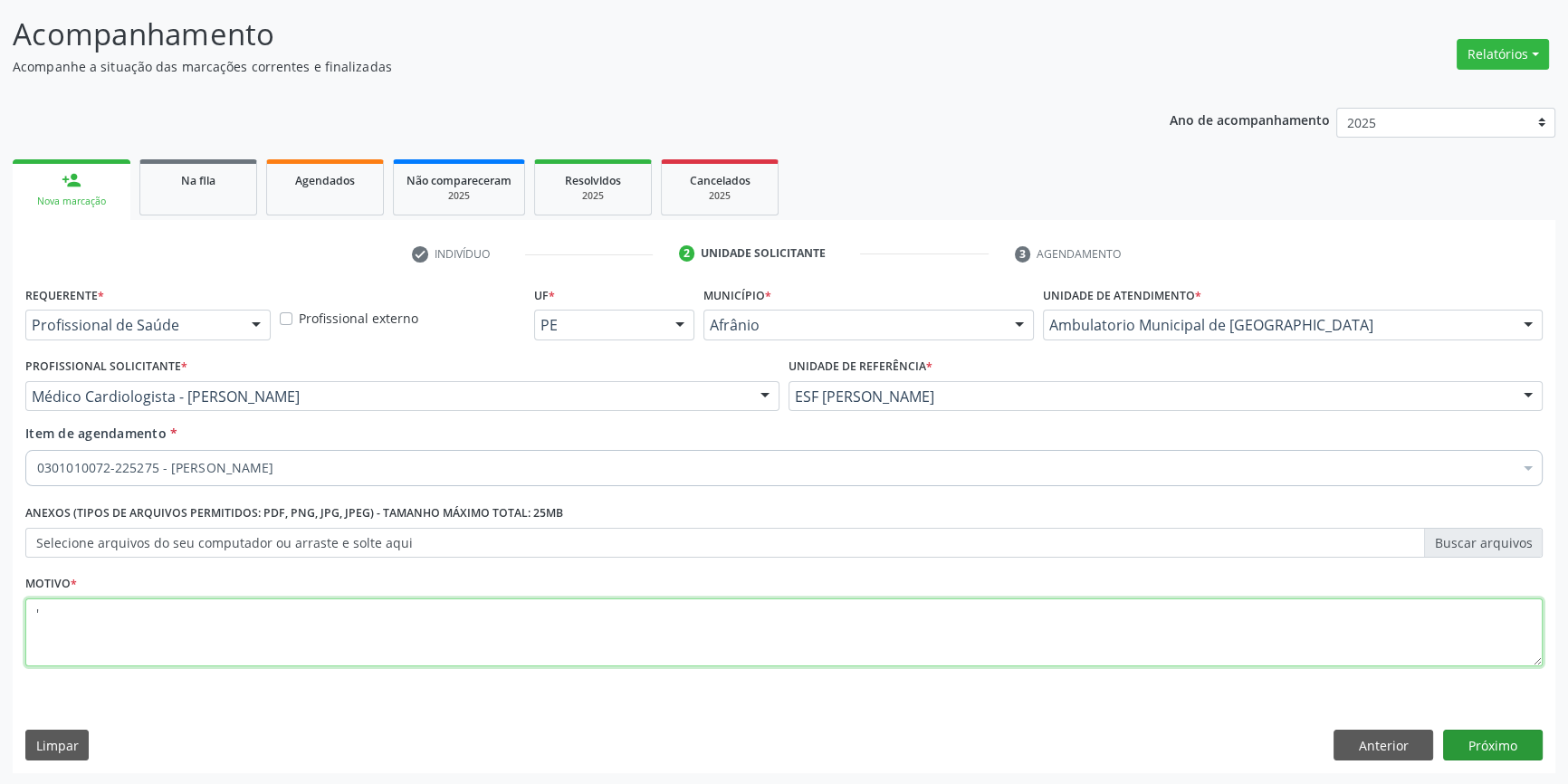
type textarea "'"
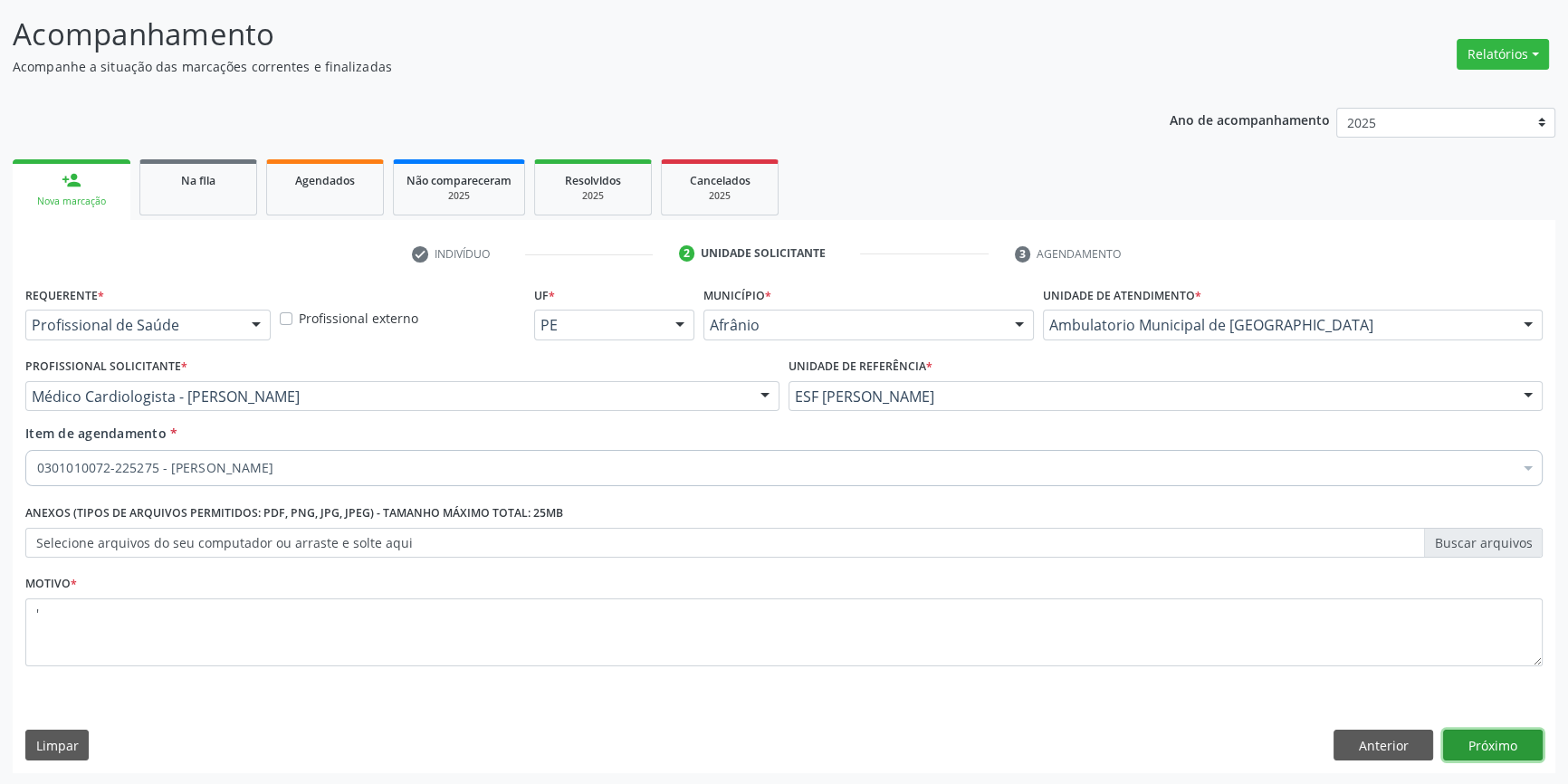
click at [1498, 749] on button "Próximo" at bounding box center [1493, 745] width 100 height 31
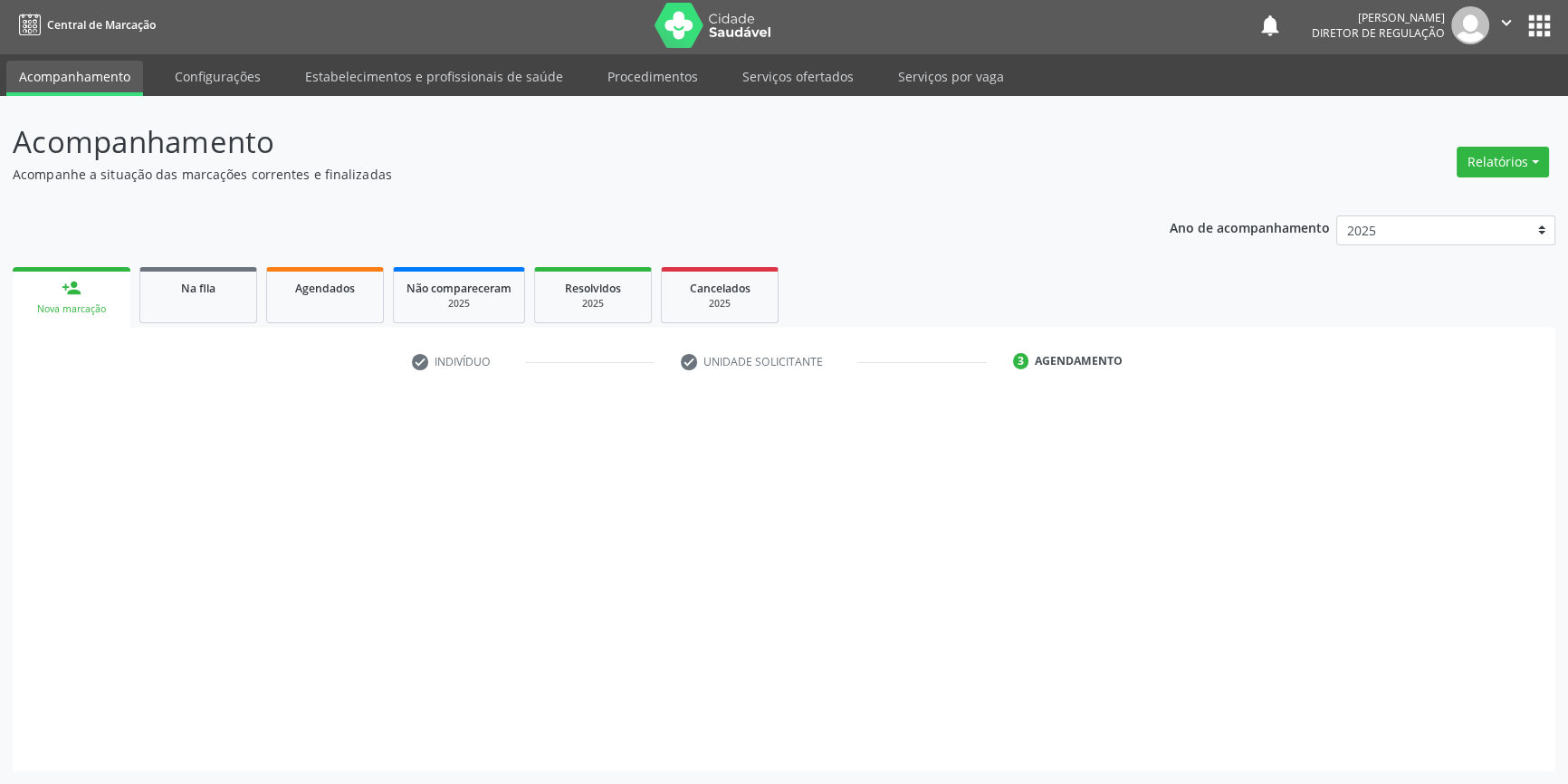
scroll to position [2, 0]
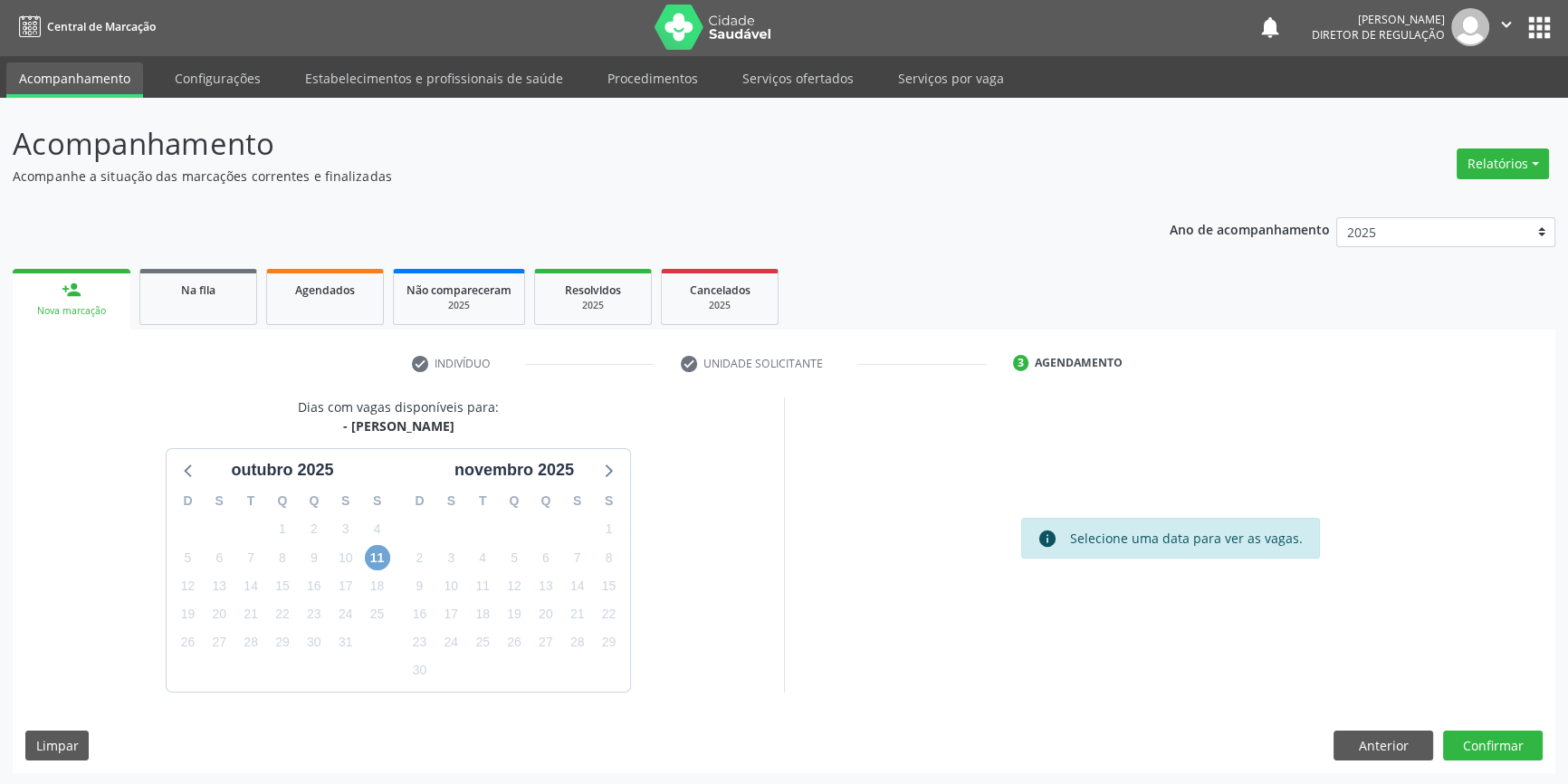
click at [381, 552] on span "11" at bounding box center [377, 558] width 26 height 26
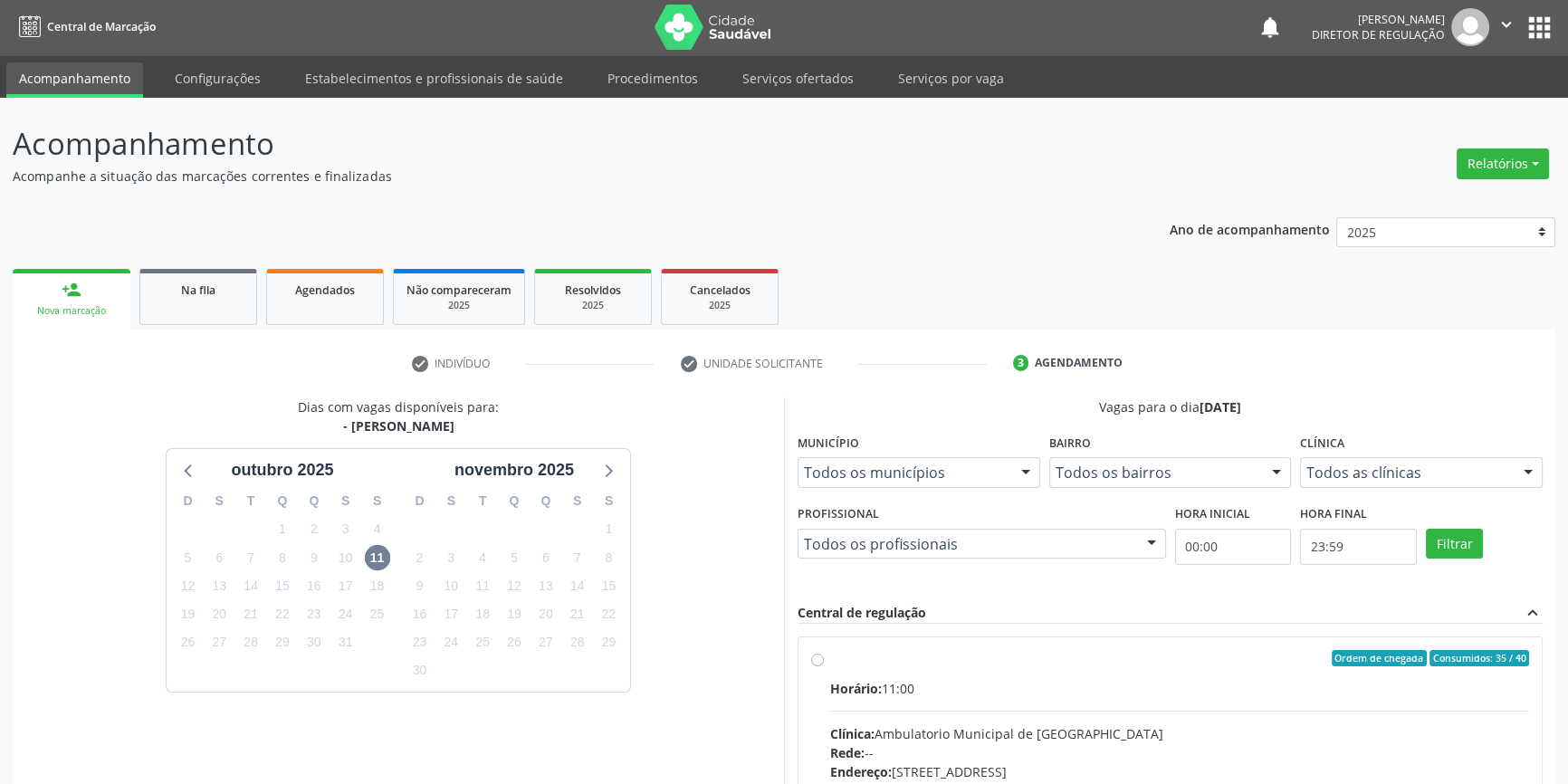
click at [865, 664] on div "Ordem de chegada Consumidos: 35 / 40" at bounding box center [1179, 658] width 699 height 16
click at [824, 664] on input "Ordem de chegada Consumidos: 35 / 40 Horário: 11:00 Clínica: Ambulatorio Munici…" at bounding box center [817, 658] width 13 height 16
radio input "true"
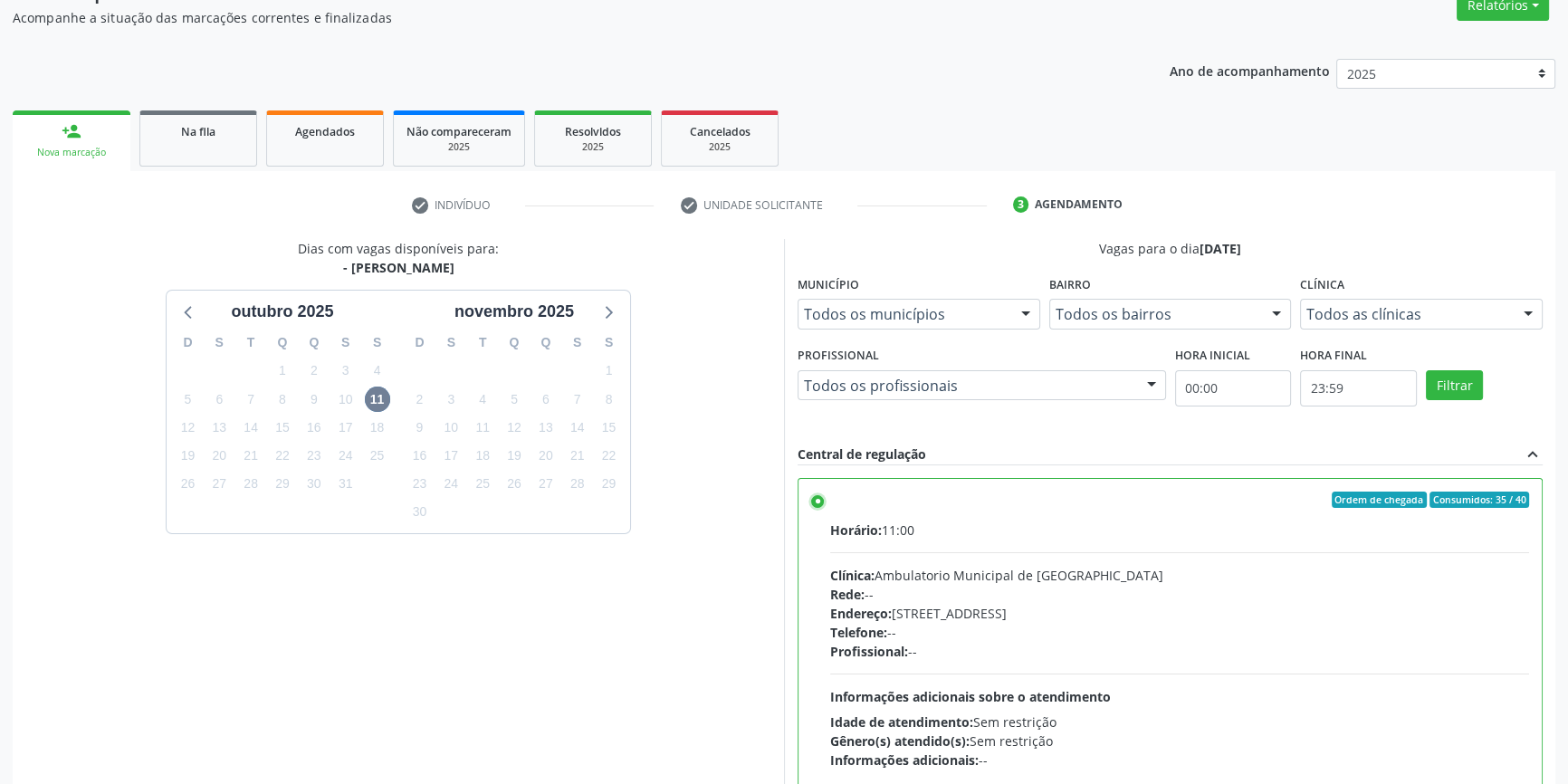
scroll to position [296, 0]
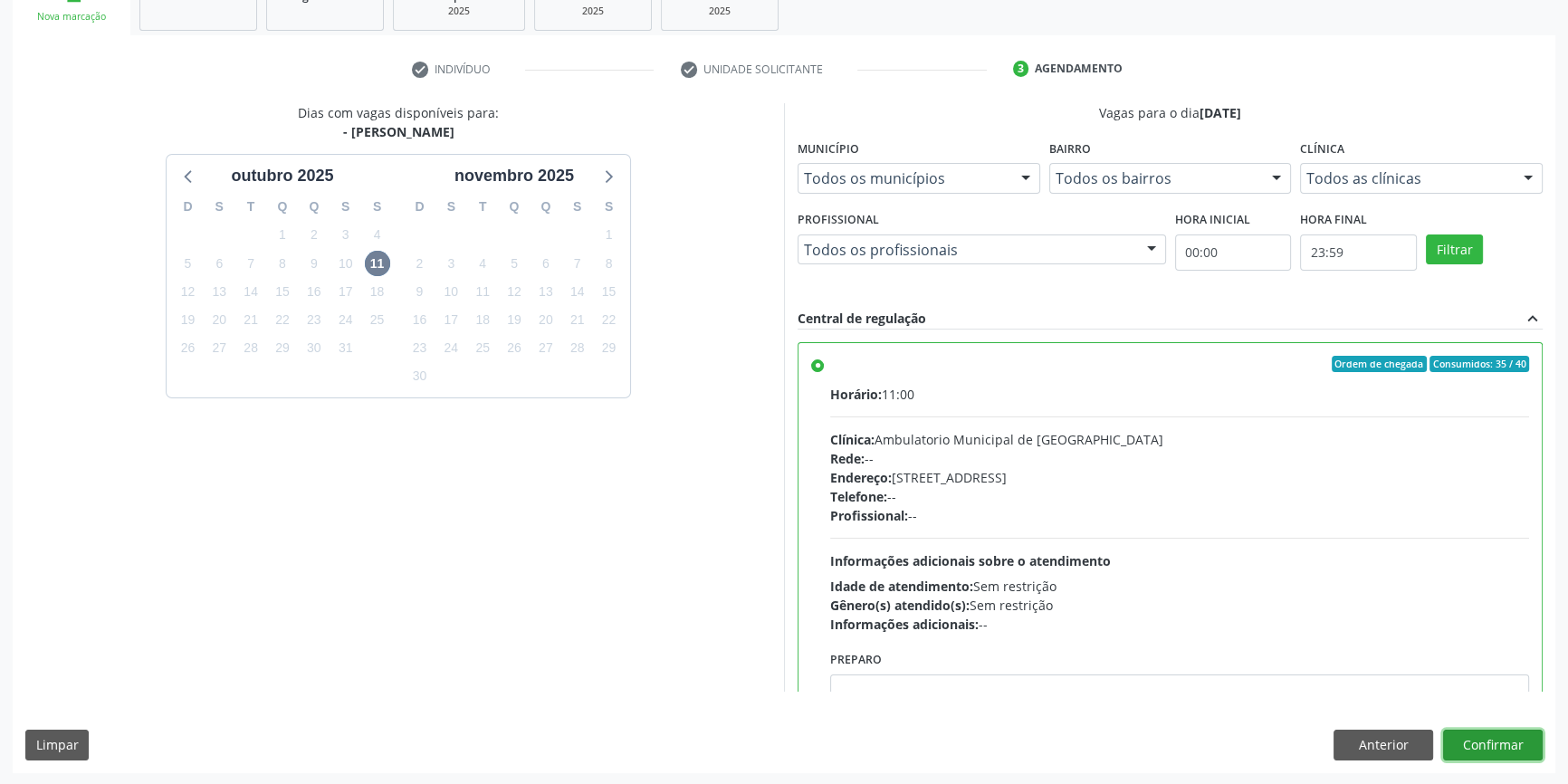
click at [1489, 753] on button "Confirmar" at bounding box center [1493, 745] width 100 height 31
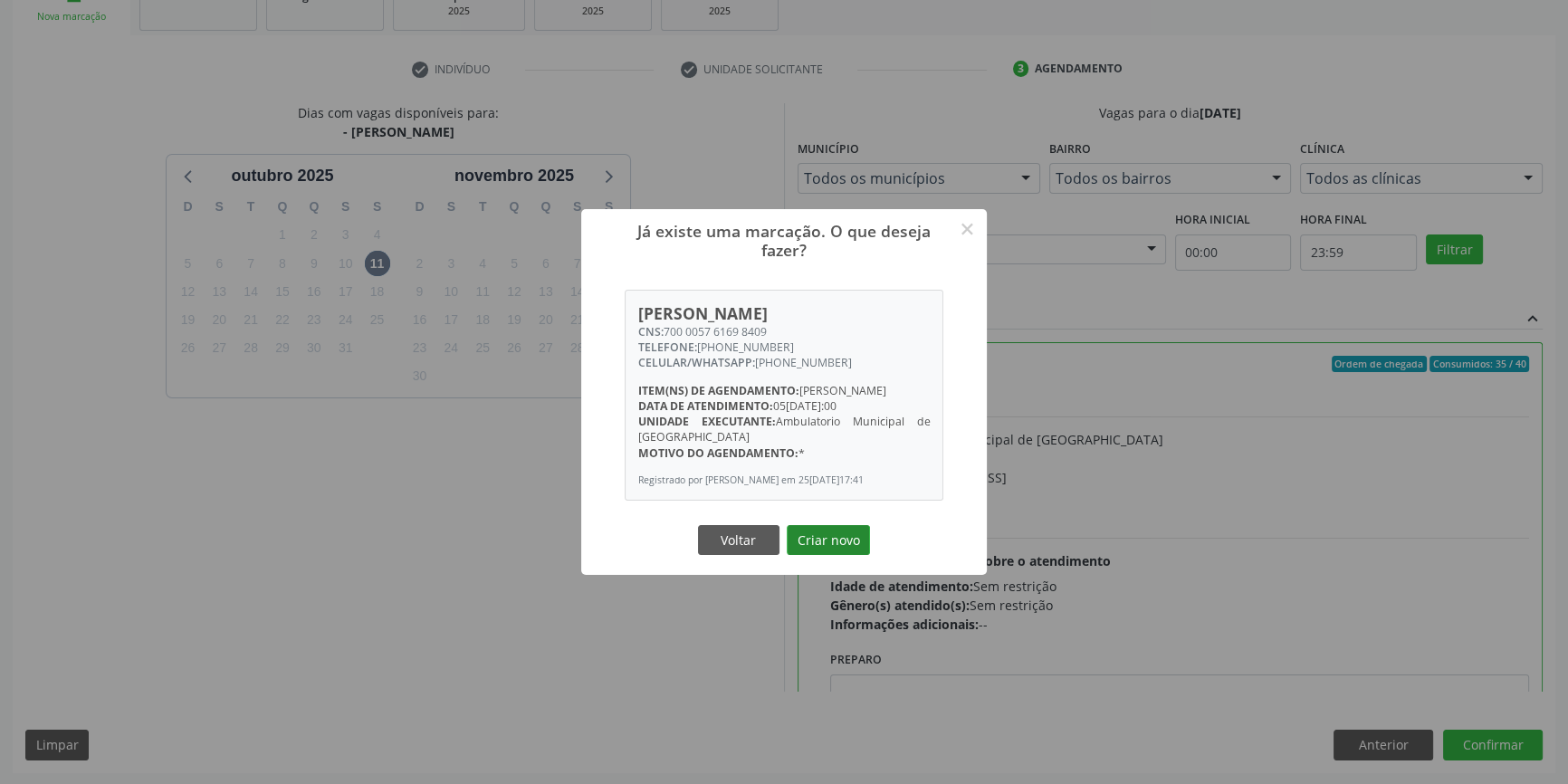
click at [848, 556] on button "Criar novo" at bounding box center [828, 539] width 83 height 31
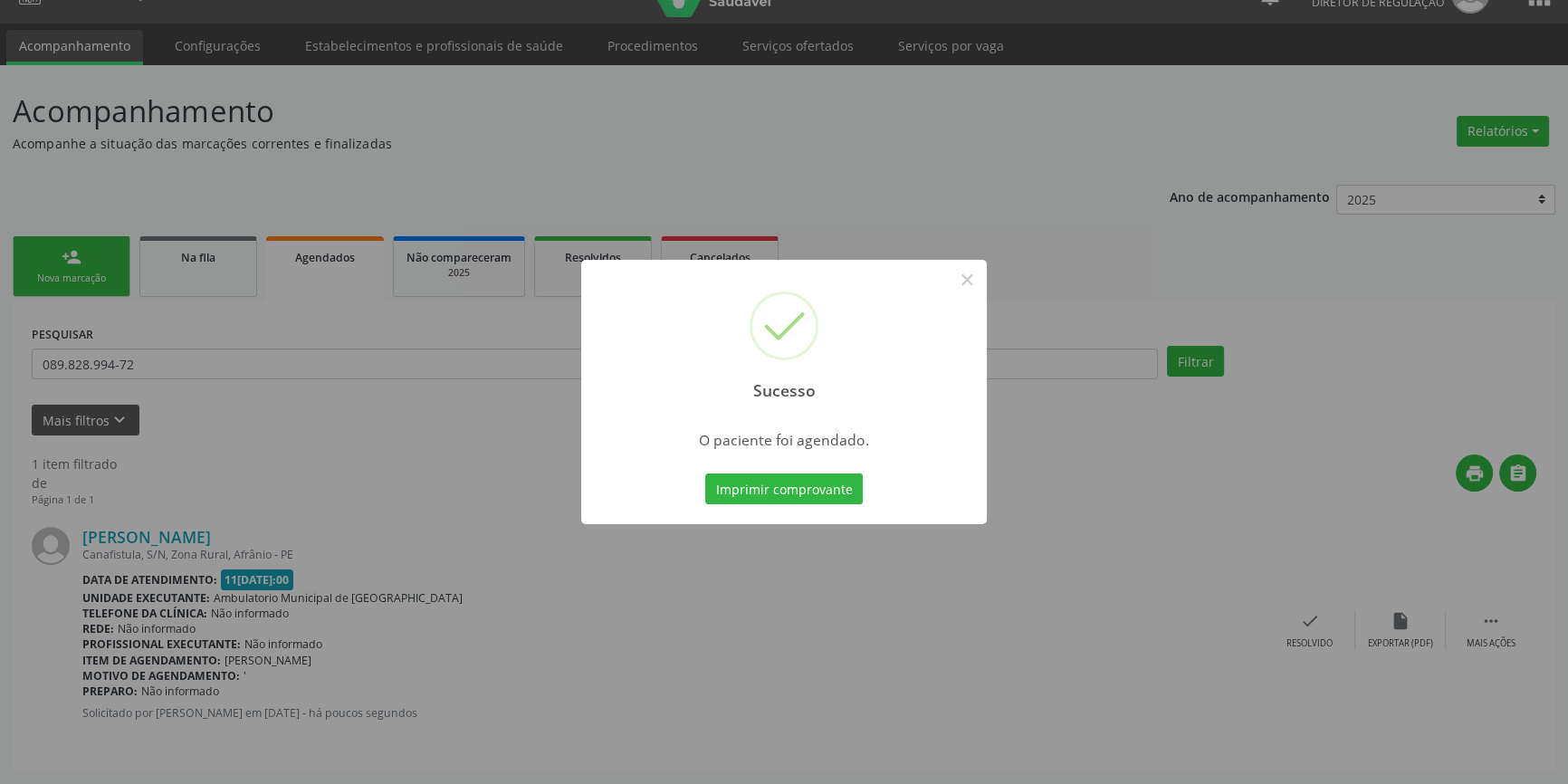
scroll to position [0, 0]
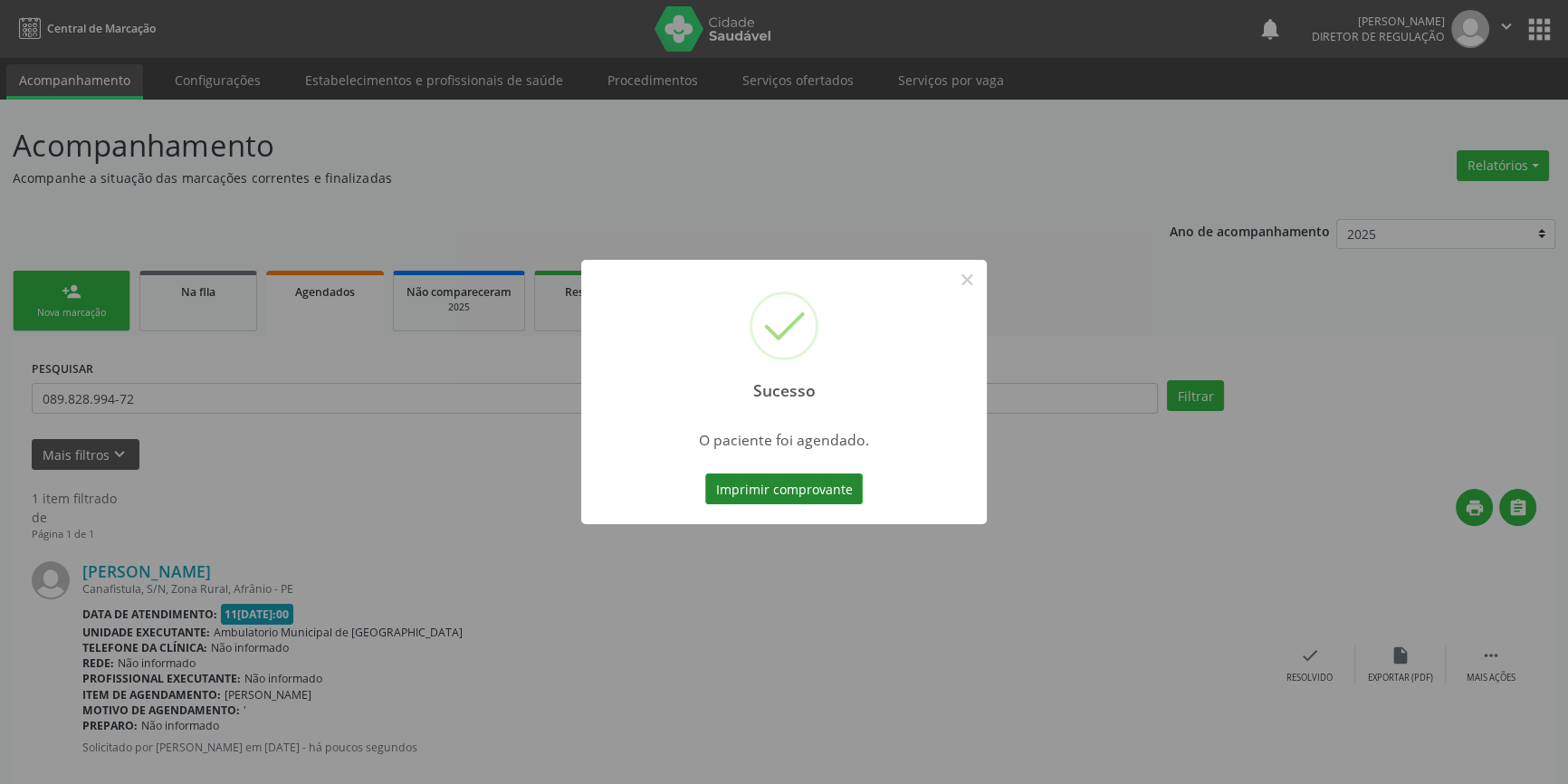
click at [814, 489] on button "Imprimir comprovante" at bounding box center [784, 488] width 157 height 31
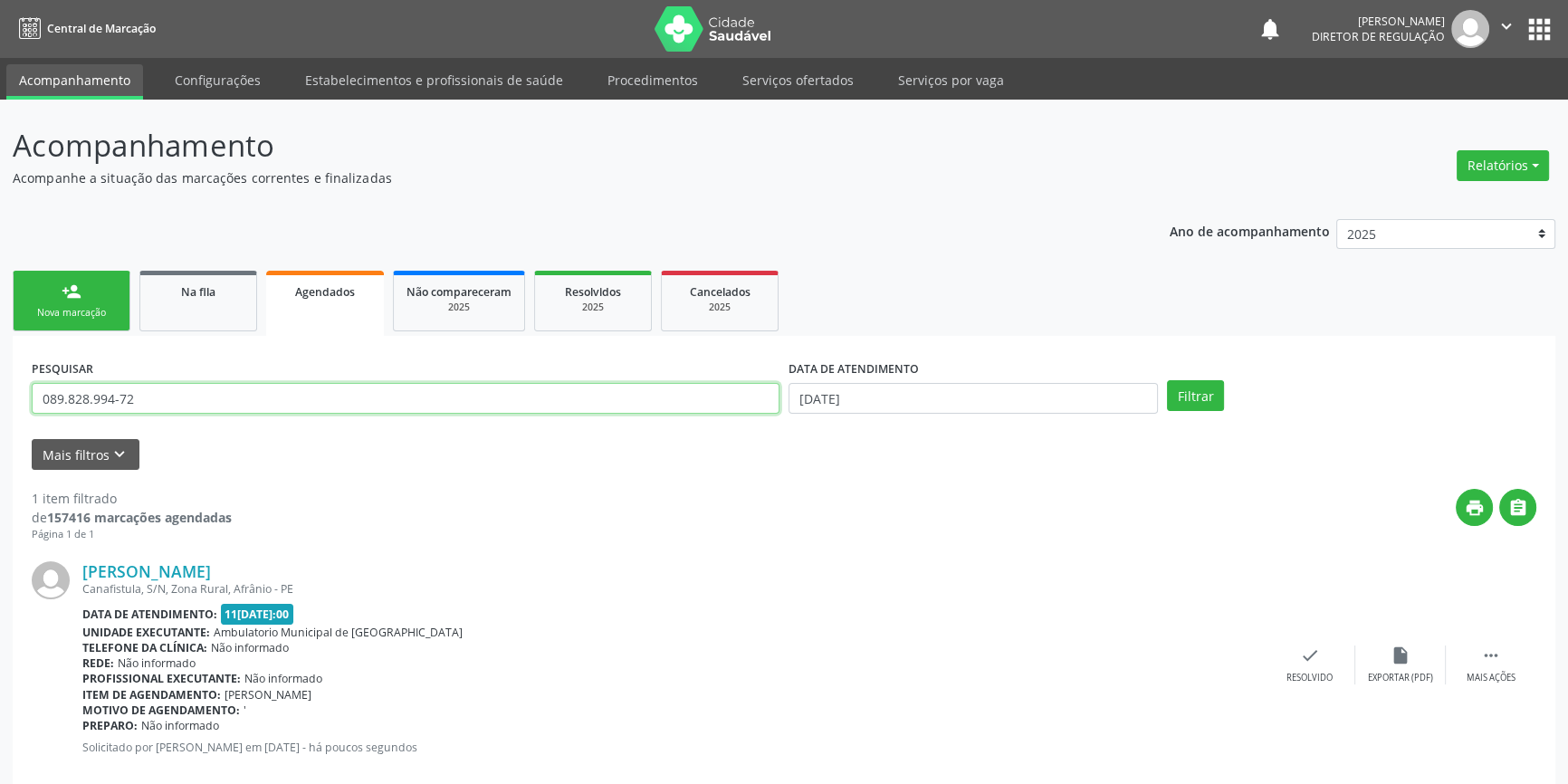
drag, startPoint x: 179, startPoint y: 401, endPoint x: 0, endPoint y: 353, distance: 185.3
click at [0, 358] on div "Acompanhamento Acompanhe a situação das marcações correntes e finalizadas Relat…" at bounding box center [784, 459] width 1568 height 719
click at [190, 299] on link "Na fila" at bounding box center [198, 300] width 118 height 60
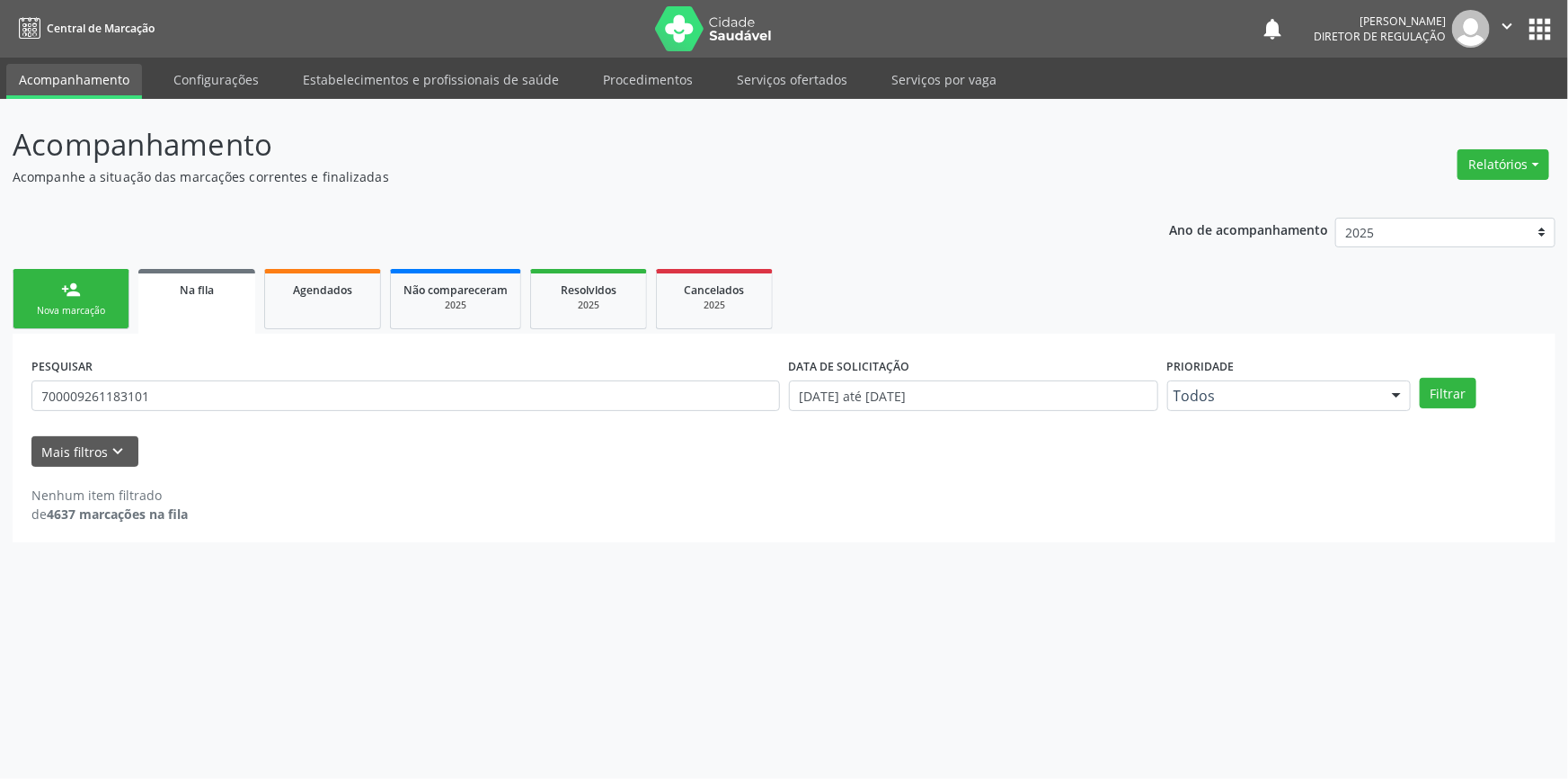
drag, startPoint x: 206, startPoint y: 410, endPoint x: 188, endPoint y: 383, distance: 32.4
click at [195, 392] on div "PESQUISAR 700009261183101" at bounding box center [405, 387] width 757 height 70
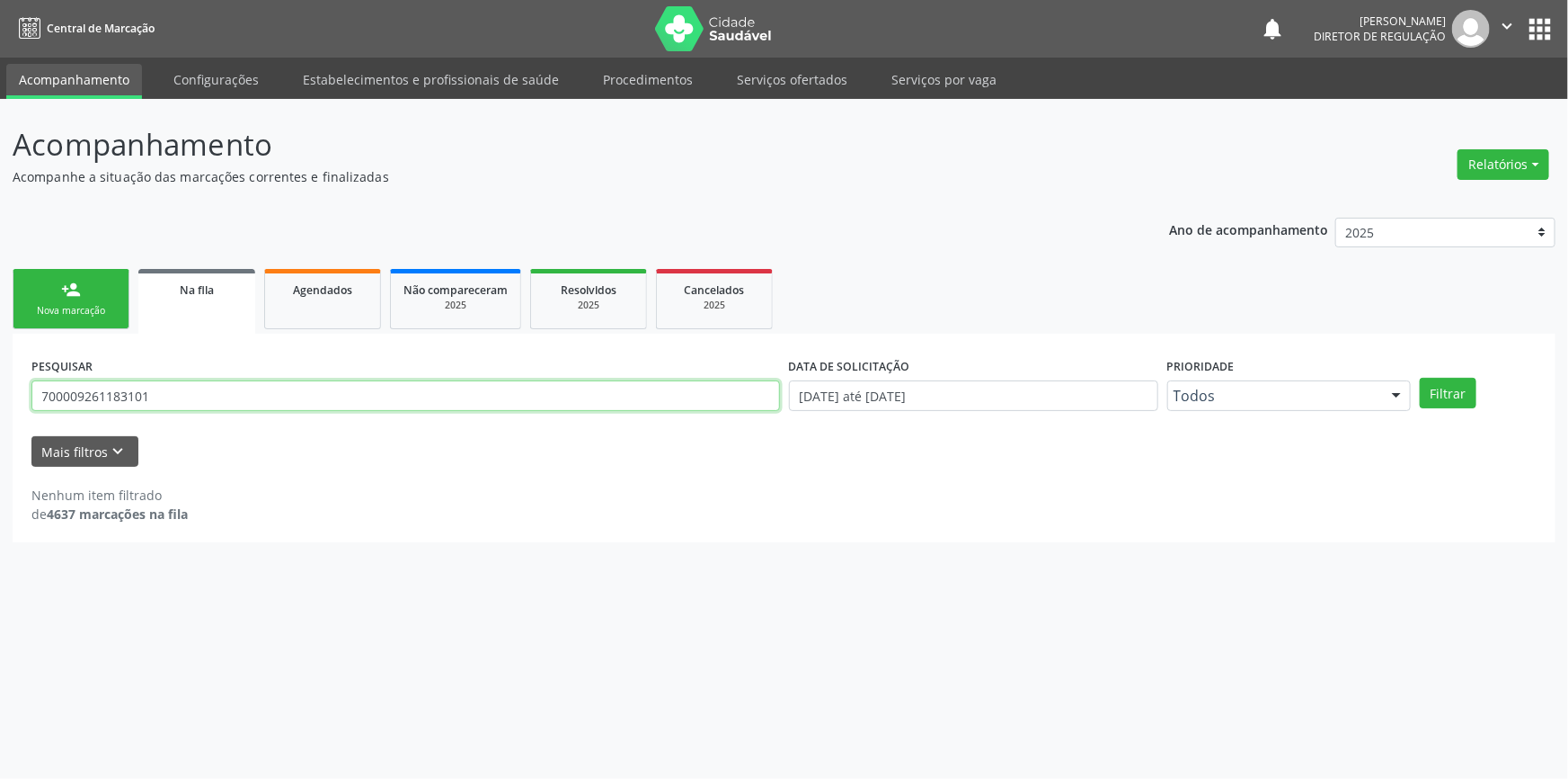
drag, startPoint x: 188, startPoint y: 383, endPoint x: 0, endPoint y: 372, distance: 188.3
click at [0, 372] on div "Acompanhamento Acompanhe a situação das marcações correntes e finalizadas Relat…" at bounding box center [784, 439] width 1568 height 680
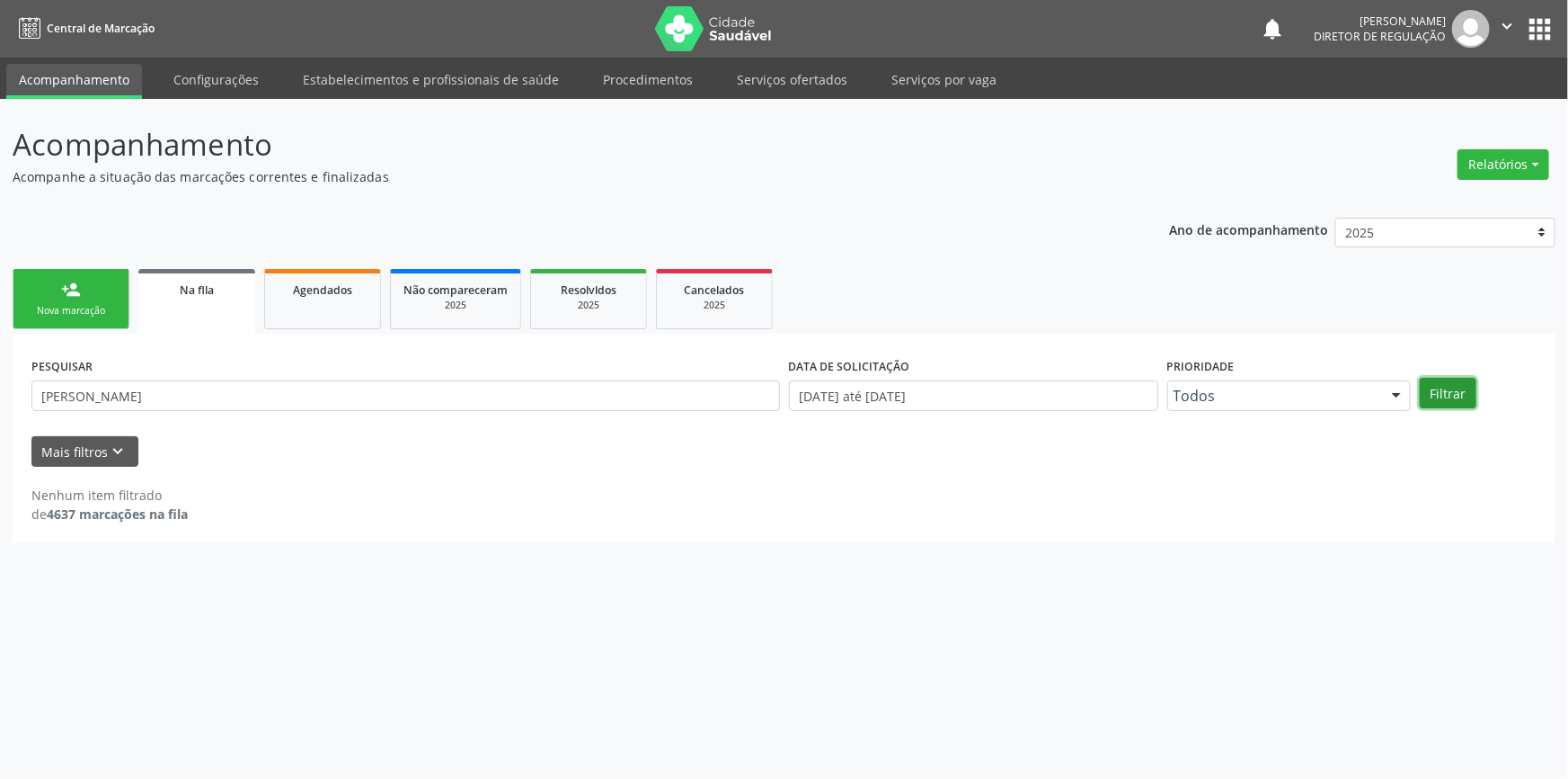
click at [1437, 392] on button "Filtrar" at bounding box center [1448, 392] width 57 height 30
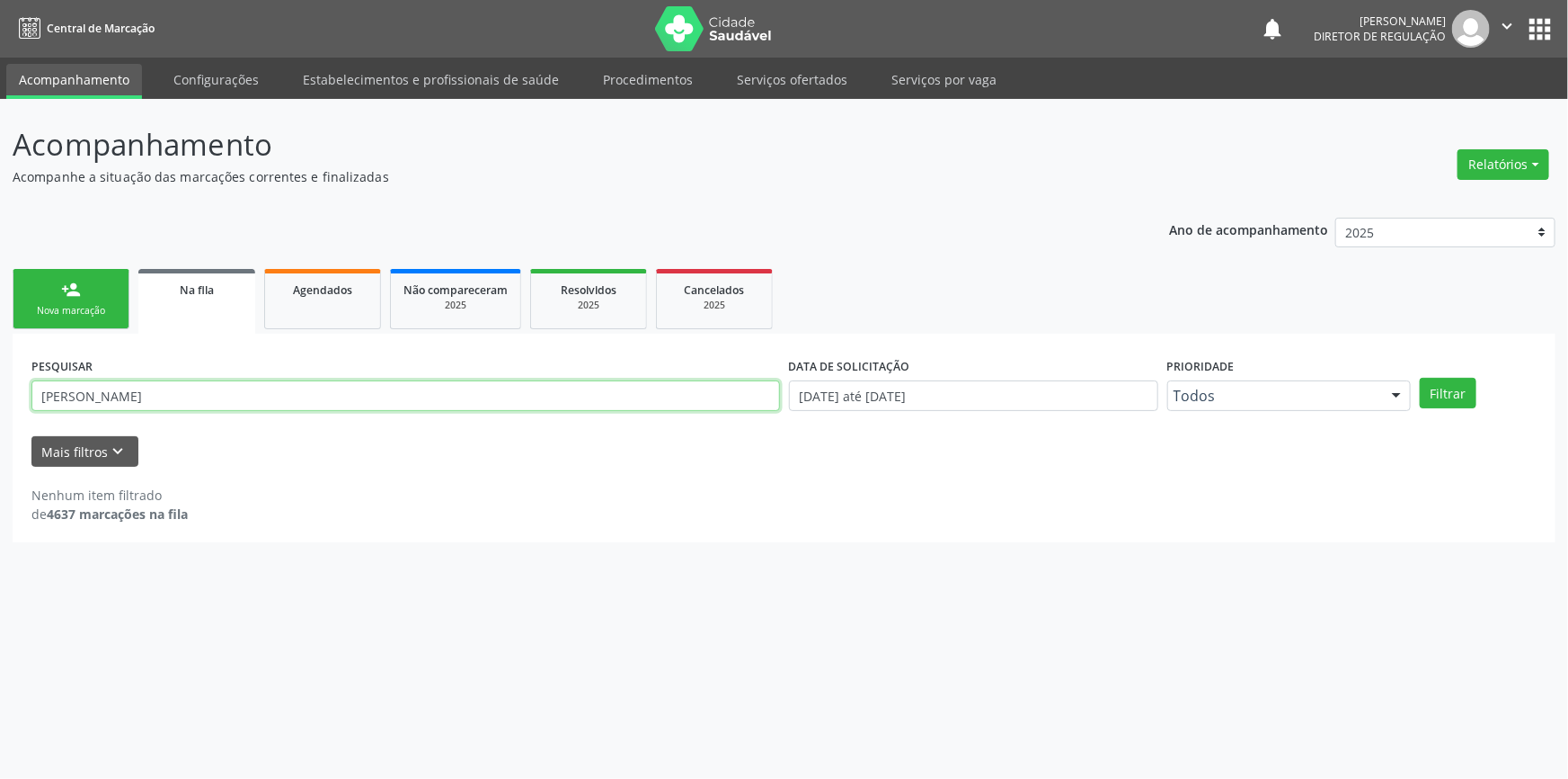
click at [353, 387] on input "[PERSON_NAME]" at bounding box center [405, 395] width 748 height 30
drag, startPoint x: 353, startPoint y: 387, endPoint x: 0, endPoint y: 312, distance: 360.9
click at [0, 312] on div "Acompanhamento Acompanhe a situação das marcações correntes e finalizadas Relat…" at bounding box center [784, 439] width 1568 height 680
type input "704005870094566"
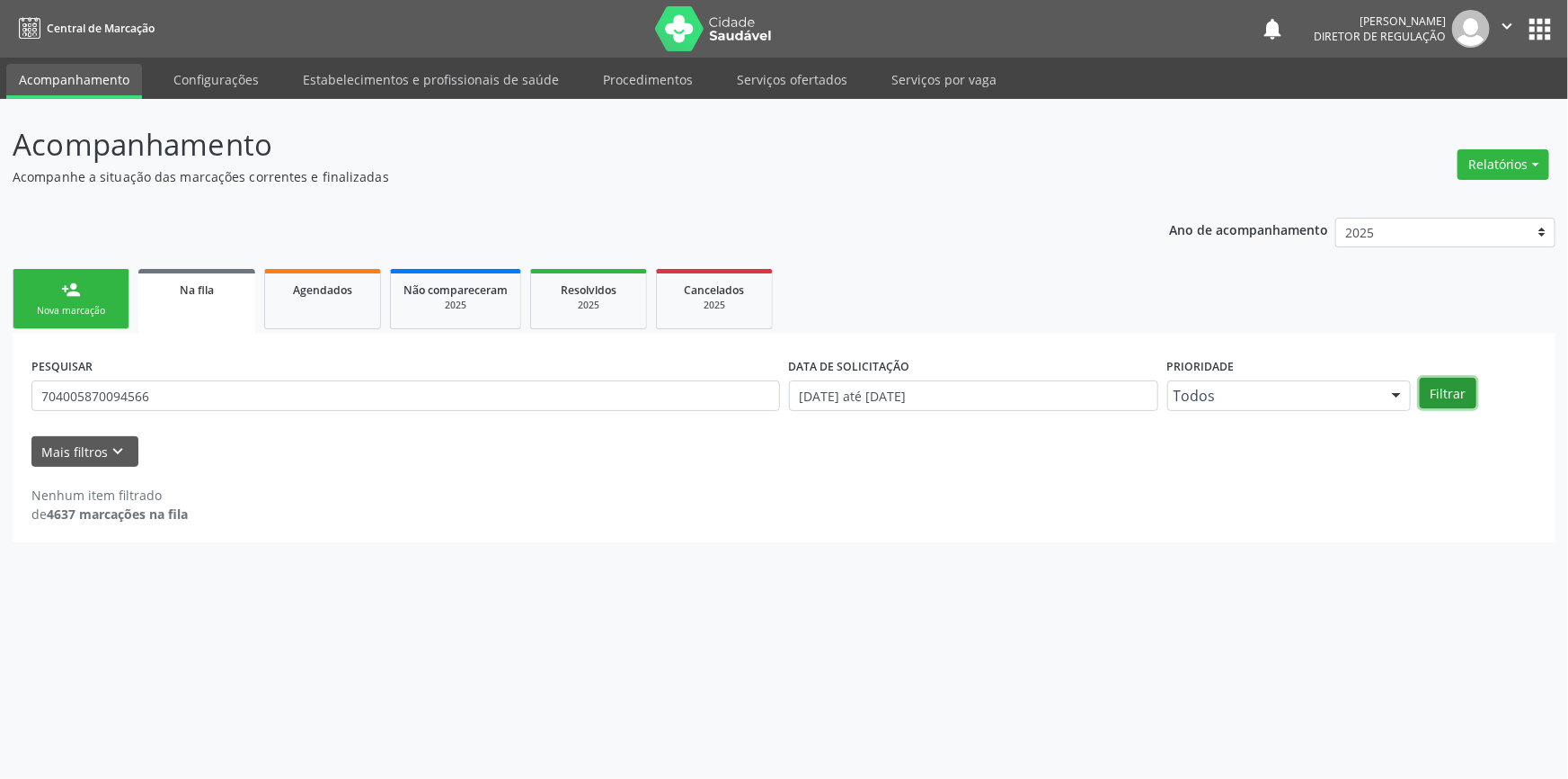
click at [1447, 384] on button "Filtrar" at bounding box center [1448, 392] width 57 height 30
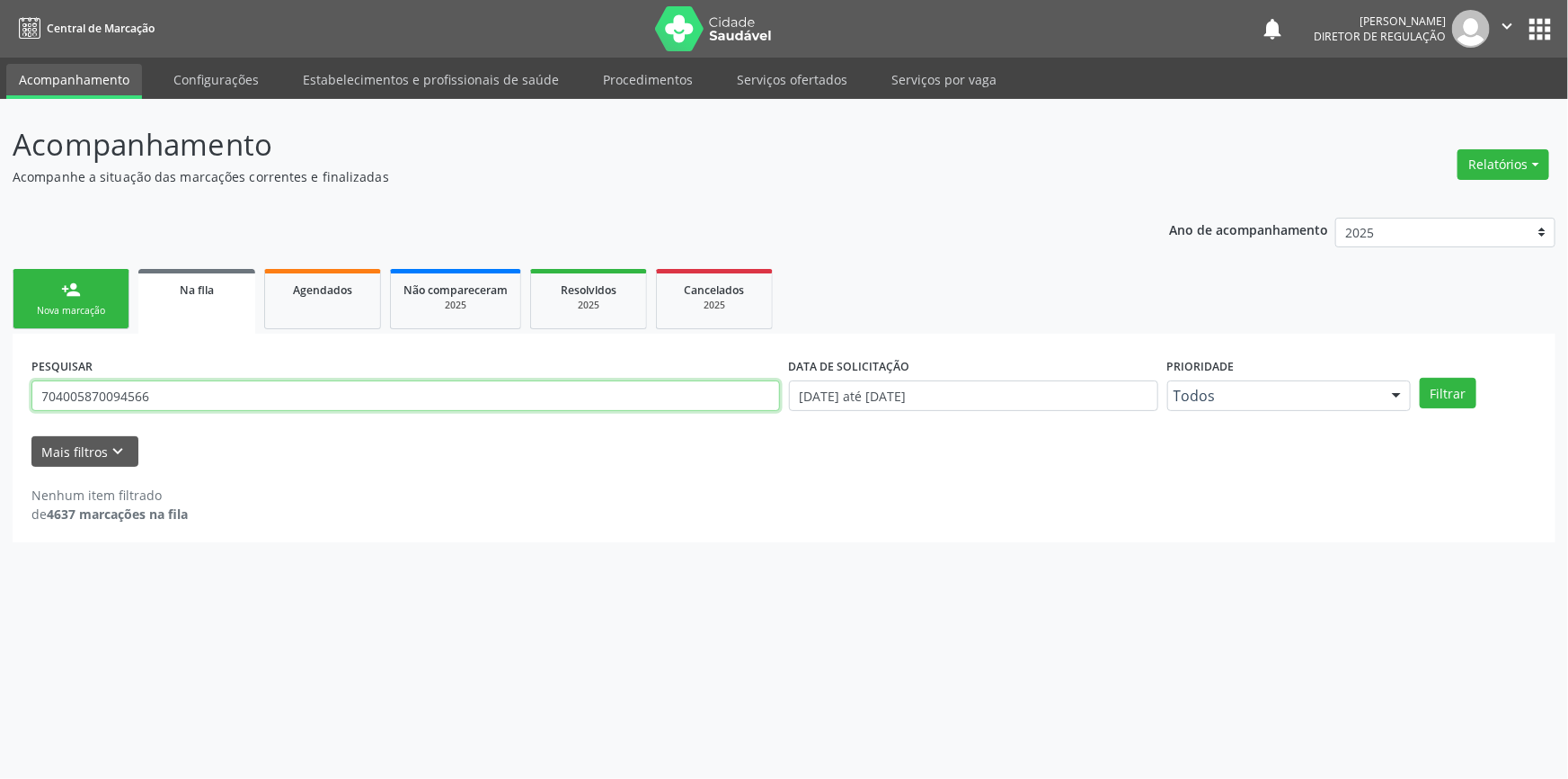
drag, startPoint x: 349, startPoint y: 399, endPoint x: 13, endPoint y: 398, distance: 336.0
click at [0, 398] on div "Acompanhamento Acompanhe a situação das marcações correntes e finalizadas Relat…" at bounding box center [784, 439] width 1568 height 680
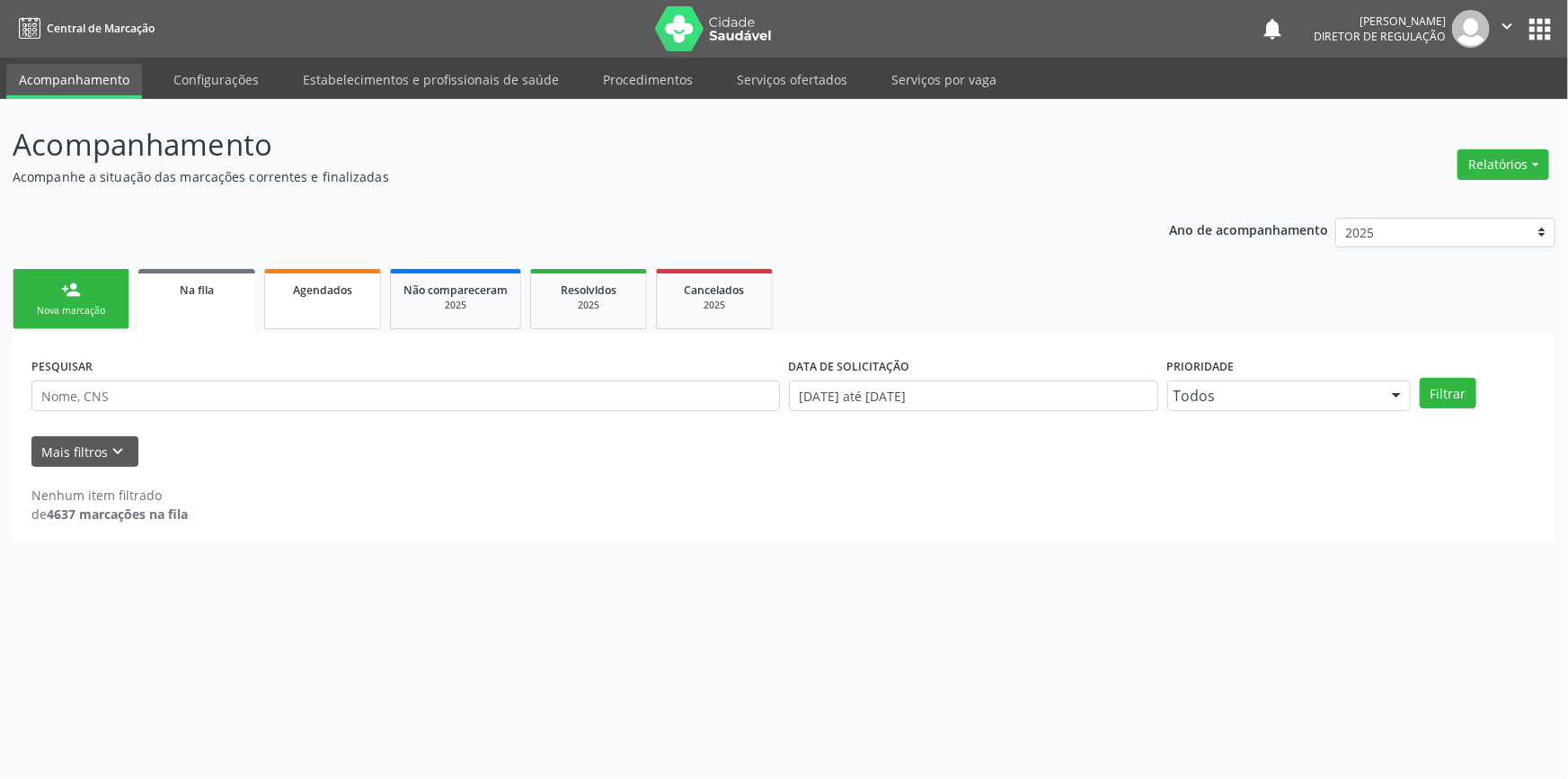
click at [315, 289] on span "Agendados" at bounding box center [323, 290] width 59 height 16
drag, startPoint x: 293, startPoint y: 411, endPoint x: 0, endPoint y: 365, distance: 296.6
click at [0, 365] on div "Acompanhamento Acompanhe a situação das marcações correntes e finalizadas Relat…" at bounding box center [784, 439] width 1568 height 680
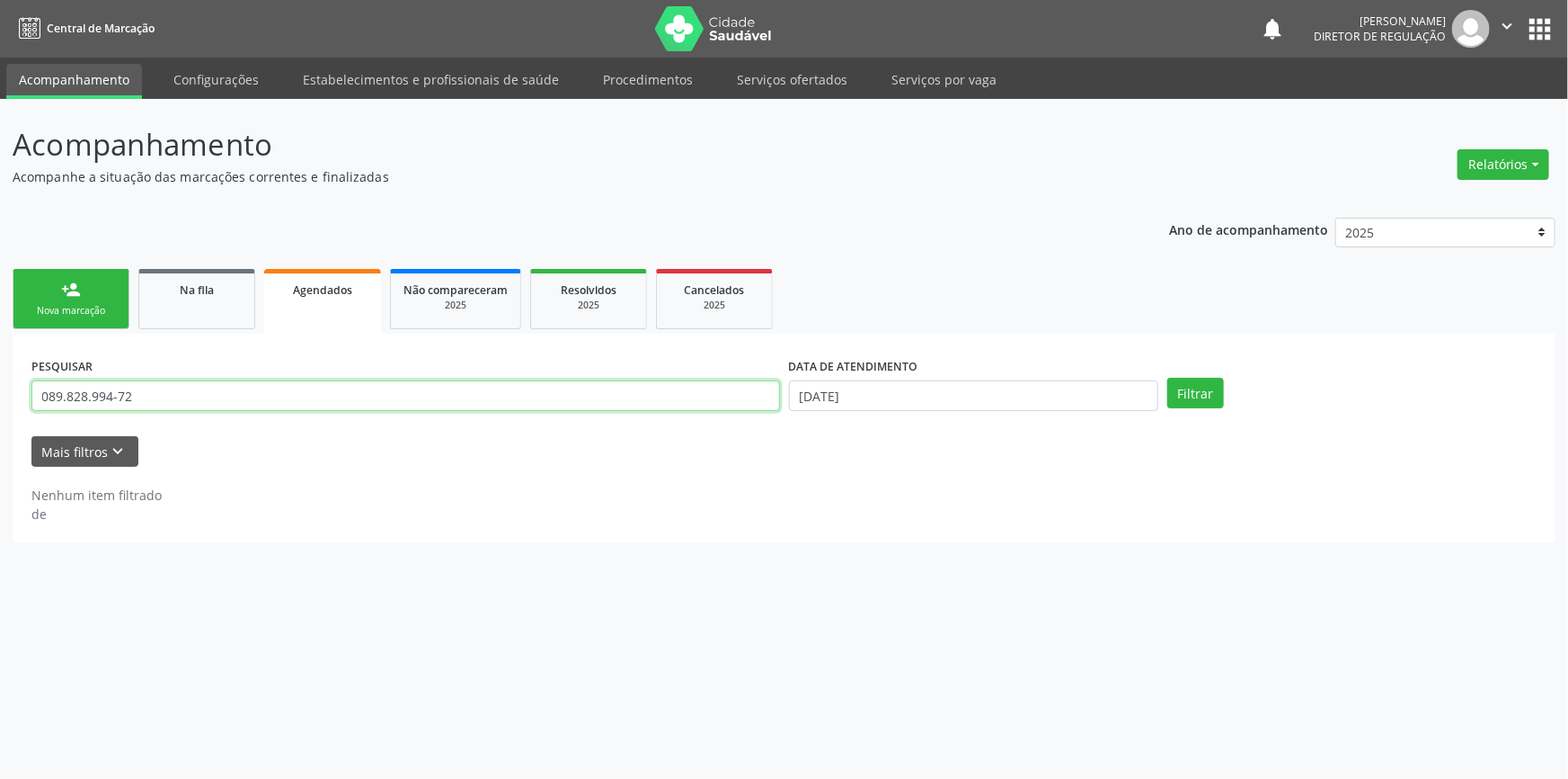
drag, startPoint x: 255, startPoint y: 388, endPoint x: 0, endPoint y: 354, distance: 257.3
click at [0, 354] on div "Acompanhamento Acompanhe a situação das marcações correntes e finalizadas Relat…" at bounding box center [784, 439] width 1568 height 680
type input "70400587094566"
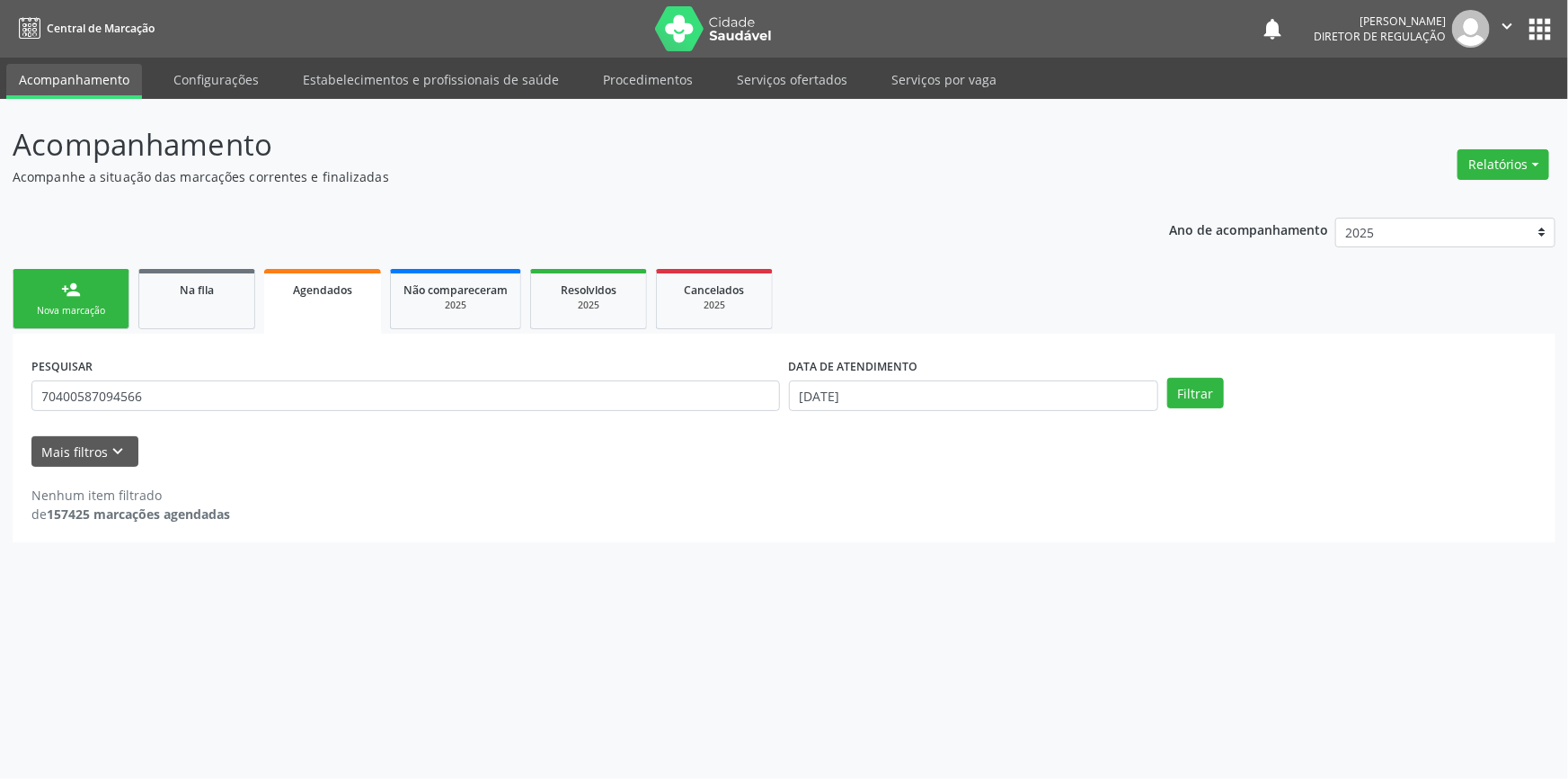
click at [944, 413] on div "DATA DE ATENDIMENTO 06[DATE]" at bounding box center [974, 387] width 379 height 70
click at [938, 408] on body "Central de Marcação notifications [PERSON_NAME] Diretor de regulação  Configur…" at bounding box center [784, 390] width 1568 height 779
click at [802, 430] on icon at bounding box center [797, 432] width 13 height 13
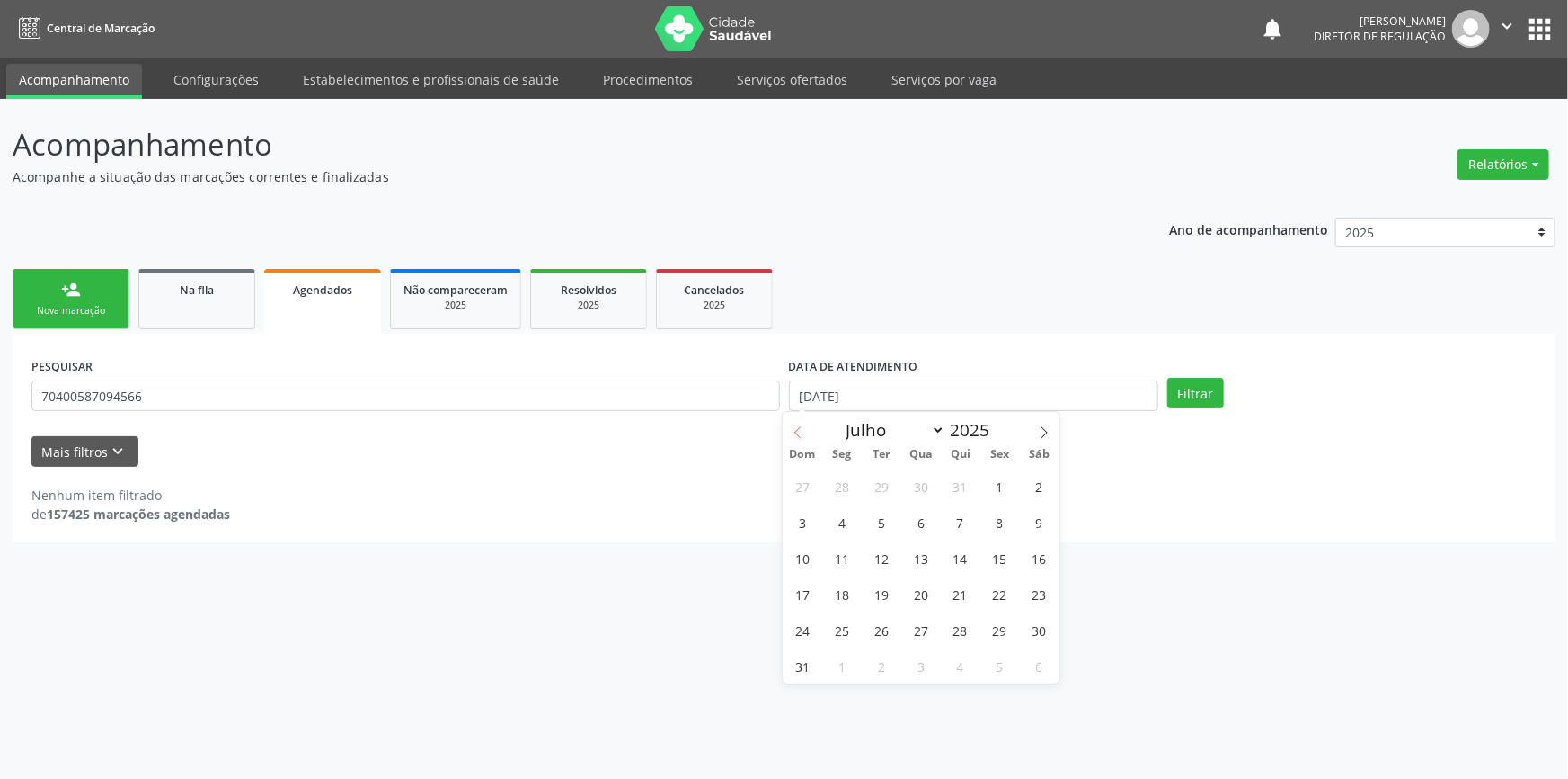
click at [802, 430] on icon at bounding box center [797, 432] width 13 height 13
select select "5"
click at [796, 493] on span "1" at bounding box center [802, 486] width 35 height 35
type input "01[DATE]"
click at [1055, 429] on span at bounding box center [1043, 427] width 30 height 30
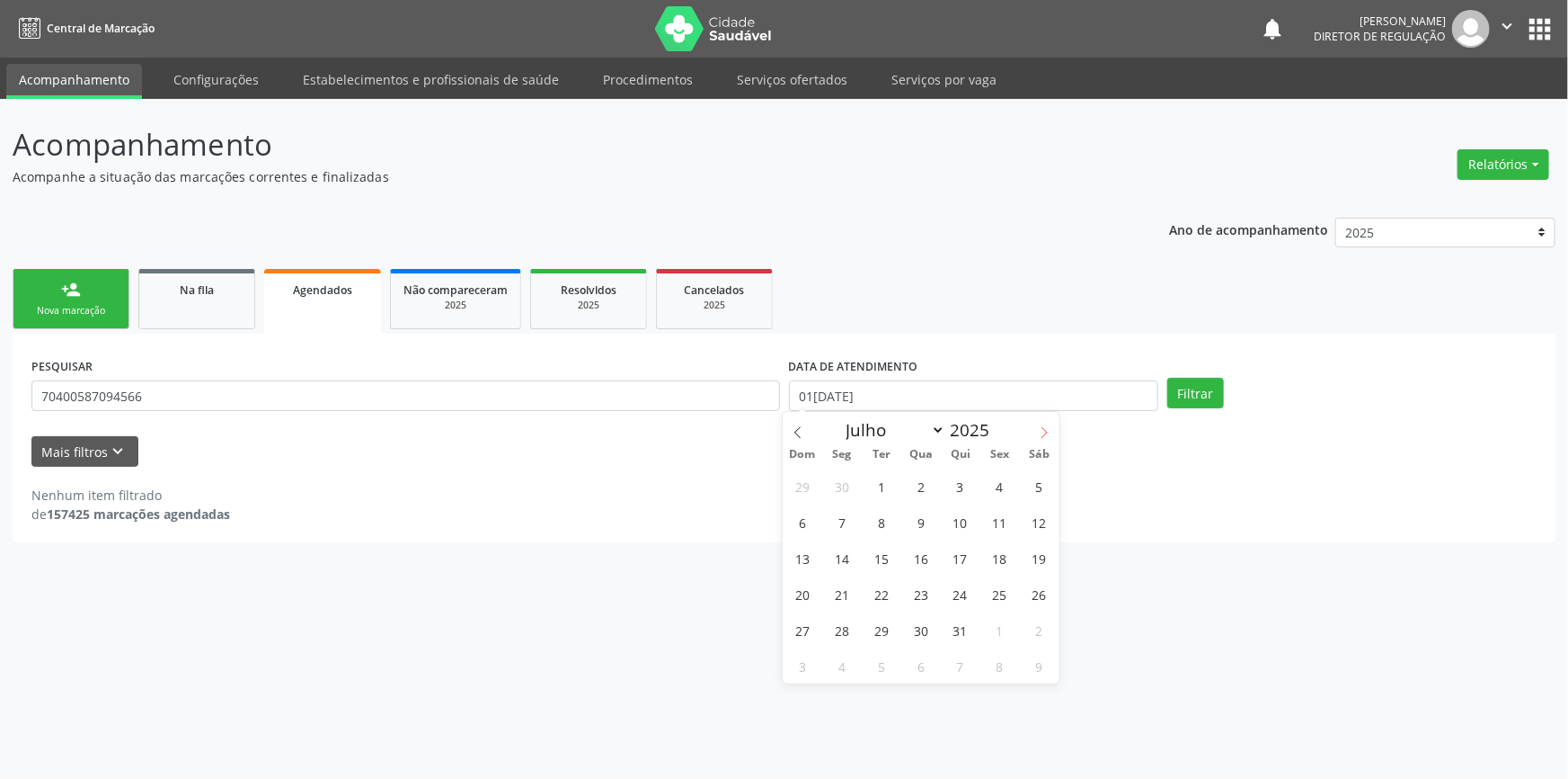
click at [1055, 430] on span at bounding box center [1043, 427] width 30 height 30
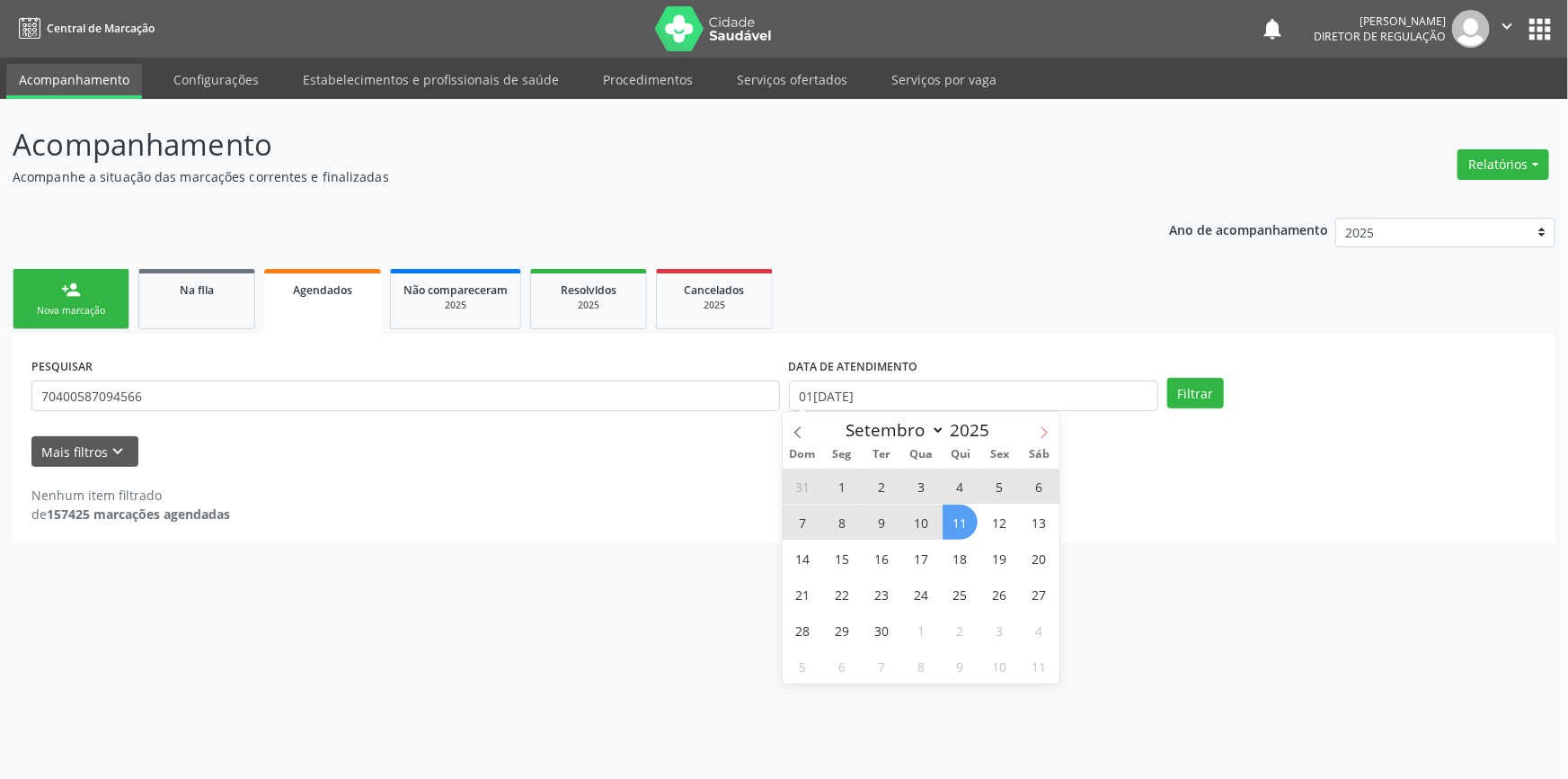
click at [1042, 424] on span at bounding box center [1043, 427] width 30 height 30
select select "9"
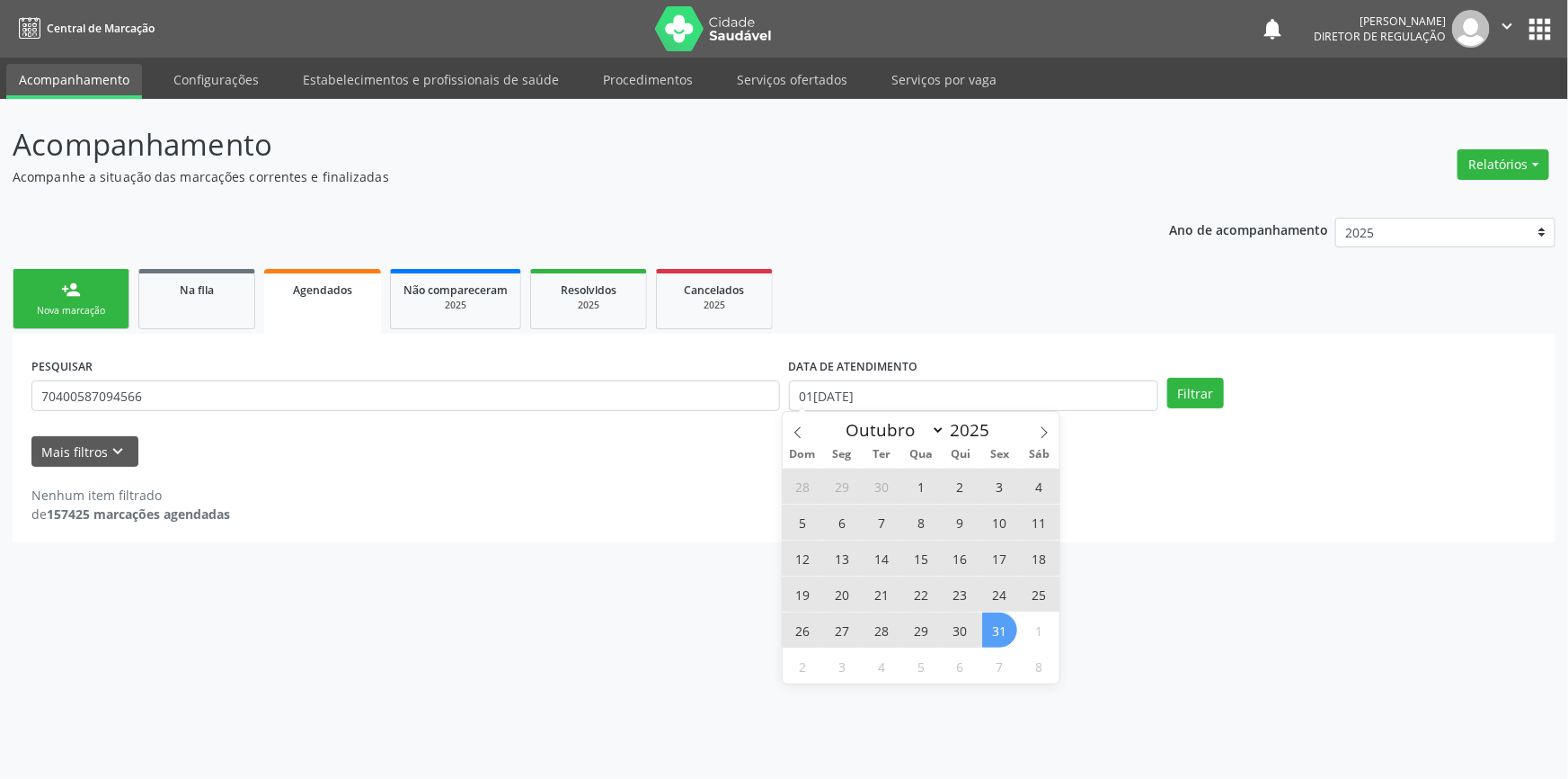
click at [1004, 630] on span "31" at bounding box center [1000, 630] width 35 height 35
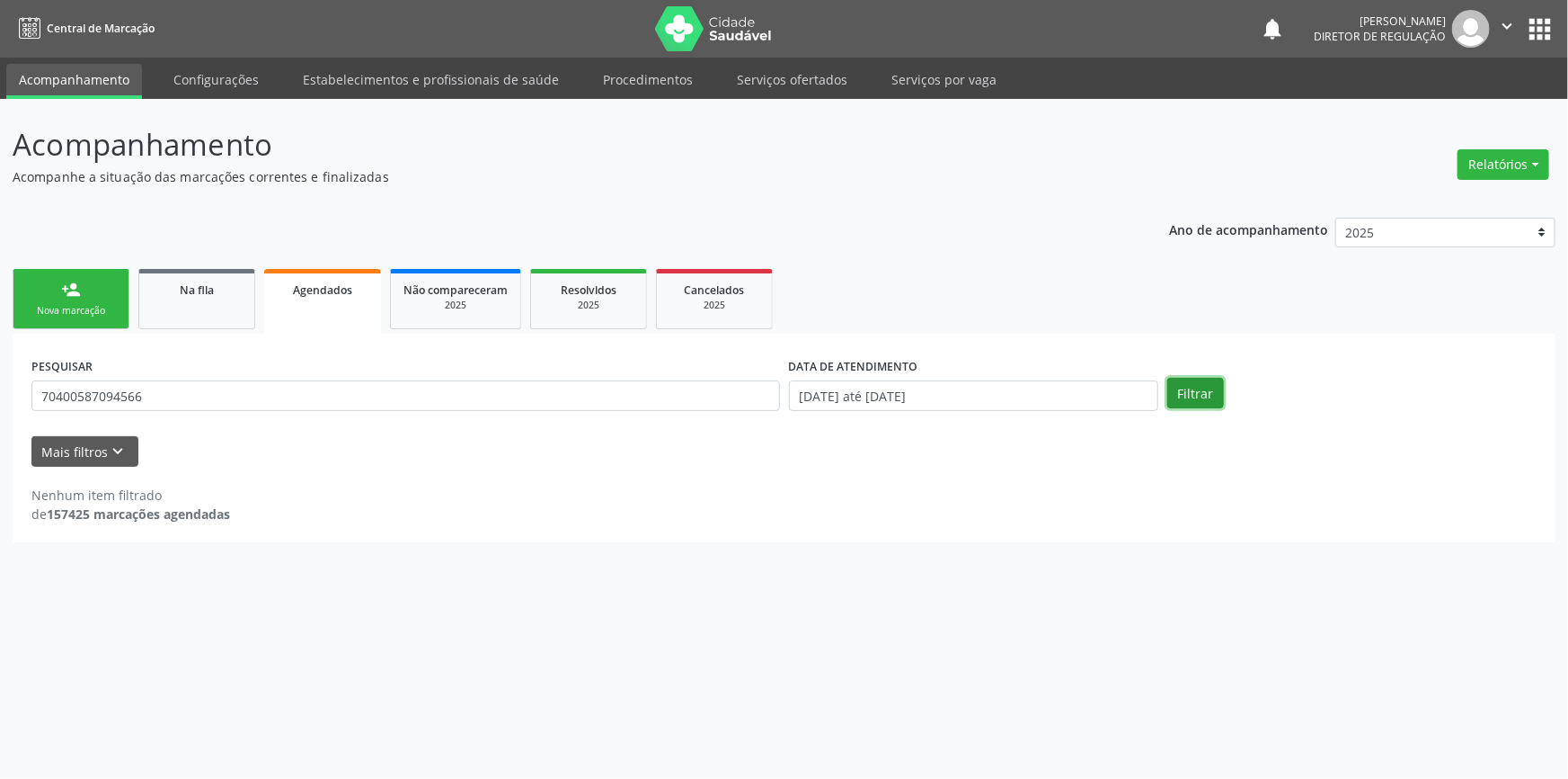
click at [1189, 402] on button "Filtrar" at bounding box center [1195, 392] width 57 height 30
click at [199, 287] on span "Na fila" at bounding box center [196, 290] width 34 height 16
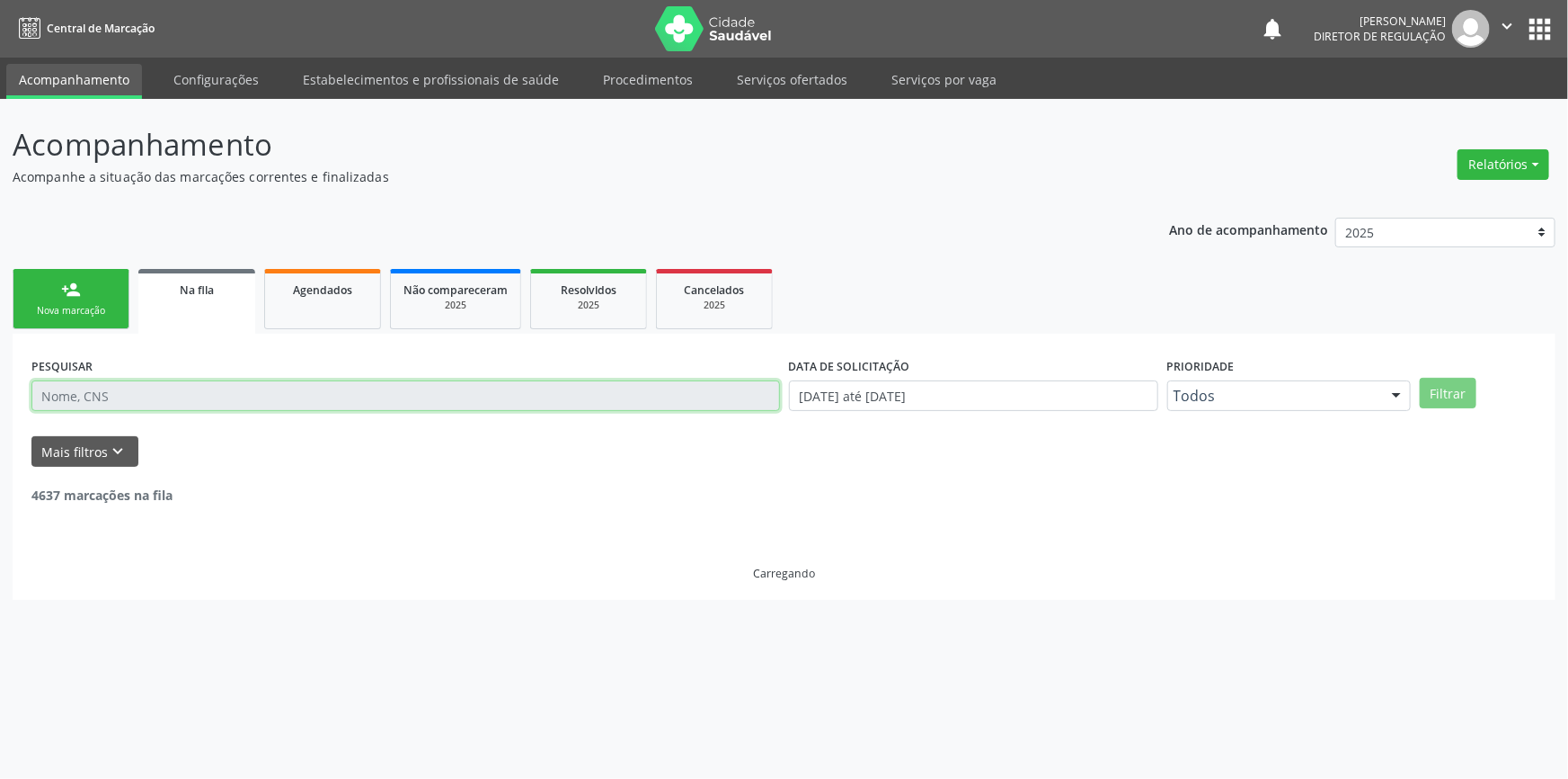
click at [177, 391] on input "text" at bounding box center [405, 395] width 748 height 30
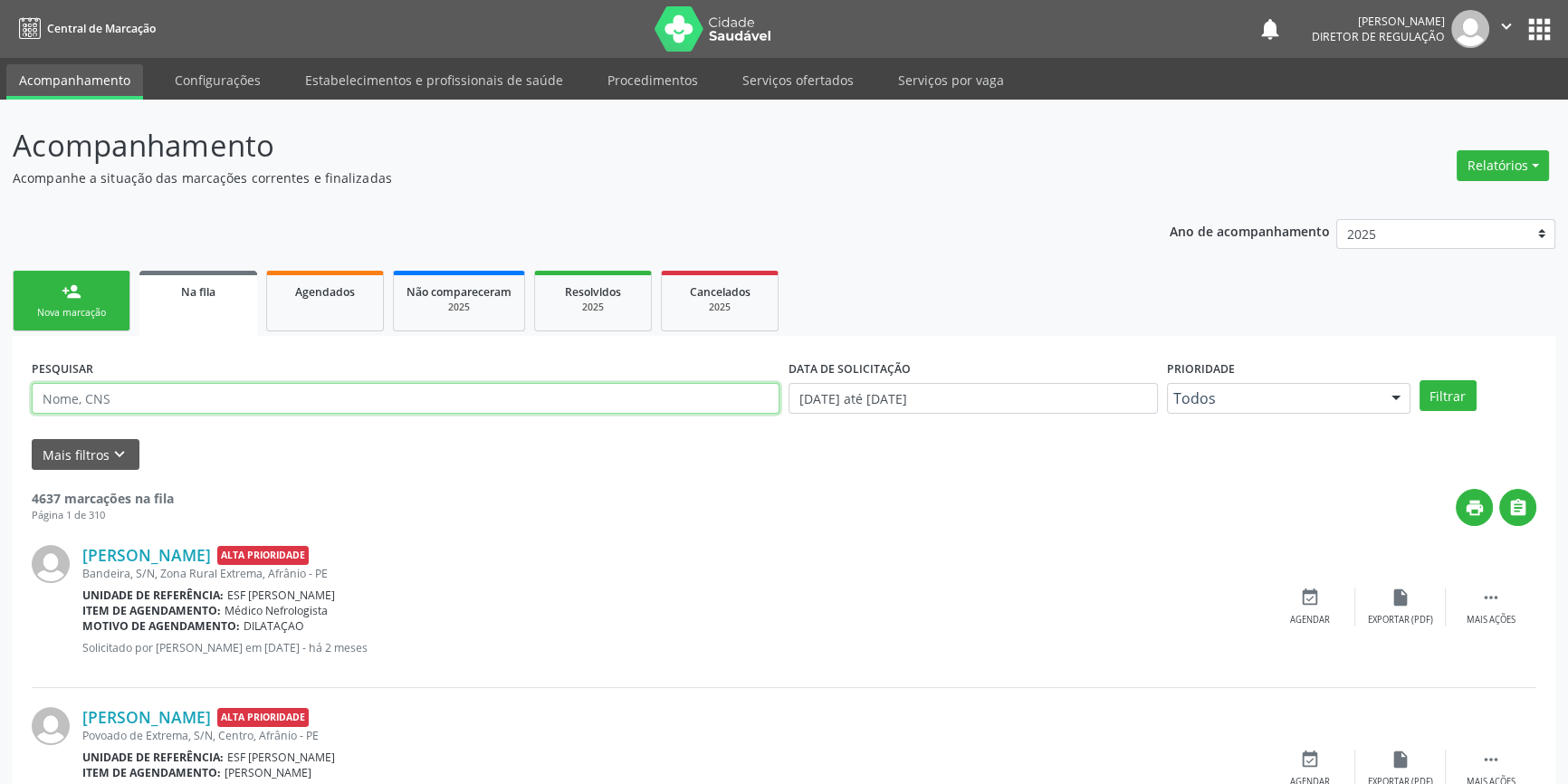
paste input "704005870094566"
type input "704005870094566"
click at [1448, 388] on button "Filtrar" at bounding box center [1448, 395] width 57 height 31
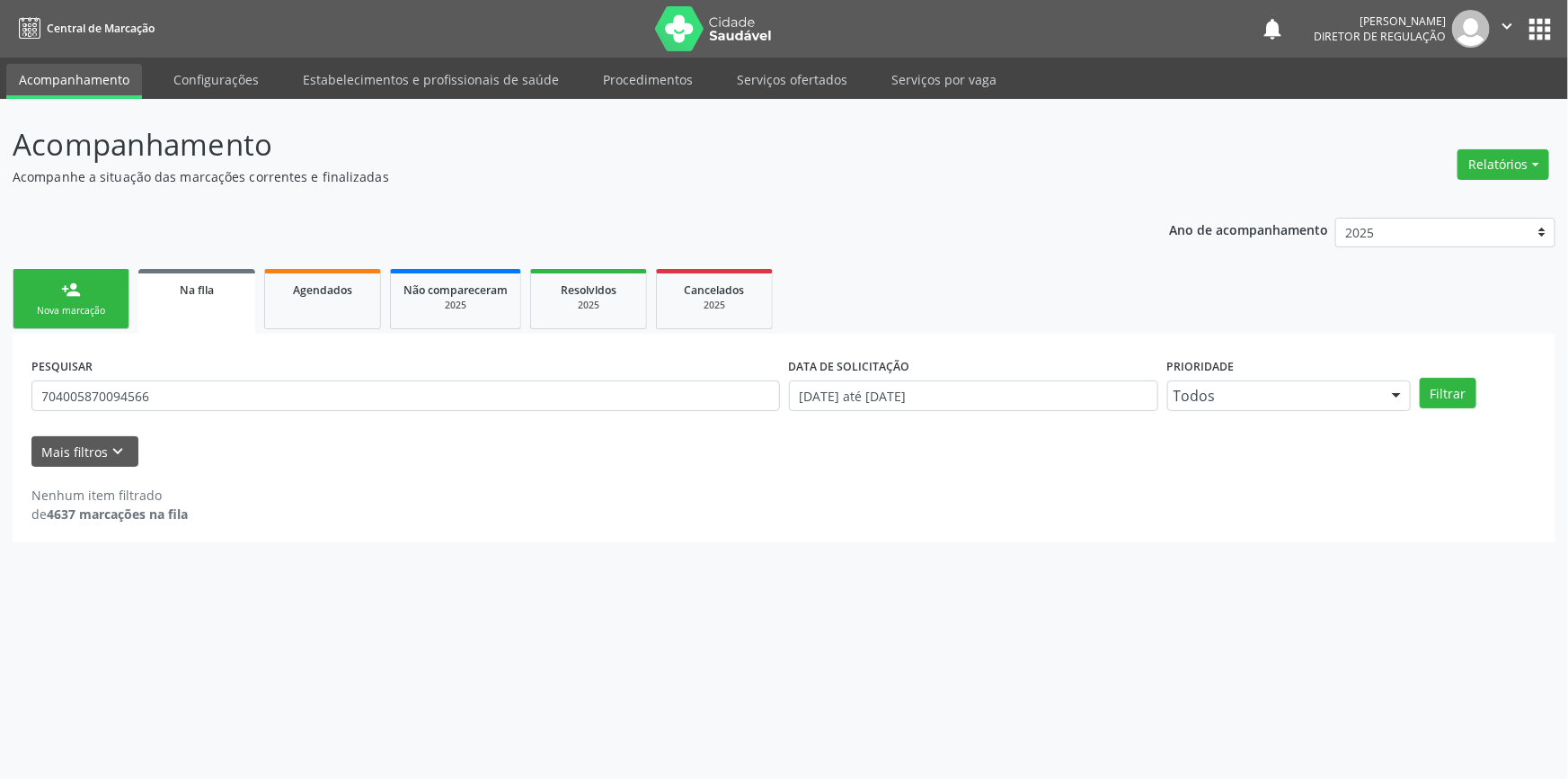
click at [90, 250] on div "Ano de acompanhamento 2025 2024 2023 2022 2021 2020 2019 2018 person_add Nova m…" at bounding box center [784, 374] width 1543 height 338
click at [93, 272] on link "person_add Nova marcação" at bounding box center [71, 298] width 117 height 60
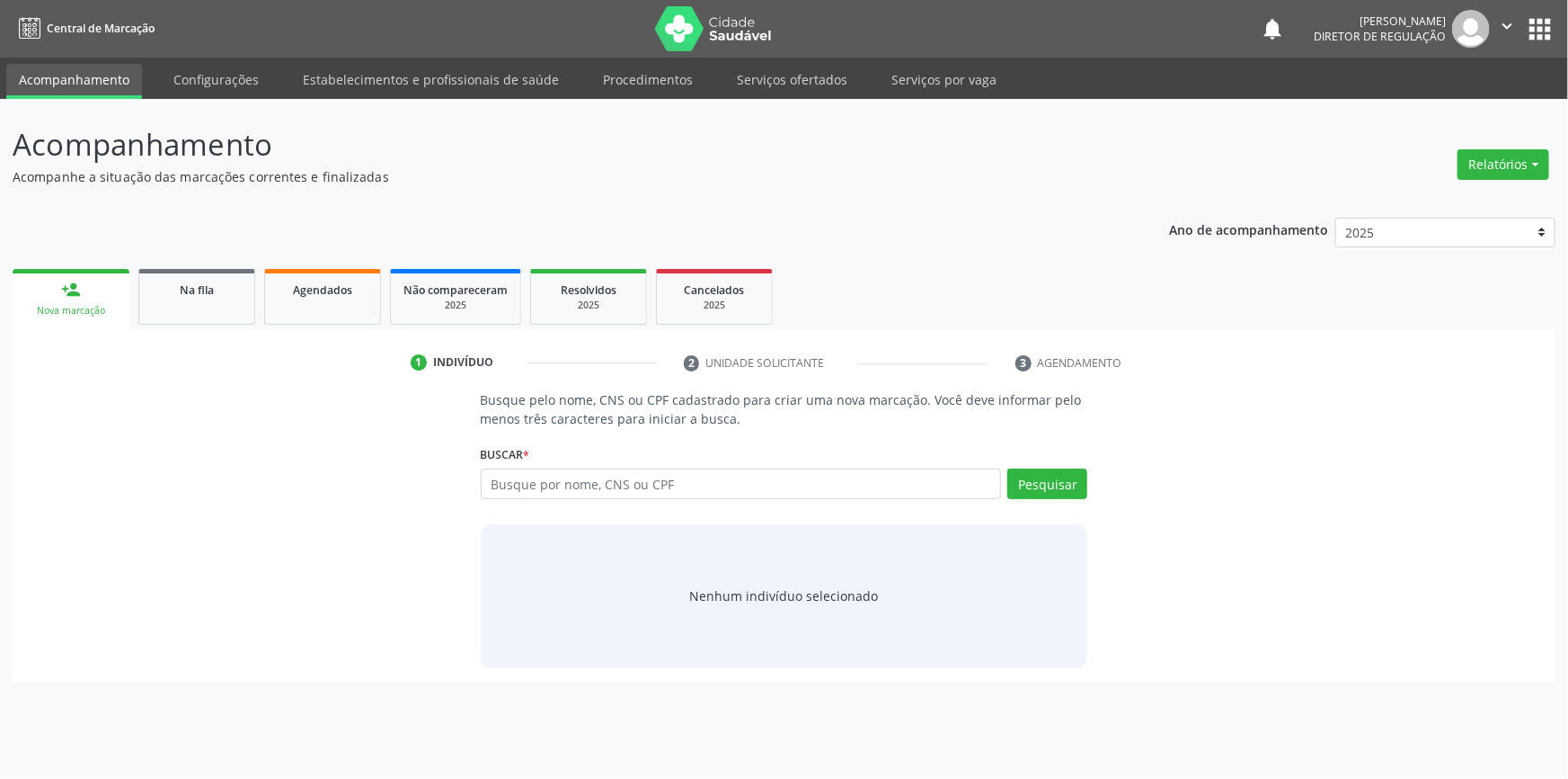
click at [612, 503] on div "Busque por nome, CNS ou CPF Nenhum resultado encontrado para: " " Digite nome, …" at bounding box center [784, 490] width 607 height 43
click at [613, 494] on input "text" at bounding box center [740, 483] width 521 height 30
paste input "704005870094566"
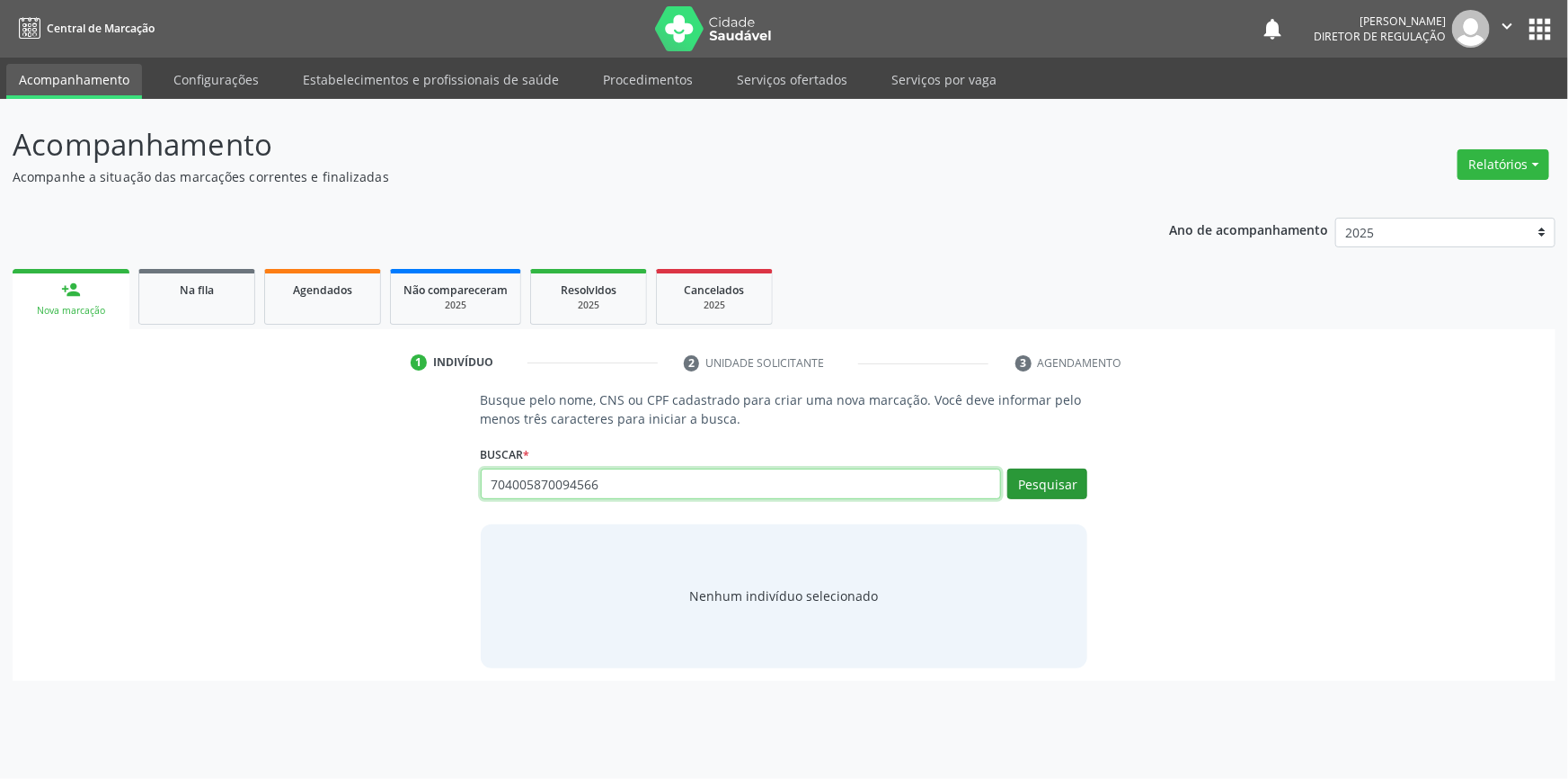
type input "704005870094566"
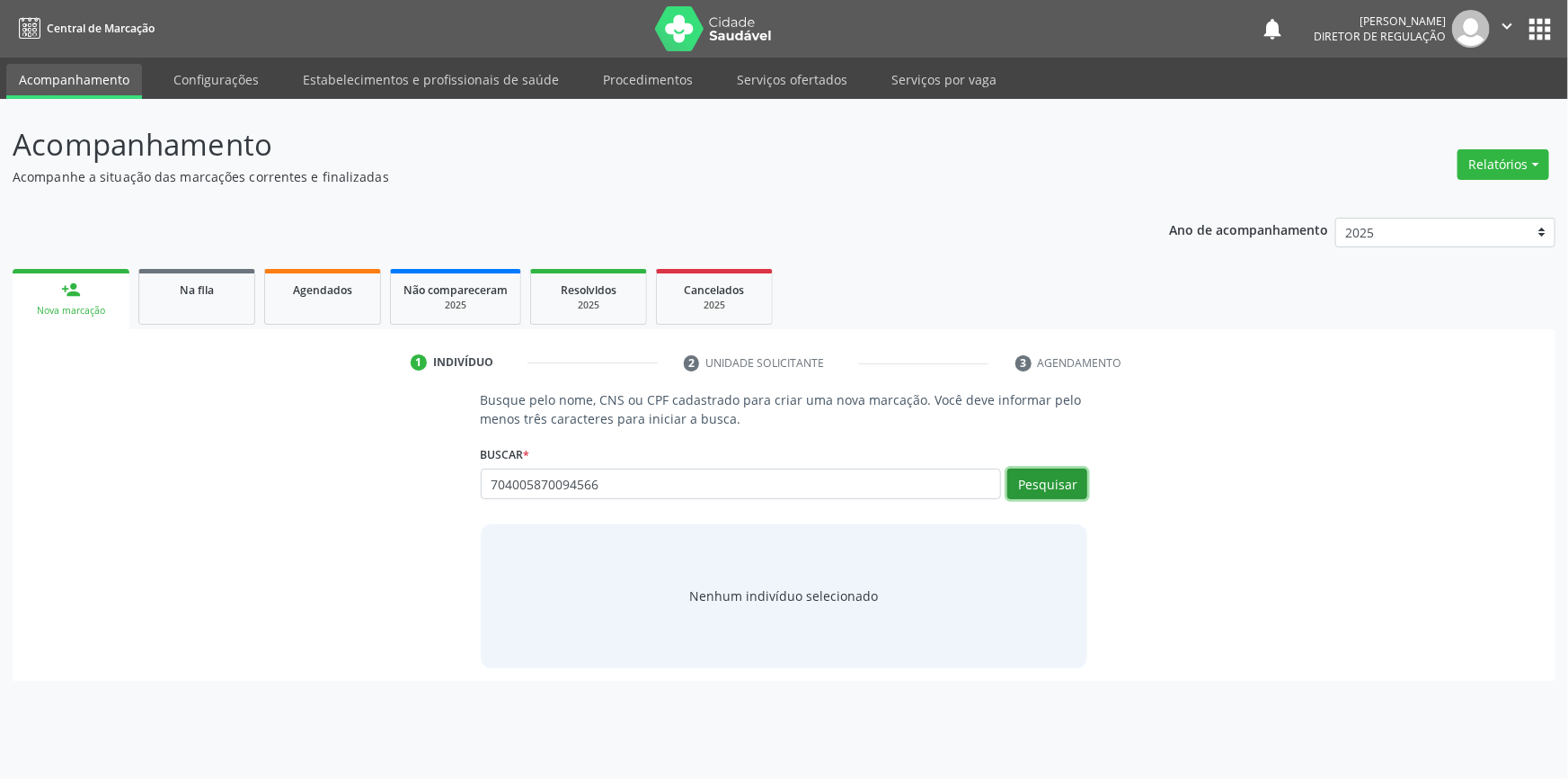
click at [1079, 468] on button "Pesquisar" at bounding box center [1047, 483] width 80 height 30
type input "704005870094566"
click at [1055, 499] on div "Pesquisar" at bounding box center [1044, 490] width 86 height 43
click at [1064, 482] on button "Pesquisar" at bounding box center [1047, 483] width 80 height 30
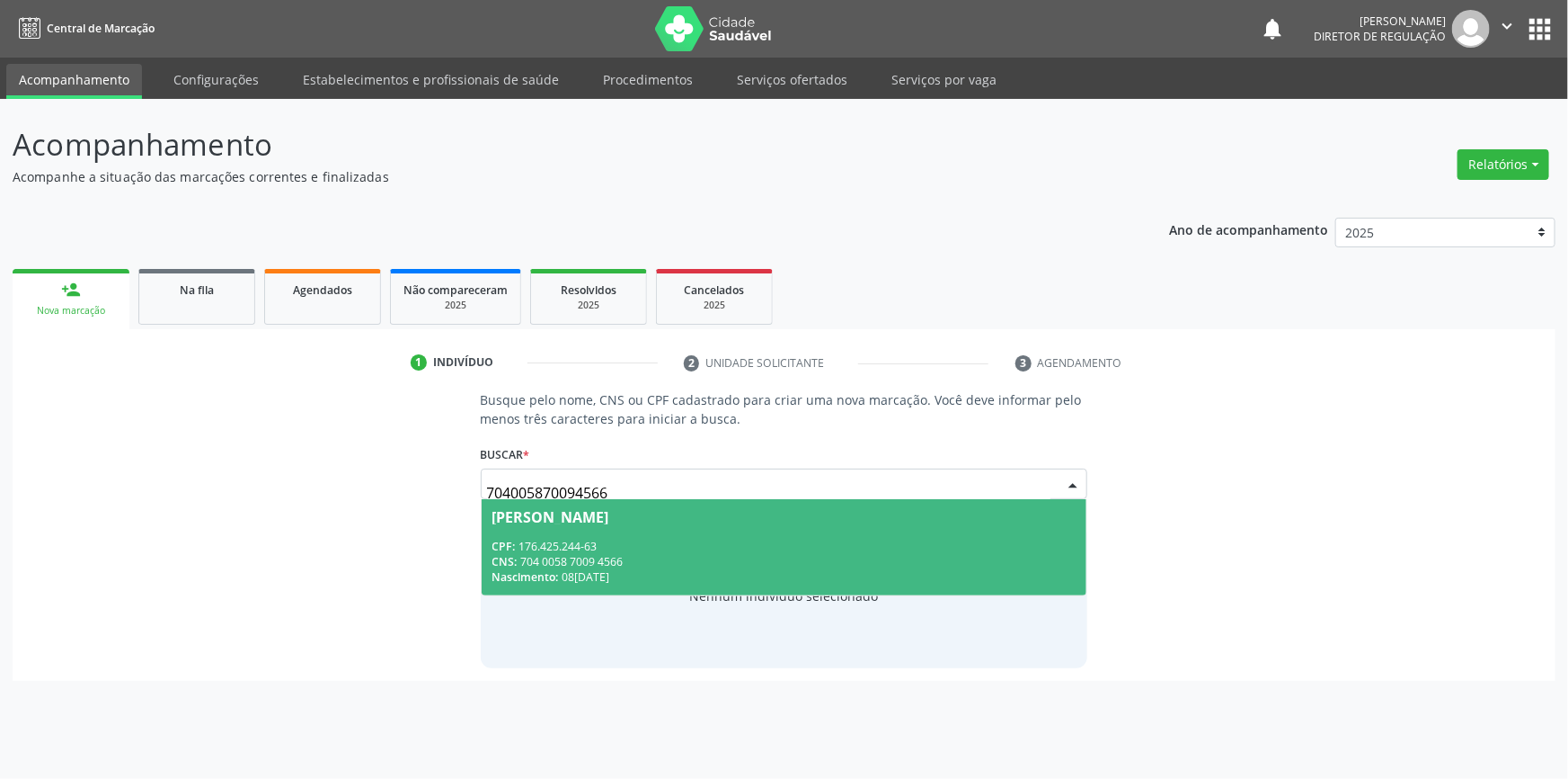
click at [661, 558] on div "CNS: 704 0058 7009 4566" at bounding box center [784, 561] width 584 height 16
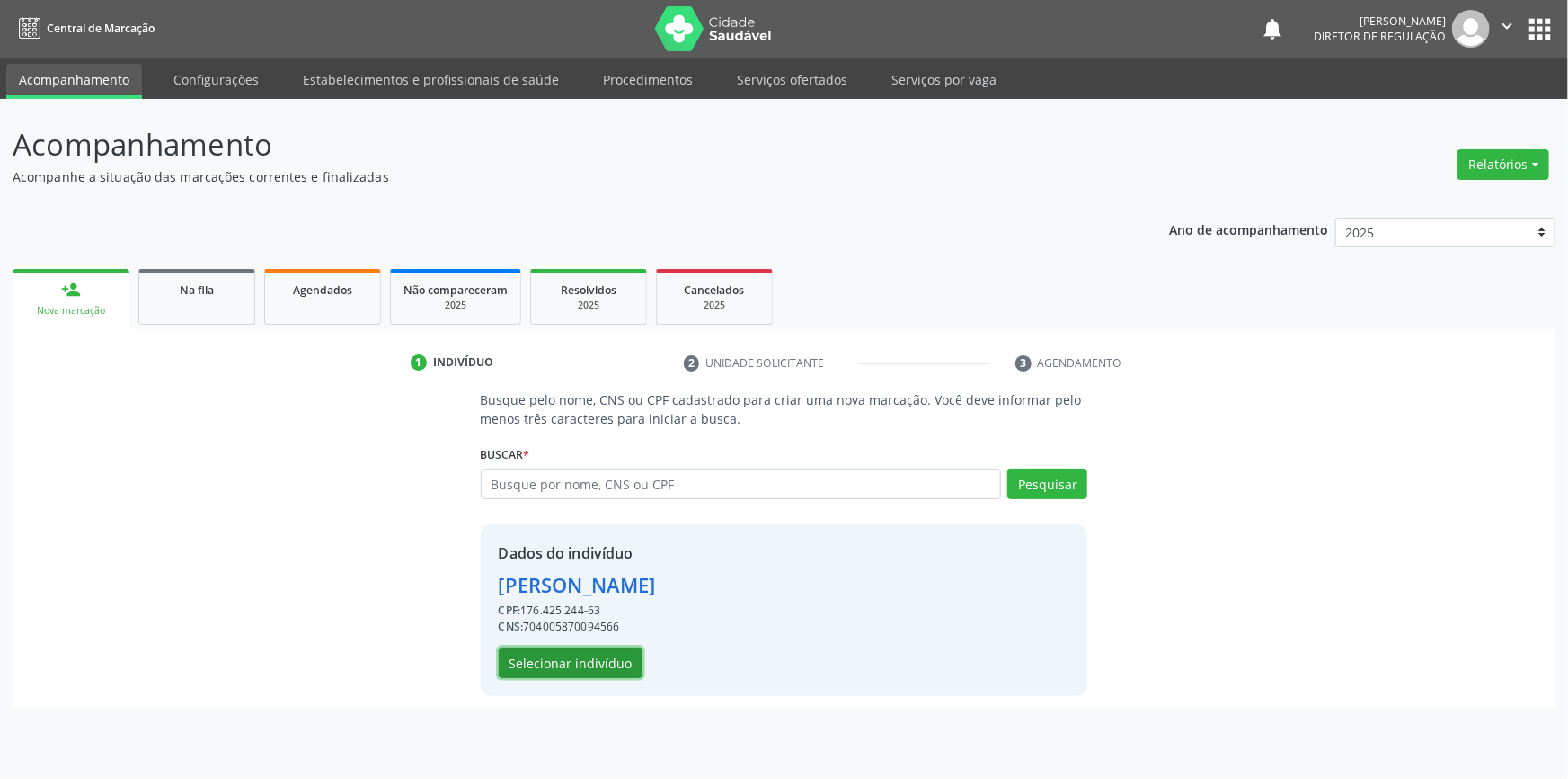
click at [596, 661] on button "Selecionar indivíduo" at bounding box center [571, 662] width 144 height 30
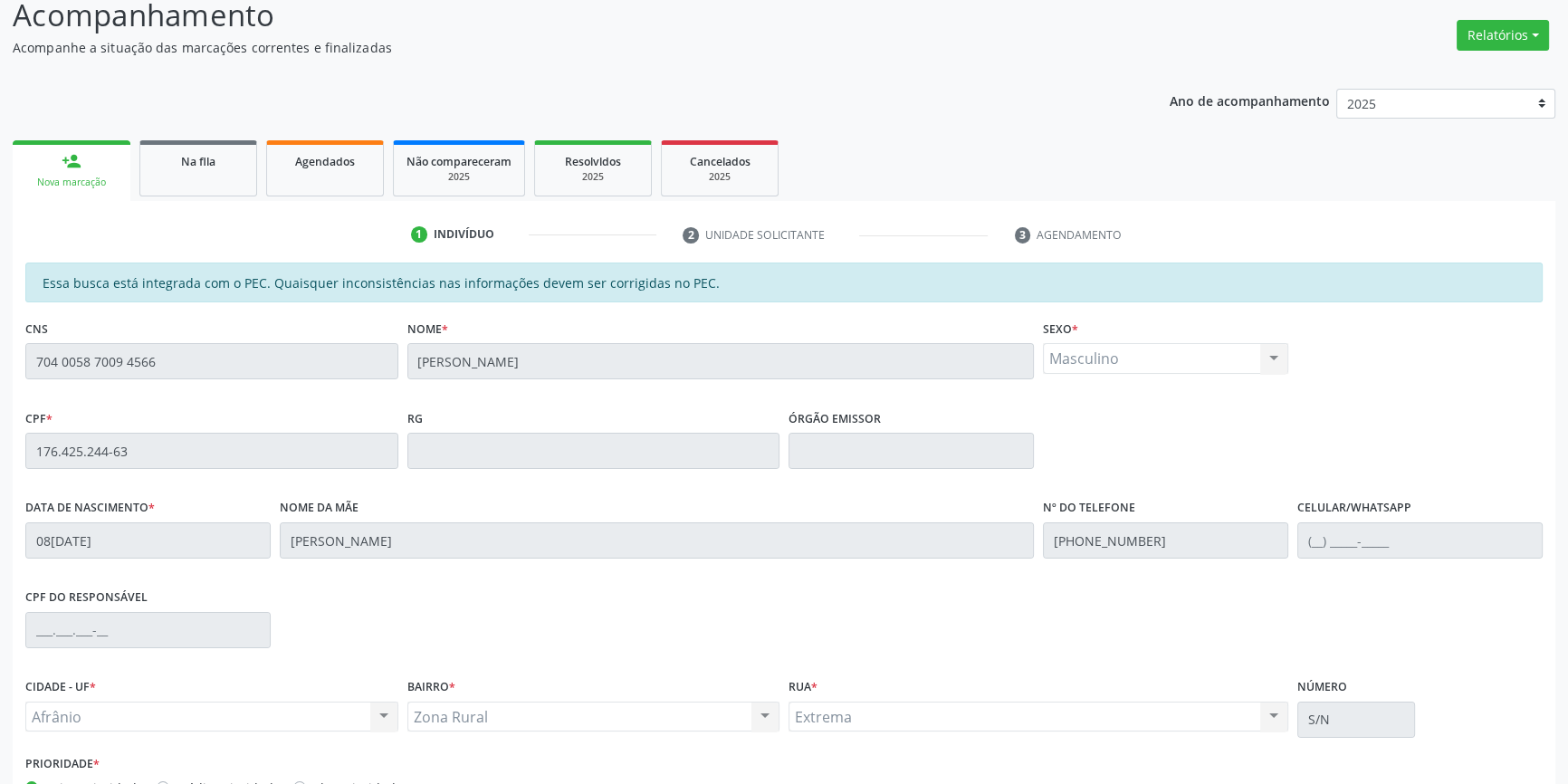
scroll to position [248, 0]
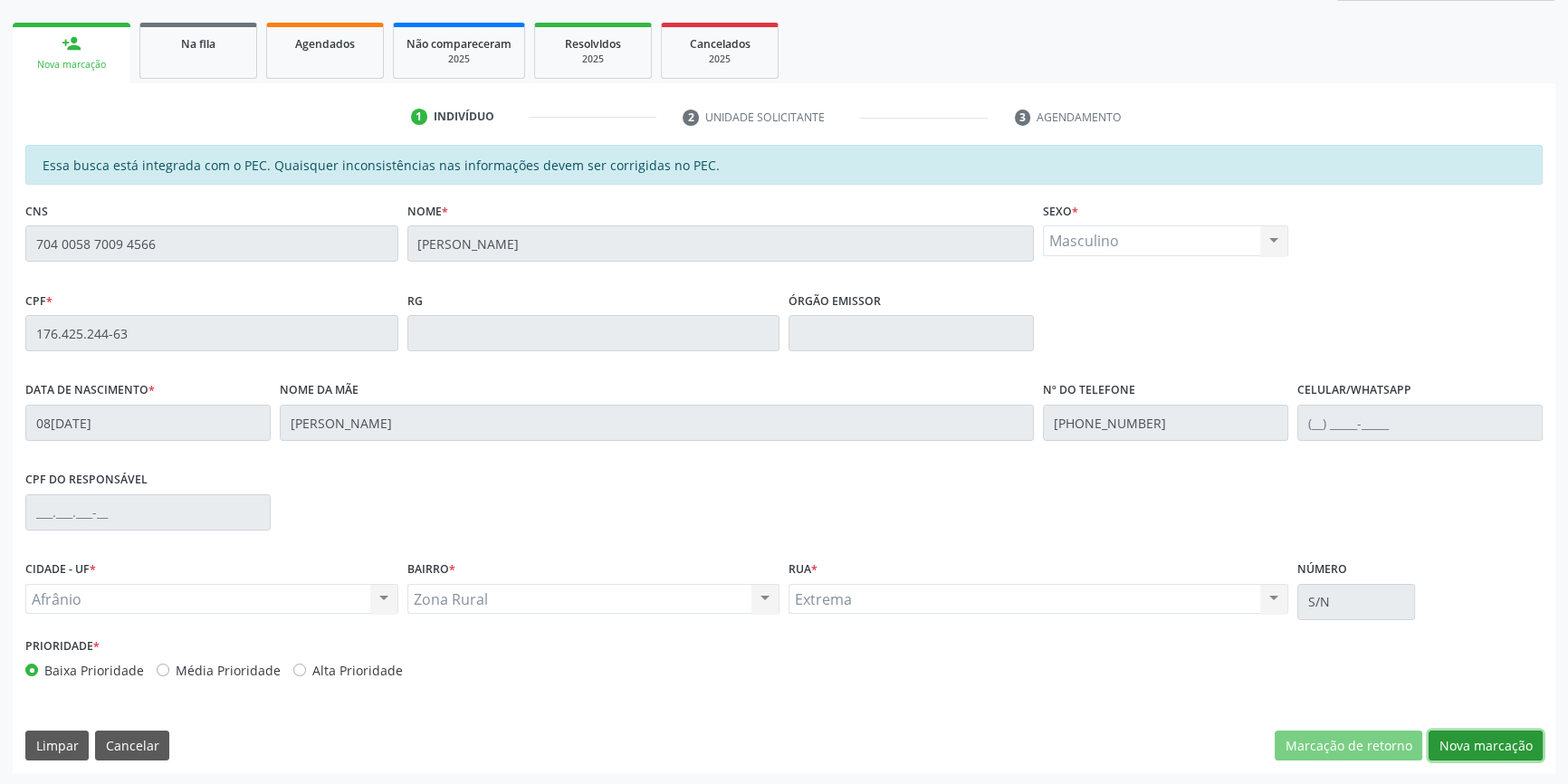
click at [1476, 735] on button "Nova marcação" at bounding box center [1485, 745] width 114 height 31
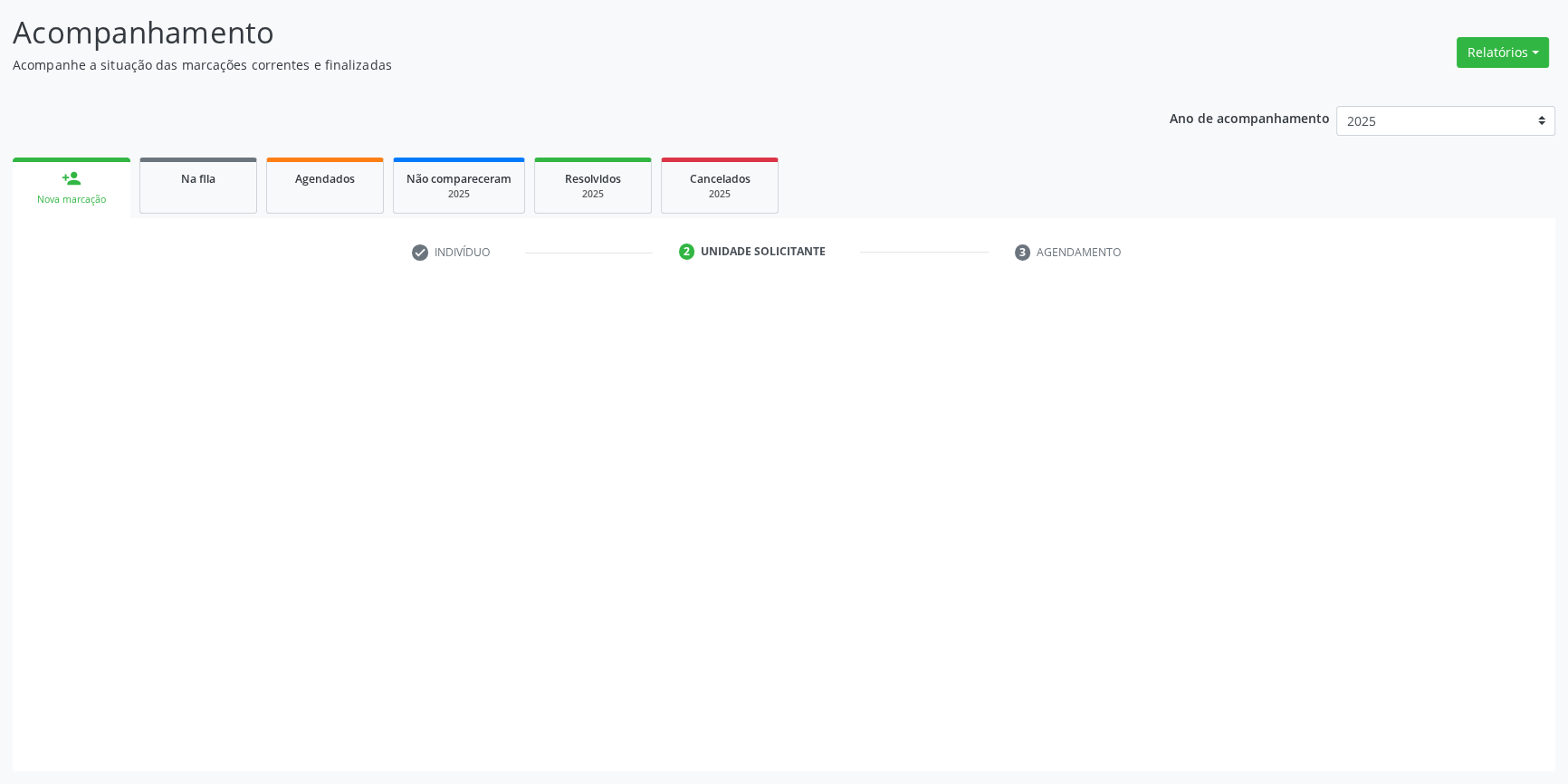
scroll to position [112, 0]
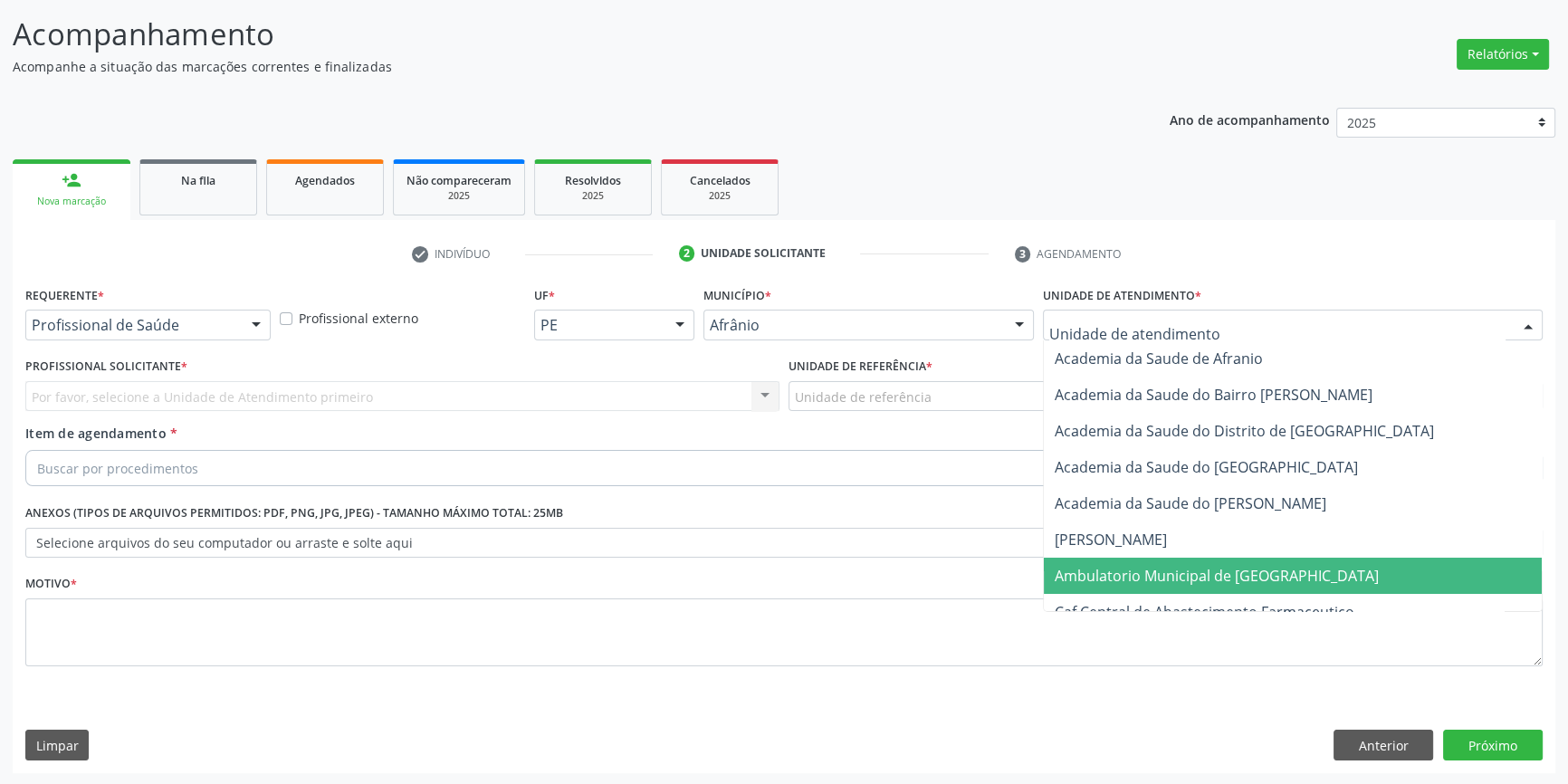
click at [1150, 562] on span "Ambulatorio Municipal de [GEOGRAPHIC_DATA]" at bounding box center [1293, 575] width 498 height 37
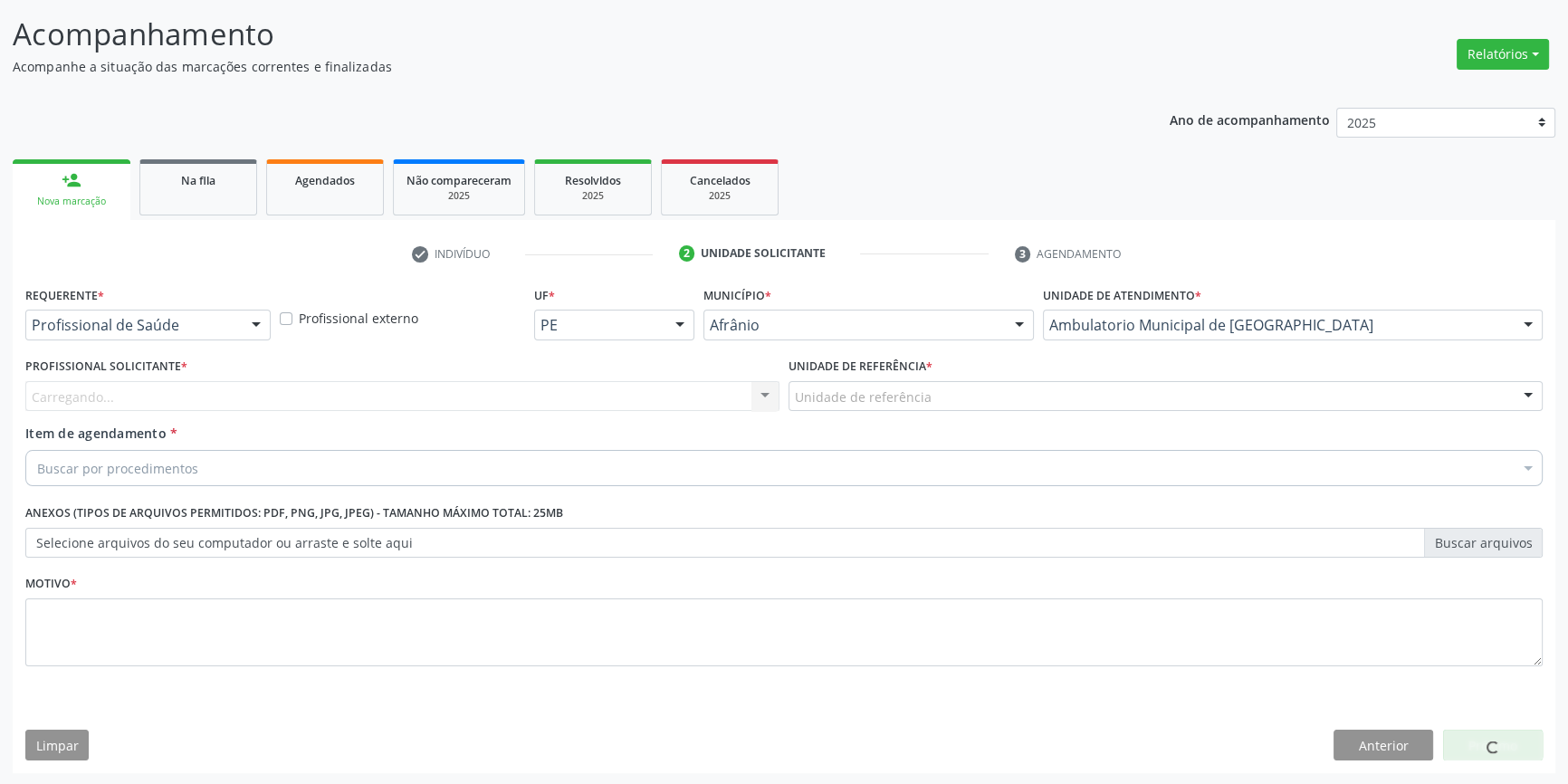
click at [886, 407] on div "Unidade de referência" at bounding box center [1165, 396] width 754 height 31
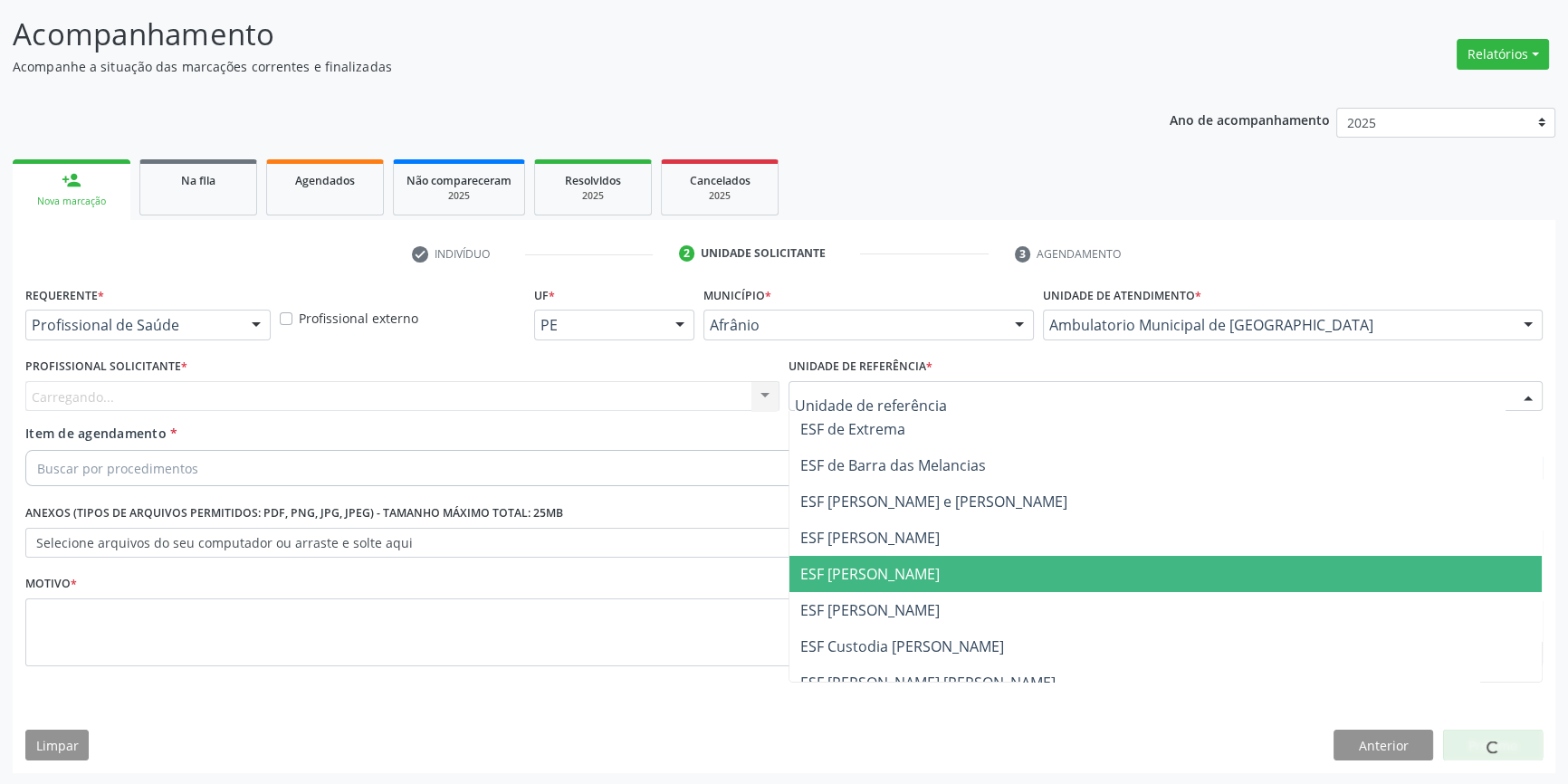
click at [920, 572] on span "ESF [PERSON_NAME]" at bounding box center [1165, 574] width 752 height 37
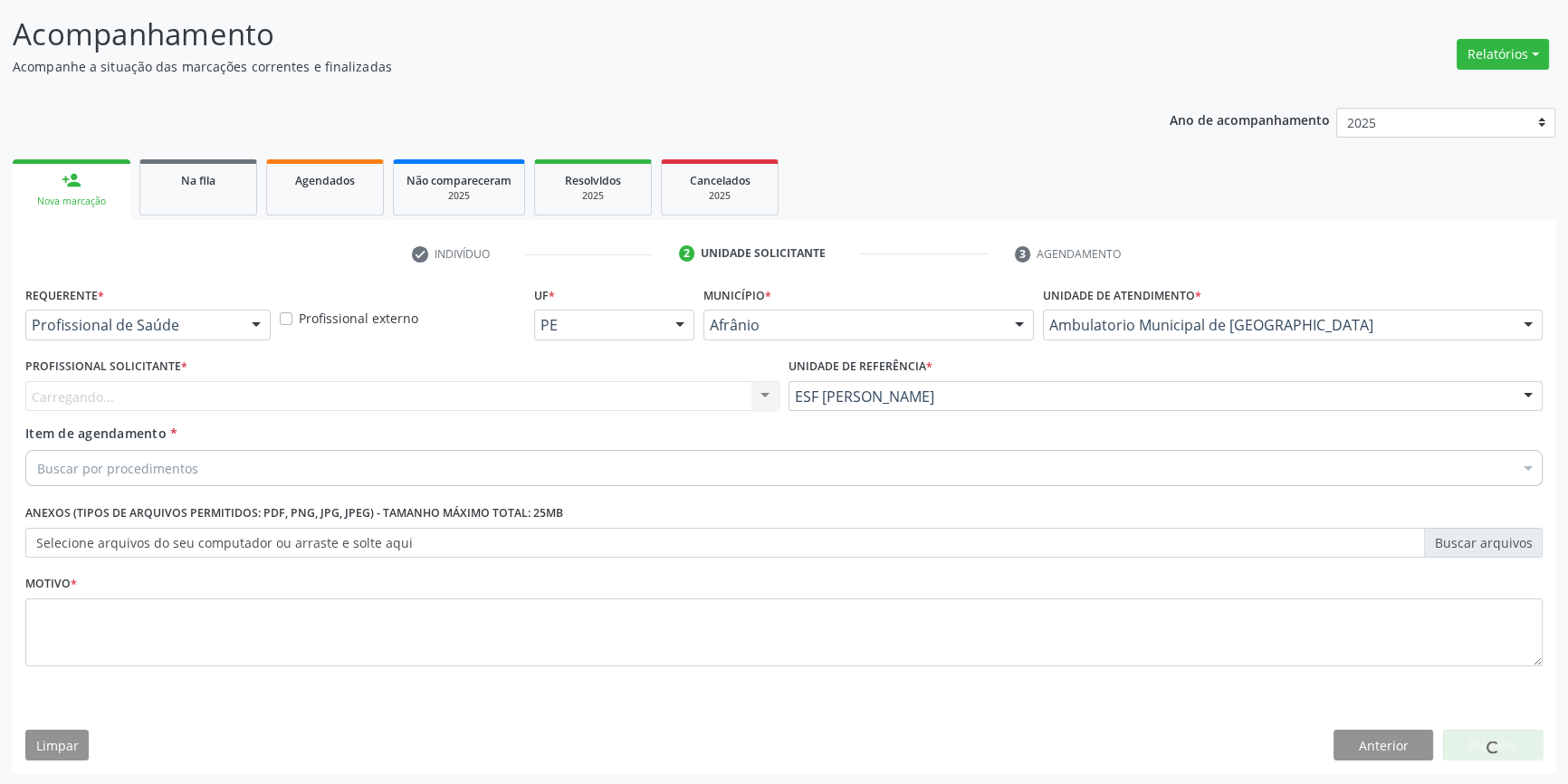
click at [527, 402] on div "Carregando..." at bounding box center [402, 396] width 754 height 31
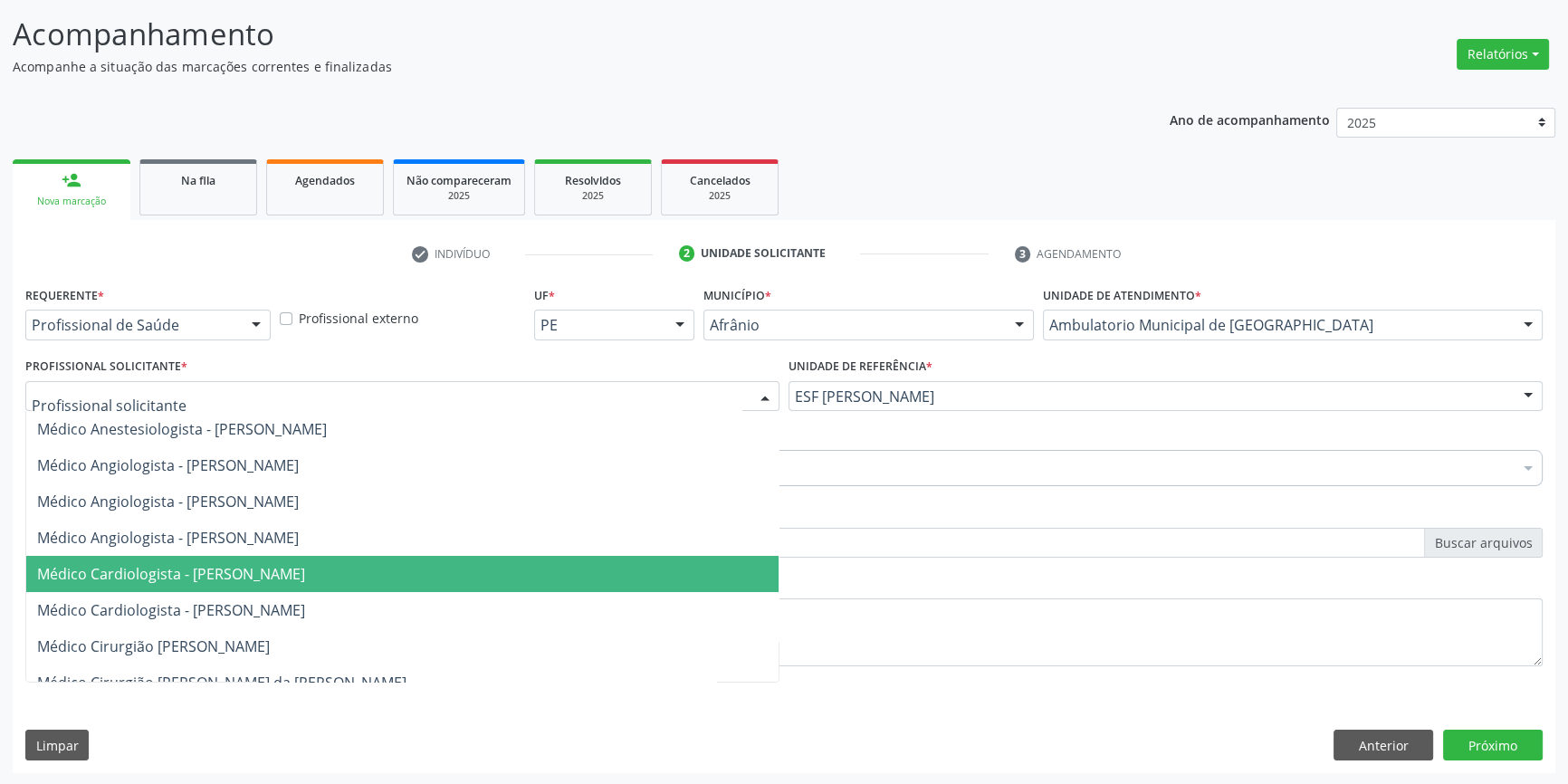
click at [379, 557] on span "Médico Cardiologista - [PERSON_NAME]" at bounding box center [402, 574] width 752 height 37
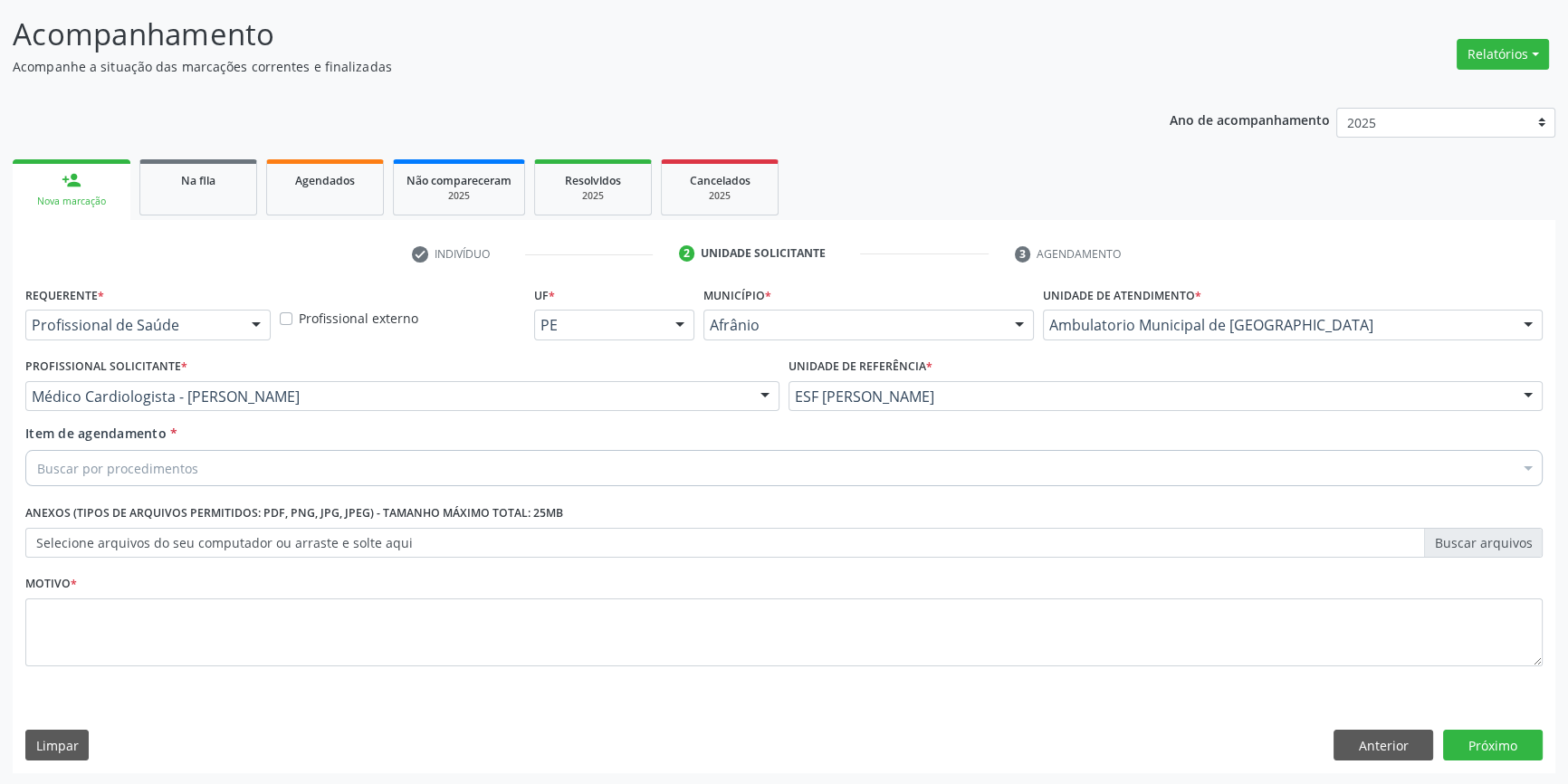
click at [262, 471] on div "Buscar por procedimentos" at bounding box center [784, 467] width 1518 height 37
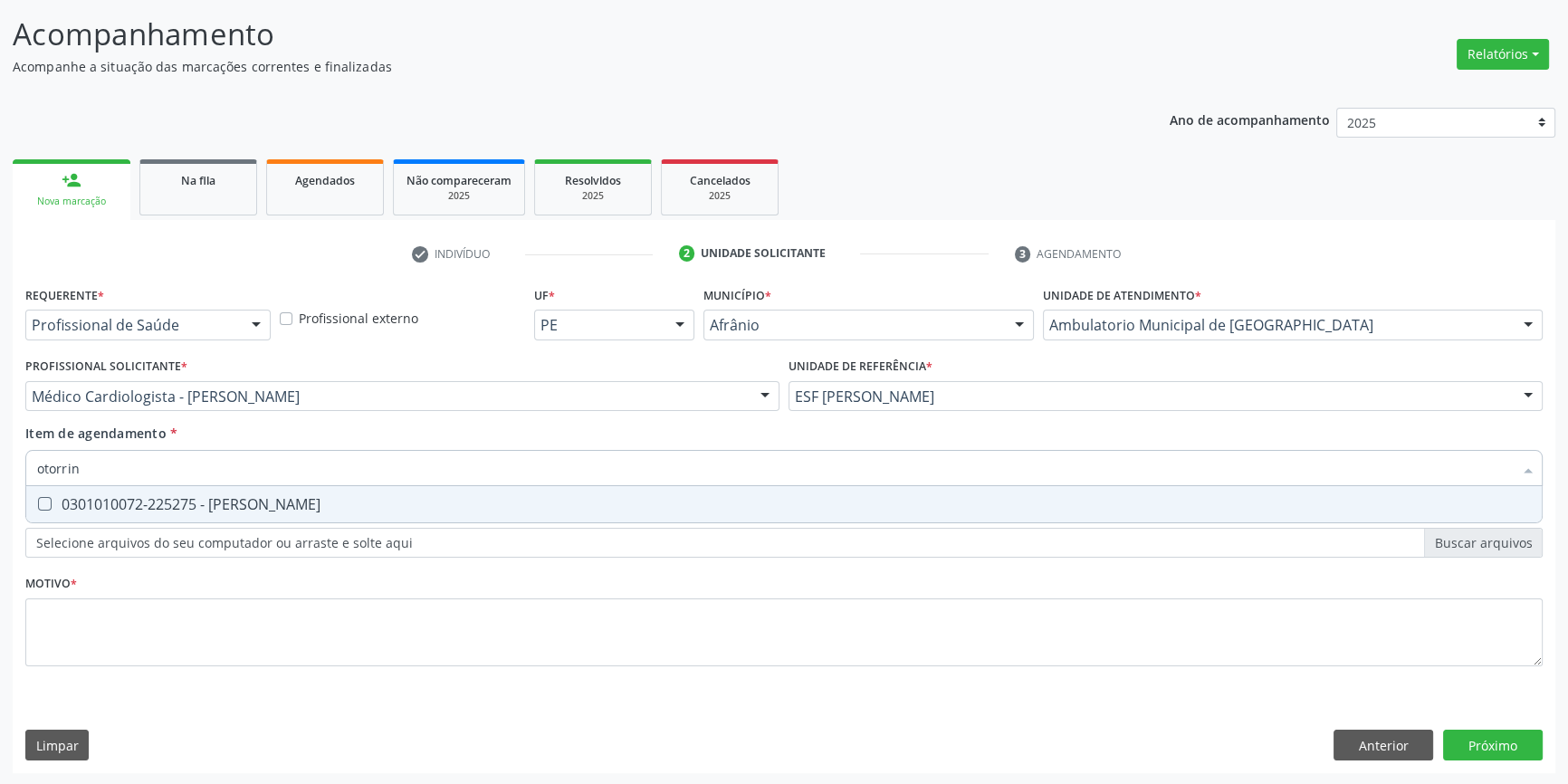
type input "otorrino"
click at [254, 497] on div "0301010072-225275 - [PERSON_NAME]" at bounding box center [784, 504] width 1494 height 15
checkbox Otorrinolaringologista "true"
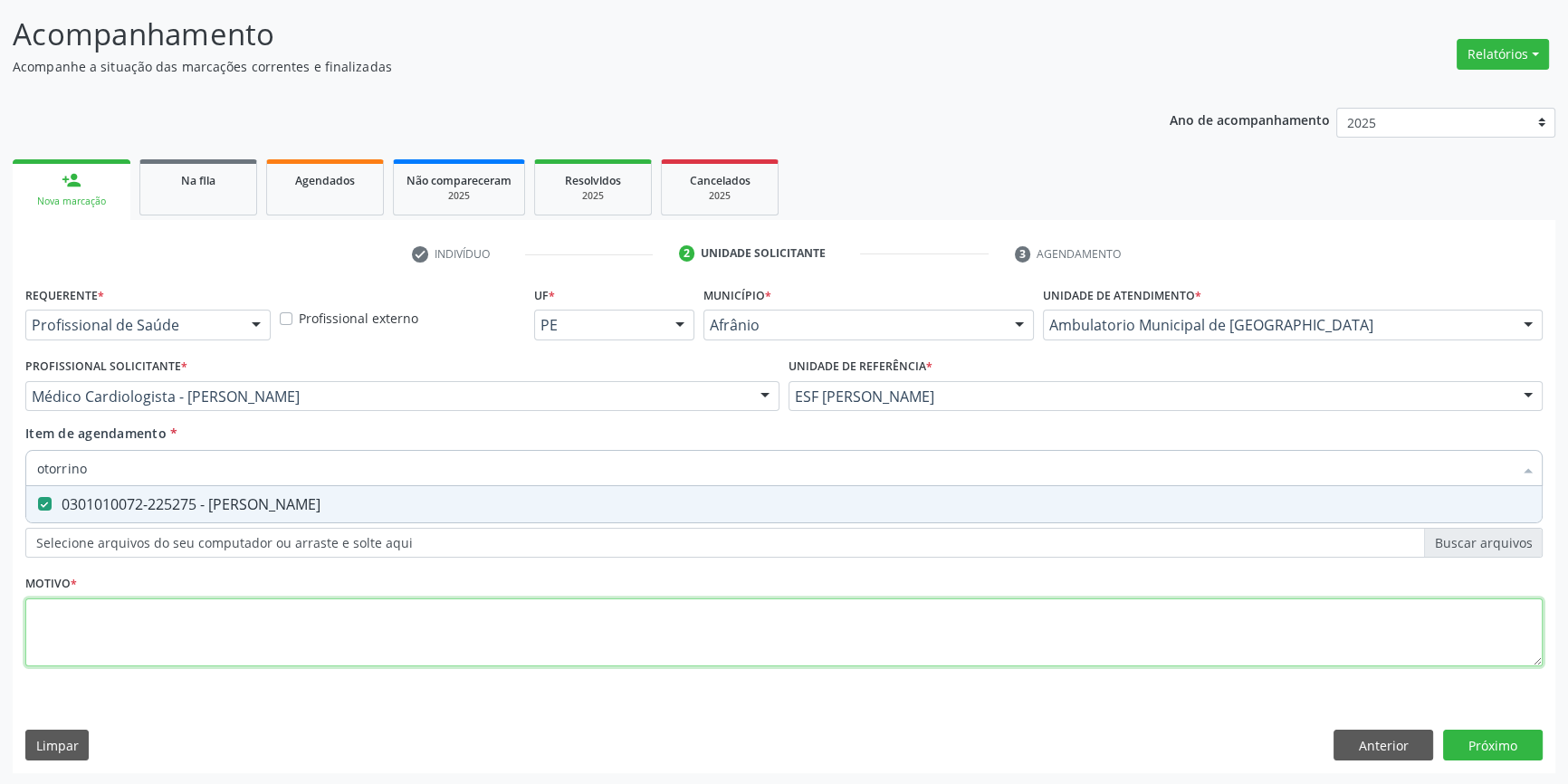
click at [265, 643] on div "Requerente * Profissional de Saúde Profissional de Saúde Paciente Nenhum result…" at bounding box center [784, 486] width 1518 height 410
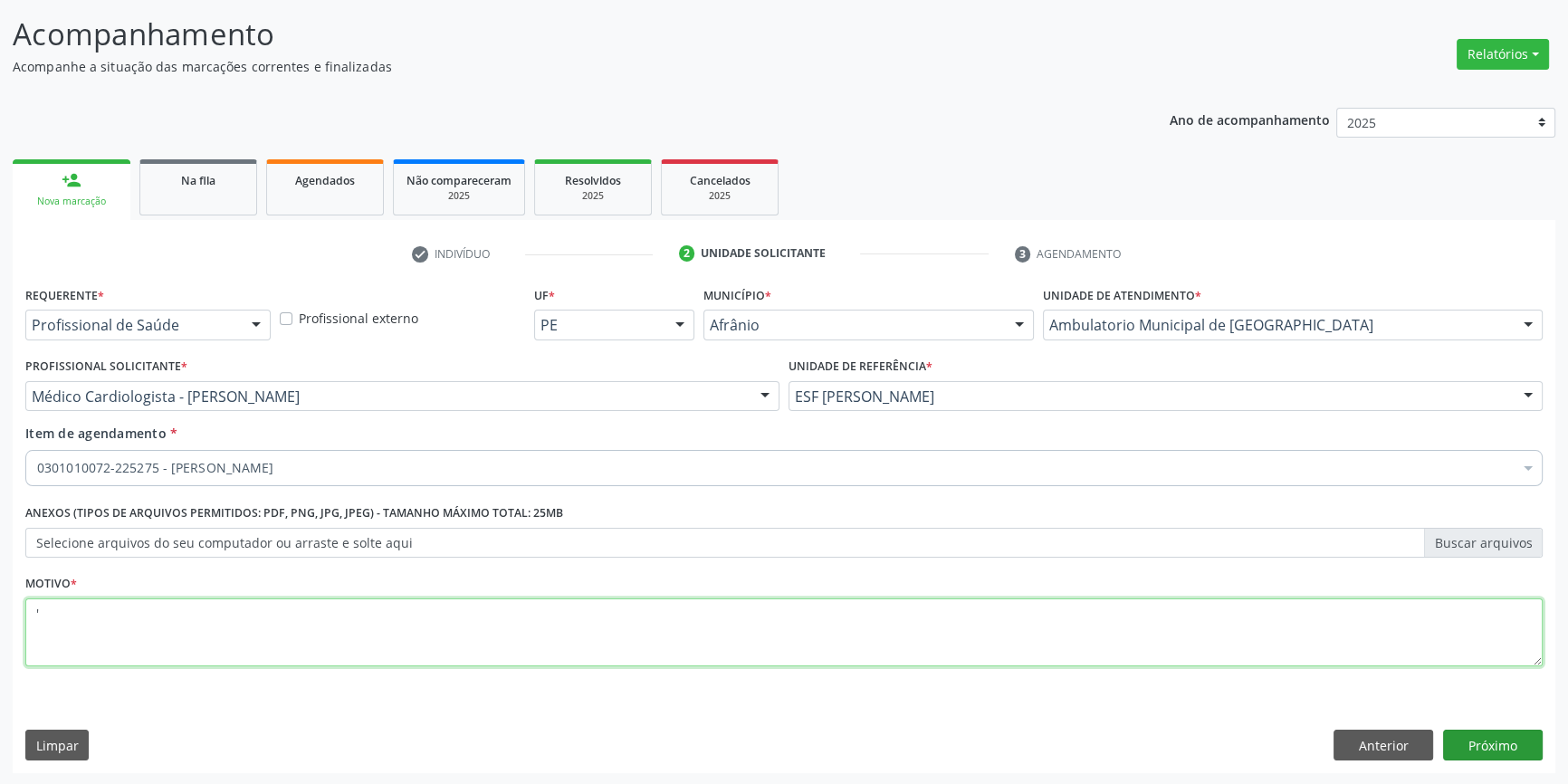
type textarea "'"
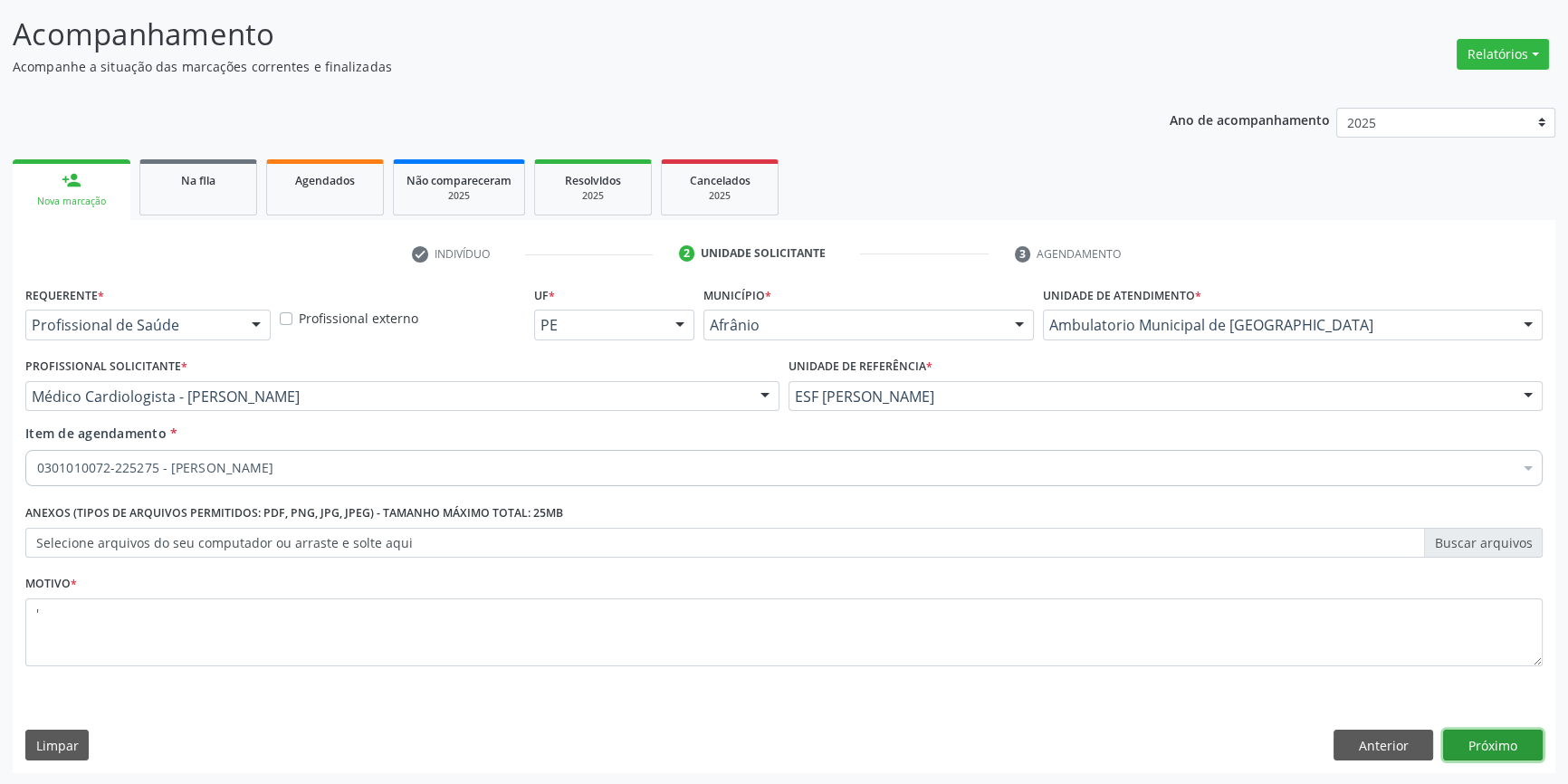
click at [1499, 747] on button "Próximo" at bounding box center [1493, 745] width 100 height 31
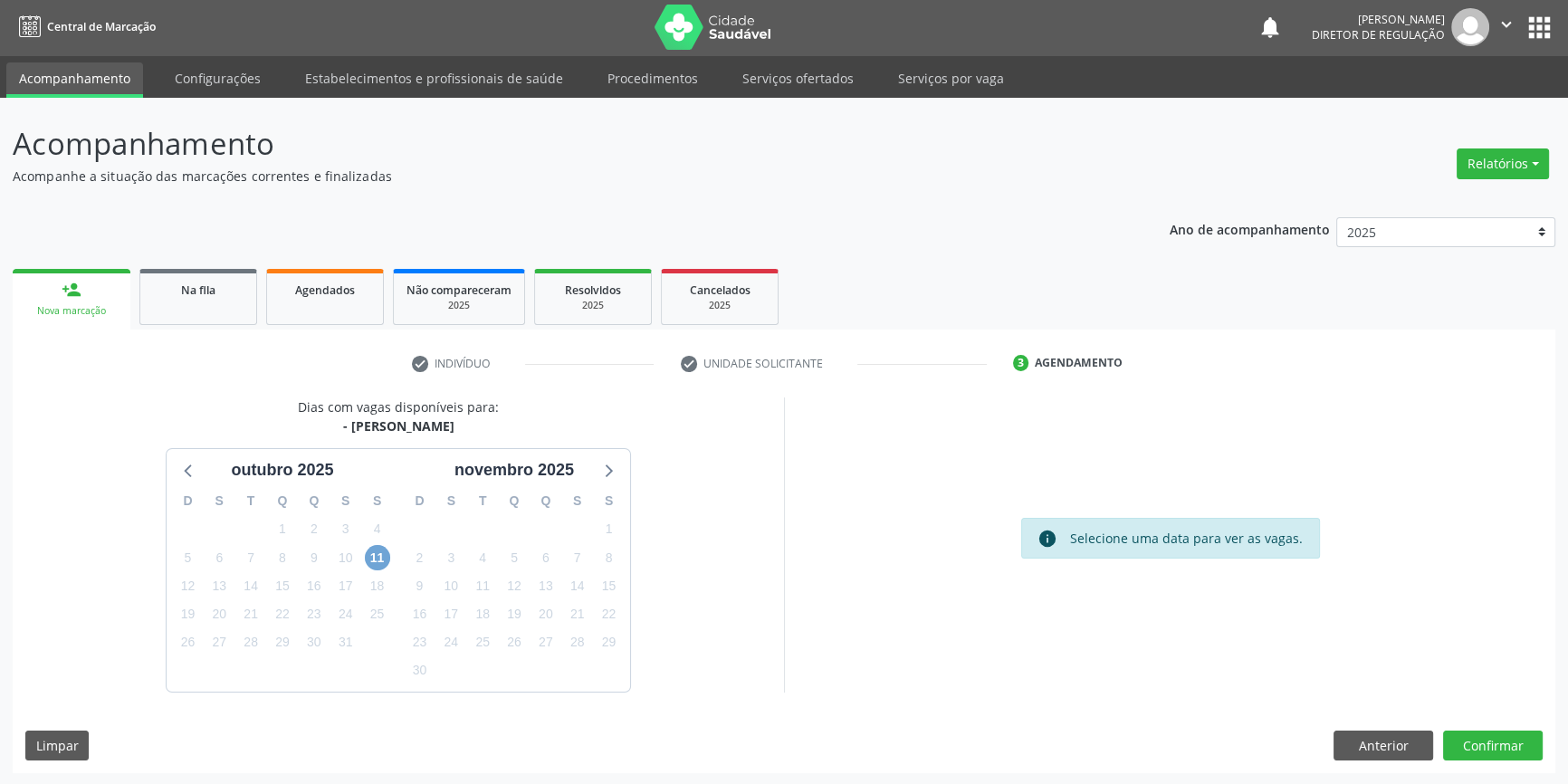
click at [370, 565] on span "11" at bounding box center [377, 558] width 26 height 26
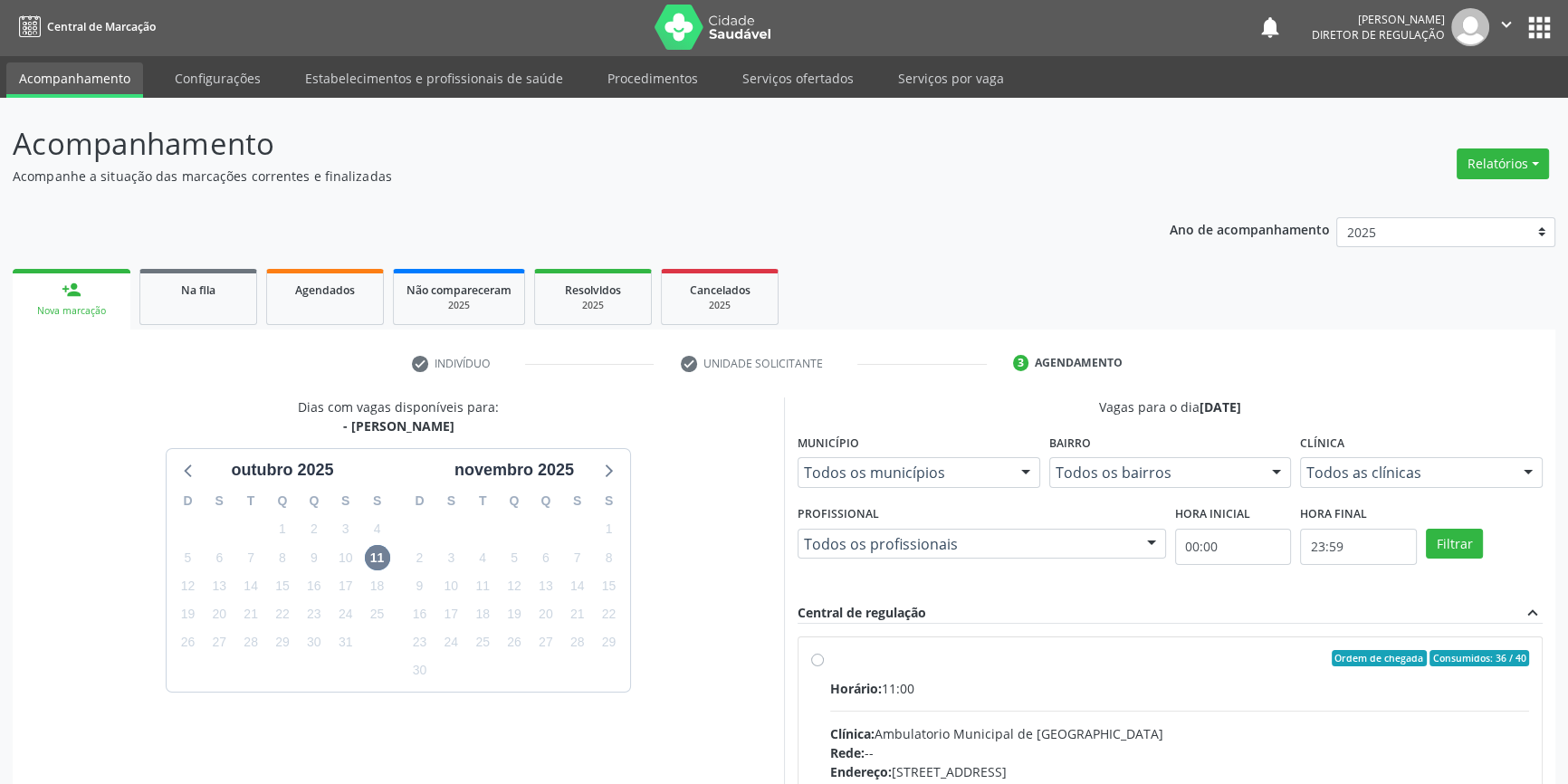
click at [919, 666] on label "Ordem de chegada Consumidos: 36 / 40 Horário: 11:00 Clínica: Ambulatorio Munici…" at bounding box center [1179, 788] width 699 height 277
click at [824, 666] on input "Ordem de chegada Consumidos: 36 / 40 Horário: 11:00 Clínica: Ambulatorio Munici…" at bounding box center [817, 658] width 13 height 16
radio input "true"
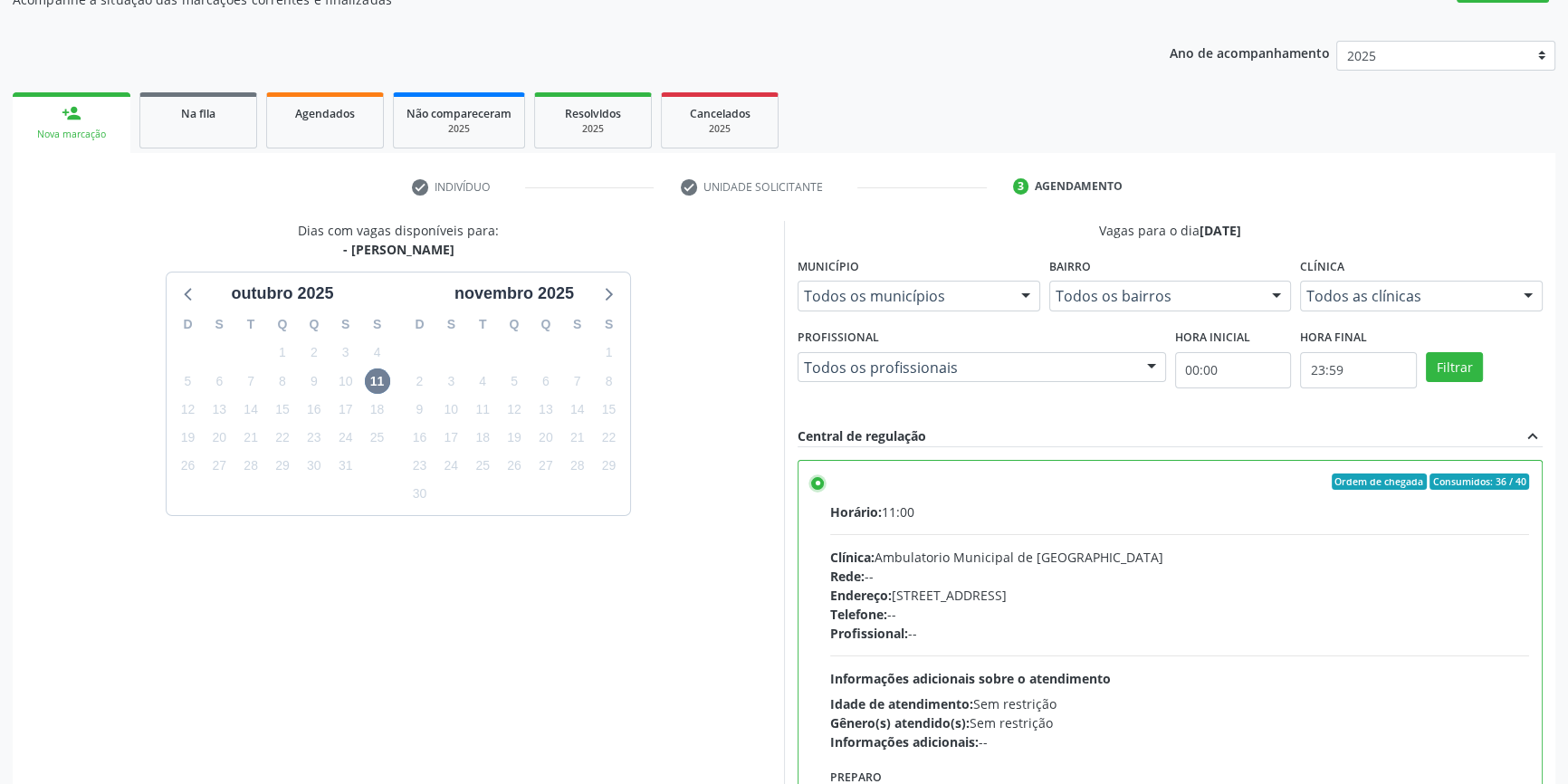
scroll to position [296, 0]
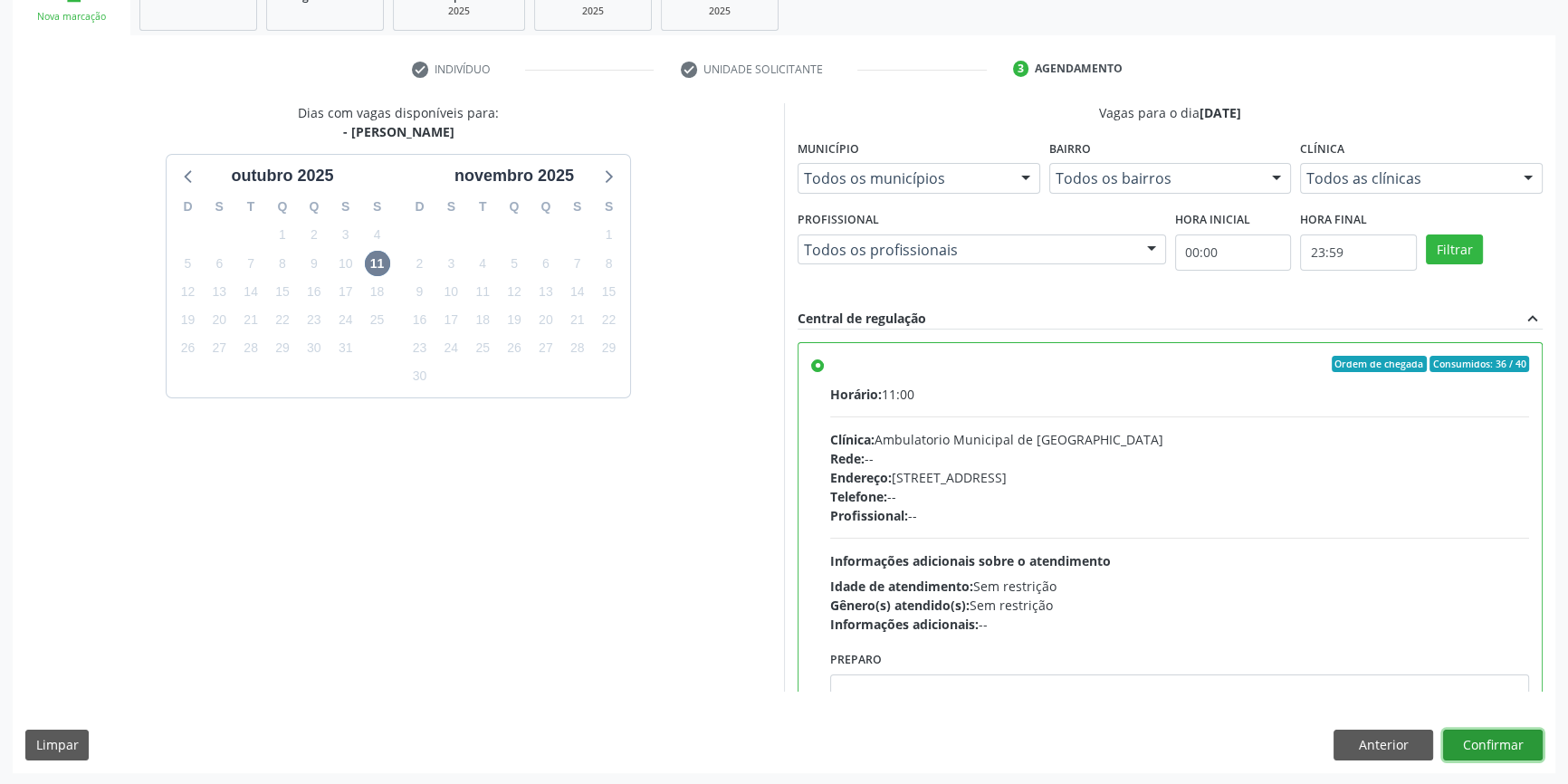
click at [1534, 737] on button "Confirmar" at bounding box center [1493, 745] width 100 height 31
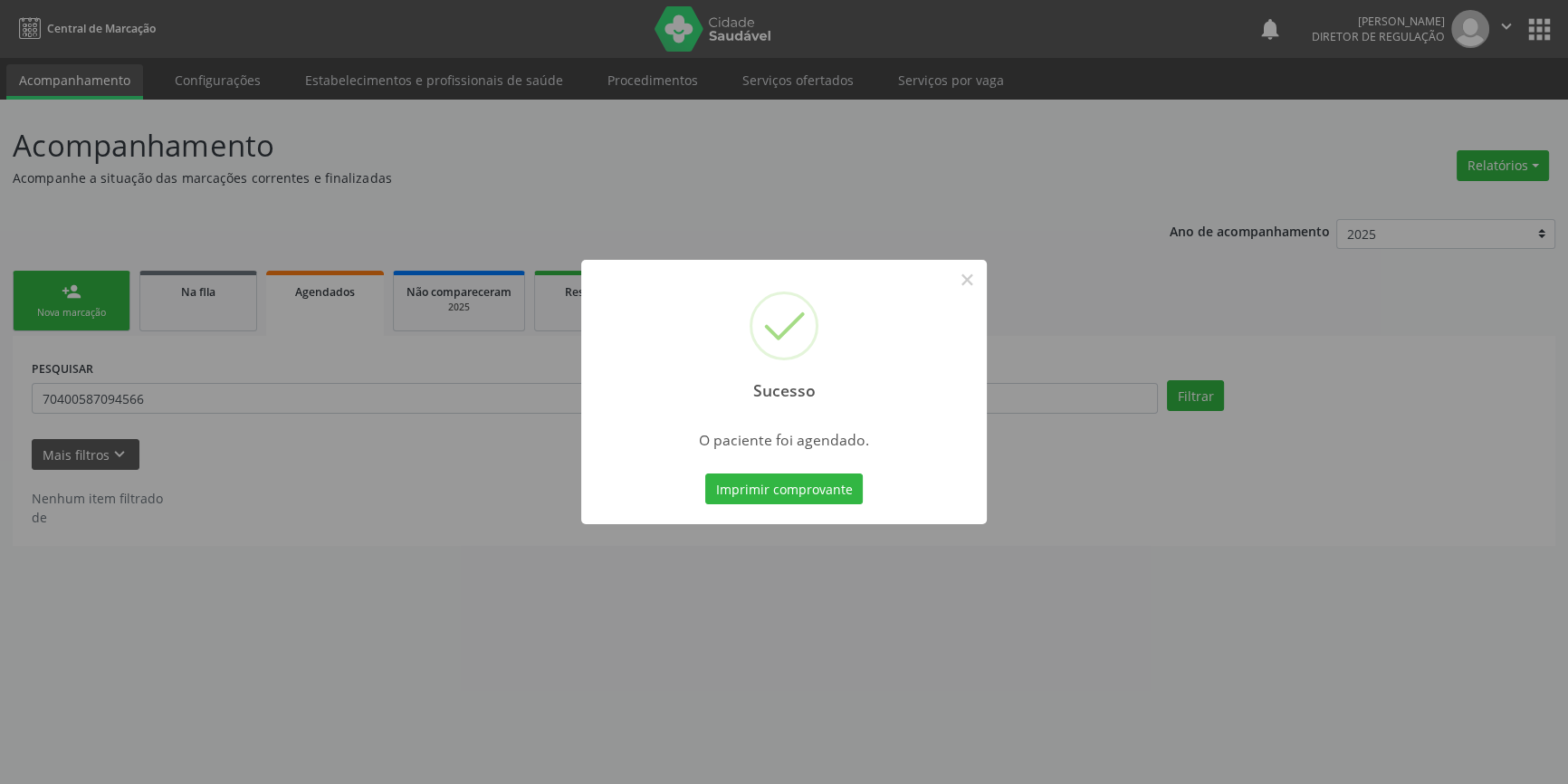
scroll to position [0, 0]
click at [820, 481] on button "Imprimir comprovante" at bounding box center [789, 488] width 157 height 31
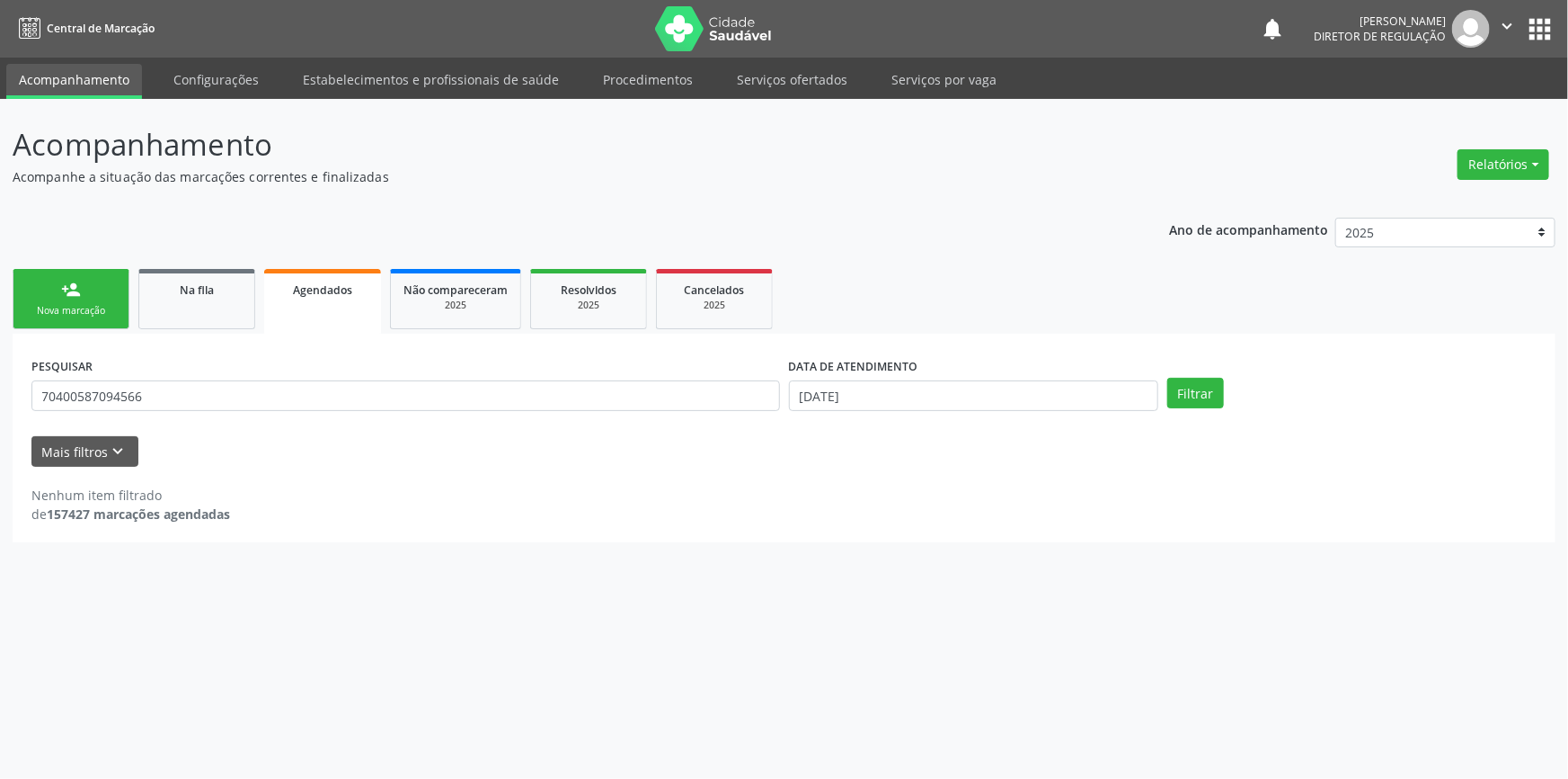
click at [80, 289] on link "person_add Nova marcação" at bounding box center [71, 298] width 117 height 60
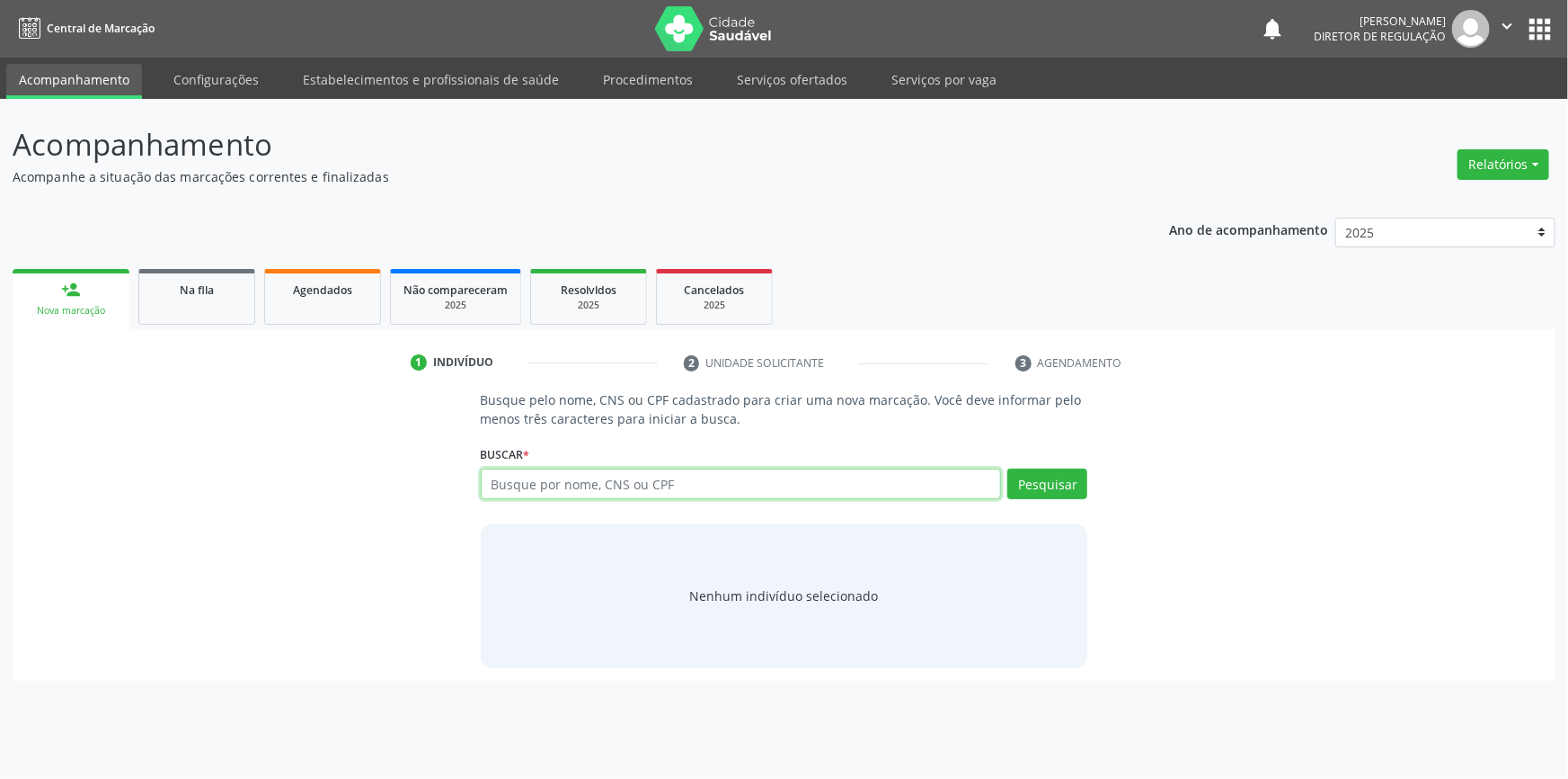
click at [515, 494] on input "text" at bounding box center [740, 483] width 521 height 30
type input "706300708855076"
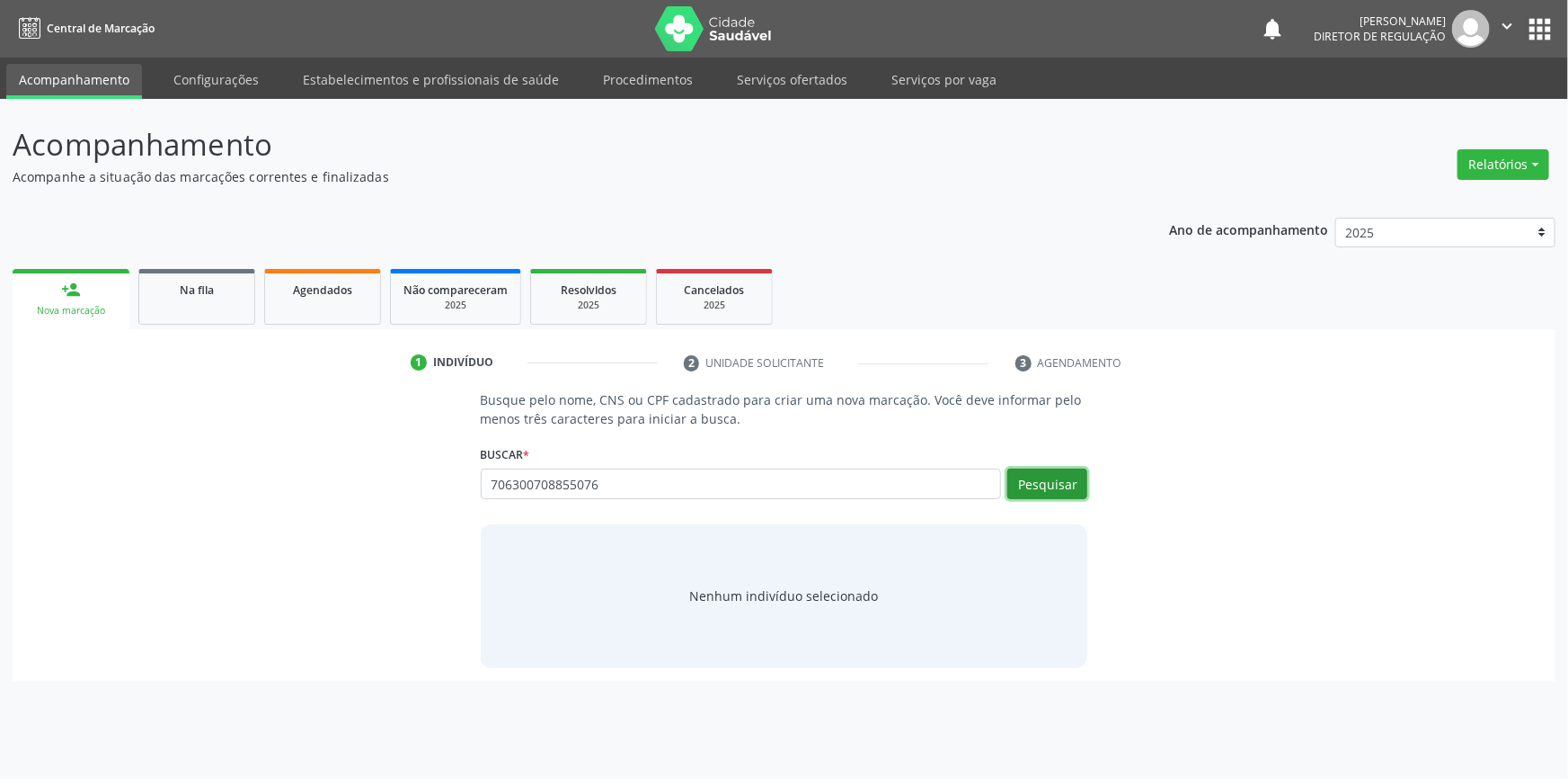
click at [1064, 492] on button "Pesquisar" at bounding box center [1047, 483] width 80 height 30
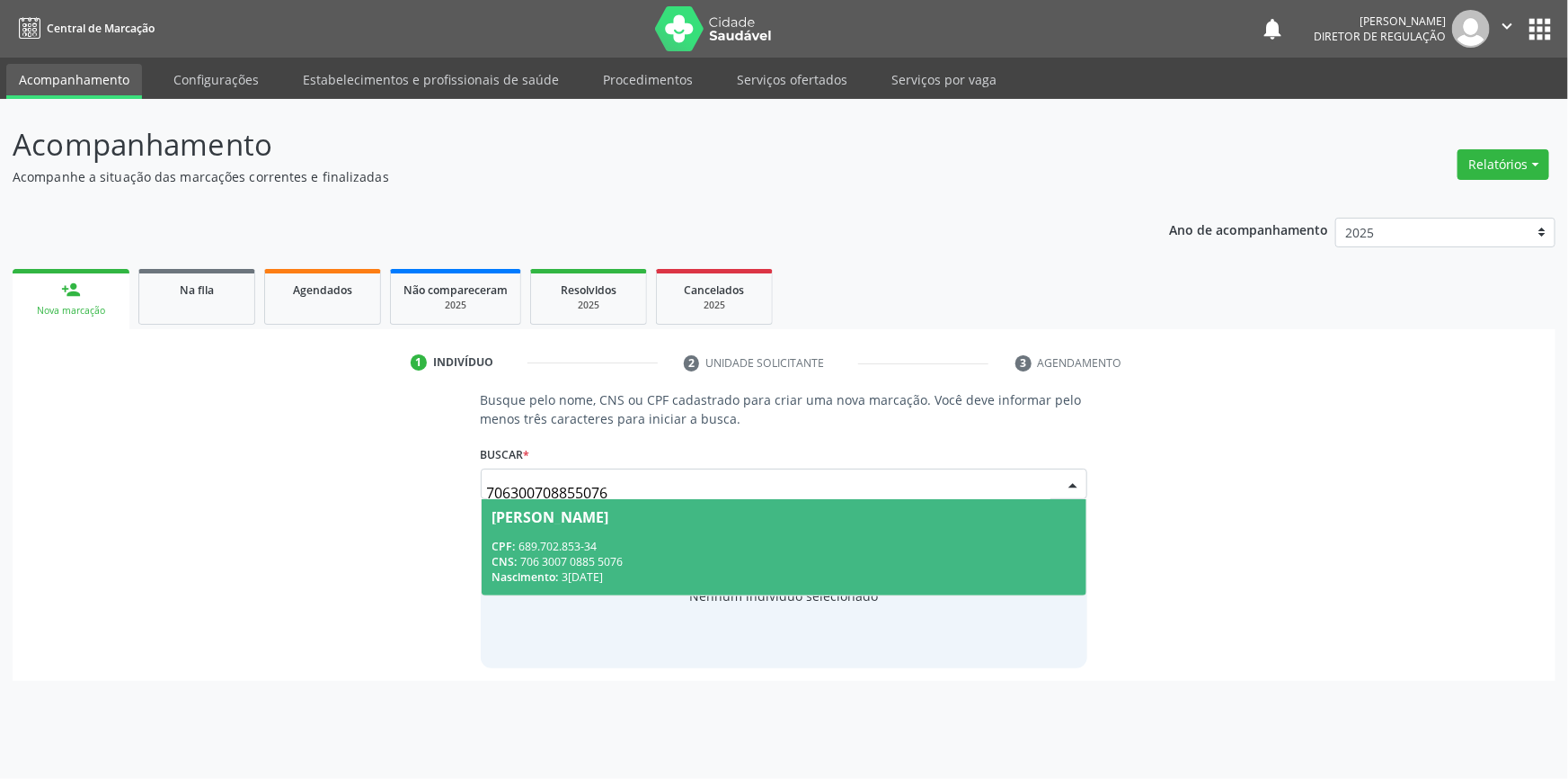
drag, startPoint x: 676, startPoint y: 523, endPoint x: 667, endPoint y: 531, distance: 12.0
click at [674, 525] on span "[PERSON_NAME] CPF: 689.702.853-34 CNS: 706 3007 0885 5076 Nascimento: 30[DATE]" at bounding box center [784, 547] width 606 height 96
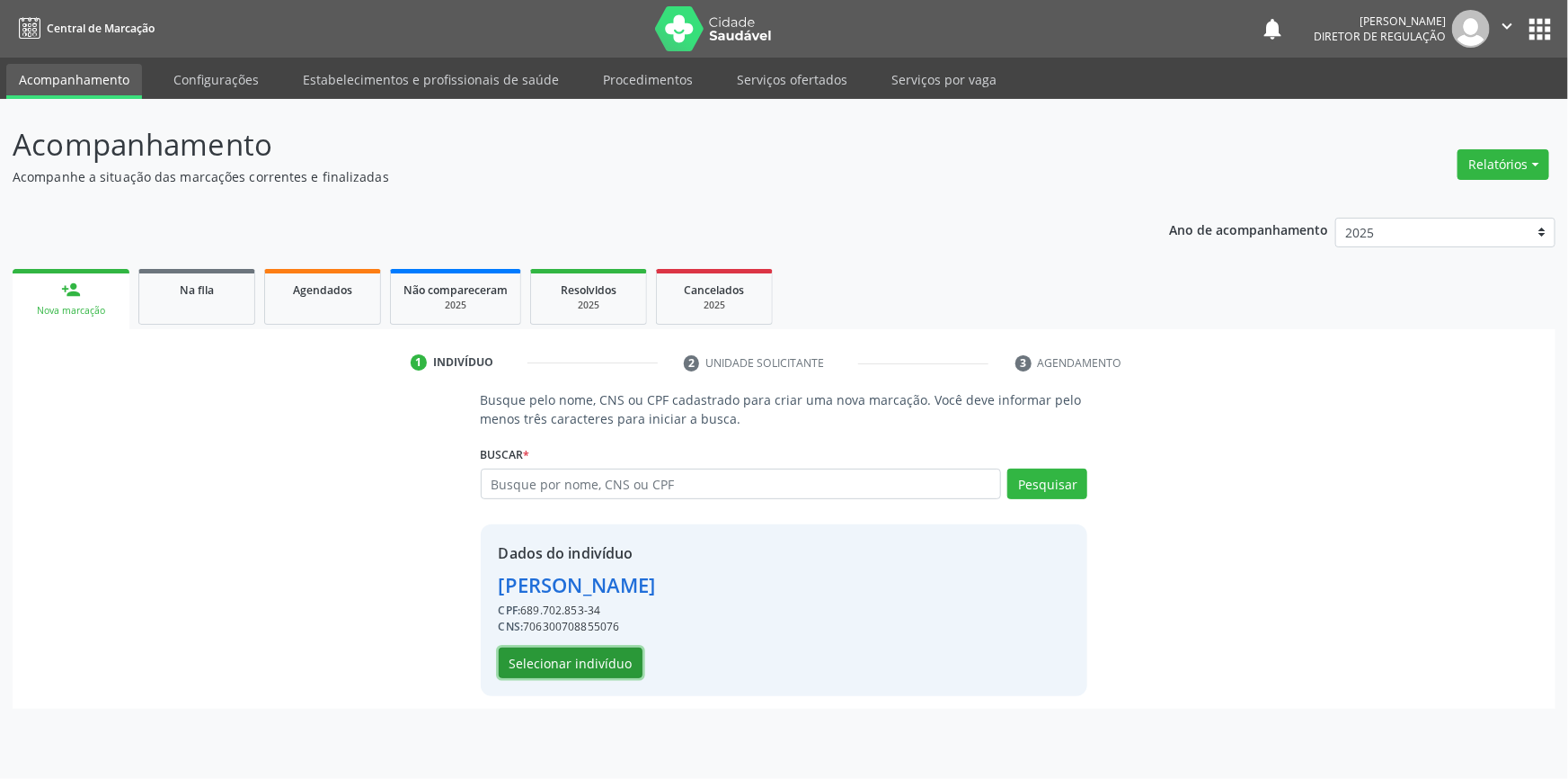
click at [596, 663] on button "Selecionar indivíduo" at bounding box center [571, 662] width 144 height 30
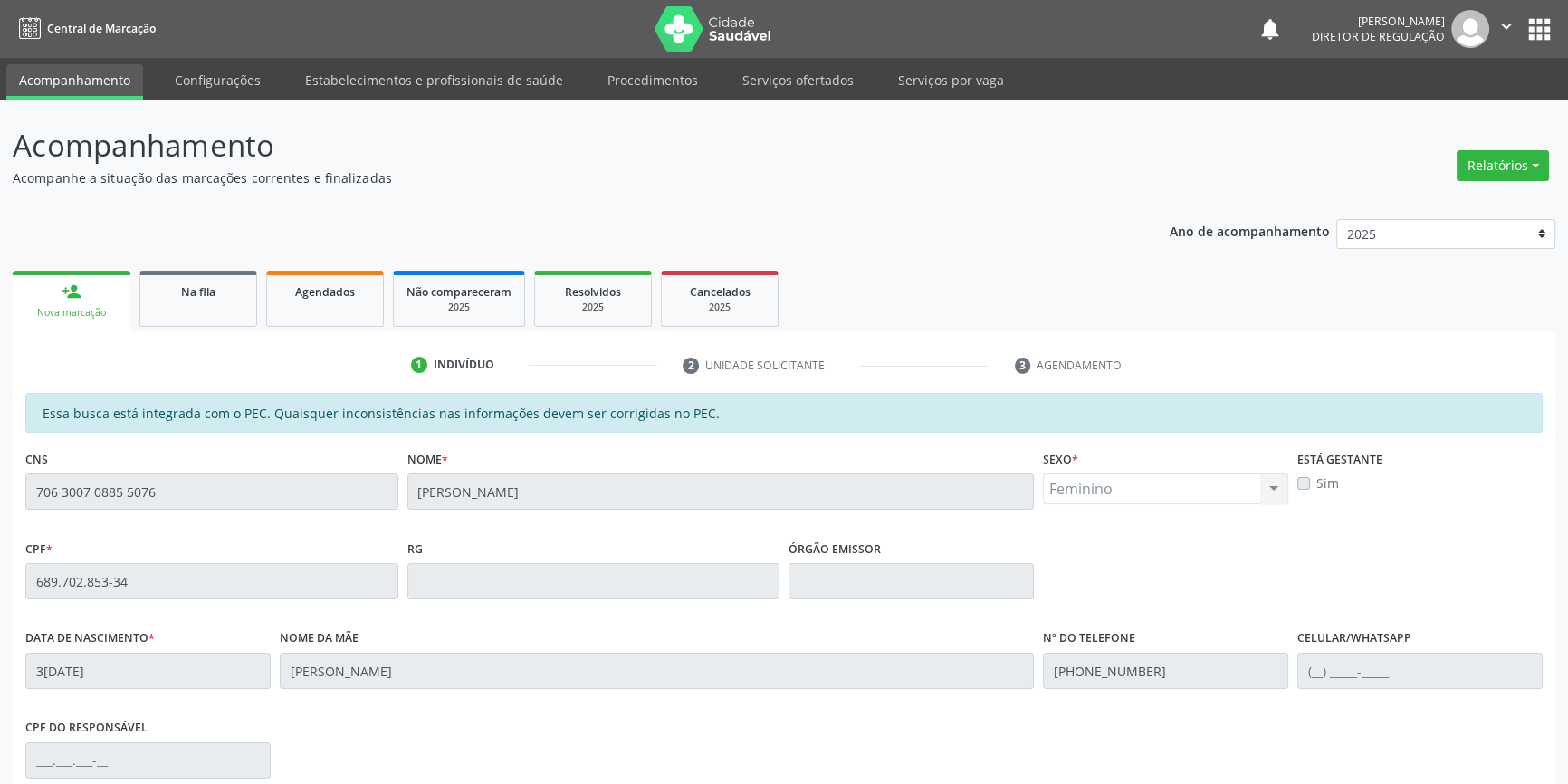
scroll to position [248, 0]
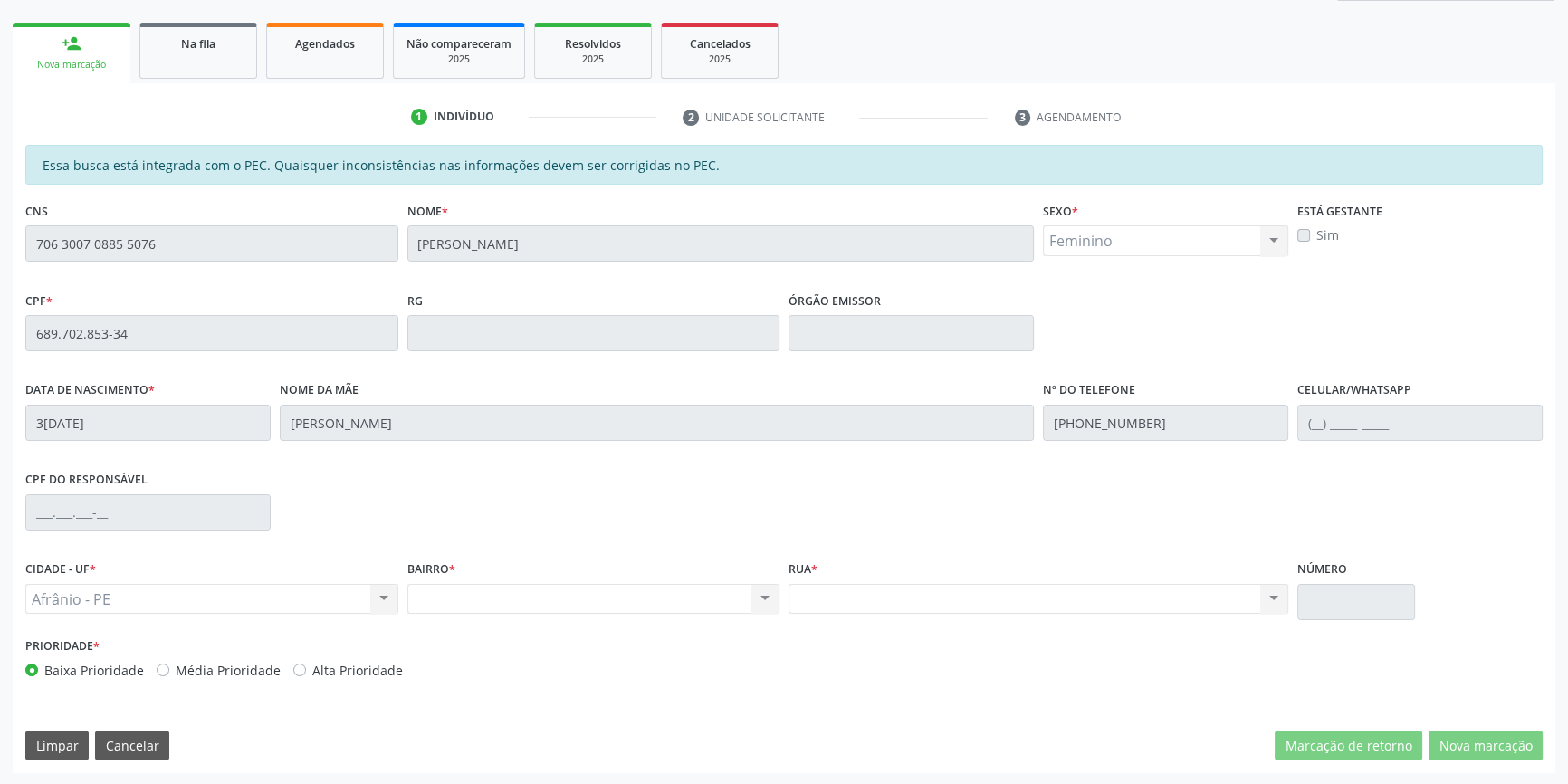
click at [0, 211] on div "Acompanhamento Acompanhe a situação das marcações correntes e finalizadas Relat…" at bounding box center [784, 319] width 1568 height 934
